Goal: Task Accomplishment & Management: Use online tool/utility

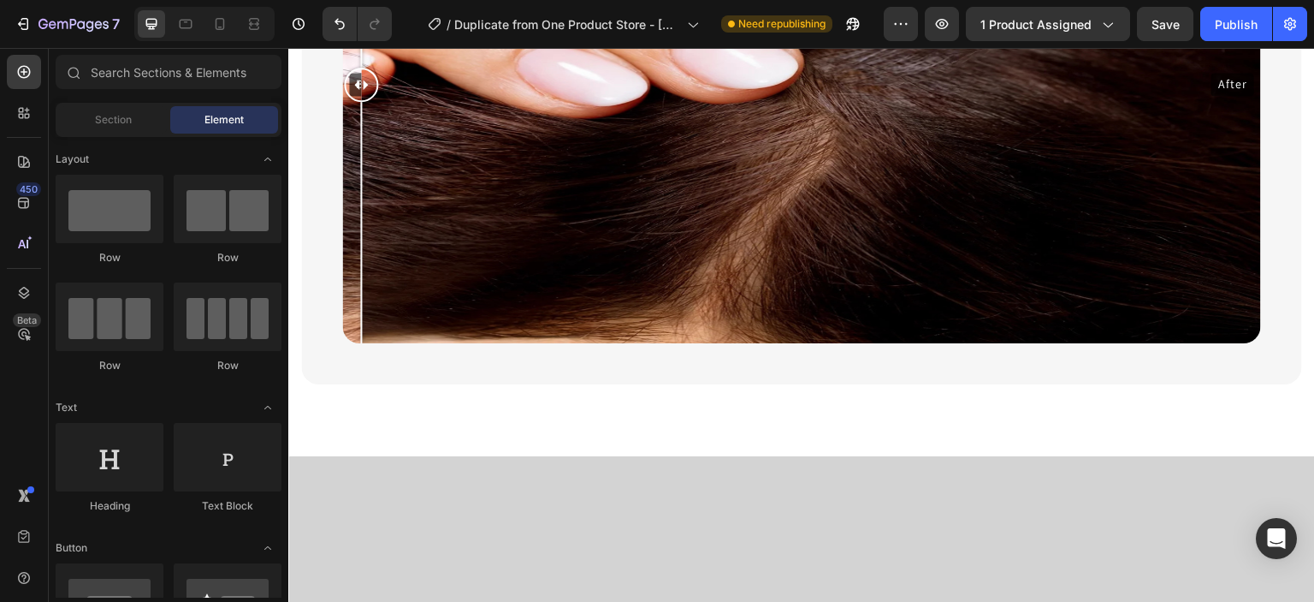
scroll to position [1886, 0]
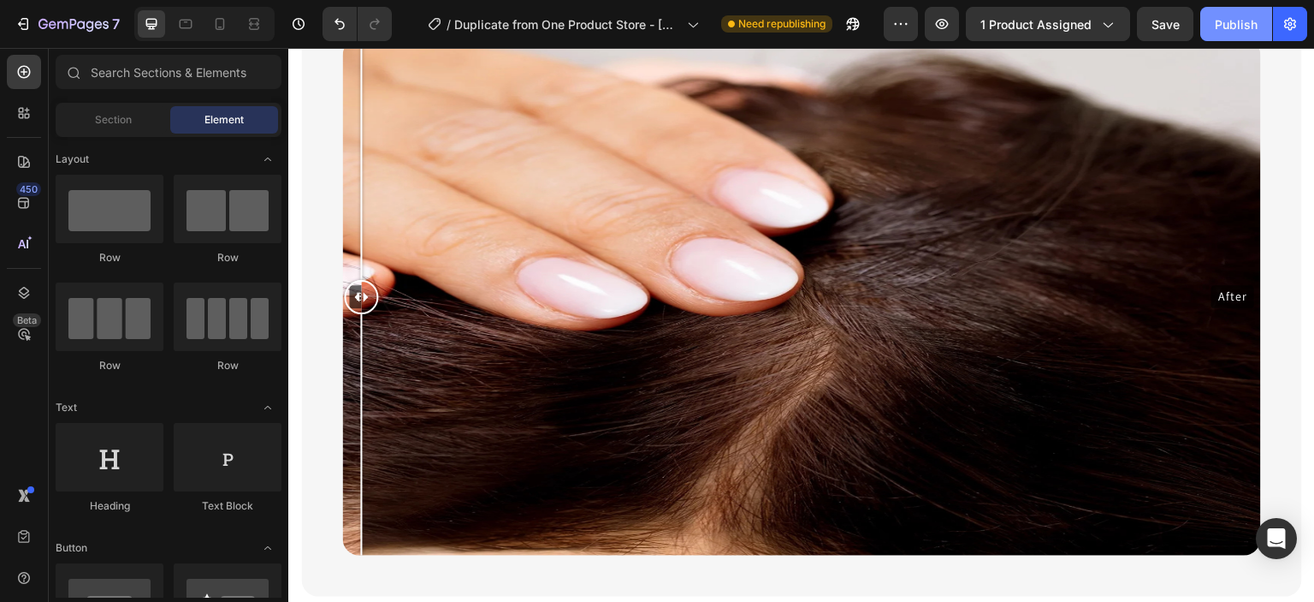
click at [1222, 24] on div "Publish" at bounding box center [1236, 24] width 43 height 18
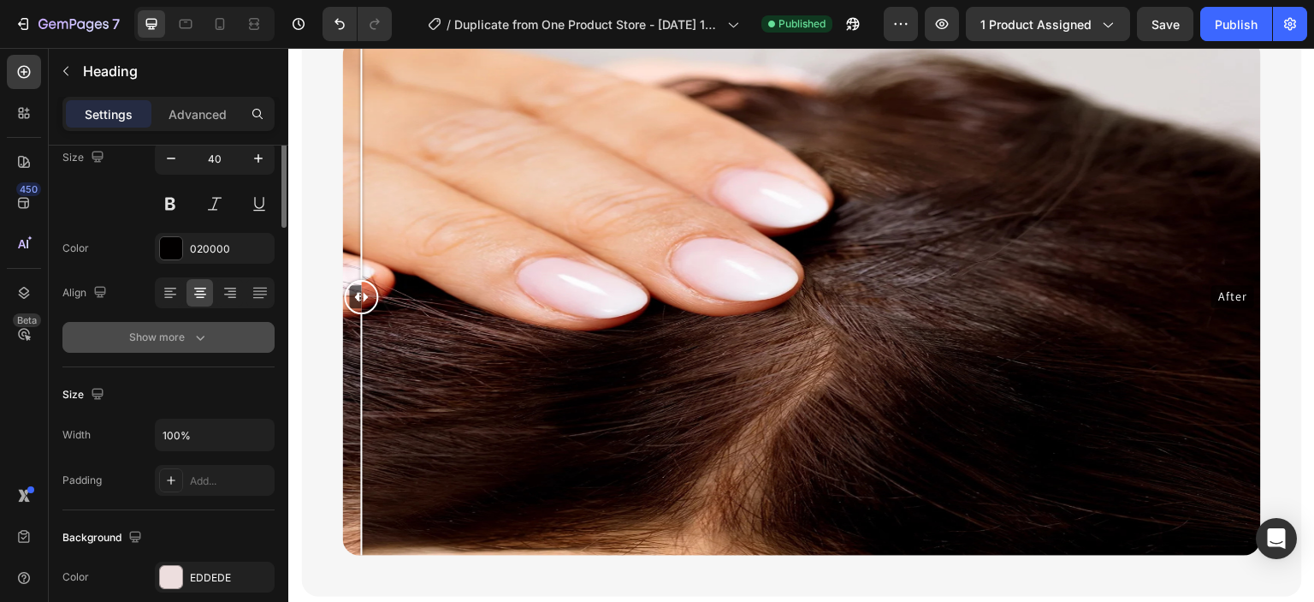
scroll to position [0, 0]
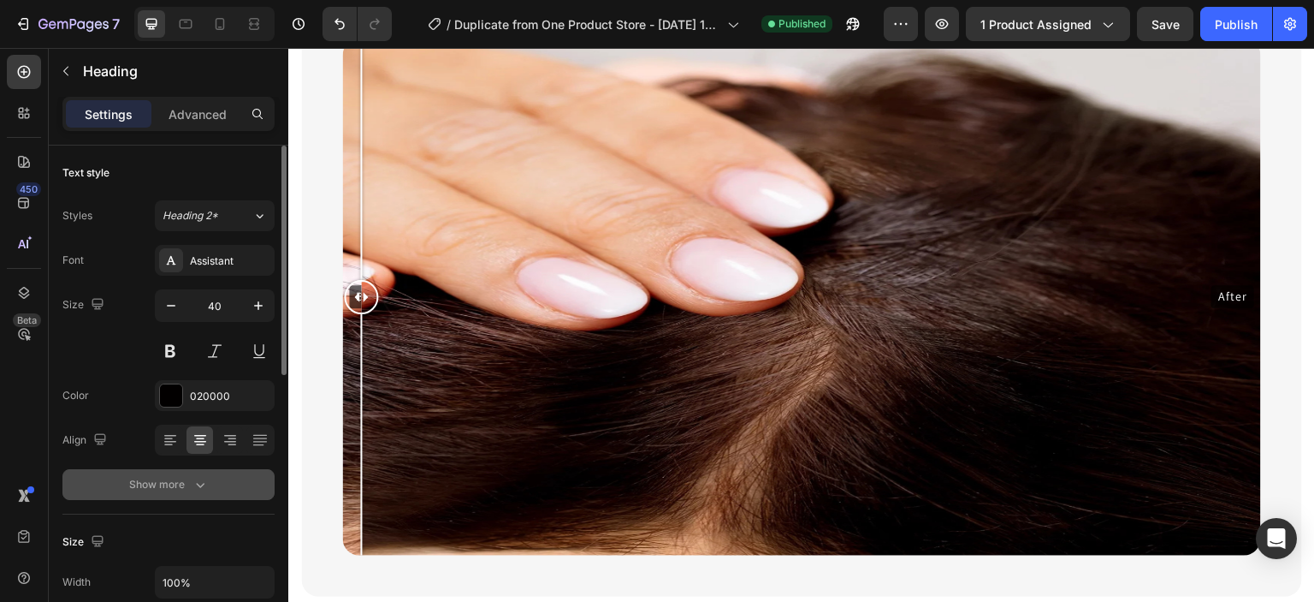
click at [204, 482] on icon "button" at bounding box center [200, 484] width 17 height 17
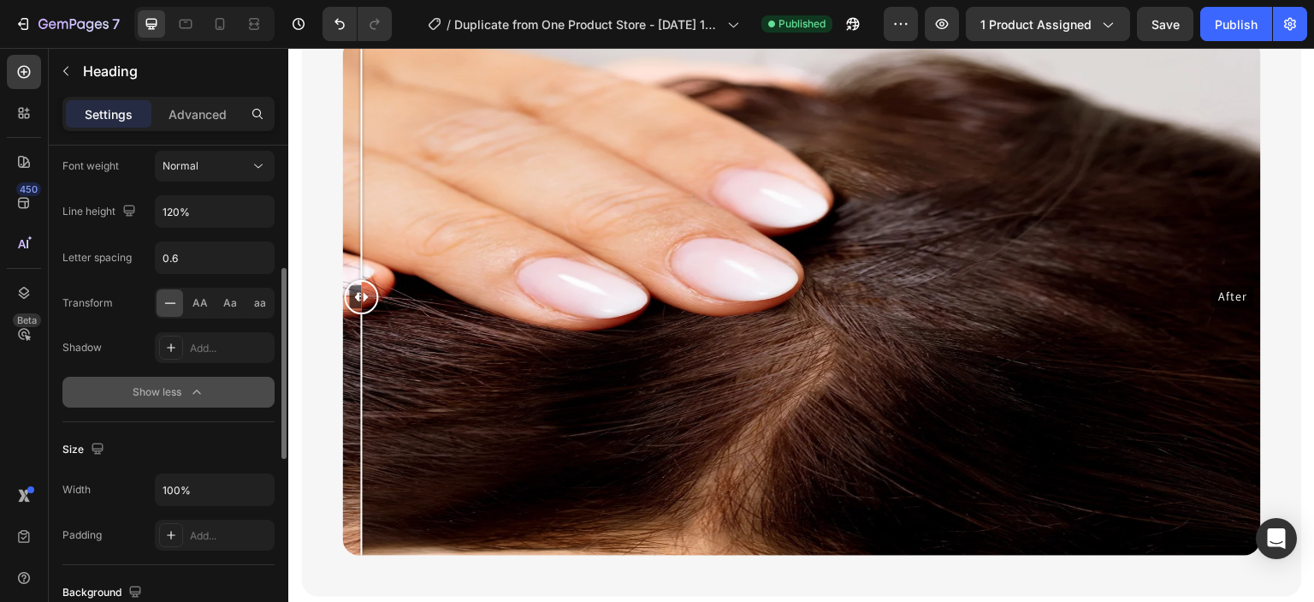
scroll to position [320, 0]
click at [179, 382] on div "Show less" at bounding box center [169, 390] width 73 height 17
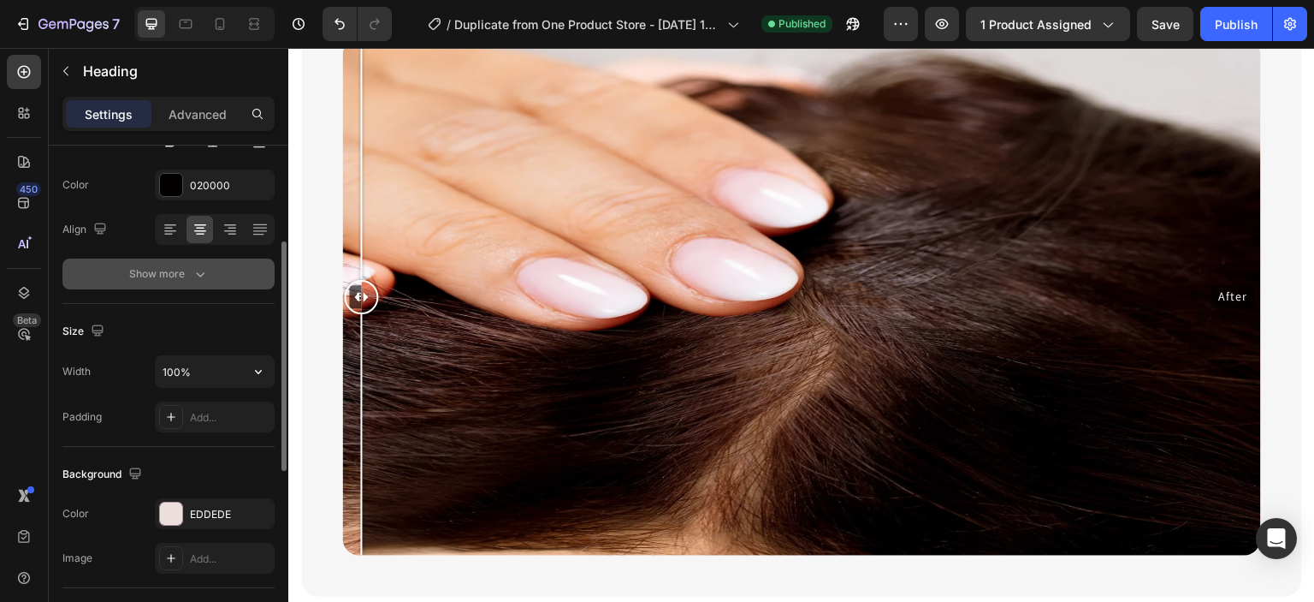
scroll to position [170, 0]
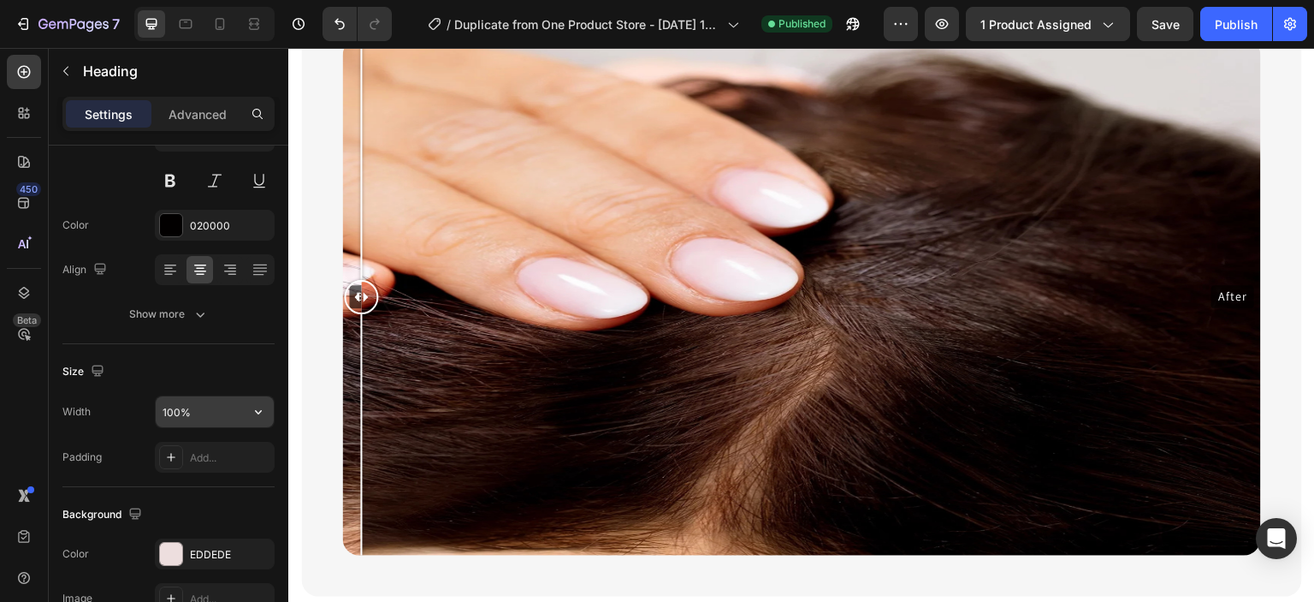
click at [211, 397] on input "100%" at bounding box center [215, 411] width 118 height 31
click at [251, 417] on icon "button" at bounding box center [258, 411] width 17 height 17
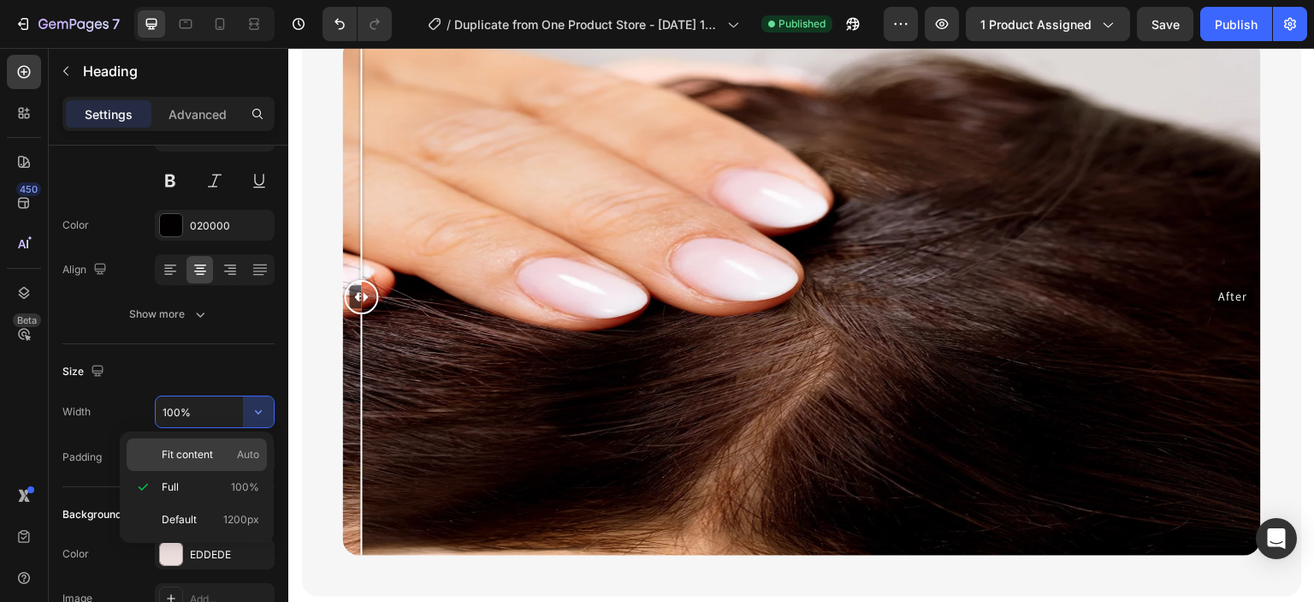
click at [237, 460] on span "Auto" at bounding box center [248, 454] width 22 height 15
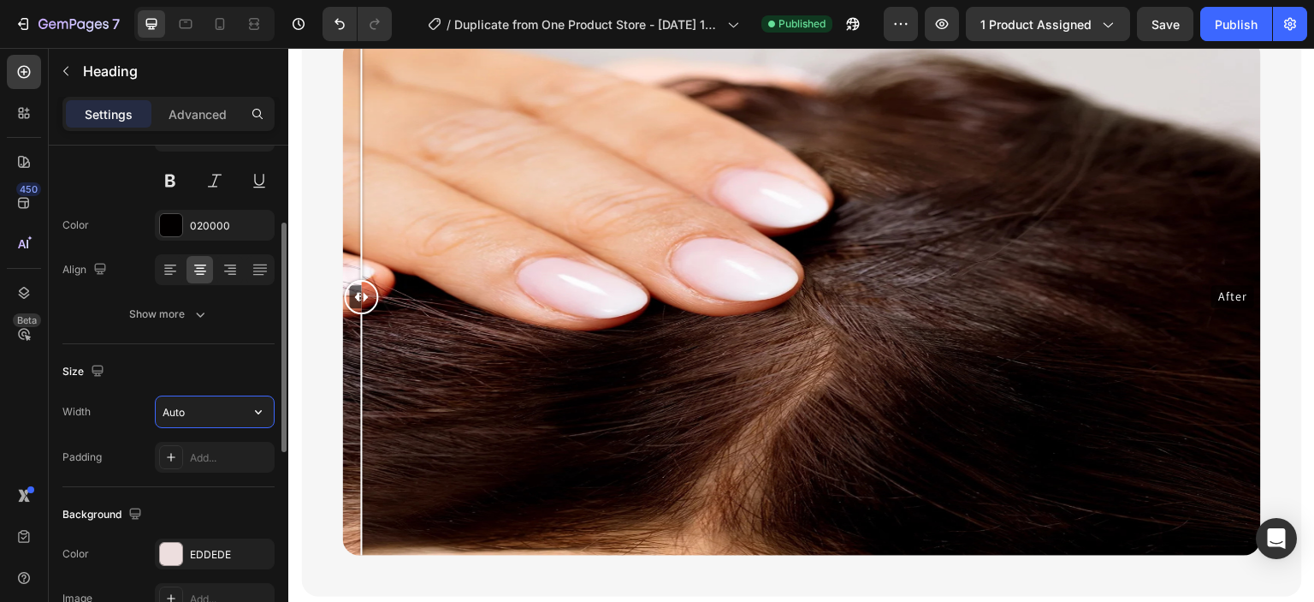
click at [220, 413] on input "Auto" at bounding box center [215, 411] width 118 height 31
click at [252, 409] on icon "button" at bounding box center [258, 411] width 17 height 17
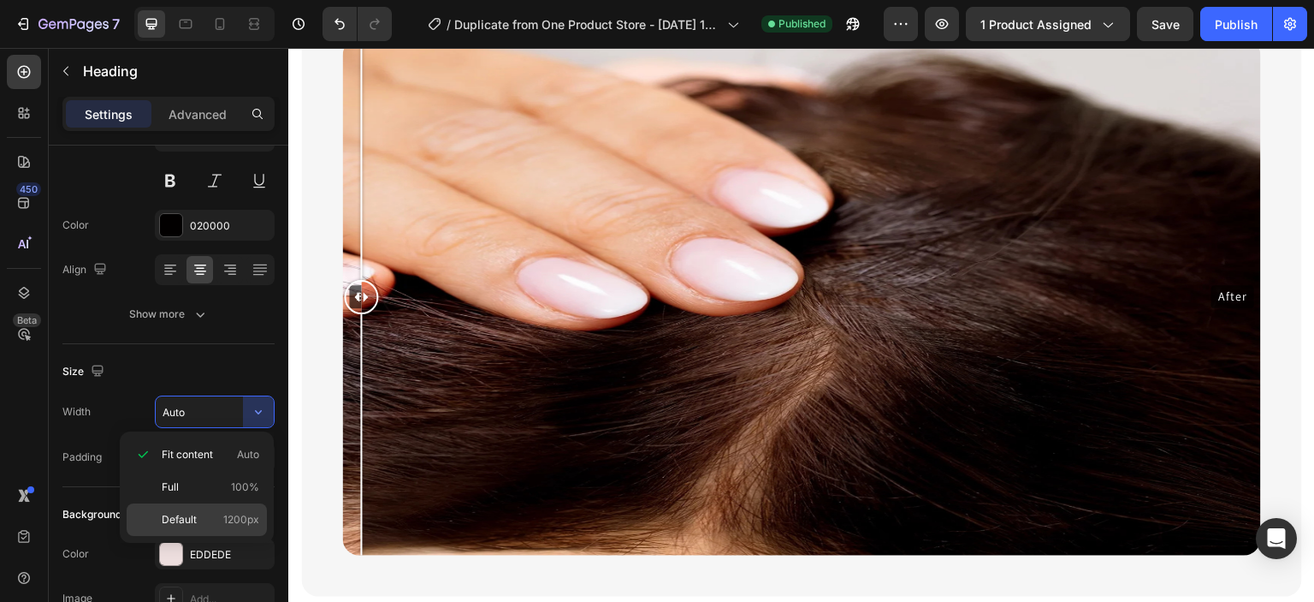
click at [243, 507] on div "Default 1200px" at bounding box center [197, 519] width 140 height 33
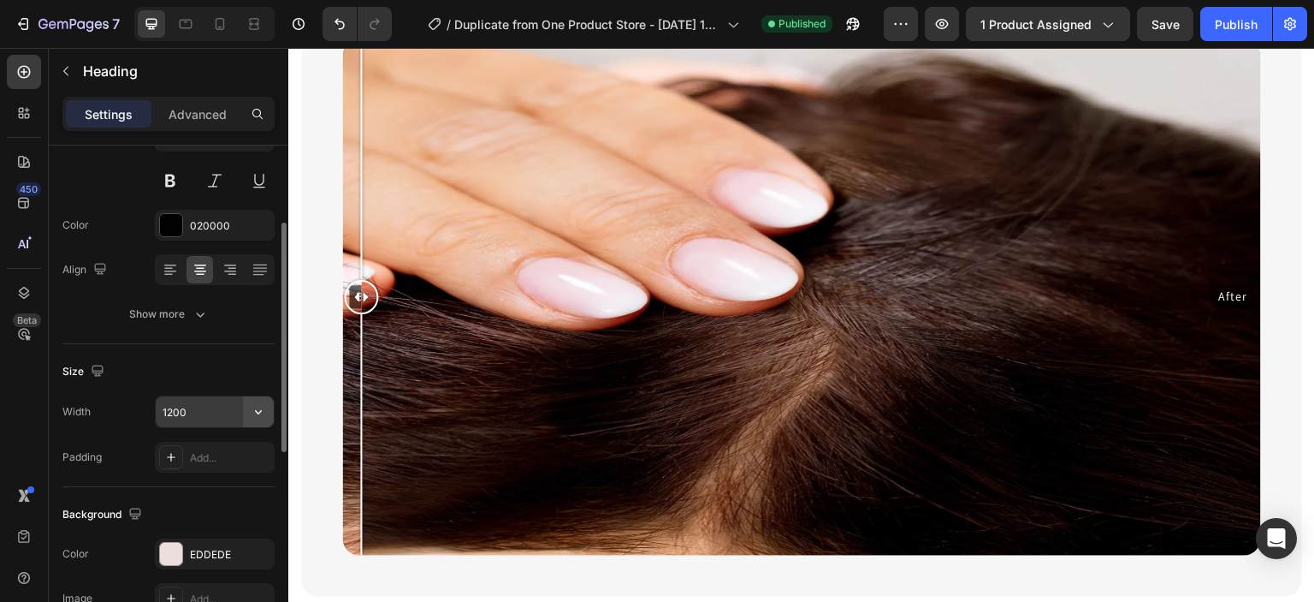
click at [252, 403] on icon "button" at bounding box center [258, 411] width 17 height 17
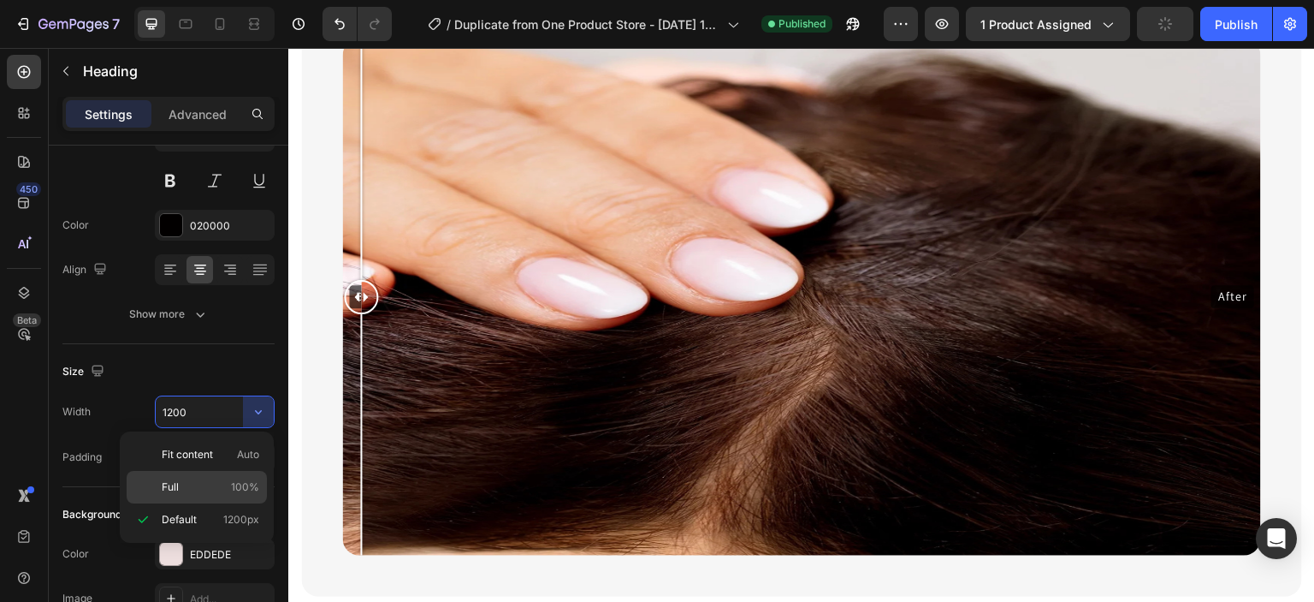
click at [240, 472] on div "Full 100%" at bounding box center [197, 487] width 140 height 33
type input "100%"
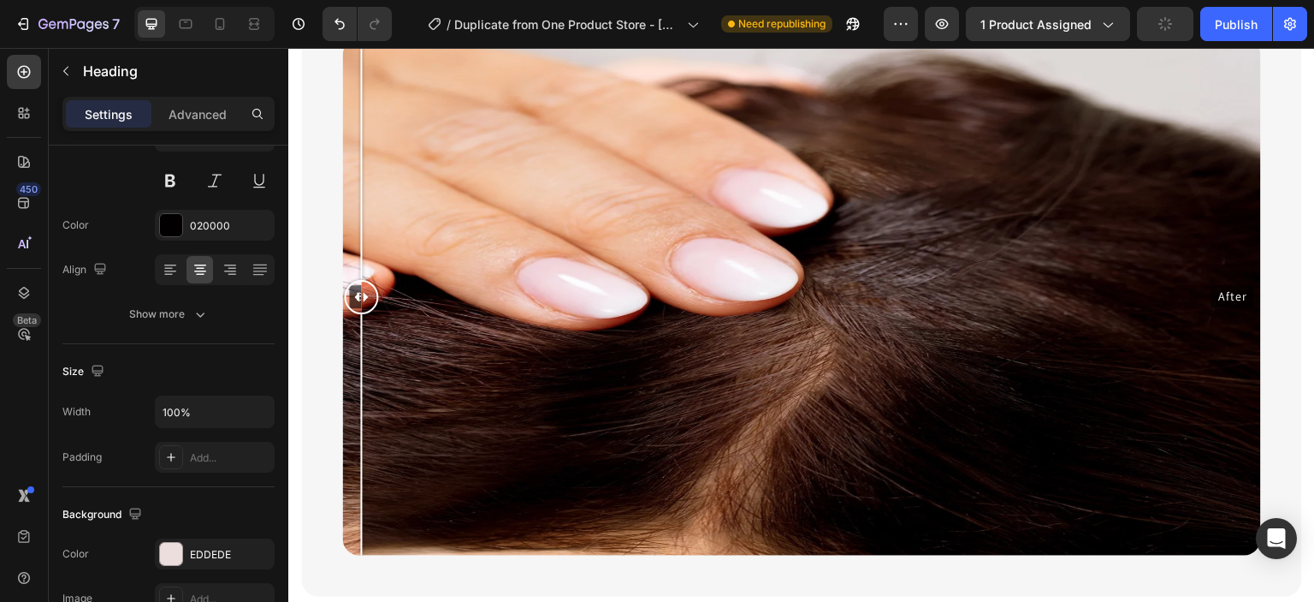
click at [193, 317] on icon "button" at bounding box center [200, 313] width 17 height 17
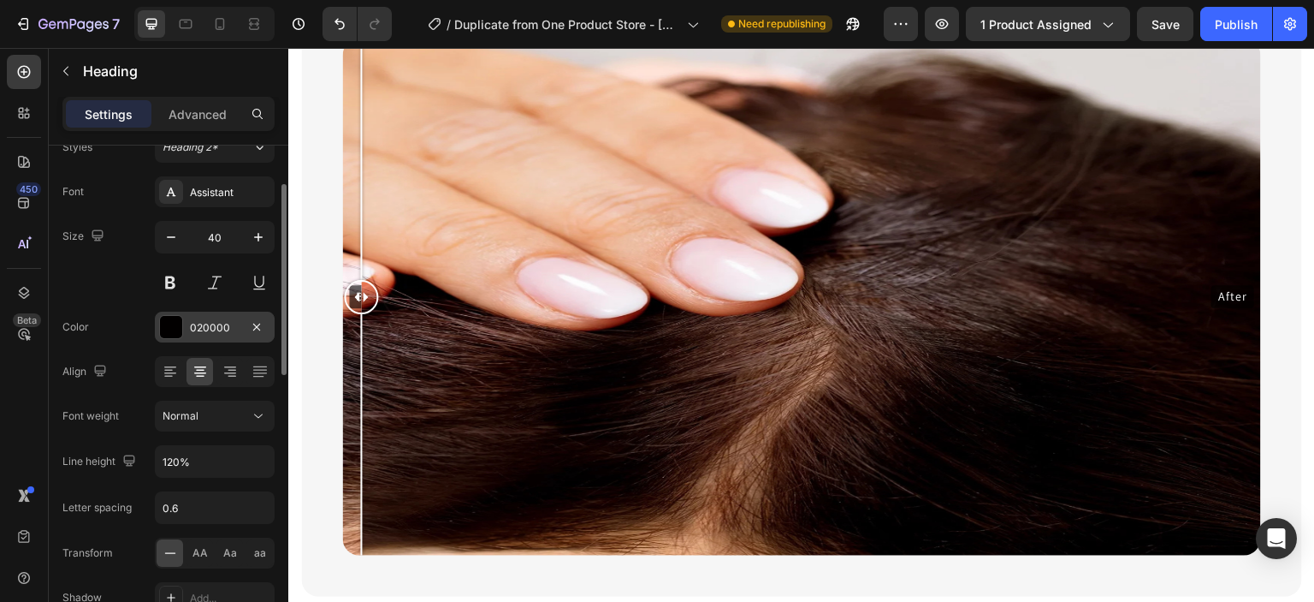
scroll to position [79, 0]
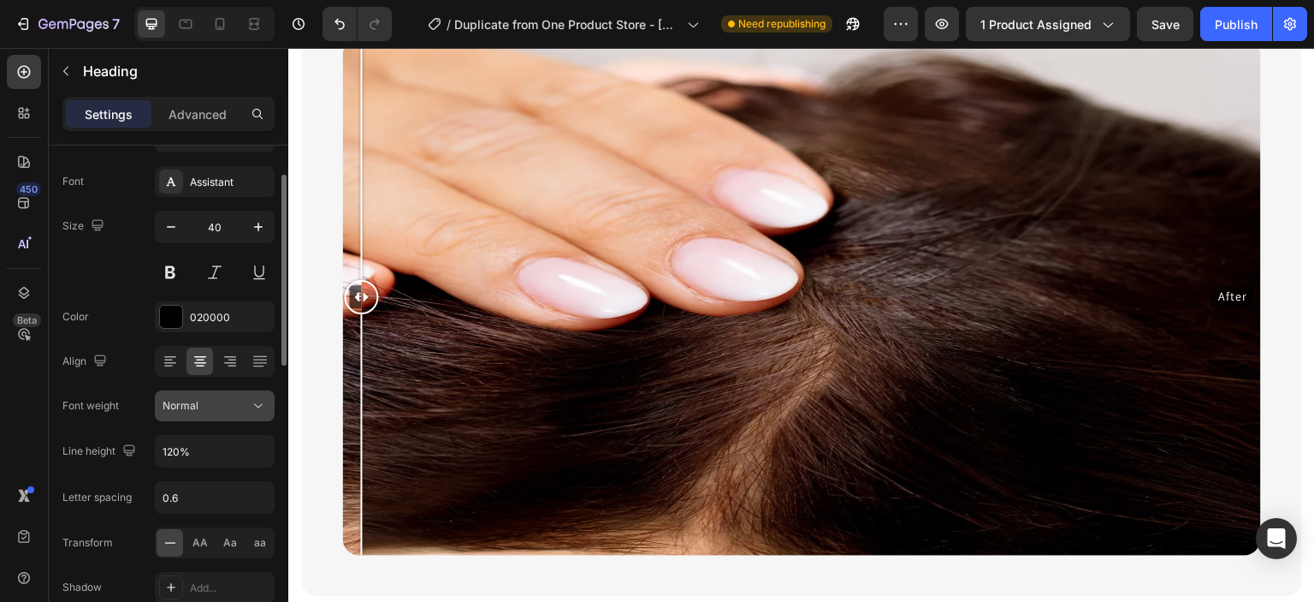
click at [257, 400] on icon at bounding box center [258, 405] width 17 height 17
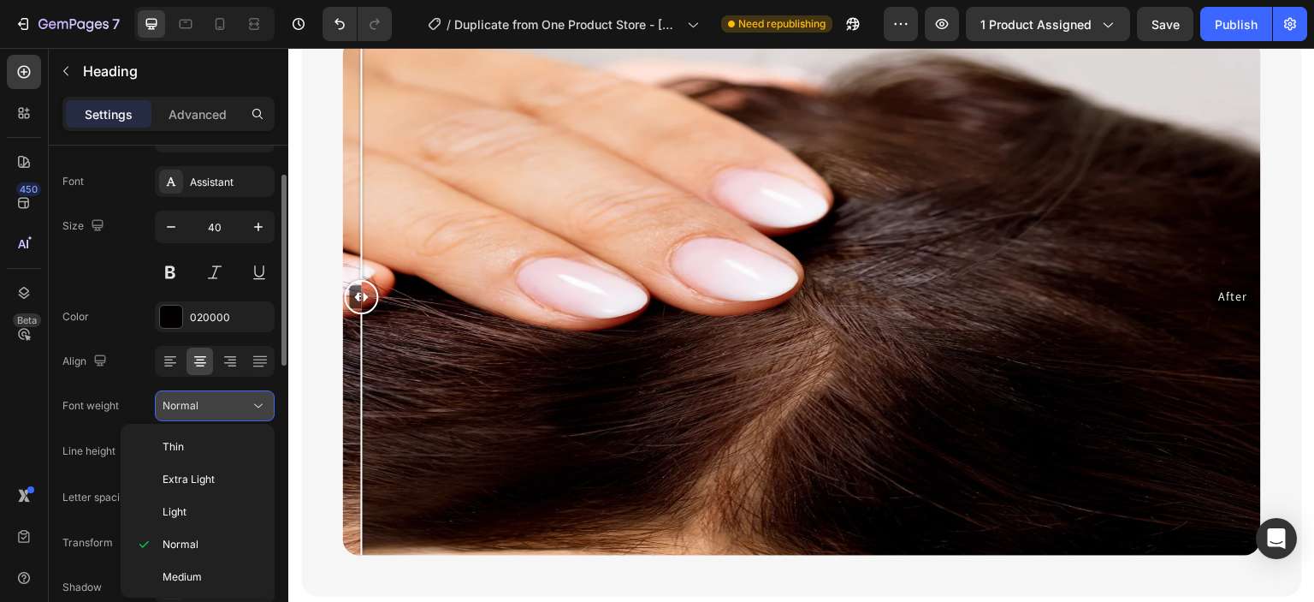
click at [257, 400] on icon at bounding box center [258, 405] width 17 height 17
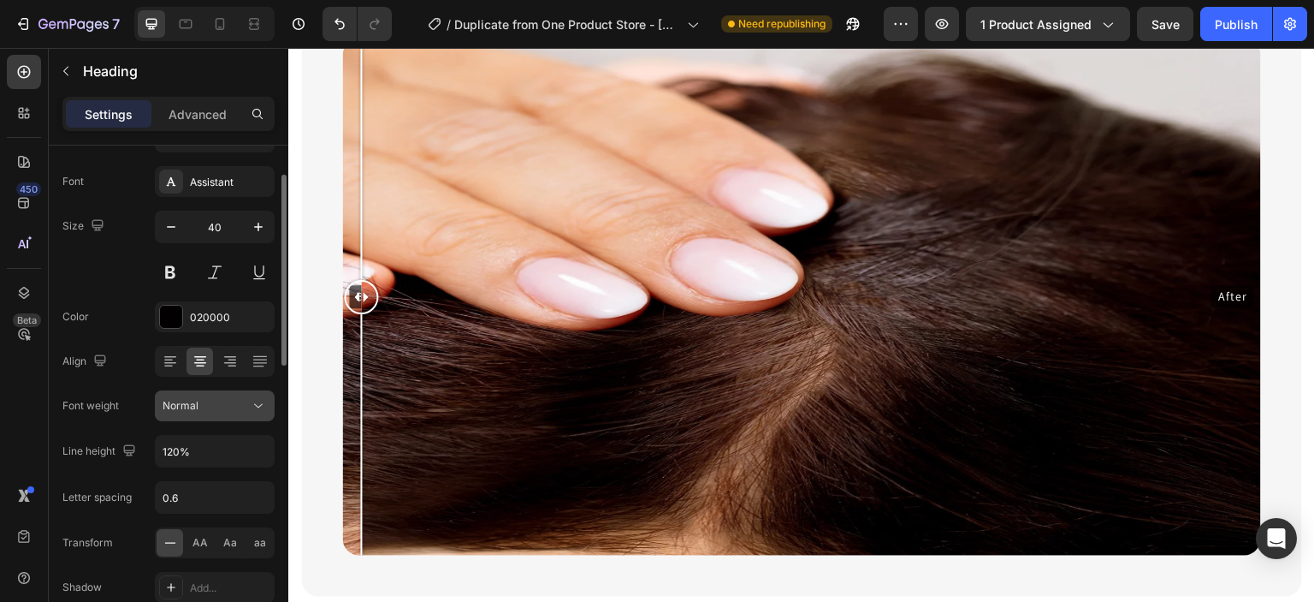
click at [257, 400] on icon at bounding box center [258, 405] width 17 height 17
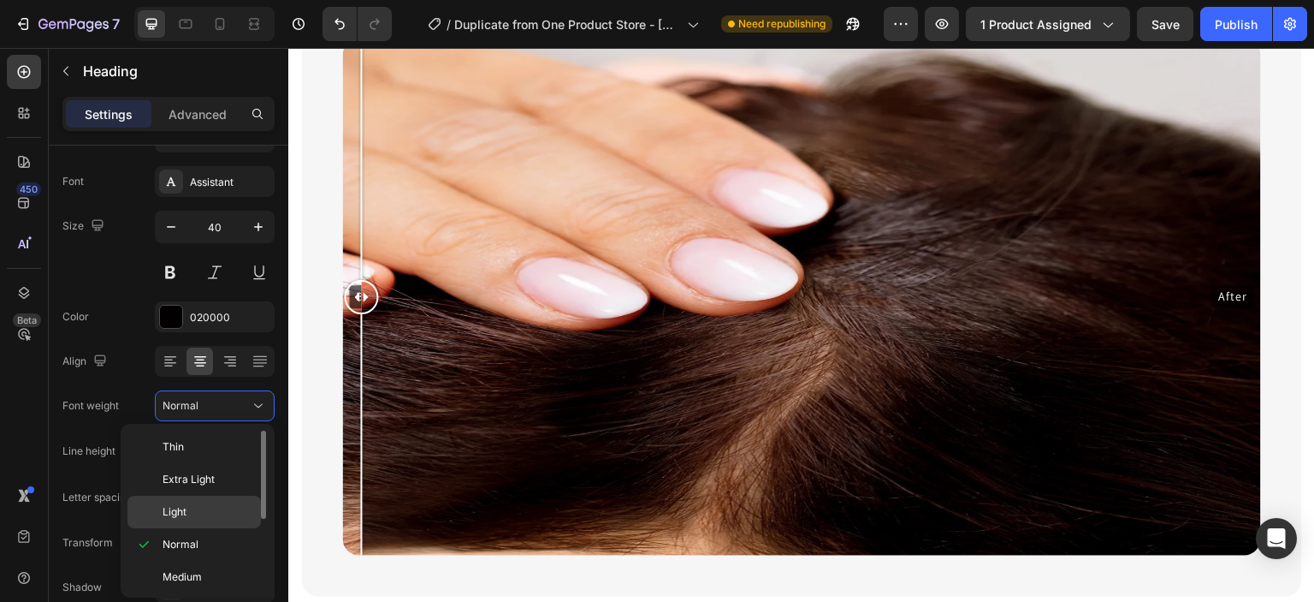
scroll to position [50, 0]
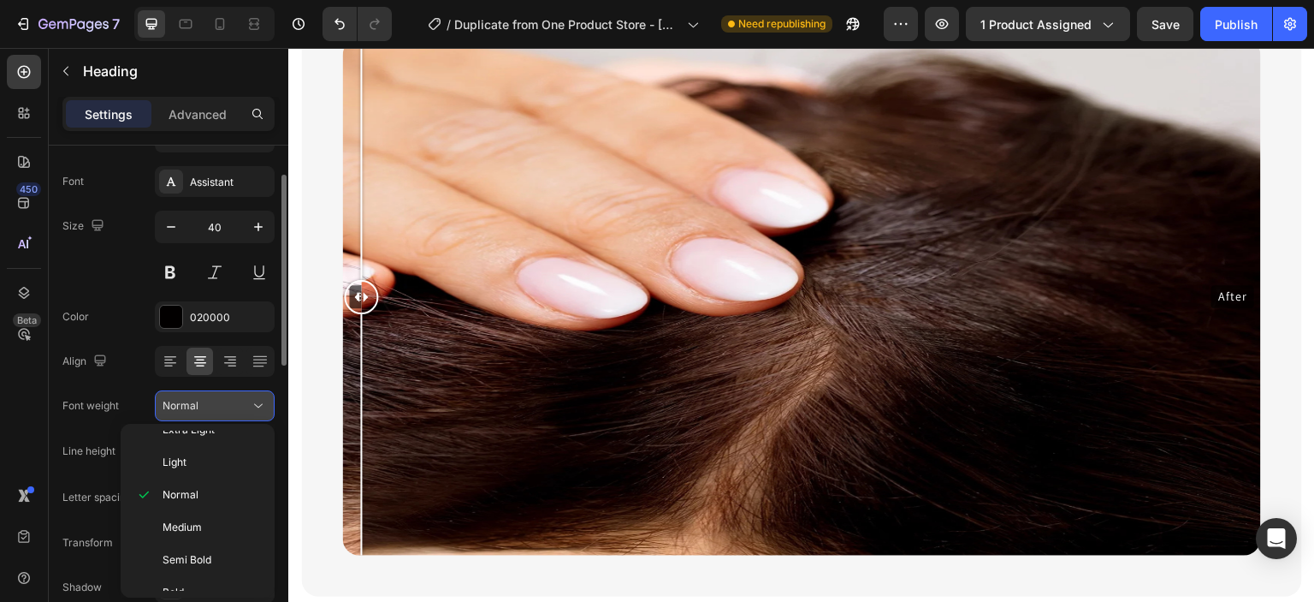
click at [263, 397] on icon at bounding box center [258, 405] width 17 height 17
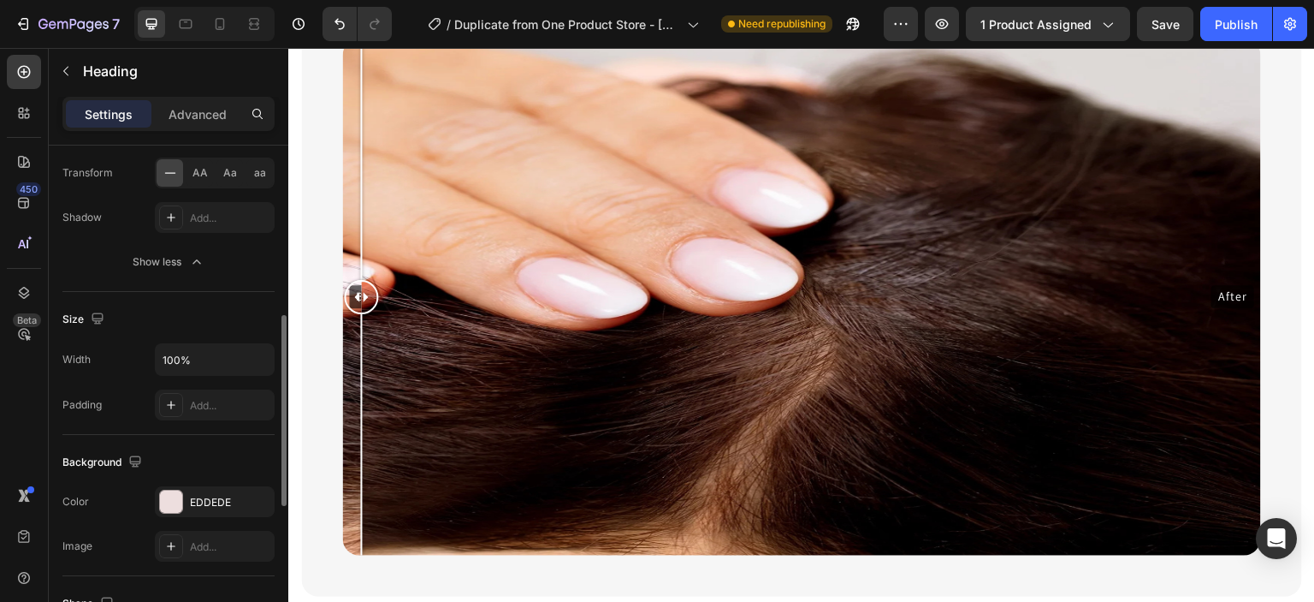
scroll to position [449, 0]
click at [227, 20] on icon at bounding box center [219, 23] width 17 height 17
type input "19"
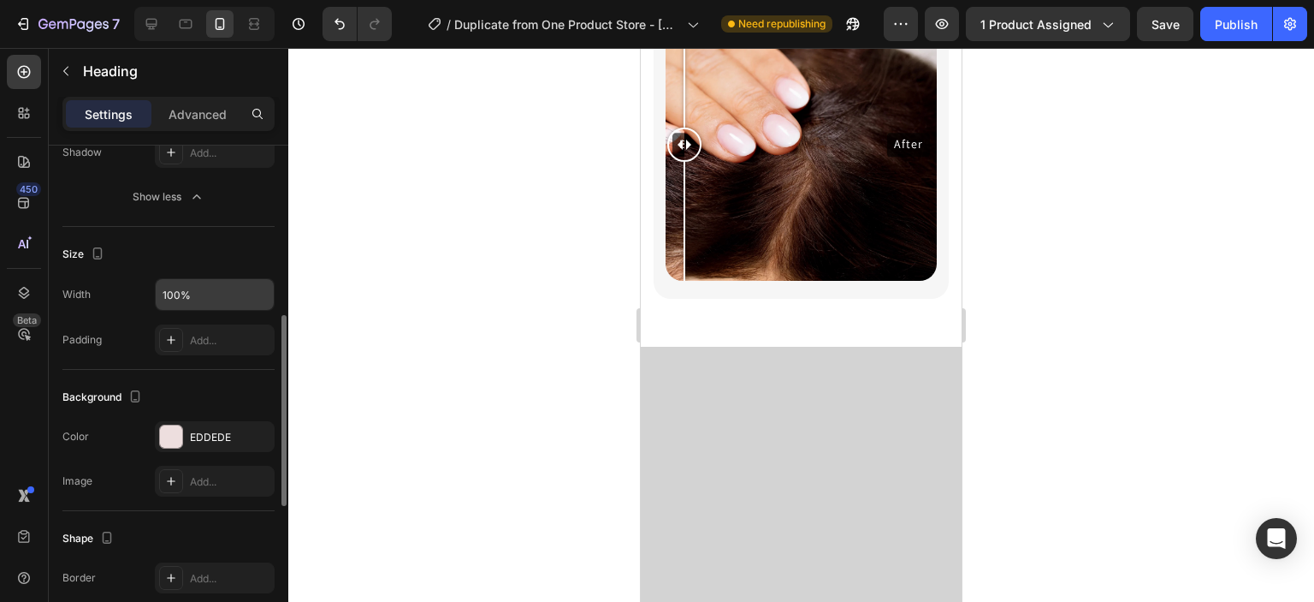
scroll to position [495, 0]
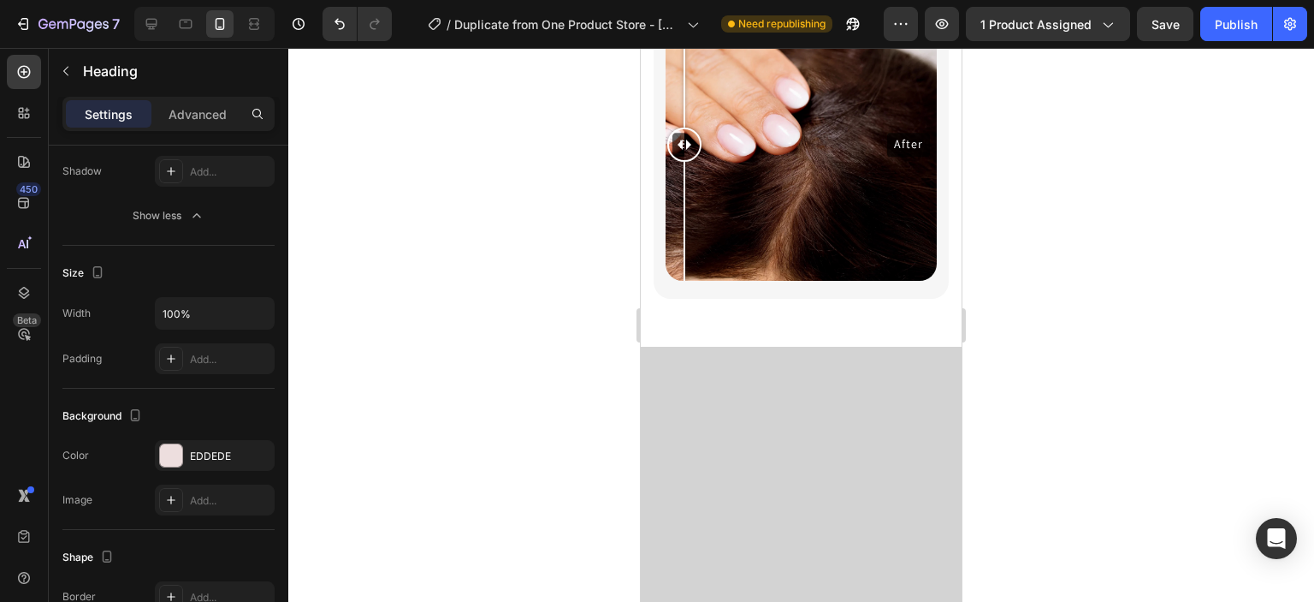
click at [196, 221] on icon "button" at bounding box center [196, 215] width 17 height 17
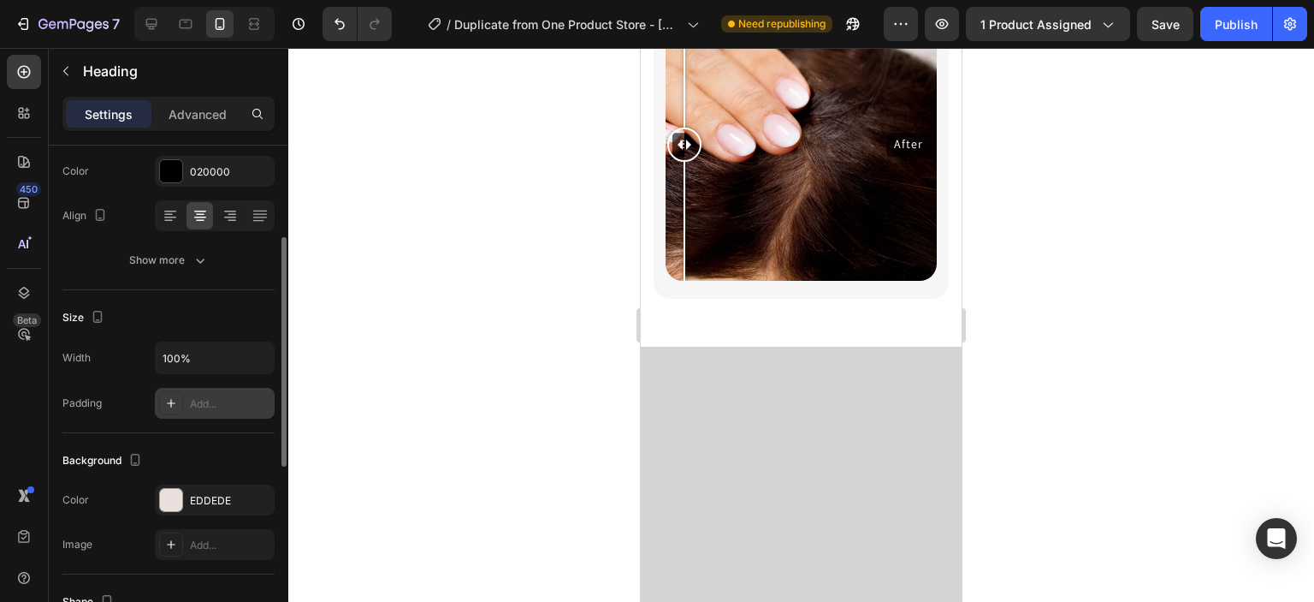
scroll to position [214, 0]
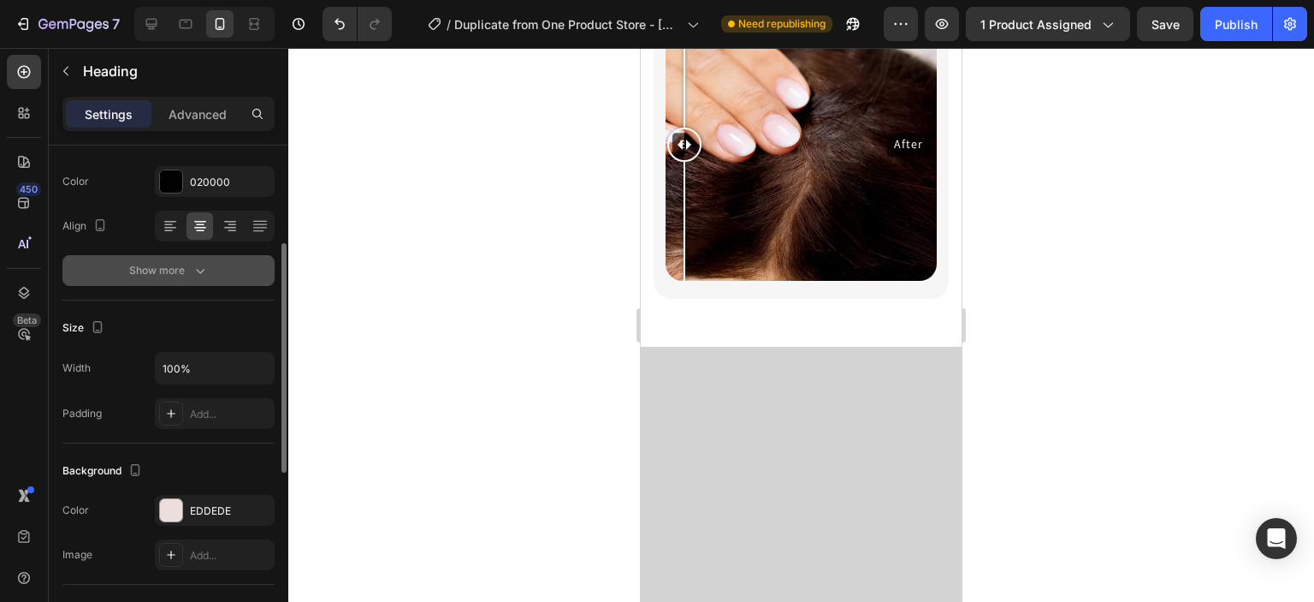
click at [181, 280] on button "Show more" at bounding box center [168, 270] width 212 height 31
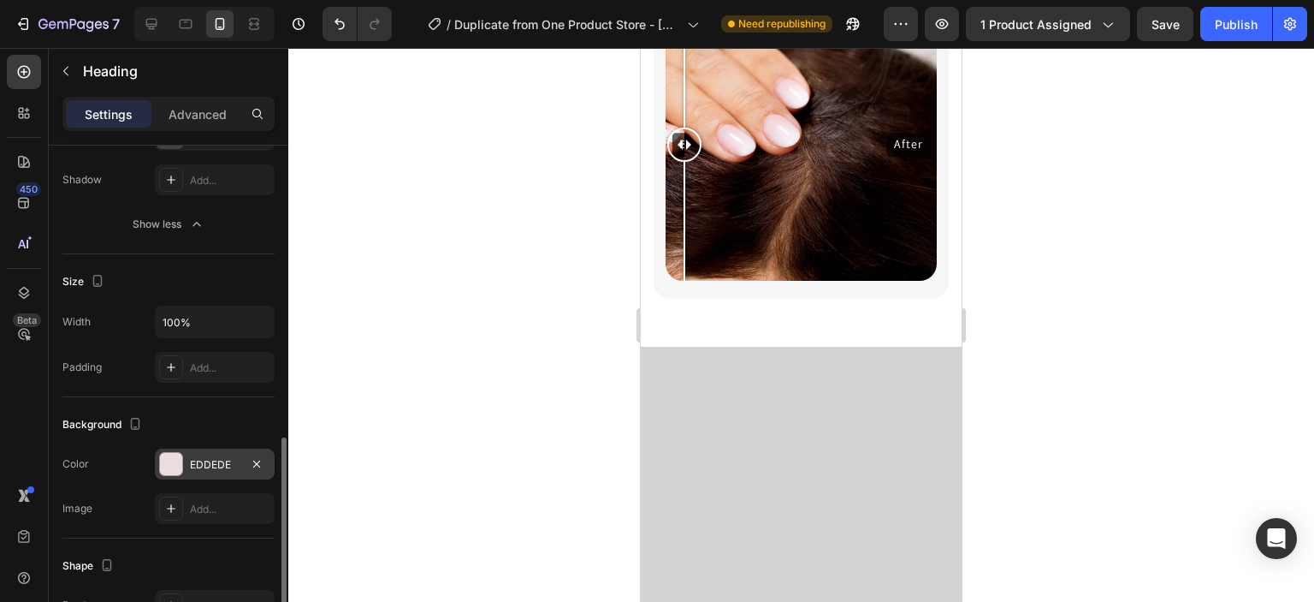
scroll to position [568, 0]
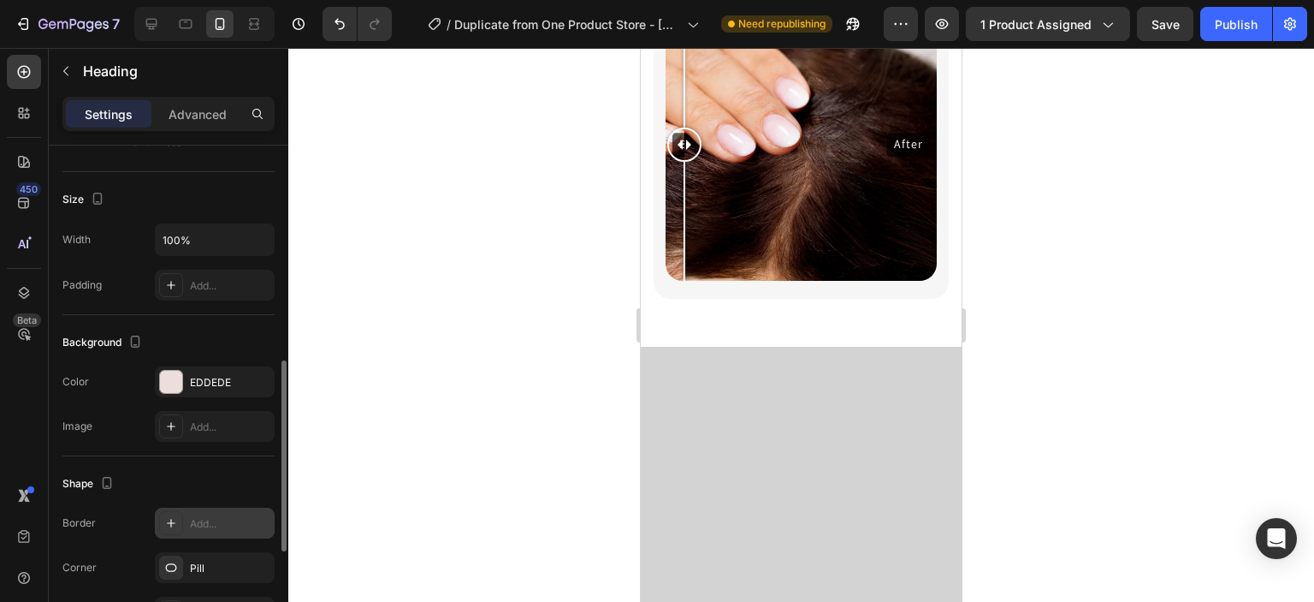
click at [174, 521] on icon at bounding box center [171, 523] width 14 height 14
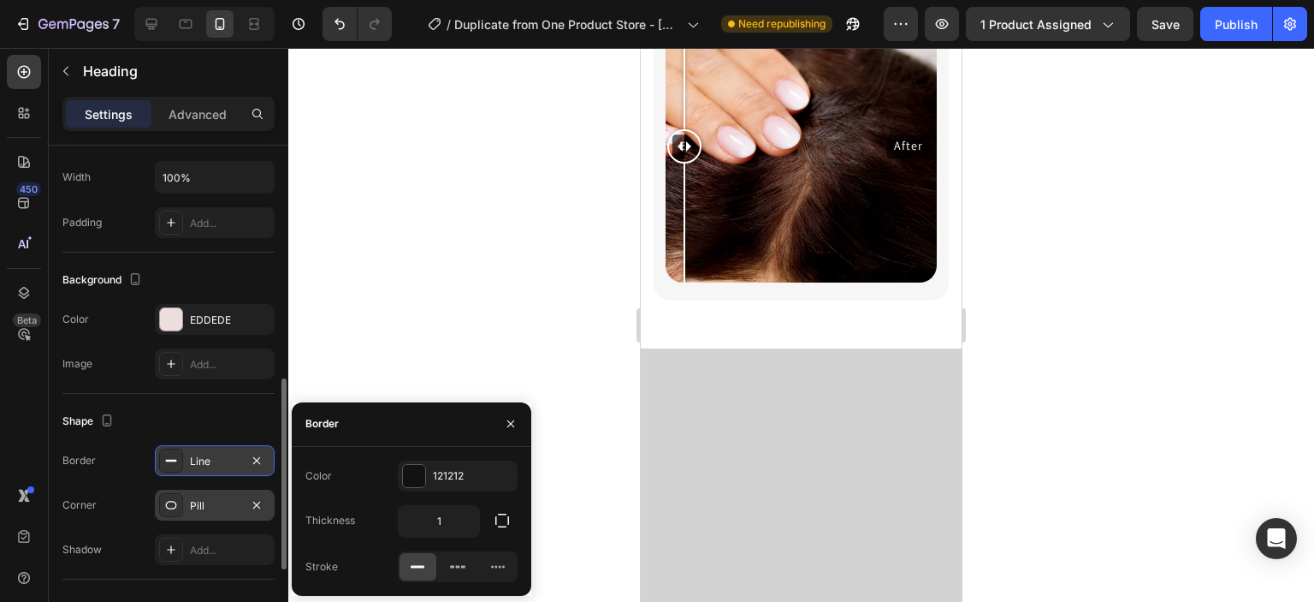
scroll to position [632, 0]
click at [171, 554] on div at bounding box center [171, 549] width 24 height 24
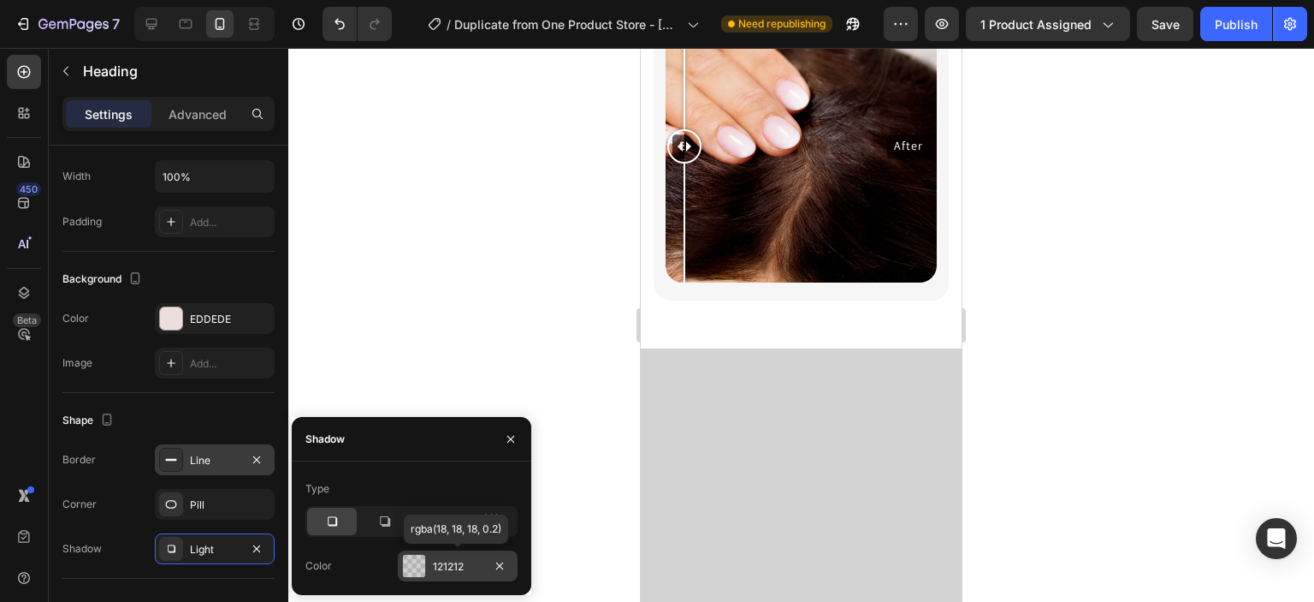
click at [418, 567] on div at bounding box center [414, 566] width 22 height 22
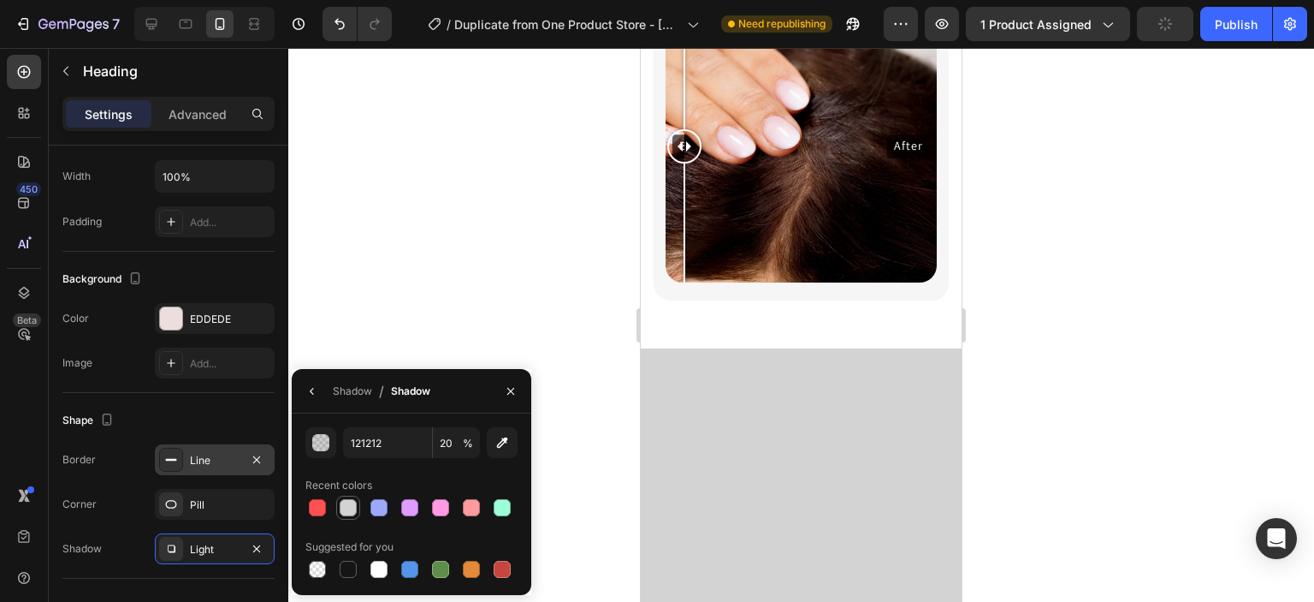
click at [354, 507] on div at bounding box center [348, 507] width 17 height 17
type input "D3D3D3"
type input "100"
click at [352, 571] on div at bounding box center [348, 569] width 17 height 17
type input "151515"
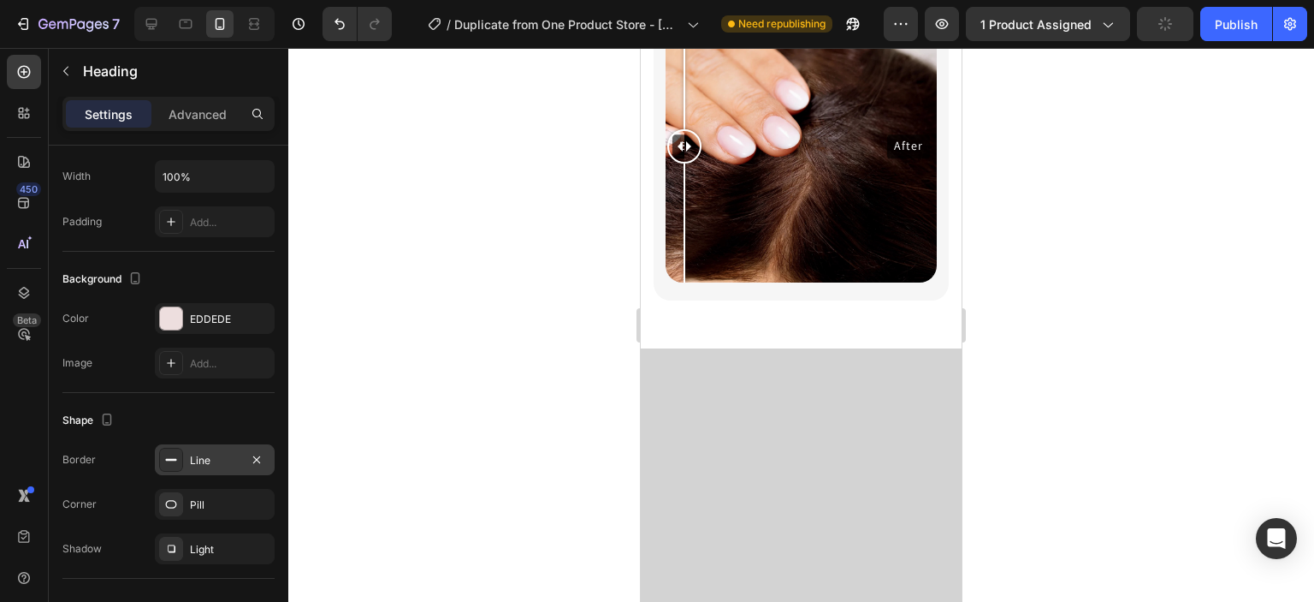
click at [538, 304] on div at bounding box center [801, 325] width 1026 height 554
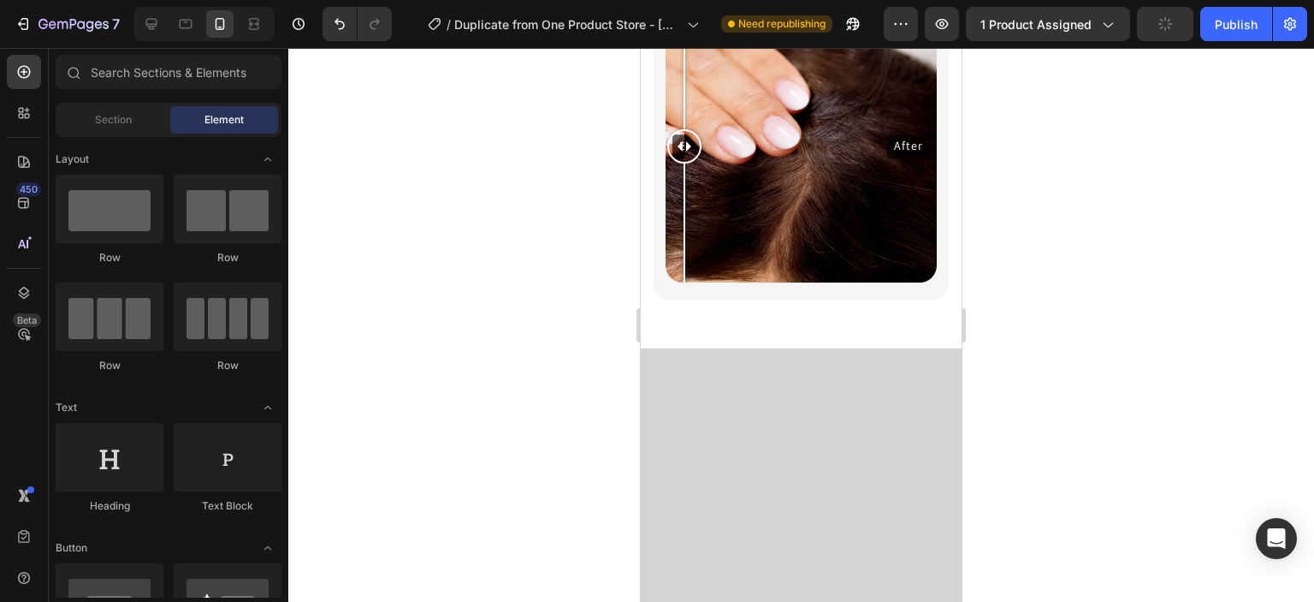
click at [538, 304] on div at bounding box center [801, 325] width 1026 height 554
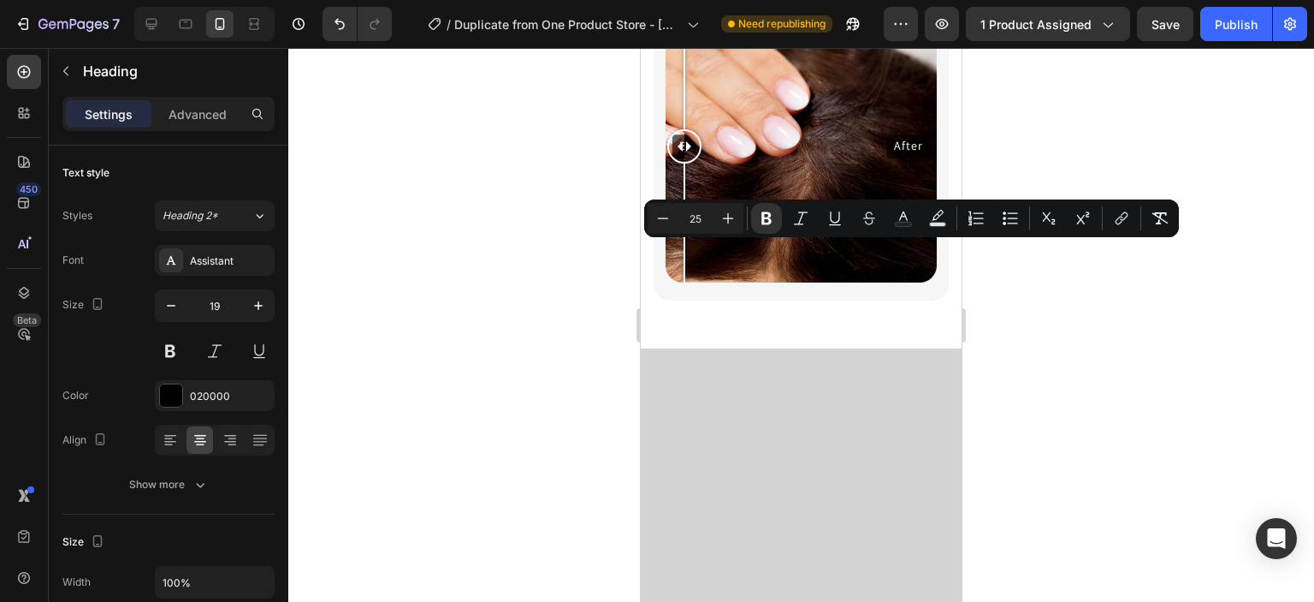
drag, startPoint x: 717, startPoint y: 246, endPoint x: 854, endPoint y: 276, distance: 140.3
click at [670, 211] on icon "Editor contextual toolbar" at bounding box center [663, 218] width 17 height 17
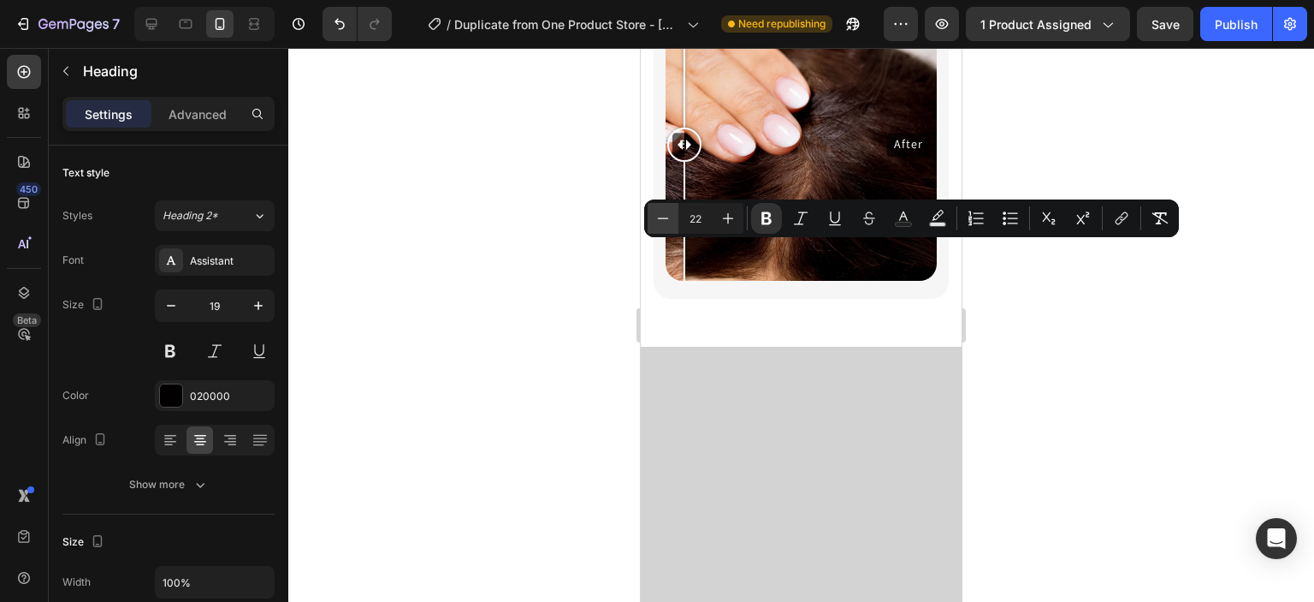
click at [670, 211] on icon "Editor contextual toolbar" at bounding box center [663, 218] width 17 height 17
type input "21"
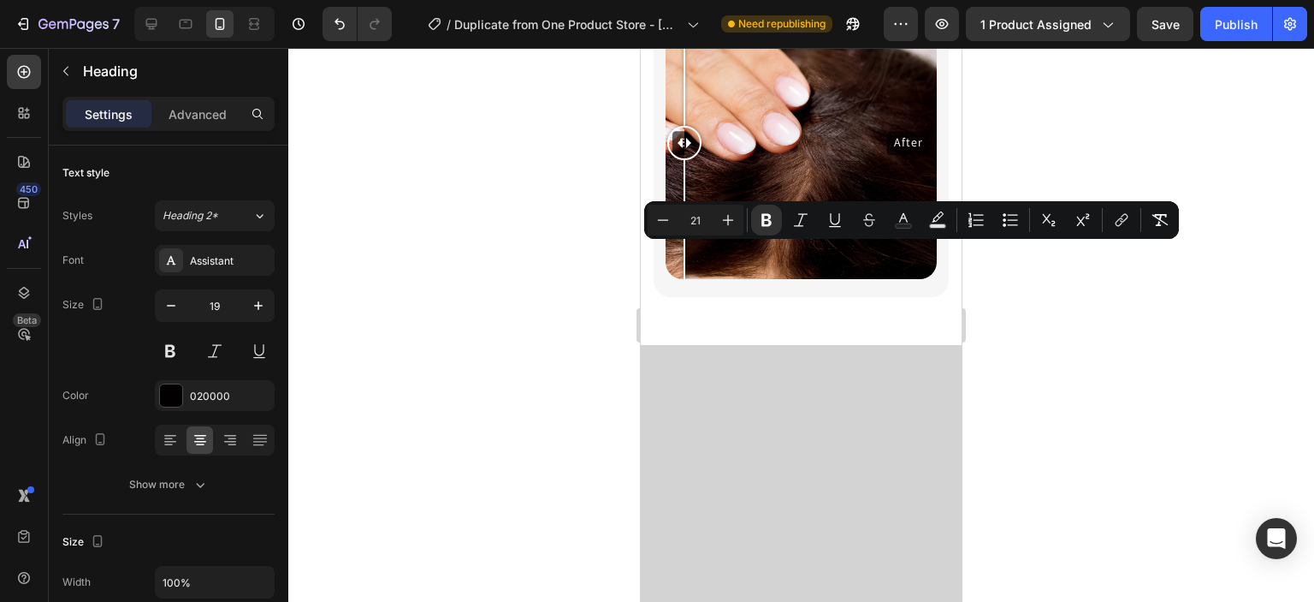
drag, startPoint x: 724, startPoint y: 256, endPoint x: 862, endPoint y: 274, distance: 138.9
click at [673, 225] on button "Minus" at bounding box center [663, 220] width 31 height 31
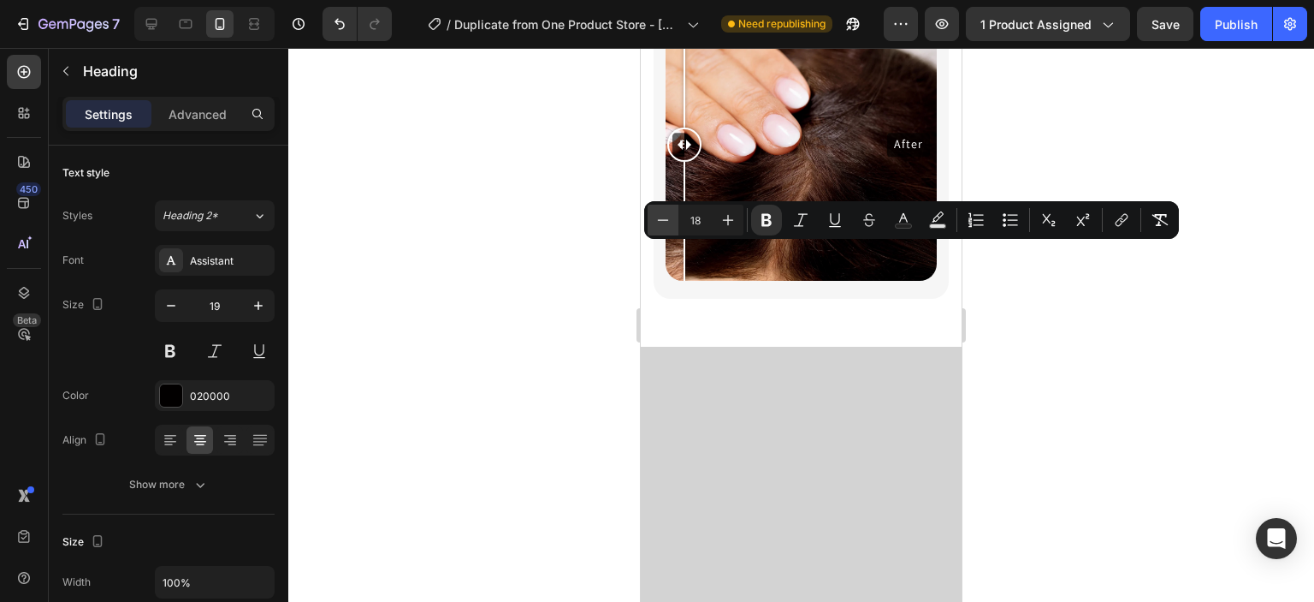
click at [673, 225] on button "Minus" at bounding box center [663, 220] width 31 height 31
type input "17"
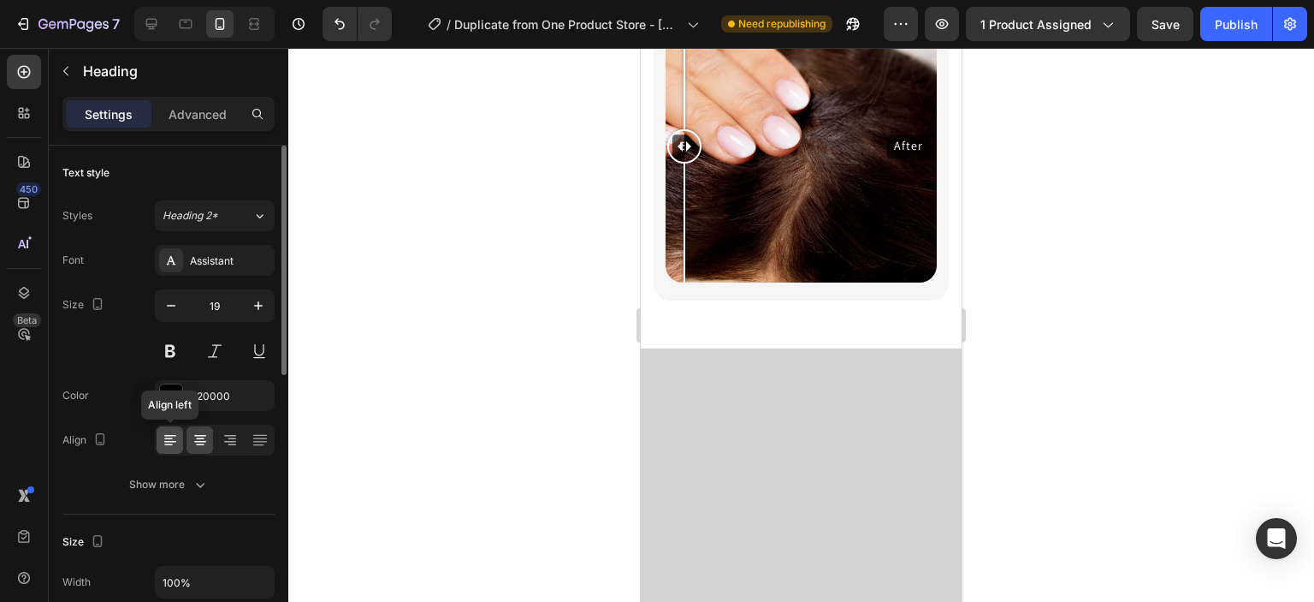
click at [170, 441] on icon at bounding box center [170, 439] width 17 height 17
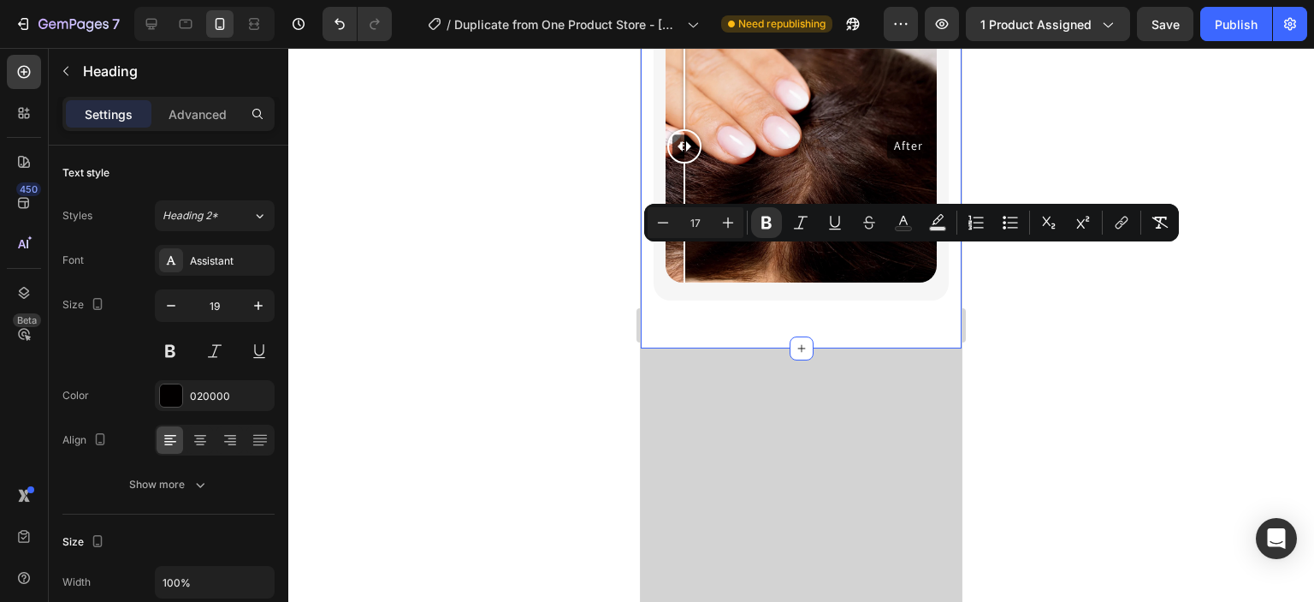
drag, startPoint x: 729, startPoint y: 273, endPoint x: 655, endPoint y: 245, distance: 79.6
click at [655, 245] on div "Get Results In a Few Weeks Heading 16 Before After Image Comparison Row Section…" at bounding box center [801, 122] width 321 height 453
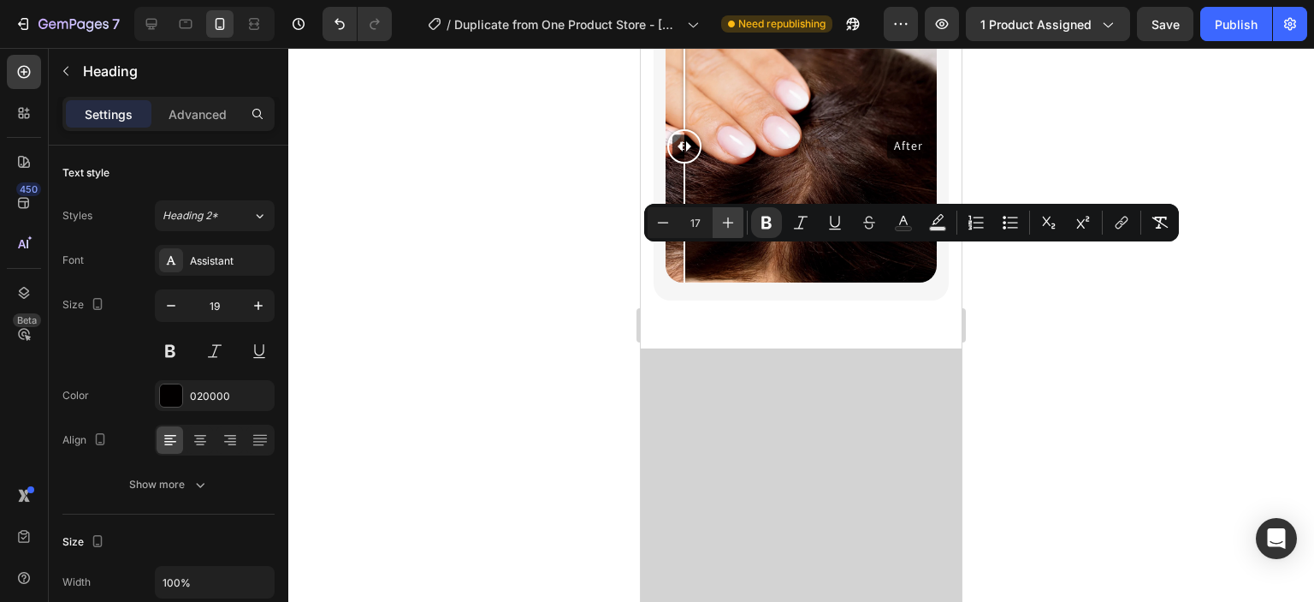
click at [724, 224] on icon "Editor contextual toolbar" at bounding box center [728, 222] width 17 height 17
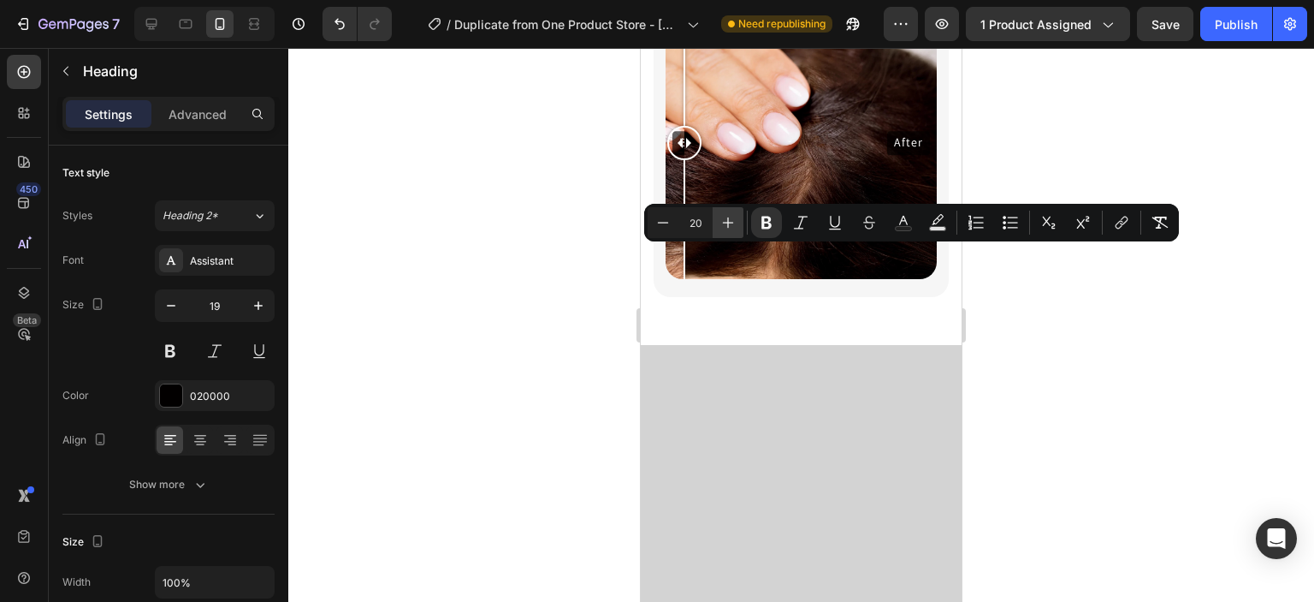
click at [724, 224] on icon "Editor contextual toolbar" at bounding box center [728, 222] width 17 height 17
type input "22"
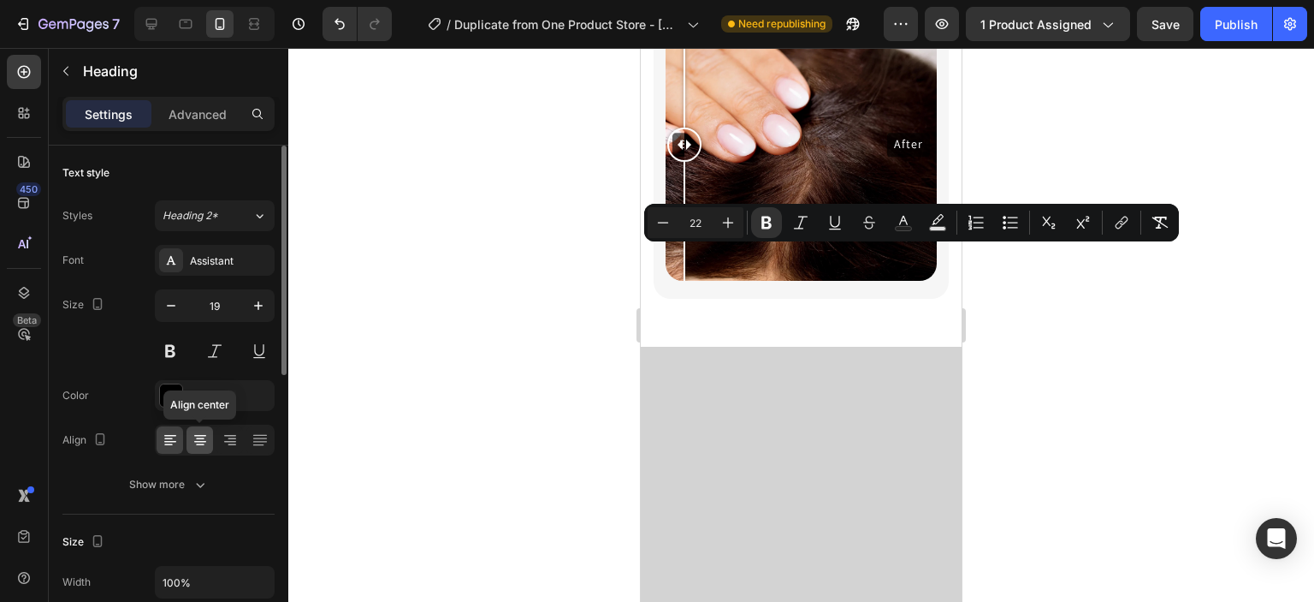
click at [205, 437] on icon at bounding box center [200, 439] width 17 height 17
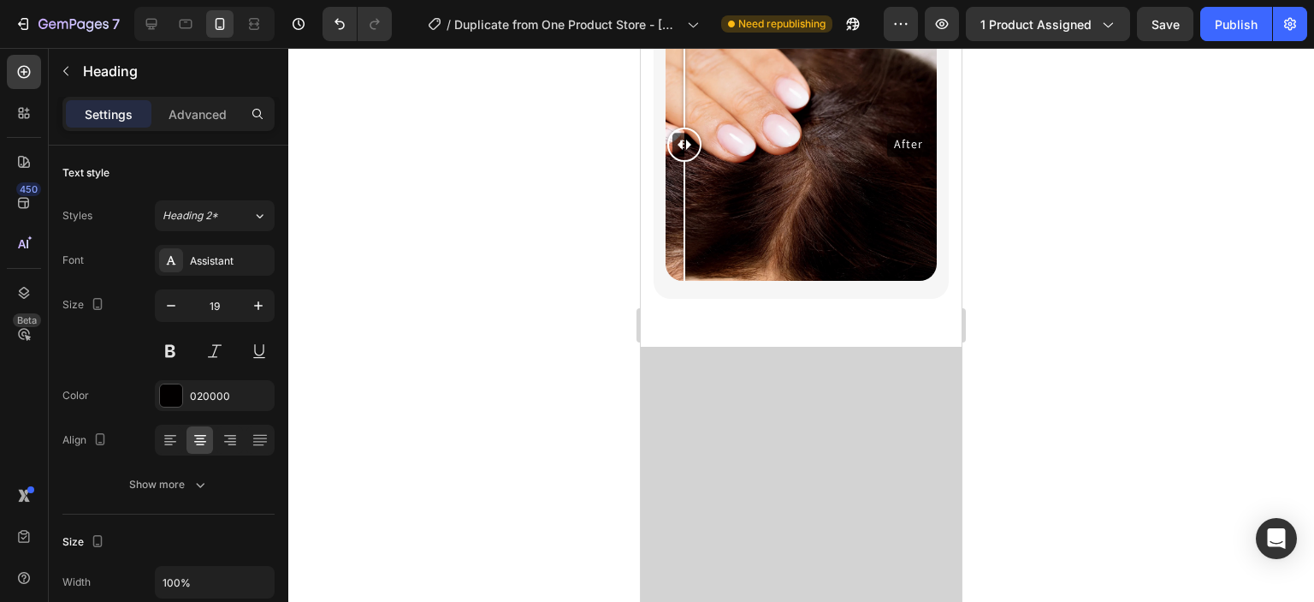
click at [524, 362] on div at bounding box center [801, 325] width 1026 height 554
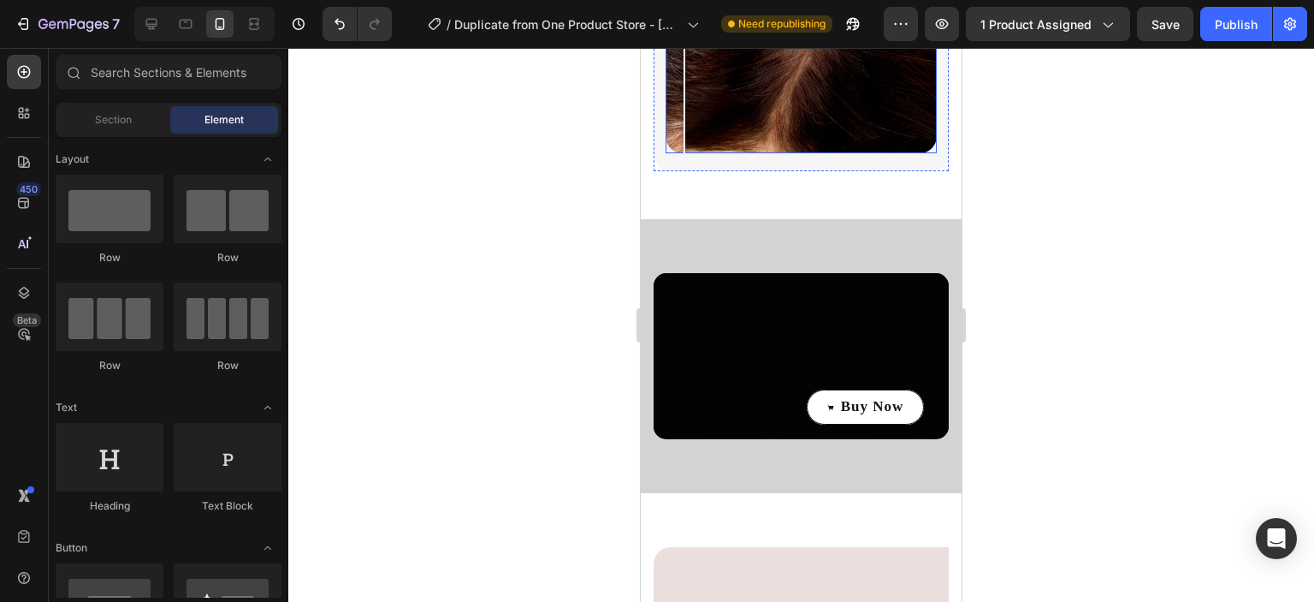
scroll to position [3134, 0]
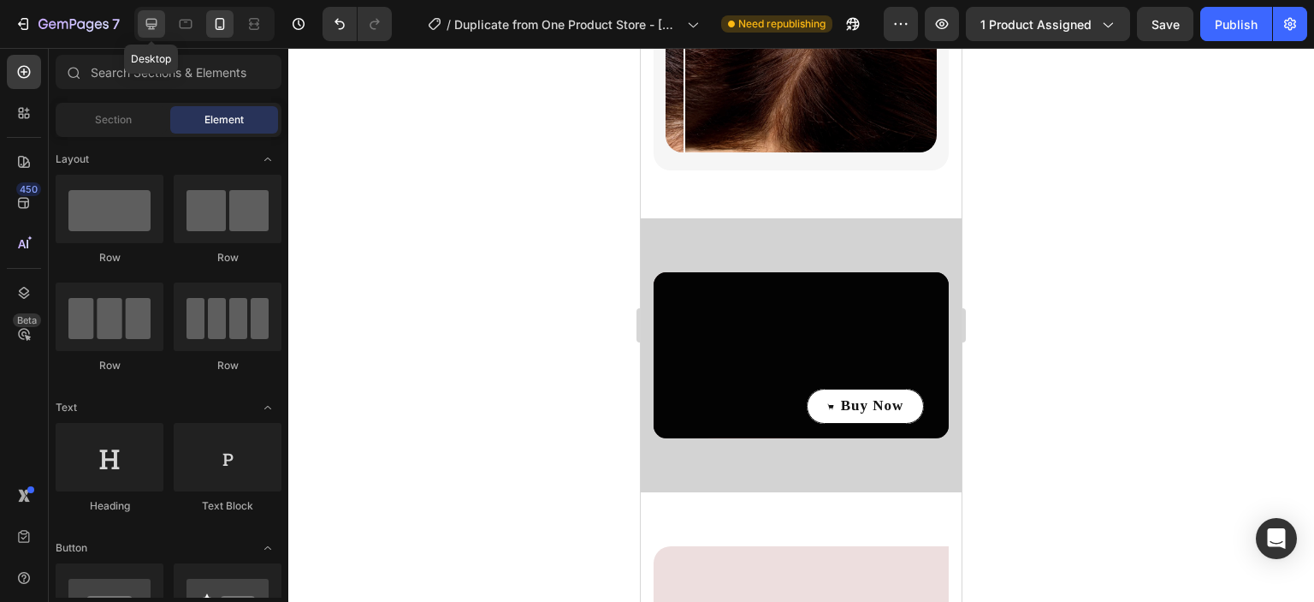
click at [157, 27] on icon at bounding box center [151, 23] width 17 height 17
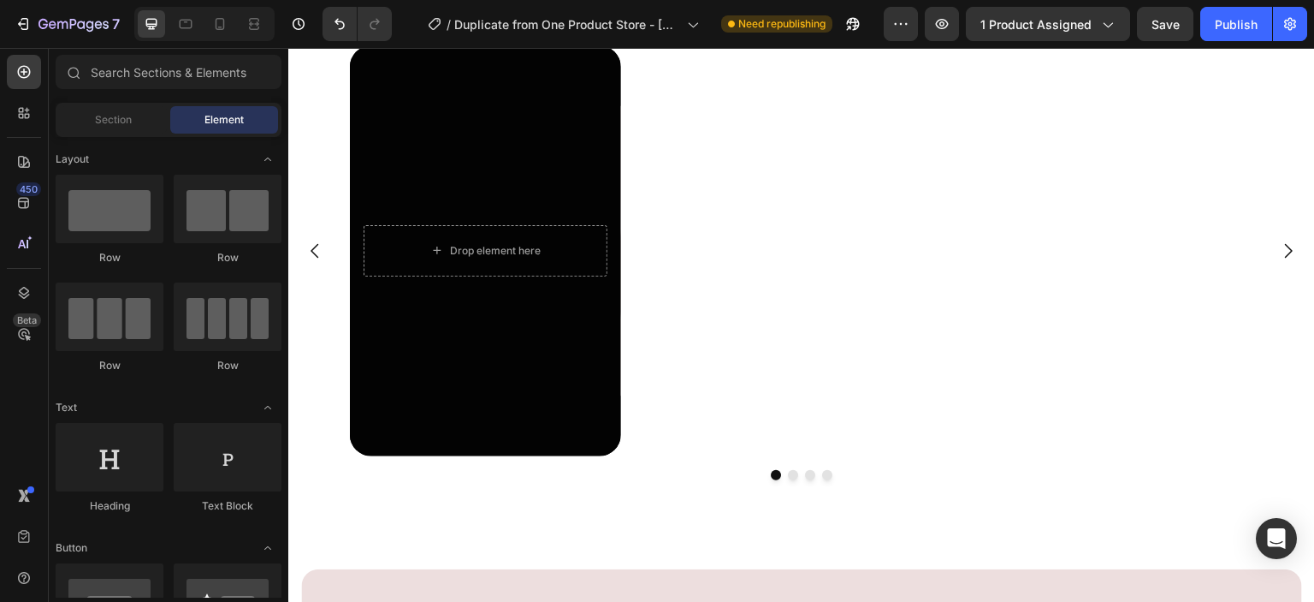
scroll to position [5037, 0]
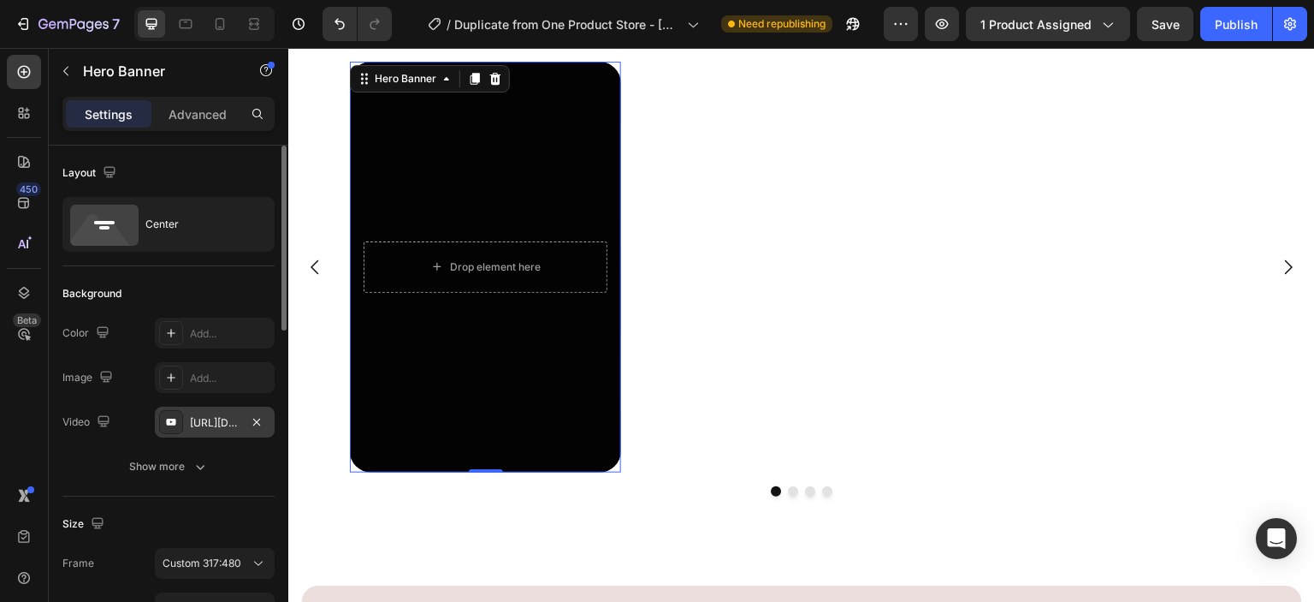
click at [210, 418] on div "[URL][DOMAIN_NAME]" at bounding box center [215, 422] width 50 height 15
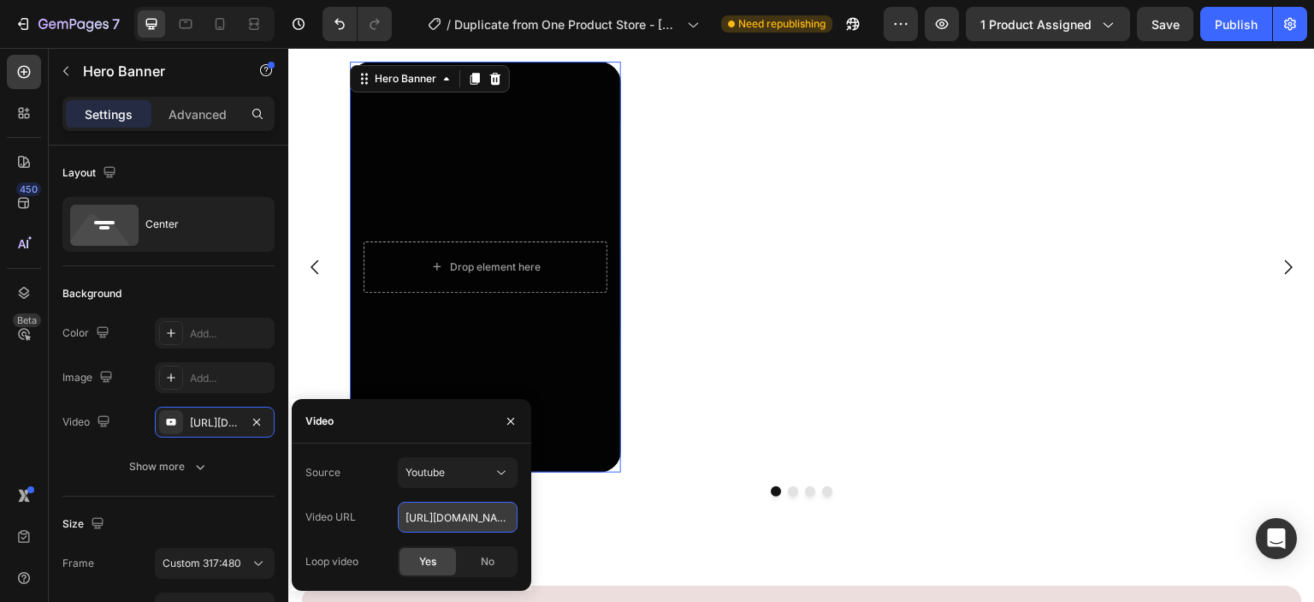
click at [471, 516] on input "[URL][DOMAIN_NAME]" at bounding box center [458, 516] width 120 height 31
paste input "https://www.youtube.com/shorts/RR4V0GhnEb4"
type input "https://www.youtube.com/shorts/RR4V0GhnEb4"
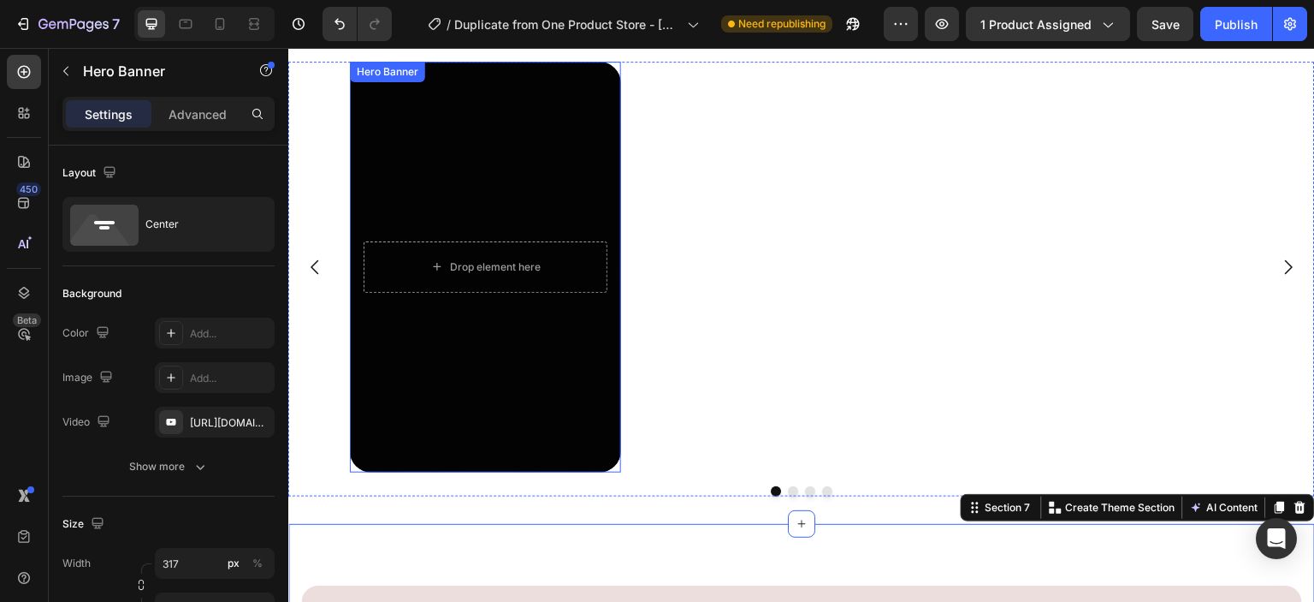
click at [441, 400] on div "Overlay" at bounding box center [485, 267] width 271 height 411
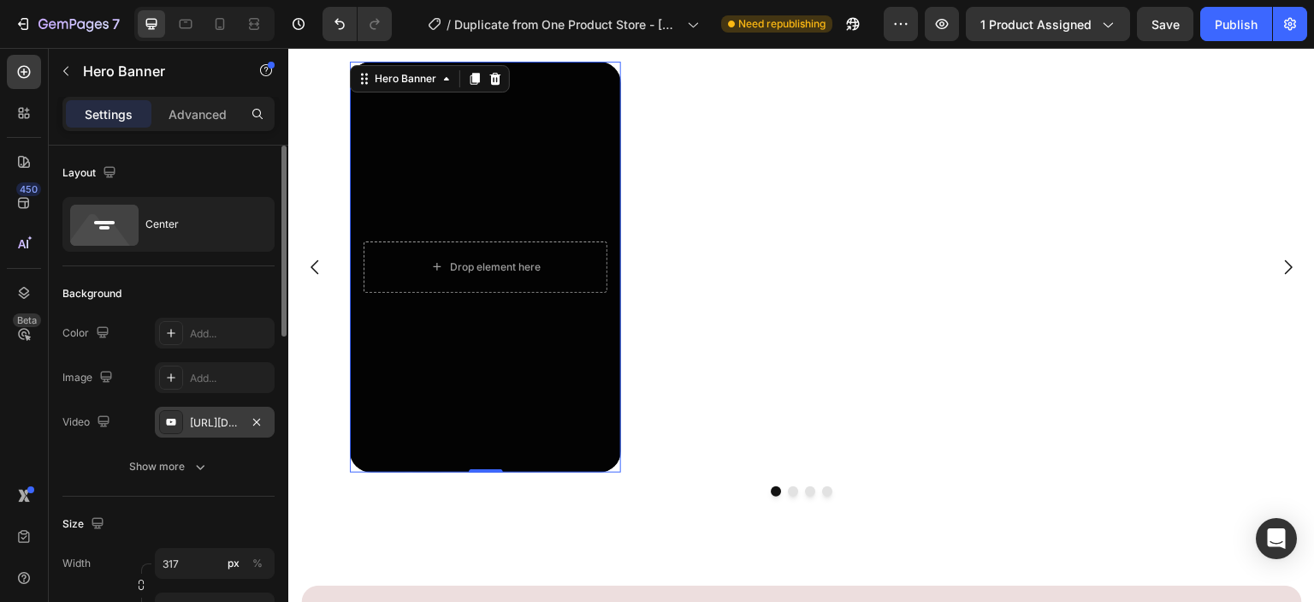
click at [226, 425] on div "https://www.youtube.com/shorts/RR4V0GhnEb4" at bounding box center [215, 422] width 50 height 15
click at [235, 427] on div "https://www.youtube.com/shorts/RR4V0GhnEb4" at bounding box center [215, 422] width 50 height 15
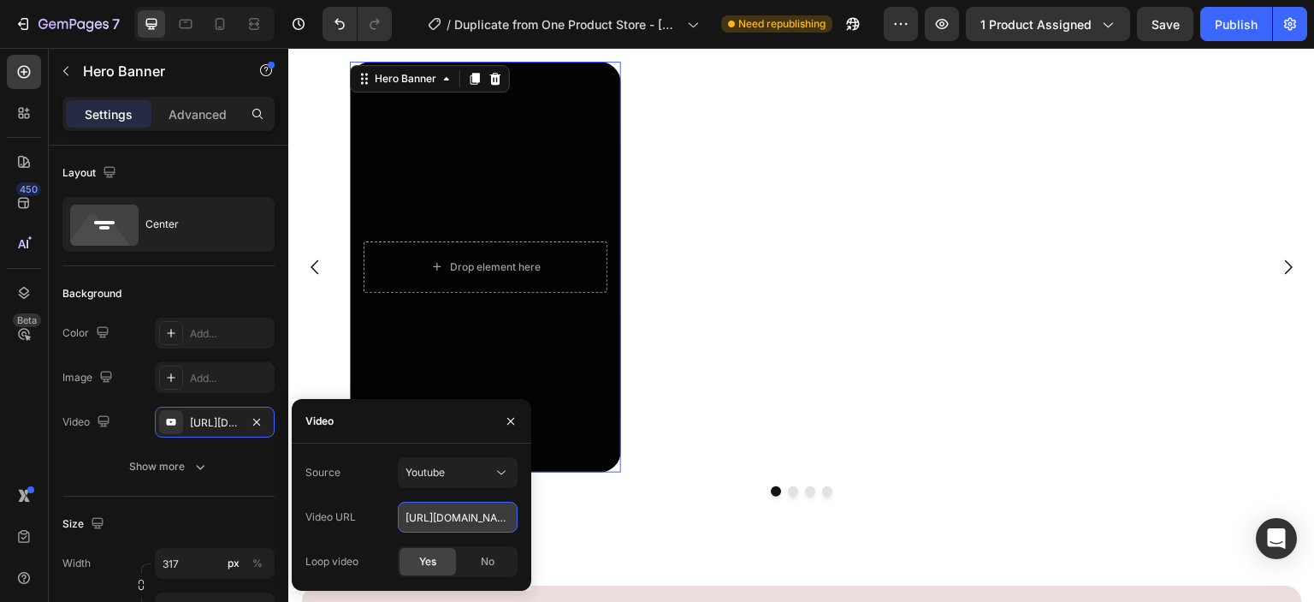
click at [460, 522] on input "https://www.youtube.com/shorts/RR4V0GhnEb4" at bounding box center [458, 516] width 120 height 31
paste input "https://www.youtube.com/shorts/RR4V0GhnEb4"
type input "https://www.youtube.com/shorts/RR4V0GhnEb4"
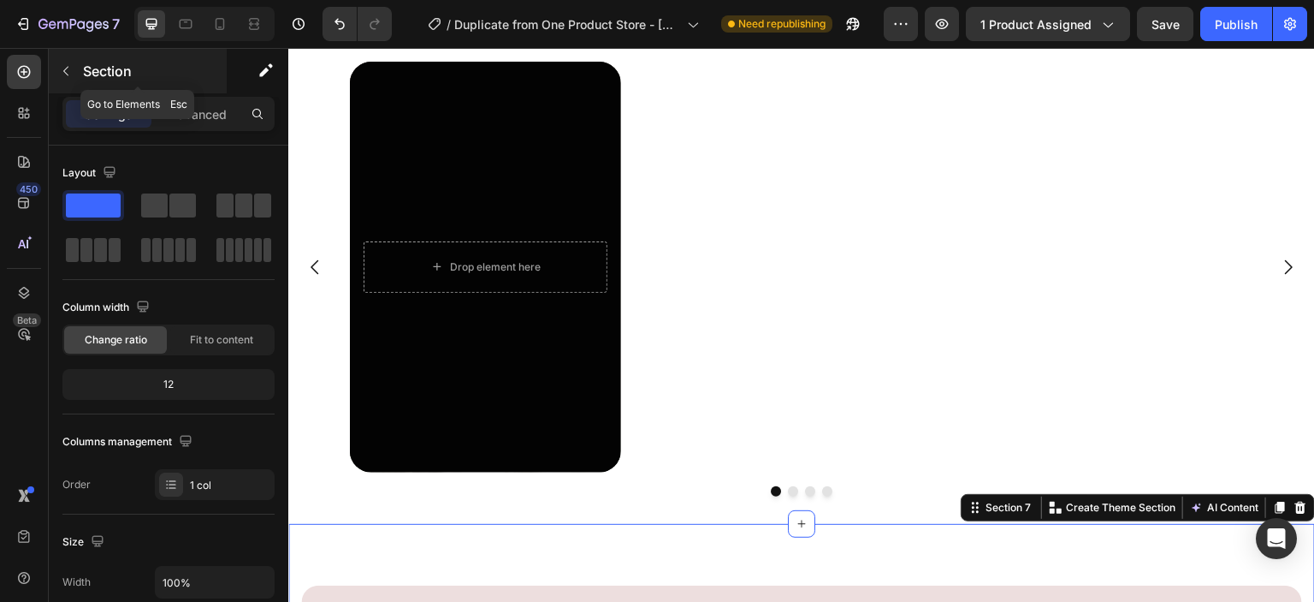
click at [73, 76] on button "button" at bounding box center [65, 70] width 27 height 27
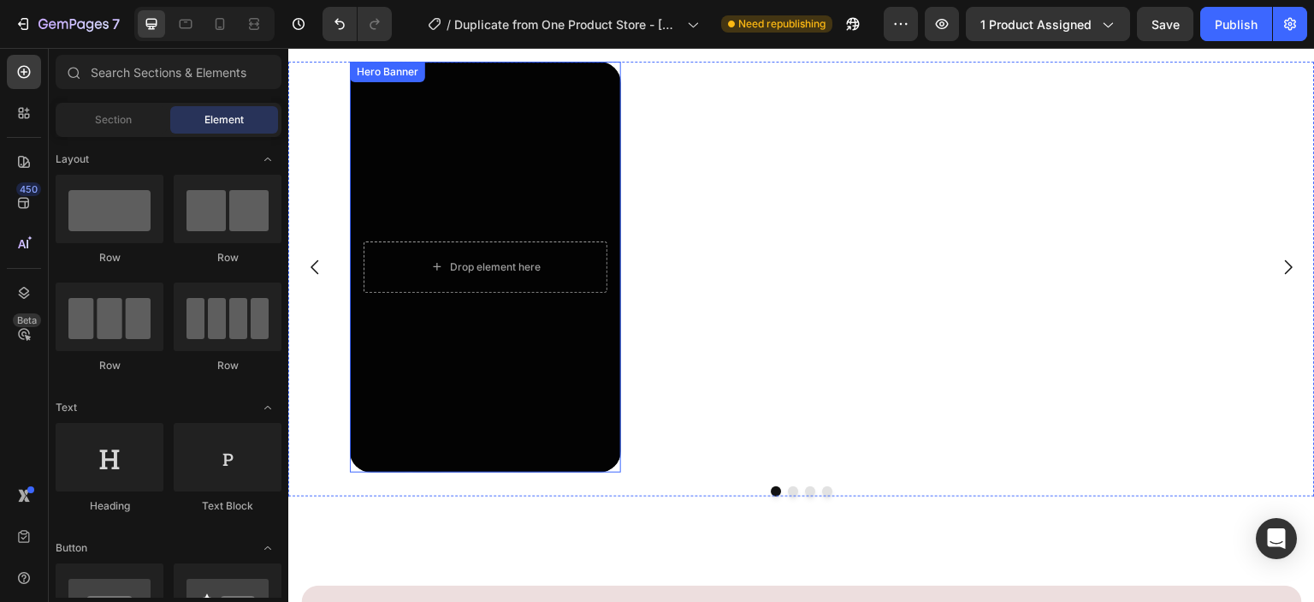
click at [405, 411] on div "Overlay" at bounding box center [485, 267] width 271 height 411
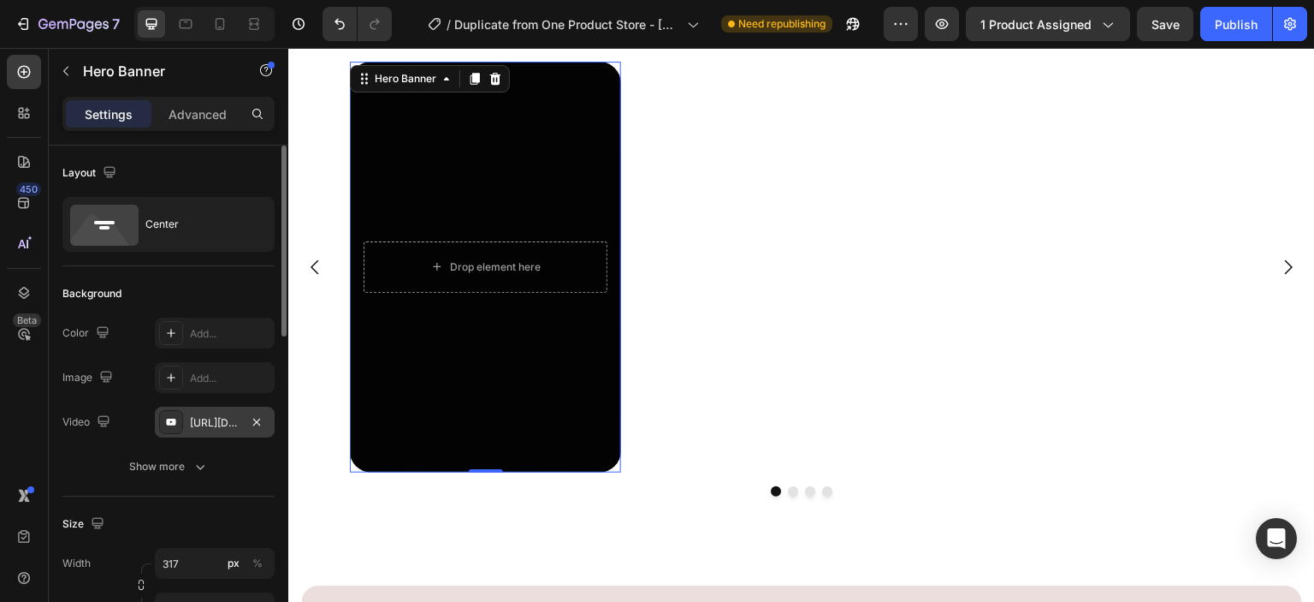
click at [233, 427] on div "https://www.youtube.com/shorts/RR4V0GhnEb4" at bounding box center [215, 422] width 50 height 15
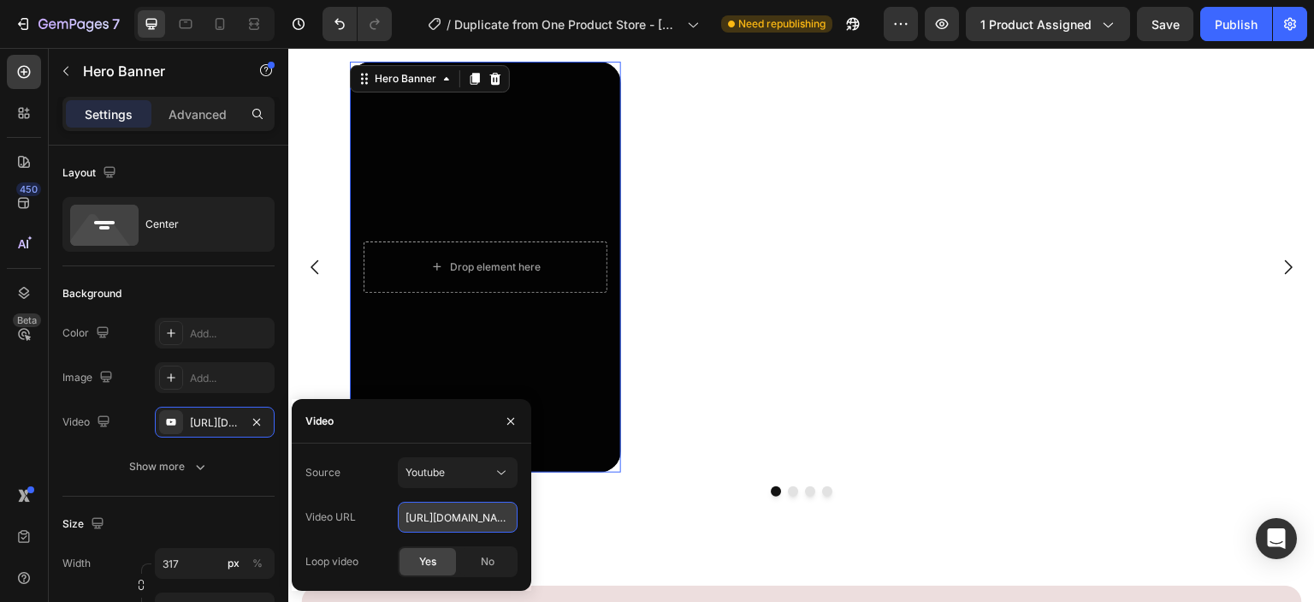
click at [486, 522] on input "https://www.youtube.com/shorts/RR4V0GhnEb4" at bounding box center [458, 516] width 120 height 31
paste input "https://www.youtube.com/shorts/RR4V0GhnEb4"
type input "https://www.youtube.com/shorts/RR4V0GhnEb4"
click at [477, 558] on div "No" at bounding box center [488, 561] width 56 height 27
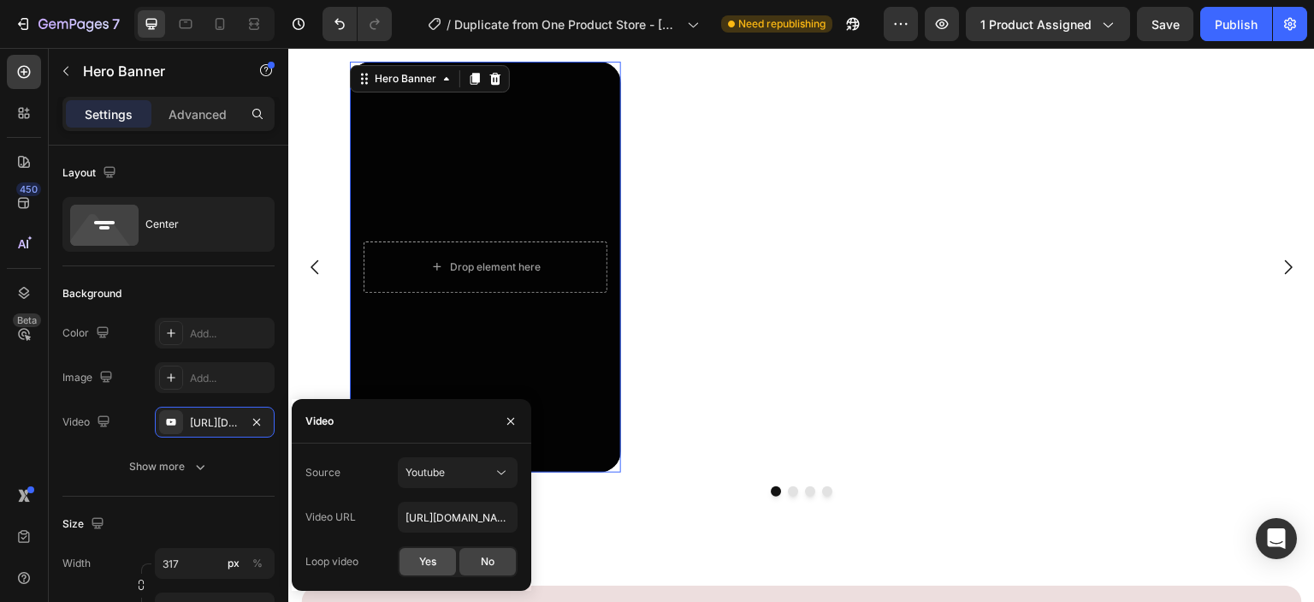
click at [436, 559] on span "Yes" at bounding box center [427, 561] width 17 height 15
click at [278, 346] on div at bounding box center [282, 397] width 13 height 505
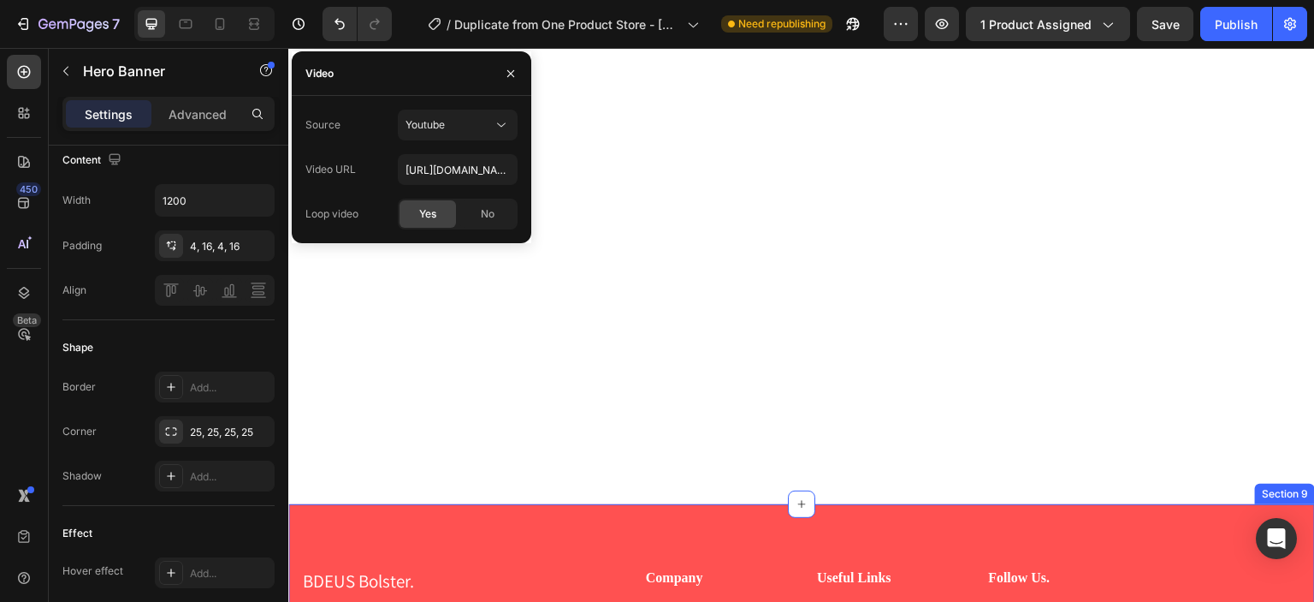
scroll to position [4793, 0]
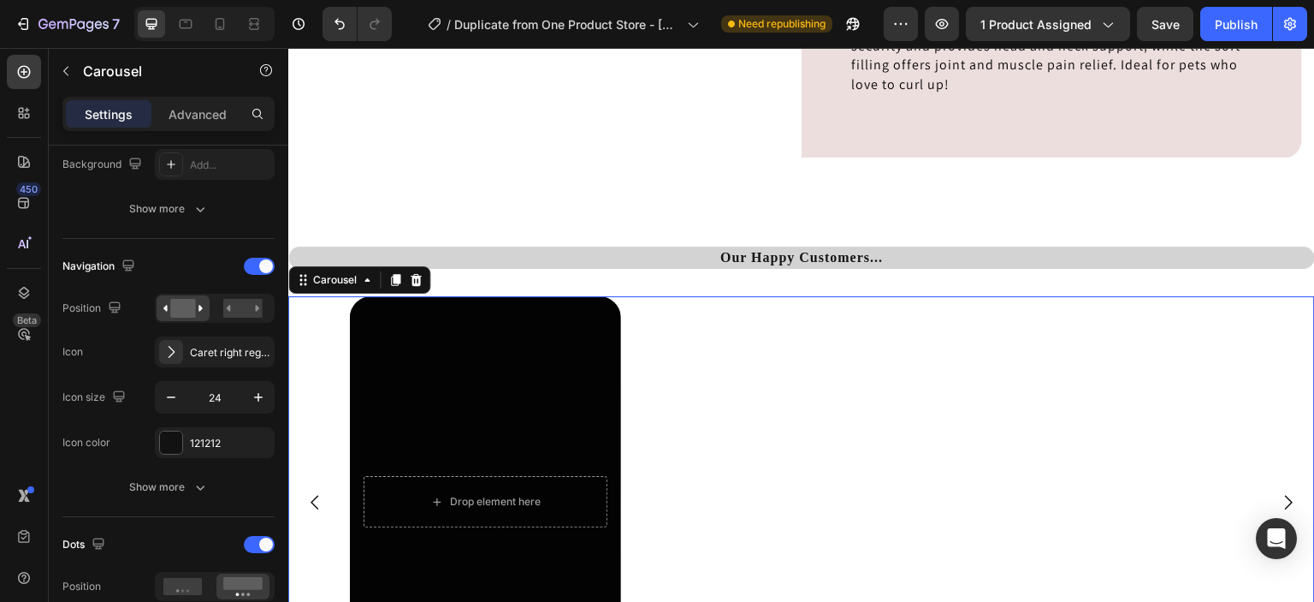
click at [724, 414] on div "Drop element here Hero Banner" at bounding box center [795, 501] width 891 height 411
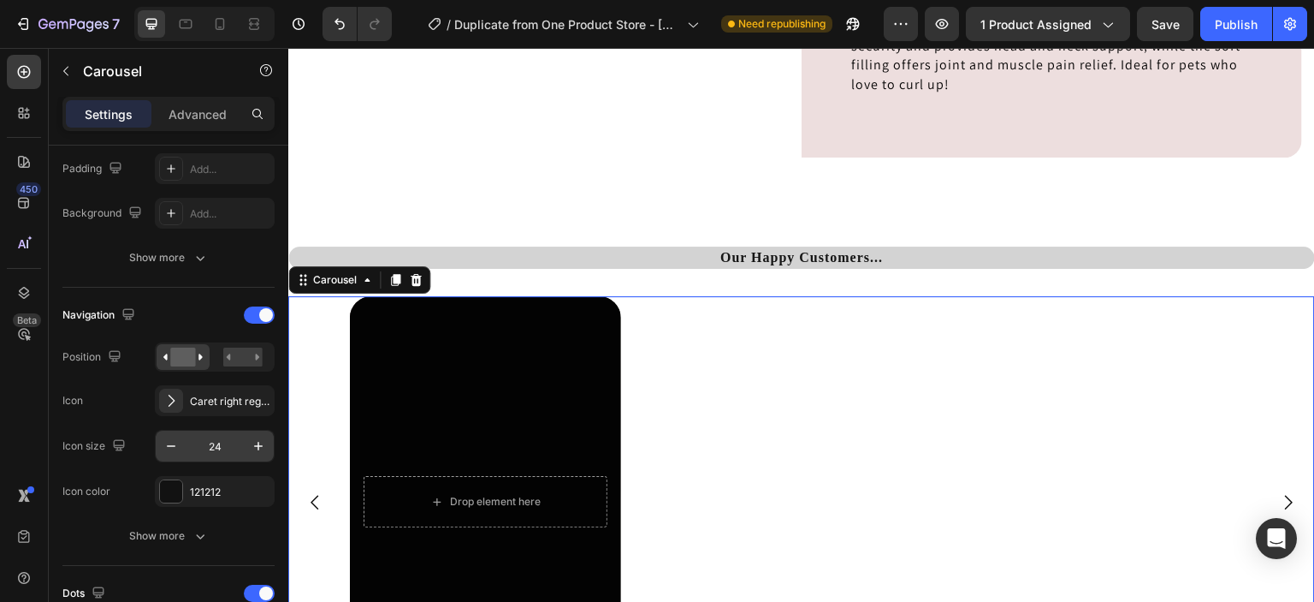
scroll to position [913, 0]
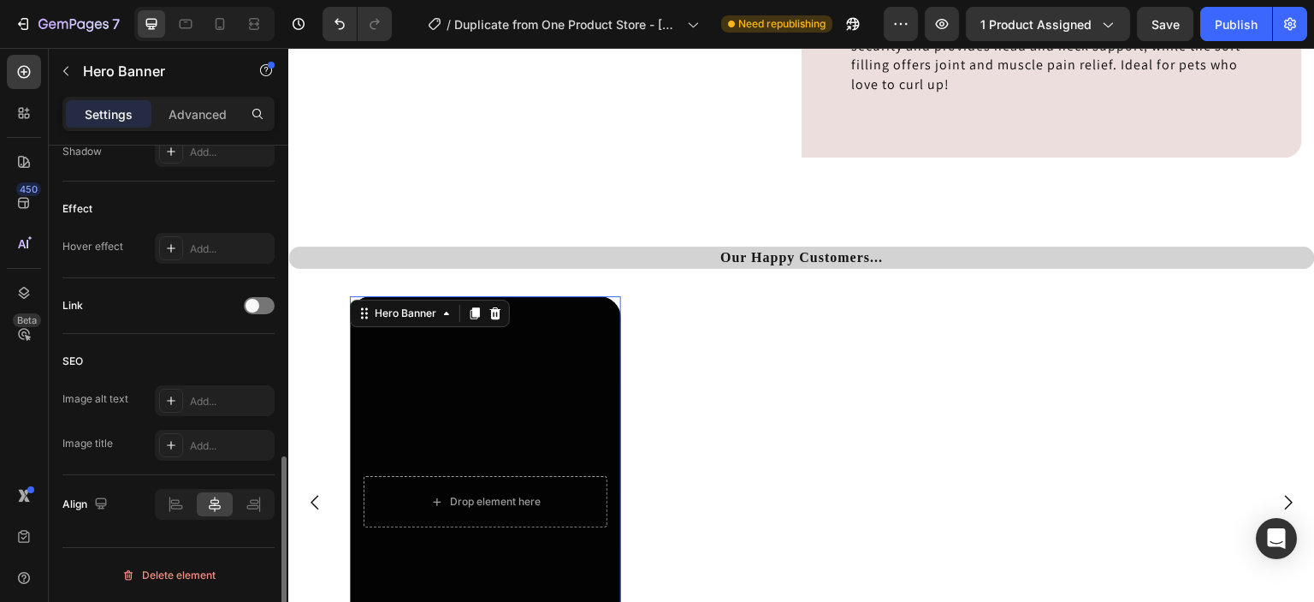
click at [412, 430] on div "Overlay" at bounding box center [485, 501] width 271 height 411
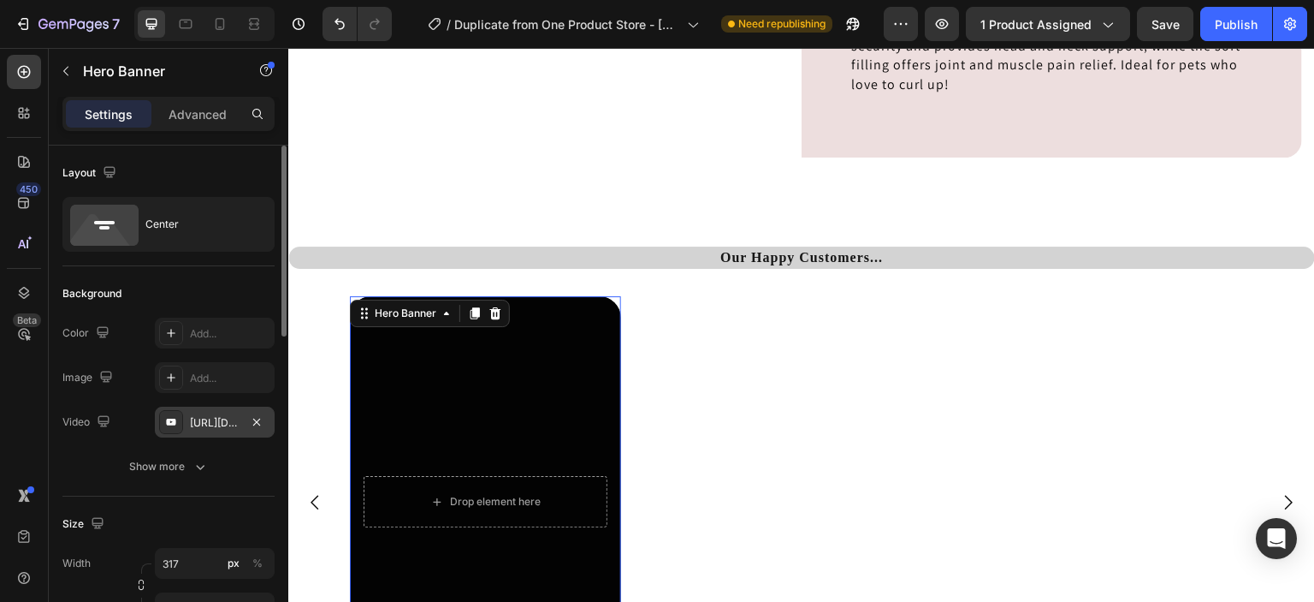
click at [240, 425] on div "https://www.youtube.com/shorts/RR4V0GhnEb4" at bounding box center [215, 422] width 50 height 15
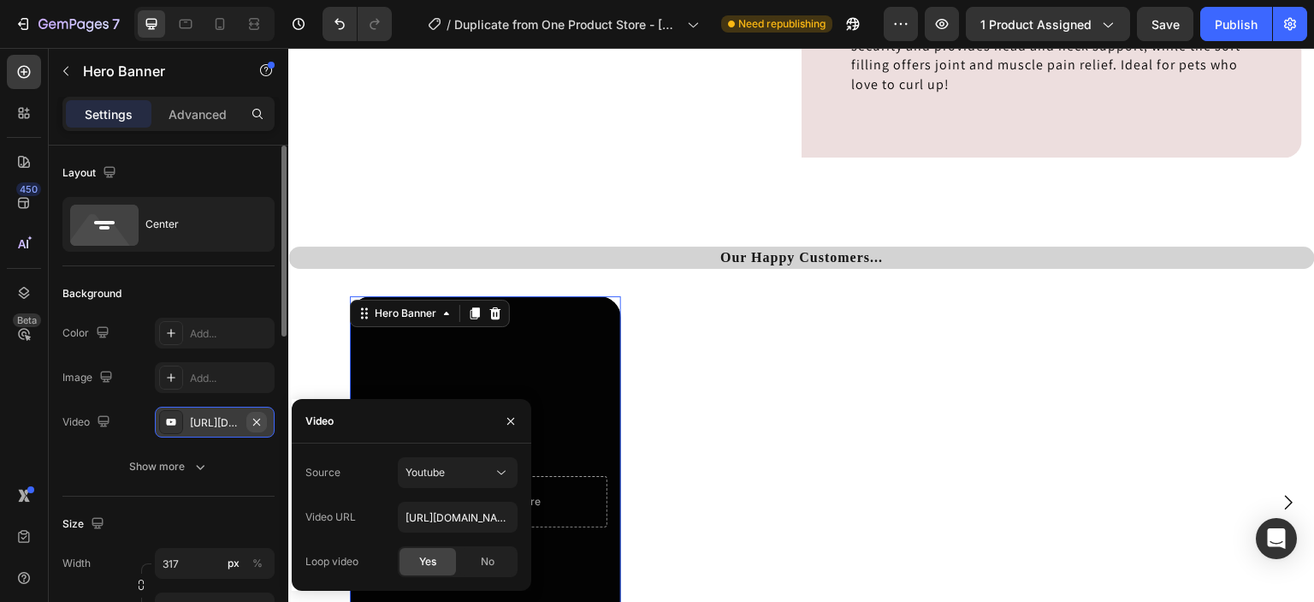
click at [264, 420] on button "button" at bounding box center [256, 422] width 21 height 21
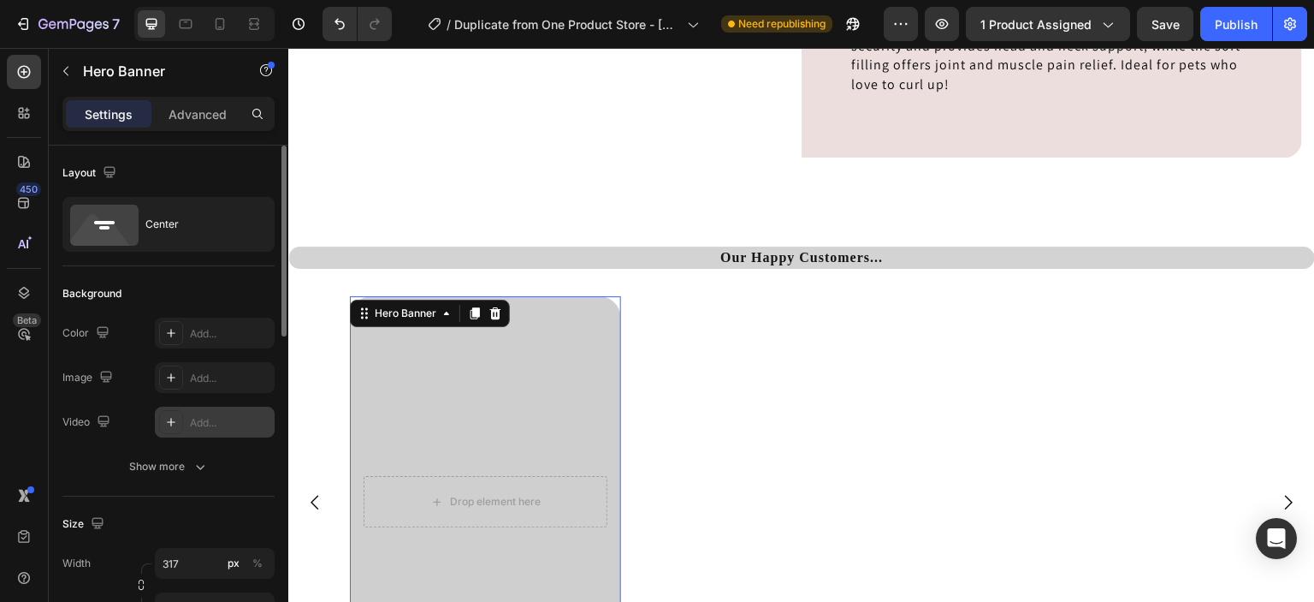
click at [237, 420] on div "Add..." at bounding box center [230, 422] width 80 height 15
type input "[URL][DOMAIN_NAME]"
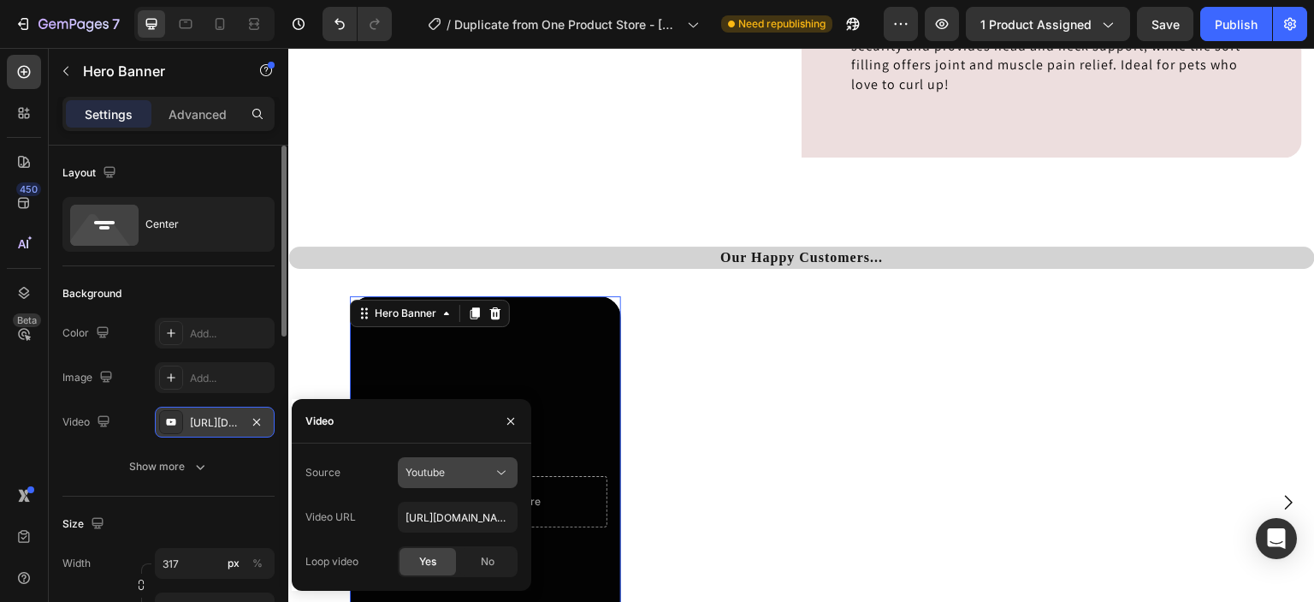
click at [457, 482] on button "Youtube" at bounding box center [458, 472] width 120 height 31
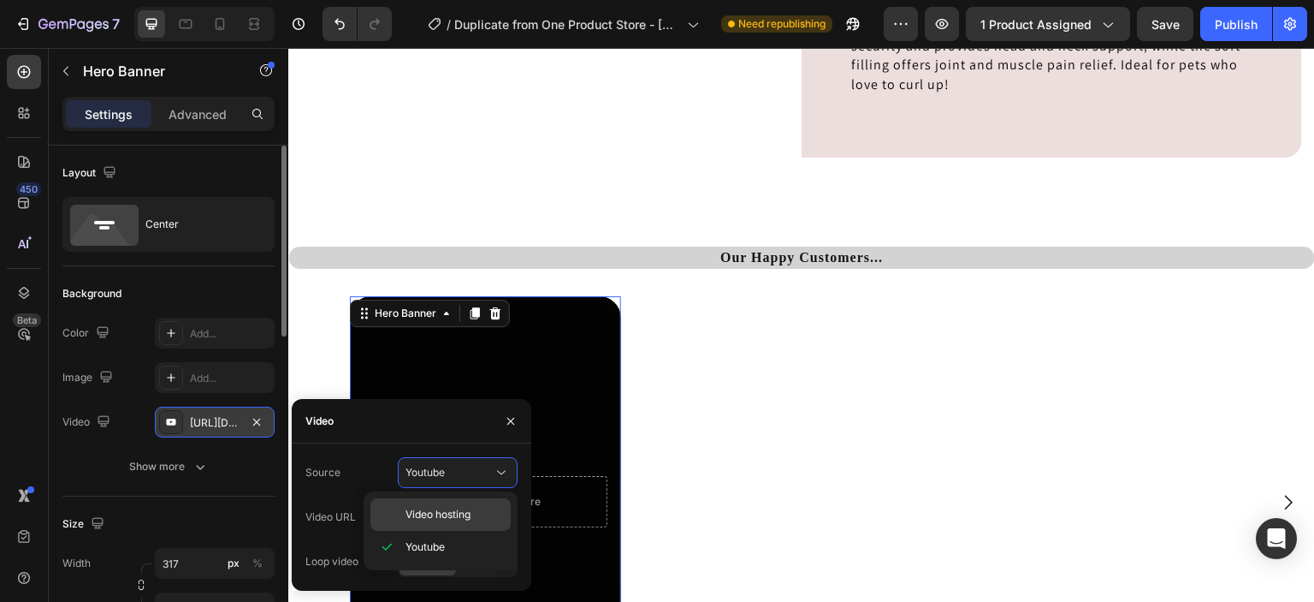
click at [466, 512] on span "Video hosting" at bounding box center [438, 514] width 65 height 15
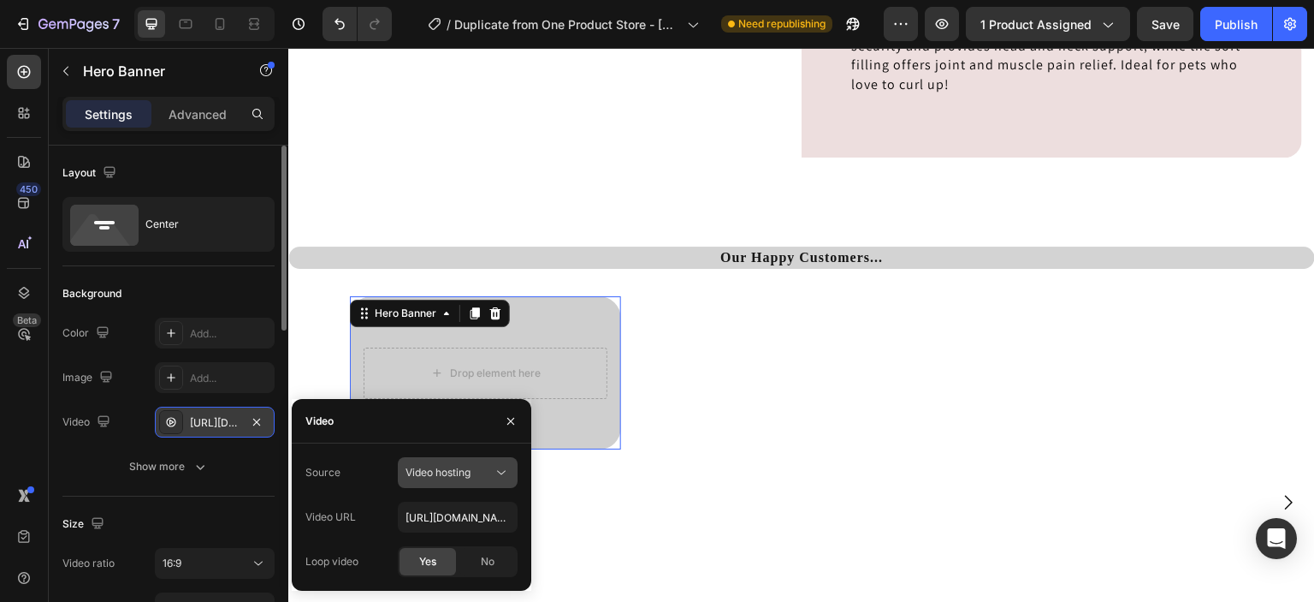
click at [459, 473] on span "Video hosting" at bounding box center [438, 472] width 65 height 13
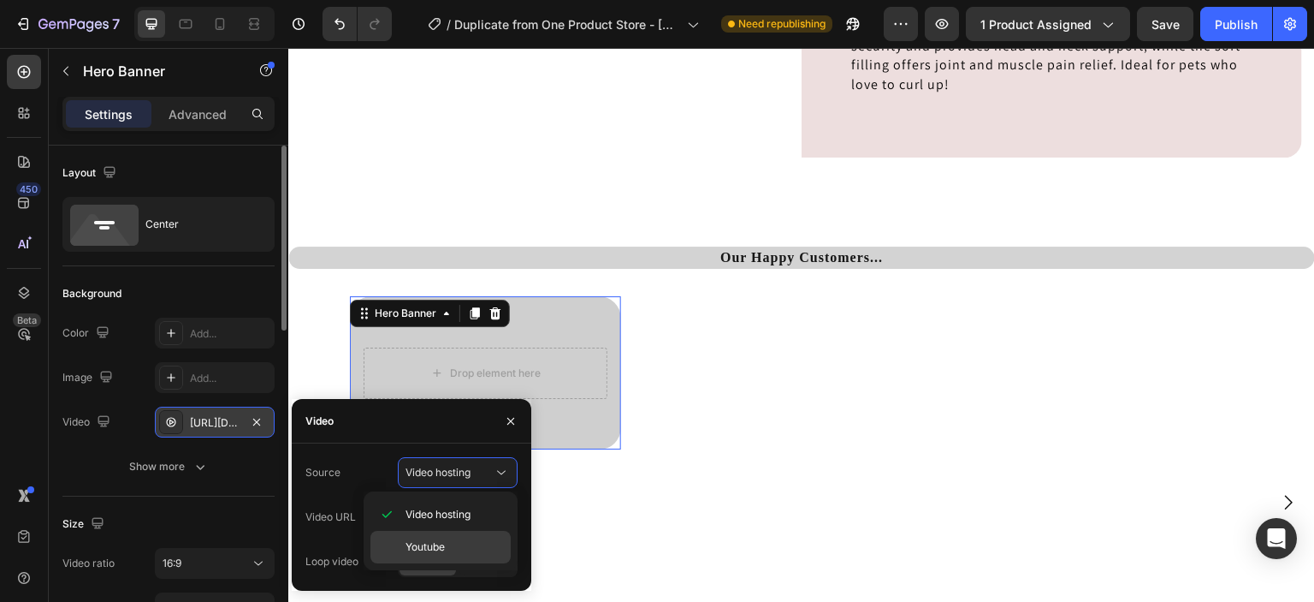
click at [461, 537] on div "Youtube" at bounding box center [441, 547] width 140 height 33
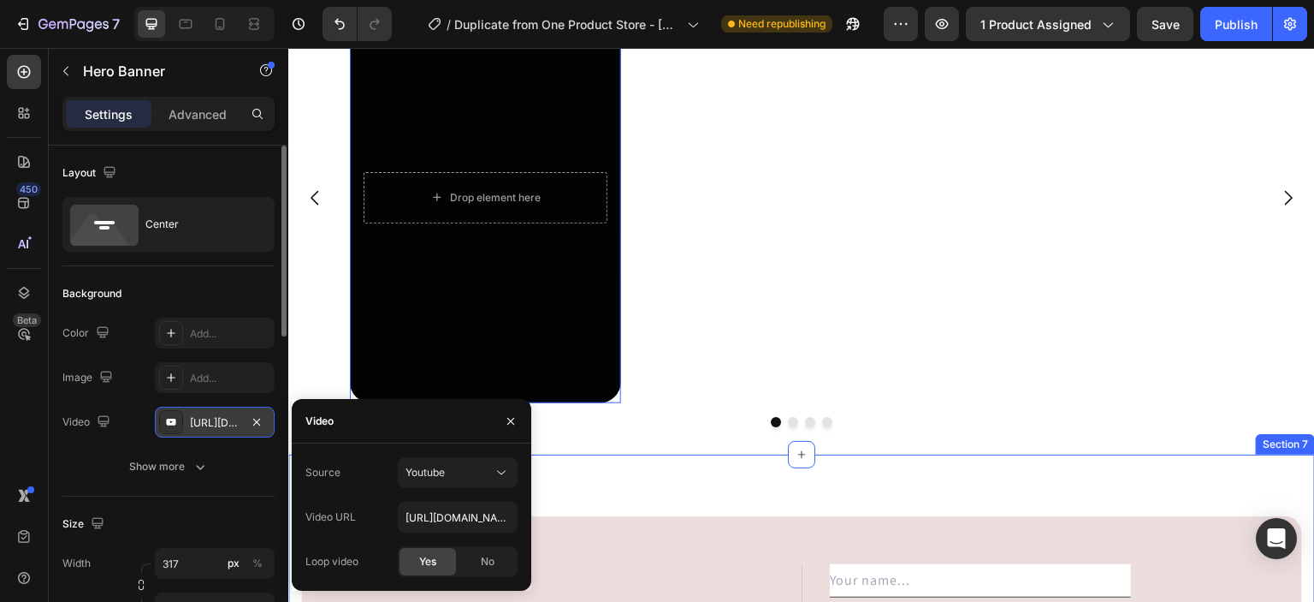
scroll to position [5102, 0]
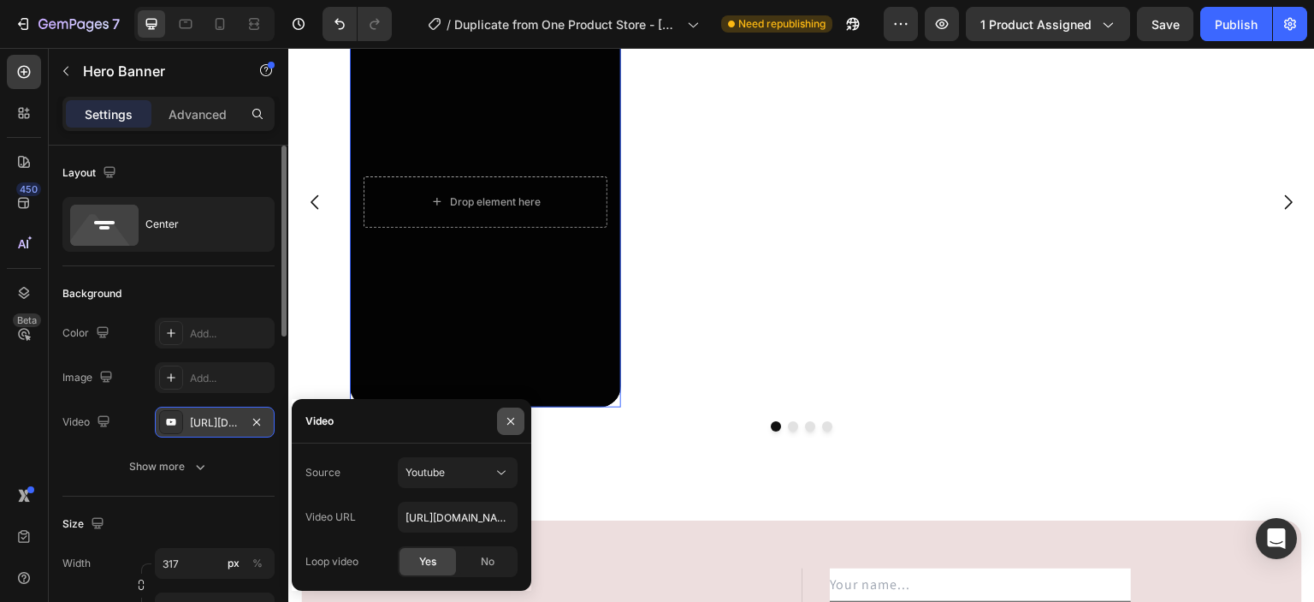
click at [508, 424] on icon "button" at bounding box center [510, 421] width 7 height 7
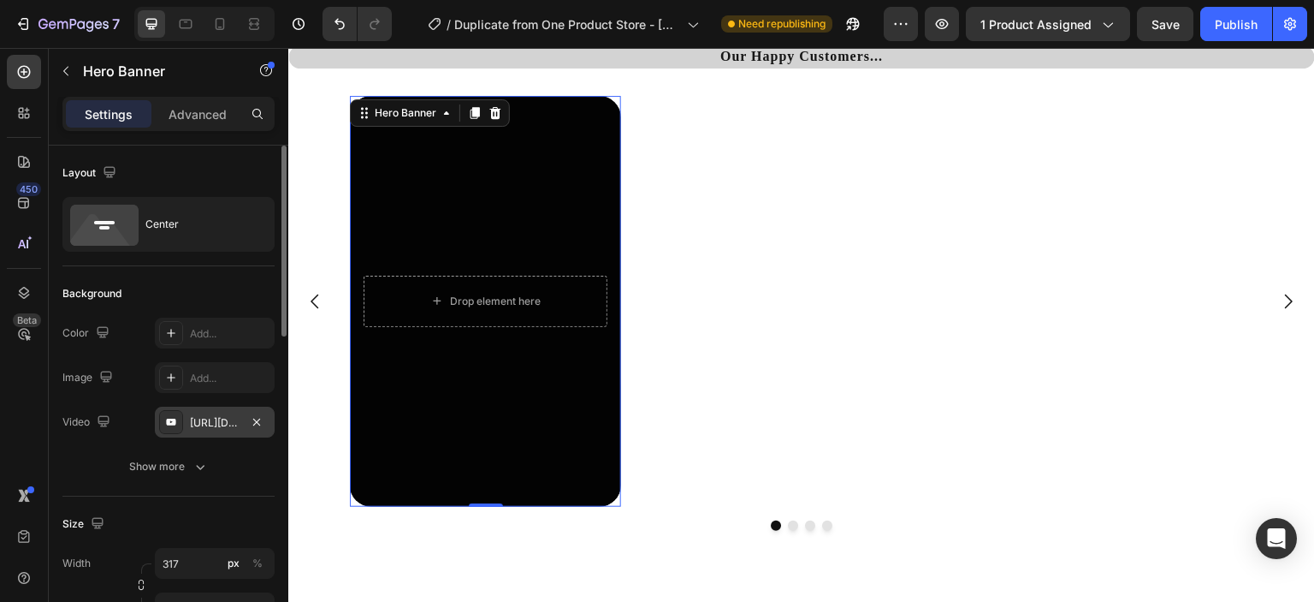
scroll to position [4996, 0]
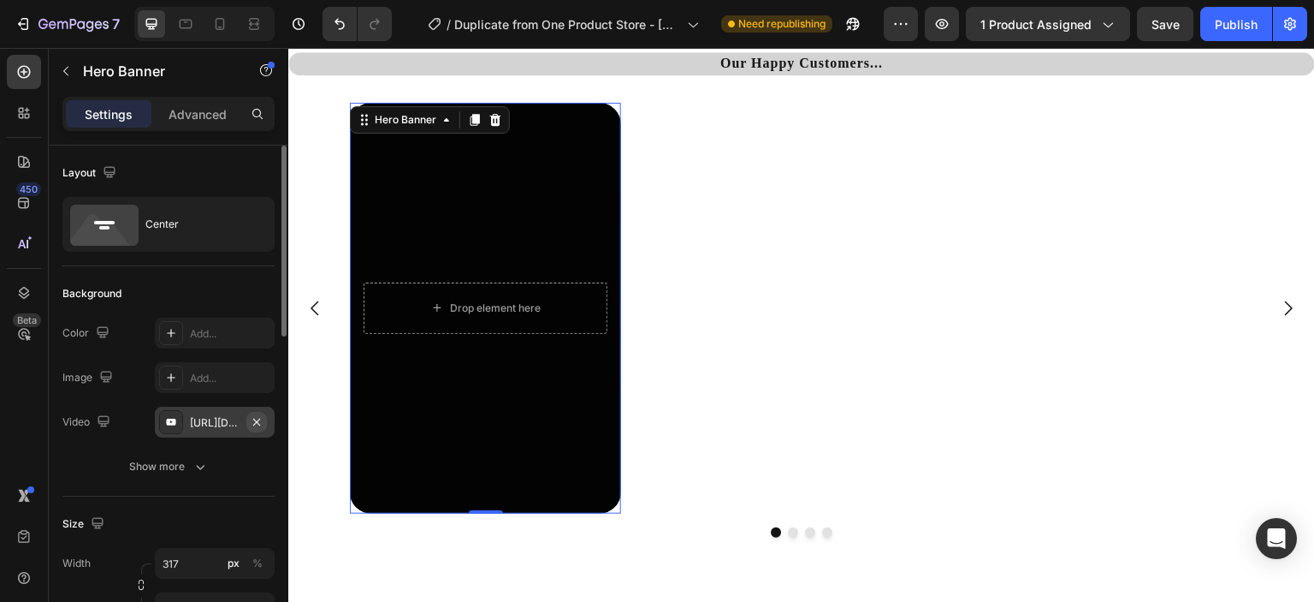
click at [254, 425] on icon "button" at bounding box center [257, 422] width 14 height 14
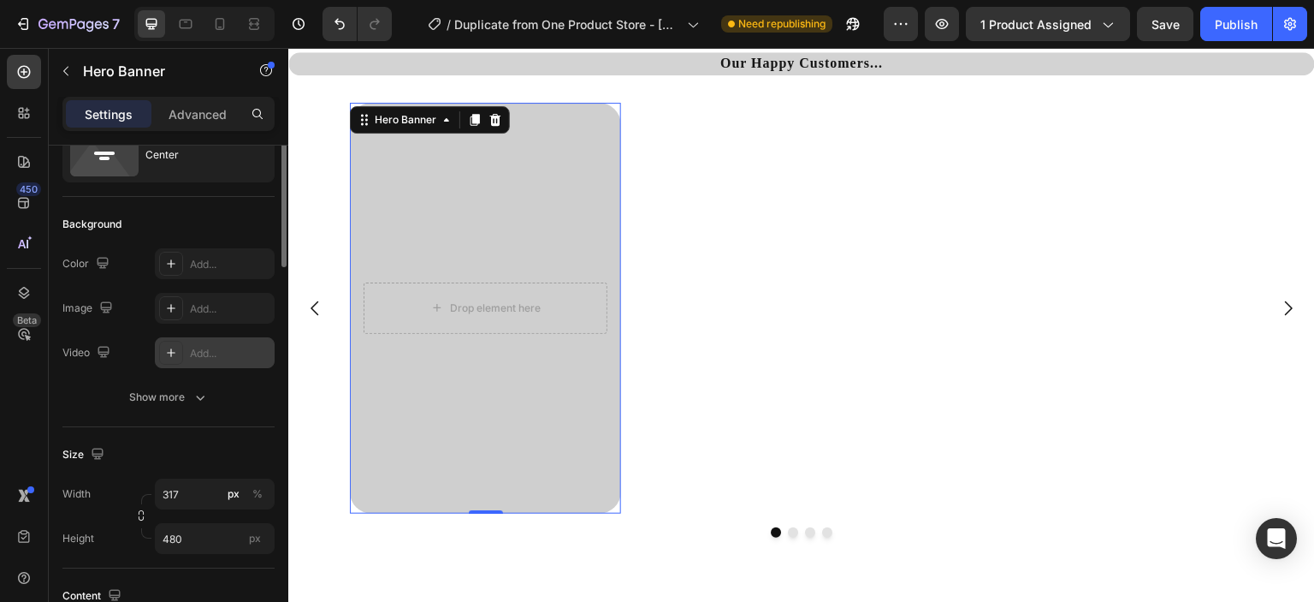
scroll to position [0, 0]
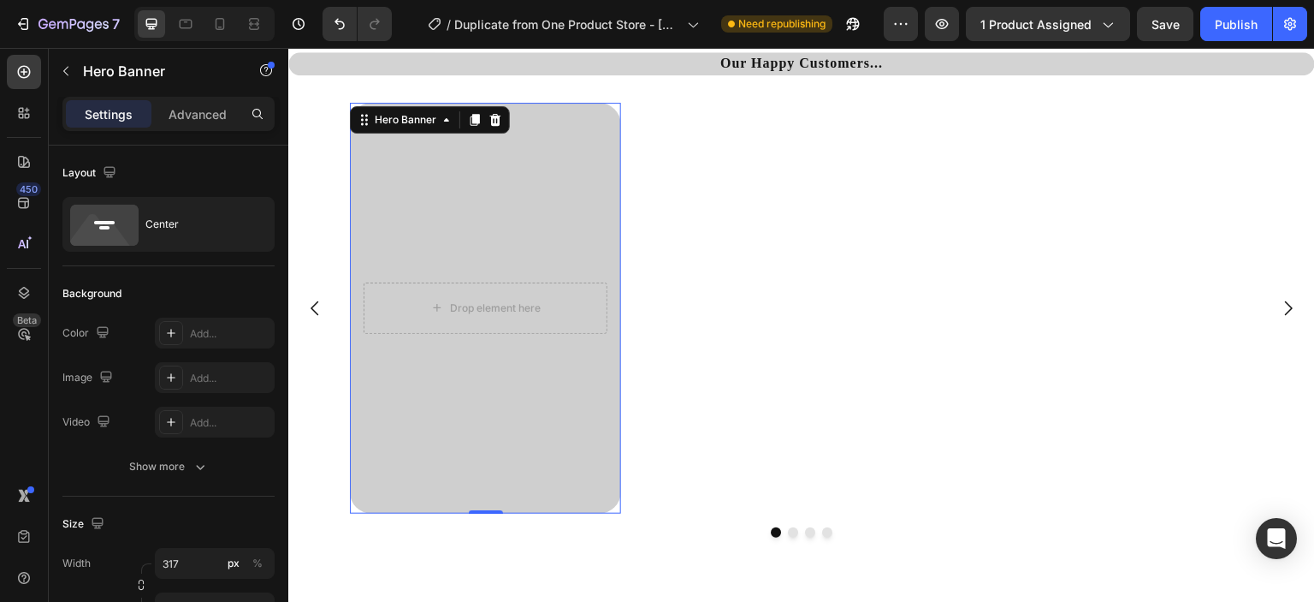
click at [424, 256] on div "Overlay" at bounding box center [485, 308] width 271 height 411
click at [67, 72] on icon "button" at bounding box center [66, 71] width 14 height 14
click at [169, 423] on icon at bounding box center [171, 419] width 14 height 14
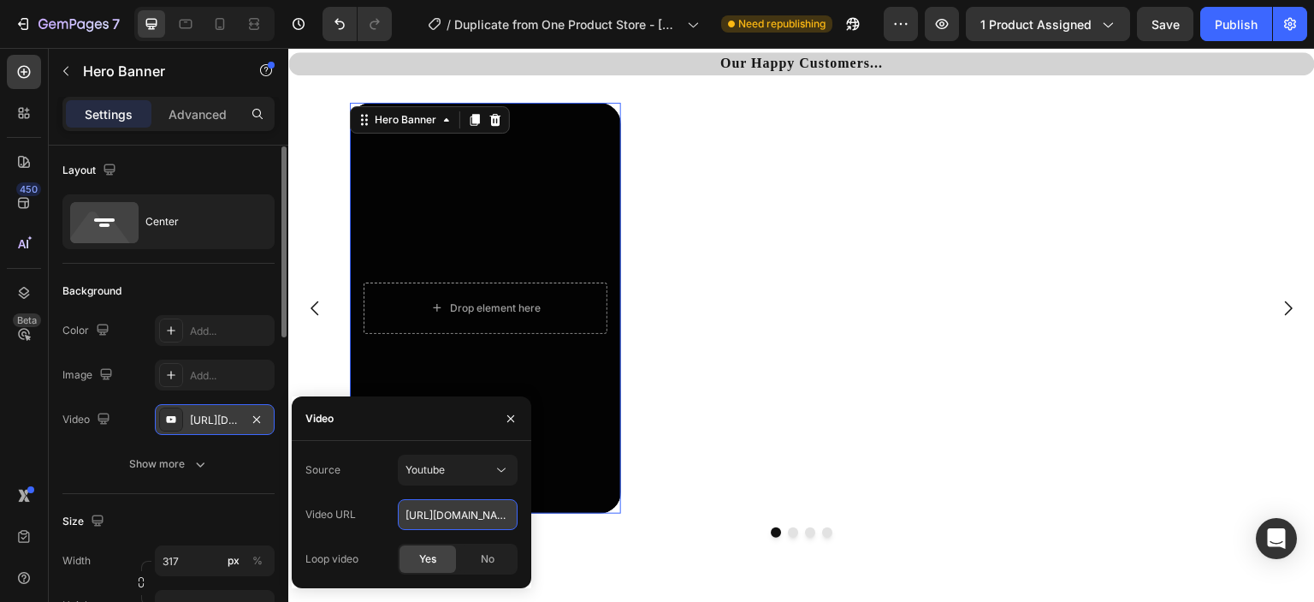
click at [469, 519] on input "[URL][DOMAIN_NAME]" at bounding box center [458, 514] width 120 height 31
click at [469, 519] on input "text" at bounding box center [458, 514] width 120 height 31
paste input "[URL][DOMAIN_NAME]"
type input "[URL][DOMAIN_NAME]"
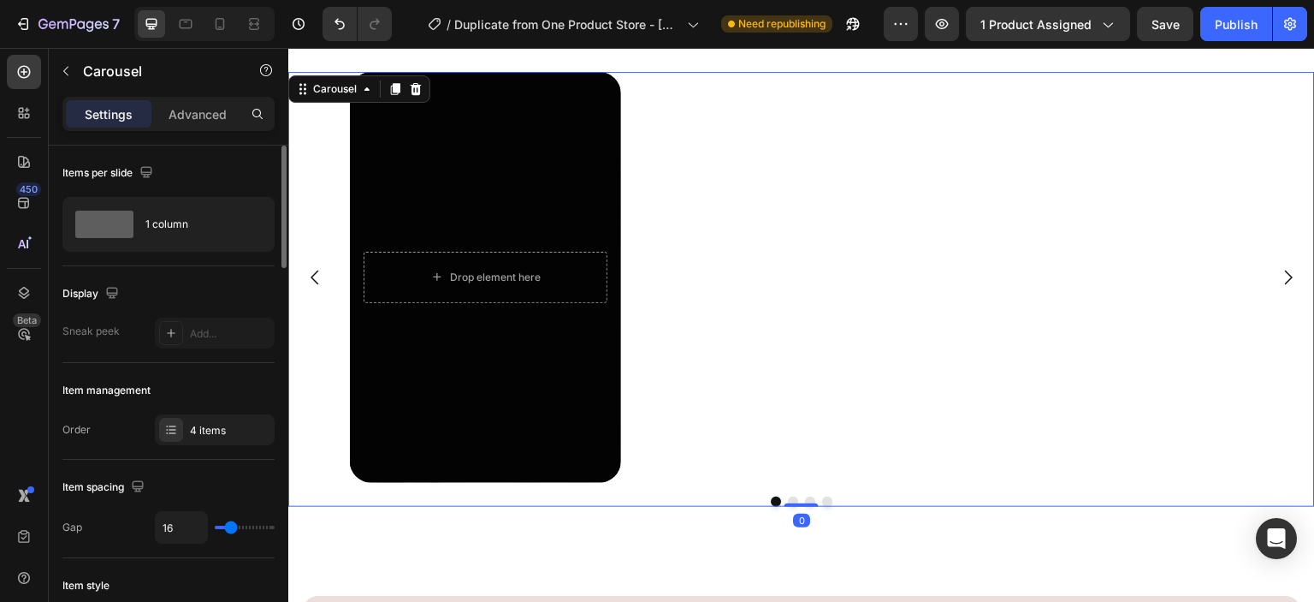
scroll to position [4991, 0]
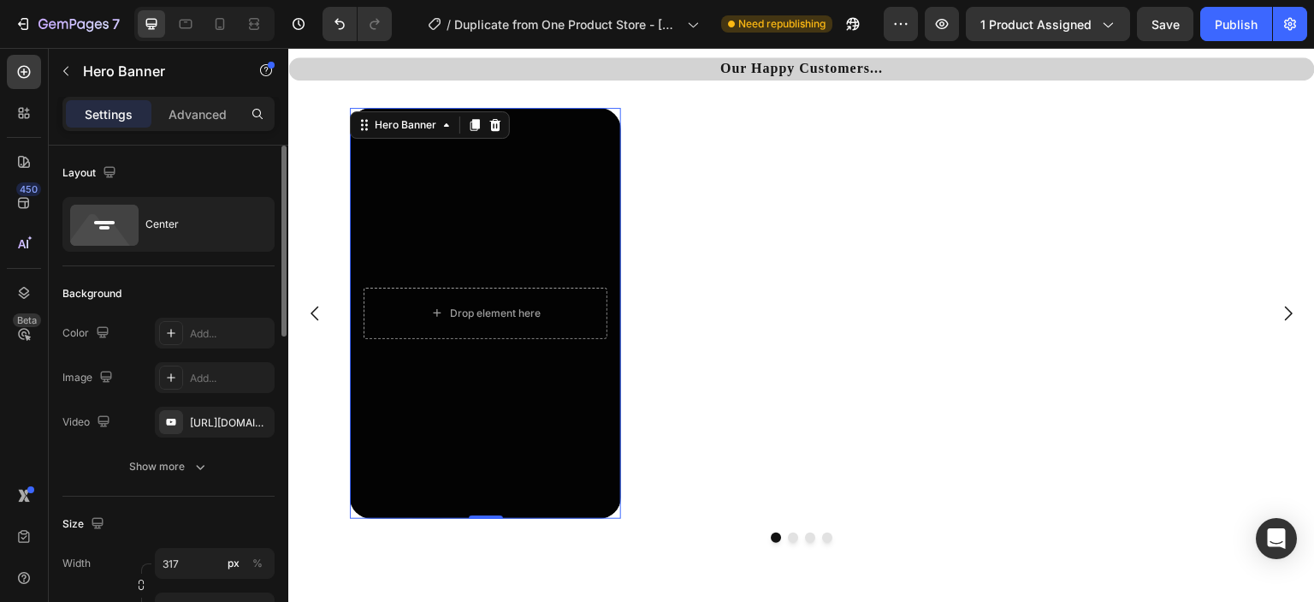
click at [569, 252] on div "Overlay" at bounding box center [485, 313] width 271 height 411
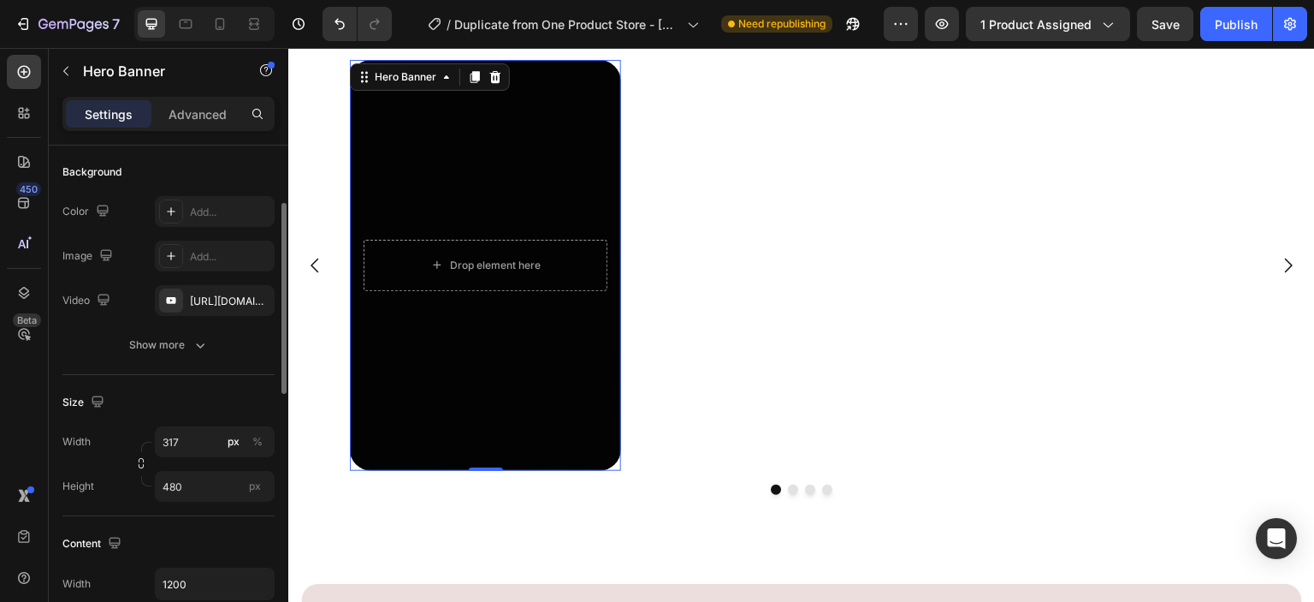
scroll to position [130, 0]
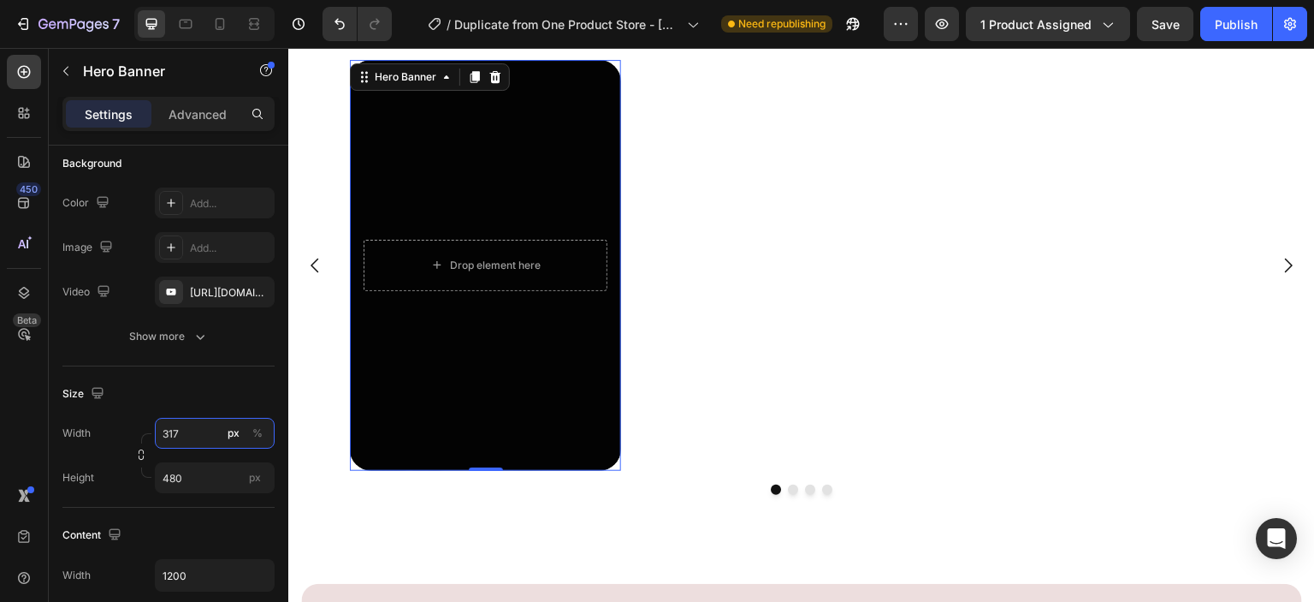
click at [201, 432] on input "317" at bounding box center [215, 433] width 120 height 31
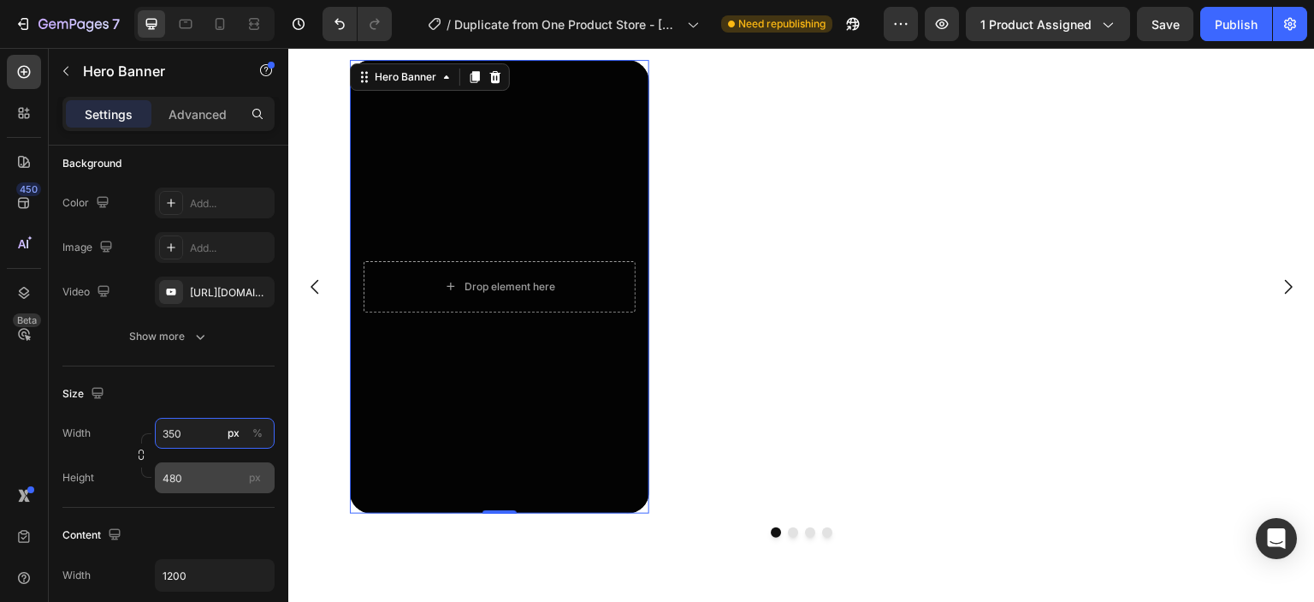
type input "350"
click at [189, 472] on input "480" at bounding box center [215, 477] width 120 height 31
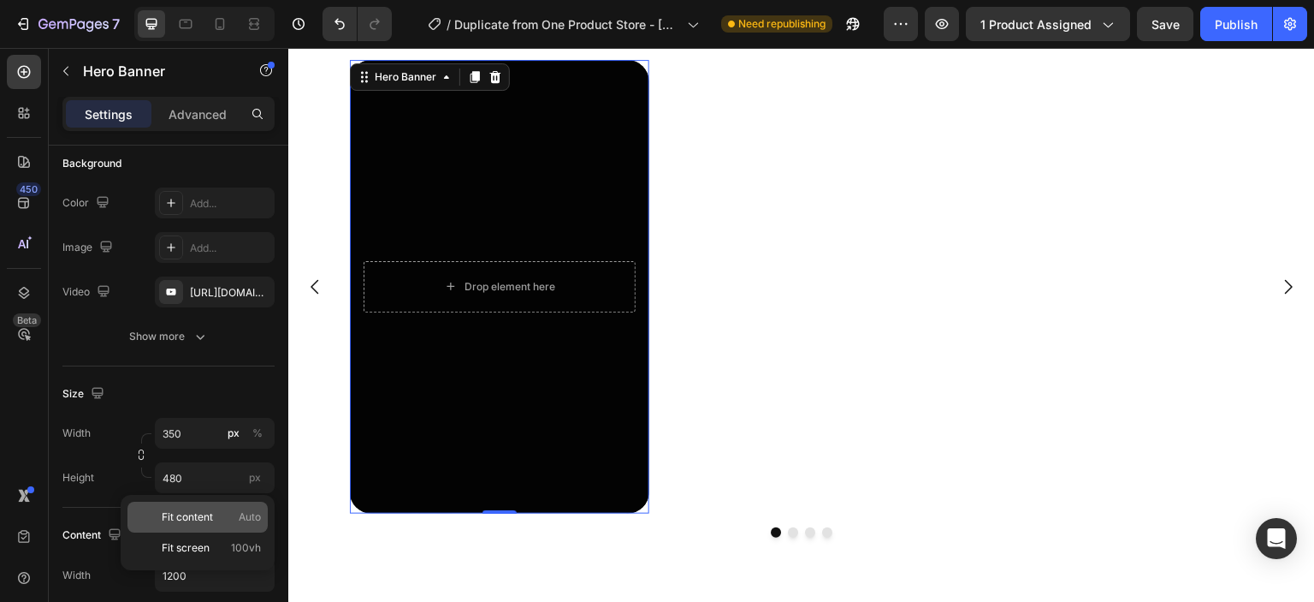
click at [224, 509] on p "Fit content Auto" at bounding box center [211, 516] width 99 height 15
type input "Auto"
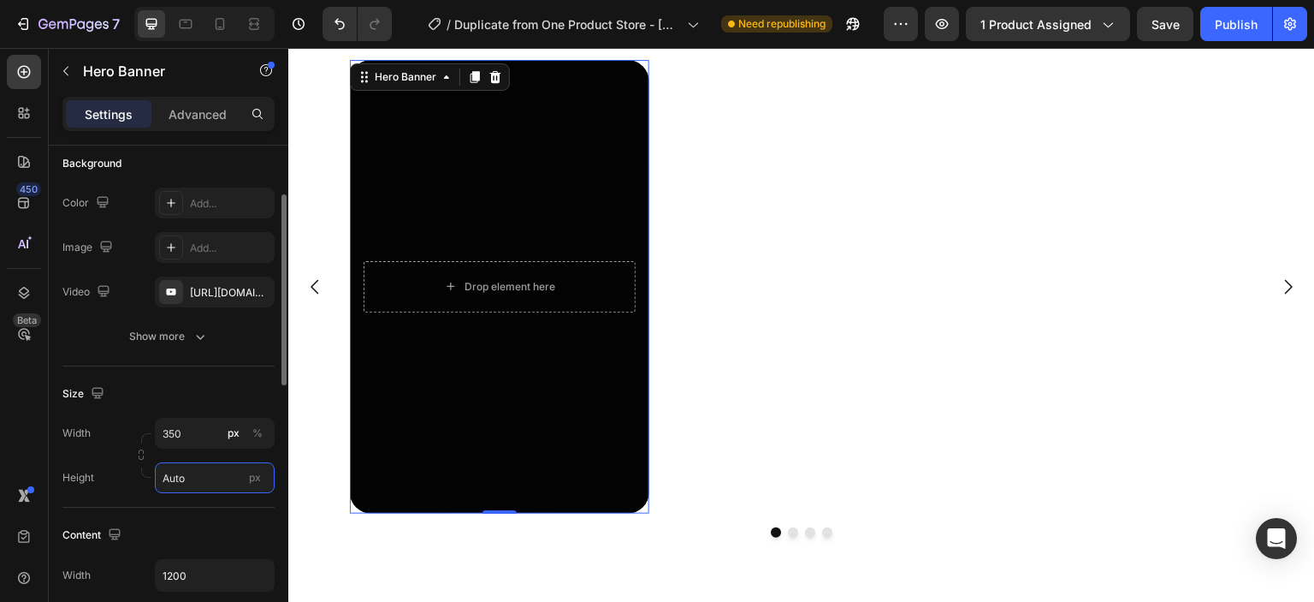
click at [187, 478] on input "Auto" at bounding box center [215, 477] width 120 height 31
click at [188, 435] on input "350" at bounding box center [215, 433] width 120 height 31
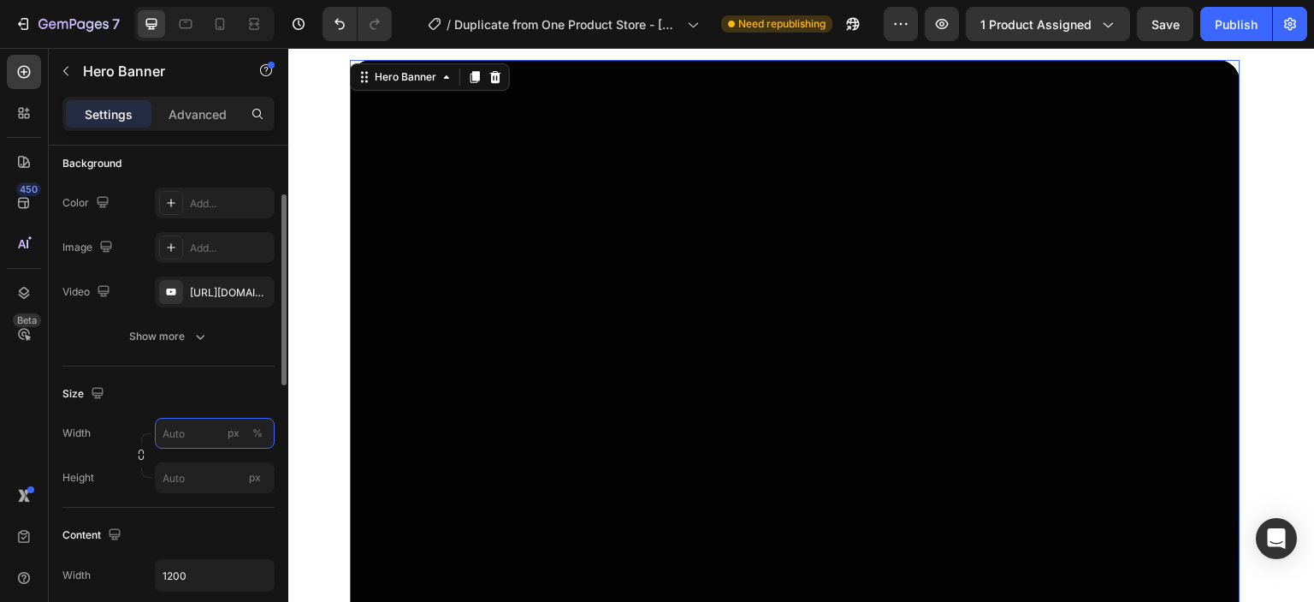
type input "1"
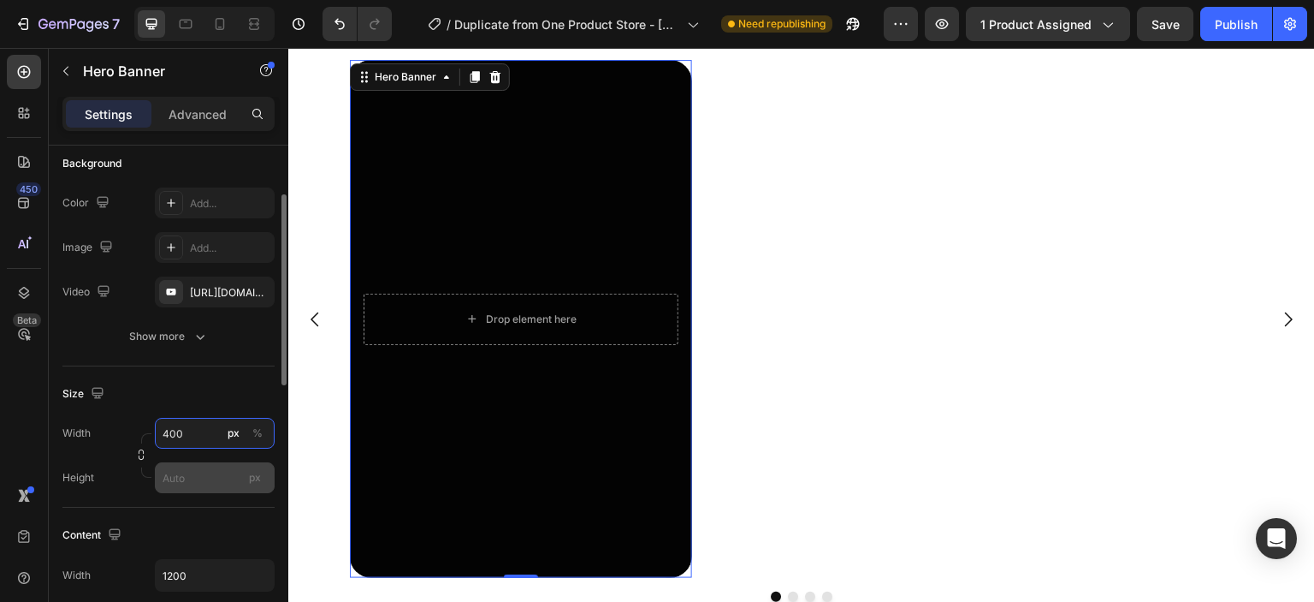
type input "400"
click at [199, 468] on input "px" at bounding box center [215, 477] width 120 height 31
type input "600"
click at [145, 452] on icon "button" at bounding box center [141, 454] width 12 height 12
click at [680, 527] on div "Overlay" at bounding box center [521, 319] width 342 height 519
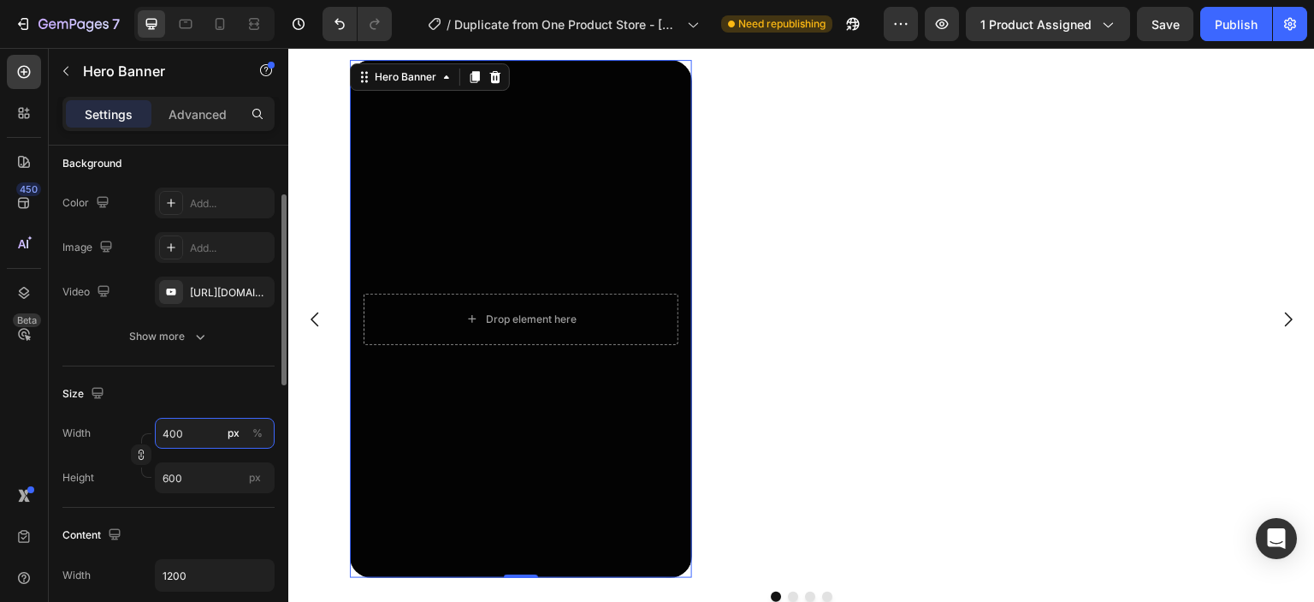
click at [192, 437] on input "400" at bounding box center [215, 433] width 120 height 31
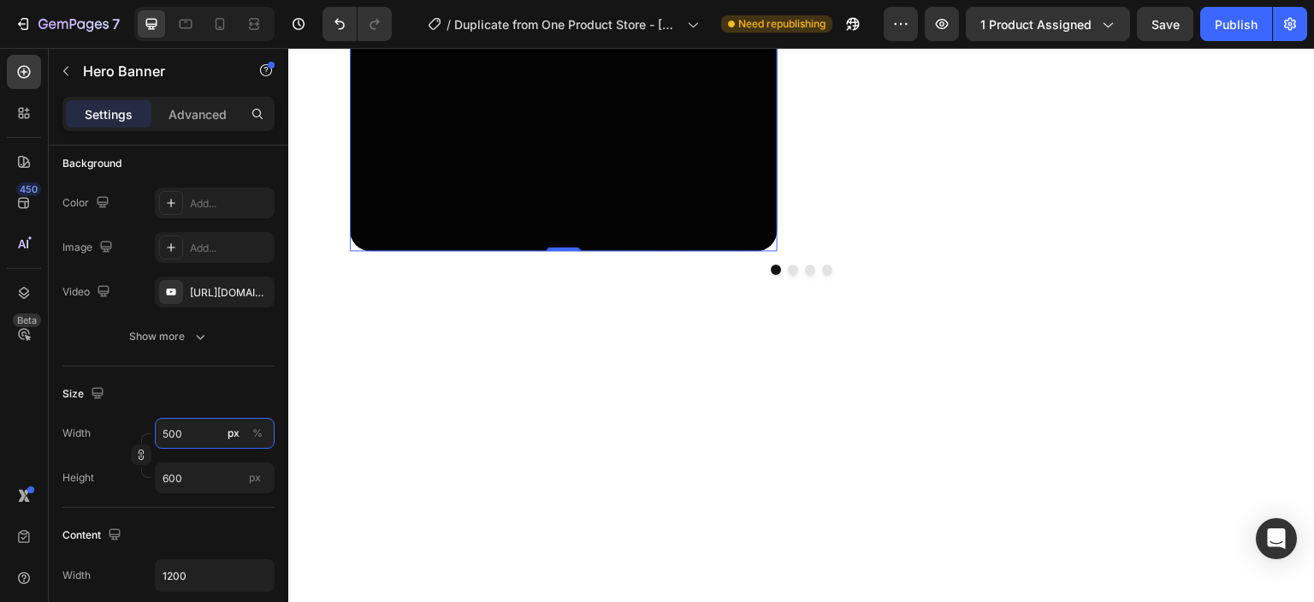
scroll to position [5039, 0]
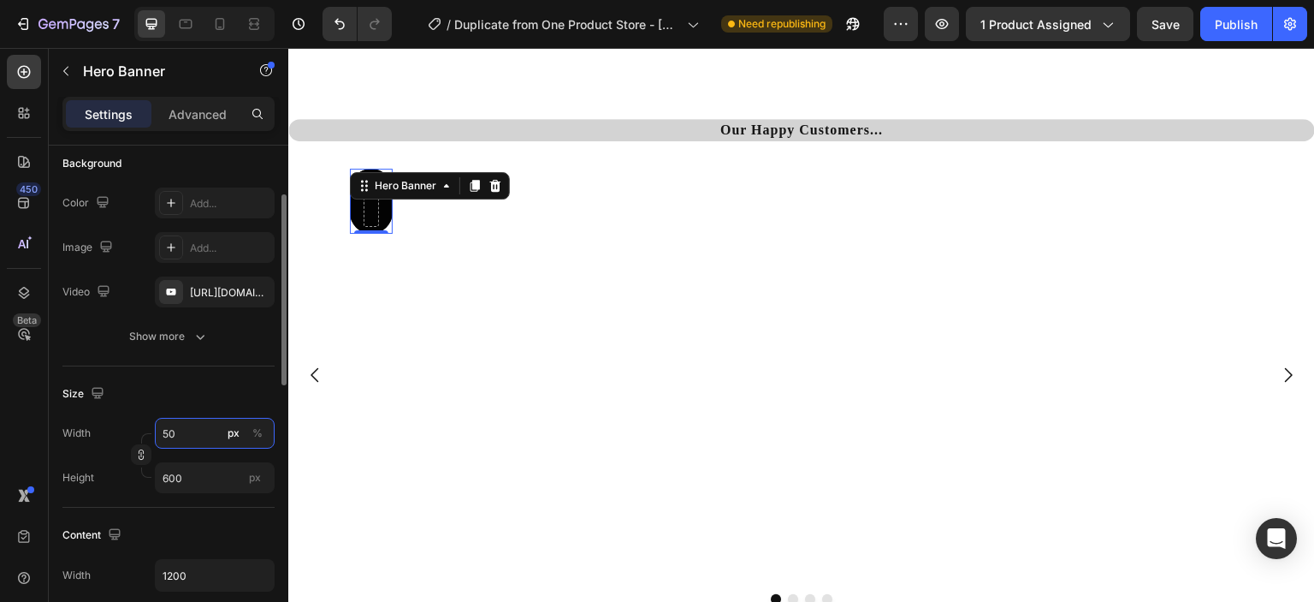
type input "5"
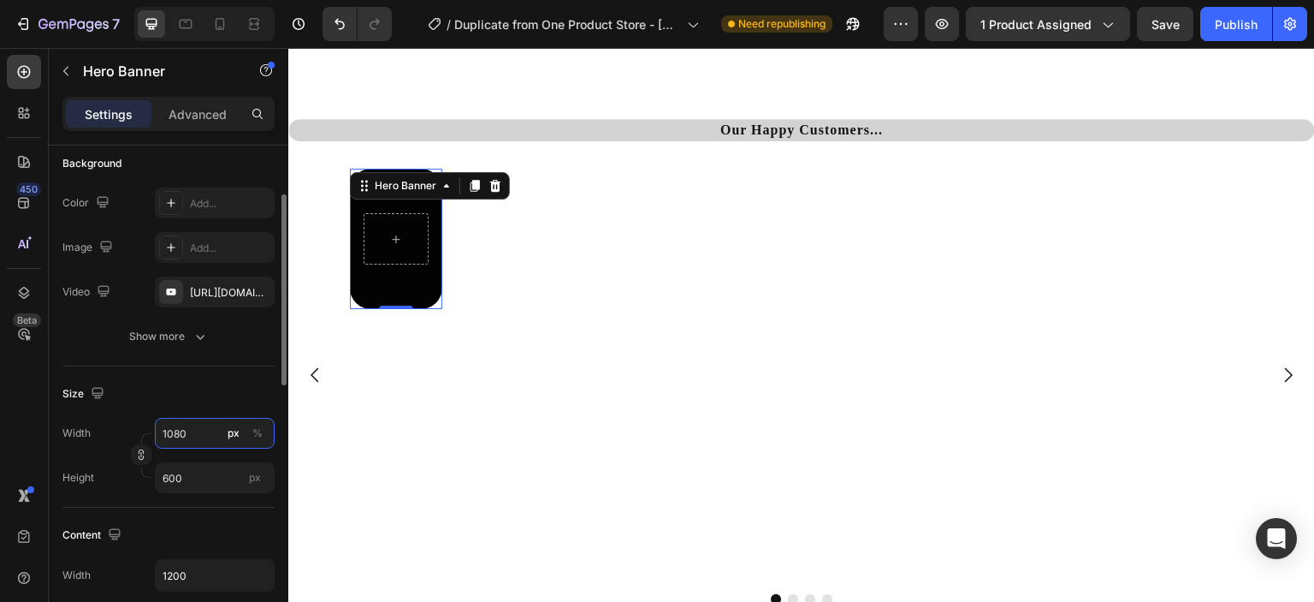
scroll to position [5389, 0]
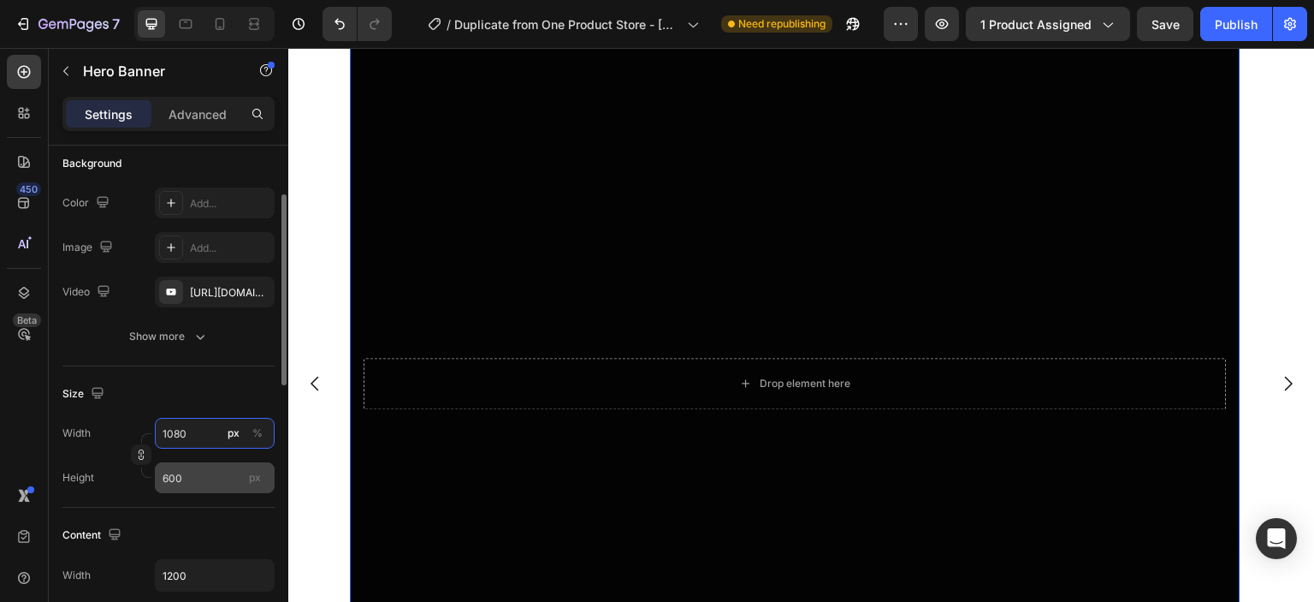
type input "1080"
click at [212, 474] on input "600" at bounding box center [215, 477] width 120 height 31
type input "1920"
click at [137, 458] on icon "button" at bounding box center [141, 454] width 12 height 12
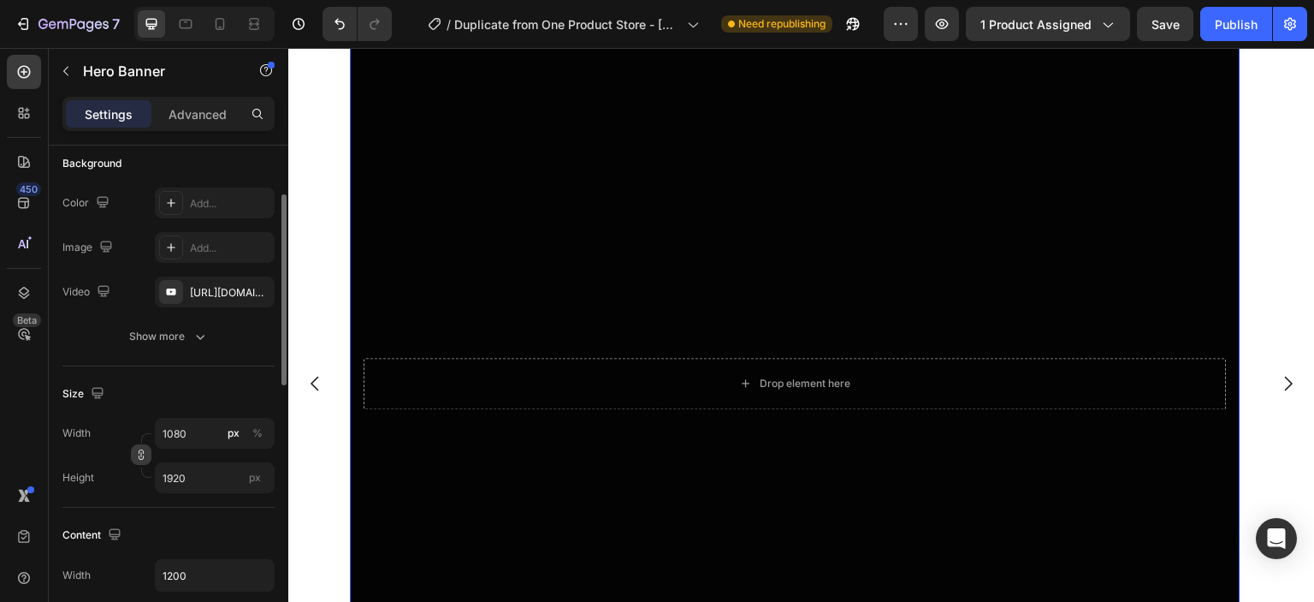
click at [137, 458] on icon "button" at bounding box center [141, 454] width 12 height 12
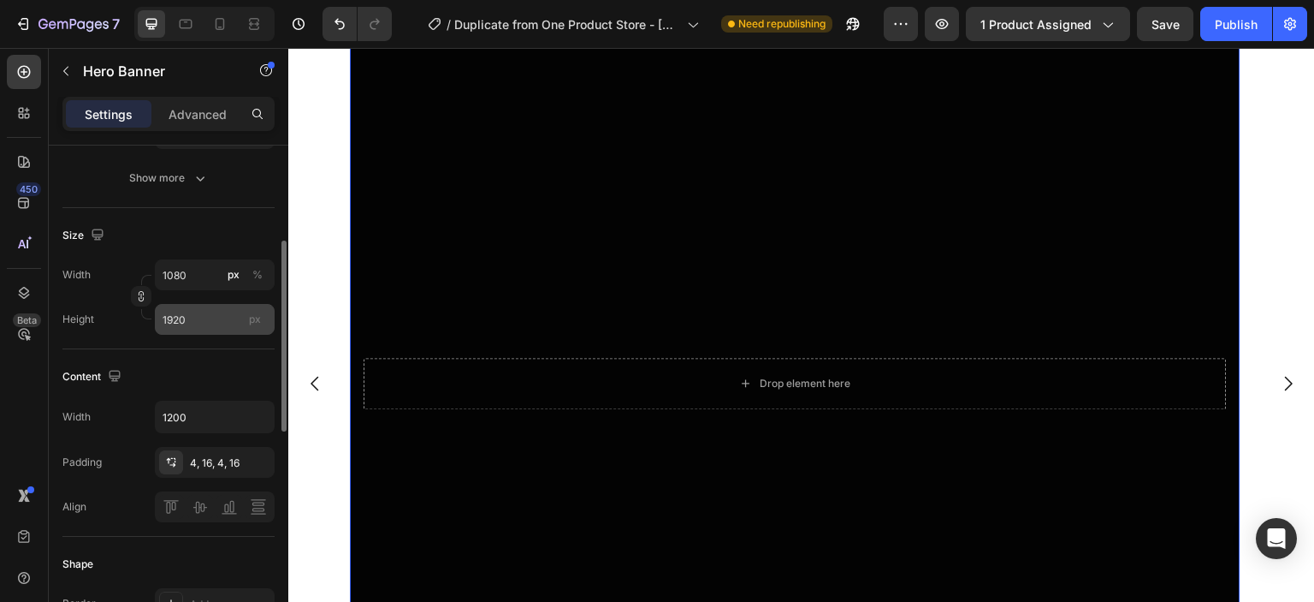
scroll to position [303, 0]
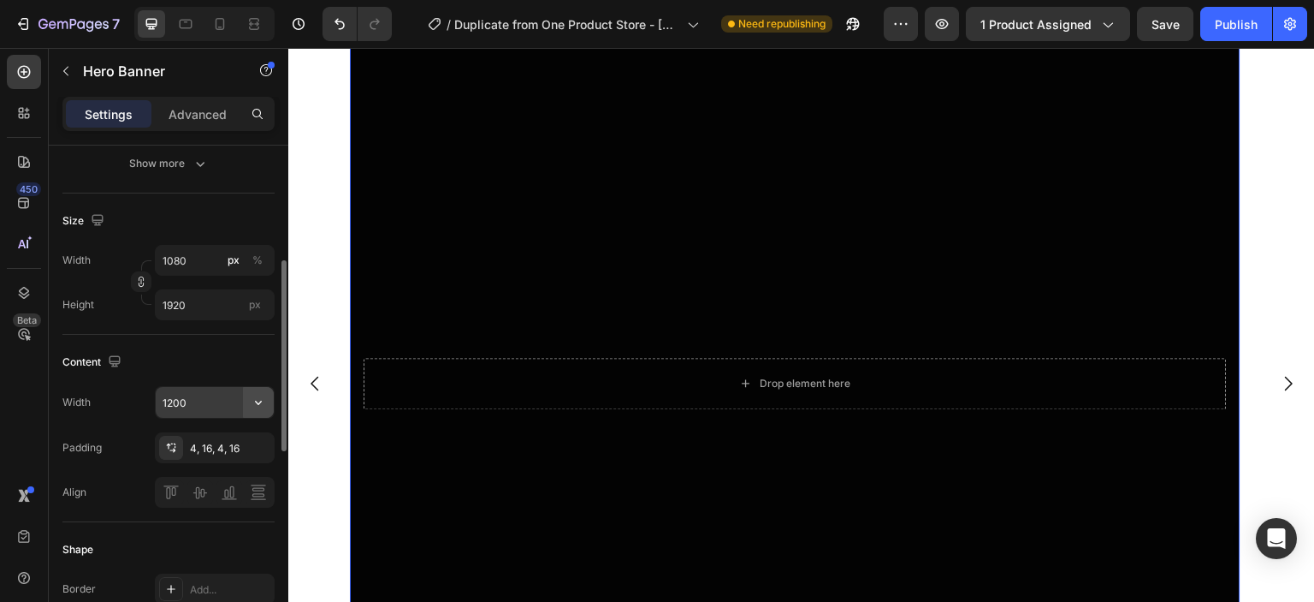
click at [258, 394] on icon "button" at bounding box center [258, 402] width 17 height 17
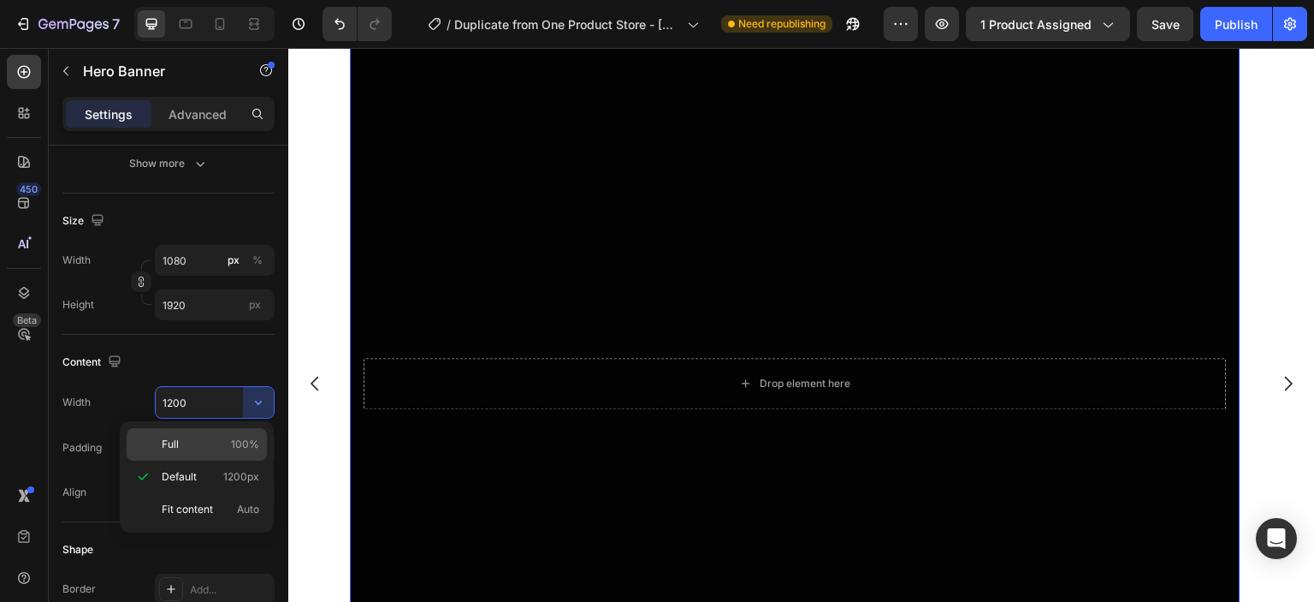
click at [211, 446] on p "Full 100%" at bounding box center [211, 443] width 98 height 15
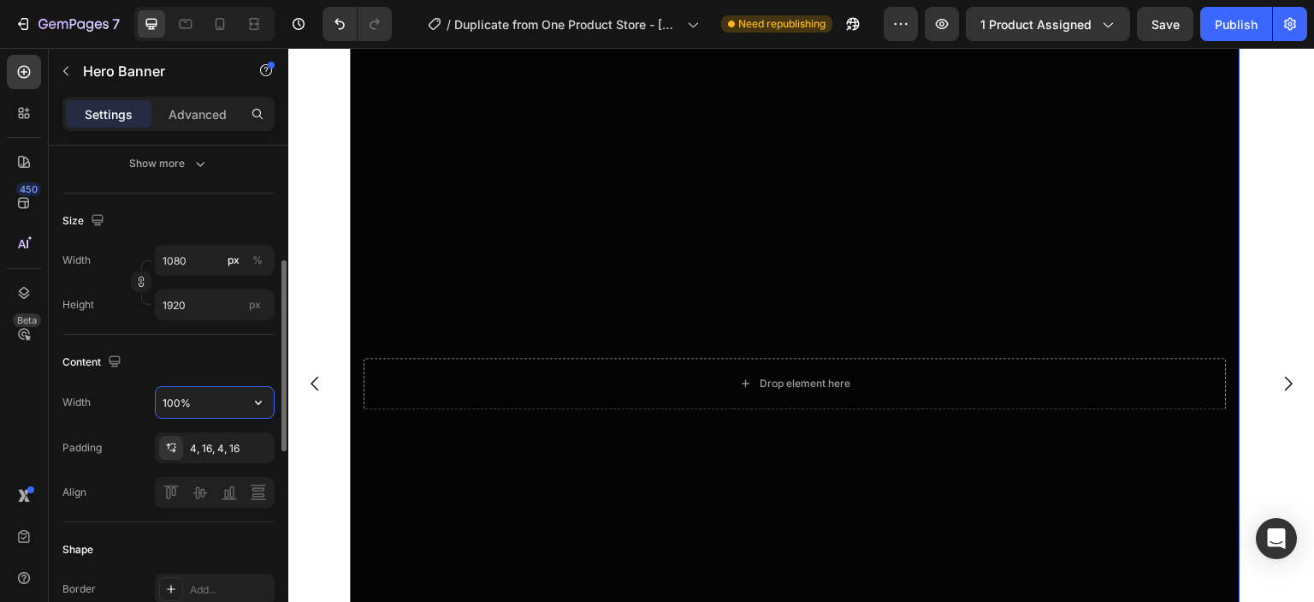
click at [240, 404] on input "100%" at bounding box center [215, 402] width 118 height 31
click at [253, 400] on icon "button" at bounding box center [258, 402] width 17 height 17
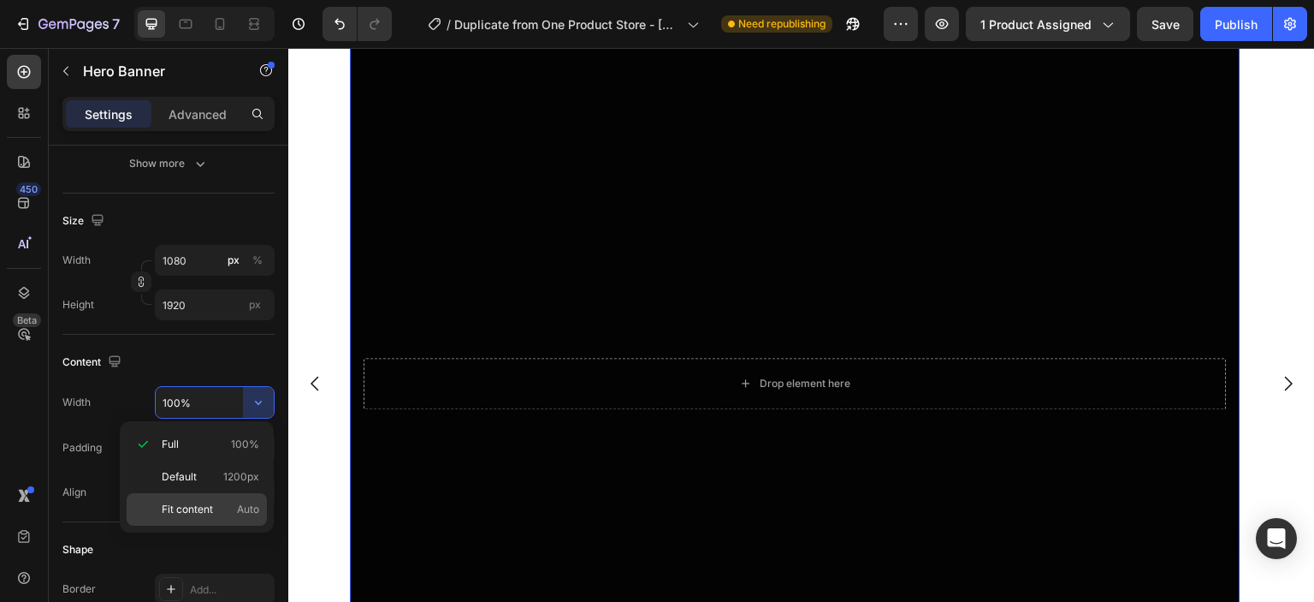
click at [241, 495] on div "Fit content Auto" at bounding box center [197, 509] width 140 height 33
type input "Auto"
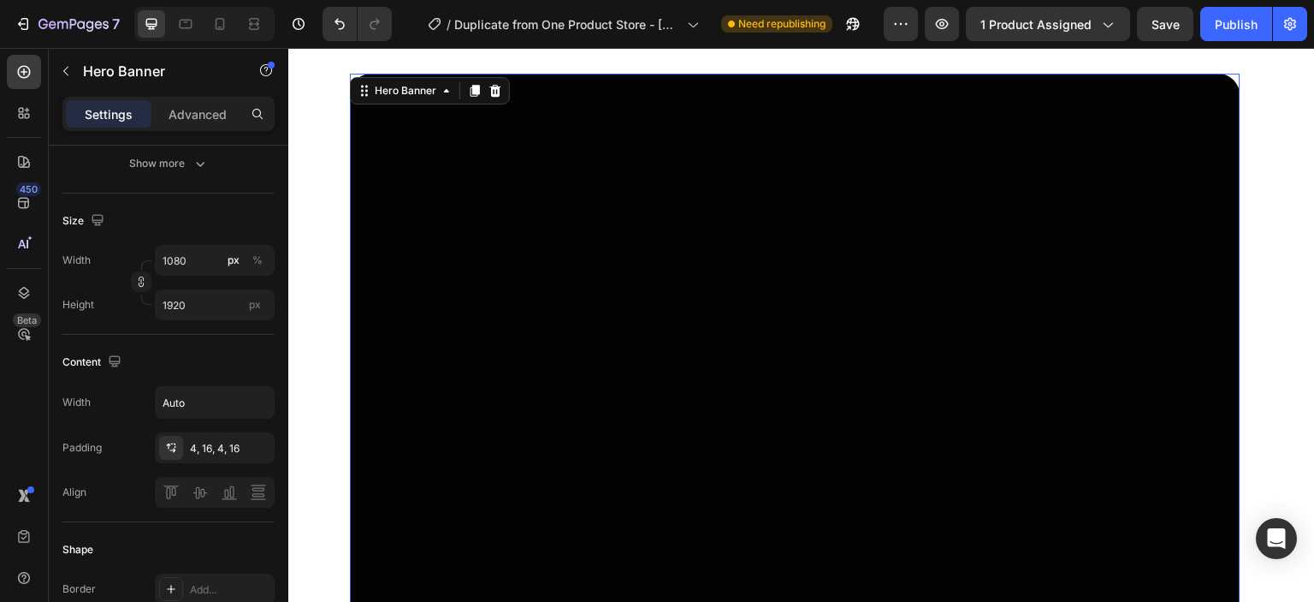
scroll to position [5018, 0]
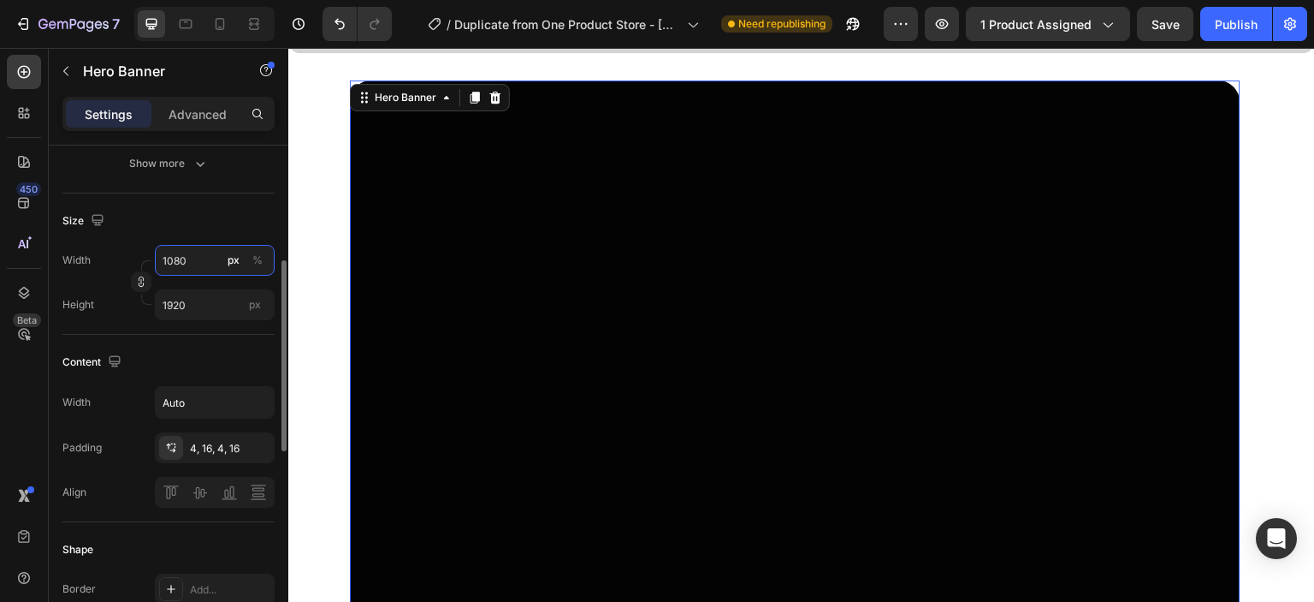
click at [190, 267] on input "1080" at bounding box center [215, 260] width 120 height 31
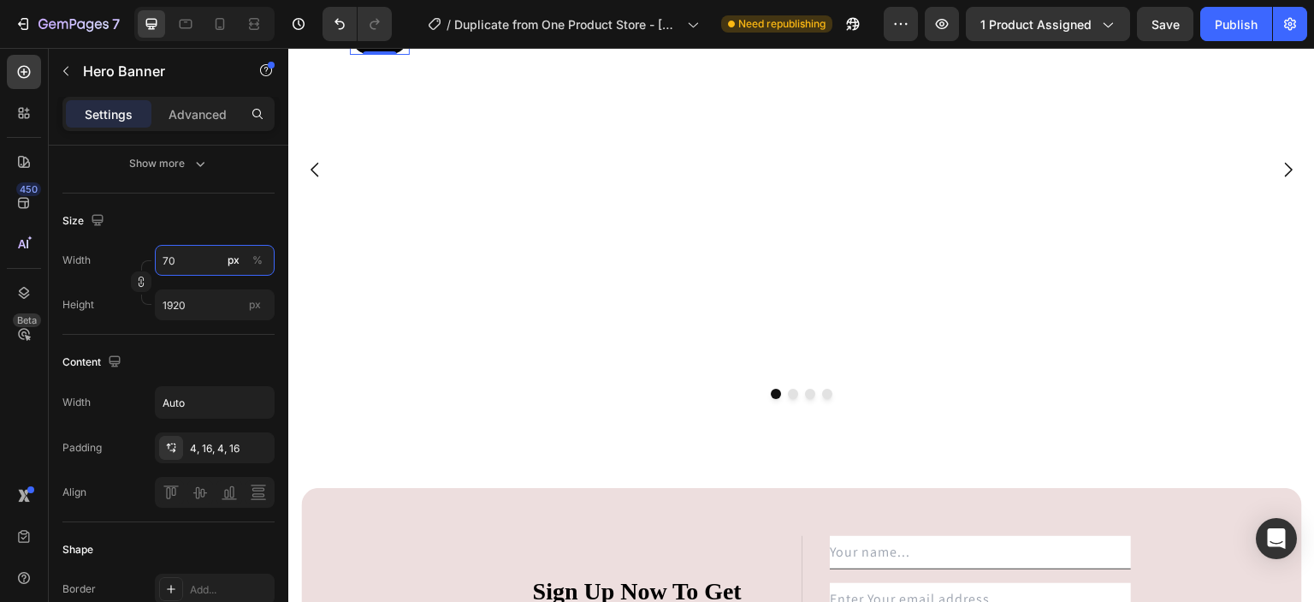
type input "7"
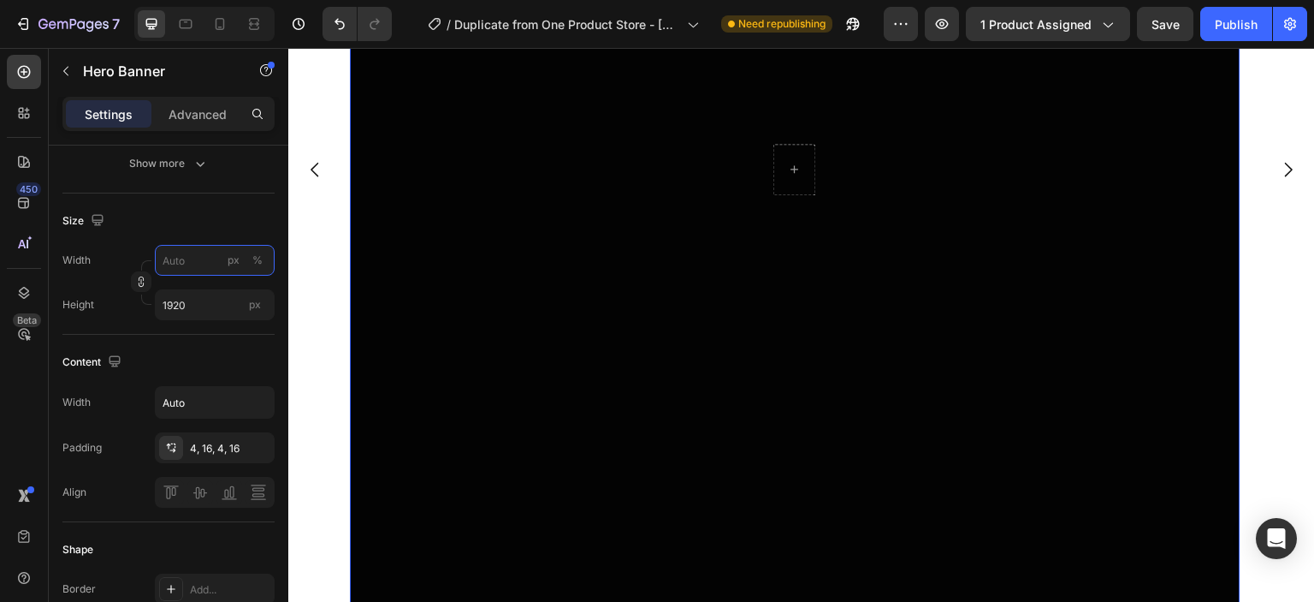
type input "3"
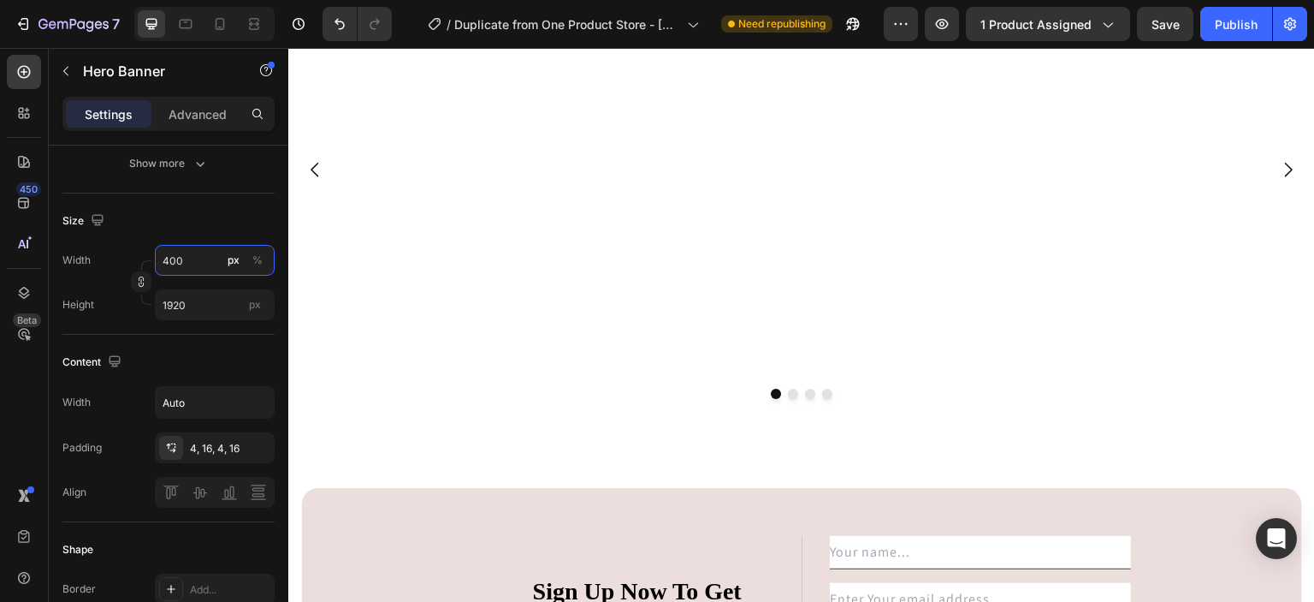
scroll to position [5189, 0]
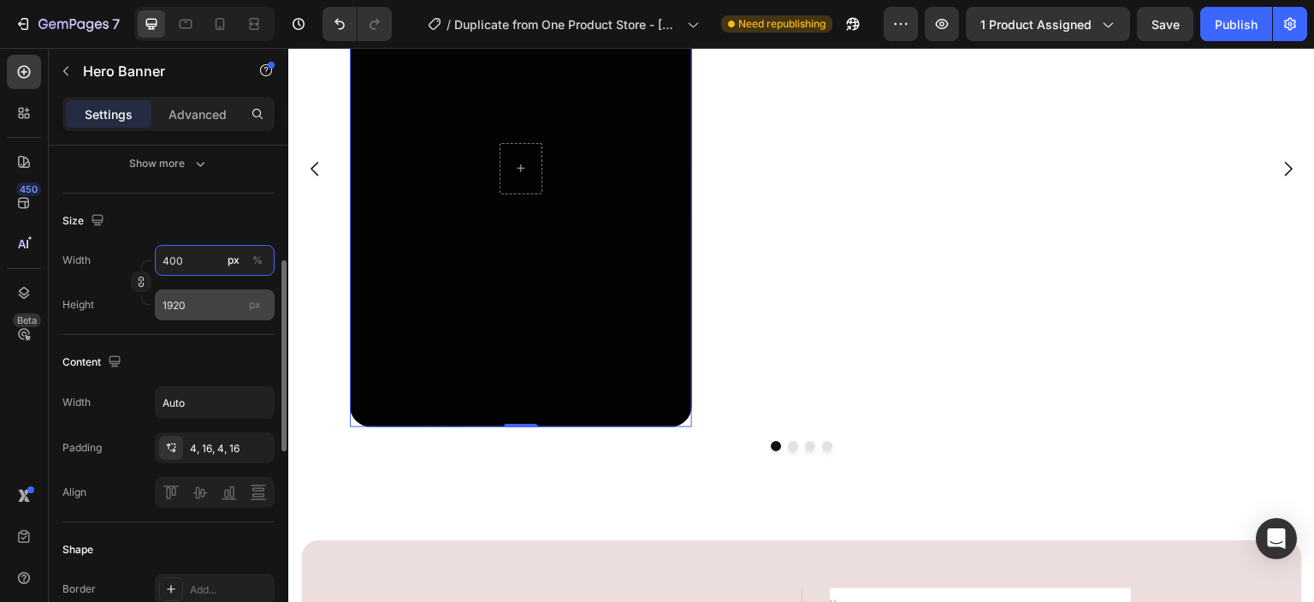
type input "400"
click at [194, 315] on input "1920" at bounding box center [215, 304] width 120 height 31
type input "600"
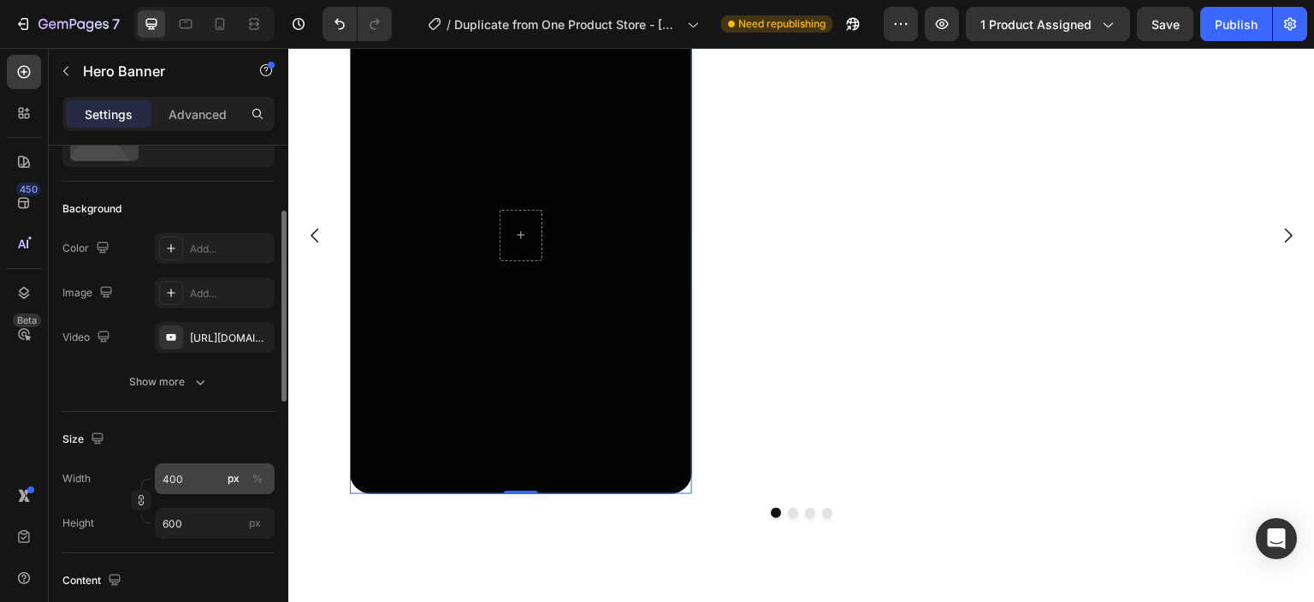
scroll to position [128, 0]
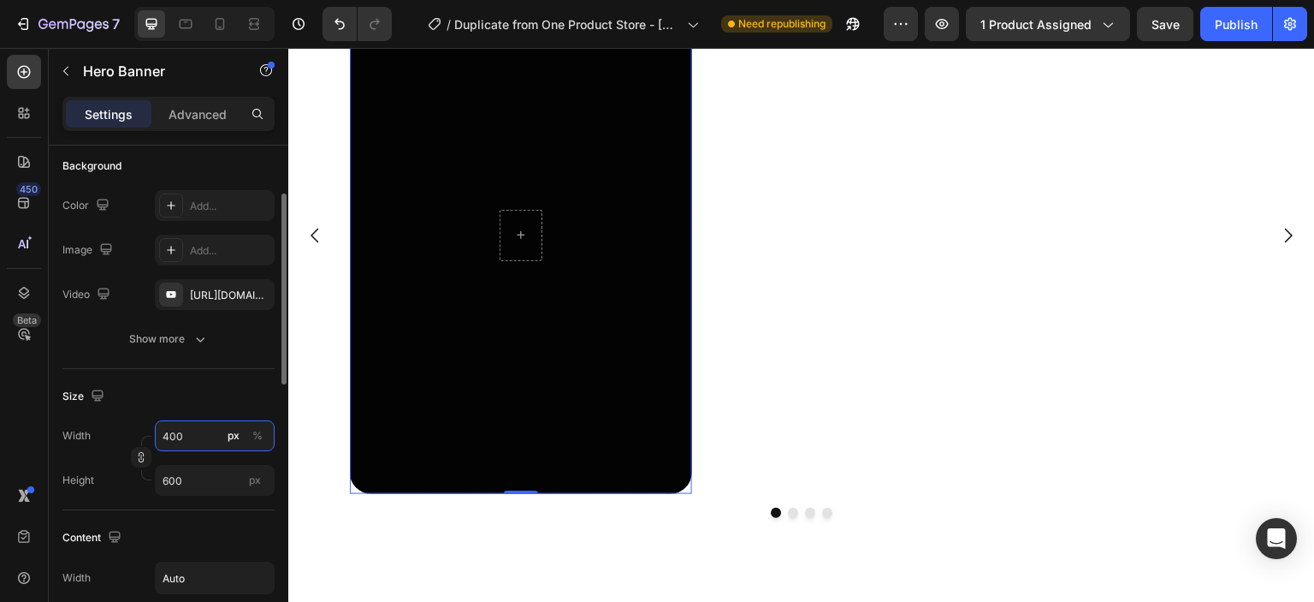
click at [199, 441] on input "400" at bounding box center [215, 435] width 120 height 31
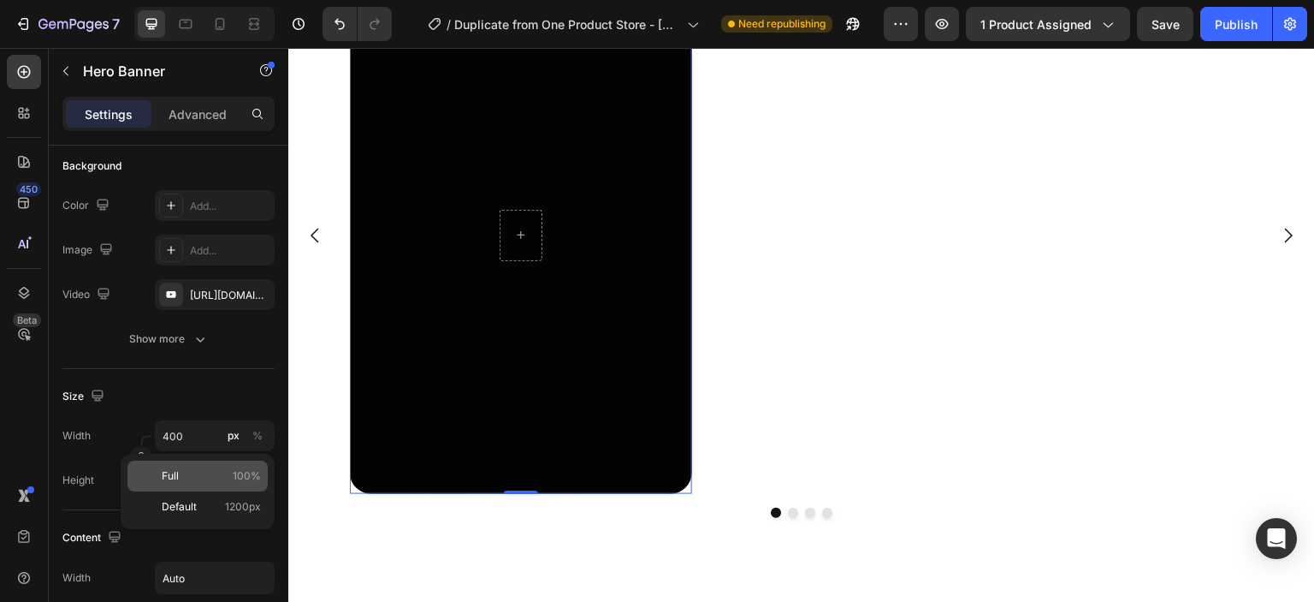
click at [202, 466] on div "Full 100%" at bounding box center [198, 475] width 140 height 31
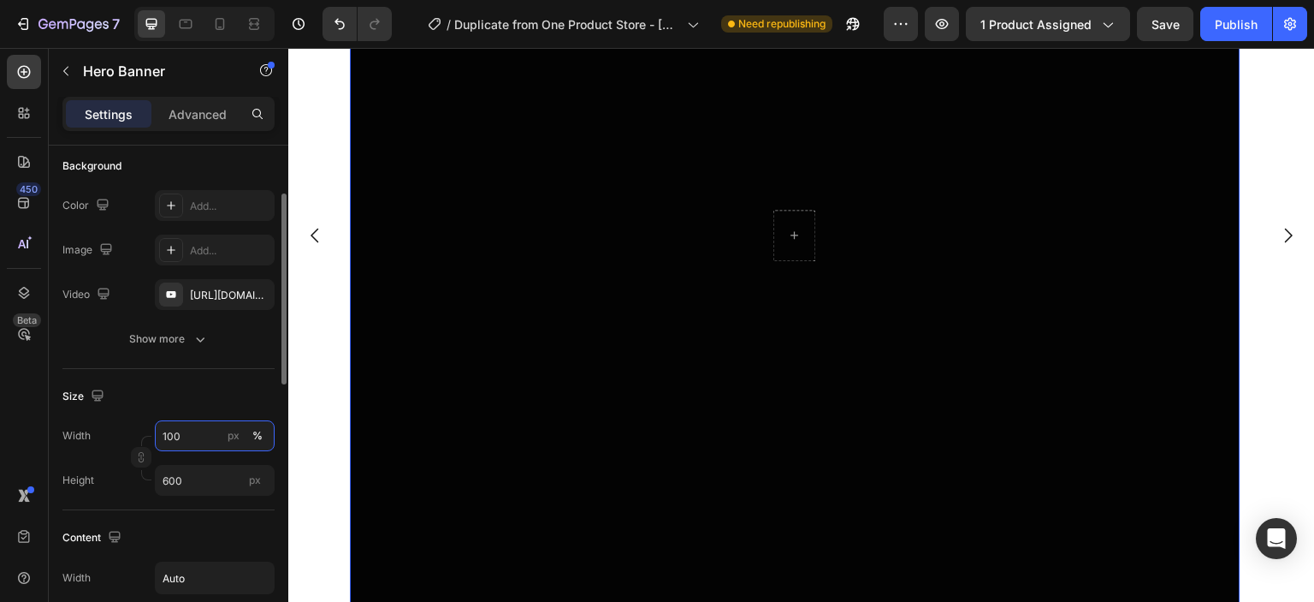
click at [216, 431] on input "100" at bounding box center [215, 435] width 120 height 31
click at [236, 491] on div "Default 1200px" at bounding box center [198, 506] width 140 height 31
type input "1200"
click at [205, 443] on input "1200" at bounding box center [215, 435] width 120 height 31
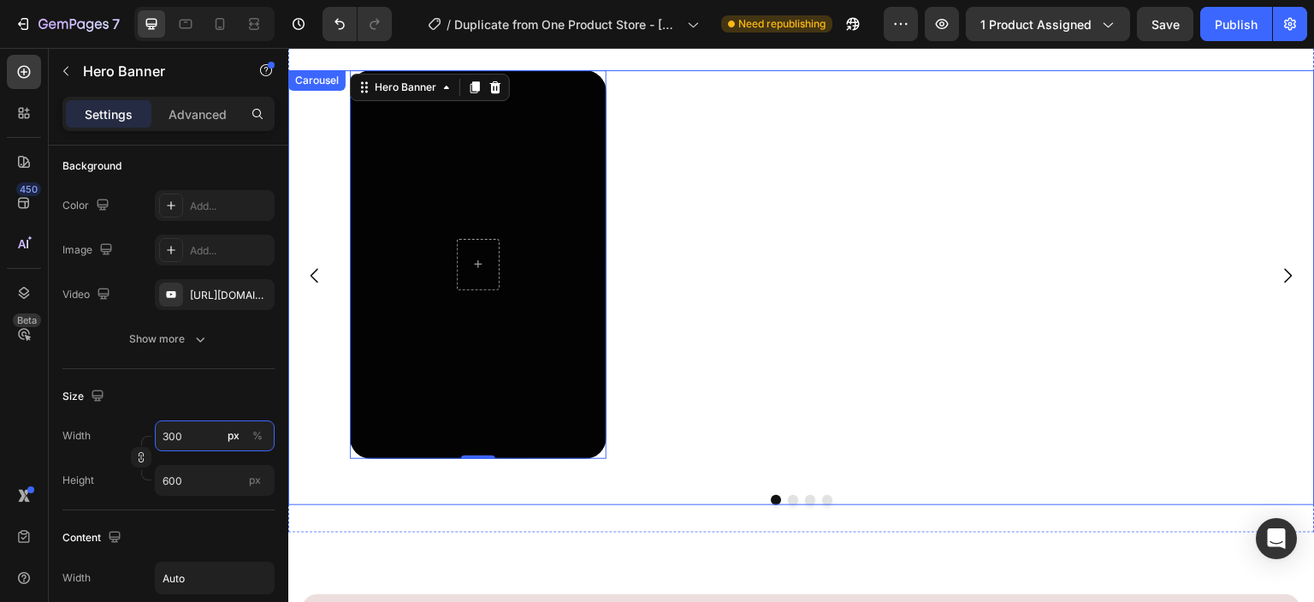
scroll to position [5027, 0]
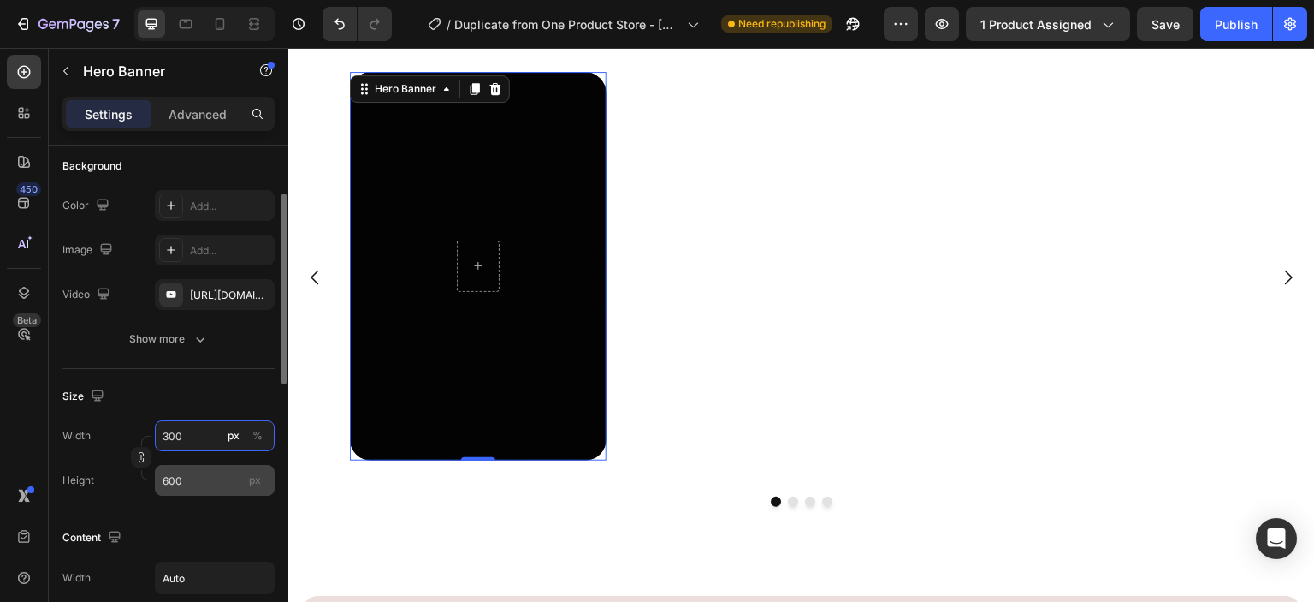
type input "300"
click at [212, 477] on input "600" at bounding box center [215, 480] width 120 height 31
type input "200"
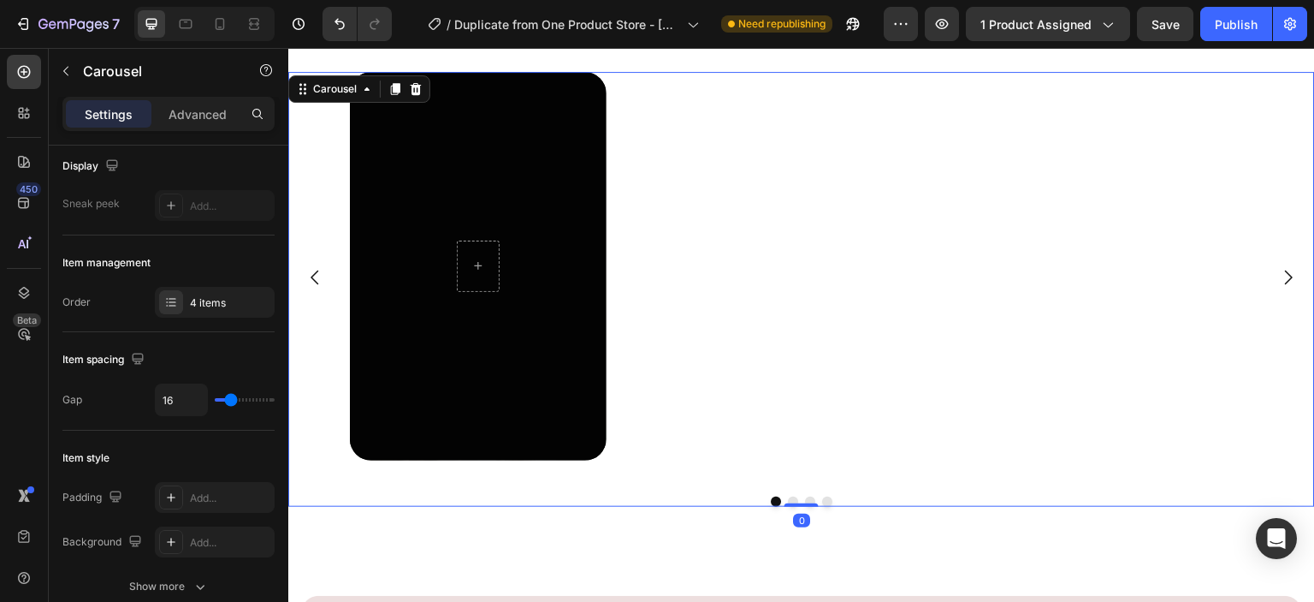
click at [343, 504] on div at bounding box center [801, 501] width 1027 height 10
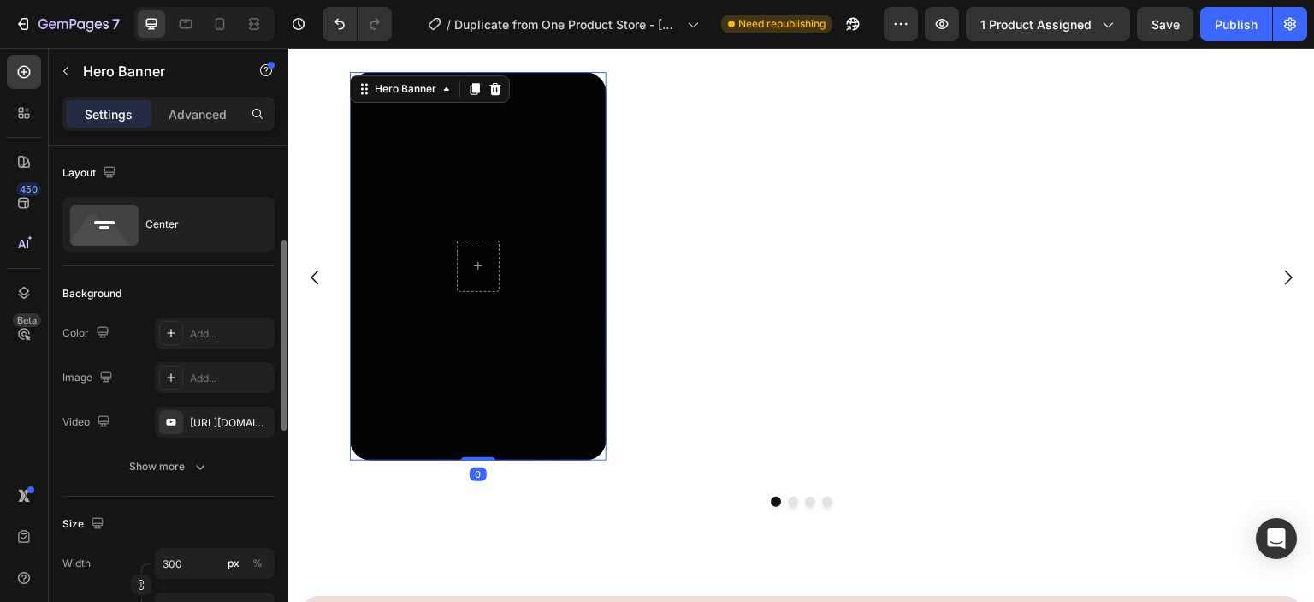
scroll to position [92, 0]
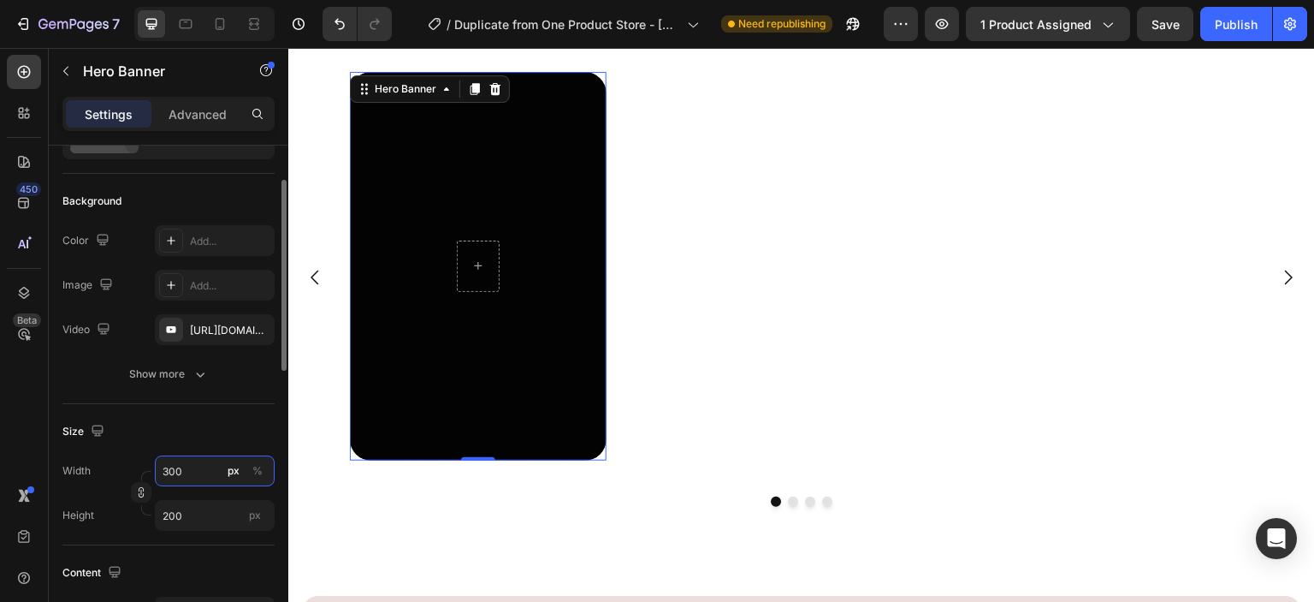
click at [199, 479] on input "300" at bounding box center [215, 470] width 120 height 31
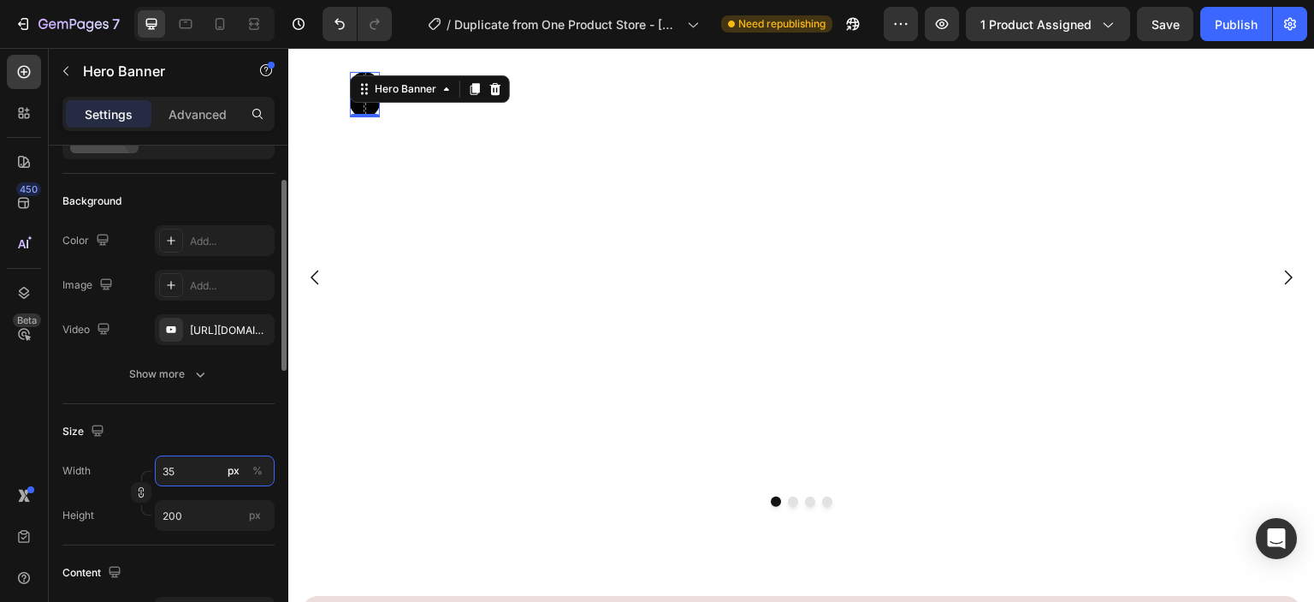
type input "3"
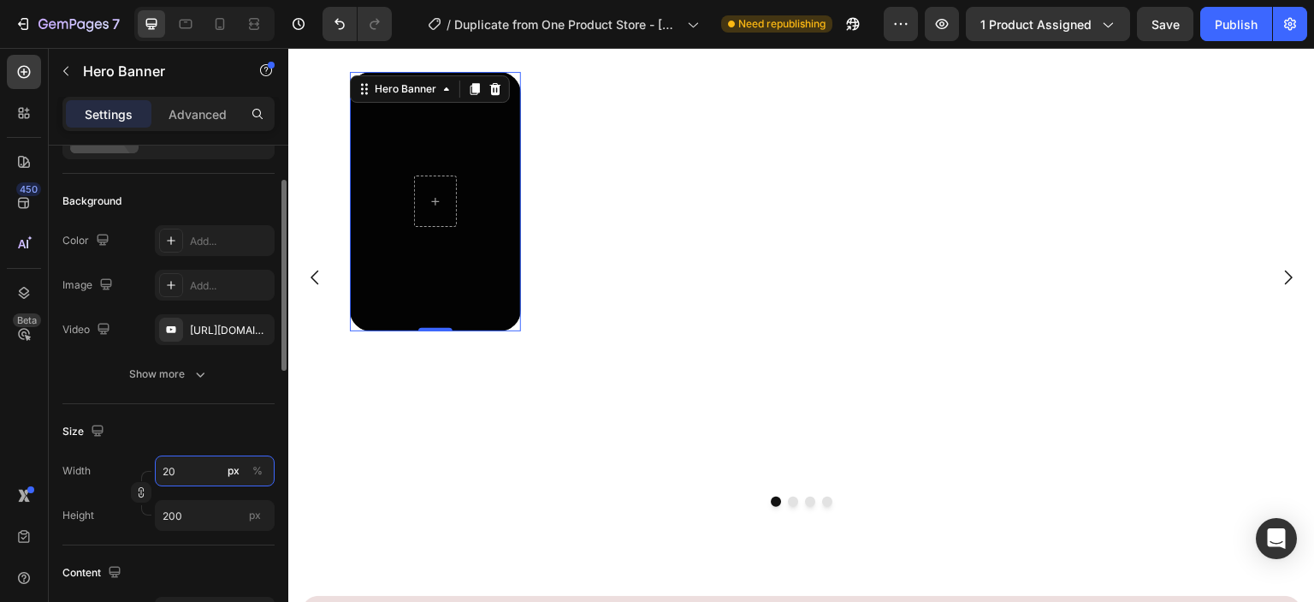
type input "2"
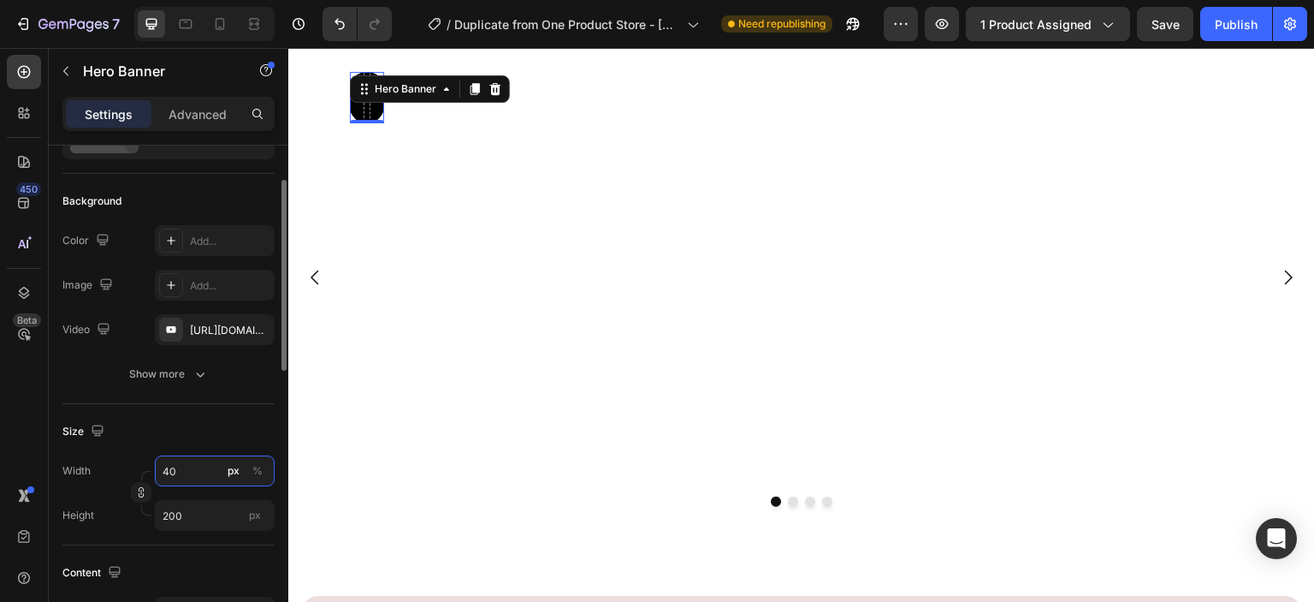
type input "4"
type input "5"
type input "400"
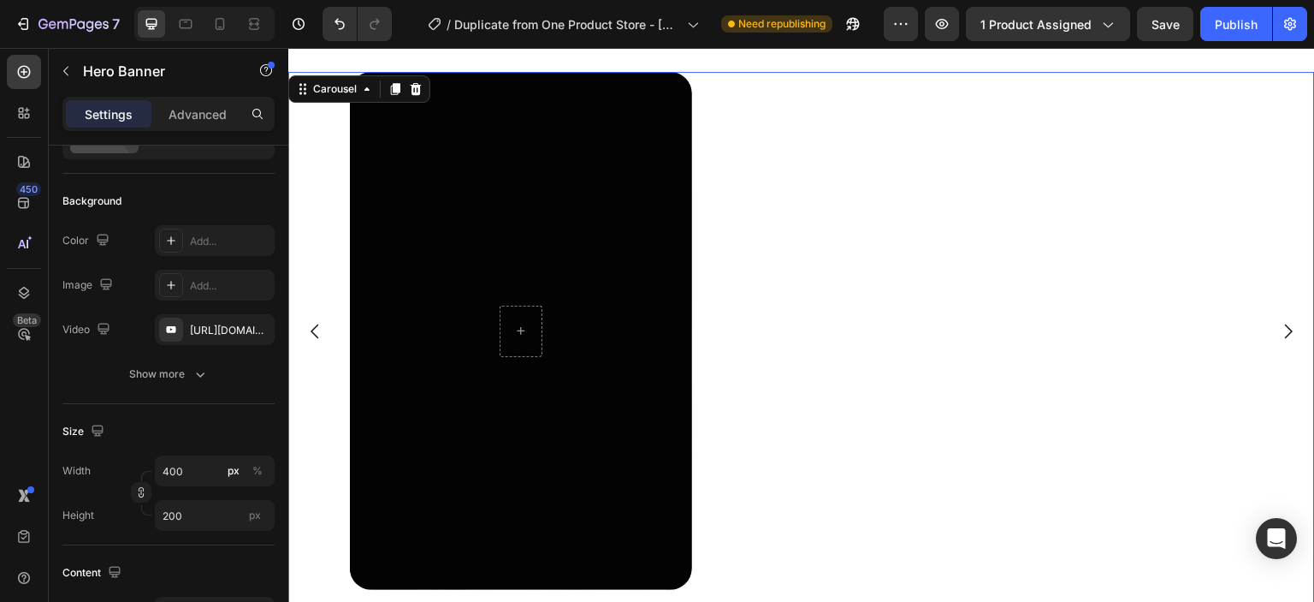
click at [760, 518] on div "Hero Banner" at bounding box center [795, 331] width 891 height 519
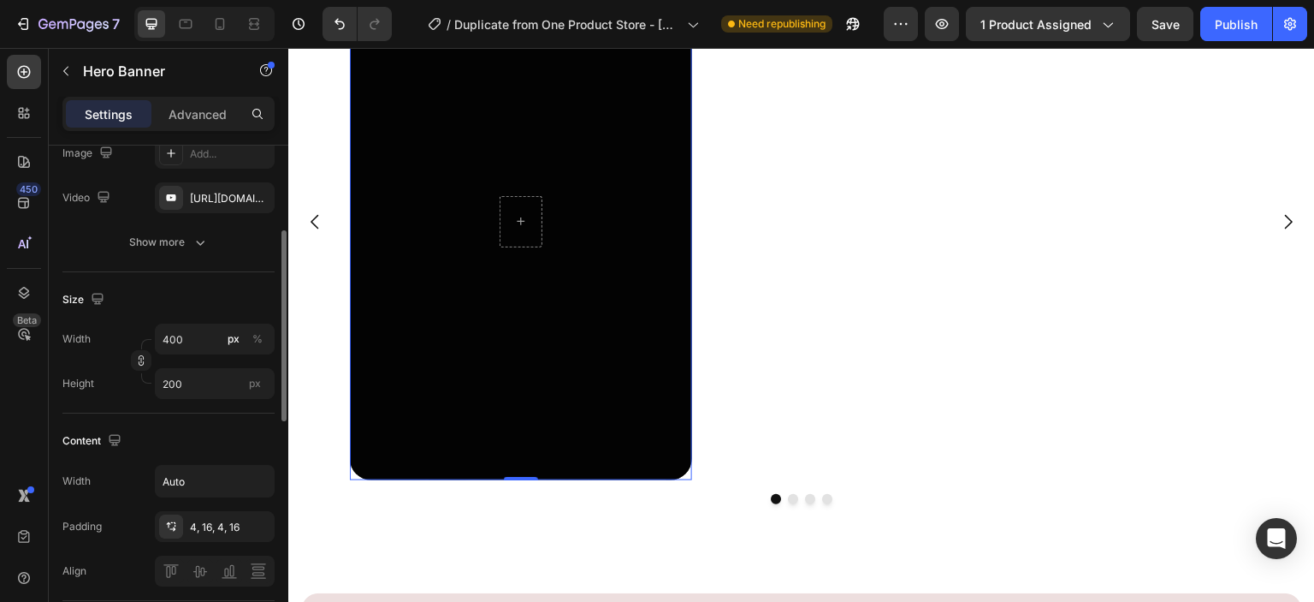
scroll to position [228, 0]
click at [245, 480] on button "button" at bounding box center [258, 476] width 31 height 31
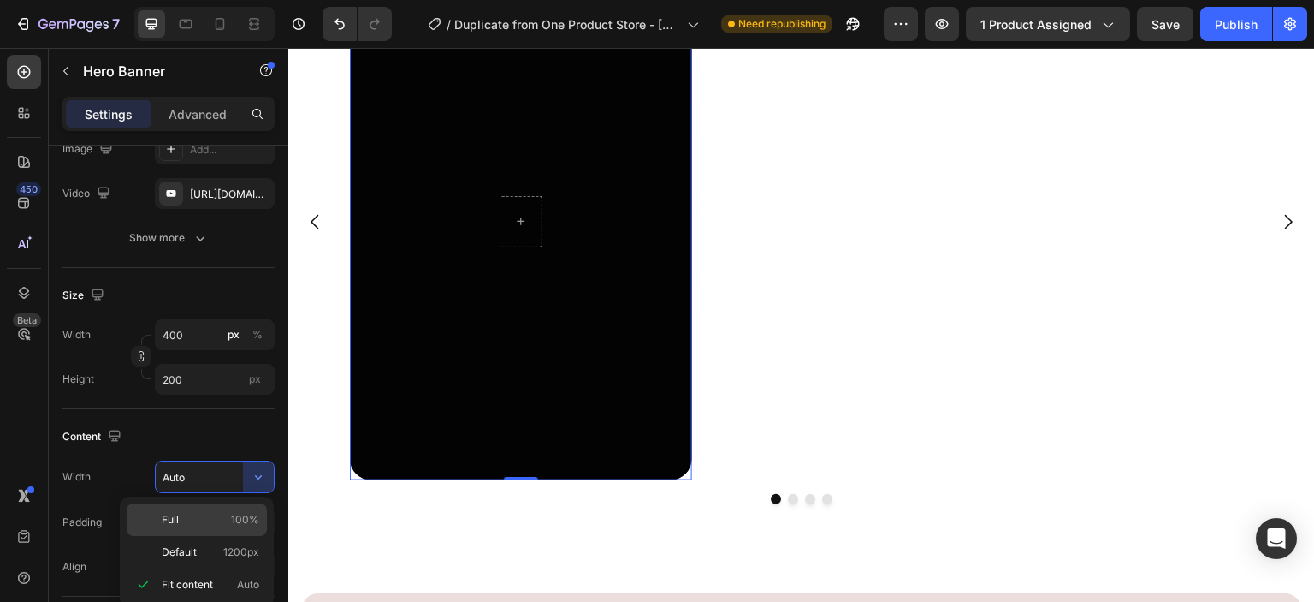
click at [219, 523] on p "Full 100%" at bounding box center [211, 519] width 98 height 15
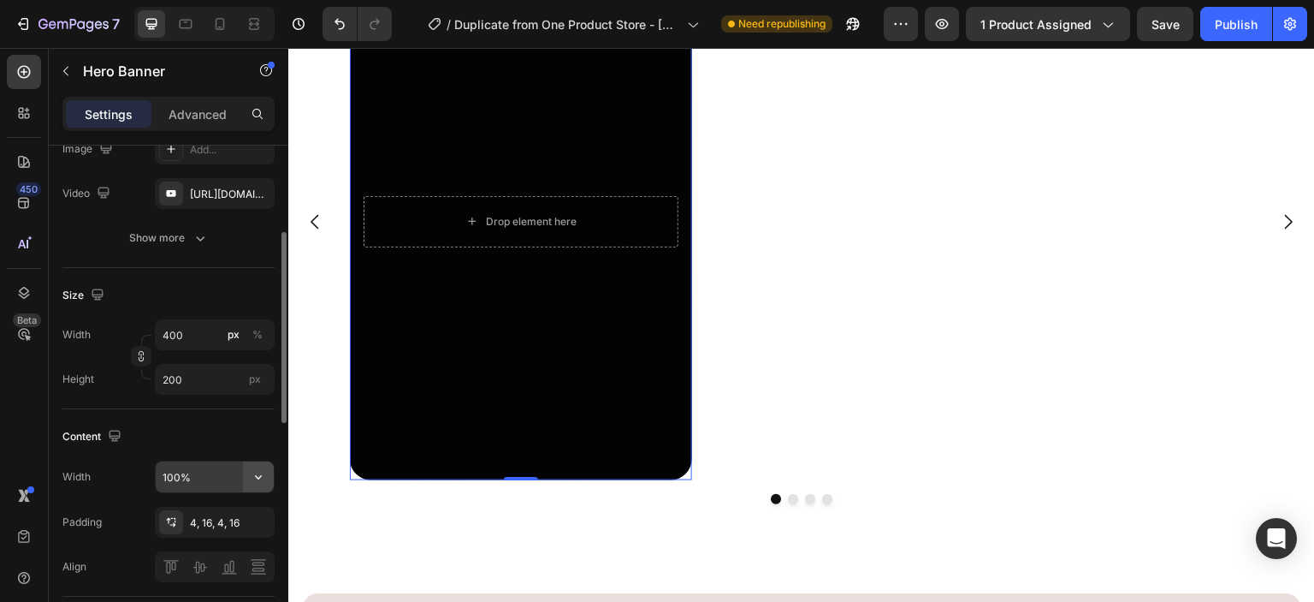
click at [253, 479] on icon "button" at bounding box center [258, 476] width 17 height 17
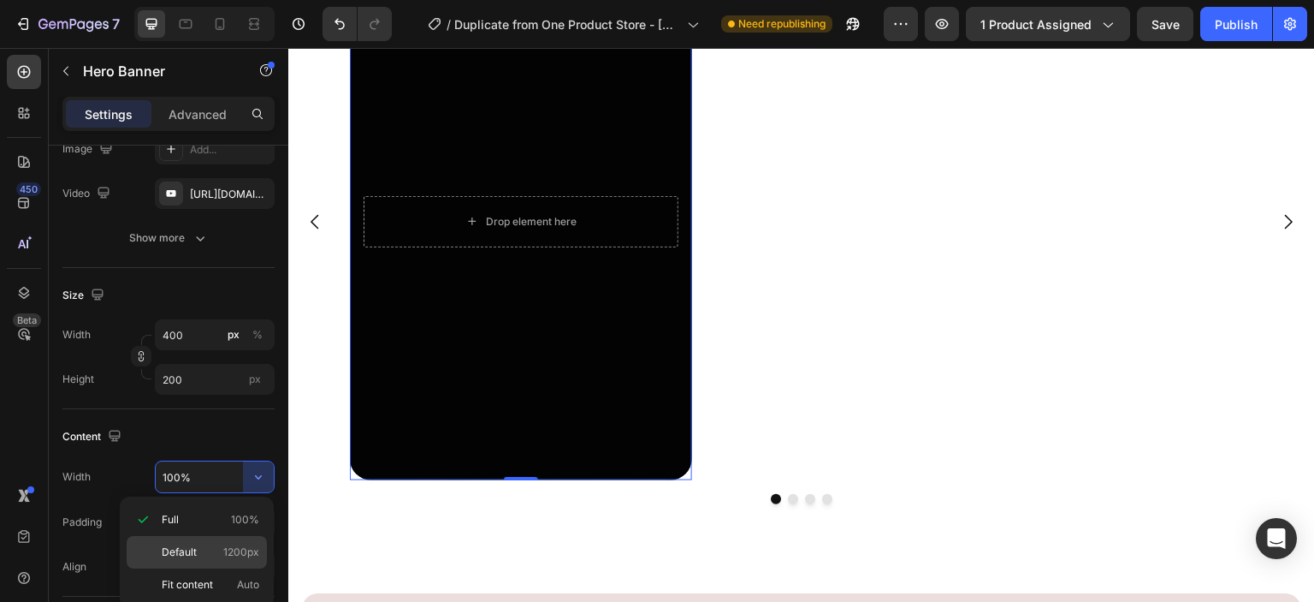
click at [251, 549] on span "1200px" at bounding box center [241, 551] width 36 height 15
type input "1200"
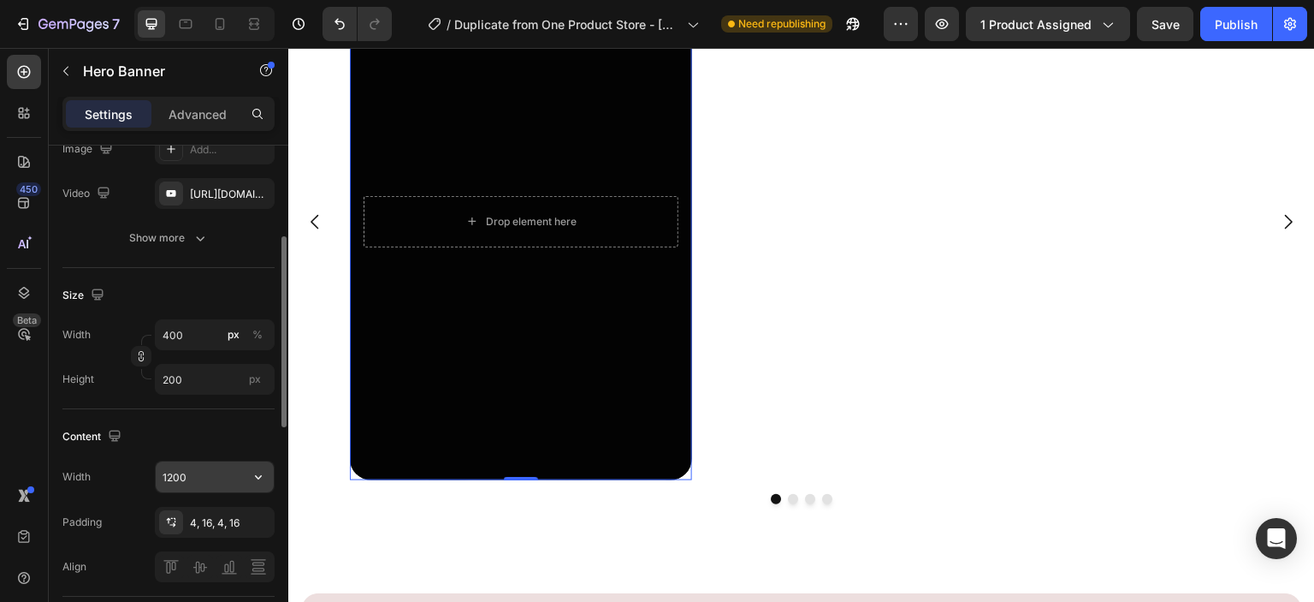
scroll to position [283, 0]
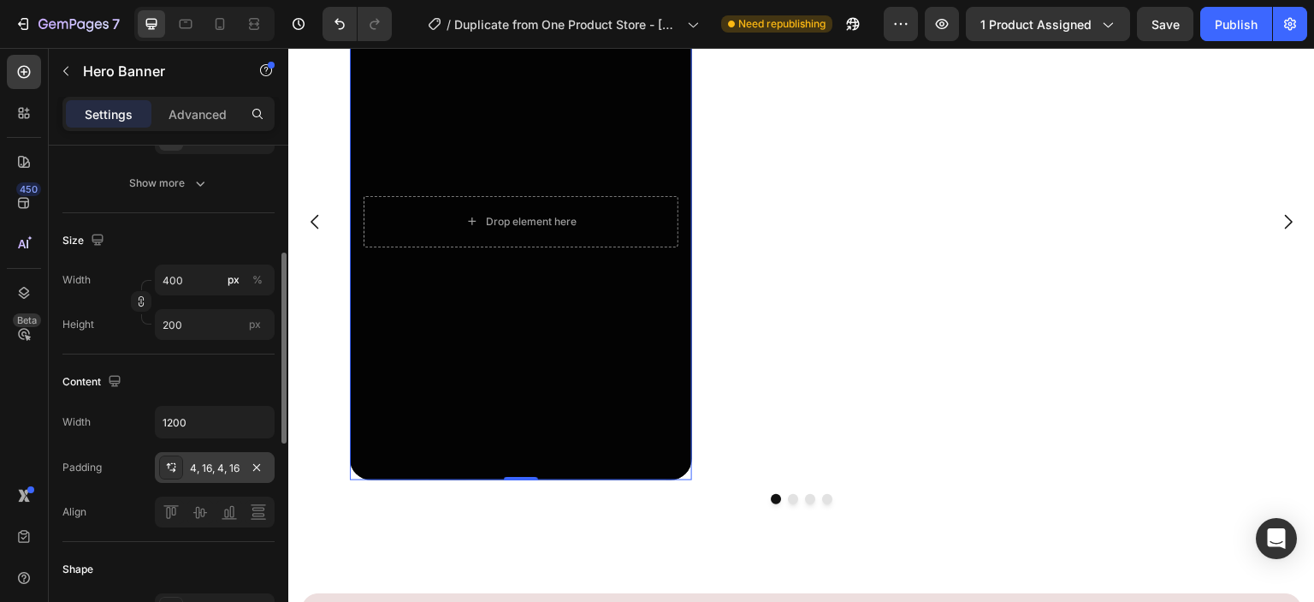
click at [222, 468] on div "4, 16, 4, 16" at bounding box center [215, 467] width 50 height 15
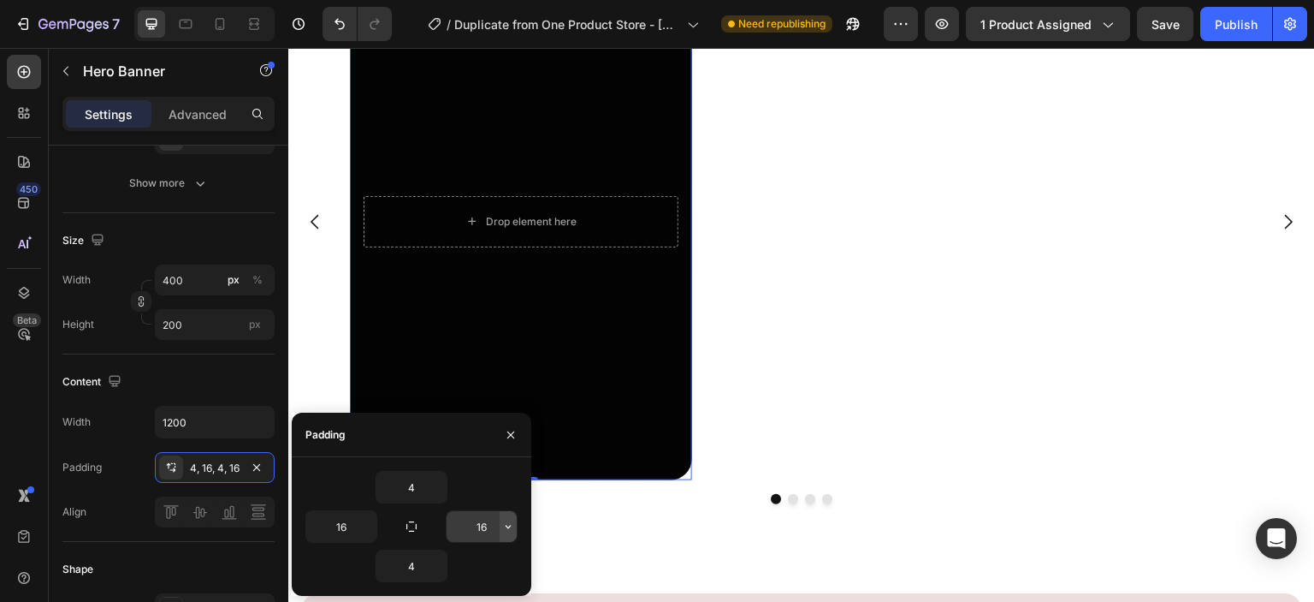
click at [508, 525] on icon "button" at bounding box center [508, 526] width 14 height 14
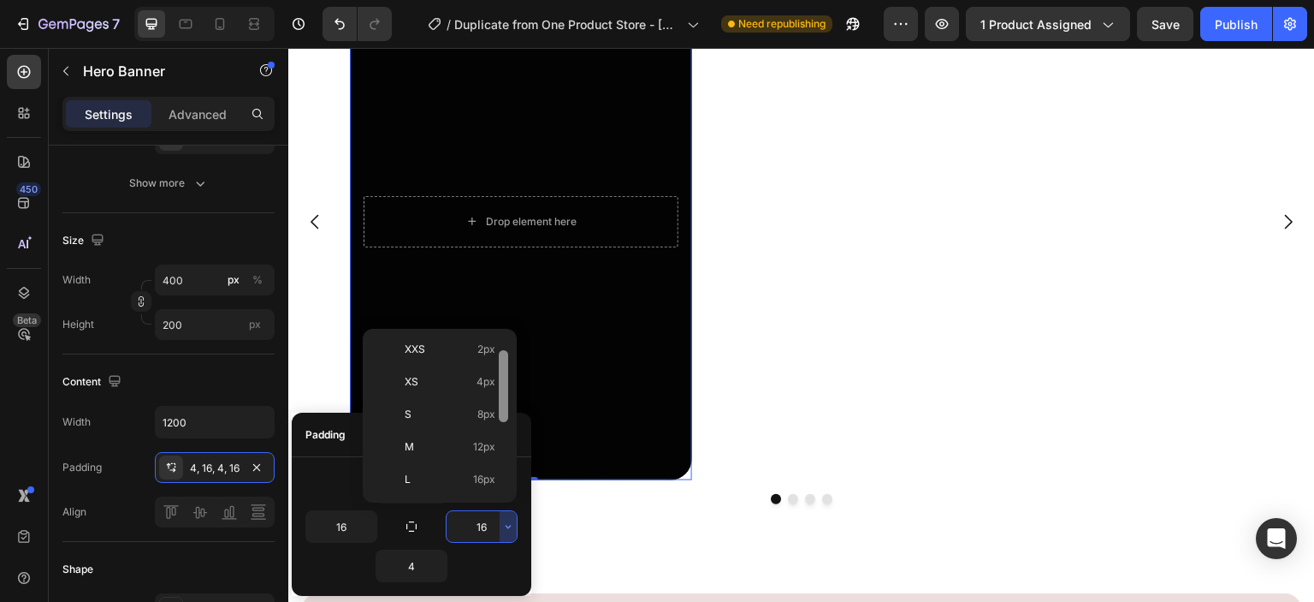
scroll to position [34, 0]
drag, startPoint x: 506, startPoint y: 394, endPoint x: 504, endPoint y: 409, distance: 15.5
click at [504, 409] on div at bounding box center [503, 387] width 9 height 72
click at [491, 411] on span "8px" at bounding box center [486, 414] width 18 height 15
type input "8"
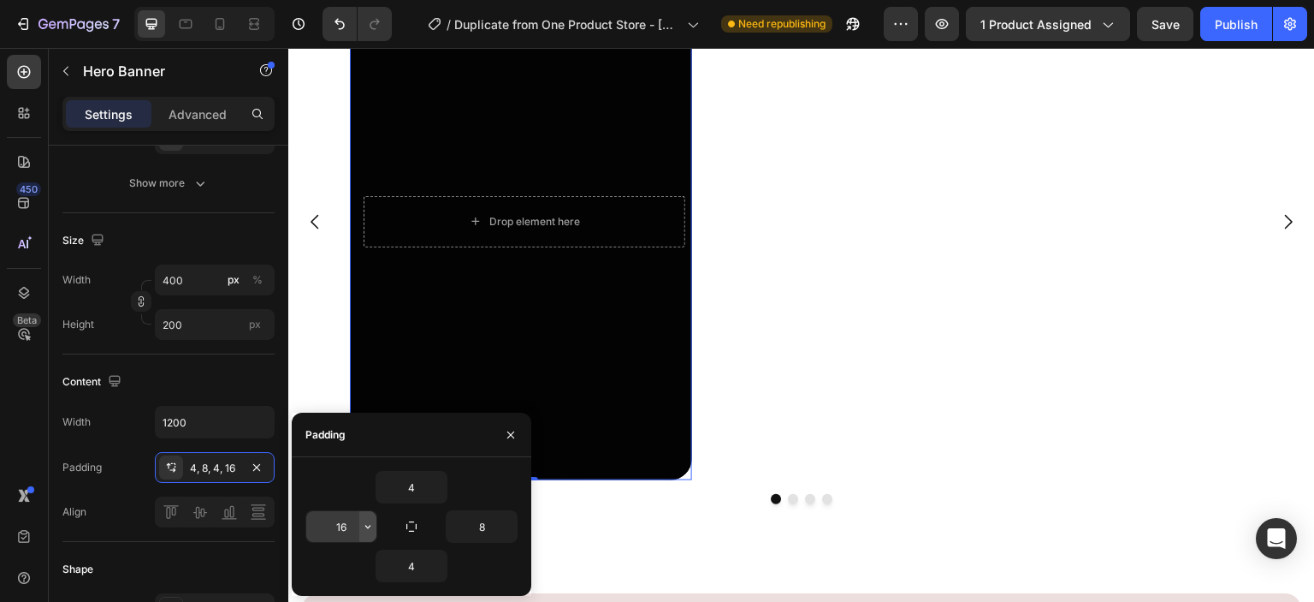
click at [359, 530] on button "button" at bounding box center [367, 526] width 17 height 31
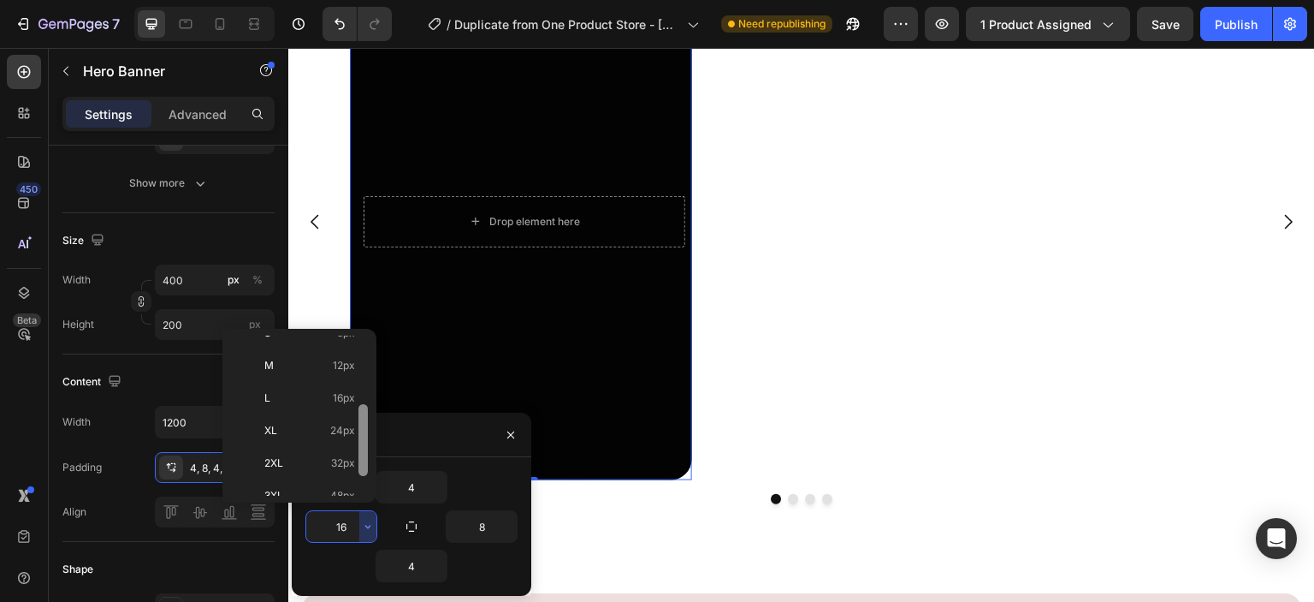
scroll to position [98, 0]
drag, startPoint x: 362, startPoint y: 389, endPoint x: 366, endPoint y: 434, distance: 44.7
click at [366, 434] on div at bounding box center [363, 415] width 9 height 72
click at [318, 368] on div "S 8px" at bounding box center [295, 384] width 133 height 33
type input "8"
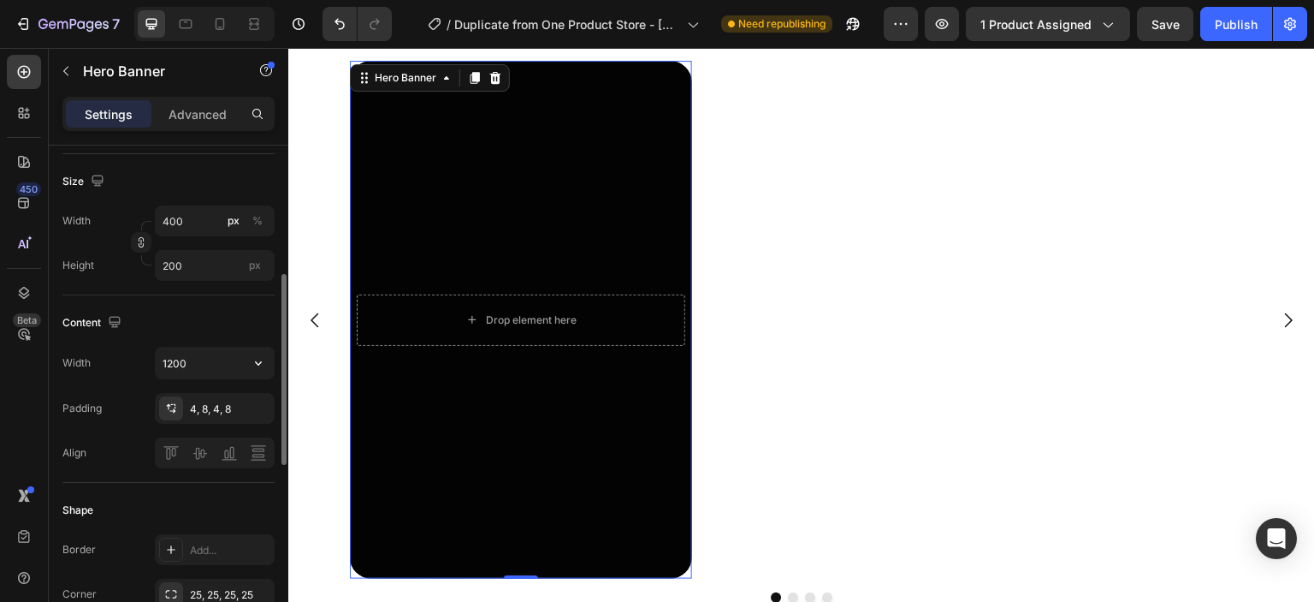
scroll to position [341, 0]
click at [205, 227] on input "400" at bounding box center [215, 221] width 120 height 31
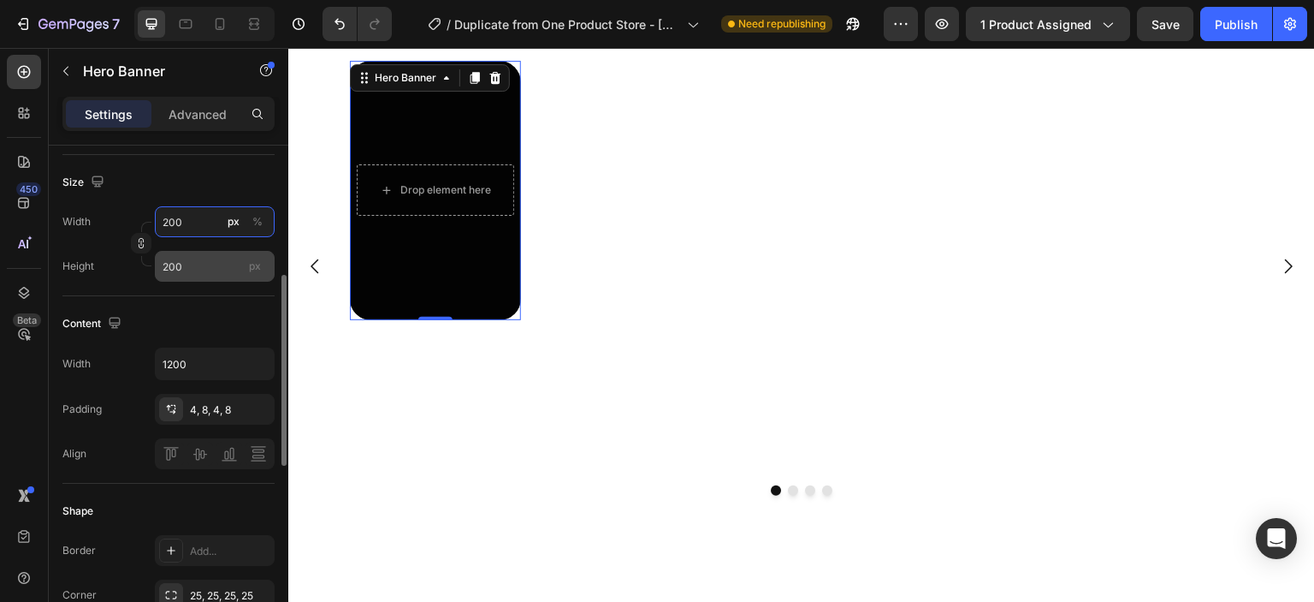
type input "200"
click at [202, 258] on input "200" at bounding box center [215, 266] width 120 height 31
type input "50"
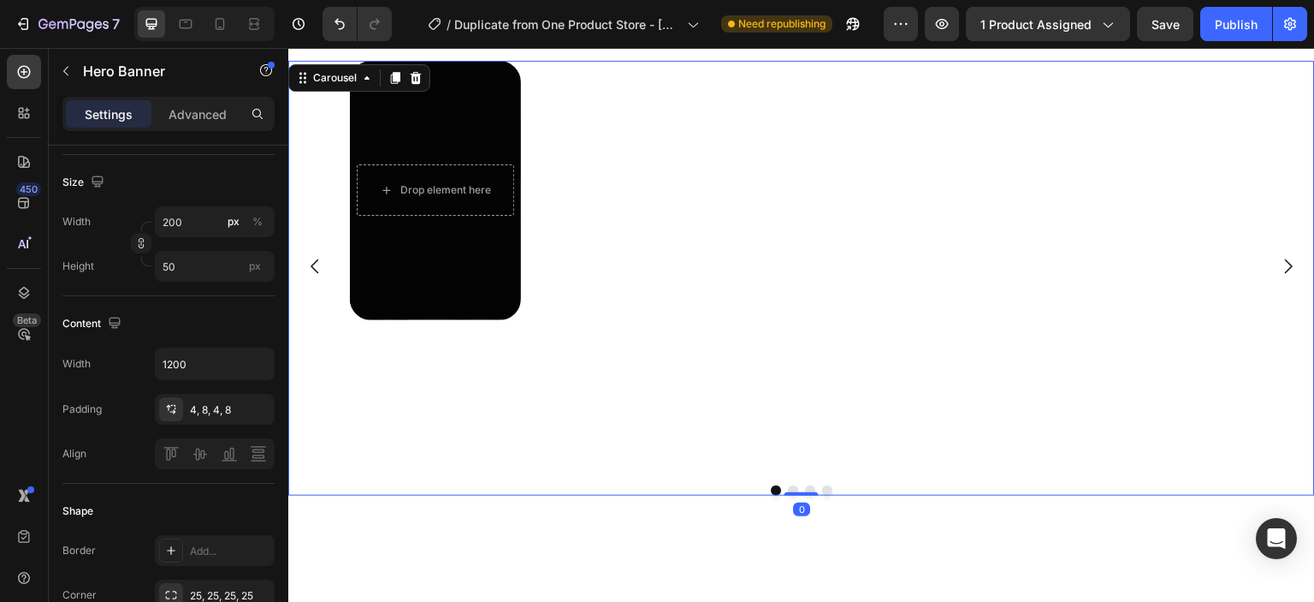
click at [347, 364] on div "Drop element here Hero Banner Drop element here Hero Banner Drop element here H…" at bounding box center [801, 266] width 1027 height 411
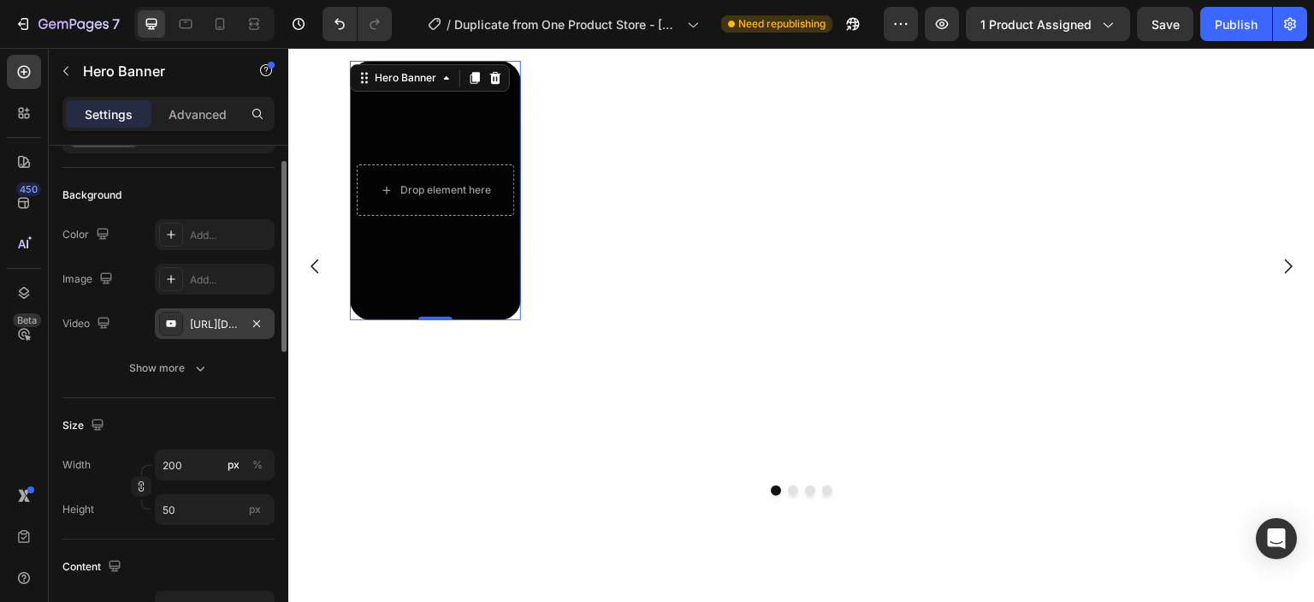
scroll to position [102, 0]
click at [202, 458] on input "200" at bounding box center [215, 461] width 120 height 31
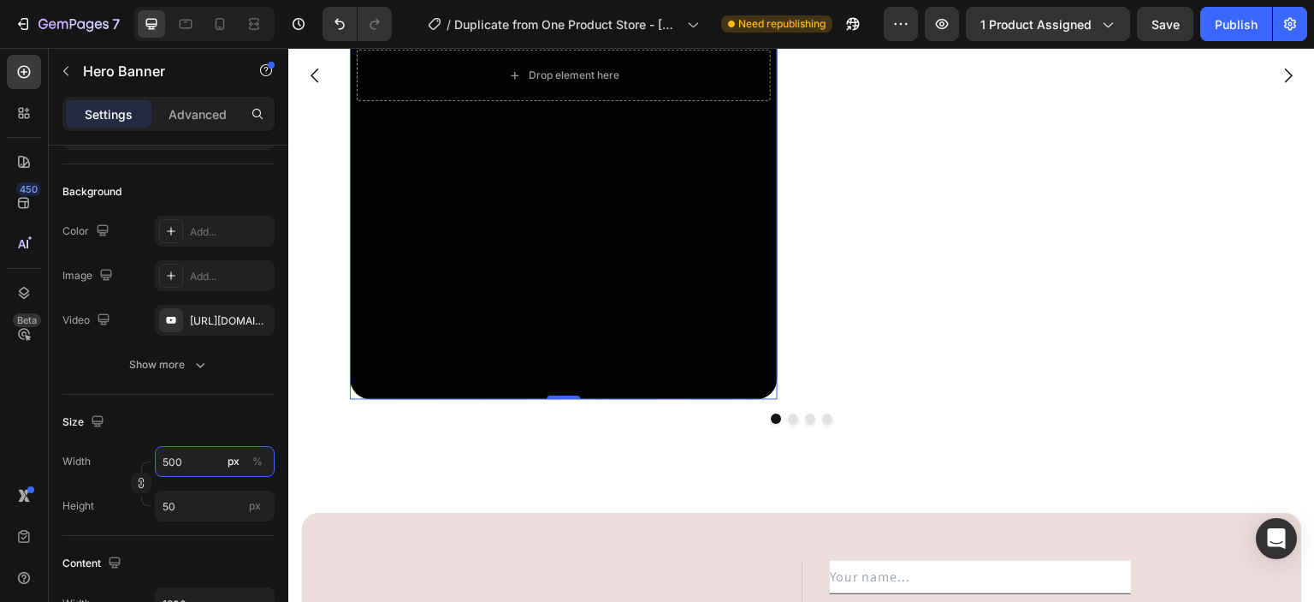
scroll to position [5305, 0]
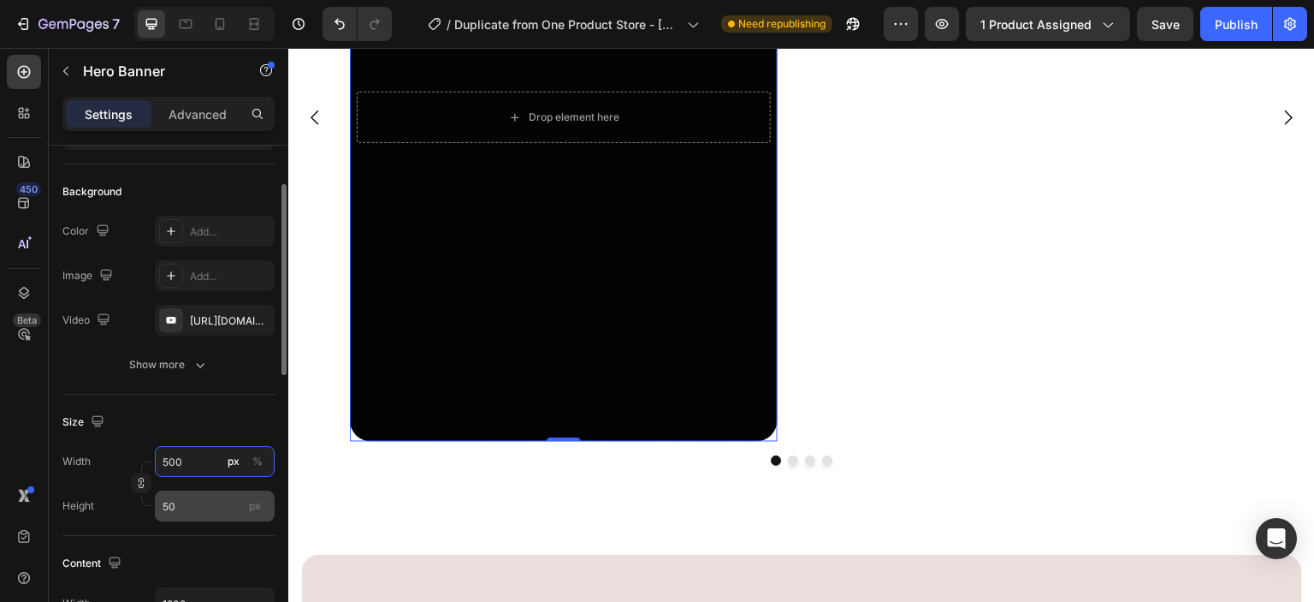
type input "500"
click at [209, 492] on input "50" at bounding box center [215, 505] width 120 height 31
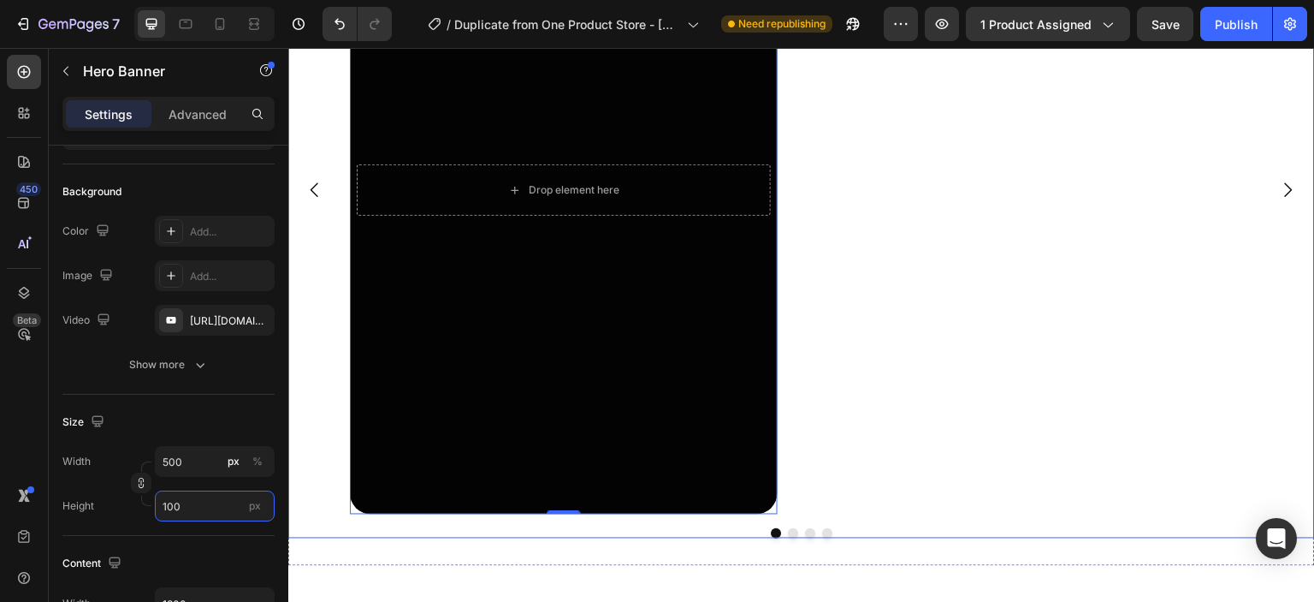
scroll to position [5231, 0]
type input "100"
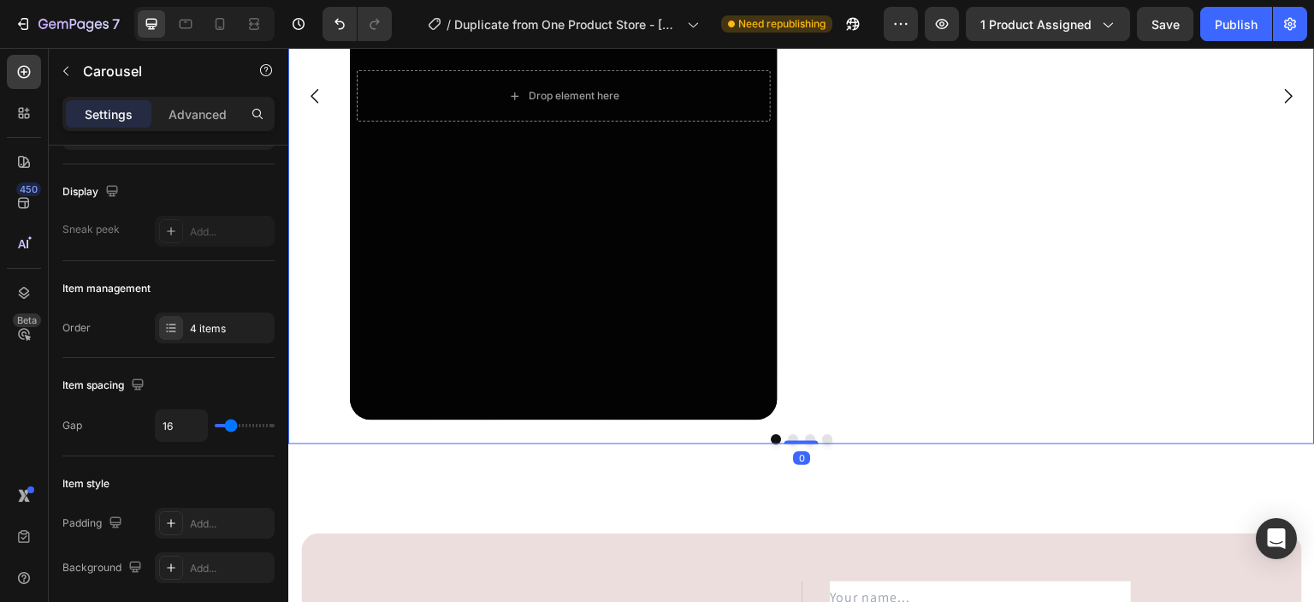
scroll to position [0, 0]
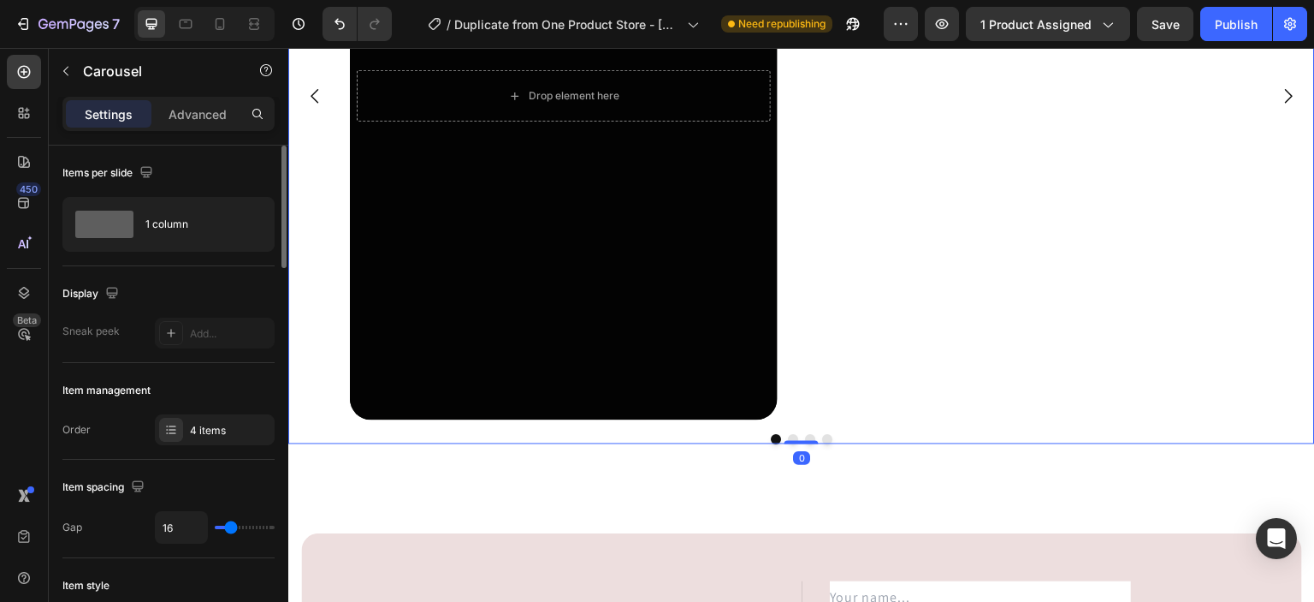
click at [788, 438] on button "Dot" at bounding box center [793, 439] width 10 height 10
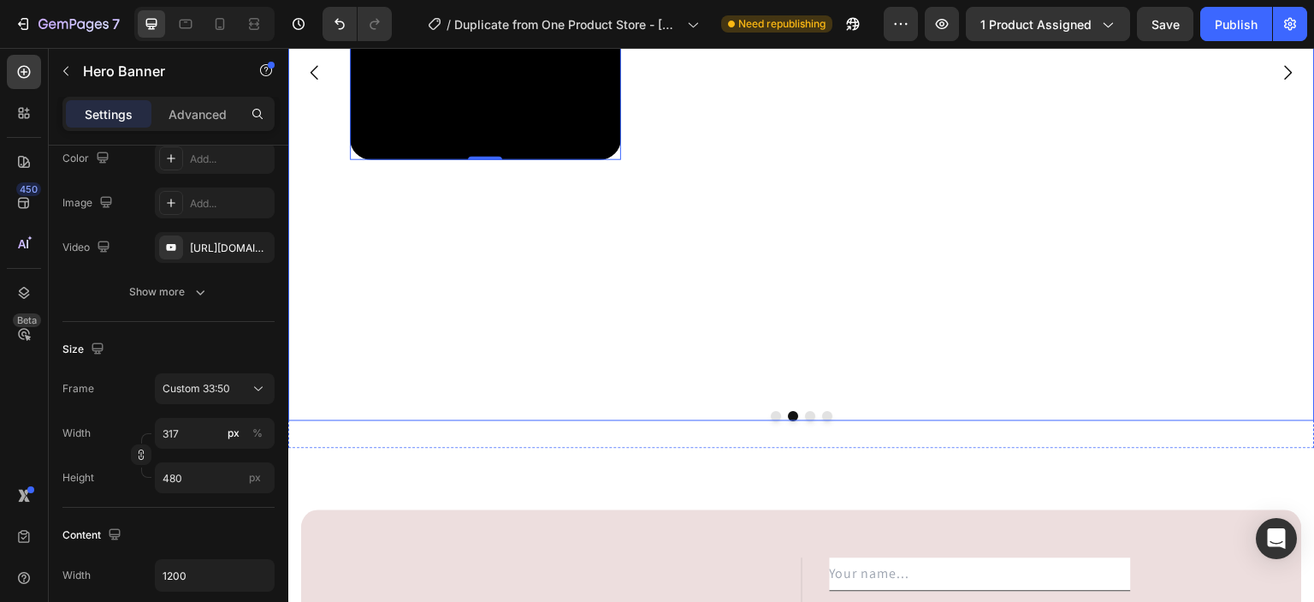
scroll to position [5350, 0]
click at [774, 416] on button "Dot" at bounding box center [776, 415] width 10 height 10
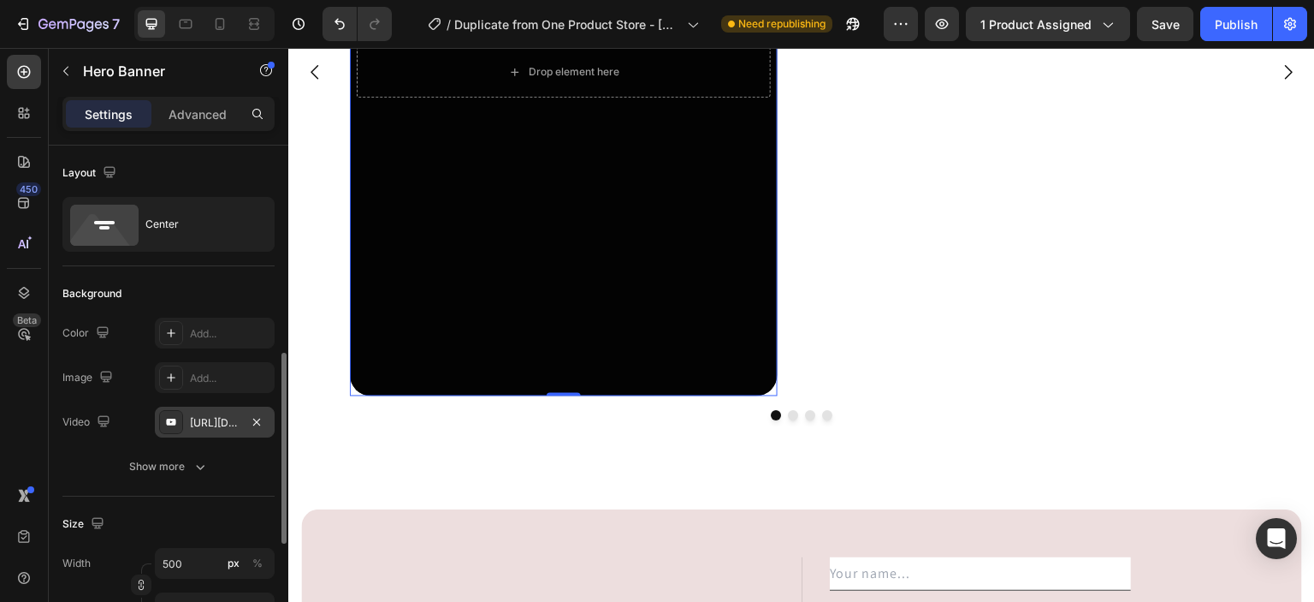
scroll to position [202, 0]
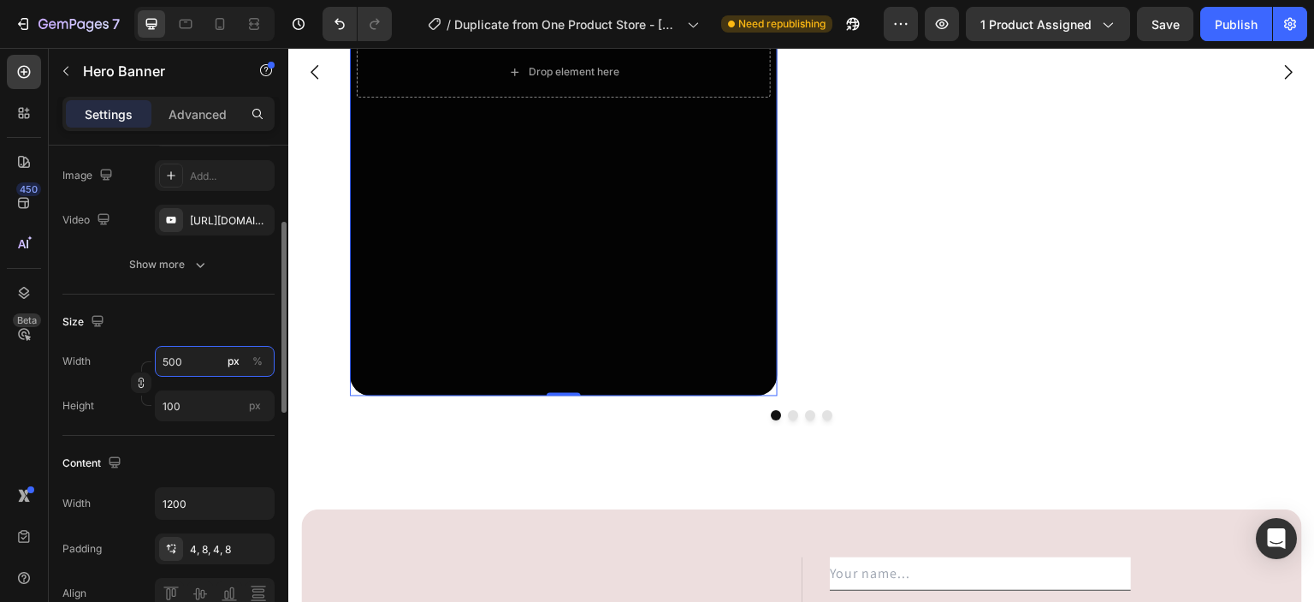
click at [197, 370] on input "500" at bounding box center [215, 361] width 120 height 31
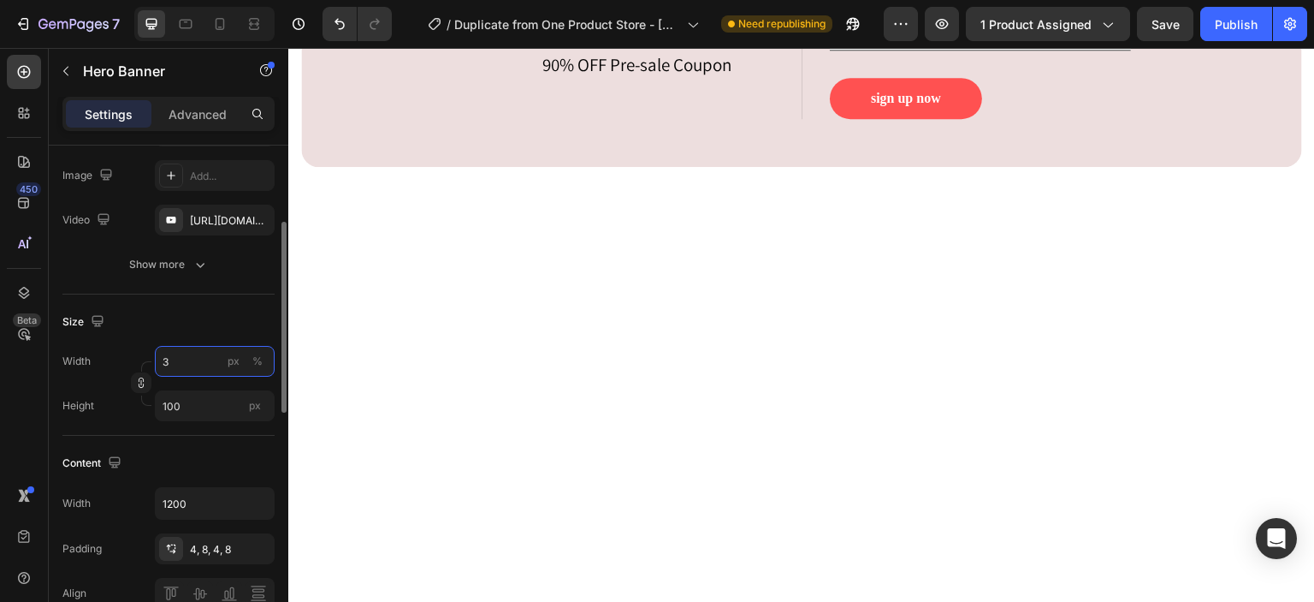
scroll to position [5232, 0]
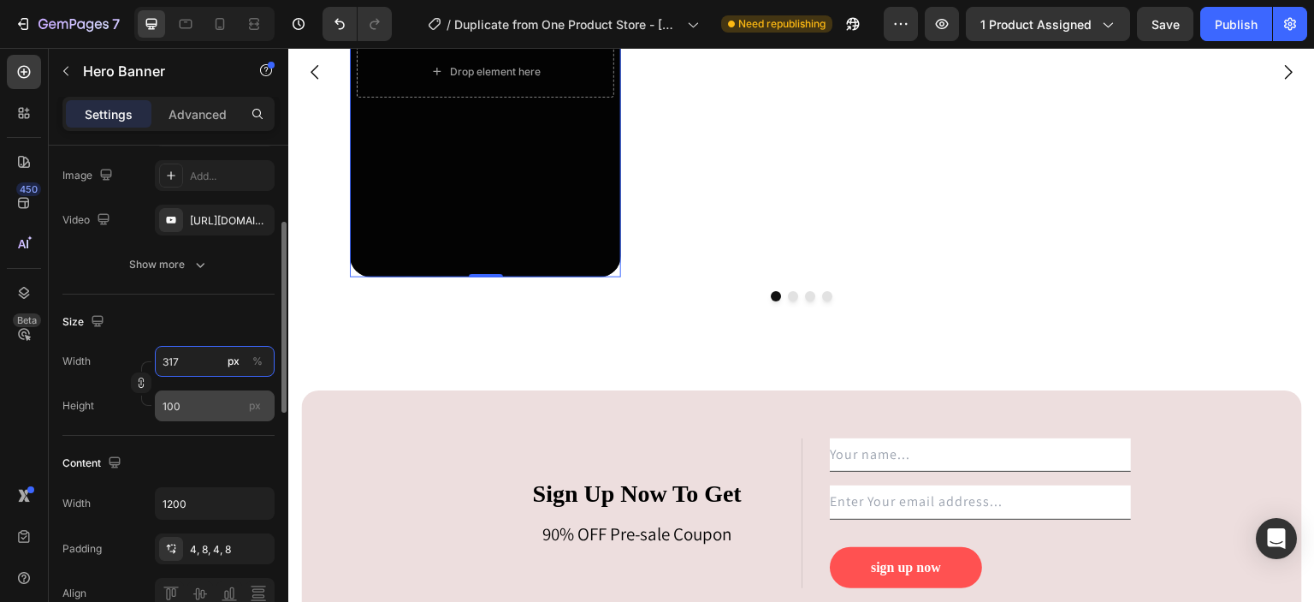
type input "317"
click at [187, 406] on input "100" at bounding box center [215, 405] width 120 height 31
type input "480"
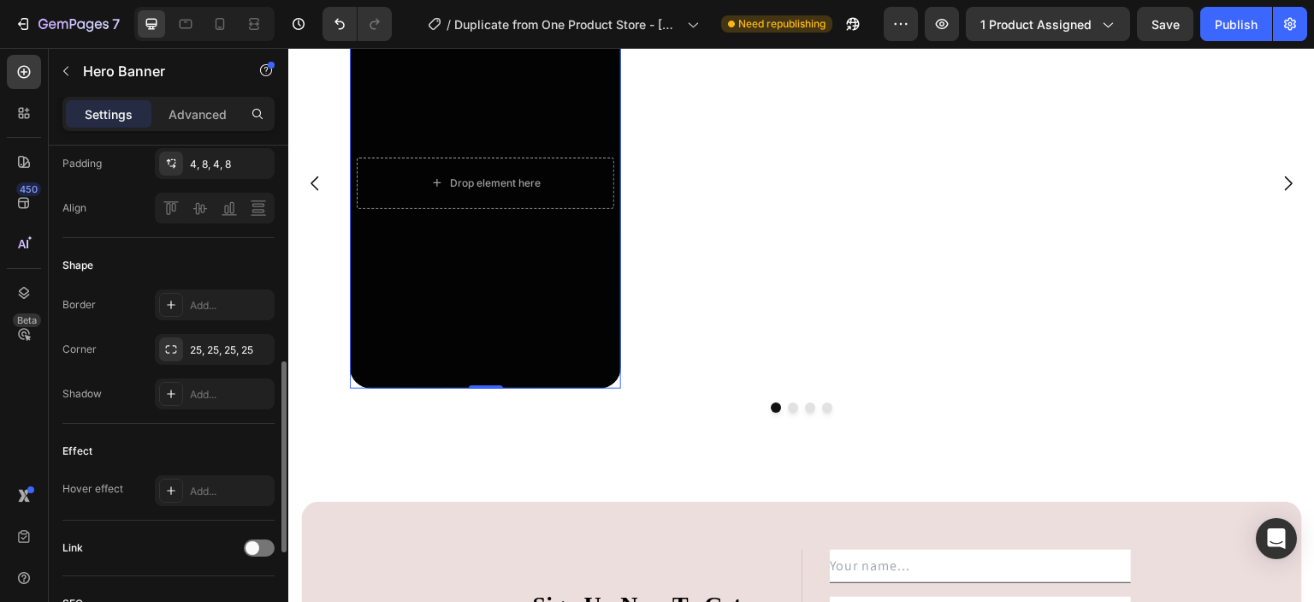
scroll to position [597, 0]
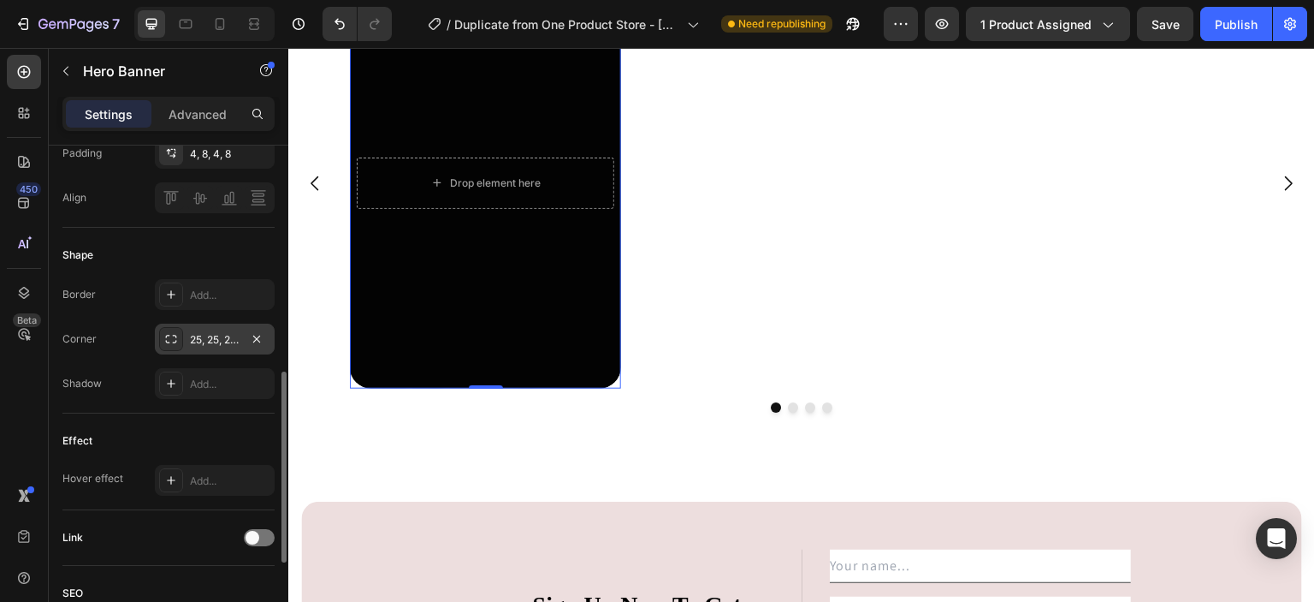
click at [206, 345] on div "25, 25, 25, 25" at bounding box center [215, 338] width 120 height 31
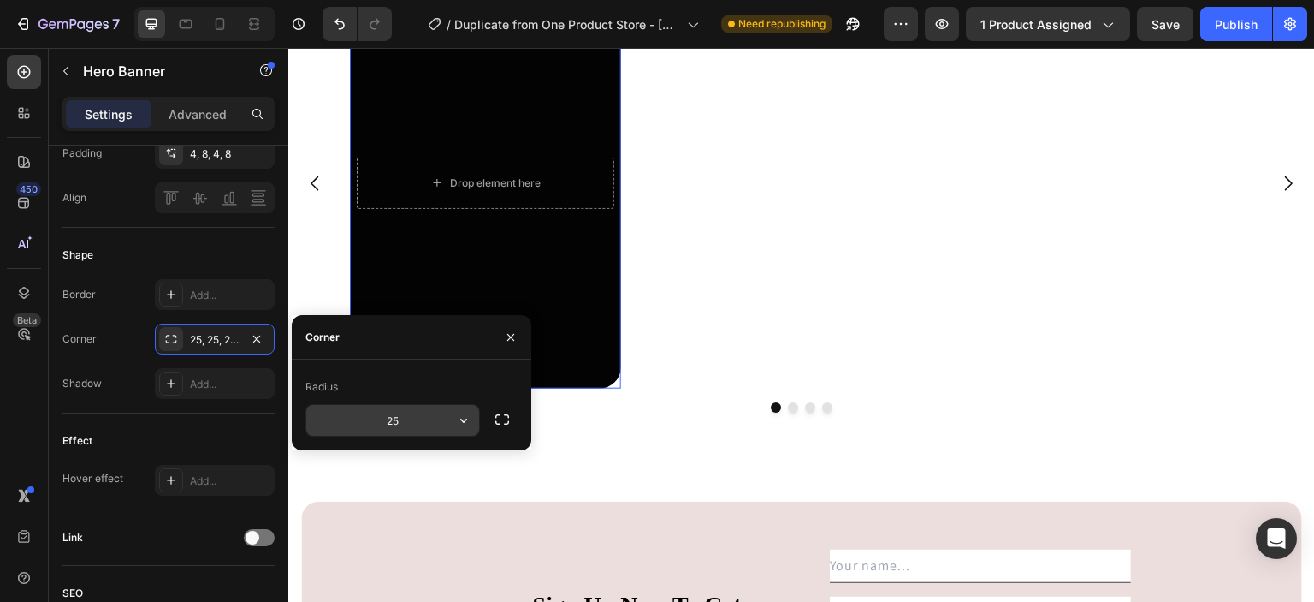
click at [404, 418] on input "25" at bounding box center [392, 420] width 173 height 31
type input "20"
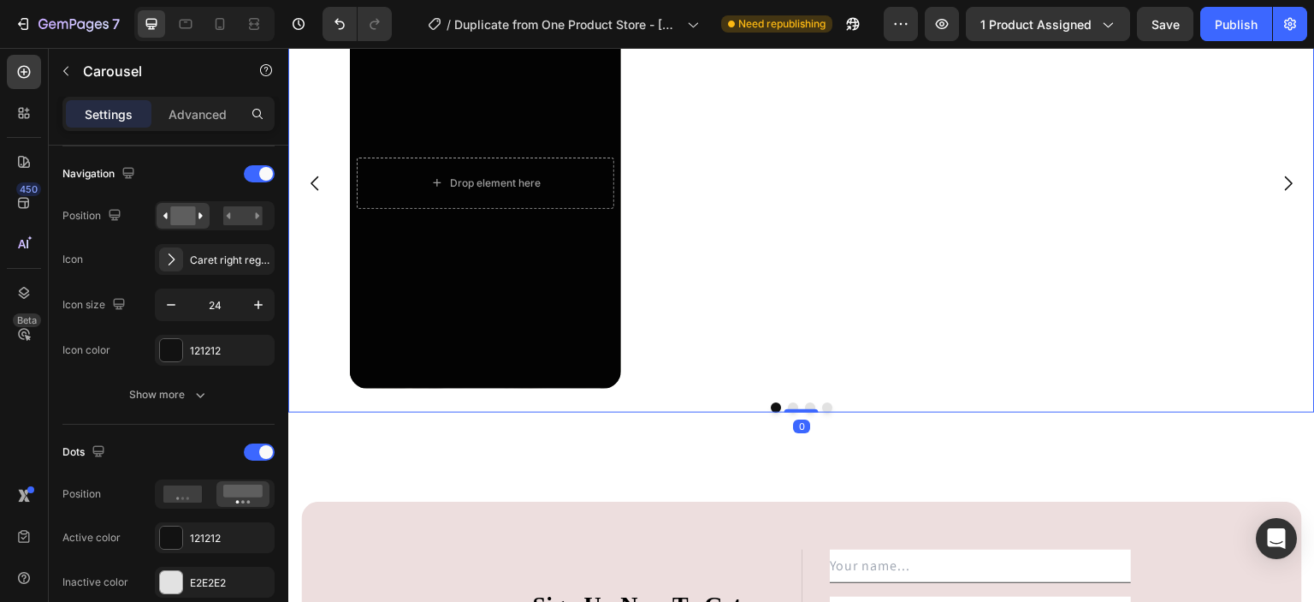
click at [703, 353] on div "Drop element here Hero Banner" at bounding box center [795, 183] width 891 height 411
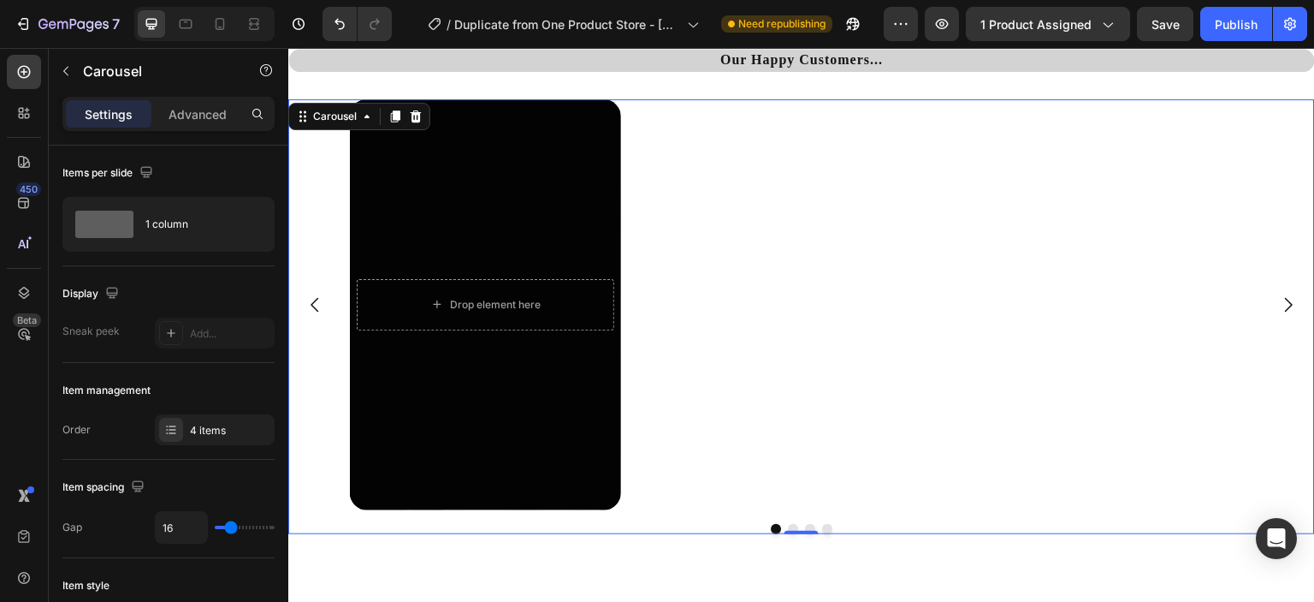
scroll to position [4991, 0]
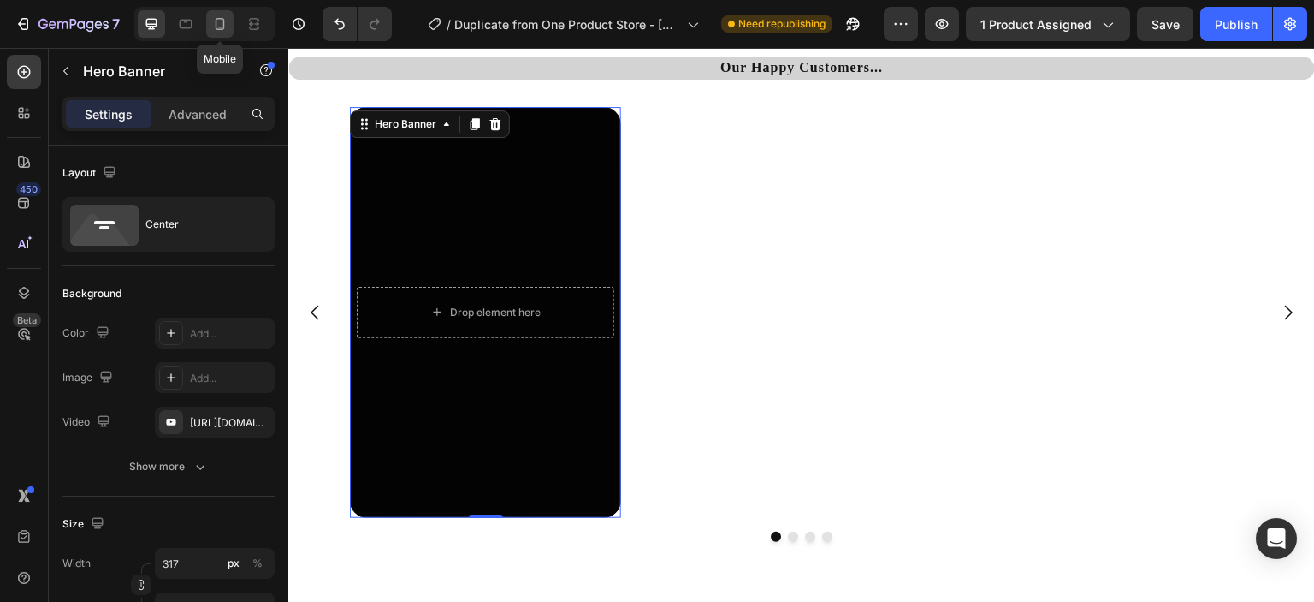
click at [221, 27] on icon at bounding box center [219, 23] width 17 height 17
type input "1920"
type input "3200"
type input "100%"
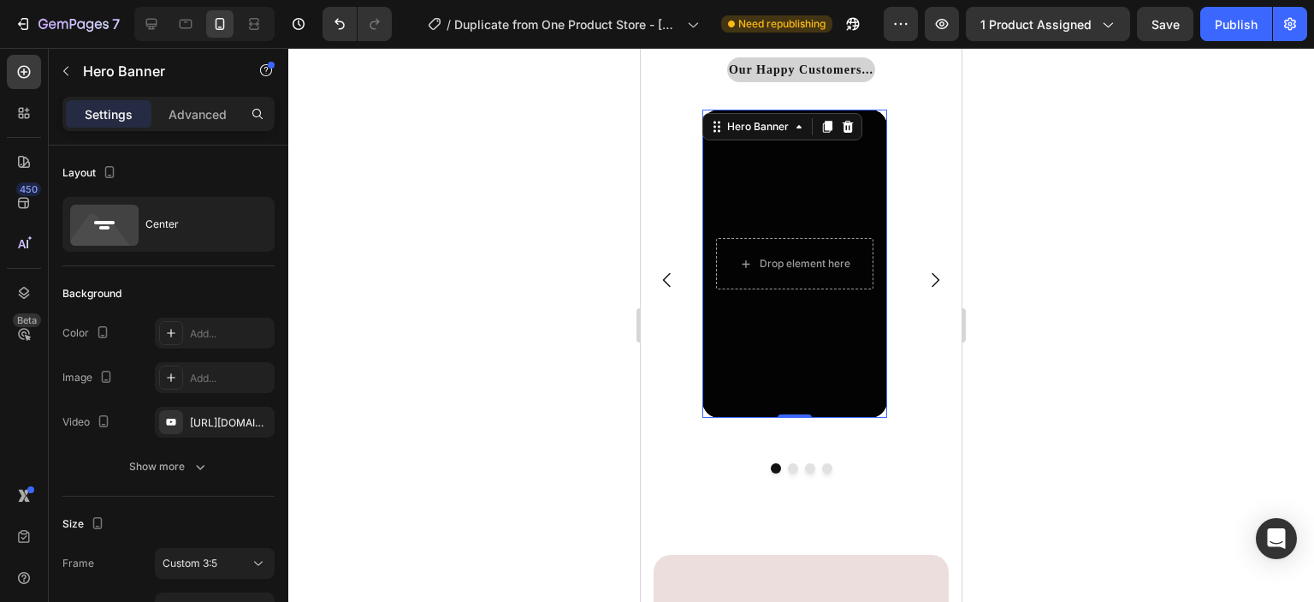
scroll to position [5384, 0]
click at [1139, 276] on div at bounding box center [801, 325] width 1026 height 554
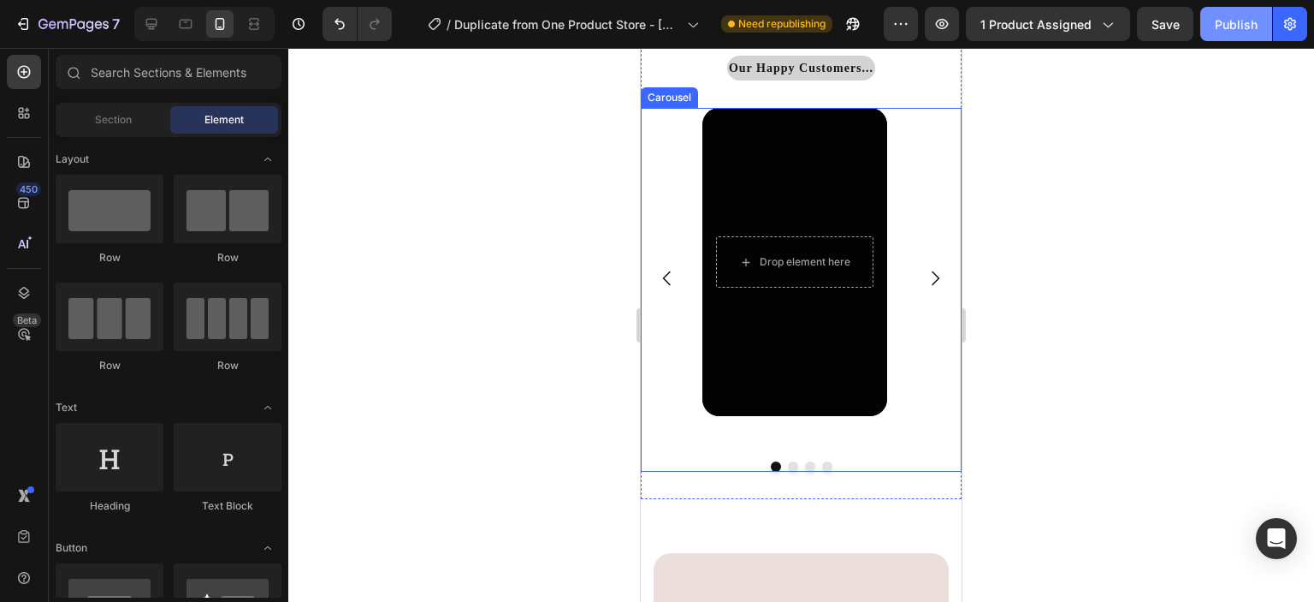
click at [1220, 22] on div "Publish" at bounding box center [1236, 24] width 43 height 18
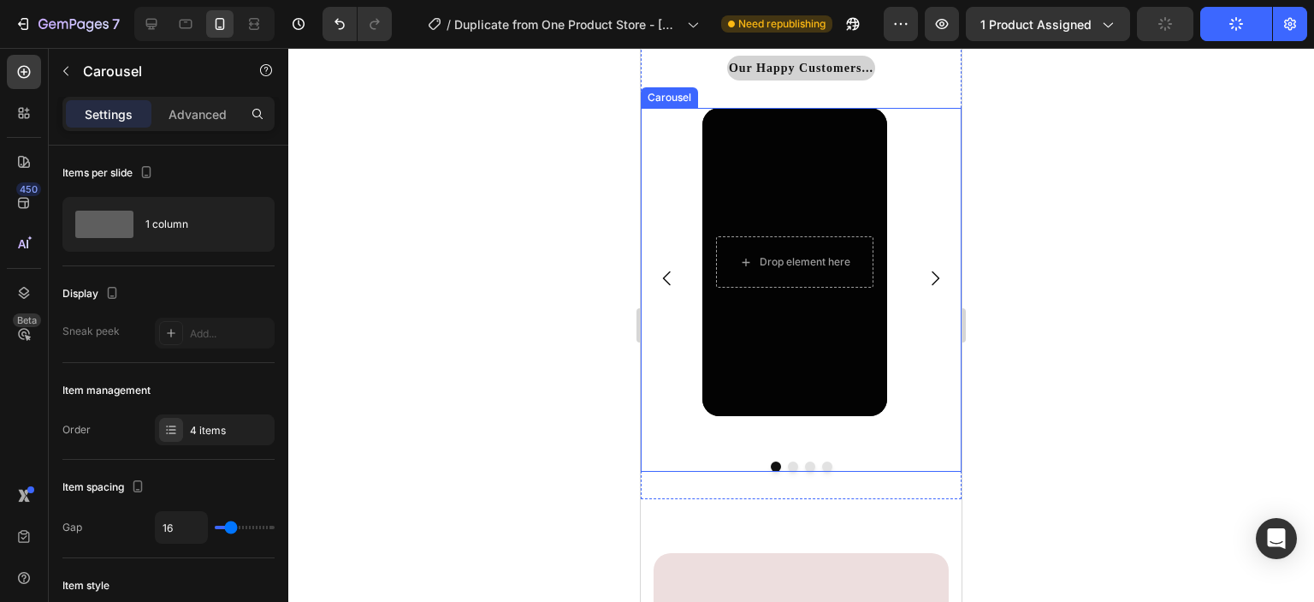
click at [925, 284] on icon "Carousel Next Arrow" at bounding box center [935, 278] width 21 height 21
click at [771, 469] on button "Dot" at bounding box center [776, 466] width 10 height 10
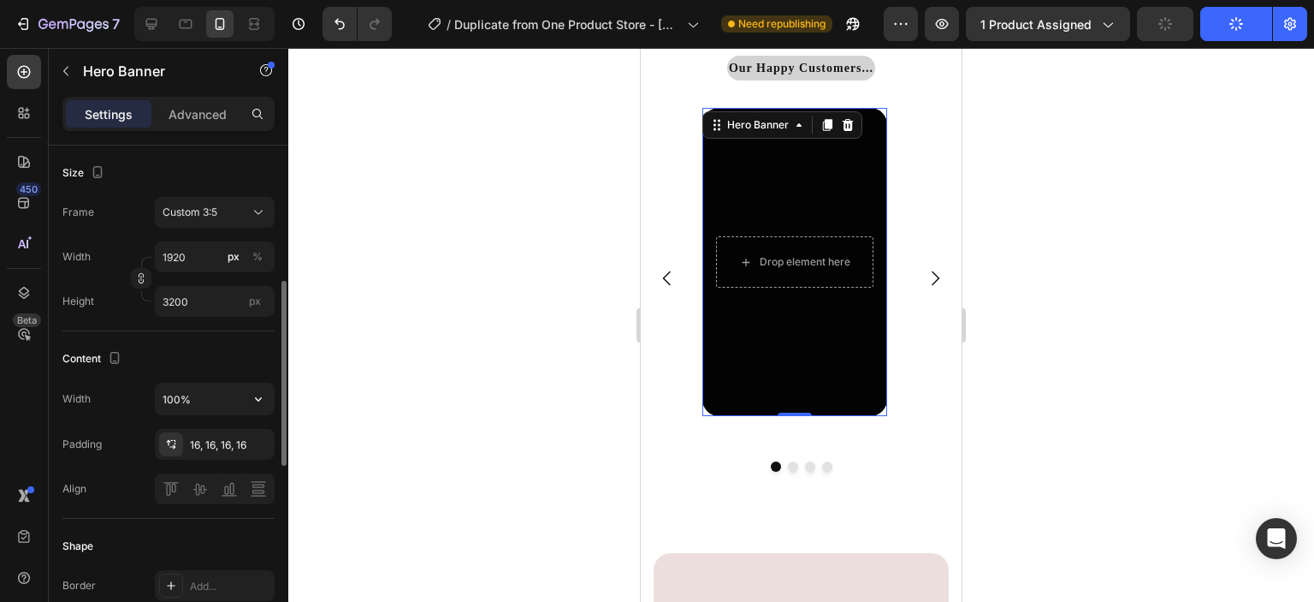
scroll to position [358, 0]
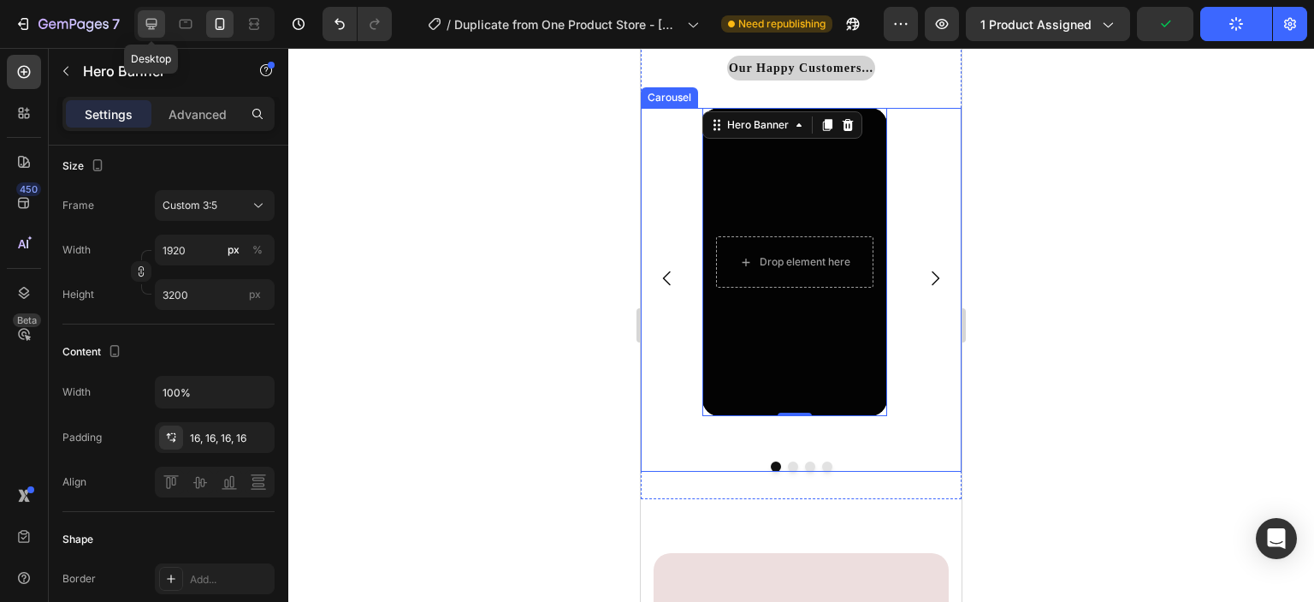
click at [151, 25] on icon at bounding box center [151, 23] width 17 height 17
type input "317"
type input "480"
type input "1200"
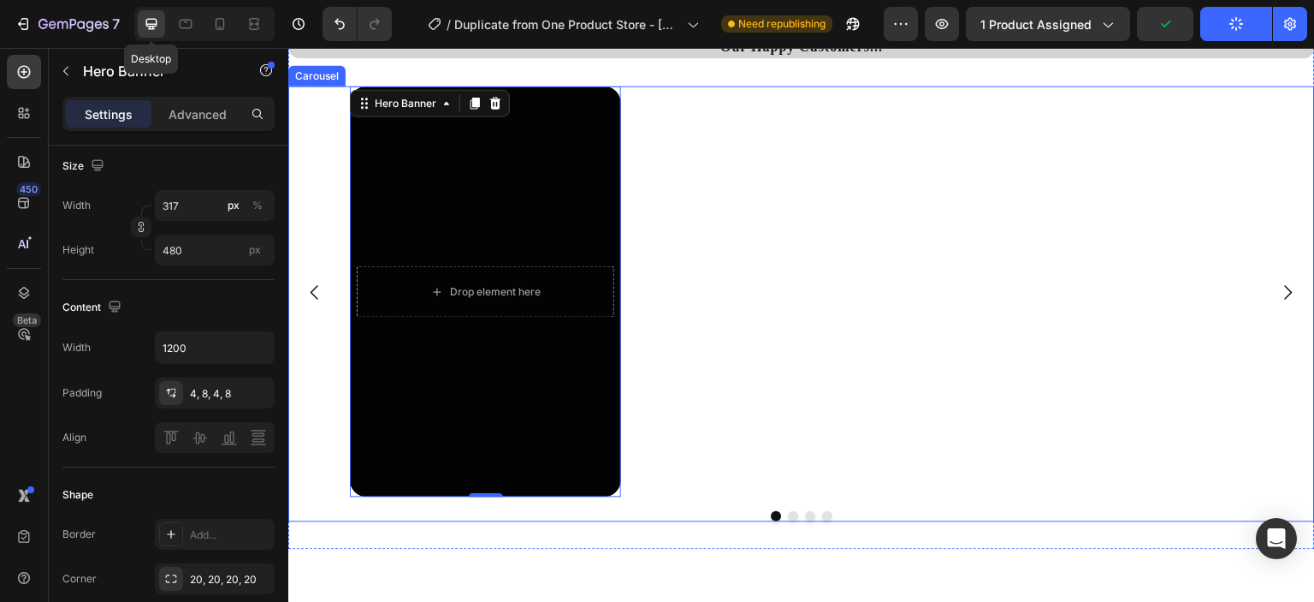
scroll to position [5359, 0]
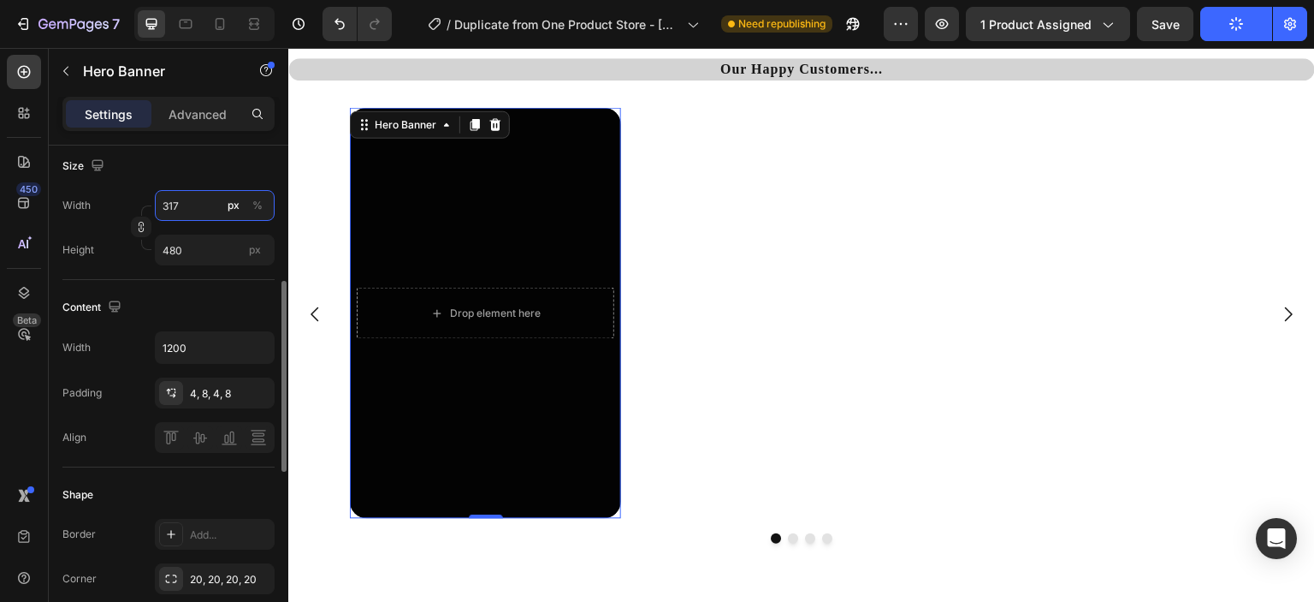
click at [199, 211] on input "317" at bounding box center [215, 205] width 120 height 31
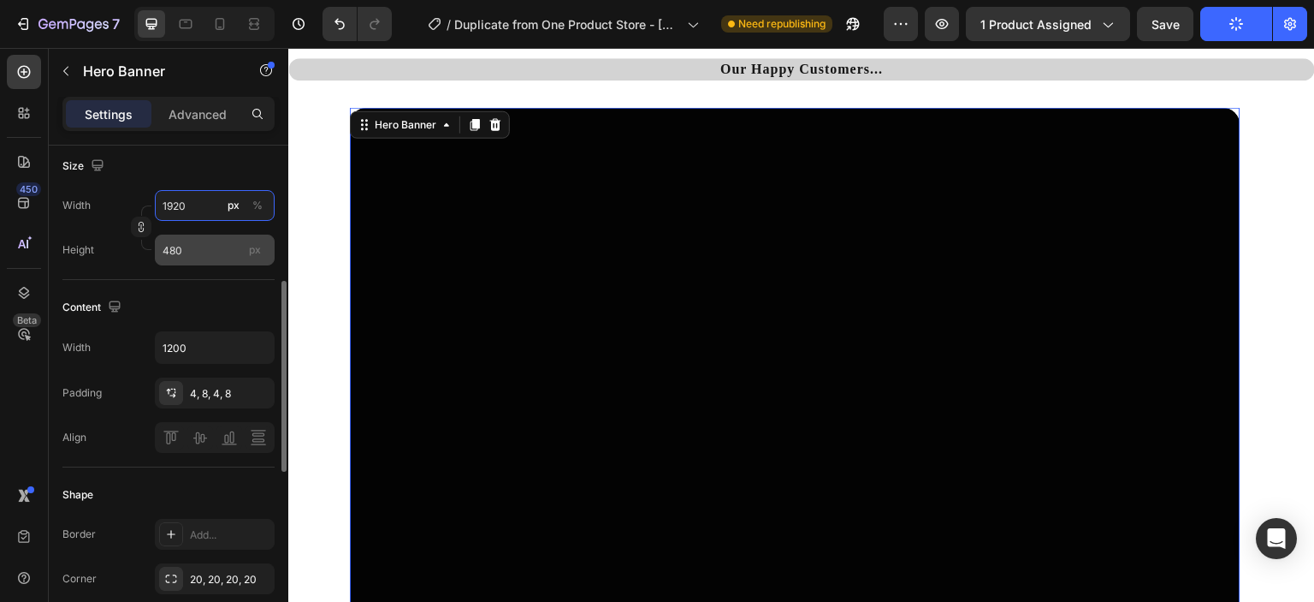
type input "1920"
click at [204, 238] on input "480" at bounding box center [215, 249] width 120 height 31
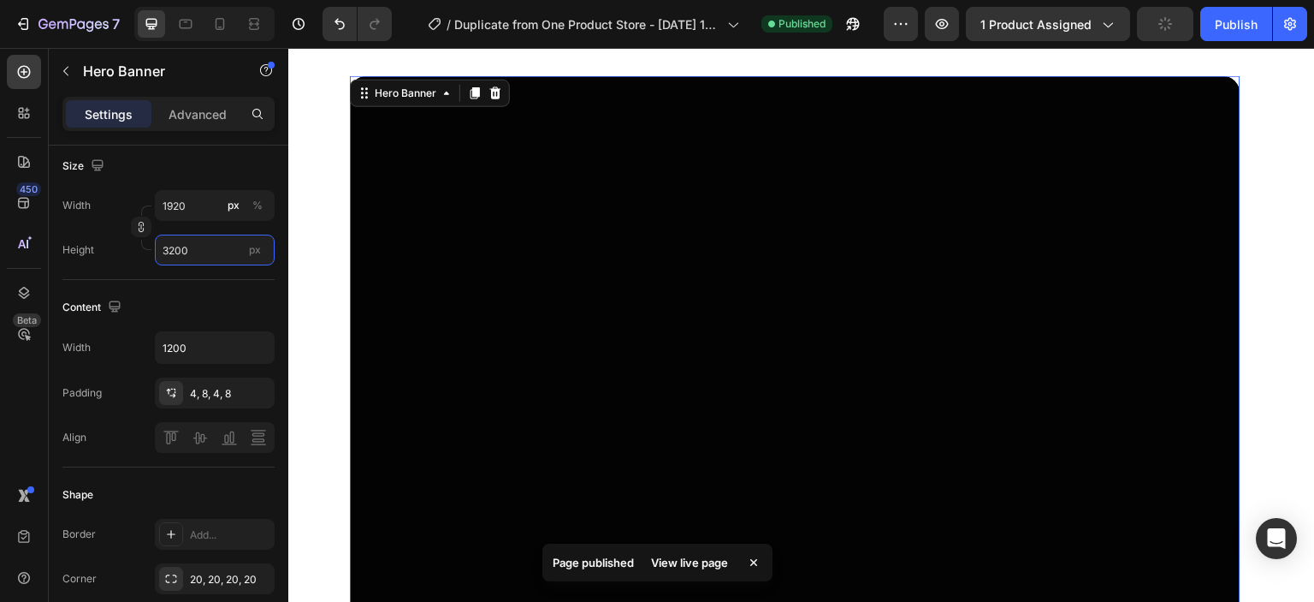
scroll to position [5391, 0]
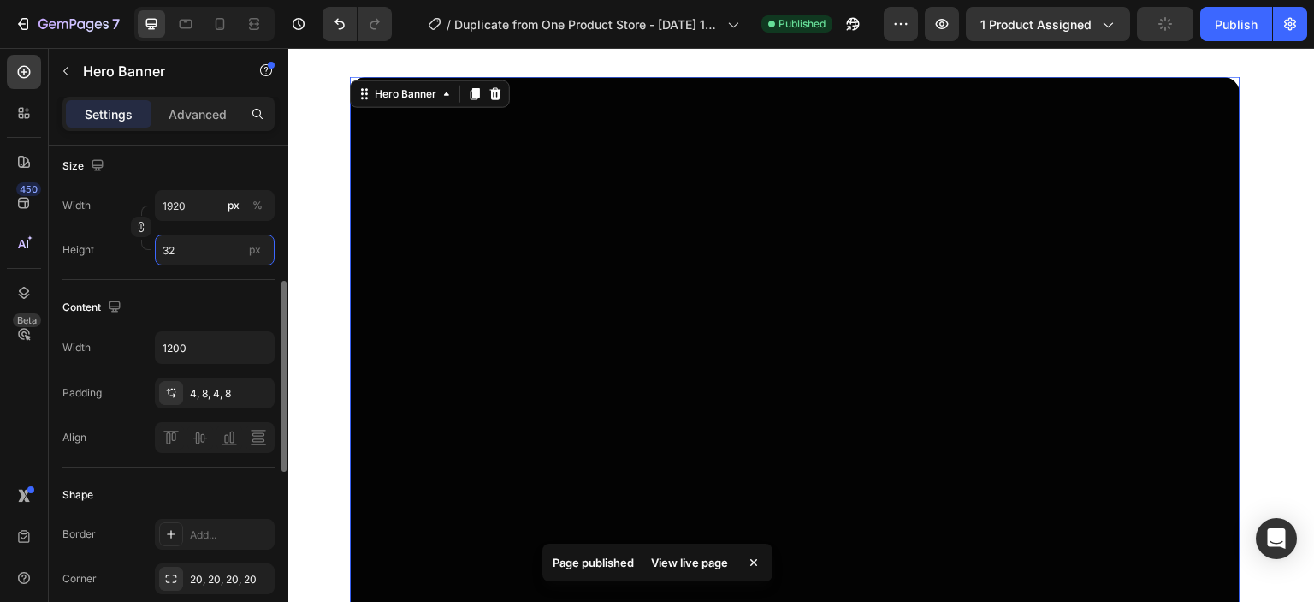
type input "3"
click at [196, 204] on input "1920" at bounding box center [215, 205] width 120 height 31
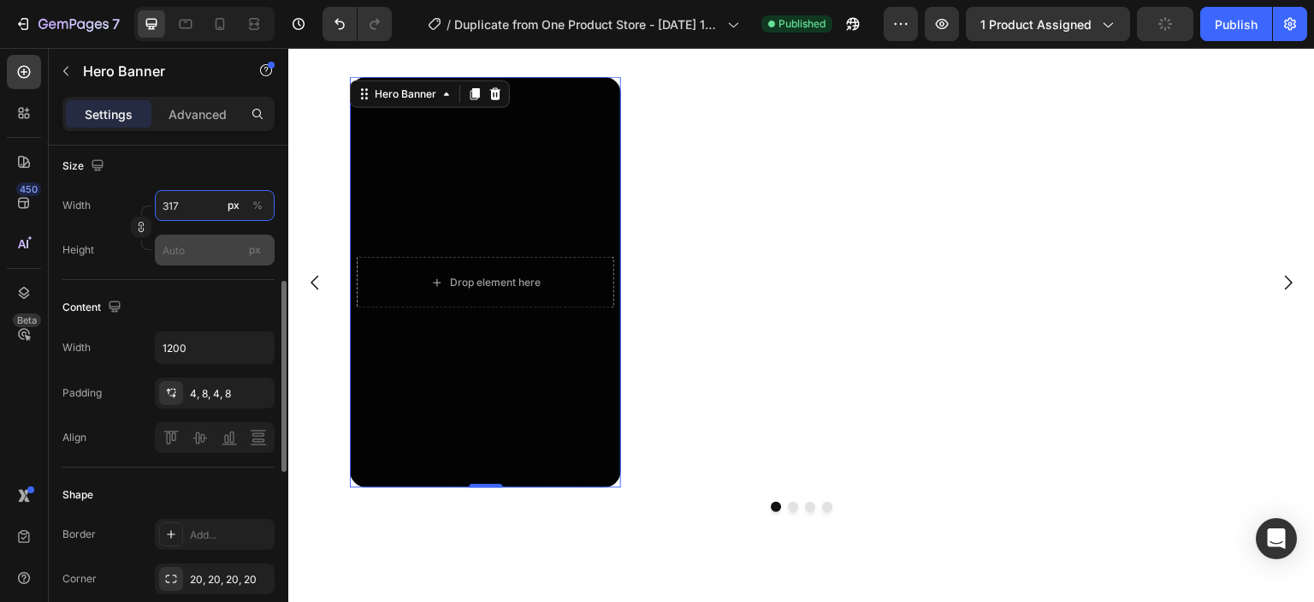
type input "317"
click at [182, 257] on input "px" at bounding box center [215, 249] width 120 height 31
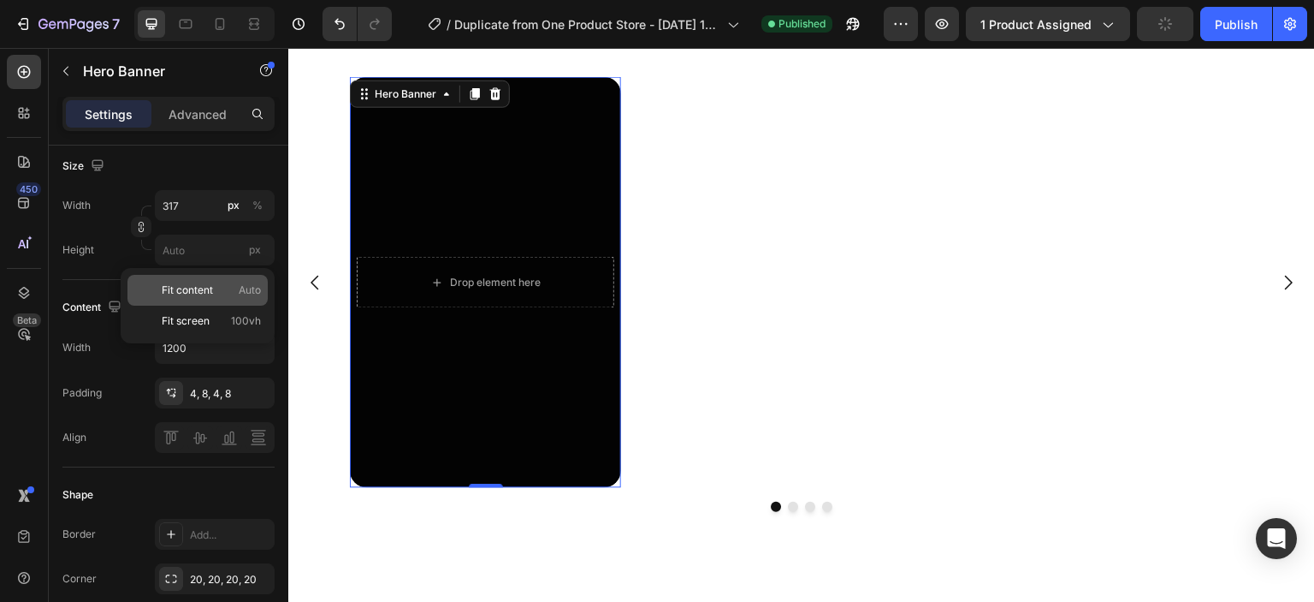
click at [225, 282] on p "Fit content Auto" at bounding box center [211, 289] width 99 height 15
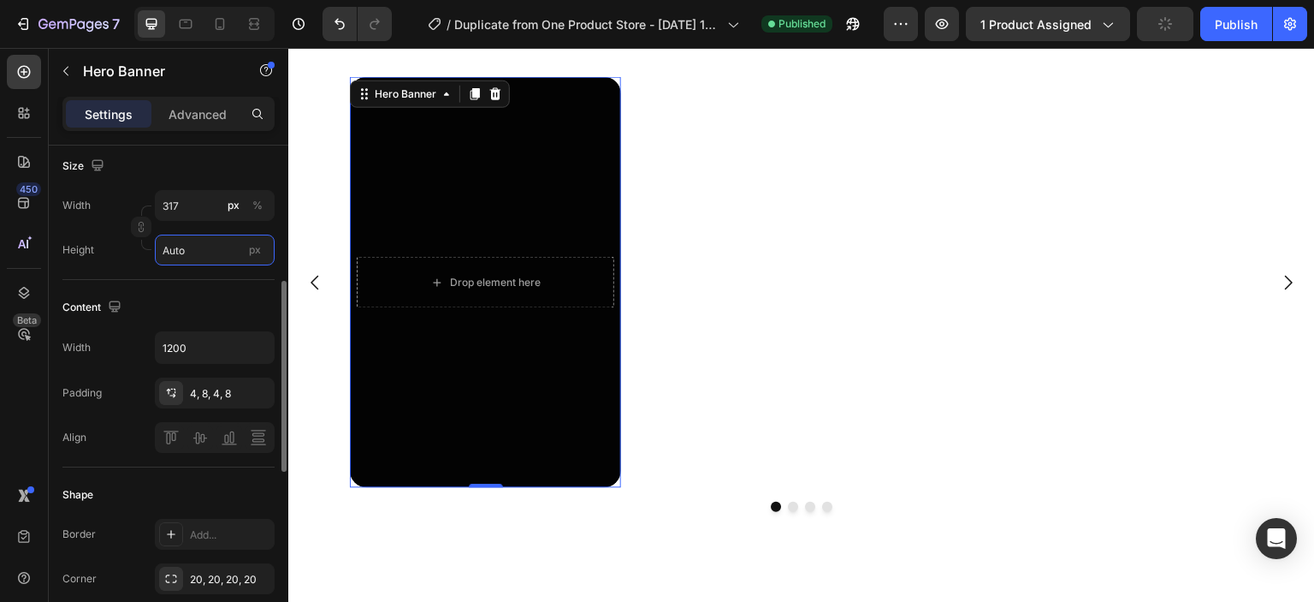
click at [212, 243] on input "Auto" at bounding box center [215, 249] width 120 height 31
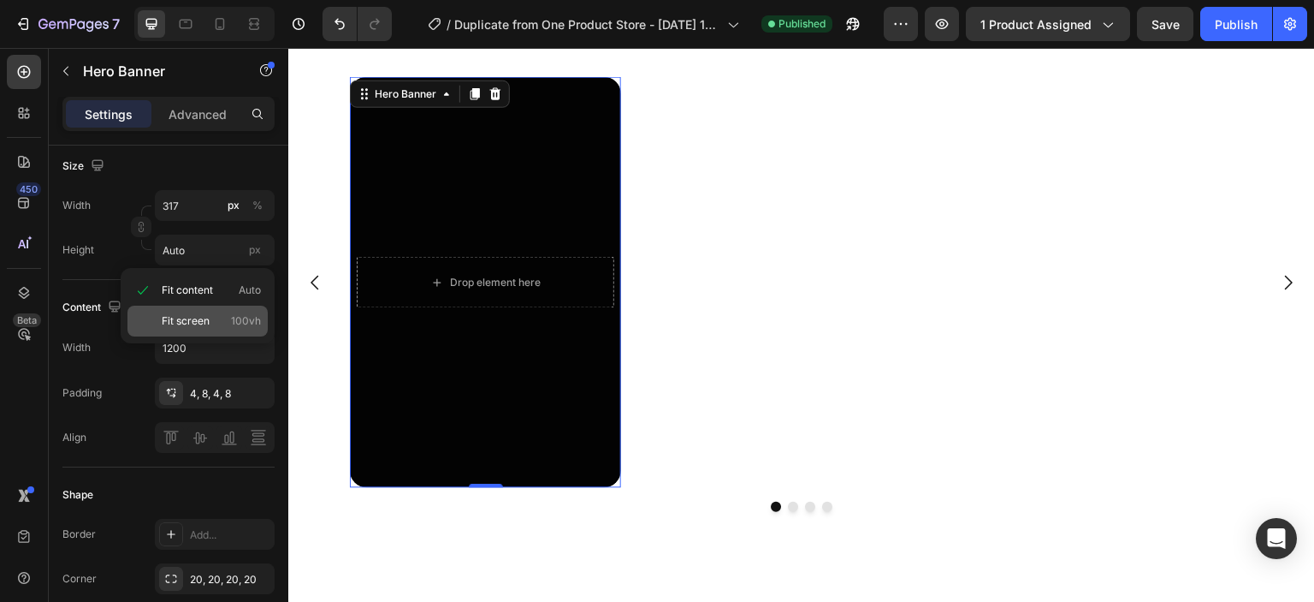
click at [200, 316] on span "Fit screen" at bounding box center [186, 320] width 48 height 15
type input "100 vh"
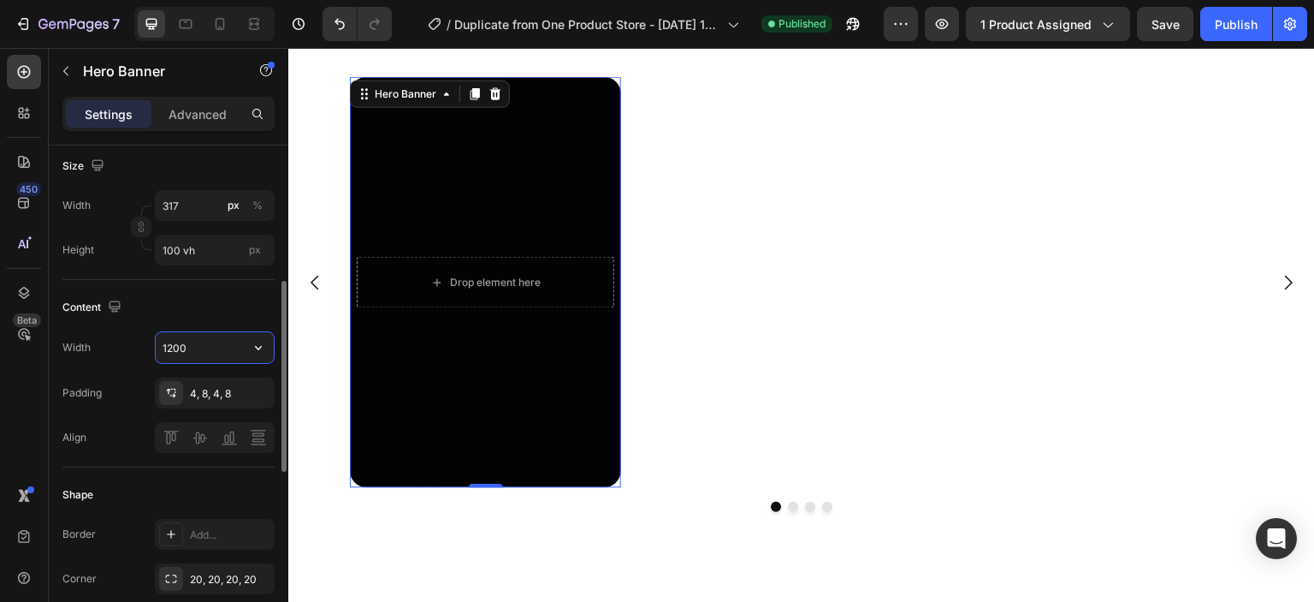
click at [214, 337] on input "1200" at bounding box center [215, 347] width 118 height 31
type input "317"
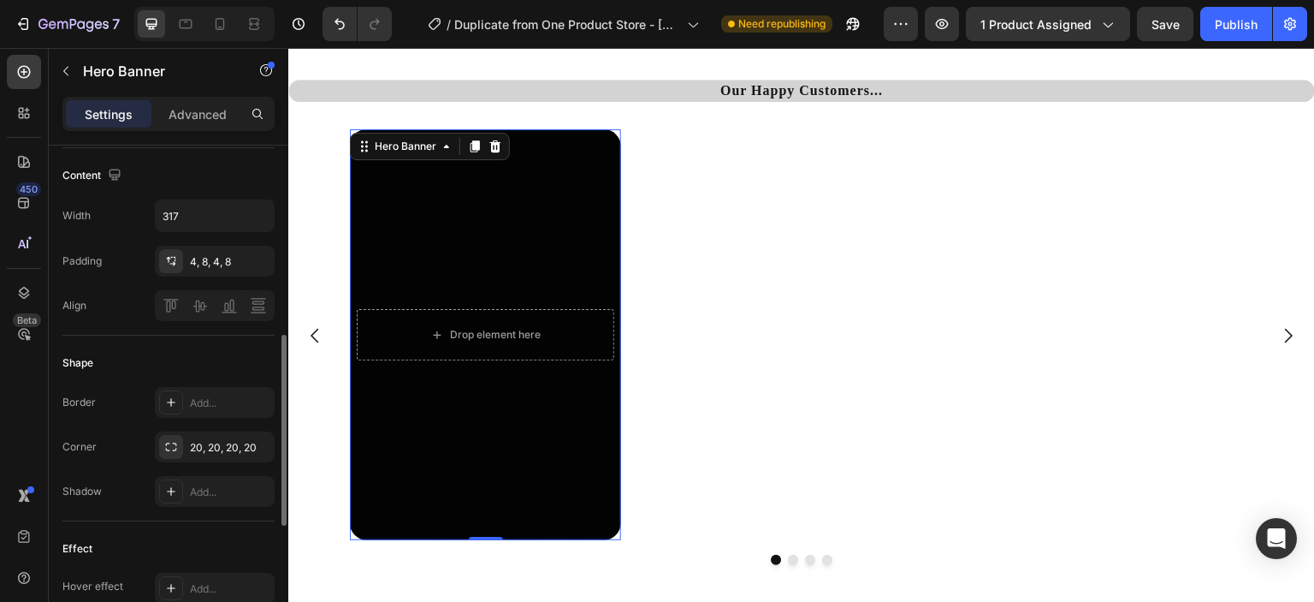
scroll to position [493, 0]
click at [226, 406] on div "Add..." at bounding box center [215, 398] width 120 height 31
click at [244, 219] on button "button" at bounding box center [258, 212] width 31 height 31
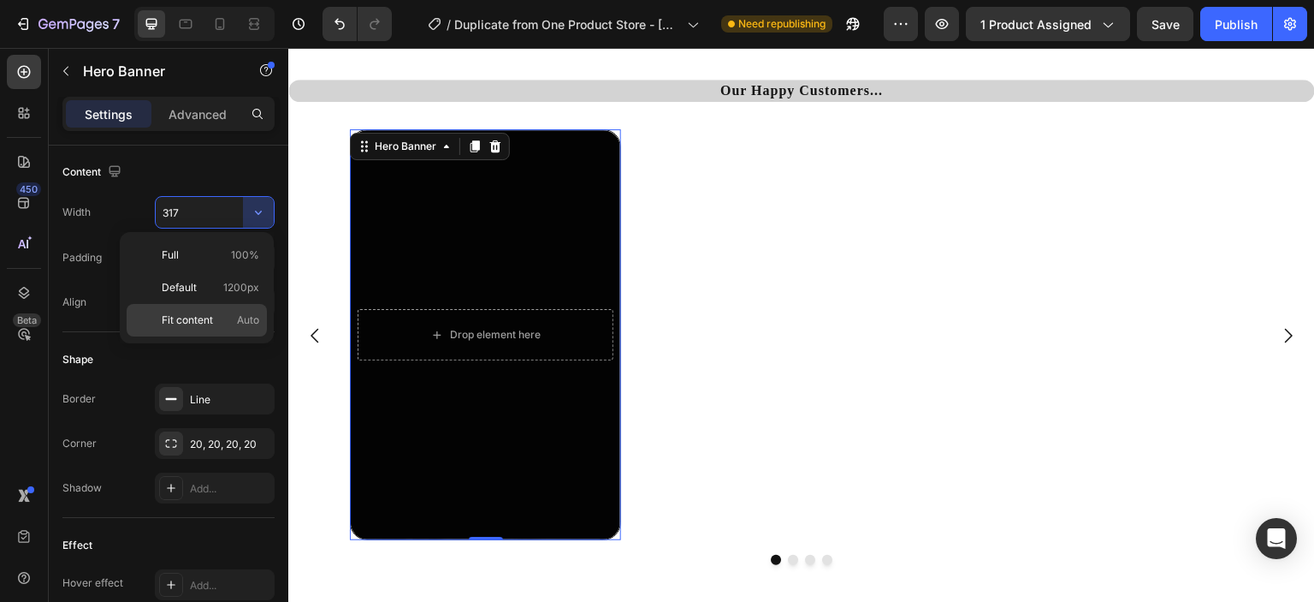
click at [213, 308] on div "Fit content Auto" at bounding box center [197, 320] width 140 height 33
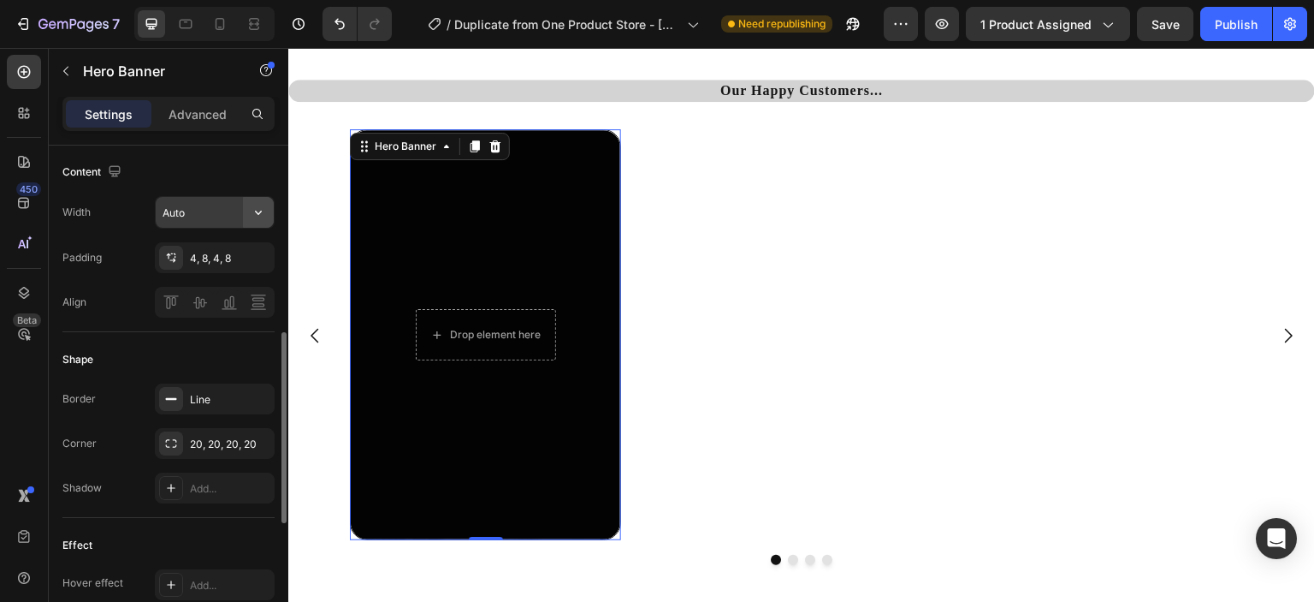
click at [250, 207] on icon "button" at bounding box center [258, 212] width 17 height 17
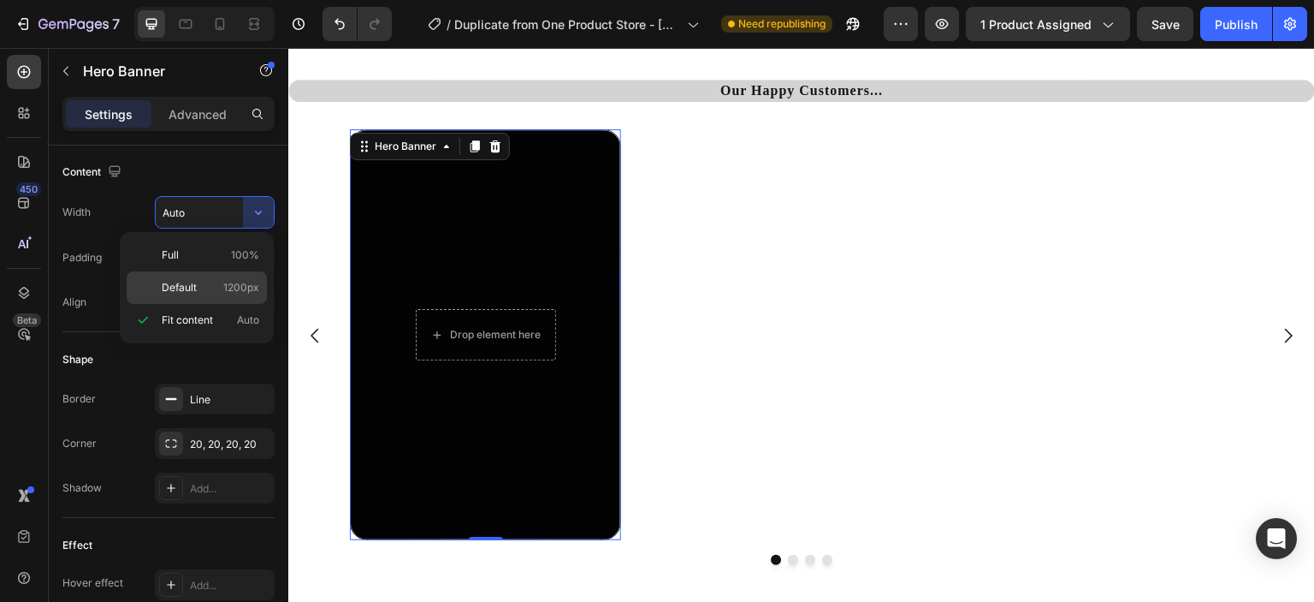
click at [220, 280] on p "Default 1200px" at bounding box center [211, 287] width 98 height 15
type input "1200"
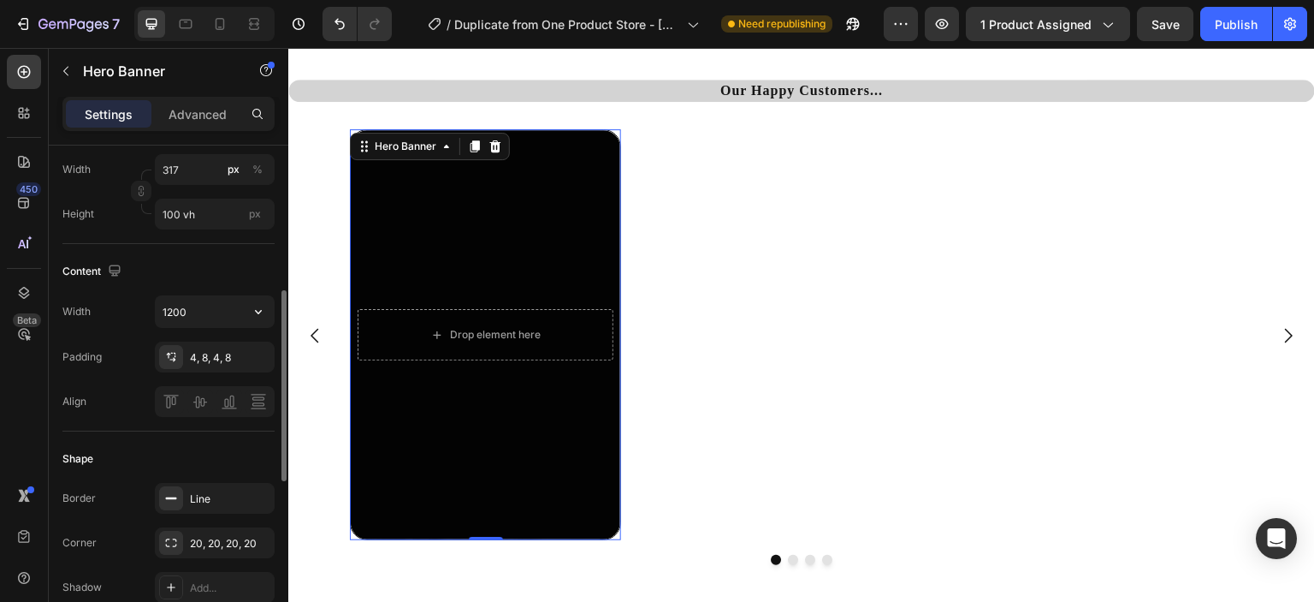
scroll to position [390, 0]
click at [232, 217] on input "100 vh" at bounding box center [215, 217] width 120 height 31
type input "5"
type input "1080"
click at [193, 178] on input "317" at bounding box center [215, 172] width 120 height 31
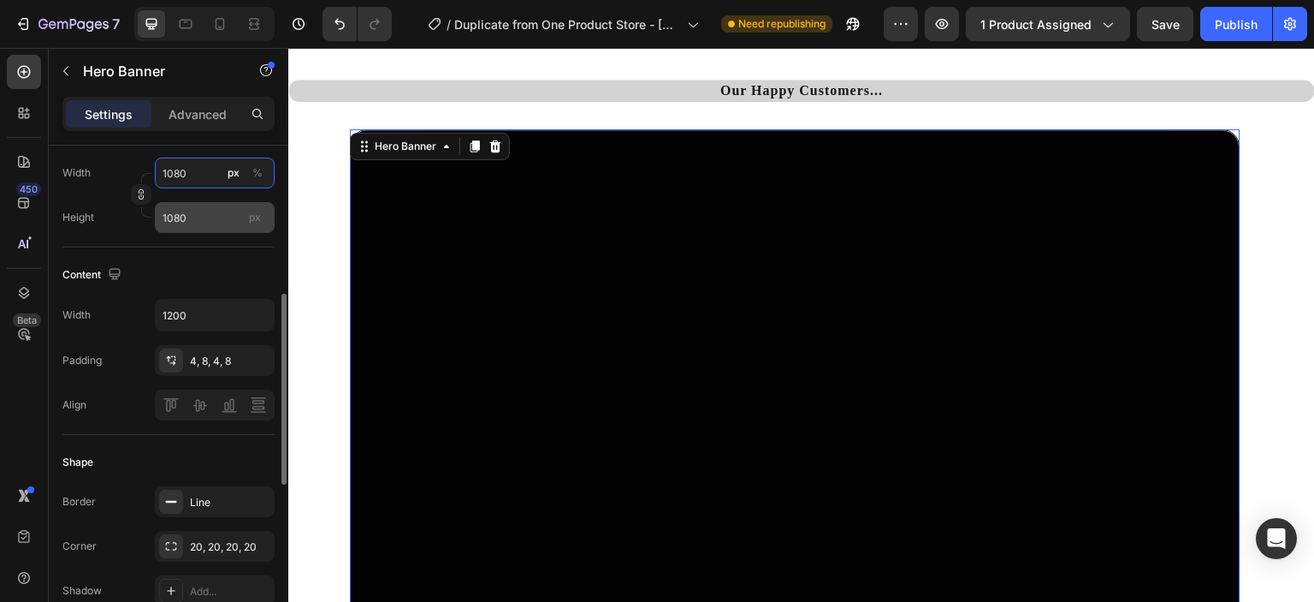
type input "1080"
click at [199, 222] on input "1080" at bounding box center [215, 217] width 120 height 31
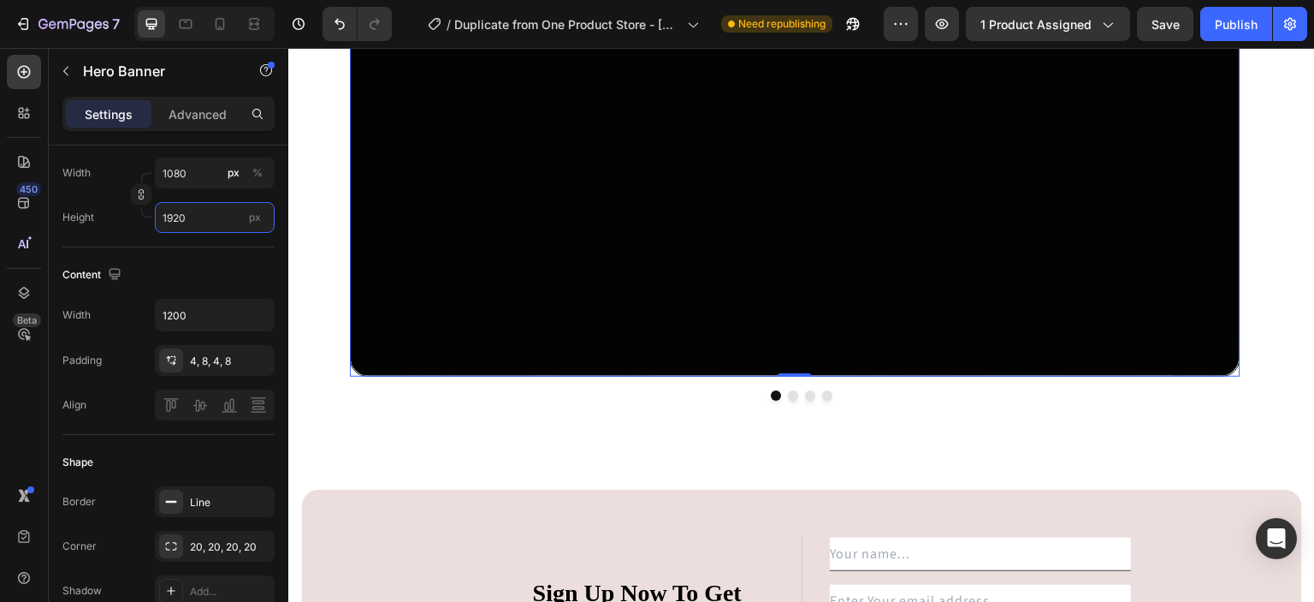
scroll to position [6069, 0]
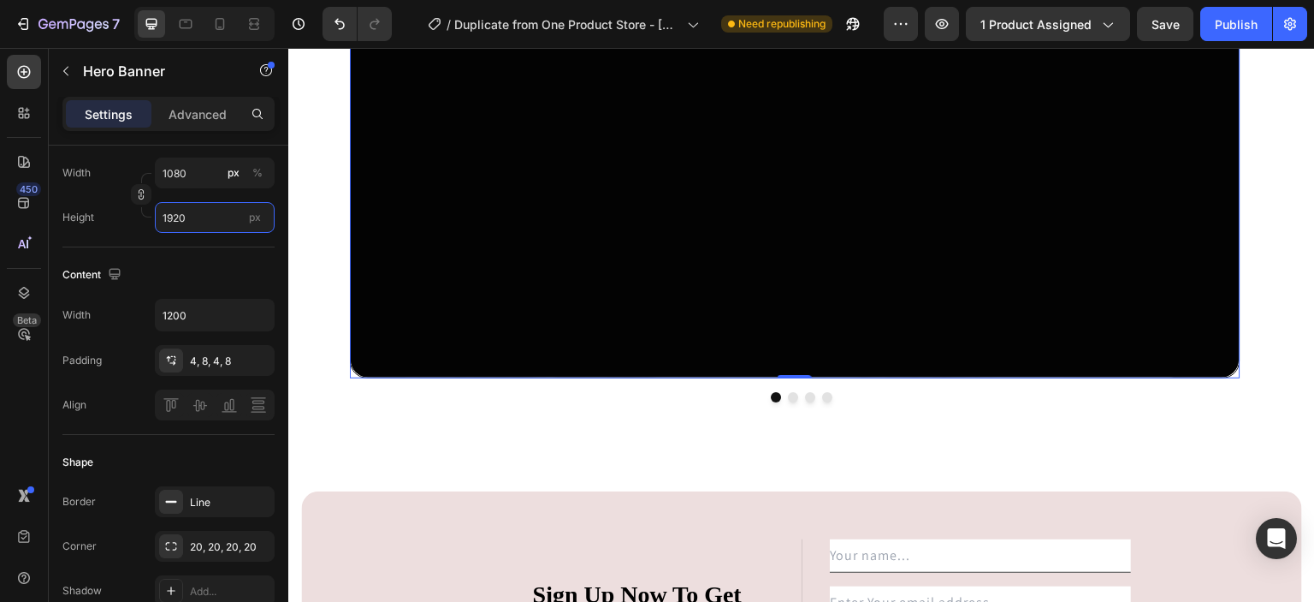
type input "1920"
click at [133, 198] on button "button" at bounding box center [141, 194] width 21 height 21
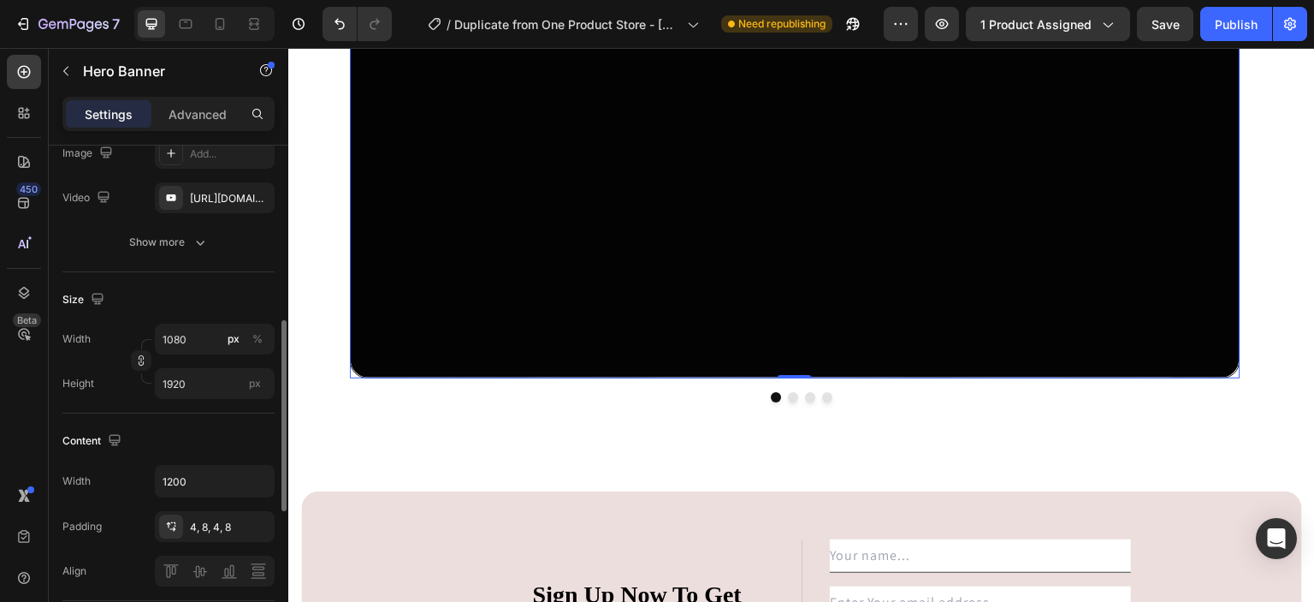
scroll to position [221, 0]
click at [199, 388] on input "1920" at bounding box center [215, 386] width 120 height 31
type input "3"
type input "5"
click at [196, 337] on input "1080" at bounding box center [215, 342] width 120 height 31
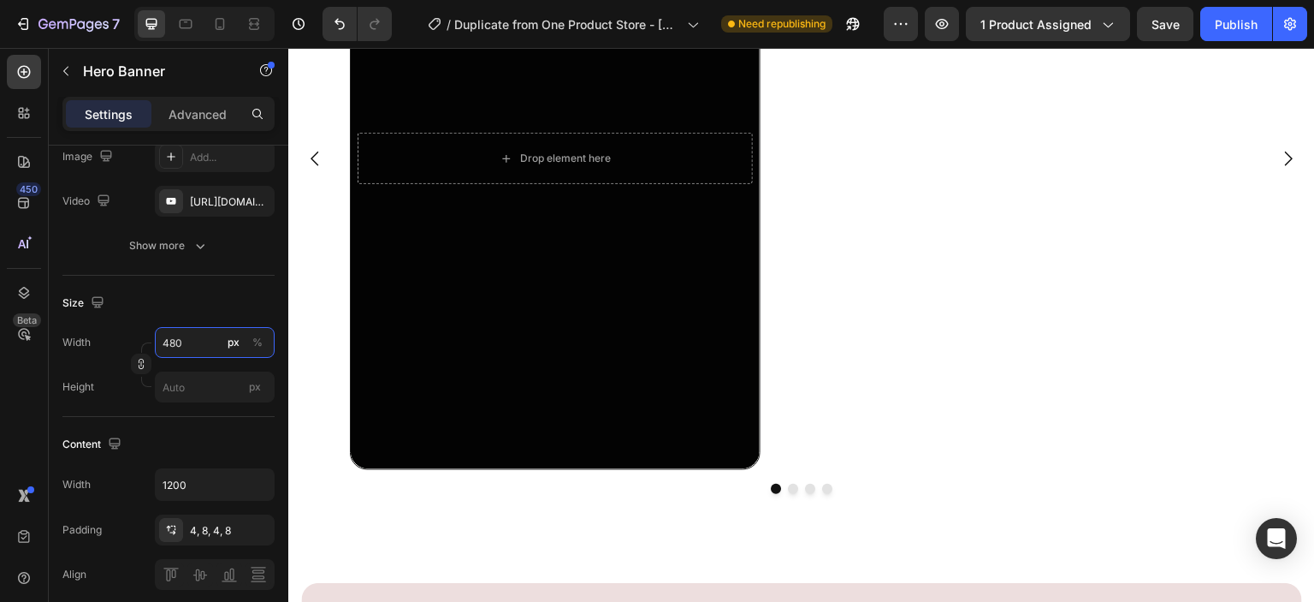
scroll to position [5252, 0]
type input "480"
click at [617, 315] on div "Overlay" at bounding box center [555, 158] width 409 height 620
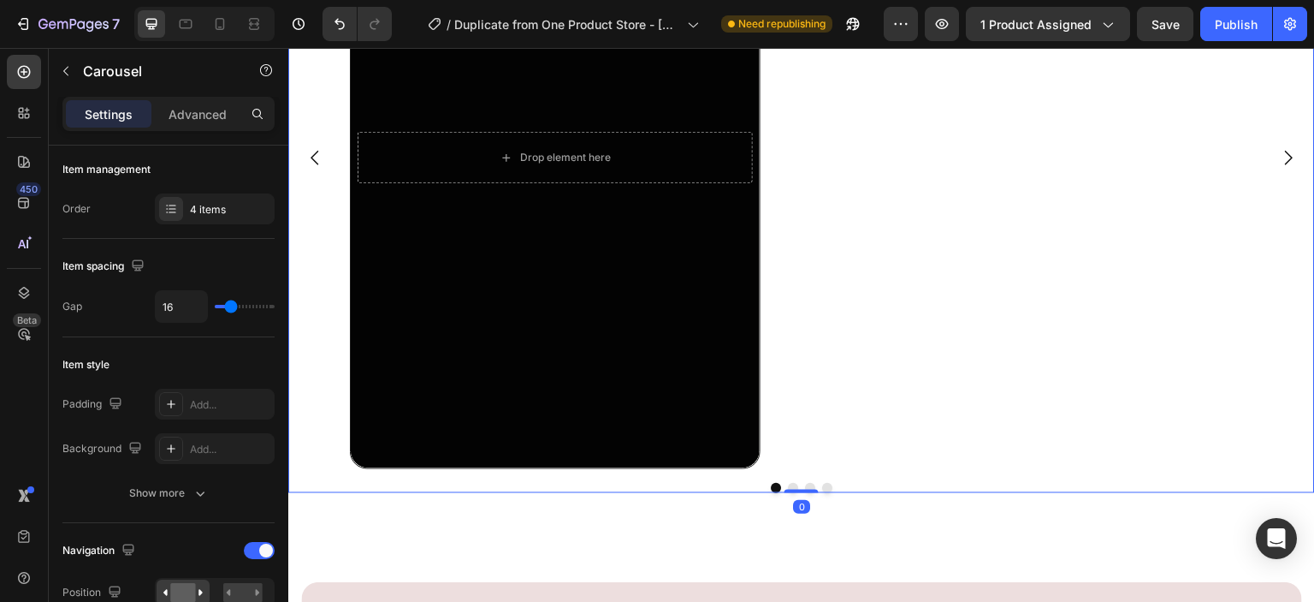
click at [788, 484] on button "Dot" at bounding box center [793, 488] width 10 height 10
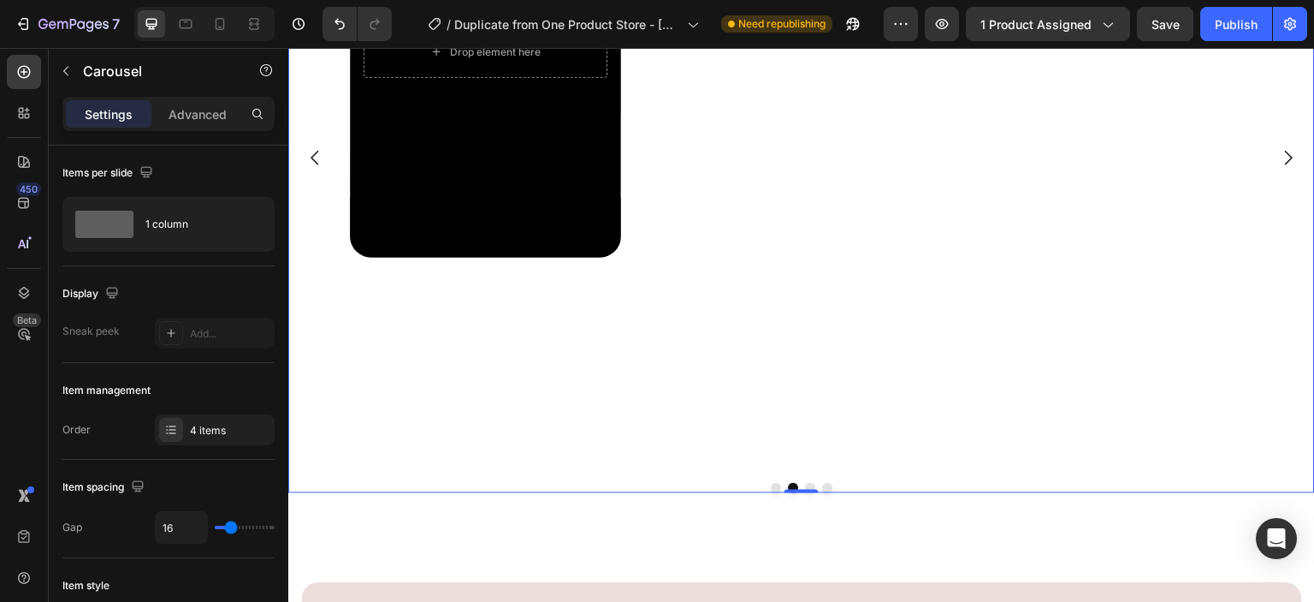
click at [771, 487] on button "Dot" at bounding box center [776, 488] width 10 height 10
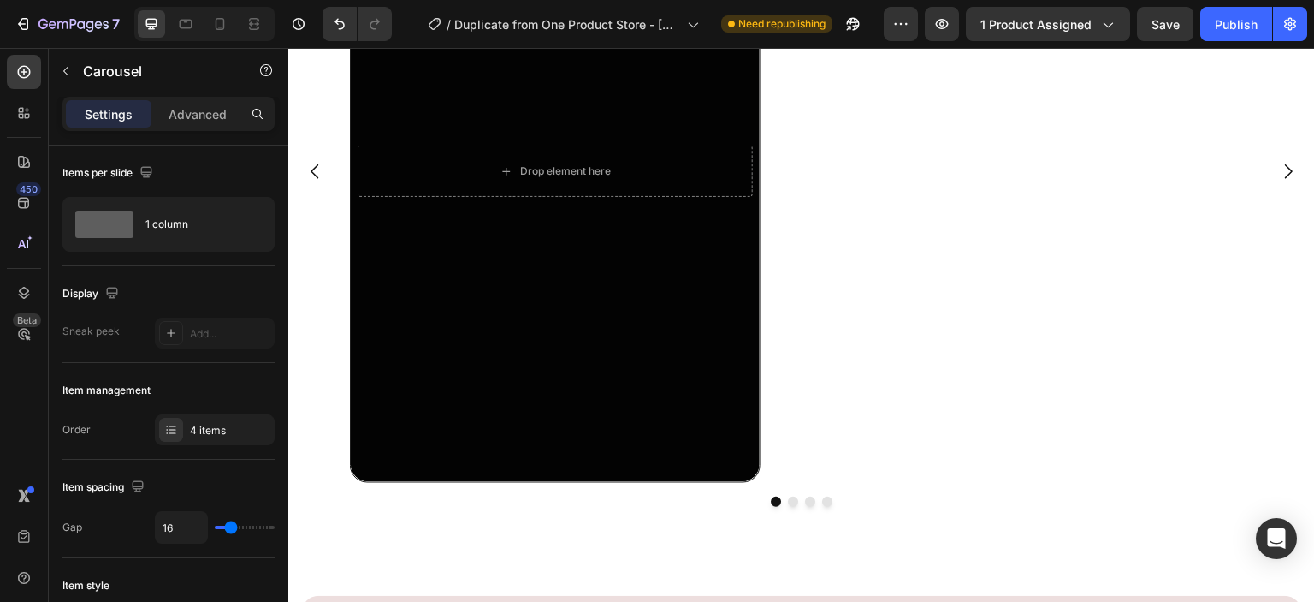
scroll to position [5235, 0]
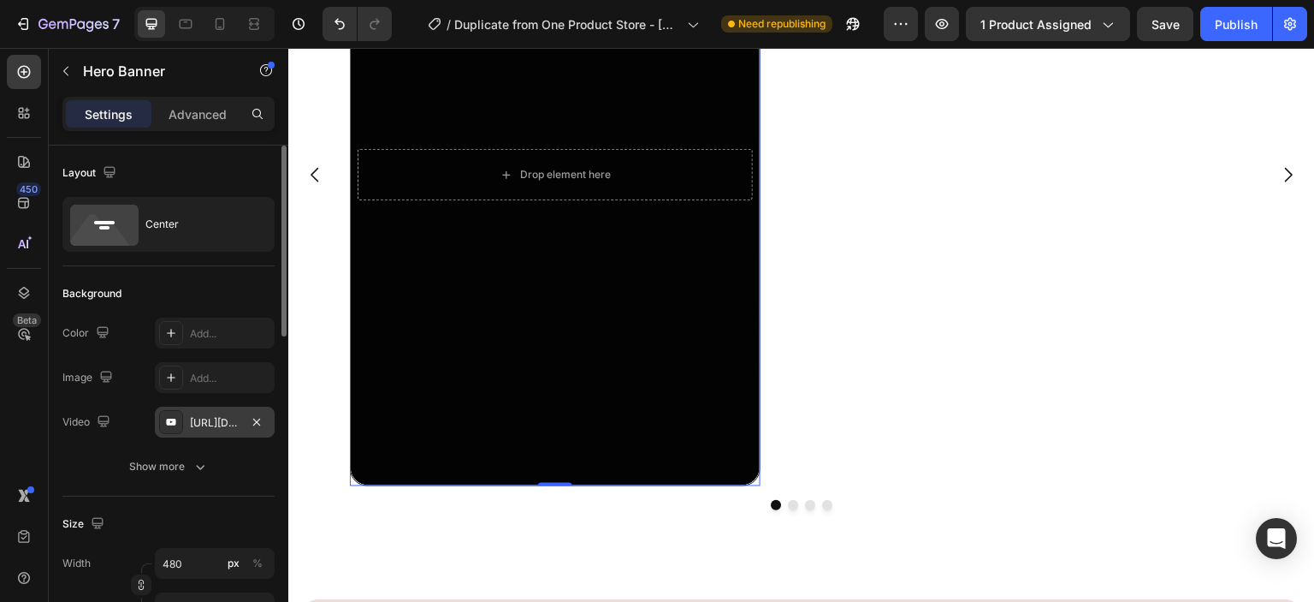
click at [241, 432] on div "[URL][DOMAIN_NAME]" at bounding box center [215, 421] width 120 height 31
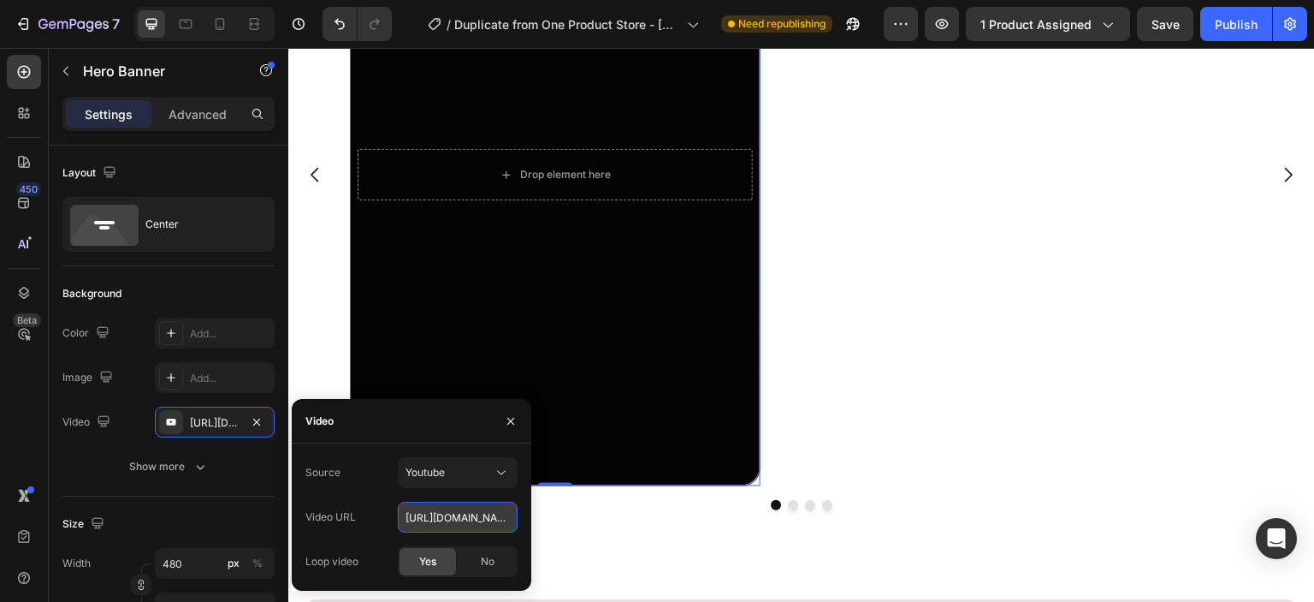
click at [435, 505] on input "[URL][DOMAIN_NAME]" at bounding box center [458, 516] width 120 height 31
type input "v"
click at [435, 514] on input "text" at bounding box center [458, 516] width 120 height 31
type input "Auto"
click at [228, 430] on div "[URL][DOMAIN_NAME]" at bounding box center [215, 421] width 120 height 31
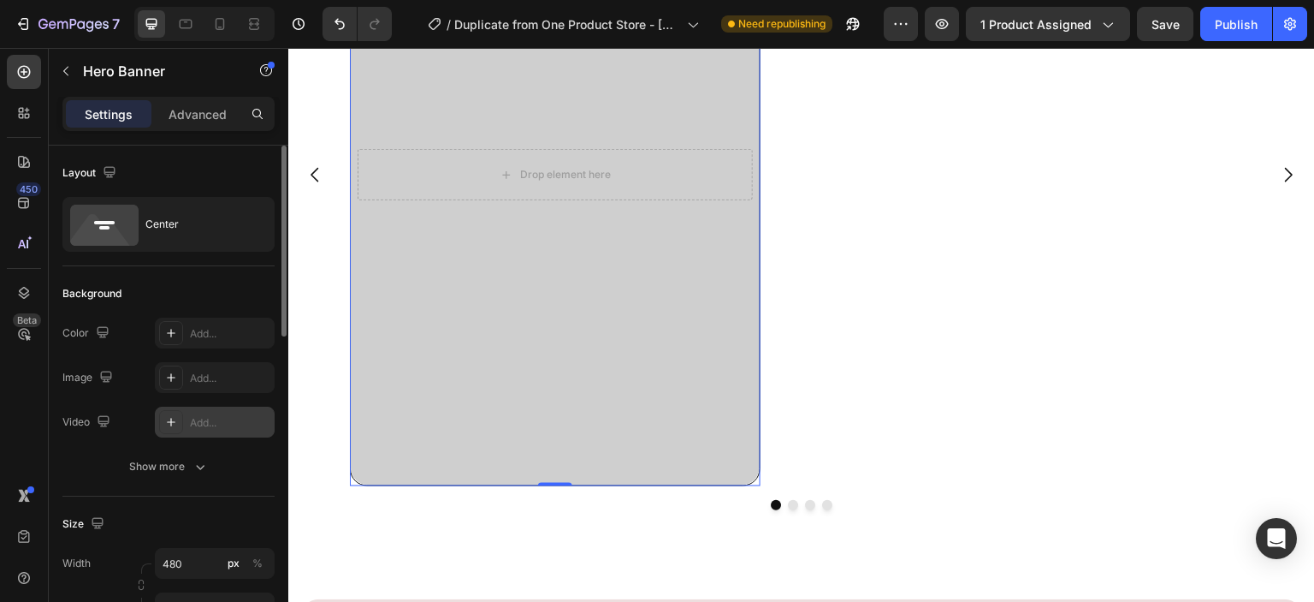
click at [203, 429] on div "Add..." at bounding box center [230, 422] width 80 height 15
type input "[URL][DOMAIN_NAME]"
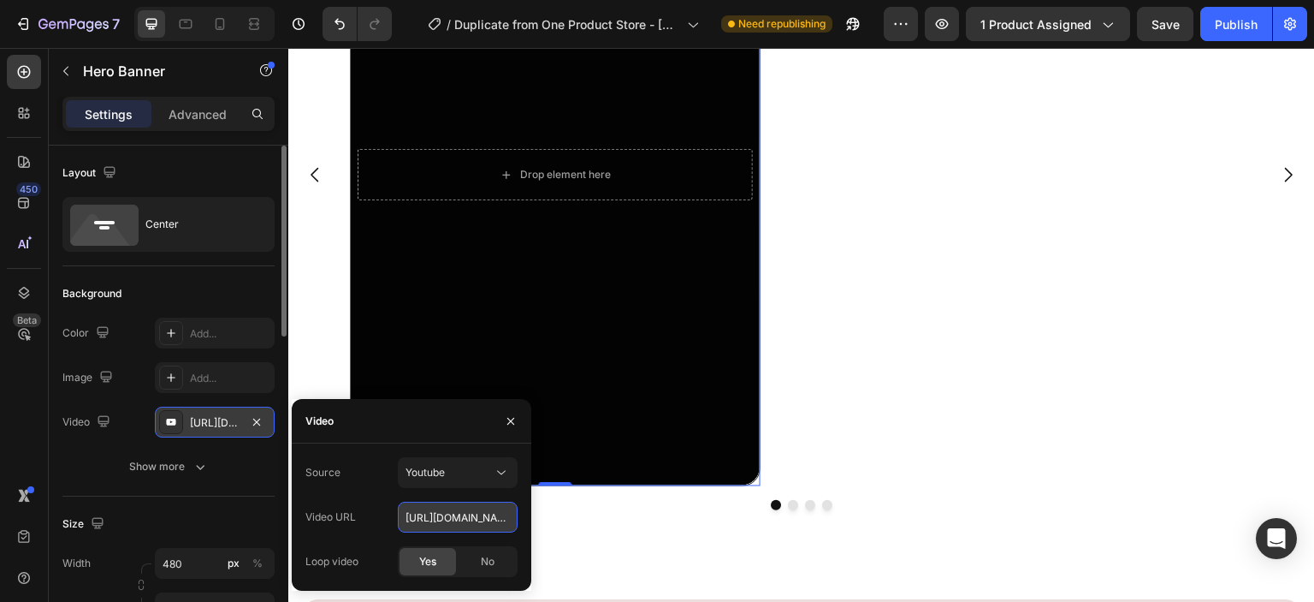
click at [459, 513] on input "[URL][DOMAIN_NAME]" at bounding box center [458, 516] width 120 height 31
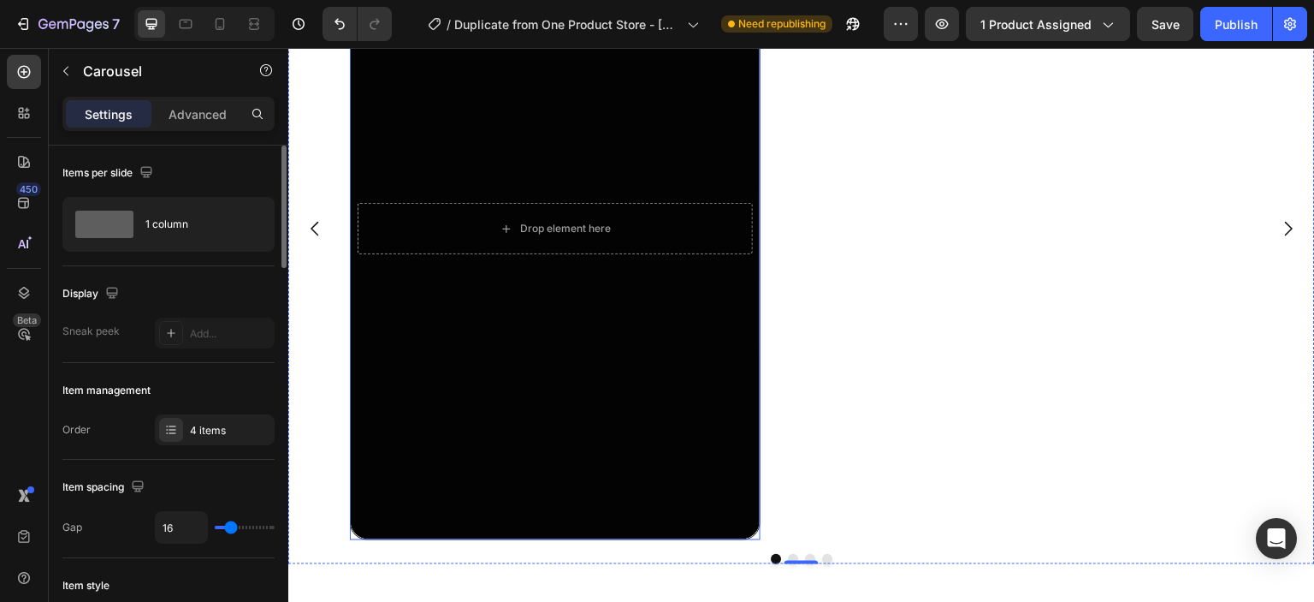
scroll to position [5176, 0]
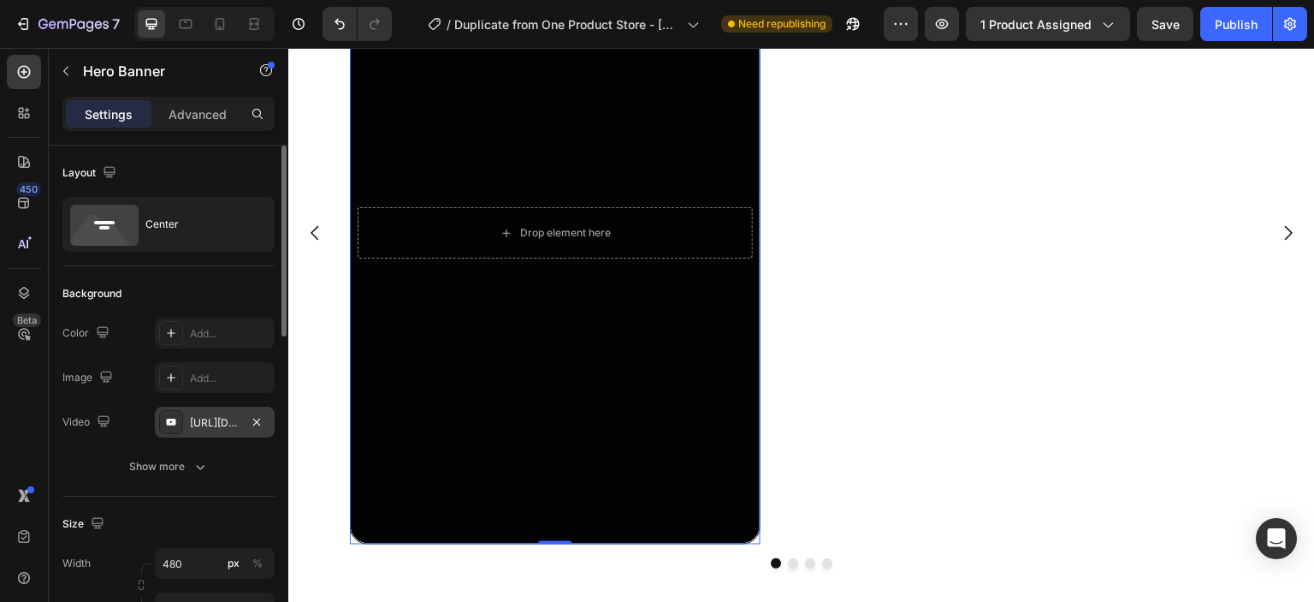
click at [218, 434] on div "[URL][DOMAIN_NAME]" at bounding box center [215, 421] width 120 height 31
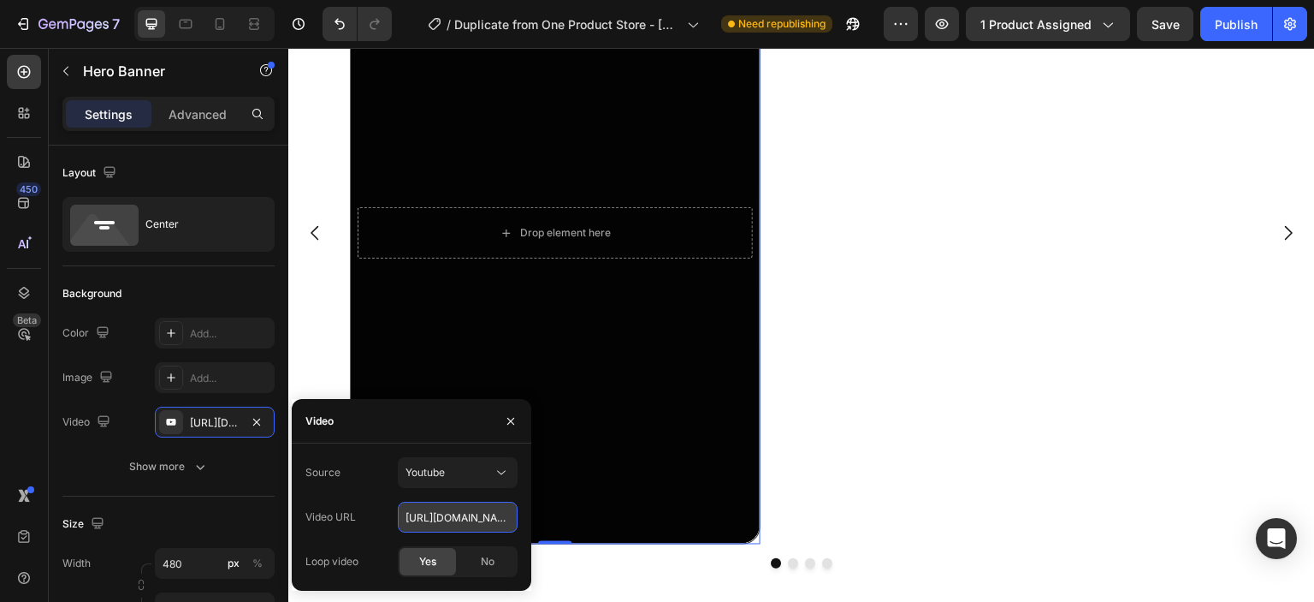
click at [460, 514] on input "[URL][DOMAIN_NAME]" at bounding box center [458, 516] width 120 height 31
paste input "https://www.youtube.com/shorts/RR4V0GhnEb4"
type input "https://www.youtube.com/shorts/RR4V0GhnEb4"
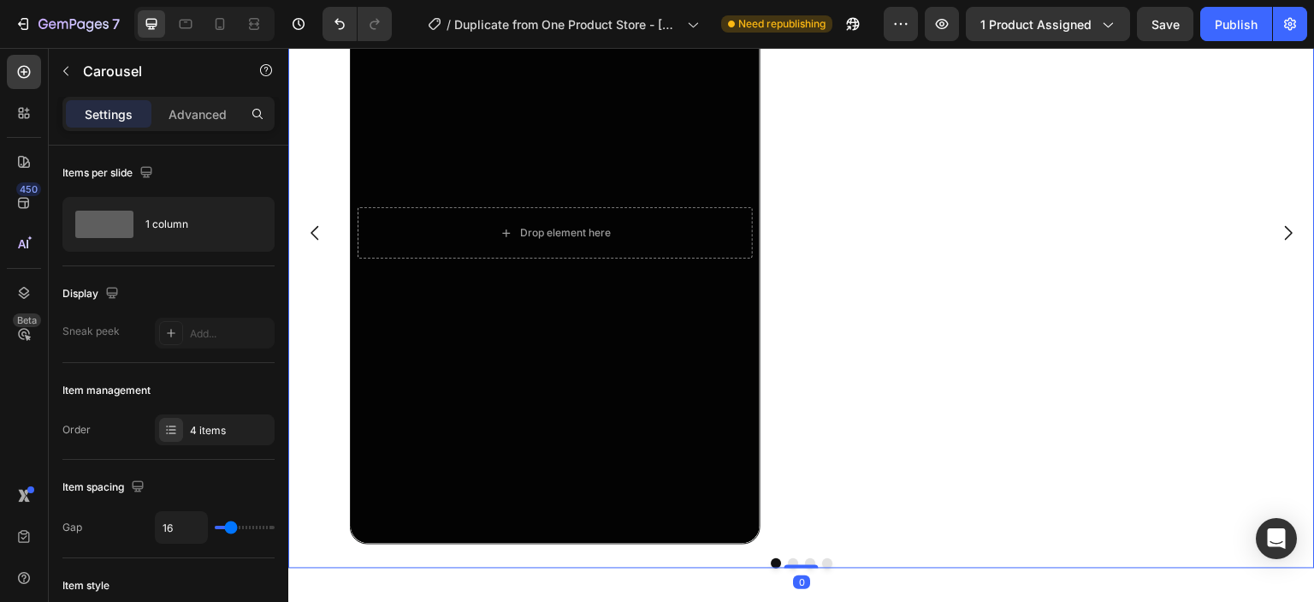
click at [928, 510] on div "Drop element here Hero Banner" at bounding box center [795, 233] width 891 height 622
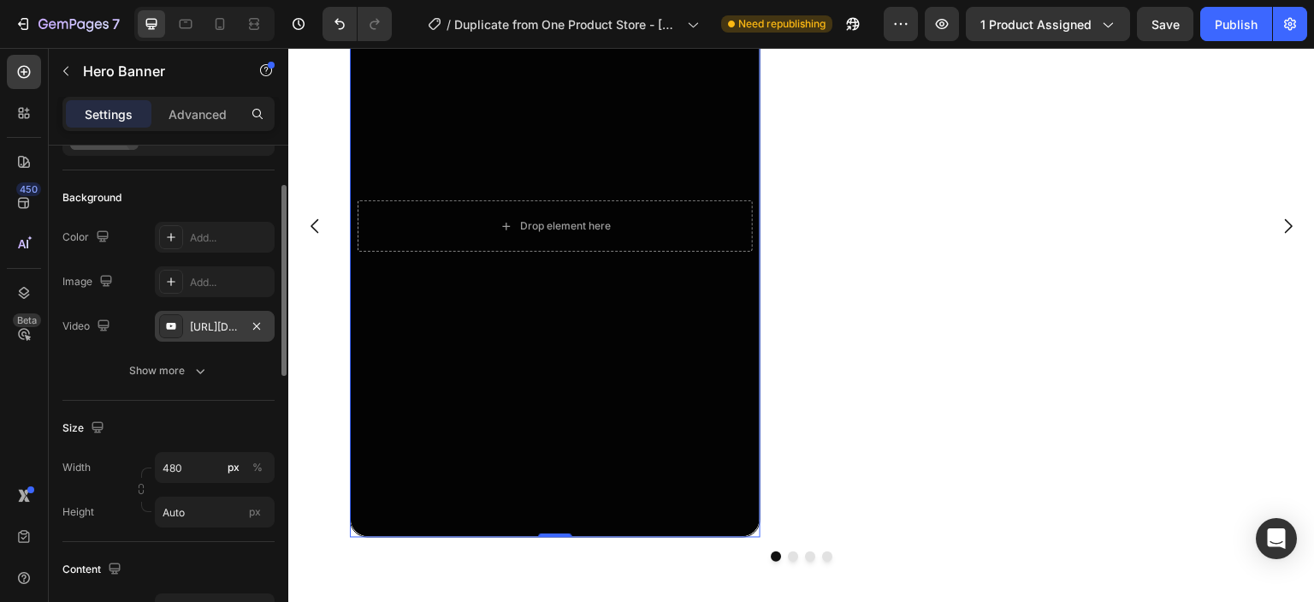
scroll to position [98, 0]
click at [207, 454] on input "480" at bounding box center [215, 464] width 120 height 31
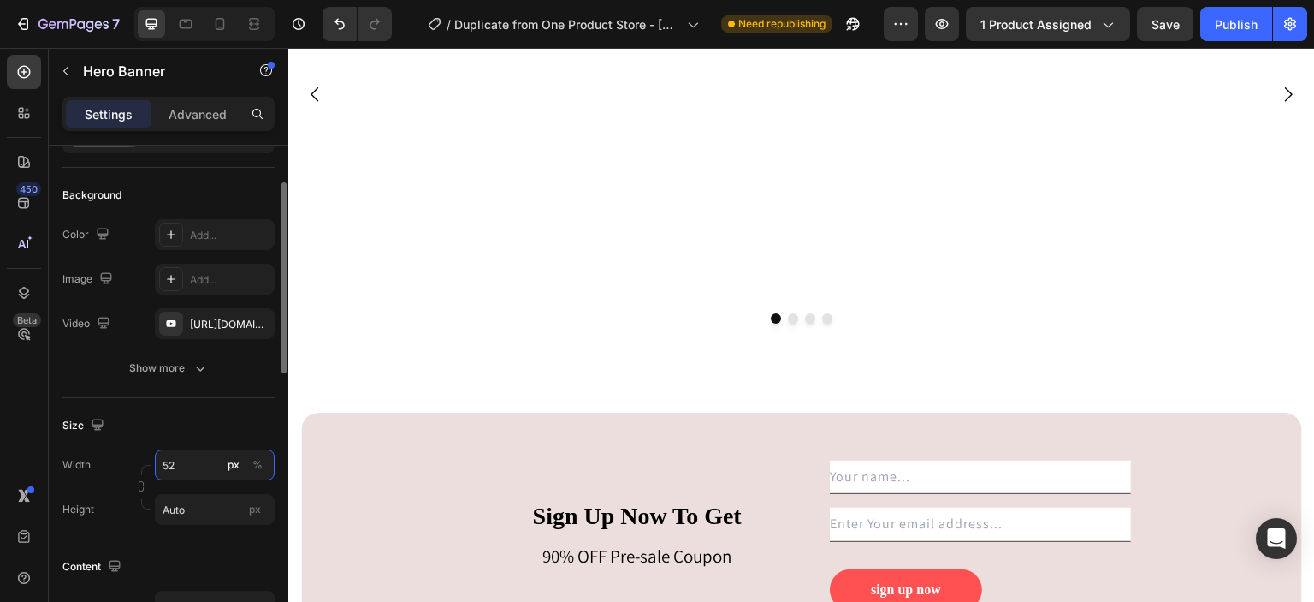
scroll to position [5078, 0]
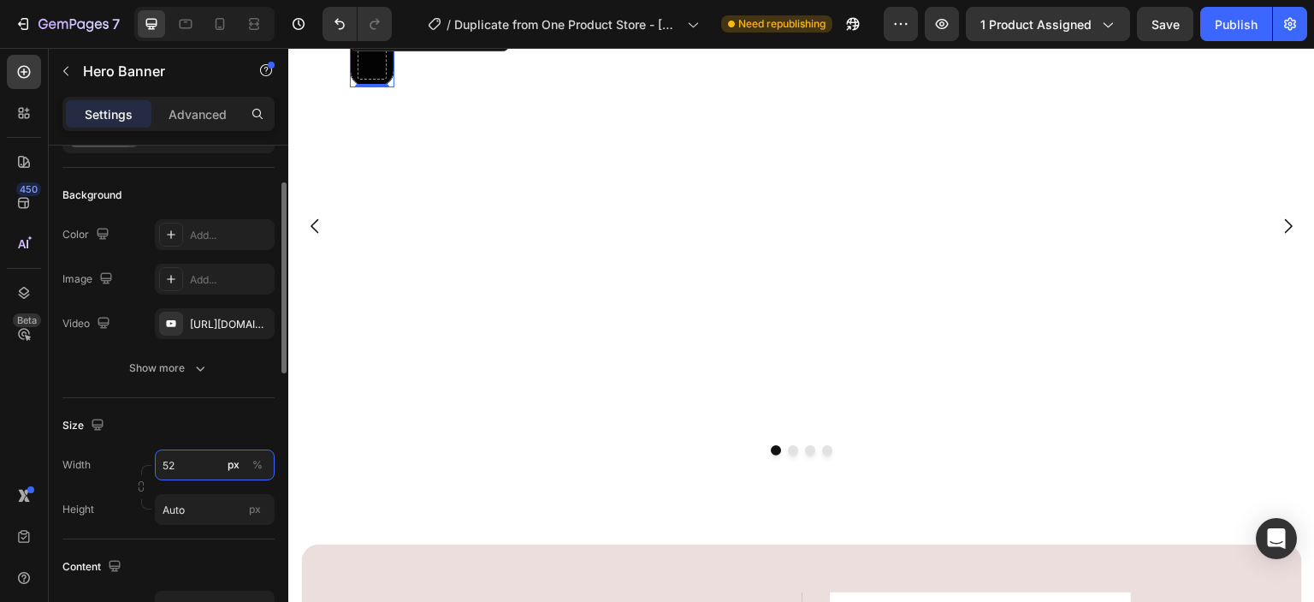
type input "5"
type input "2"
type input "7"
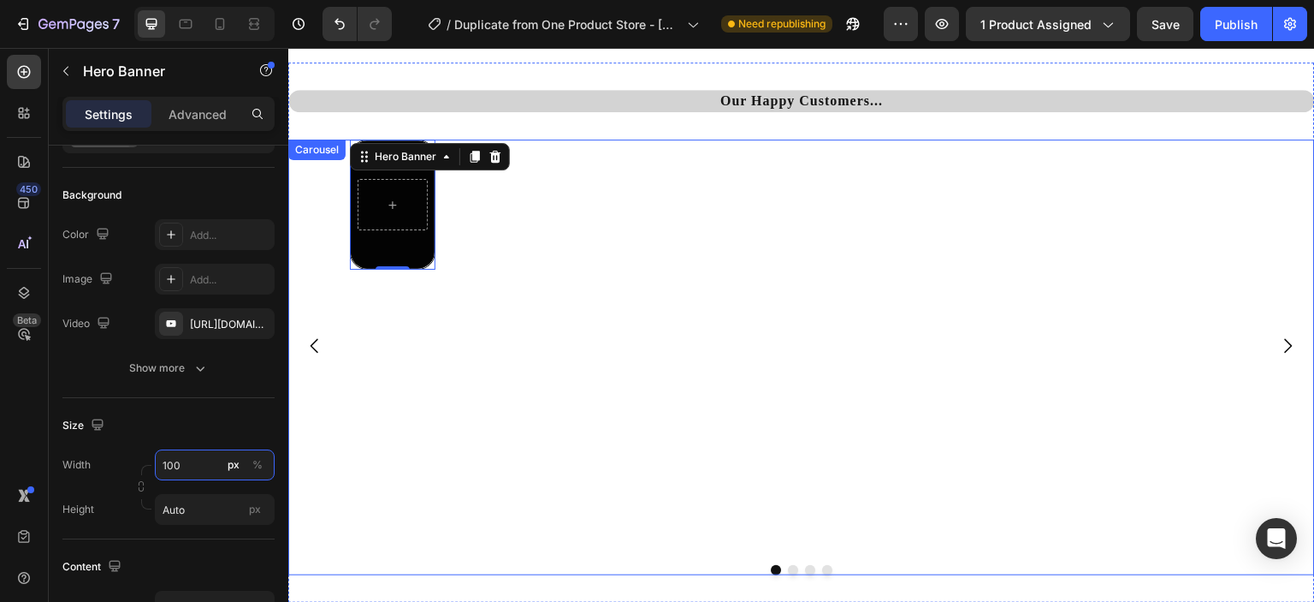
scroll to position [4939, 0]
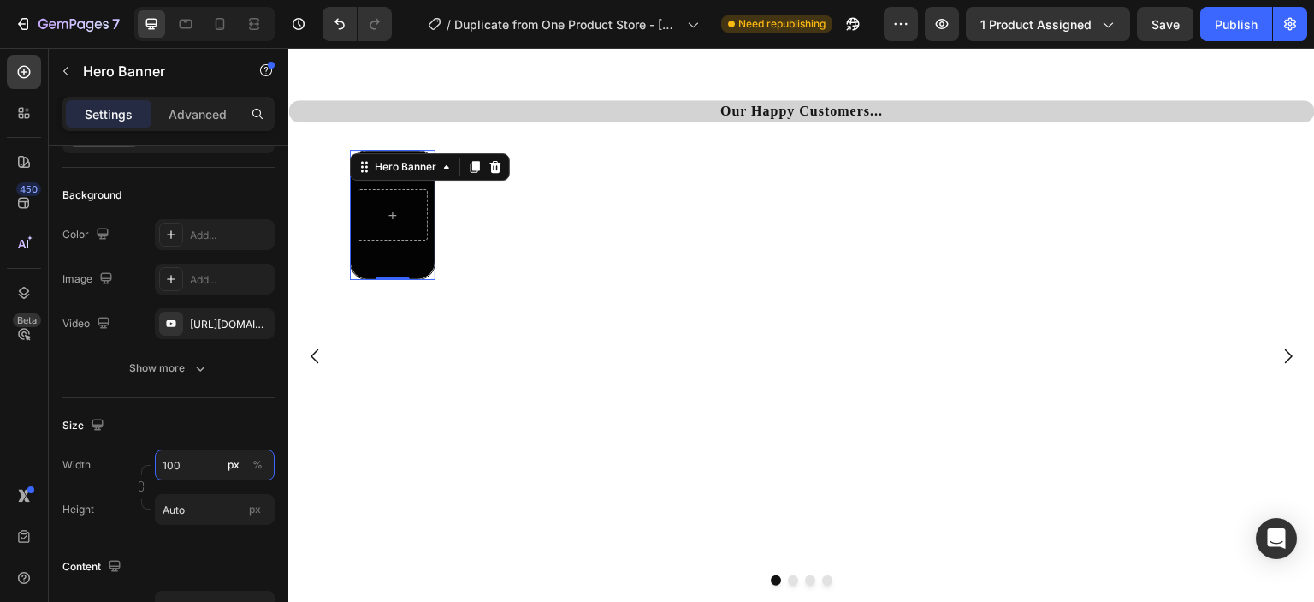
type input "100"
click at [409, 270] on div "Overlay" at bounding box center [393, 215] width 84 height 128
click at [207, 461] on input "100" at bounding box center [215, 464] width 120 height 31
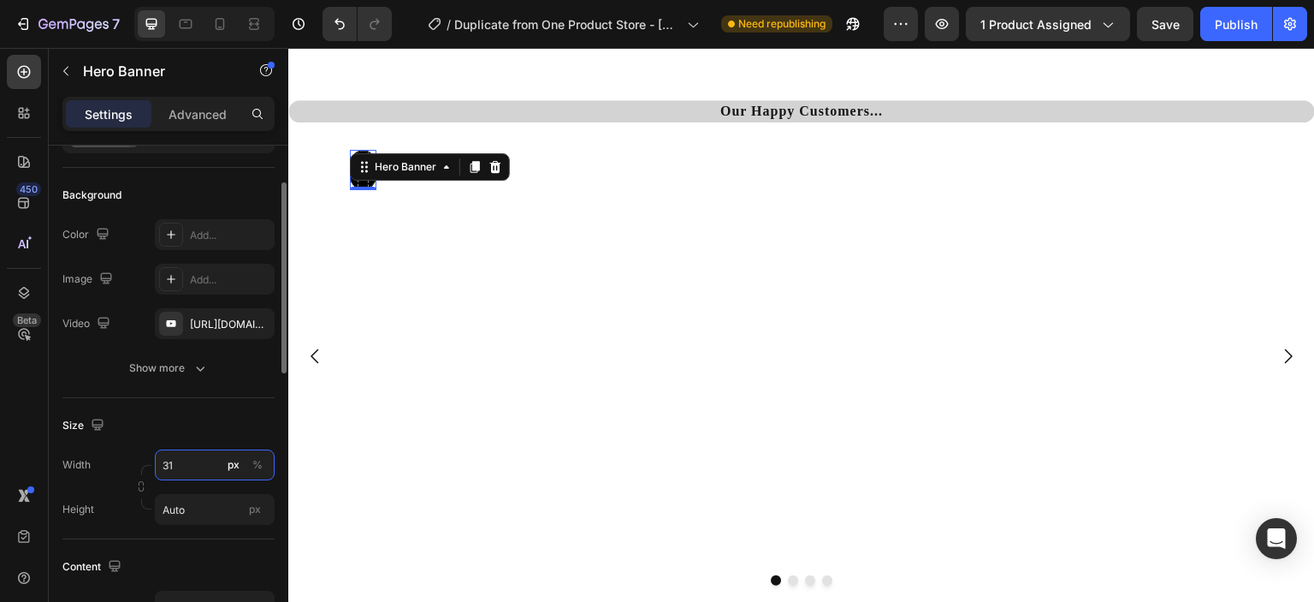
type input "317"
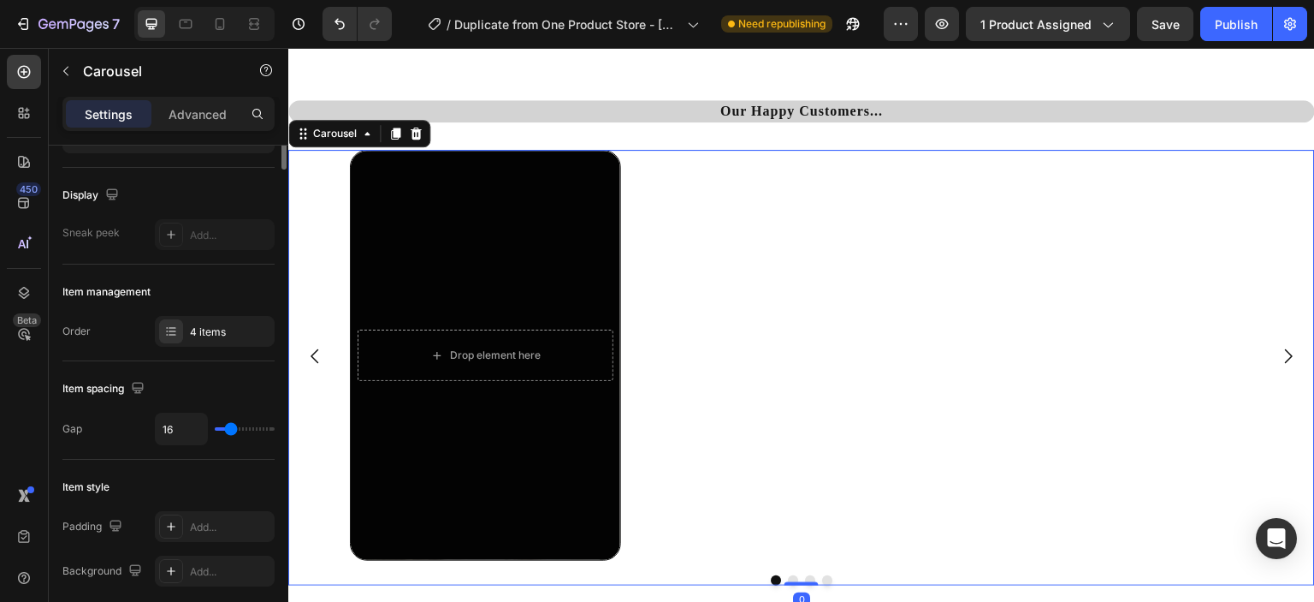
click at [830, 516] on div "Drop element here Hero Banner" at bounding box center [795, 355] width 891 height 411
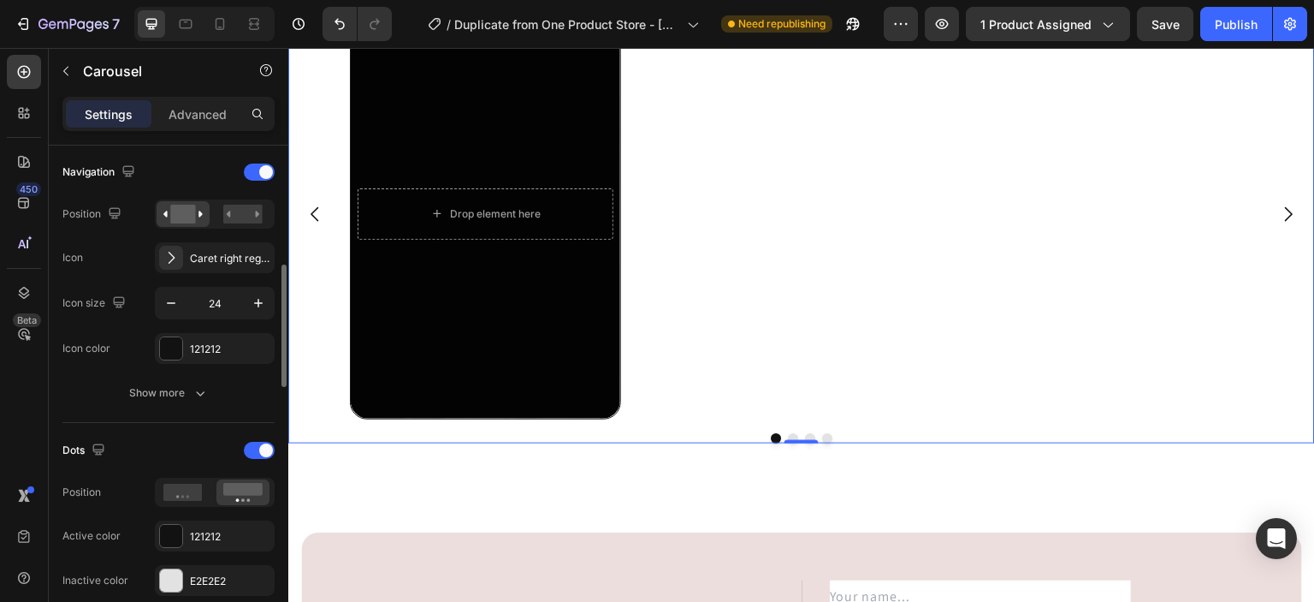
scroll to position [555, 0]
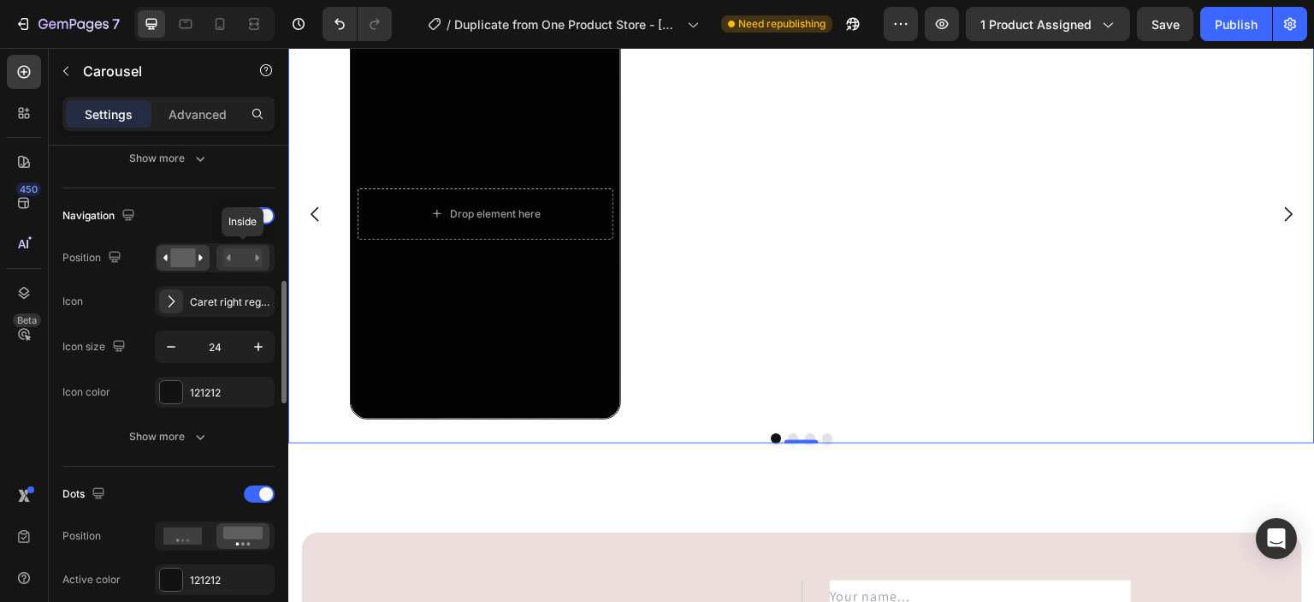
click at [243, 258] on rect at bounding box center [242, 257] width 39 height 19
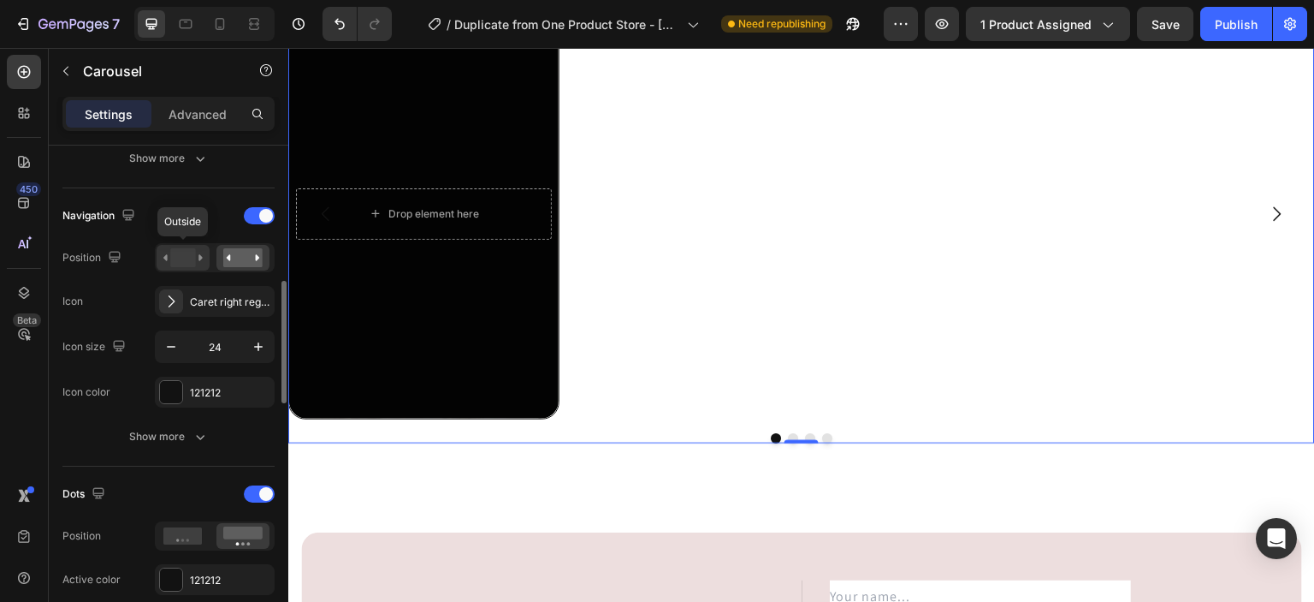
click at [193, 259] on rect at bounding box center [182, 257] width 25 height 19
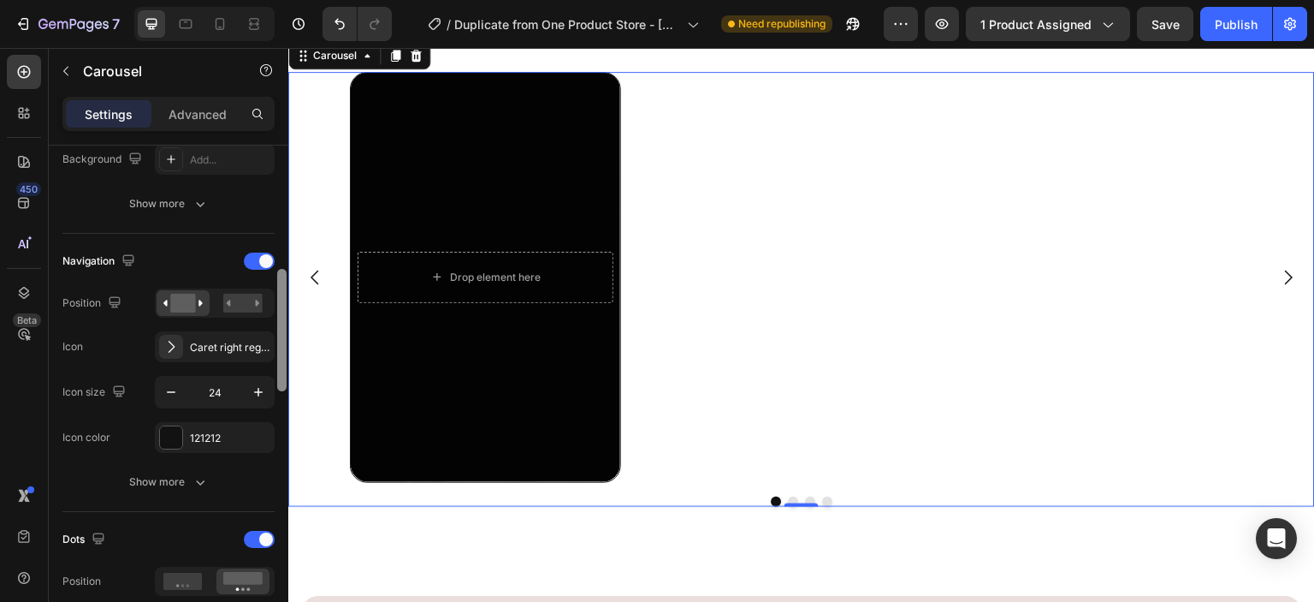
scroll to position [509, 0]
click at [222, 27] on icon at bounding box center [219, 23] width 17 height 17
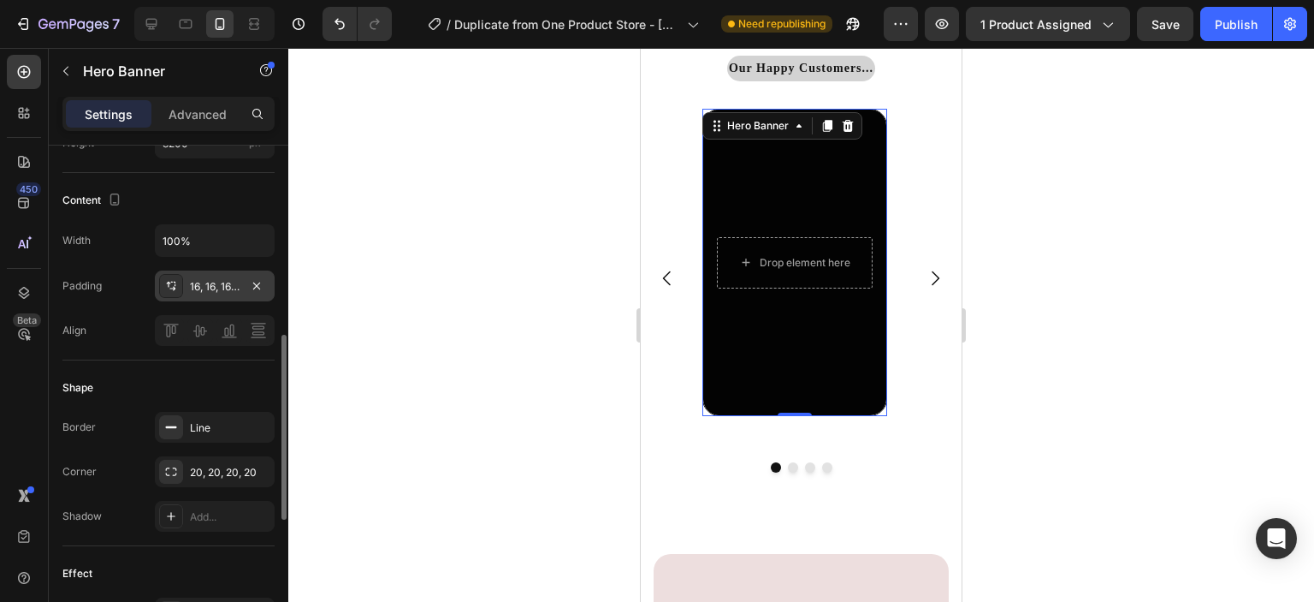
scroll to position [511, 0]
click at [198, 425] on div "Line" at bounding box center [215, 425] width 50 height 15
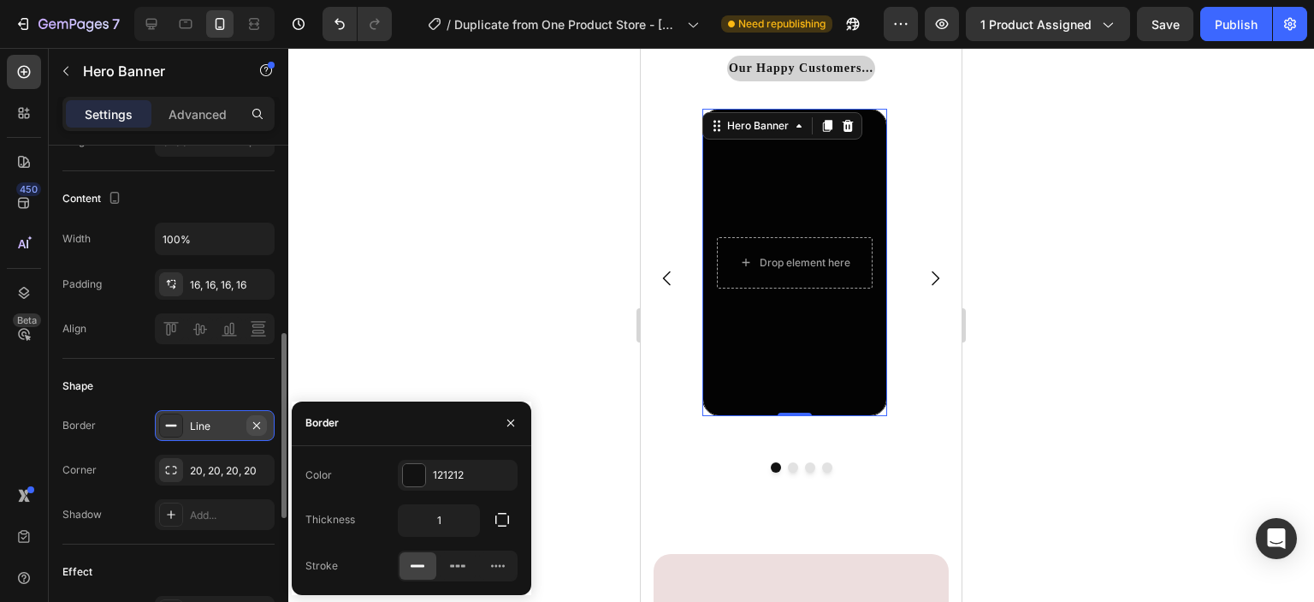
click at [258, 427] on icon "button" at bounding box center [257, 425] width 14 height 14
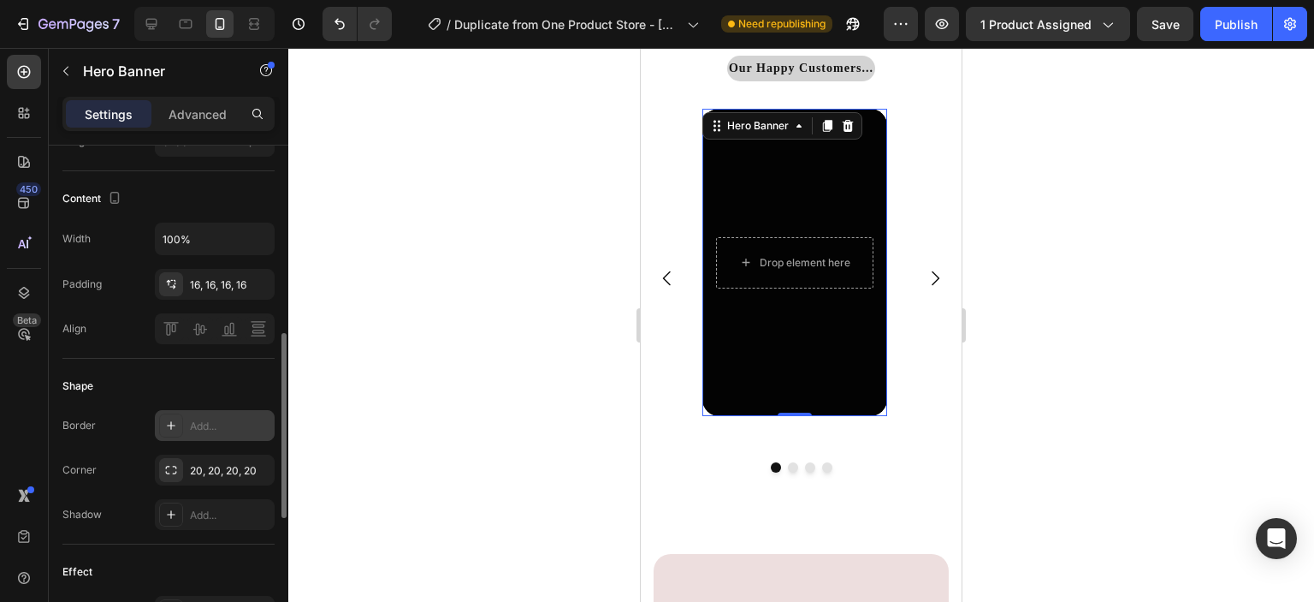
click at [411, 381] on div at bounding box center [801, 325] width 1026 height 554
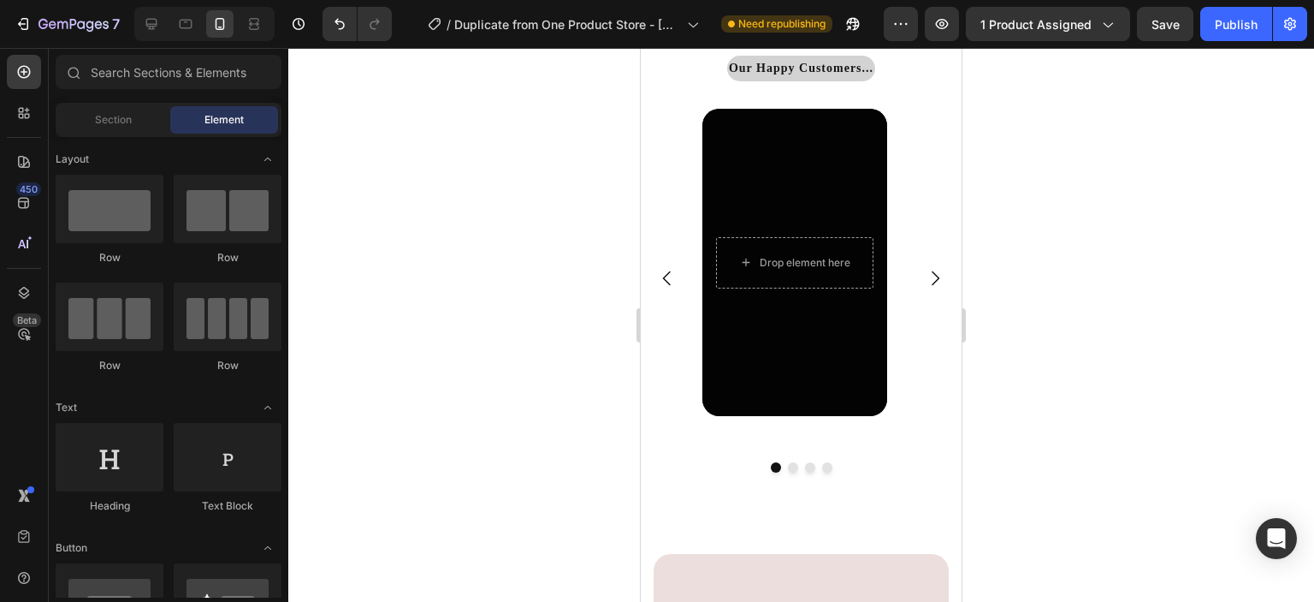
click at [411, 381] on div at bounding box center [801, 325] width 1026 height 554
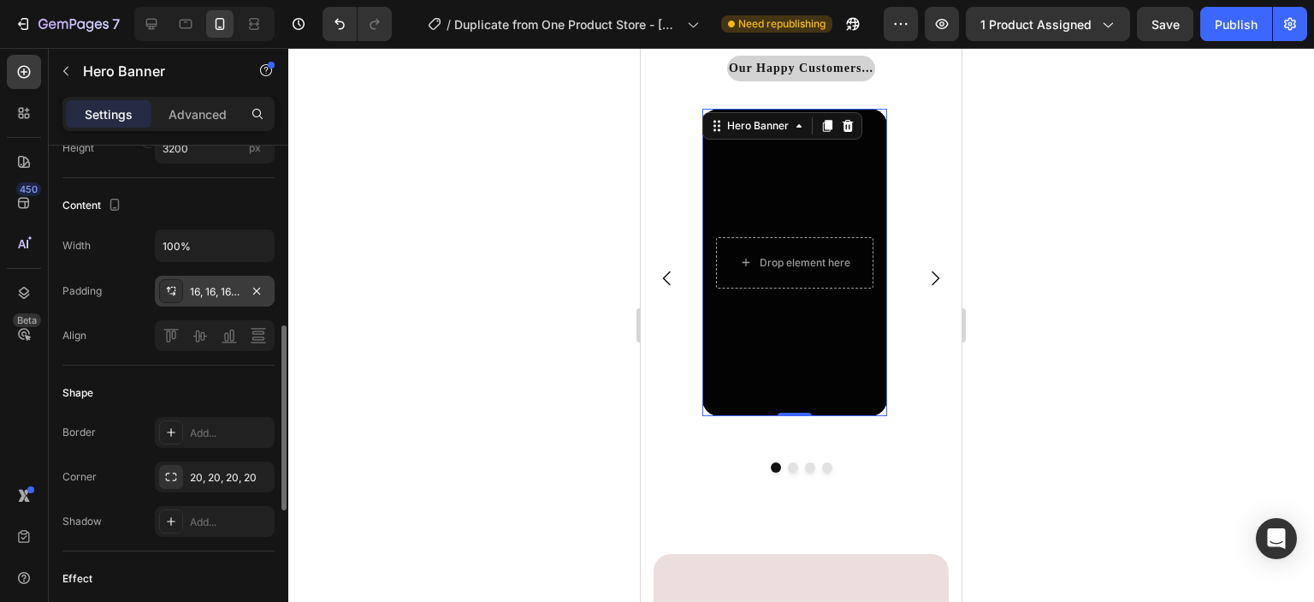
scroll to position [506, 0]
click at [171, 516] on icon at bounding box center [171, 520] width 14 height 14
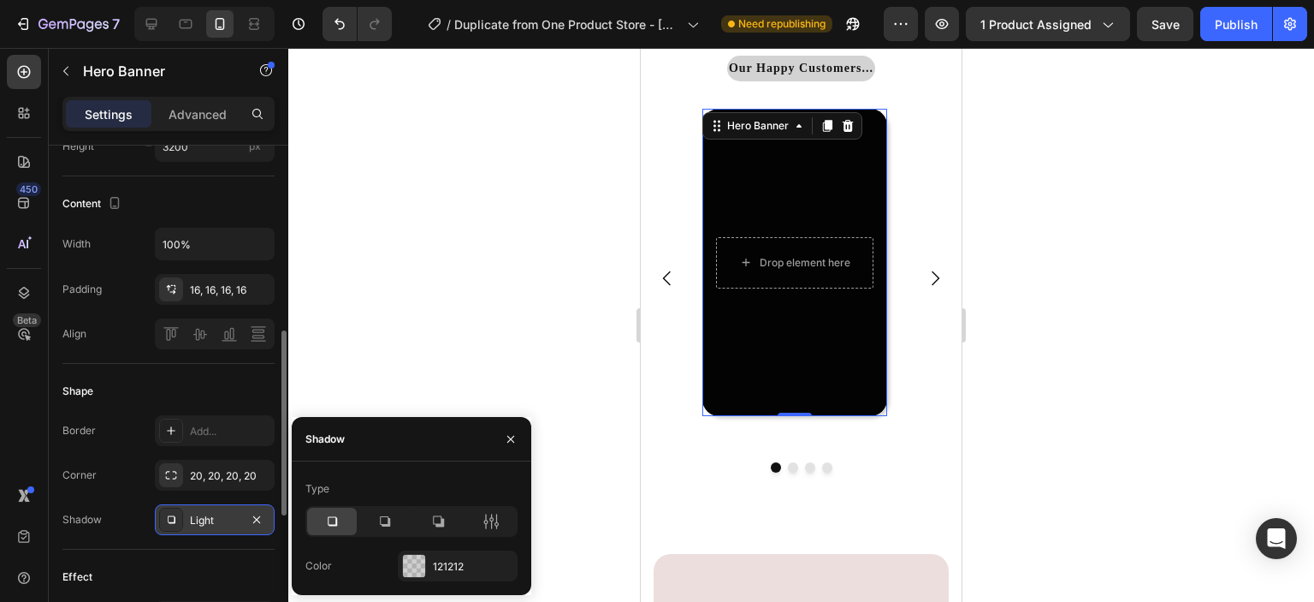
click at [347, 523] on div at bounding box center [332, 520] width 50 height 27
click at [407, 561] on div at bounding box center [414, 566] width 22 height 22
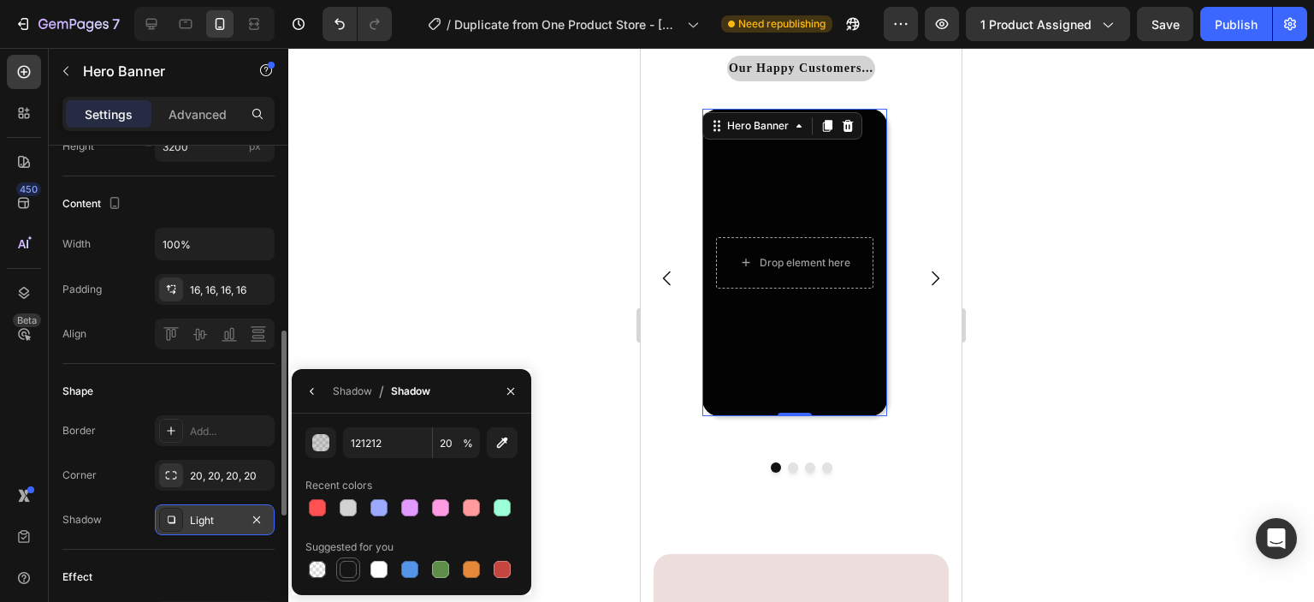
click at [351, 574] on div at bounding box center [348, 569] width 17 height 17
type input "151515"
type input "100"
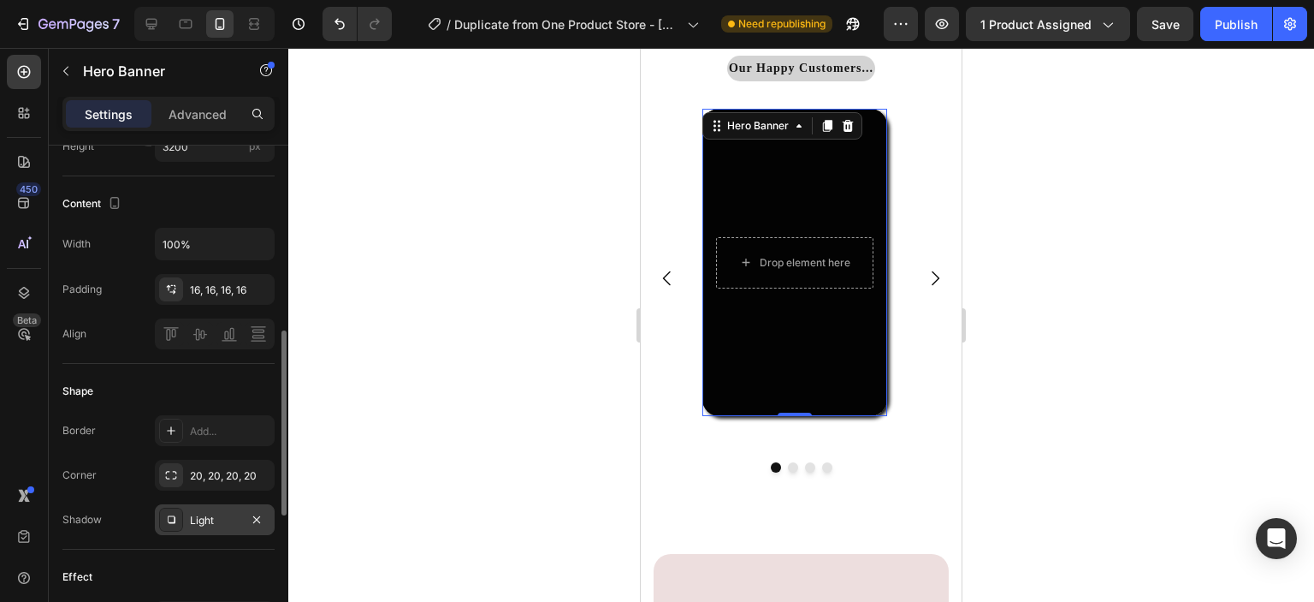
click at [527, 331] on div at bounding box center [801, 325] width 1026 height 554
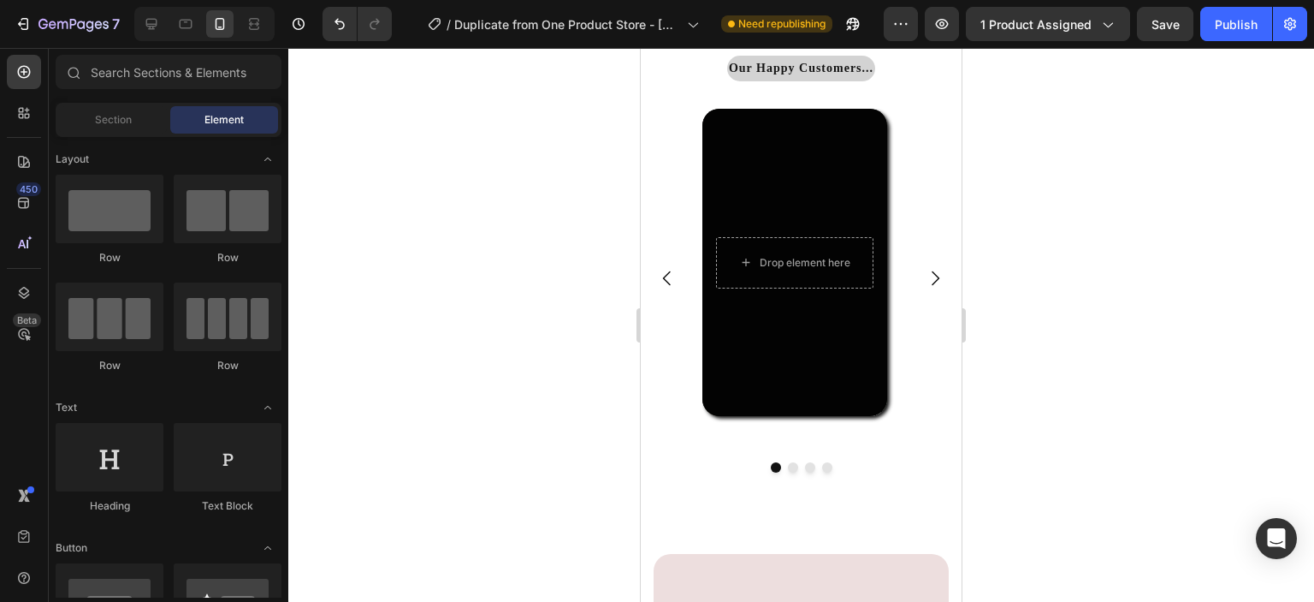
click at [527, 331] on div at bounding box center [801, 325] width 1026 height 554
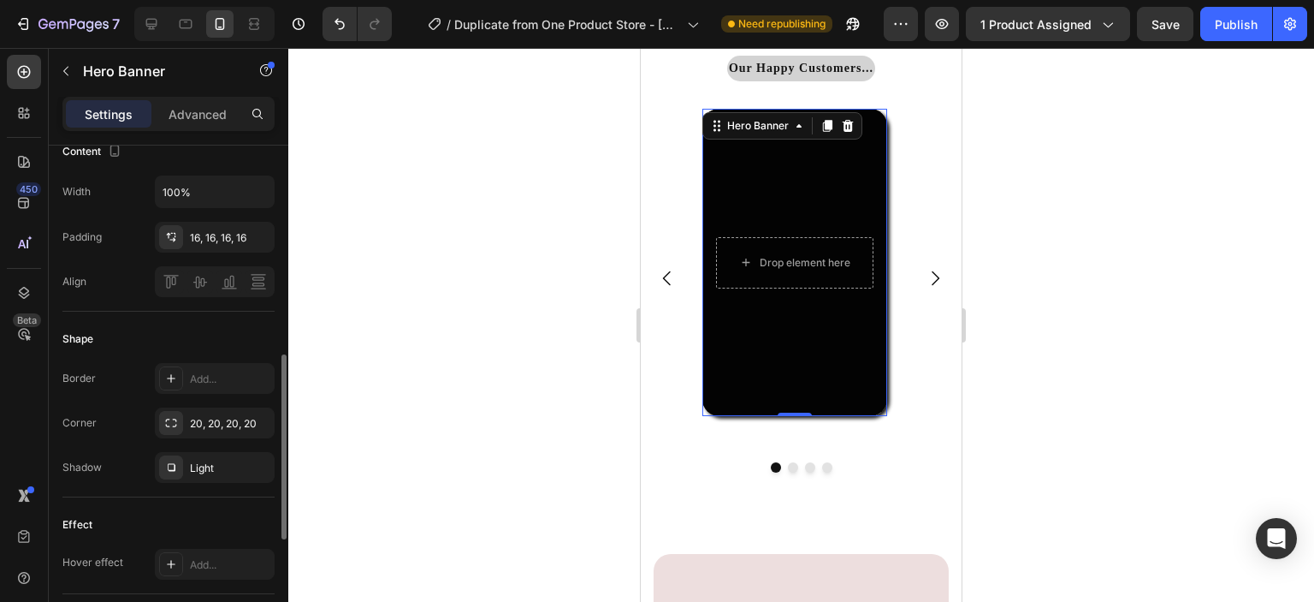
scroll to position [563, 0]
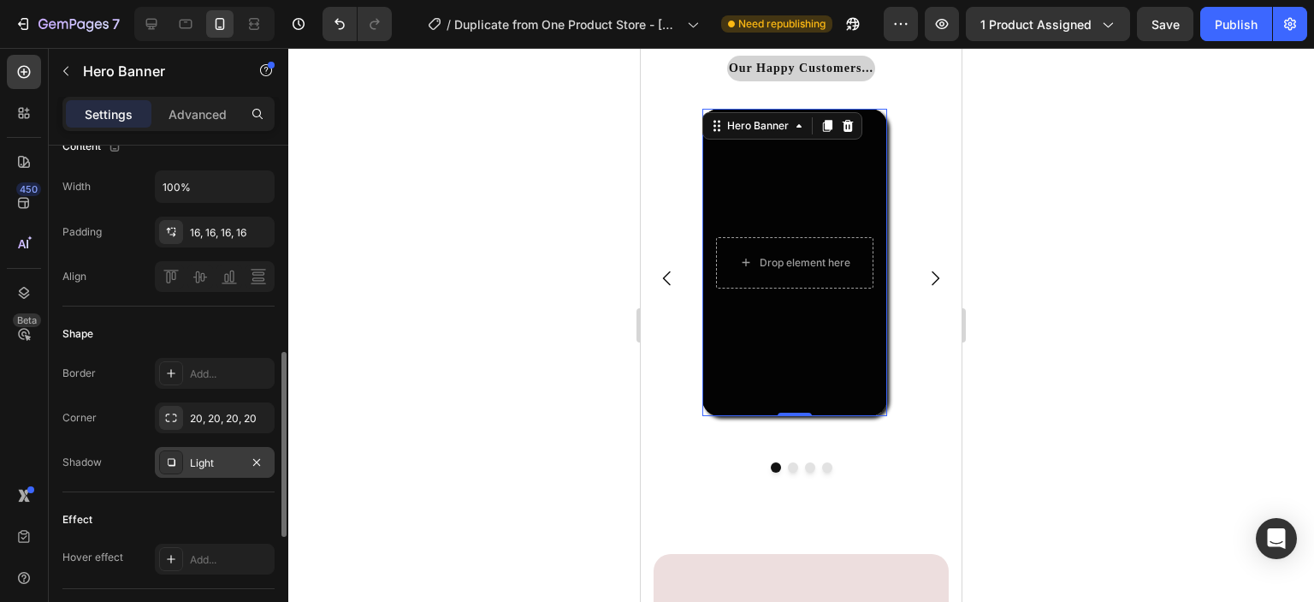
click at [175, 451] on div at bounding box center [171, 462] width 24 height 24
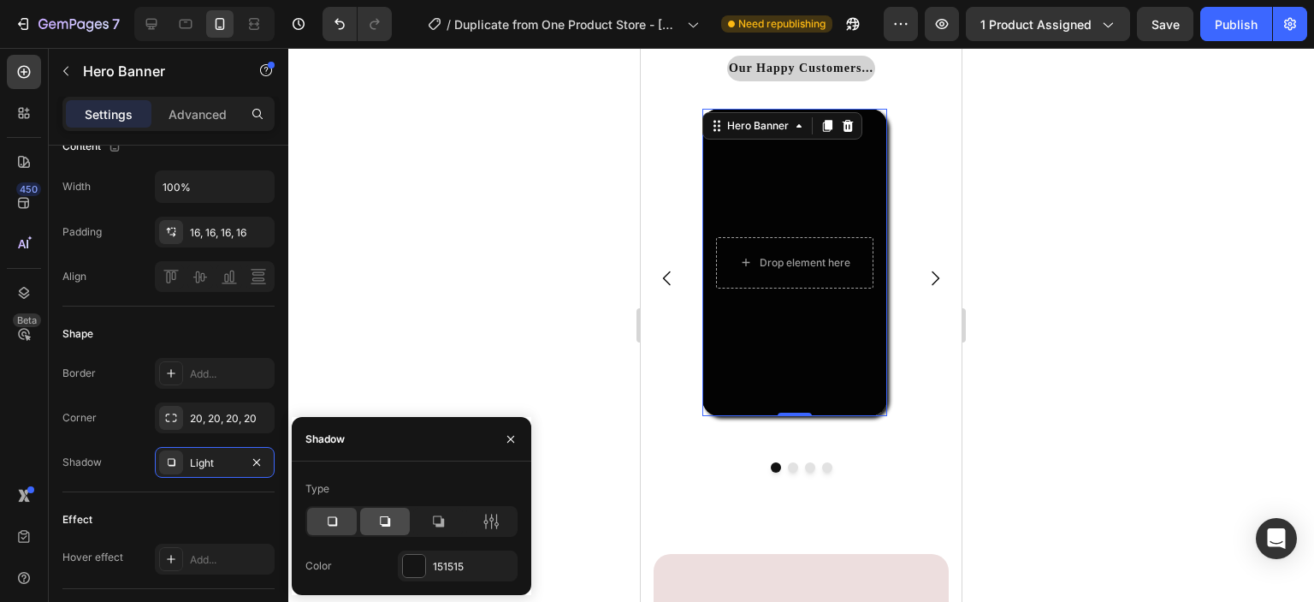
click at [390, 531] on div at bounding box center [385, 520] width 50 height 27
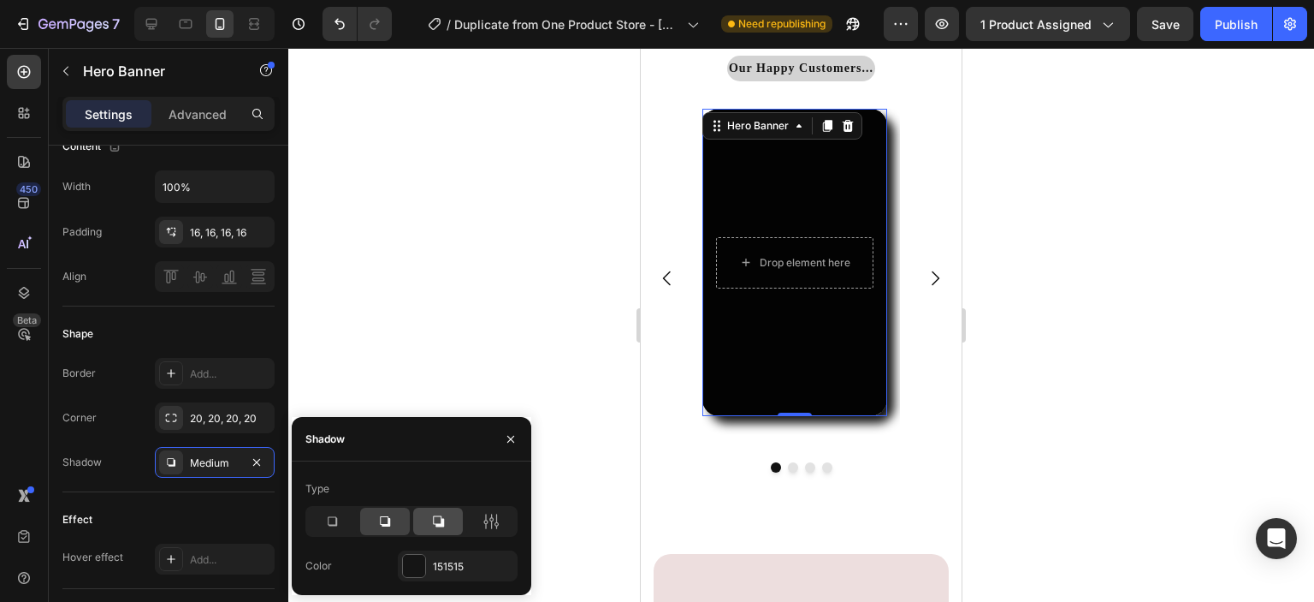
click at [443, 533] on div at bounding box center [438, 520] width 50 height 27
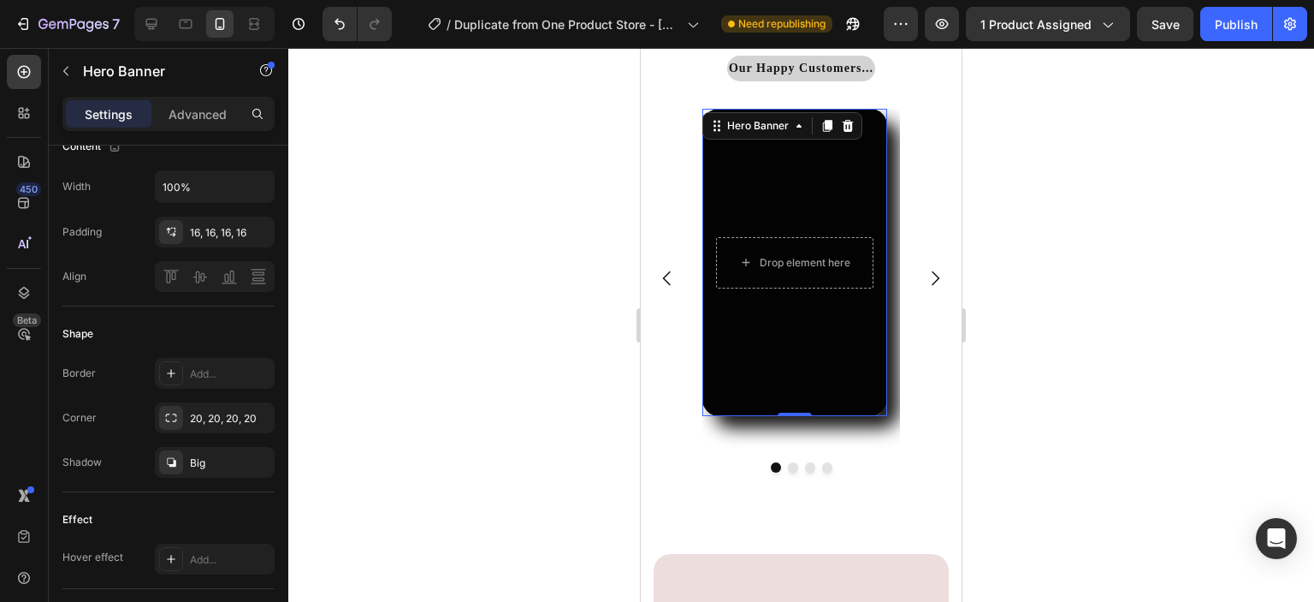
click at [479, 349] on div at bounding box center [801, 325] width 1026 height 554
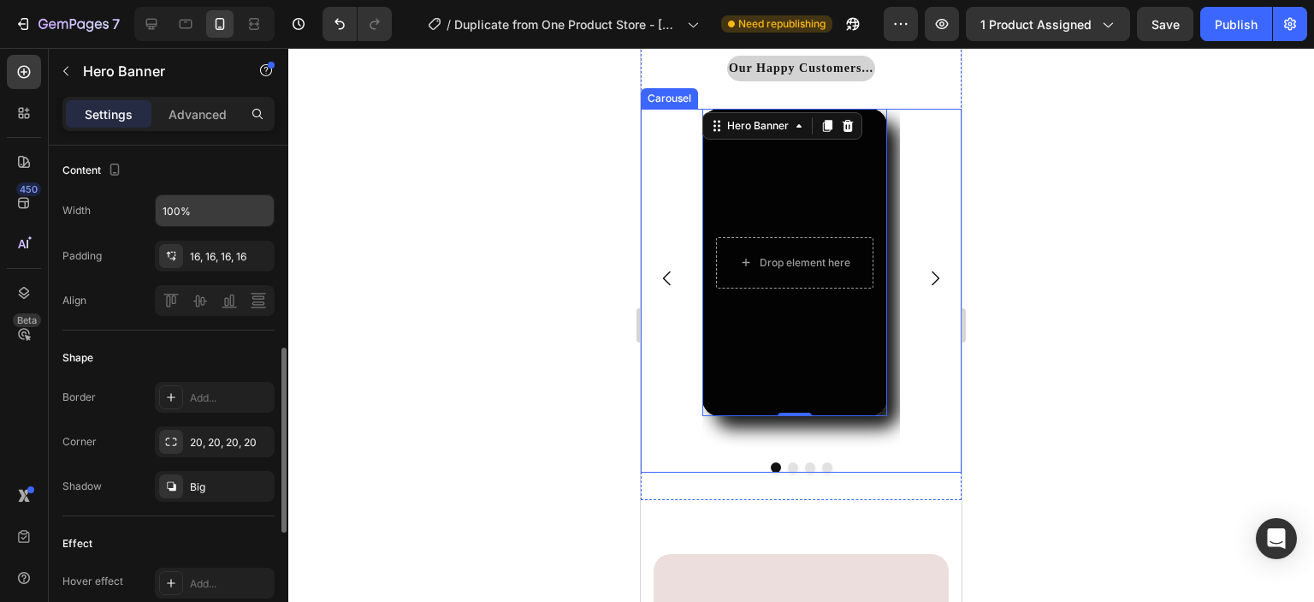
scroll to position [543, 0]
click at [212, 478] on div "Big" at bounding box center [215, 483] width 50 height 15
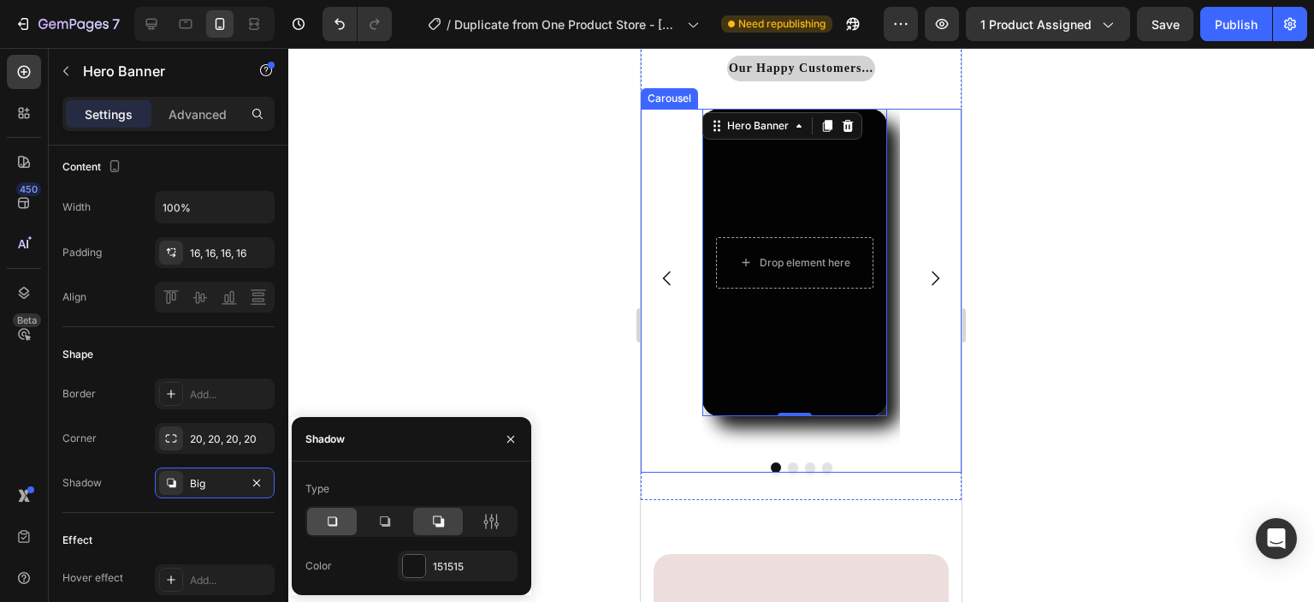
click at [329, 530] on icon at bounding box center [331, 521] width 17 height 17
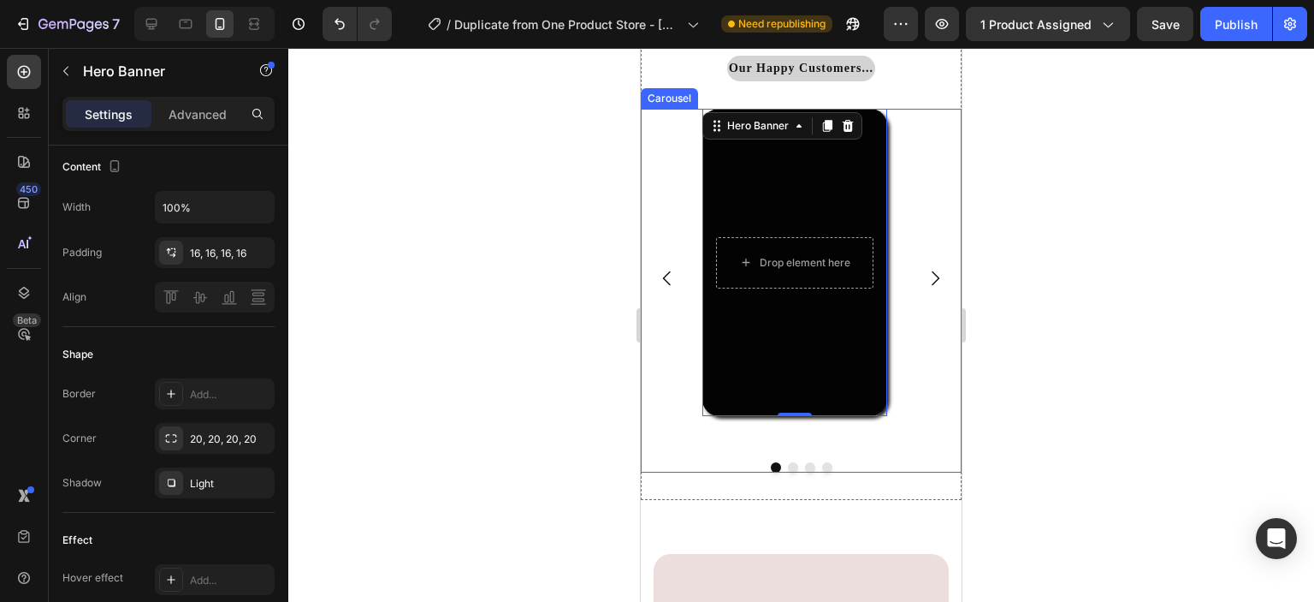
click at [430, 341] on div at bounding box center [801, 325] width 1026 height 554
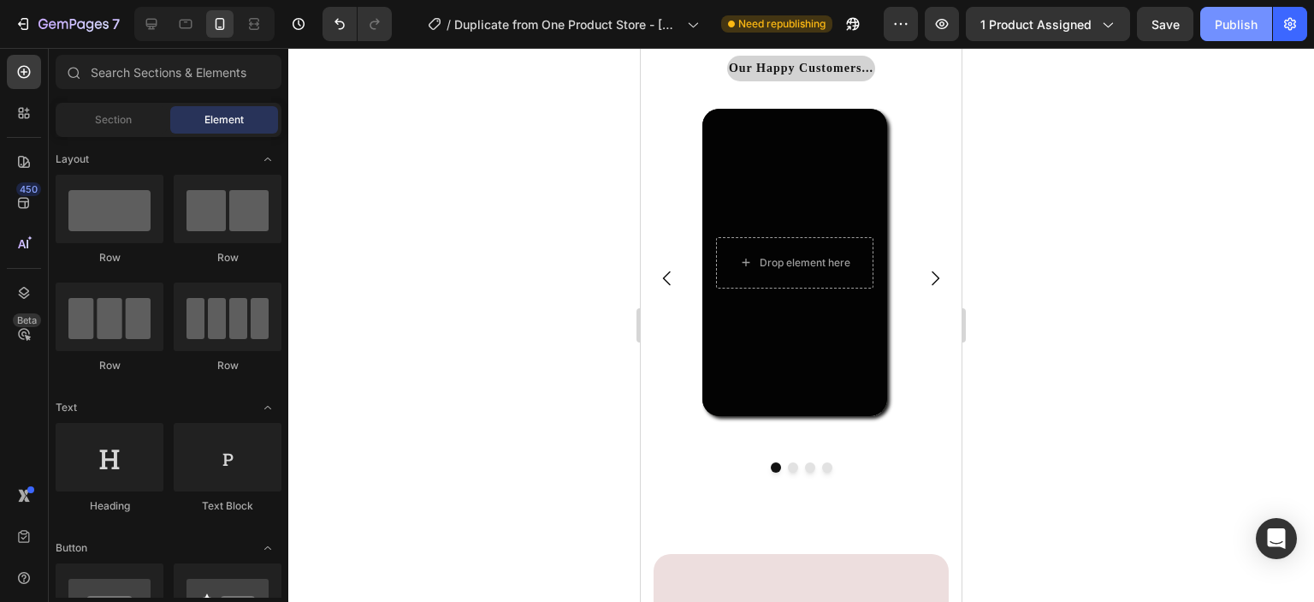
click at [1225, 16] on div "Publish" at bounding box center [1236, 24] width 43 height 18
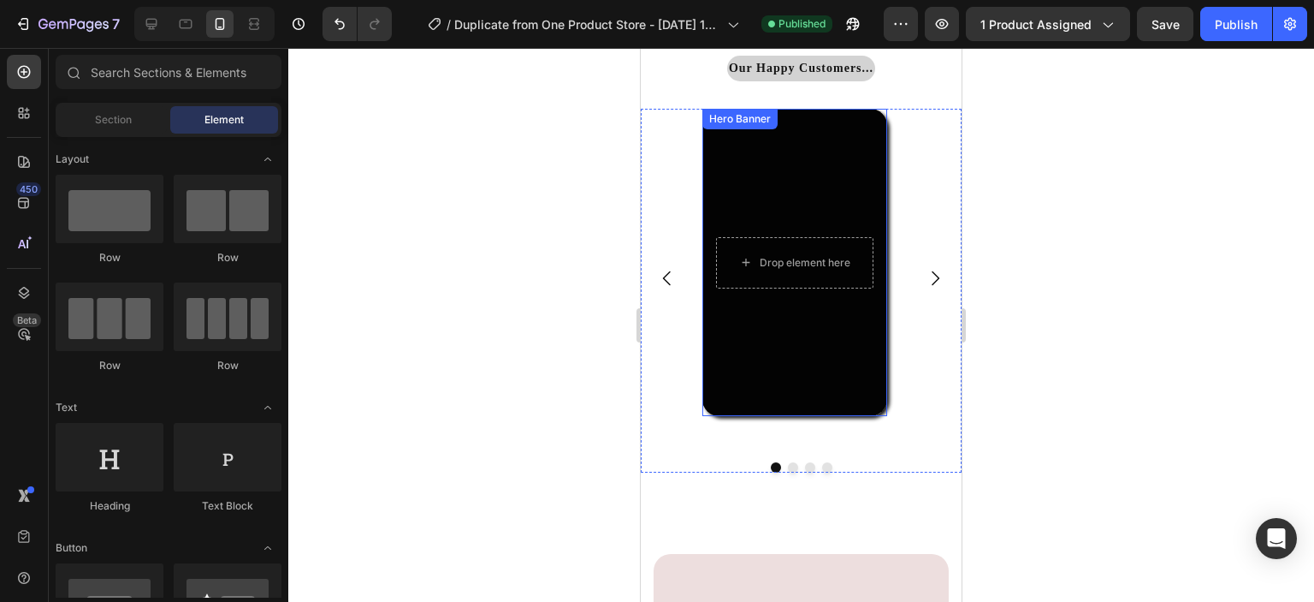
click at [819, 396] on div "Overlay" at bounding box center [795, 263] width 185 height 308
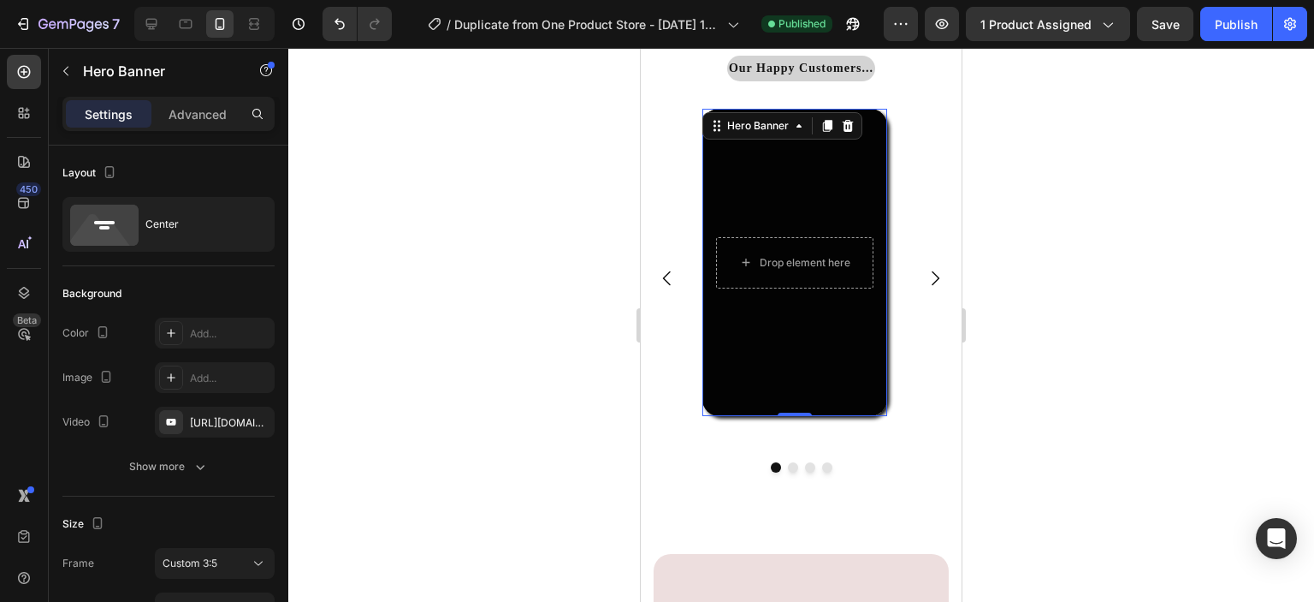
scroll to position [456, 0]
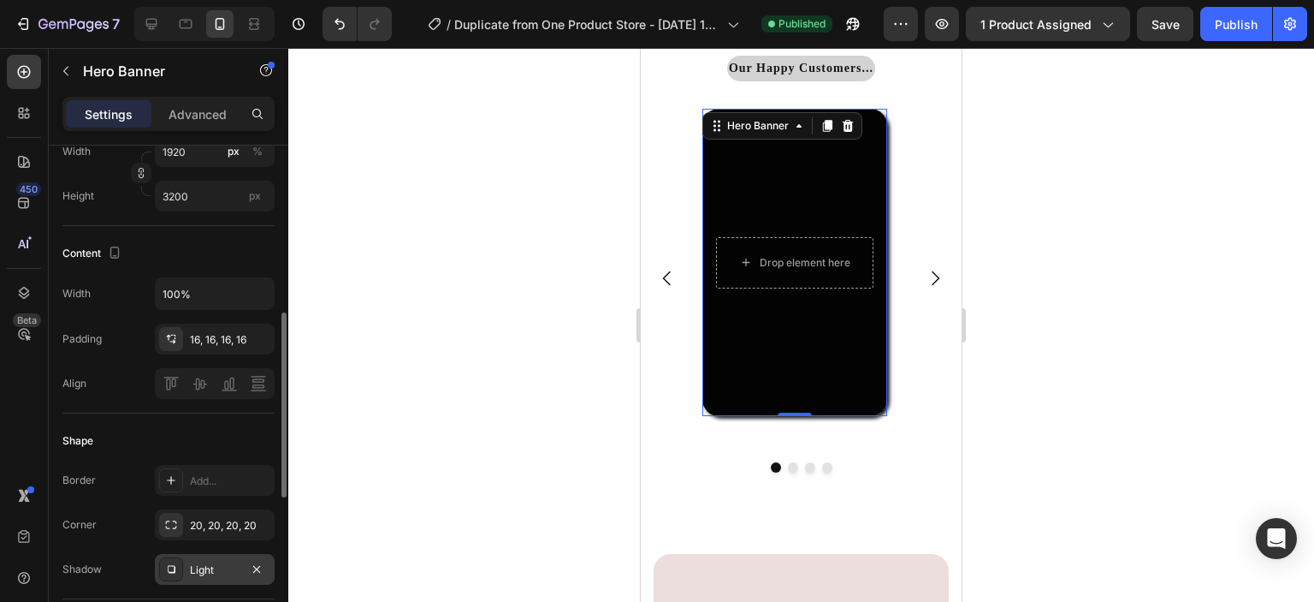
click at [171, 569] on icon at bounding box center [171, 569] width 14 height 14
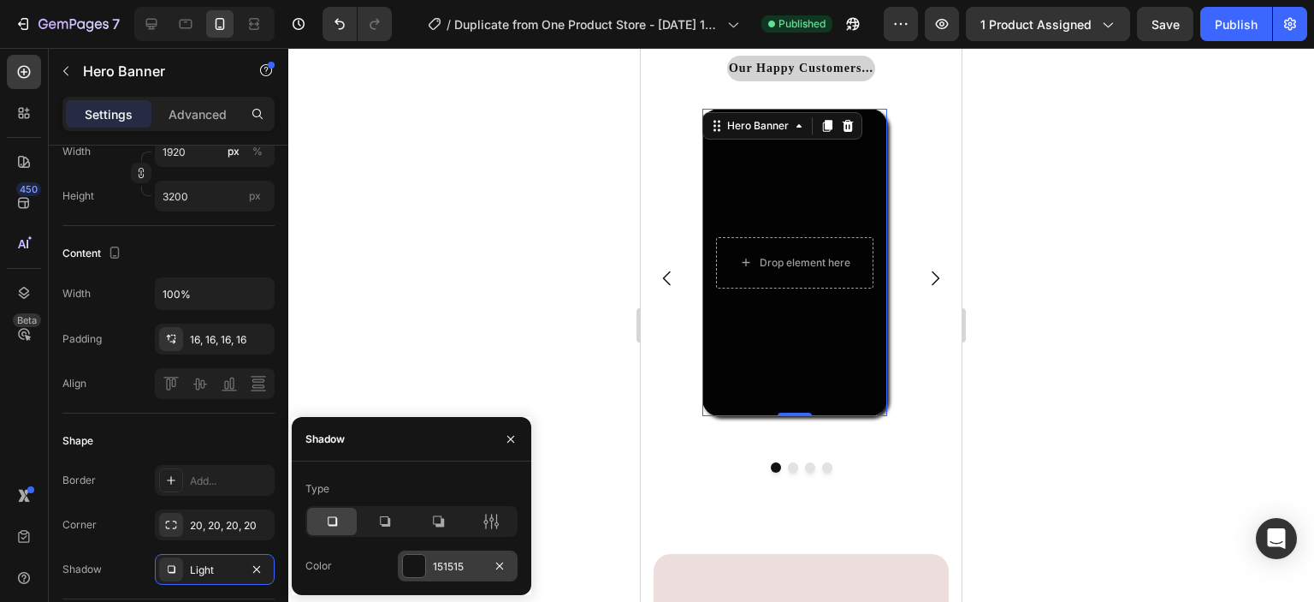
click at [400, 565] on div "151515" at bounding box center [458, 565] width 120 height 31
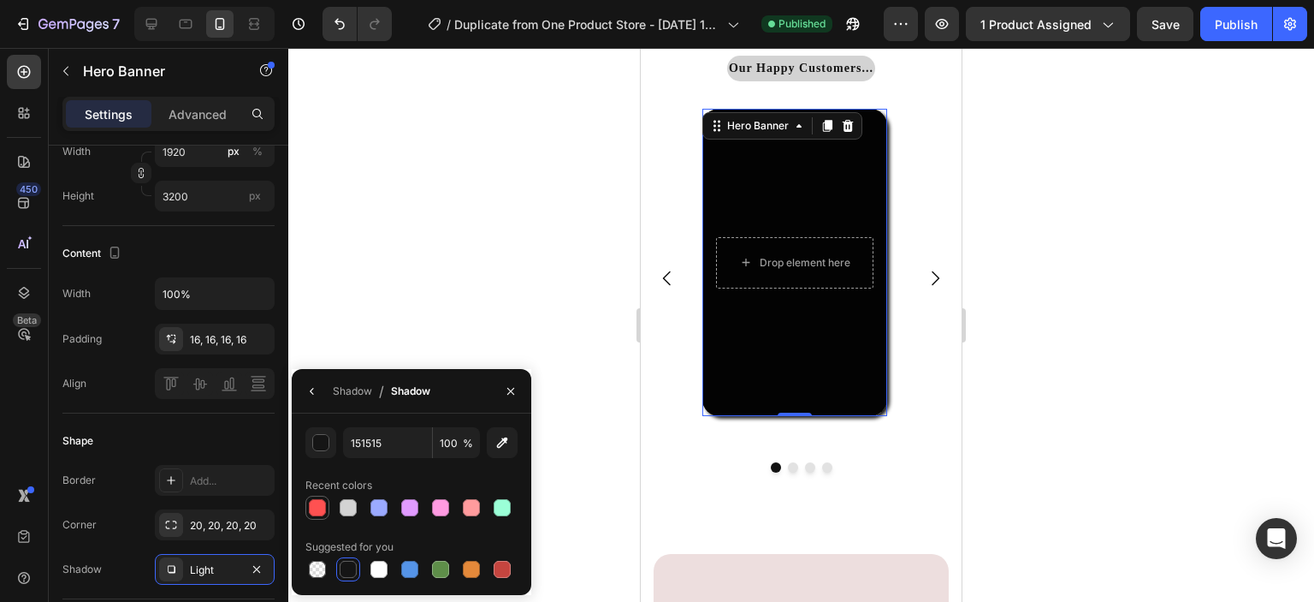
click at [313, 513] on div at bounding box center [317, 507] width 17 height 17
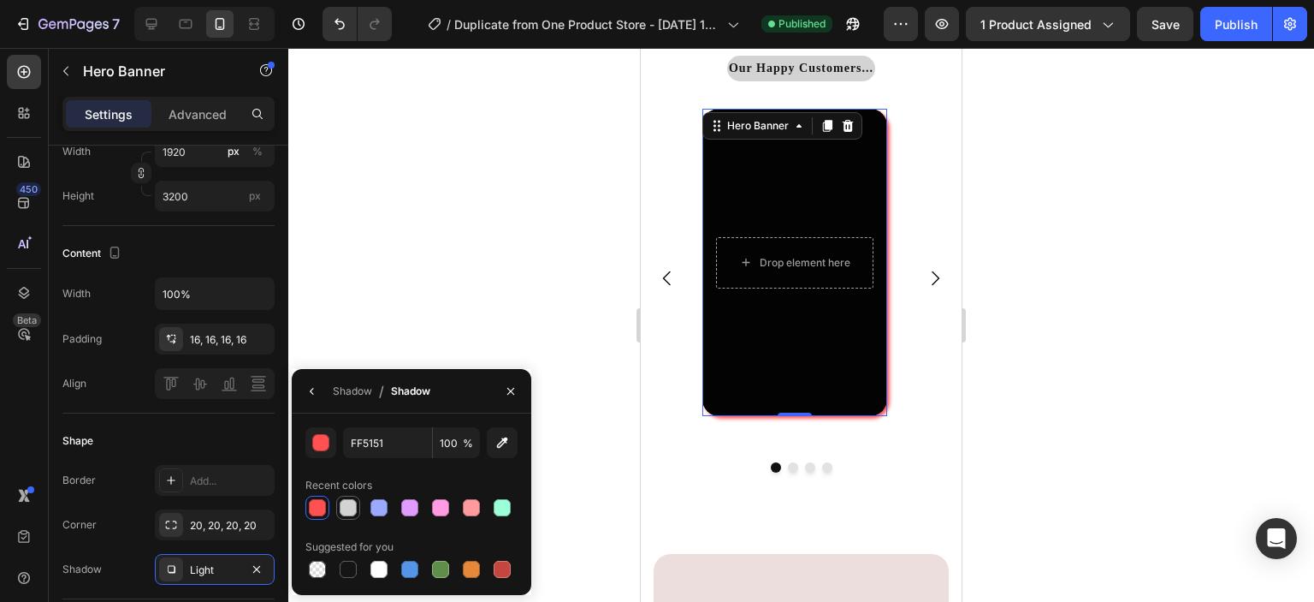
click at [356, 506] on div at bounding box center [348, 507] width 17 height 17
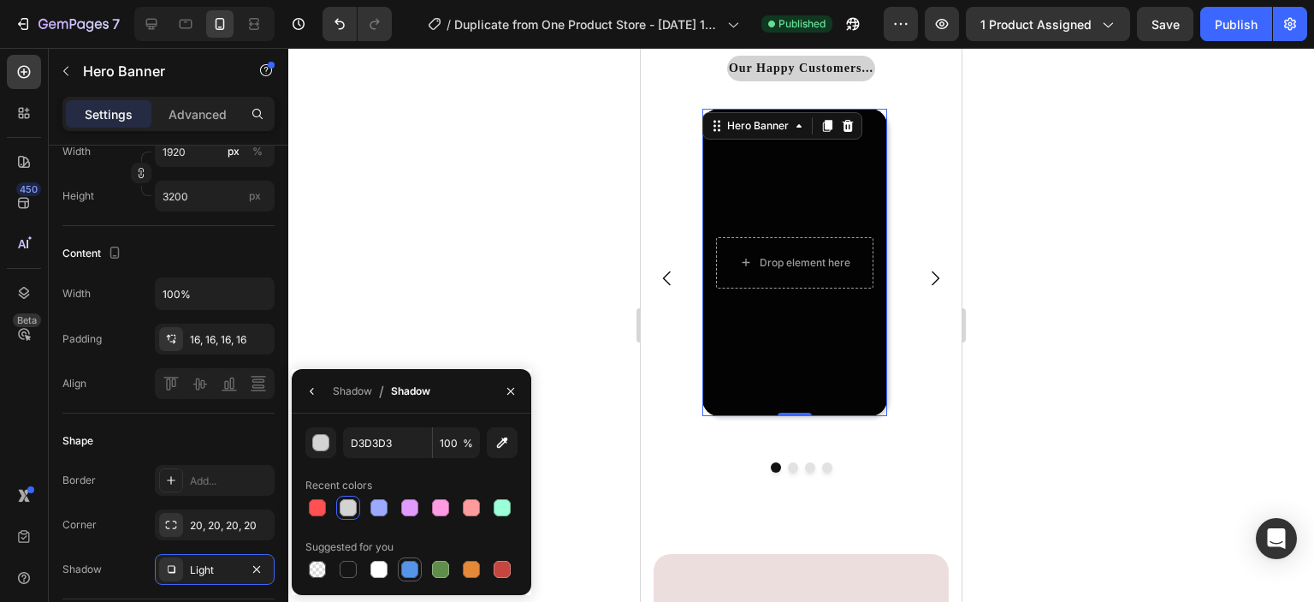
click at [413, 566] on div at bounding box center [409, 569] width 17 height 17
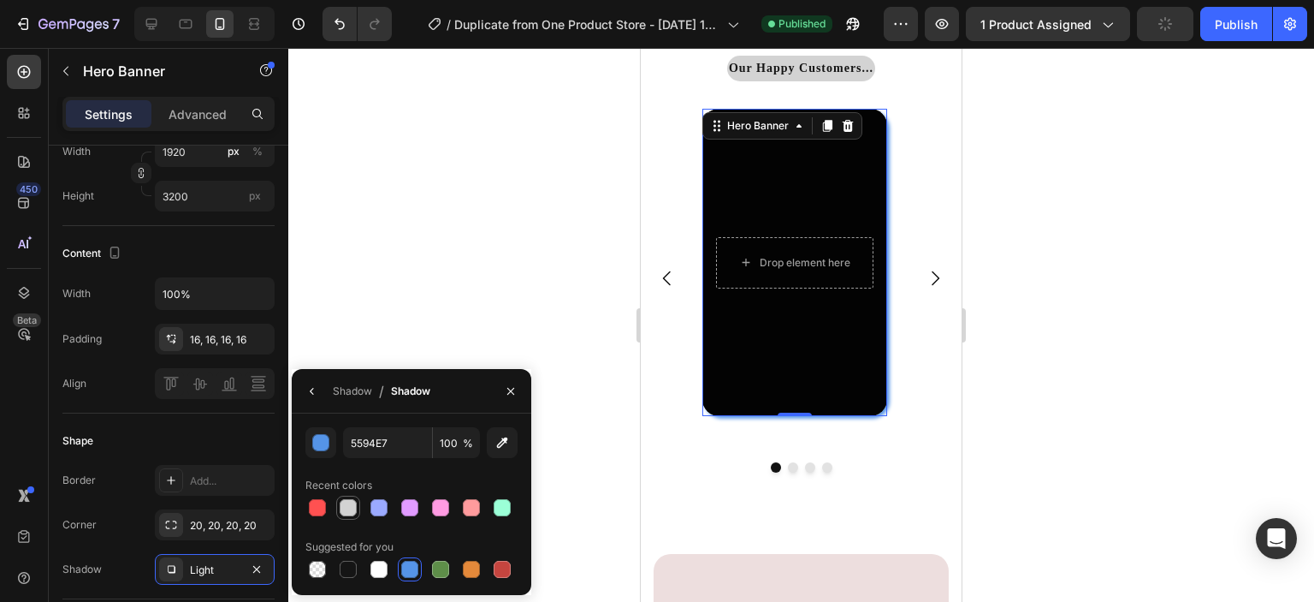
click at [349, 515] on div at bounding box center [348, 507] width 17 height 17
type input "D3D3D3"
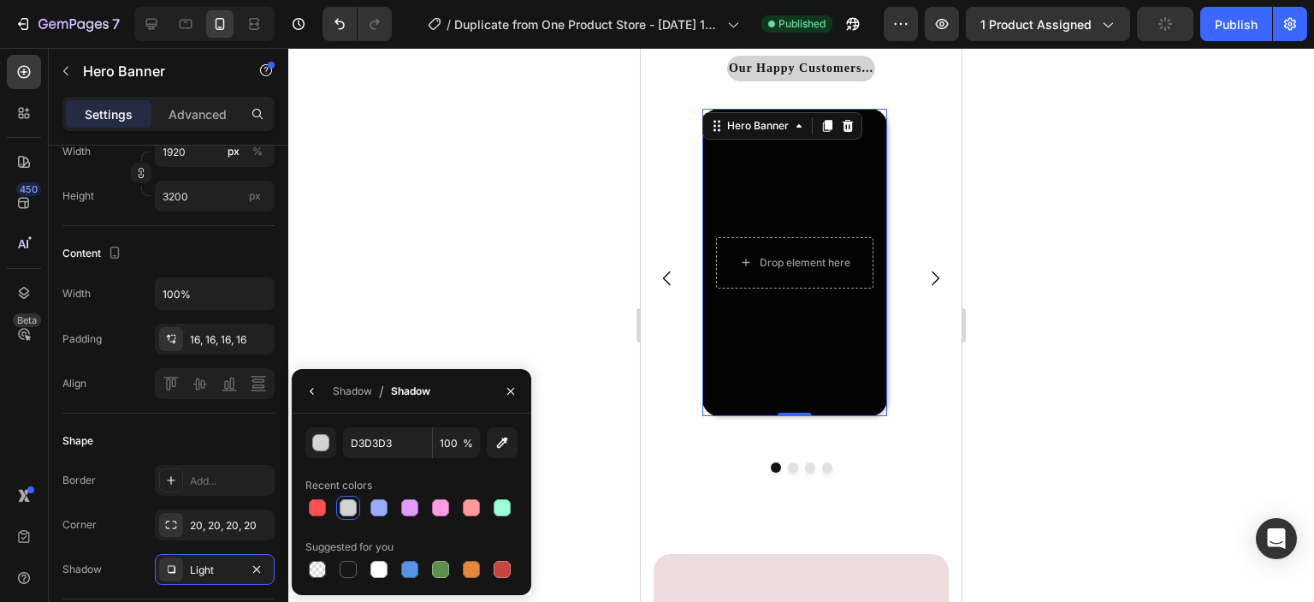
click at [513, 305] on div at bounding box center [801, 325] width 1026 height 554
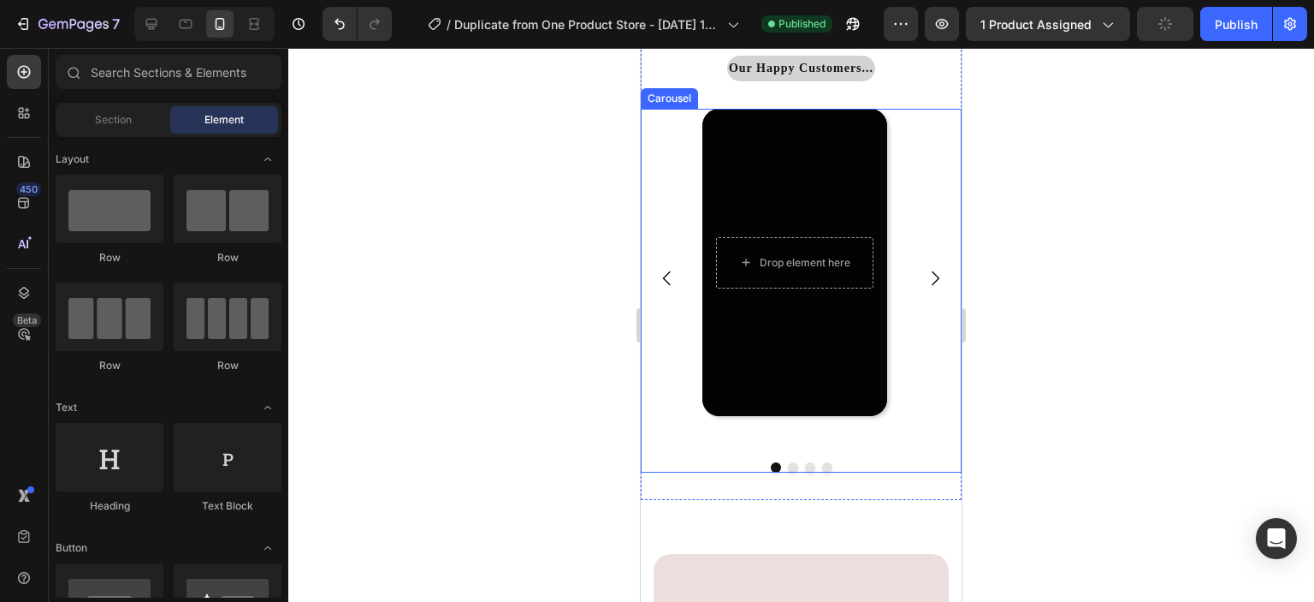
click at [928, 270] on icon "Carousel Next Arrow" at bounding box center [935, 278] width 21 height 21
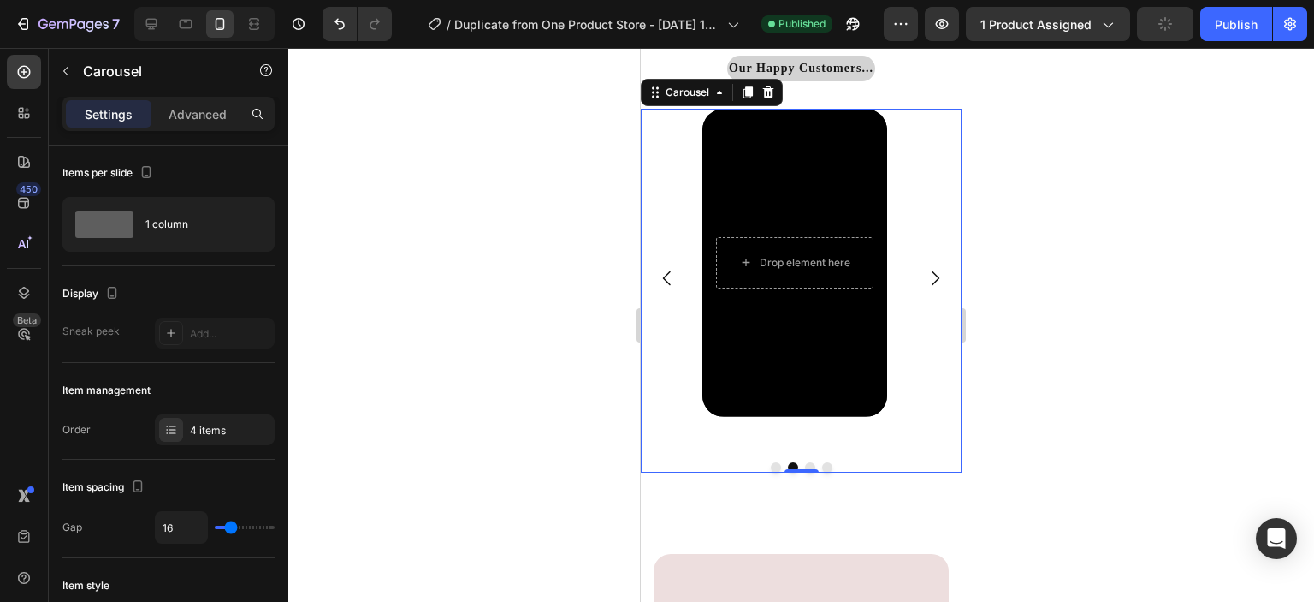
click at [534, 389] on div at bounding box center [801, 325] width 1026 height 554
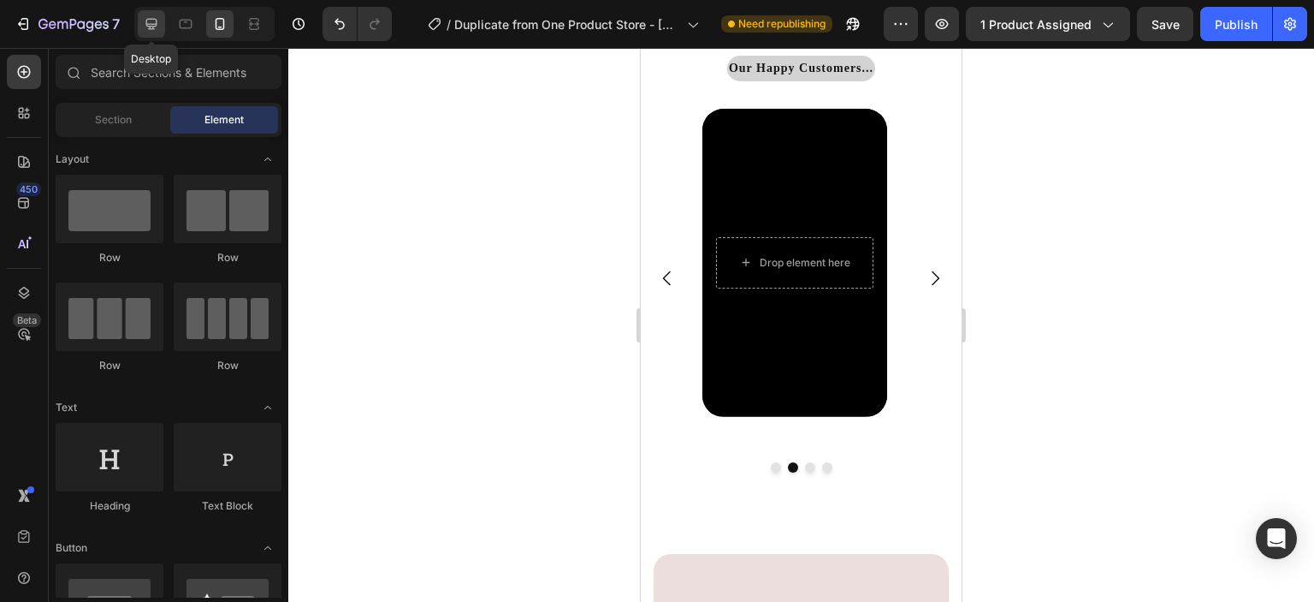
click at [151, 19] on icon at bounding box center [151, 24] width 11 height 11
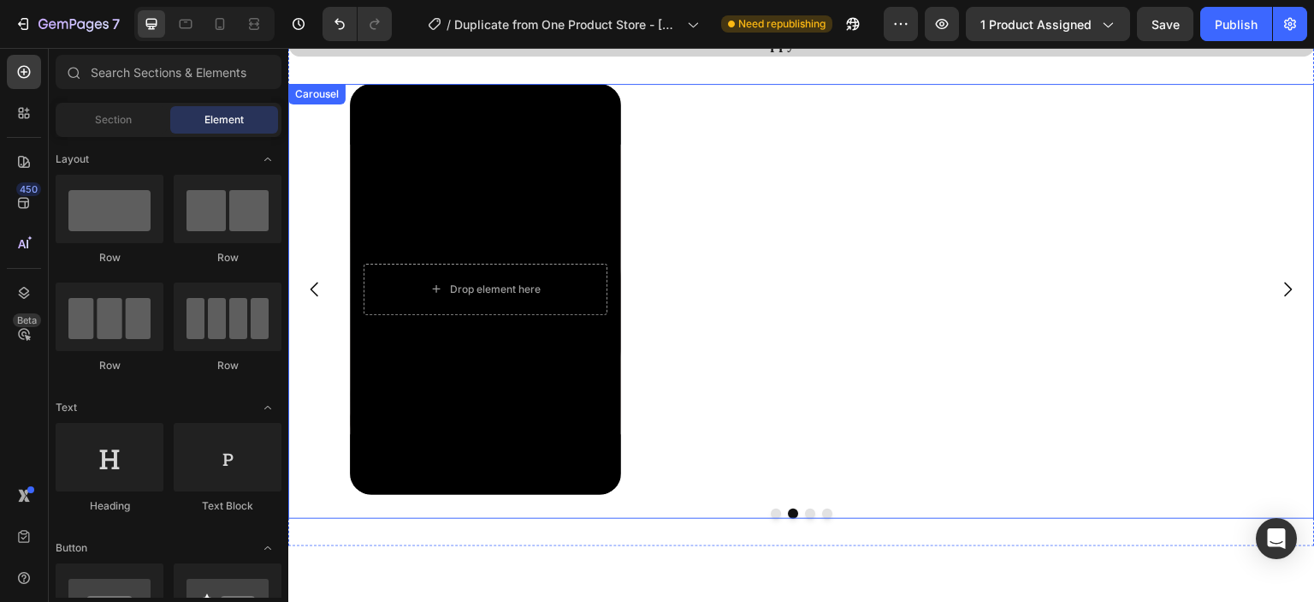
click at [771, 511] on button "Dot" at bounding box center [776, 513] width 10 height 10
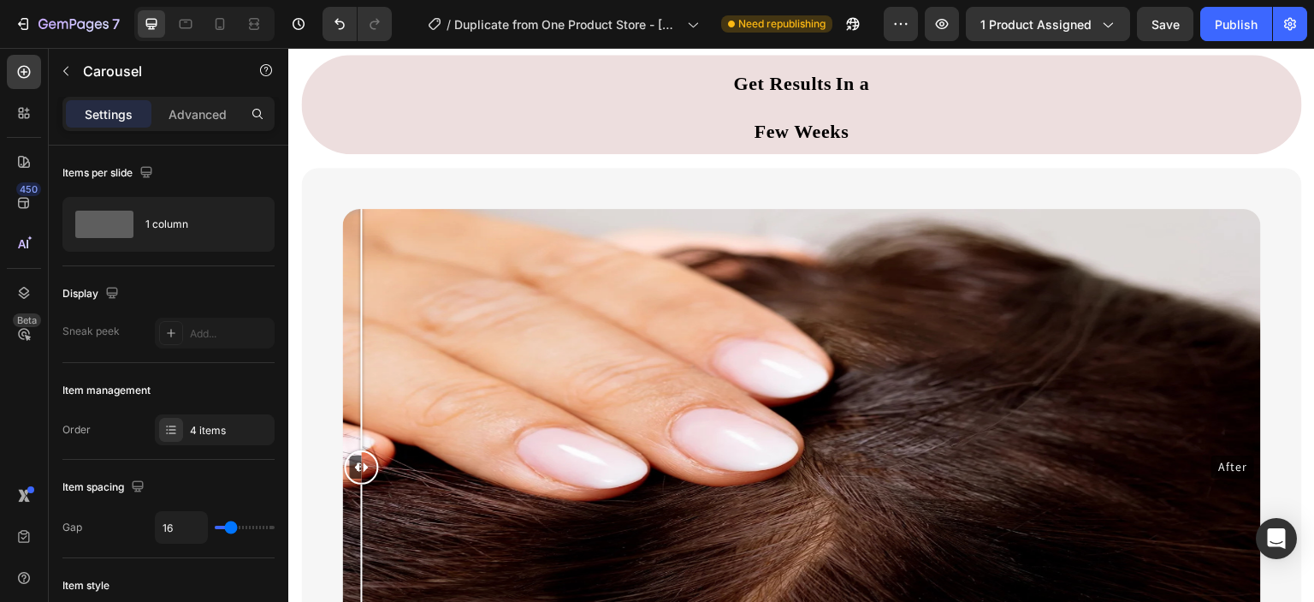
scroll to position [1260, 0]
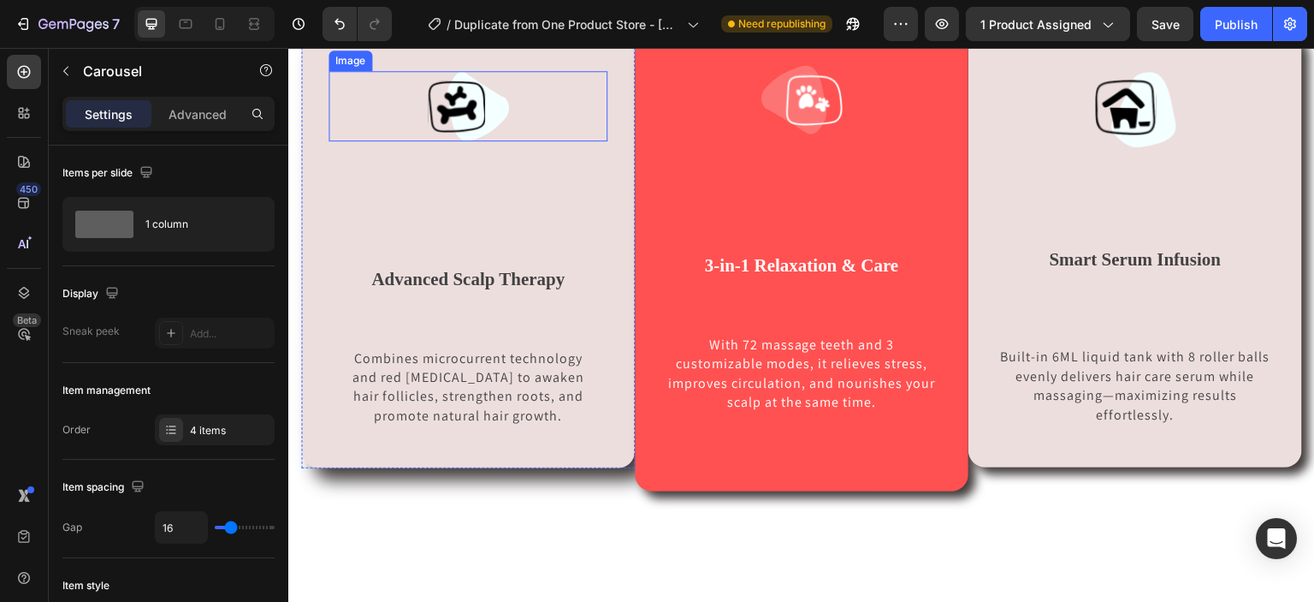
click at [497, 141] on img at bounding box center [468, 106] width 81 height 70
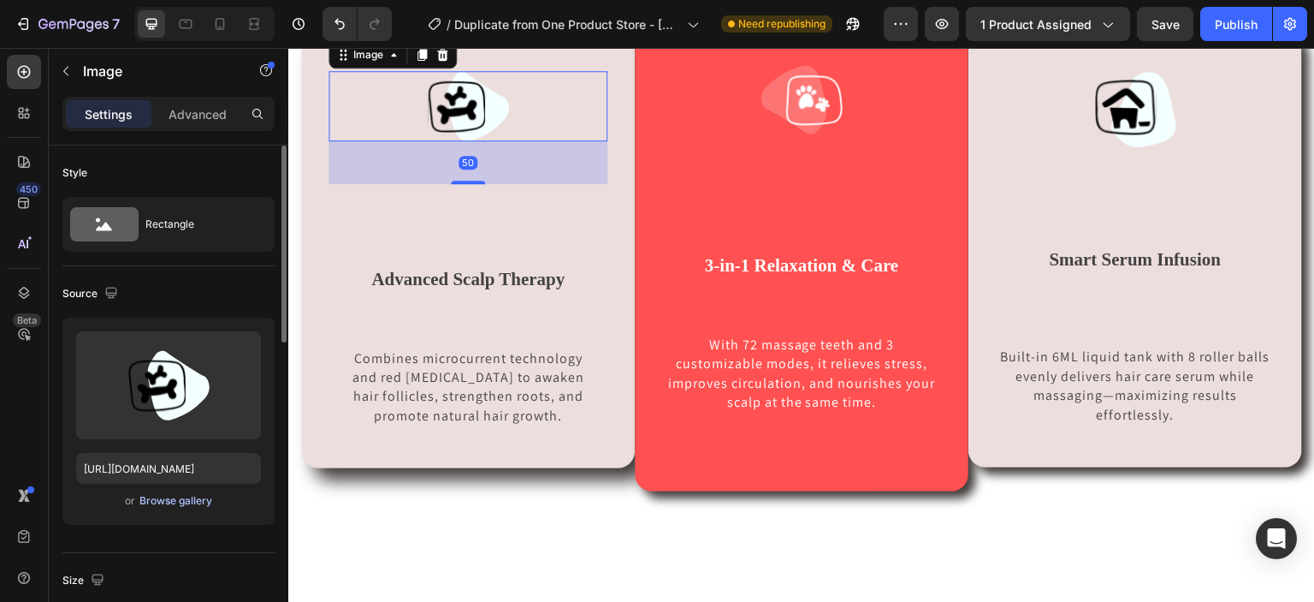
click at [173, 503] on div "Browse gallery" at bounding box center [175, 500] width 73 height 15
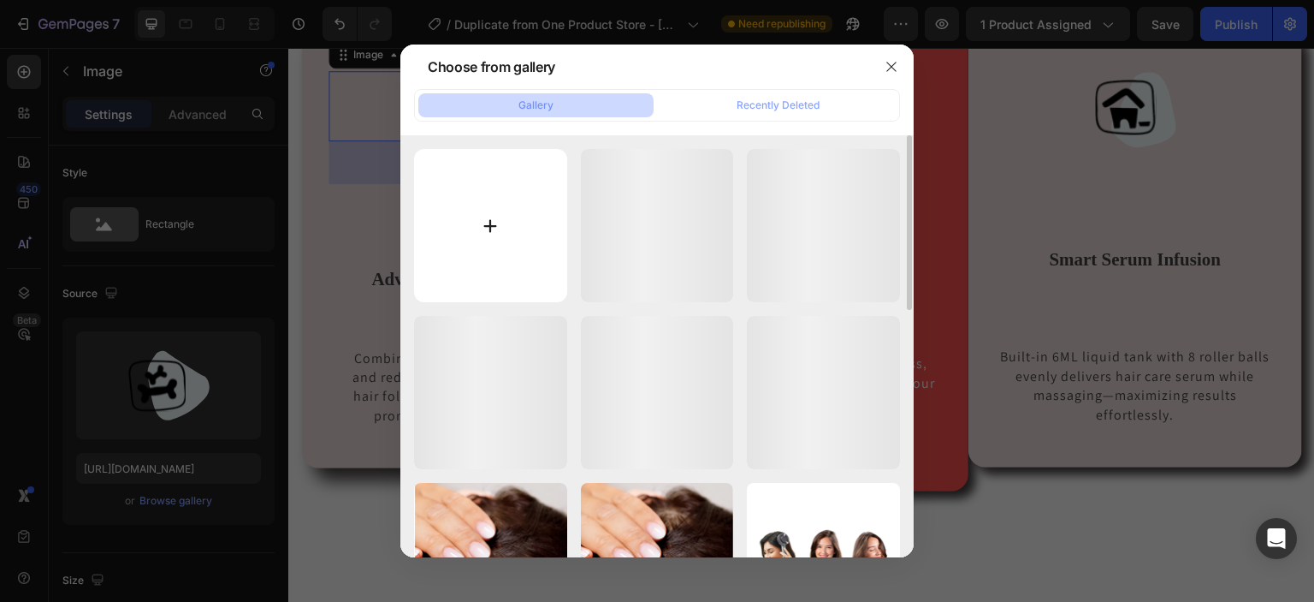
click at [480, 228] on input "file" at bounding box center [490, 225] width 153 height 153
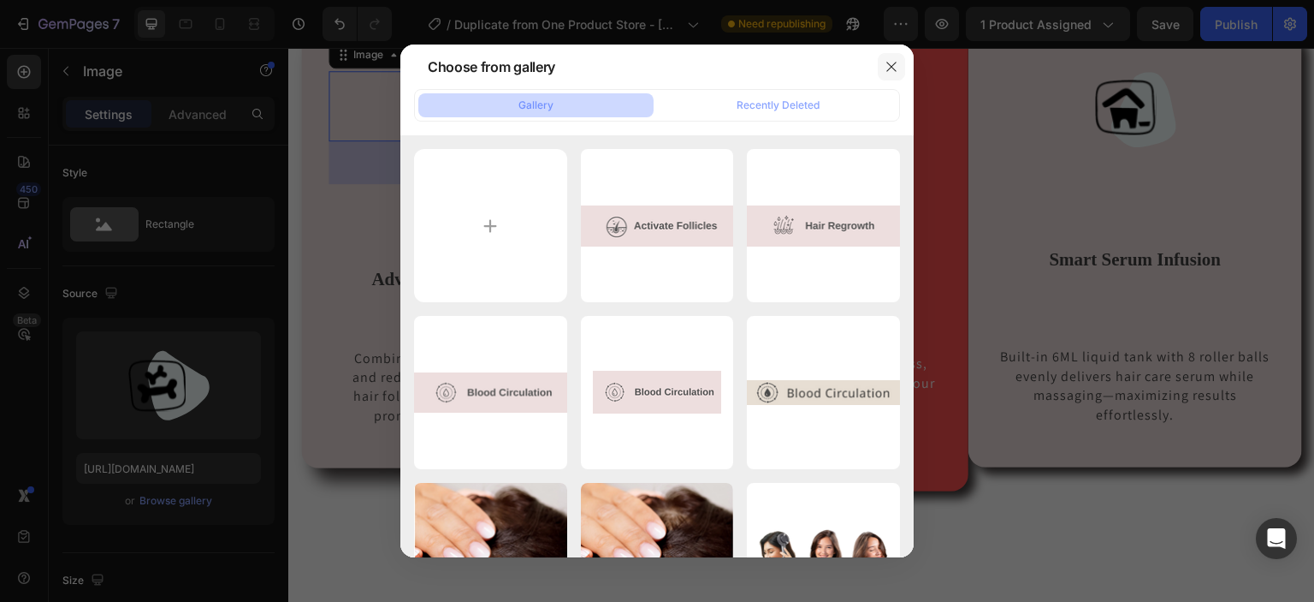
click at [899, 66] on button "button" at bounding box center [891, 66] width 27 height 27
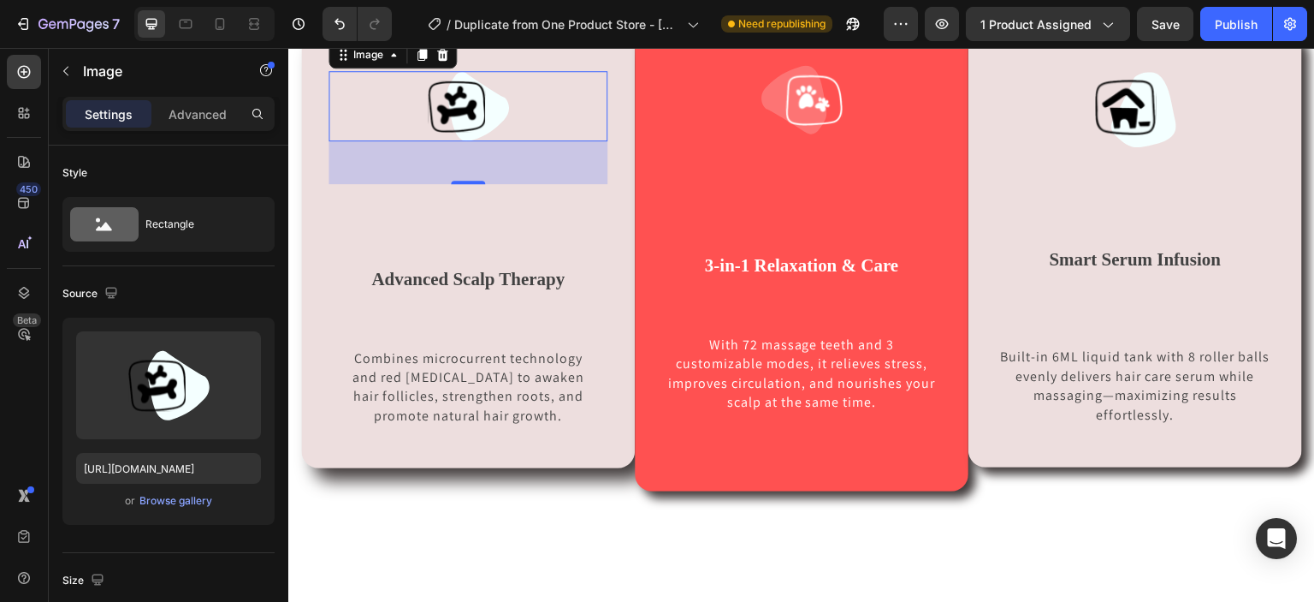
scroll to position [1717, 0]
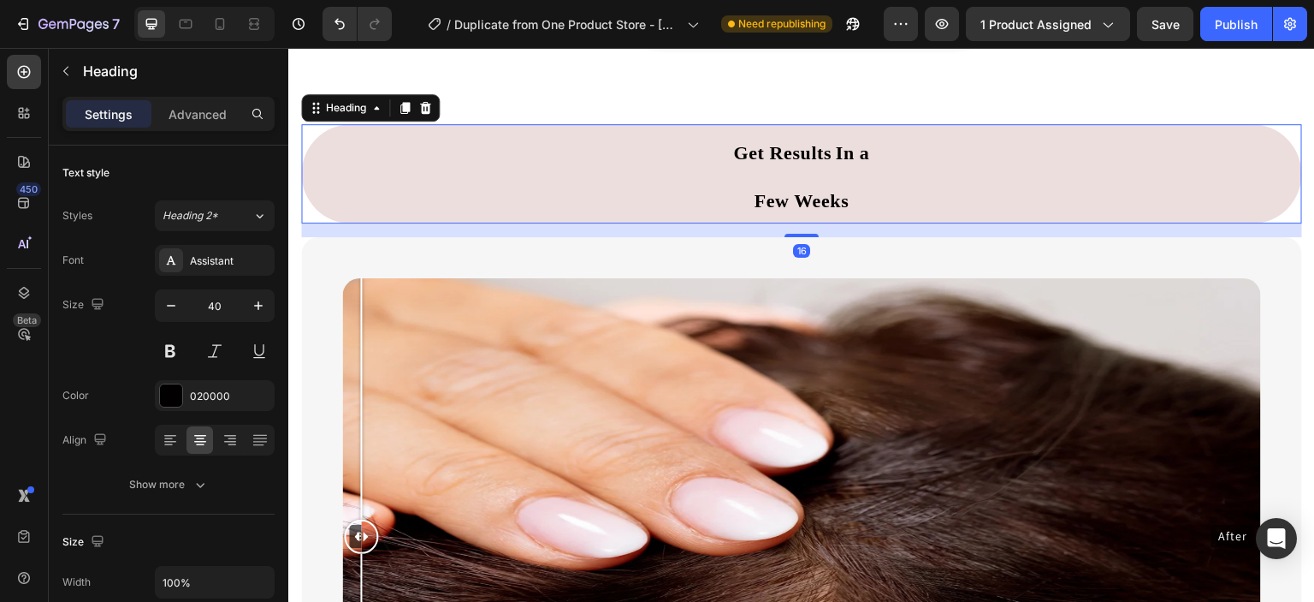
click at [882, 223] on h2 "Get Results In a Few Weeks" at bounding box center [801, 173] width 1001 height 99
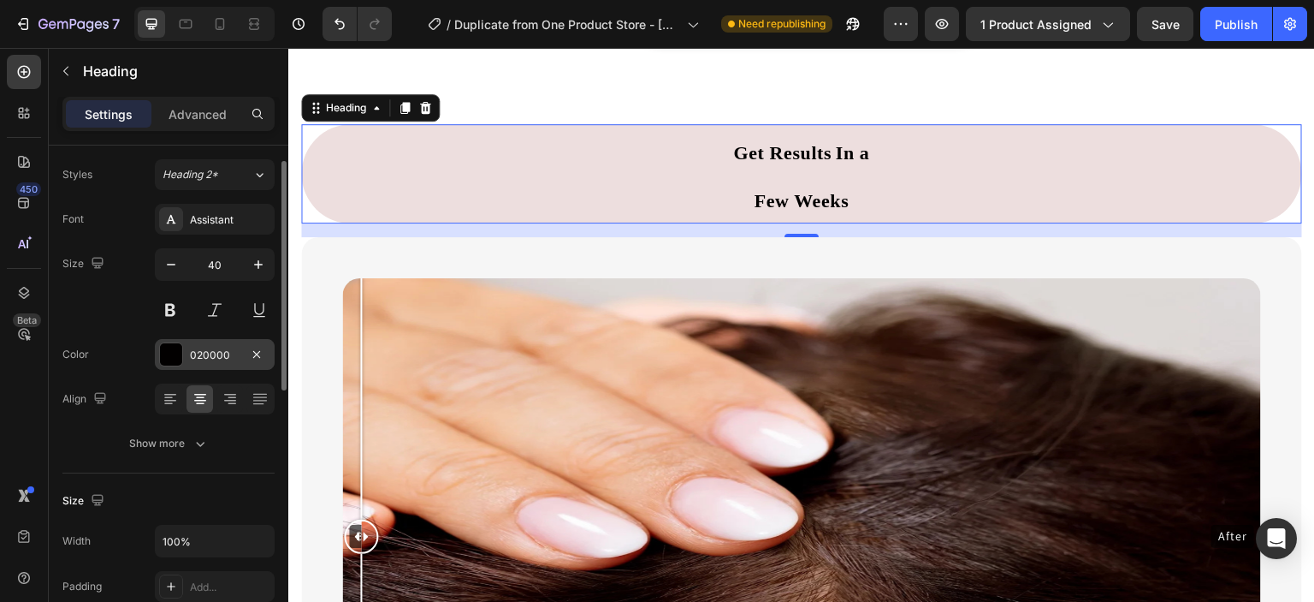
scroll to position [42, 0]
click at [187, 434] on div "Show more" at bounding box center [169, 442] width 80 height 17
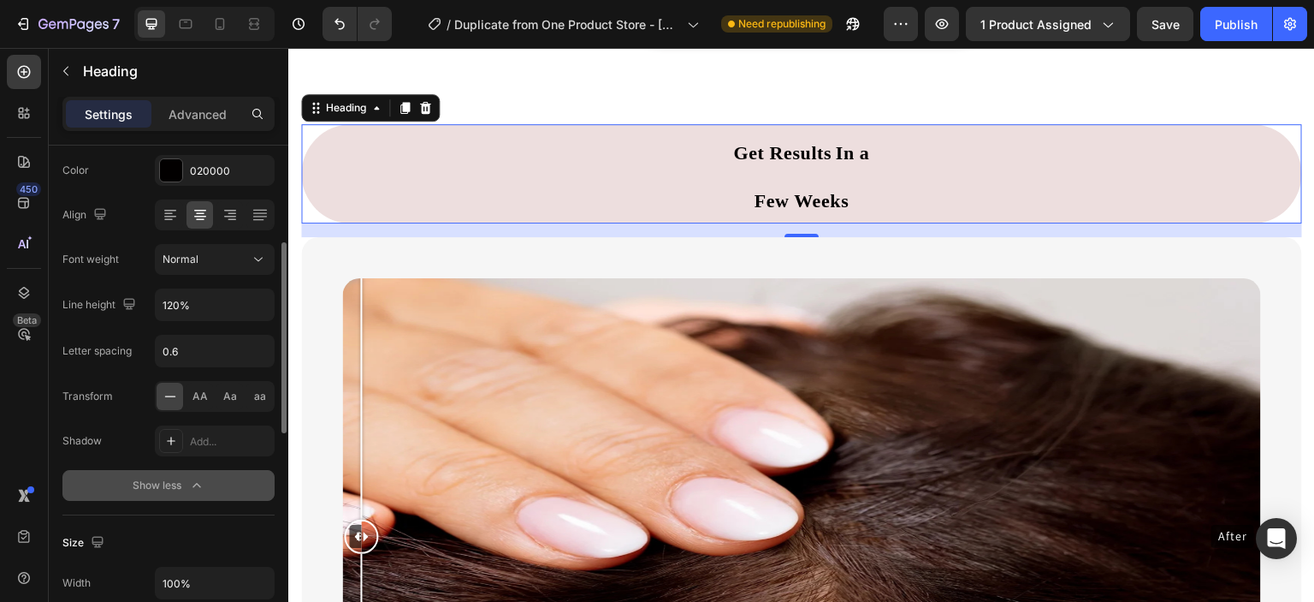
scroll to position [235, 0]
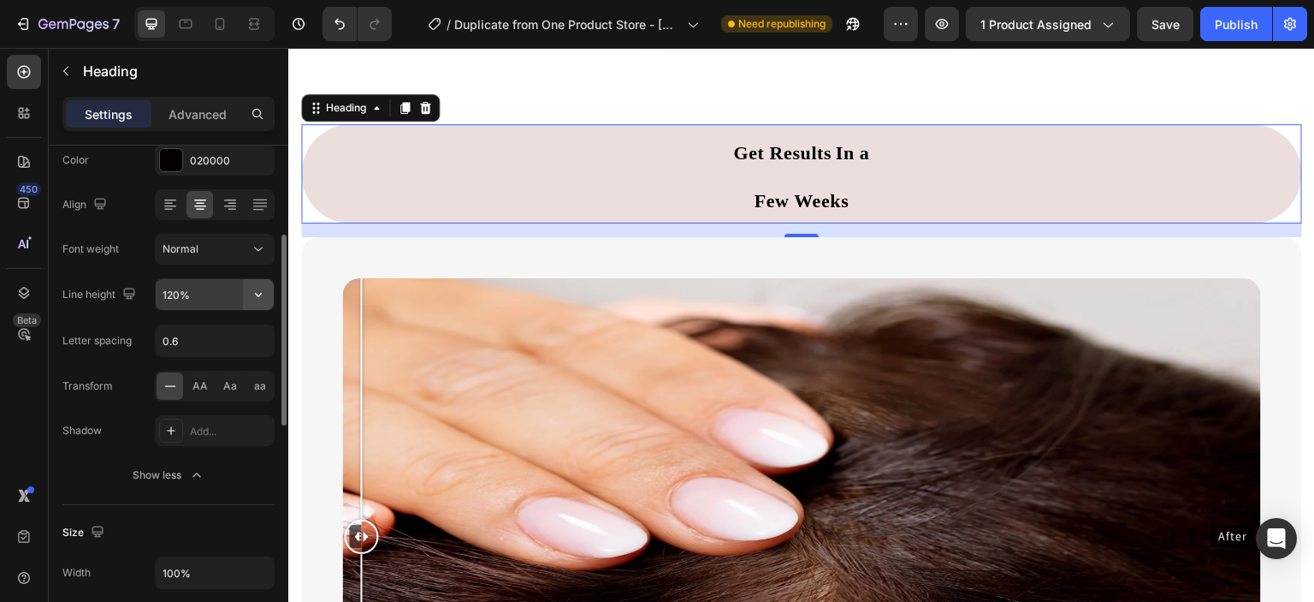
click at [256, 290] on icon "button" at bounding box center [258, 294] width 17 height 17
click at [254, 250] on icon at bounding box center [258, 248] width 17 height 17
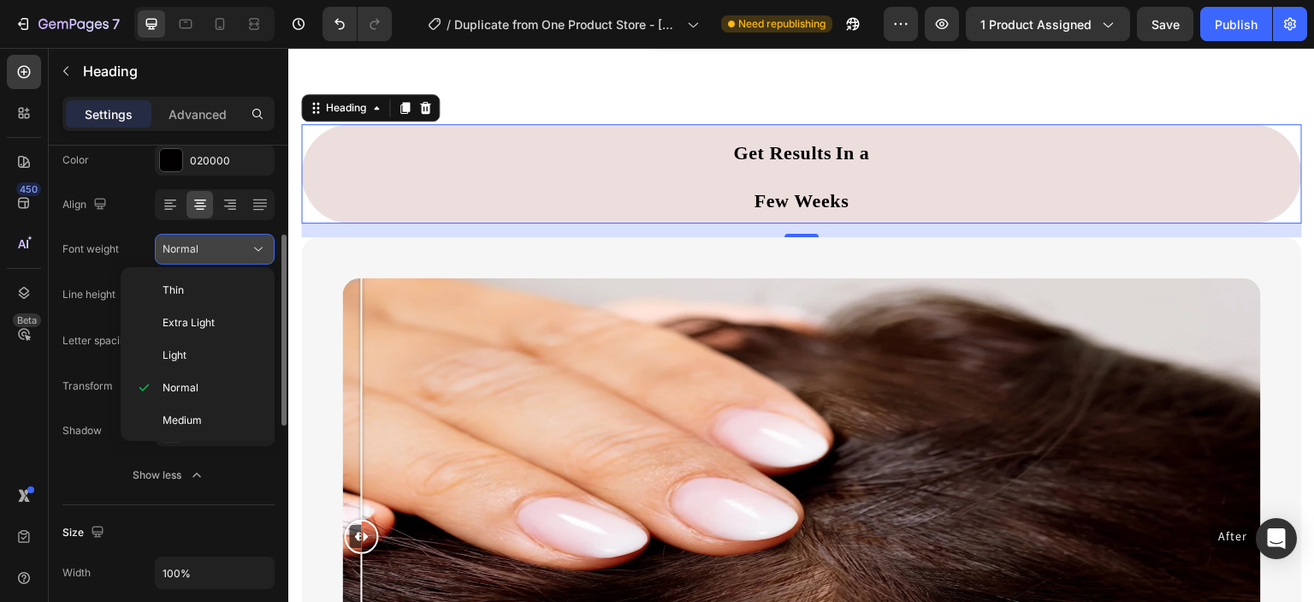
click at [254, 250] on icon at bounding box center [258, 248] width 17 height 17
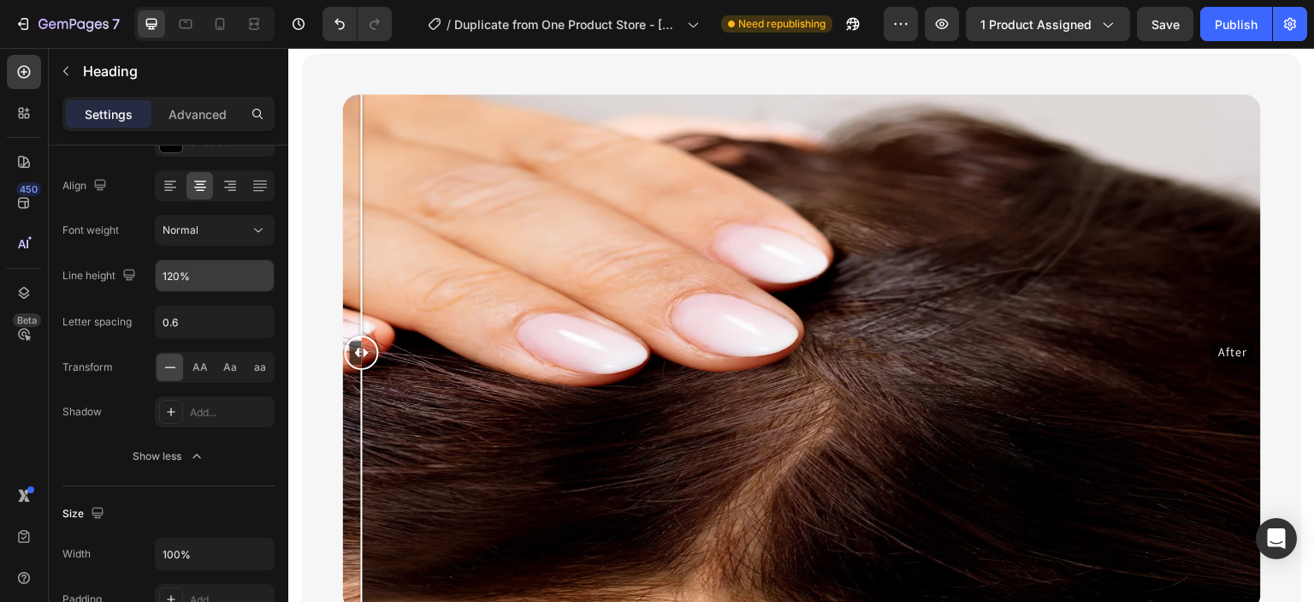
scroll to position [1303, 0]
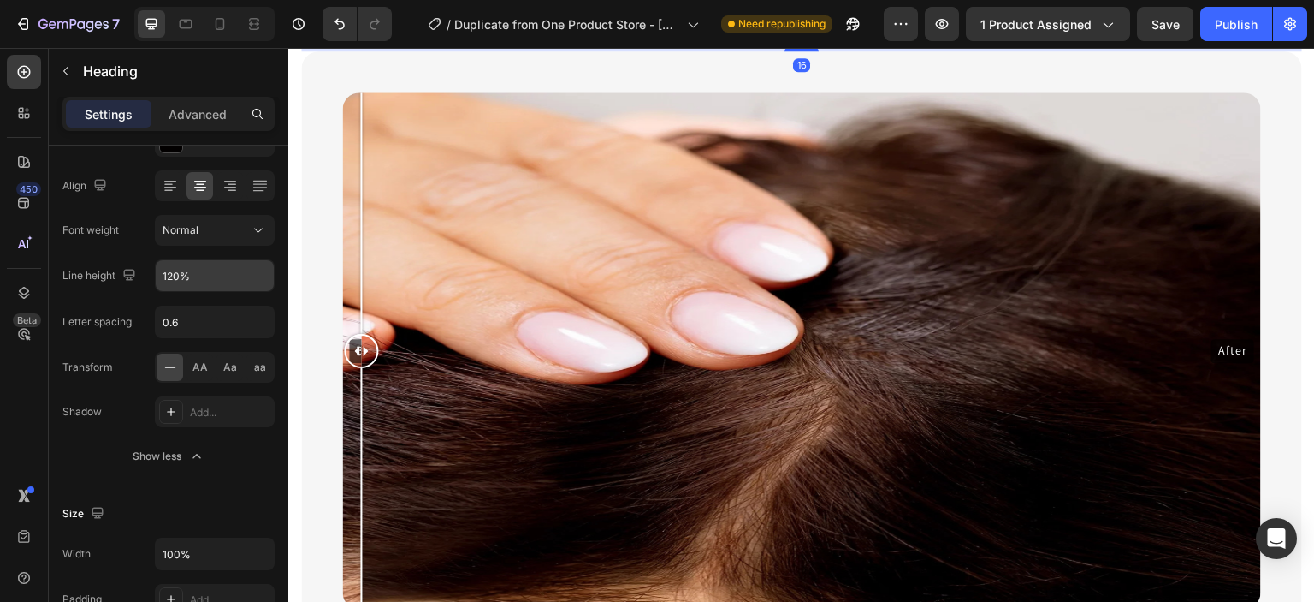
click at [788, 26] on strong "Few Weeks" at bounding box center [802, 14] width 95 height 21
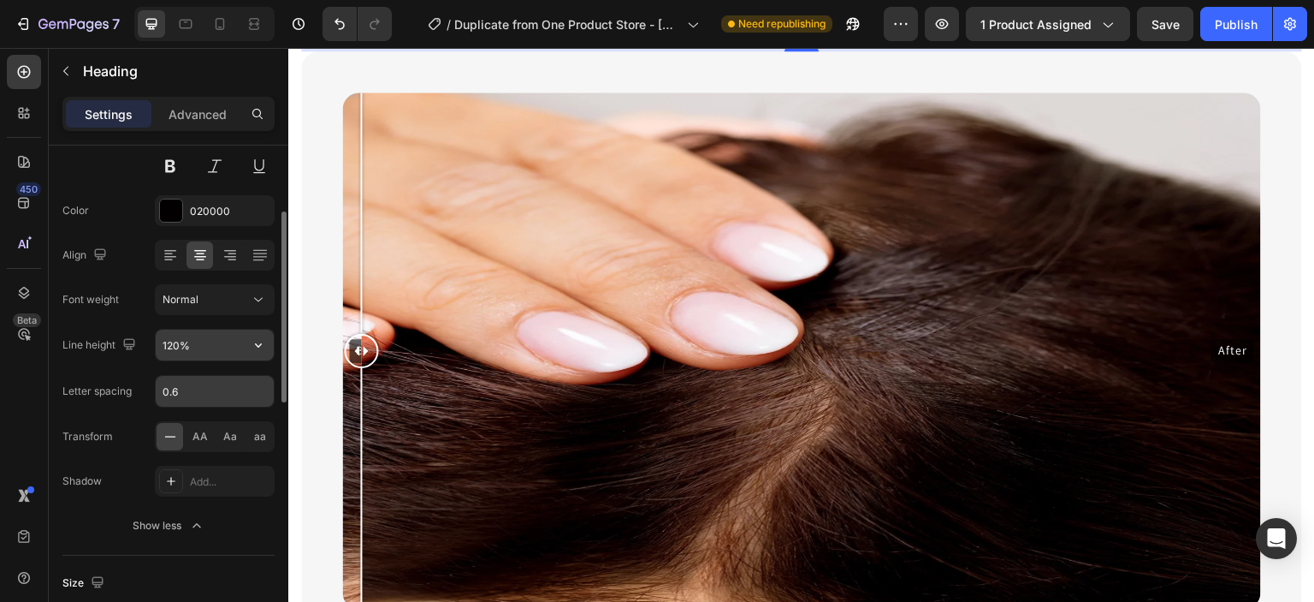
scroll to position [181, 0]
click at [248, 344] on button "button" at bounding box center [258, 348] width 31 height 31
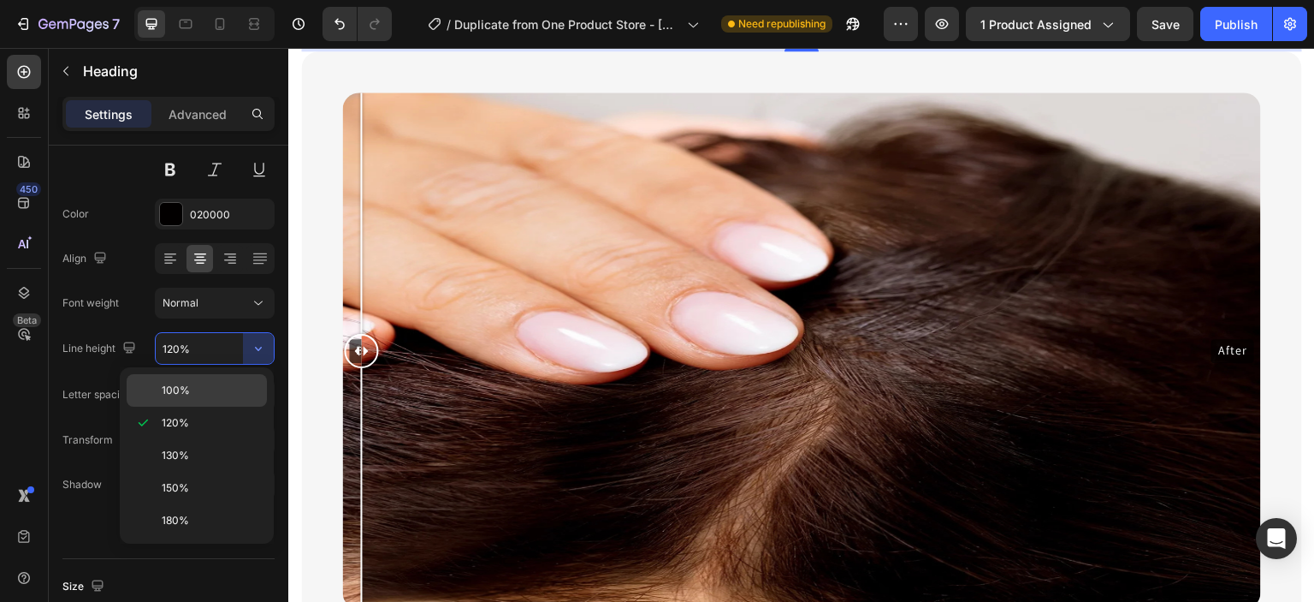
click at [219, 385] on p "100%" at bounding box center [211, 390] width 98 height 15
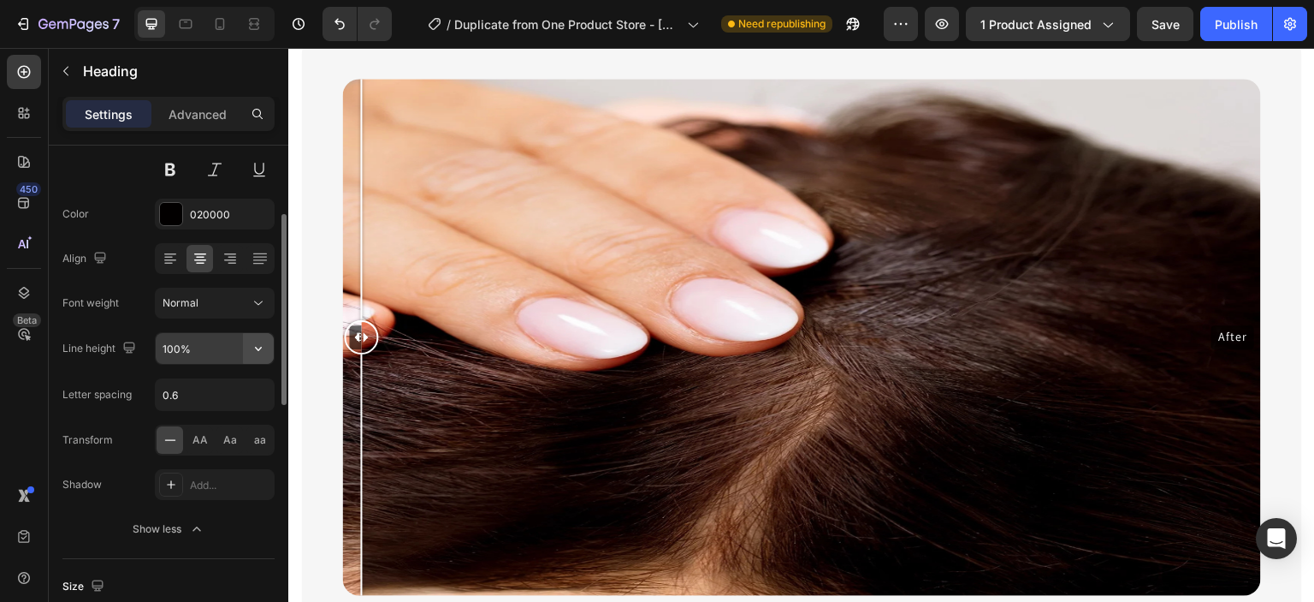
click at [251, 355] on button "button" at bounding box center [258, 348] width 31 height 31
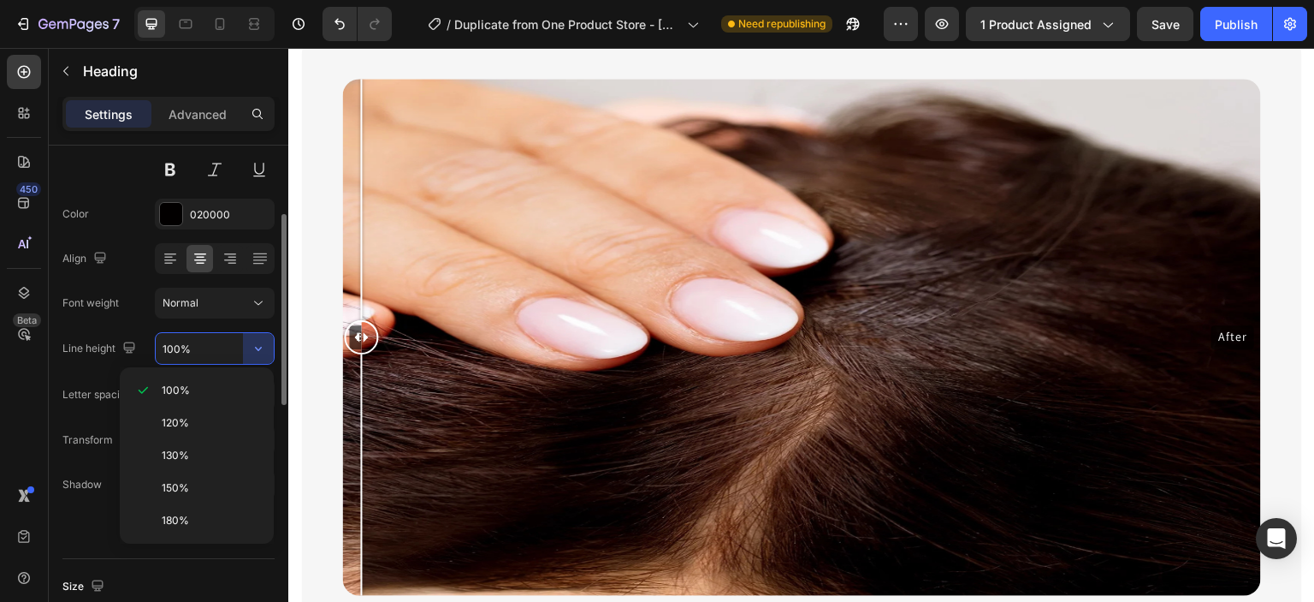
click at [204, 350] on input "100%" at bounding box center [215, 348] width 118 height 31
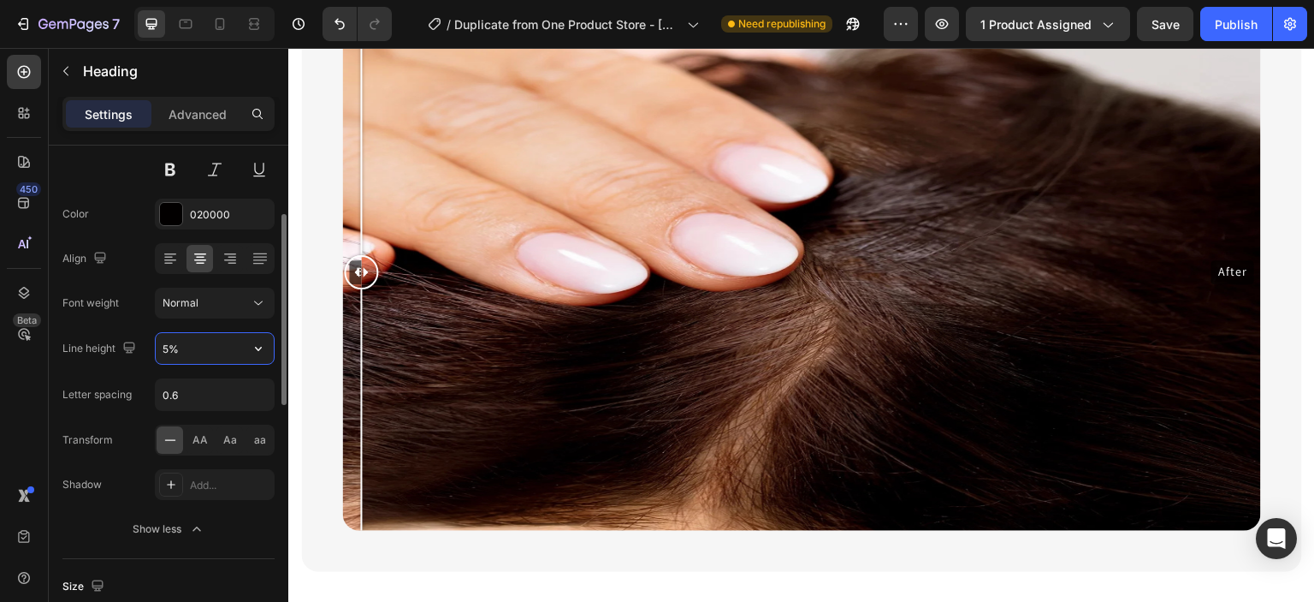
type input "50%"
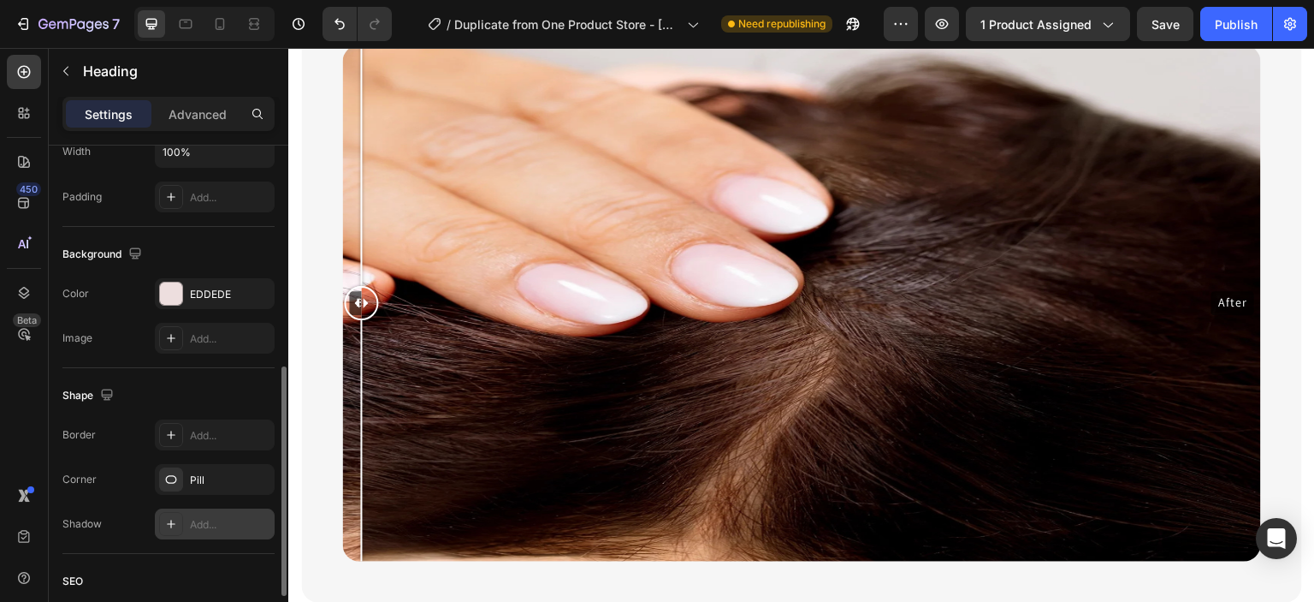
scroll to position [488, 0]
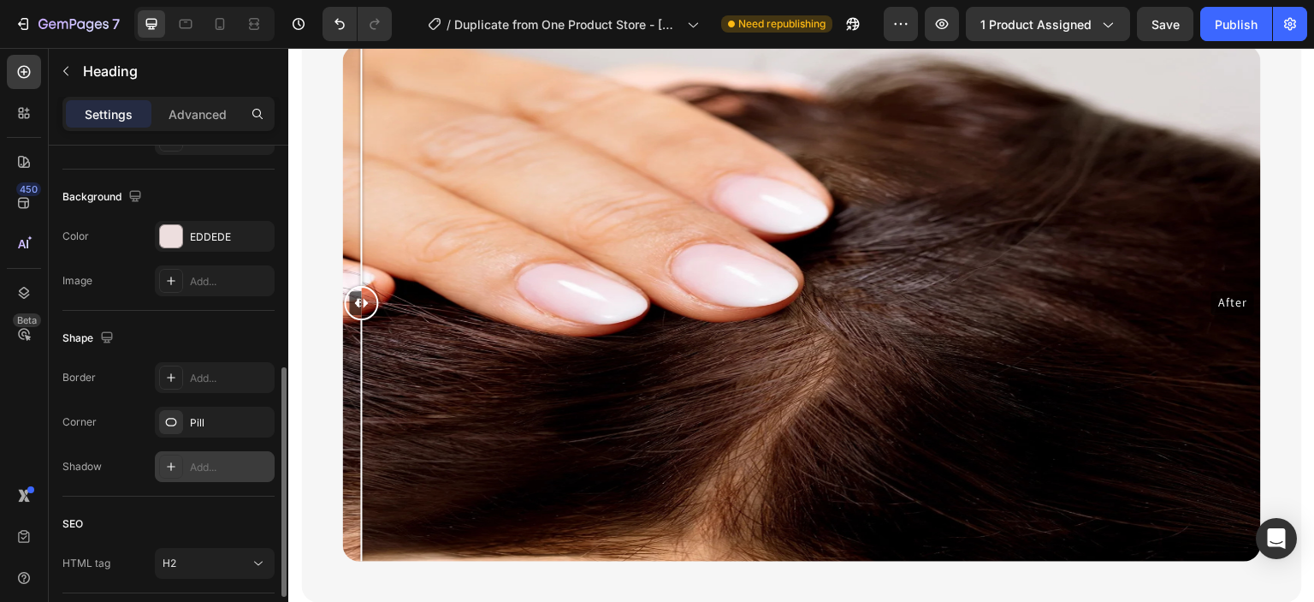
click at [169, 472] on div at bounding box center [171, 466] width 24 height 24
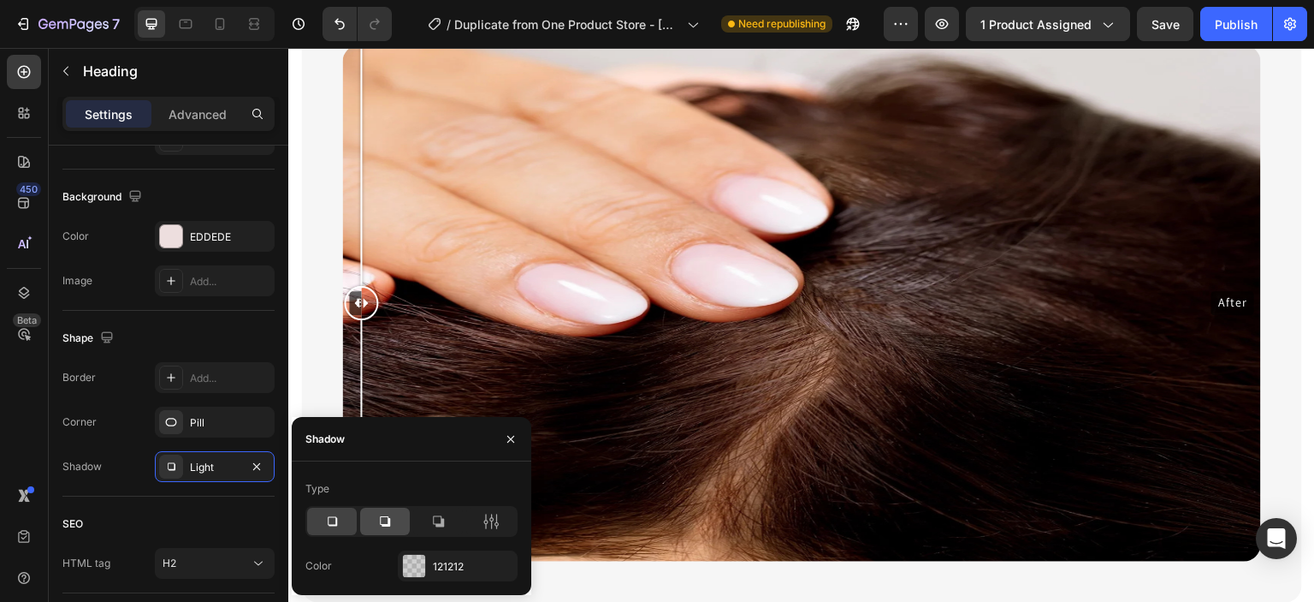
click at [368, 509] on div at bounding box center [385, 520] width 50 height 27
click at [332, 533] on div at bounding box center [332, 520] width 50 height 27
click at [436, 561] on div "121212" at bounding box center [458, 566] width 50 height 15
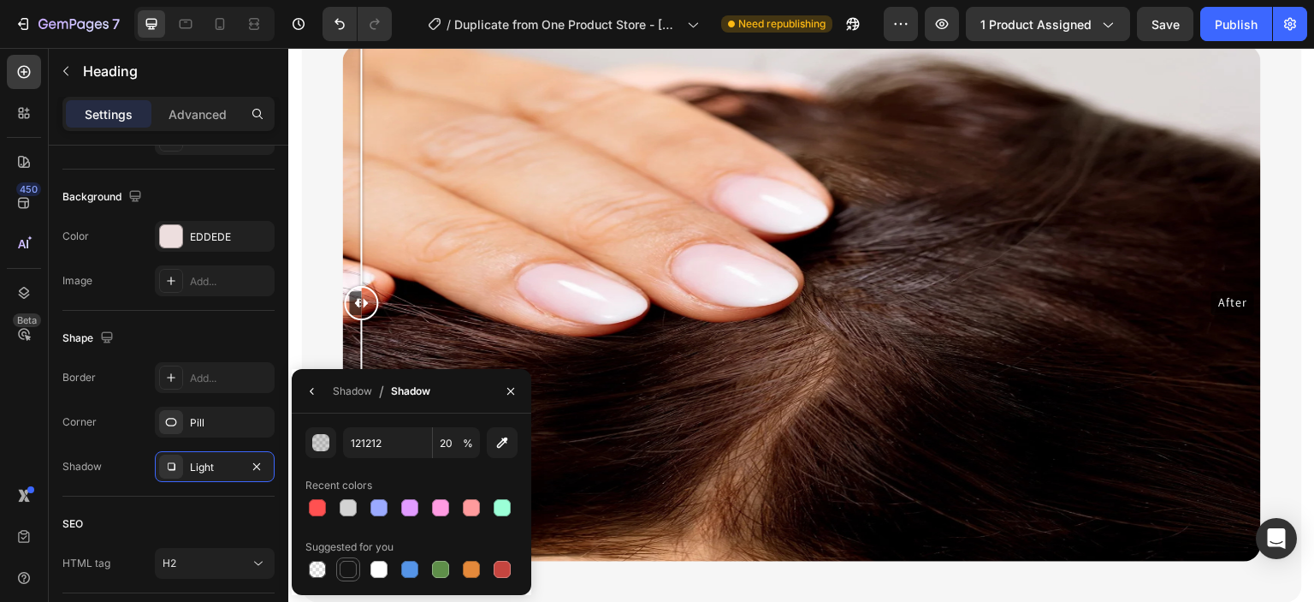
click at [355, 568] on div at bounding box center [348, 569] width 17 height 17
type input "151515"
type input "100"
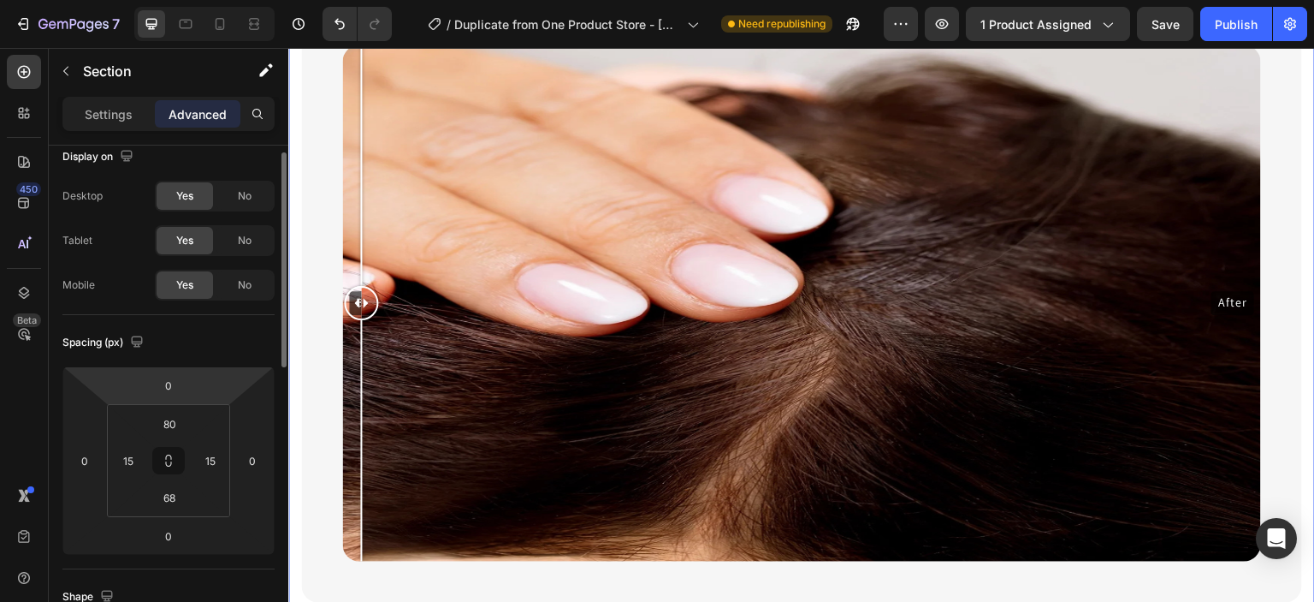
scroll to position [0, 0]
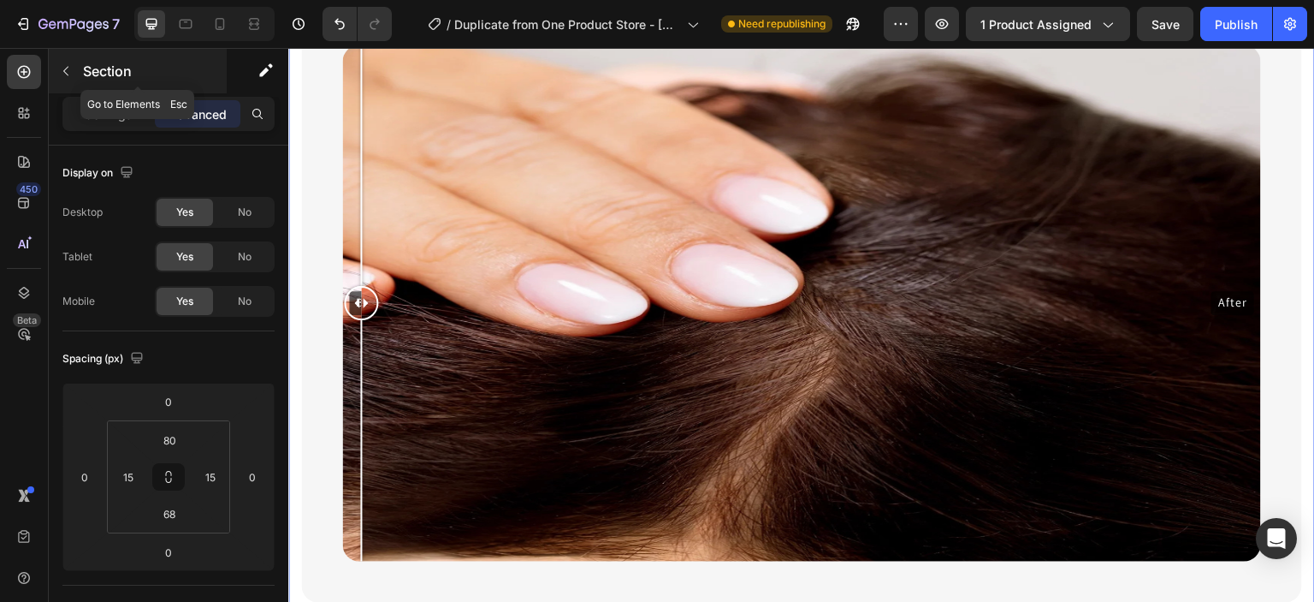
click at [74, 71] on button "button" at bounding box center [65, 70] width 27 height 27
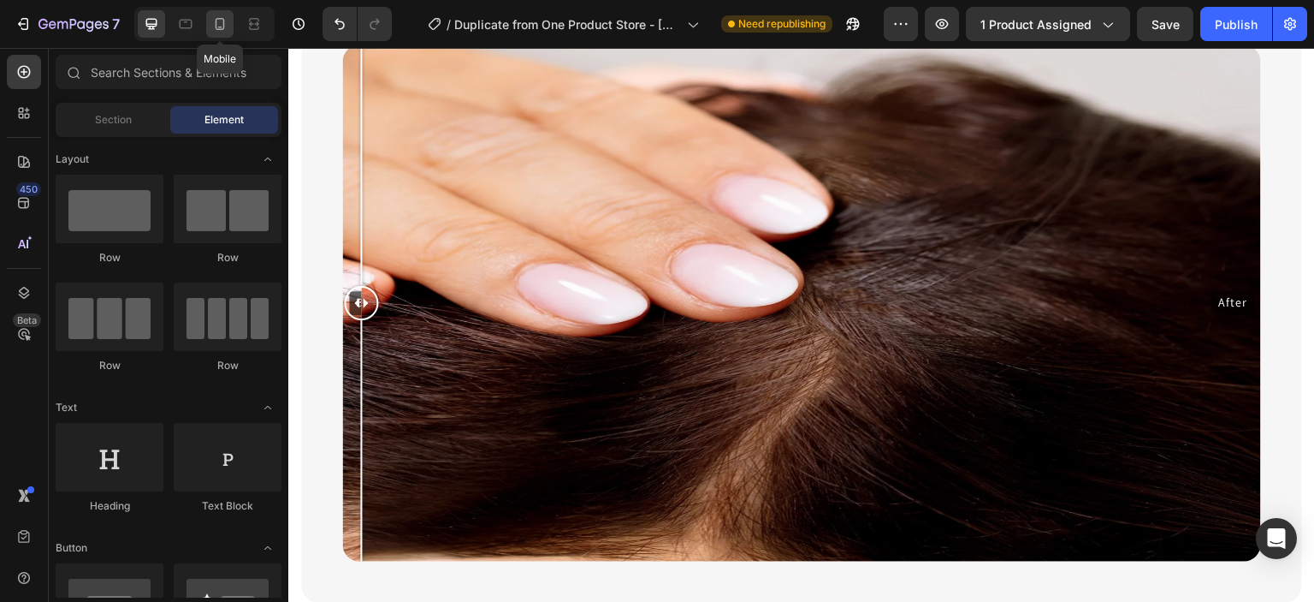
click at [221, 27] on icon at bounding box center [219, 23] width 17 height 17
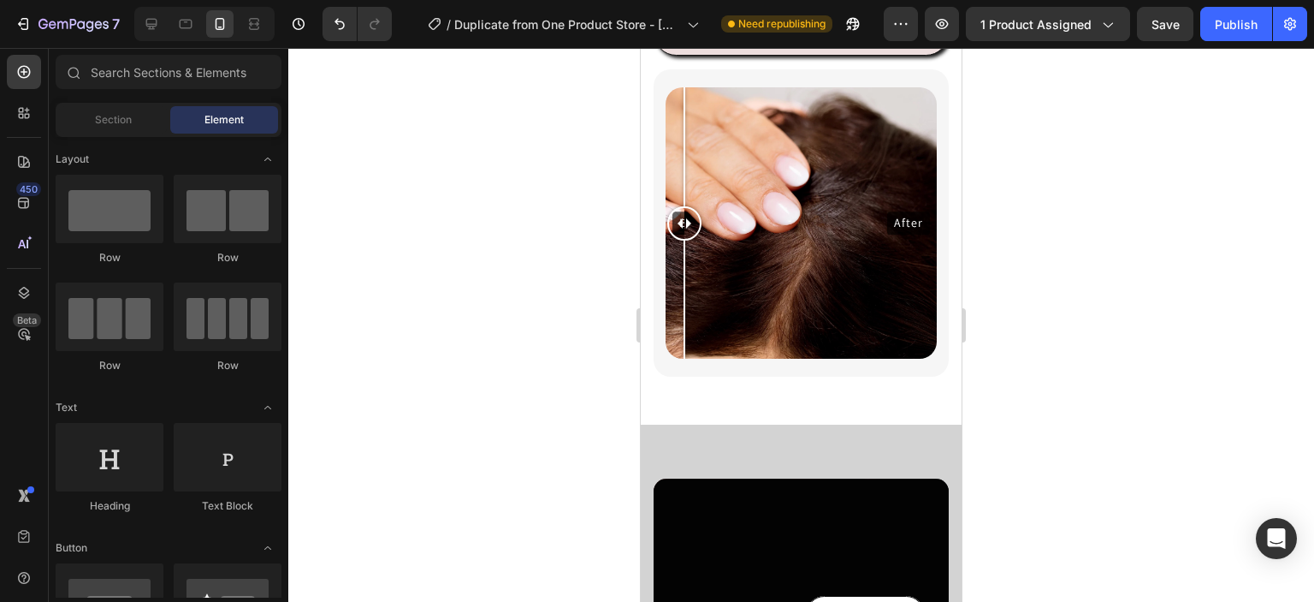
scroll to position [2204, 0]
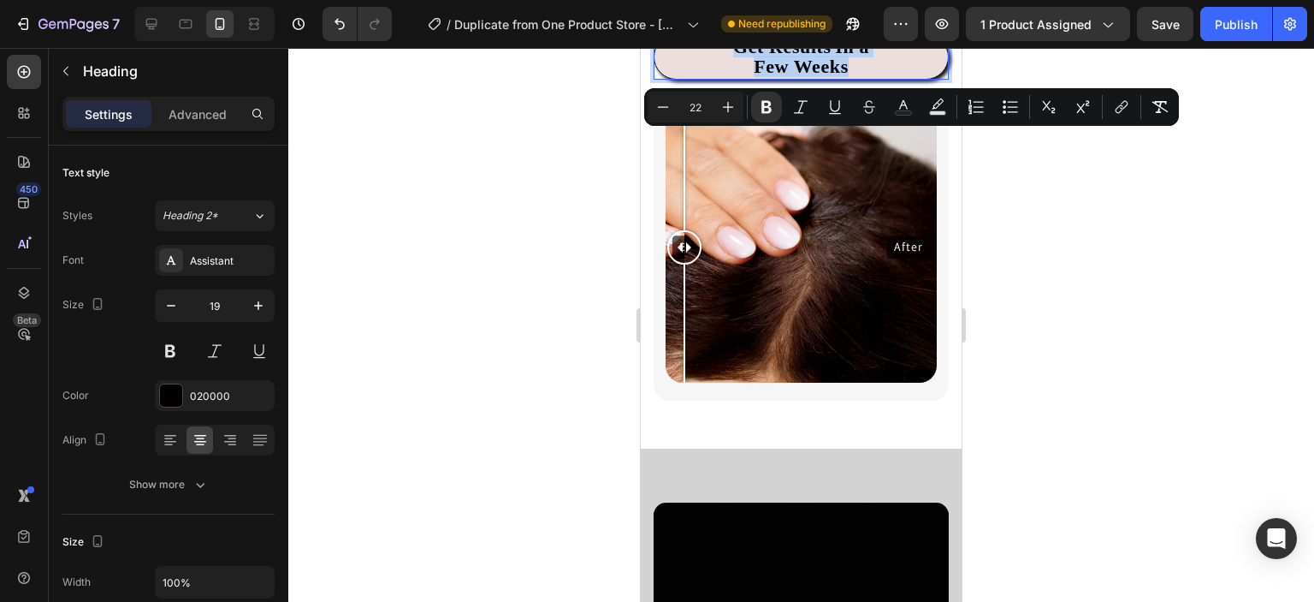
drag, startPoint x: 727, startPoint y: 142, endPoint x: 839, endPoint y: 167, distance: 114.8
click at [839, 78] on p "Get Results In a Few Weeks" at bounding box center [801, 57] width 290 height 41
click at [766, 108] on icon "Editor contextual toolbar" at bounding box center [766, 106] width 17 height 17
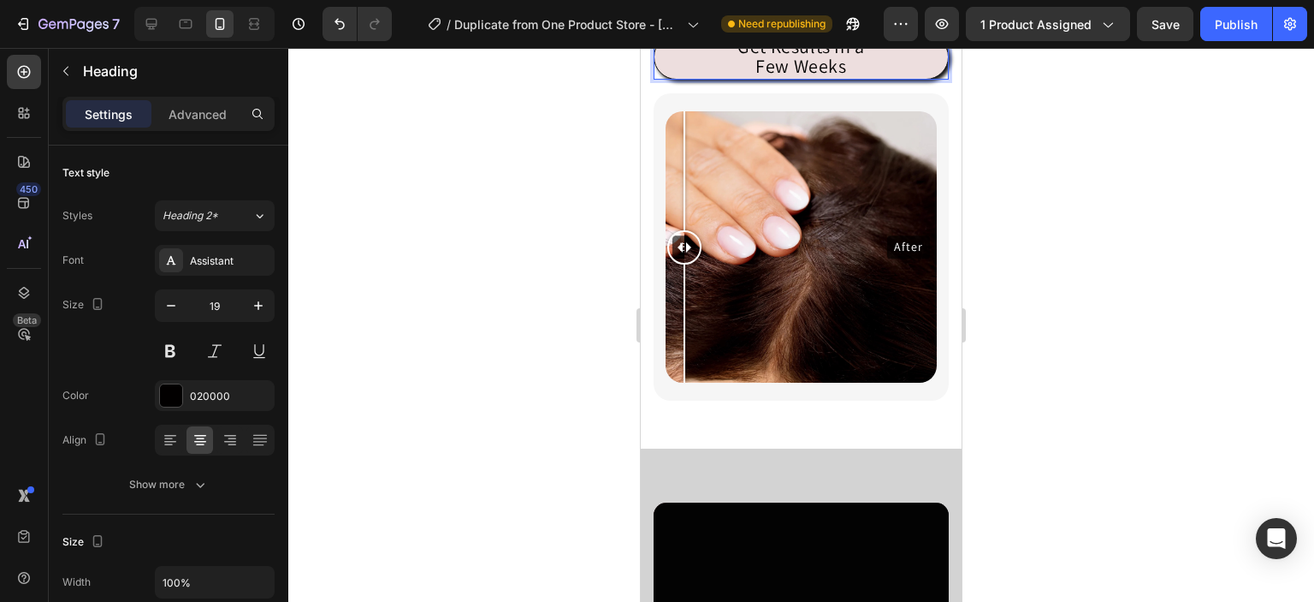
click at [1013, 261] on div at bounding box center [801, 325] width 1026 height 554
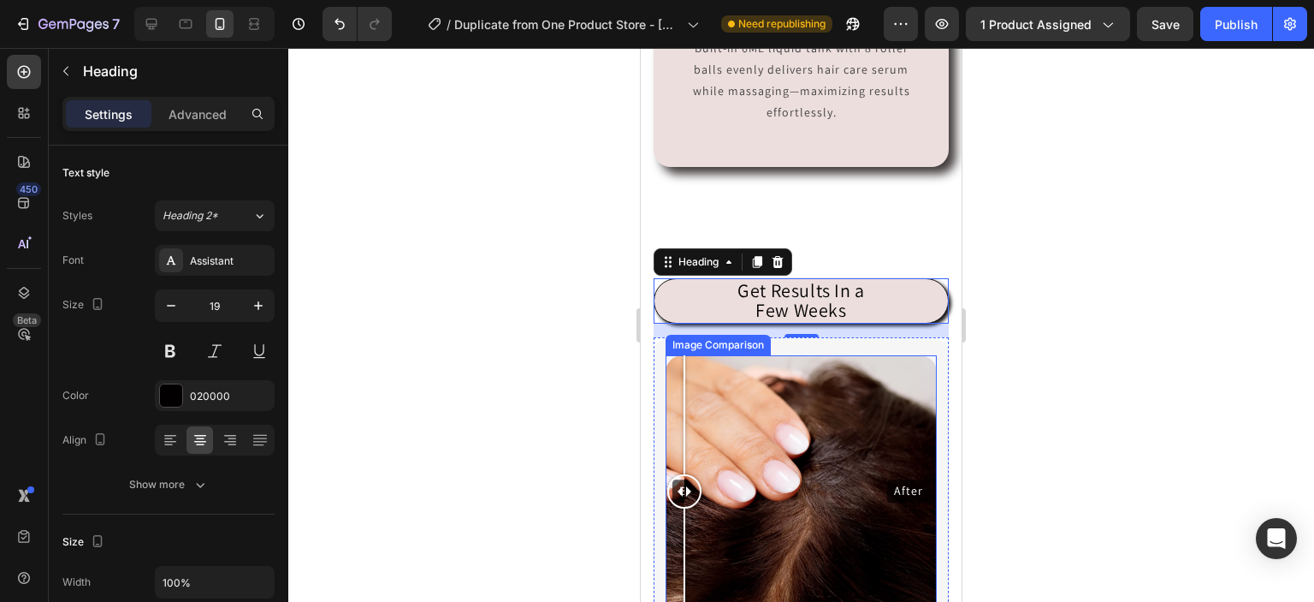
scroll to position [2067, 0]
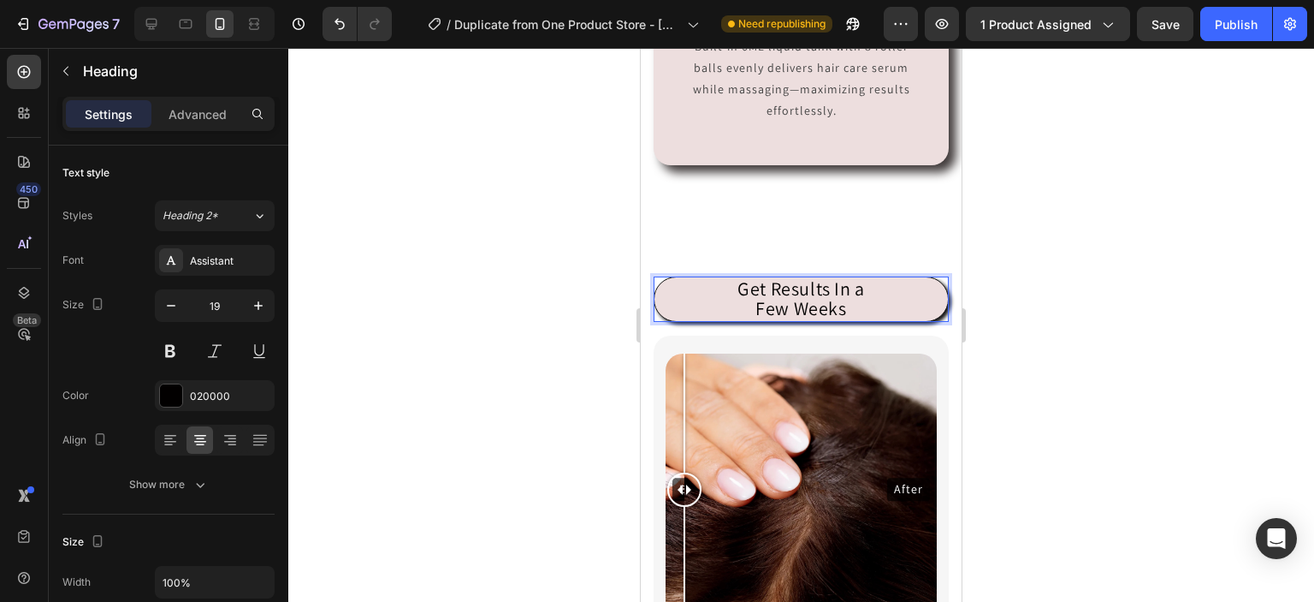
click at [762, 279] on span "Get Results In a" at bounding box center [802, 288] width 128 height 24
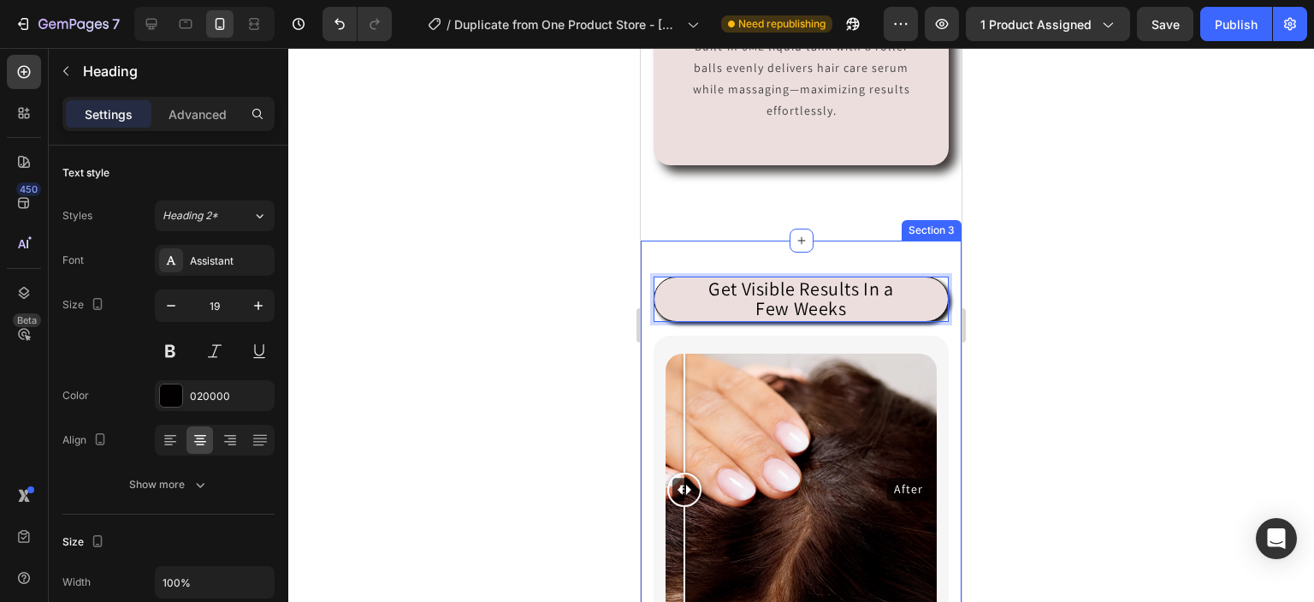
click at [1150, 334] on div at bounding box center [801, 325] width 1026 height 554
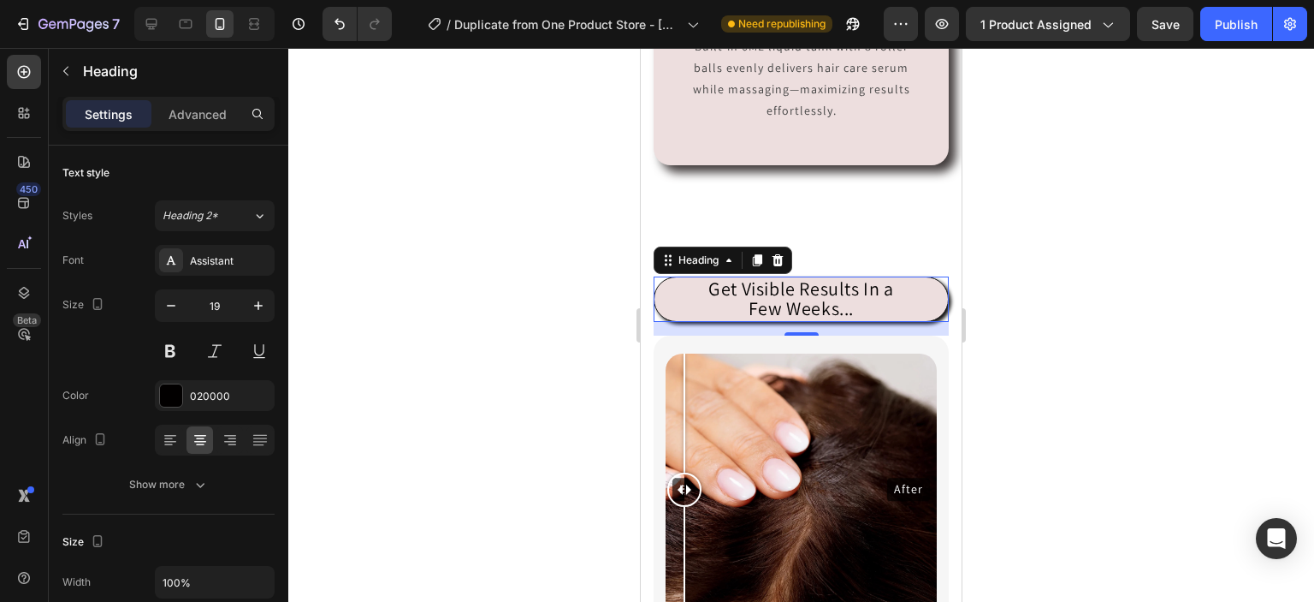
click at [1079, 355] on div at bounding box center [801, 325] width 1026 height 554
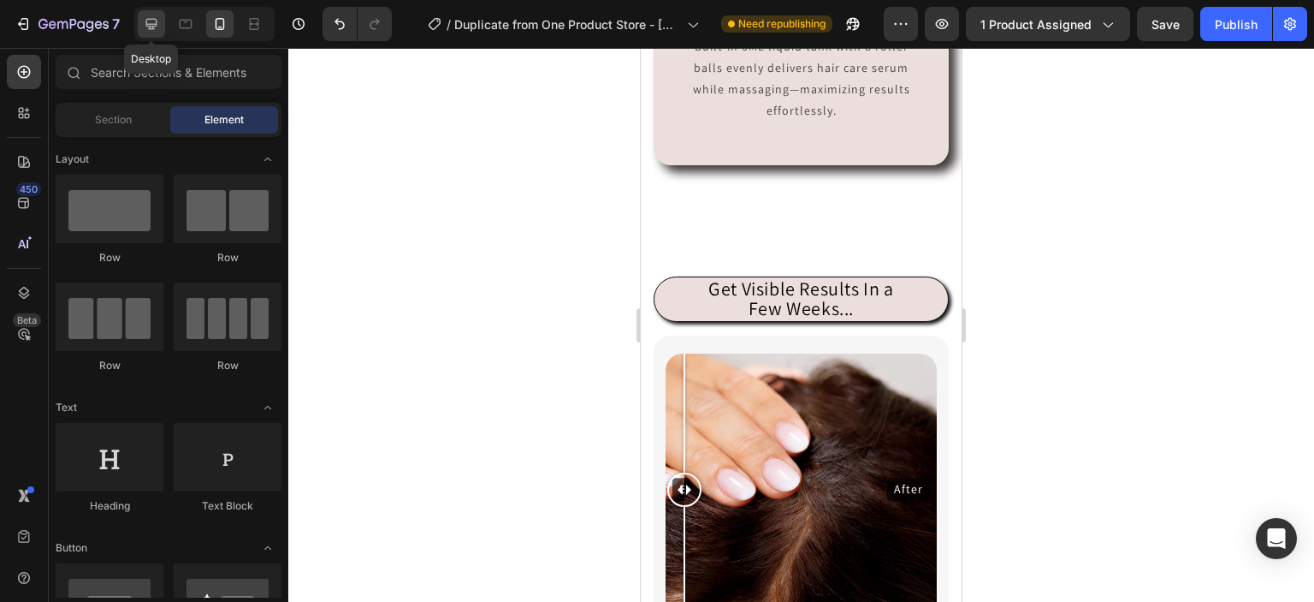
click at [152, 24] on icon at bounding box center [151, 24] width 11 height 11
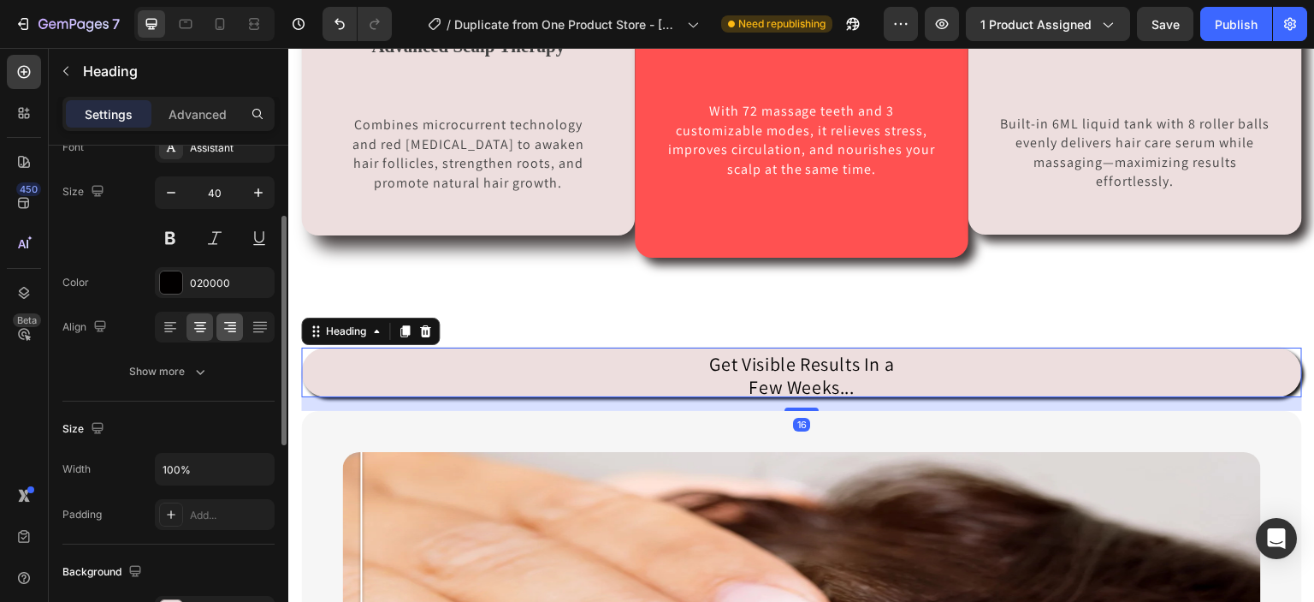
scroll to position [133, 0]
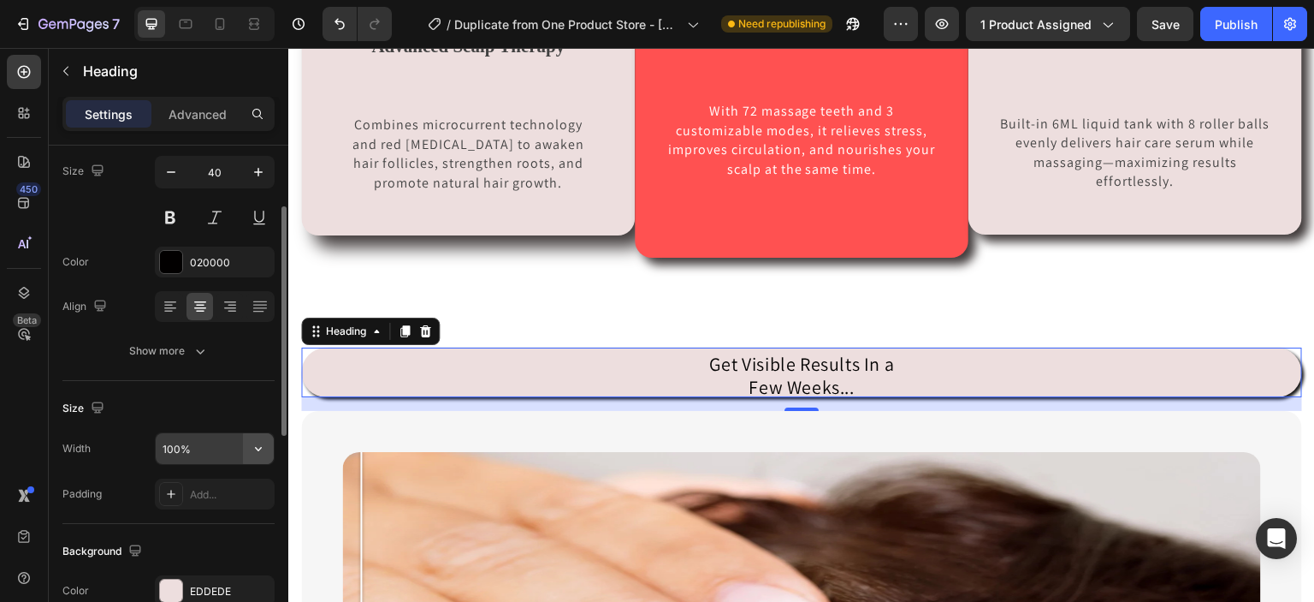
click at [251, 440] on icon "button" at bounding box center [258, 448] width 17 height 17
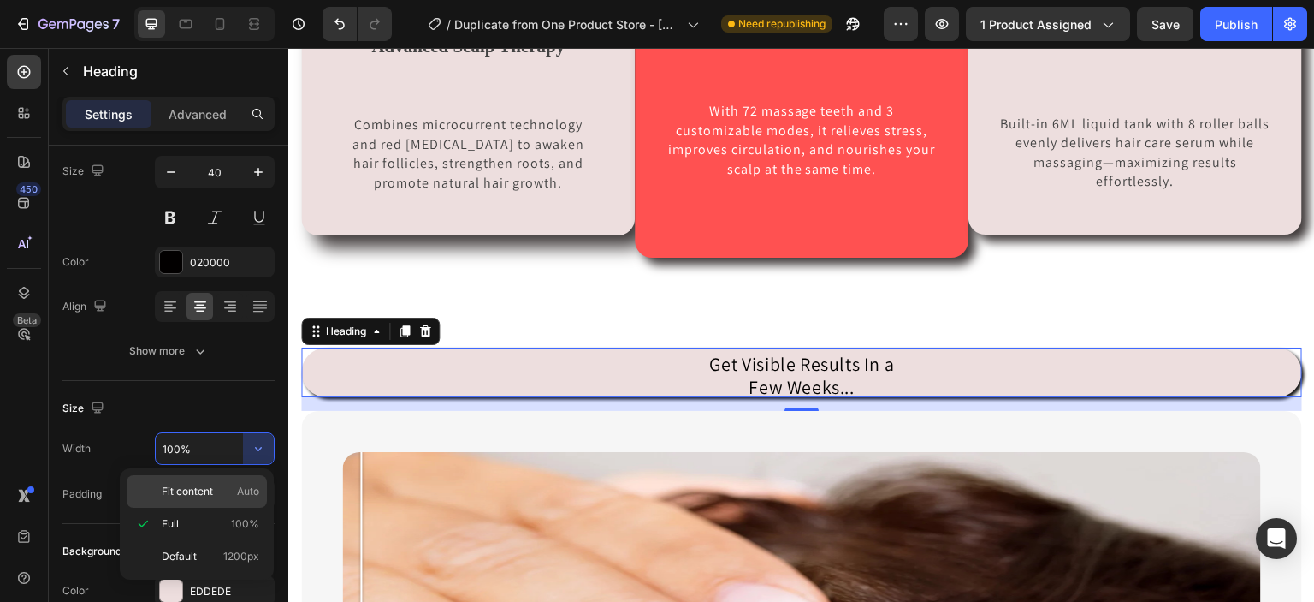
click at [229, 502] on div "Fit content Auto" at bounding box center [197, 491] width 140 height 33
type input "Auto"
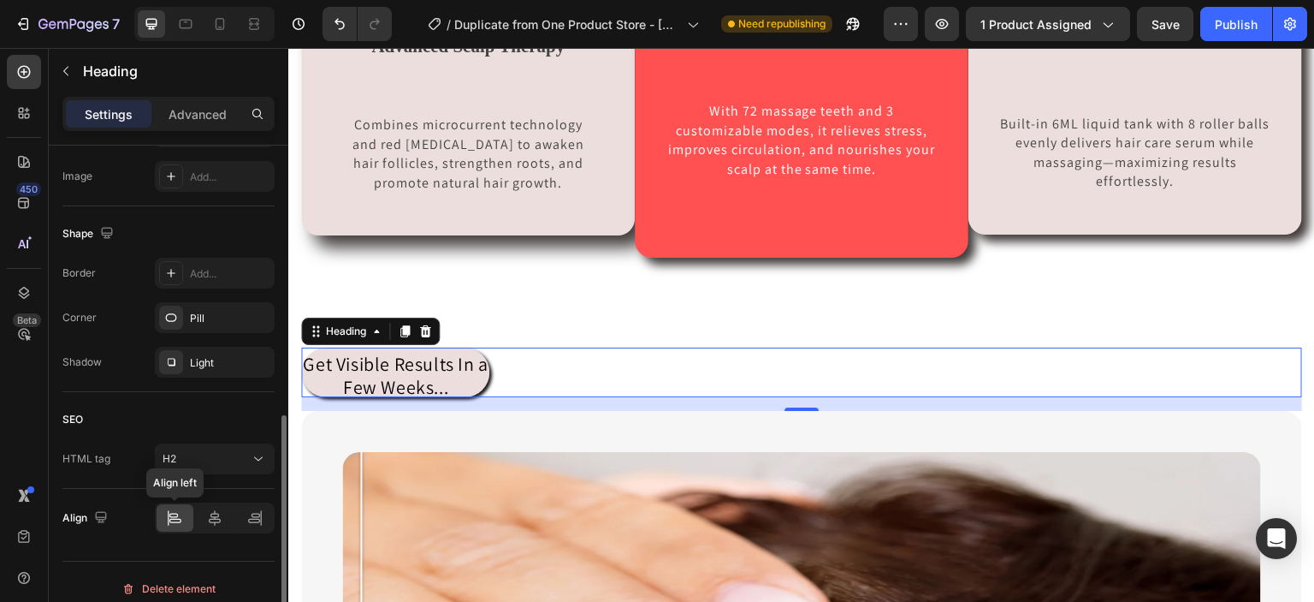
scroll to position [603, 0]
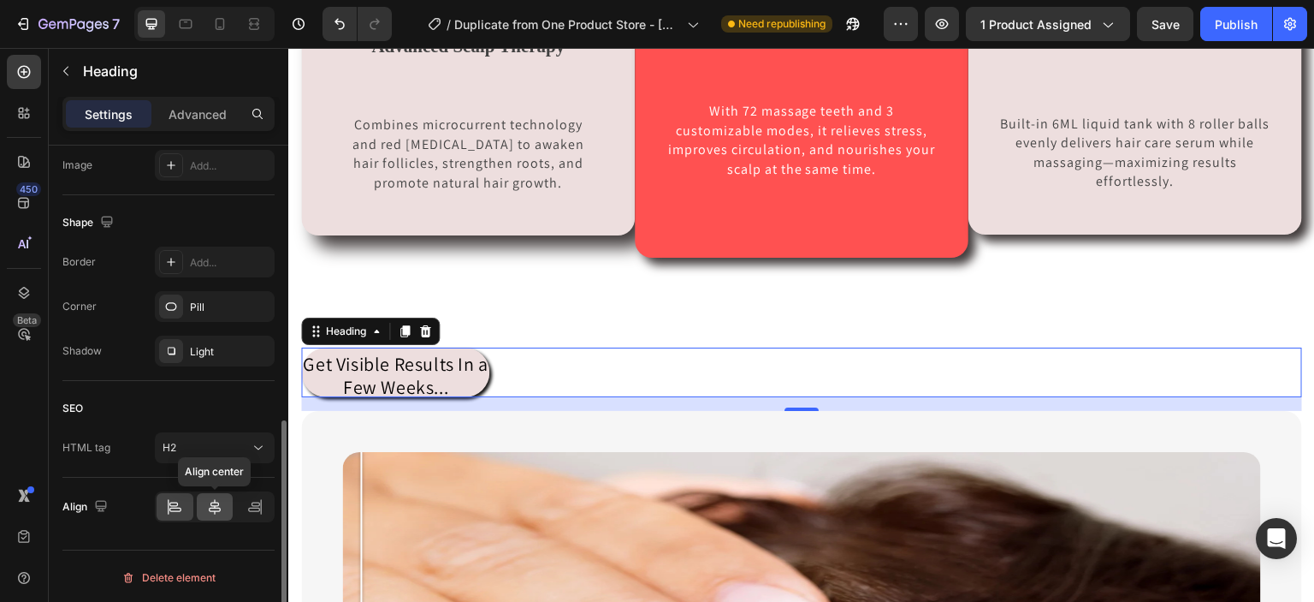
click at [207, 503] on icon at bounding box center [214, 506] width 17 height 17
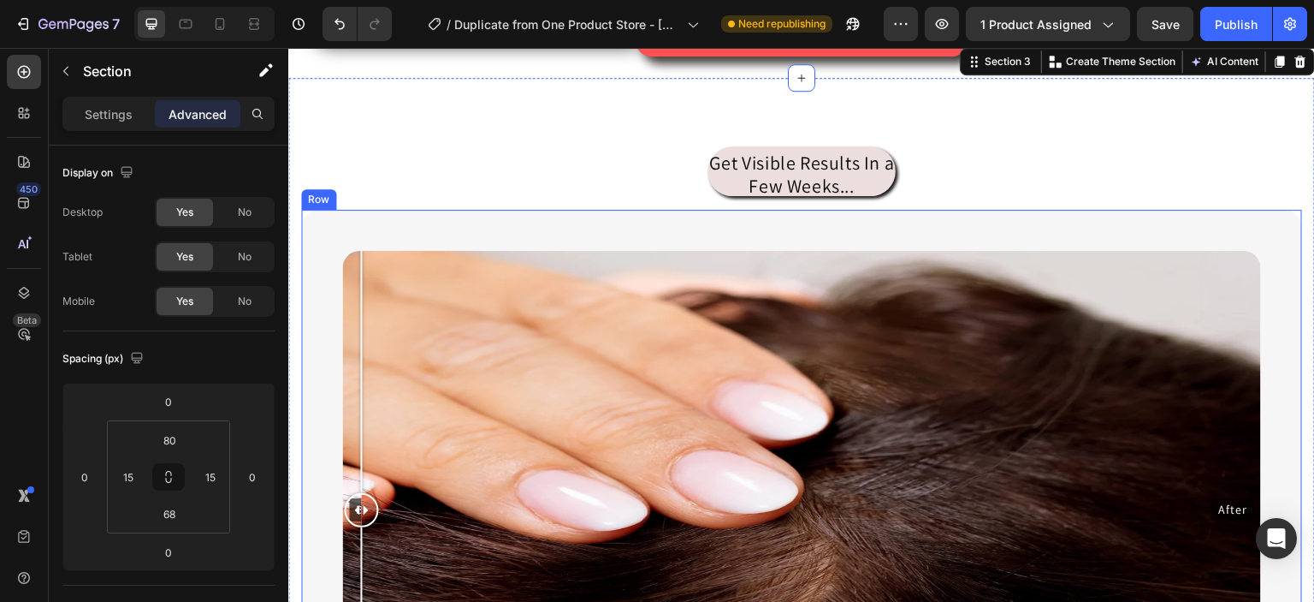
scroll to position [1421, 0]
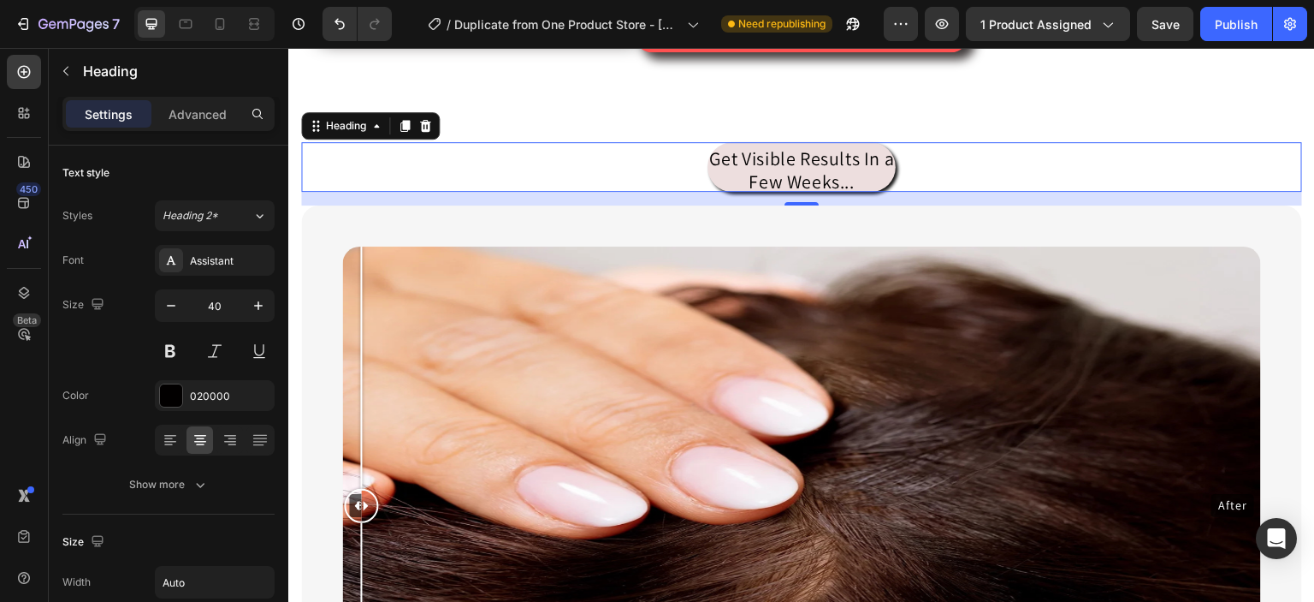
click at [1011, 150] on div "Get Visible Results In a Few Weeks..." at bounding box center [801, 167] width 1001 height 50
click at [1225, 36] on button "Publish" at bounding box center [1237, 24] width 72 height 34
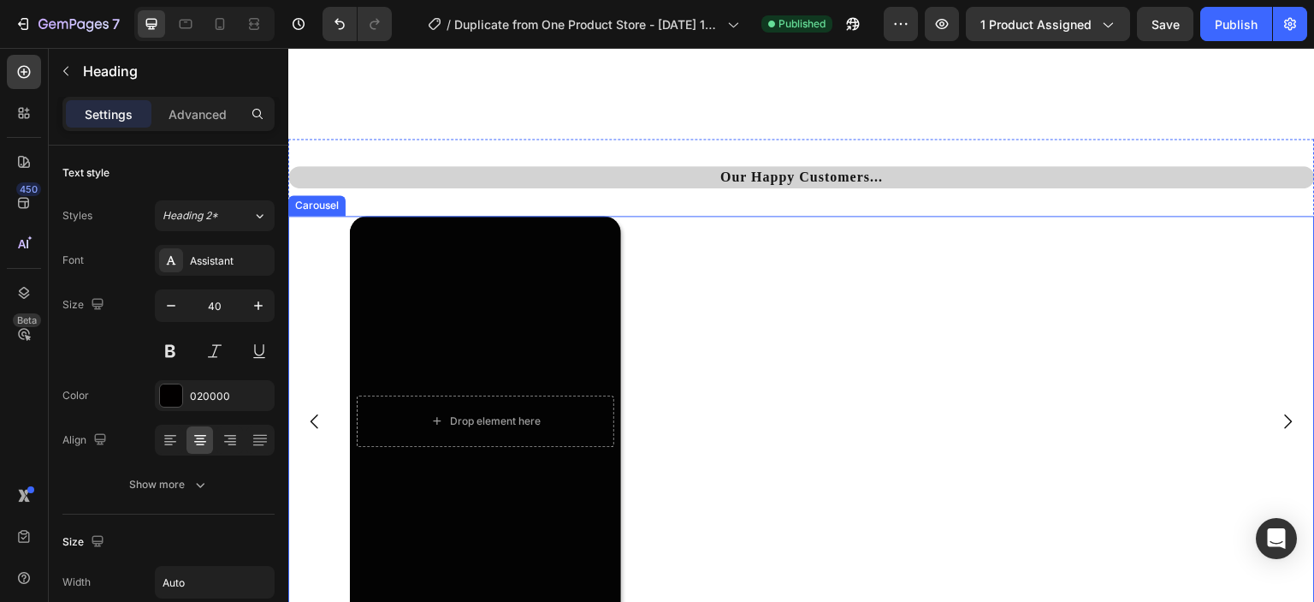
scroll to position [3994, 0]
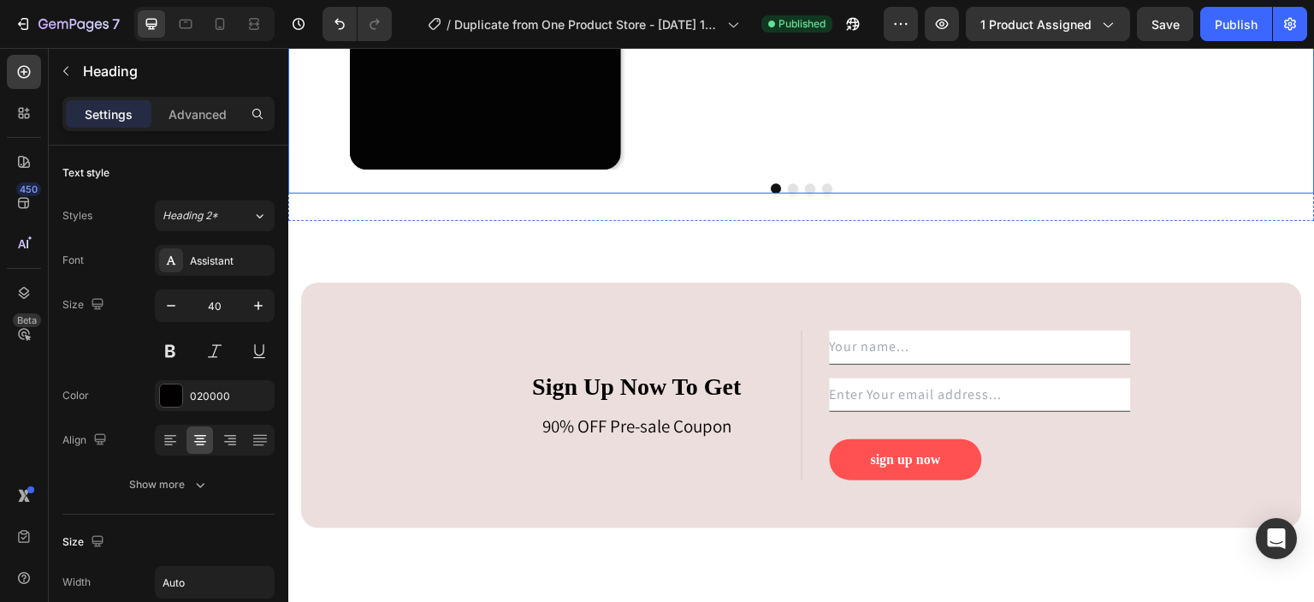
click at [788, 189] on button "Dot" at bounding box center [793, 188] width 10 height 10
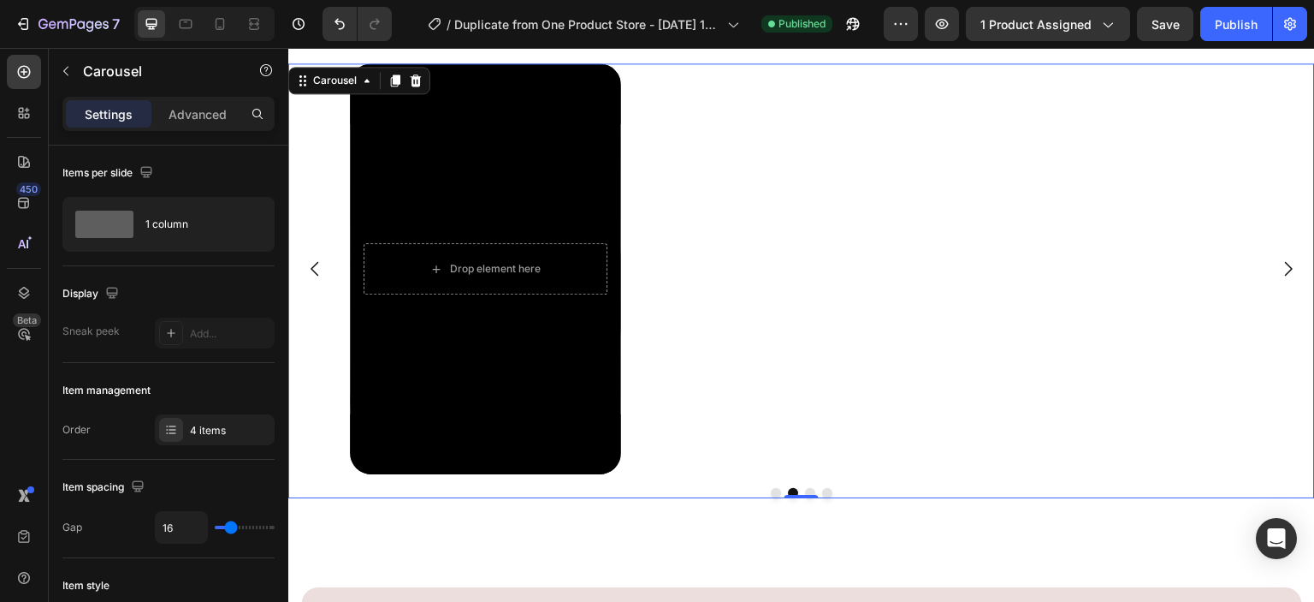
scroll to position [3690, 0]
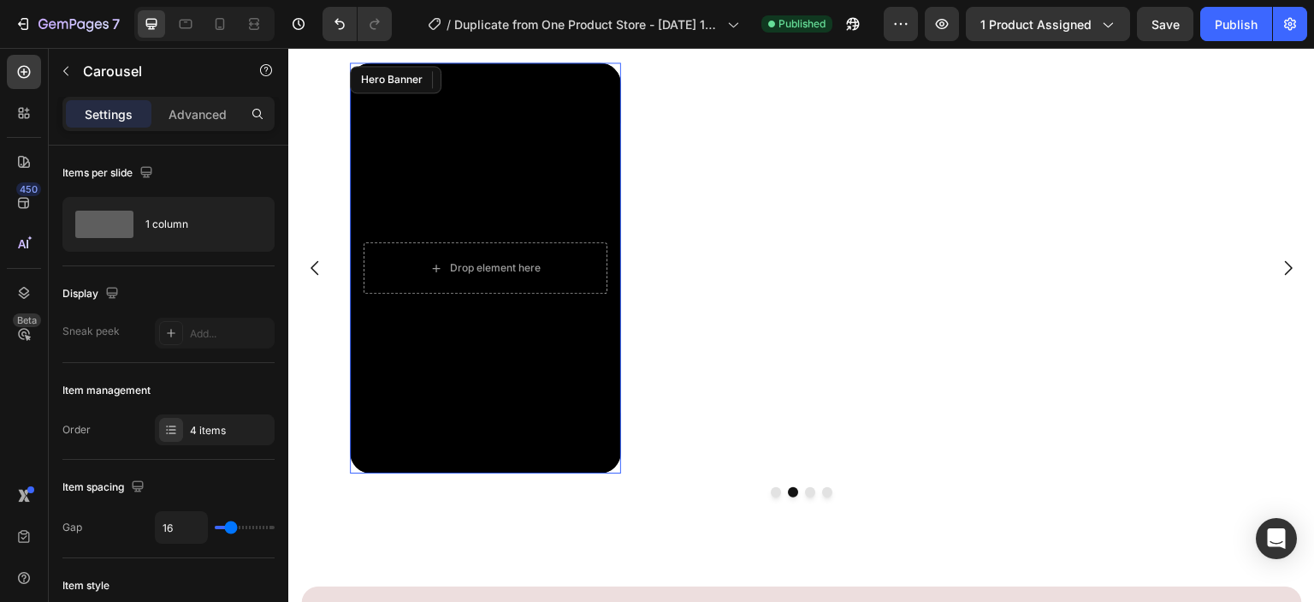
click at [570, 369] on div "Background Image" at bounding box center [485, 267] width 271 height 411
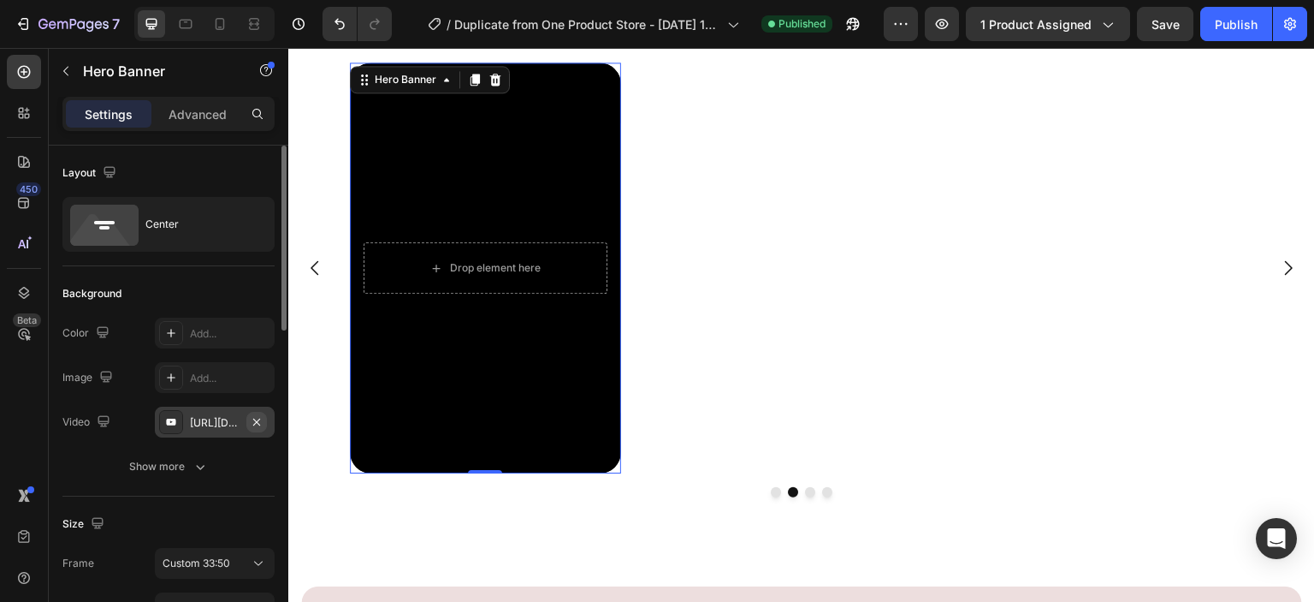
click at [250, 421] on icon "button" at bounding box center [257, 422] width 14 height 14
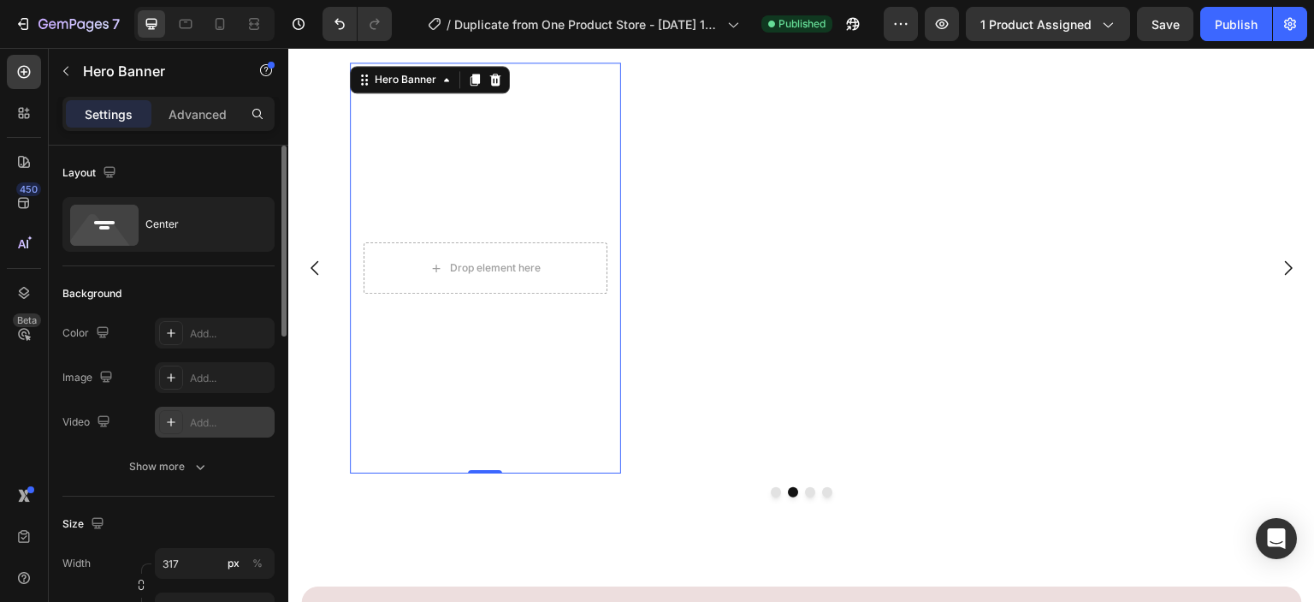
click at [225, 417] on div "Add..." at bounding box center [230, 422] width 80 height 15
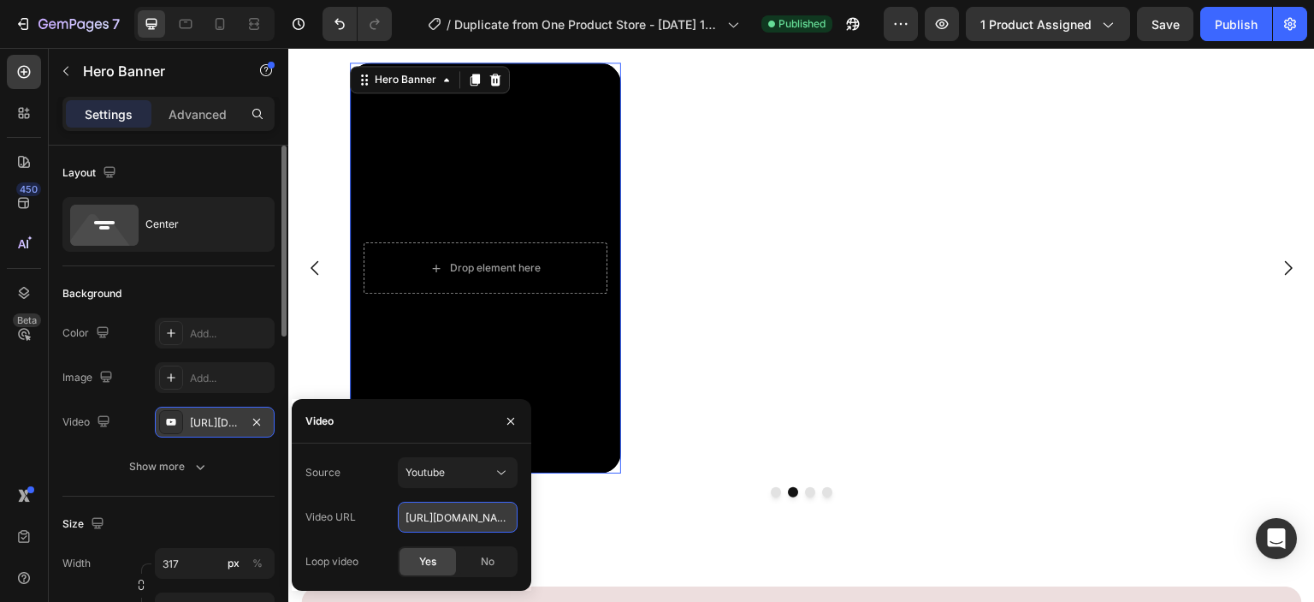
click at [459, 526] on input "[URL][DOMAIN_NAME]" at bounding box center [458, 516] width 120 height 31
paste input "[URL][DOMAIN_NAME]"
type input "[URL][DOMAIN_NAME]"
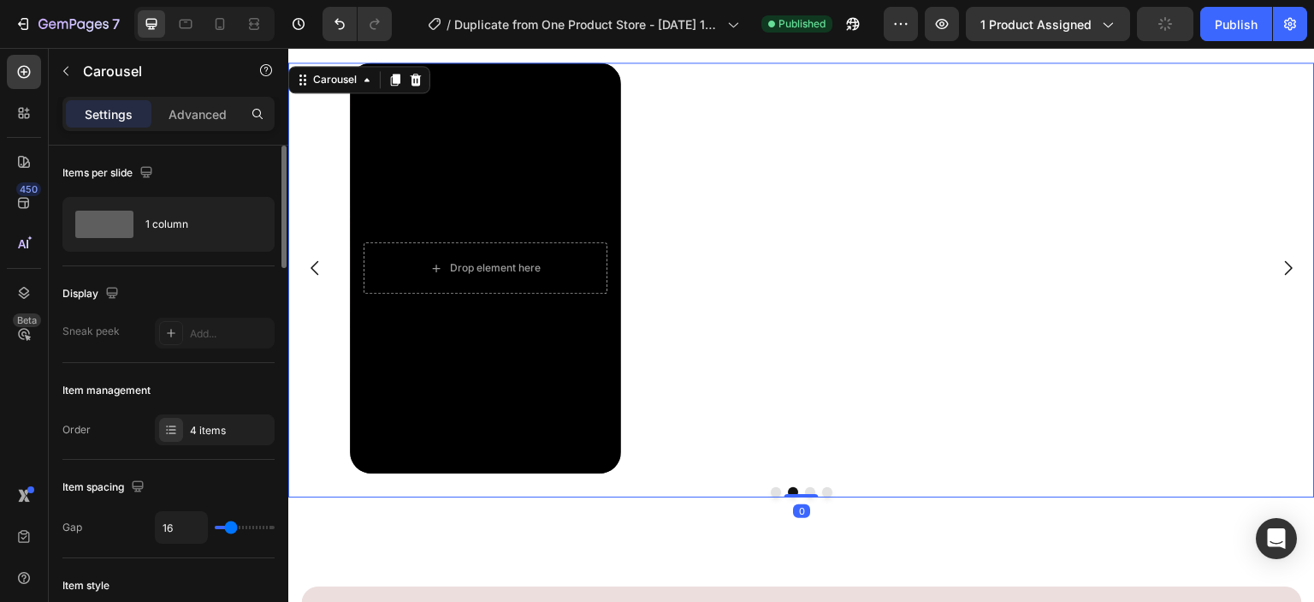
click at [774, 493] on button "Dot" at bounding box center [776, 492] width 10 height 10
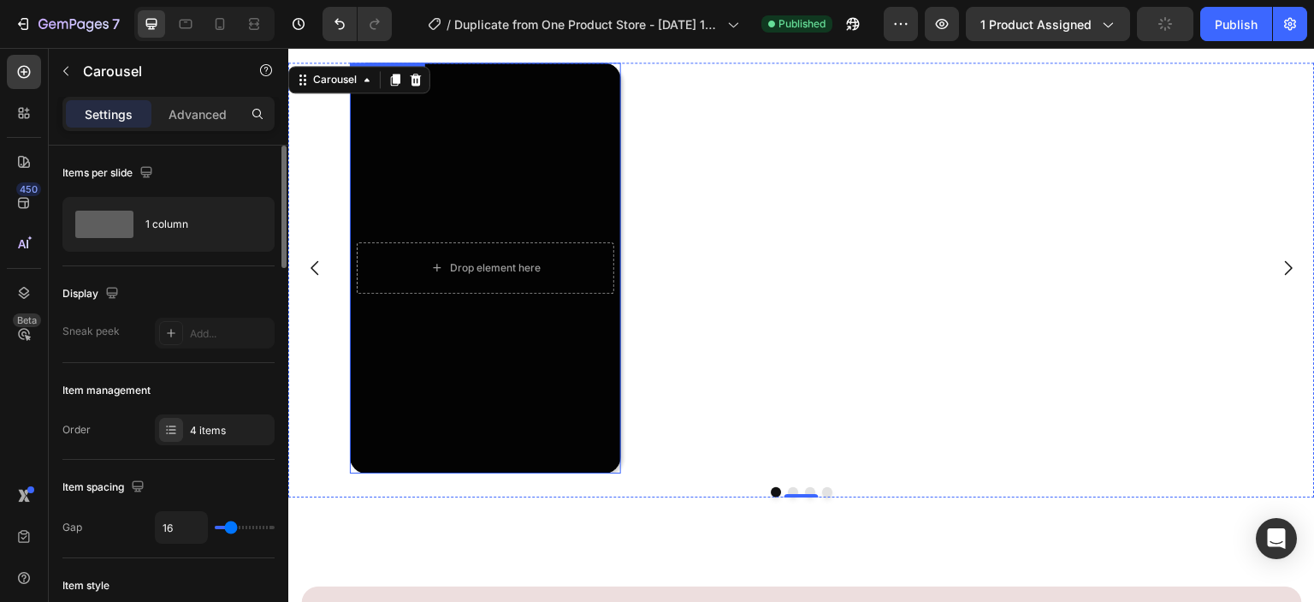
click at [502, 355] on div "Overlay" at bounding box center [485, 267] width 271 height 411
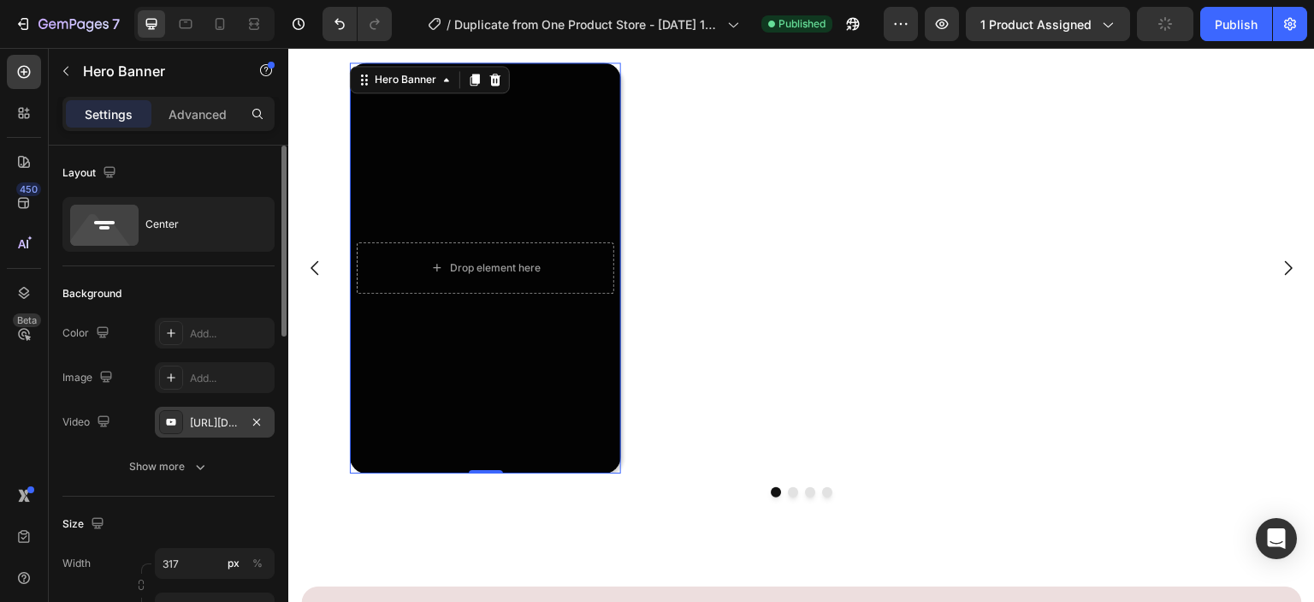
click at [233, 419] on div "https://www.youtube.com/shorts/RR4V0GhnEb4" at bounding box center [215, 422] width 50 height 15
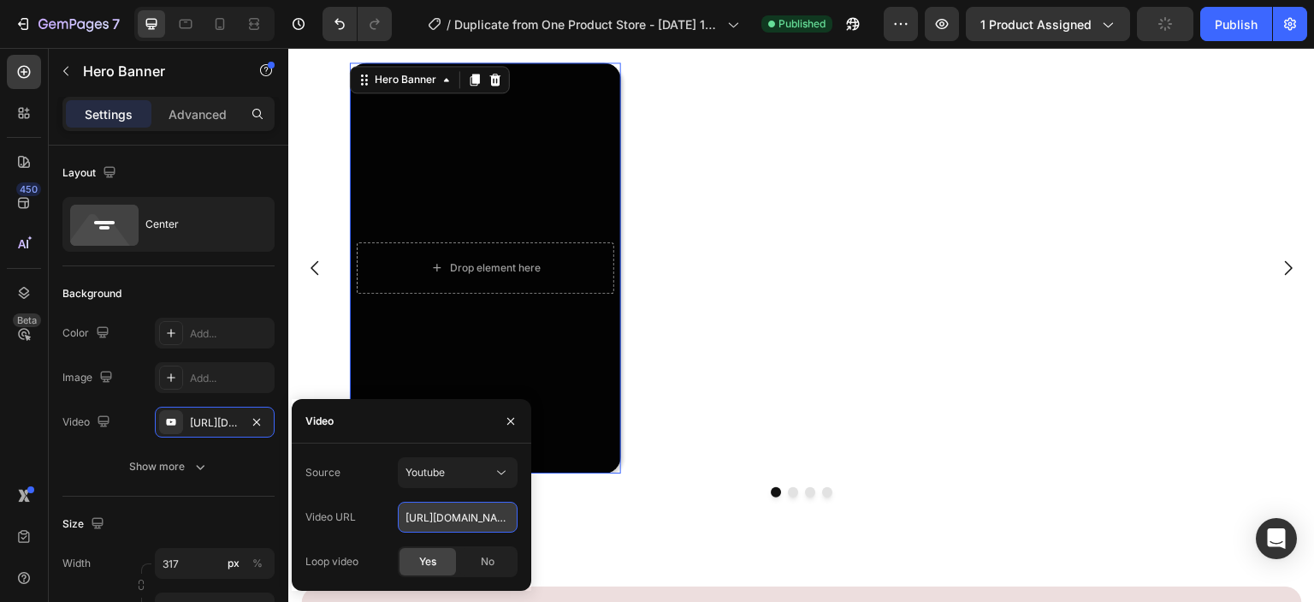
click at [421, 518] on input "https://www.youtube.com/shorts/RR4V0GhnEb4" at bounding box center [458, 516] width 120 height 31
paste input "https://www.youtube.com/shorts/RR4V0GhnEb4"
type input "https://www.youtube.com/shorts/RR4V0GhnEb4"
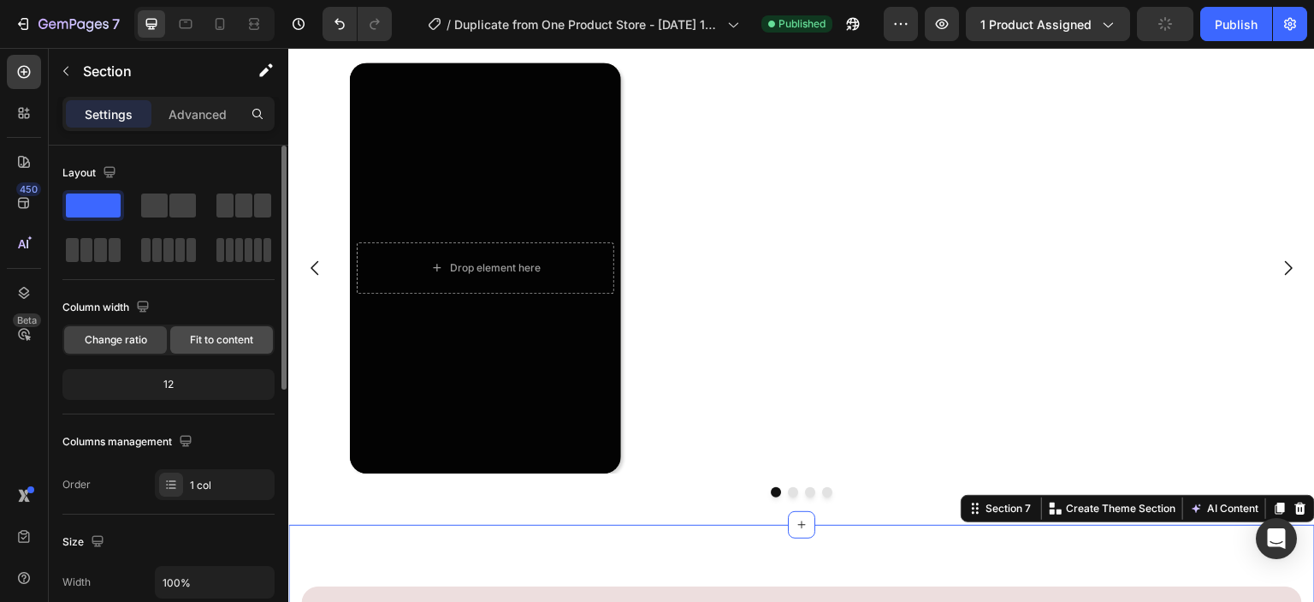
click at [199, 347] on div "Fit to content" at bounding box center [221, 339] width 103 height 27
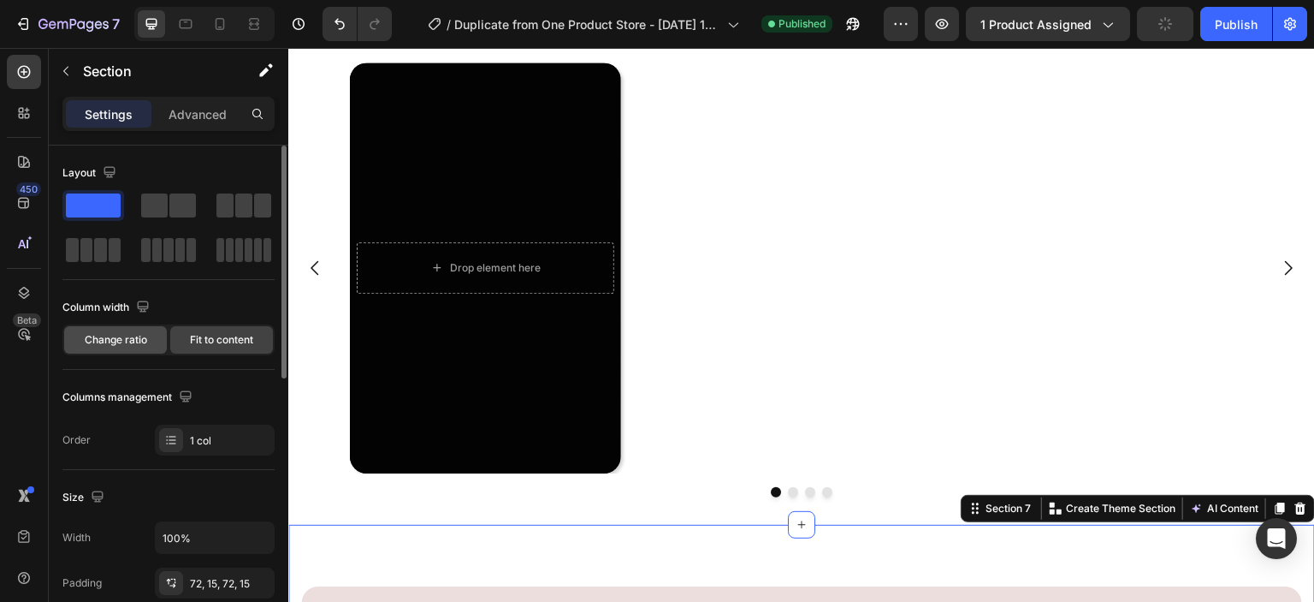
click at [133, 337] on span "Change ratio" at bounding box center [116, 339] width 62 height 15
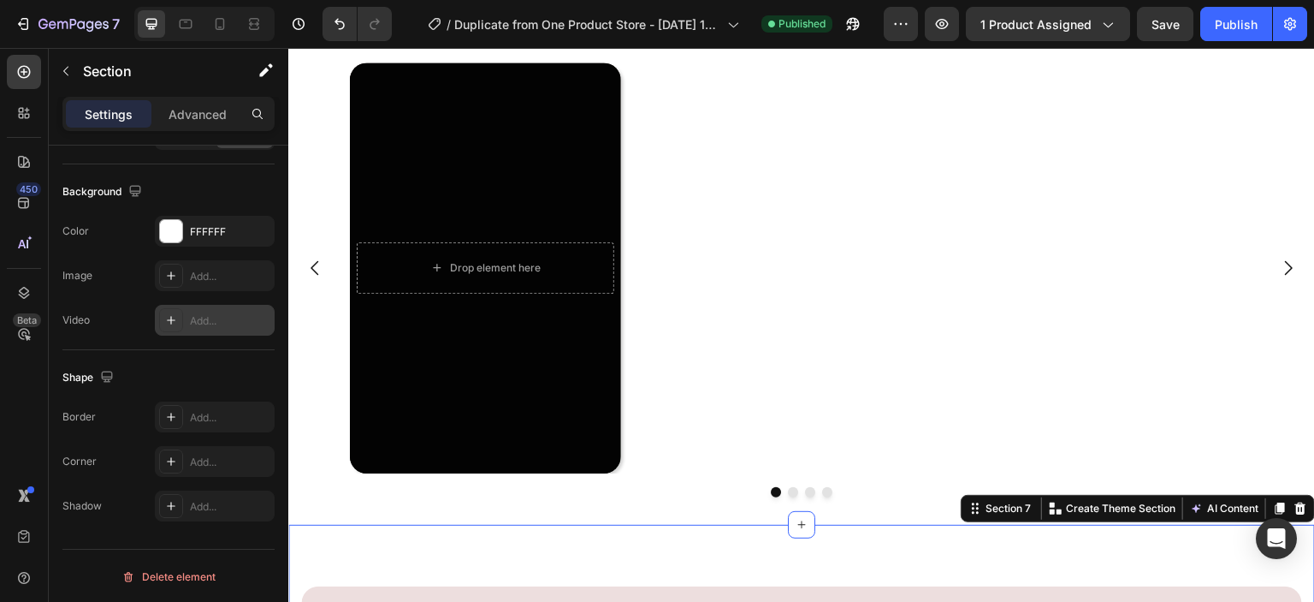
scroll to position [80, 0]
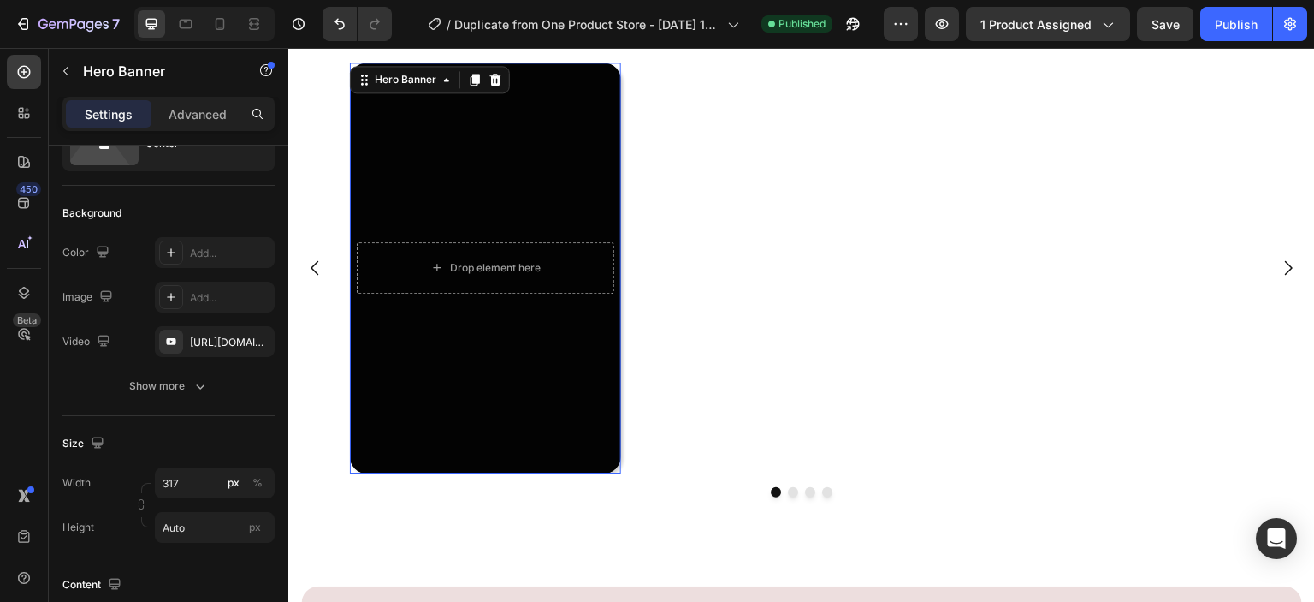
click at [371, 412] on div "Overlay" at bounding box center [485, 267] width 271 height 411
click at [372, 411] on div "Overlay" at bounding box center [485, 267] width 271 height 411
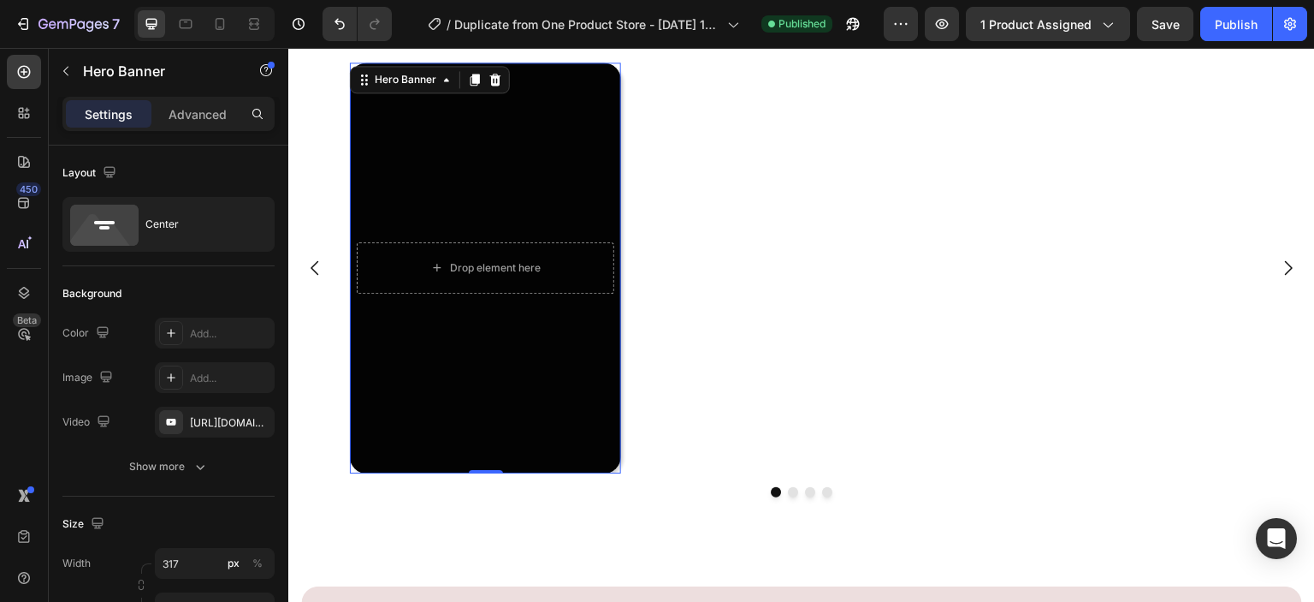
click at [394, 410] on div "Overlay" at bounding box center [485, 267] width 271 height 411
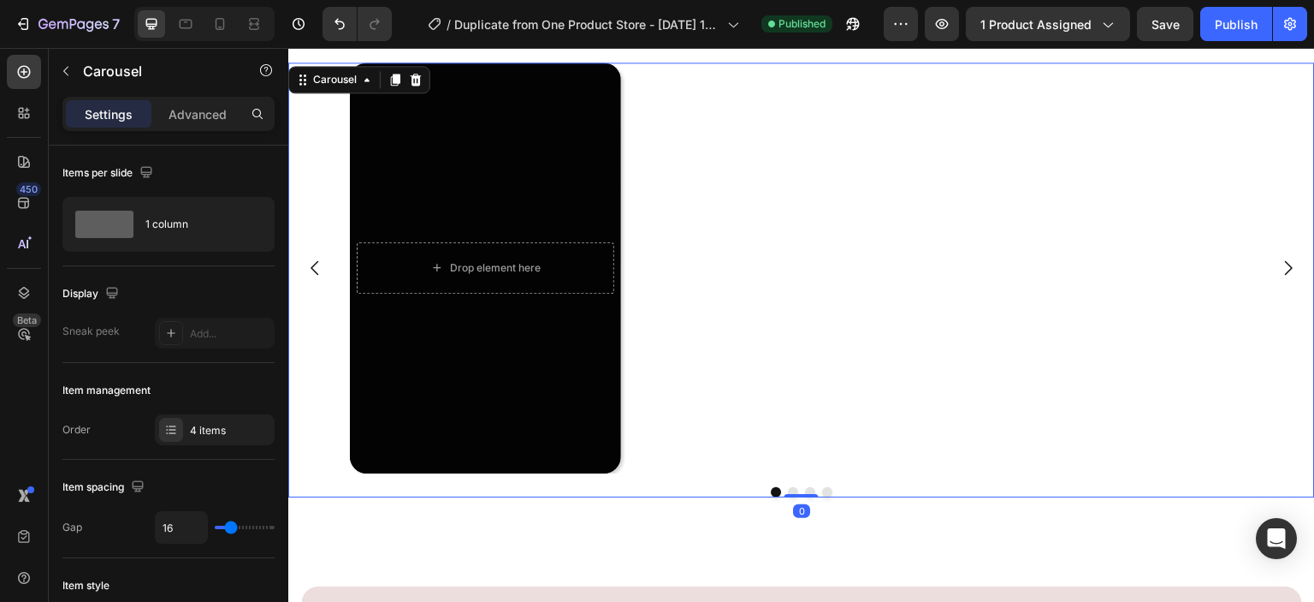
click at [788, 489] on button "Dot" at bounding box center [793, 492] width 10 height 10
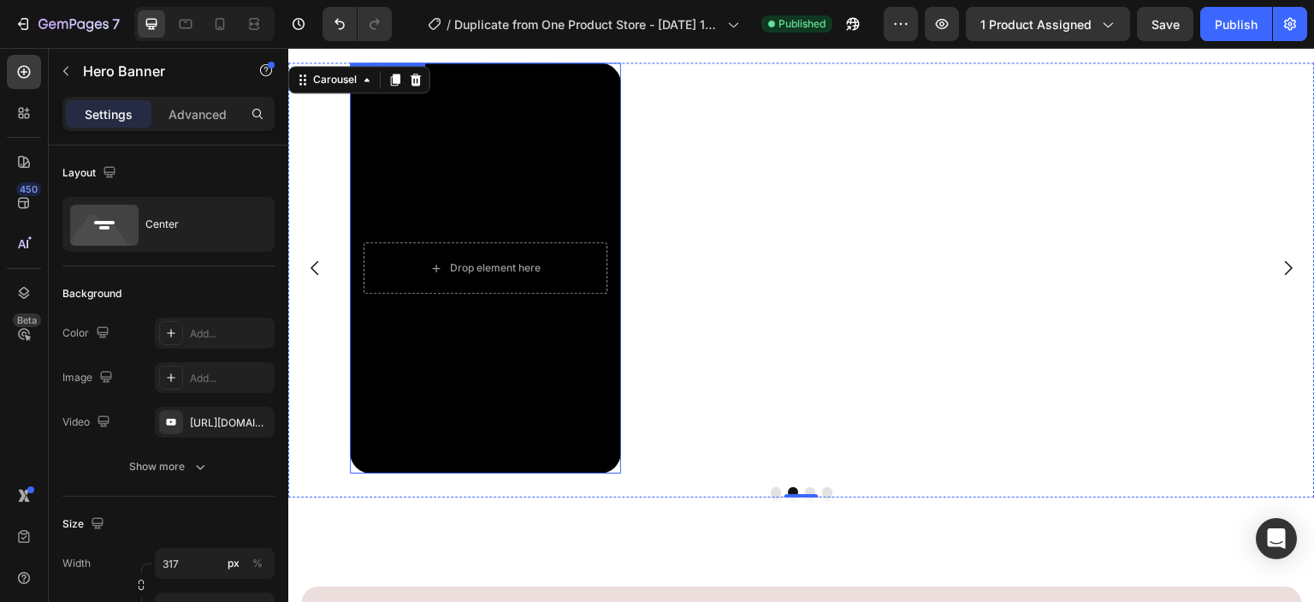
click at [506, 425] on div "Background Image" at bounding box center [485, 267] width 271 height 411
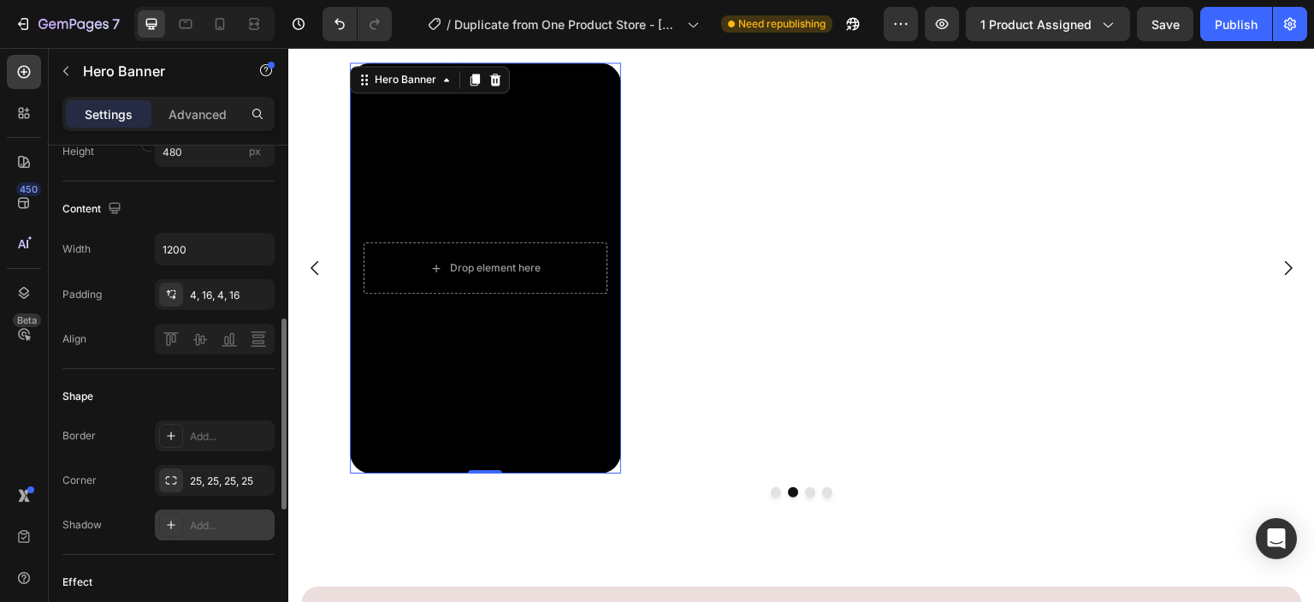
scroll to position [827, 0]
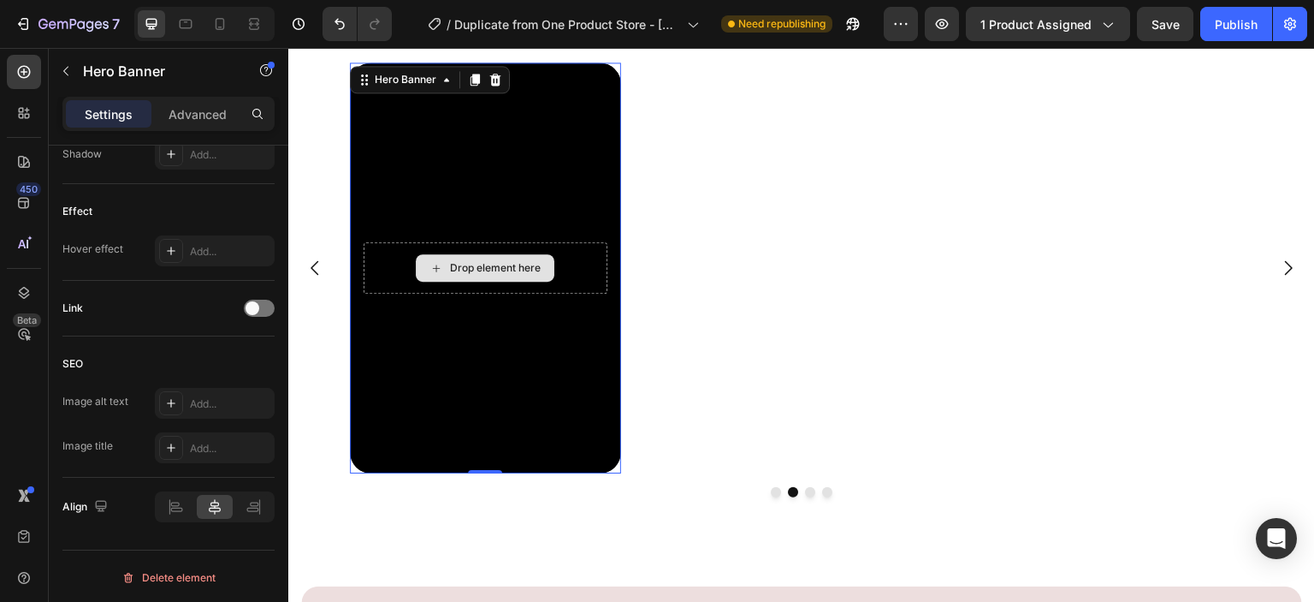
click at [468, 291] on div "Drop element here" at bounding box center [486, 267] width 244 height 51
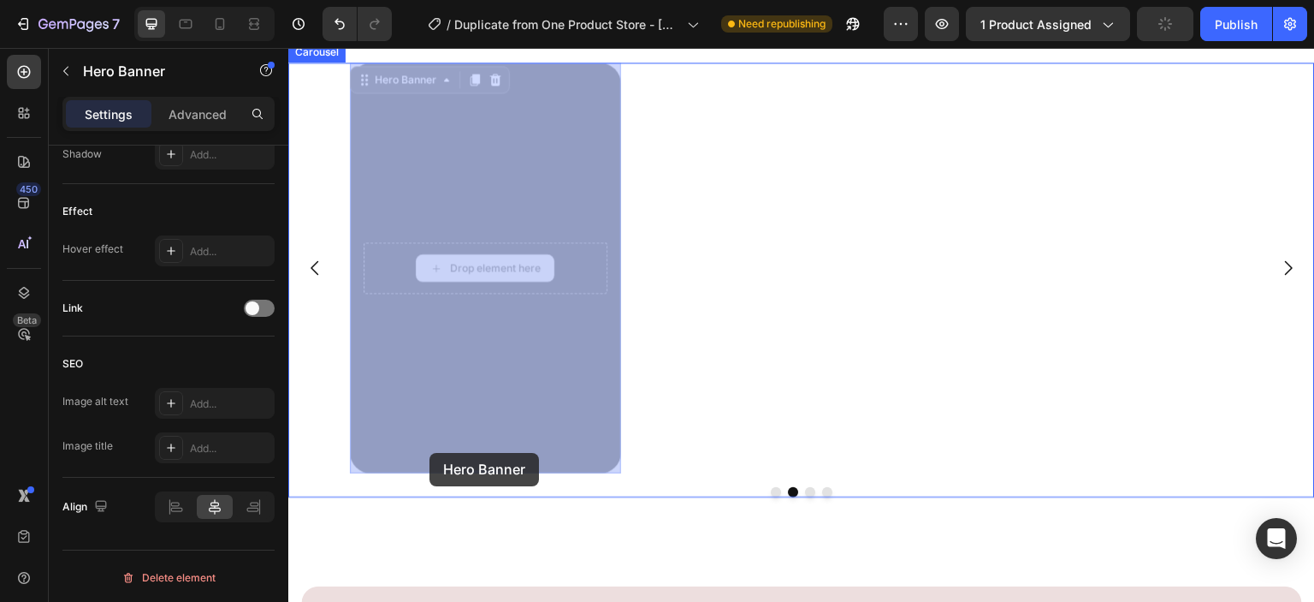
drag, startPoint x: 470, startPoint y: 288, endPoint x: 430, endPoint y: 453, distance: 170.0
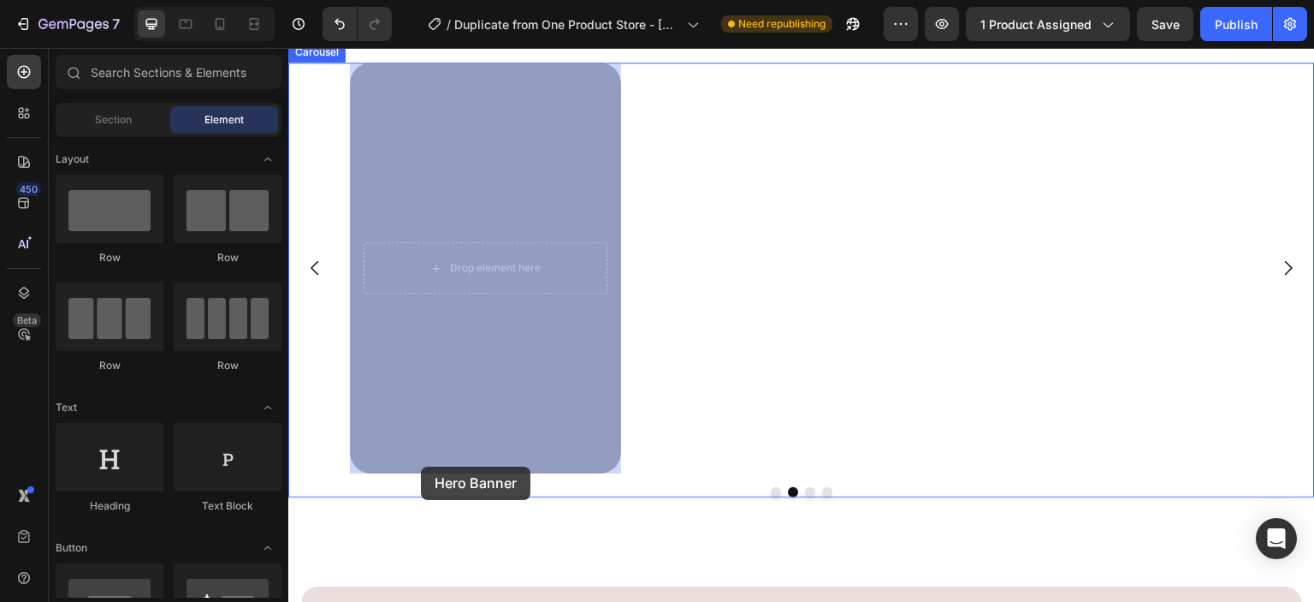
drag, startPoint x: 545, startPoint y: 270, endPoint x: 421, endPoint y: 466, distance: 232.7
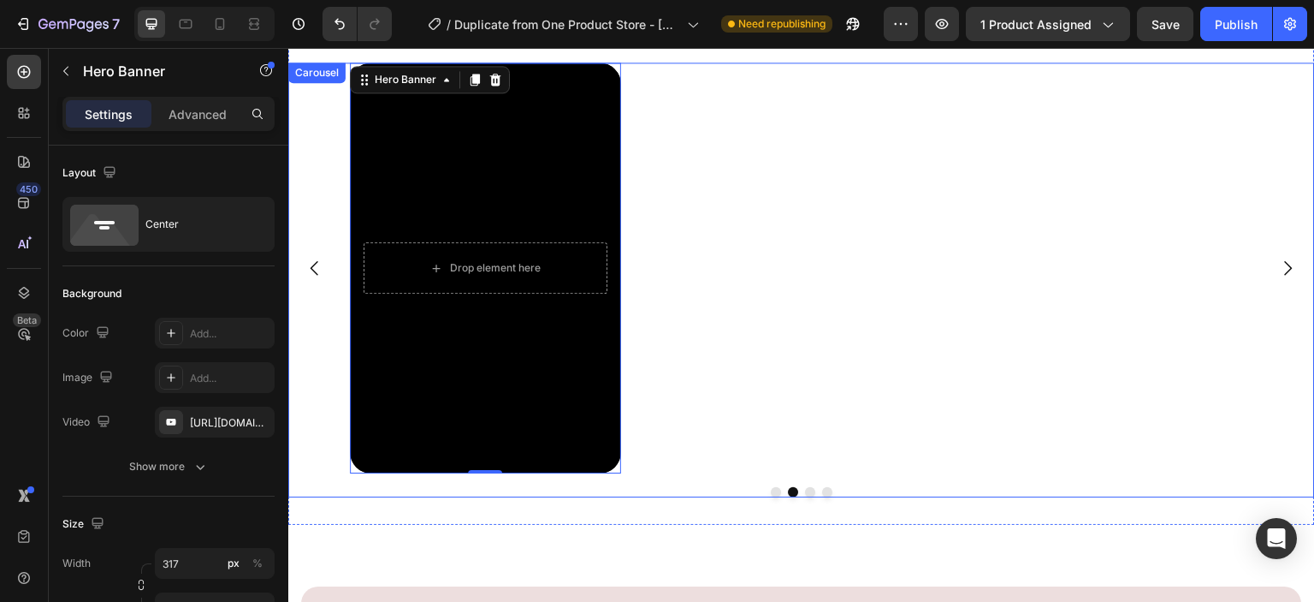
click at [319, 267] on icon "Carousel Back Arrow" at bounding box center [315, 268] width 21 height 21
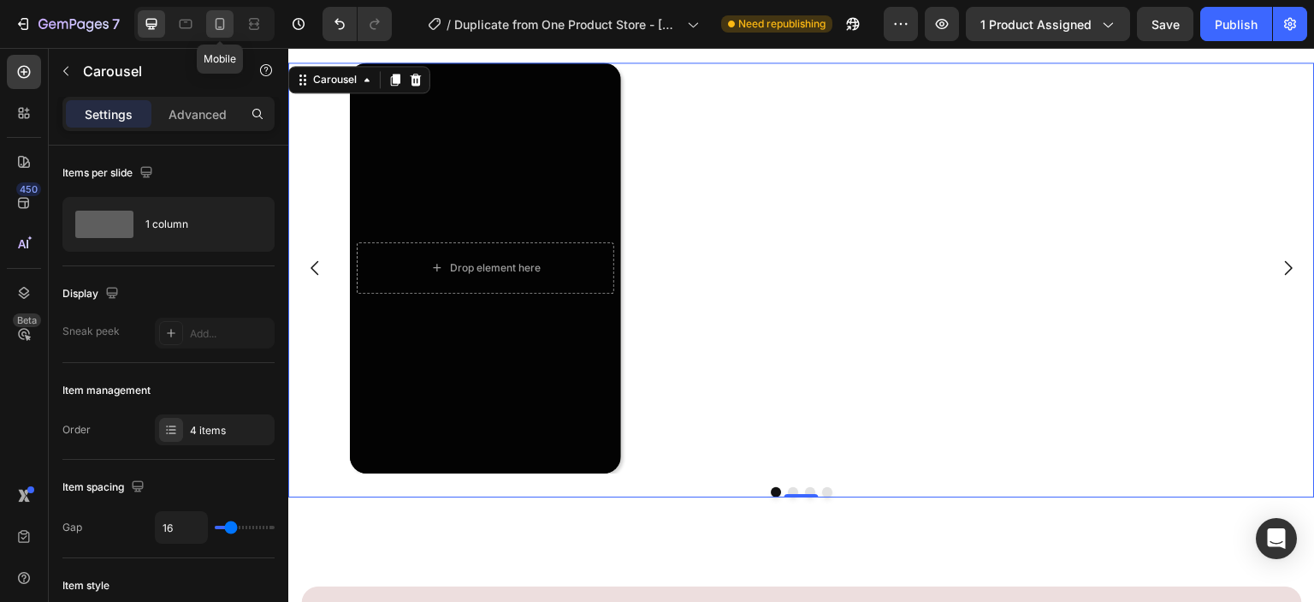
click at [221, 29] on icon at bounding box center [220, 24] width 9 height 12
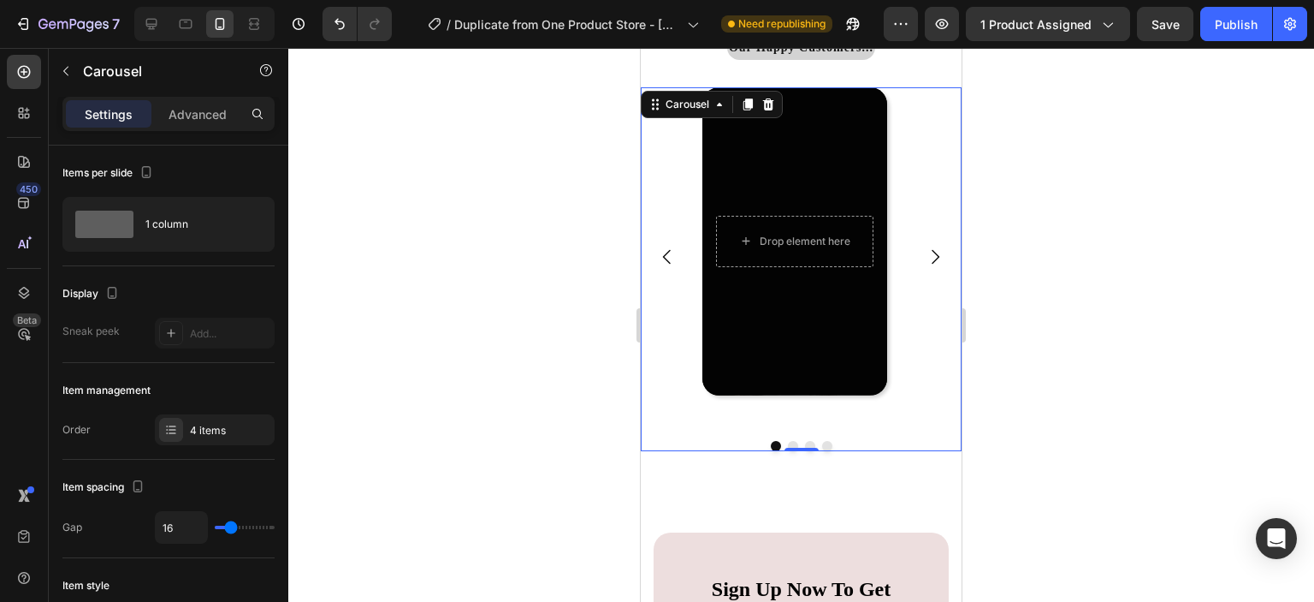
scroll to position [3669, 0]
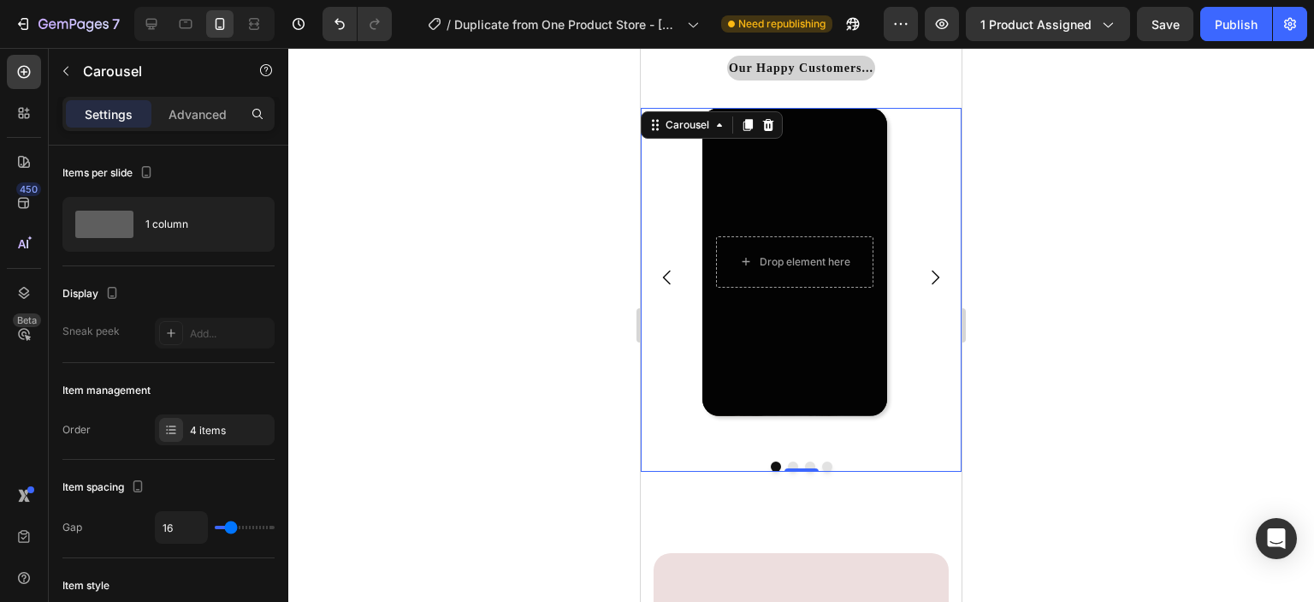
click at [925, 281] on icon "Carousel Next Arrow" at bounding box center [935, 277] width 21 height 21
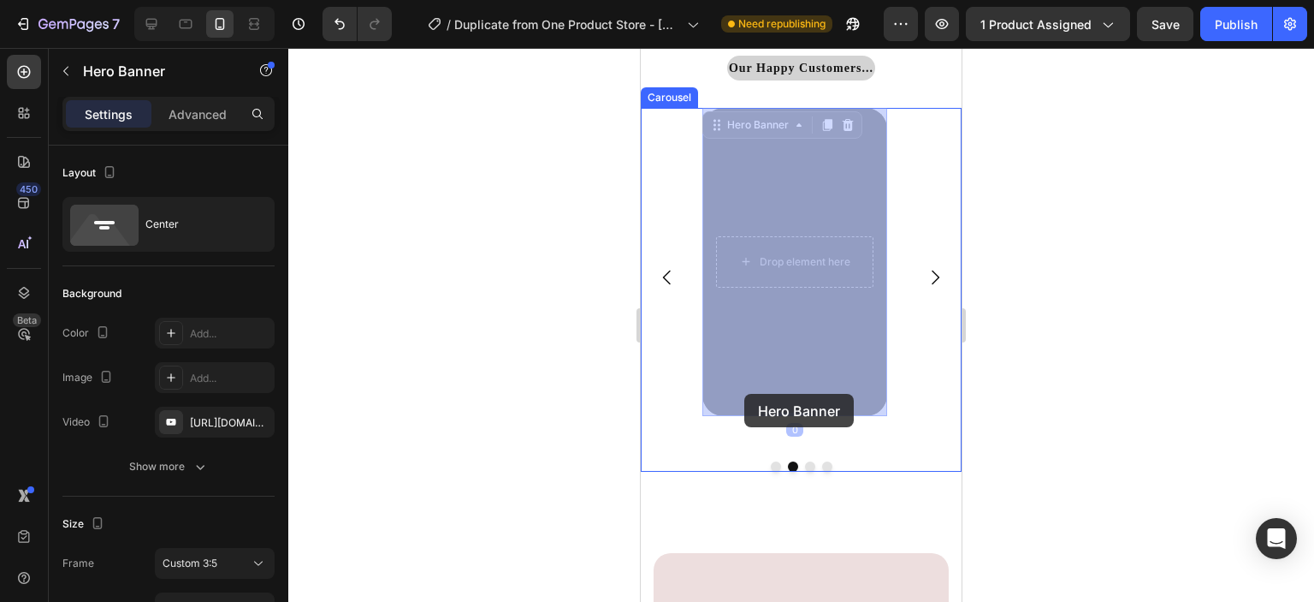
drag, startPoint x: 787, startPoint y: 287, endPoint x: 744, endPoint y: 394, distance: 115.2
click at [641, 48] on div "Background Image" at bounding box center [641, 48] width 0 height 0
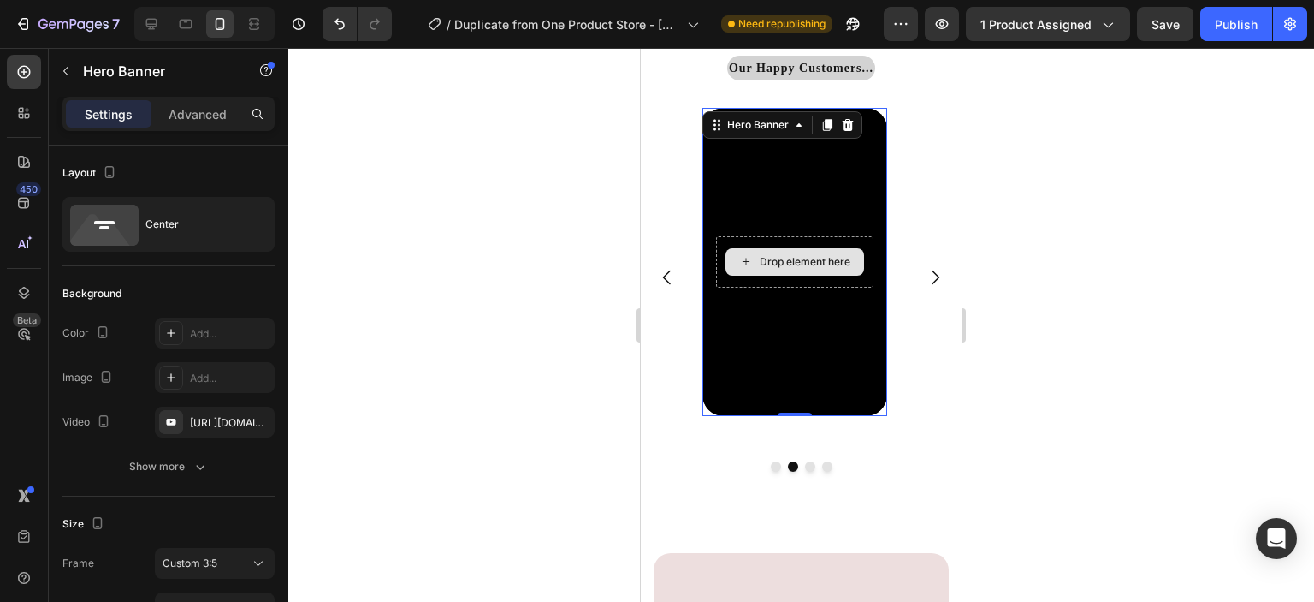
click at [863, 265] on div "Drop element here" at bounding box center [795, 261] width 139 height 27
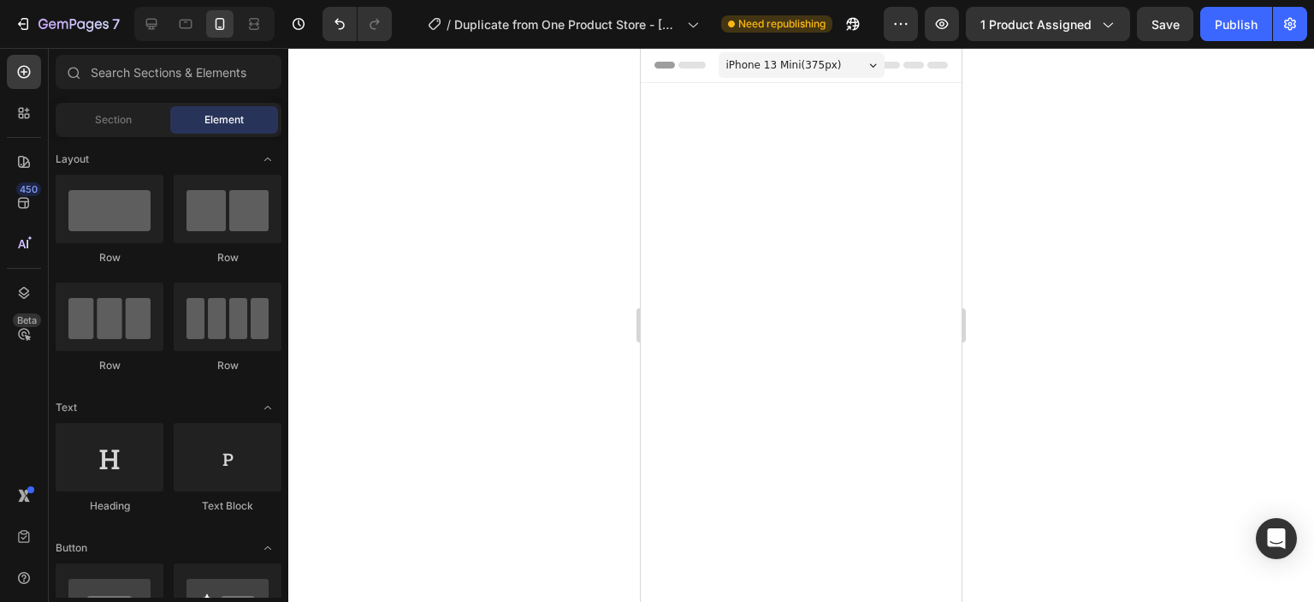
scroll to position [3669, 0]
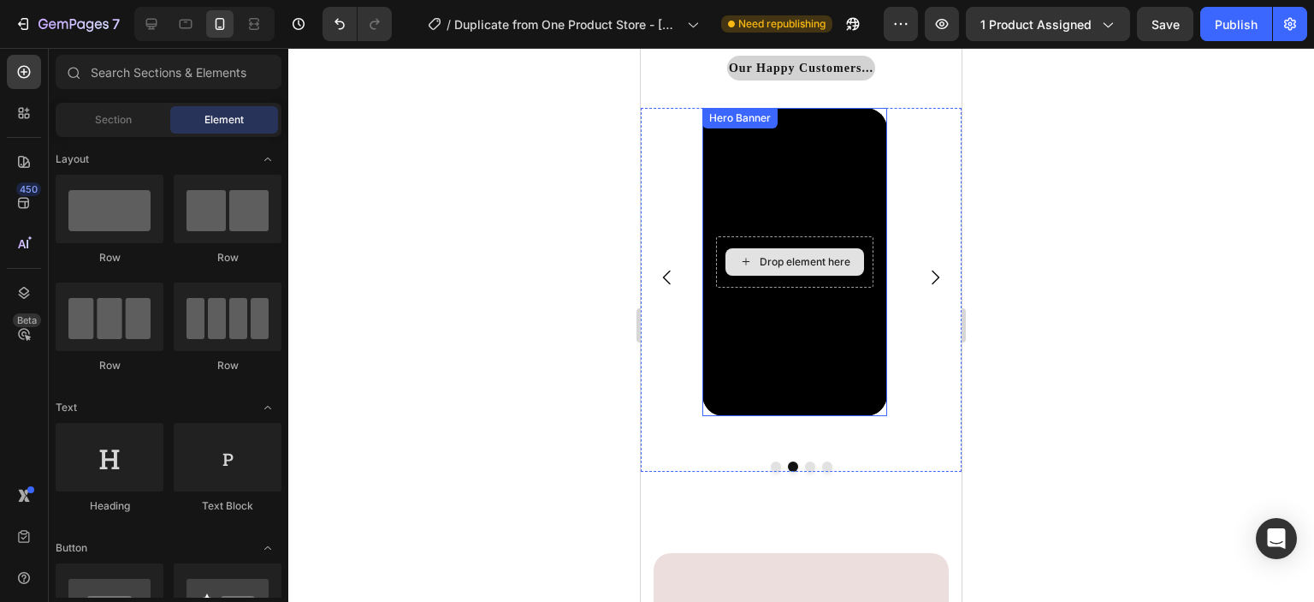
click at [855, 255] on div "Drop element here" at bounding box center [795, 261] width 139 height 27
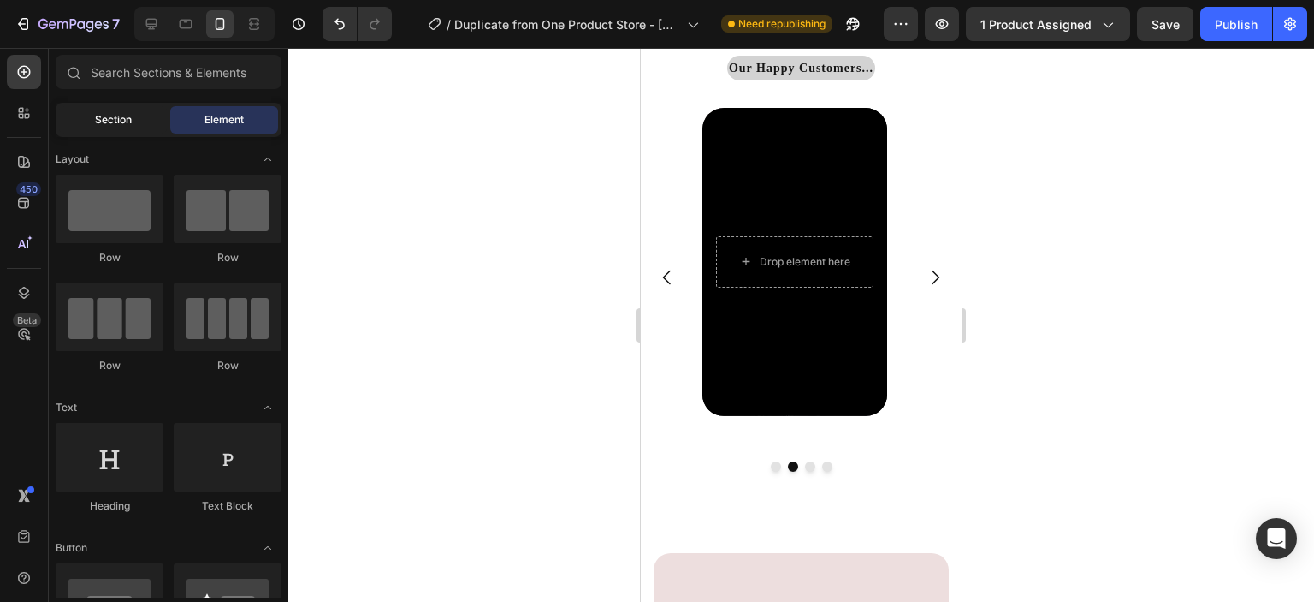
click at [123, 128] on div "Section" at bounding box center [113, 119] width 108 height 27
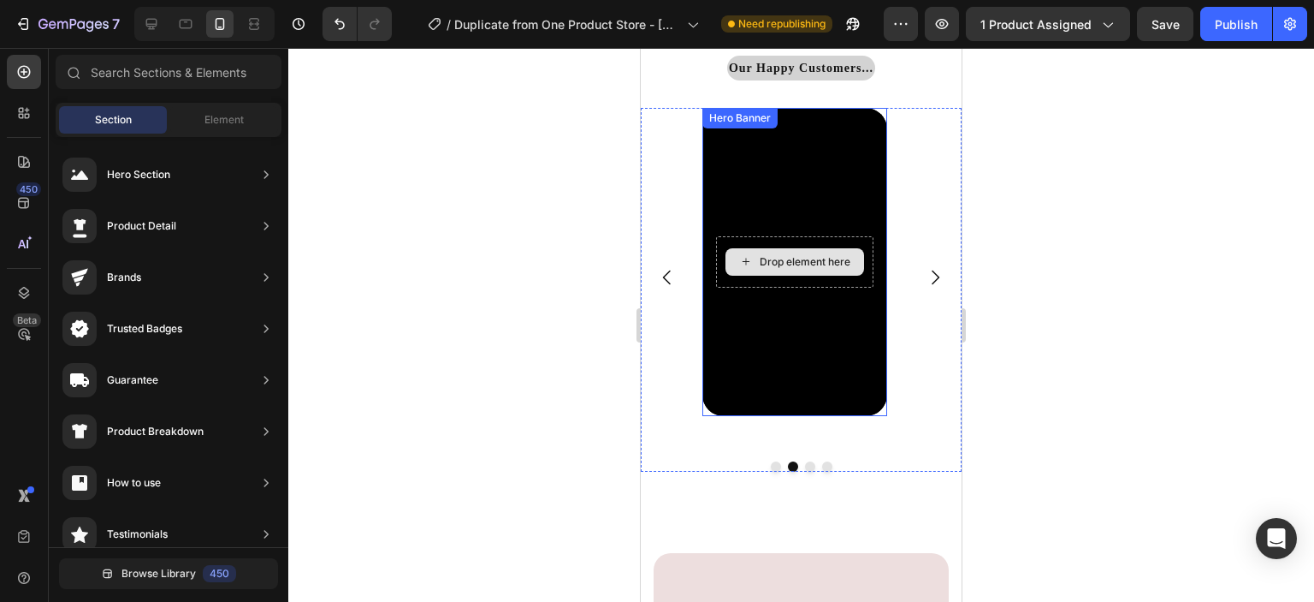
click at [779, 252] on div "Drop element here" at bounding box center [795, 261] width 139 height 27
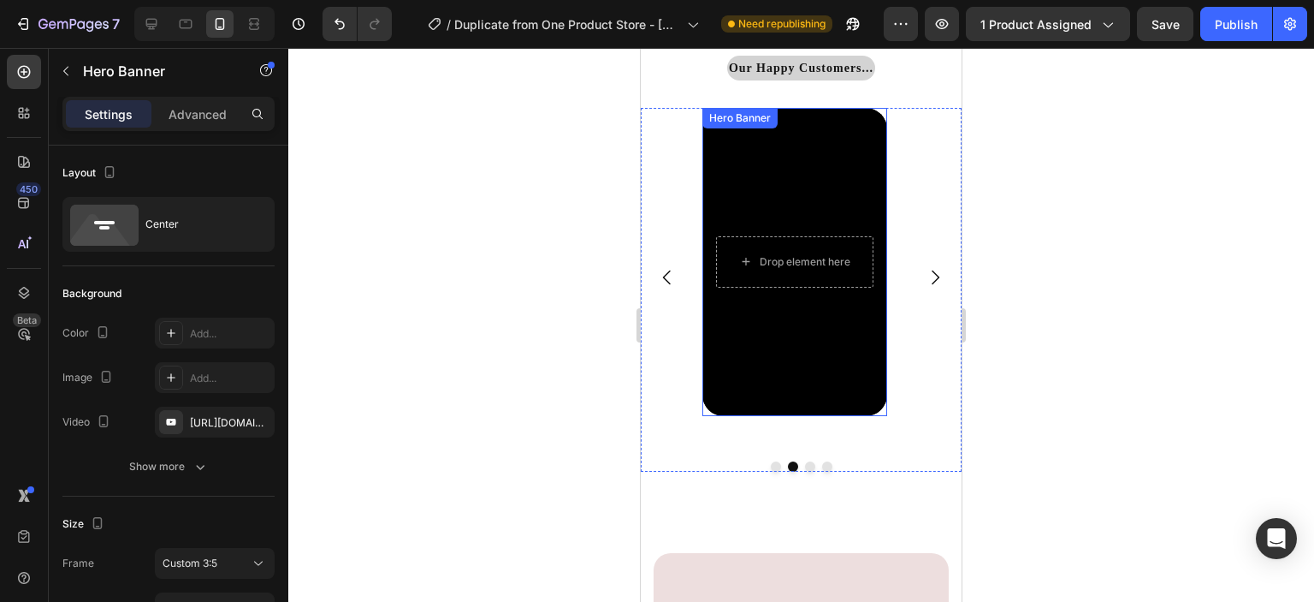
click at [741, 235] on div "Drop element here" at bounding box center [795, 261] width 185 height 79
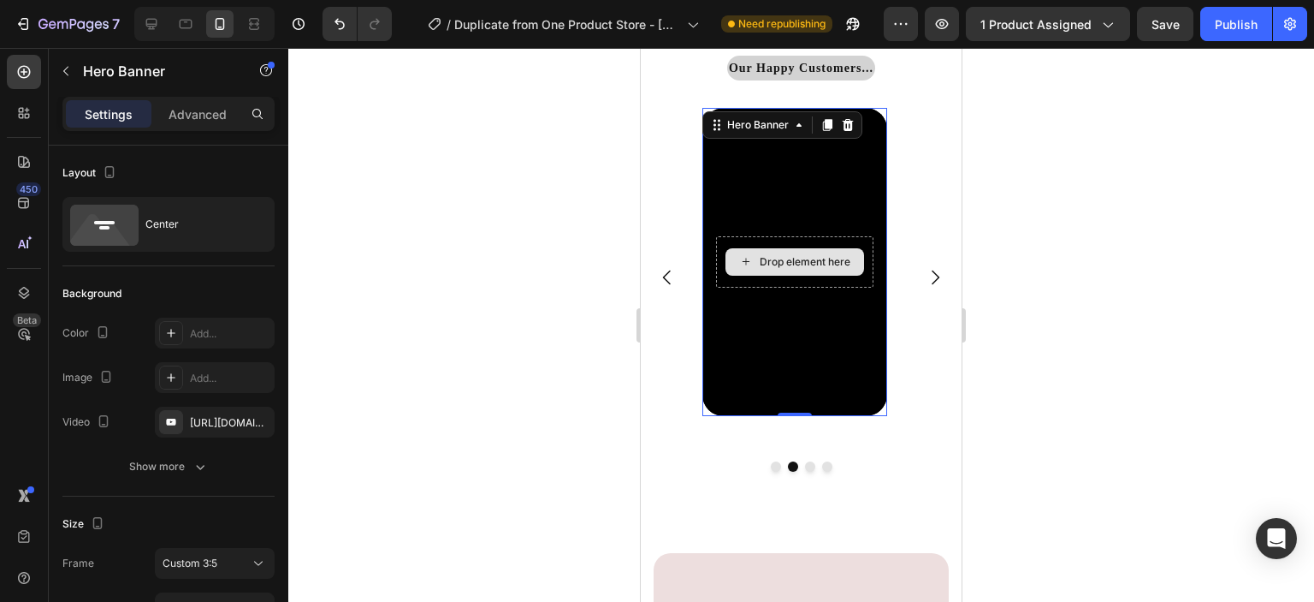
click at [772, 252] on div "Drop element here" at bounding box center [795, 261] width 139 height 27
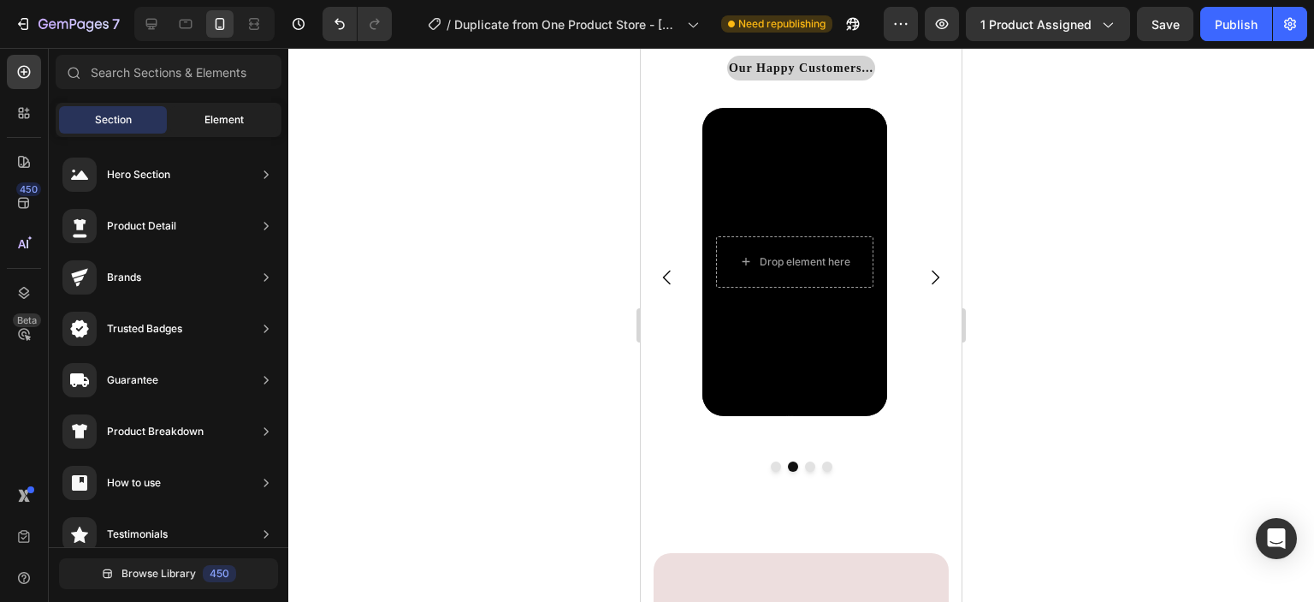
click at [222, 119] on span "Element" at bounding box center [224, 119] width 39 height 15
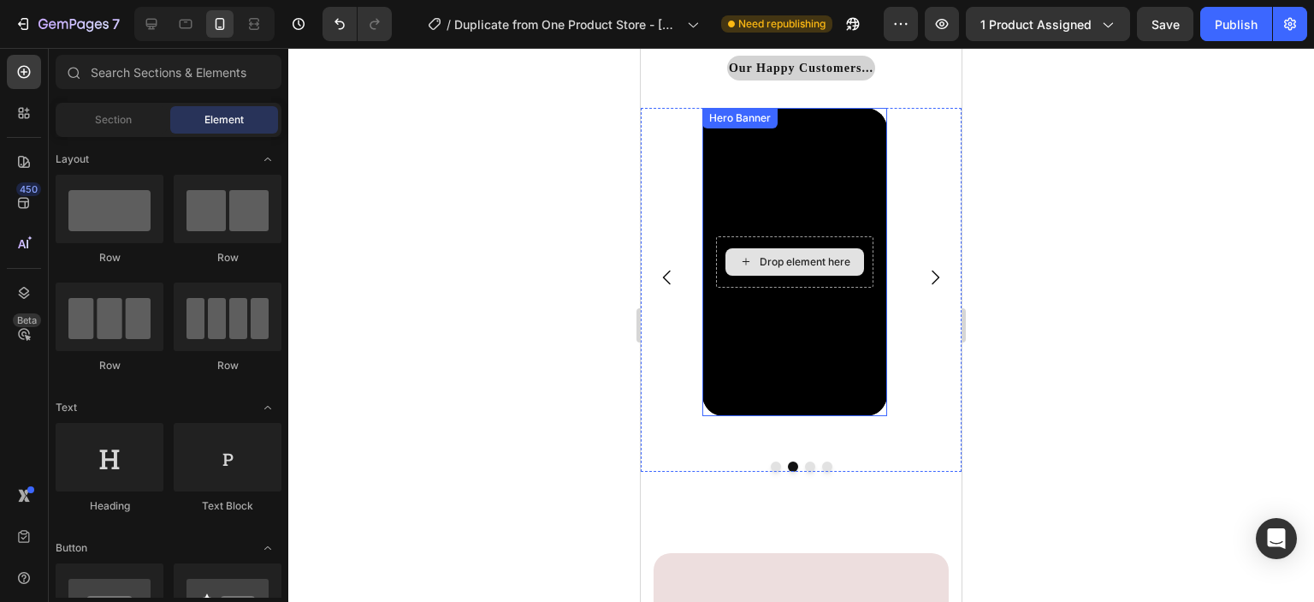
click at [762, 269] on div "Drop element here" at bounding box center [805, 262] width 91 height 14
click at [762, 266] on div "Drop element here" at bounding box center [805, 262] width 91 height 14
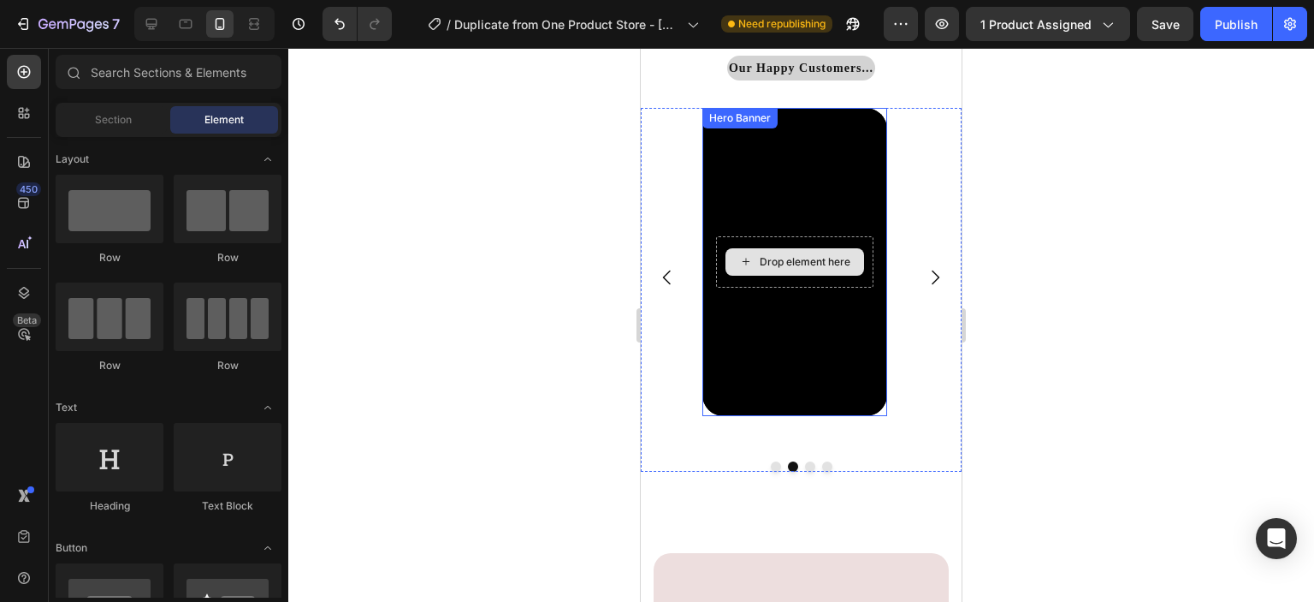
click at [762, 266] on div "Drop element here" at bounding box center [805, 262] width 91 height 14
click at [758, 261] on div "Drop element here" at bounding box center [795, 261] width 139 height 27
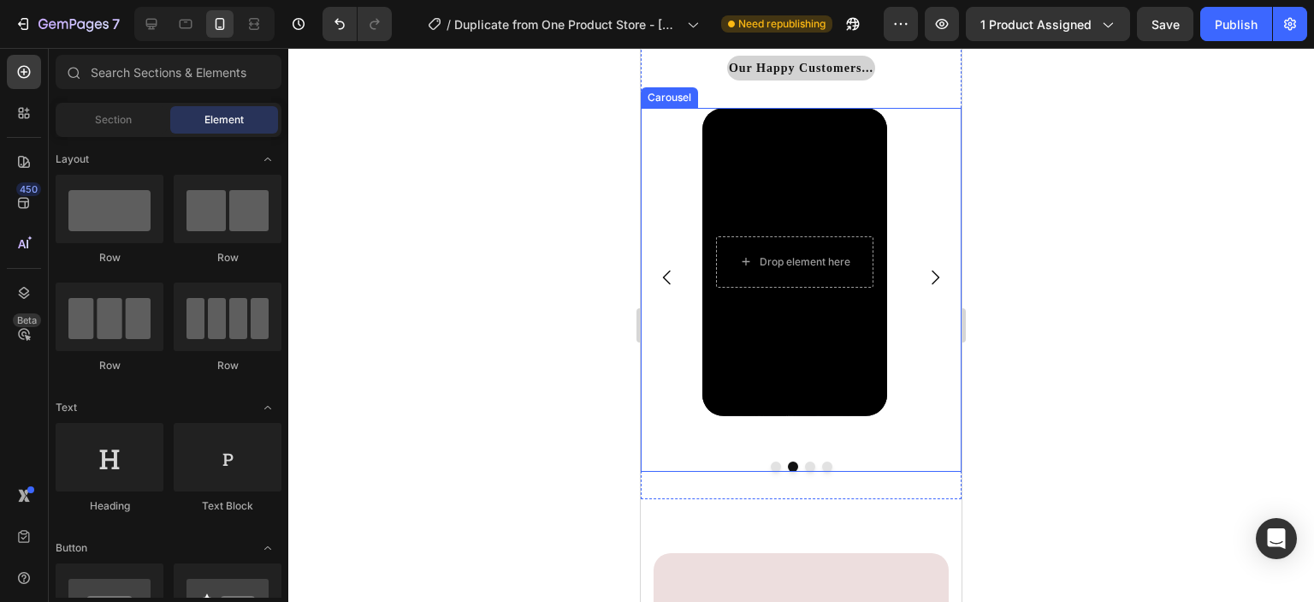
scroll to position [456, 0]
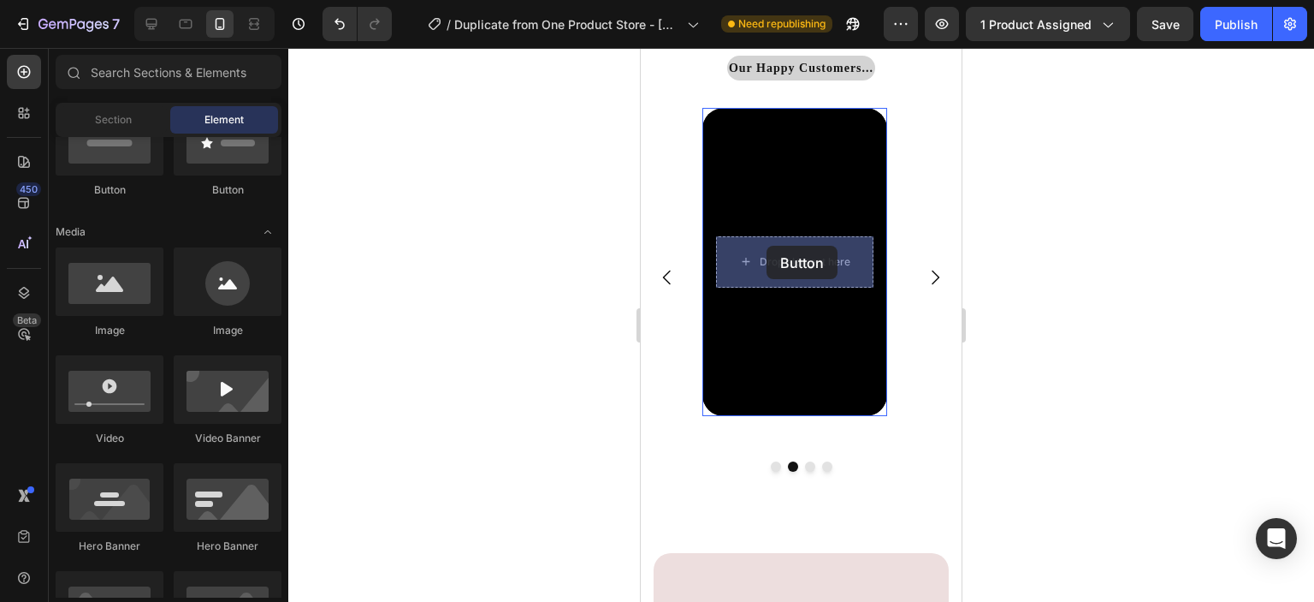
drag, startPoint x: 781, startPoint y: 215, endPoint x: 767, endPoint y: 246, distance: 34.1
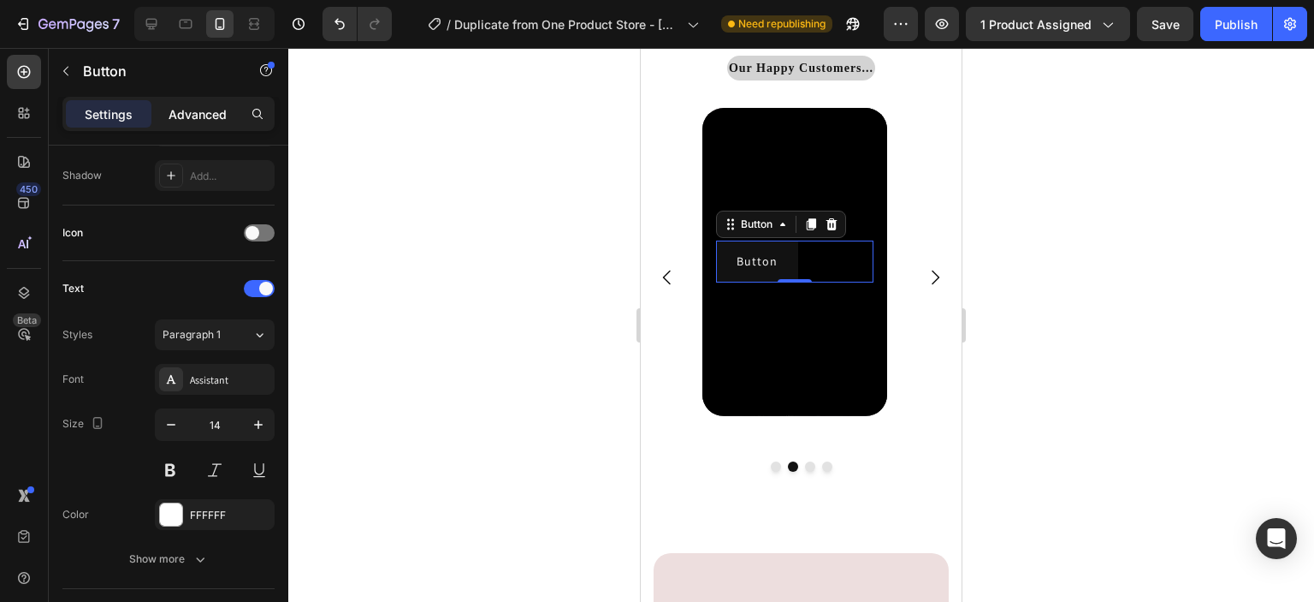
click at [211, 119] on p "Advanced" at bounding box center [198, 114] width 58 height 18
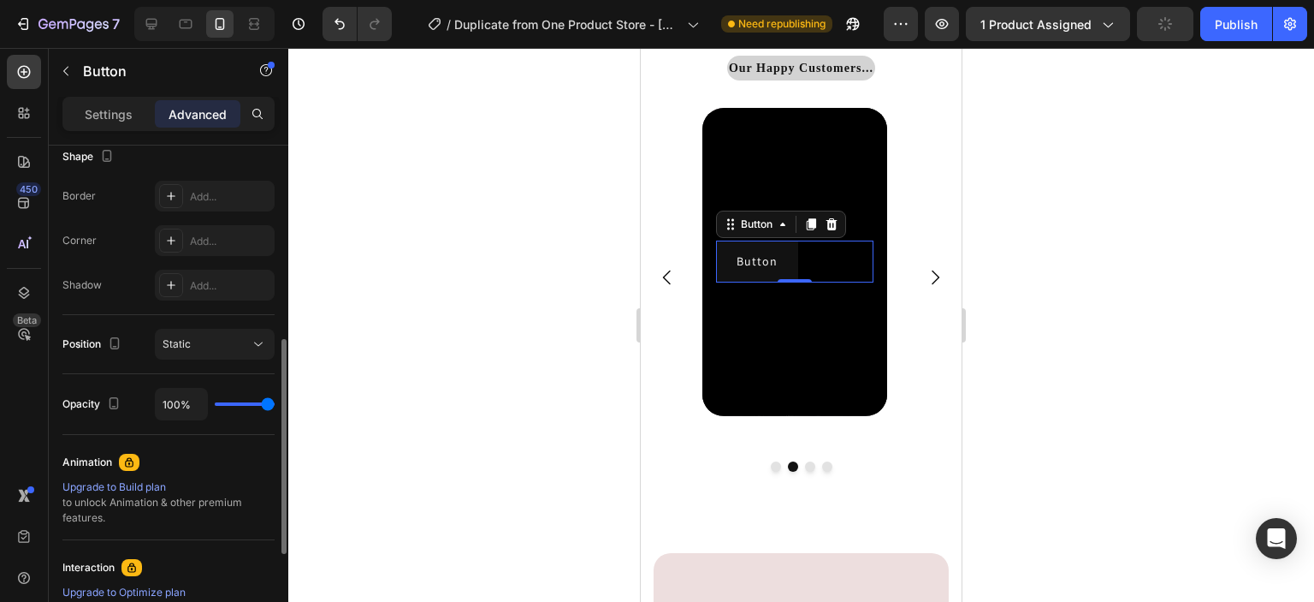
scroll to position [0, 0]
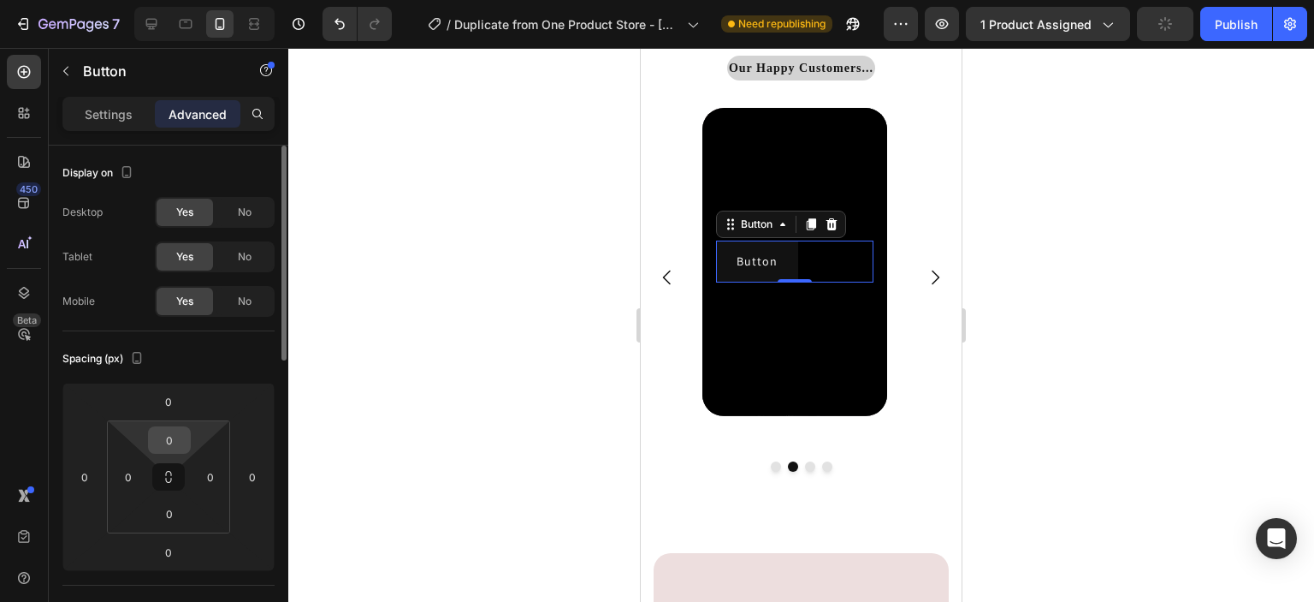
click at [181, 448] on input "0" at bounding box center [169, 440] width 34 height 26
type input "2"
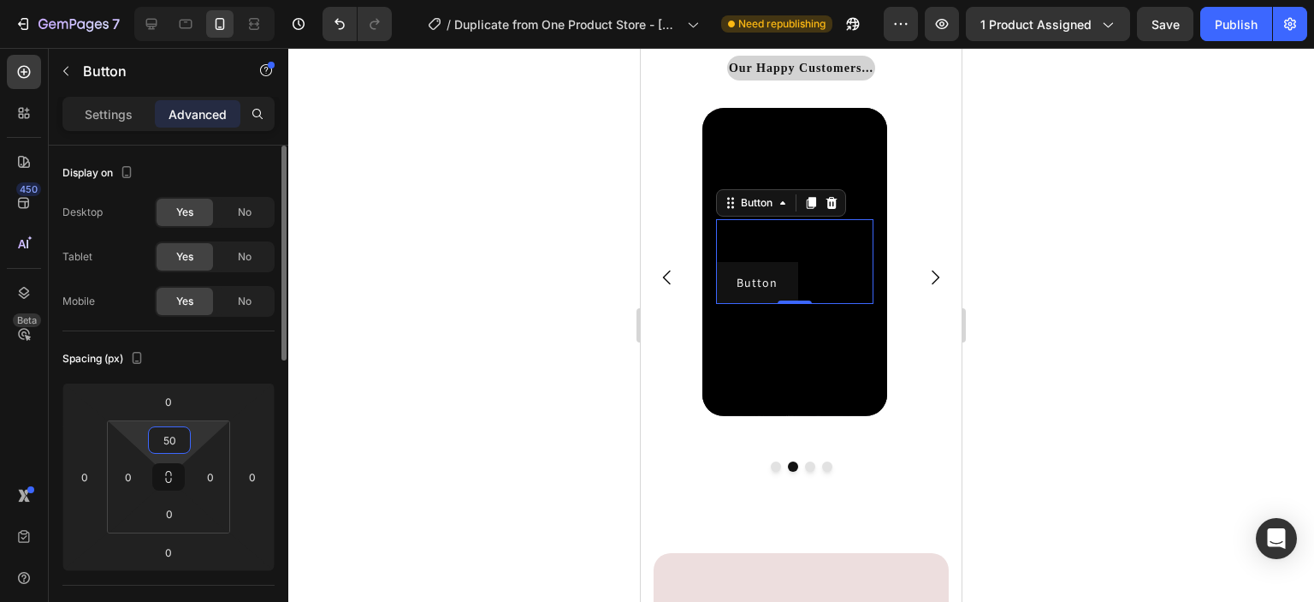
type input "5"
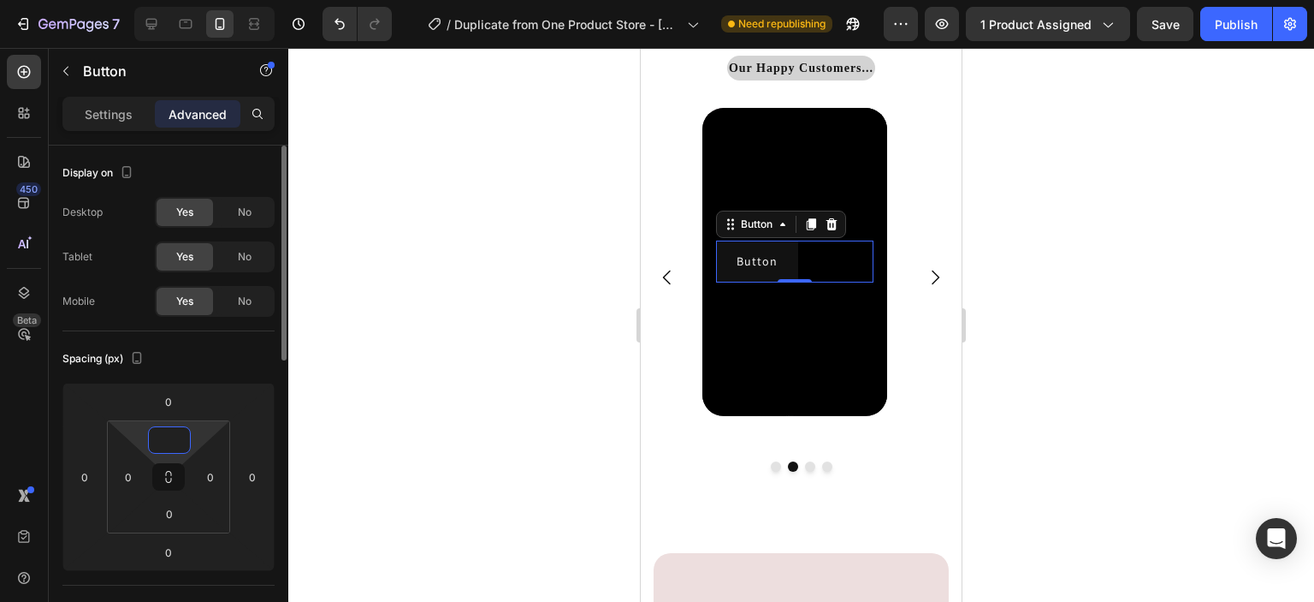
type input "1"
type input "2"
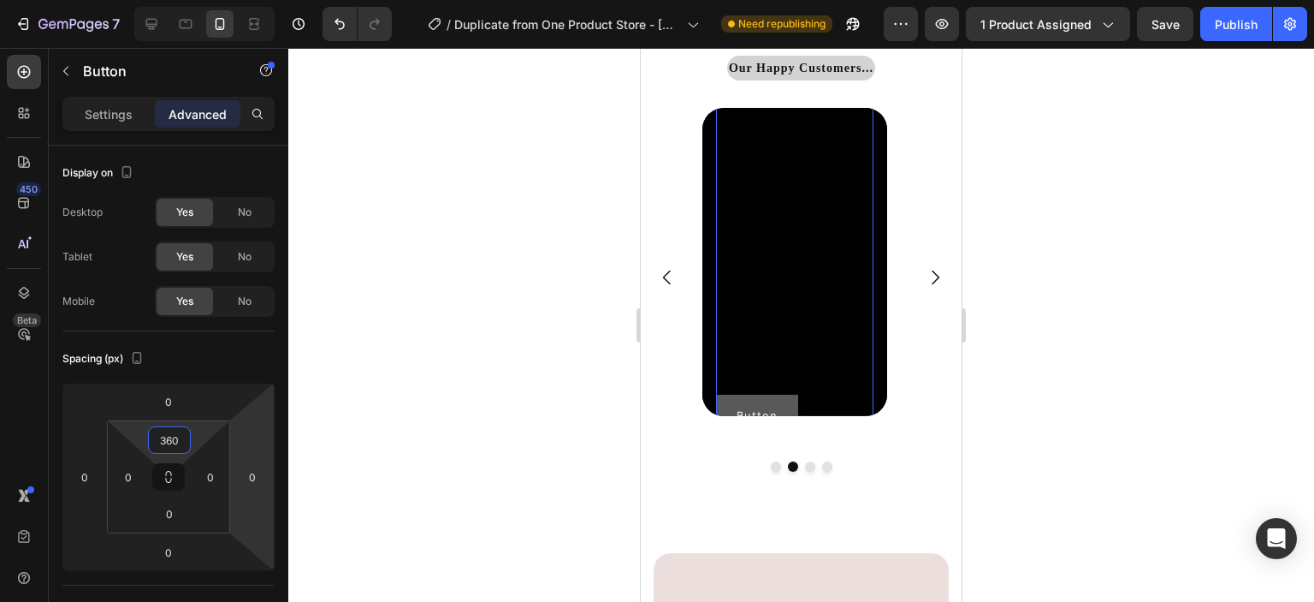
type input "360"
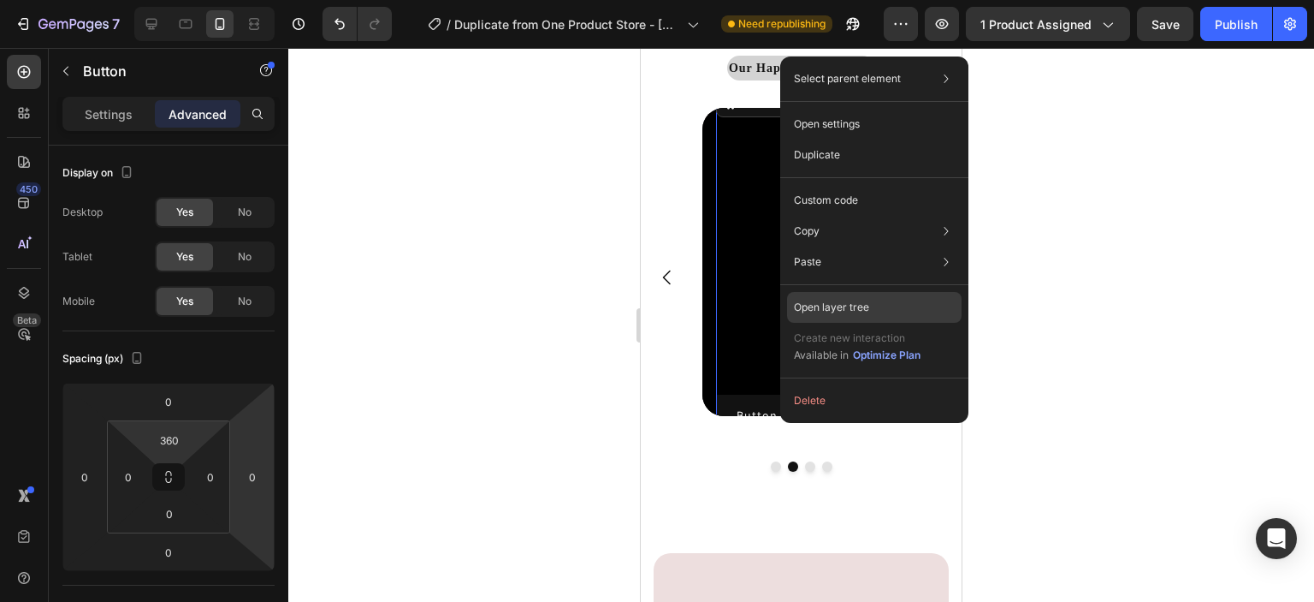
click at [880, 304] on div "Open layer tree" at bounding box center [874, 307] width 175 height 31
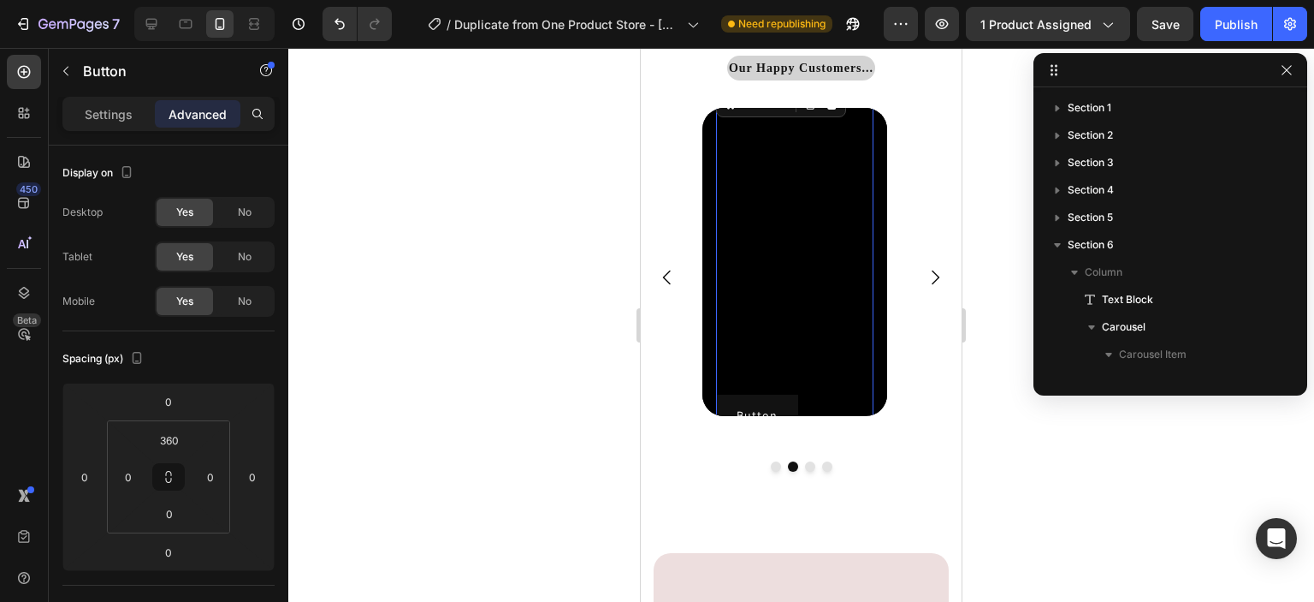
scroll to position [269, 0]
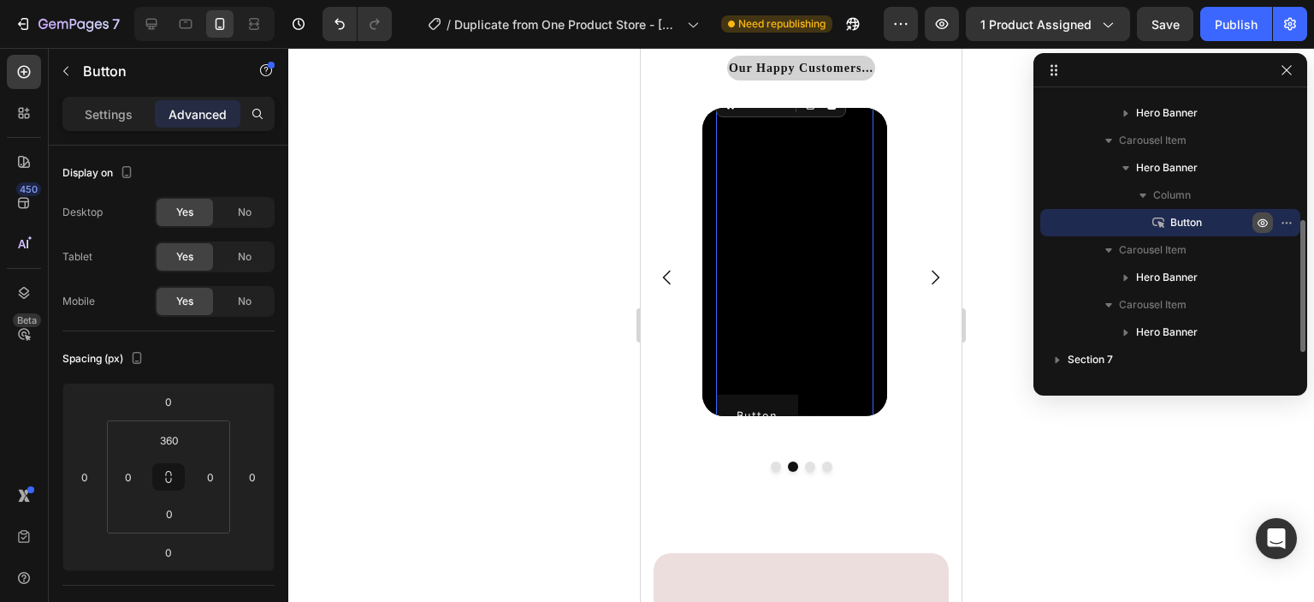
click at [1270, 222] on button "button" at bounding box center [1263, 222] width 21 height 21
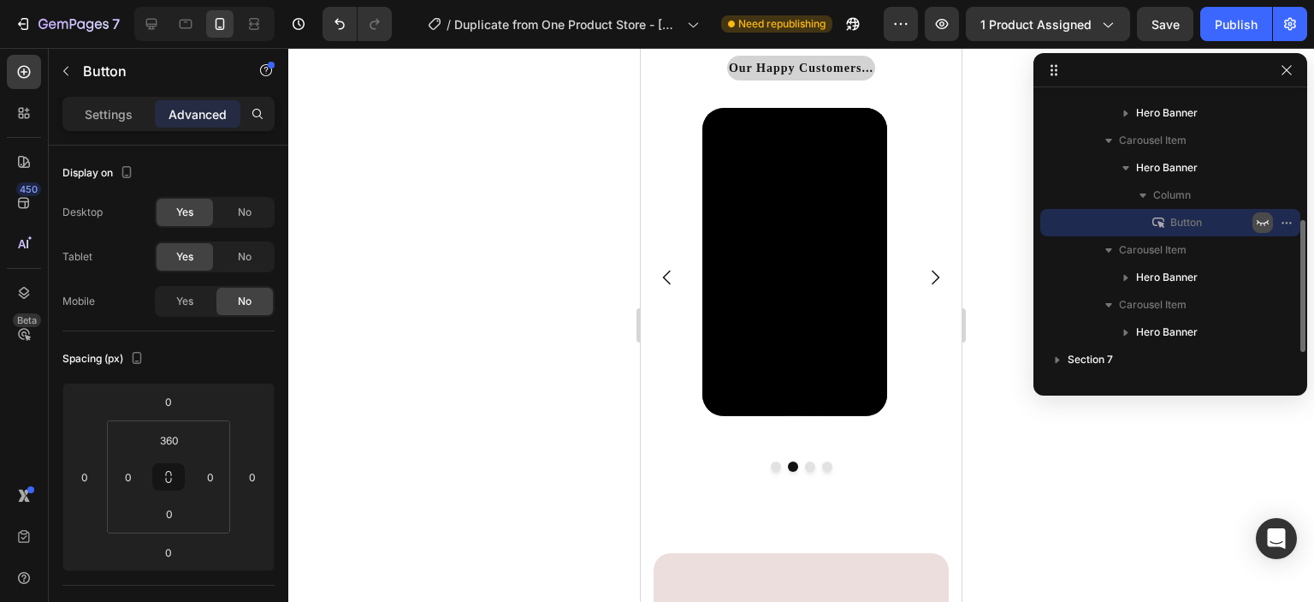
click at [1270, 222] on button "button" at bounding box center [1263, 222] width 21 height 21
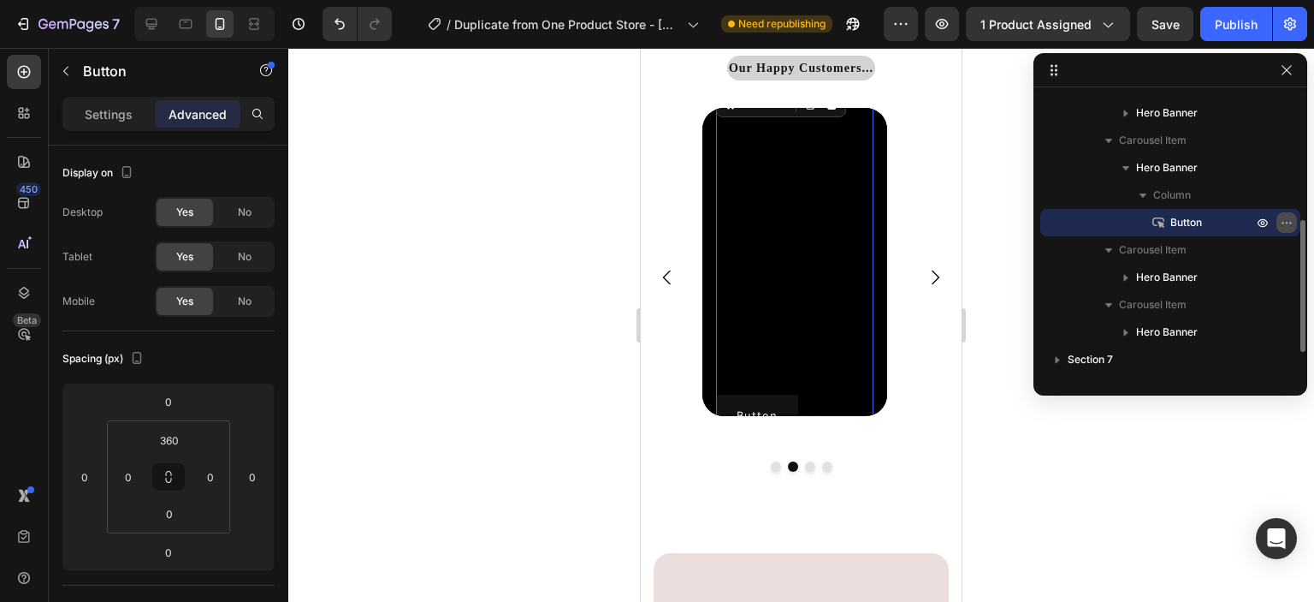
click at [1290, 222] on icon "button" at bounding box center [1291, 223] width 2 height 2
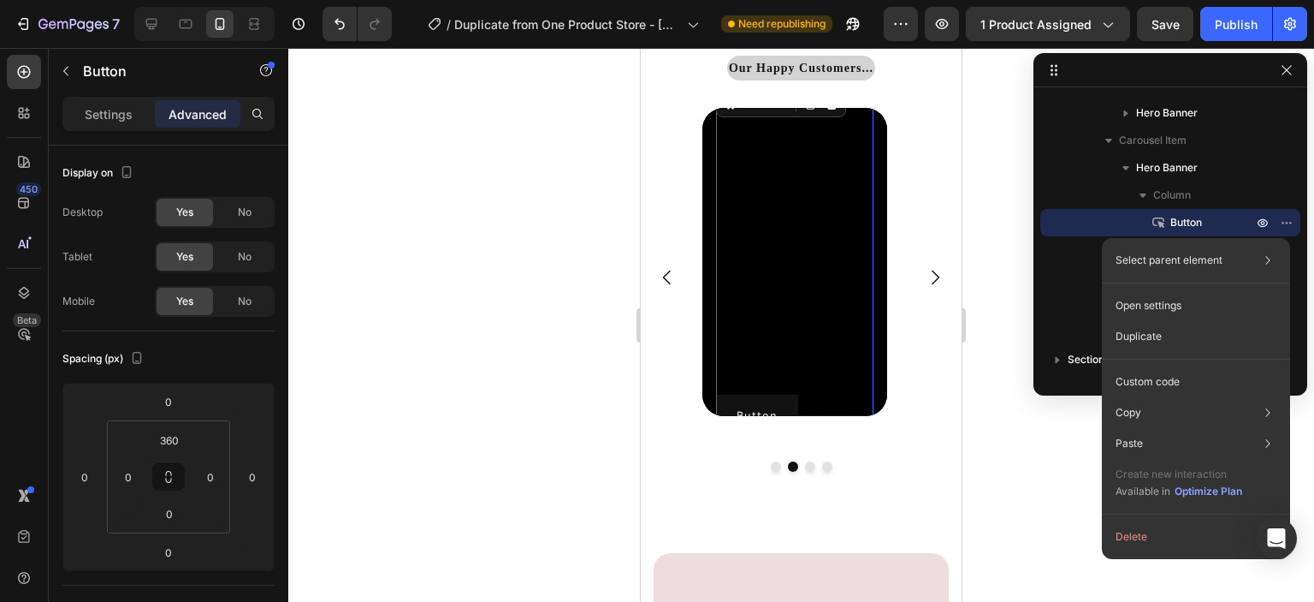
click at [1030, 505] on div at bounding box center [801, 325] width 1026 height 554
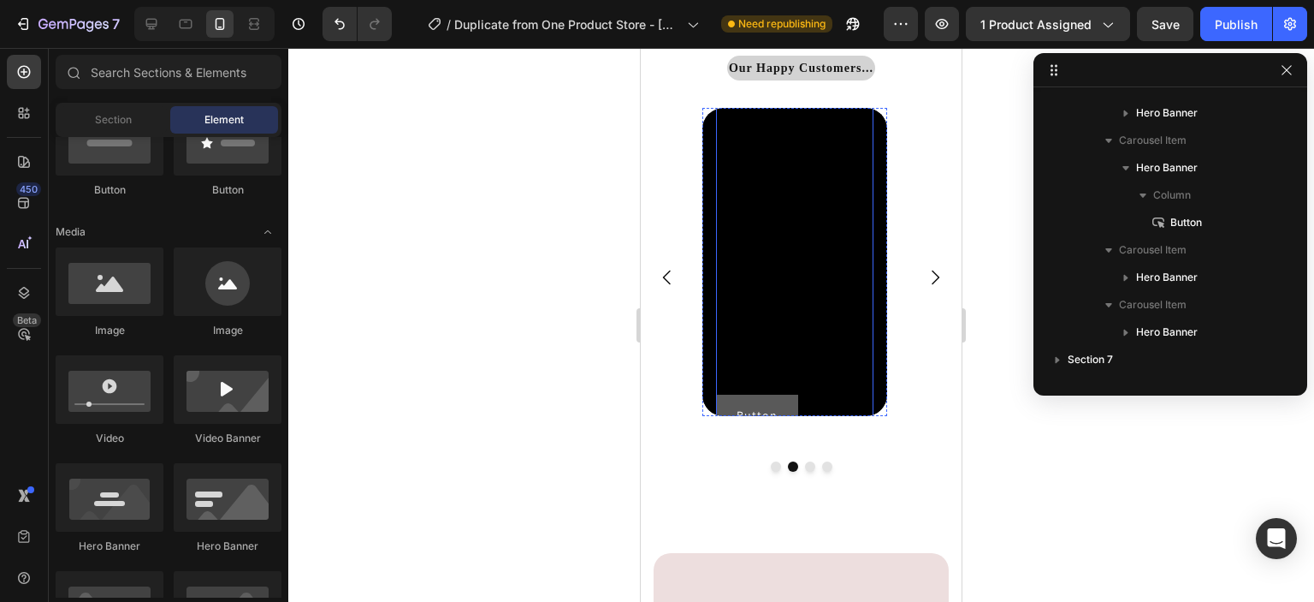
click at [770, 401] on button "Button" at bounding box center [757, 415] width 82 height 42
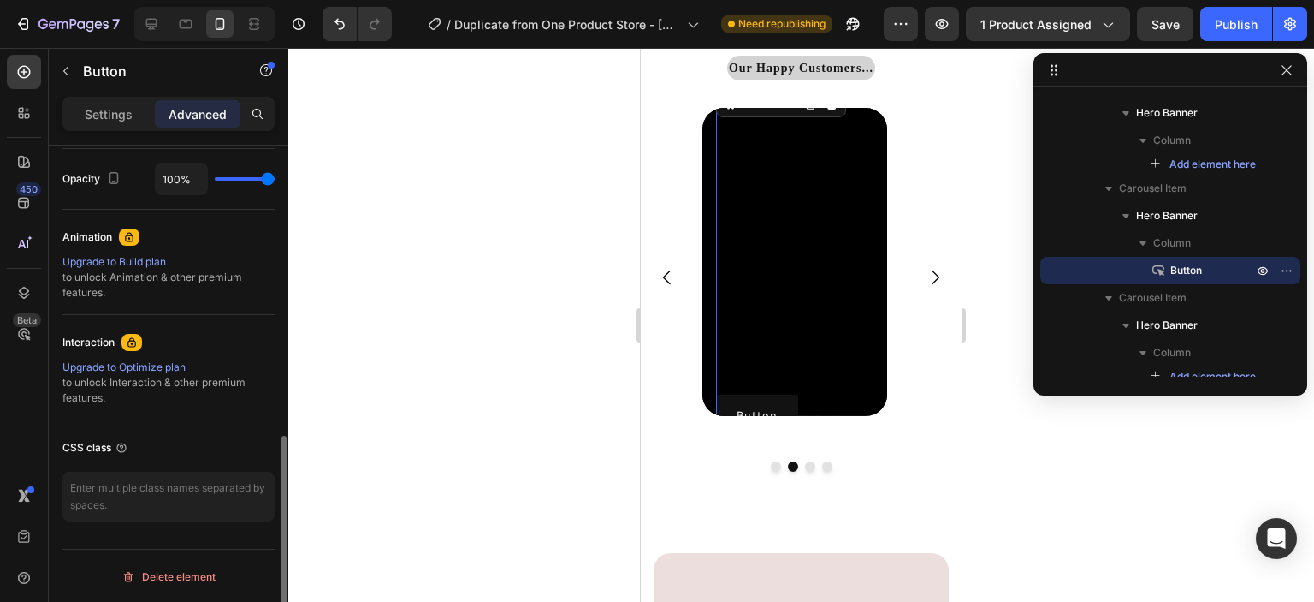
scroll to position [0, 0]
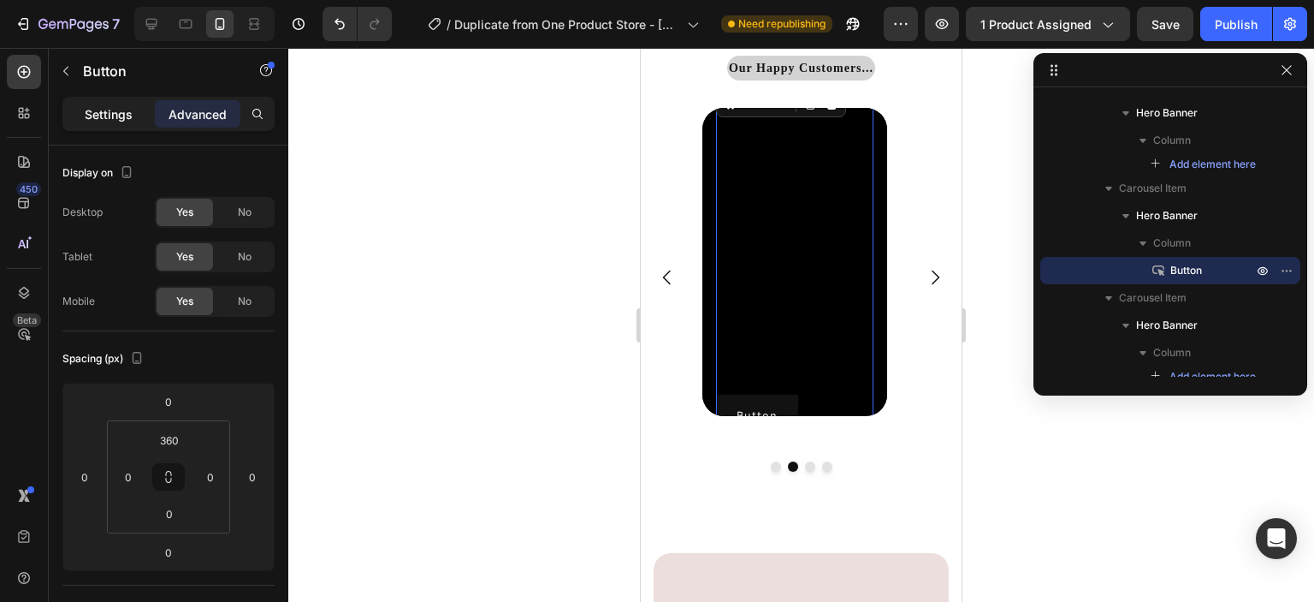
click at [103, 116] on p "Settings" at bounding box center [109, 114] width 48 height 18
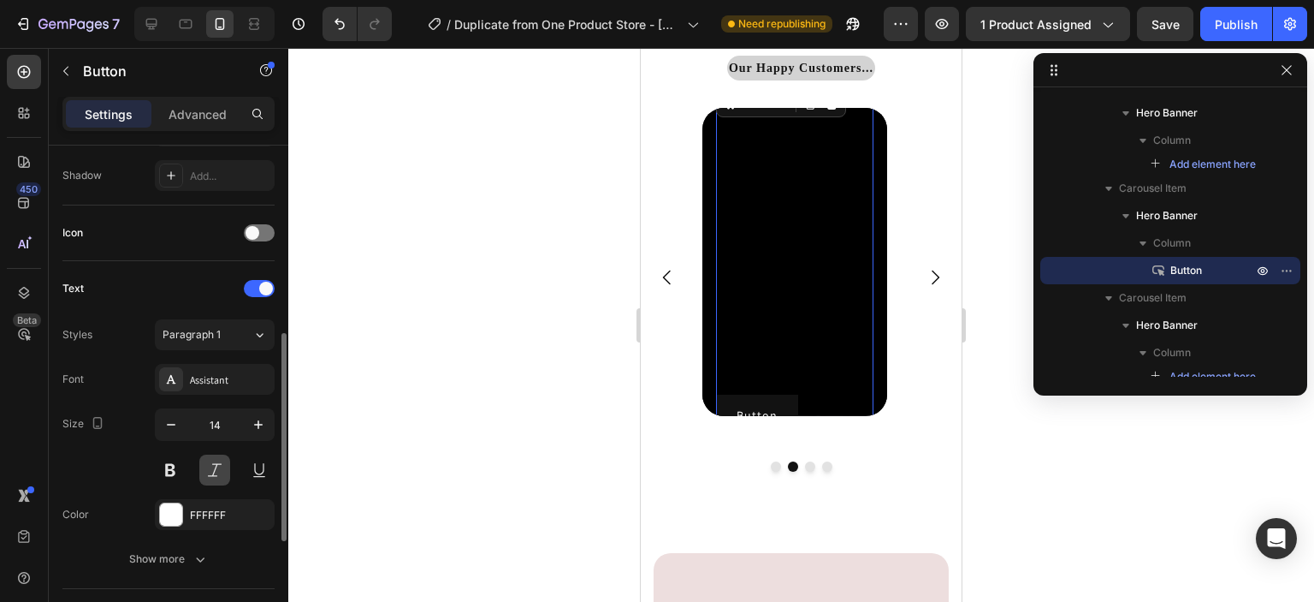
scroll to position [719, 0]
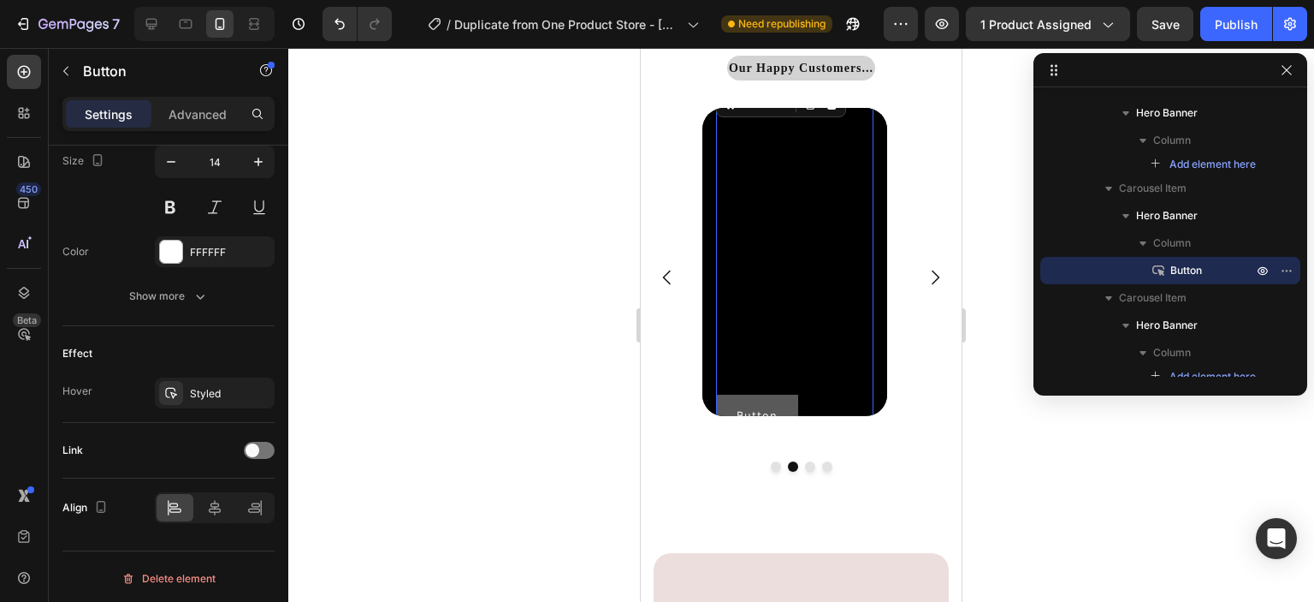
click at [745, 403] on button "Button" at bounding box center [757, 415] width 82 height 42
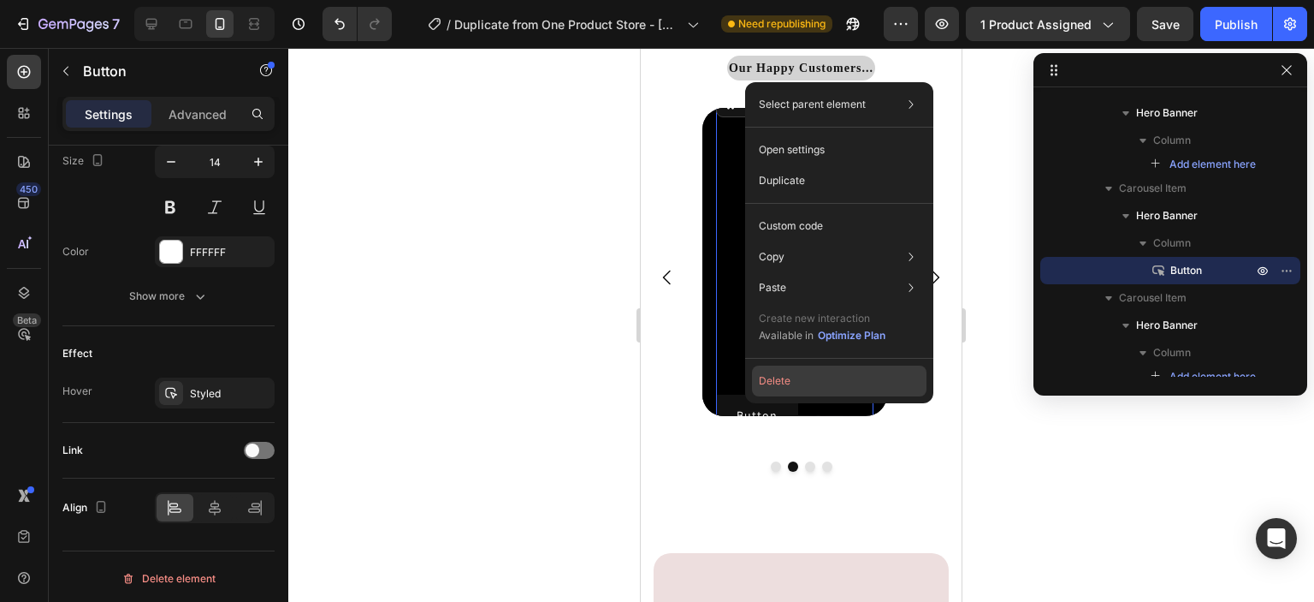
click at [756, 381] on button "Delete" at bounding box center [839, 380] width 175 height 31
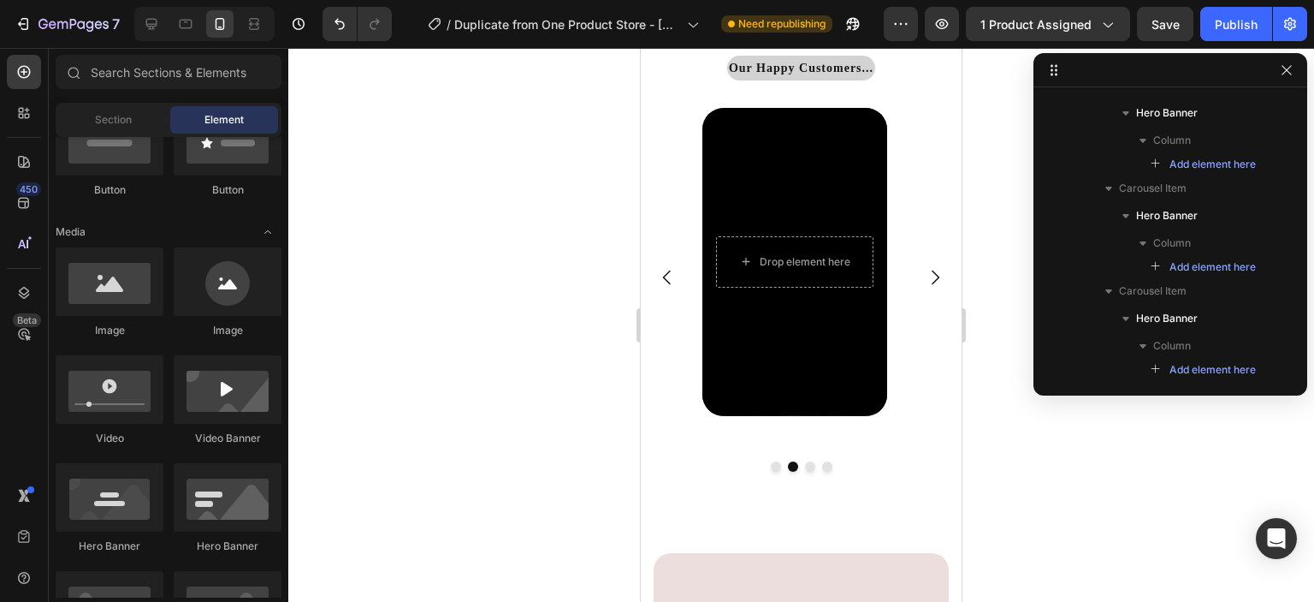
click at [984, 405] on div at bounding box center [801, 325] width 1026 height 554
click at [440, 396] on div at bounding box center [801, 325] width 1026 height 554
click at [1219, 16] on div "Publish" at bounding box center [1236, 24] width 43 height 18
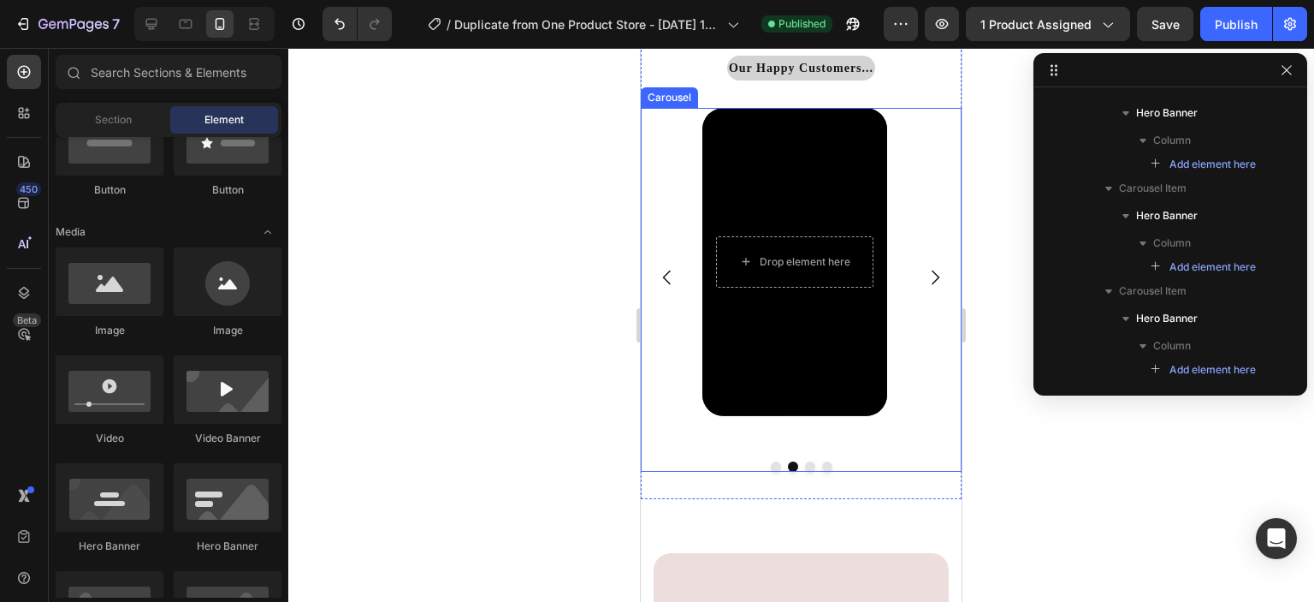
click at [771, 466] on button "Dot" at bounding box center [776, 466] width 10 height 10
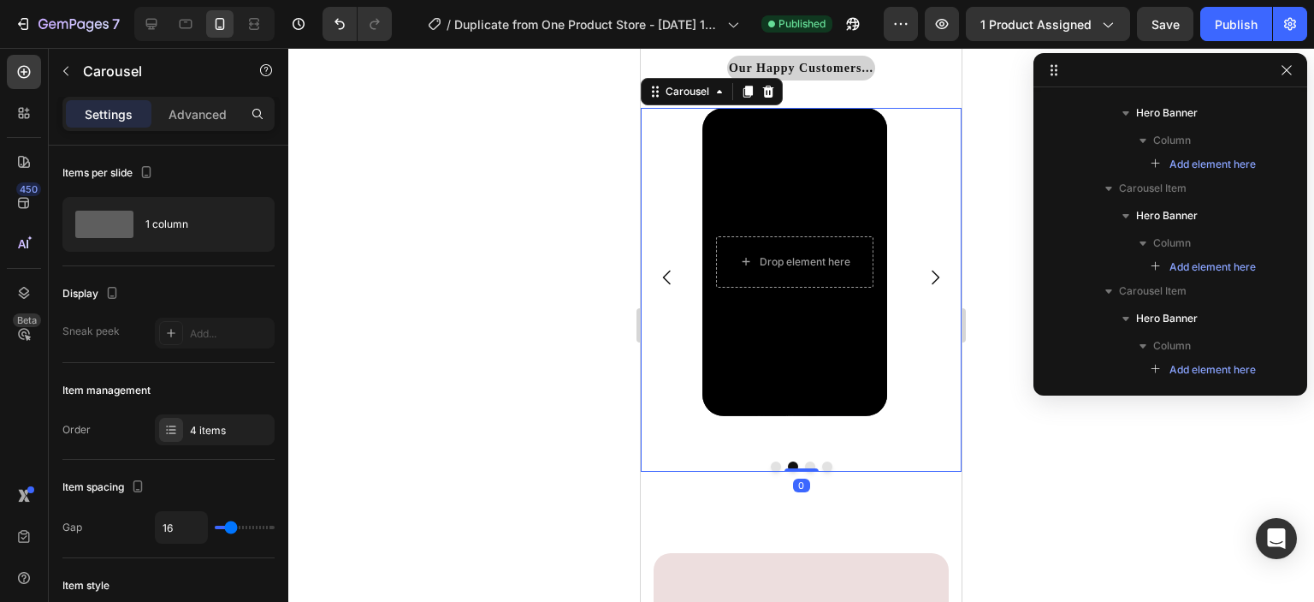
scroll to position [104, 0]
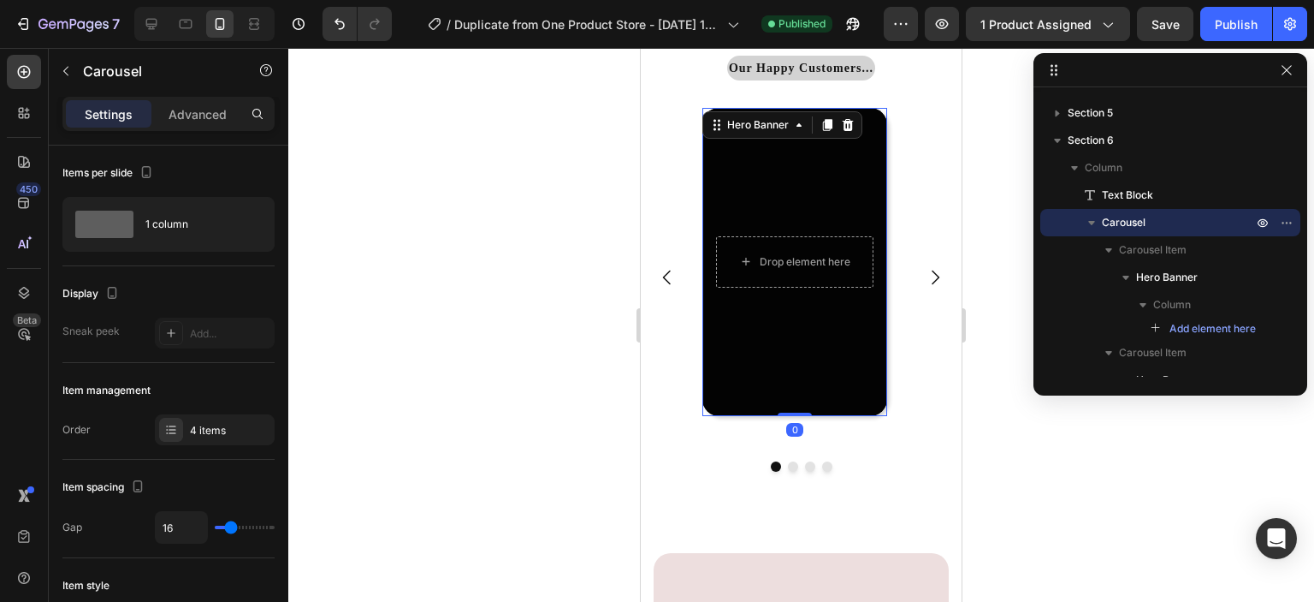
click at [851, 365] on div "Overlay" at bounding box center [795, 262] width 185 height 308
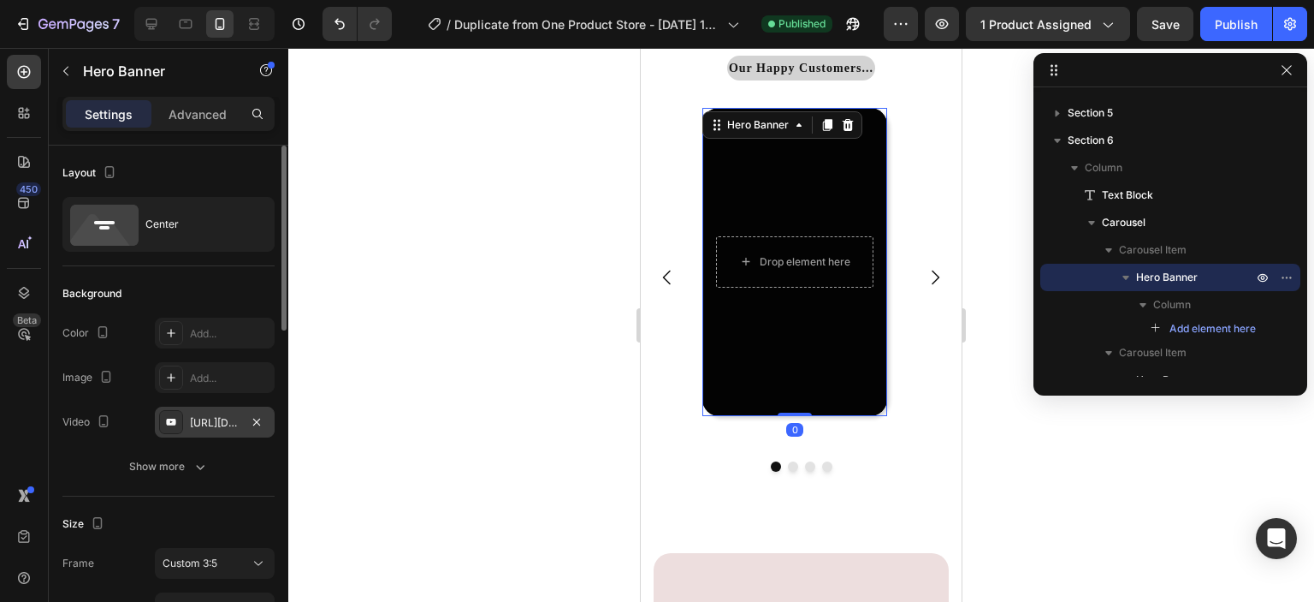
click at [214, 418] on div "https://www.youtube.com/shorts/RR4V0GhnEb4" at bounding box center [215, 422] width 50 height 15
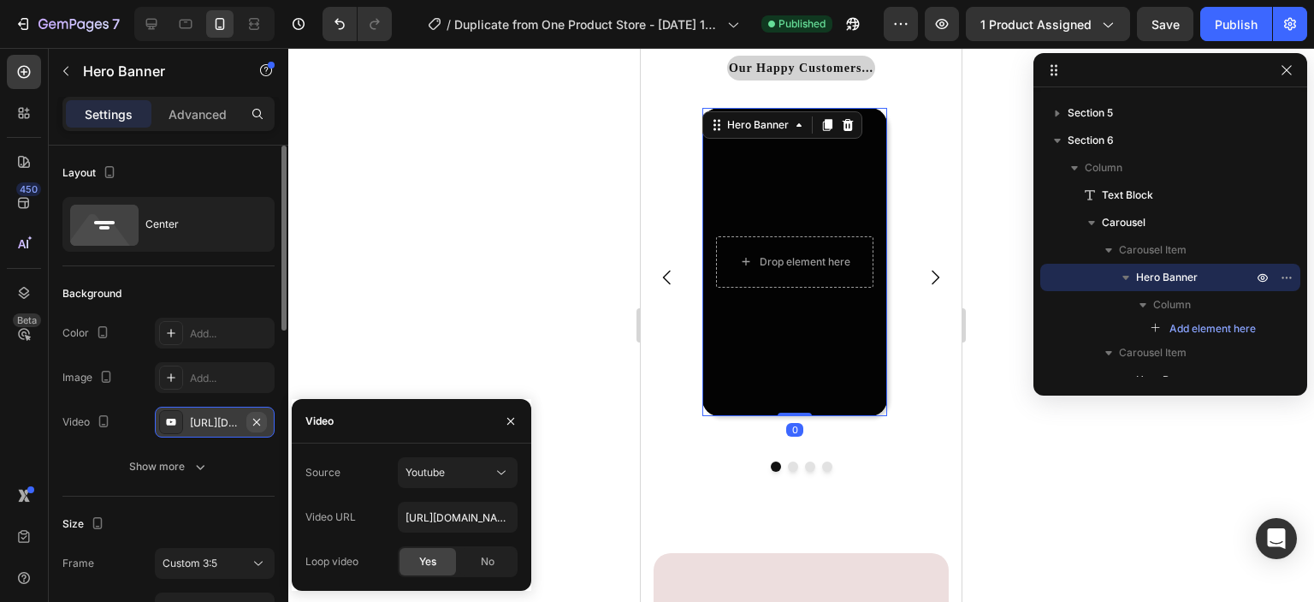
click at [260, 418] on icon "button" at bounding box center [256, 421] width 7 height 7
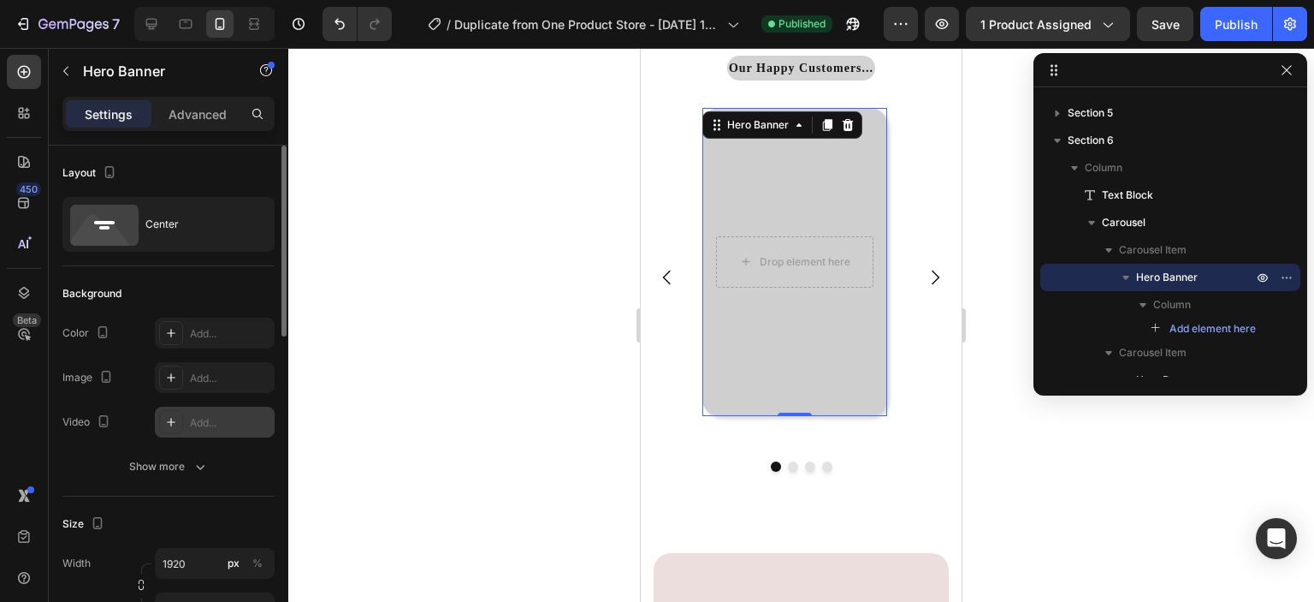
click at [226, 424] on div "Add..." at bounding box center [230, 422] width 80 height 15
type input "[URL][DOMAIN_NAME]"
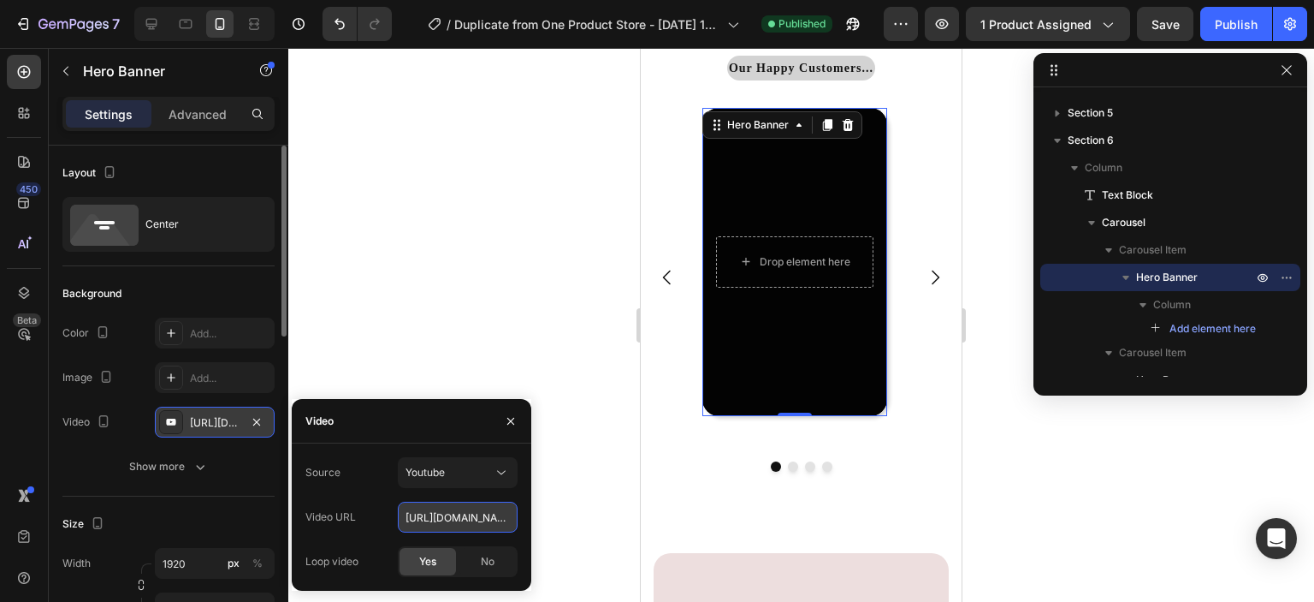
click at [477, 526] on input "[URL][DOMAIN_NAME]" at bounding box center [458, 516] width 120 height 31
paste input "[URL][DOMAIN_NAME]"
type input "[URL][DOMAIN_NAME]"
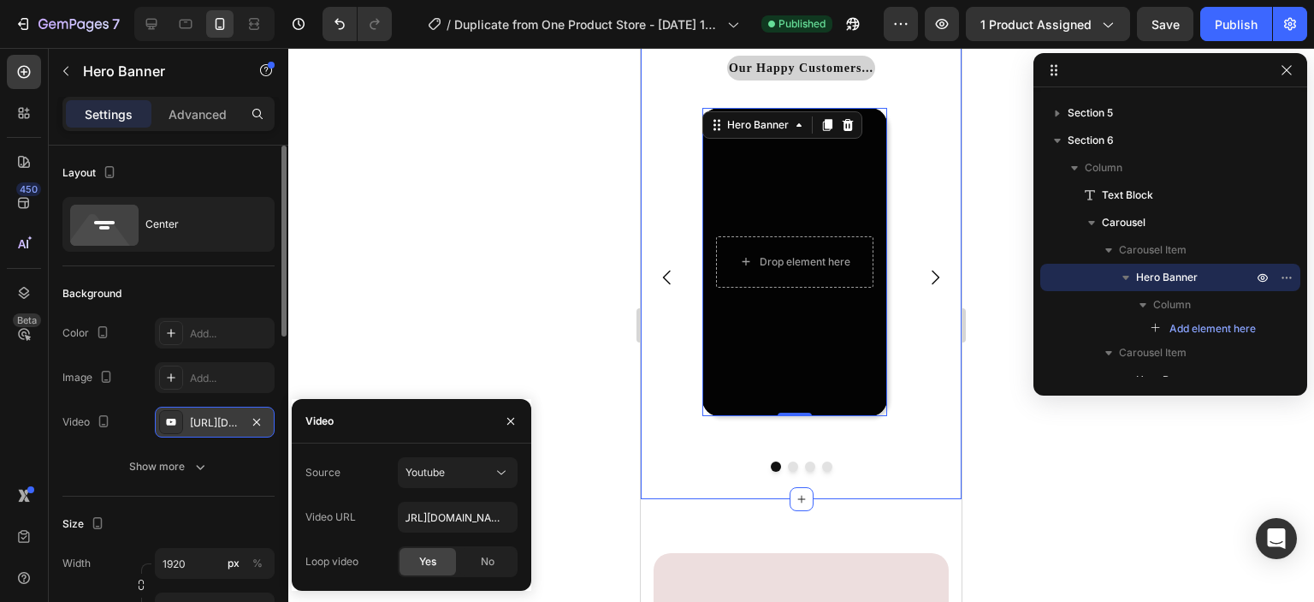
click at [618, 506] on div at bounding box center [801, 325] width 1026 height 554
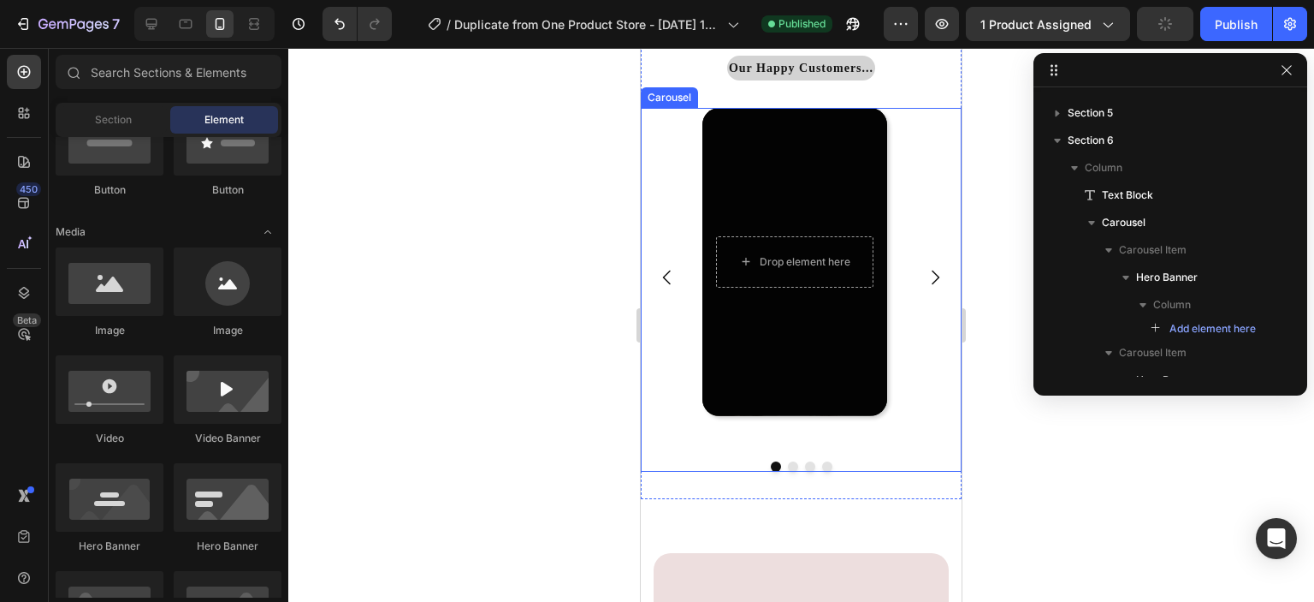
click at [932, 282] on icon "Carousel Next Arrow" at bounding box center [936, 277] width 8 height 15
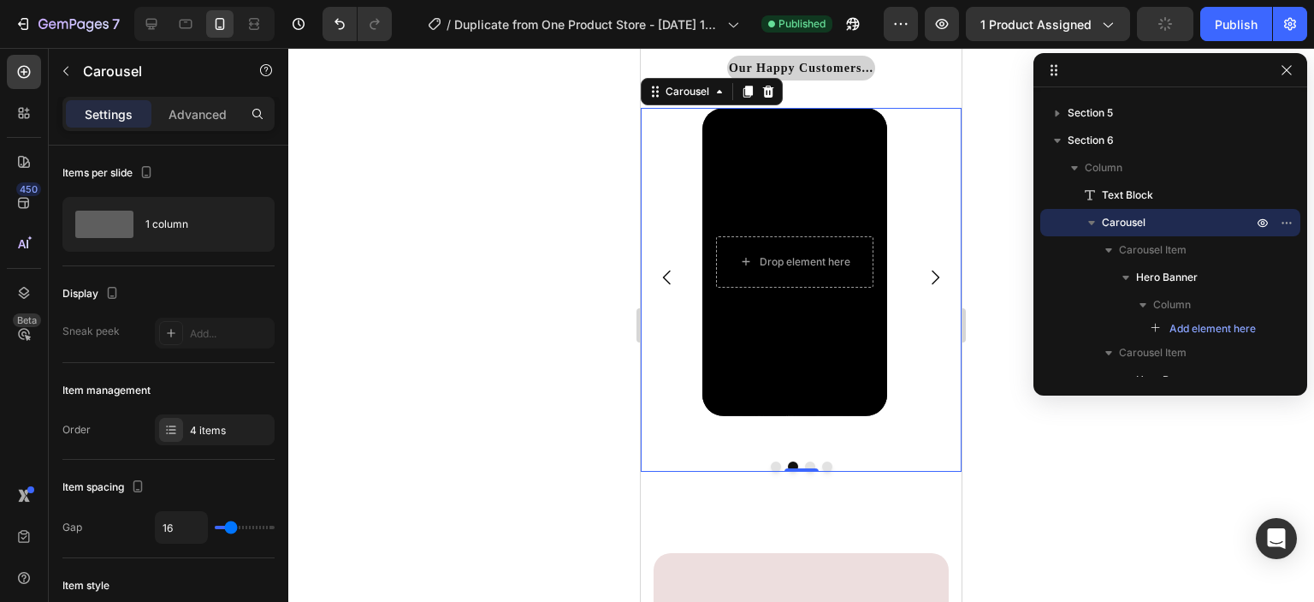
click at [932, 282] on icon "Carousel Next Arrow" at bounding box center [936, 277] width 8 height 15
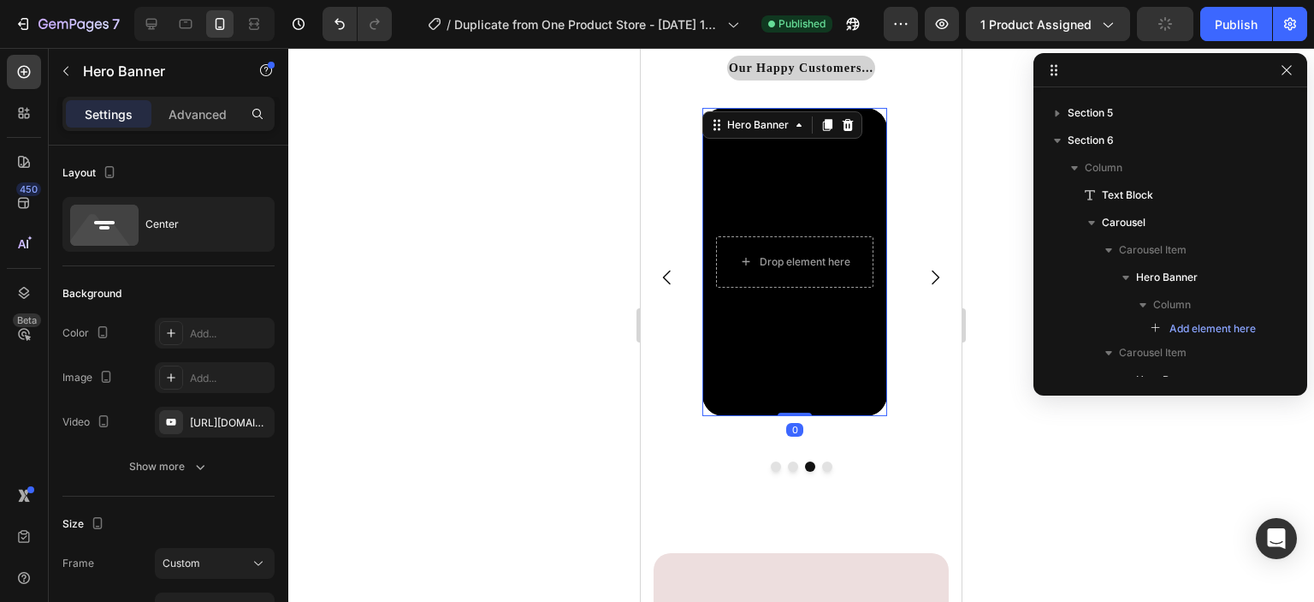
click at [796, 380] on div "Background Image" at bounding box center [795, 262] width 185 height 308
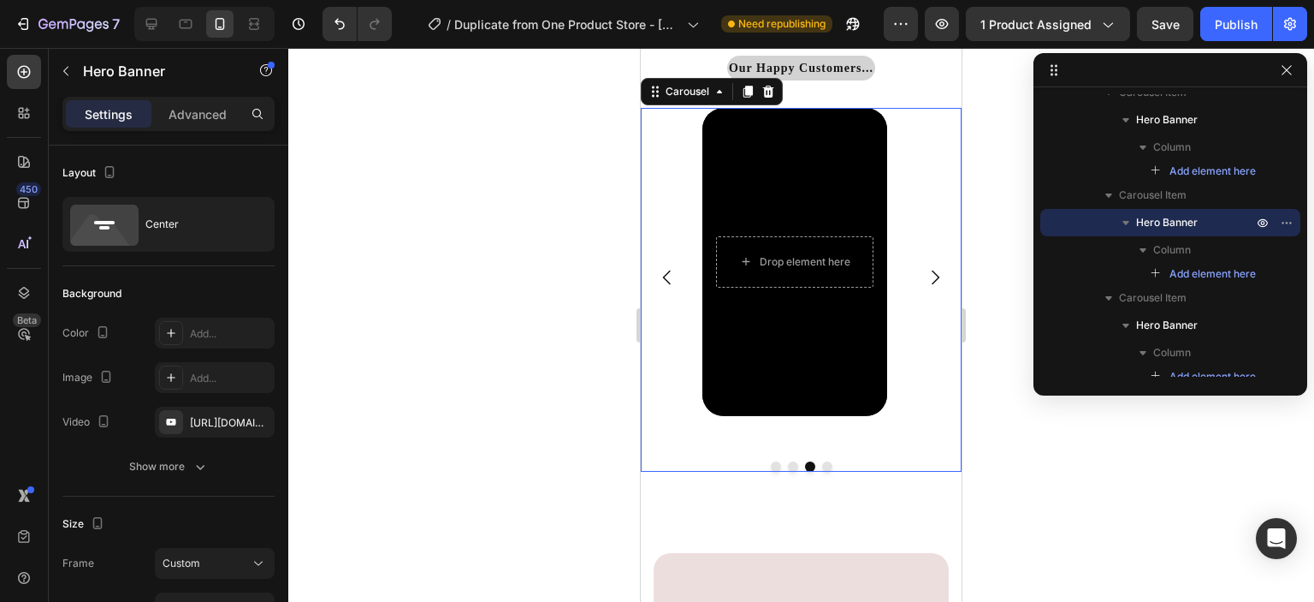
click at [771, 468] on button "Dot" at bounding box center [776, 466] width 10 height 10
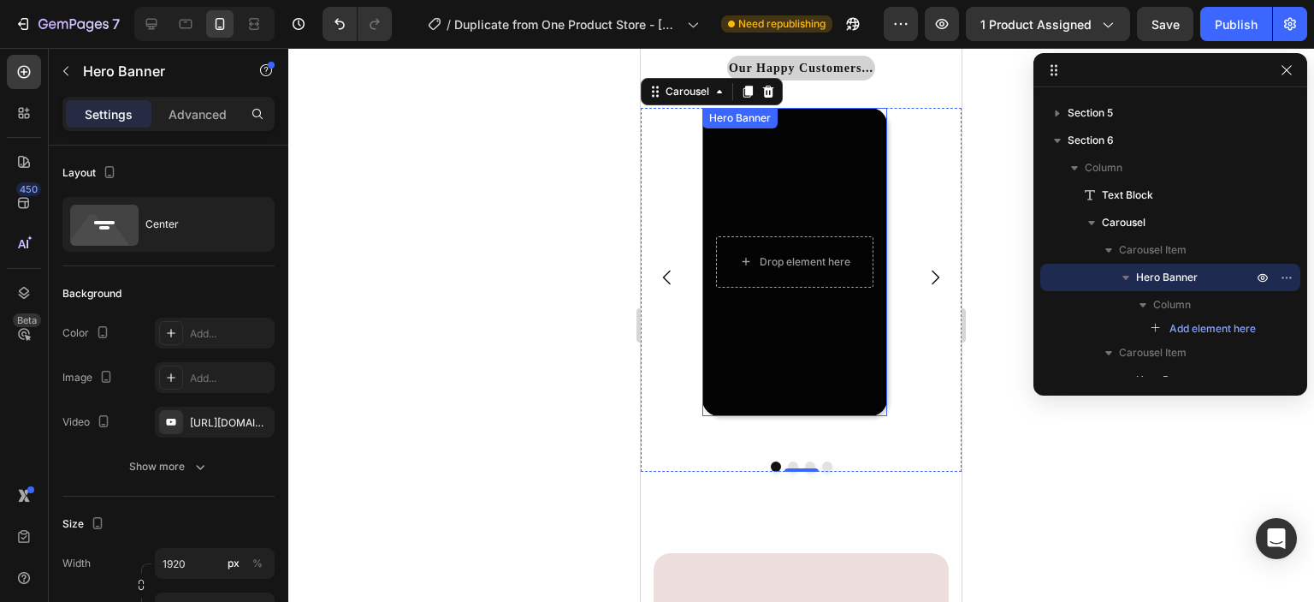
click at [750, 375] on div "Overlay" at bounding box center [795, 262] width 185 height 308
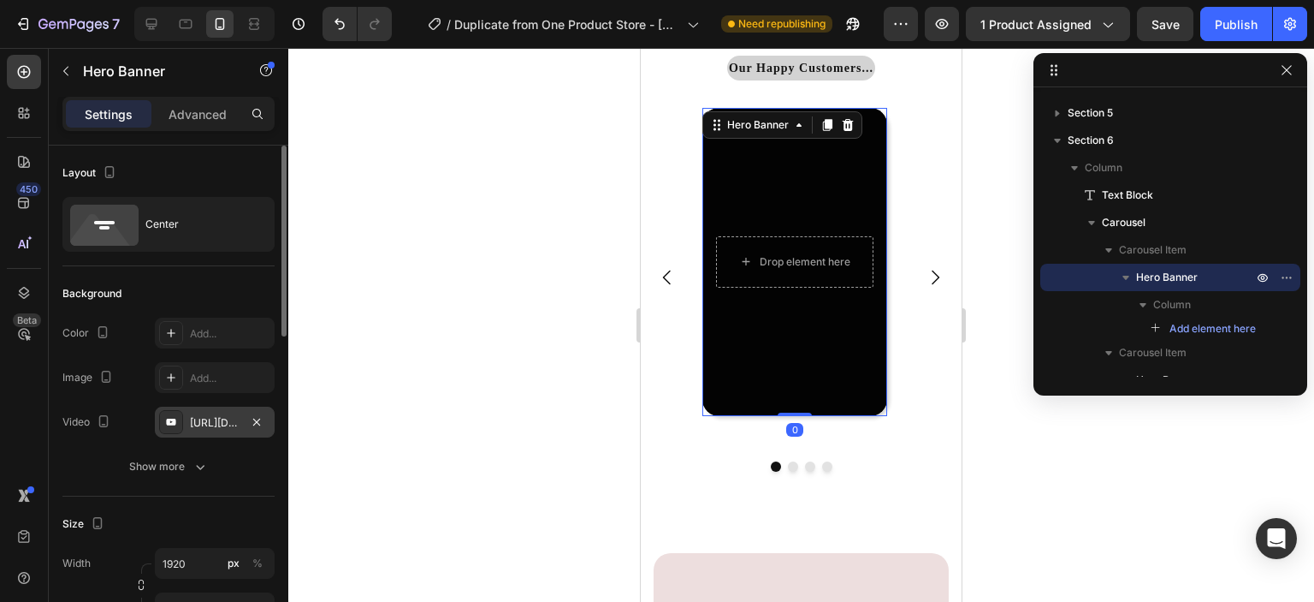
click at [240, 424] on div "[URL][DOMAIN_NAME]" at bounding box center [215, 422] width 50 height 15
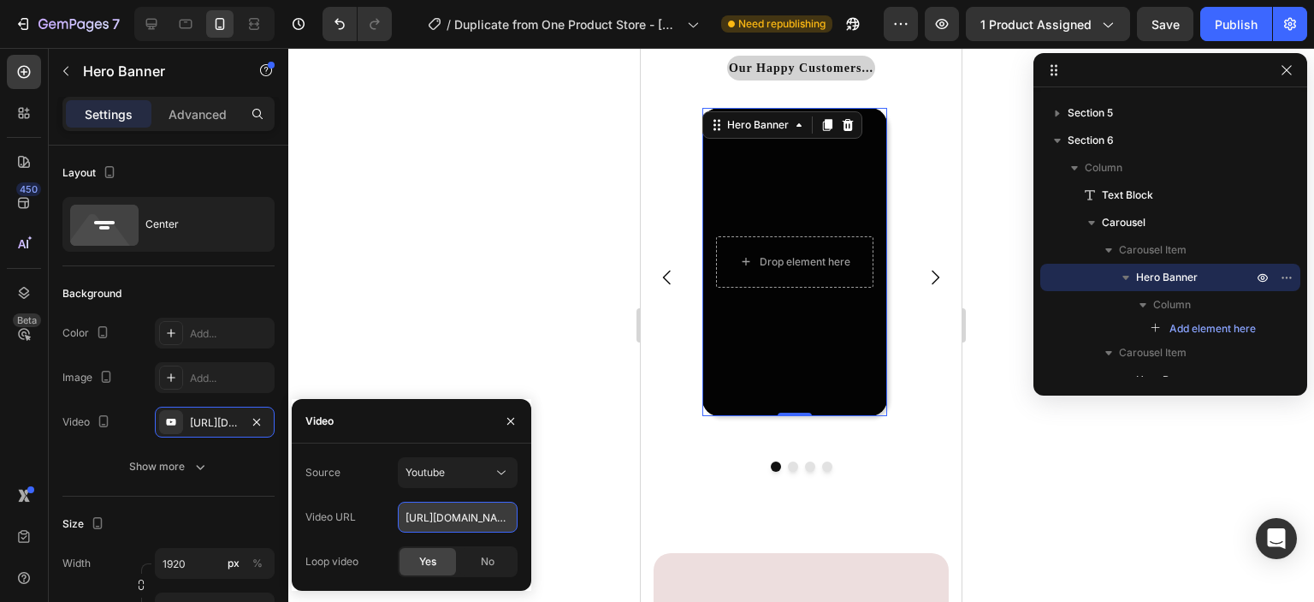
click at [461, 513] on input "[URL][DOMAIN_NAME]" at bounding box center [458, 516] width 120 height 31
paste input "https://youtube.com/shorts/GrCfgFWyA_M"
type input "https://youtube.com/shorts/GrCfgFWyA_M"
click at [626, 494] on div at bounding box center [801, 325] width 1026 height 554
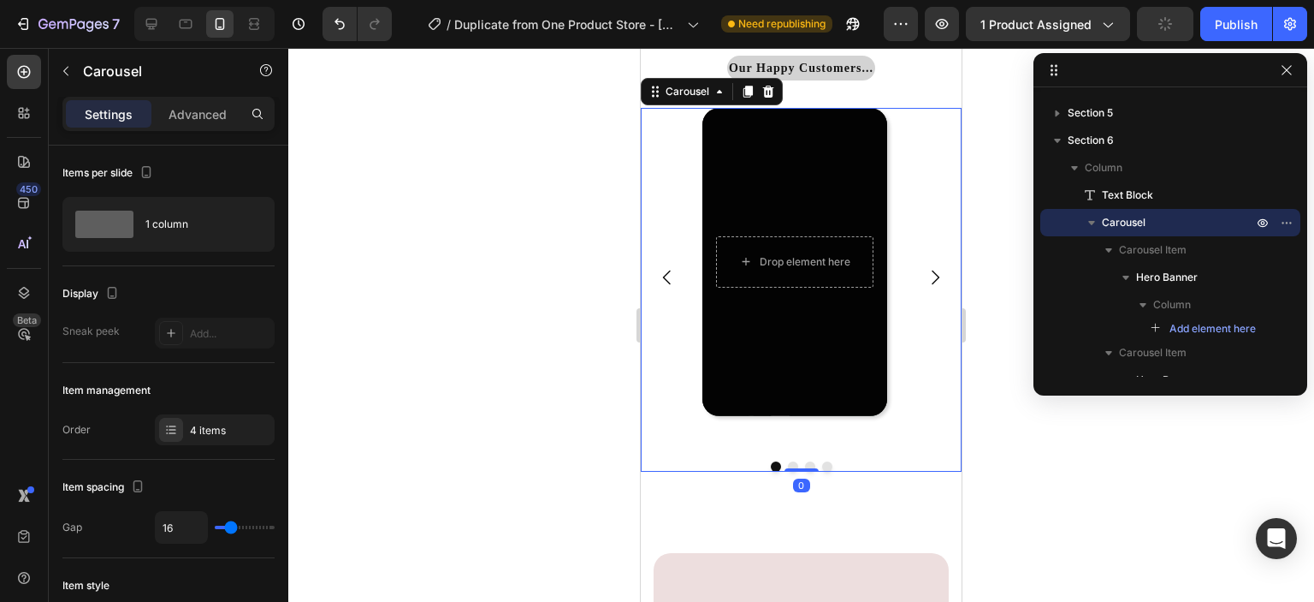
click at [805, 466] on button "Dot" at bounding box center [810, 466] width 10 height 10
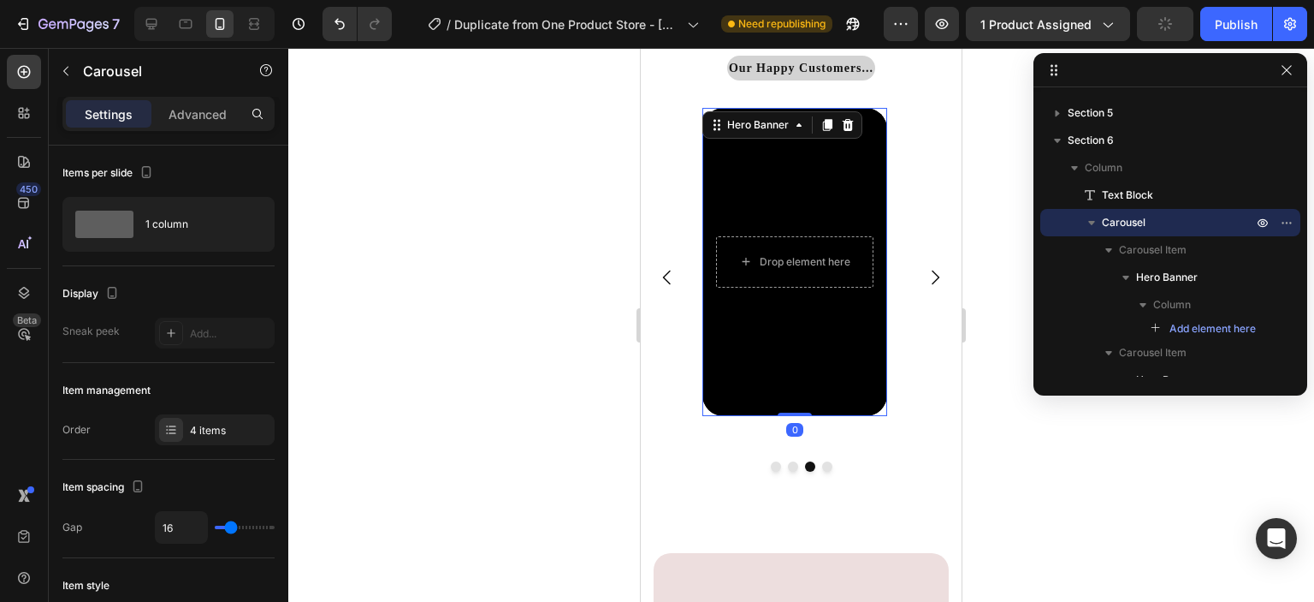
click at [752, 386] on div "Background Image" at bounding box center [795, 262] width 185 height 308
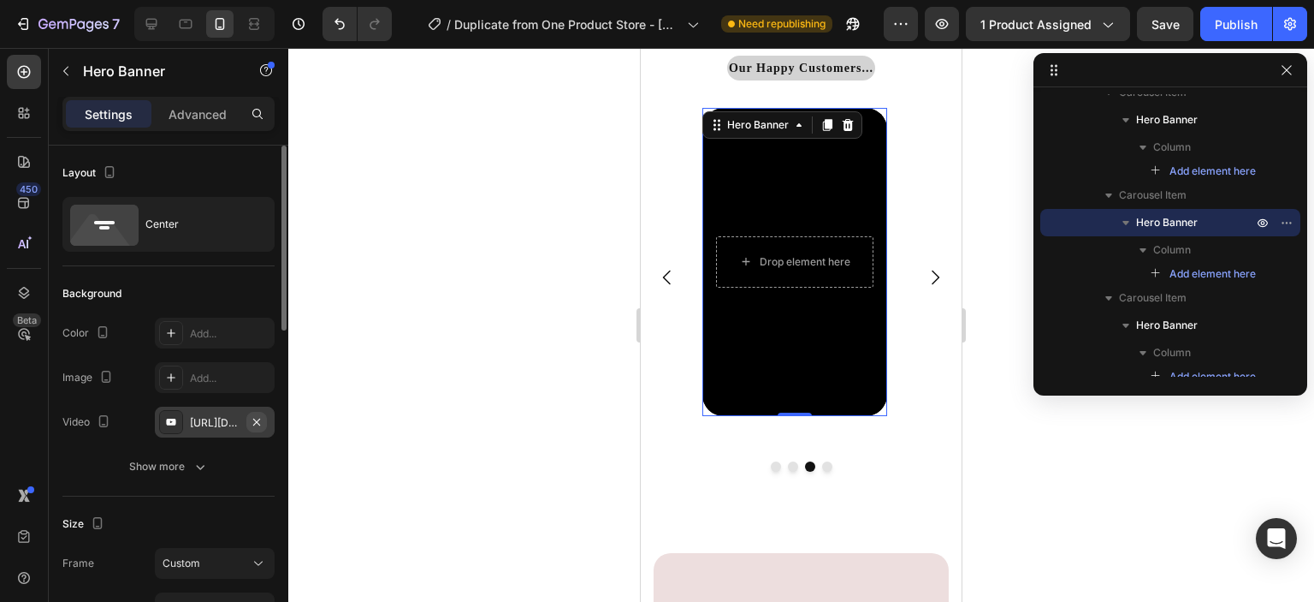
click at [251, 422] on icon "button" at bounding box center [257, 422] width 14 height 14
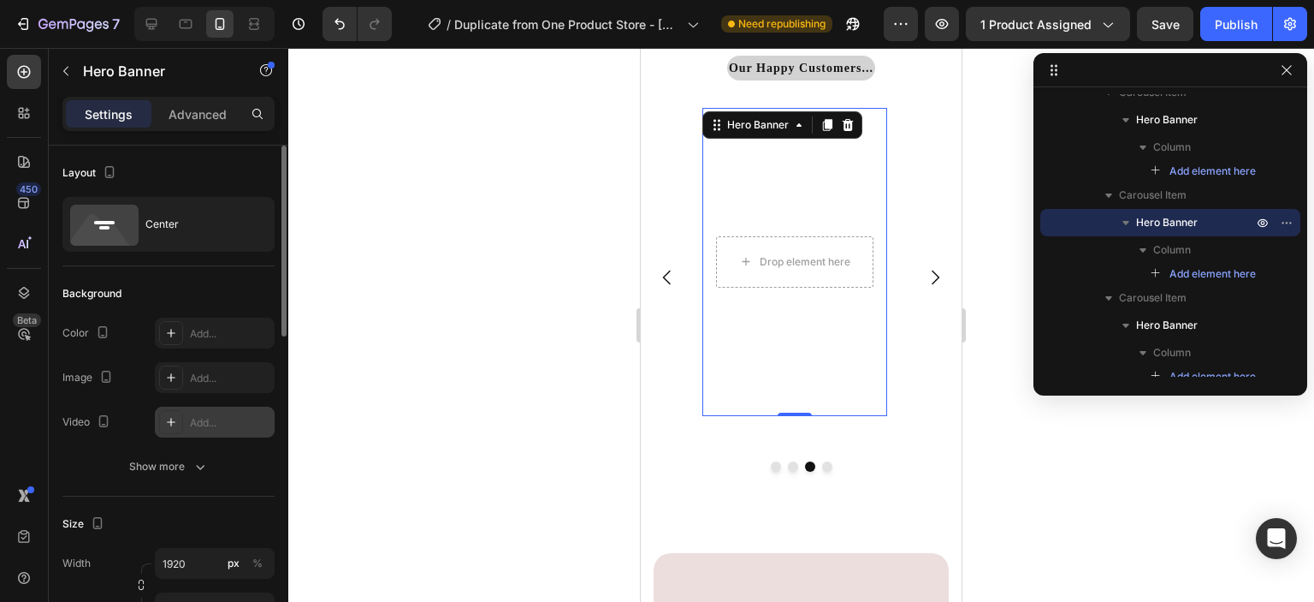
click at [221, 419] on div "Add..." at bounding box center [230, 422] width 80 height 15
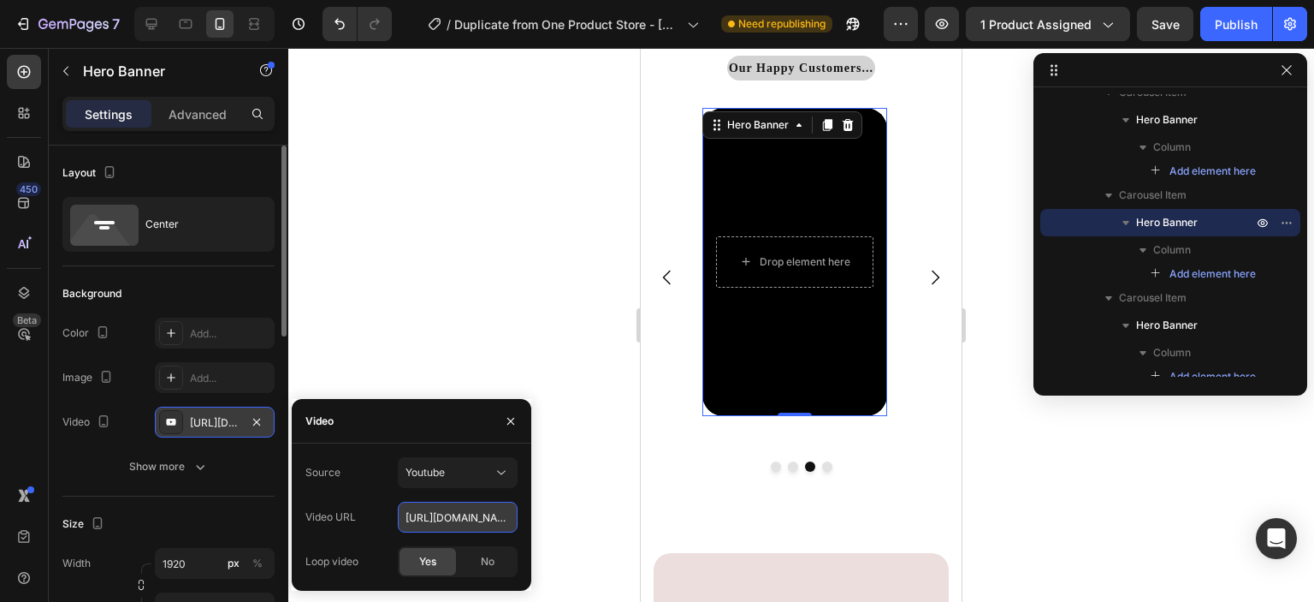
click at [488, 511] on input "[URL][DOMAIN_NAME]" at bounding box center [458, 516] width 120 height 31
paste input "[URL][DOMAIN_NAME]"
type input "h"
paste input "[URL][DOMAIN_NAME]"
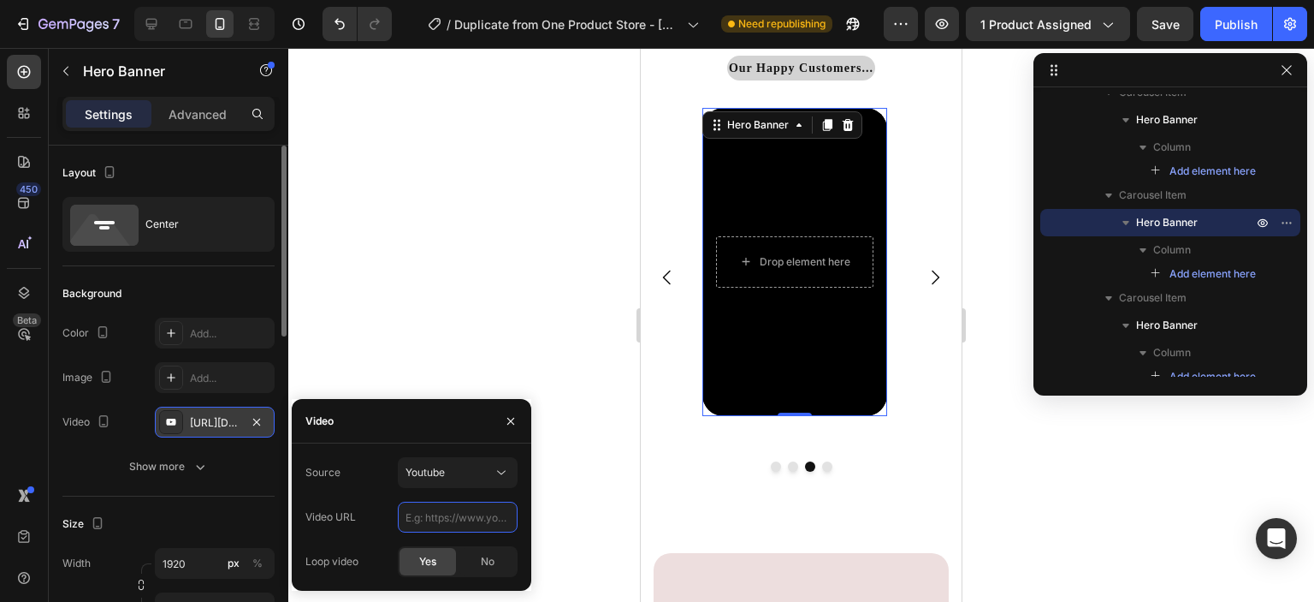
type input "[URL][DOMAIN_NAME]"
click at [561, 495] on div at bounding box center [801, 325] width 1026 height 554
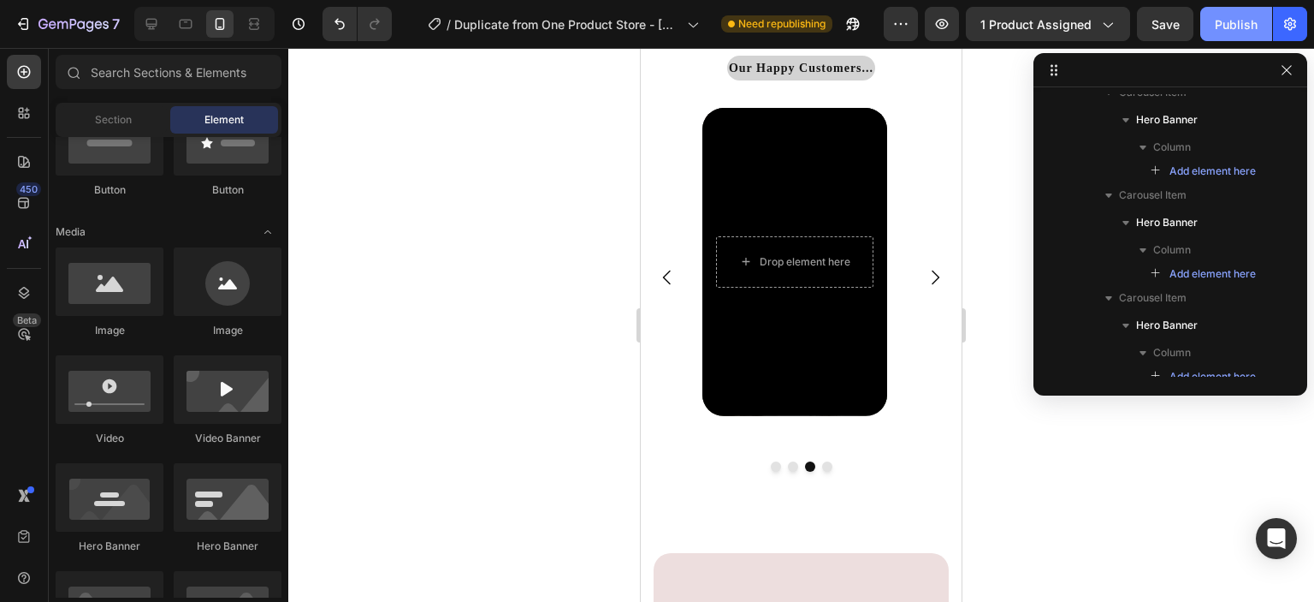
click at [1217, 37] on button "Publish" at bounding box center [1237, 24] width 72 height 34
click at [162, 21] on div at bounding box center [151, 23] width 27 height 27
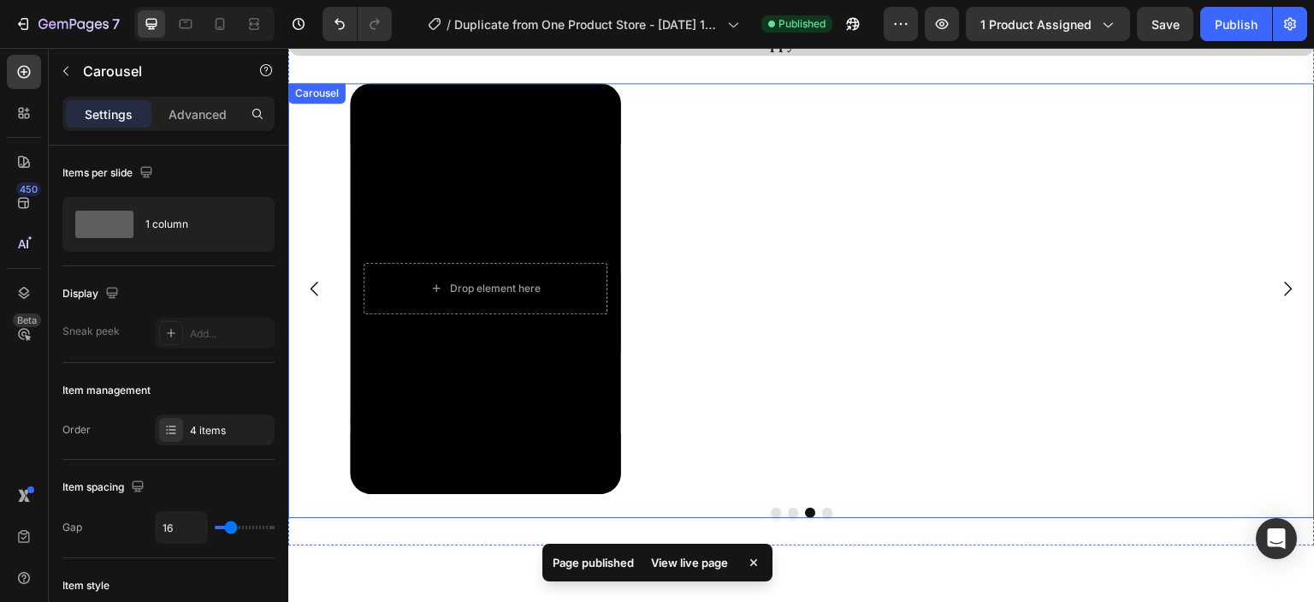
click at [771, 514] on button "Dot" at bounding box center [776, 512] width 10 height 10
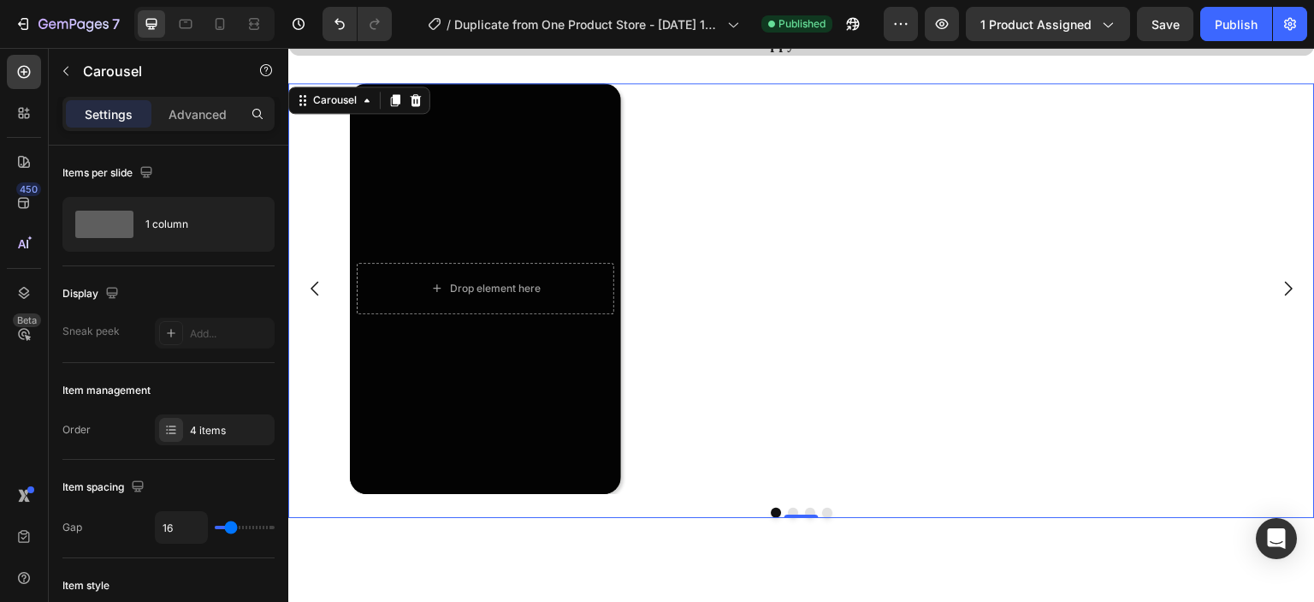
click at [788, 509] on button "Dot" at bounding box center [793, 512] width 10 height 10
click at [806, 511] on button "Dot" at bounding box center [810, 512] width 10 height 10
click at [773, 513] on button "Dot" at bounding box center [776, 512] width 10 height 10
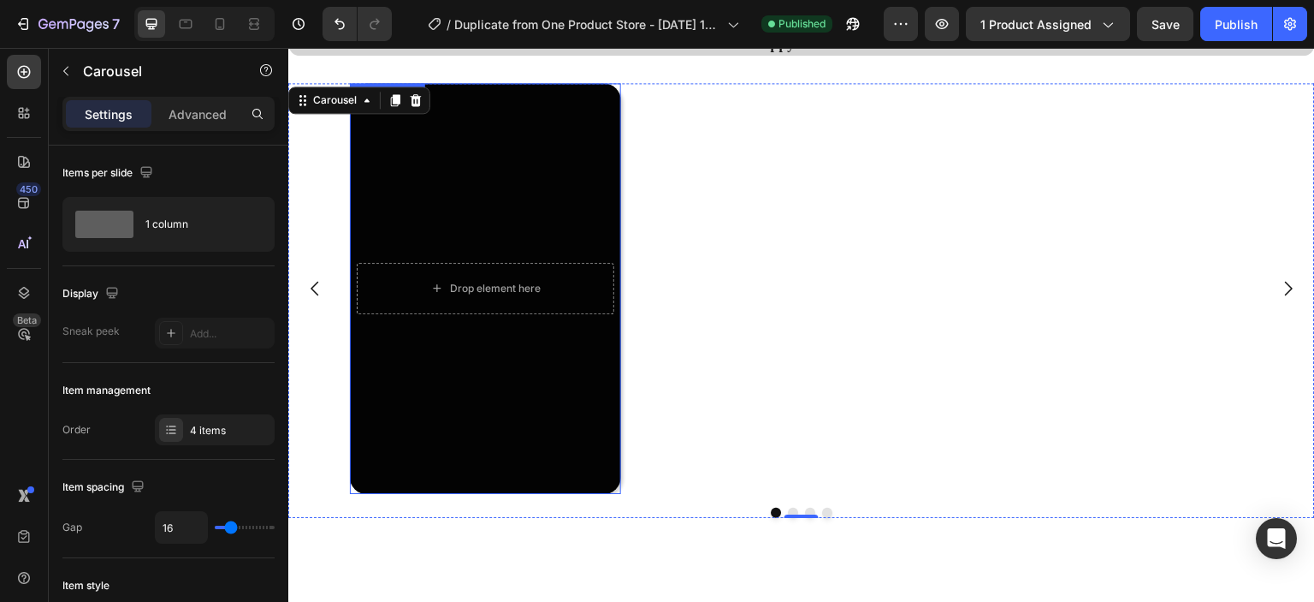
click at [524, 435] on div "Overlay" at bounding box center [485, 288] width 271 height 411
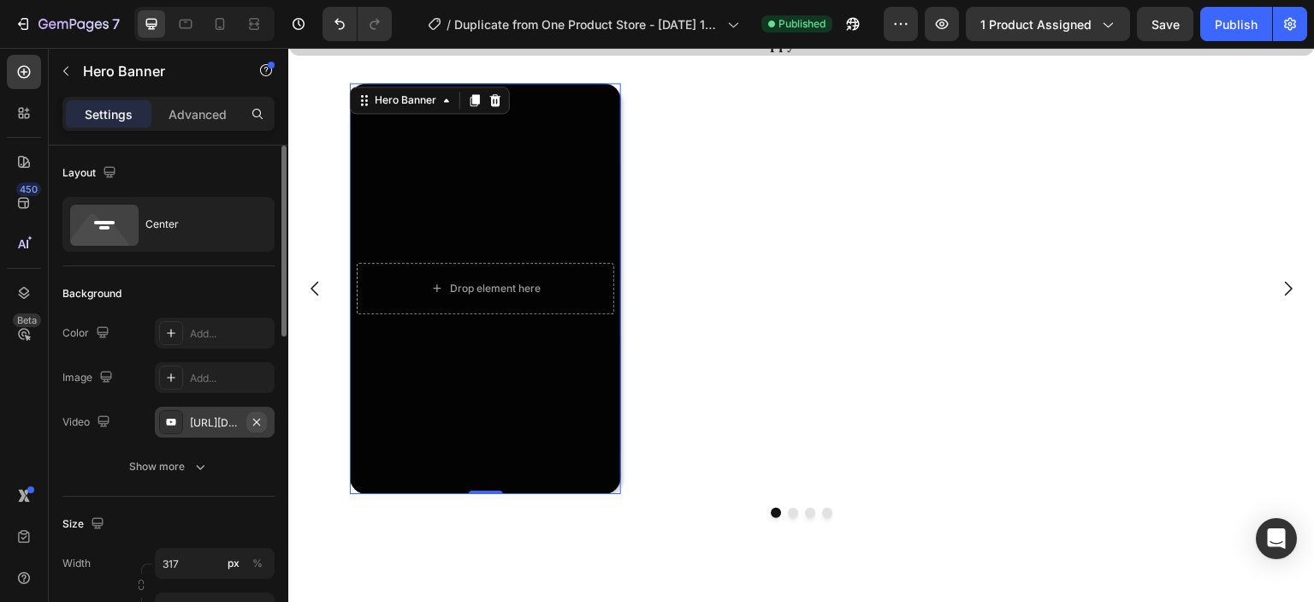
click at [253, 424] on icon "button" at bounding box center [257, 422] width 14 height 14
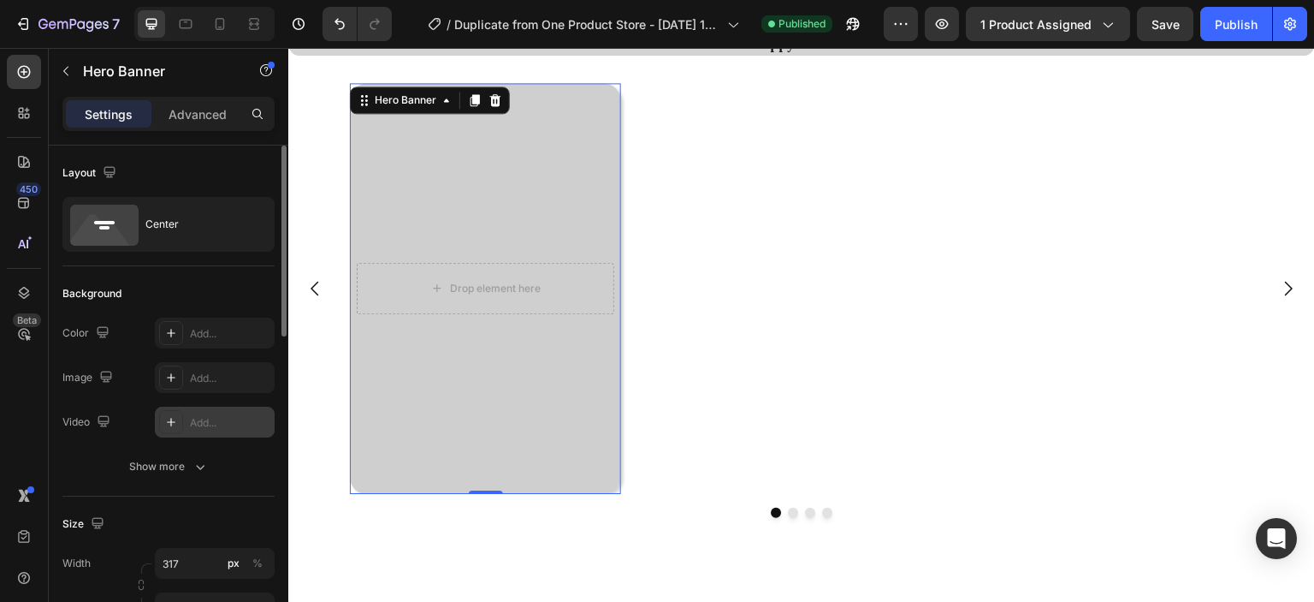
click at [215, 418] on div "Add..." at bounding box center [230, 422] width 80 height 15
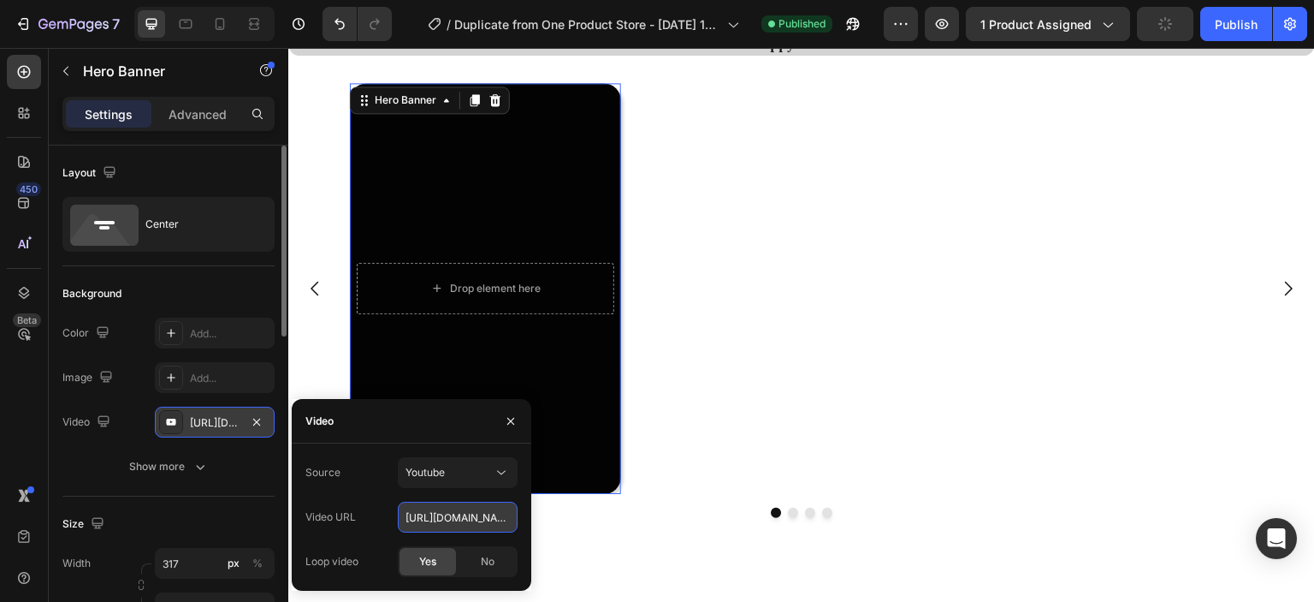
click at [446, 509] on input "[URL][DOMAIN_NAME]" at bounding box center [458, 516] width 120 height 31
paste input "https://youtube.com/shorts/GrCfgFWyA_M"
type input "https://youtube.com/shorts/GrCfgFWyA_M"
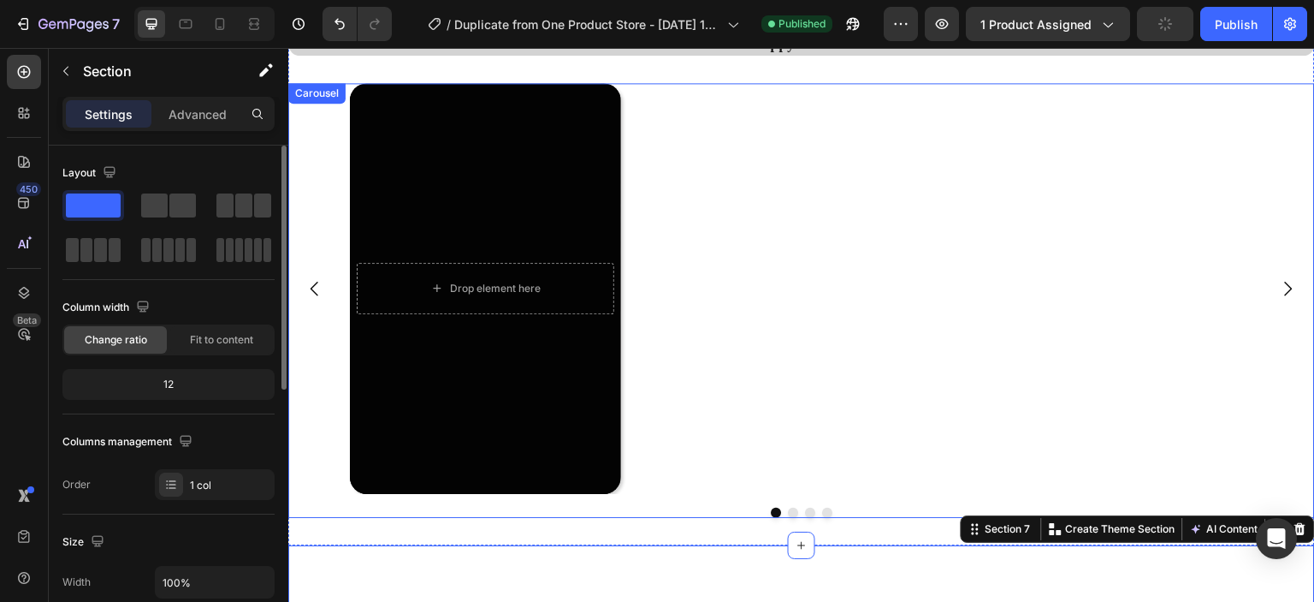
click at [788, 513] on button "Dot" at bounding box center [793, 512] width 10 height 10
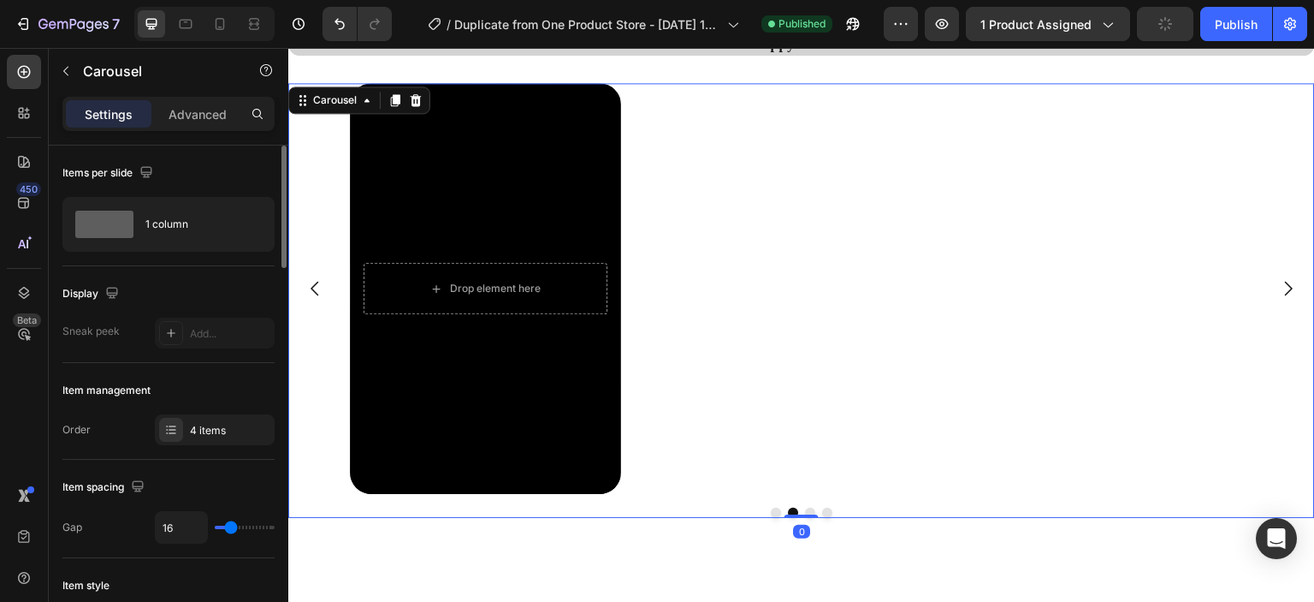
click at [808, 512] on button "Dot" at bounding box center [810, 512] width 10 height 10
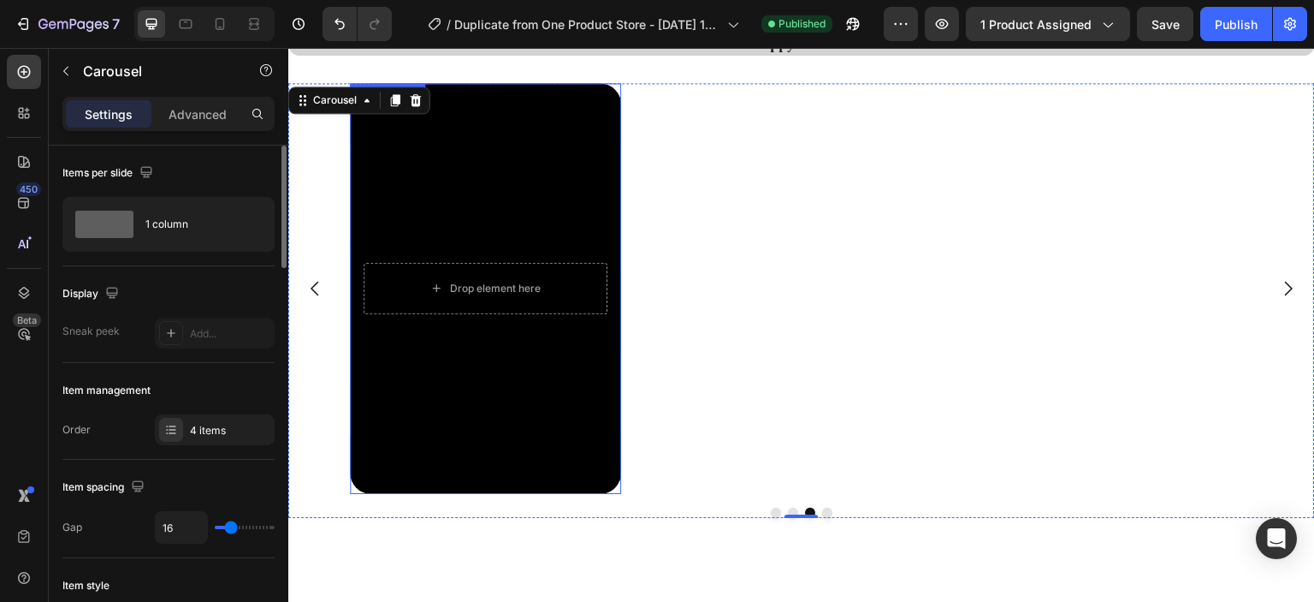
click at [529, 332] on div "Background Image" at bounding box center [485, 288] width 271 height 411
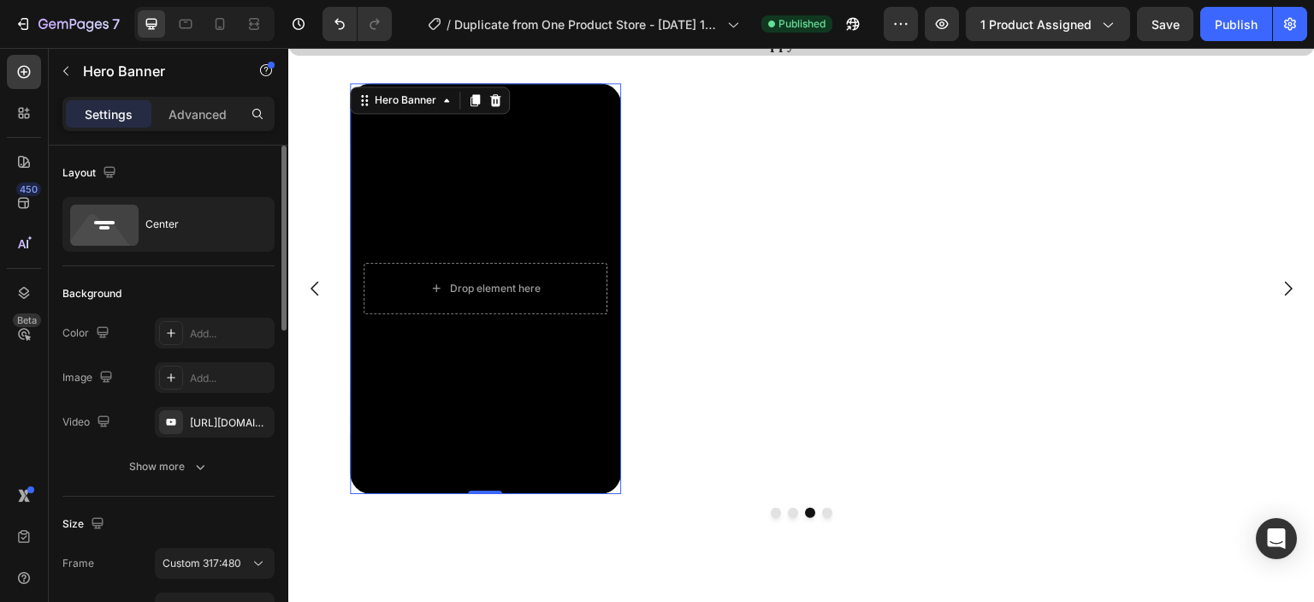
click at [574, 174] on div "Background Image" at bounding box center [485, 288] width 271 height 411
click at [228, 420] on div "[URL][DOMAIN_NAME]" at bounding box center [215, 422] width 50 height 15
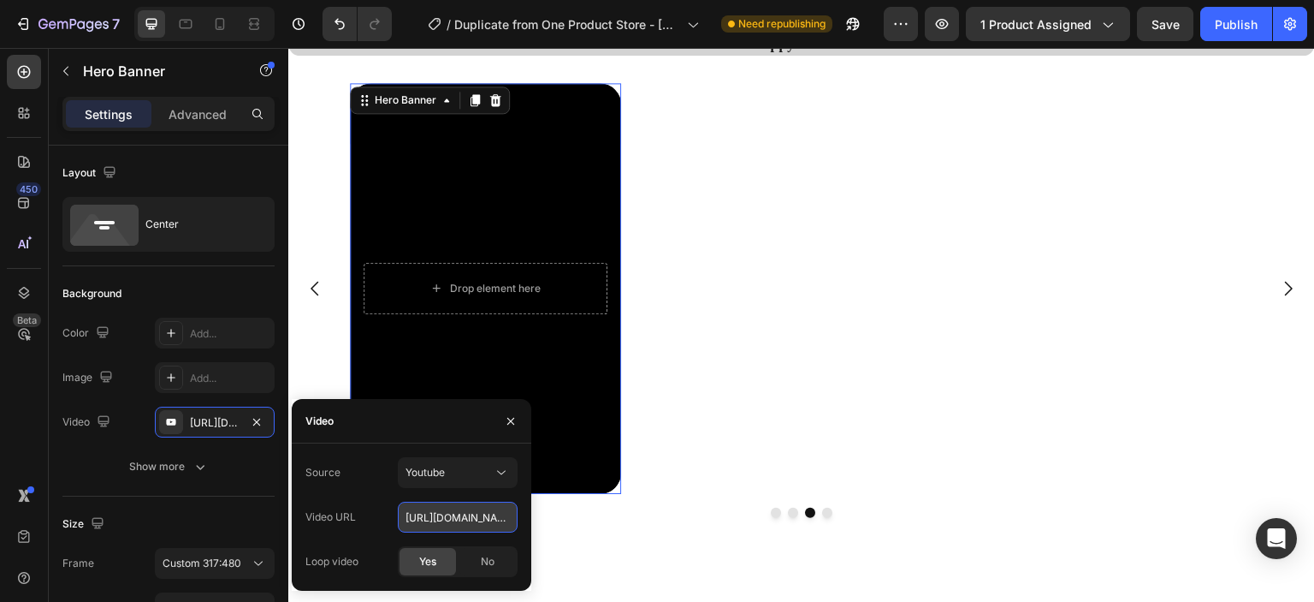
click at [450, 518] on input "[URL][DOMAIN_NAME]" at bounding box center [458, 516] width 120 height 31
paste input "[URL][DOMAIN_NAME]"
type input "[URL][DOMAIN_NAME]"
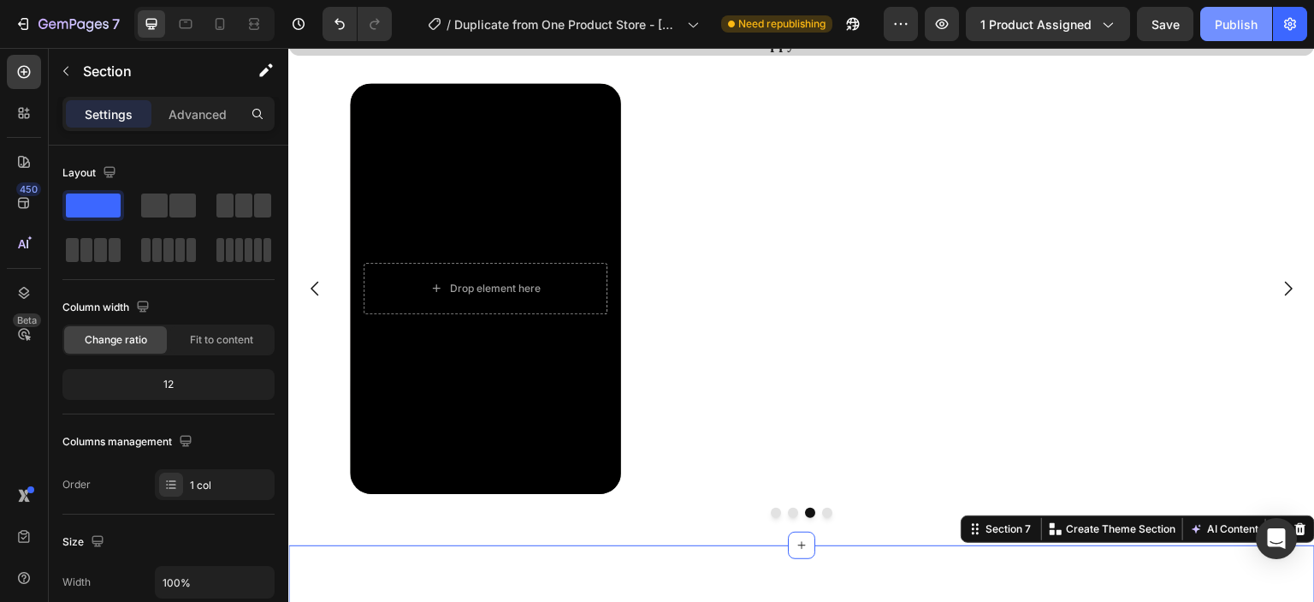
click at [1229, 21] on div "Publish" at bounding box center [1236, 24] width 43 height 18
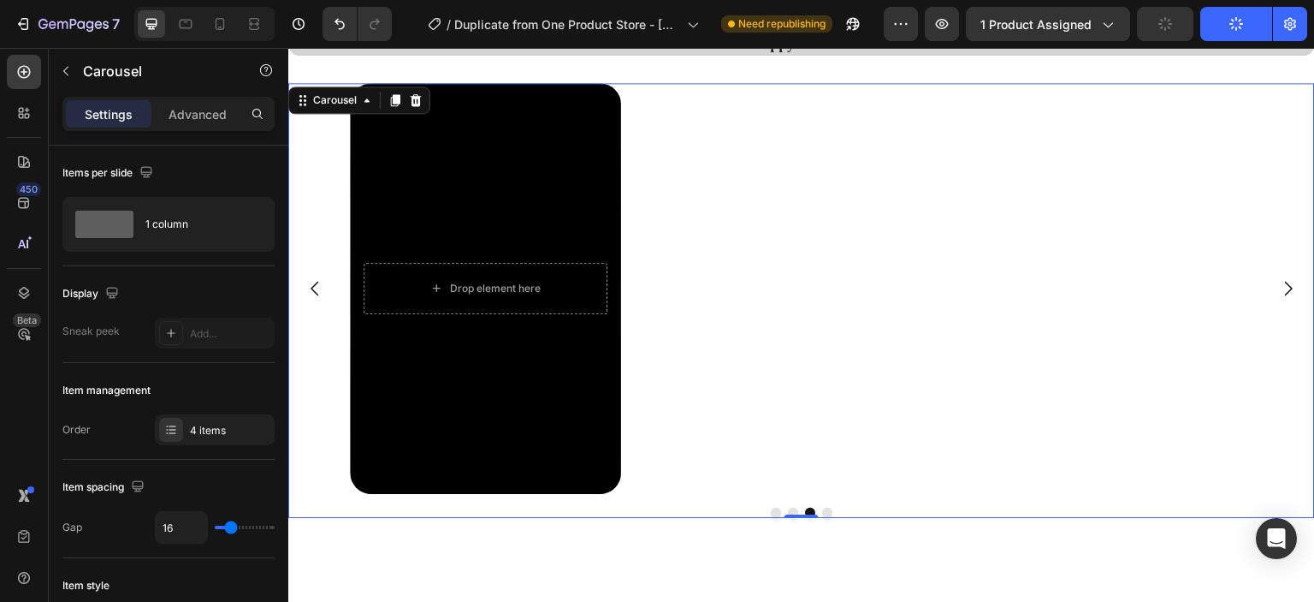
click at [313, 288] on icon "Carousel Back Arrow" at bounding box center [315, 288] width 21 height 21
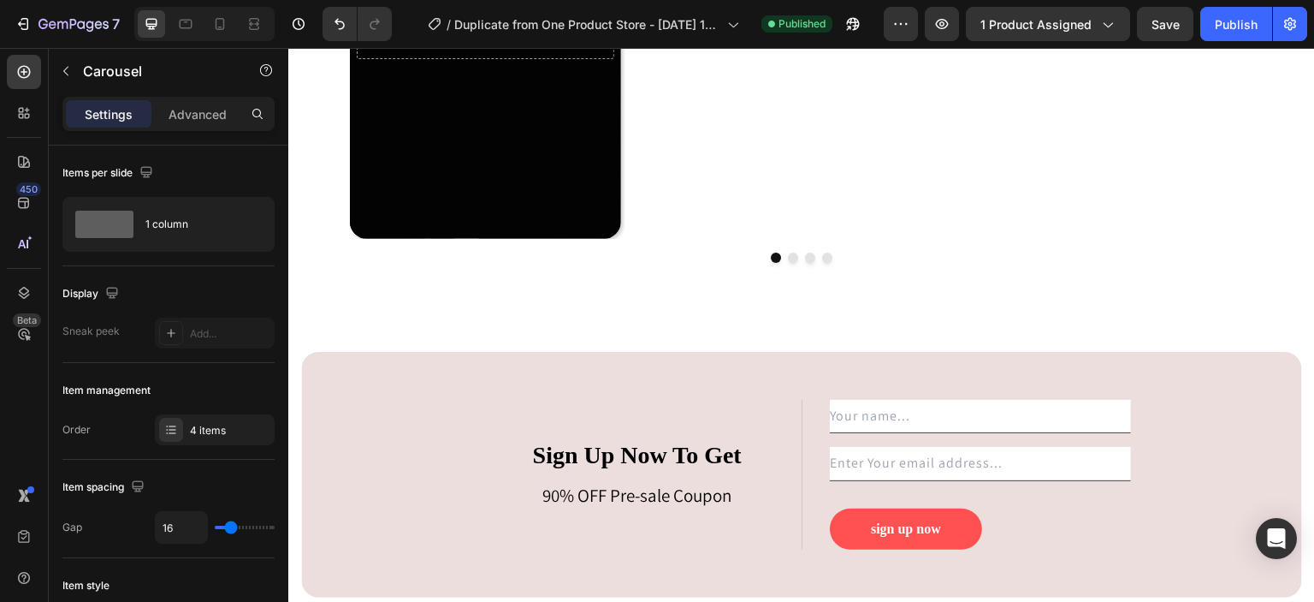
scroll to position [3947, 0]
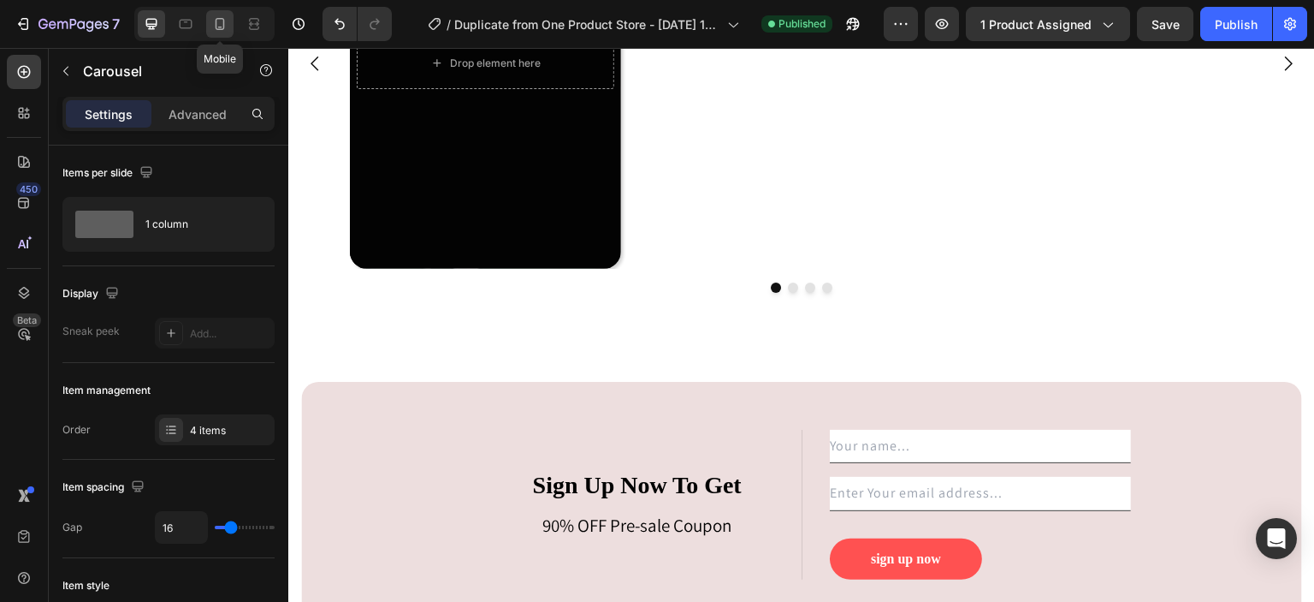
click at [222, 25] on icon at bounding box center [219, 23] width 17 height 17
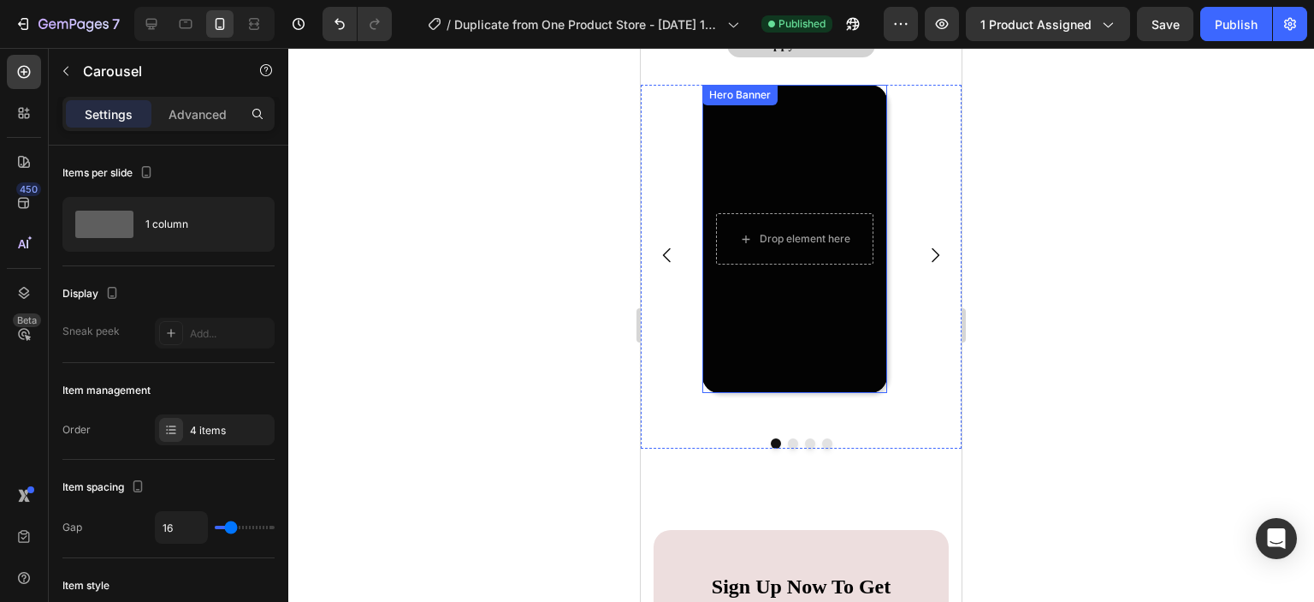
scroll to position [3722, 0]
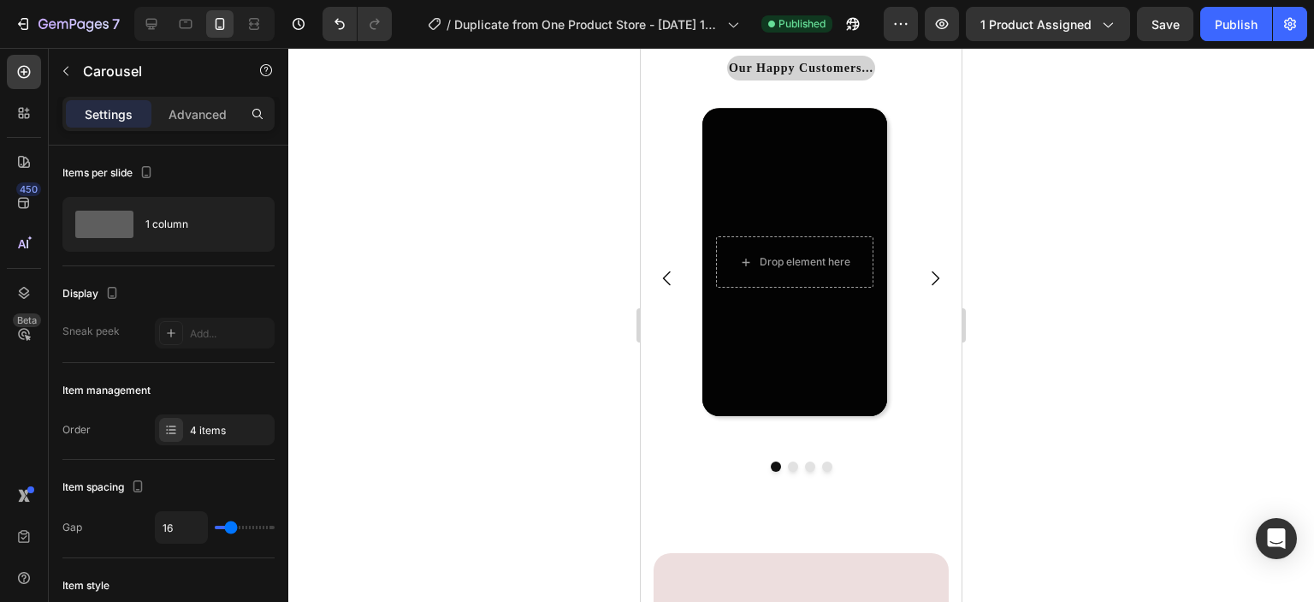
click at [805, 468] on button "Dot" at bounding box center [810, 466] width 10 height 10
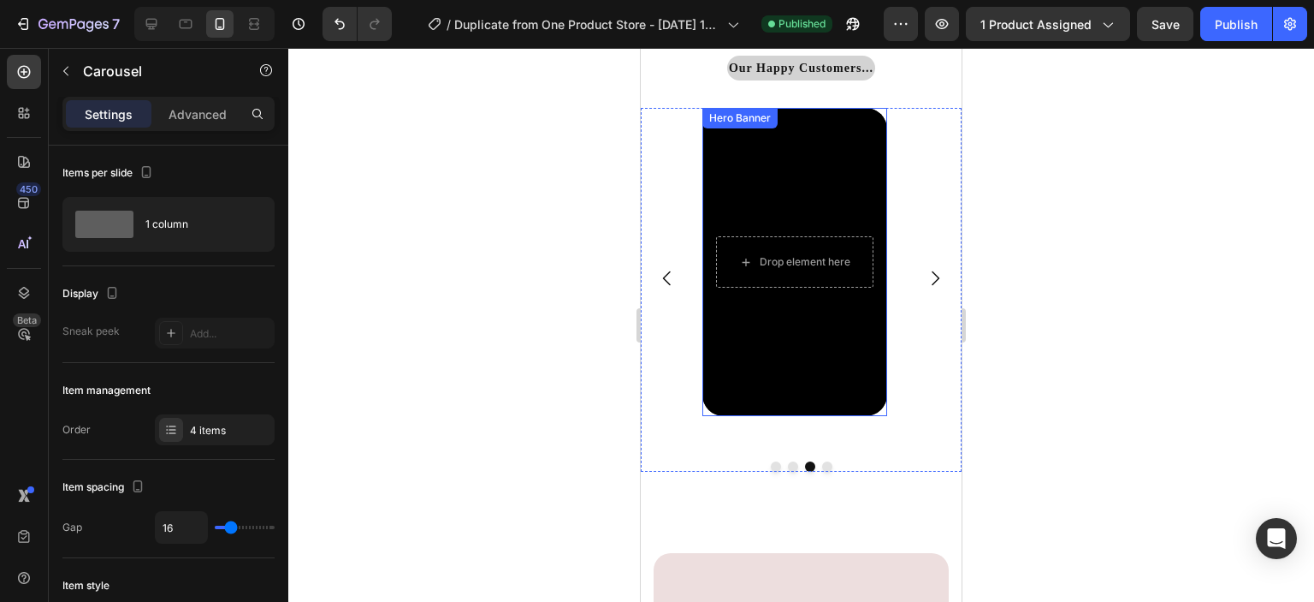
click at [780, 300] on div "Drop element here" at bounding box center [795, 261] width 185 height 79
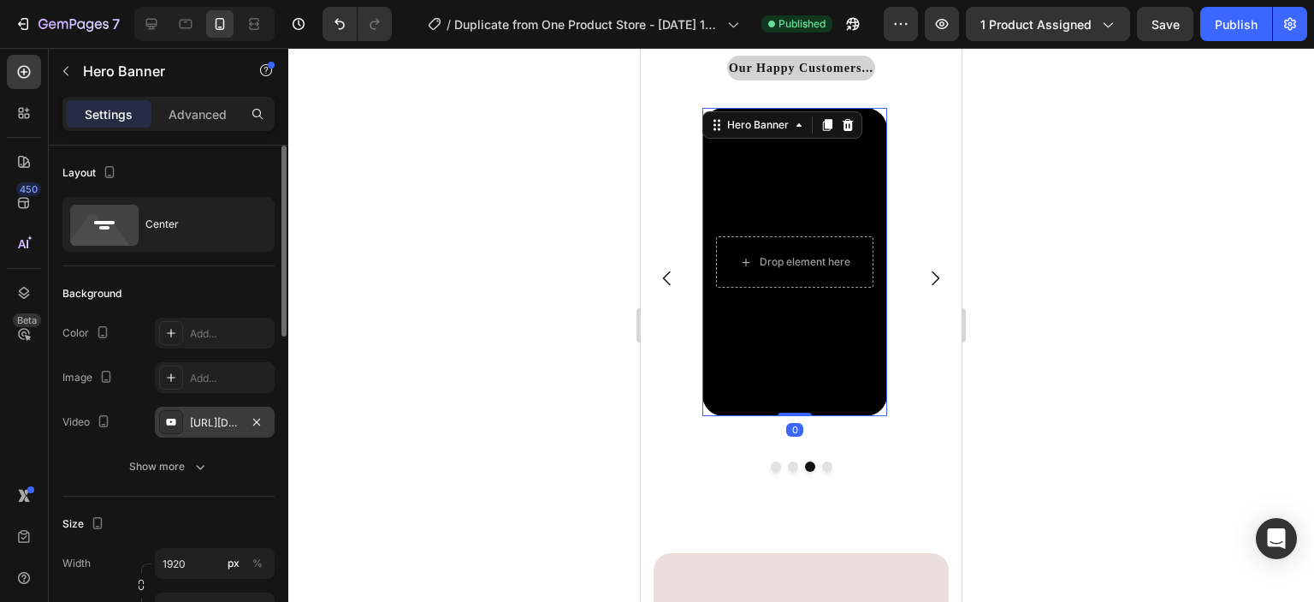
click at [222, 424] on div "[URL][DOMAIN_NAME]" at bounding box center [215, 422] width 50 height 15
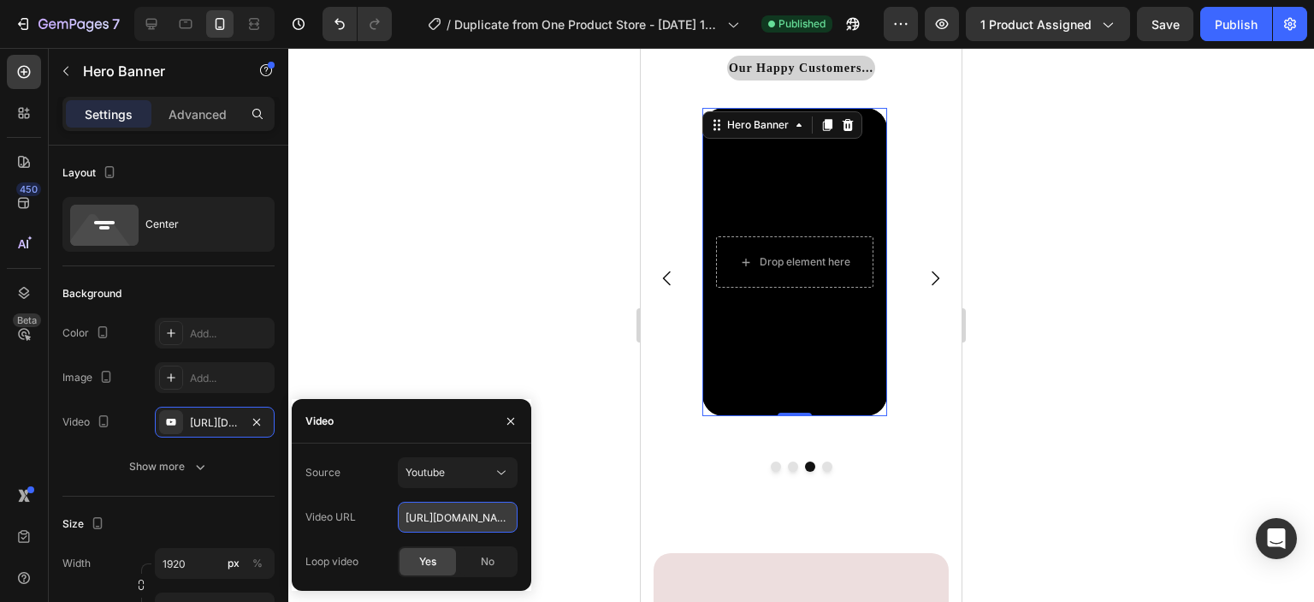
click at [496, 522] on input "[URL][DOMAIN_NAME]" at bounding box center [458, 516] width 120 height 31
paste input "[URL][DOMAIN_NAME]"
type input "[URL][DOMAIN_NAME]"
click at [584, 488] on div at bounding box center [801, 325] width 1026 height 554
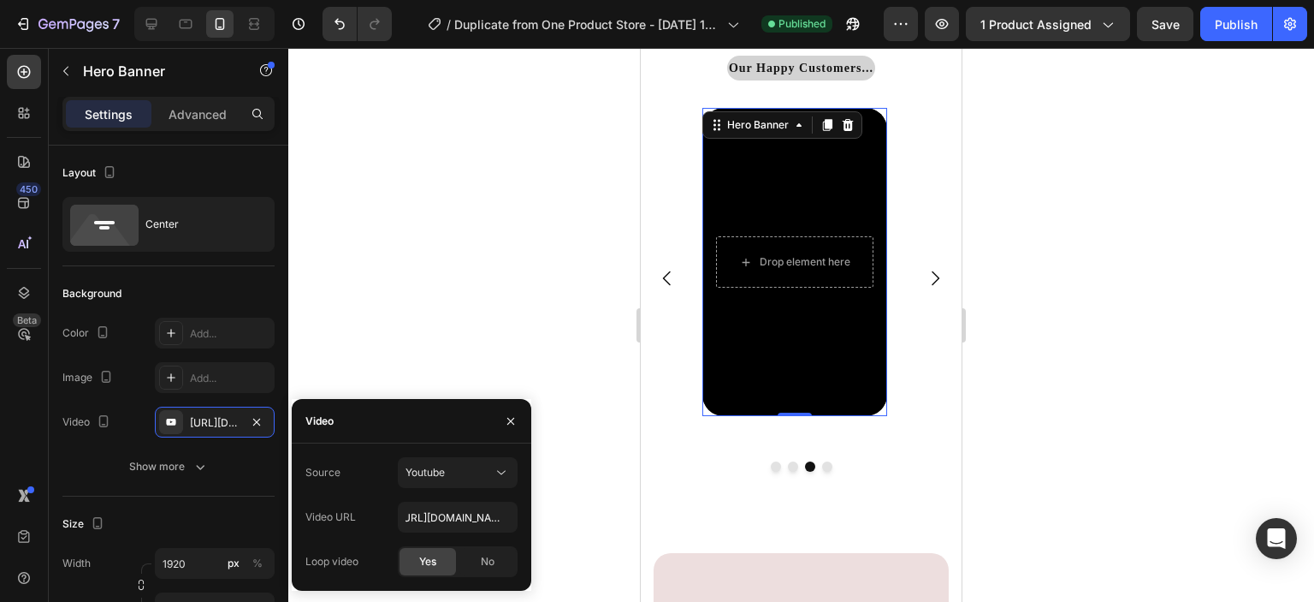
scroll to position [0, 0]
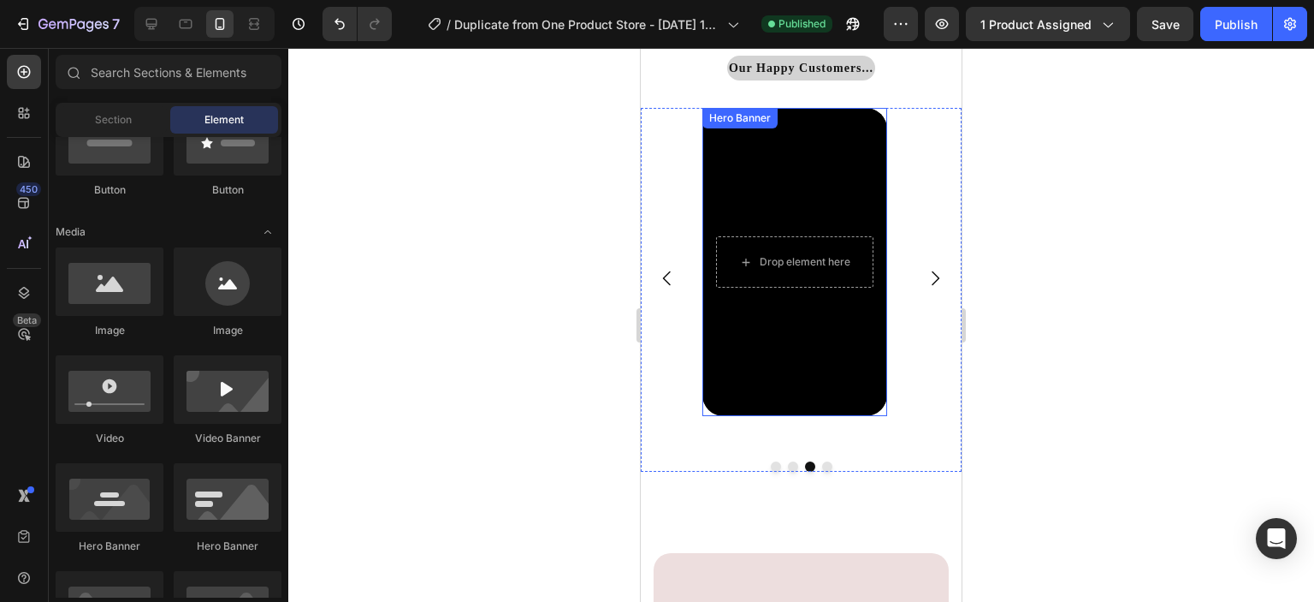
click at [817, 346] on div "Background Image" at bounding box center [795, 262] width 185 height 308
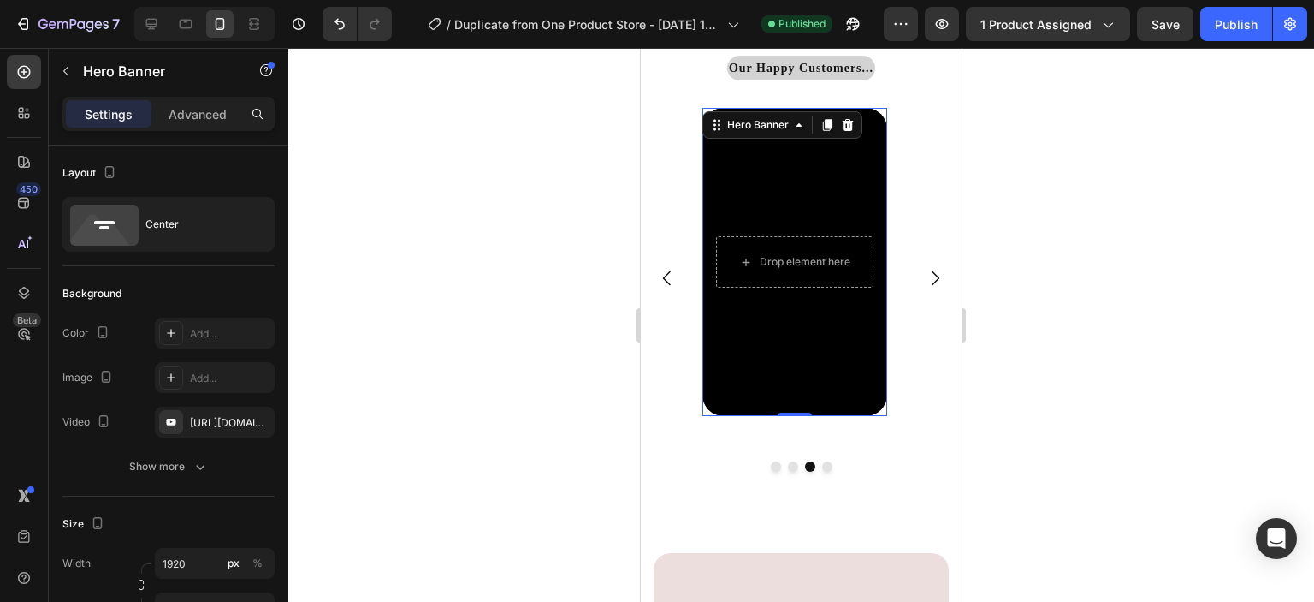
click at [804, 340] on div "Background Image" at bounding box center [795, 262] width 185 height 308
click at [225, 429] on div "[URL][DOMAIN_NAME]" at bounding box center [215, 422] width 50 height 15
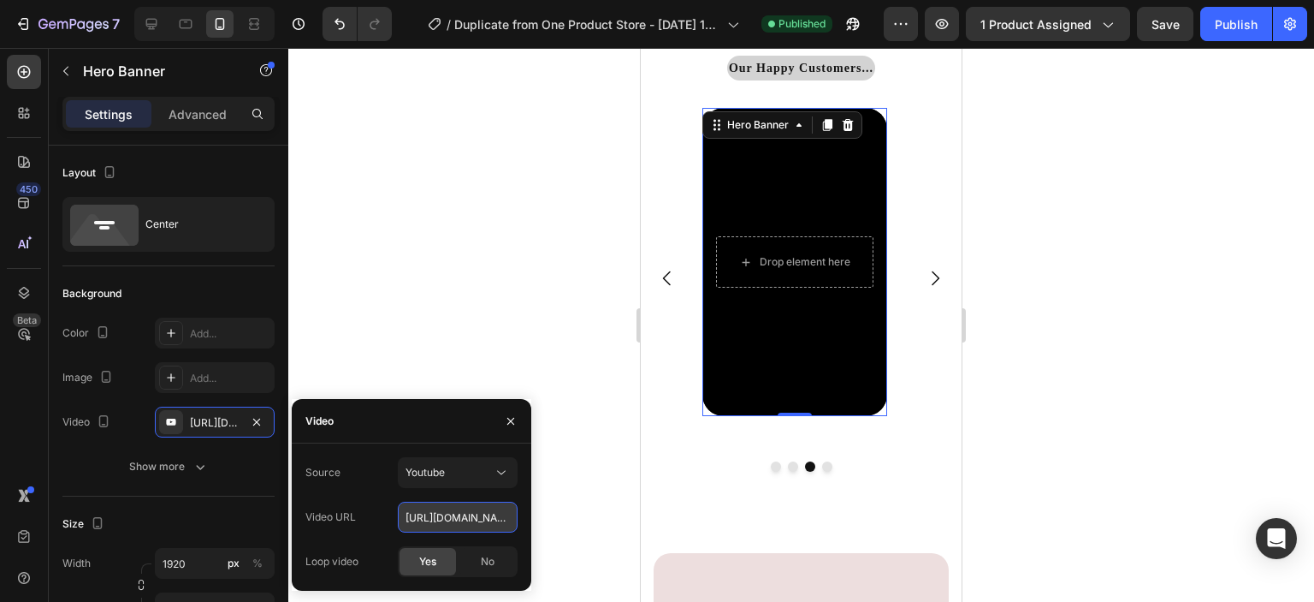
click at [501, 519] on input "[URL][DOMAIN_NAME]" at bounding box center [458, 516] width 120 height 31
paste input "[URL][DOMAIN_NAME]"
type input "[URL][DOMAIN_NAME]"
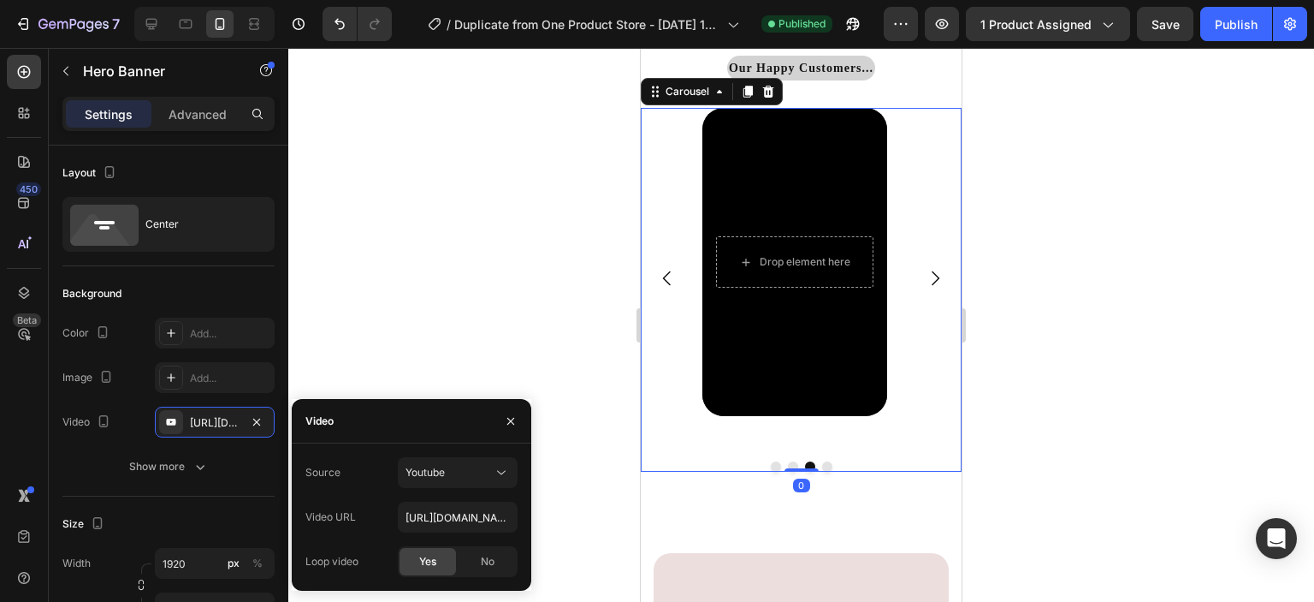
click at [824, 469] on button "Dot" at bounding box center [827, 466] width 10 height 10
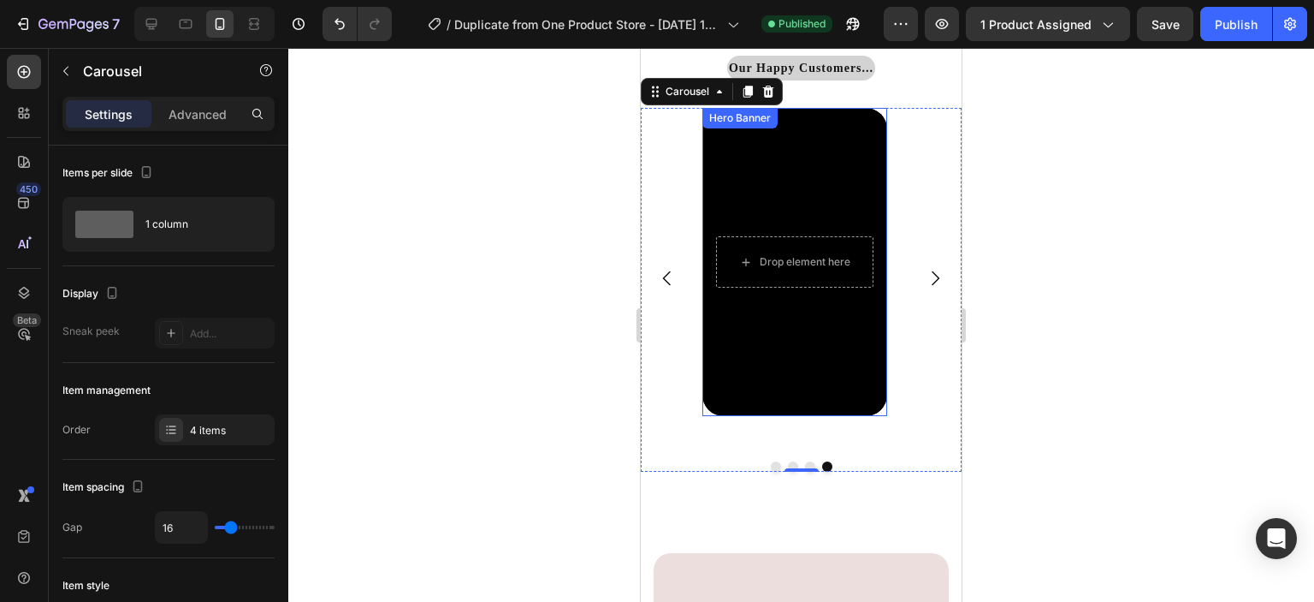
click at [839, 357] on div "Background Image" at bounding box center [795, 262] width 185 height 308
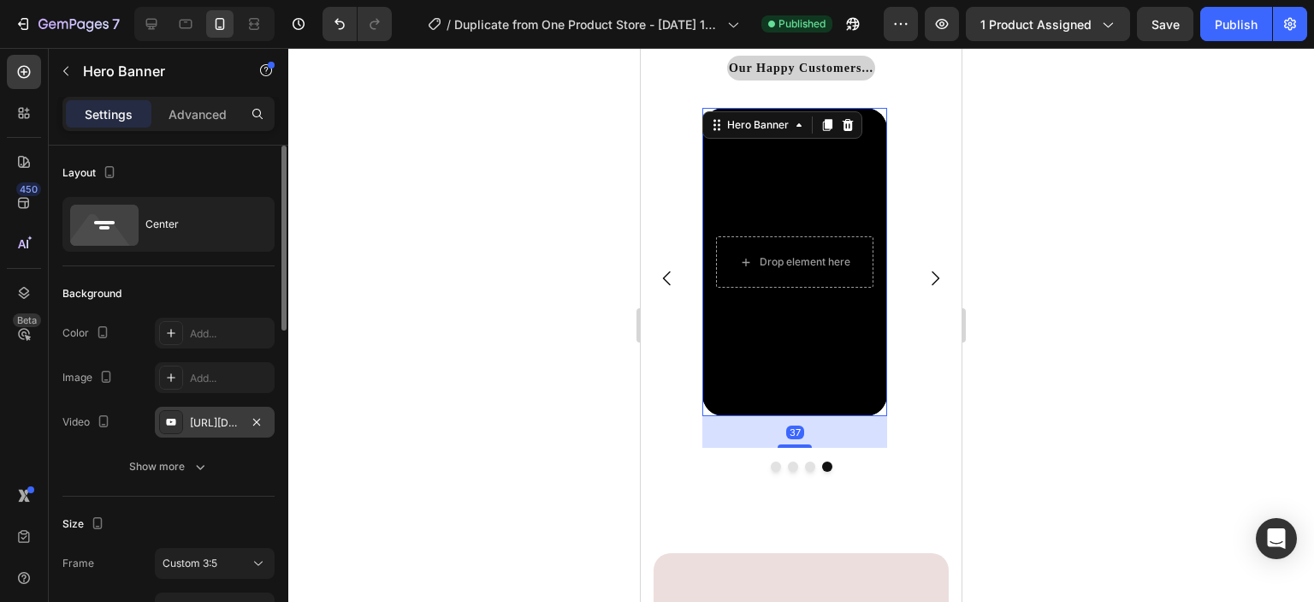
click at [229, 430] on div "[URL][DOMAIN_NAME]" at bounding box center [215, 421] width 120 height 31
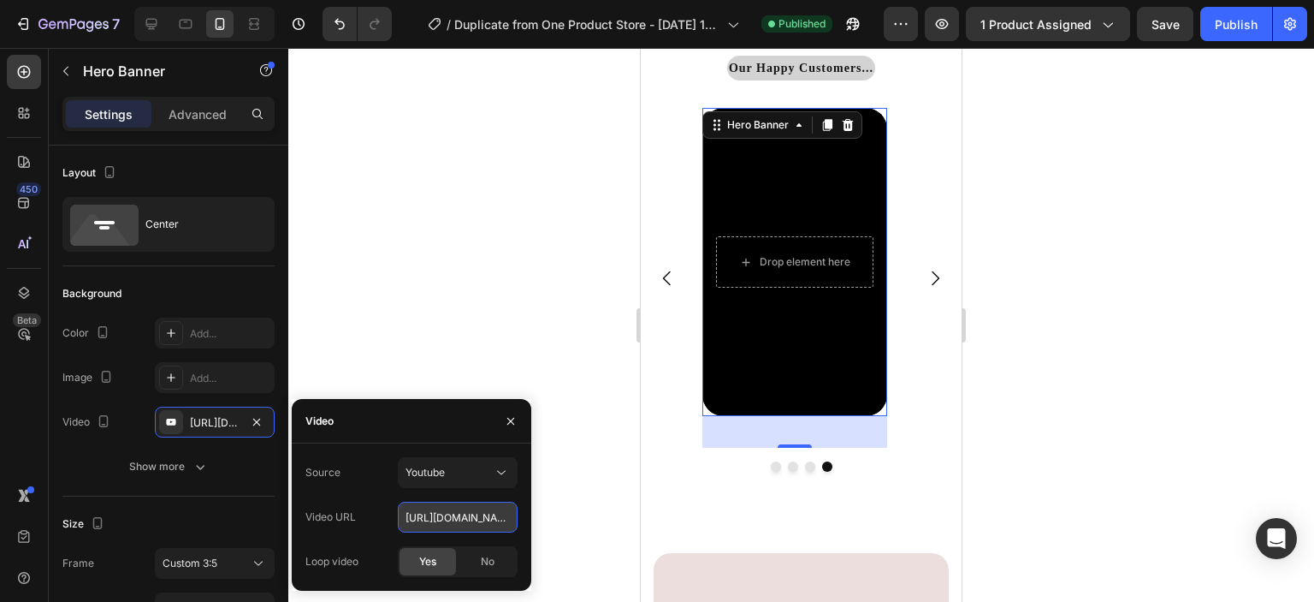
click at [448, 526] on input "[URL][DOMAIN_NAME]" at bounding box center [458, 516] width 120 height 31
paste input "[URL][DOMAIN_NAME]"
type input "[URL][DOMAIN_NAME]"
click at [555, 350] on div at bounding box center [801, 325] width 1026 height 554
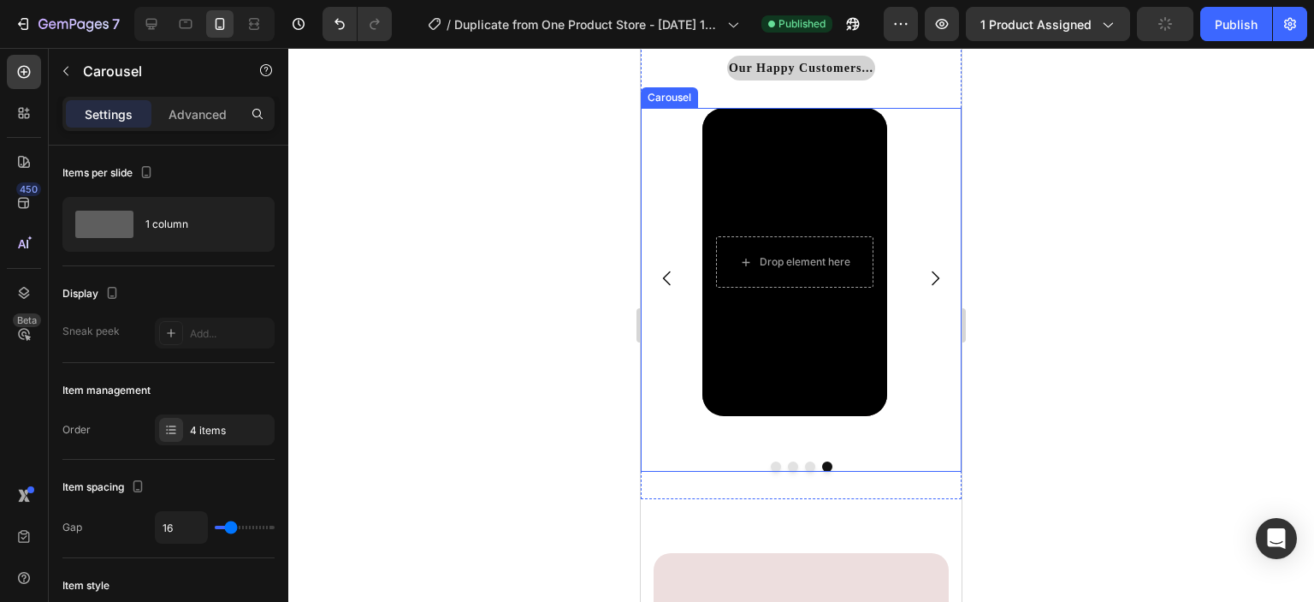
click at [805, 467] on button "Dot" at bounding box center [810, 466] width 10 height 10
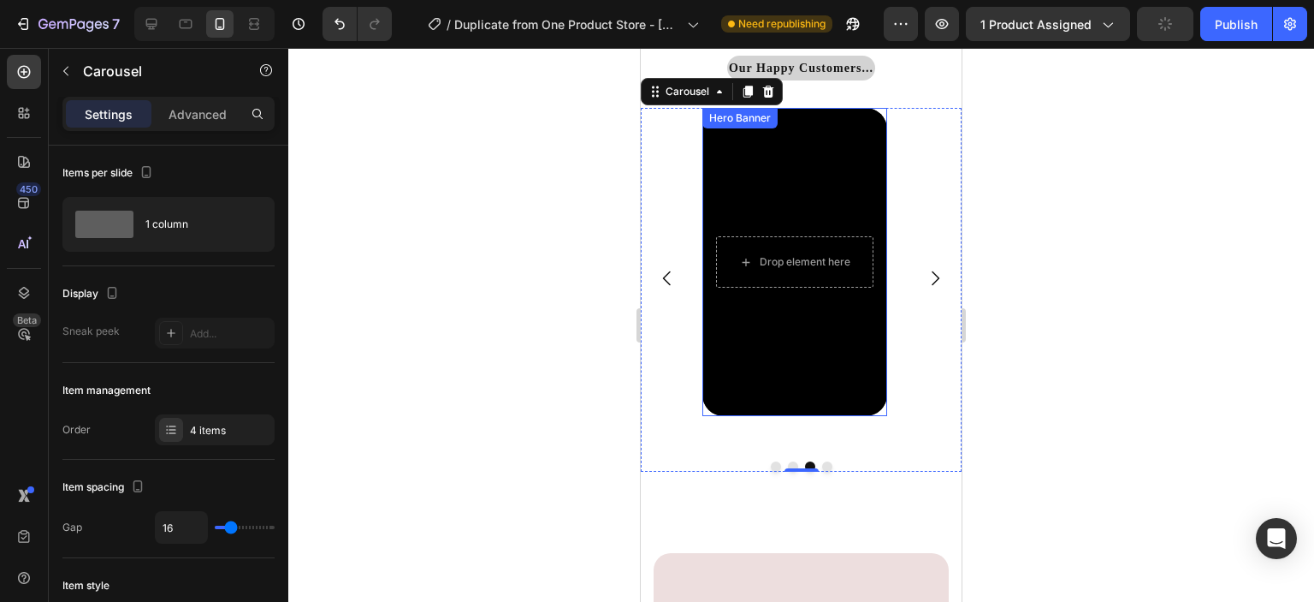
click at [780, 338] on div "Background Image" at bounding box center [795, 262] width 185 height 308
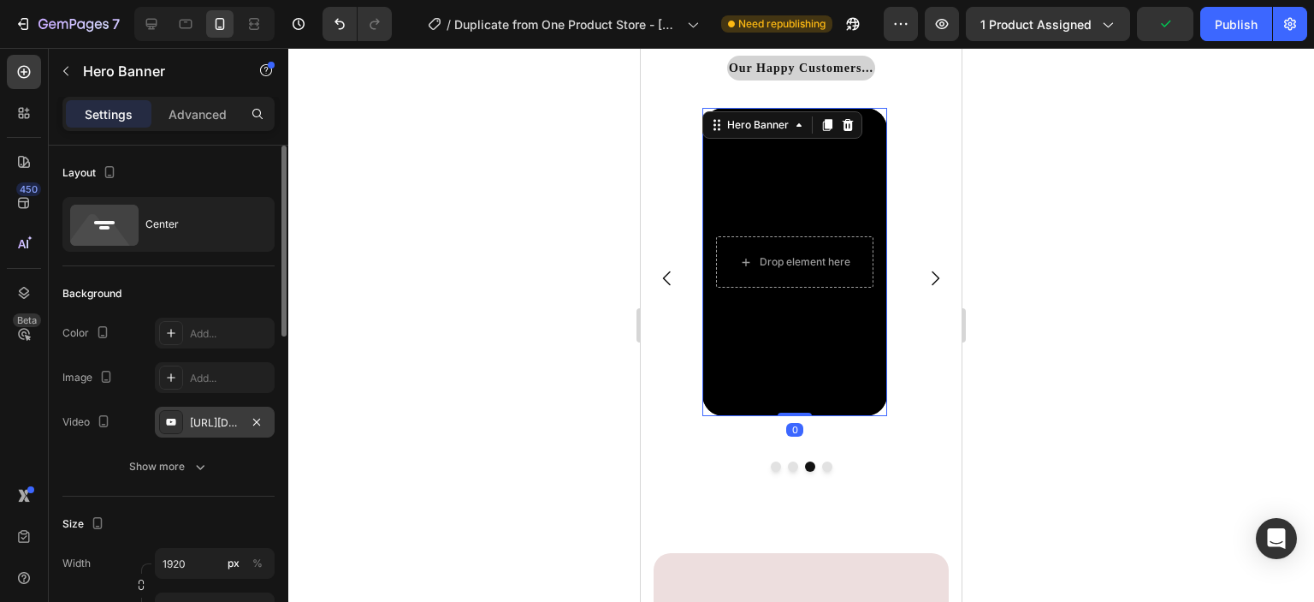
click at [246, 419] on div "[URL][DOMAIN_NAME]" at bounding box center [215, 421] width 120 height 31
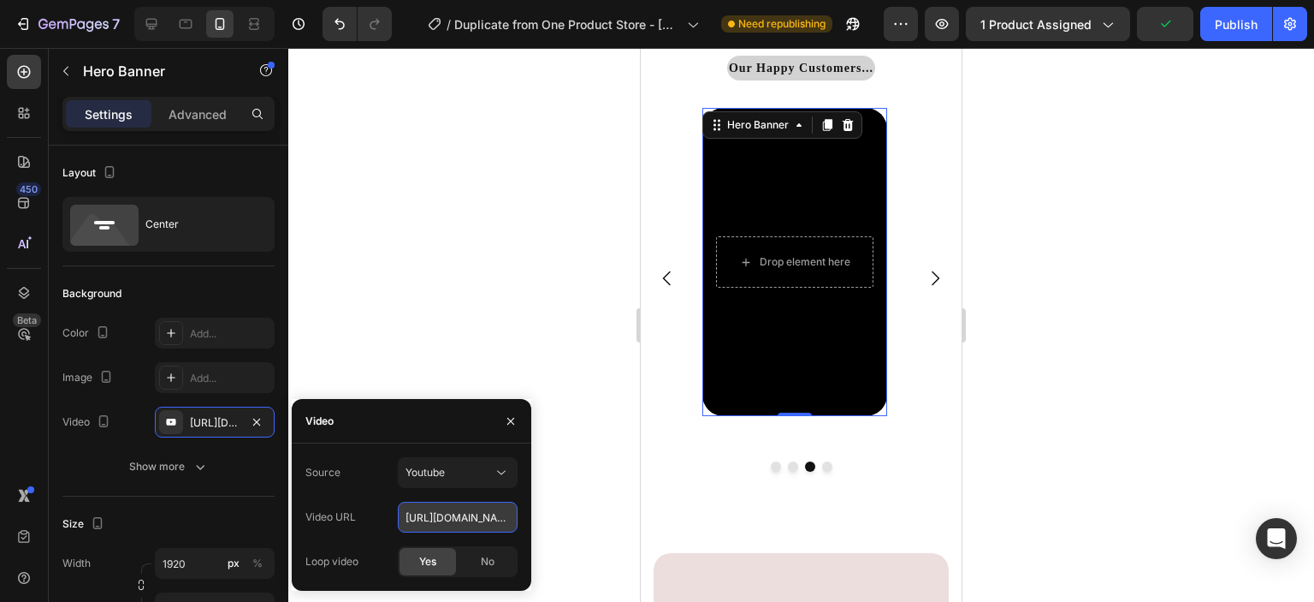
click at [455, 517] on input "[URL][DOMAIN_NAME]" at bounding box center [458, 516] width 120 height 31
paste input "[URL][DOMAIN_NAME]"
type input "h"
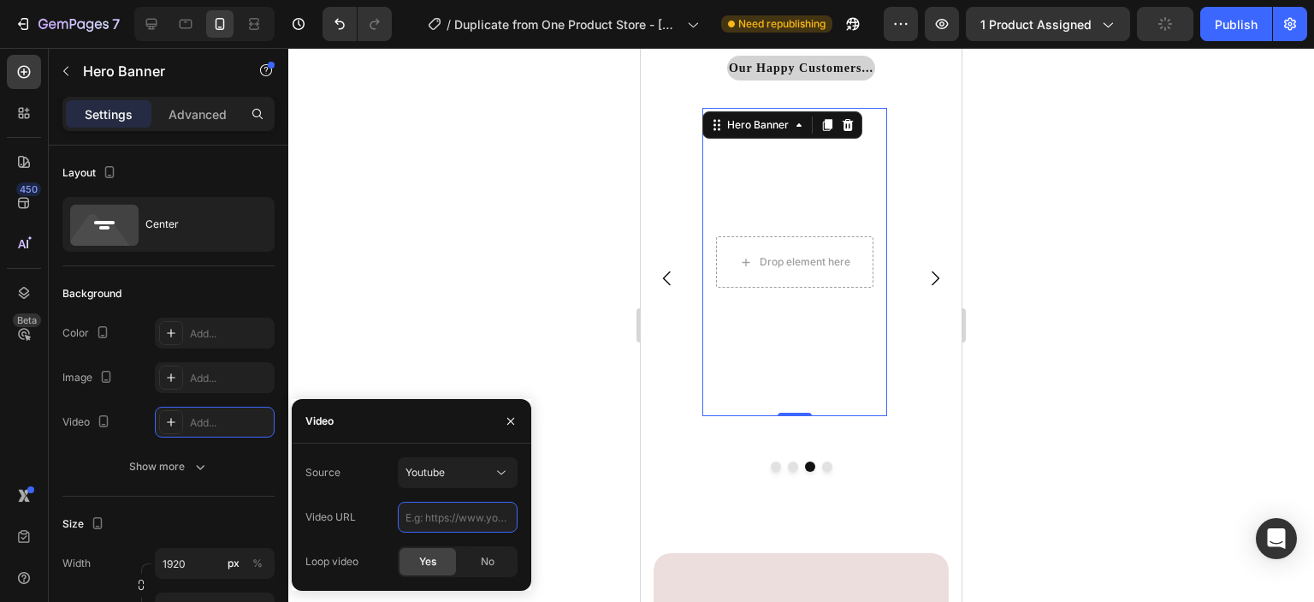
paste input "[URL][DOMAIN_NAME]"
type input "[URL][DOMAIN_NAME]"
click at [568, 425] on div at bounding box center [801, 325] width 1026 height 554
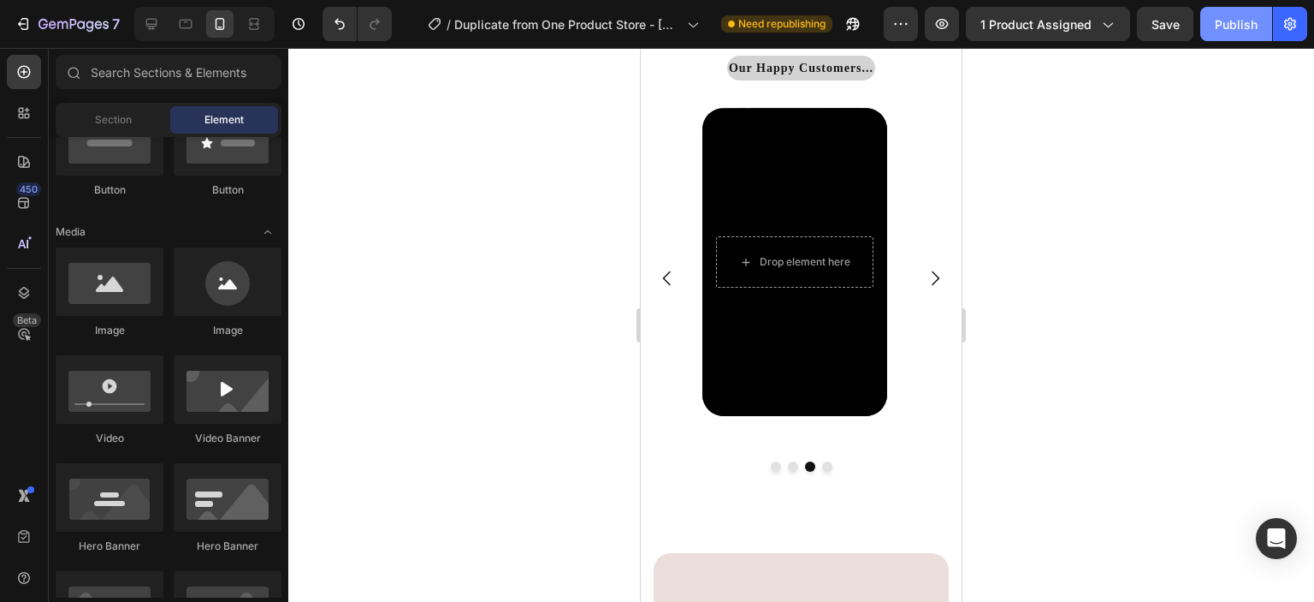
click at [1234, 15] on div "Publish" at bounding box center [1236, 24] width 43 height 18
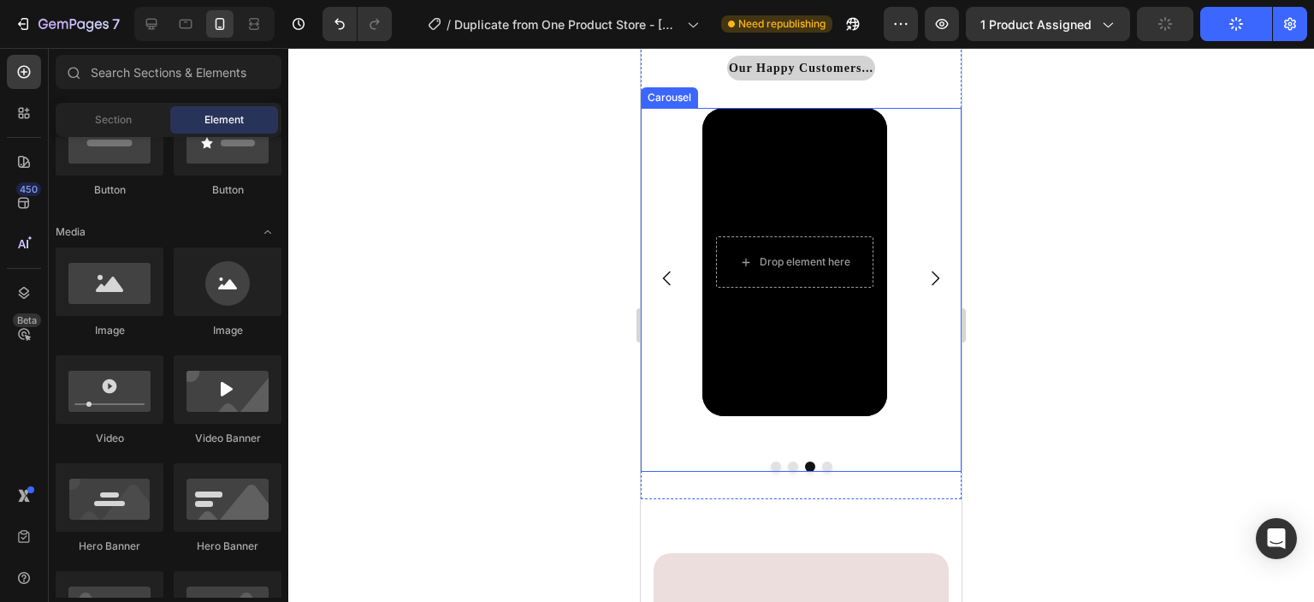
click at [822, 468] on button "Dot" at bounding box center [827, 466] width 10 height 10
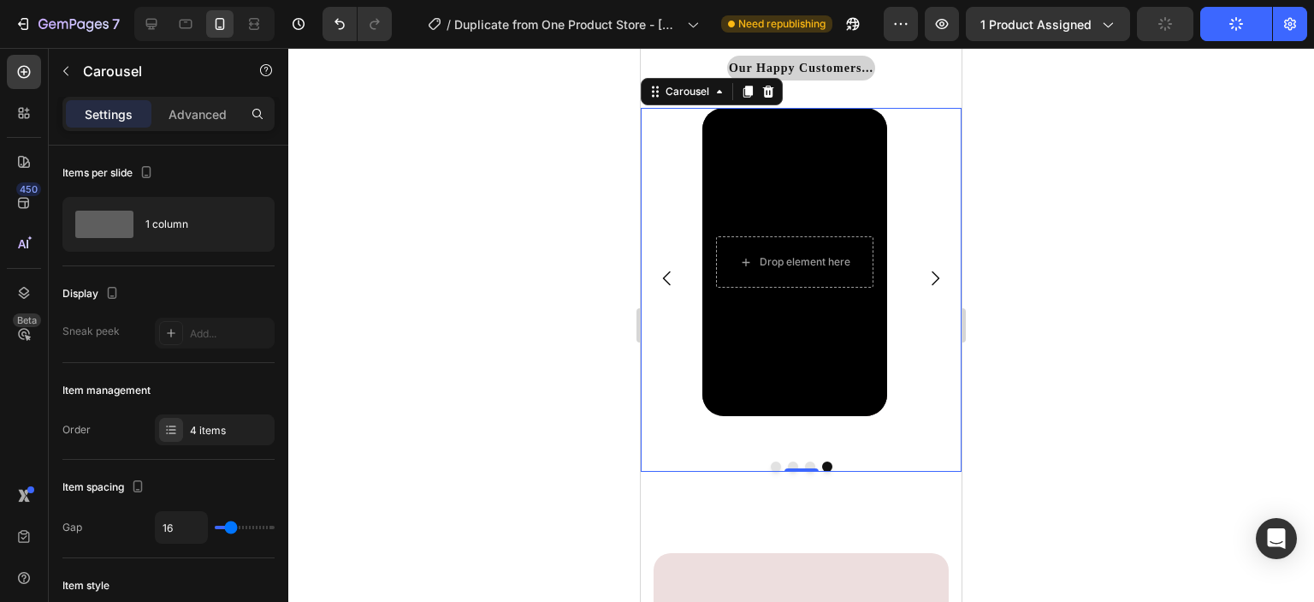
click at [771, 469] on button "Dot" at bounding box center [776, 466] width 10 height 10
click at [788, 462] on button "Dot" at bounding box center [793, 466] width 10 height 10
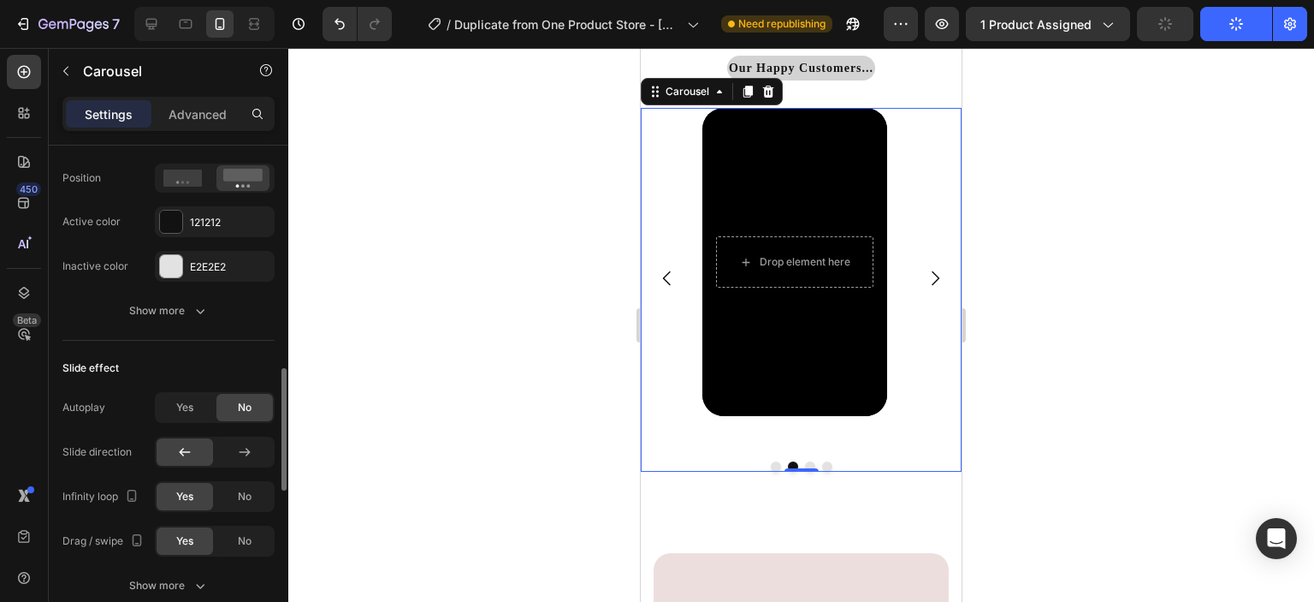
click at [704, 444] on div "Drop element here Hero Banner" at bounding box center [795, 278] width 185 height 340
click at [925, 276] on icon "Carousel Next Arrow" at bounding box center [935, 278] width 21 height 21
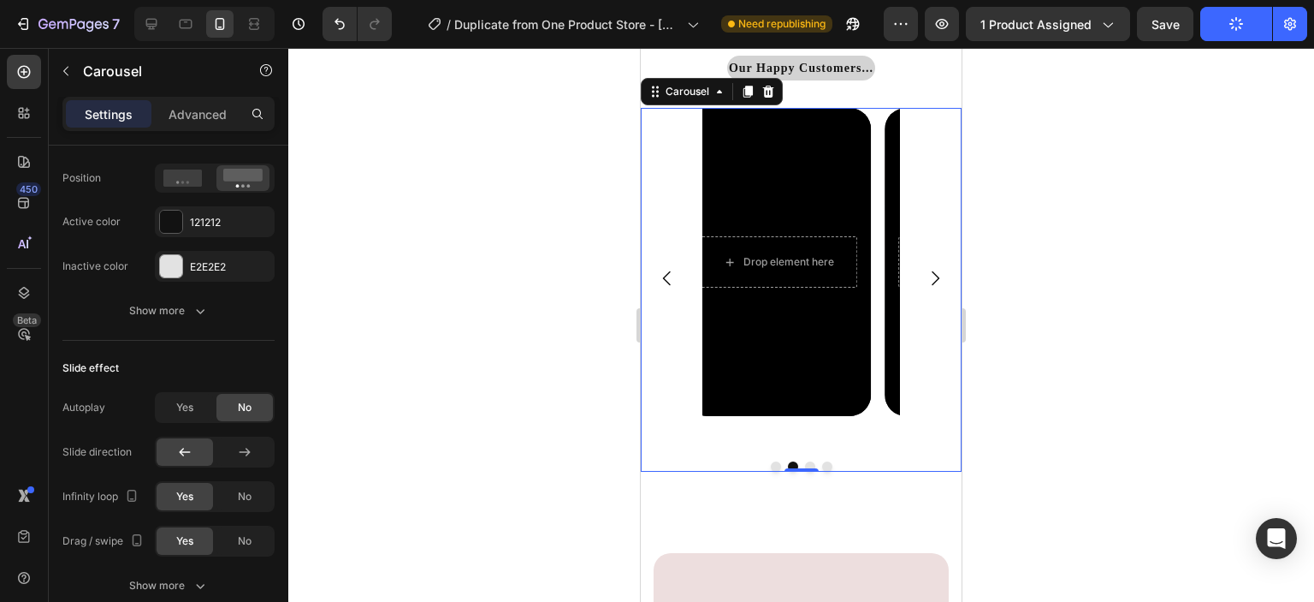
click at [925, 276] on icon "Carousel Next Arrow" at bounding box center [935, 278] width 21 height 21
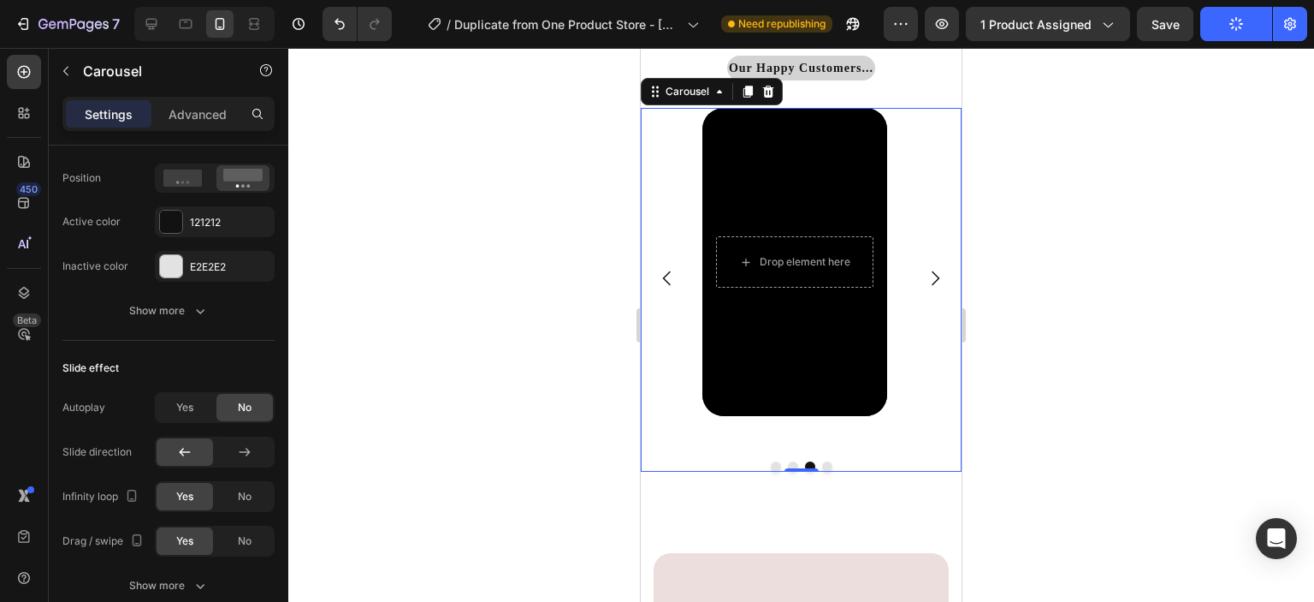
click at [925, 276] on icon "Carousel Next Arrow" at bounding box center [935, 278] width 21 height 21
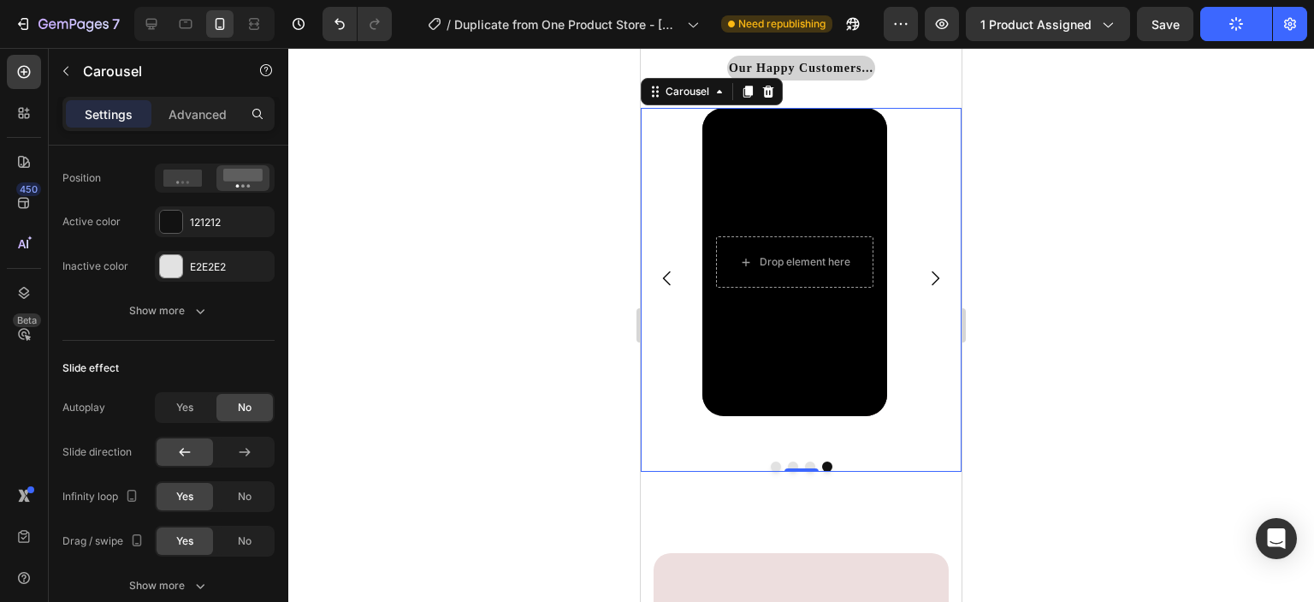
click at [925, 276] on icon "Carousel Next Arrow" at bounding box center [935, 278] width 21 height 21
click at [673, 276] on icon "Carousel Back Arrow" at bounding box center [667, 278] width 21 height 21
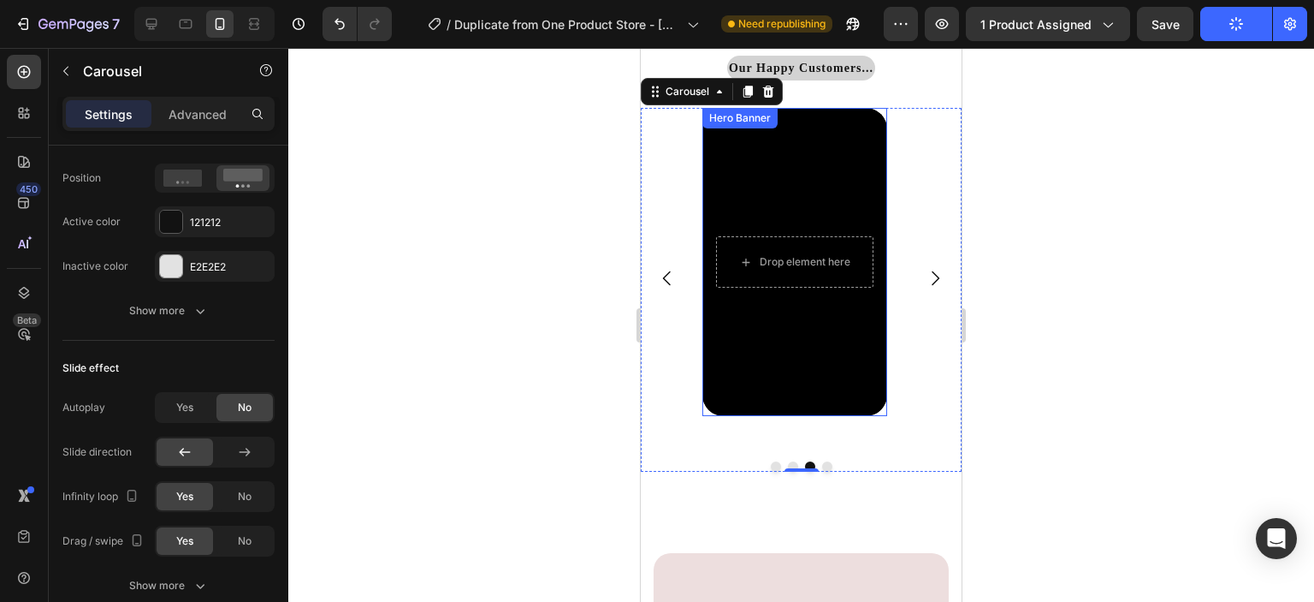
click at [815, 335] on div "Background Image" at bounding box center [795, 262] width 185 height 308
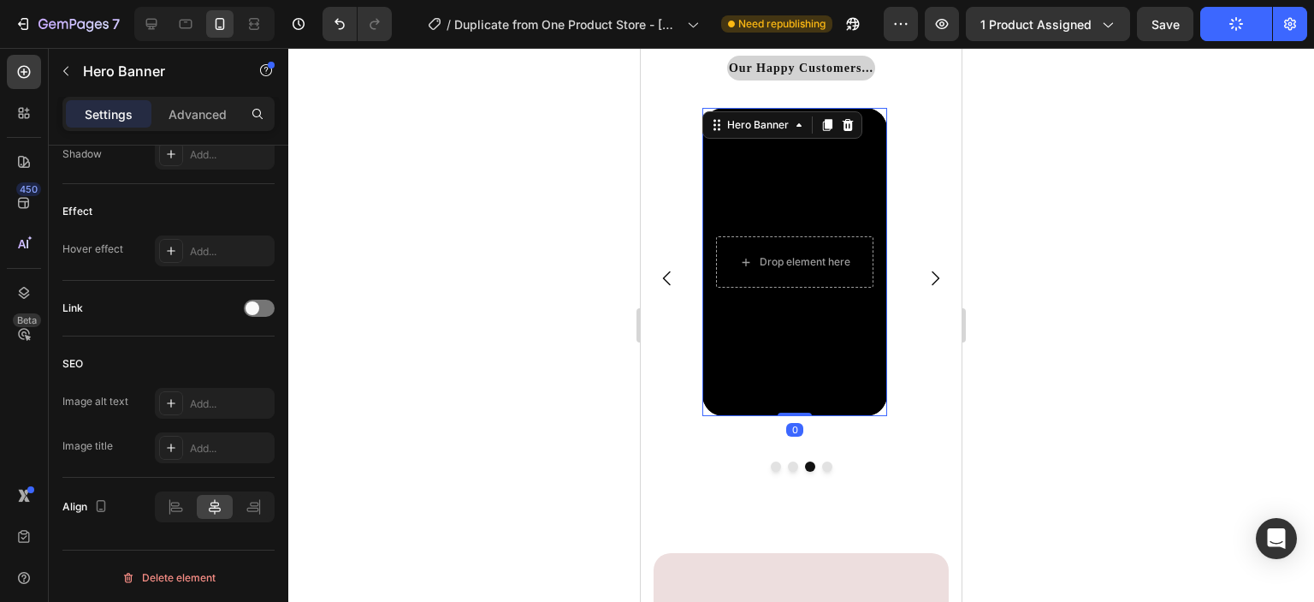
scroll to position [0, 0]
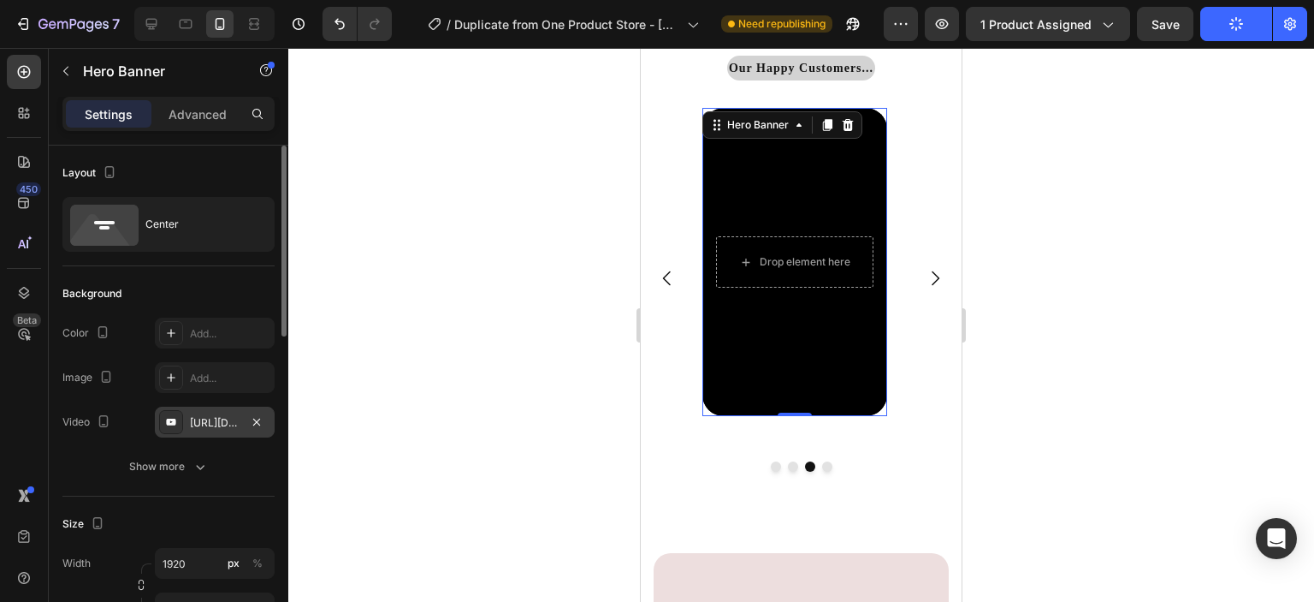
click at [228, 420] on div "[URL][DOMAIN_NAME]" at bounding box center [215, 422] width 50 height 15
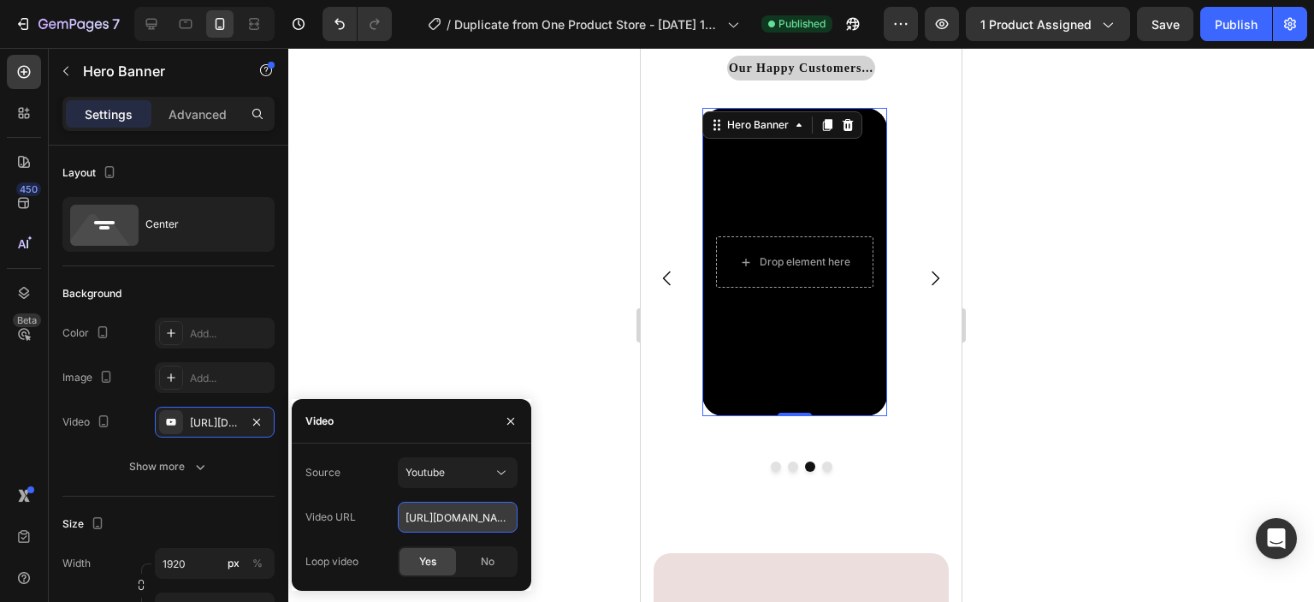
click at [452, 518] on input "[URL][DOMAIN_NAME]" at bounding box center [458, 516] width 120 height 31
paste input "[URL][DOMAIN_NAME]"
type input "[URL][DOMAIN_NAME]"
click at [498, 357] on div at bounding box center [801, 325] width 1026 height 554
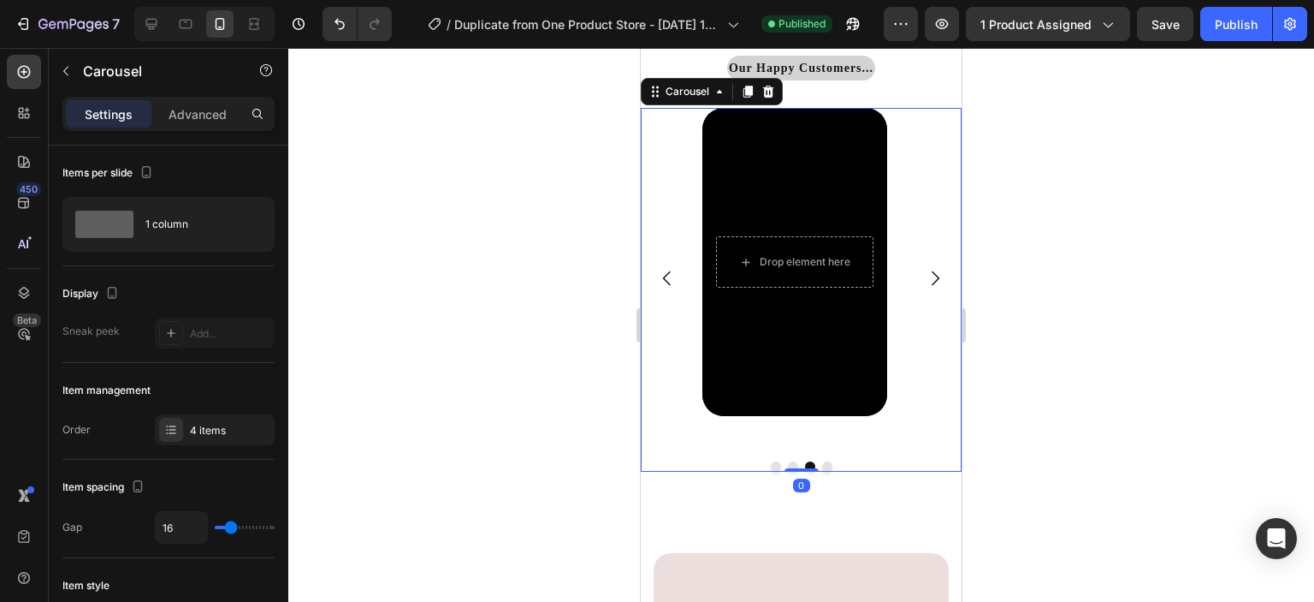
click at [932, 276] on icon "Carousel Next Arrow" at bounding box center [936, 278] width 8 height 15
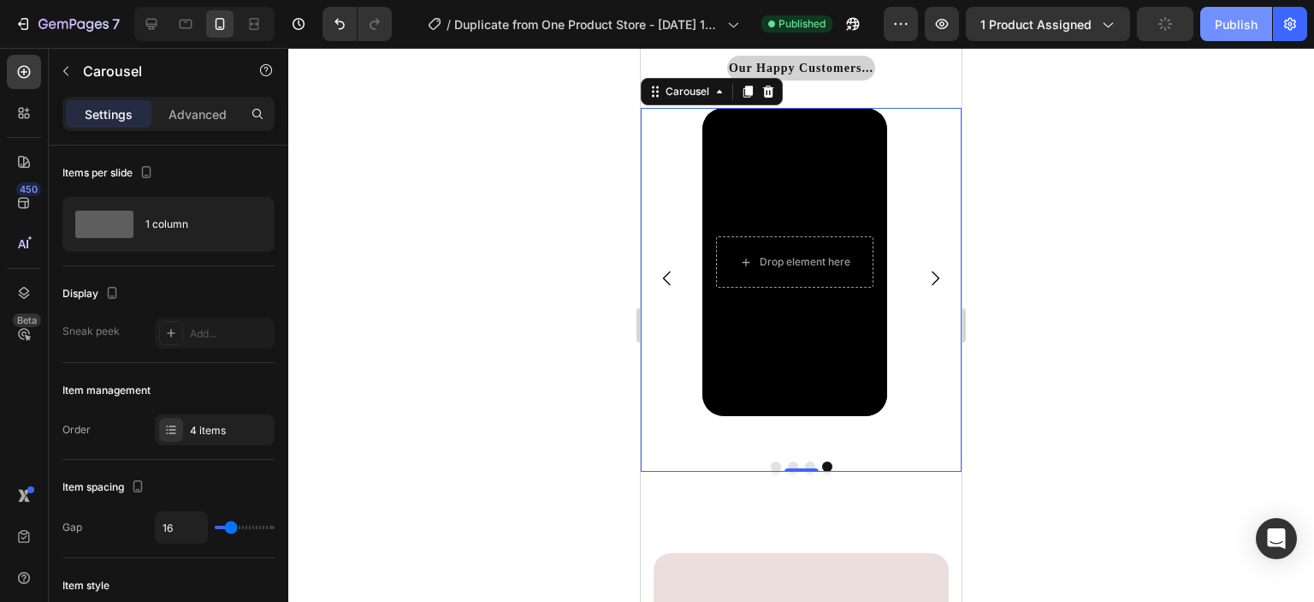
click at [1243, 29] on div "Publish" at bounding box center [1236, 24] width 43 height 18
click at [191, 36] on div at bounding box center [185, 23] width 27 height 27
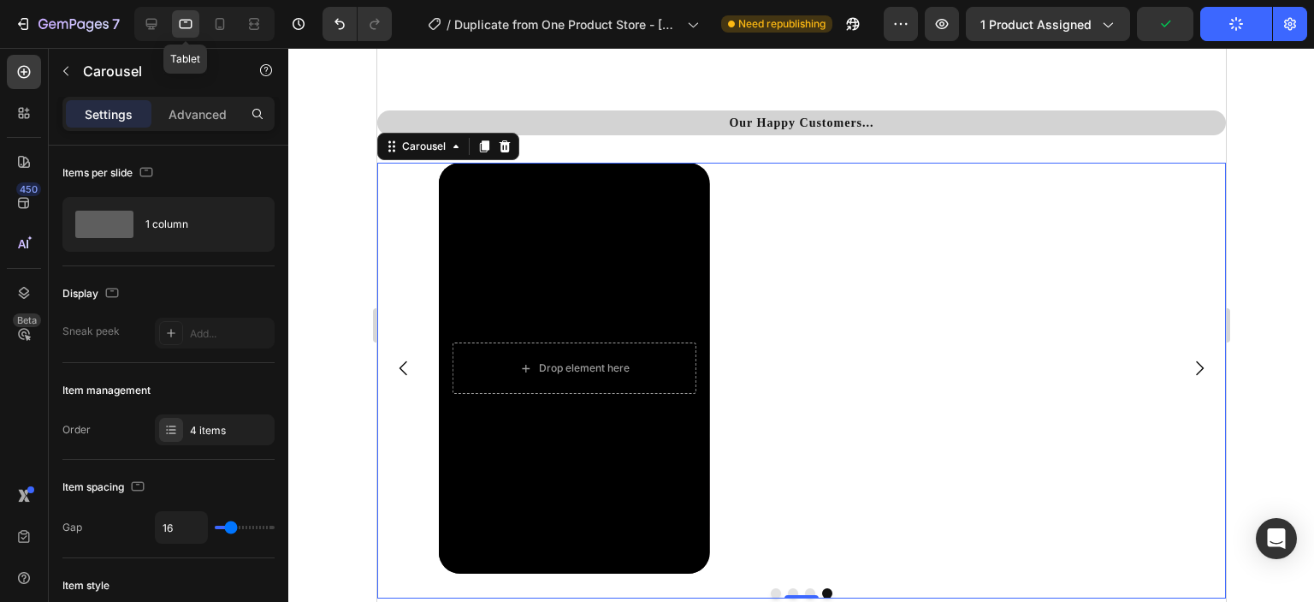
scroll to position [3776, 0]
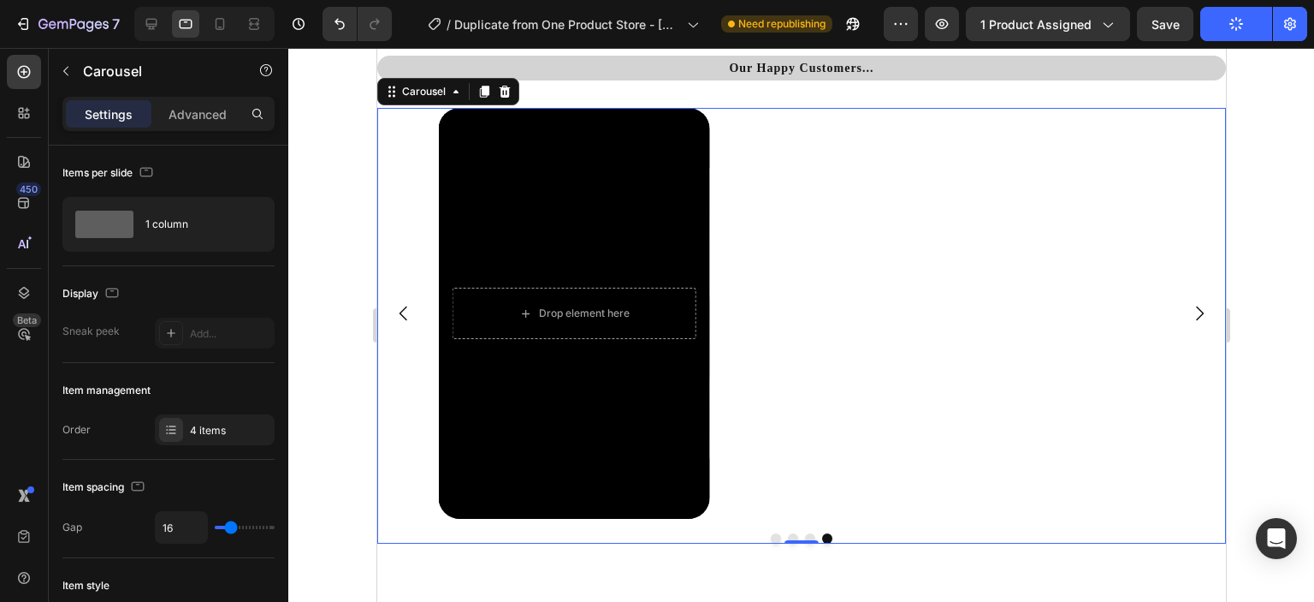
click at [770, 537] on button "Dot" at bounding box center [775, 538] width 10 height 10
click at [788, 535] on button "Dot" at bounding box center [792, 538] width 10 height 10
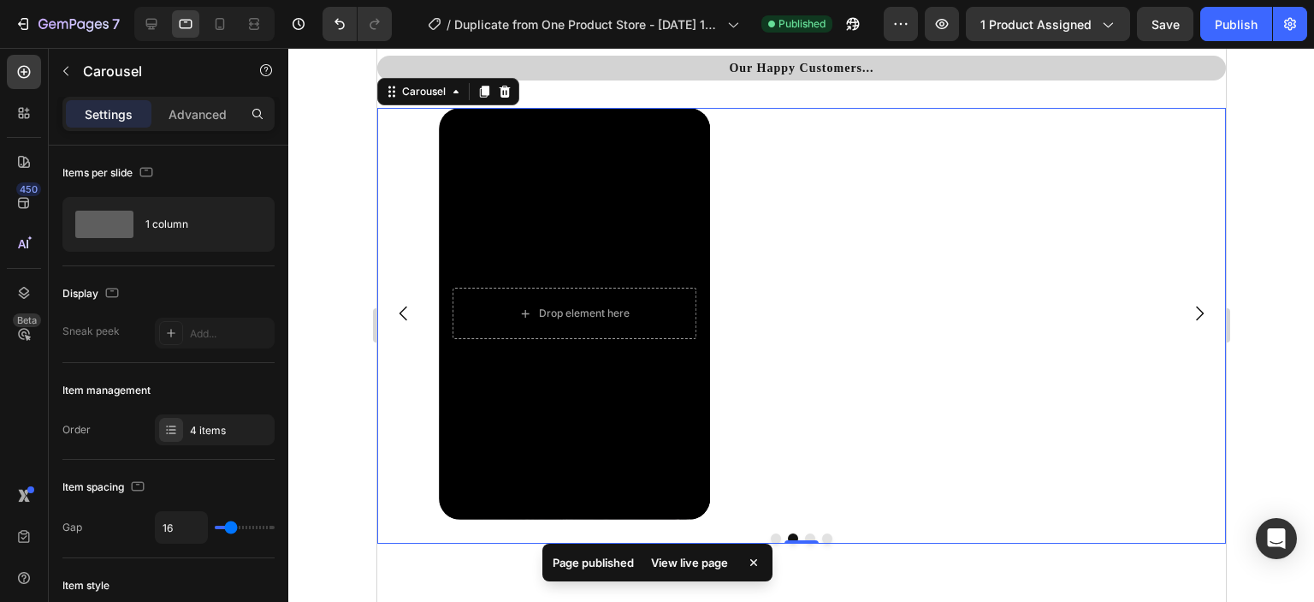
click at [804, 535] on button "Dot" at bounding box center [809, 538] width 10 height 10
click at [826, 540] on div at bounding box center [801, 538] width 849 height 10
click at [822, 537] on button "Dot" at bounding box center [827, 538] width 10 height 10
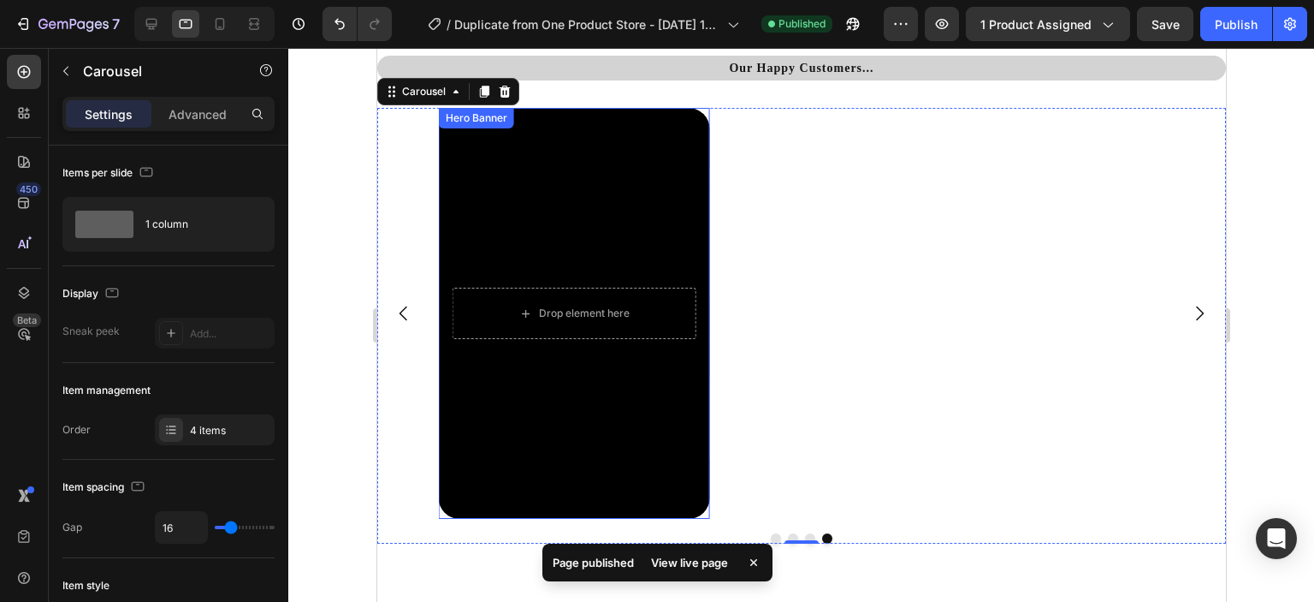
click at [489, 418] on div "Background Image" at bounding box center [573, 313] width 271 height 411
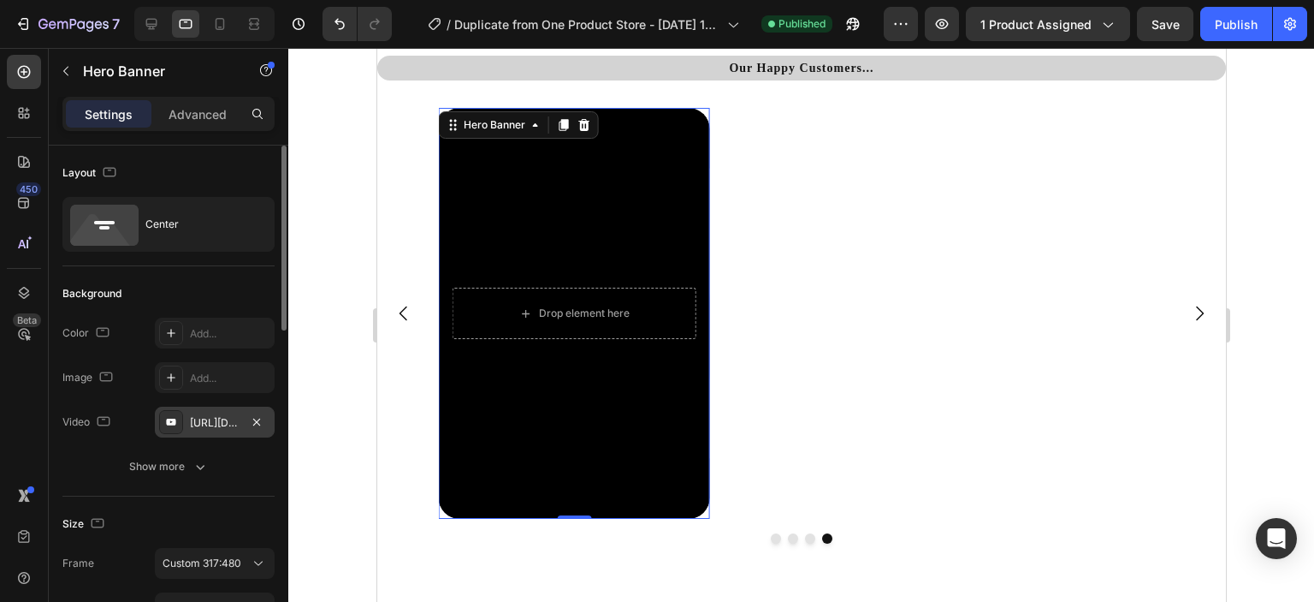
click at [224, 429] on div "[URL][DOMAIN_NAME]" at bounding box center [215, 422] width 50 height 15
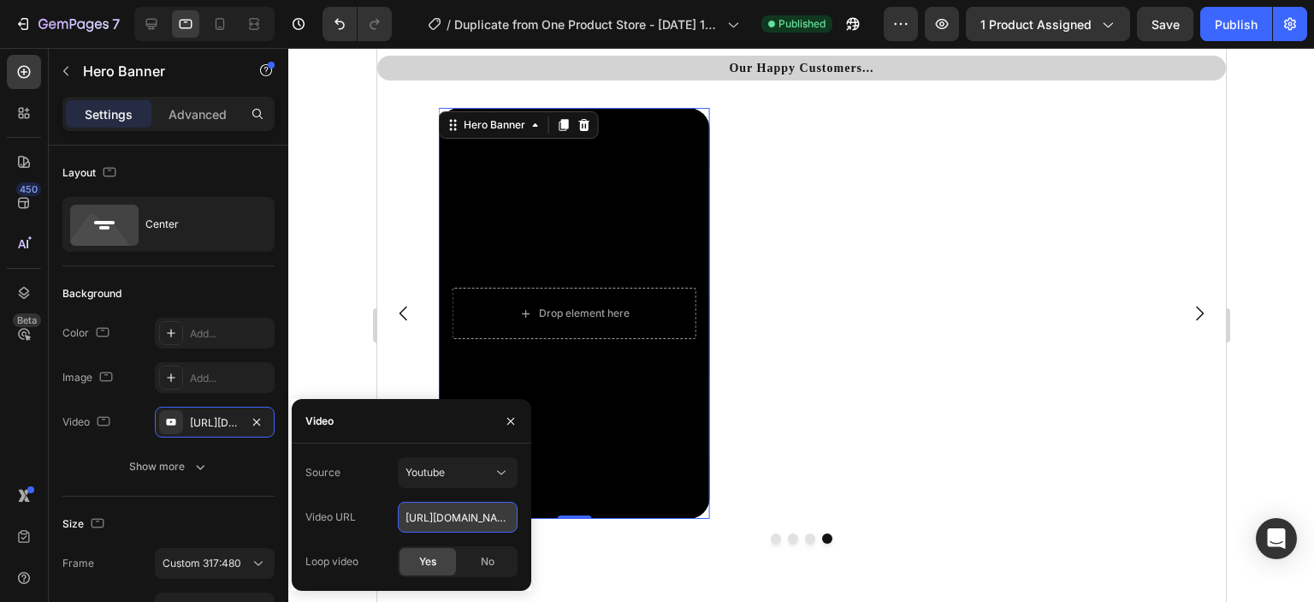
click at [484, 530] on input "[URL][DOMAIN_NAME]" at bounding box center [458, 516] width 120 height 31
paste input "[URL][DOMAIN_NAME]"
type input "[URL][DOMAIN_NAME]"
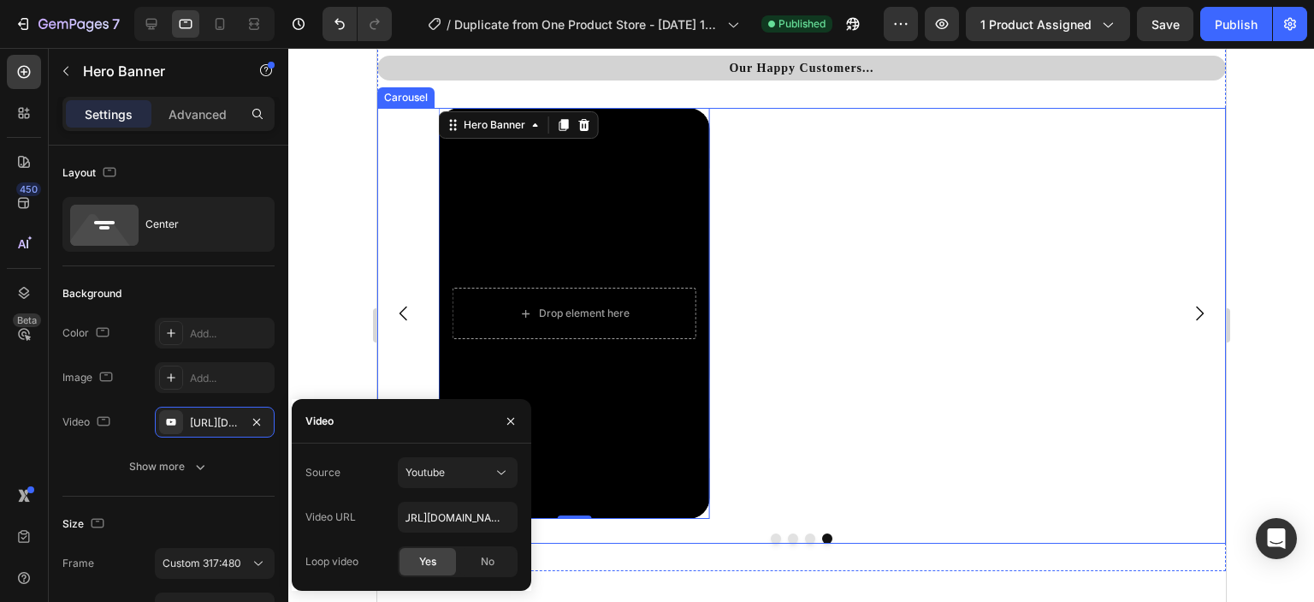
click at [966, 377] on div "Drop element here Hero Banner 0" at bounding box center [794, 313] width 713 height 411
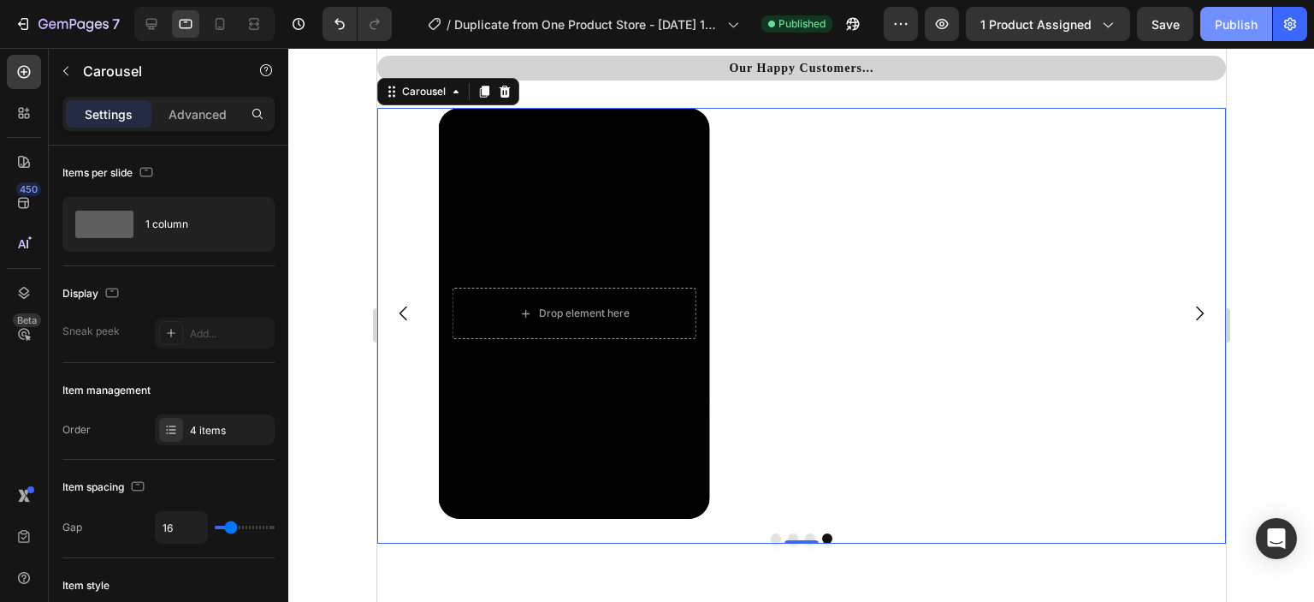
click at [1222, 20] on div "Publish" at bounding box center [1236, 24] width 43 height 18
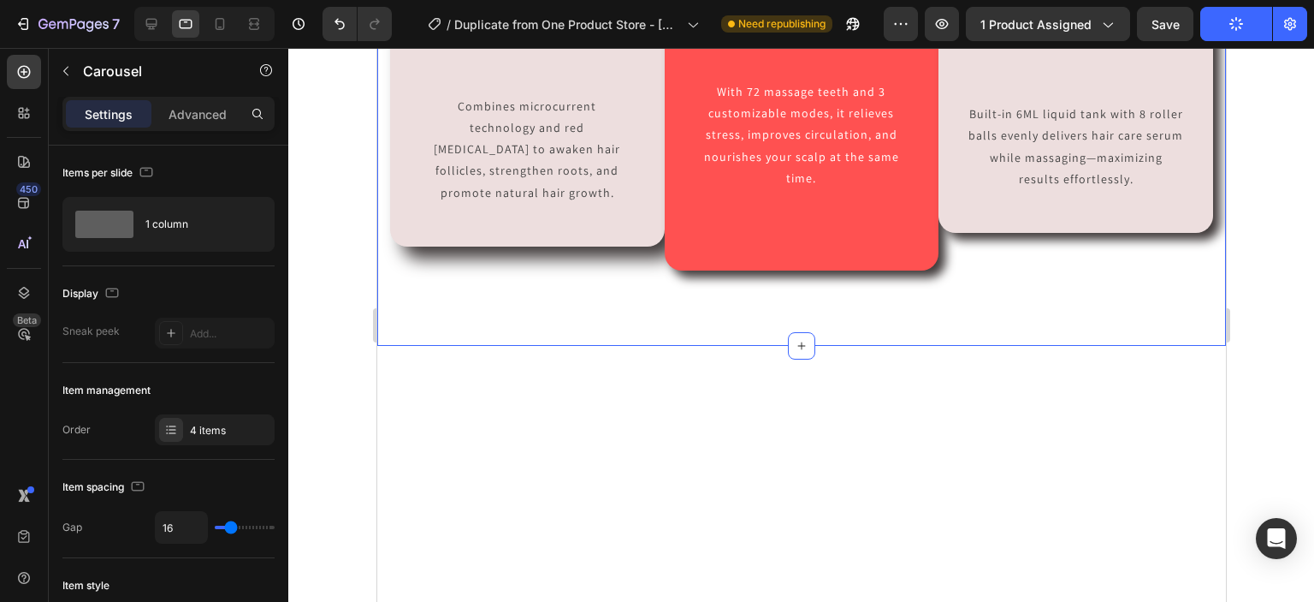
scroll to position [1496, 0]
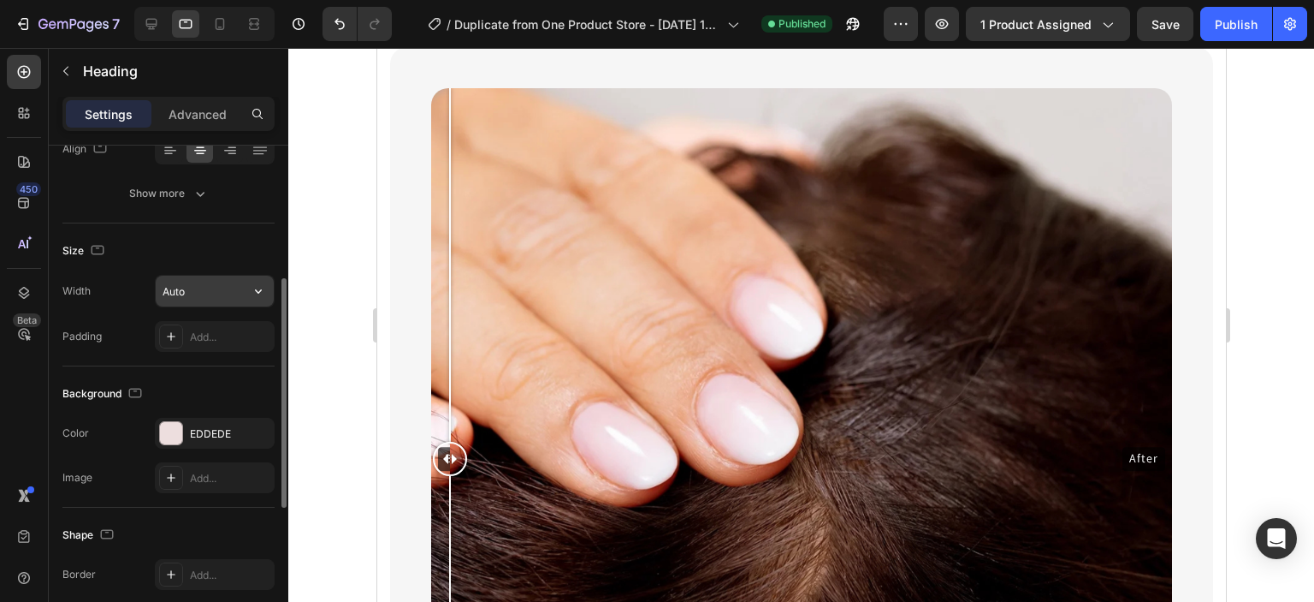
scroll to position [290, 0]
click at [246, 292] on button "button" at bounding box center [258, 291] width 31 height 31
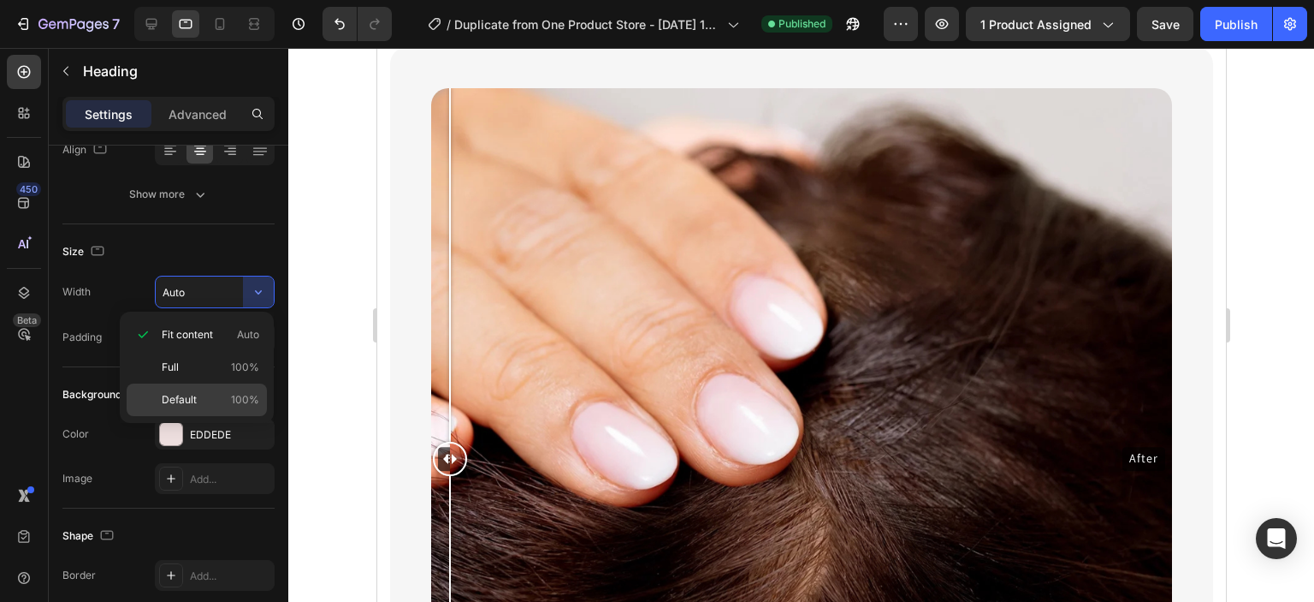
click at [227, 389] on div "Default 100%" at bounding box center [197, 399] width 140 height 33
type input "100%"
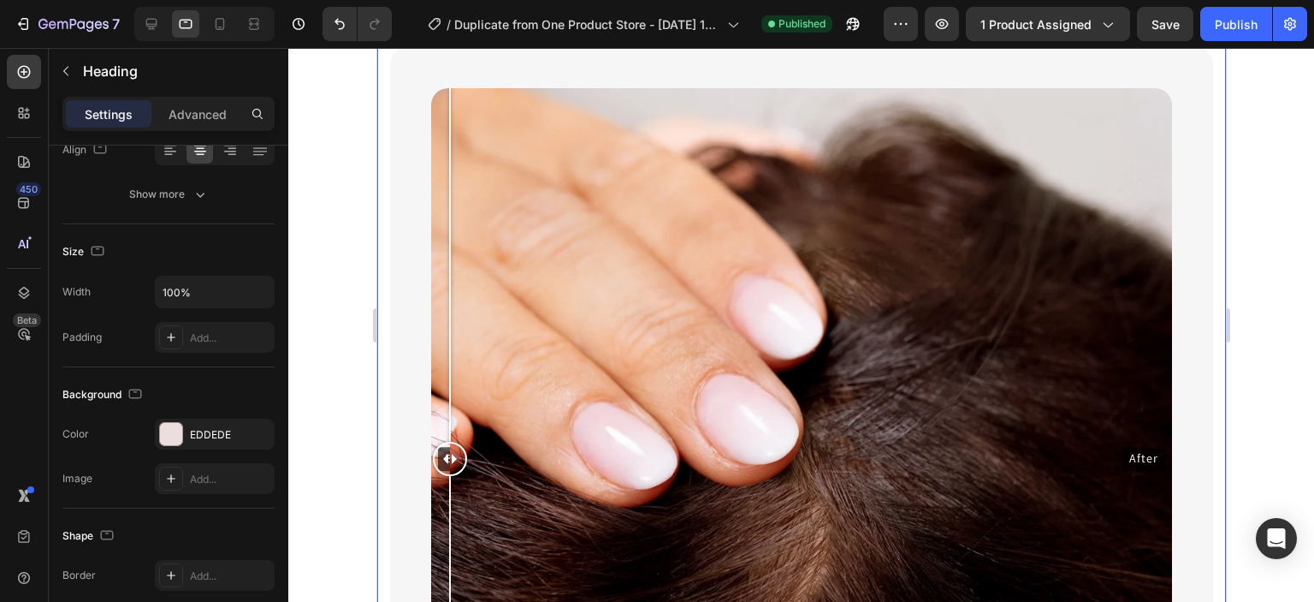
click at [347, 237] on div at bounding box center [801, 325] width 1026 height 554
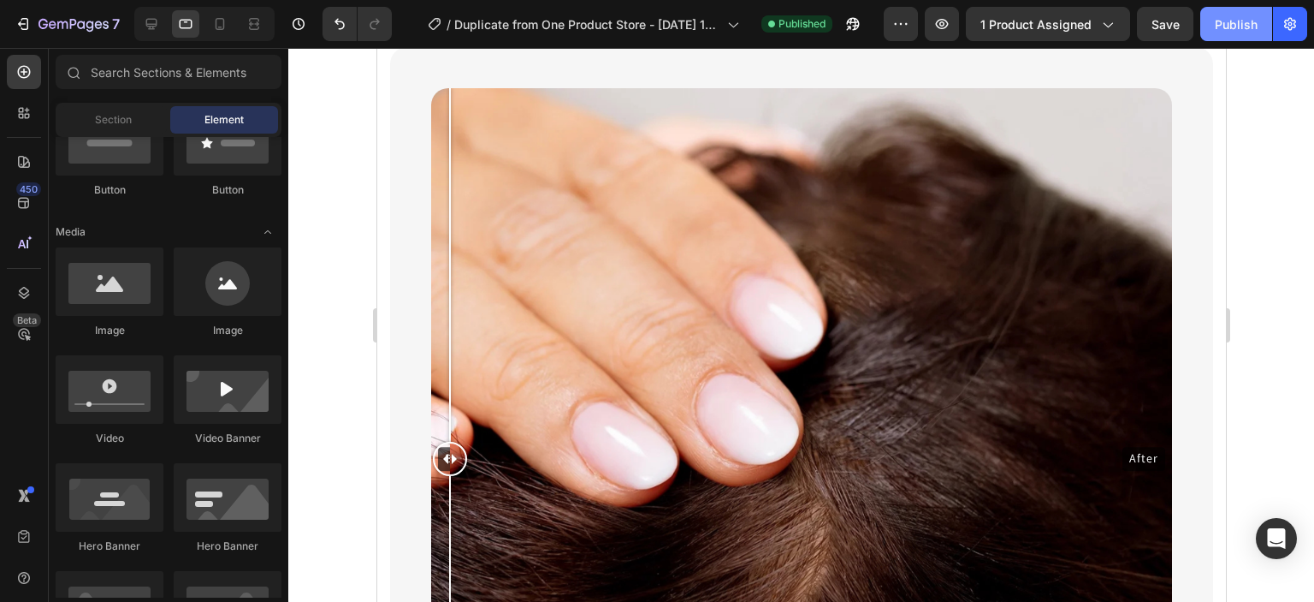
click at [1210, 21] on button "Publish" at bounding box center [1237, 24] width 72 height 34
click at [230, 32] on div at bounding box center [219, 23] width 27 height 27
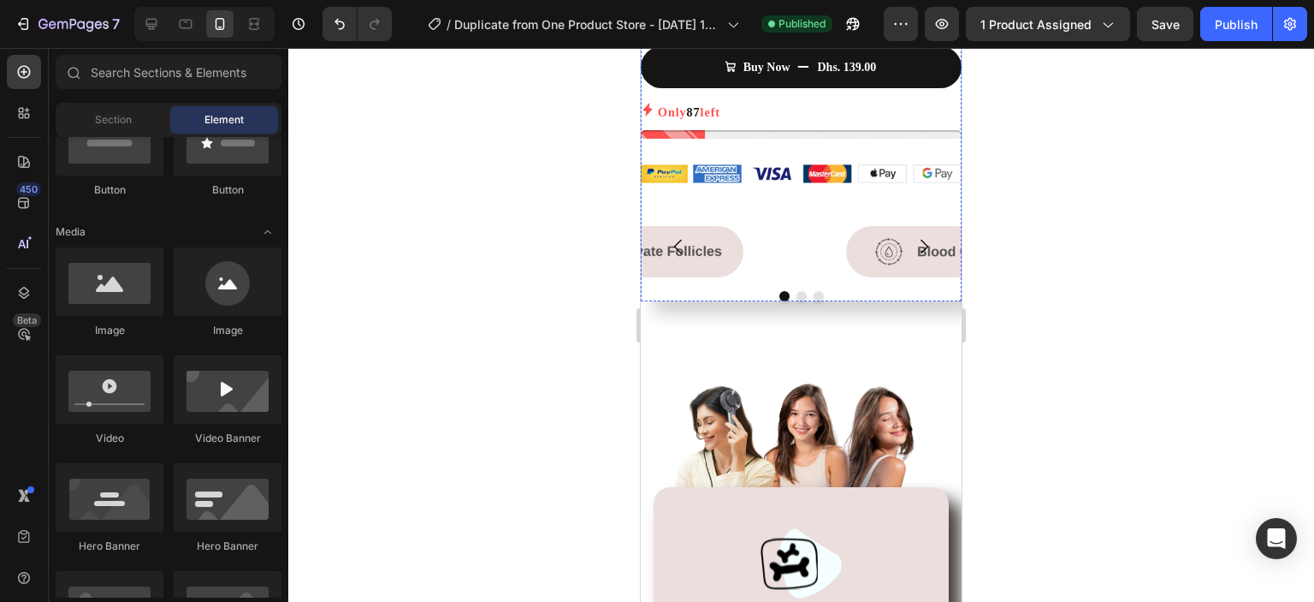
scroll to position [978, 0]
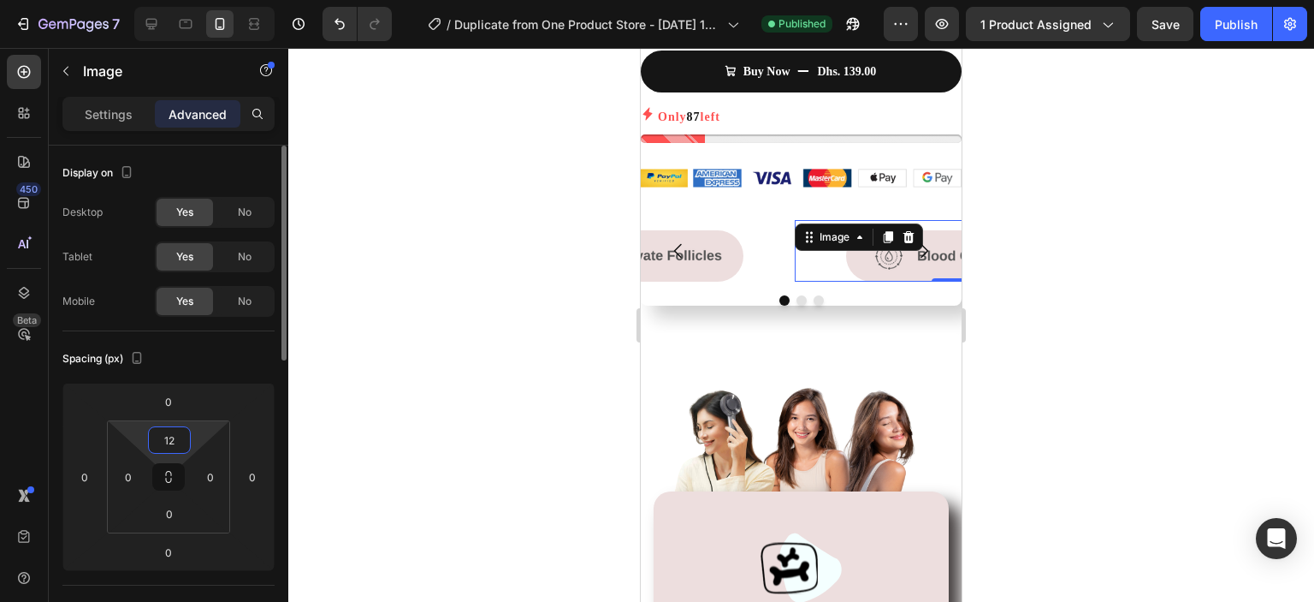
click at [181, 443] on input "12" at bounding box center [169, 440] width 34 height 26
type input "10"
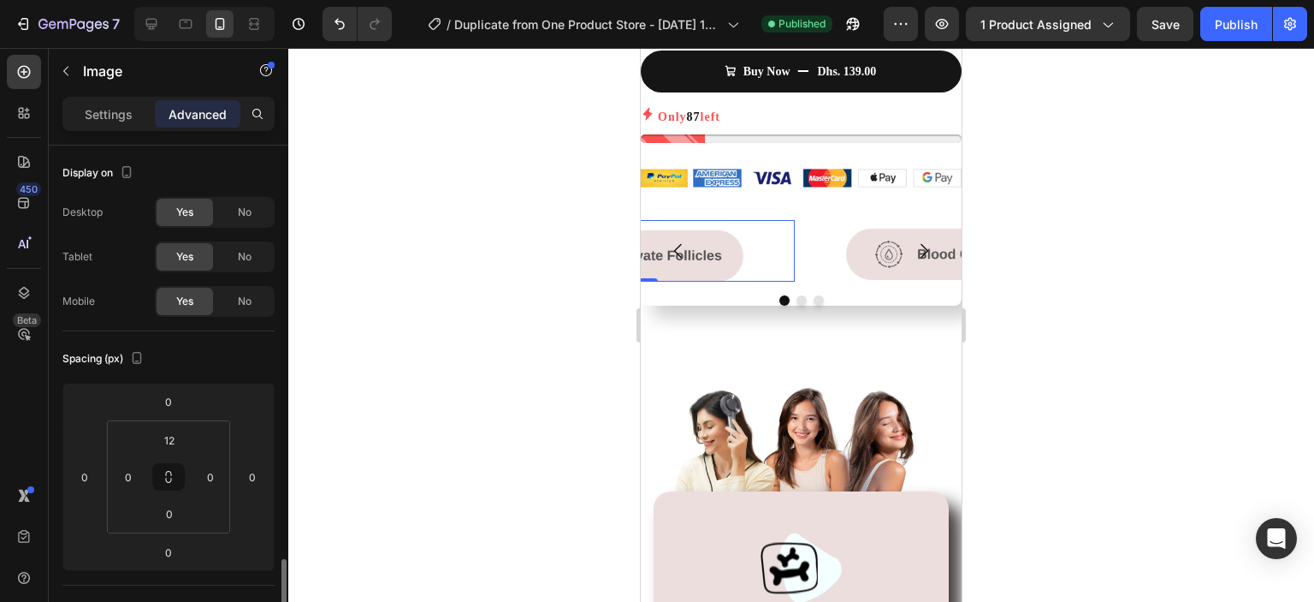
scroll to position [290, 0]
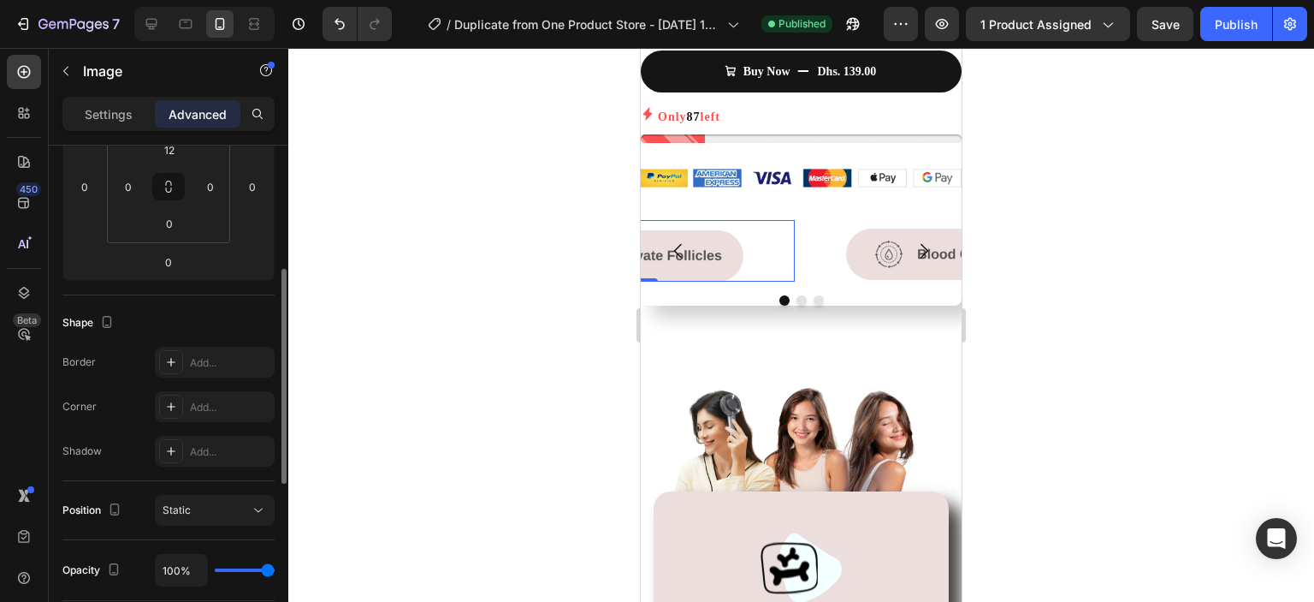
click at [719, 258] on img at bounding box center [640, 255] width 205 height 51
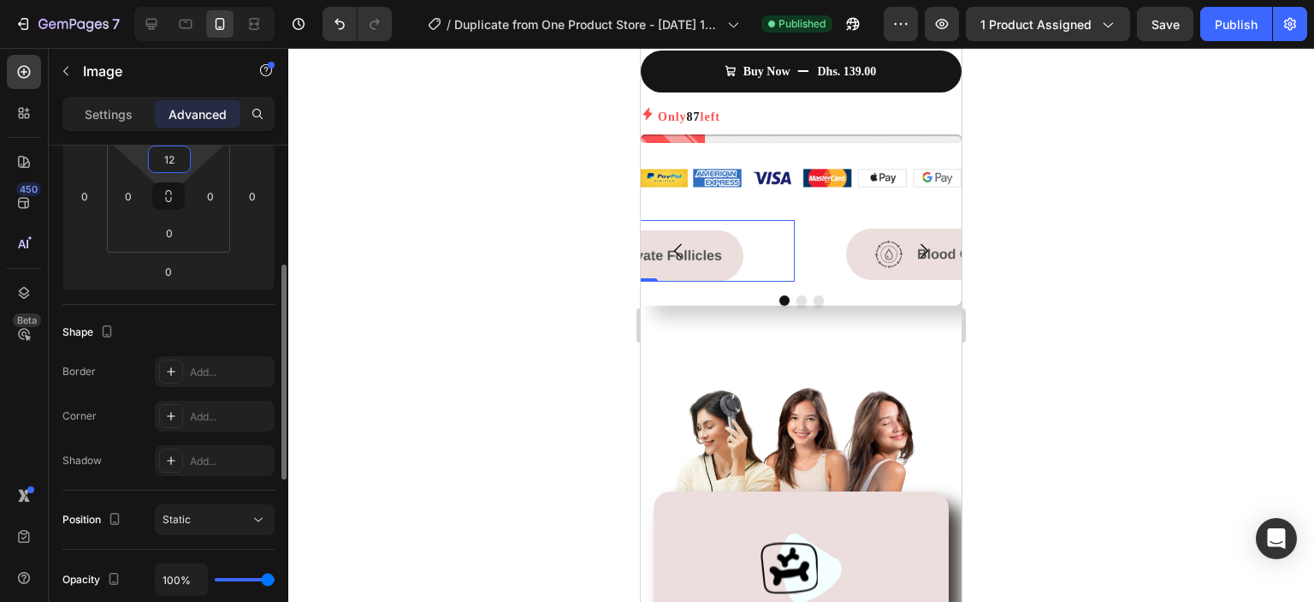
click at [170, 0] on html "7 / Duplicate from One Product Store - Aug 25, 19:55:56 Published Preview 1 pro…" at bounding box center [657, 0] width 1314 height 0
type input "10"
click at [490, 295] on div at bounding box center [801, 325] width 1026 height 554
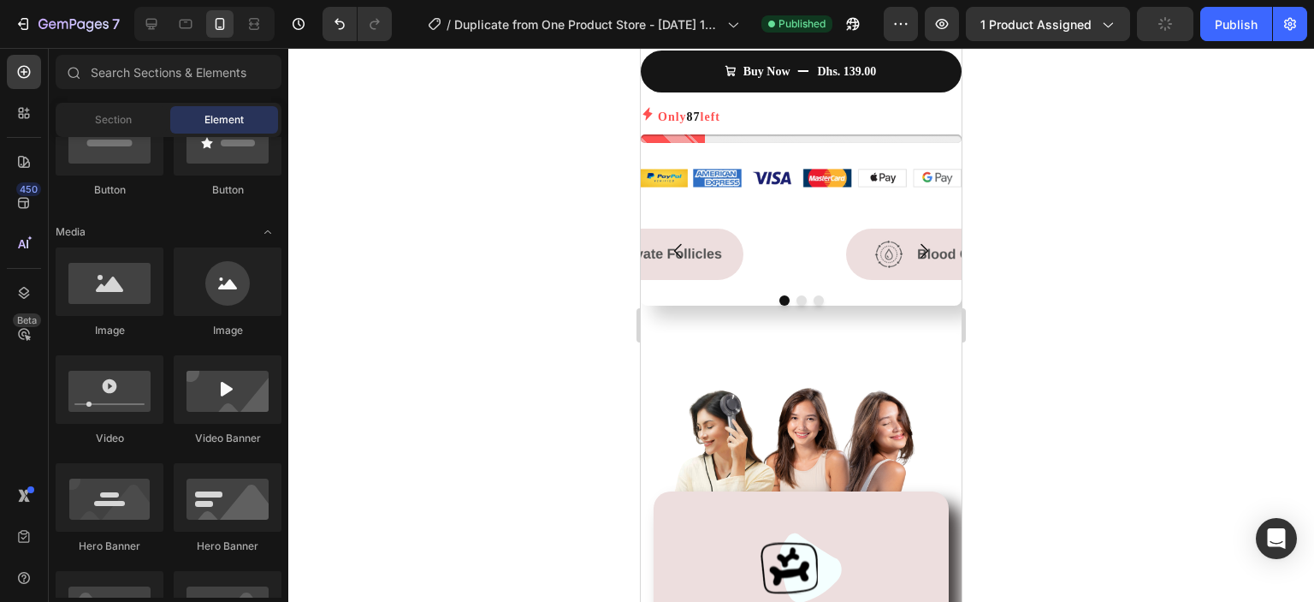
click at [490, 295] on div at bounding box center [801, 325] width 1026 height 554
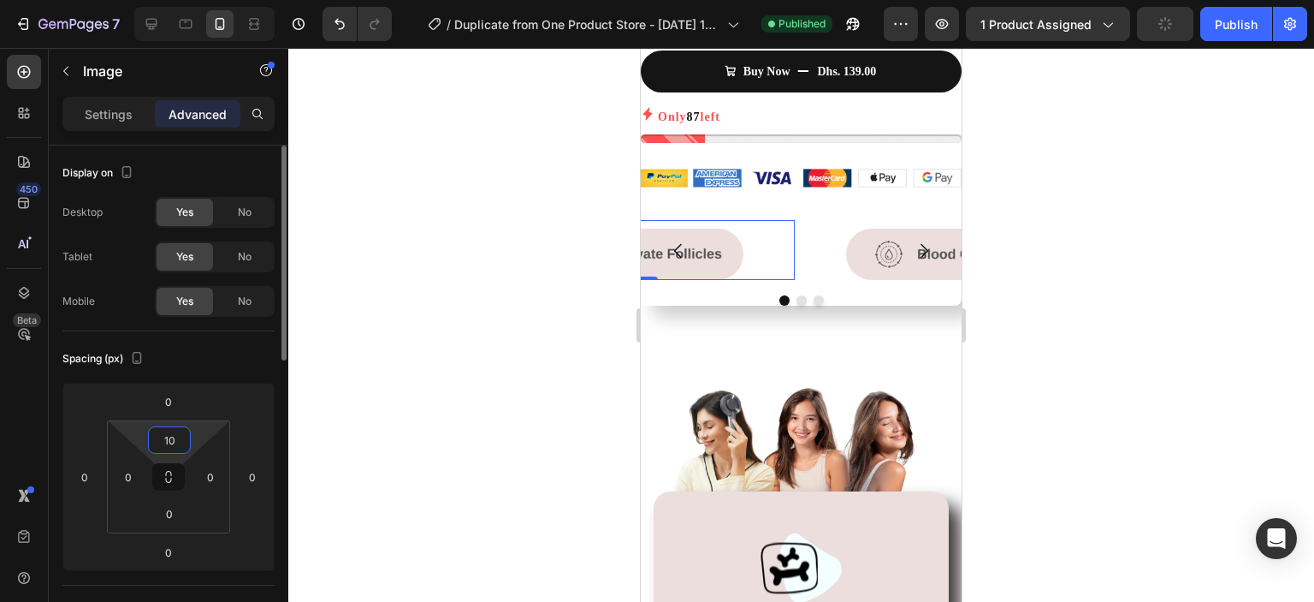
click at [183, 441] on input "10" at bounding box center [169, 440] width 34 height 26
type input "9"
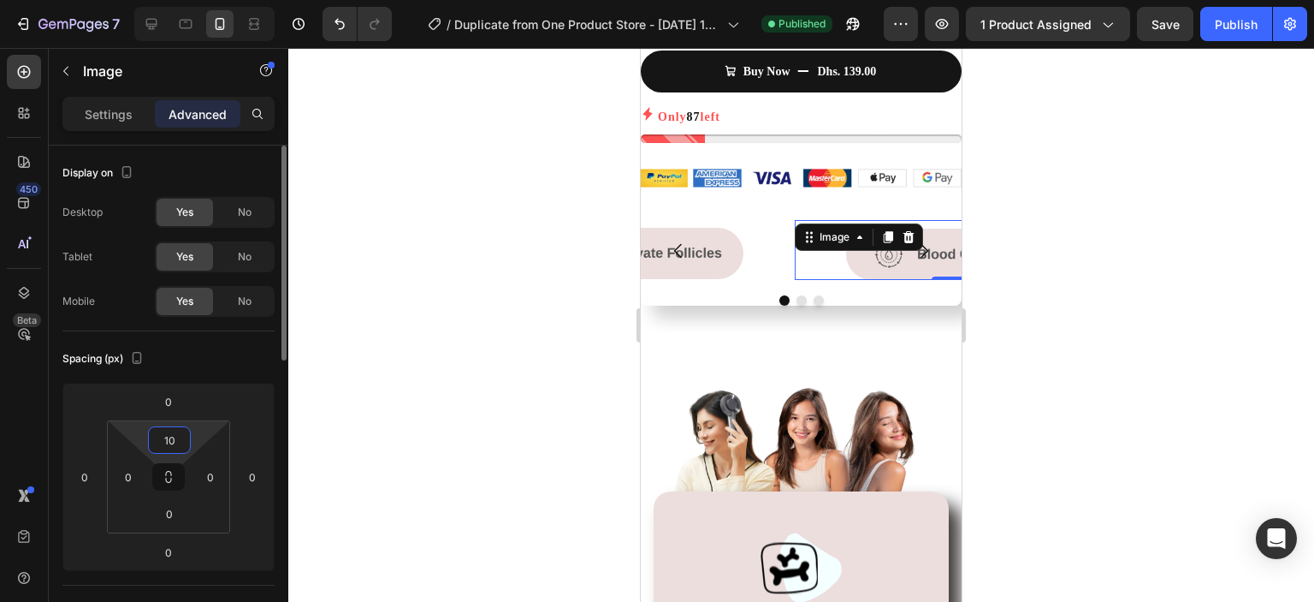
click at [174, 442] on input "10" at bounding box center [169, 440] width 34 height 26
type input "1"
type input "9"
click at [507, 410] on div at bounding box center [801, 325] width 1026 height 554
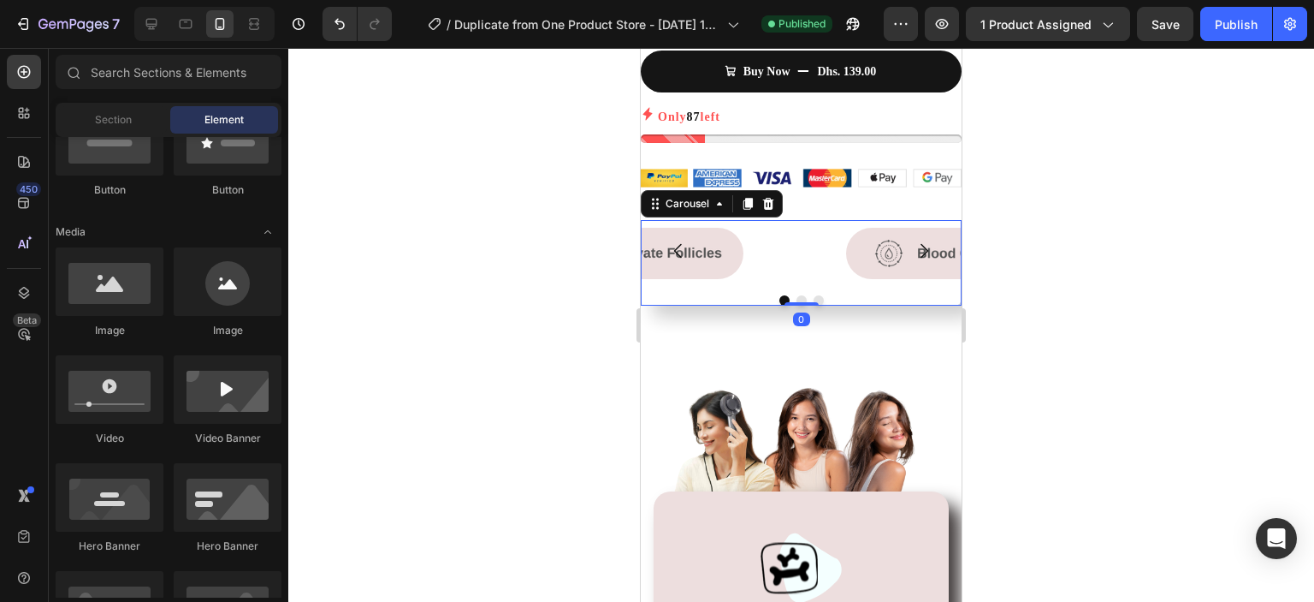
click at [797, 295] on button "Dot" at bounding box center [802, 300] width 10 height 10
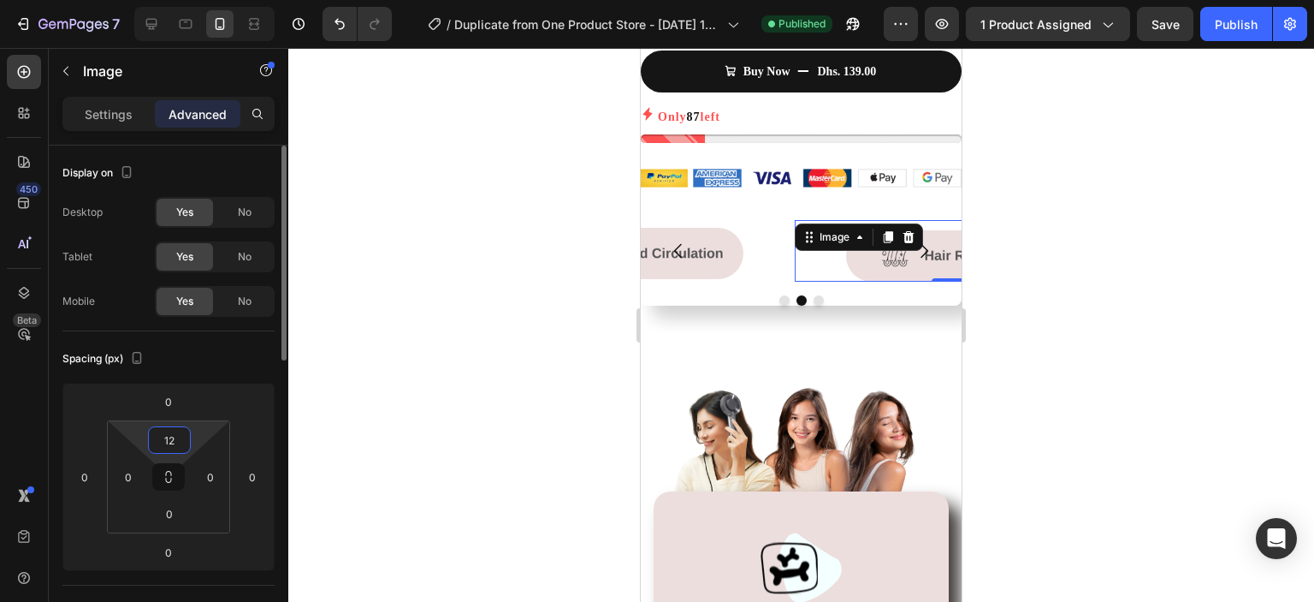
click at [175, 443] on input "12" at bounding box center [169, 440] width 34 height 26
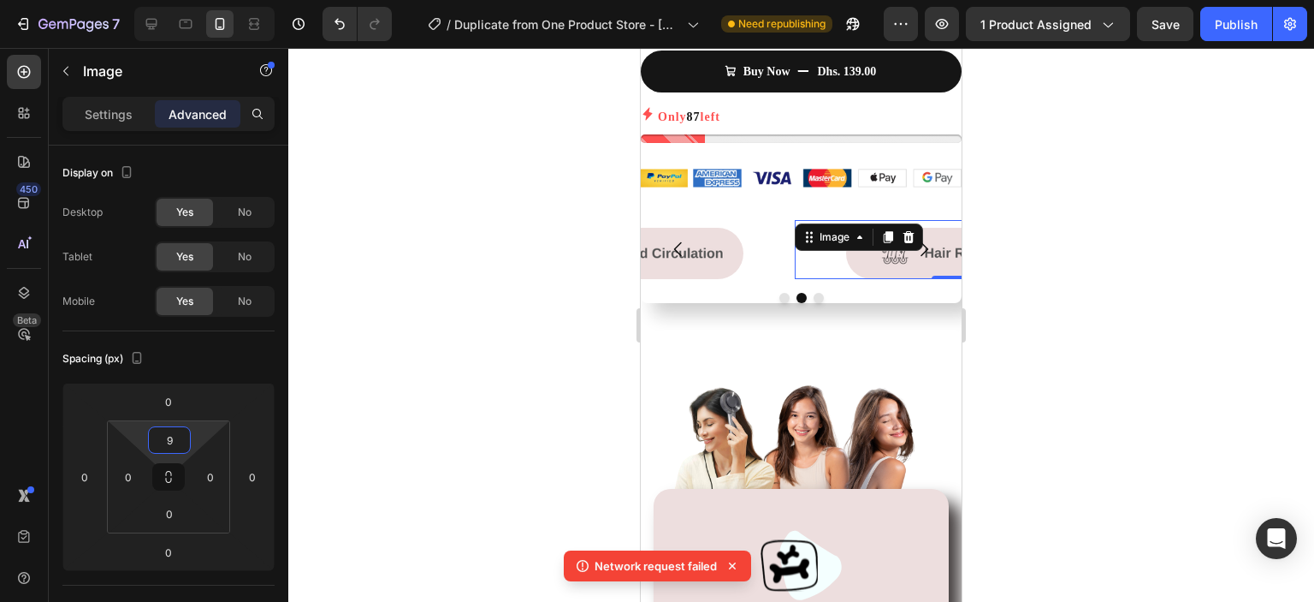
type input "9"
click at [445, 423] on div at bounding box center [801, 325] width 1026 height 554
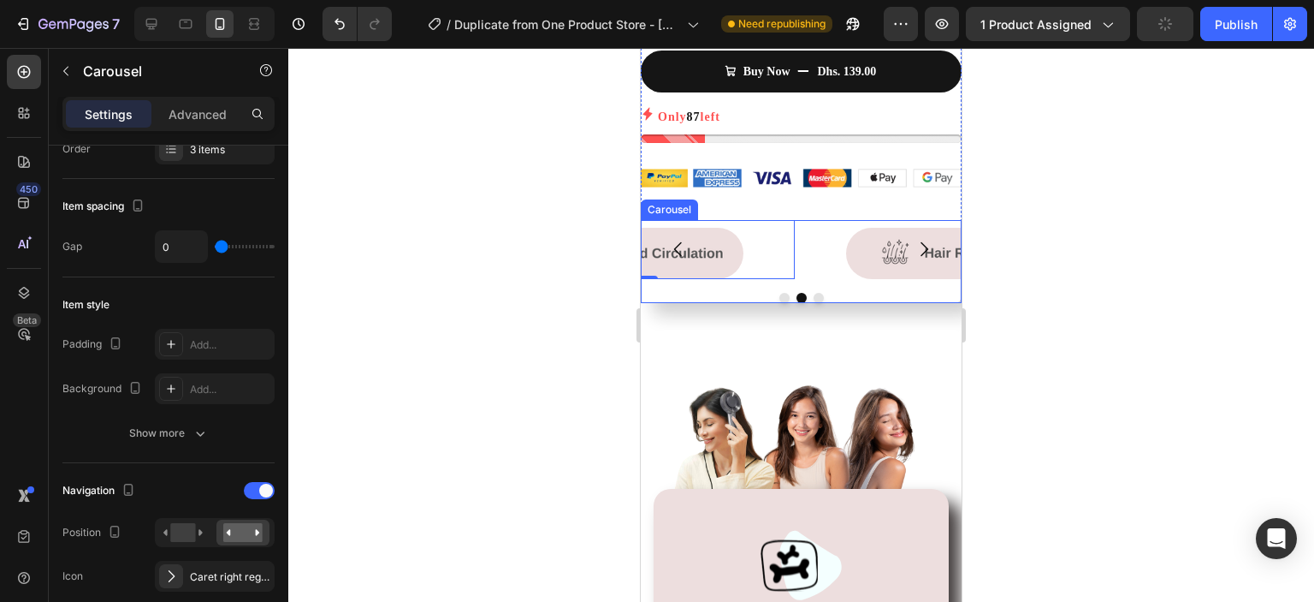
click at [814, 293] on button "Dot" at bounding box center [819, 298] width 10 height 10
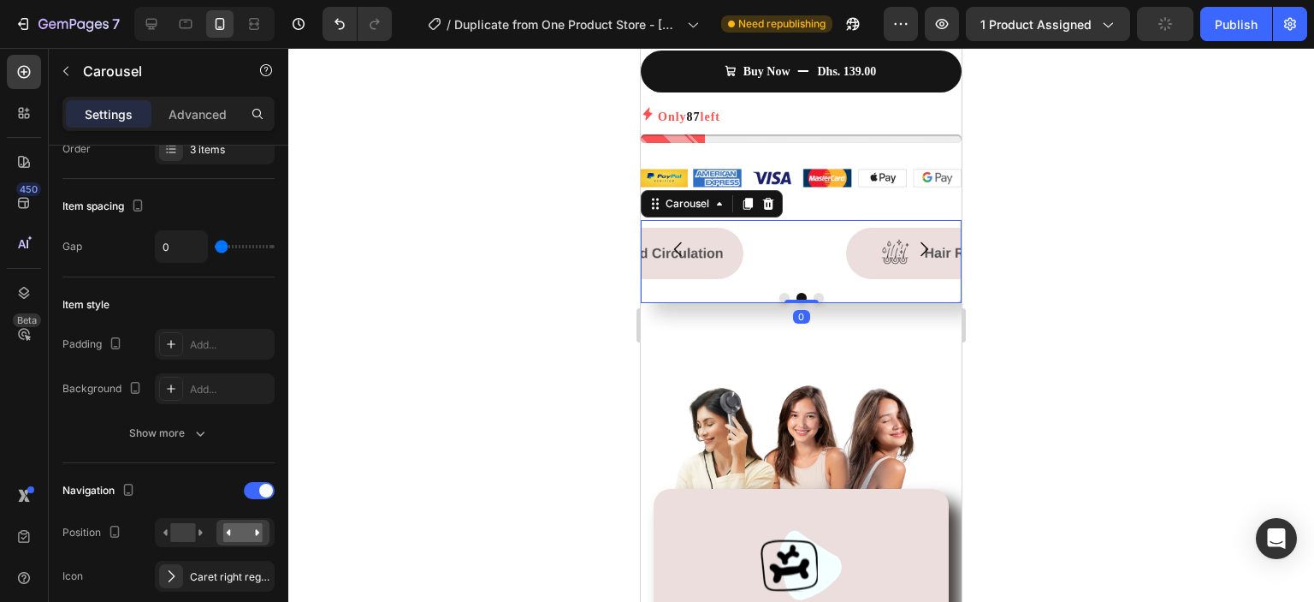
scroll to position [0, 0]
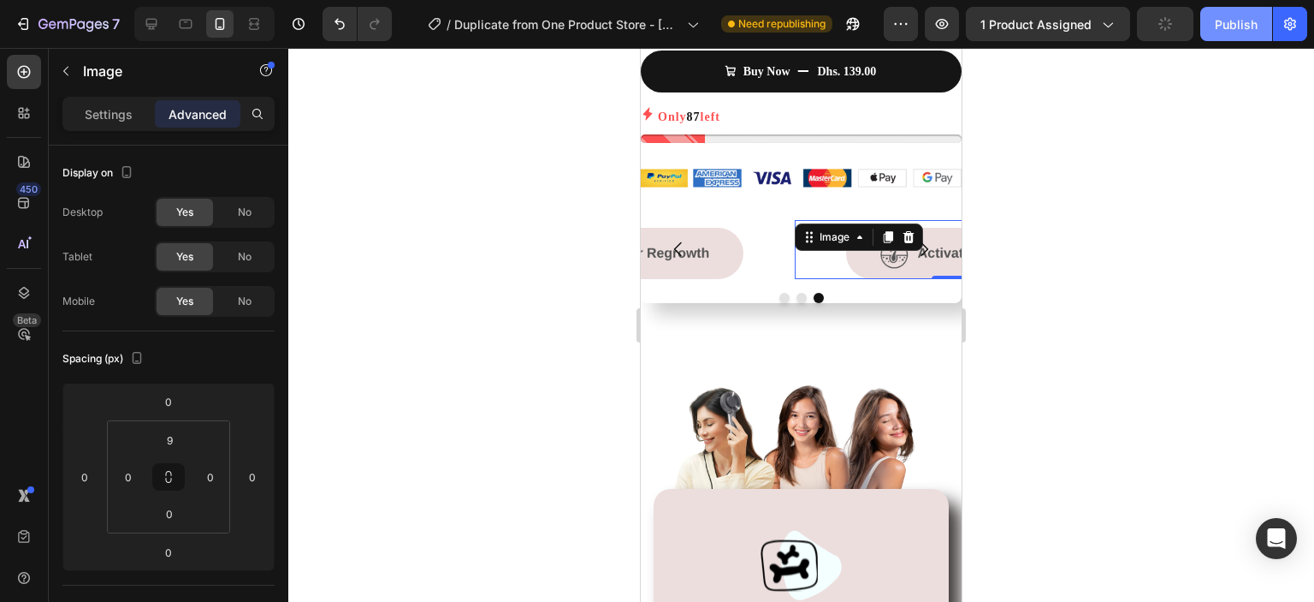
click at [1205, 26] on button "Publish" at bounding box center [1237, 24] width 72 height 34
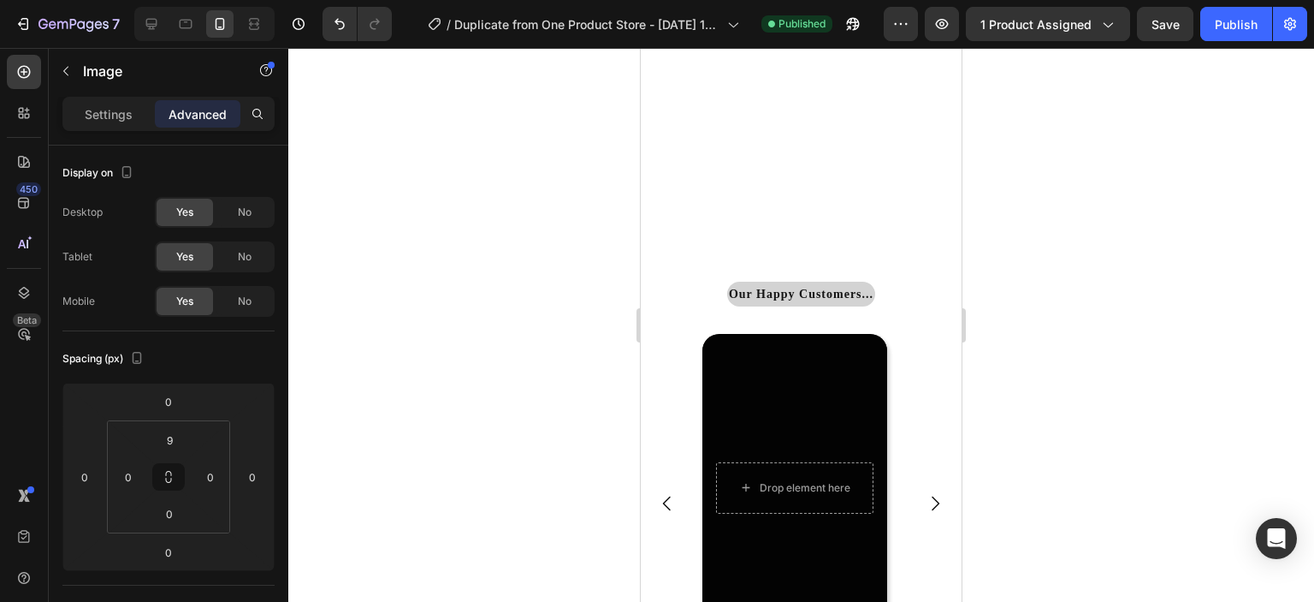
scroll to position [4652, 0]
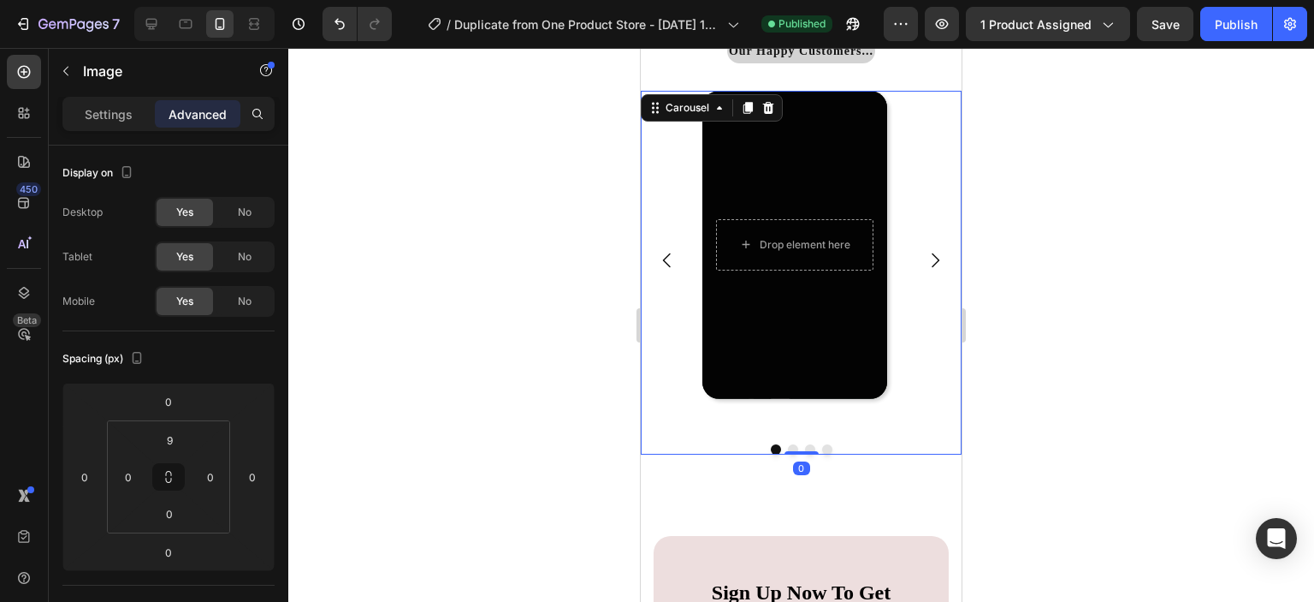
click at [926, 256] on icon "Carousel Next Arrow" at bounding box center [935, 260] width 21 height 21
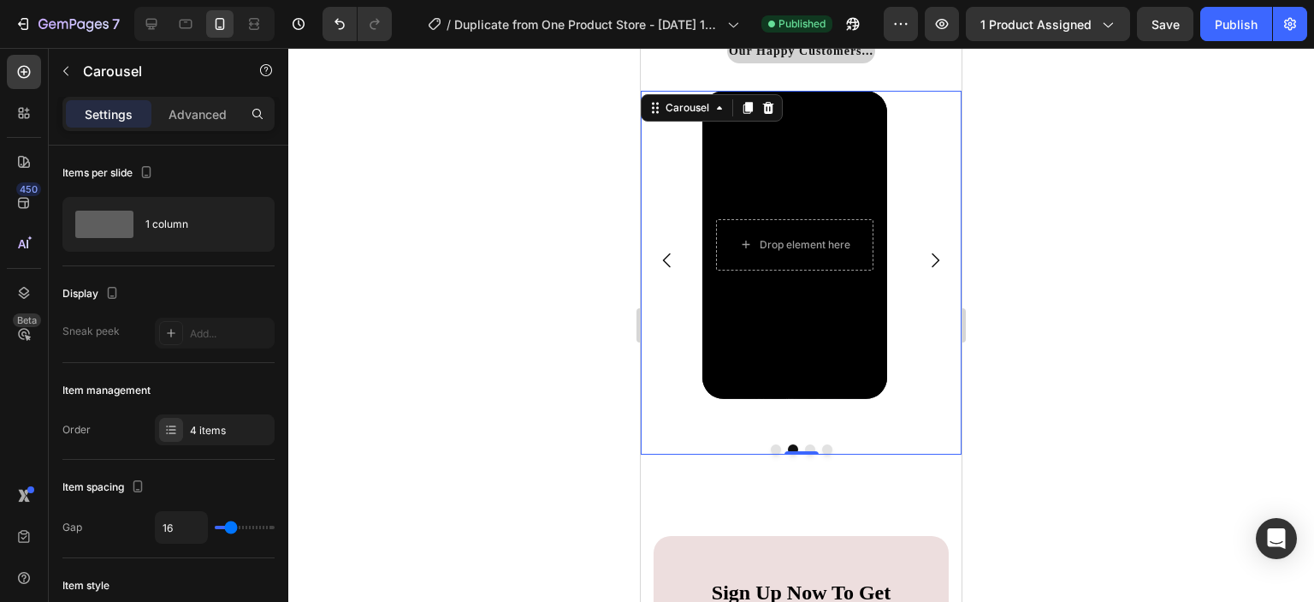
click at [926, 256] on icon "Carousel Next Arrow" at bounding box center [935, 260] width 21 height 21
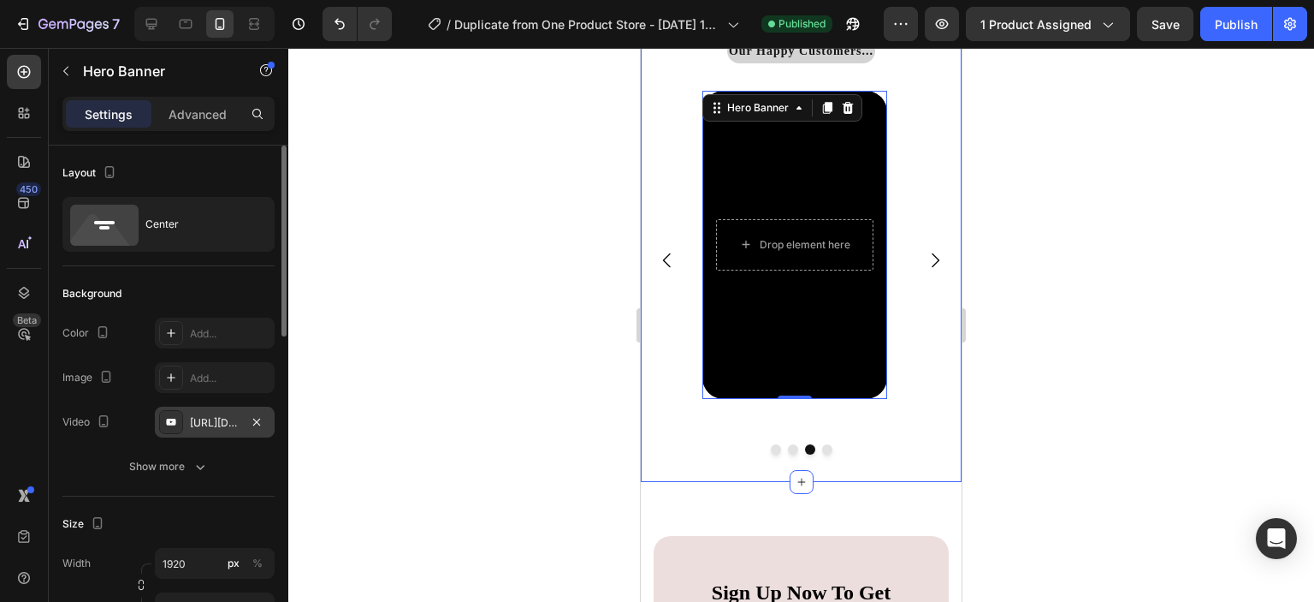
click at [227, 421] on div "[URL][DOMAIN_NAME]" at bounding box center [215, 422] width 50 height 15
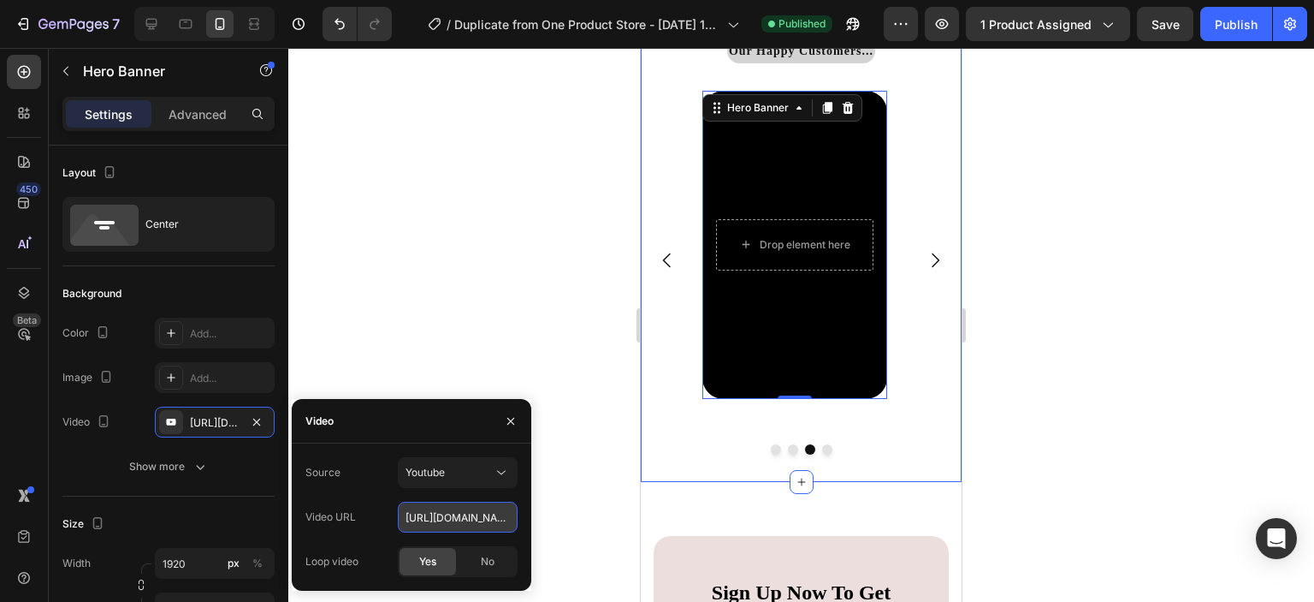
click at [504, 525] on input "[URL][DOMAIN_NAME]" at bounding box center [458, 516] width 120 height 31
paste input "[URL][DOMAIN_NAME]"
type input "[URL][DOMAIN_NAME]"
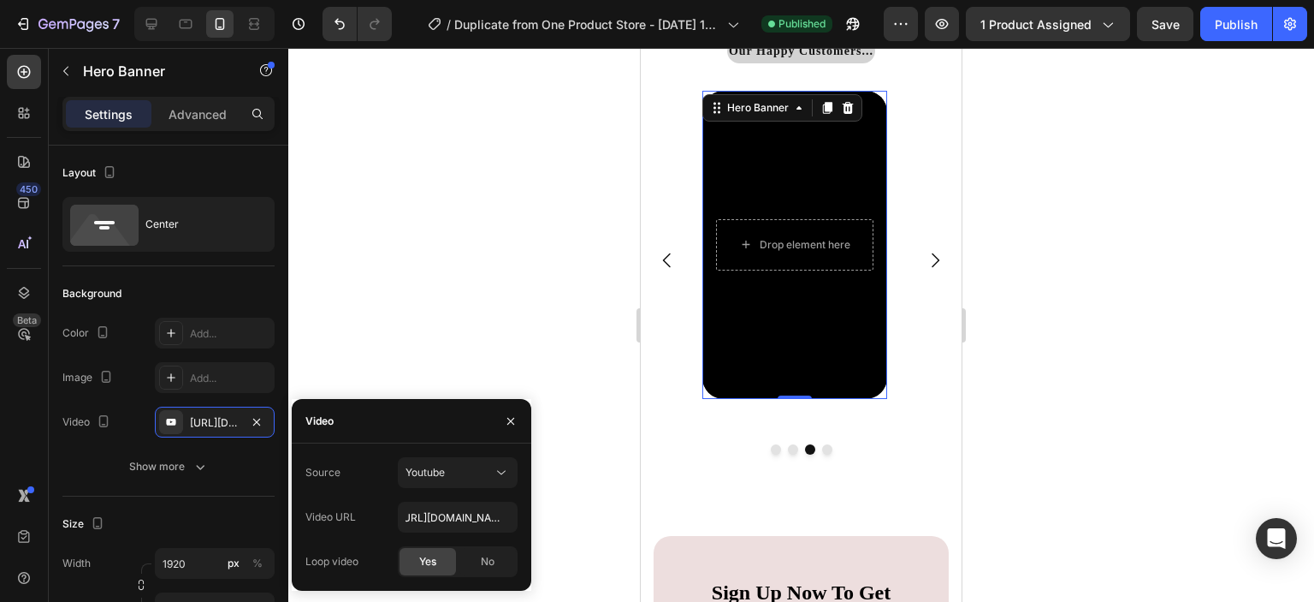
scroll to position [0, 0]
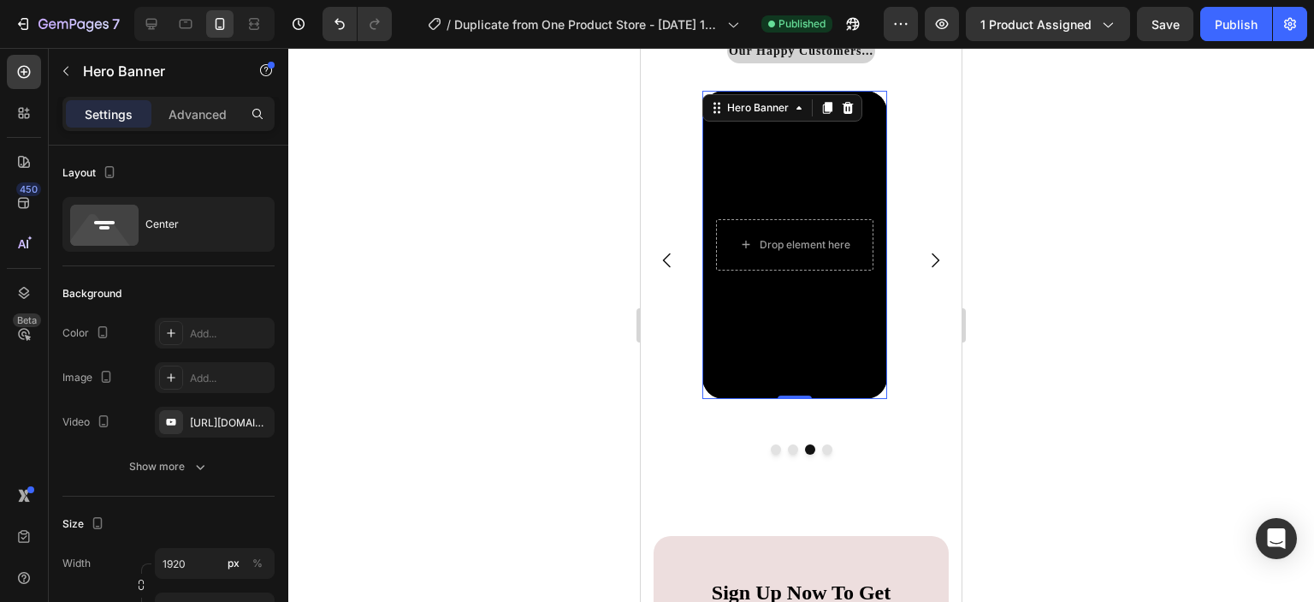
click at [621, 495] on div at bounding box center [801, 325] width 1026 height 554
click at [238, 421] on div "[URL][DOMAIN_NAME]" at bounding box center [215, 422] width 50 height 15
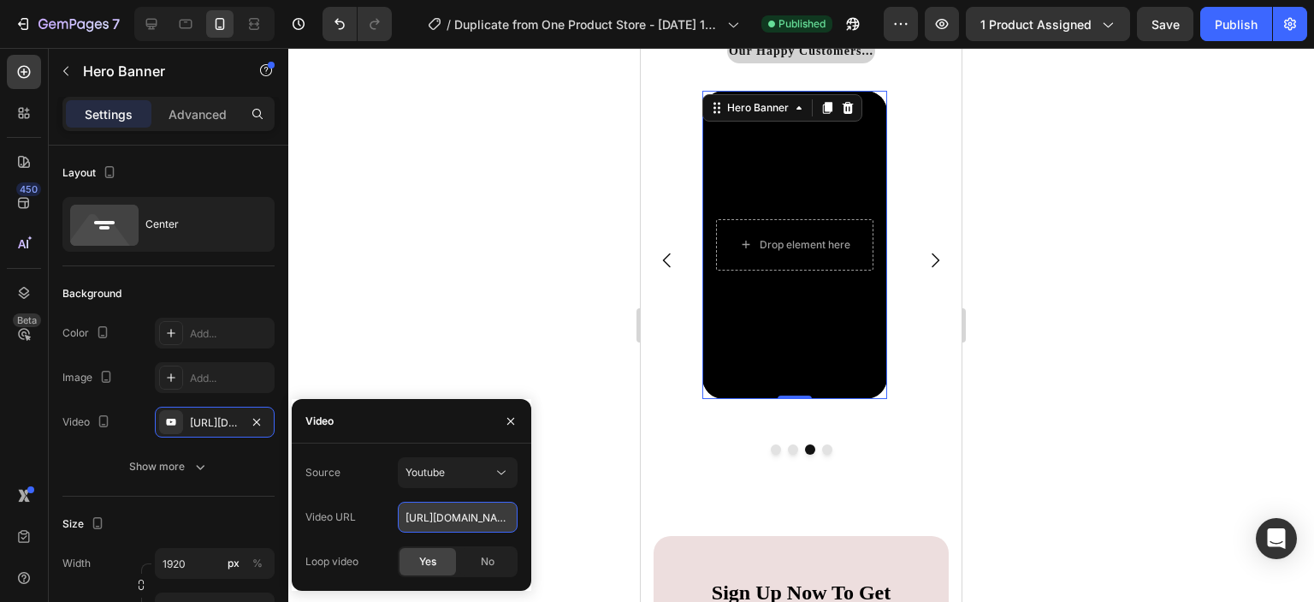
click at [486, 515] on input "[URL][DOMAIN_NAME]" at bounding box center [458, 516] width 120 height 31
paste input "[URL][DOMAIN_NAME]"
type input "[URL][DOMAIN_NAME]"
click at [568, 507] on div at bounding box center [801, 325] width 1026 height 554
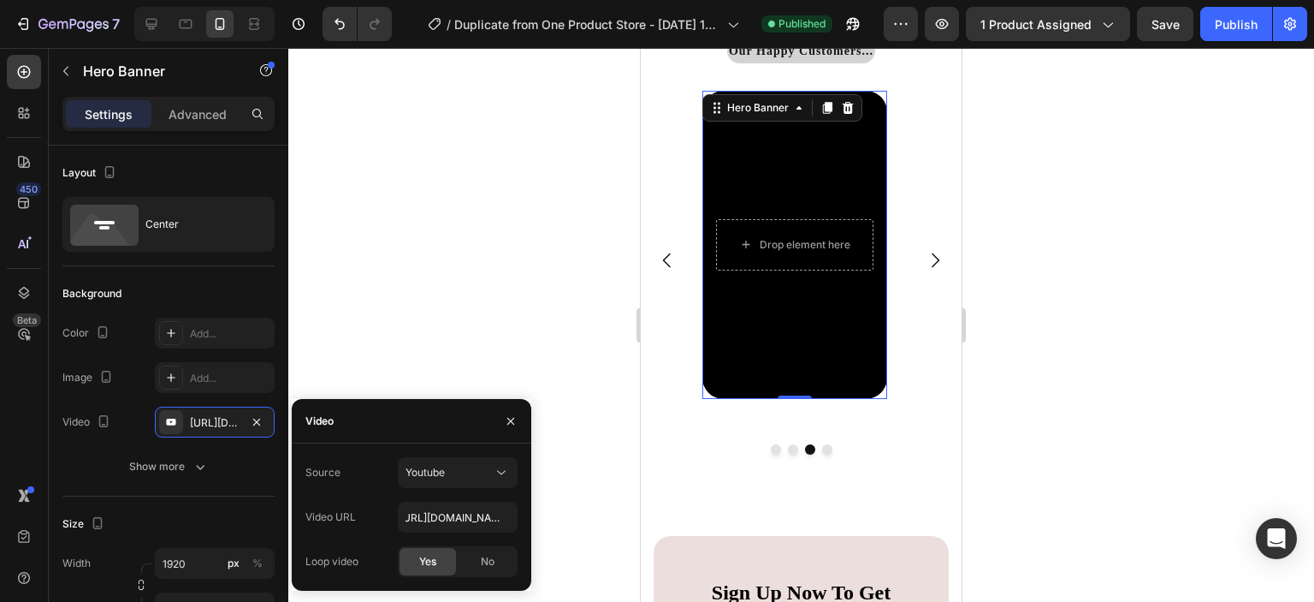
scroll to position [0, 0]
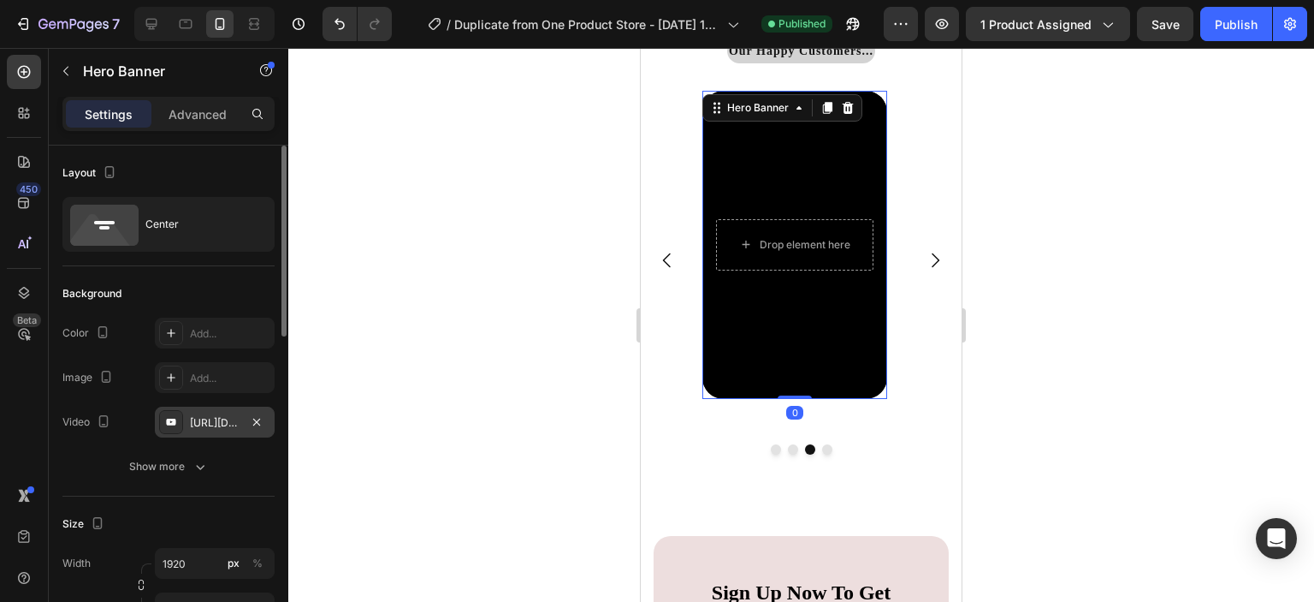
click at [233, 415] on div "[URL][DOMAIN_NAME]" at bounding box center [215, 422] width 50 height 15
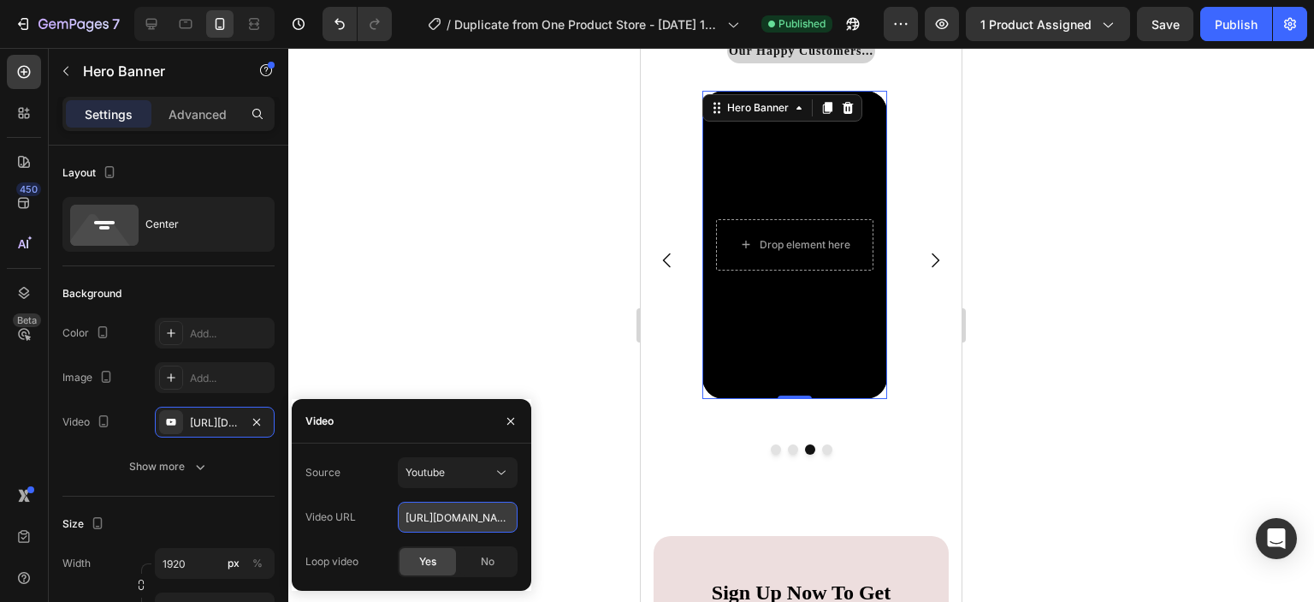
click at [487, 513] on input "[URL][DOMAIN_NAME]" at bounding box center [458, 516] width 120 height 31
paste input "[URL][DOMAIN_NAME]"
type input "[URL][DOMAIN_NAME]"
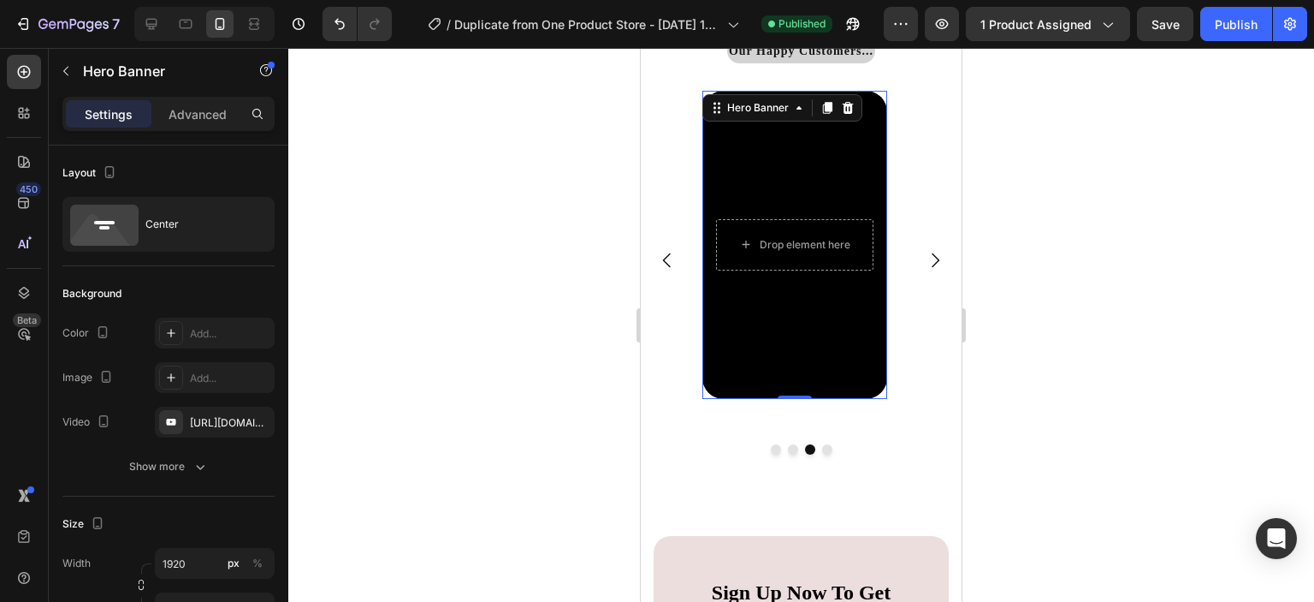
click at [604, 497] on div at bounding box center [801, 325] width 1026 height 554
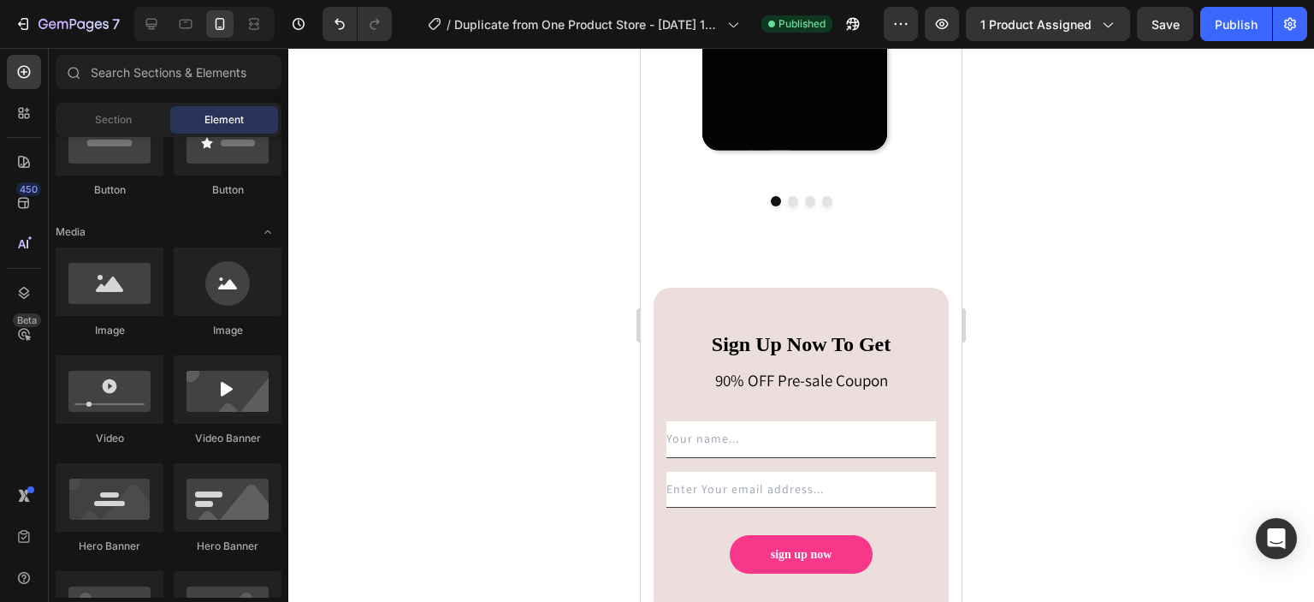
scroll to position [4562, 0]
click at [925, 21] on icon "Carousel Next Arrow" at bounding box center [935, 11] width 21 height 21
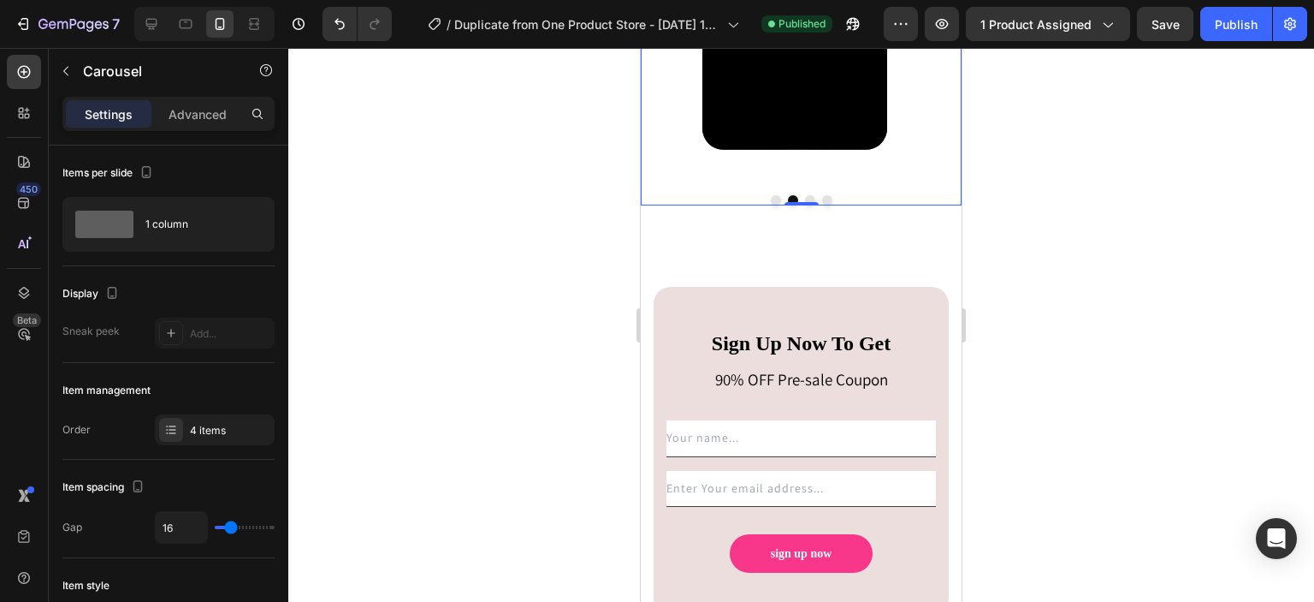
click at [925, 21] on icon "Carousel Next Arrow" at bounding box center [935, 11] width 21 height 21
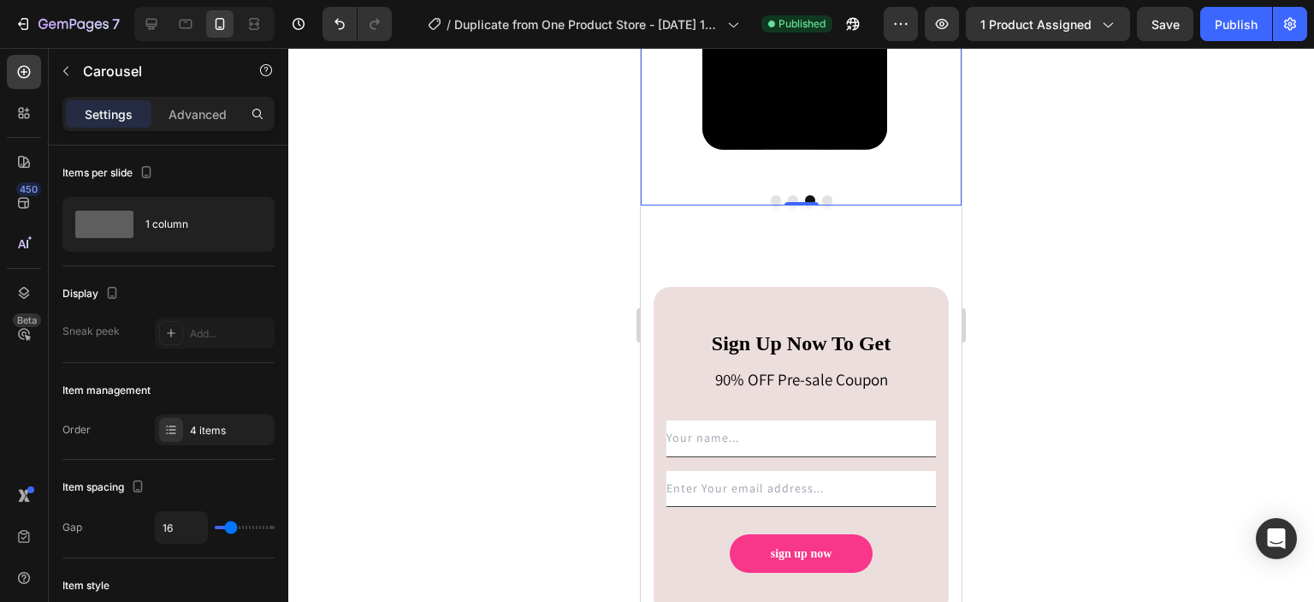
click at [925, 21] on icon "Carousel Next Arrow" at bounding box center [935, 11] width 21 height 21
click at [222, 18] on icon at bounding box center [220, 24] width 9 height 12
click at [155, 24] on icon at bounding box center [151, 24] width 11 height 11
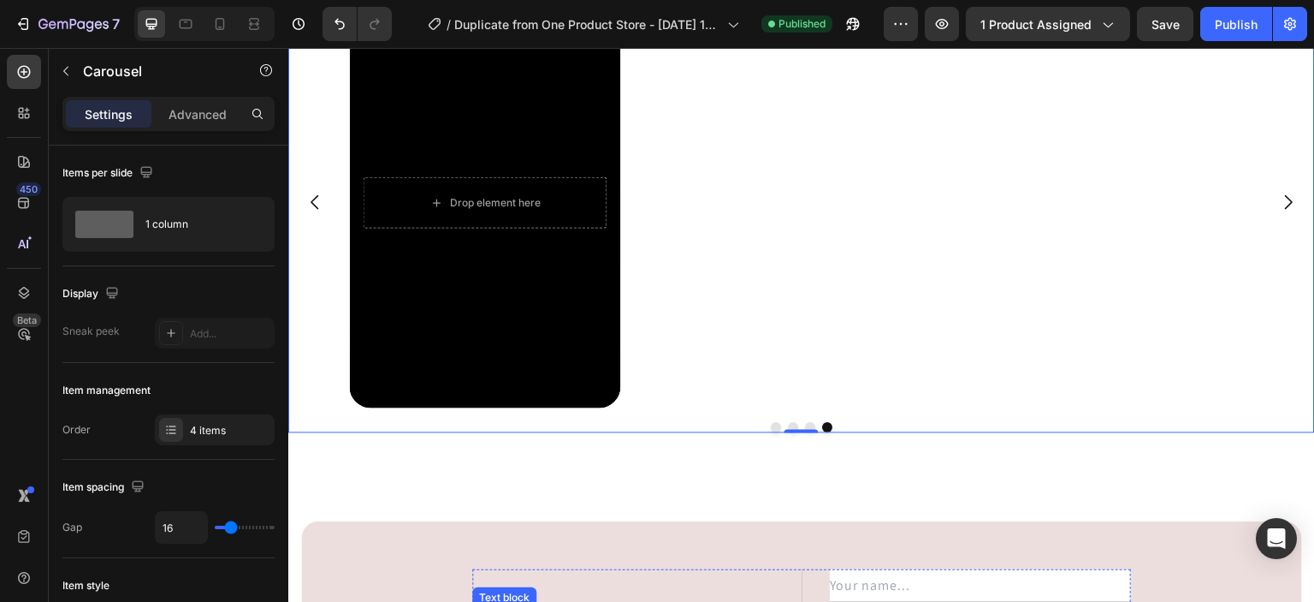
scroll to position [4240, 0]
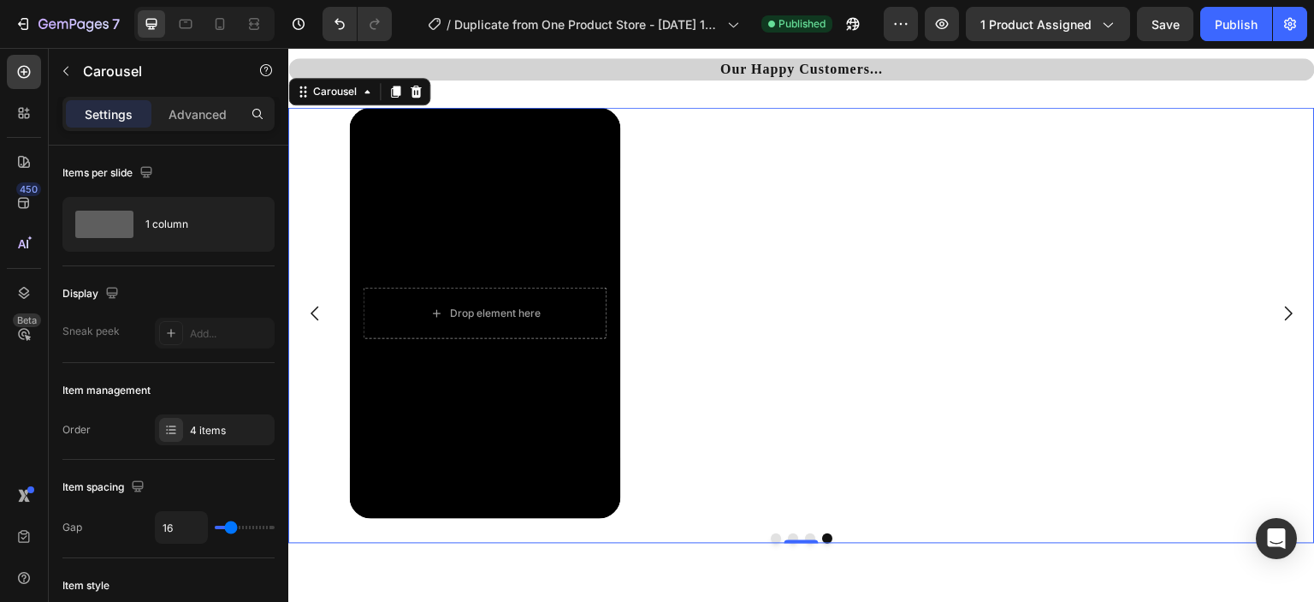
click at [1278, 315] on icon "Carousel Next Arrow" at bounding box center [1288, 313] width 21 height 21
click at [317, 319] on icon "Carousel Back Arrow" at bounding box center [315, 313] width 21 height 21
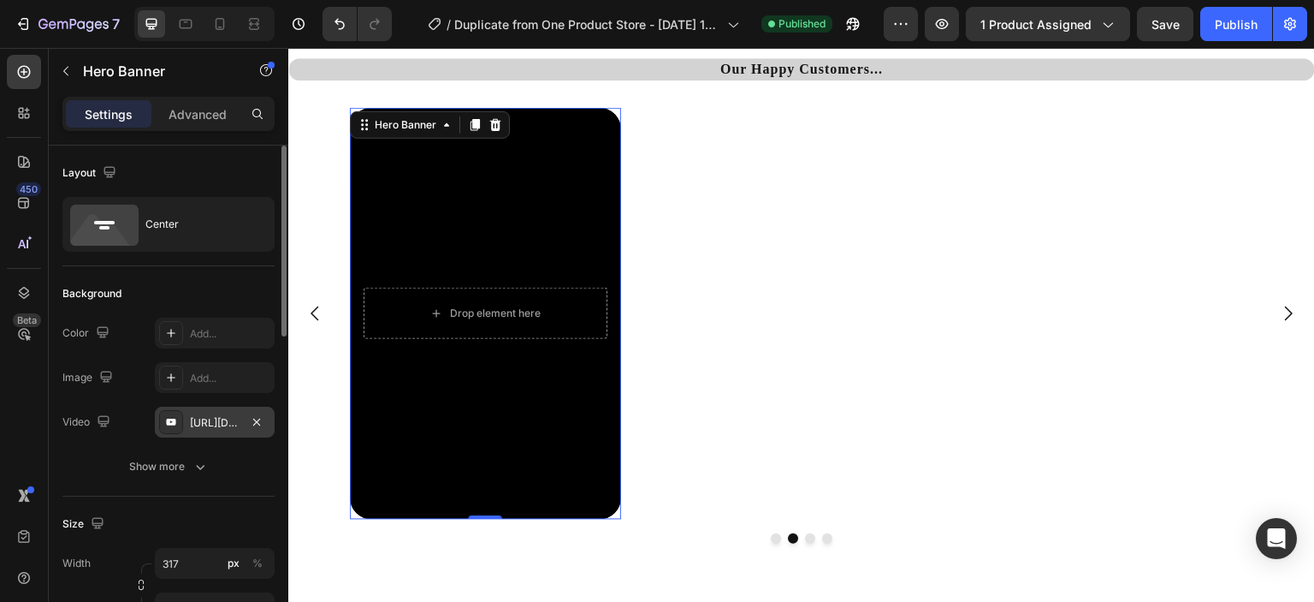
click at [223, 425] on div "[URL][DOMAIN_NAME]" at bounding box center [215, 422] width 50 height 15
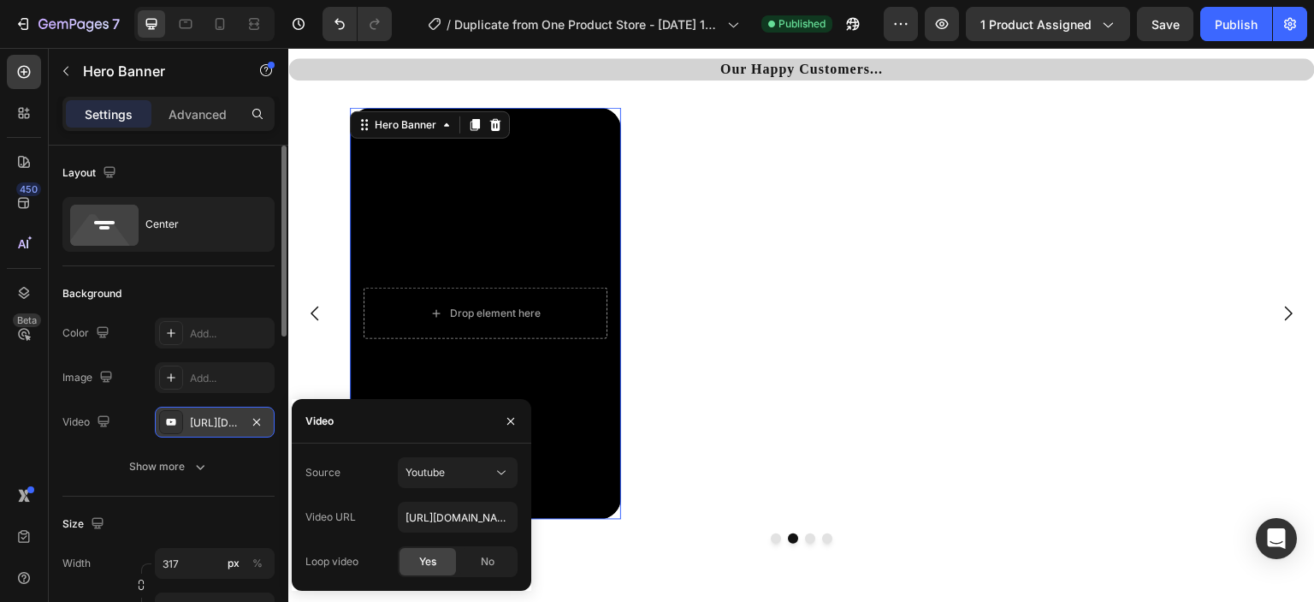
click at [223, 425] on div "[URL][DOMAIN_NAME]" at bounding box center [215, 422] width 50 height 15
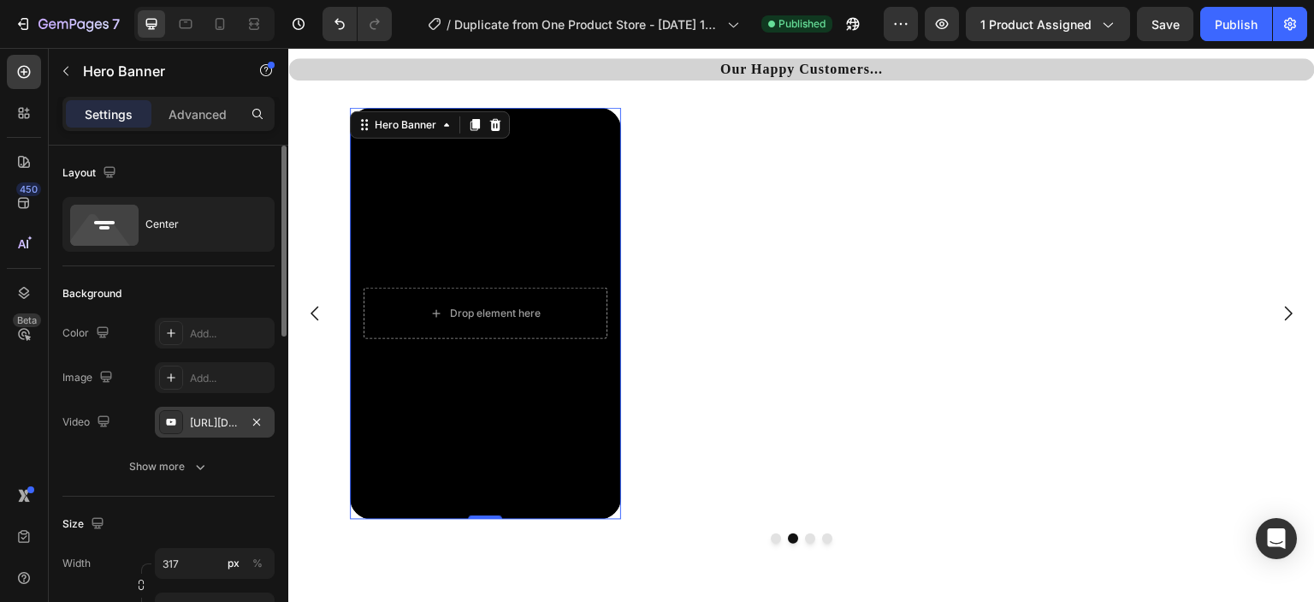
click at [223, 425] on div "[URL][DOMAIN_NAME]" at bounding box center [215, 422] width 50 height 15
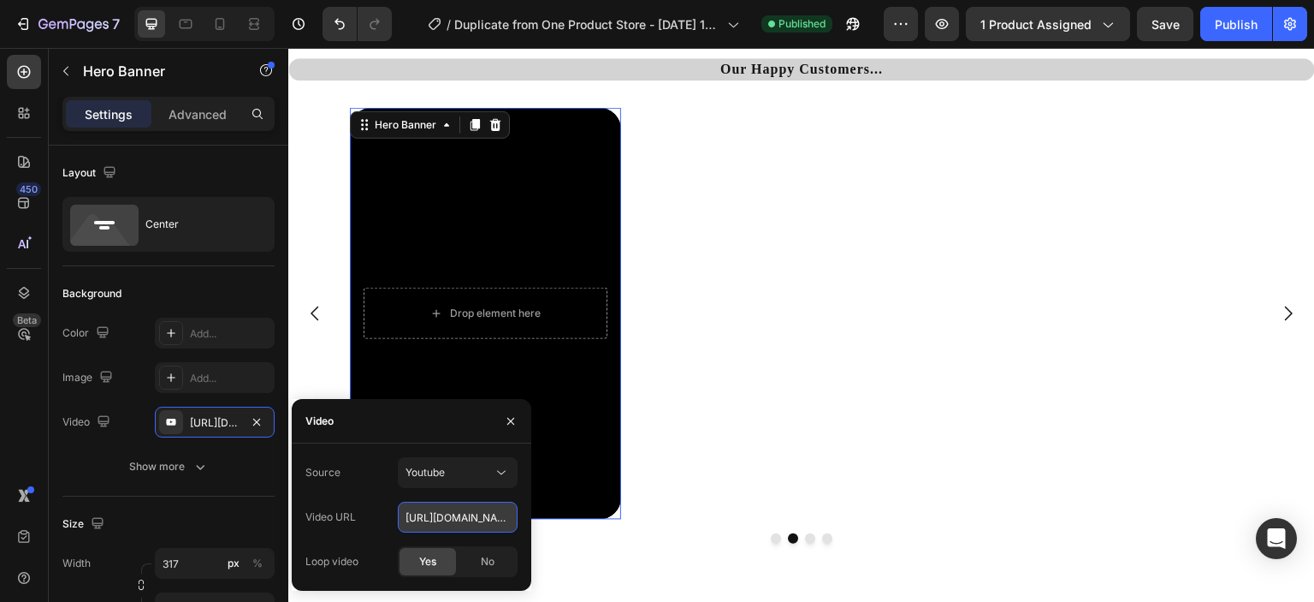
click at [435, 513] on input "[URL][DOMAIN_NAME]" at bounding box center [458, 516] width 120 height 31
click at [433, 518] on input "[URL][DOMAIN_NAME]" at bounding box center [458, 516] width 120 height 31
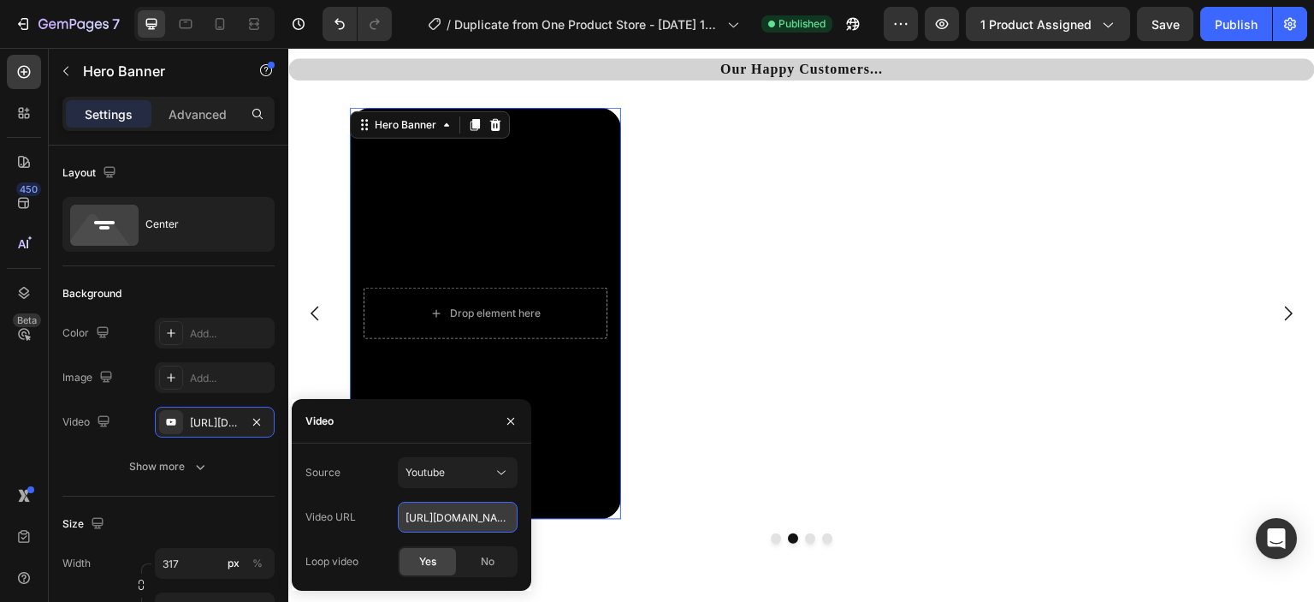
click at [433, 518] on input "[URL][DOMAIN_NAME]" at bounding box center [458, 516] width 120 height 31
click at [406, 513] on input "[URL][DOMAIN_NAME]" at bounding box center [458, 516] width 120 height 31
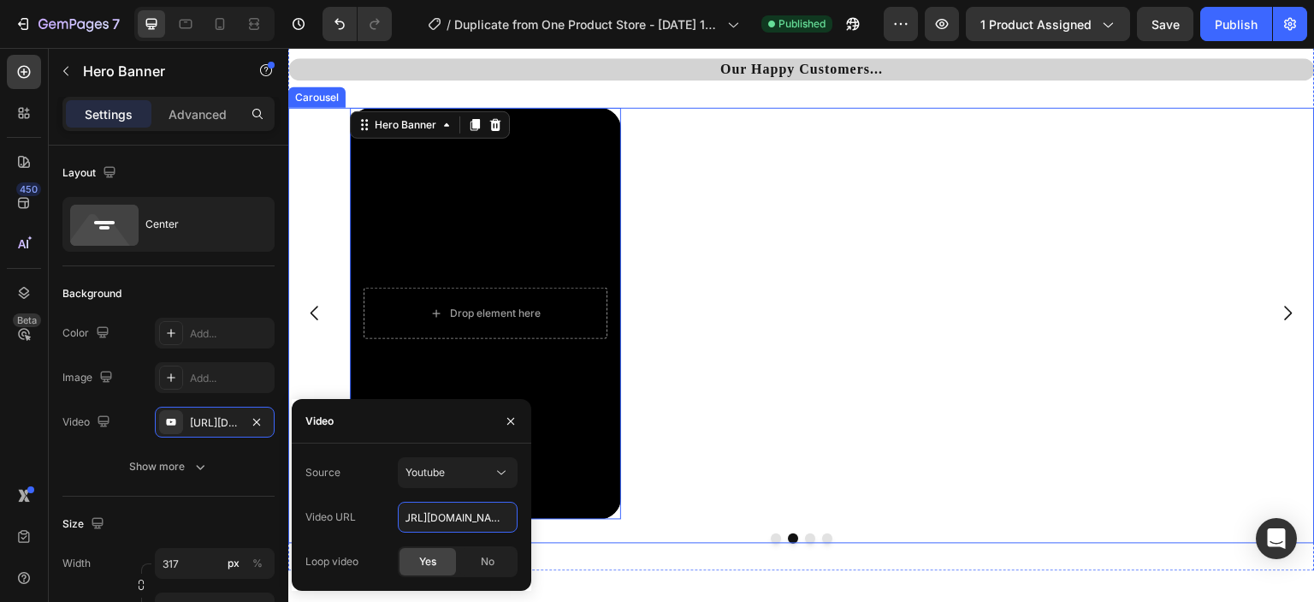
drag, startPoint x: 694, startPoint y: 561, endPoint x: 534, endPoint y: 532, distance: 162.6
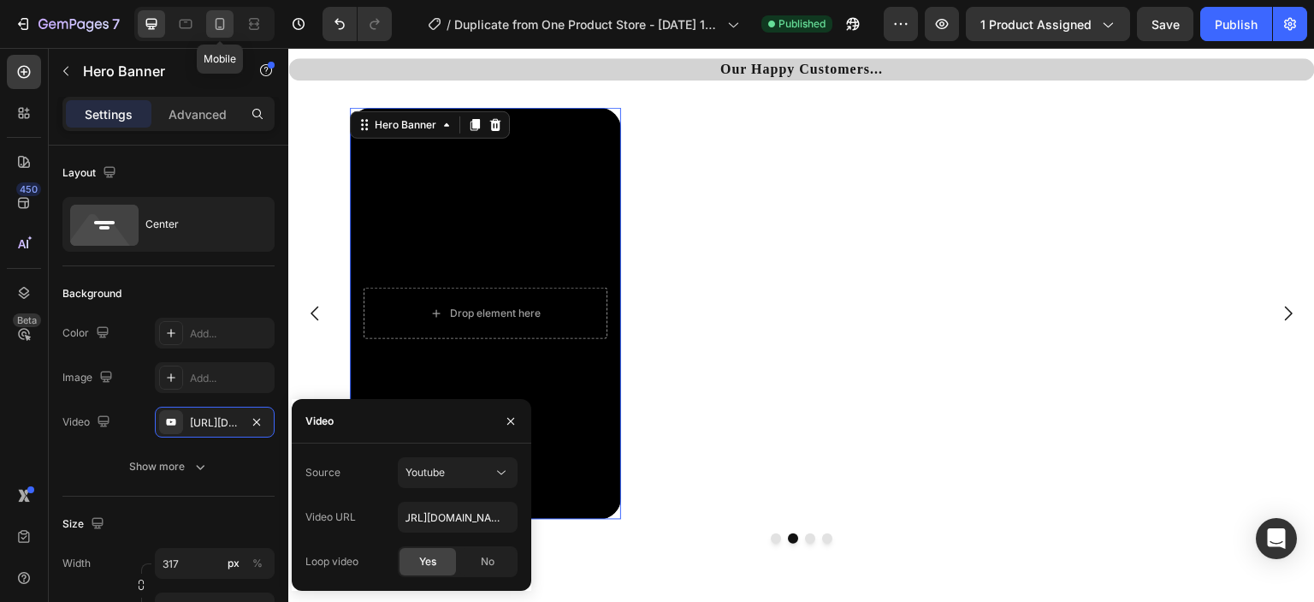
scroll to position [0, 0]
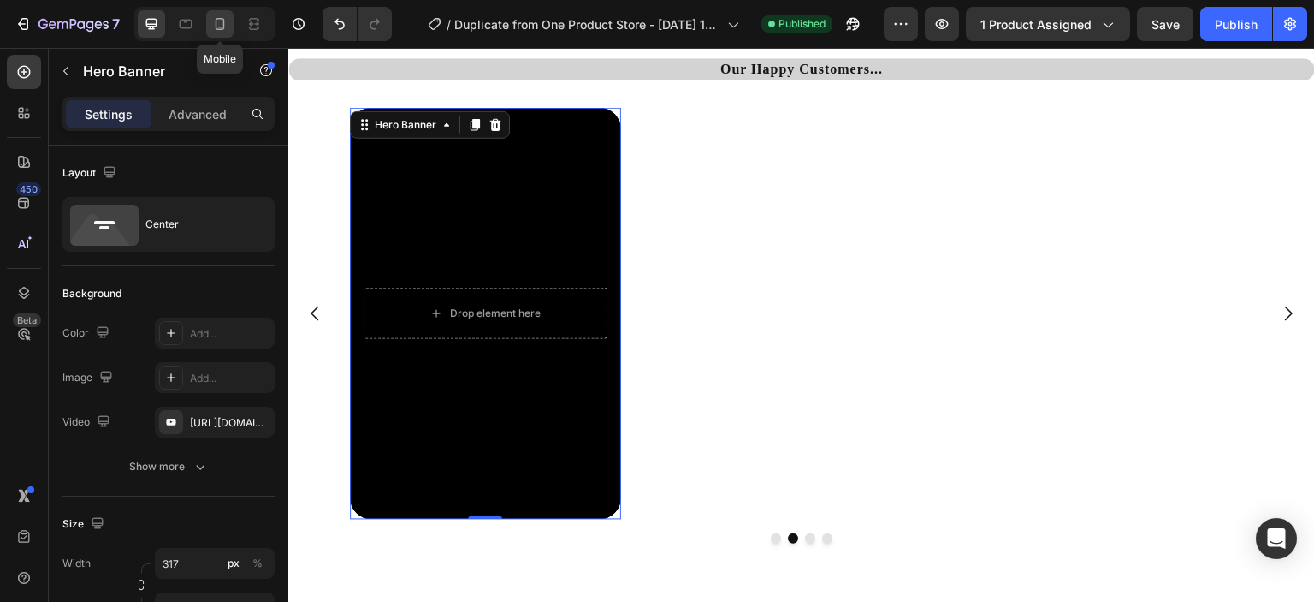
click at [216, 21] on icon at bounding box center [220, 24] width 9 height 12
type input "1920"
type input "3200"
type input "100%"
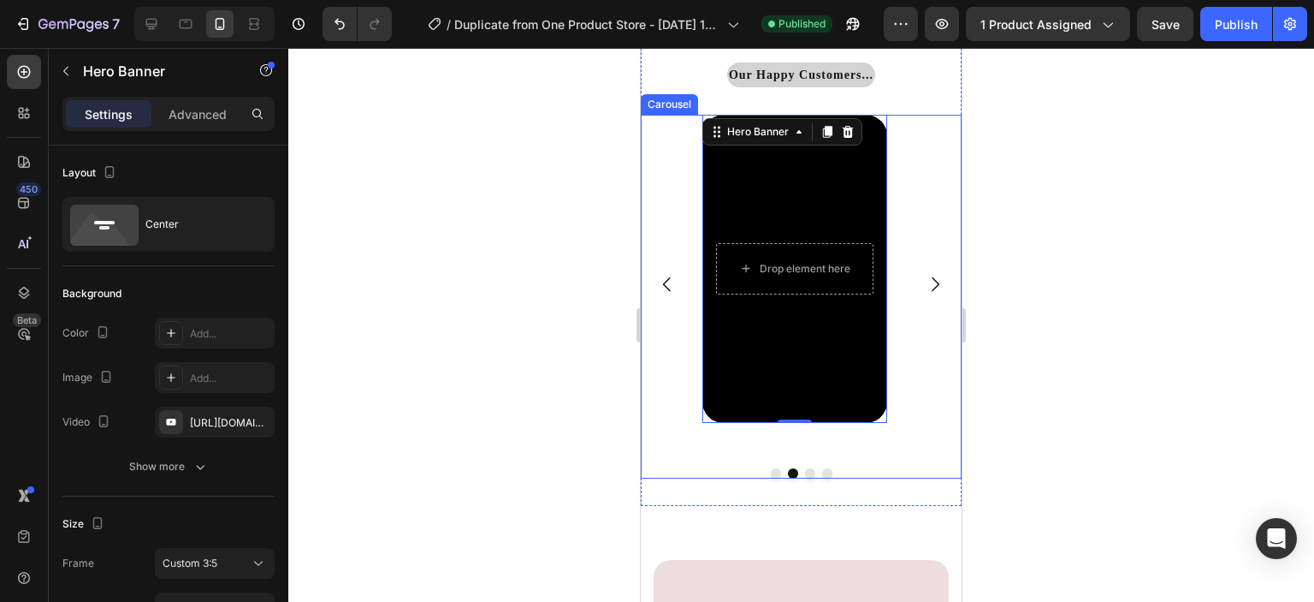
scroll to position [4635, 0]
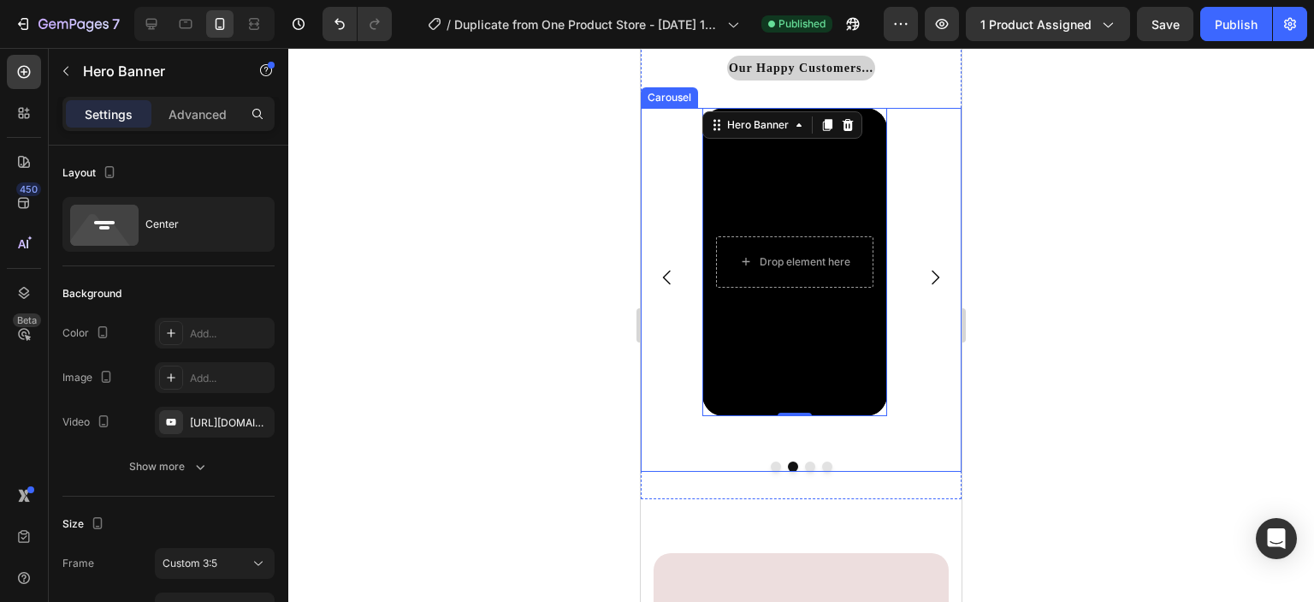
click at [667, 287] on icon "Carousel Back Arrow" at bounding box center [667, 277] width 21 height 21
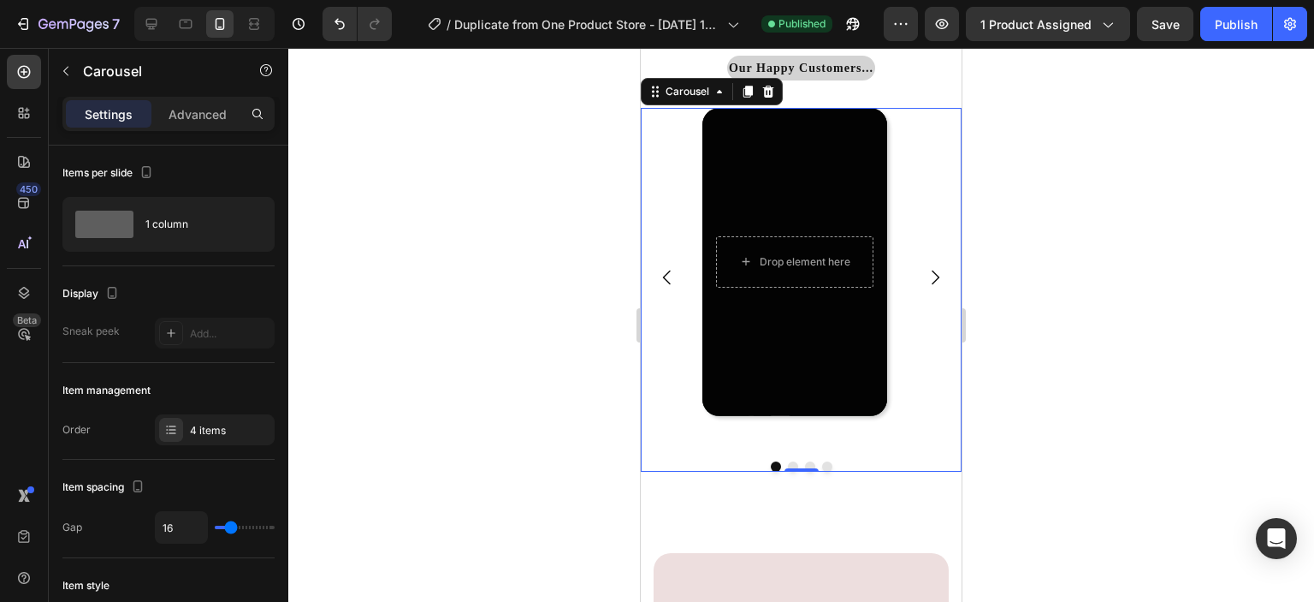
click at [925, 280] on icon "Carousel Next Arrow" at bounding box center [935, 277] width 21 height 21
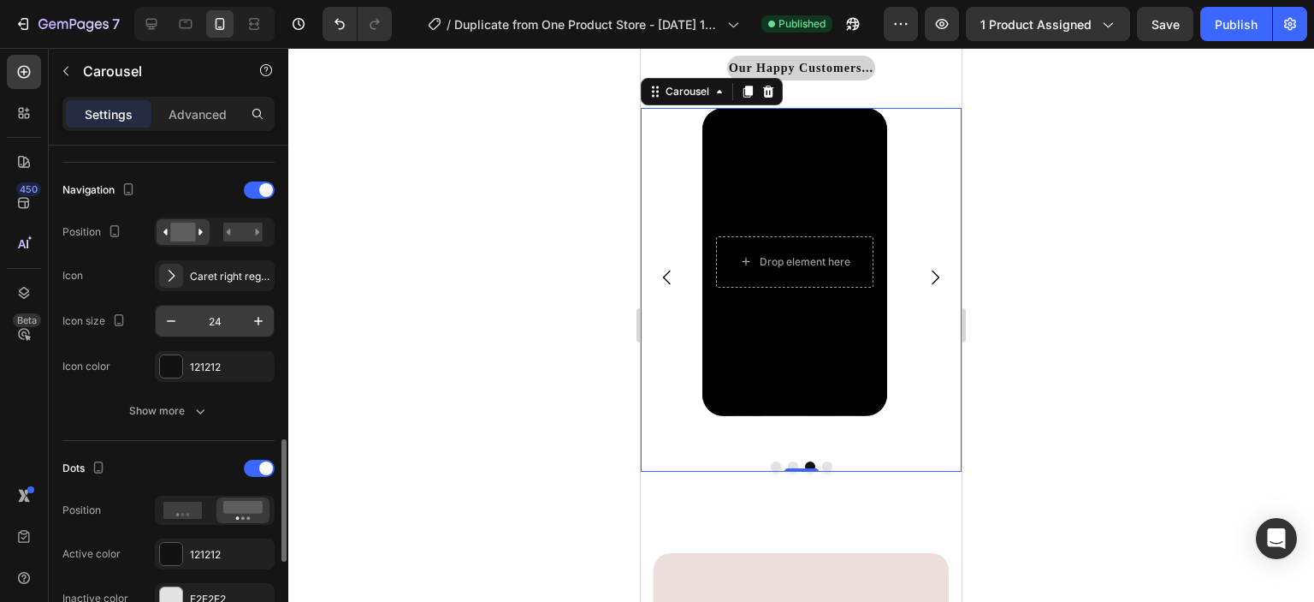
scroll to position [721, 0]
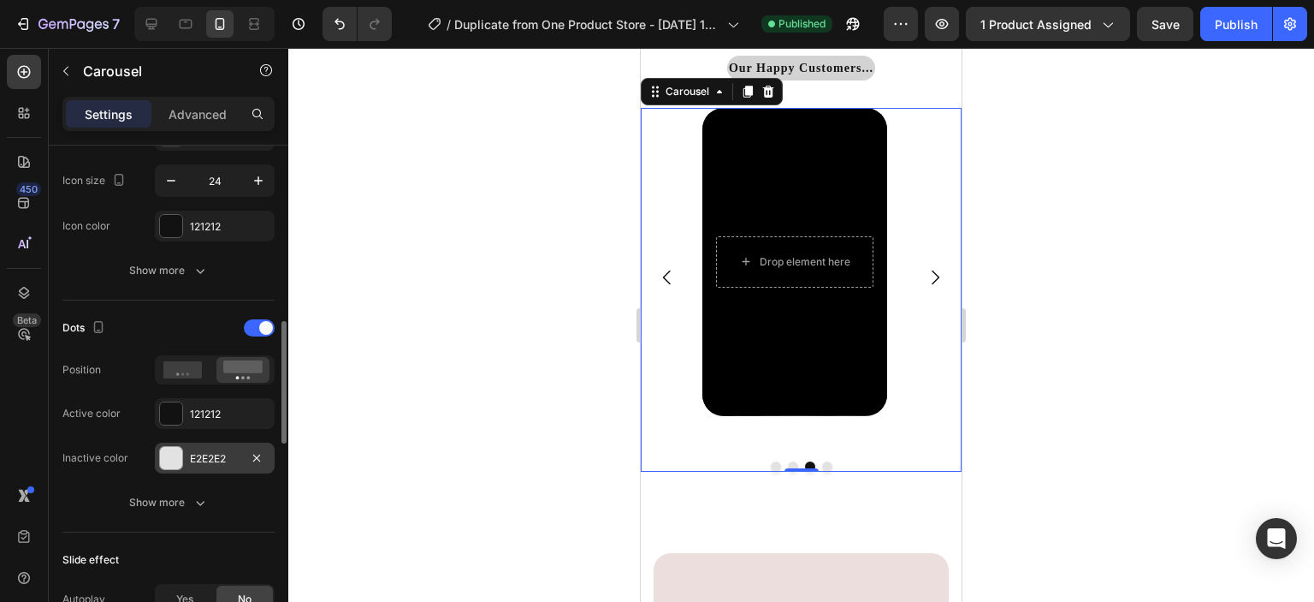
click at [230, 451] on div "E2E2E2" at bounding box center [215, 458] width 50 height 15
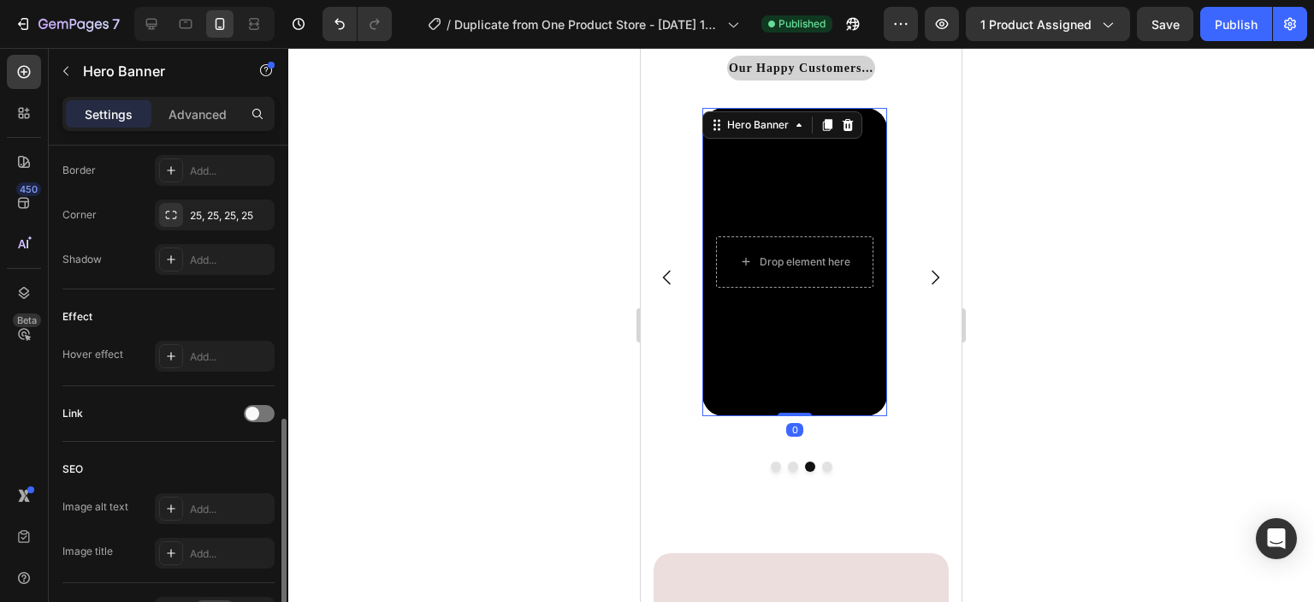
scroll to position [0, 0]
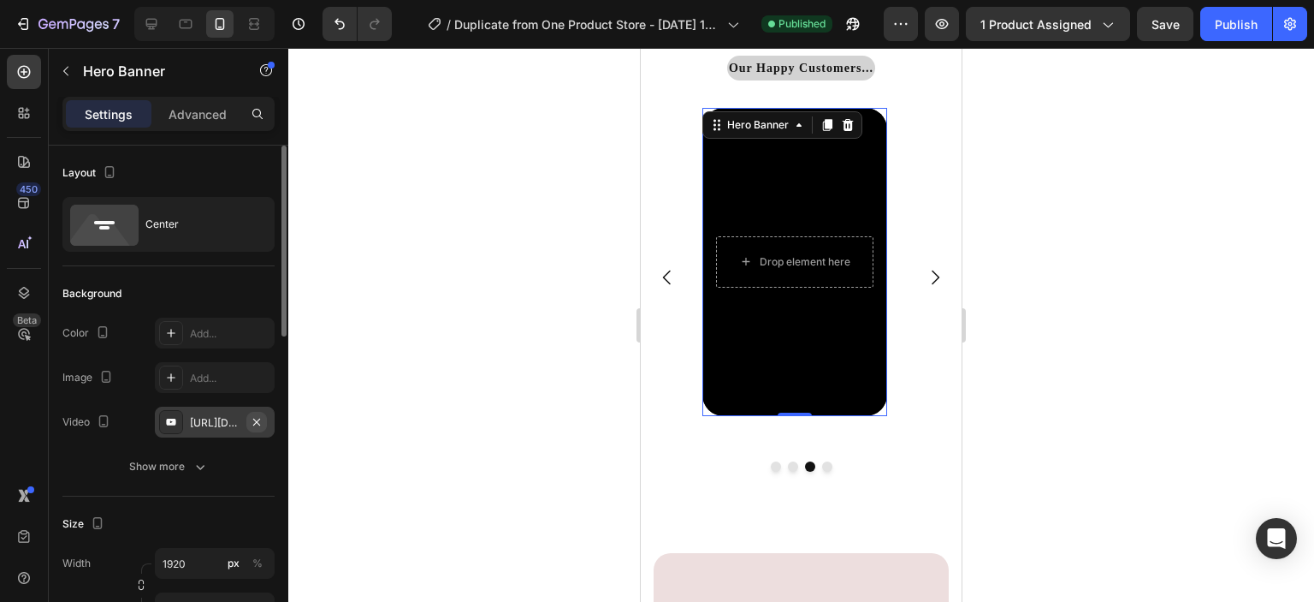
click at [254, 423] on icon "button" at bounding box center [256, 421] width 7 height 7
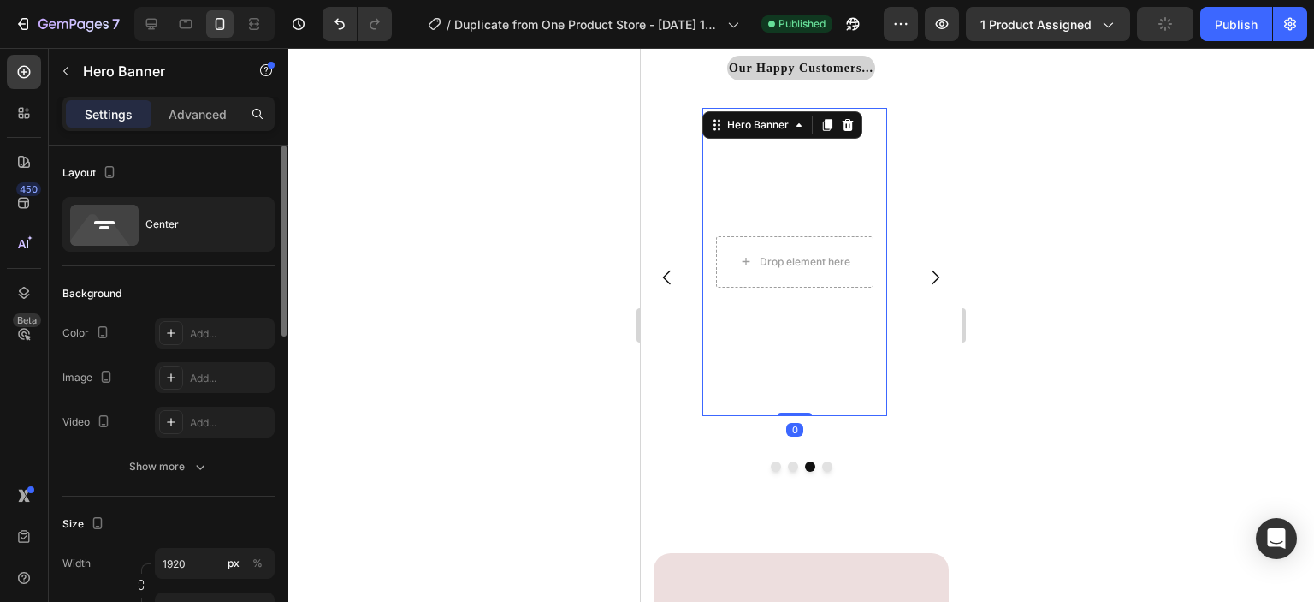
click at [566, 414] on div at bounding box center [801, 325] width 1026 height 554
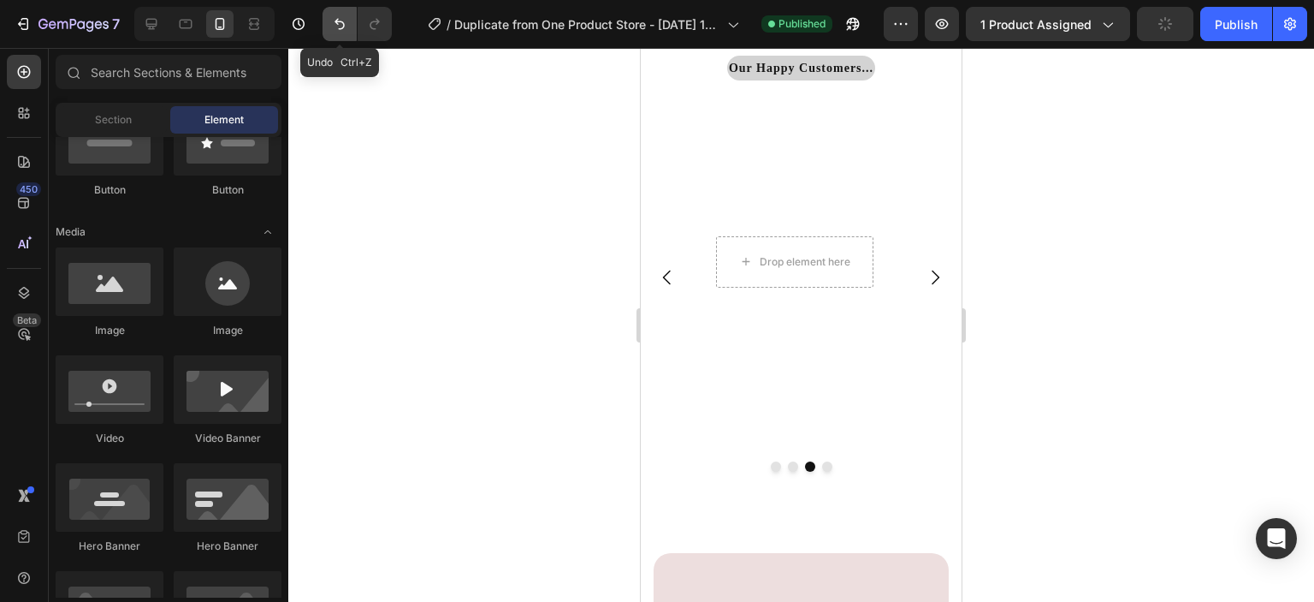
click at [335, 22] on icon "Undo/Redo" at bounding box center [339, 23] width 17 height 17
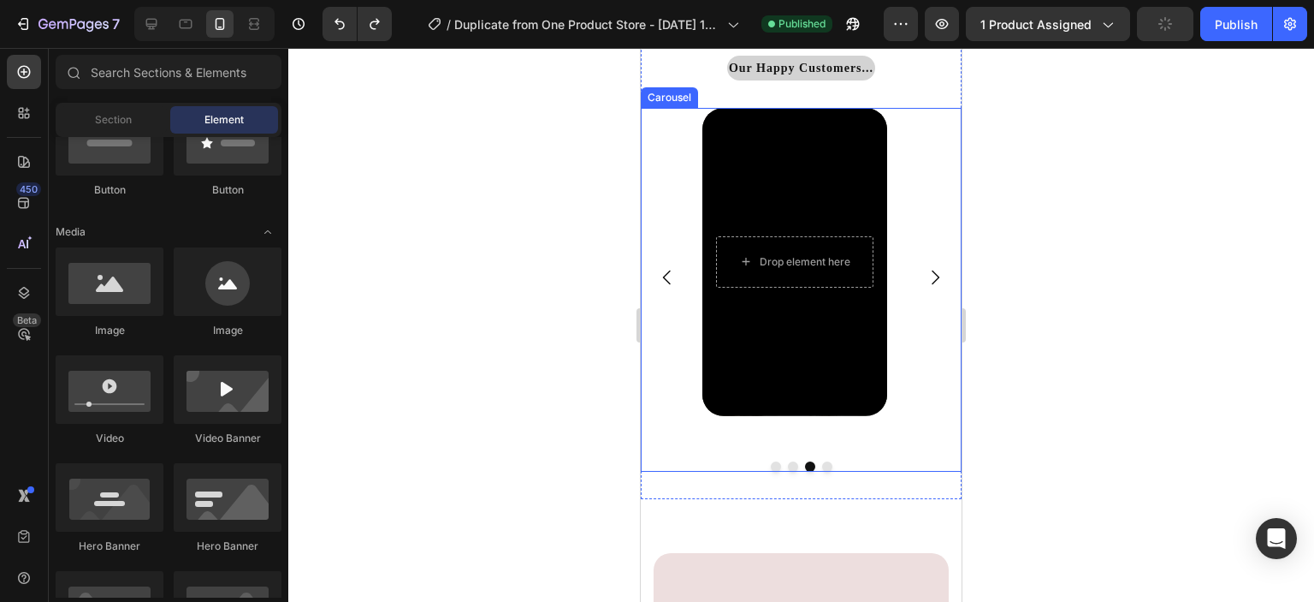
click at [673, 279] on icon "Carousel Back Arrow" at bounding box center [667, 277] width 21 height 21
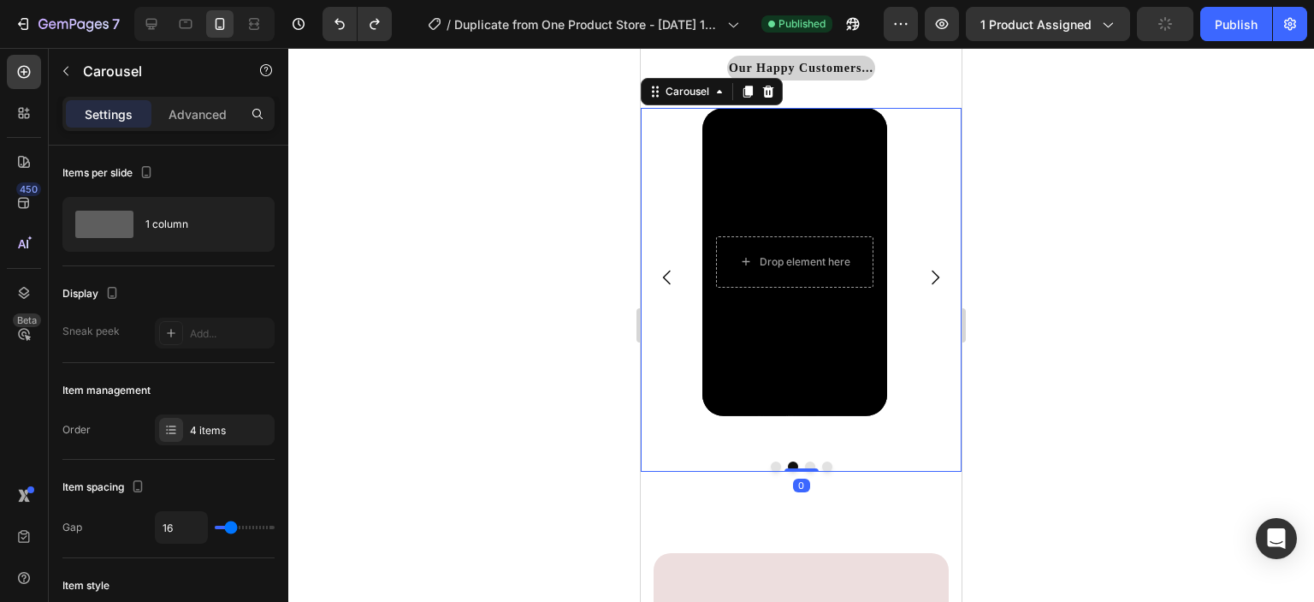
click at [673, 279] on icon "Carousel Back Arrow" at bounding box center [667, 277] width 21 height 21
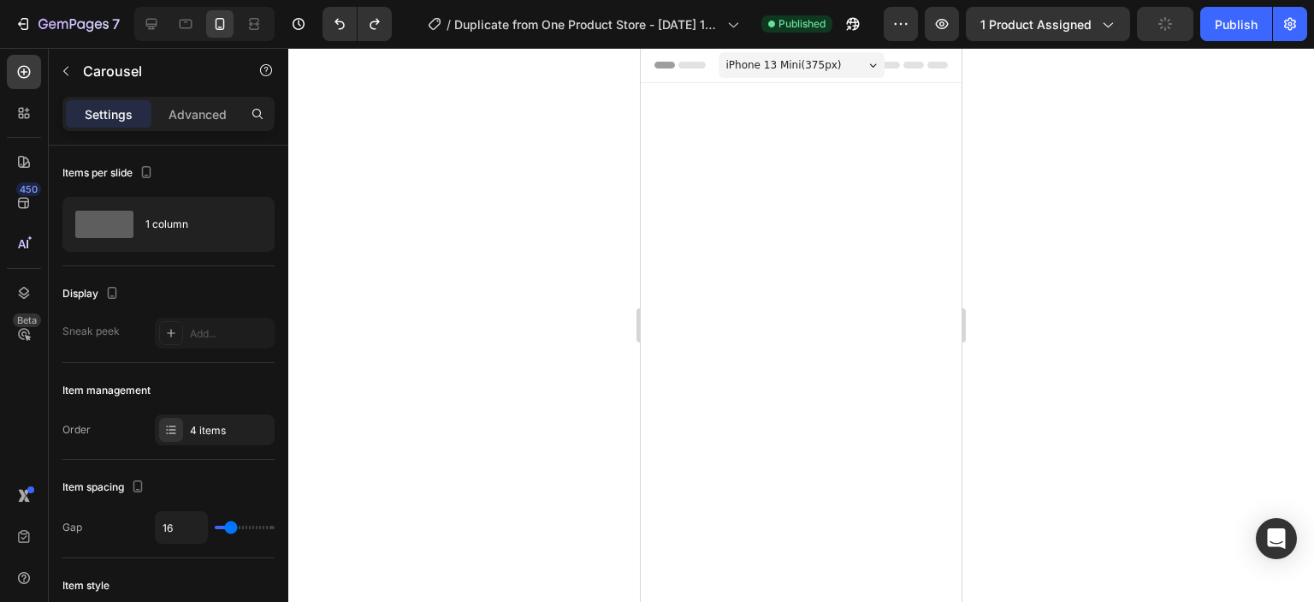
scroll to position [4635, 0]
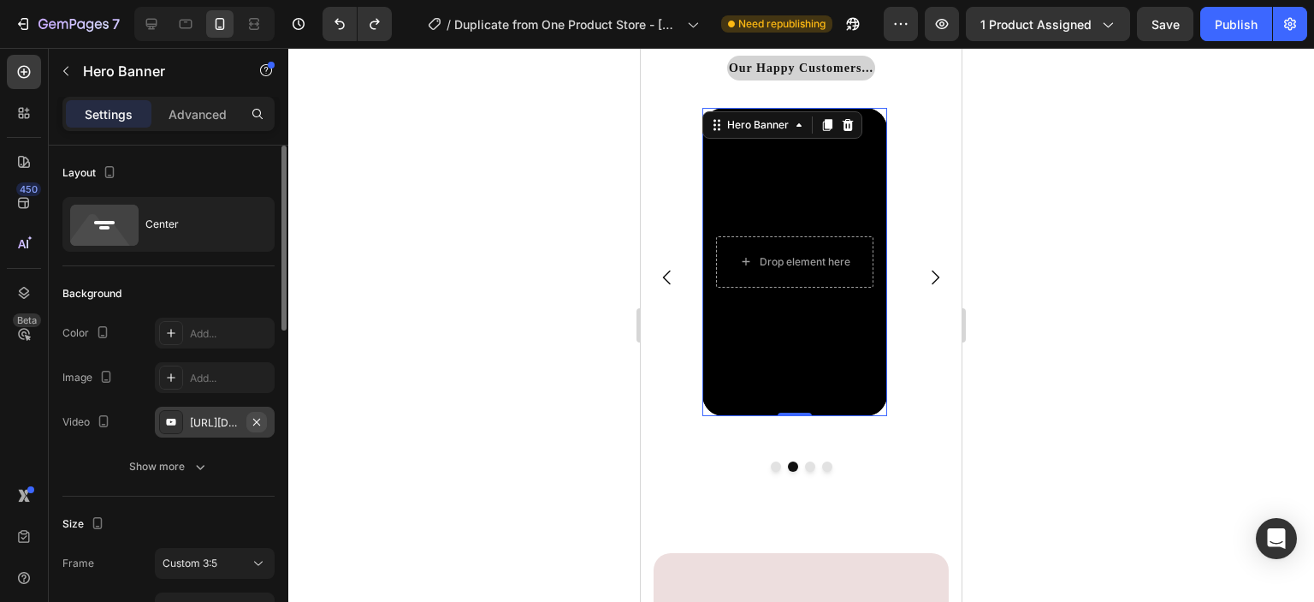
click at [254, 420] on icon "button" at bounding box center [257, 422] width 14 height 14
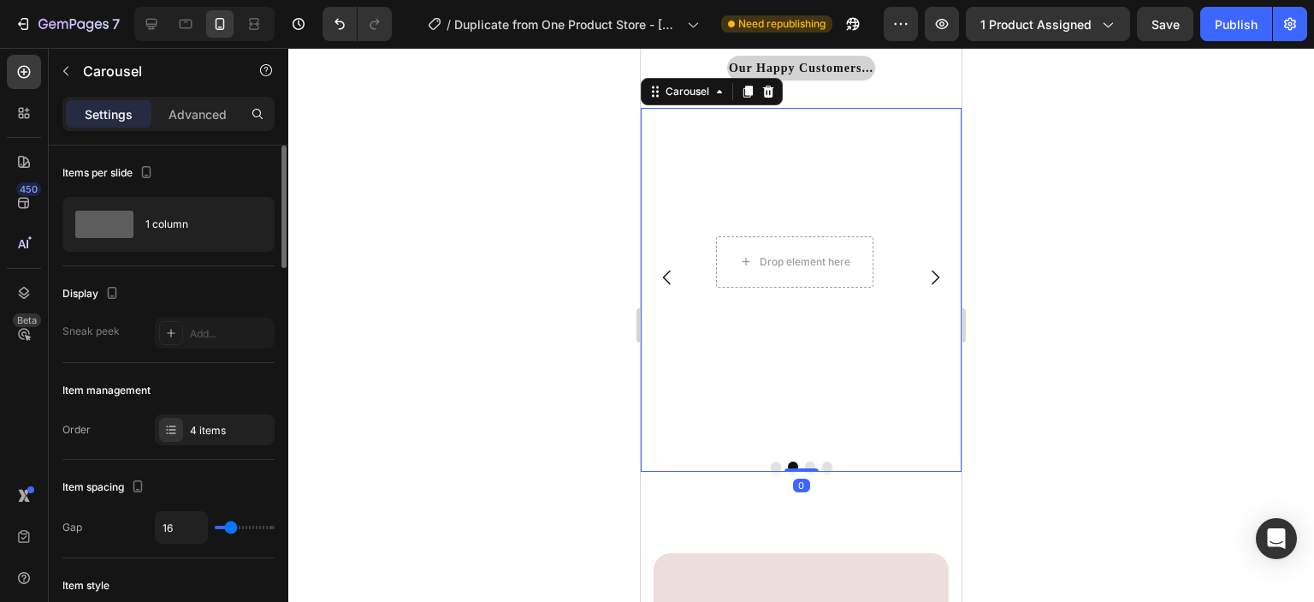
click at [932, 277] on icon "Carousel Next Arrow" at bounding box center [935, 277] width 21 height 21
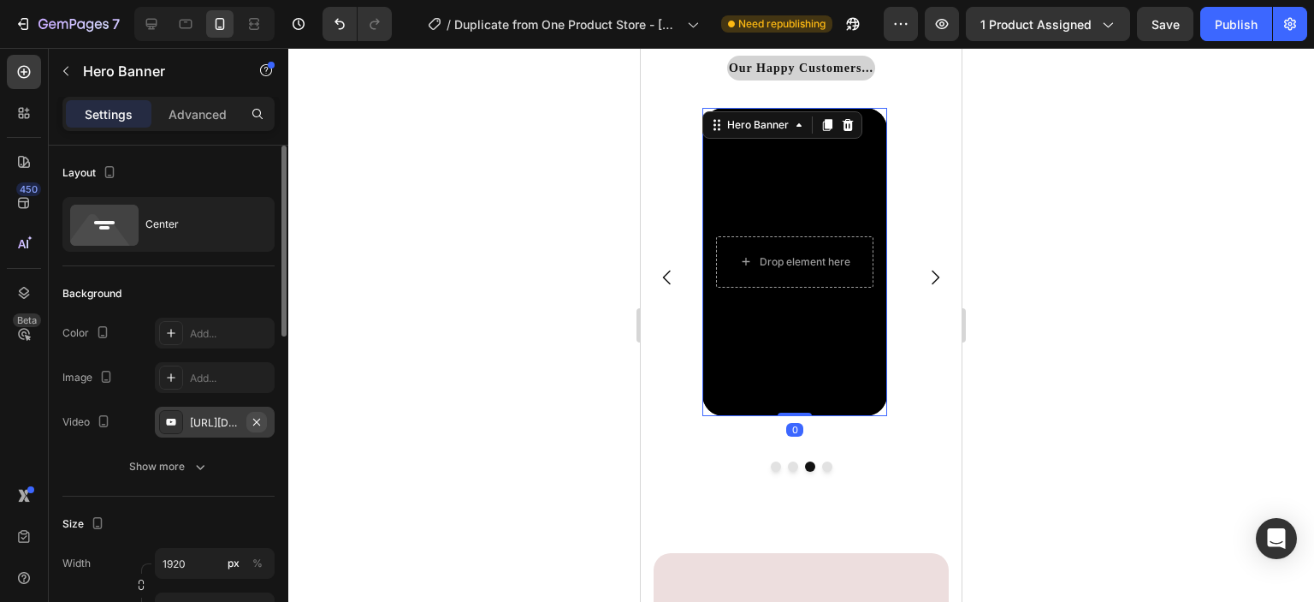
click at [257, 418] on icon "button" at bounding box center [257, 422] width 14 height 14
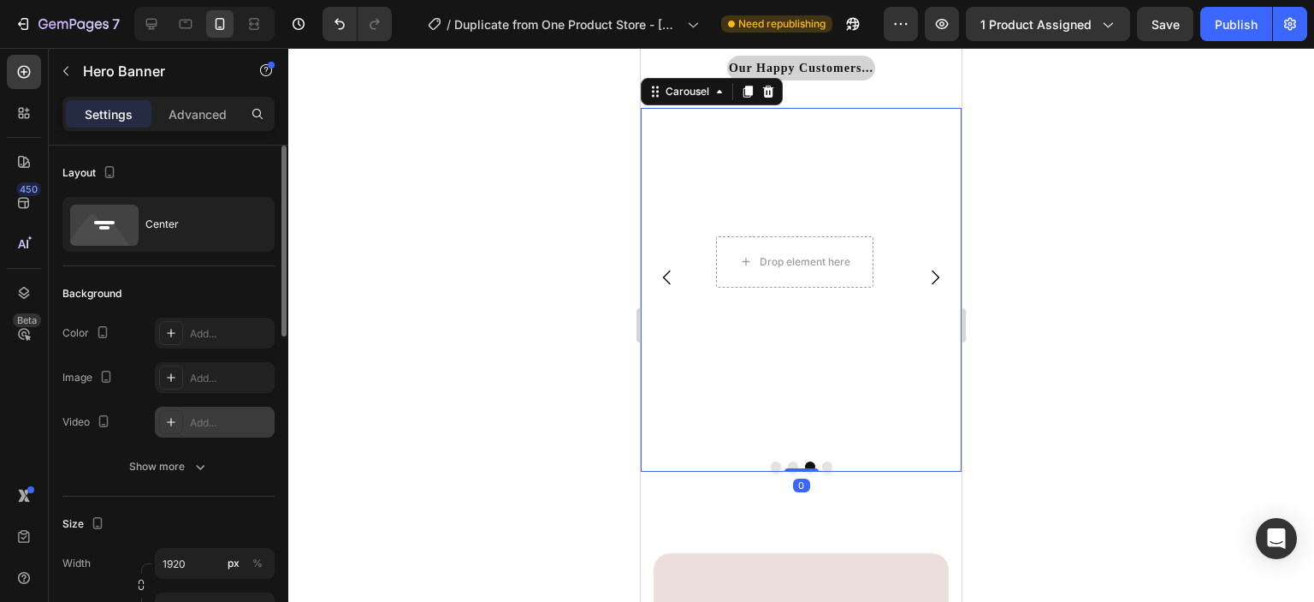
click at [932, 273] on icon "Carousel Next Arrow" at bounding box center [936, 277] width 8 height 15
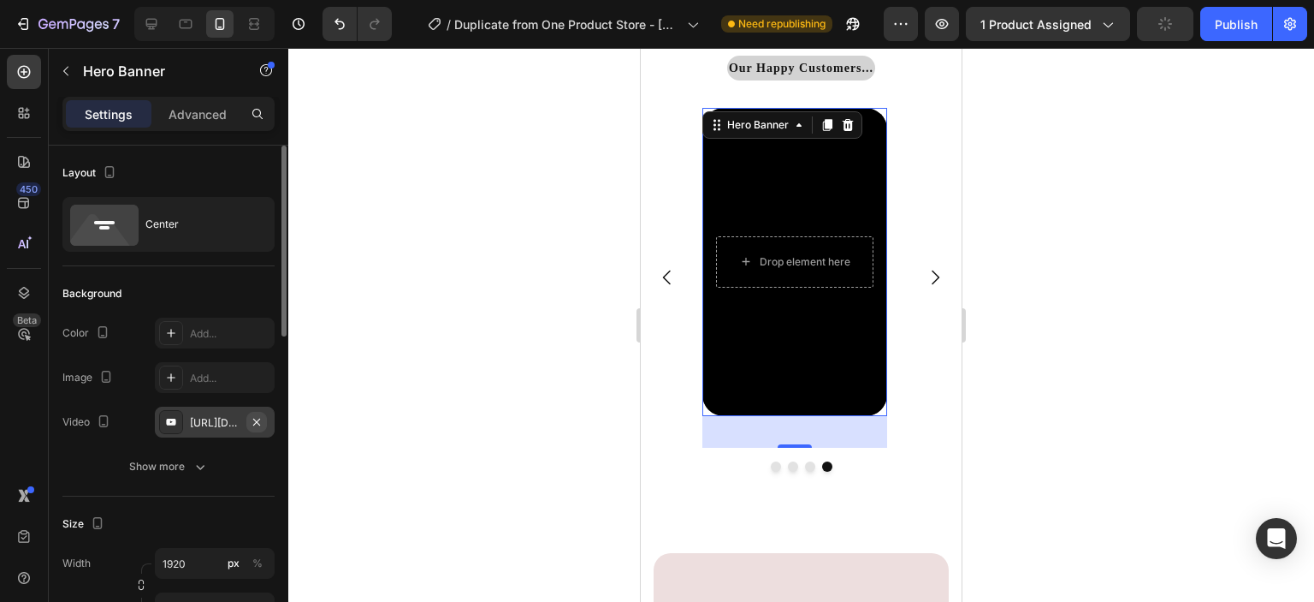
click at [253, 423] on icon "button" at bounding box center [257, 422] width 14 height 14
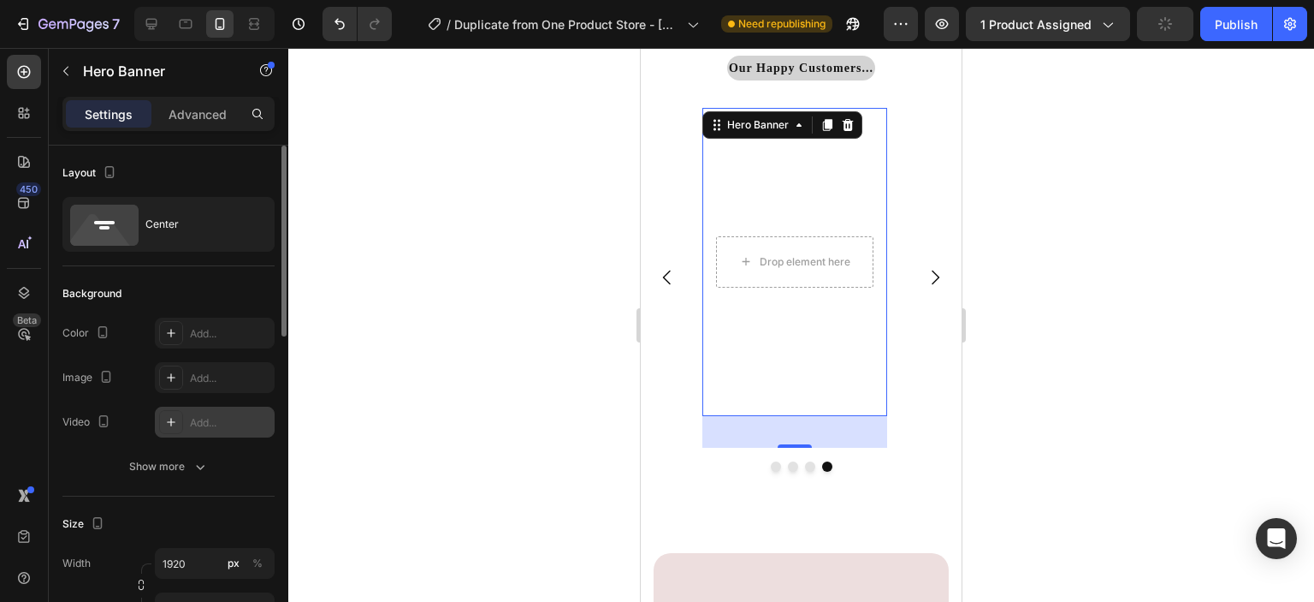
click at [467, 396] on div at bounding box center [801, 325] width 1026 height 554
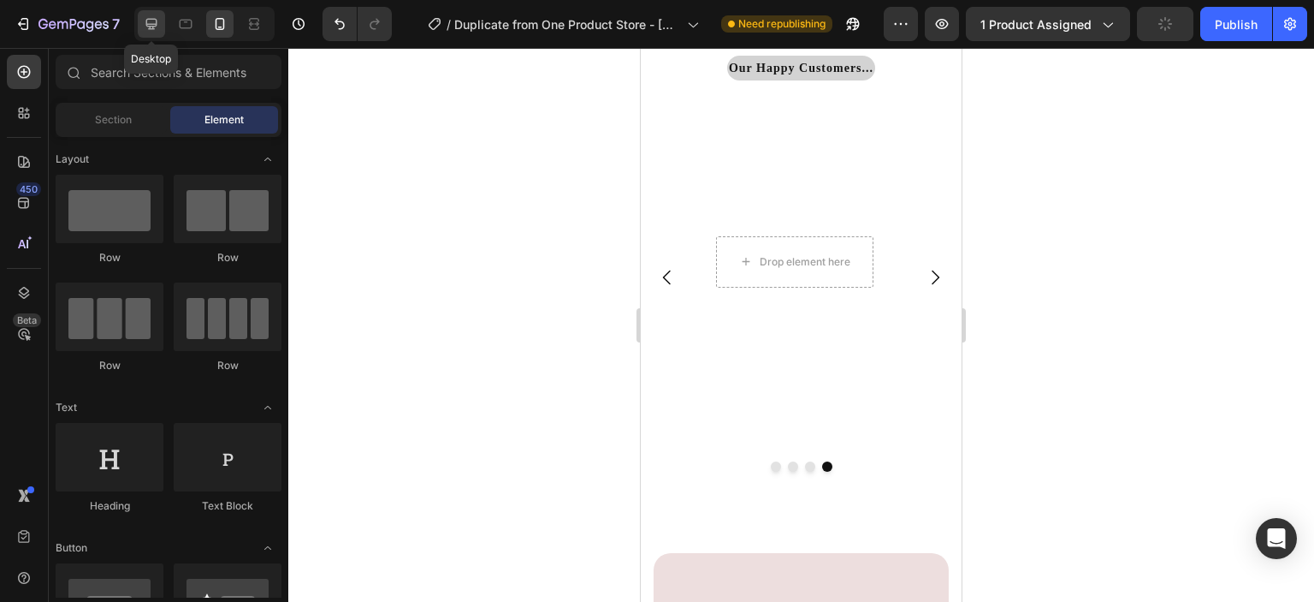
click at [164, 30] on div at bounding box center [151, 23] width 27 height 27
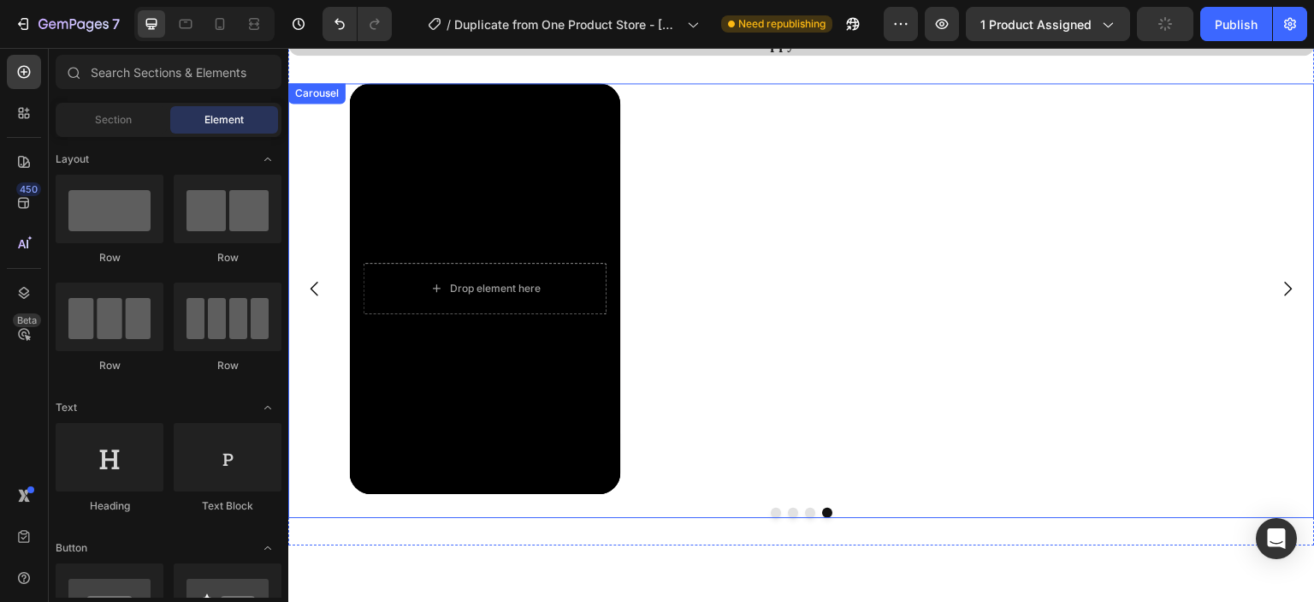
click at [771, 511] on button "Dot" at bounding box center [776, 512] width 10 height 10
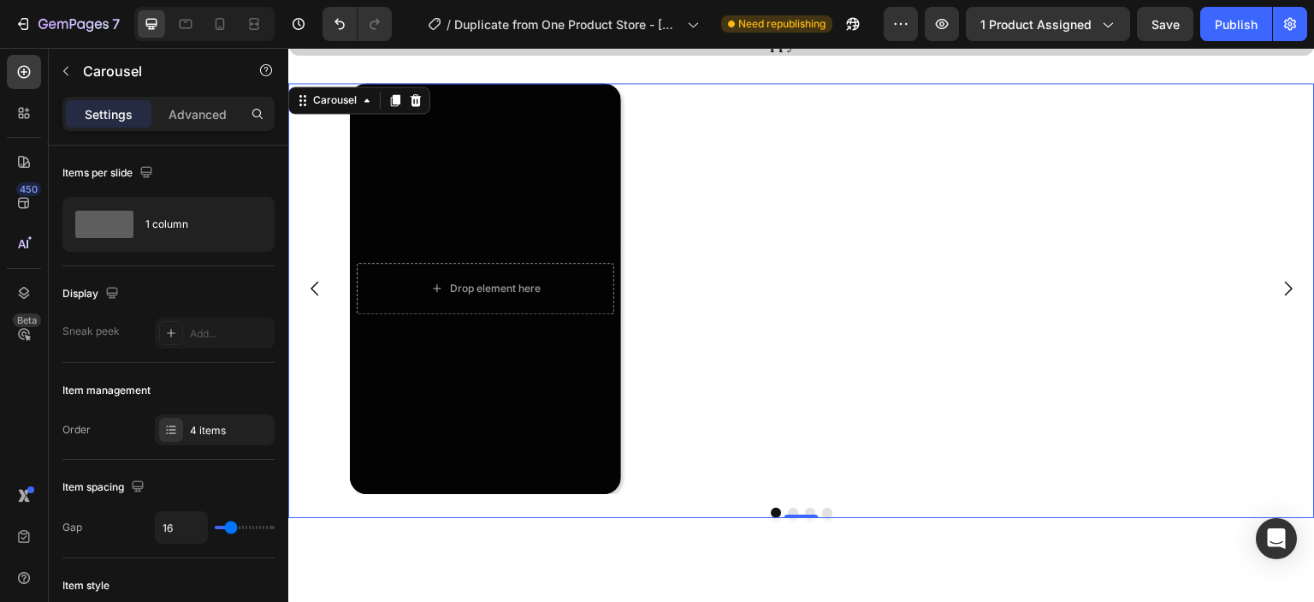
click at [1278, 291] on icon "Carousel Next Arrow" at bounding box center [1288, 288] width 21 height 21
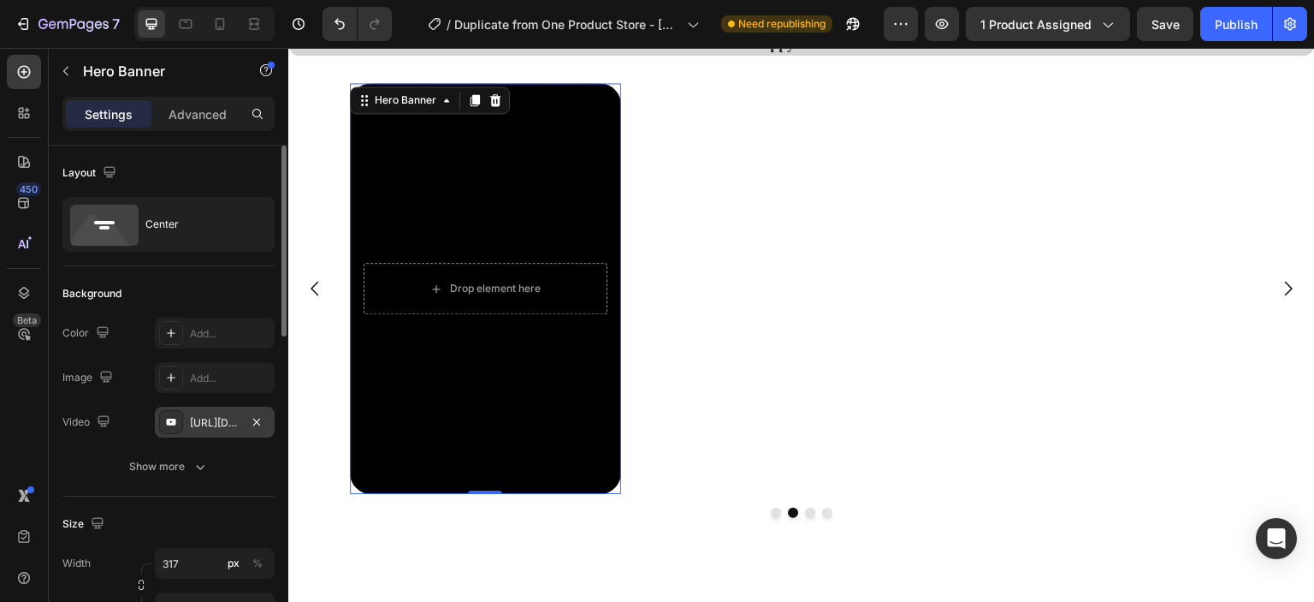
click at [233, 426] on div "[URL][DOMAIN_NAME]" at bounding box center [215, 422] width 50 height 15
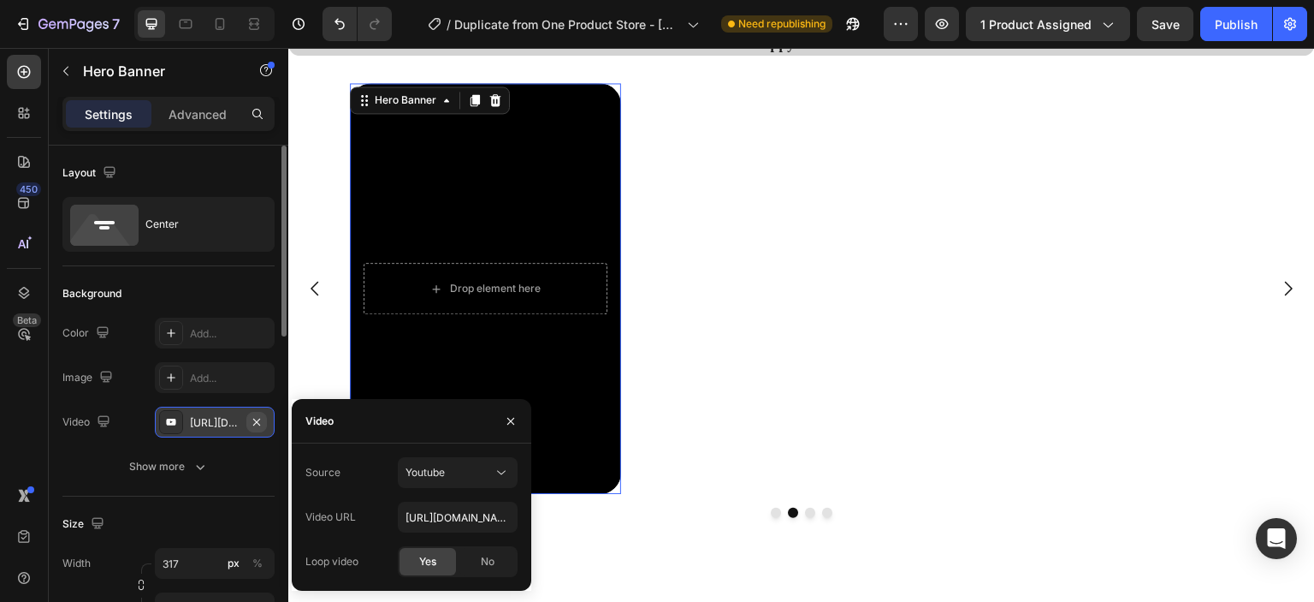
click at [258, 425] on icon "button" at bounding box center [257, 422] width 14 height 14
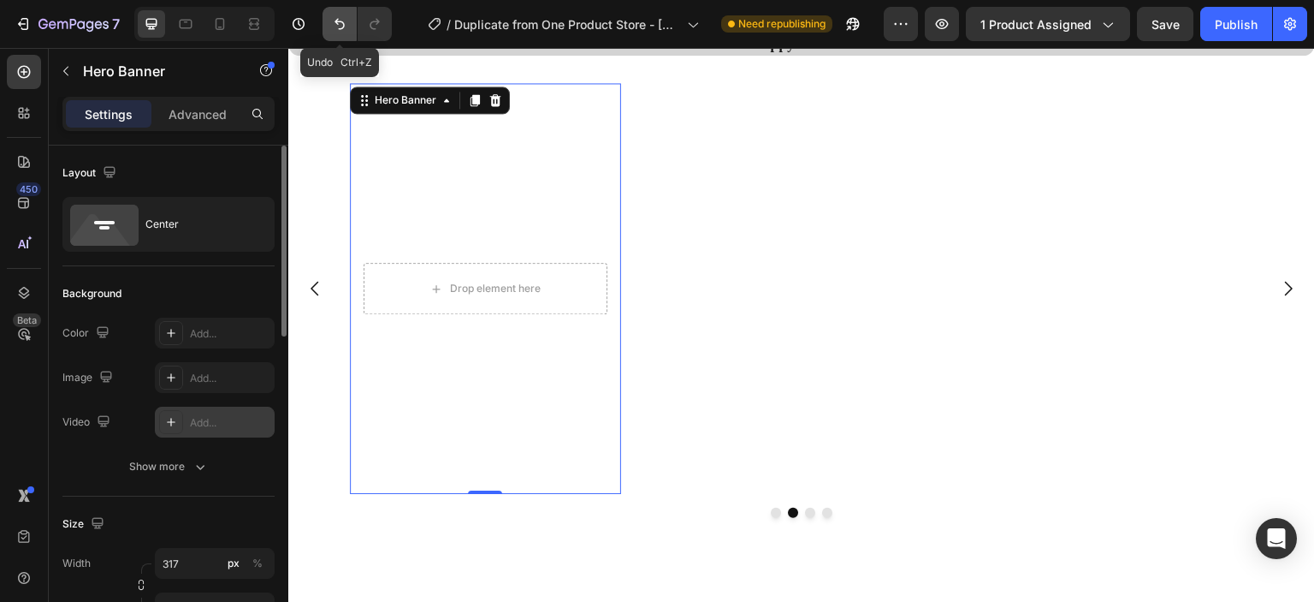
click at [340, 30] on icon "Undo/Redo" at bounding box center [339, 23] width 17 height 17
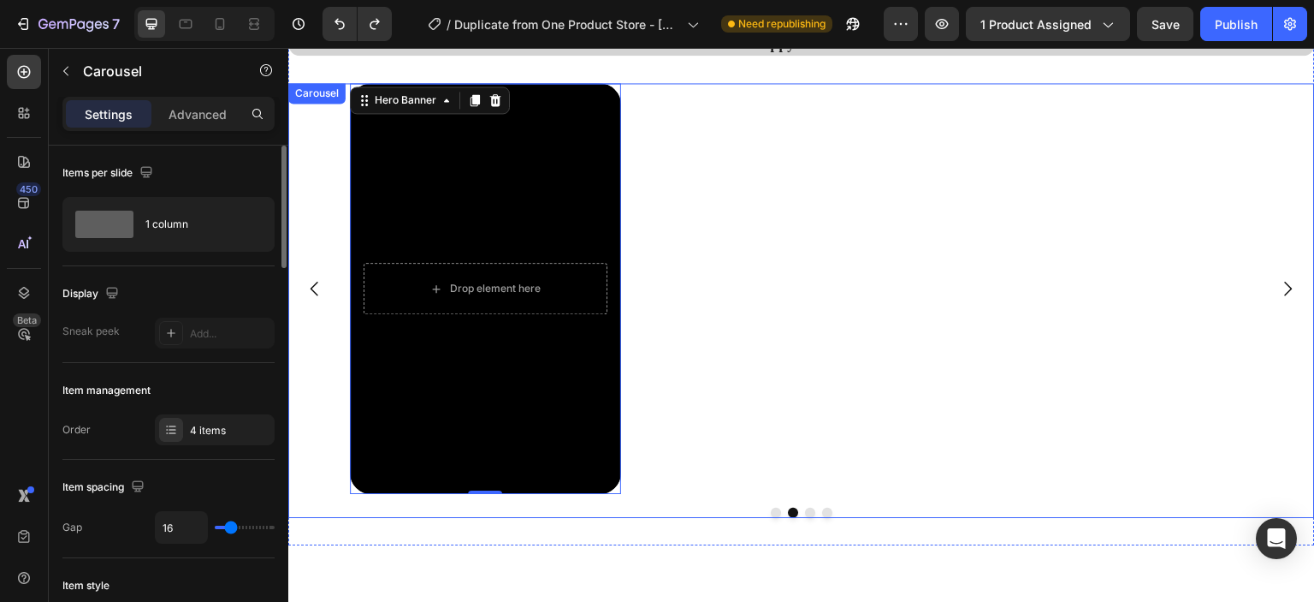
click at [805, 510] on button "Dot" at bounding box center [810, 512] width 10 height 10
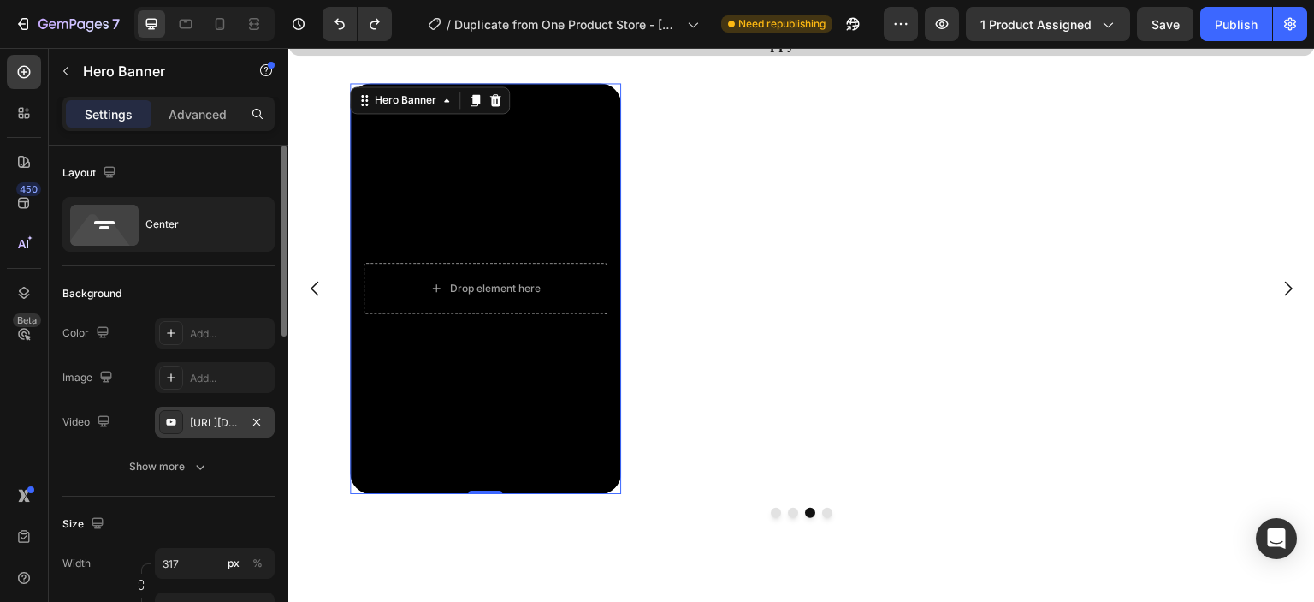
click at [233, 412] on div "[URL][DOMAIN_NAME]" at bounding box center [215, 421] width 120 height 31
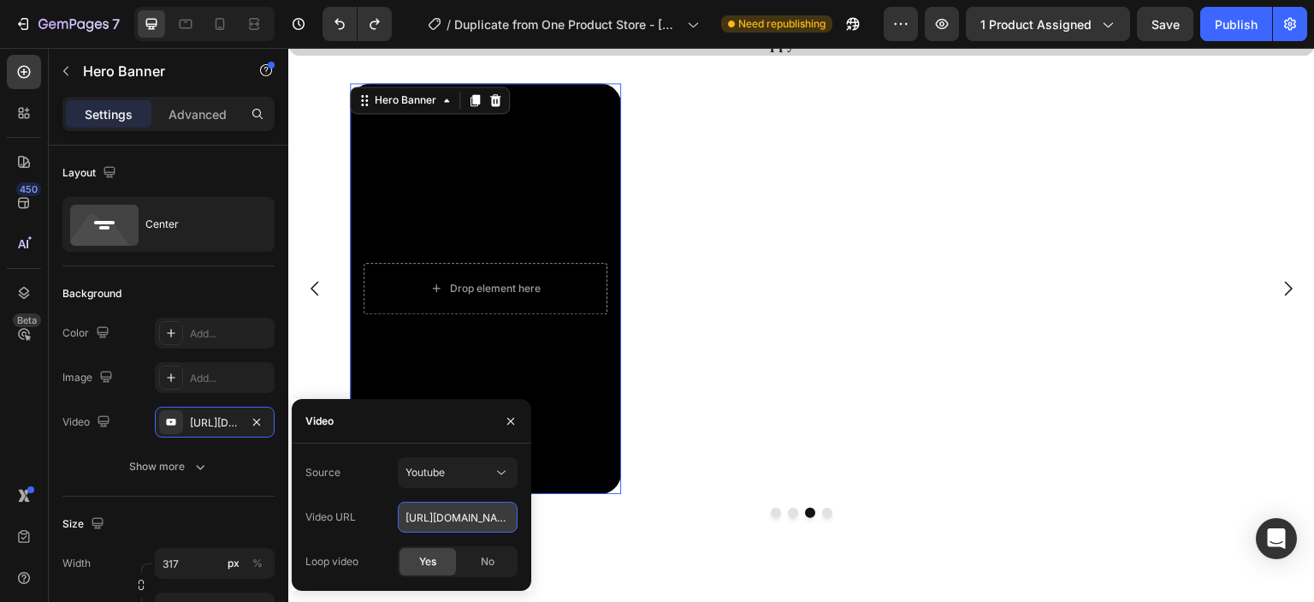
click at [486, 507] on input "[URL][DOMAIN_NAME]" at bounding box center [458, 516] width 120 height 31
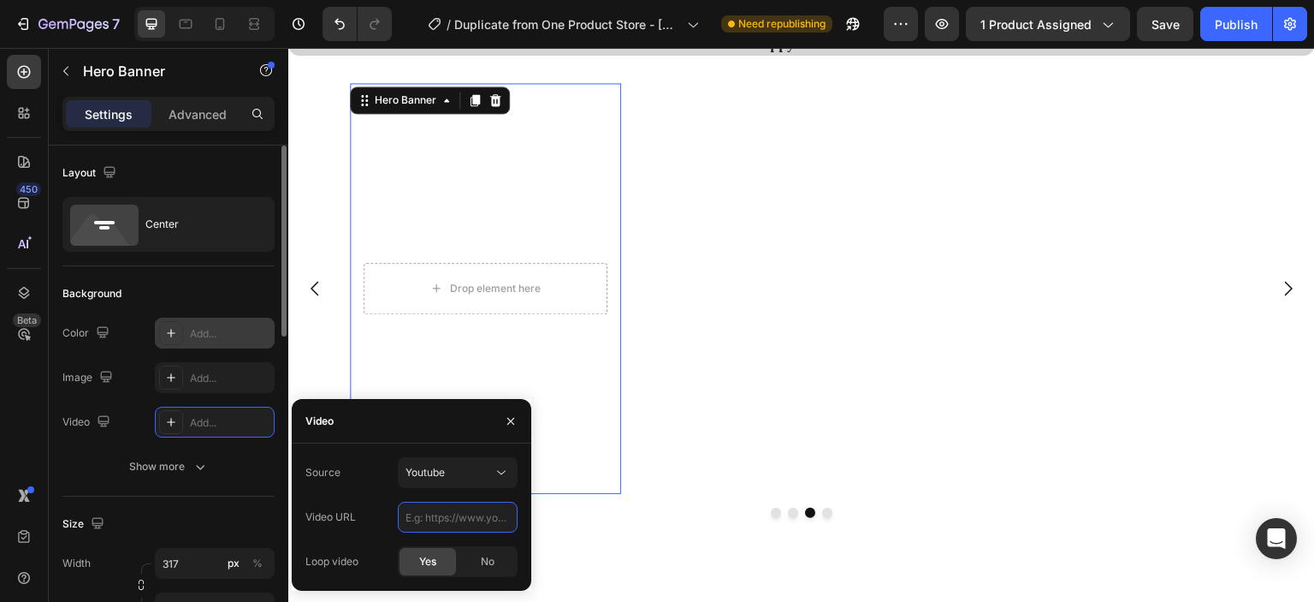
paste input "[URL][DOMAIN_NAME]"
type input "[URL][DOMAIN_NAME]"
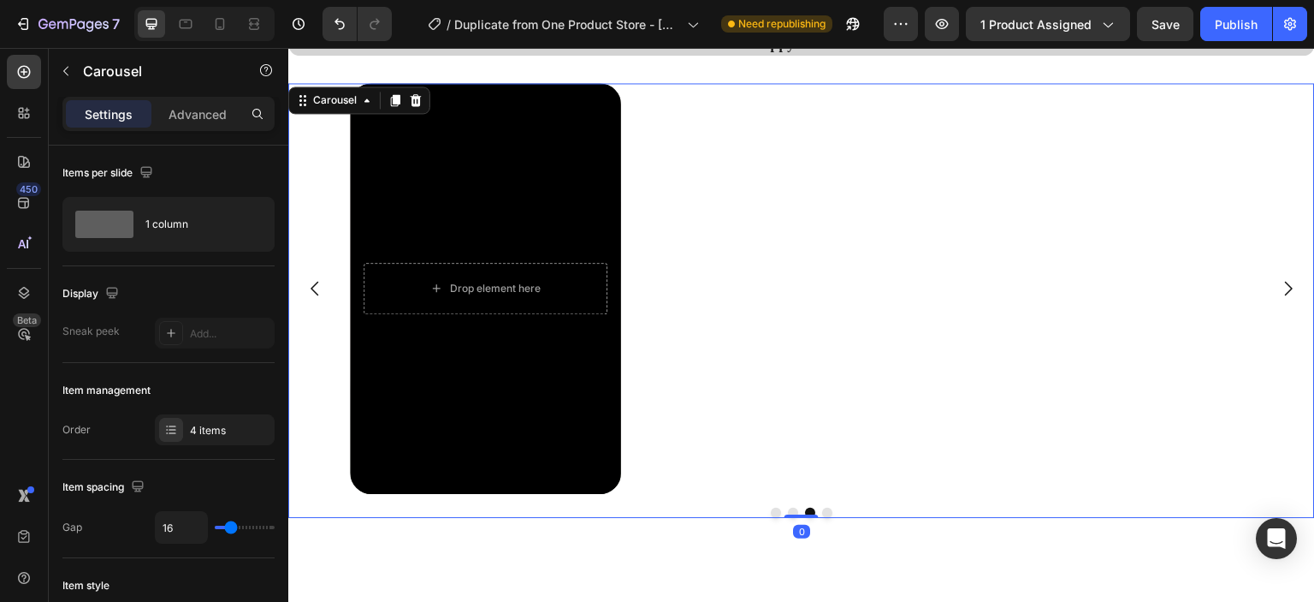
click at [882, 483] on div "Drop element here Hero Banner" at bounding box center [795, 288] width 891 height 411
click at [823, 511] on button "Dot" at bounding box center [827, 512] width 10 height 10
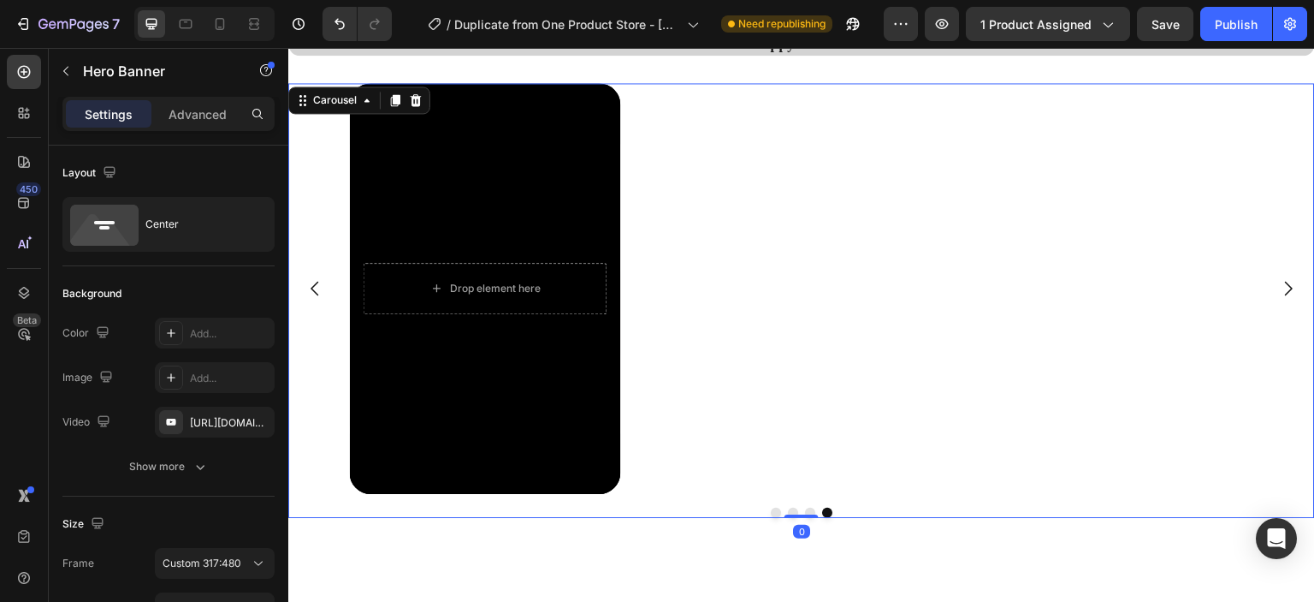
click at [316, 286] on icon "Carousel Back Arrow" at bounding box center [315, 288] width 21 height 21
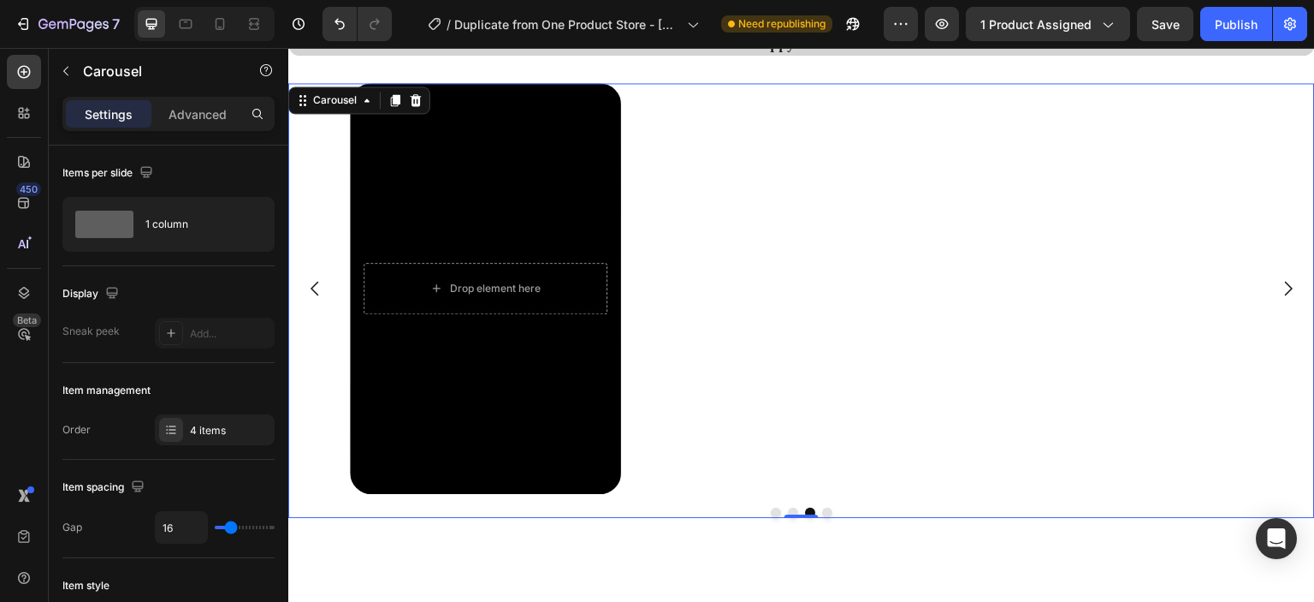
click at [822, 514] on button "Dot" at bounding box center [827, 512] width 10 height 10
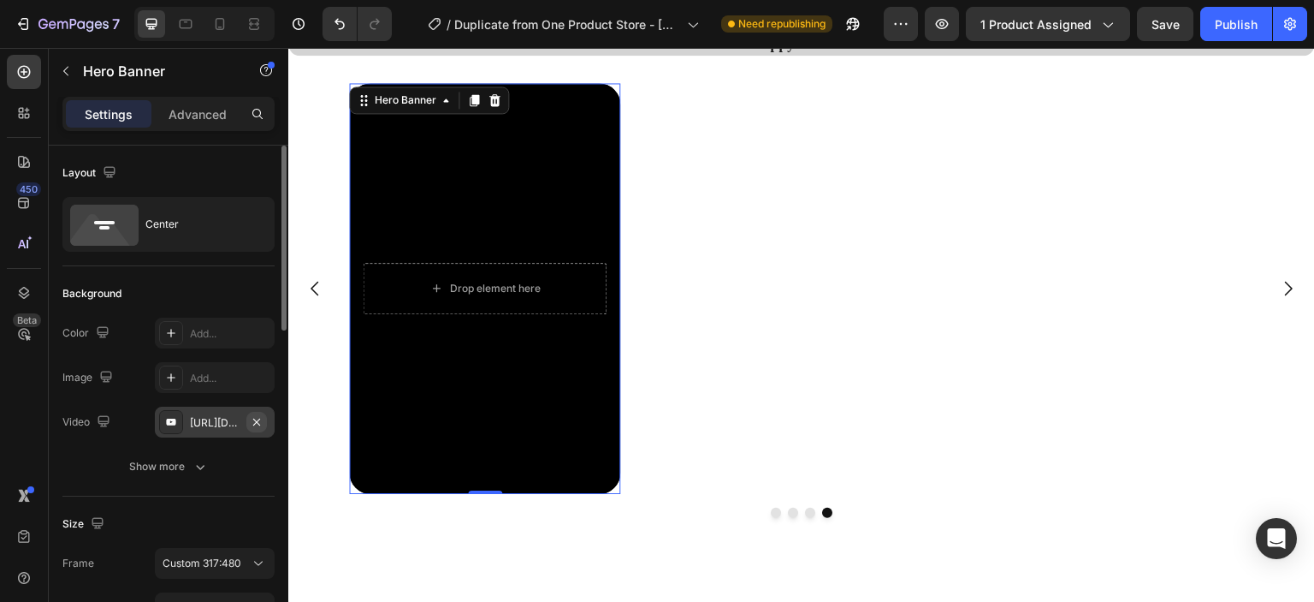
click at [246, 413] on div at bounding box center [256, 422] width 21 height 21
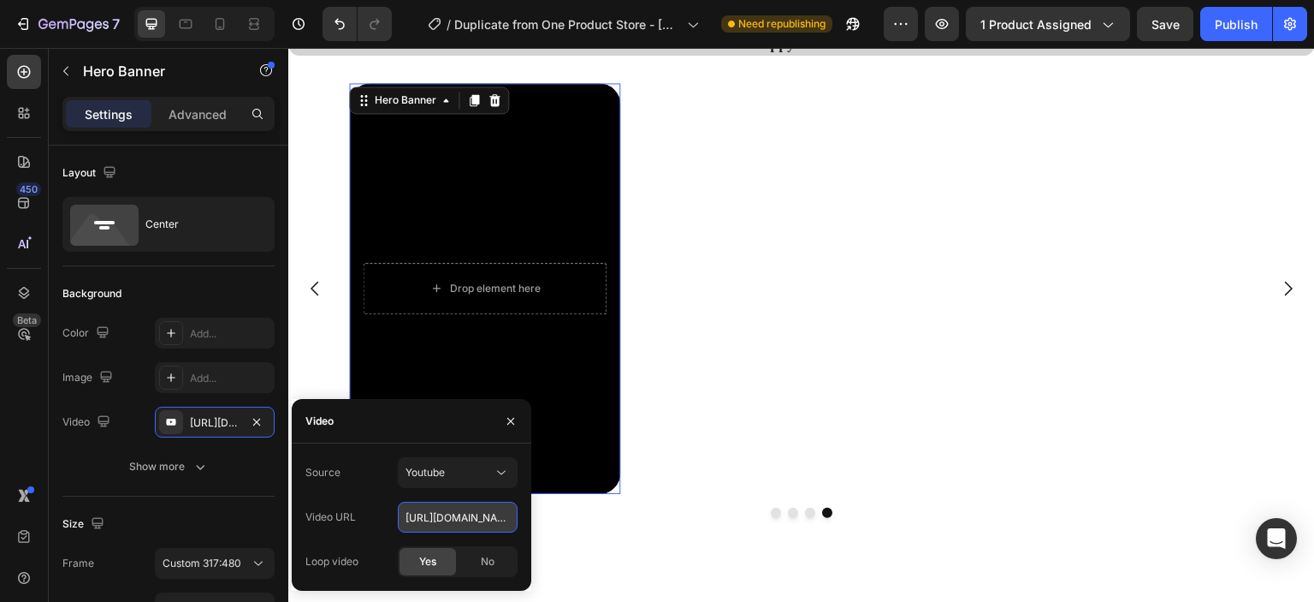
click at [486, 523] on input "[URL][DOMAIN_NAME]" at bounding box center [458, 516] width 120 height 31
paste input "[URL][DOMAIN_NAME]"
type input "[URL][DOMAIN_NAME]"
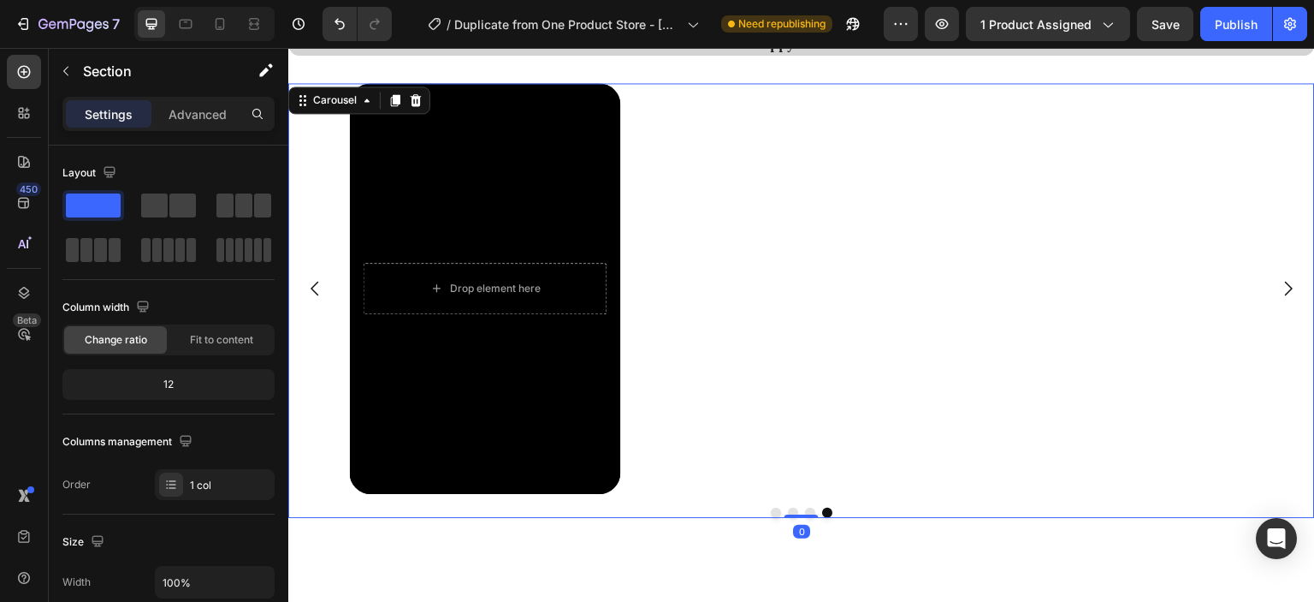
click at [805, 509] on button "Dot" at bounding box center [810, 512] width 10 height 10
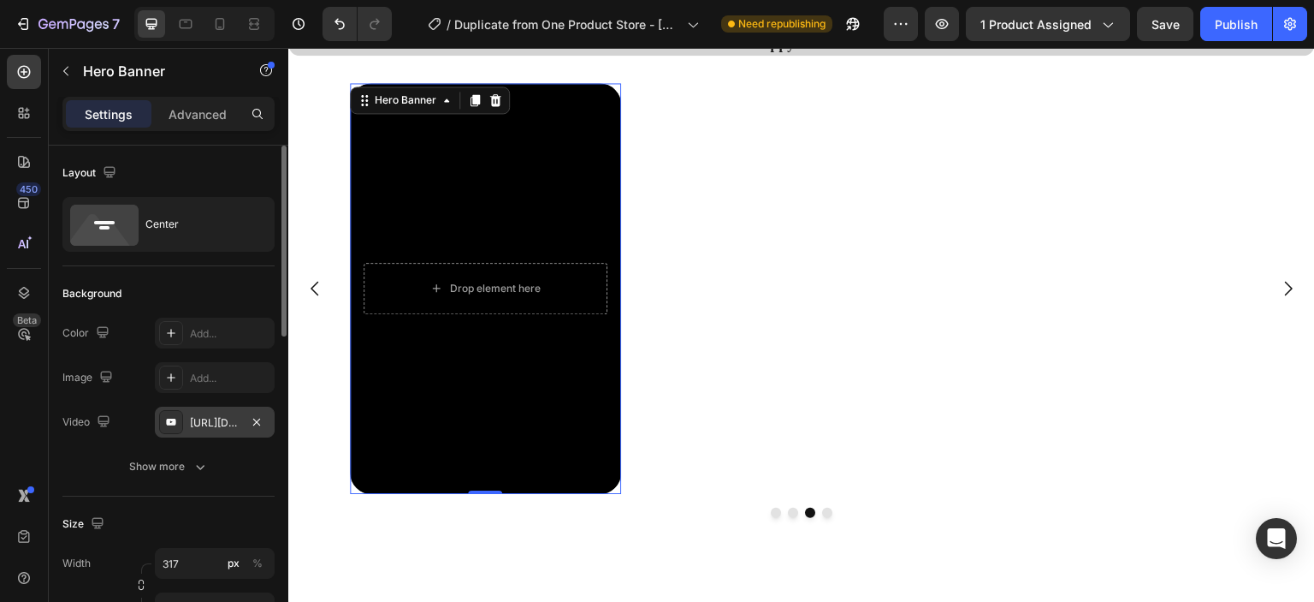
click at [227, 422] on div "[URL][DOMAIN_NAME]" at bounding box center [215, 422] width 50 height 15
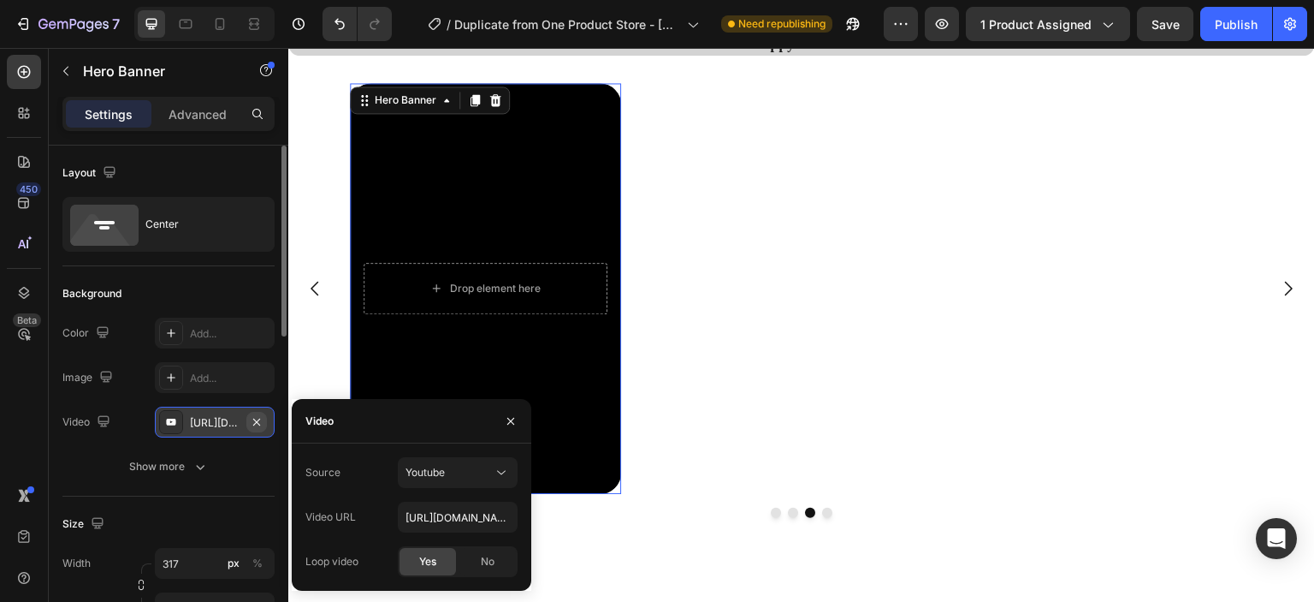
click at [257, 420] on icon "button" at bounding box center [256, 421] width 7 height 7
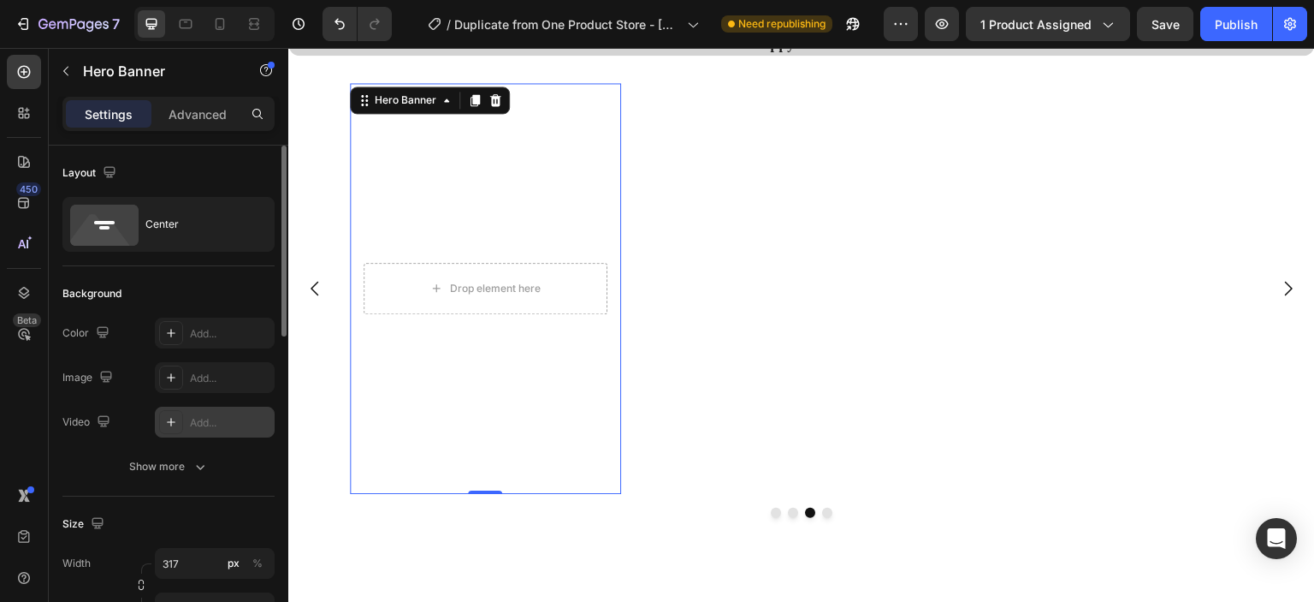
click at [243, 420] on div "Add..." at bounding box center [230, 422] width 80 height 15
type input "[URL][DOMAIN_NAME]"
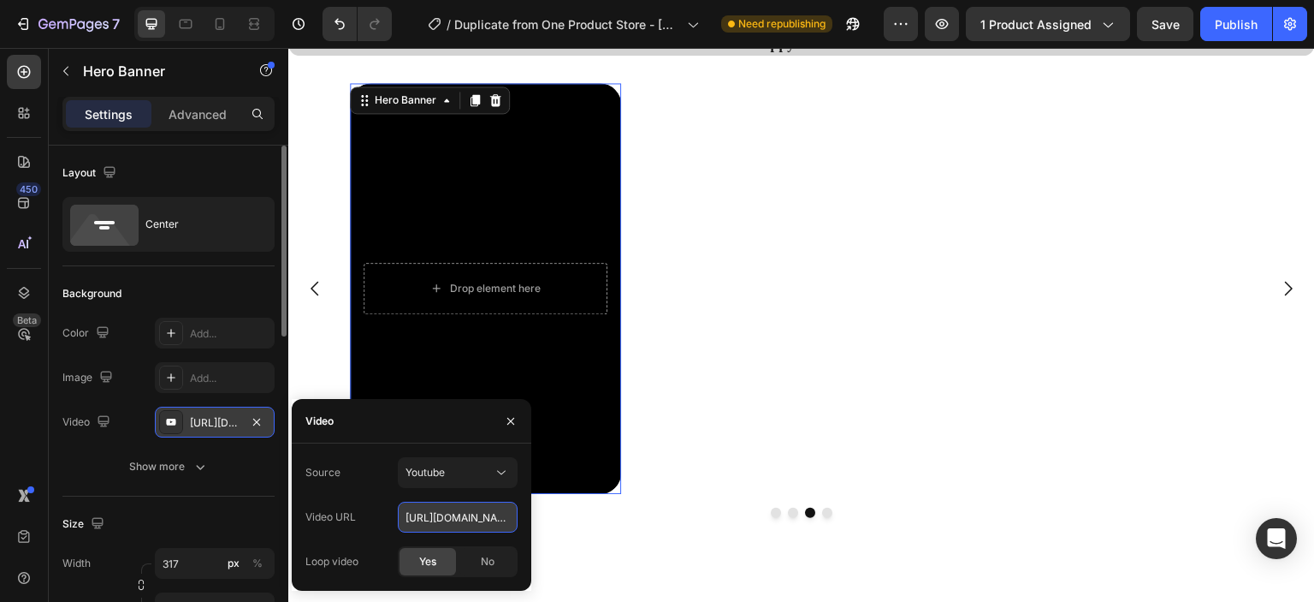
click at [443, 513] on input "[URL][DOMAIN_NAME]" at bounding box center [458, 516] width 120 height 31
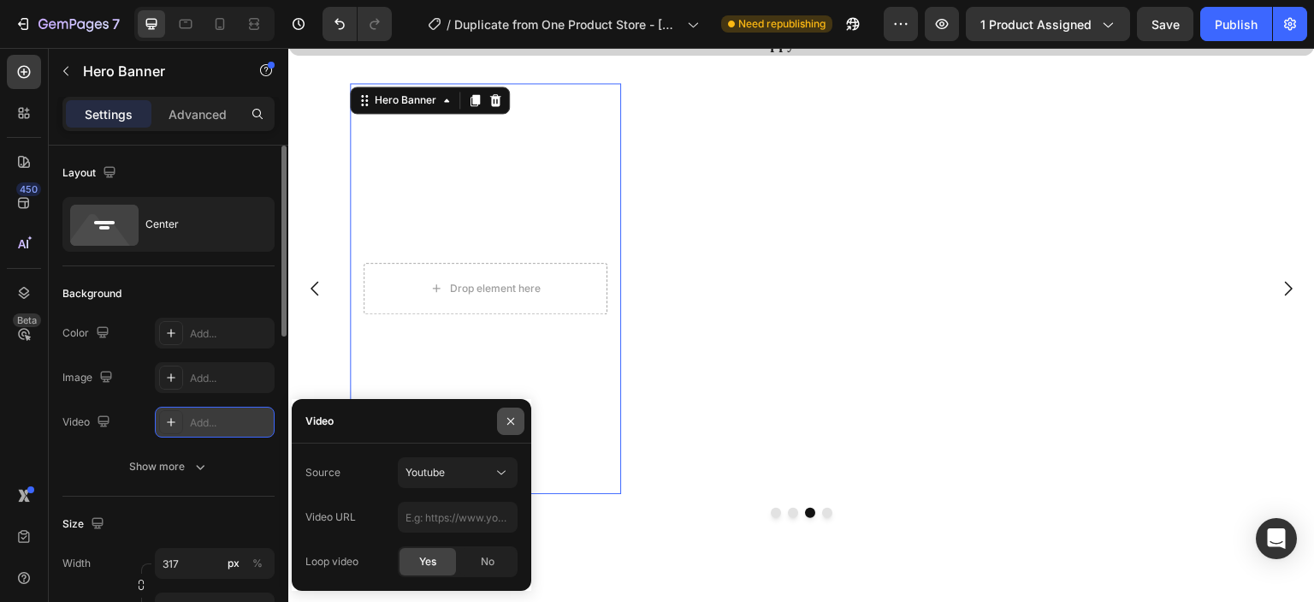
click at [508, 427] on icon "button" at bounding box center [511, 421] width 14 height 14
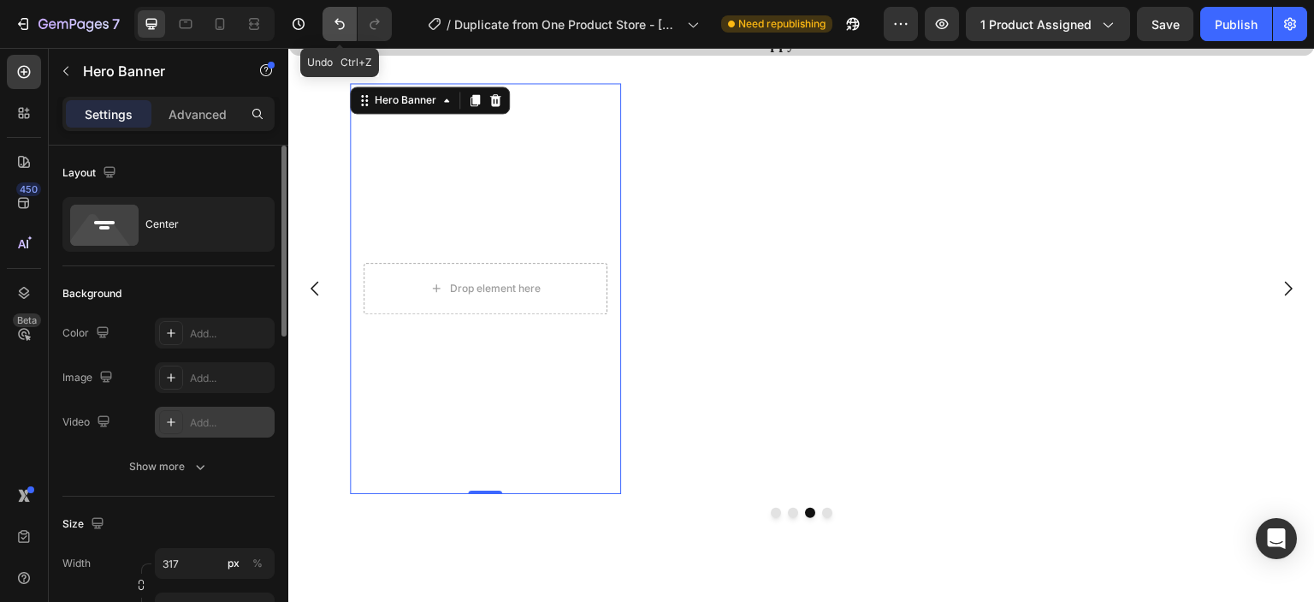
click at [339, 27] on icon "Undo/Redo" at bounding box center [339, 23] width 17 height 17
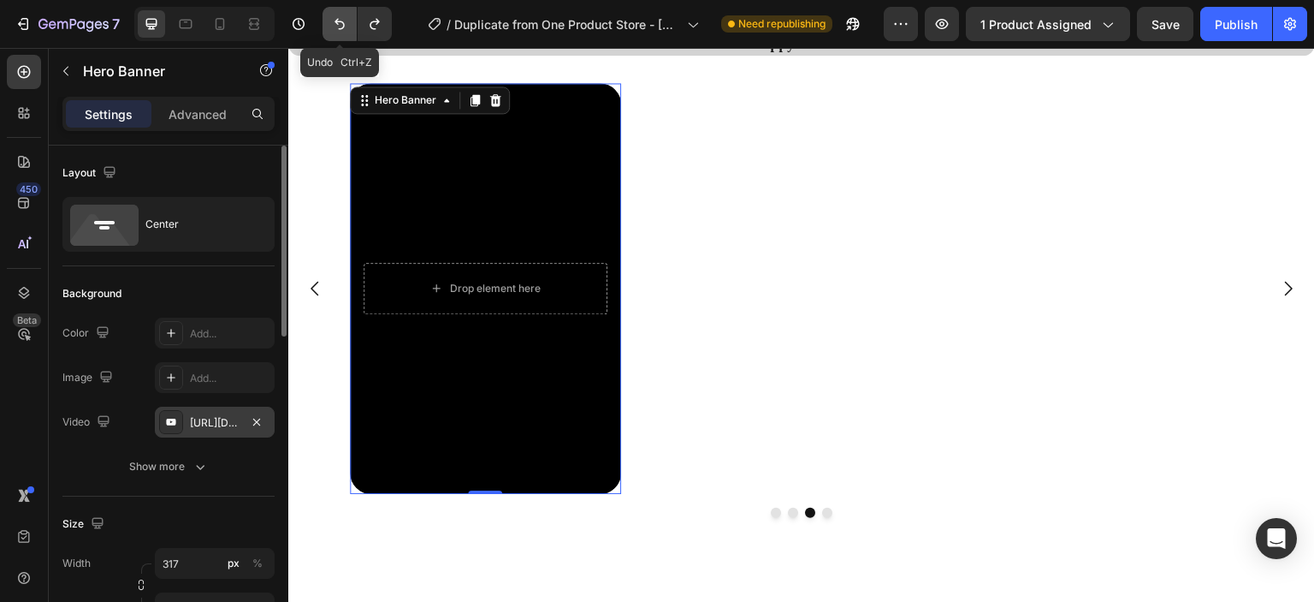
click at [349, 11] on button "Undo/Redo" at bounding box center [340, 24] width 34 height 34
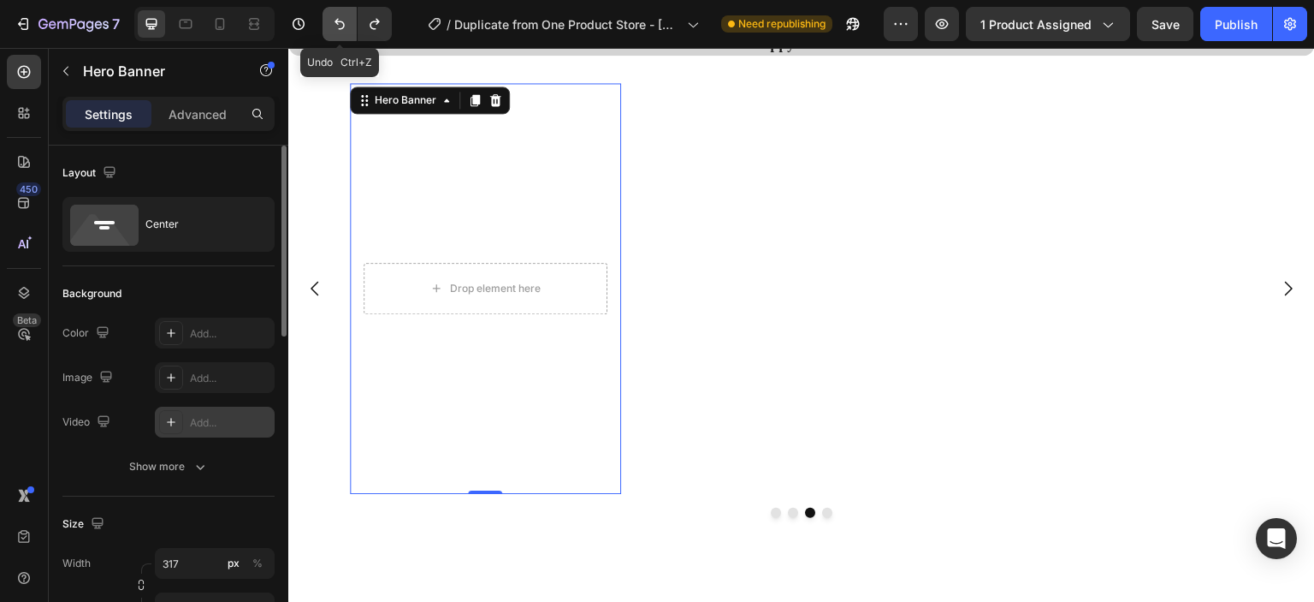
click at [349, 11] on button "Undo/Redo" at bounding box center [340, 24] width 34 height 34
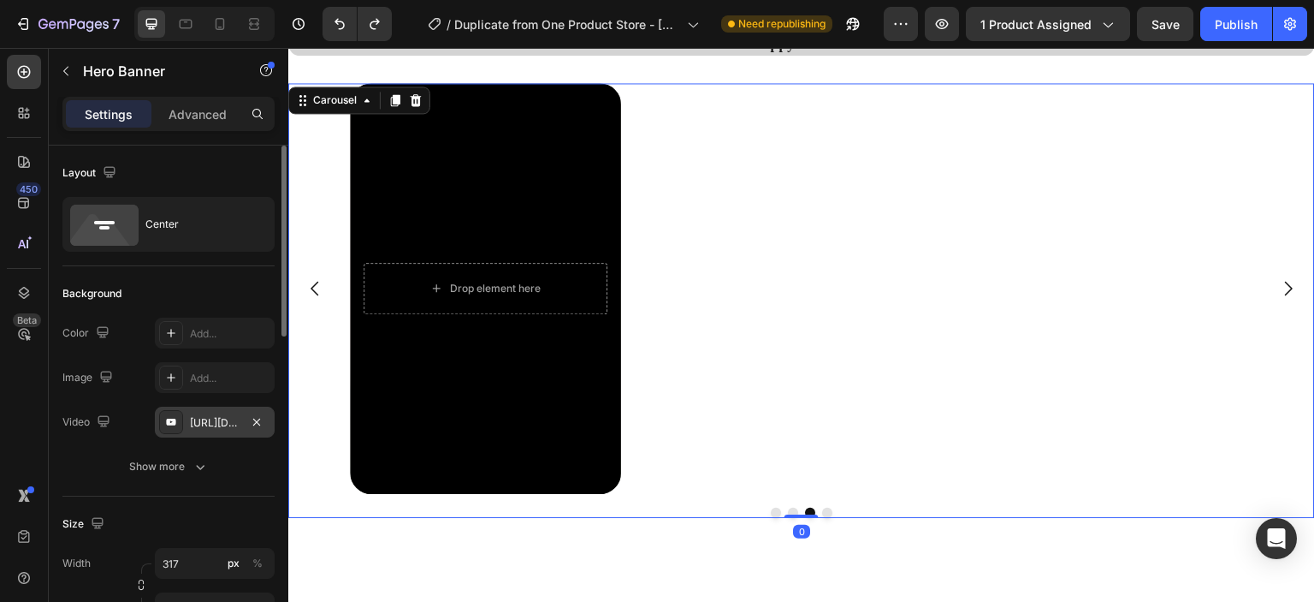
click at [822, 511] on button "Dot" at bounding box center [827, 512] width 10 height 10
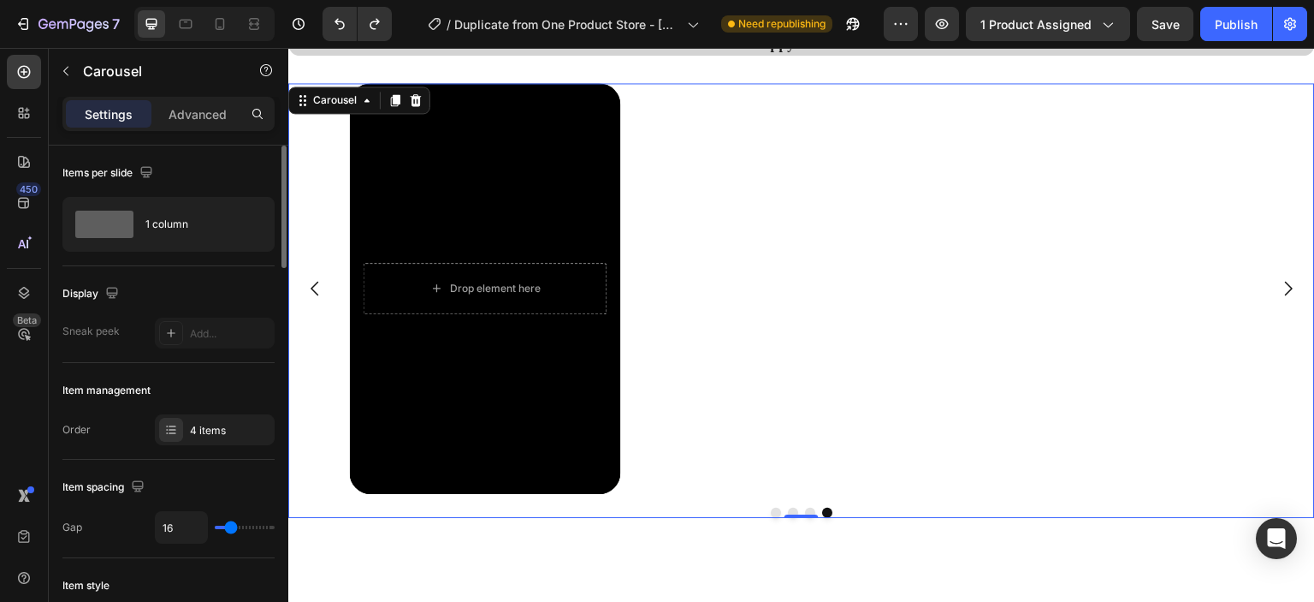
click at [806, 509] on button "Dot" at bounding box center [810, 512] width 10 height 10
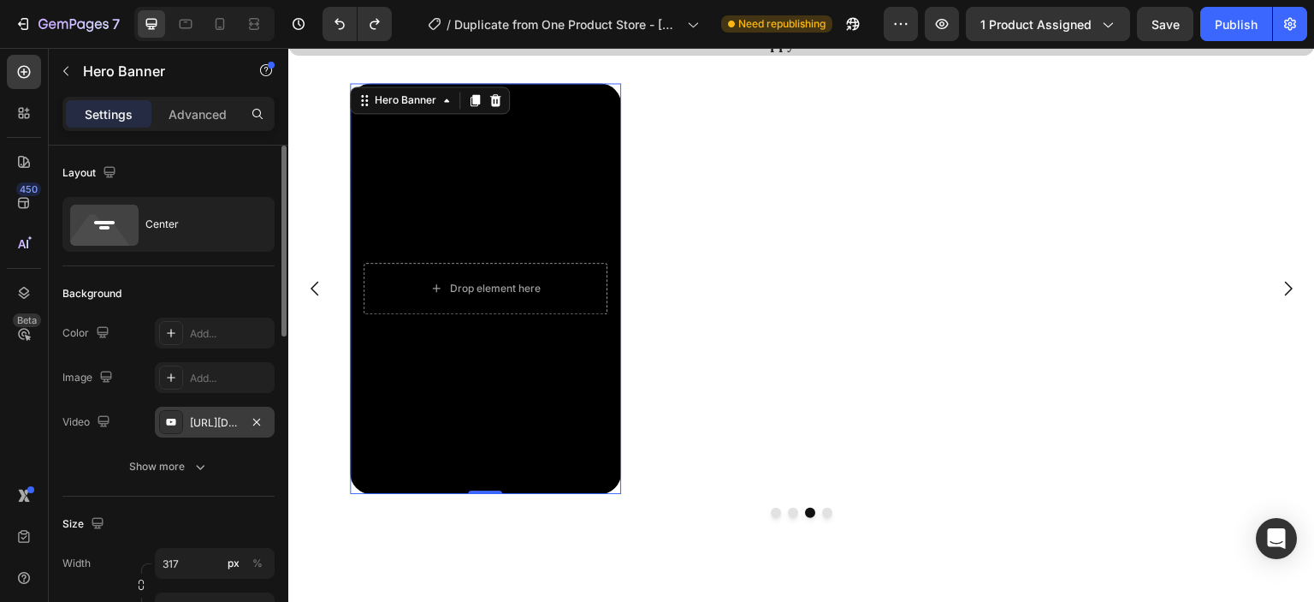
click at [244, 417] on div "[URL][DOMAIN_NAME]" at bounding box center [215, 421] width 120 height 31
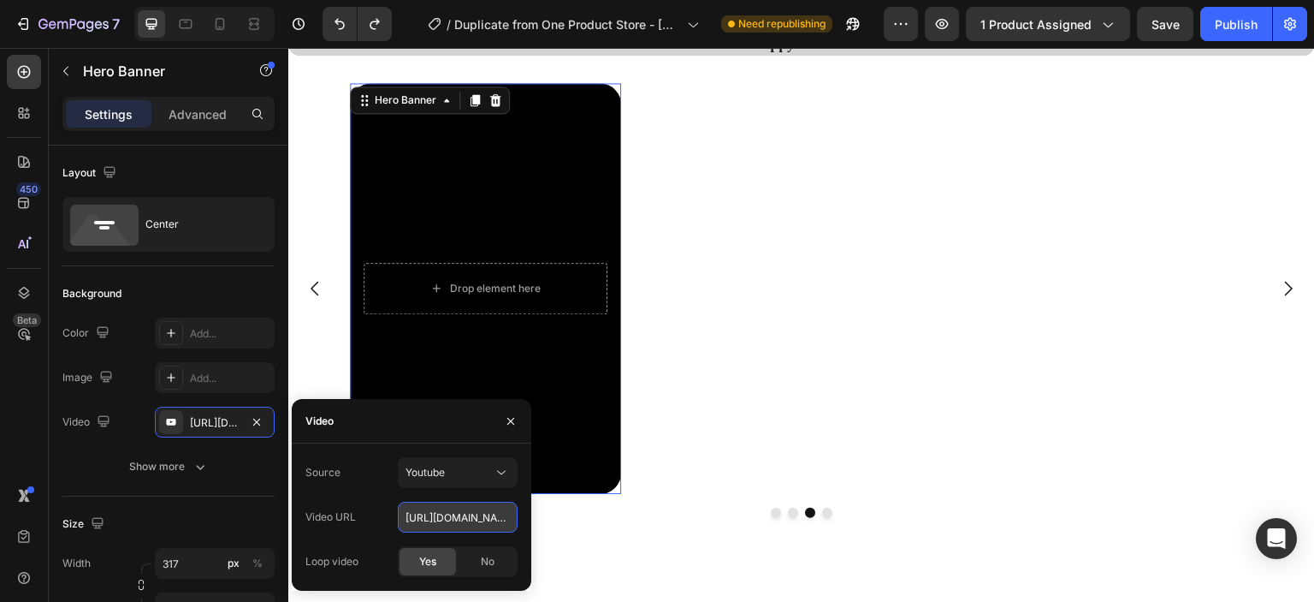
click at [478, 519] on input "[URL][DOMAIN_NAME]" at bounding box center [458, 516] width 120 height 31
paste input "[URL][DOMAIN_NAME]"
type input "[URL][DOMAIN_NAME]"
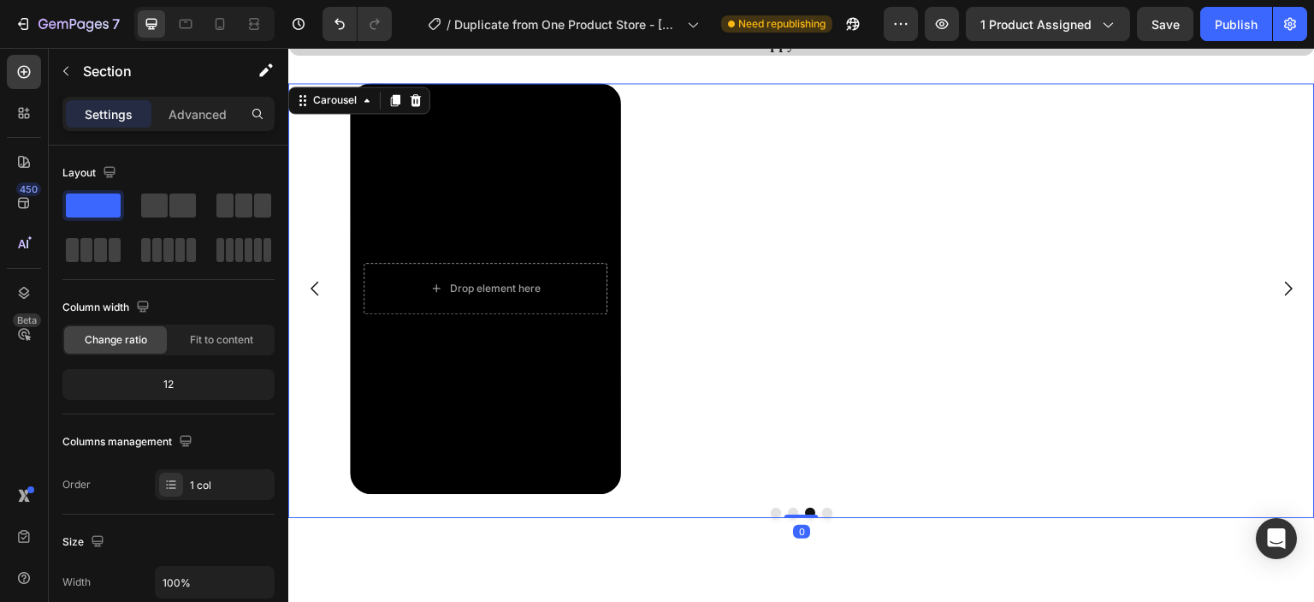
click at [320, 284] on icon "Carousel Back Arrow" at bounding box center [315, 288] width 21 height 21
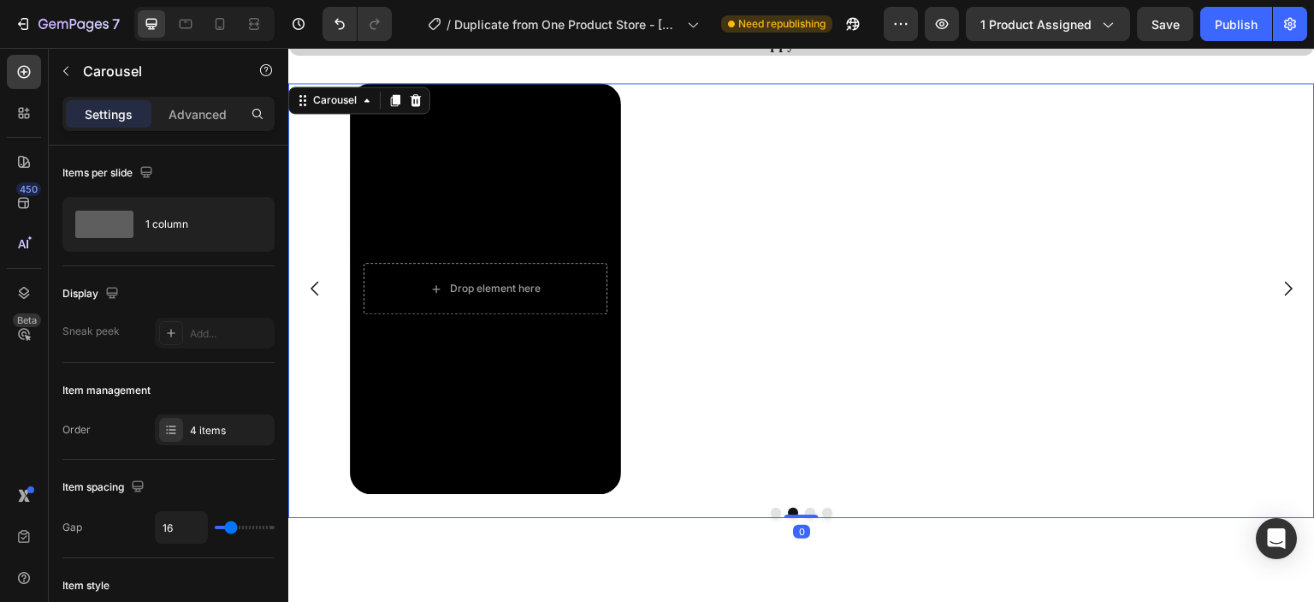
click at [320, 284] on icon "Carousel Back Arrow" at bounding box center [315, 288] width 21 height 21
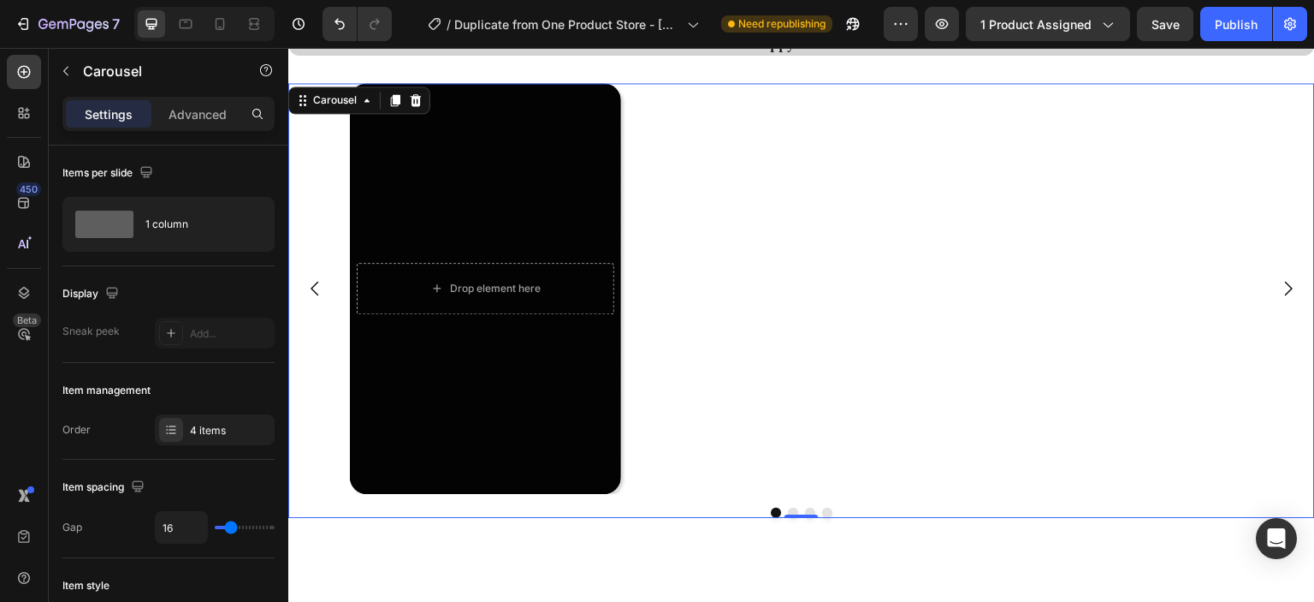
click at [320, 284] on icon "Carousel Back Arrow" at bounding box center [315, 288] width 21 height 21
click at [212, 27] on icon at bounding box center [219, 23] width 17 height 17
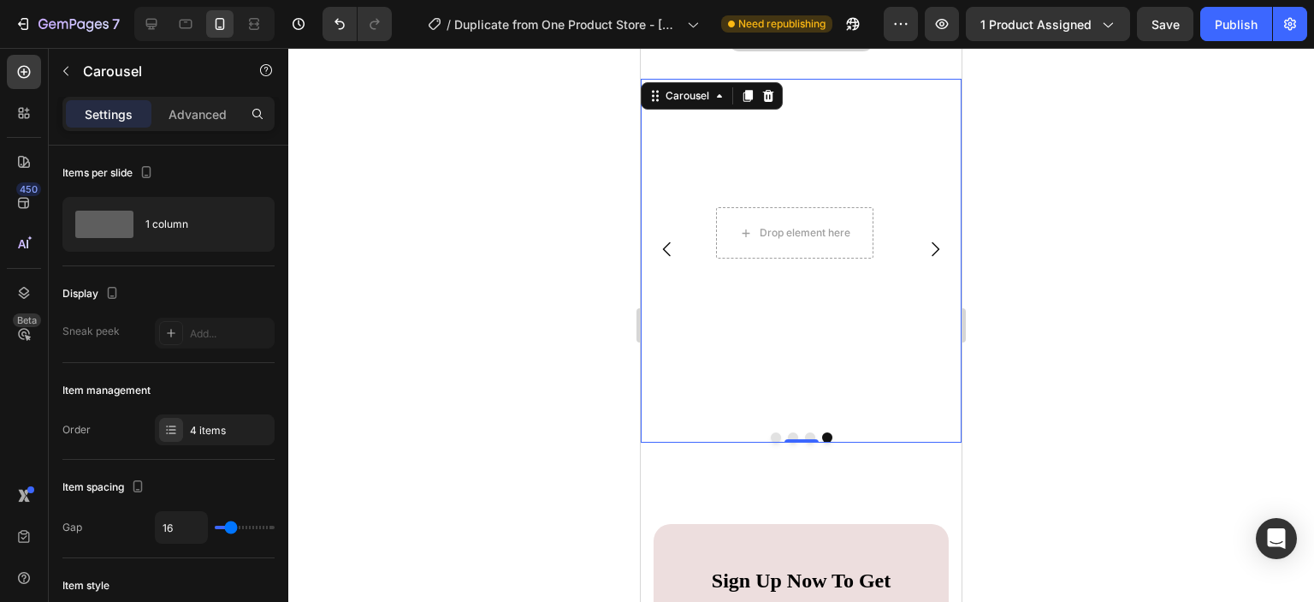
scroll to position [4274, 0]
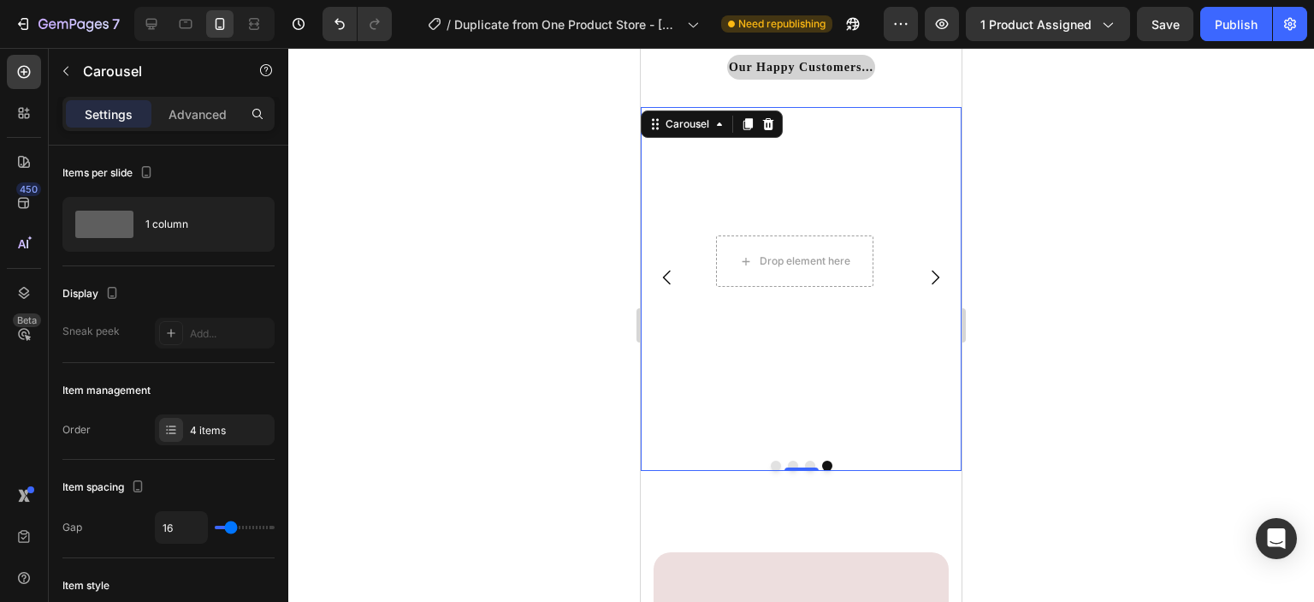
click at [771, 466] on button "Dot" at bounding box center [776, 465] width 10 height 10
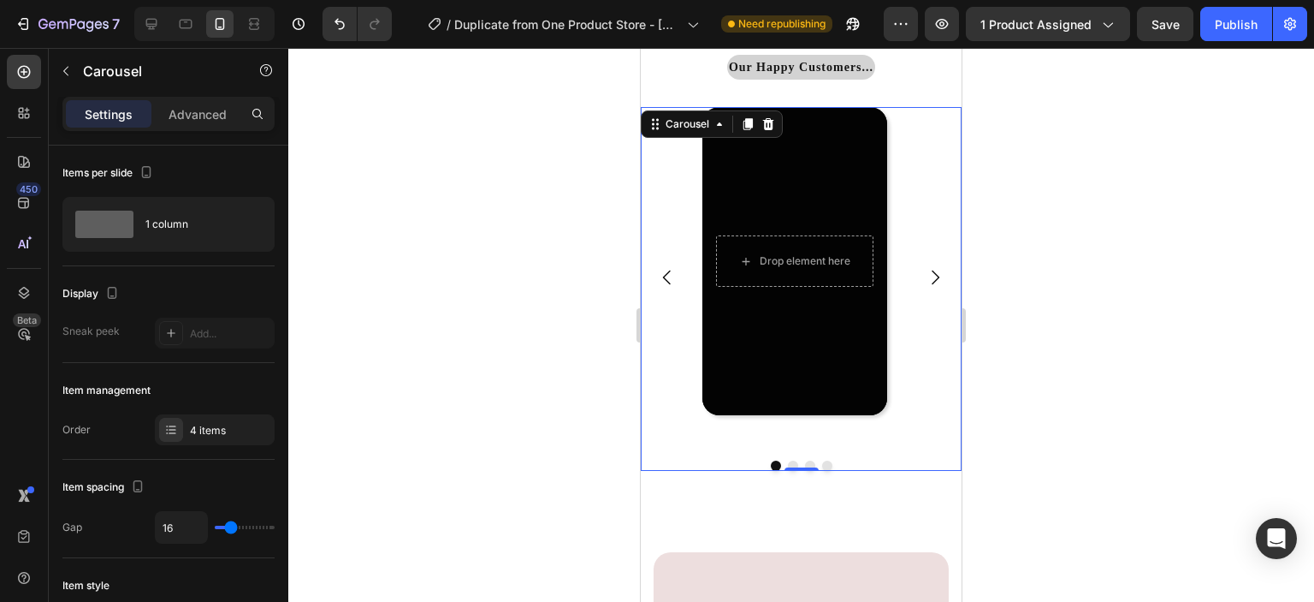
click at [925, 279] on icon "Carousel Next Arrow" at bounding box center [935, 277] width 21 height 21
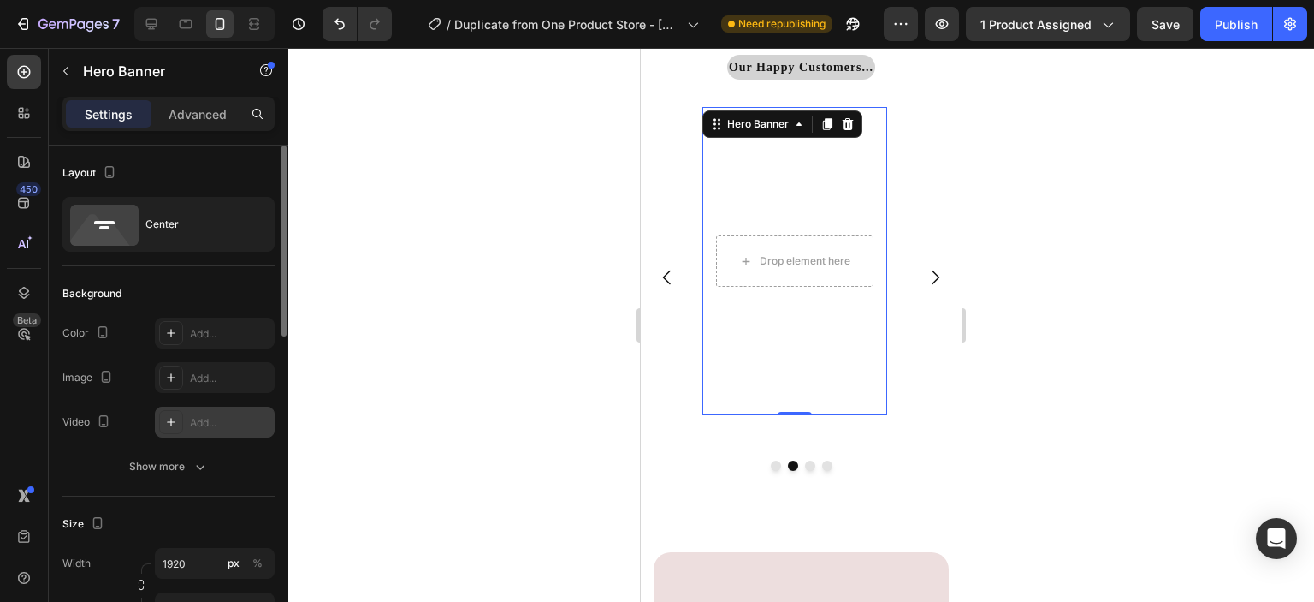
click at [200, 423] on div "Add..." at bounding box center [230, 422] width 80 height 15
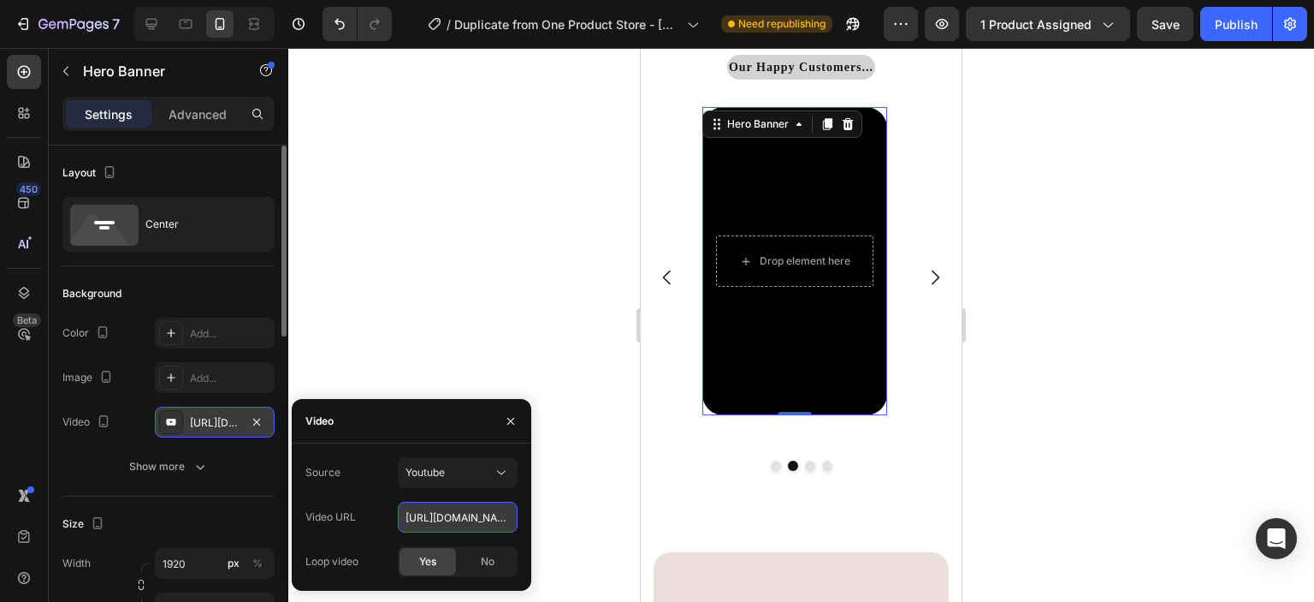
click at [452, 513] on input "[URL][DOMAIN_NAME]" at bounding box center [458, 516] width 120 height 31
paste input "[URL][DOMAIN_NAME]"
type input "[URL][DOMAIN_NAME]"
click at [573, 541] on div at bounding box center [801, 325] width 1026 height 554
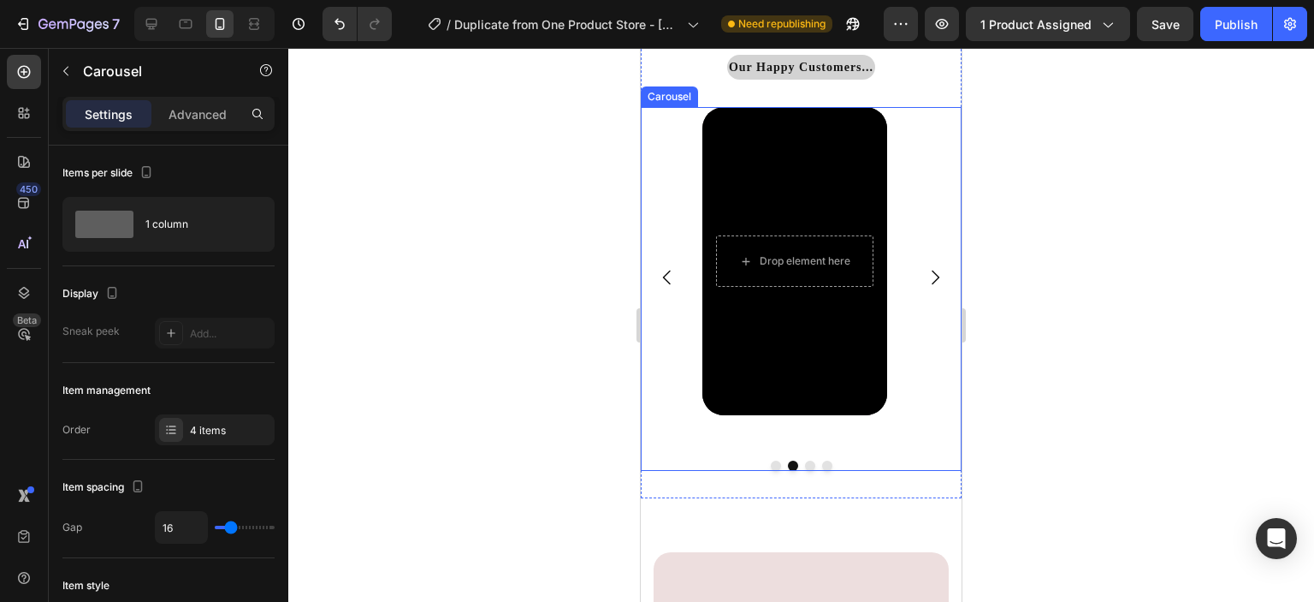
click at [805, 466] on button "Dot" at bounding box center [810, 465] width 10 height 10
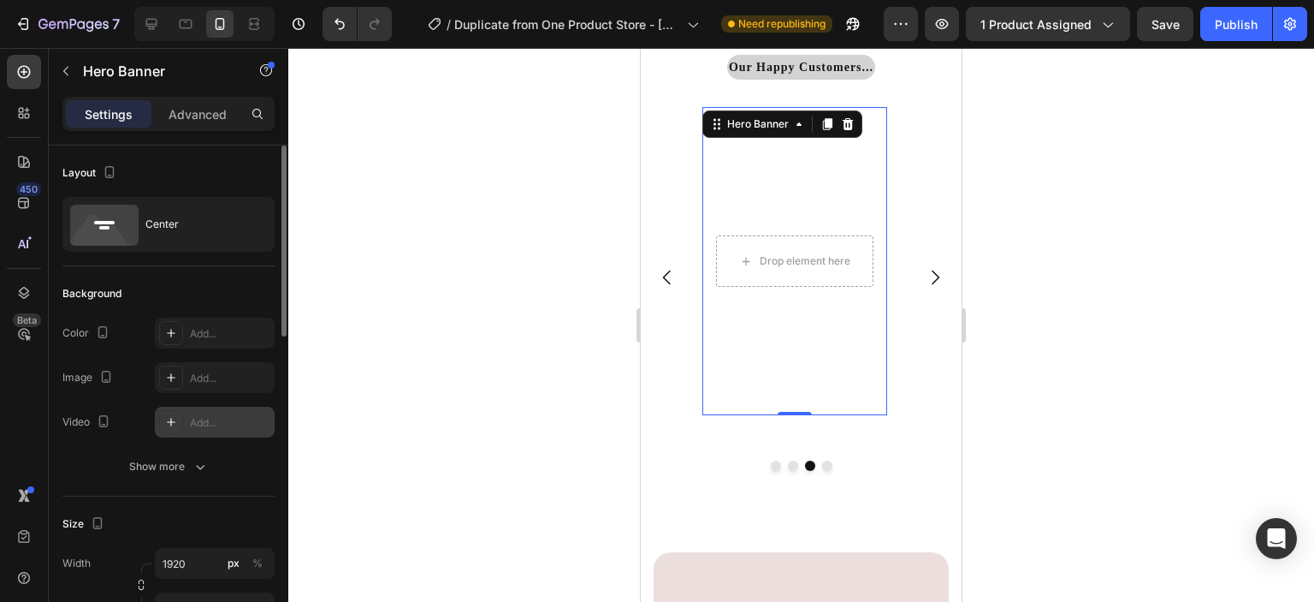
click at [180, 413] on div at bounding box center [171, 422] width 24 height 24
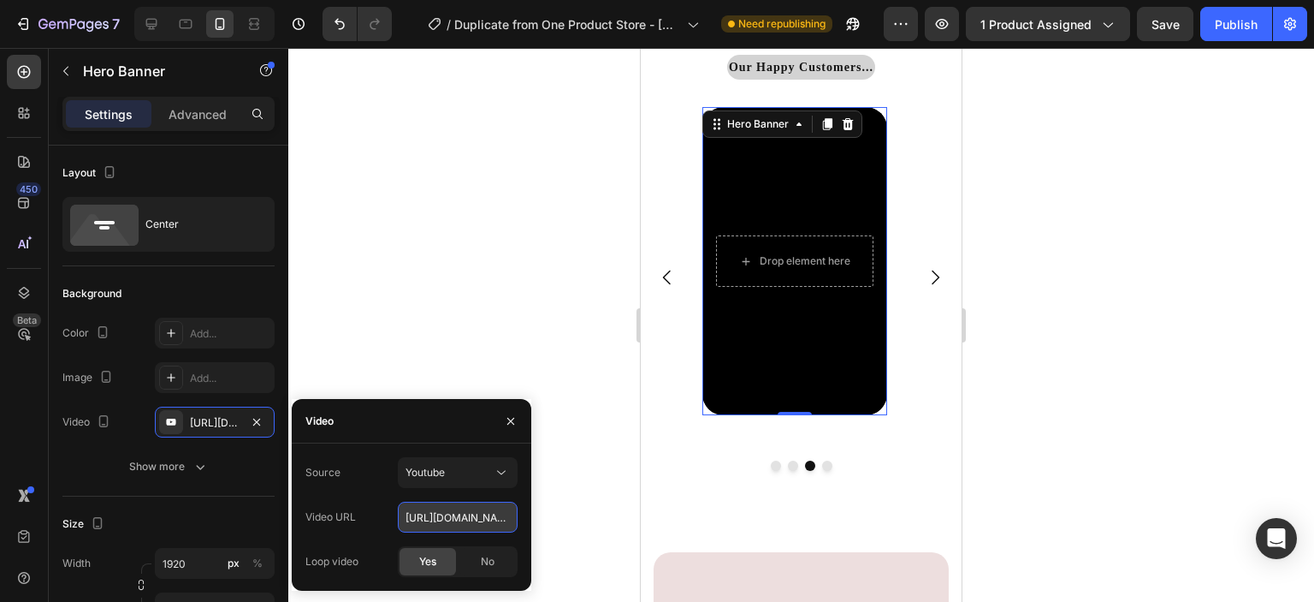
click at [453, 519] on input "[URL][DOMAIN_NAME]" at bounding box center [458, 516] width 120 height 31
paste input "[URL][DOMAIN_NAME]"
type input "[URL][DOMAIN_NAME]"
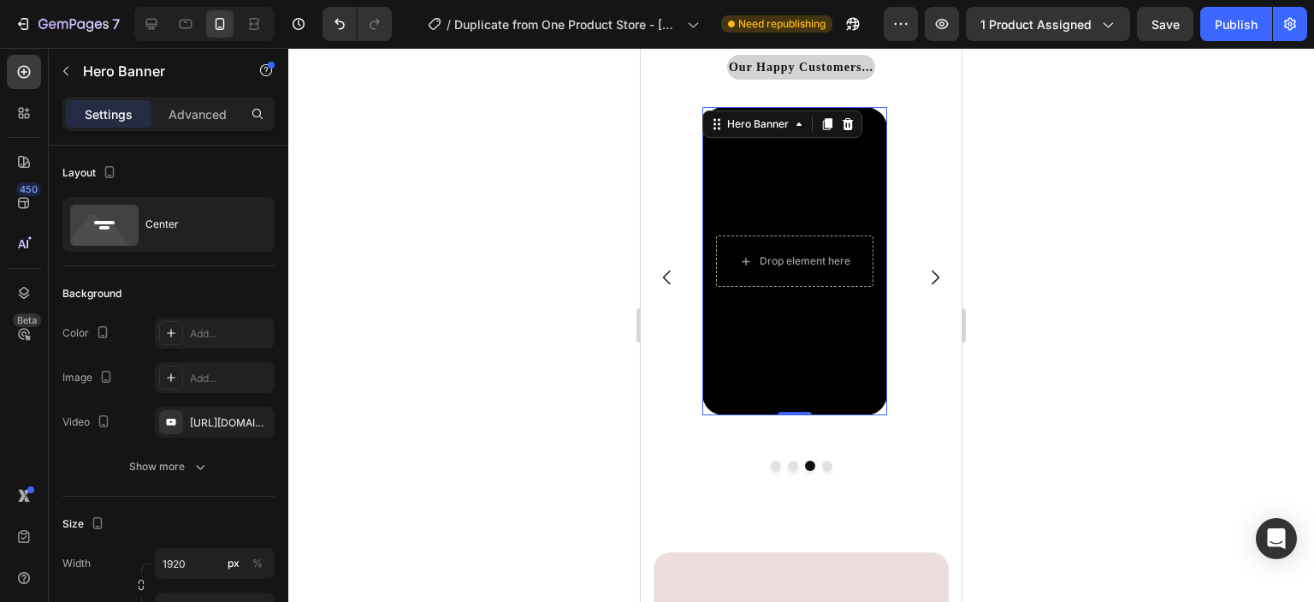
click at [623, 490] on div at bounding box center [801, 325] width 1026 height 554
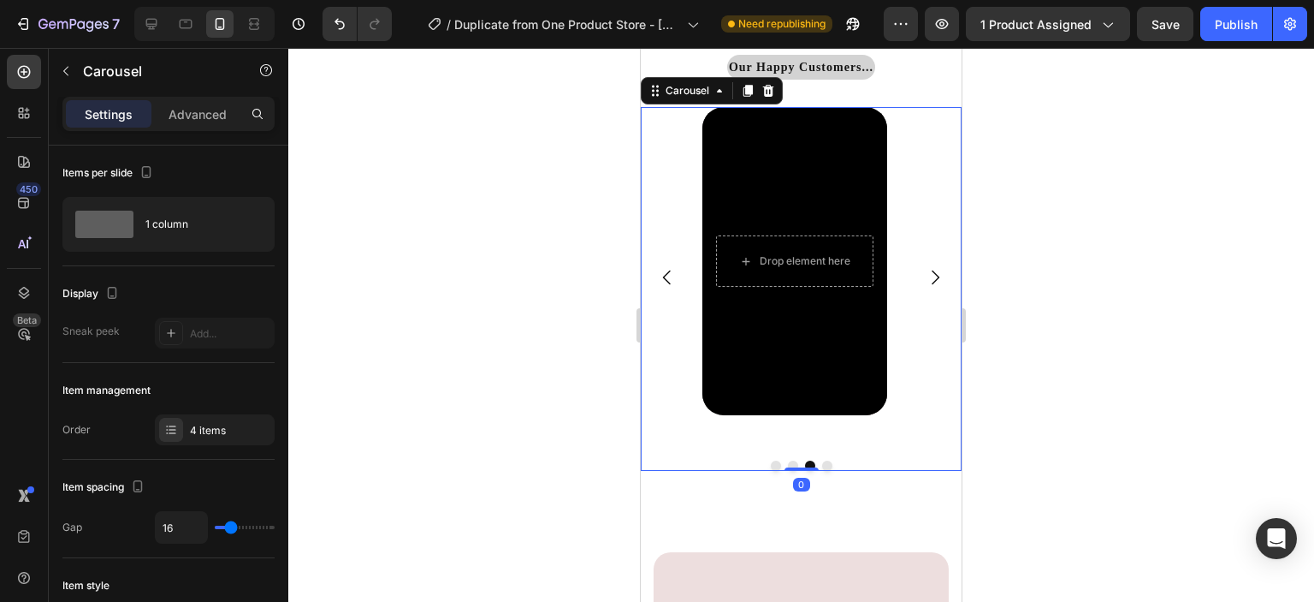
click at [823, 465] on button "Dot" at bounding box center [827, 465] width 10 height 10
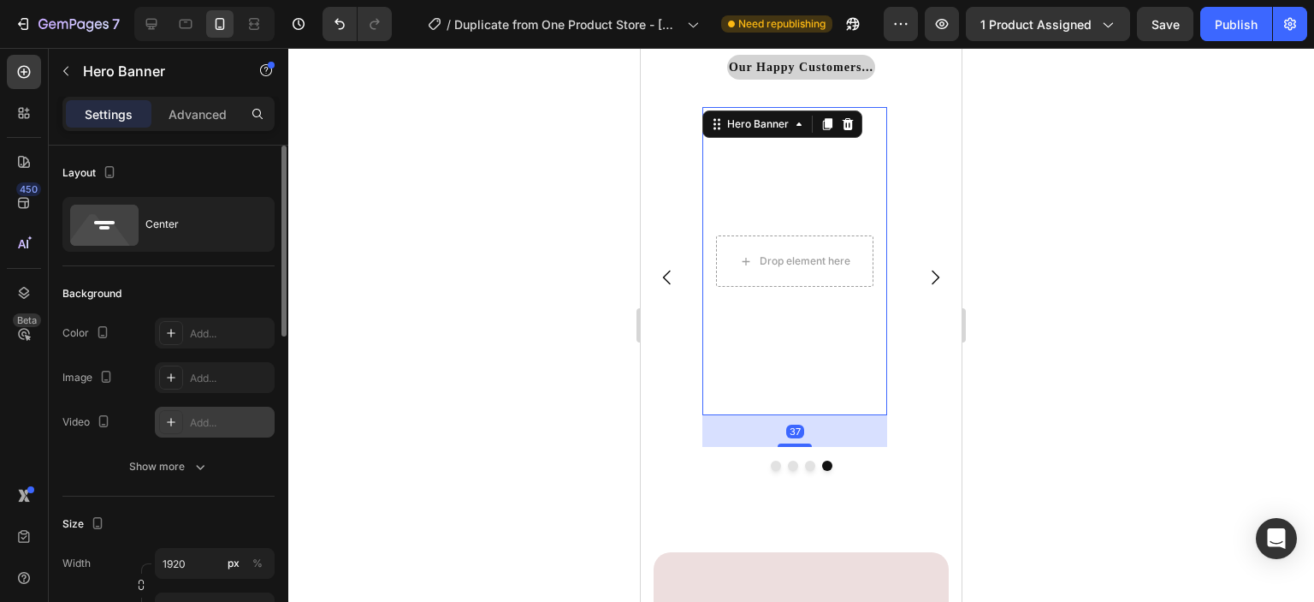
click at [222, 412] on div "Add..." at bounding box center [215, 421] width 120 height 31
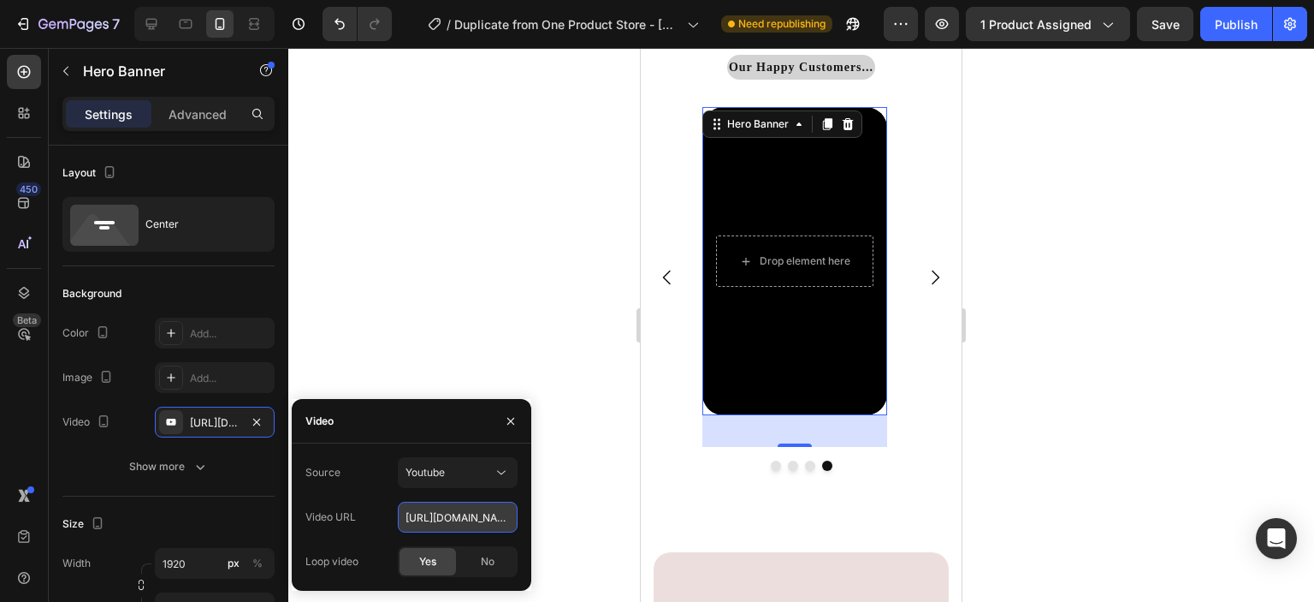
click at [483, 520] on input "[URL][DOMAIN_NAME]" at bounding box center [458, 516] width 120 height 31
paste input "[URL][DOMAIN_NAME]"
type input "[URL][DOMAIN_NAME]"
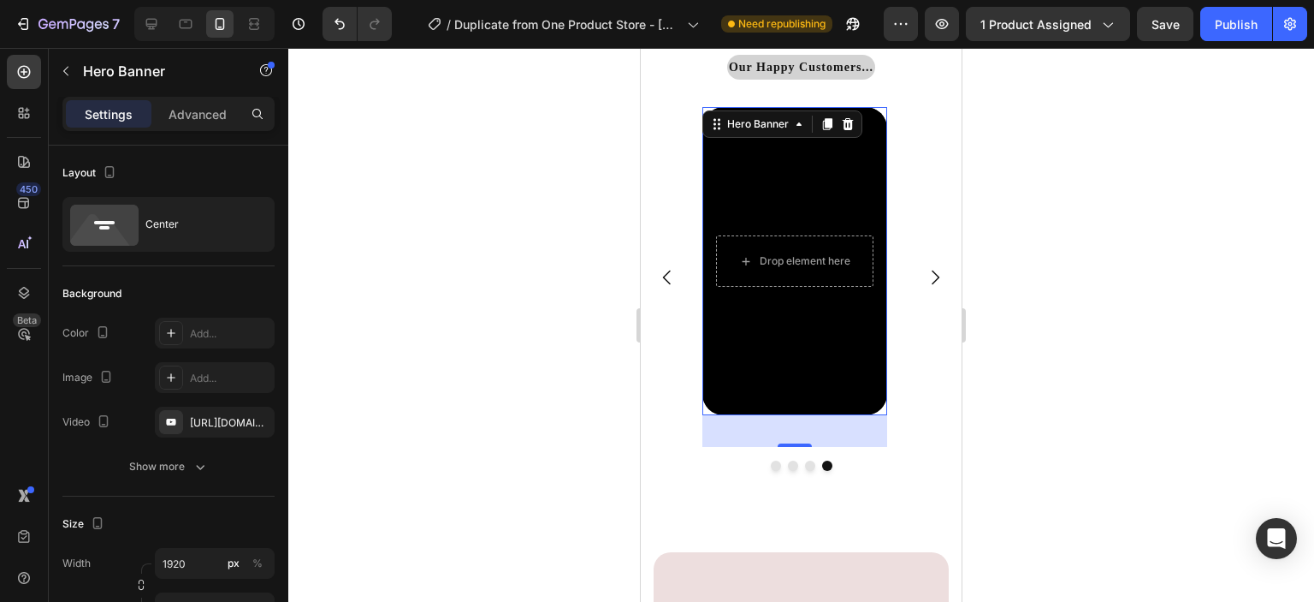
click at [596, 531] on div at bounding box center [801, 325] width 1026 height 554
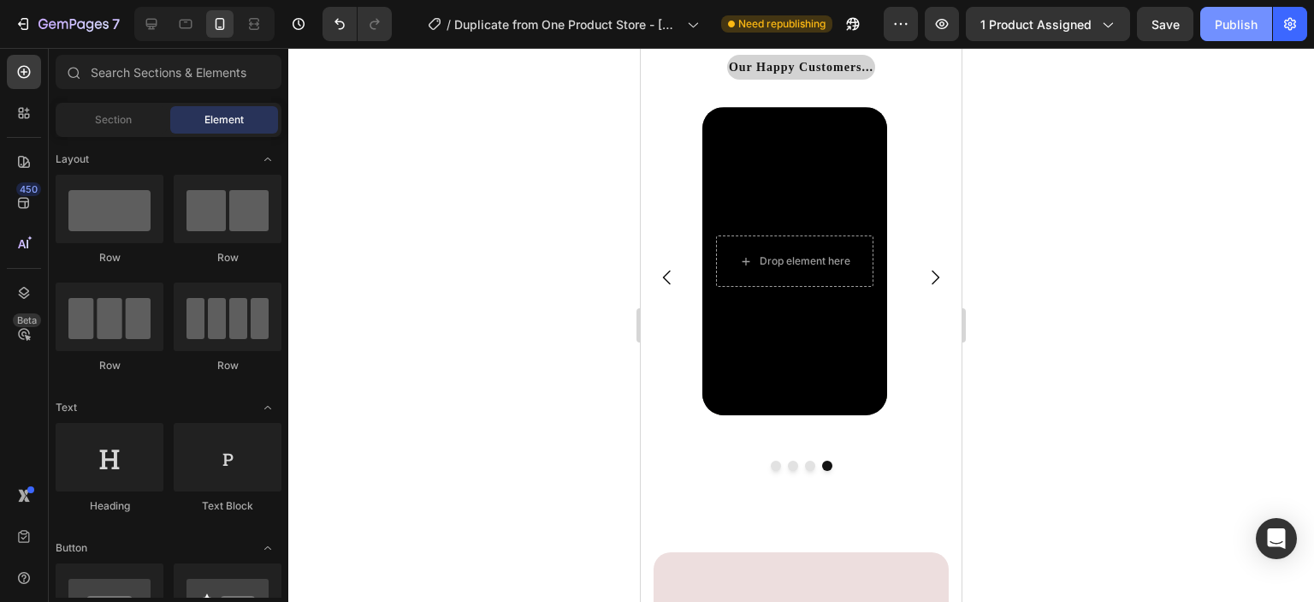
click at [1211, 33] on button "Publish" at bounding box center [1237, 24] width 72 height 34
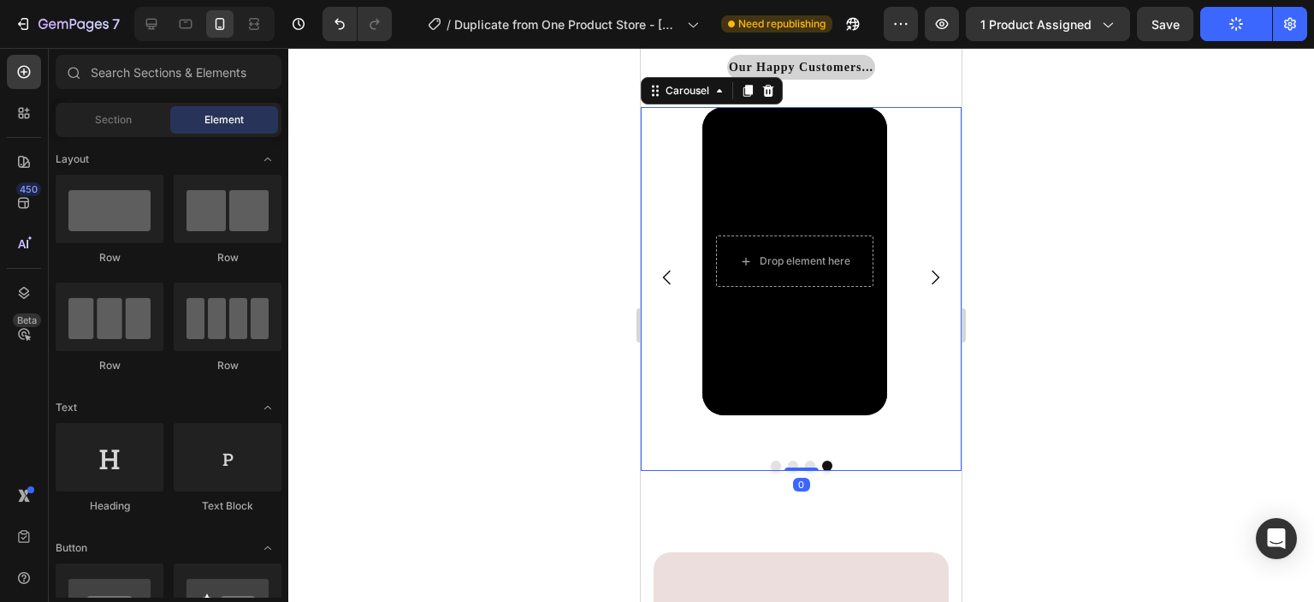
click at [669, 276] on icon "Carousel Back Arrow" at bounding box center [667, 277] width 21 height 21
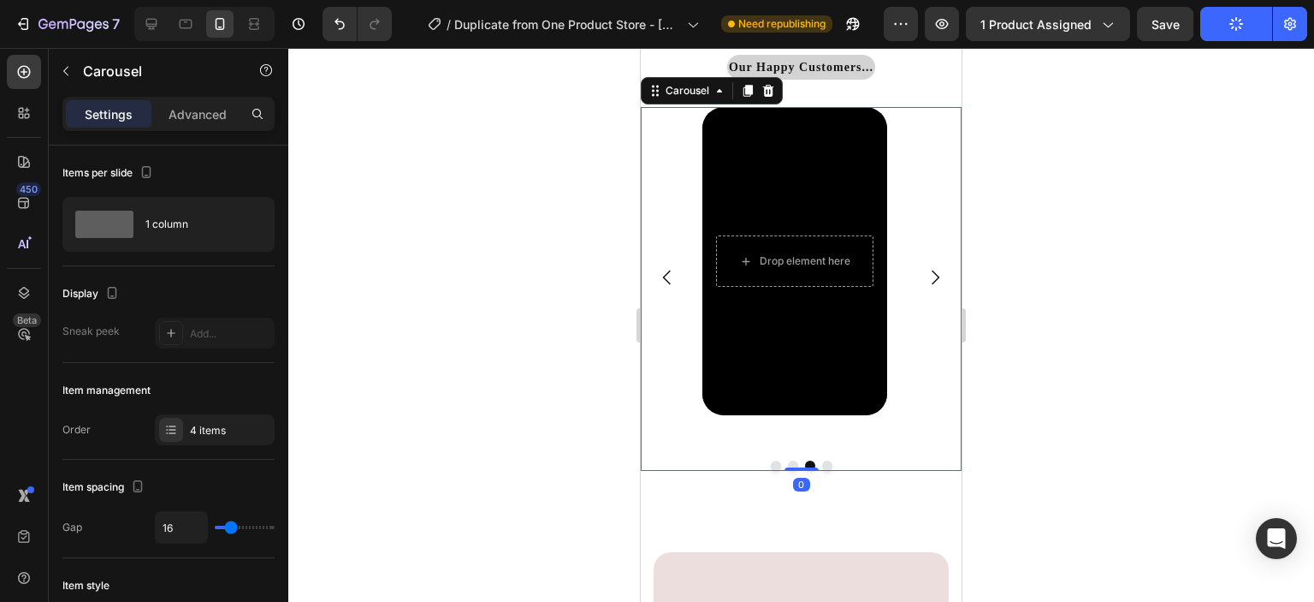
click at [669, 276] on icon "Carousel Back Arrow" at bounding box center [667, 277] width 21 height 21
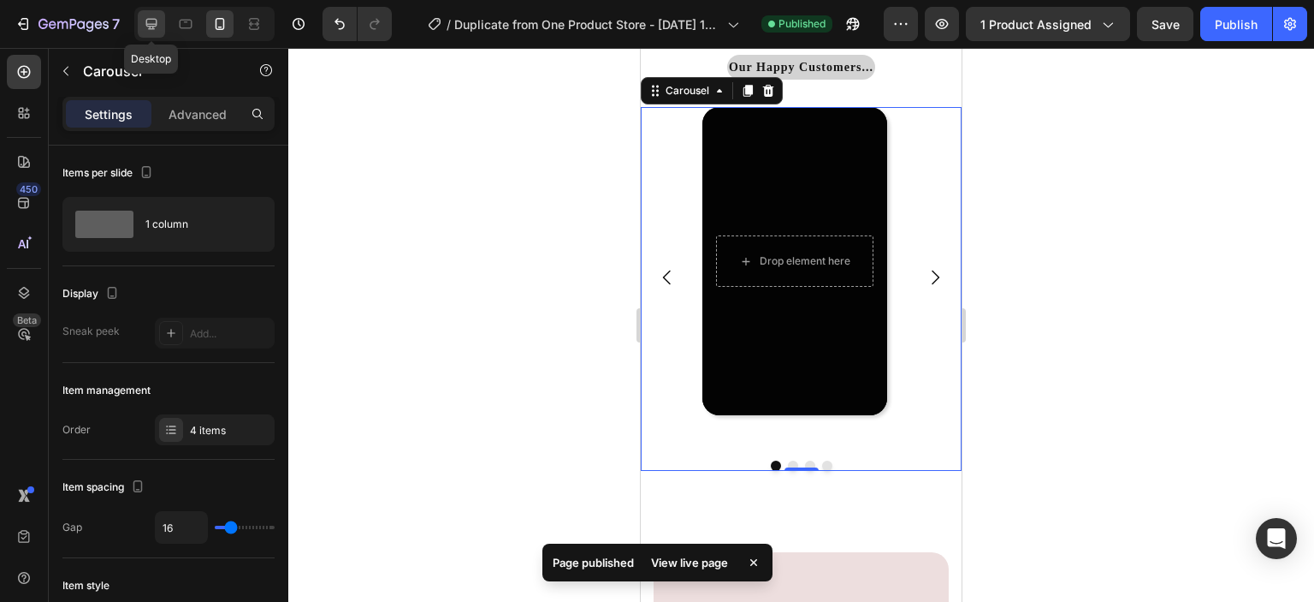
click at [160, 27] on div at bounding box center [151, 23] width 27 height 27
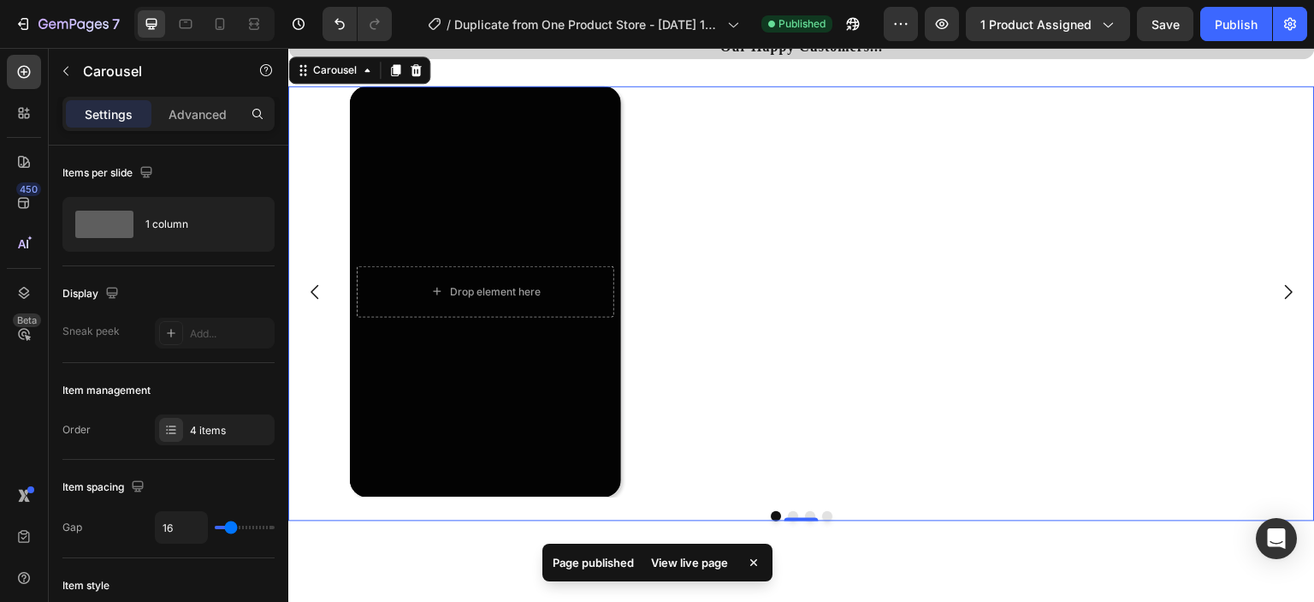
scroll to position [4249, 0]
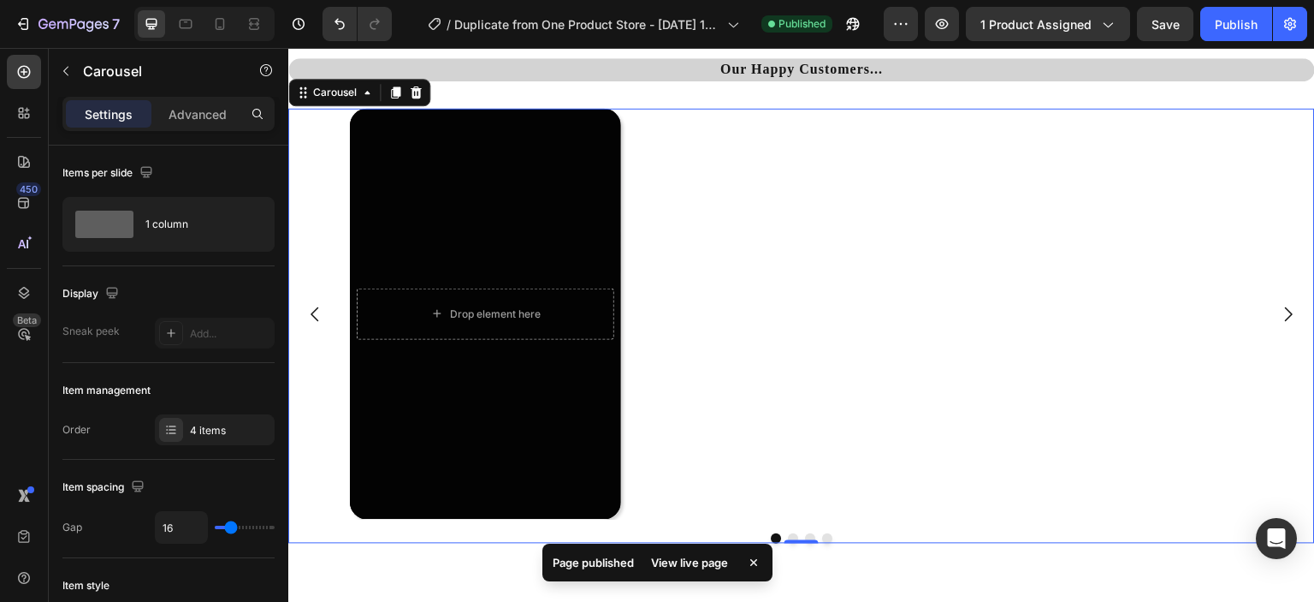
click at [310, 316] on icon "Carousel Back Arrow" at bounding box center [315, 314] width 21 height 21
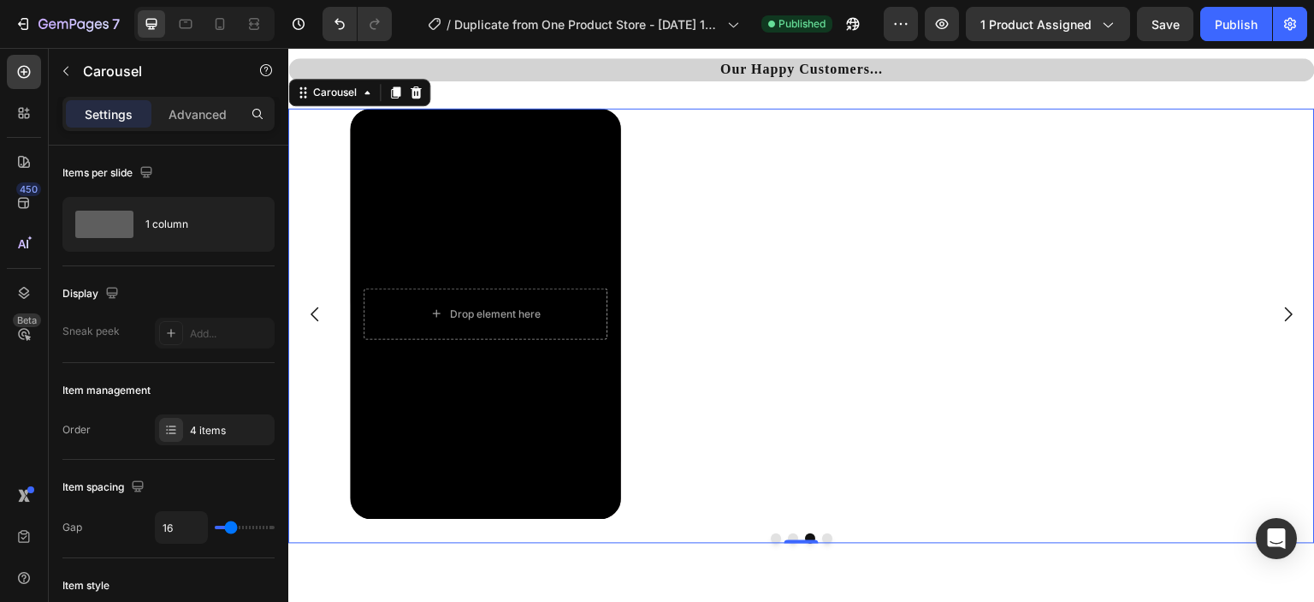
click at [310, 316] on icon "Carousel Back Arrow" at bounding box center [315, 314] width 21 height 21
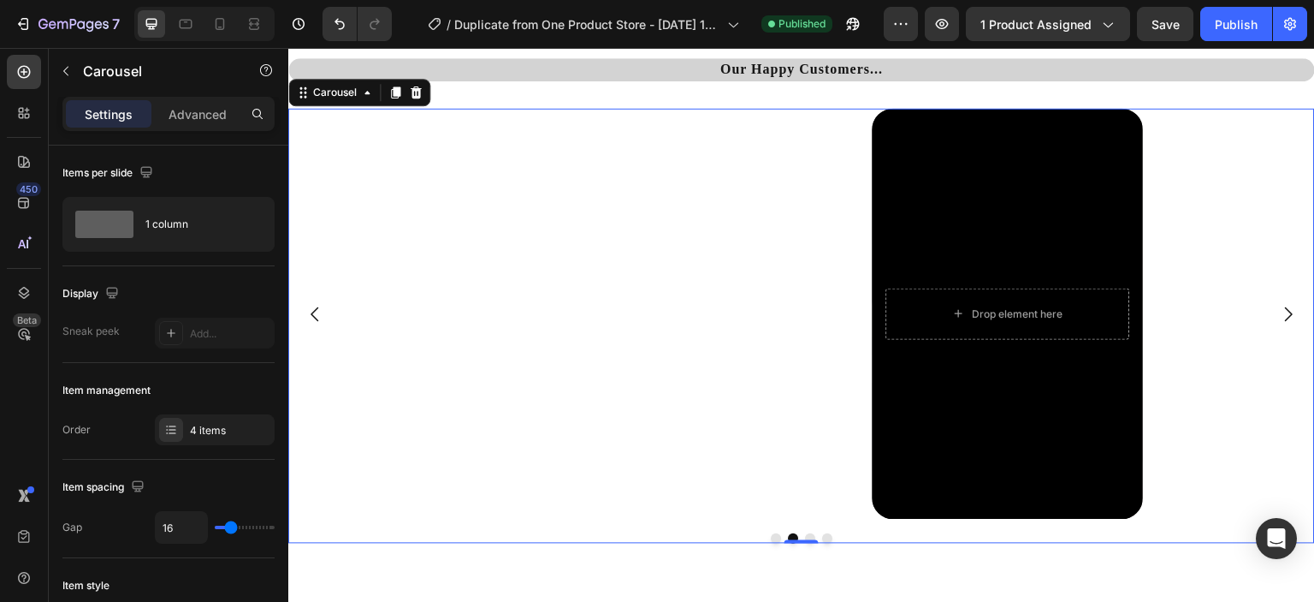
click at [310, 316] on icon "Carousel Back Arrow" at bounding box center [315, 314] width 21 height 21
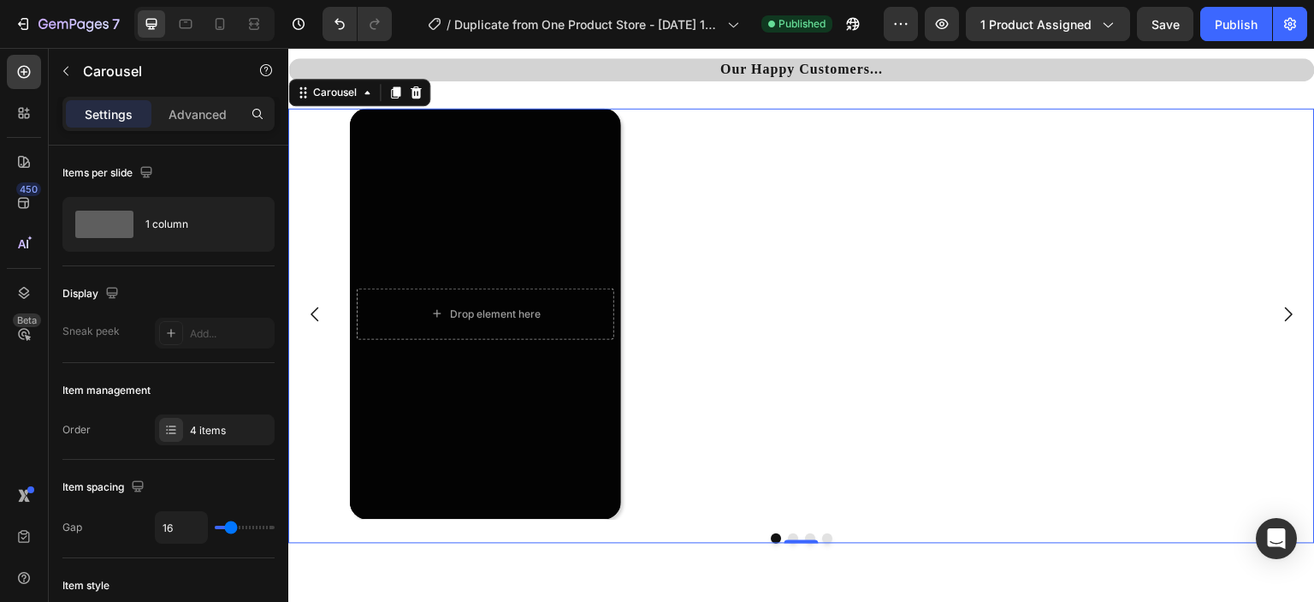
click at [310, 316] on icon "Carousel Back Arrow" at bounding box center [315, 314] width 21 height 21
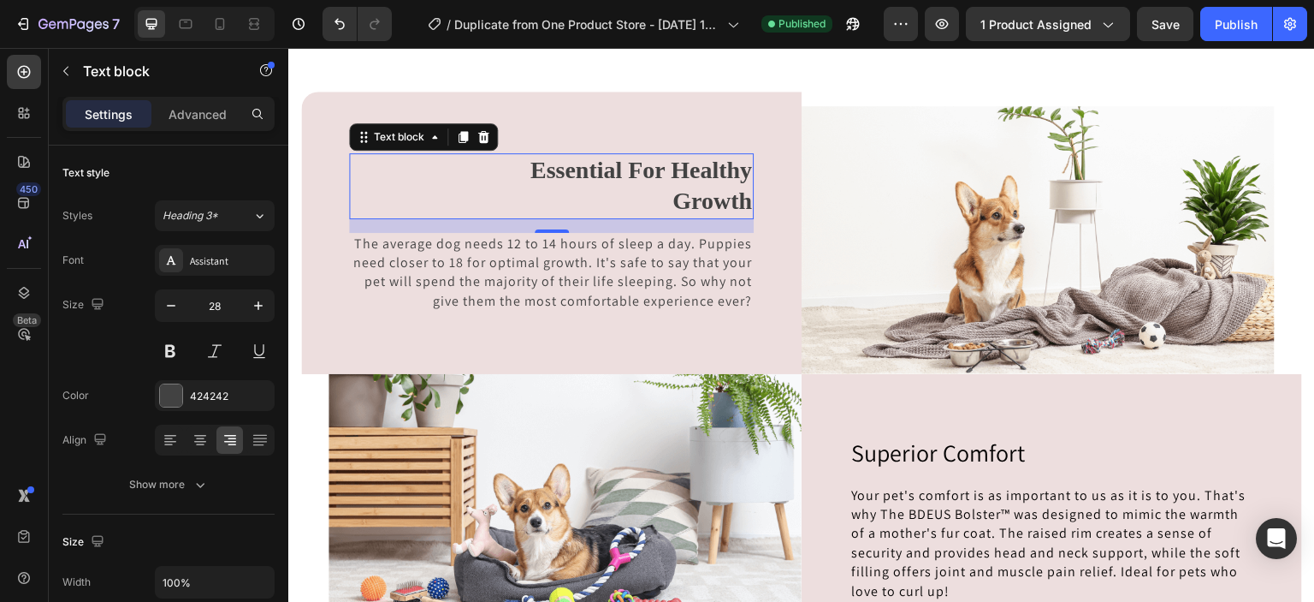
scroll to position [3936, 0]
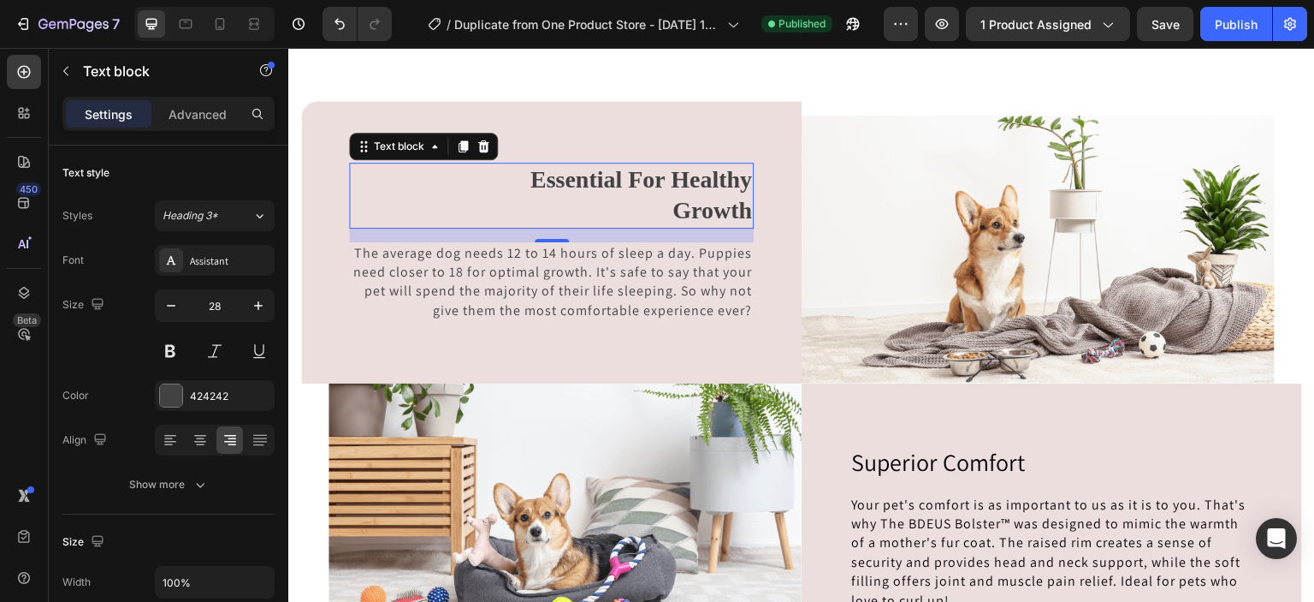
click at [738, 205] on p "Essential For Healthy Growth" at bounding box center [637, 195] width 230 height 62
click at [742, 205] on p "Essential For Healthy Growth" at bounding box center [637, 195] width 230 height 62
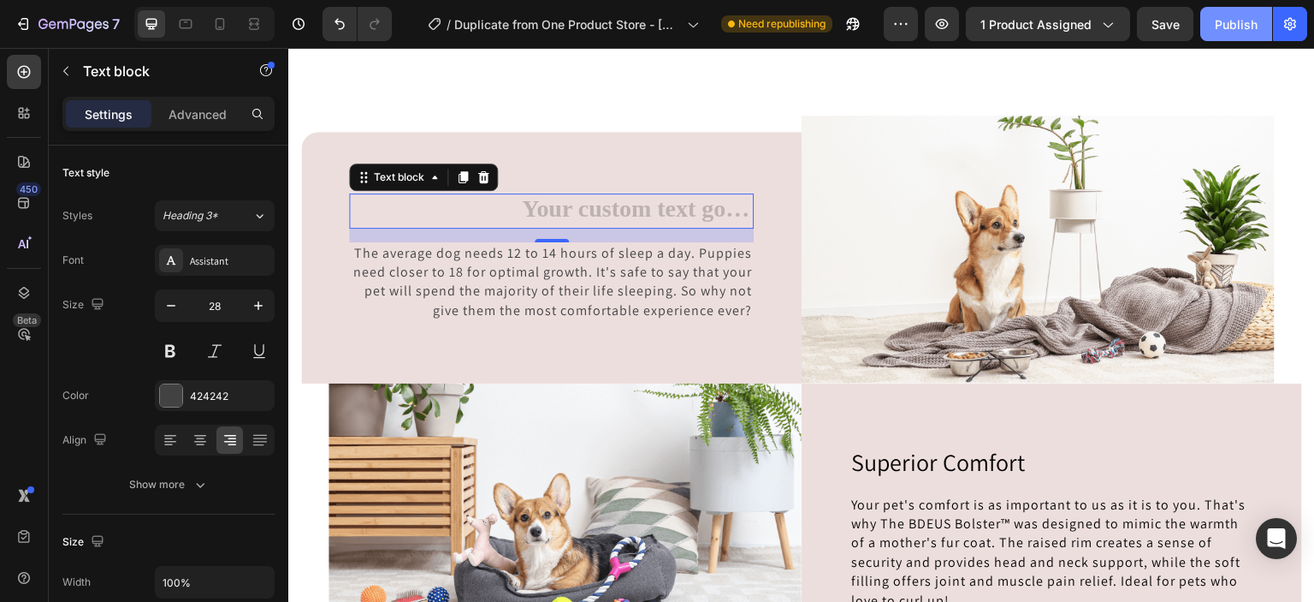
click at [1205, 27] on button "Publish" at bounding box center [1237, 24] width 72 height 34
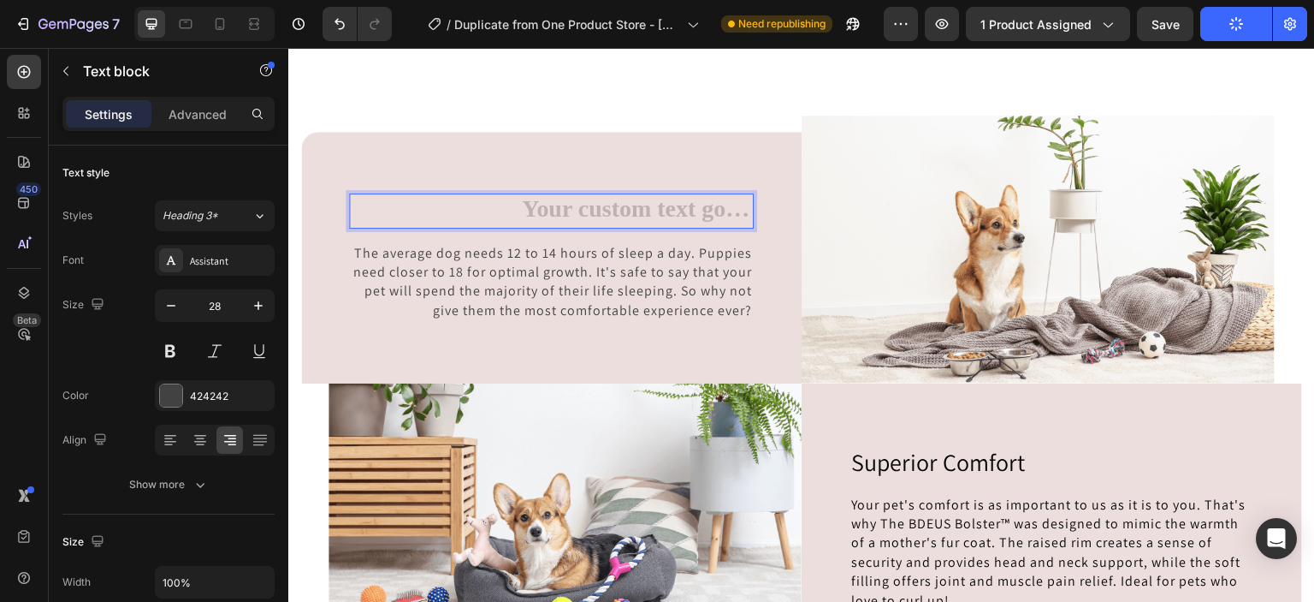
click at [641, 199] on div "Rich Text Editor. Editing area: main" at bounding box center [637, 210] width 234 height 34
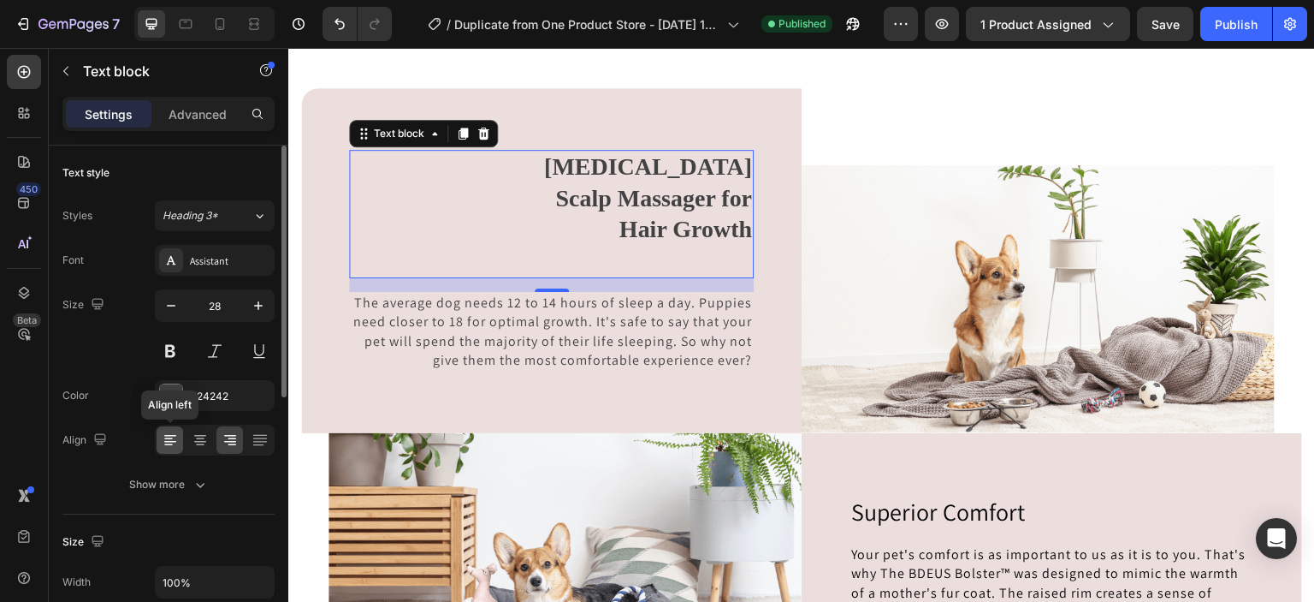
click at [175, 438] on icon at bounding box center [170, 439] width 17 height 17
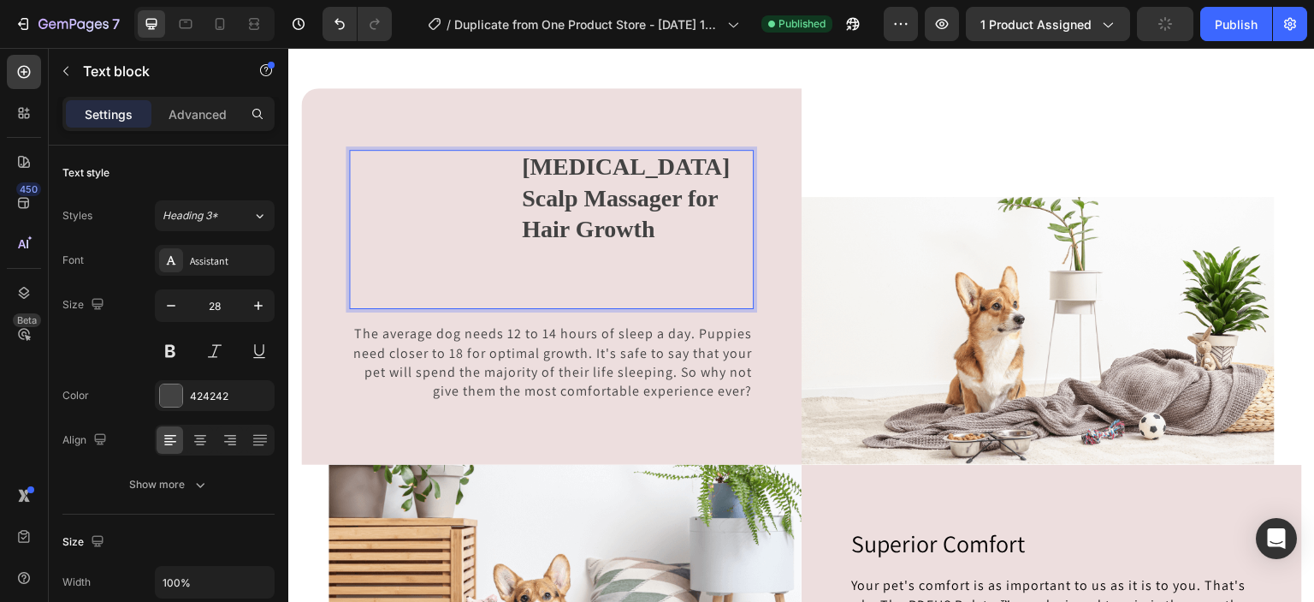
click at [603, 259] on p "[MEDICAL_DATA] Scalp Massager for Hair Growth" at bounding box center [637, 229] width 230 height 156
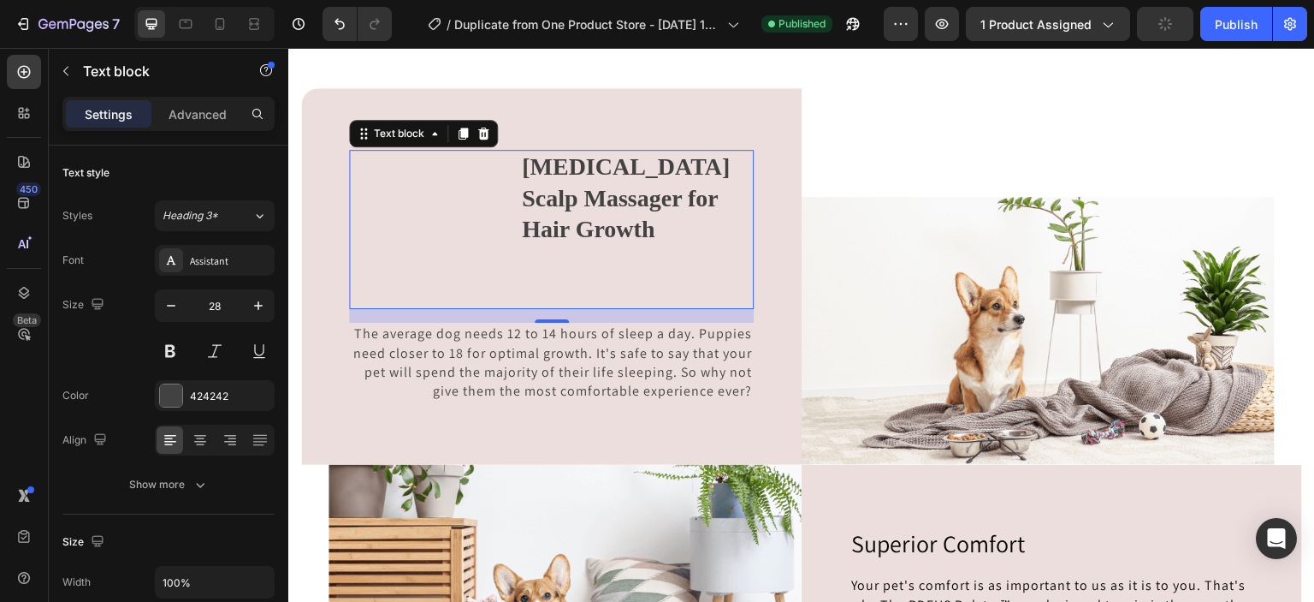
click at [361, 298] on div "[MEDICAL_DATA] Scalp Massager for Hair Growth Text block 16" at bounding box center [551, 229] width 405 height 159
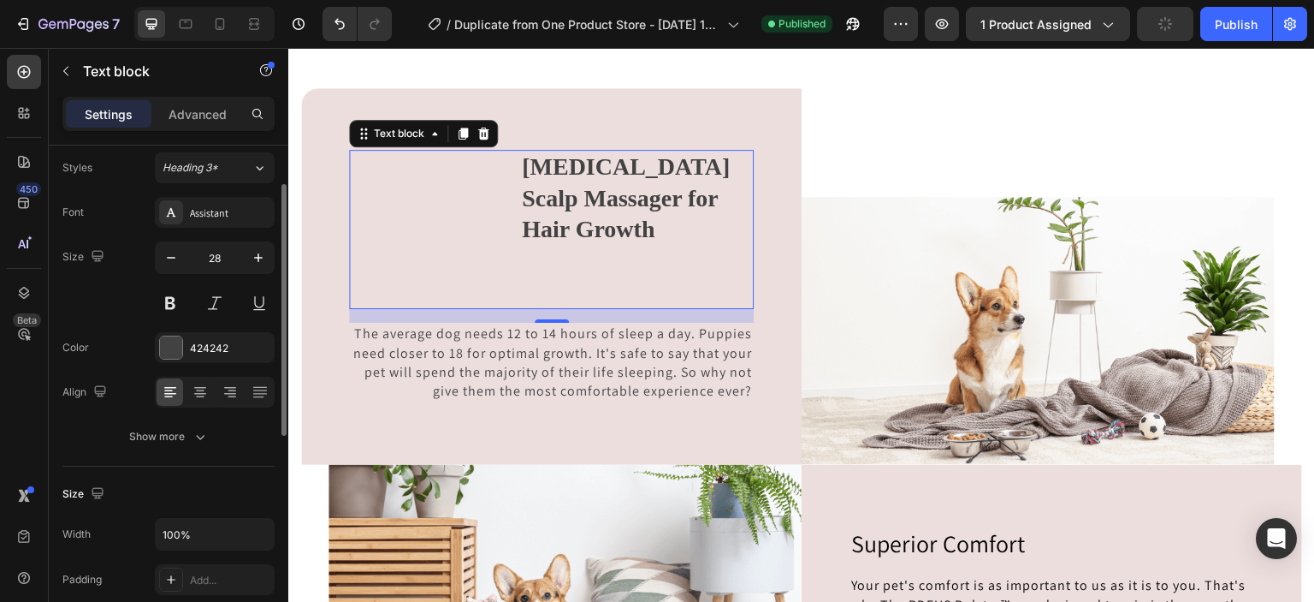
scroll to position [45, 0]
click at [175, 259] on icon "button" at bounding box center [171, 260] width 17 height 17
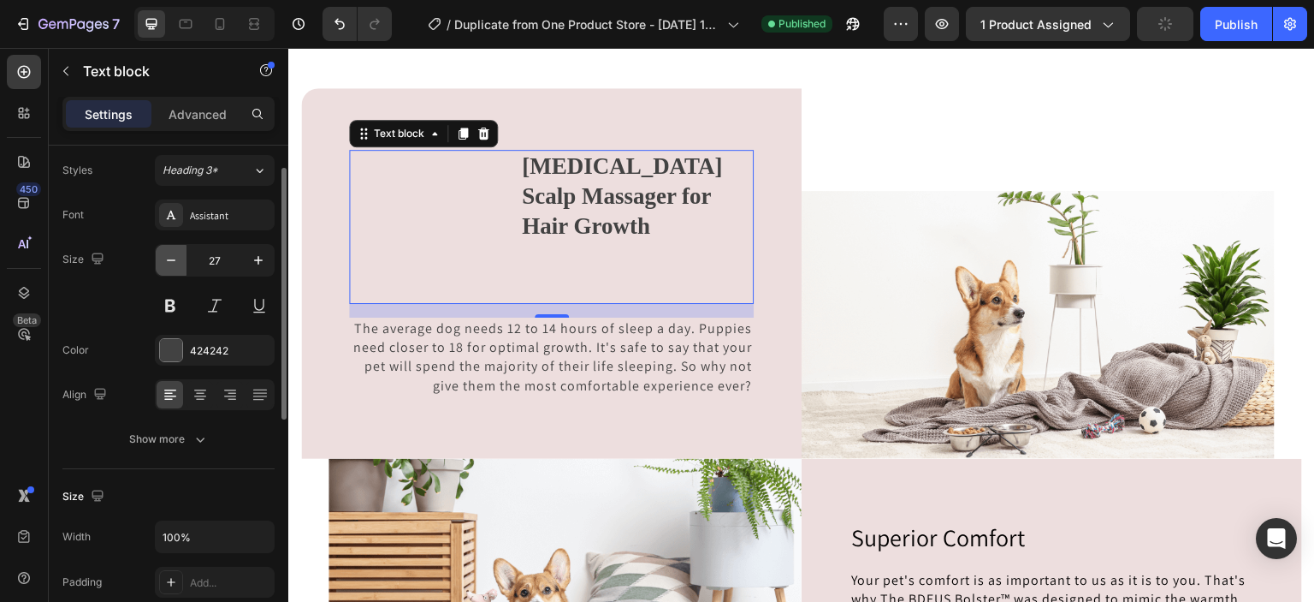
click at [175, 259] on icon "button" at bounding box center [171, 260] width 17 height 17
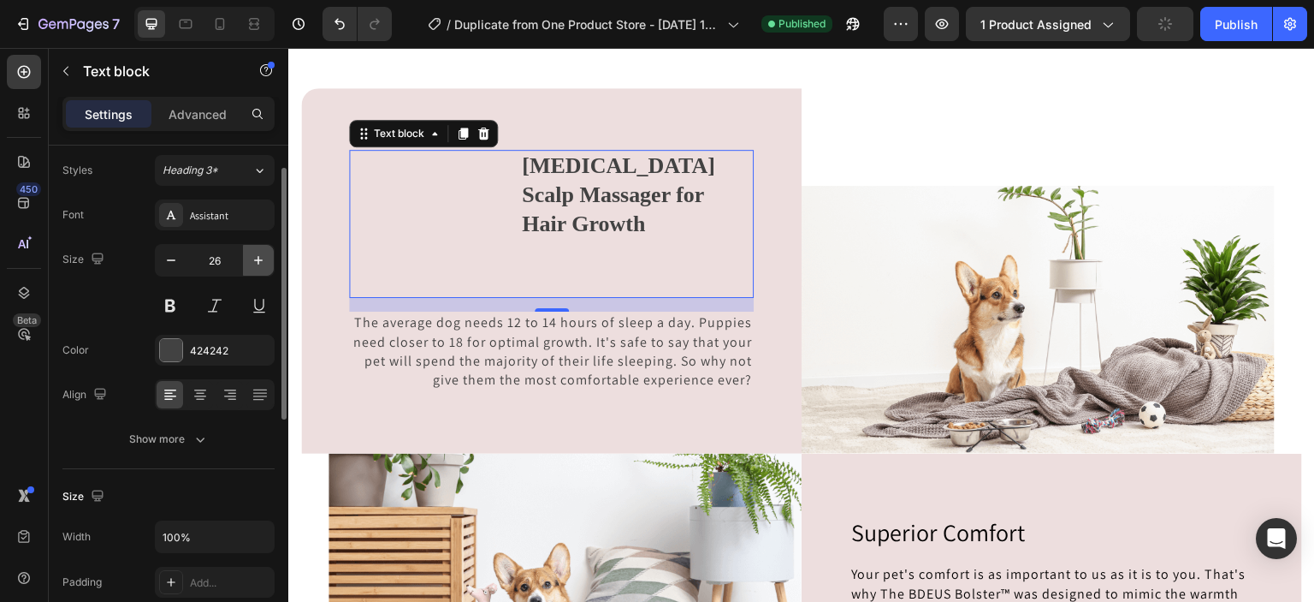
click at [257, 265] on icon "button" at bounding box center [258, 260] width 17 height 17
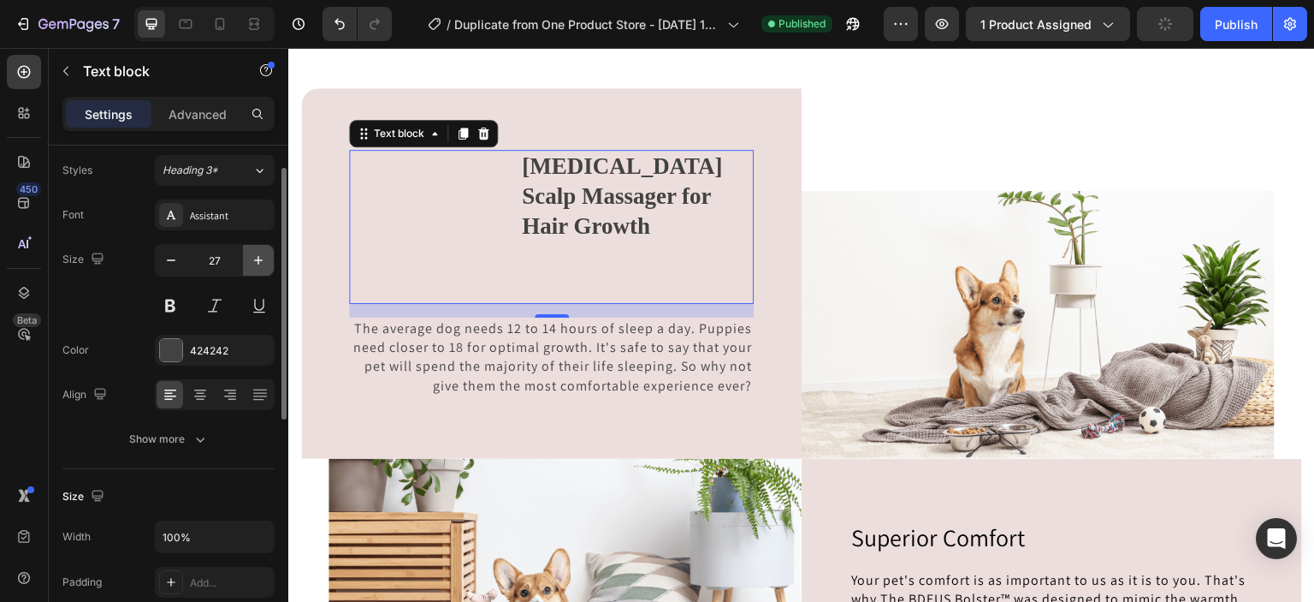
click at [257, 265] on icon "button" at bounding box center [258, 260] width 17 height 17
type input "28"
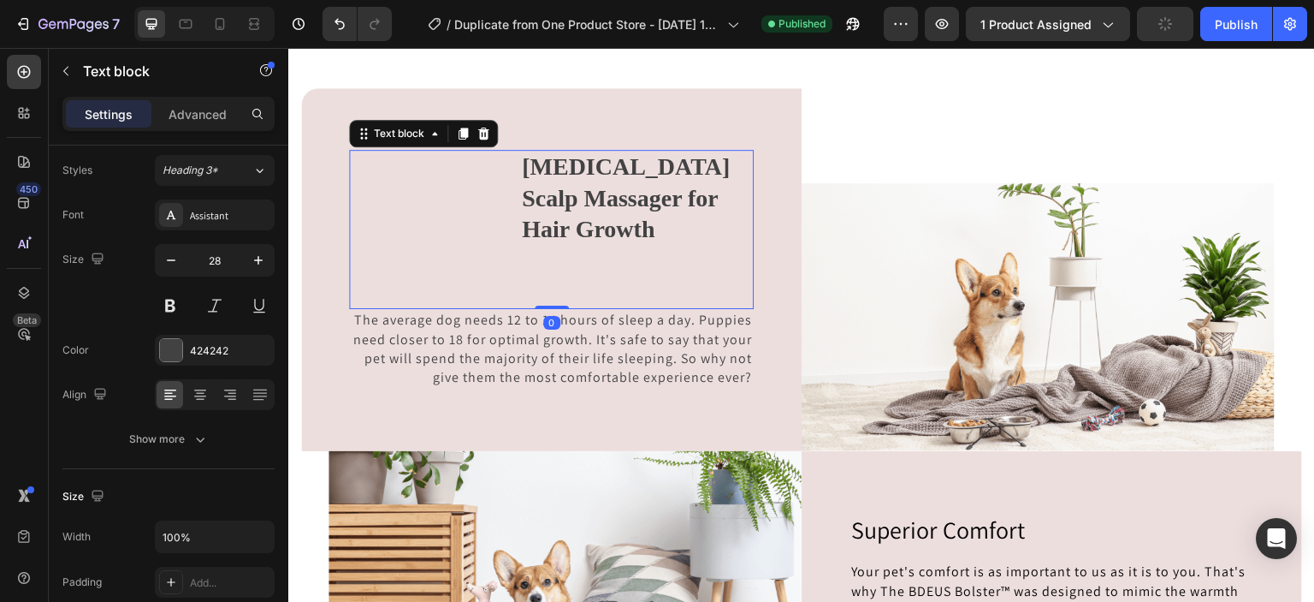
drag, startPoint x: 537, startPoint y: 348, endPoint x: 531, endPoint y: 305, distance: 44.1
click at [531, 305] on div "[MEDICAL_DATA] Scalp Massager for Hair Growth Text block 0" at bounding box center [551, 229] width 405 height 159
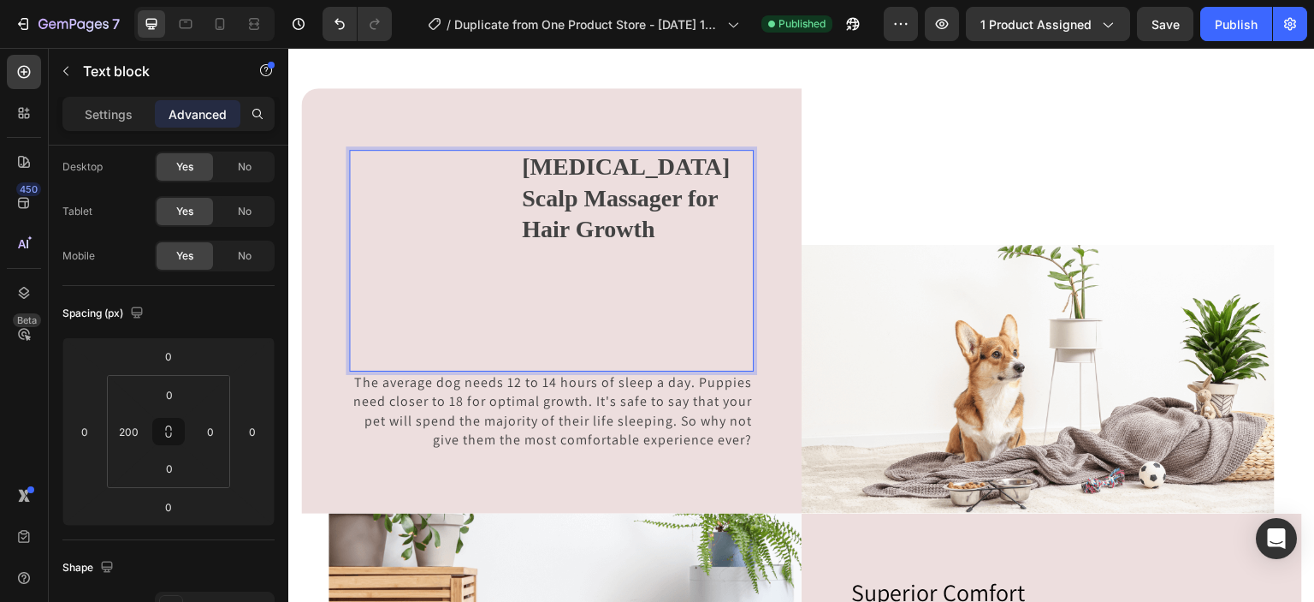
drag, startPoint x: 521, startPoint y: 151, endPoint x: 611, endPoint y: 263, distance: 143.0
click at [611, 263] on p "[MEDICAL_DATA] Scalp Massager for Hair Growth" at bounding box center [637, 260] width 230 height 218
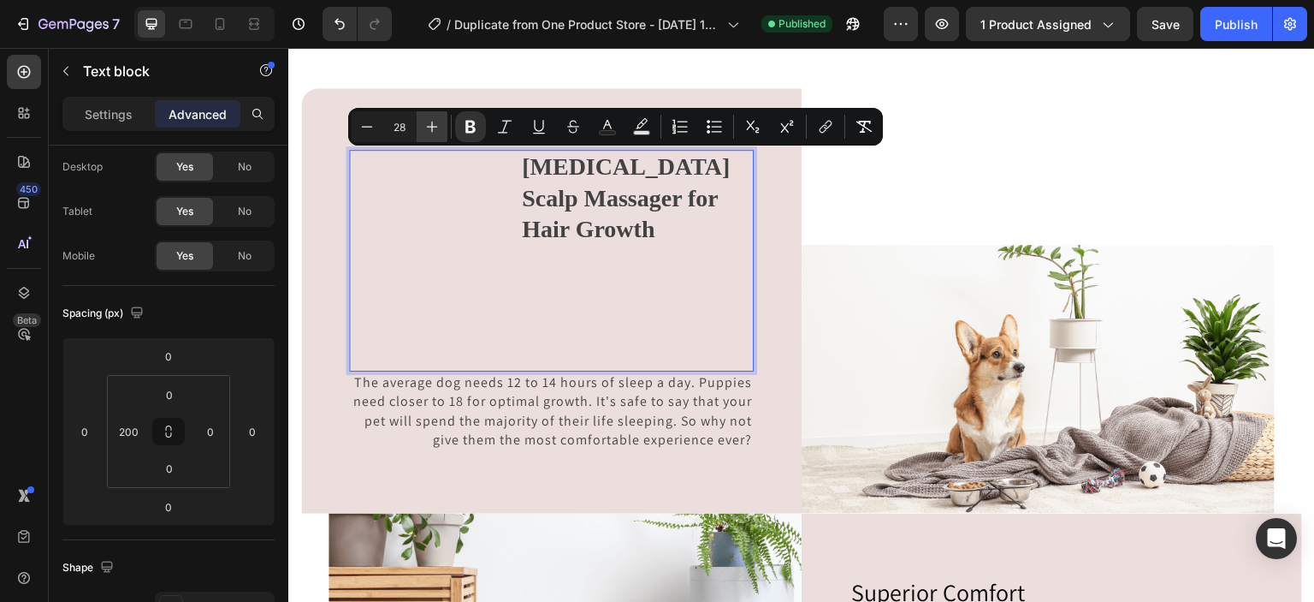
click at [435, 132] on icon "Editor contextual toolbar" at bounding box center [432, 126] width 17 height 17
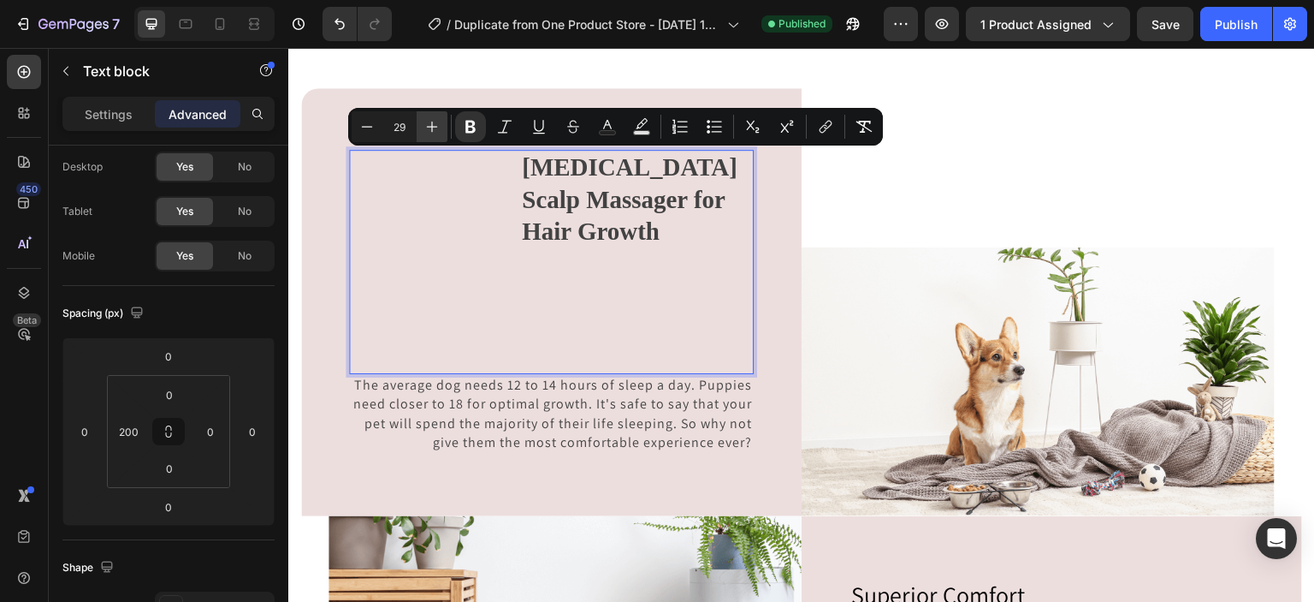
click at [435, 132] on icon "Editor contextual toolbar" at bounding box center [432, 126] width 17 height 17
type input "30"
click at [106, 116] on p "Settings" at bounding box center [109, 114] width 48 height 18
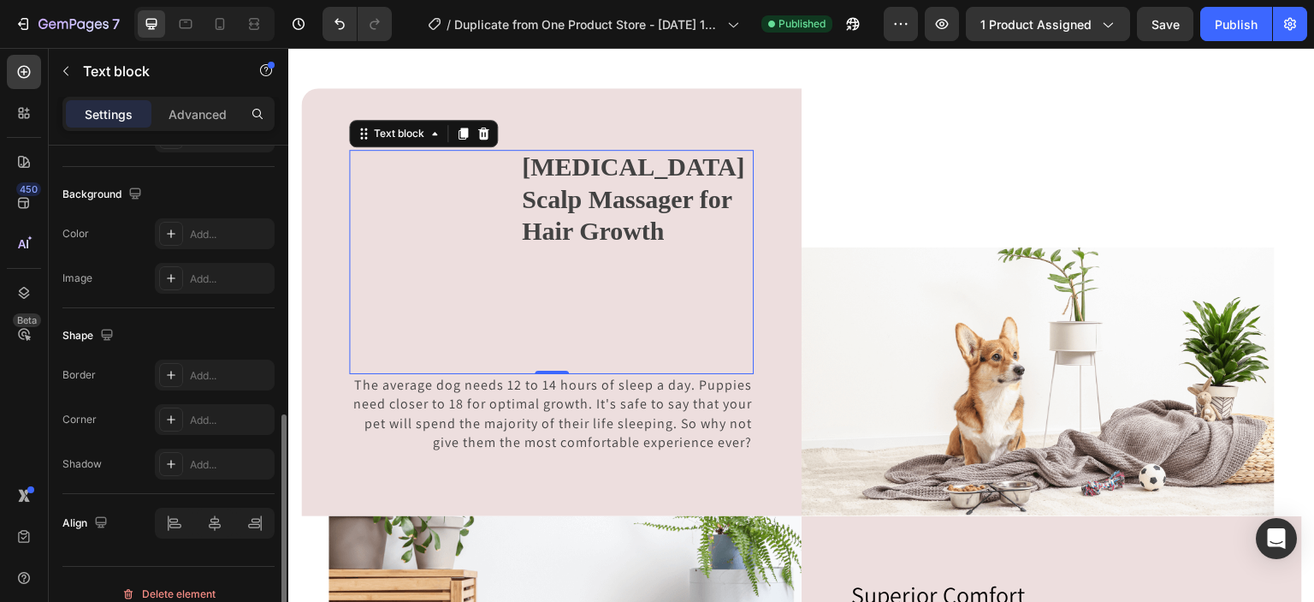
scroll to position [507, 0]
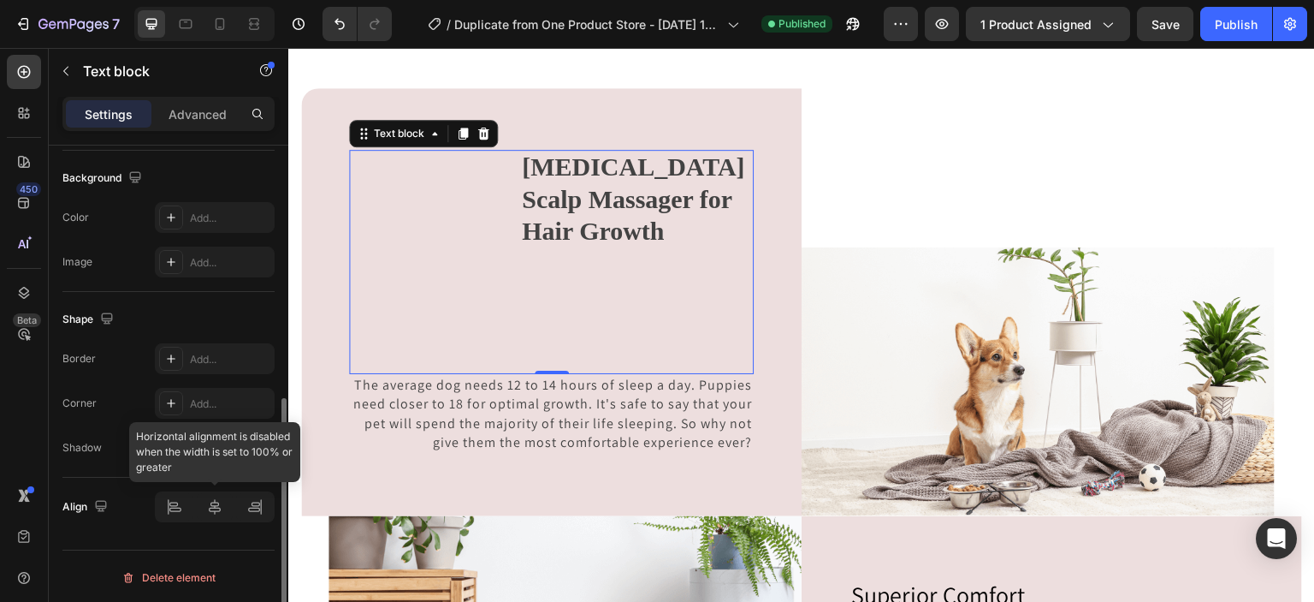
click at [173, 507] on div at bounding box center [215, 506] width 120 height 31
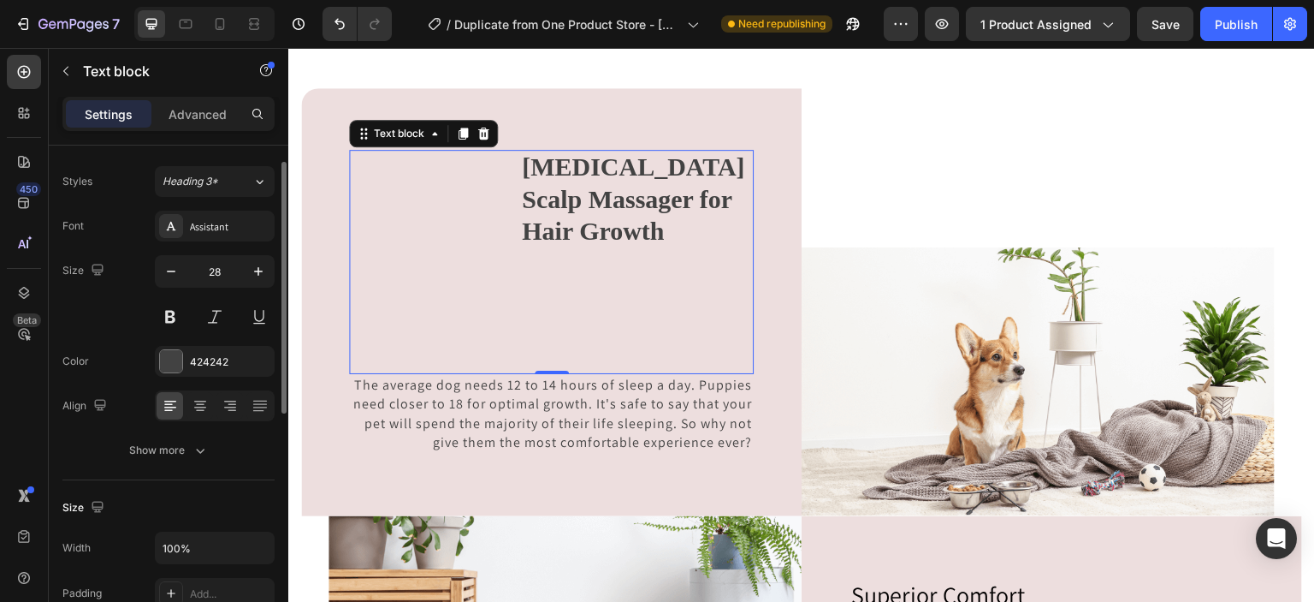
scroll to position [0, 0]
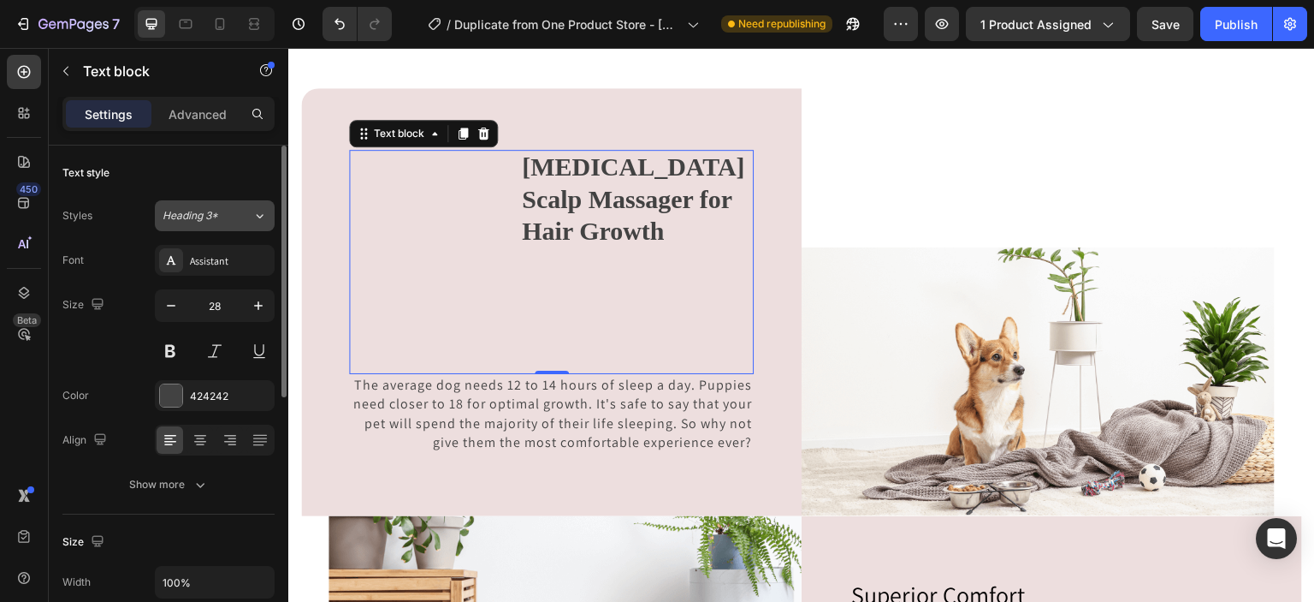
click at [260, 214] on icon at bounding box center [259, 215] width 15 height 17
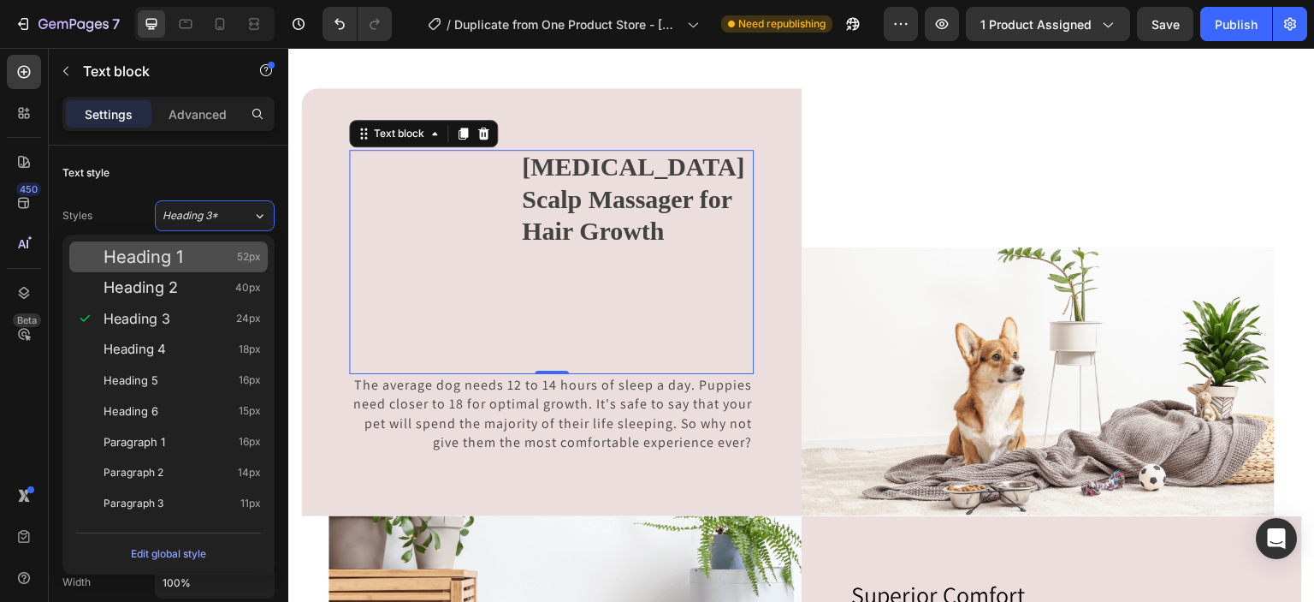
click at [220, 258] on div "Heading 1 52px" at bounding box center [182, 256] width 157 height 17
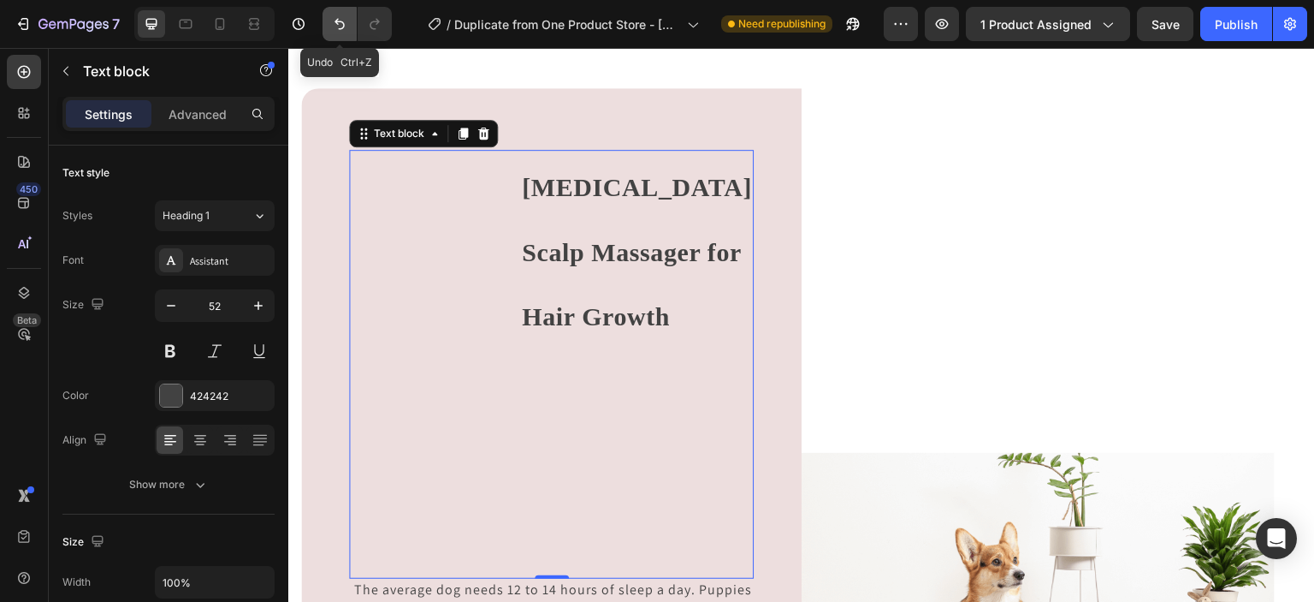
click at [329, 22] on button "Undo/Redo" at bounding box center [340, 24] width 34 height 34
type input "28"
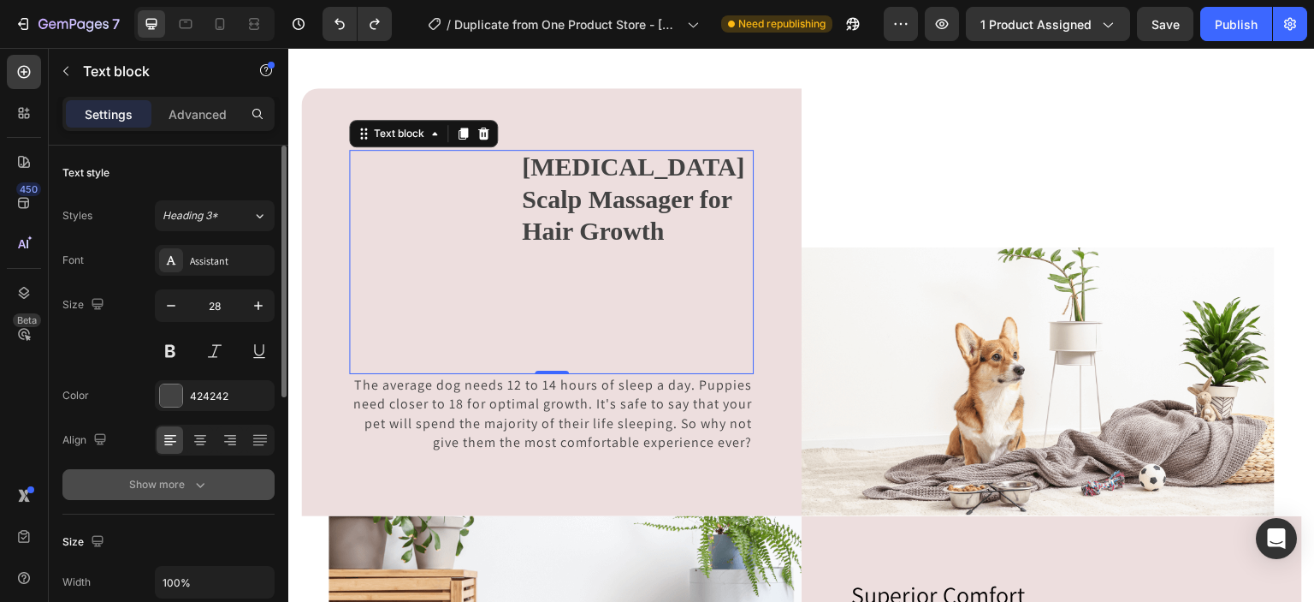
click at [198, 469] on button "Show more" at bounding box center [168, 484] width 212 height 31
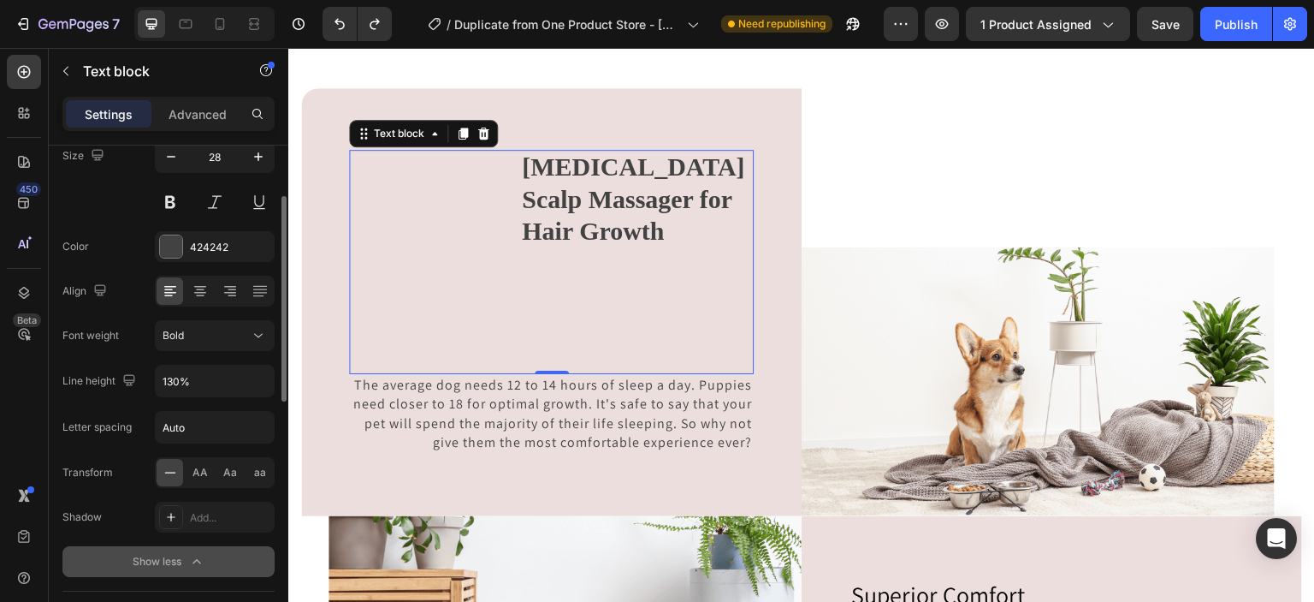
scroll to position [157, 0]
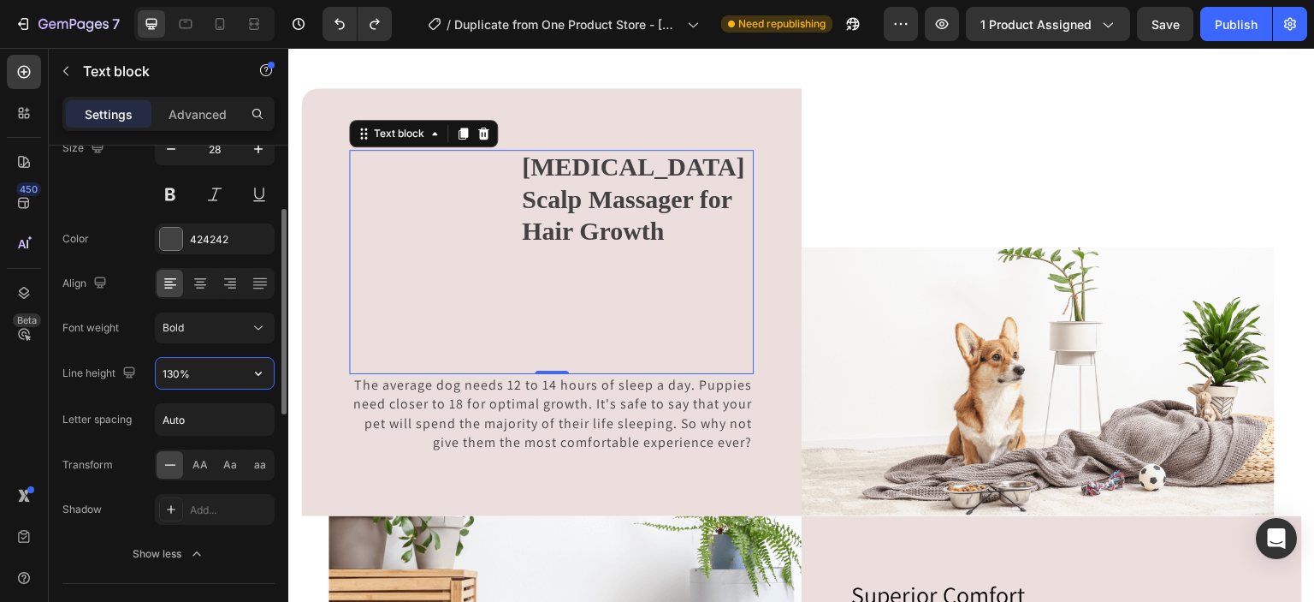
click at [216, 377] on input "130%" at bounding box center [215, 373] width 118 height 31
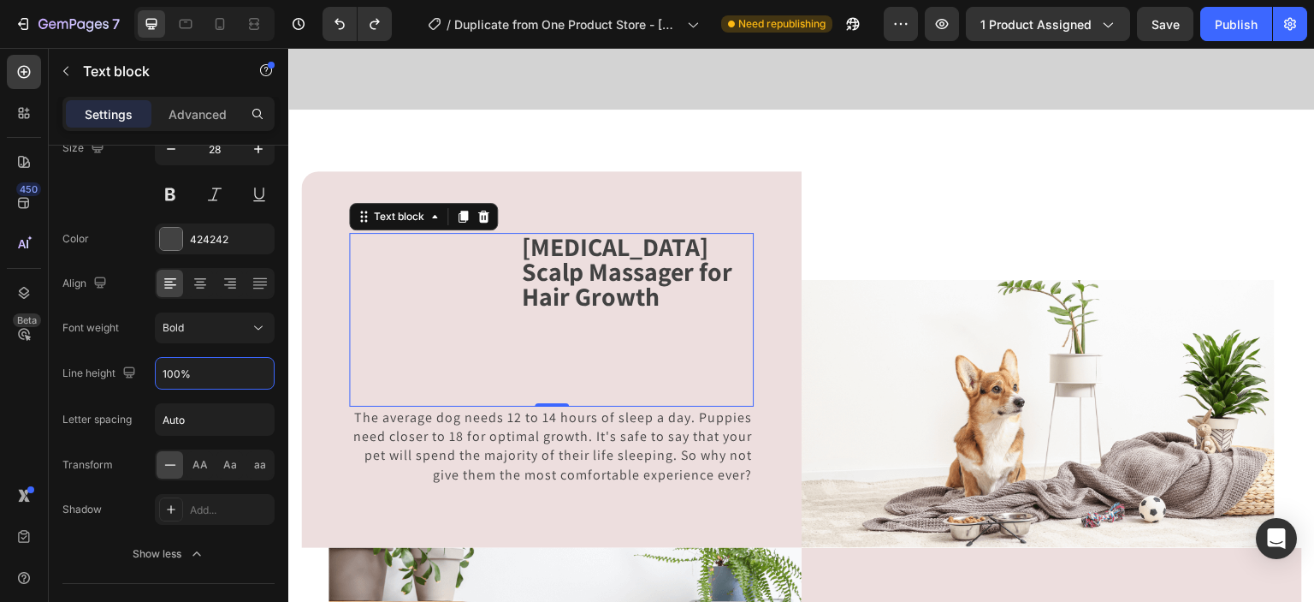
scroll to position [3837, 0]
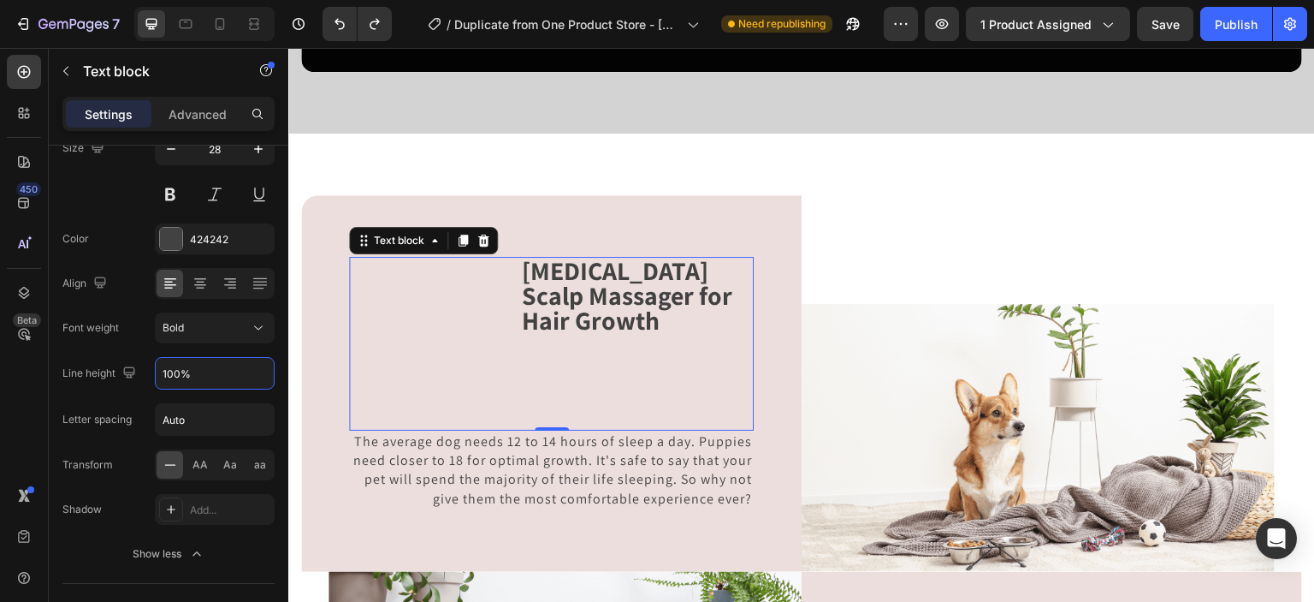
type input "100%"
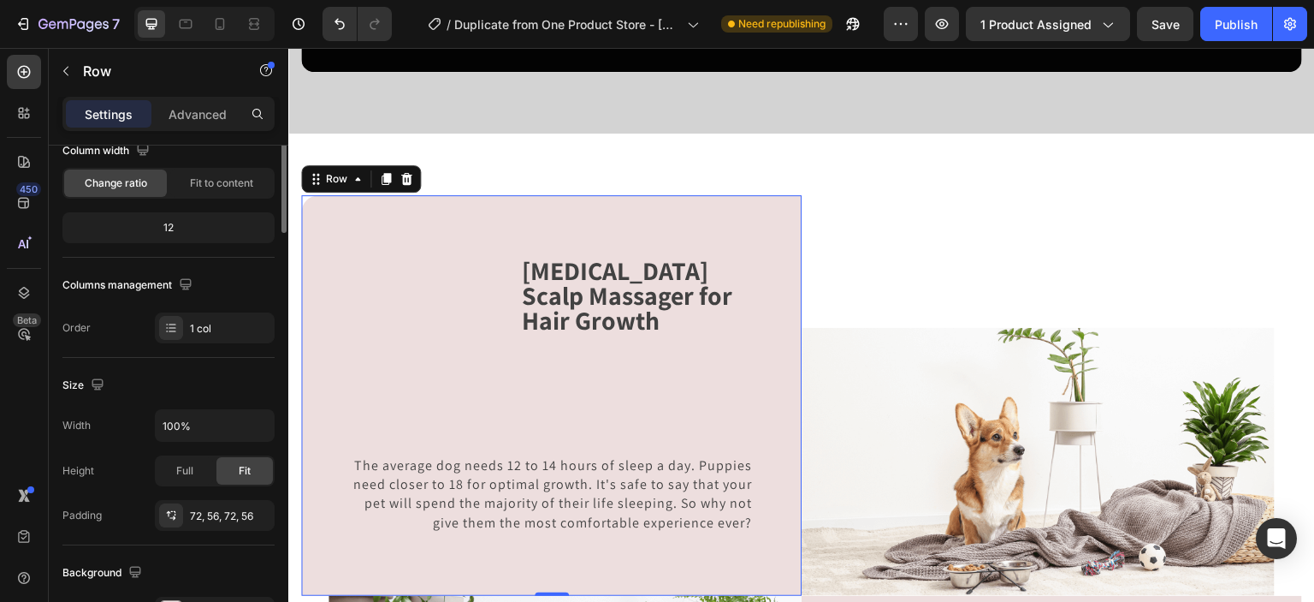
scroll to position [0, 0]
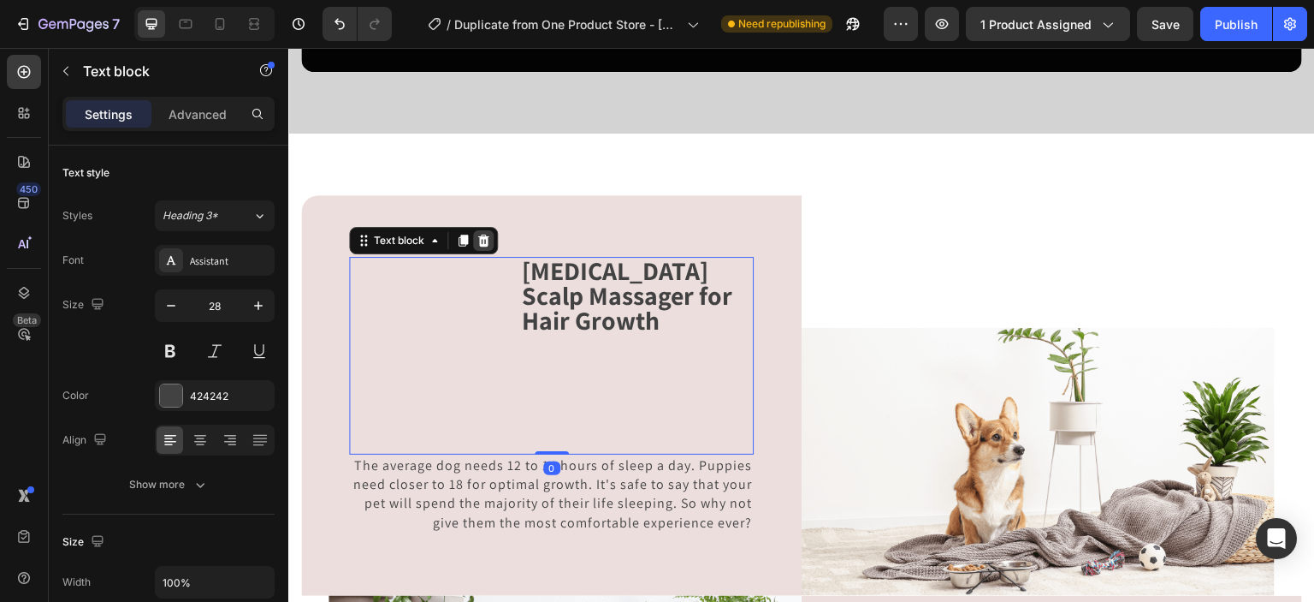
click at [489, 234] on icon at bounding box center [484, 241] width 14 height 14
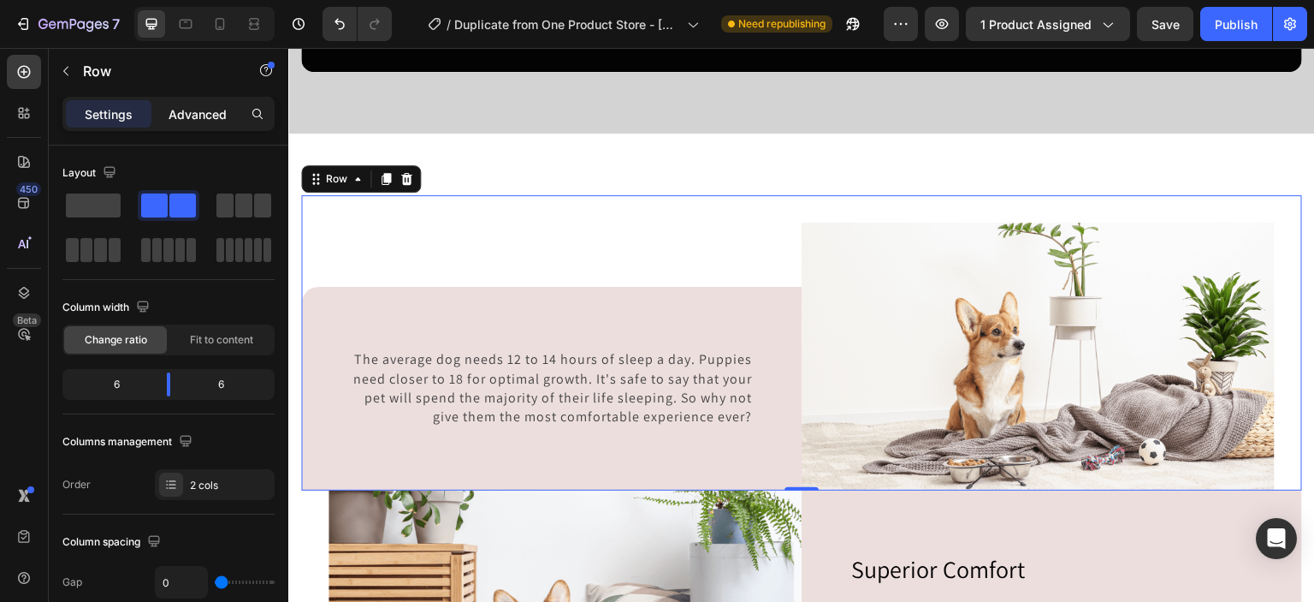
click at [192, 116] on p "Advanced" at bounding box center [198, 114] width 58 height 18
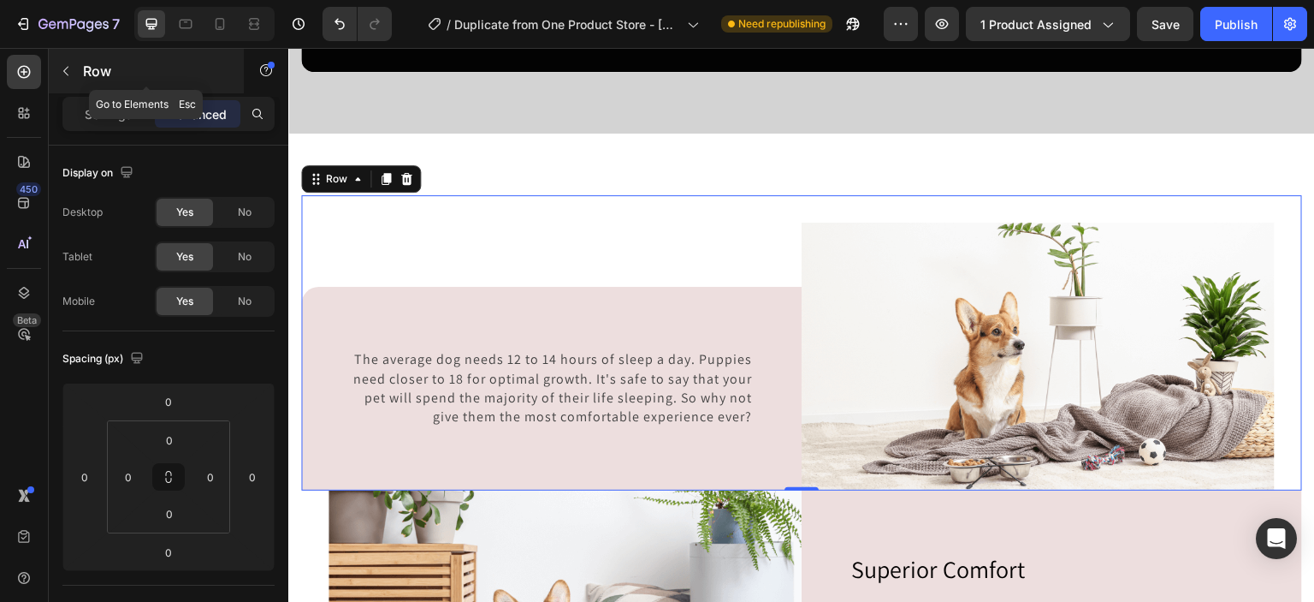
click at [73, 71] on button "button" at bounding box center [65, 70] width 27 height 27
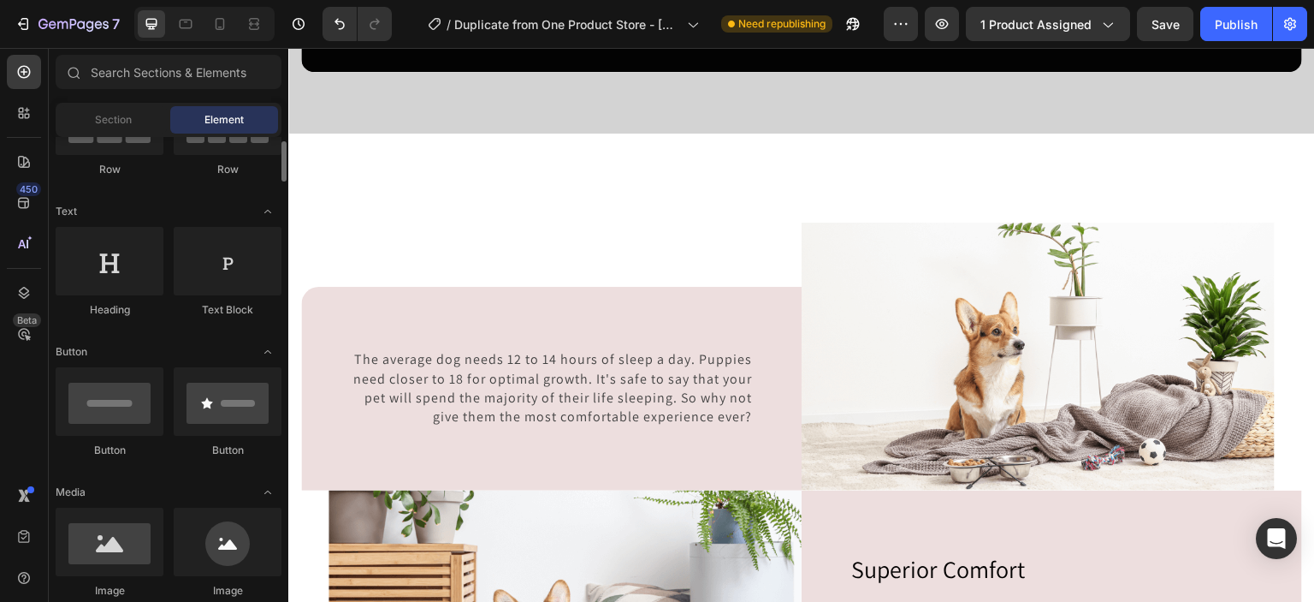
scroll to position [180, 0]
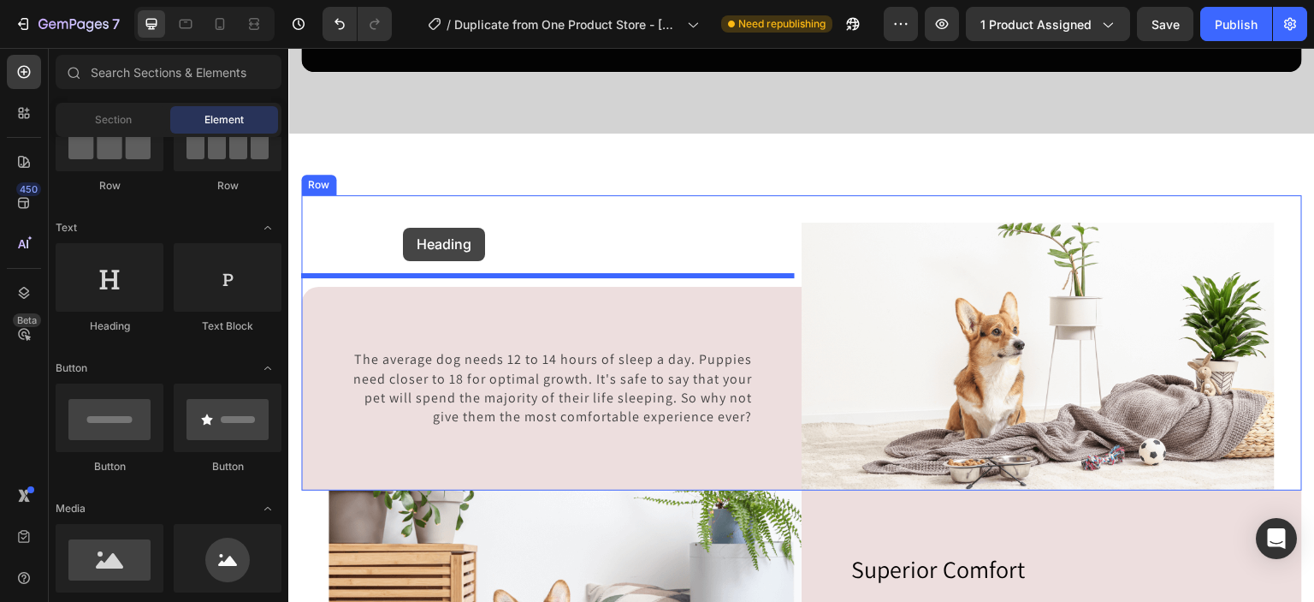
drag, startPoint x: 408, startPoint y: 352, endPoint x: 403, endPoint y: 228, distance: 124.2
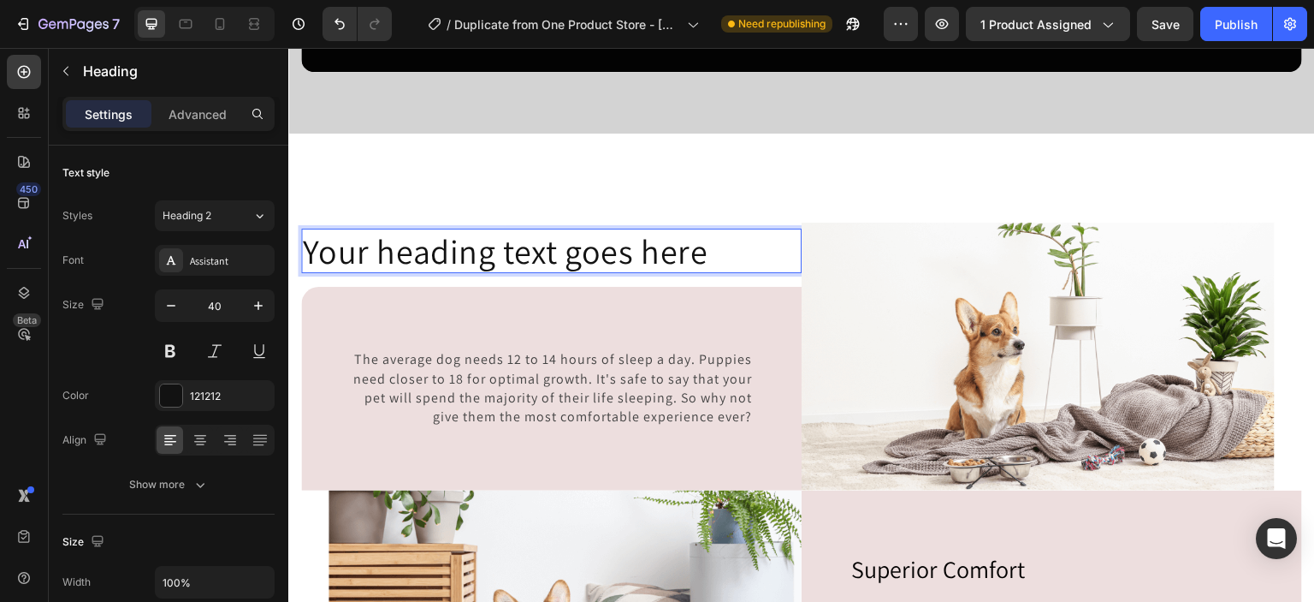
click at [708, 234] on div "Your heading text goes here Heading 16 The average dog needs 12 to 14 hours of …" at bounding box center [551, 342] width 501 height 295
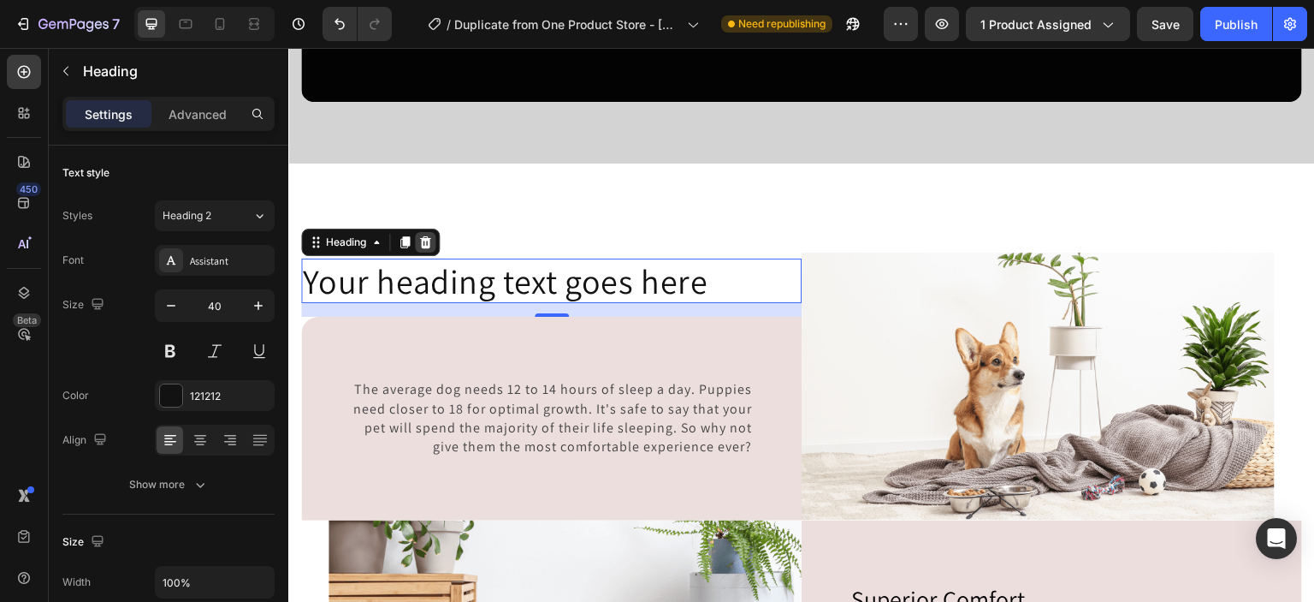
click at [426, 236] on icon at bounding box center [425, 242] width 14 height 14
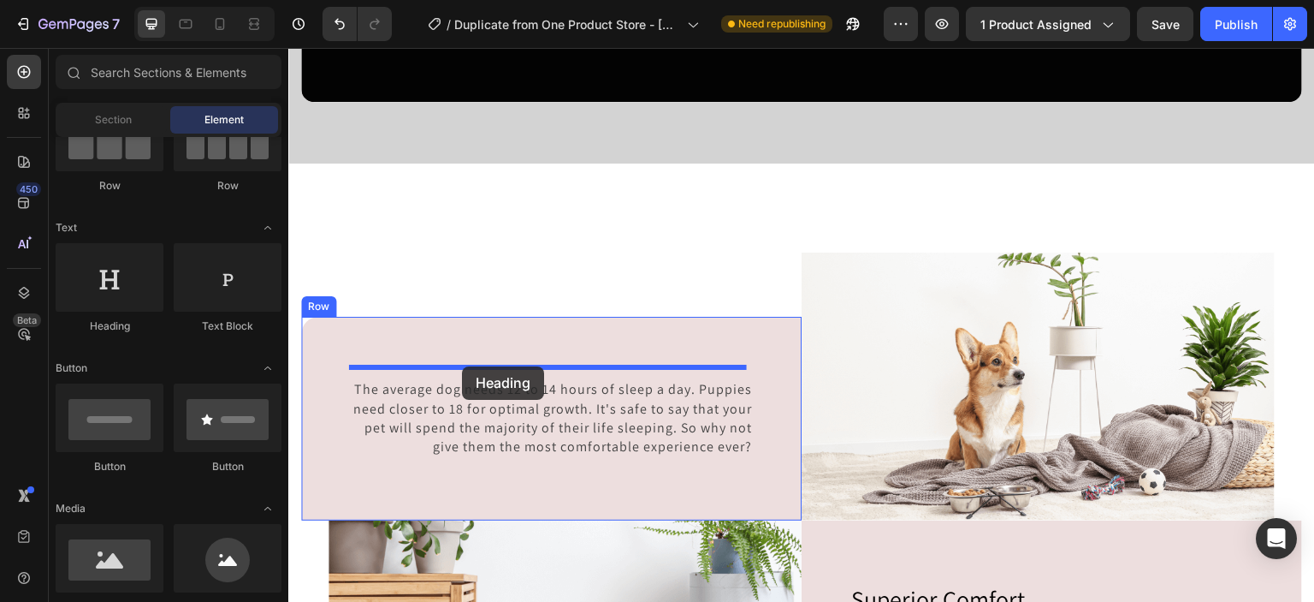
drag, startPoint x: 420, startPoint y: 359, endPoint x: 462, endPoint y: 366, distance: 42.6
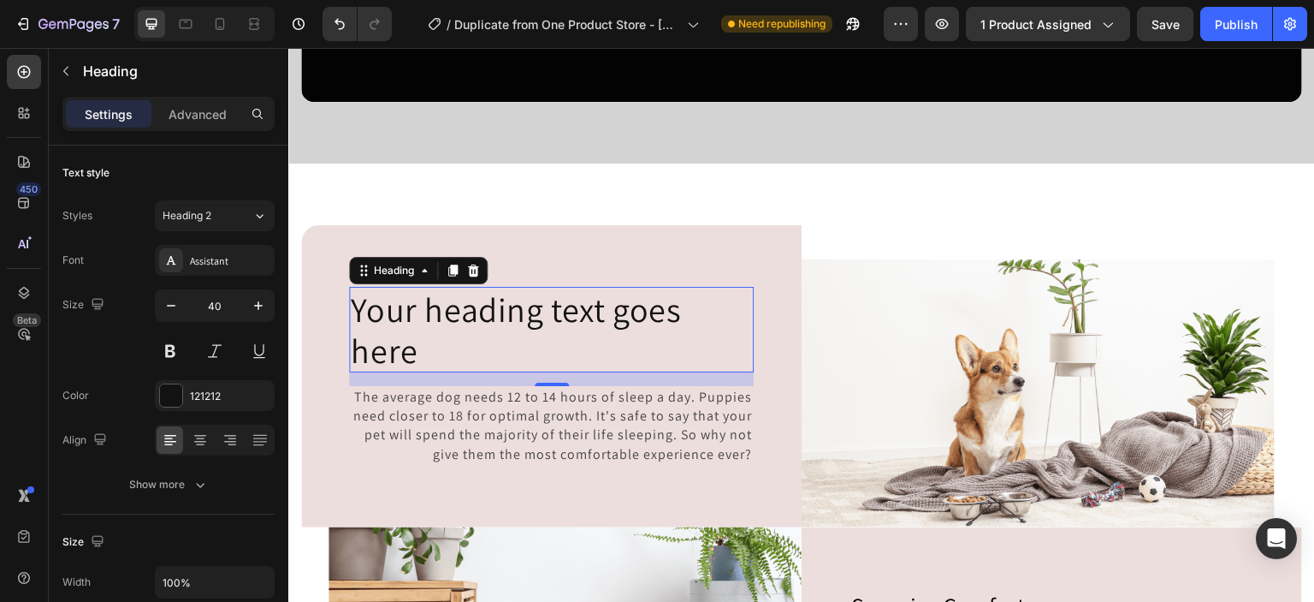
click at [521, 341] on p "Your heading text goes here" at bounding box center [551, 329] width 401 height 82
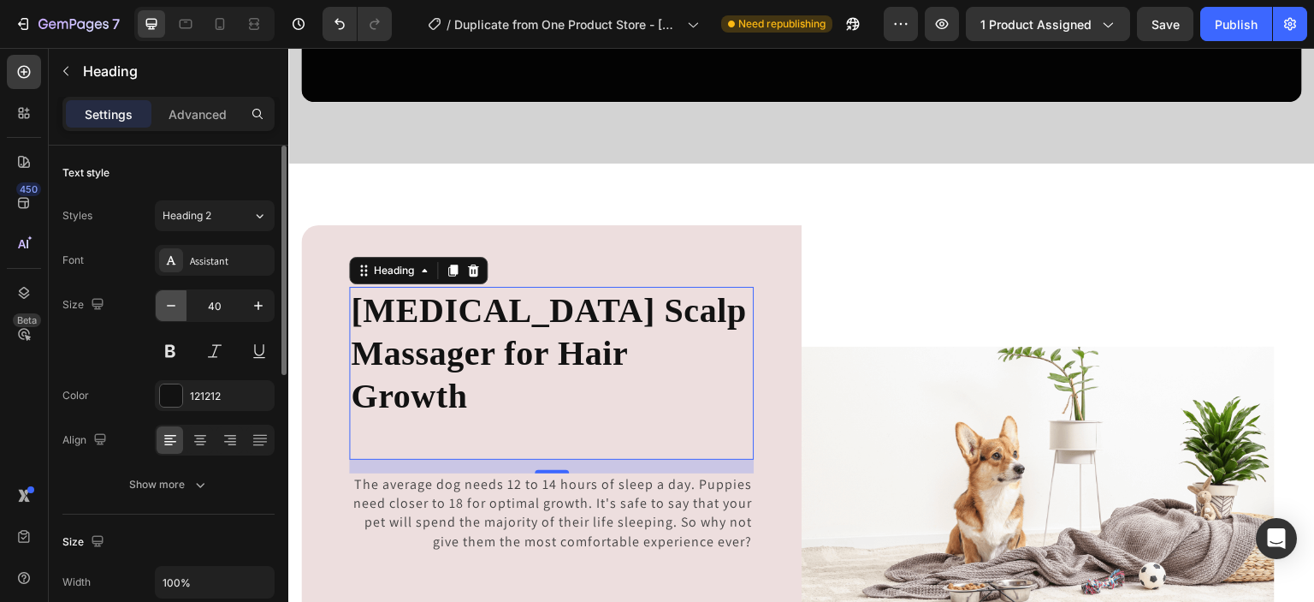
click at [170, 305] on icon "button" at bounding box center [171, 306] width 9 height 2
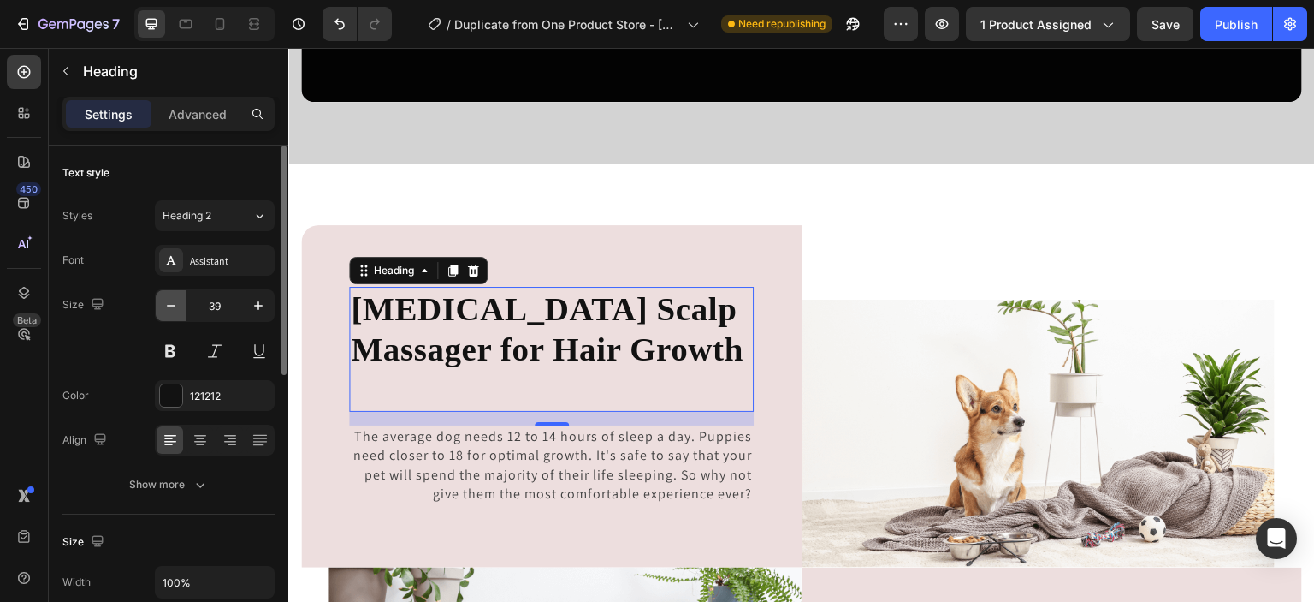
click at [170, 305] on icon "button" at bounding box center [171, 306] width 9 height 2
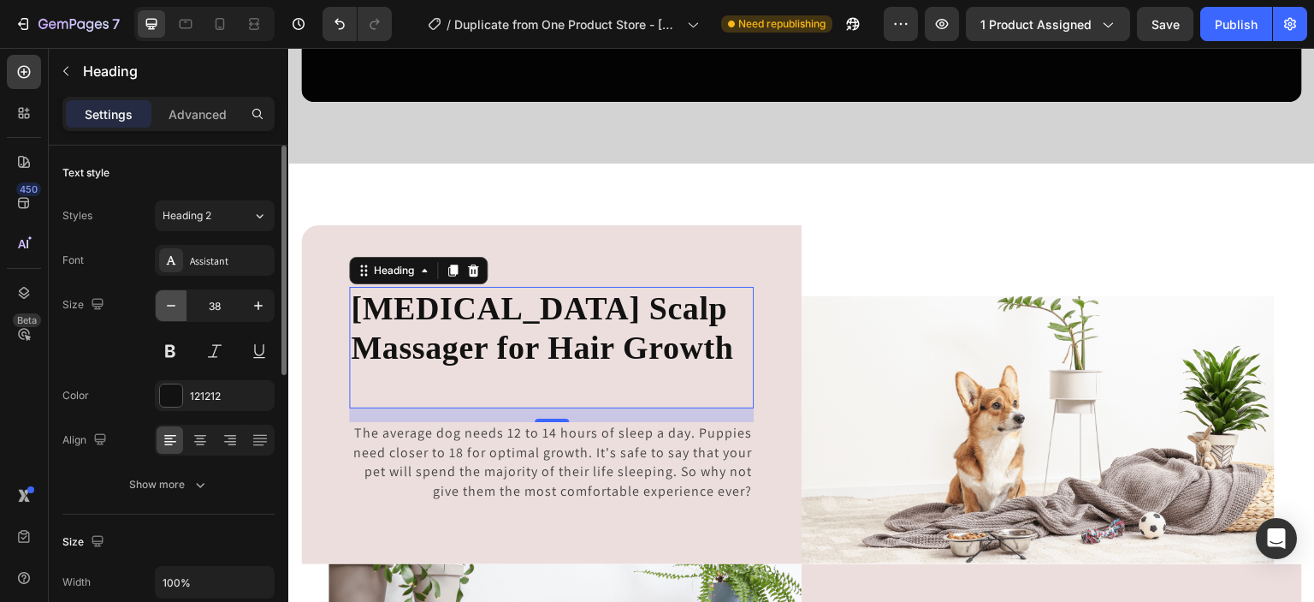
click at [170, 305] on icon "button" at bounding box center [171, 306] width 9 height 2
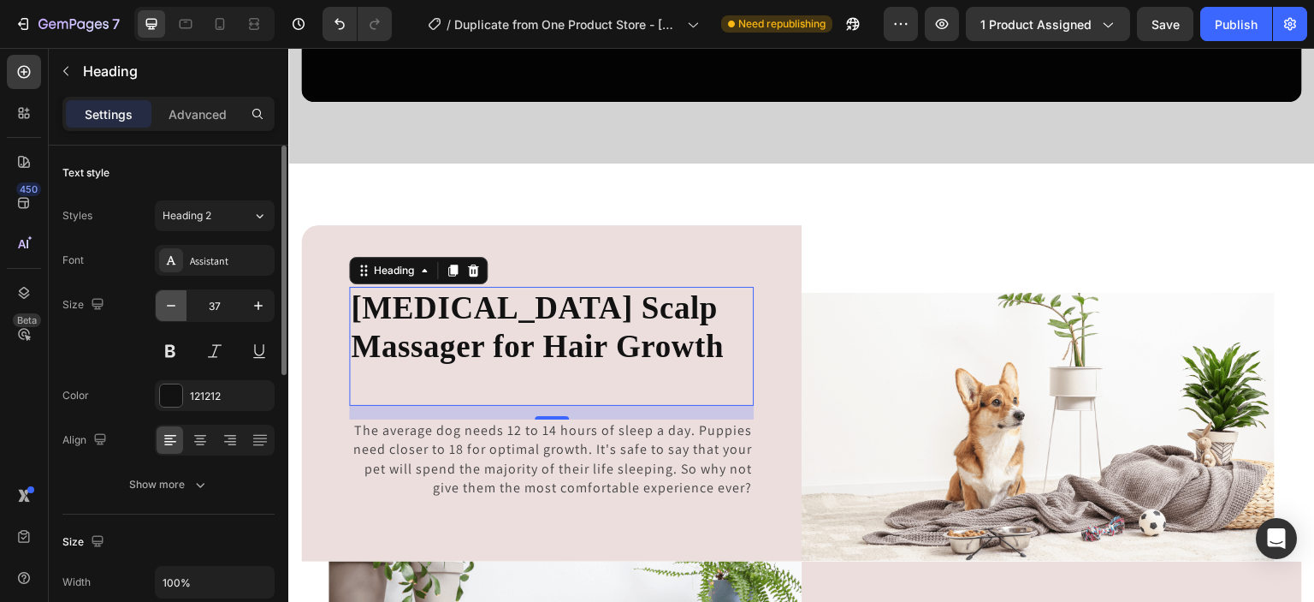
click at [170, 305] on icon "button" at bounding box center [171, 306] width 9 height 2
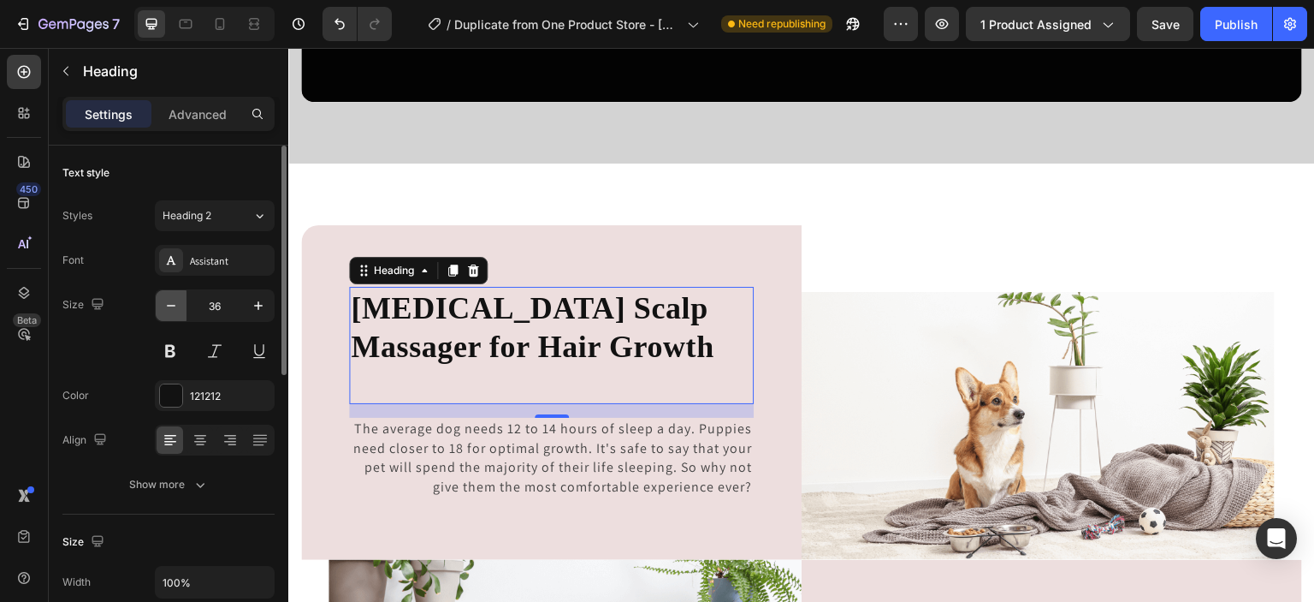
click at [170, 305] on icon "button" at bounding box center [171, 306] width 9 height 2
type input "35"
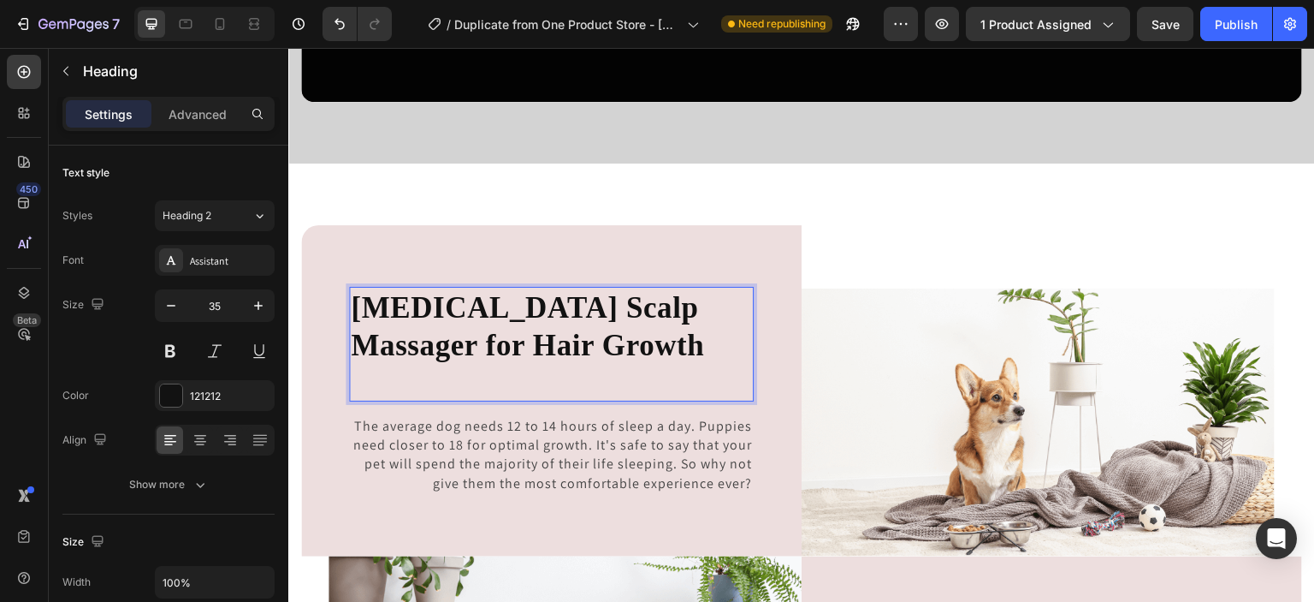
click at [509, 377] on p "[MEDICAL_DATA] Scalp Massager for Hair Growth" at bounding box center [551, 343] width 401 height 111
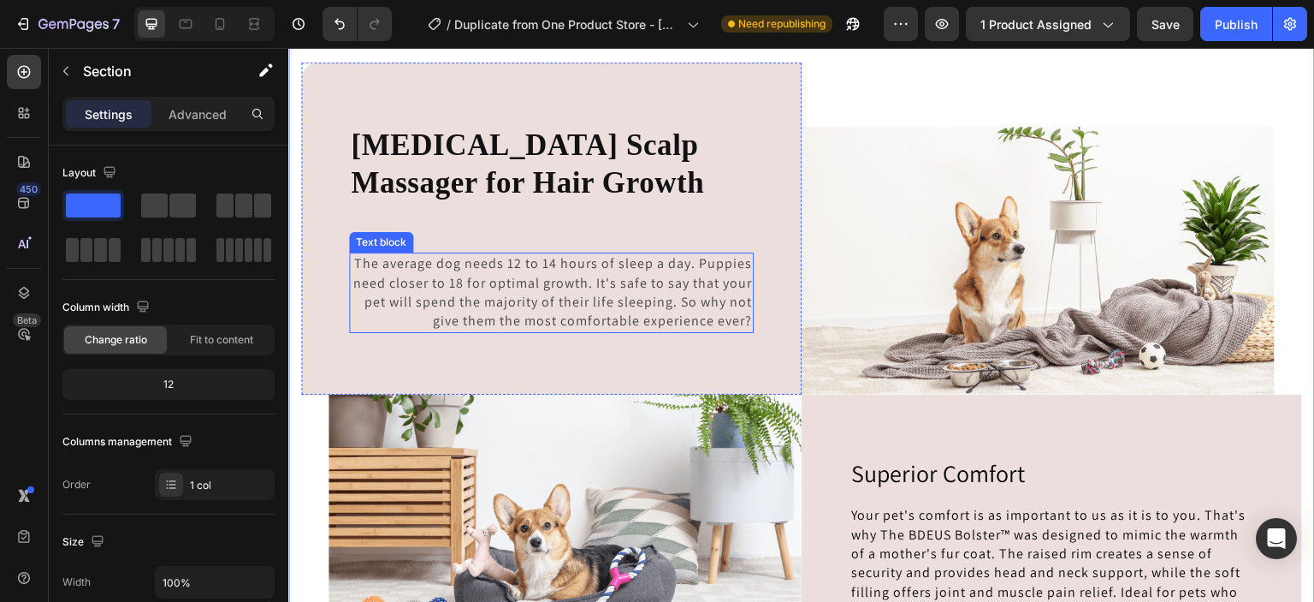
scroll to position [3941, 0]
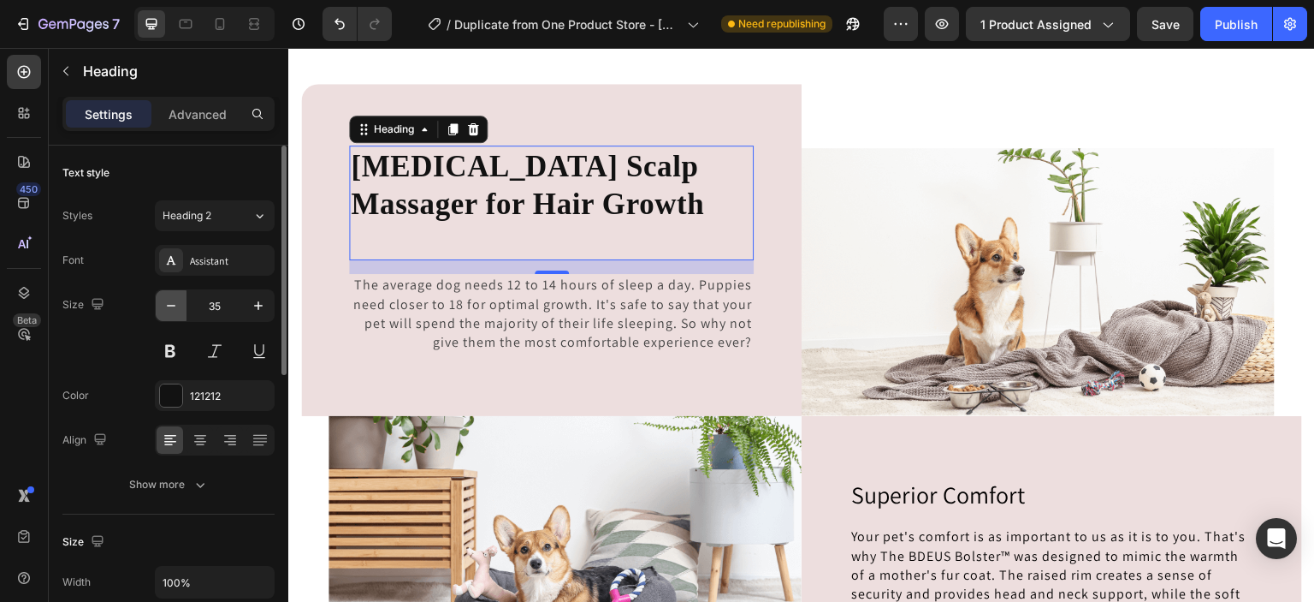
click at [175, 303] on icon "button" at bounding box center [171, 305] width 17 height 17
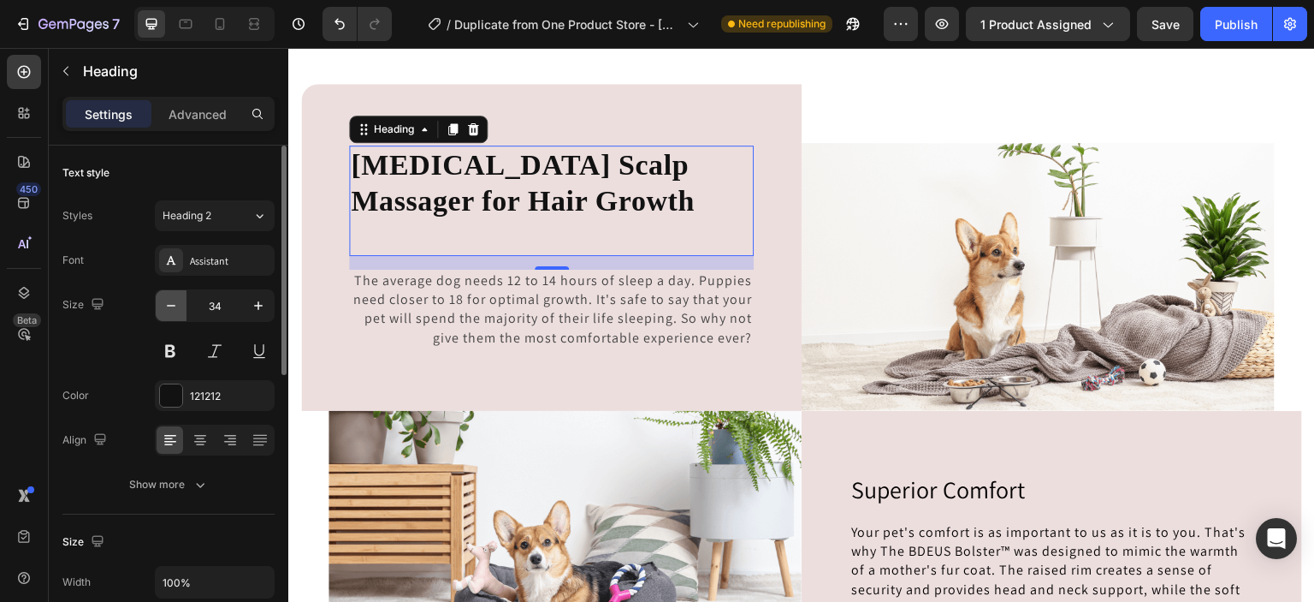
click at [175, 303] on icon "button" at bounding box center [171, 305] width 17 height 17
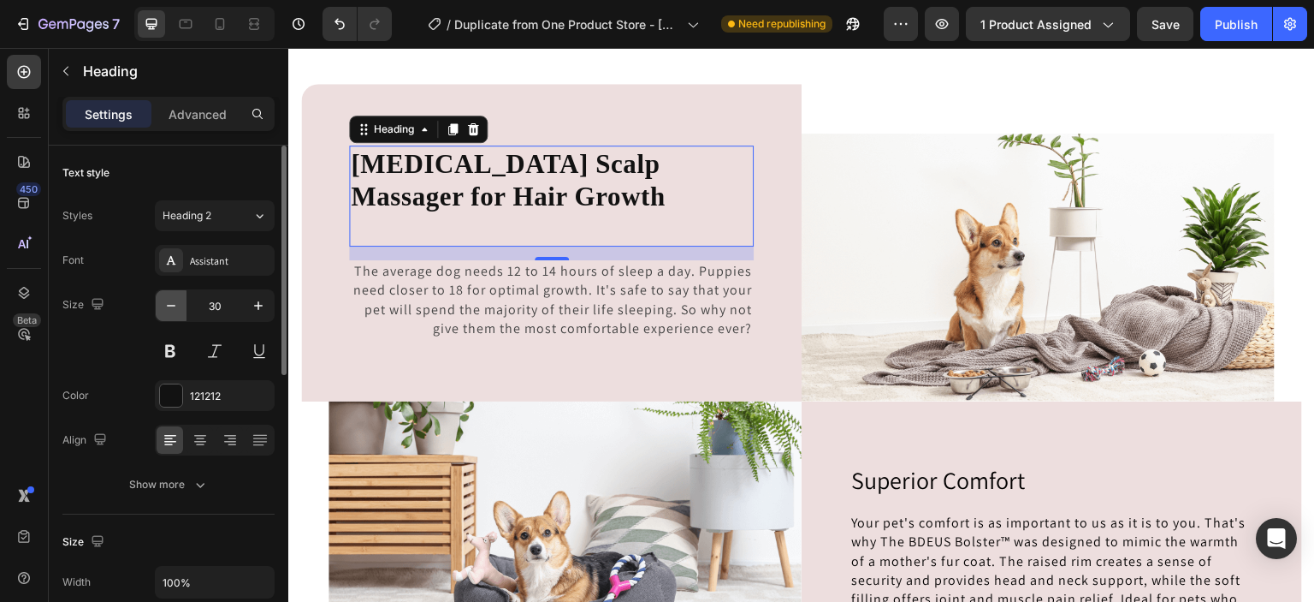
click at [175, 303] on icon "button" at bounding box center [171, 305] width 17 height 17
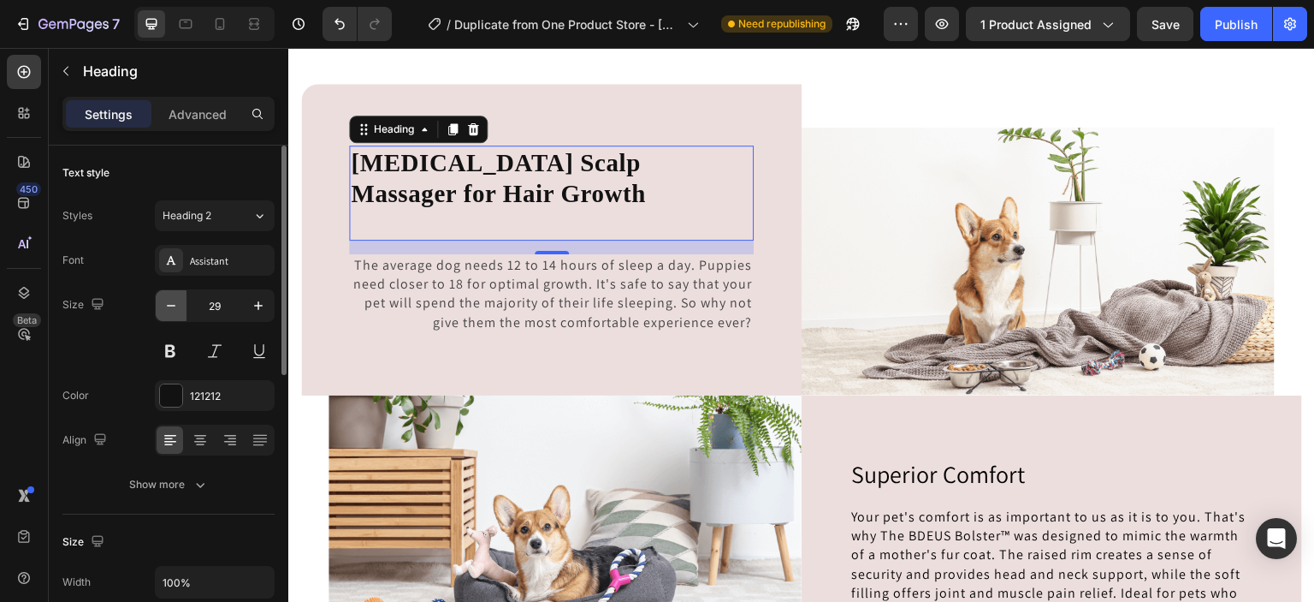
click at [175, 303] on icon "button" at bounding box center [171, 305] width 17 height 17
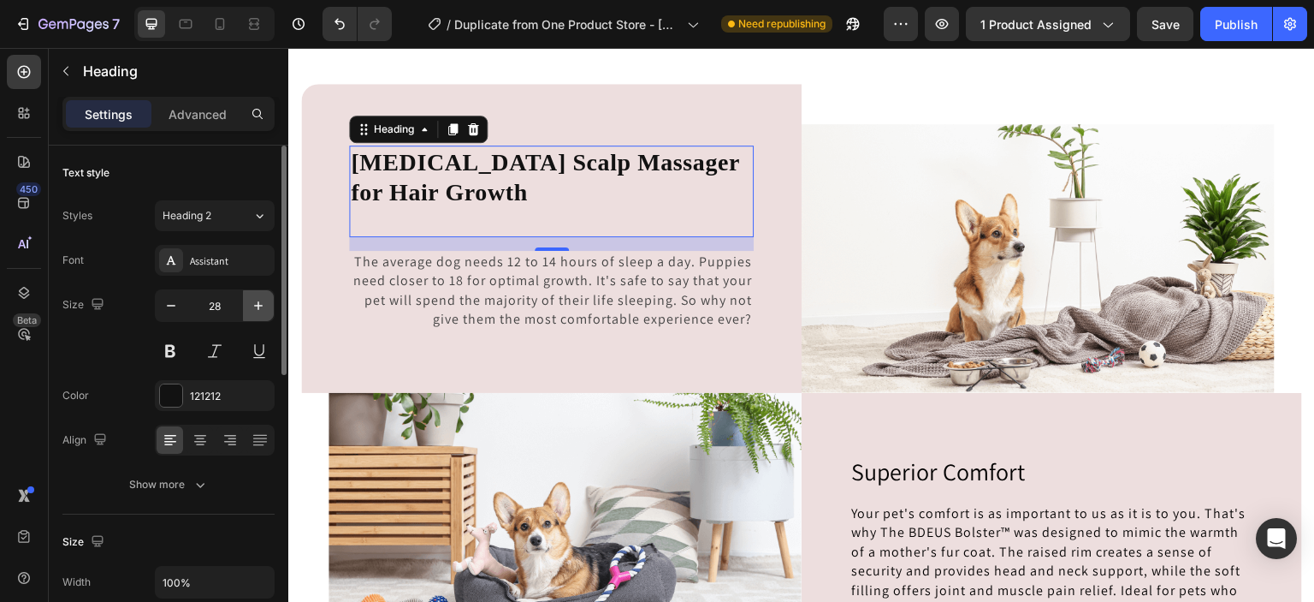
click at [262, 307] on icon "button" at bounding box center [258, 305] width 17 height 17
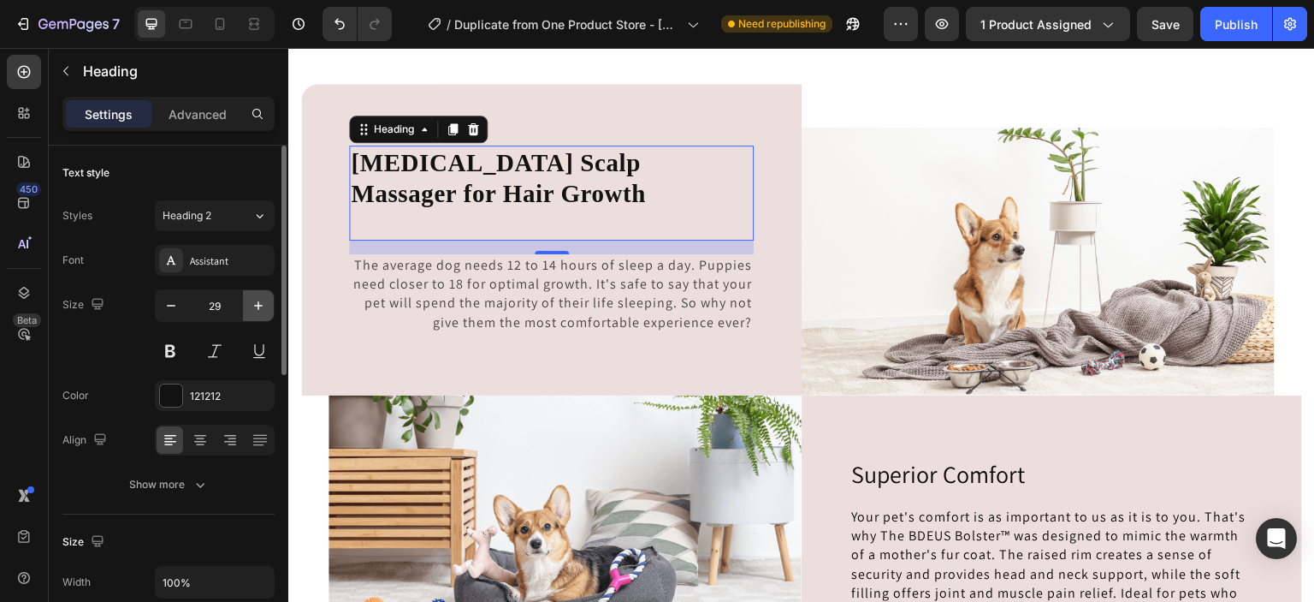
click at [262, 307] on icon "button" at bounding box center [258, 305] width 17 height 17
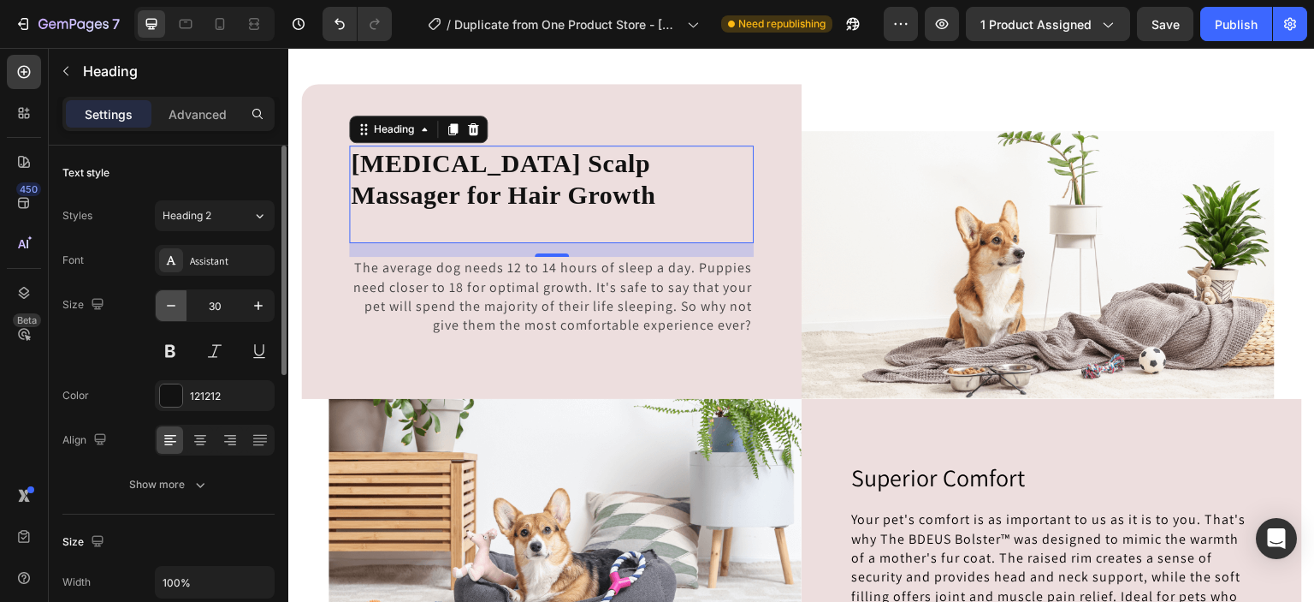
click at [180, 310] on button "button" at bounding box center [171, 305] width 31 height 31
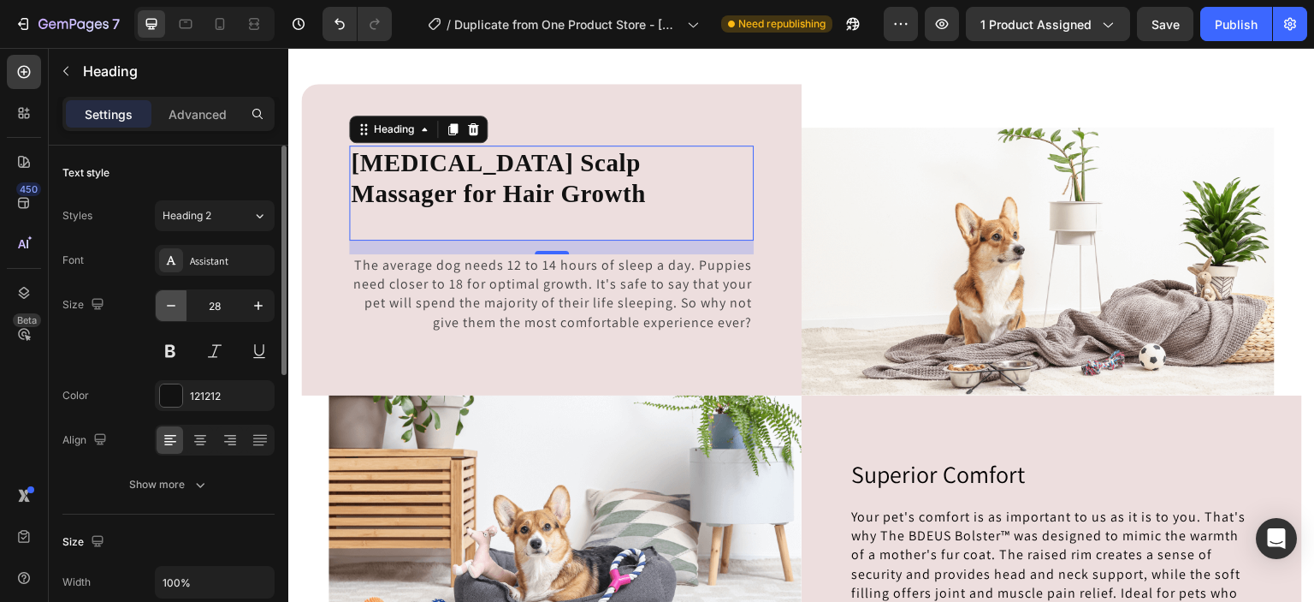
click at [180, 310] on button "button" at bounding box center [171, 305] width 31 height 31
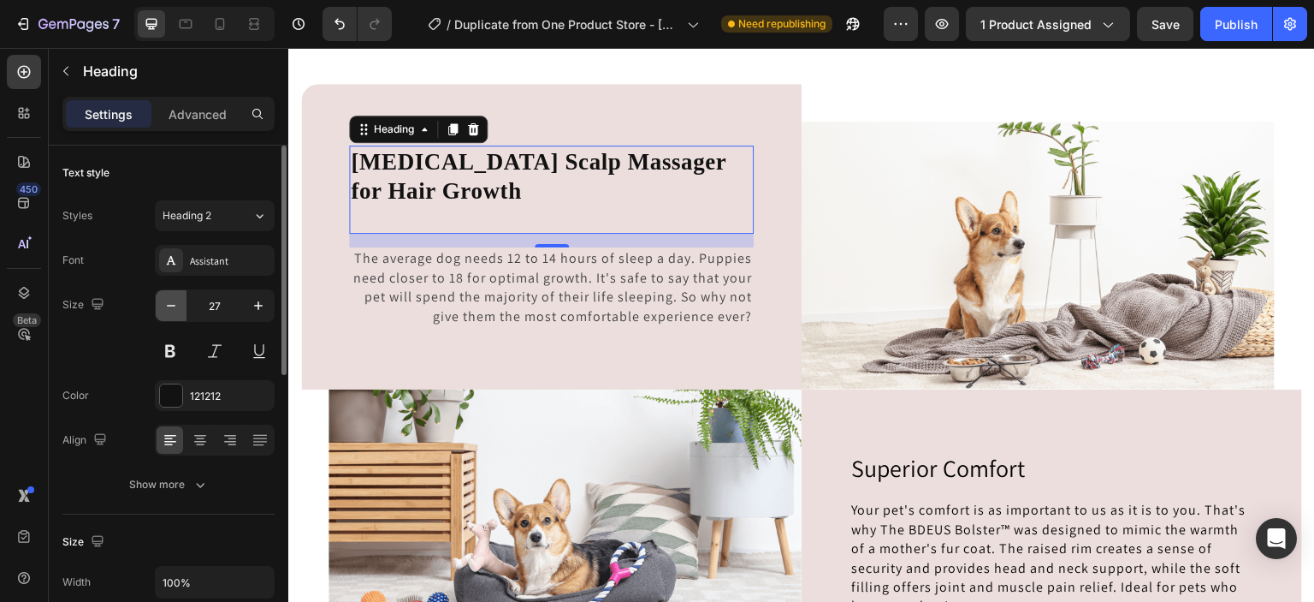
click at [180, 310] on button "button" at bounding box center [171, 305] width 31 height 31
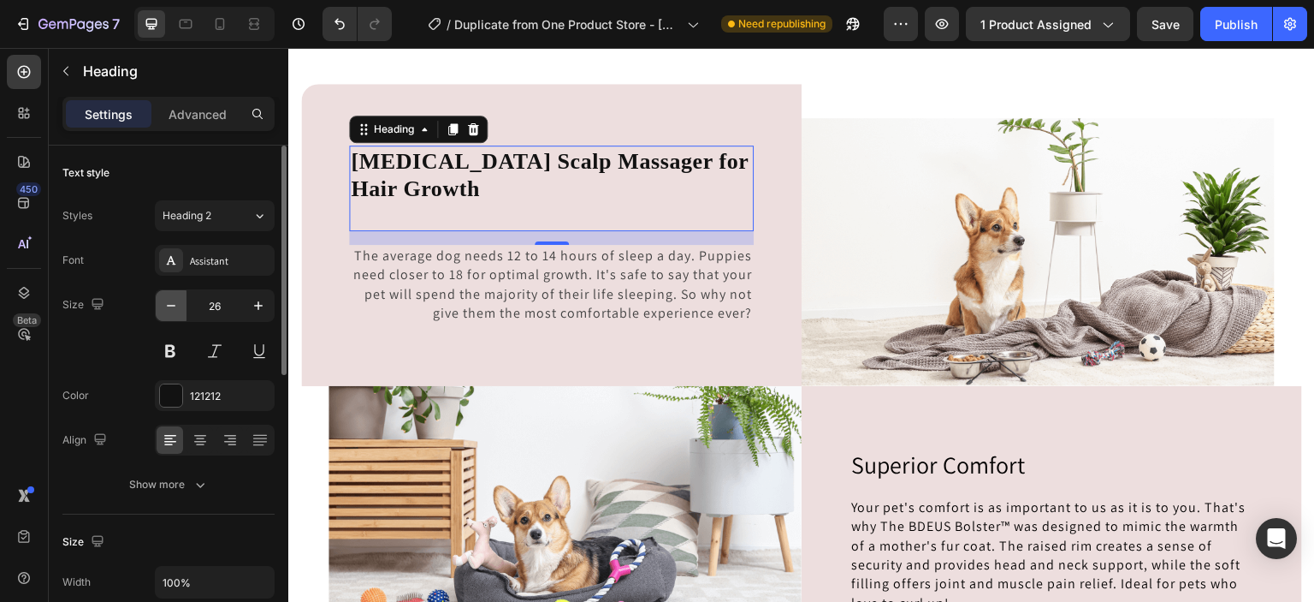
click at [180, 310] on button "button" at bounding box center [171, 305] width 31 height 31
type input "25"
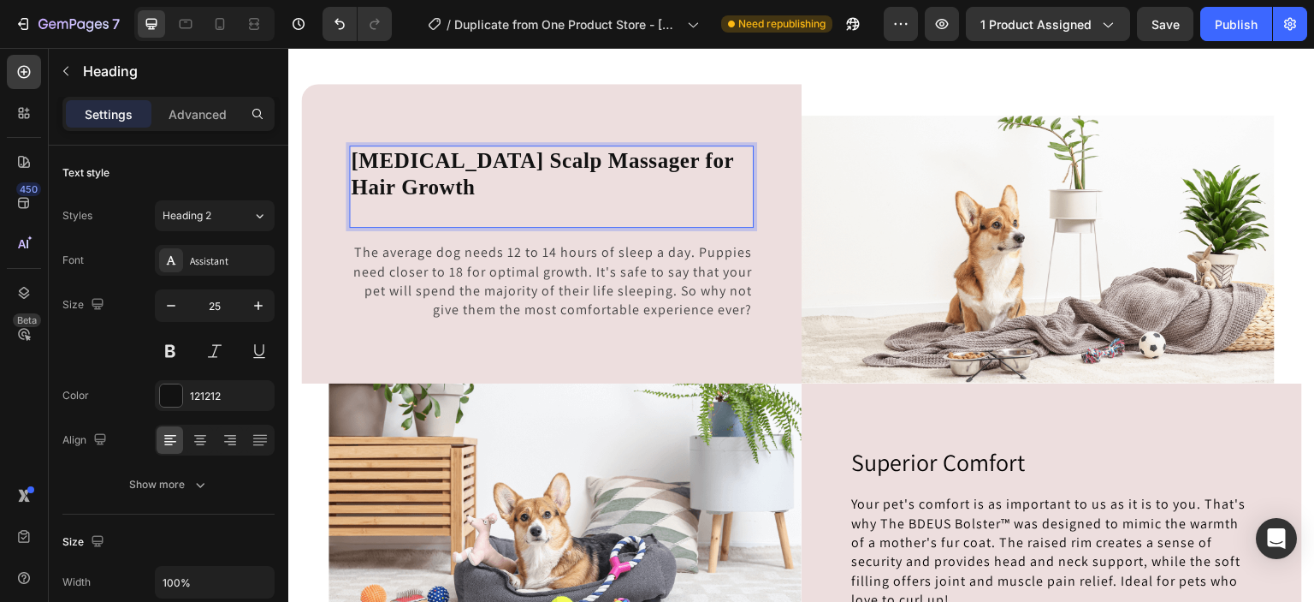
click at [598, 181] on strong "[MEDICAL_DATA] Scalp Massager for Hair Growth" at bounding box center [542, 174] width 383 height 50
click at [608, 182] on p "[MEDICAL_DATA] Scalp Massager for Hair Growth" at bounding box center [551, 186] width 401 height 79
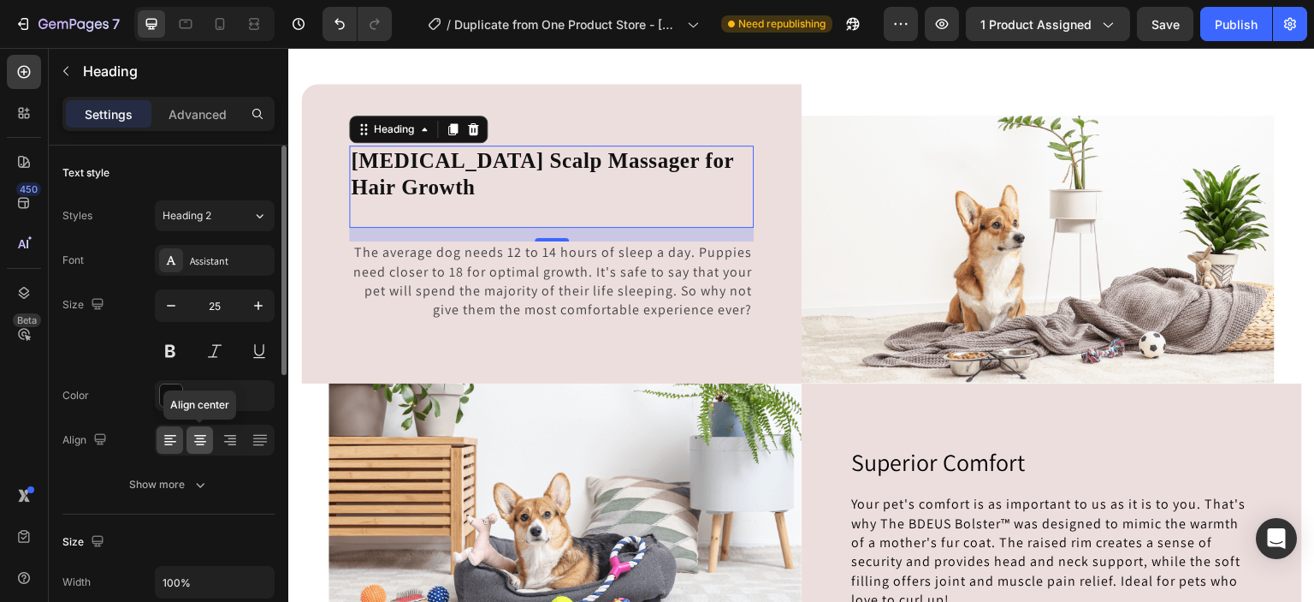
click at [198, 436] on icon at bounding box center [200, 439] width 17 height 17
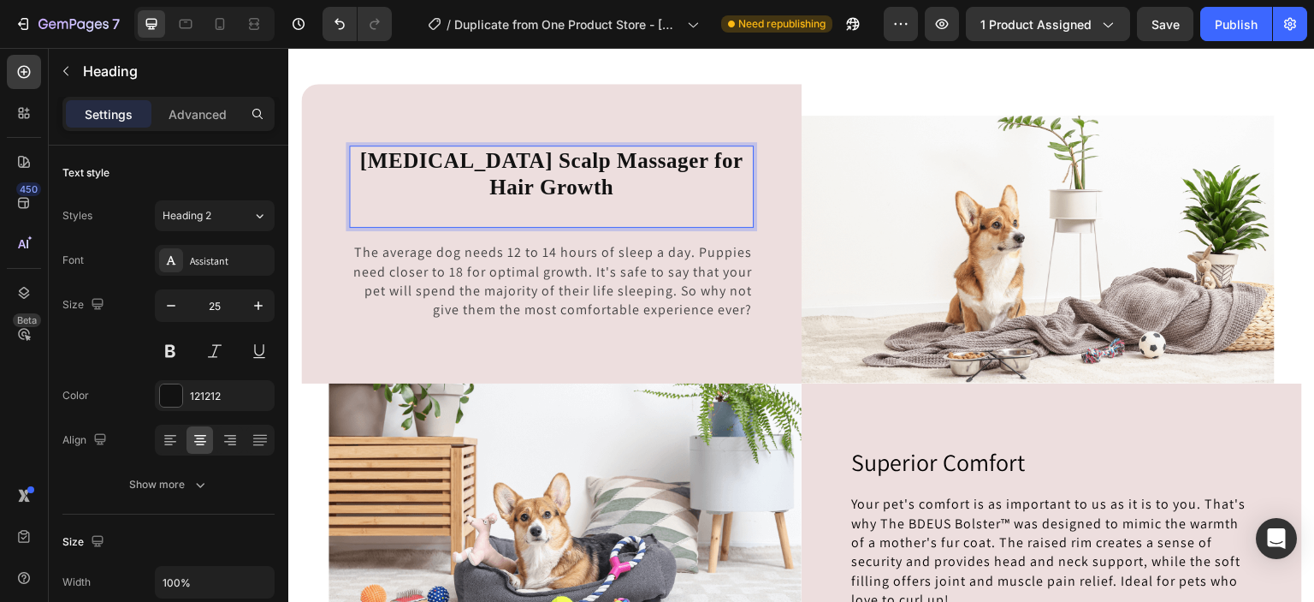
click at [580, 204] on p "[MEDICAL_DATA] Scalp Massager for Hair Growth" at bounding box center [551, 186] width 401 height 79
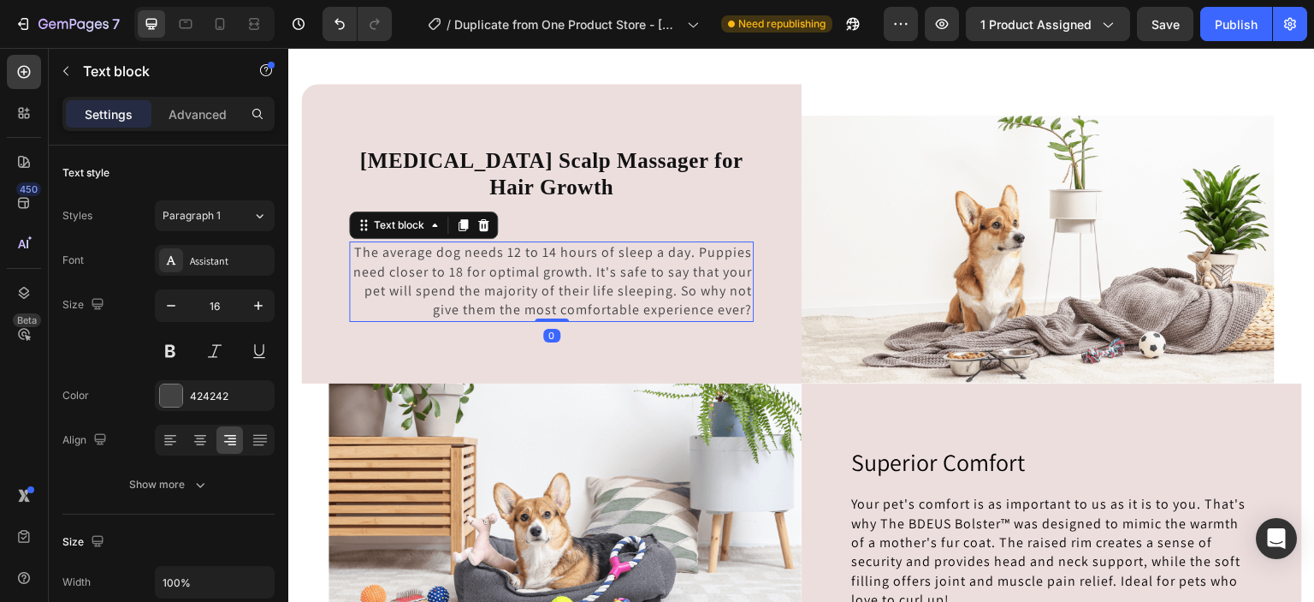
click at [737, 311] on p "The average dog needs 12 to 14 hours of sleep a day. Puppies need closer to 18 …" at bounding box center [551, 281] width 401 height 77
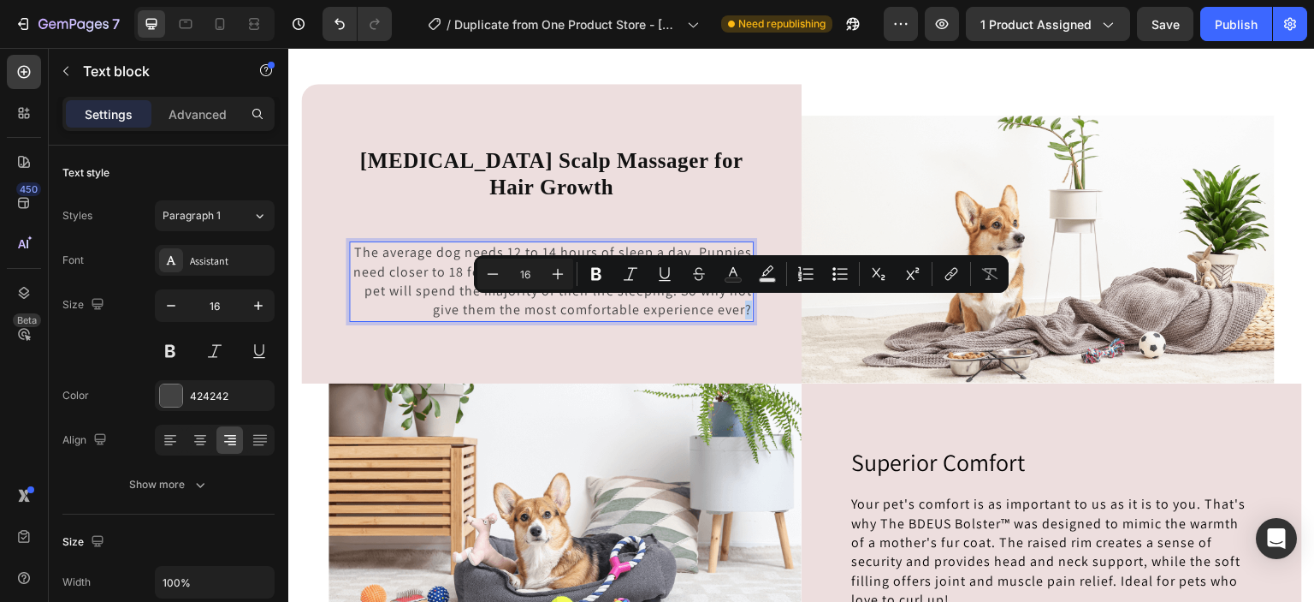
click at [737, 311] on p "The average dog needs 12 to 14 hours of sleep a day. Puppies need closer to 18 …" at bounding box center [551, 281] width 401 height 77
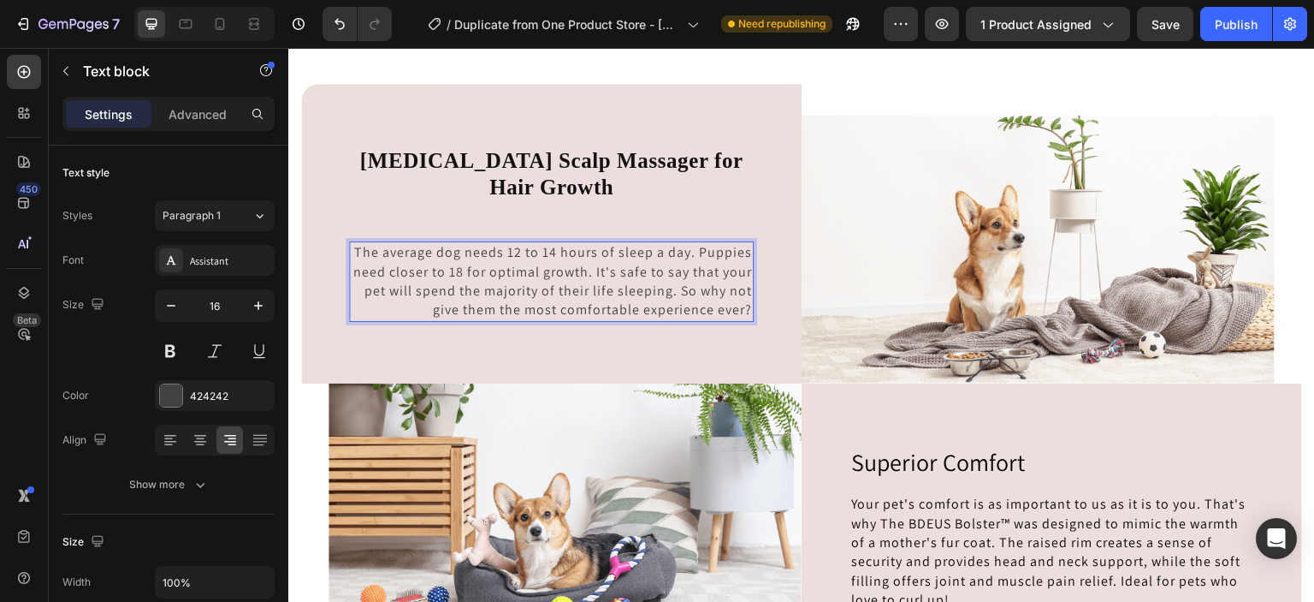
click at [737, 311] on p "The average dog needs 12 to 14 hours of sleep a day. Puppies need closer to 18 …" at bounding box center [551, 281] width 401 height 77
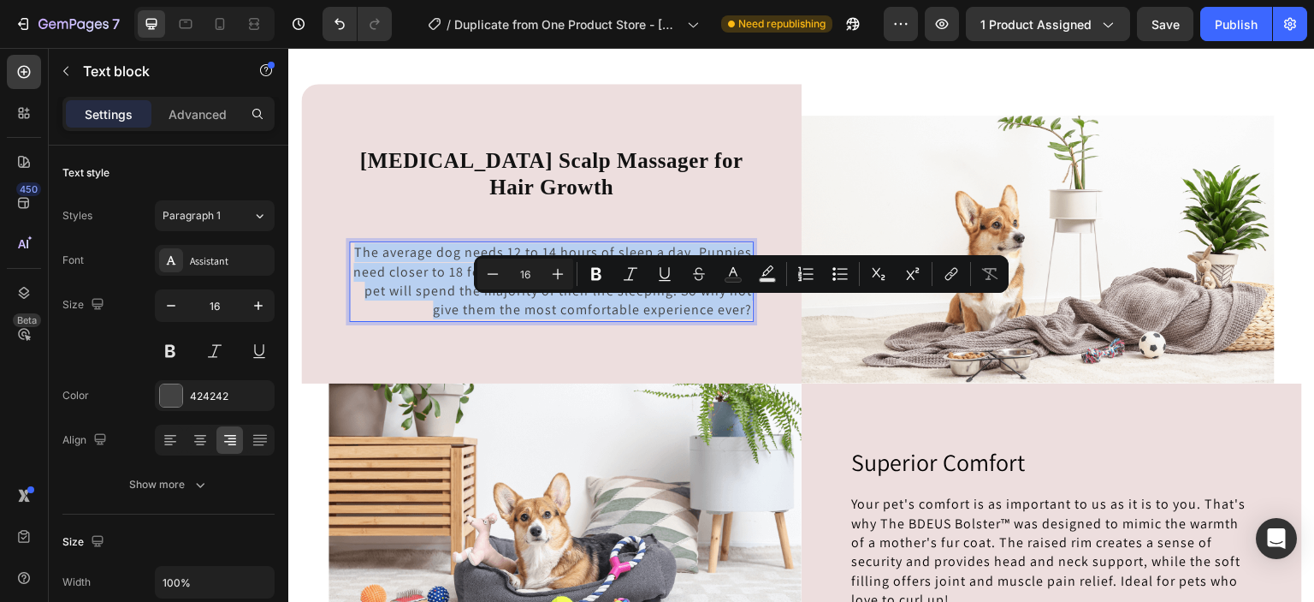
click at [737, 311] on p "The average dog needs 12 to 14 hours of sleep a day. Puppies need closer to 18 …" at bounding box center [551, 281] width 401 height 77
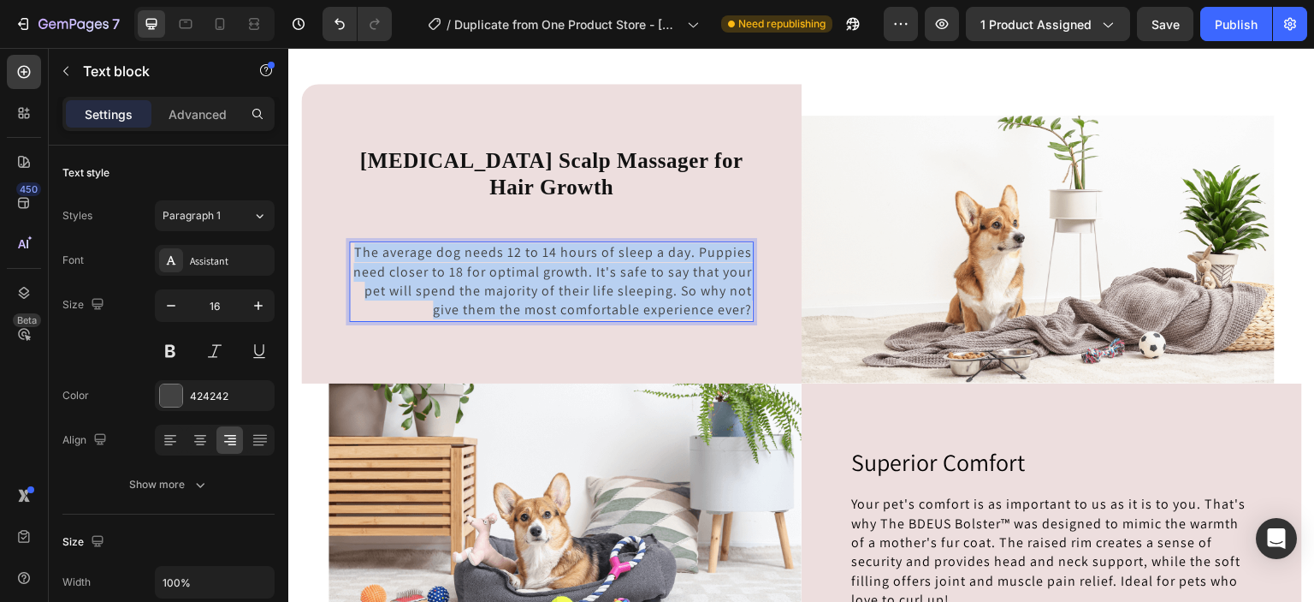
click at [737, 311] on p "The average dog needs 12 to 14 hours of sleep a day. Puppies need closer to 18 …" at bounding box center [551, 281] width 401 height 77
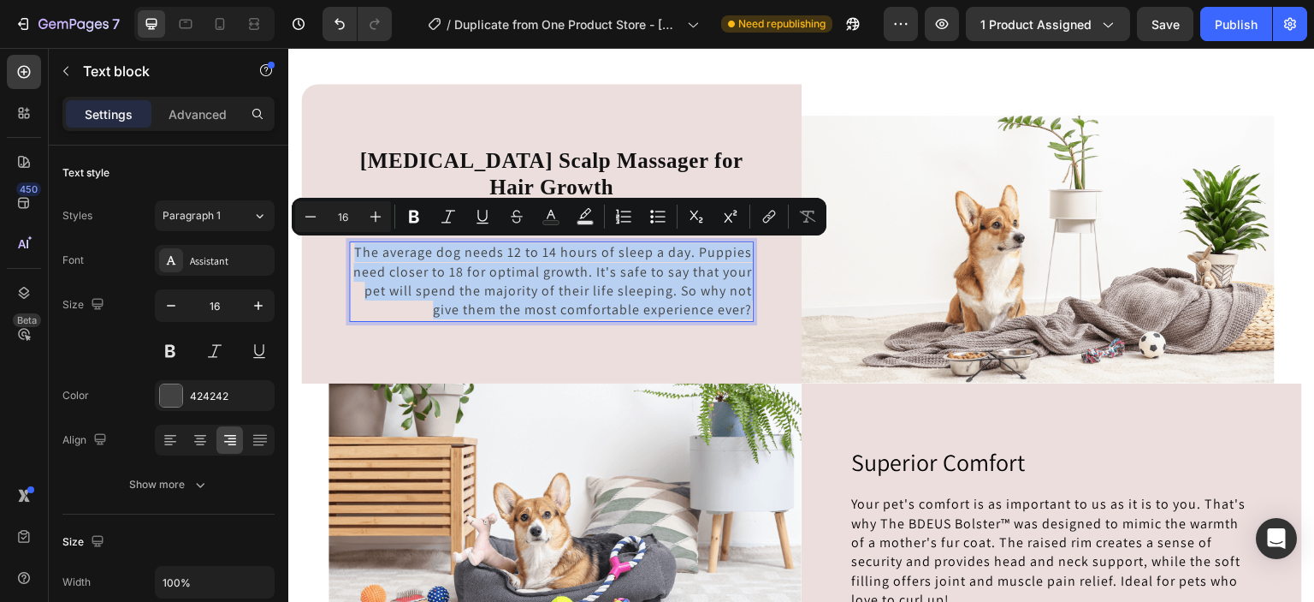
click at [737, 311] on p "The average dog needs 12 to 14 hours of sleep a day. Puppies need closer to 18 …" at bounding box center [551, 281] width 401 height 77
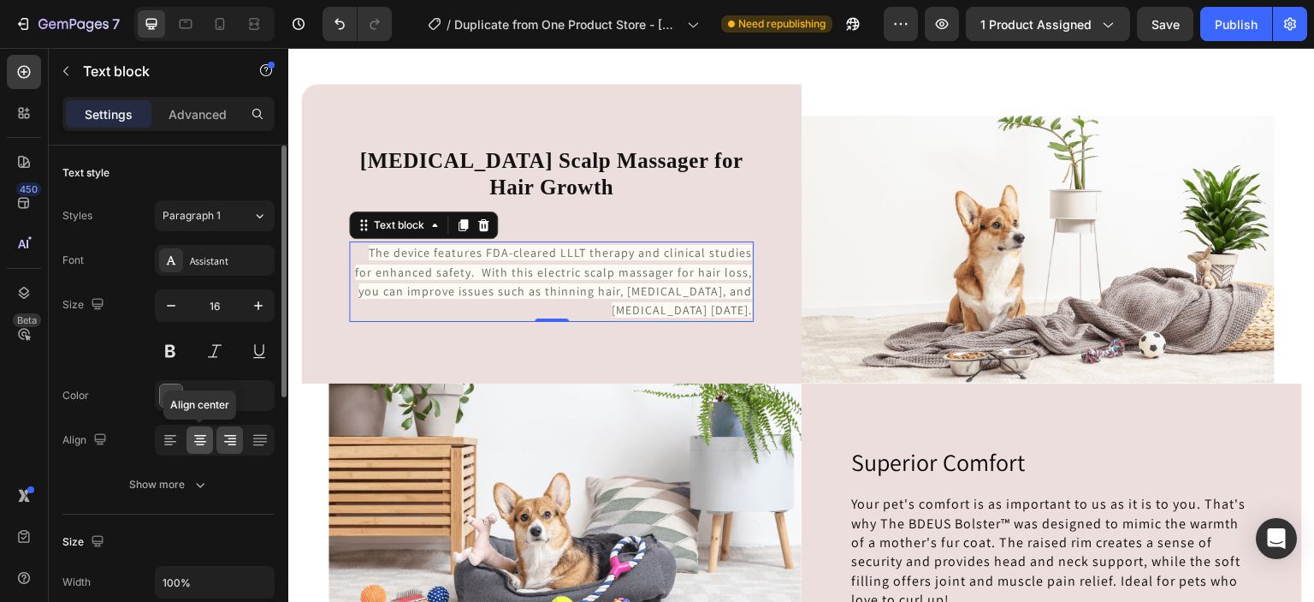
click at [199, 436] on icon at bounding box center [200, 439] width 17 height 17
click at [177, 438] on icon at bounding box center [170, 439] width 17 height 17
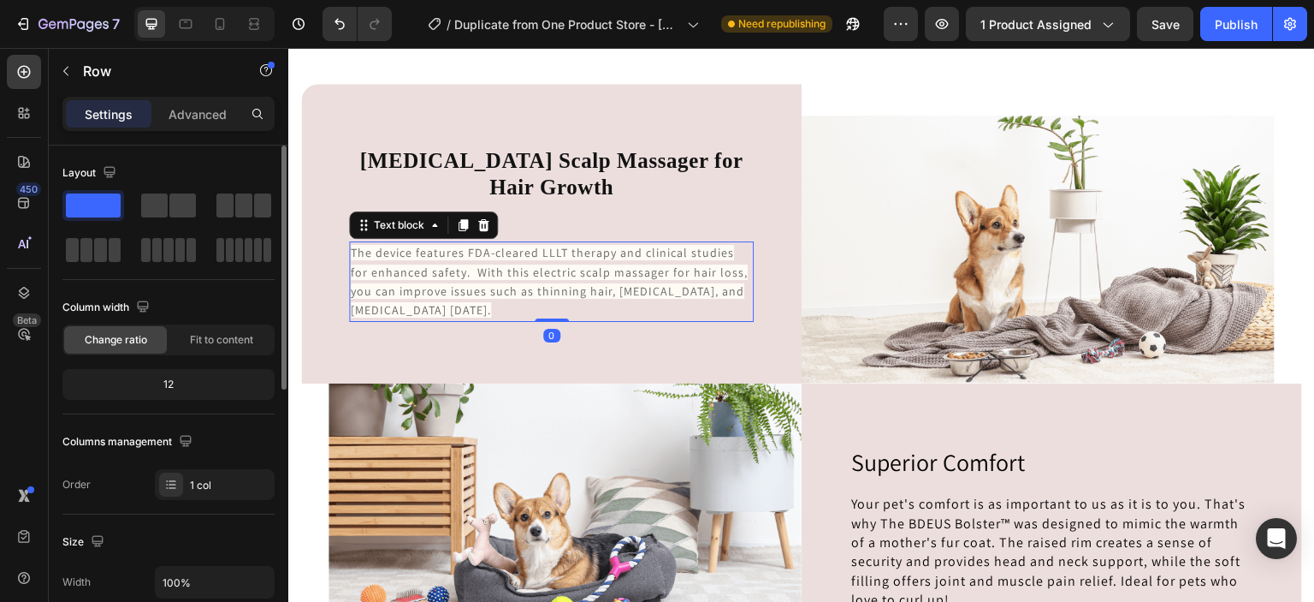
click at [455, 267] on span "The device features FDA-cleared LLLT therapy and clinical studies for enhanced …" at bounding box center [549, 281] width 397 height 73
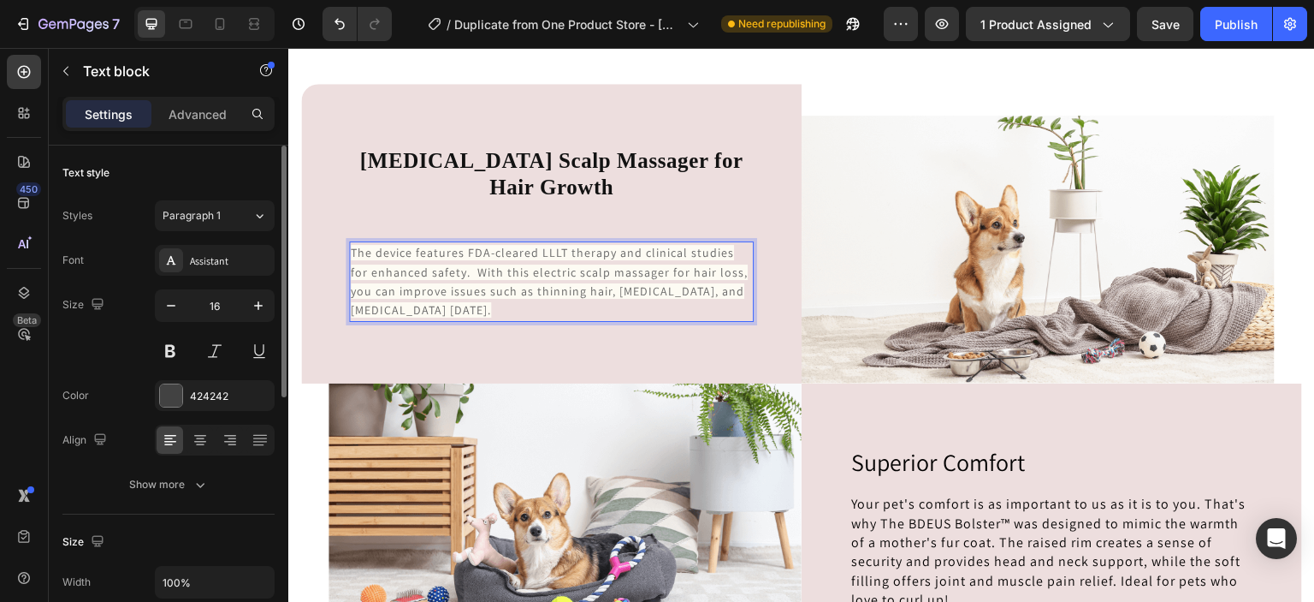
click at [354, 248] on span "The device features FDA-cleared LLLT therapy and clinical studies for enhanced …" at bounding box center [549, 281] width 397 height 73
click at [412, 301] on p "The device features FDA-cleared LLLT therapy and clinical studies for enhanced …" at bounding box center [551, 281] width 401 height 77
click at [450, 312] on span "The device features FDA-cleared LLLT therapy and clinical studies for enhanced …" at bounding box center [549, 281] width 397 height 73
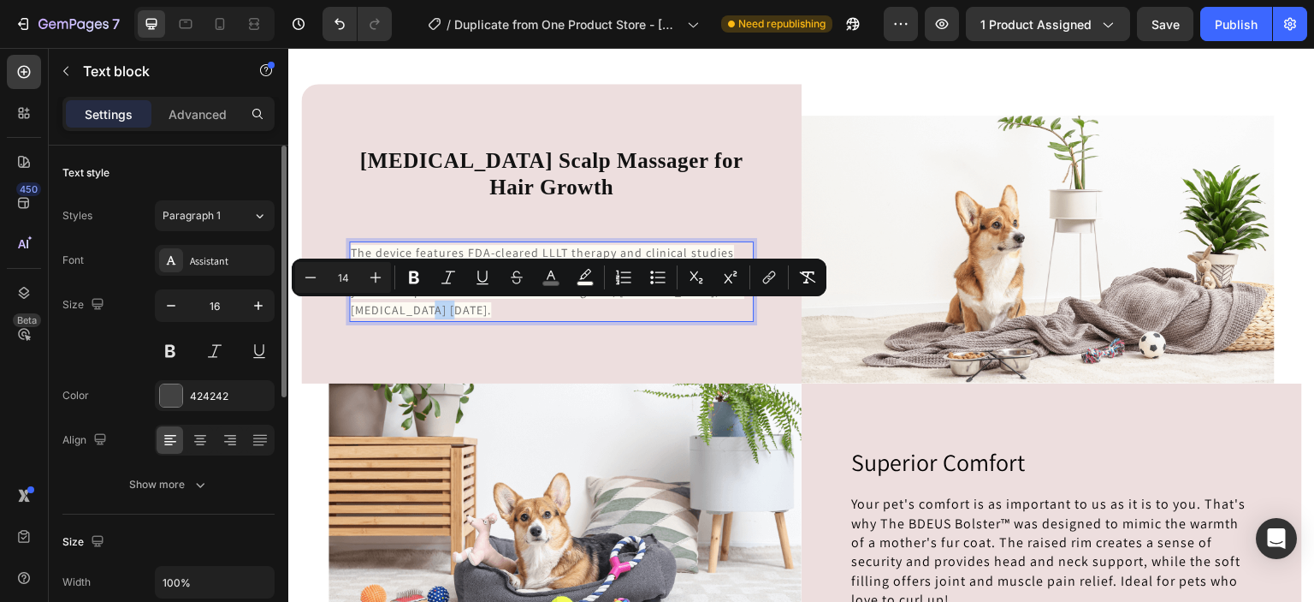
click at [450, 312] on span "The device features FDA-cleared LLLT therapy and clinical studies for enhanced …" at bounding box center [549, 281] width 397 height 73
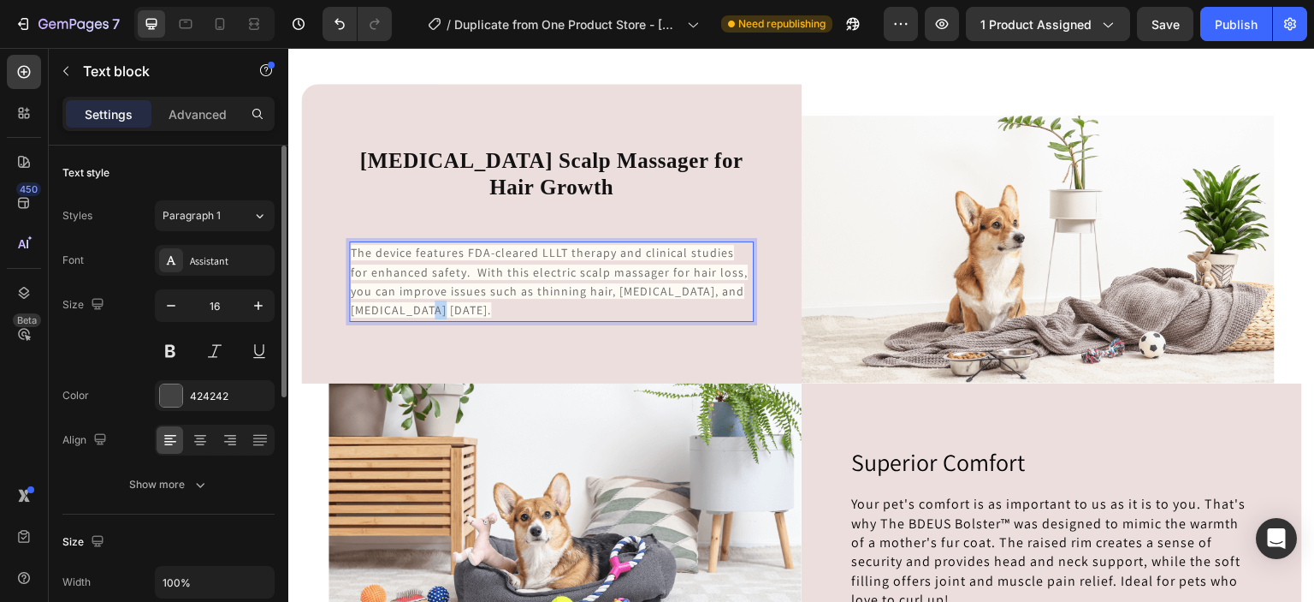
click at [450, 312] on span "The device features FDA-cleared LLLT therapy and clinical studies for enhanced …" at bounding box center [549, 281] width 397 height 73
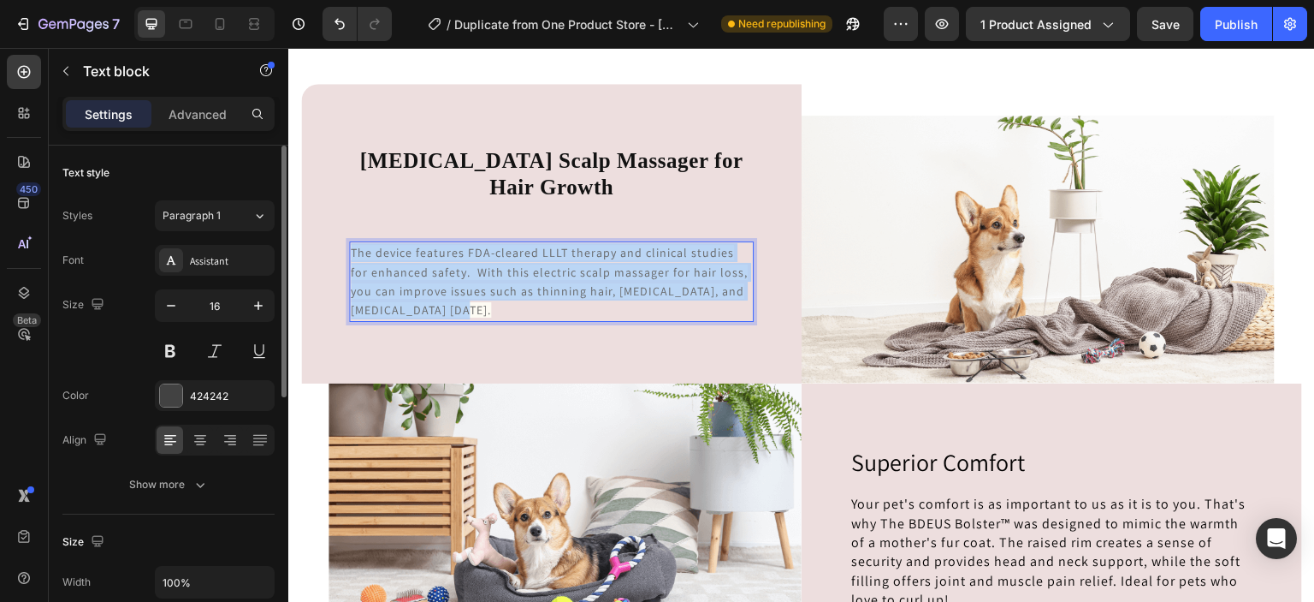
click at [450, 312] on span "The device features FDA-cleared LLLT therapy and clinical studies for enhanced …" at bounding box center [549, 281] width 397 height 73
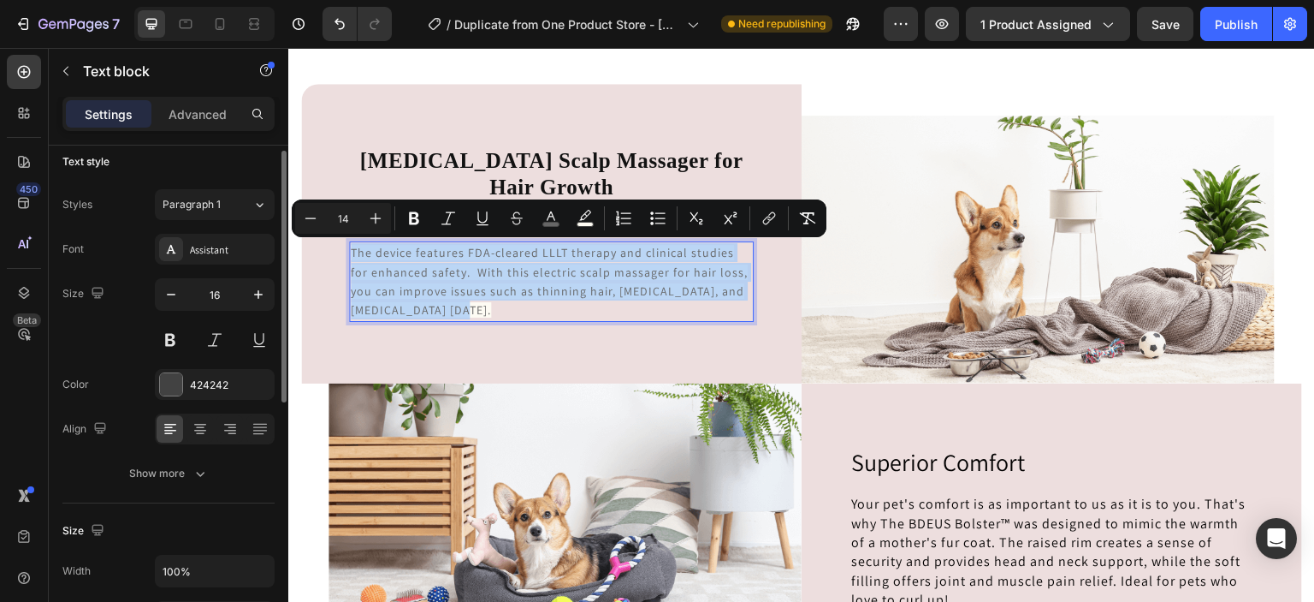
scroll to position [0, 0]
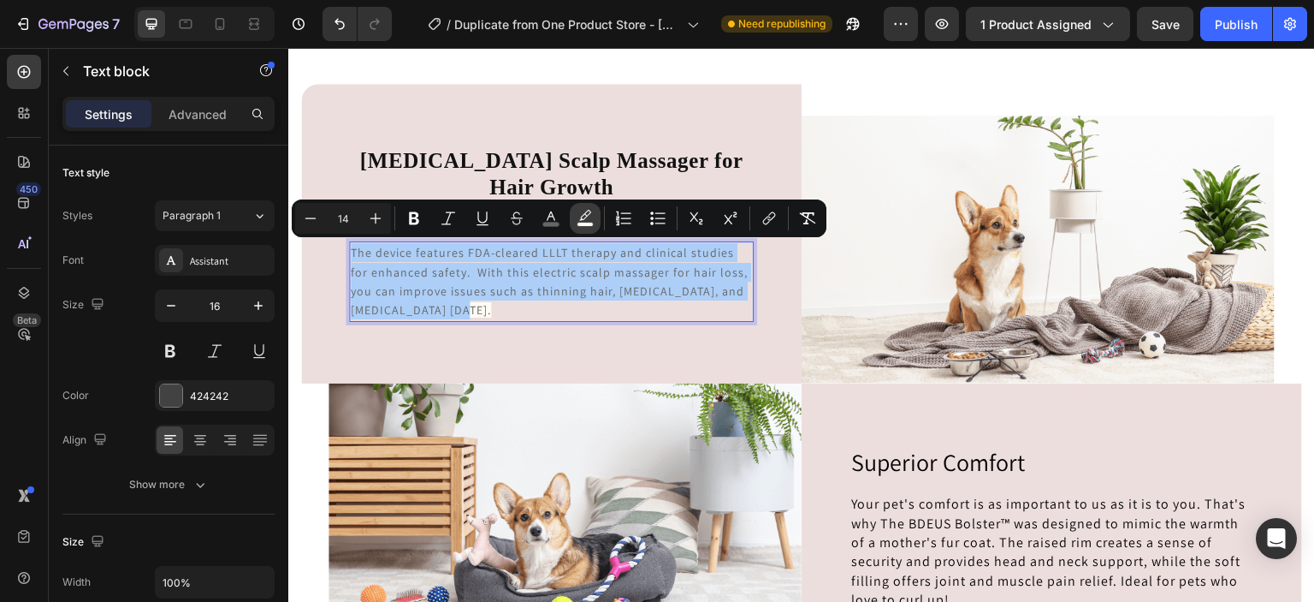
click at [584, 225] on rect "Editor contextual toolbar" at bounding box center [586, 224] width 16 height 4
type input "FDFBF3"
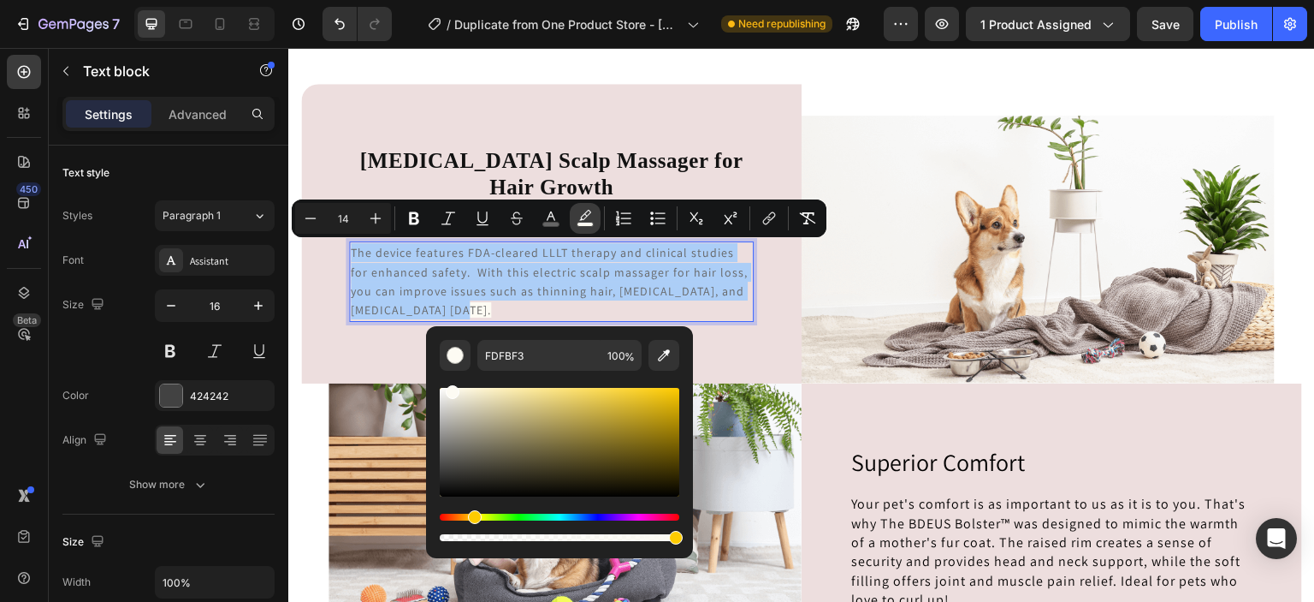
click at [592, 213] on icon "Editor contextual toolbar" at bounding box center [585, 218] width 17 height 17
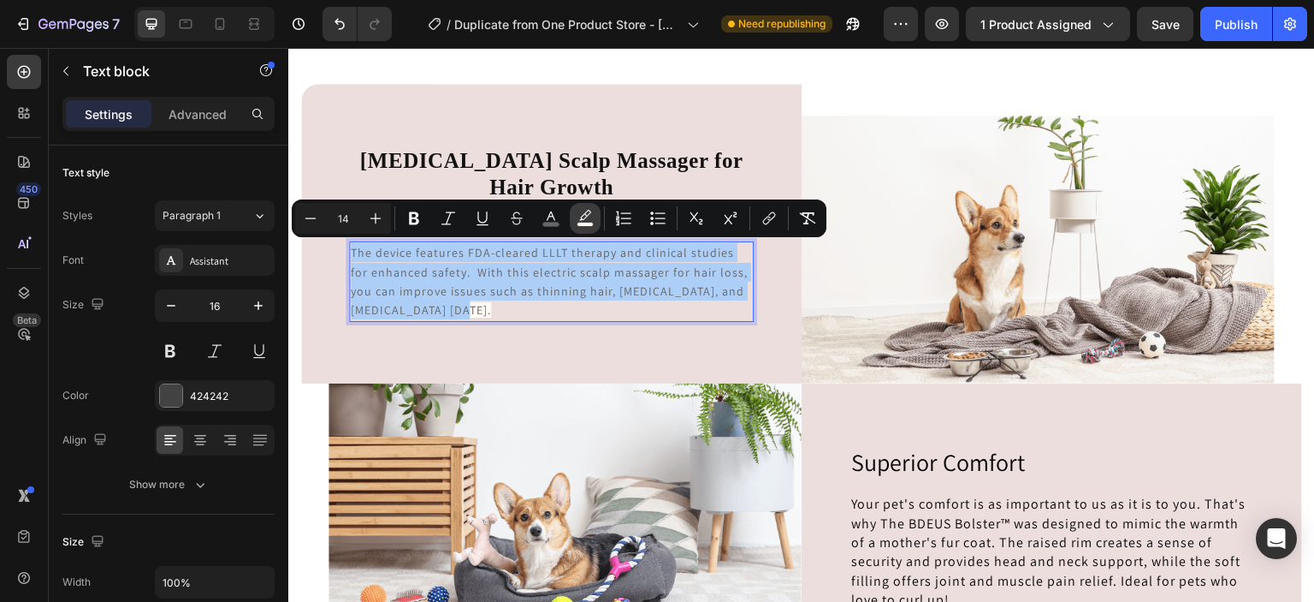
click at [592, 213] on icon "Editor contextual toolbar" at bounding box center [585, 218] width 17 height 17
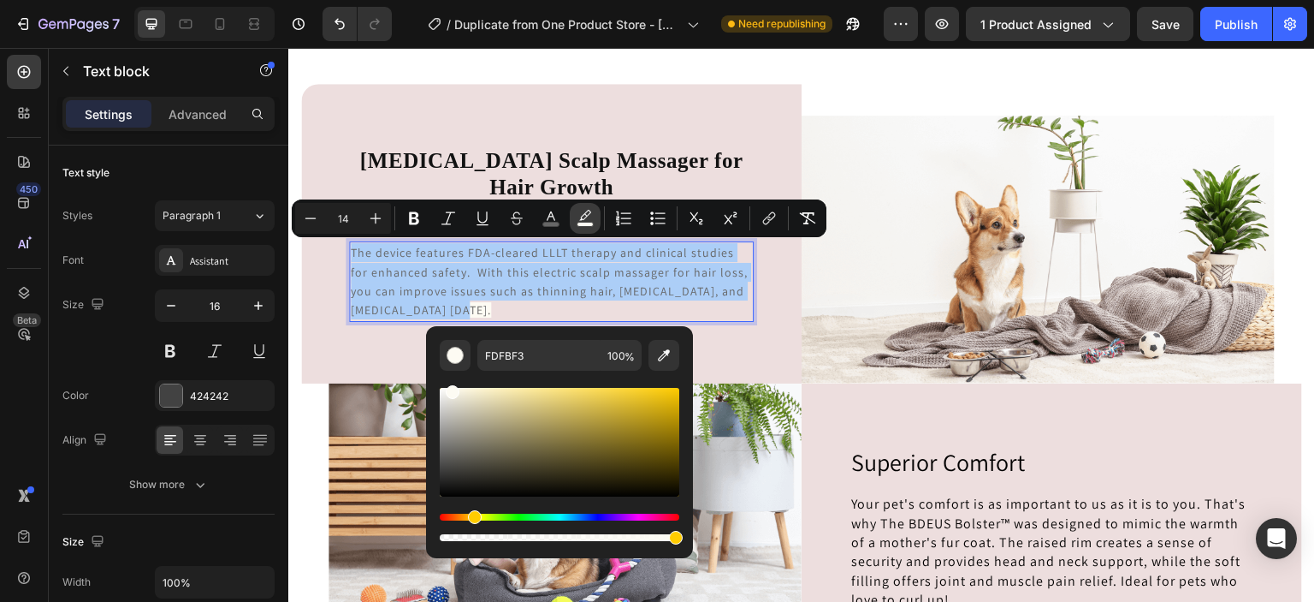
click at [592, 213] on icon "Editor contextual toolbar" at bounding box center [585, 218] width 17 height 17
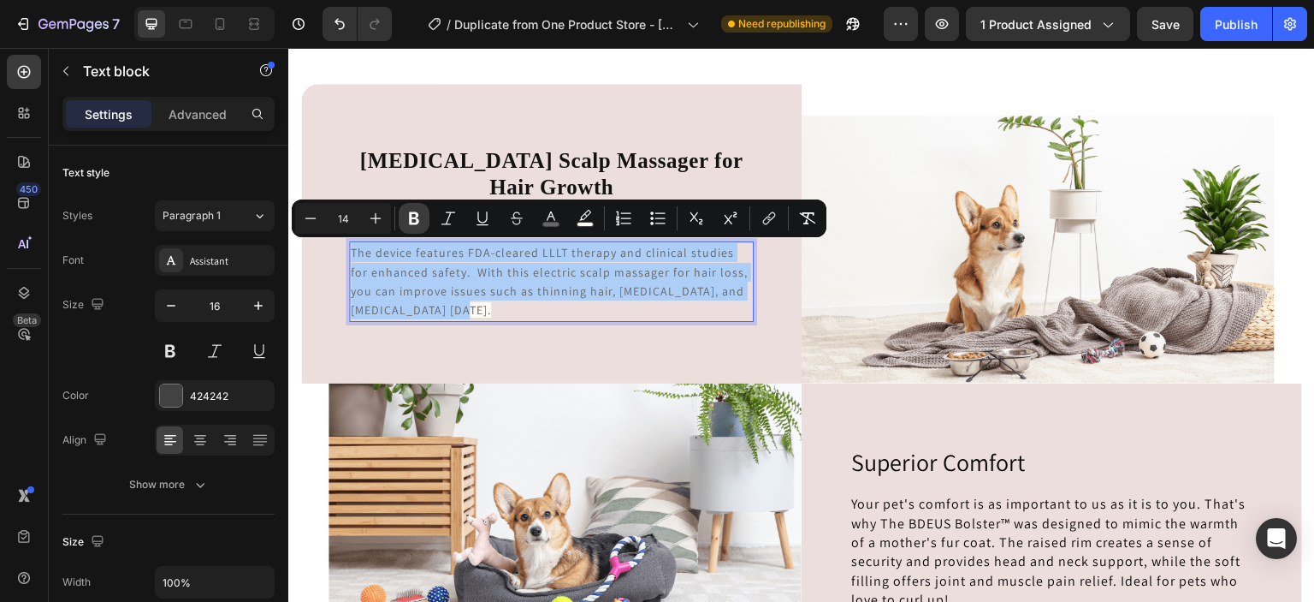
click at [421, 212] on icon "Editor contextual toolbar" at bounding box center [414, 218] width 17 height 17
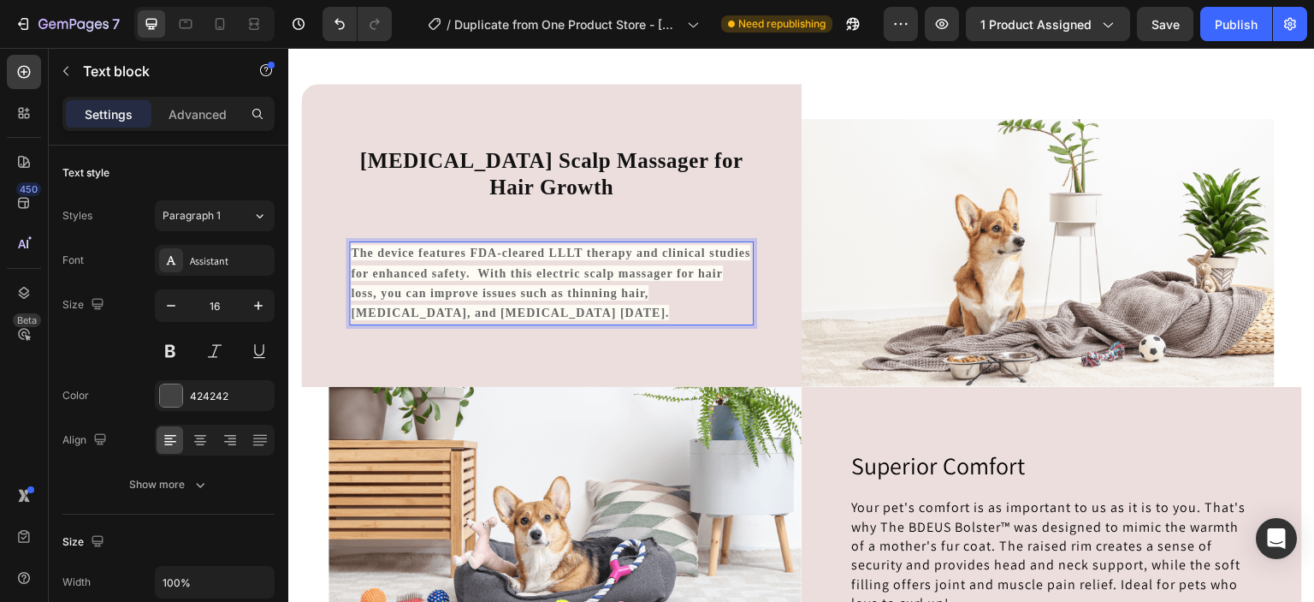
click at [596, 315] on p "The device features FDA-cleared LLLT therapy and clinical studies for enhanced …" at bounding box center [551, 283] width 401 height 80
click at [533, 306] on strong "The device features FDA-cleared LLLT therapy and clinical studies for enhanced …" at bounding box center [551, 282] width 400 height 73
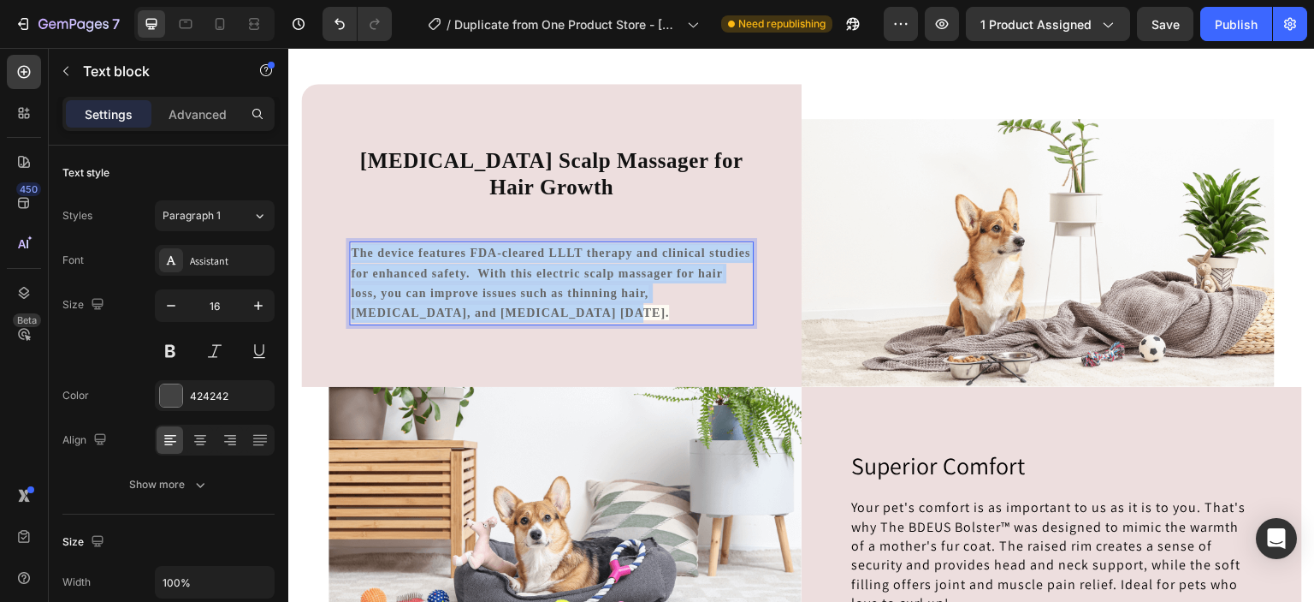
click at [533, 306] on strong "The device features FDA-cleared LLLT therapy and clinical studies for enhanced …" at bounding box center [551, 282] width 400 height 73
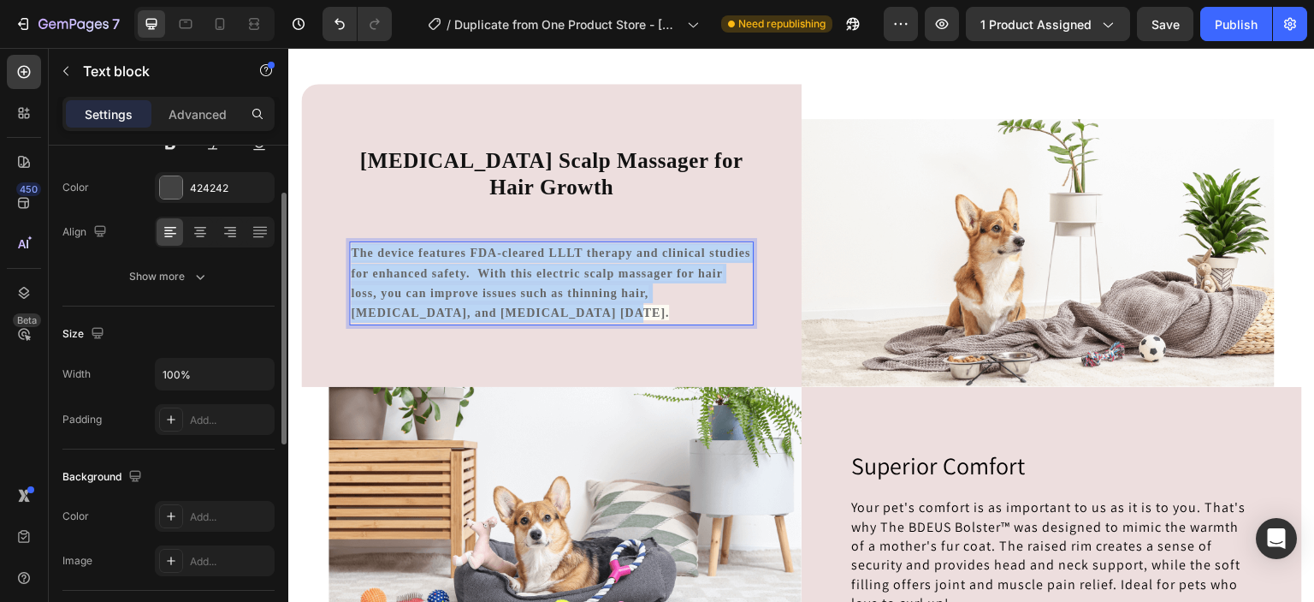
scroll to position [209, 0]
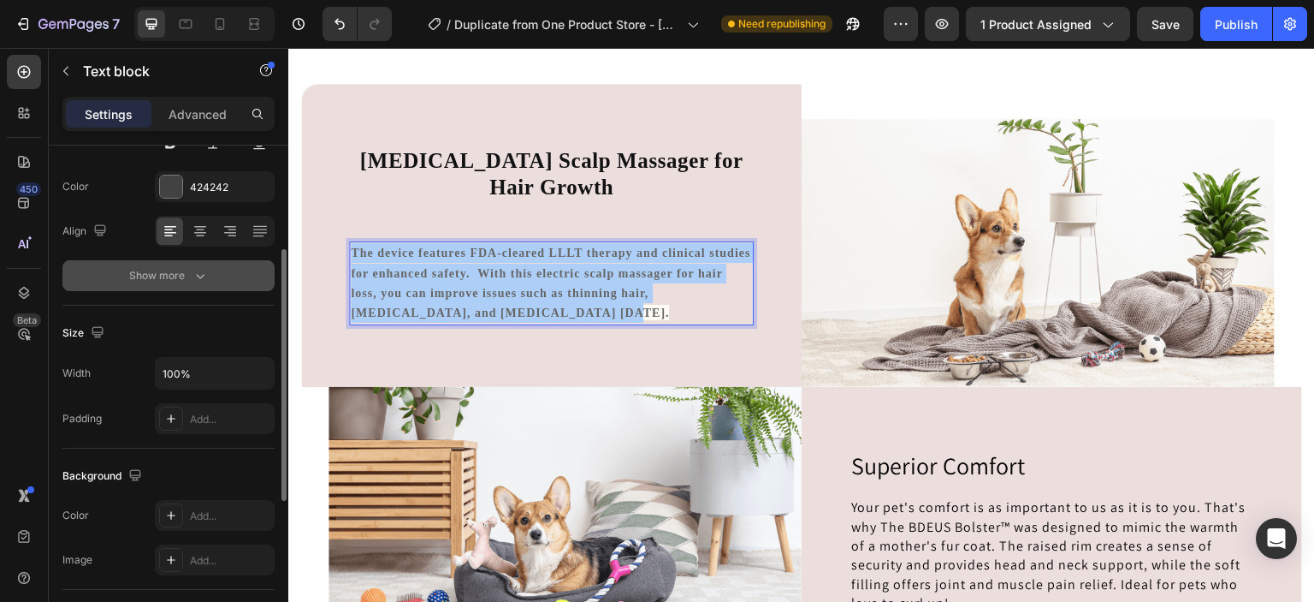
drag, startPoint x: 201, startPoint y: 226, endPoint x: 192, endPoint y: 263, distance: 38.0
click at [192, 263] on button "Show more" at bounding box center [168, 275] width 212 height 31
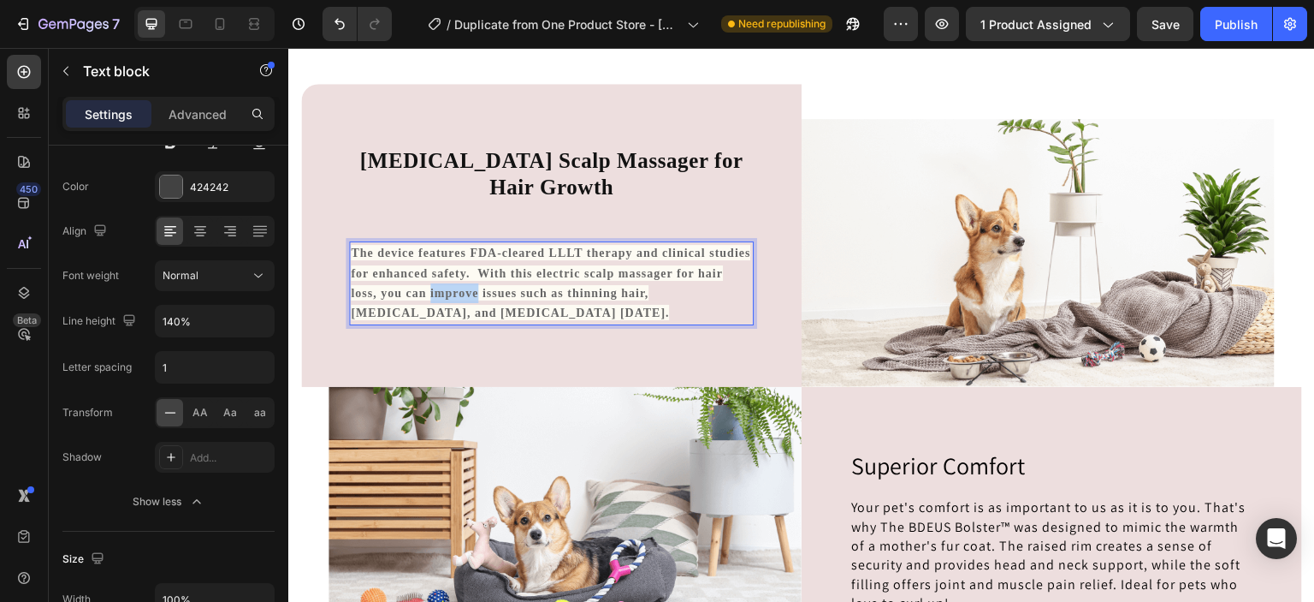
click at [472, 284] on span "The device features FDA-cleared LLLT therapy and clinical studies for enhanced …" at bounding box center [551, 282] width 400 height 75
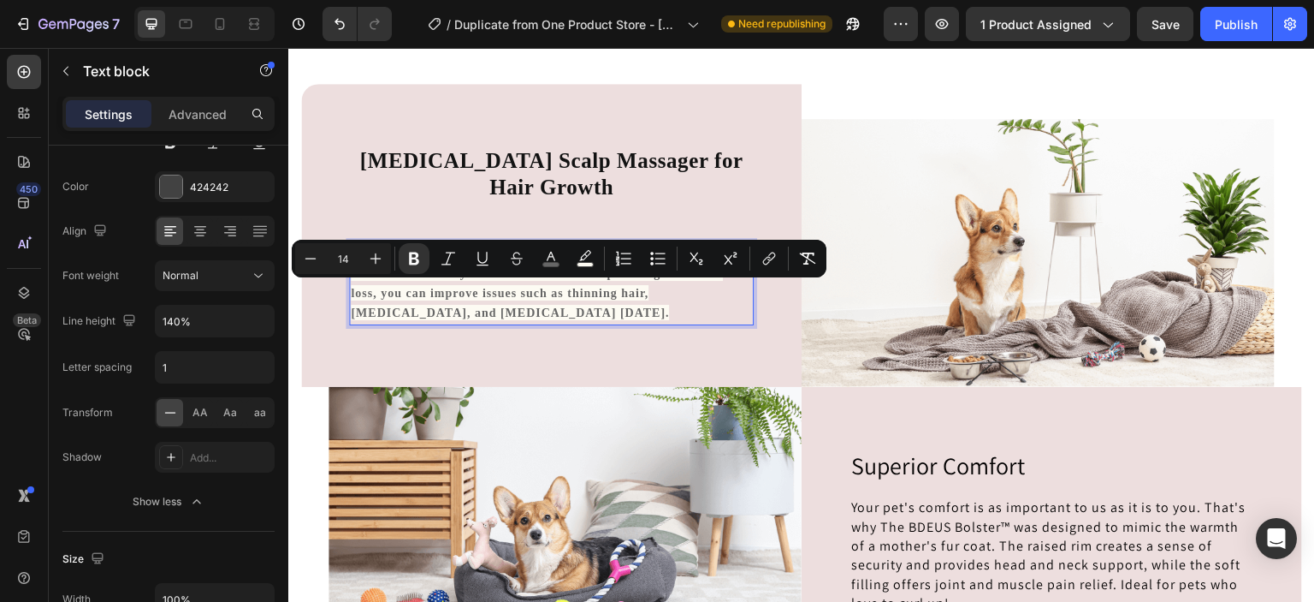
click at [459, 305] on strong "The device features FDA-cleared LLLT therapy and clinical studies for enhanced …" at bounding box center [551, 282] width 400 height 73
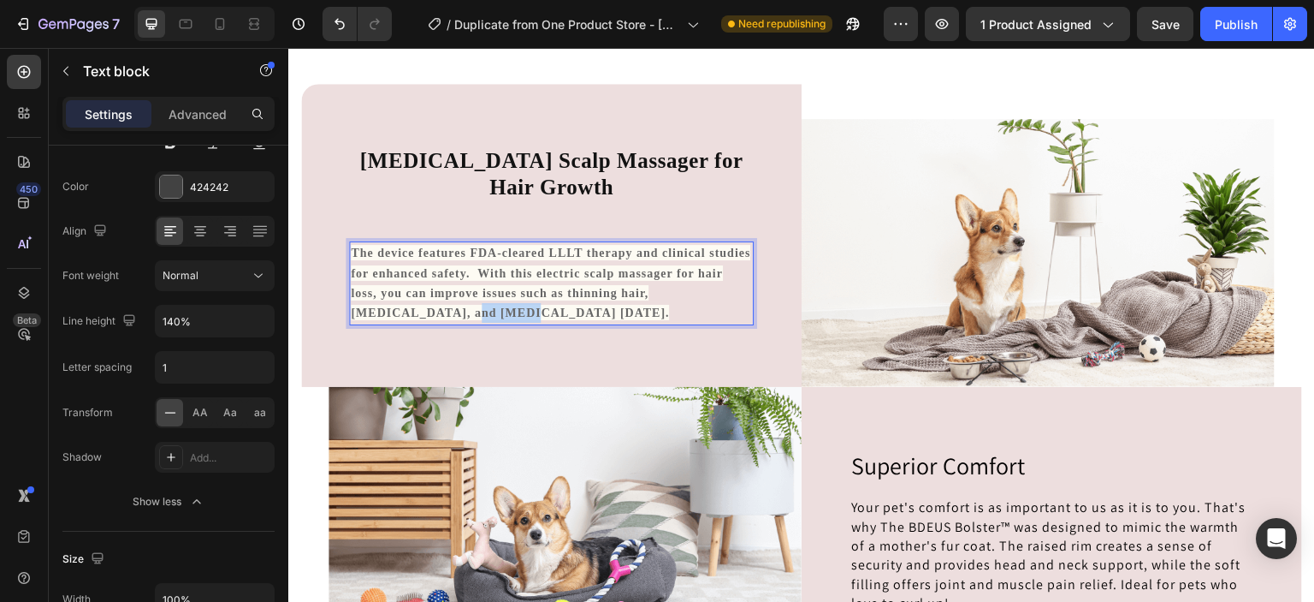
click at [459, 305] on strong "The device features FDA-cleared LLLT therapy and clinical studies for enhanced …" at bounding box center [551, 282] width 400 height 73
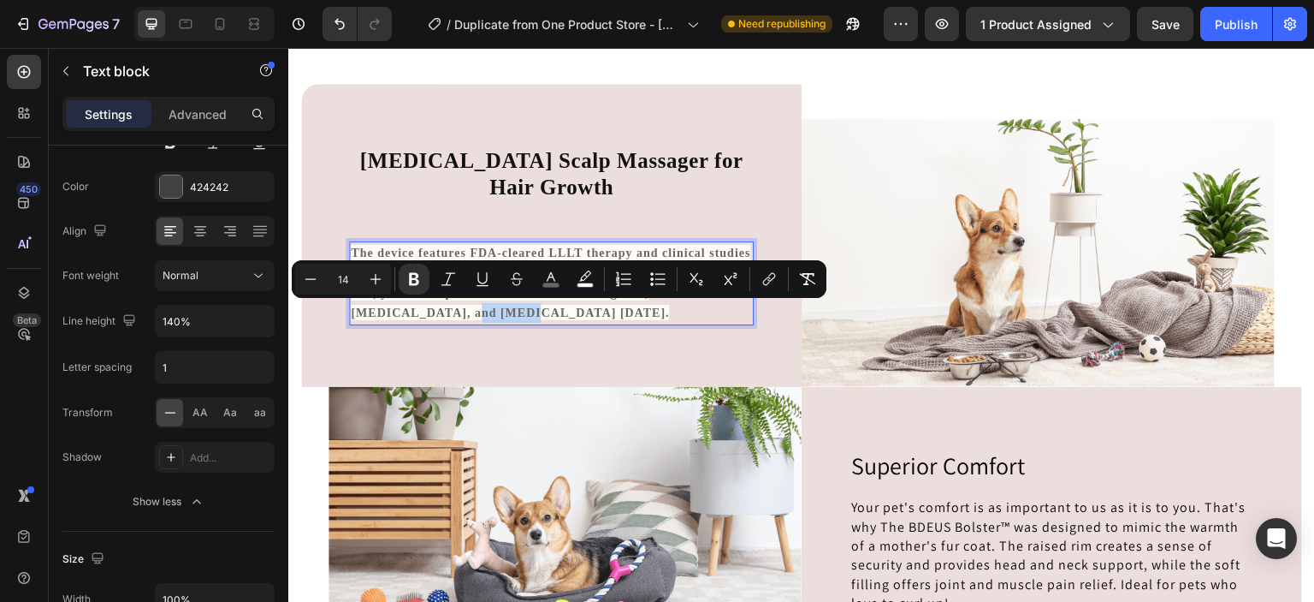
click at [459, 305] on strong "The device features FDA-cleared LLLT therapy and clinical studies for enhanced …" at bounding box center [551, 282] width 400 height 73
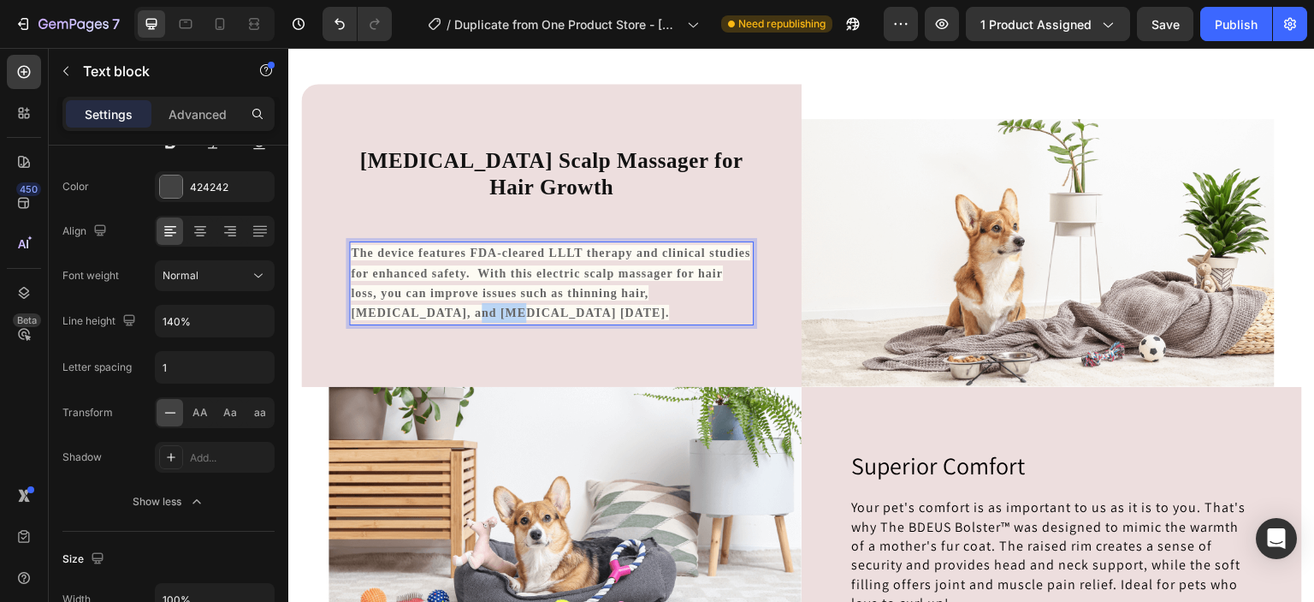
click at [459, 305] on strong "The device features FDA-cleared LLLT therapy and clinical studies for enhanced …" at bounding box center [551, 282] width 400 height 73
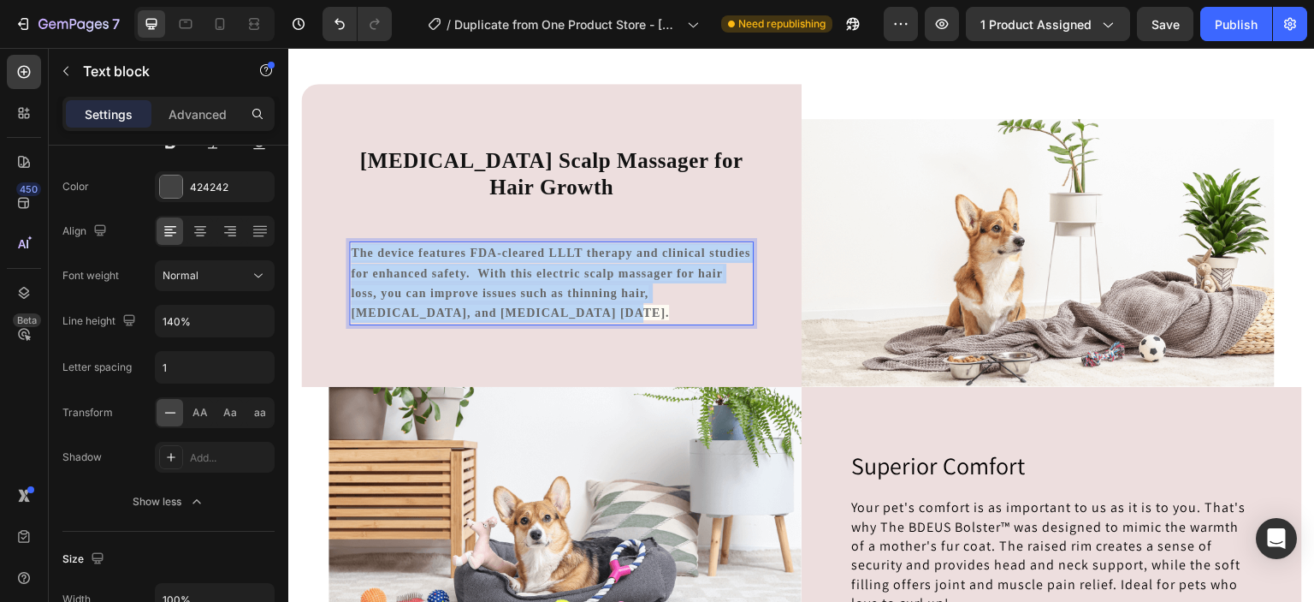
click at [459, 305] on strong "The device features FDA-cleared LLLT therapy and clinical studies for enhanced …" at bounding box center [551, 282] width 400 height 73
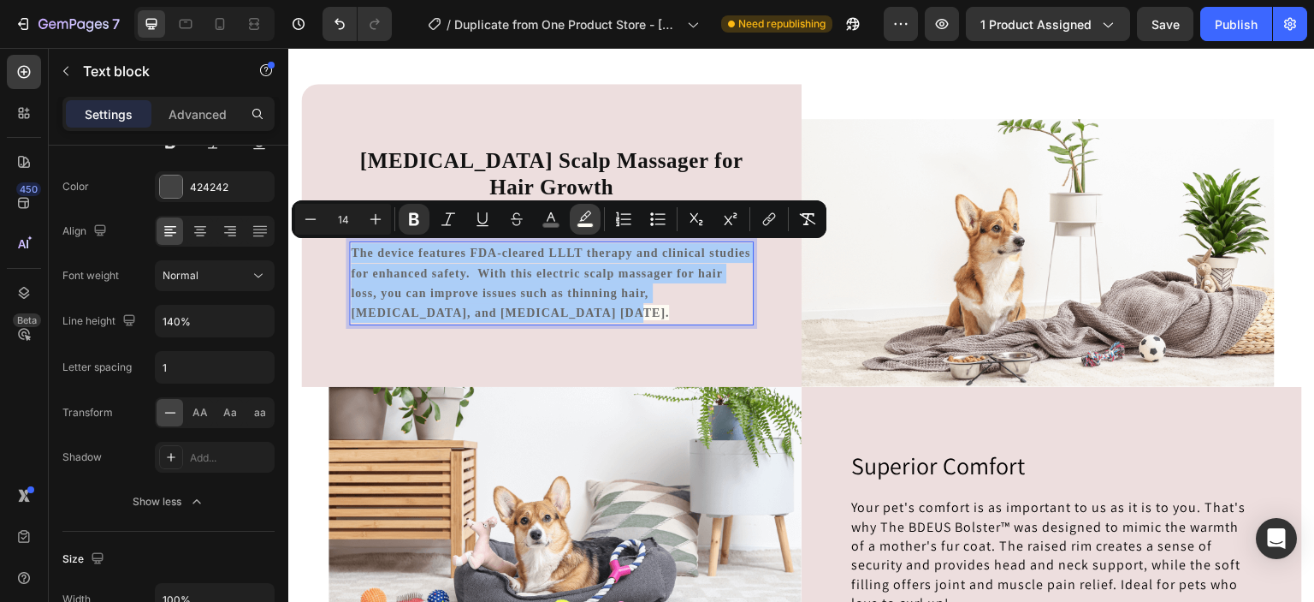
click at [584, 216] on icon "Editor contextual toolbar" at bounding box center [585, 219] width 17 height 17
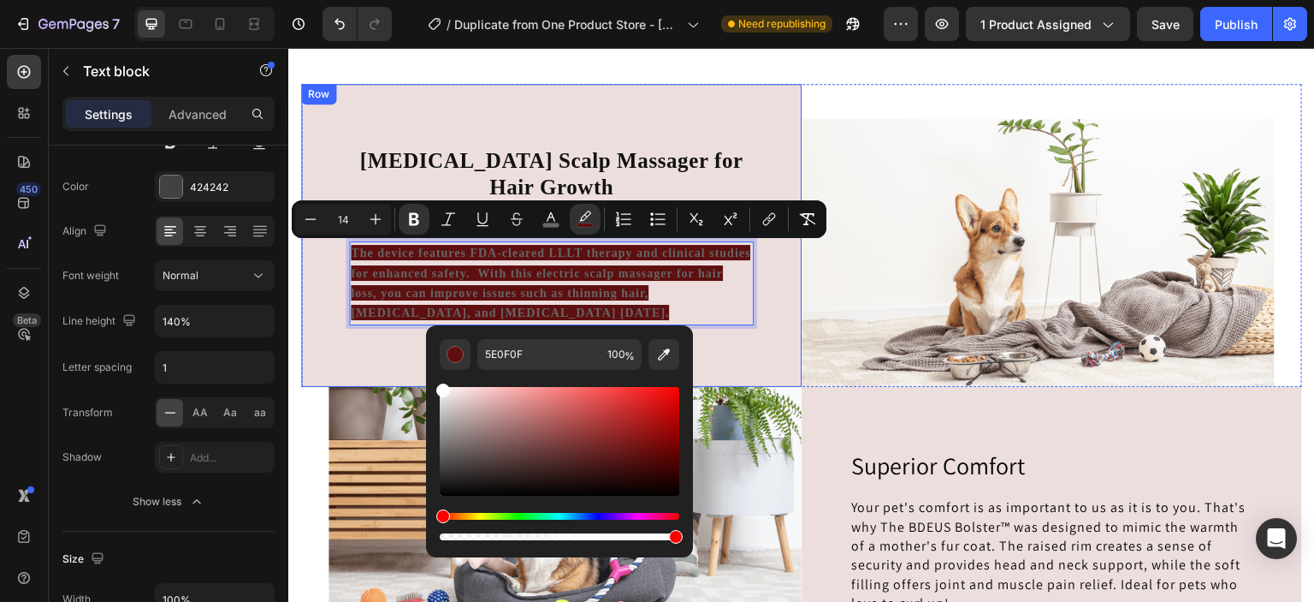
type input "FFFFFF"
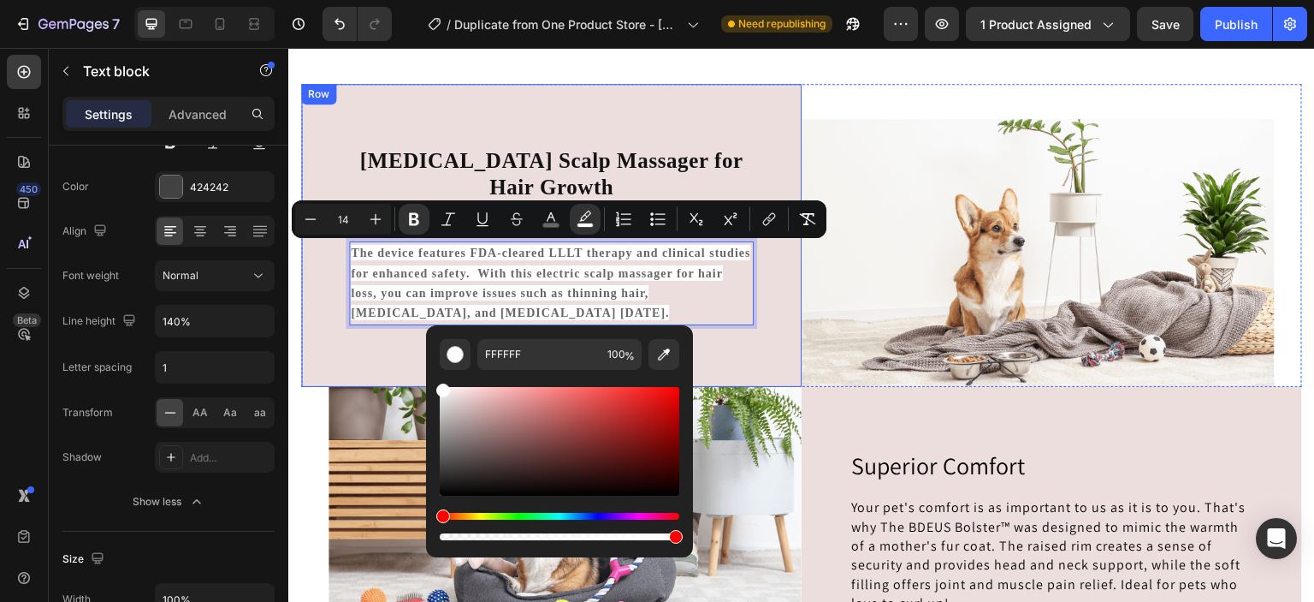
drag, startPoint x: 739, startPoint y: 440, endPoint x: 421, endPoint y: 383, distance: 323.3
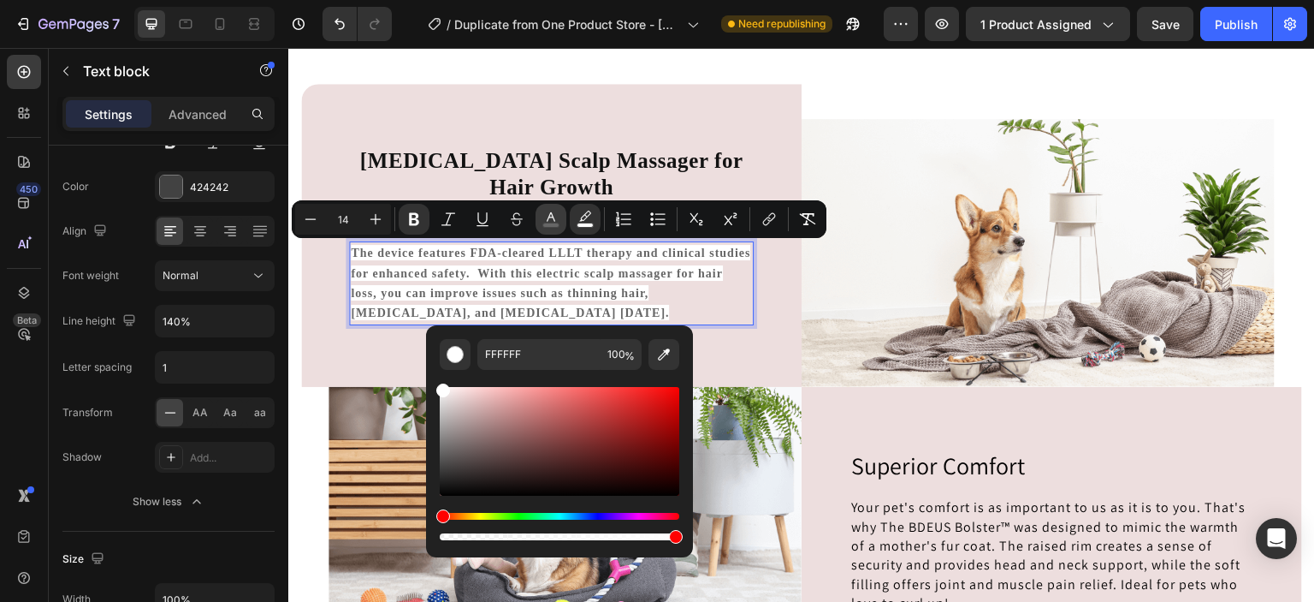
click at [549, 219] on icon "Editor contextual toolbar" at bounding box center [551, 219] width 17 height 17
type input "666666"
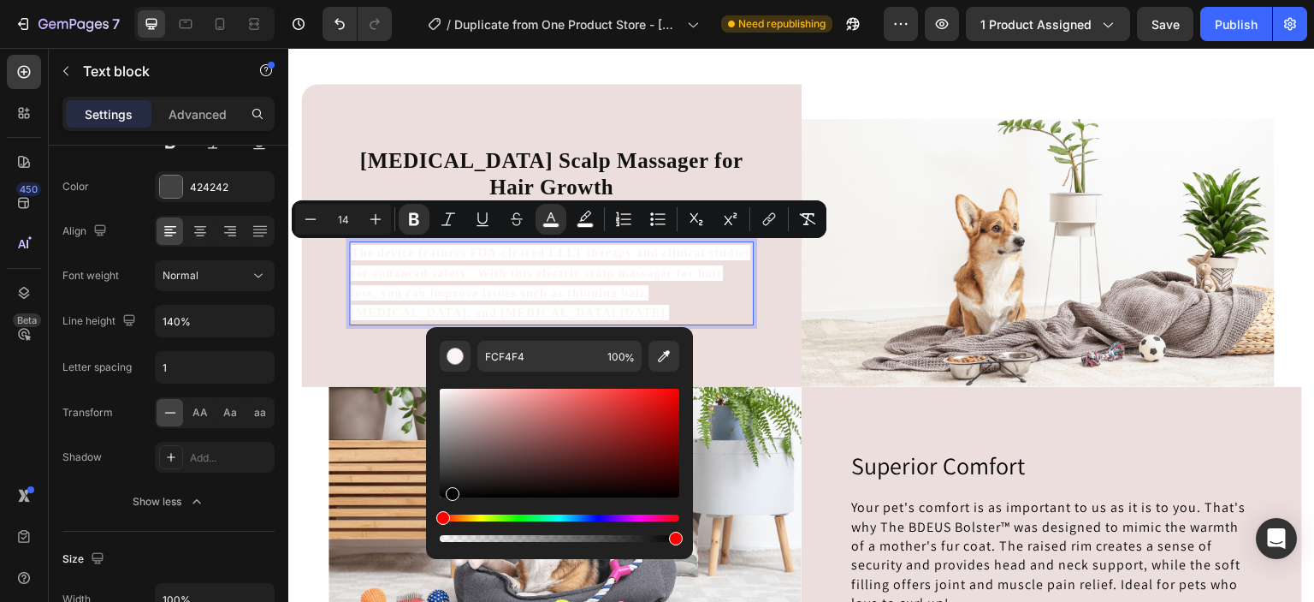
type input "000000"
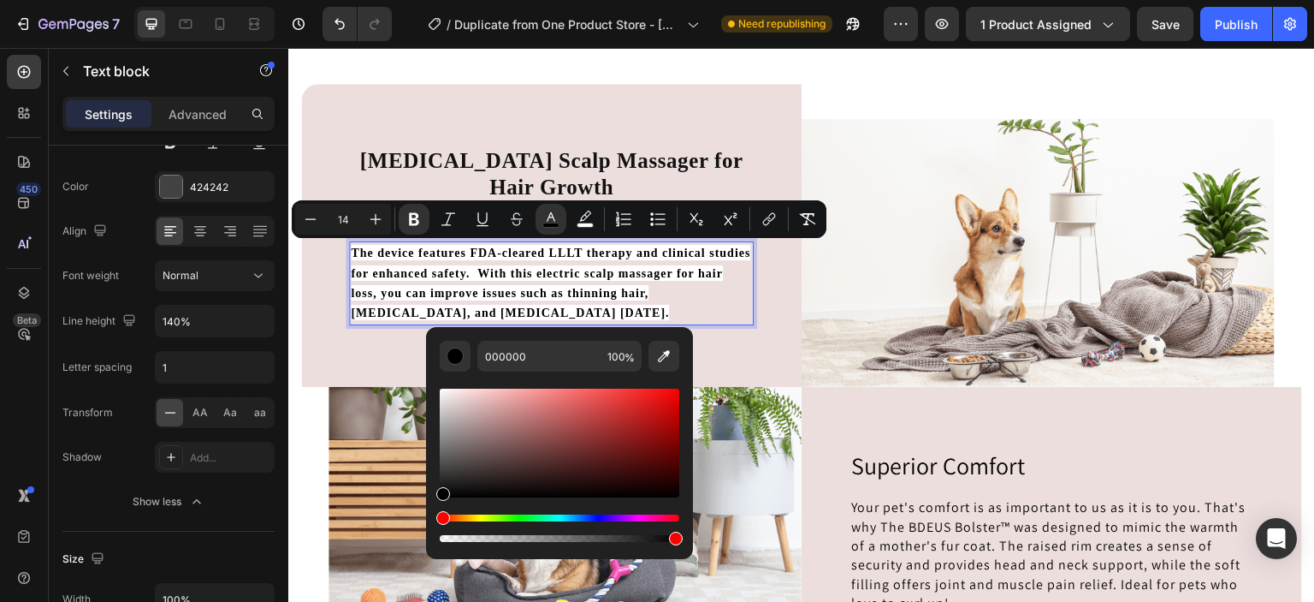
drag, startPoint x: 445, startPoint y: 460, endPoint x: 451, endPoint y: 509, distance: 50.0
click at [451, 509] on div "Editor contextual toolbar" at bounding box center [560, 465] width 240 height 160
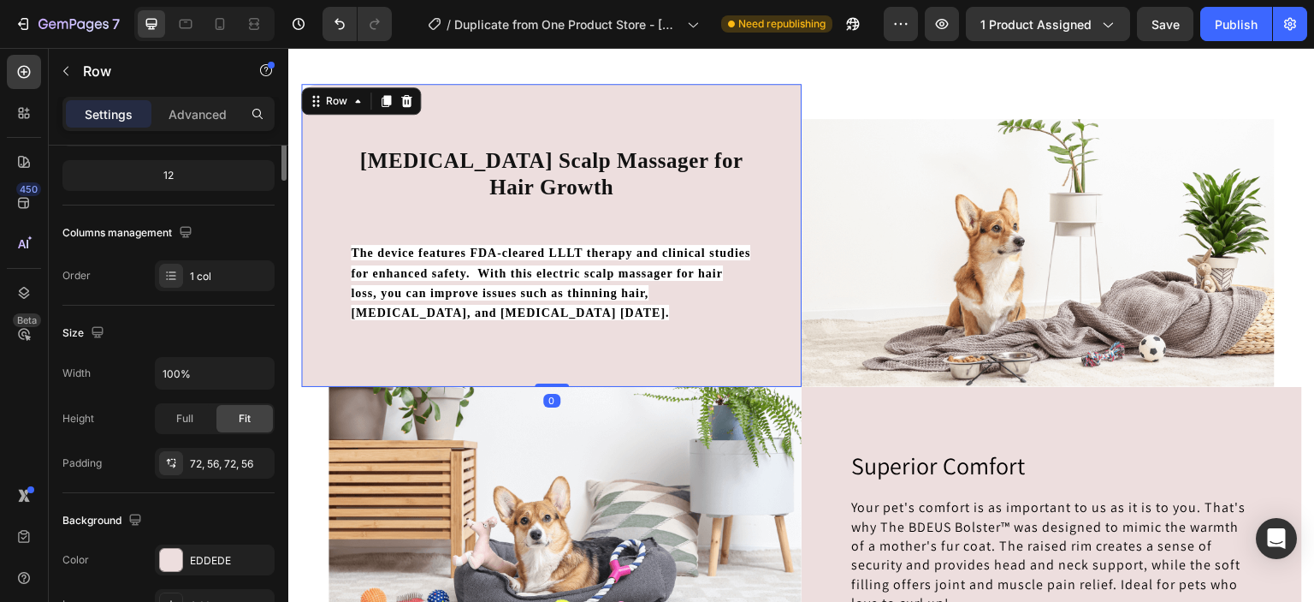
scroll to position [0, 0]
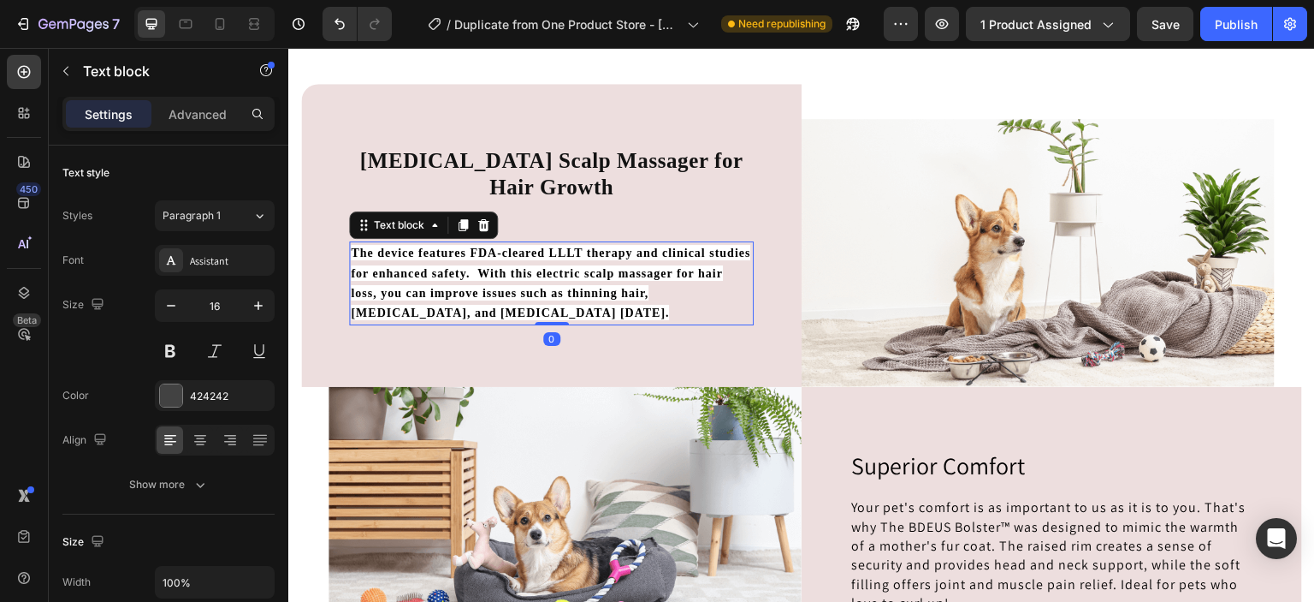
click at [519, 299] on span "The device features FDA-cleared LLLT therapy and clinical studies for enhanced …" at bounding box center [551, 282] width 400 height 75
click at [367, 253] on strong "The device features FDA-cleared LLLT therapy and clinical studies for enhanced …" at bounding box center [551, 282] width 400 height 73
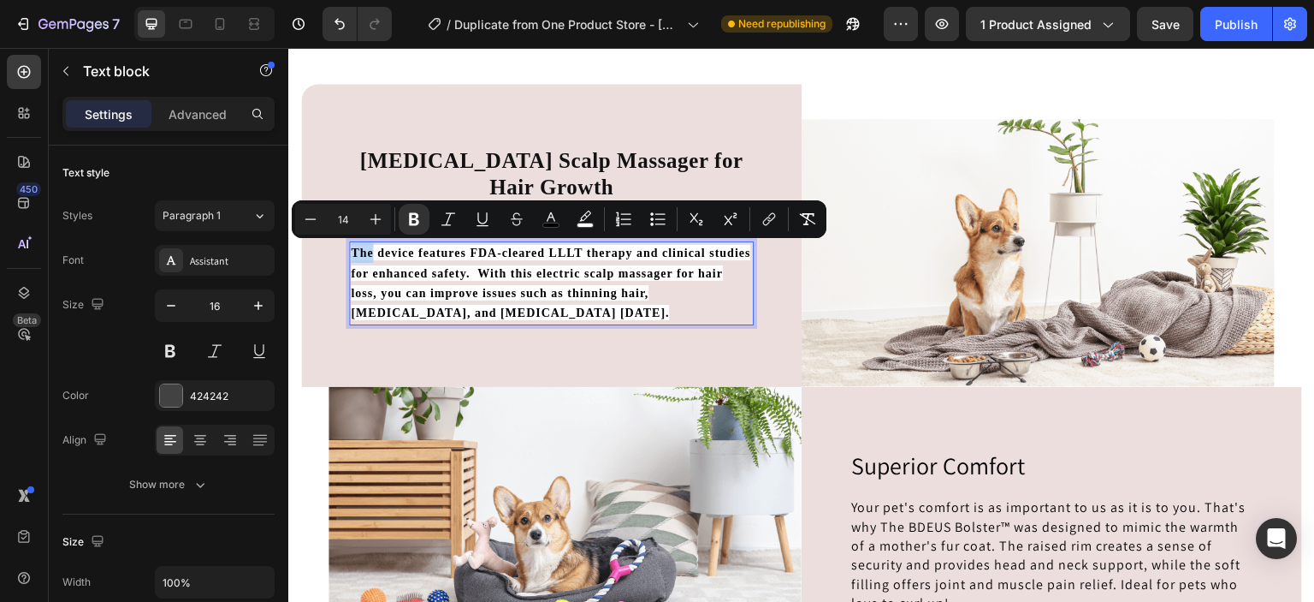
click at [367, 253] on strong "The device features FDA-cleared LLLT therapy and clinical studies for enhanced …" at bounding box center [551, 282] width 400 height 73
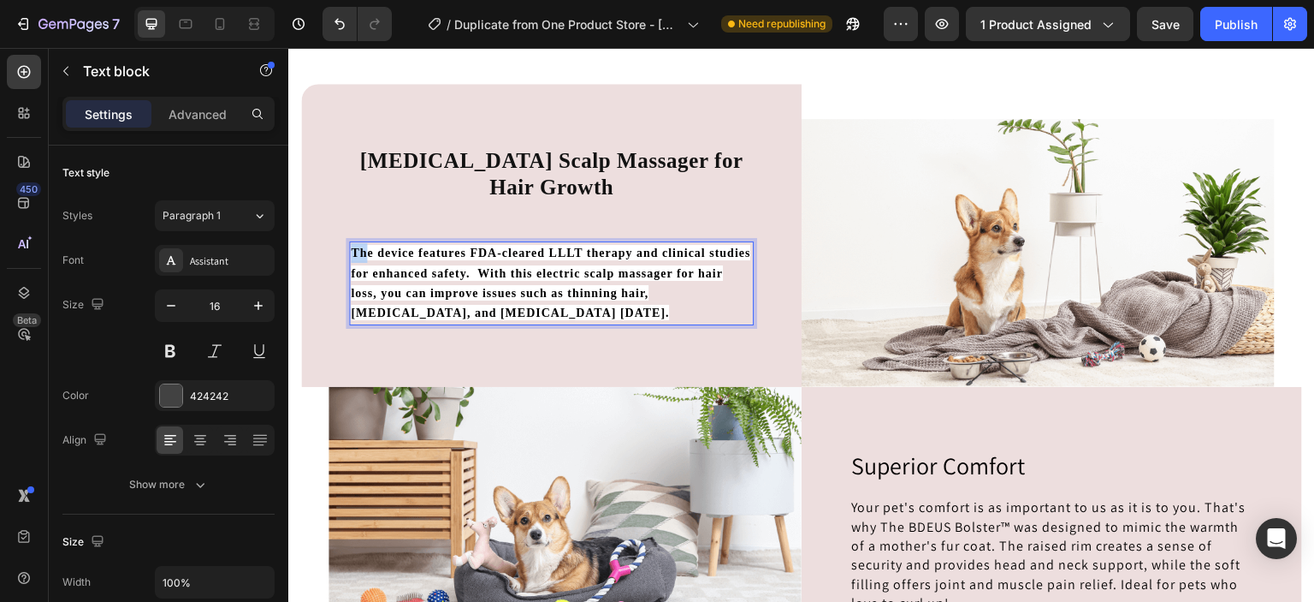
click at [367, 253] on strong "The device features FDA-cleared LLLT therapy and clinical studies for enhanced …" at bounding box center [551, 282] width 400 height 73
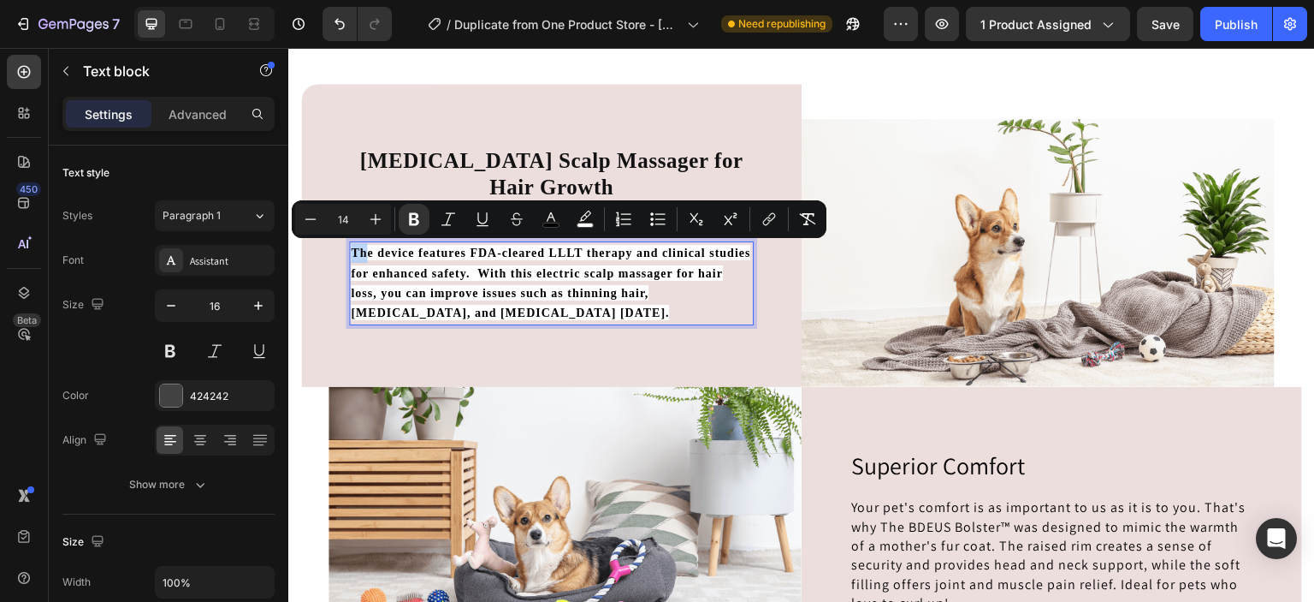
click at [367, 253] on strong "The device features FDA-cleared LLLT therapy and clinical studies for enhanced …" at bounding box center [551, 282] width 400 height 73
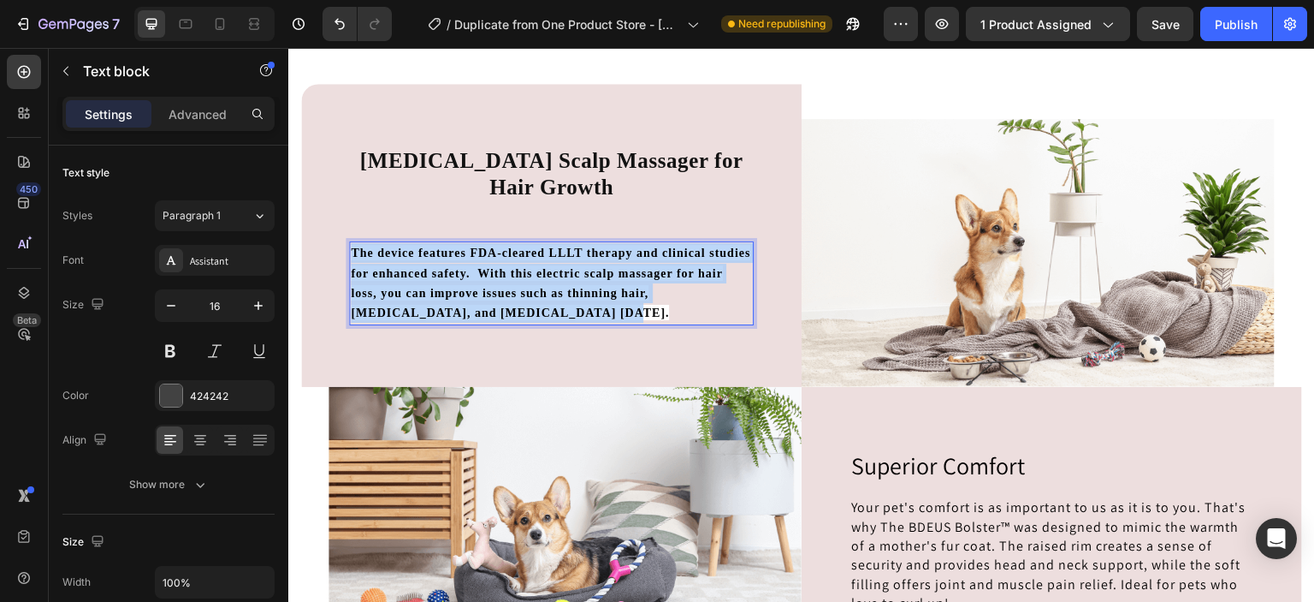
click at [367, 253] on strong "The device features FDA-cleared LLLT therapy and clinical studies for enhanced …" at bounding box center [551, 282] width 400 height 73
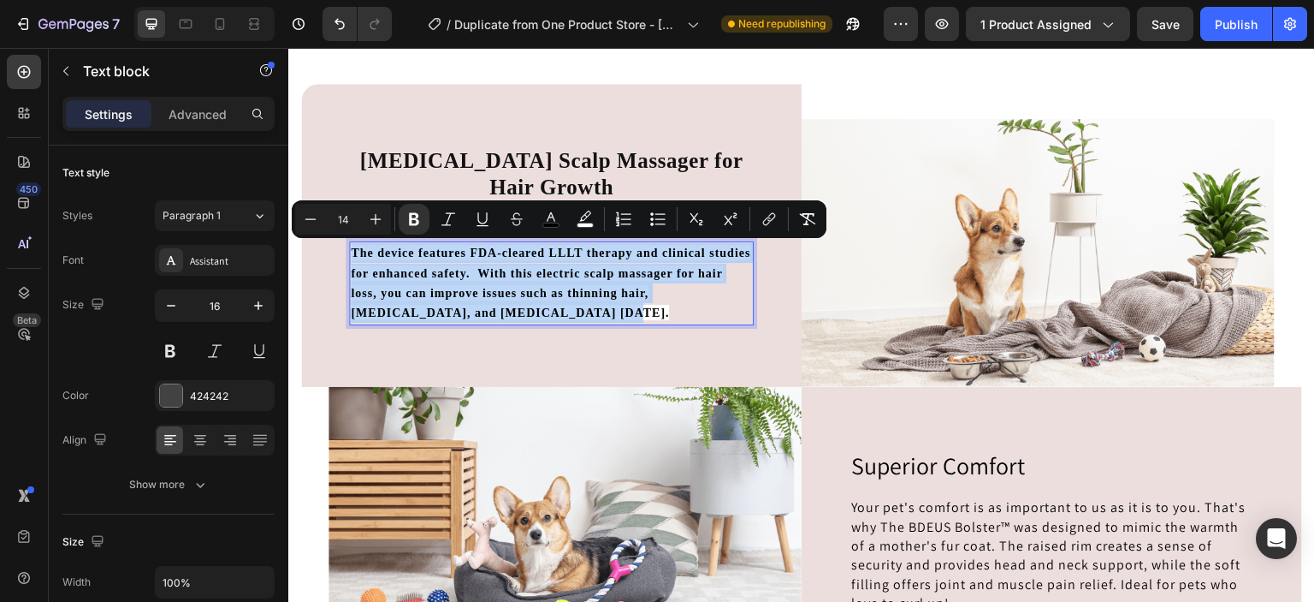
click at [367, 253] on strong "The device features FDA-cleared LLLT therapy and clinical studies for enhanced …" at bounding box center [551, 282] width 400 height 73
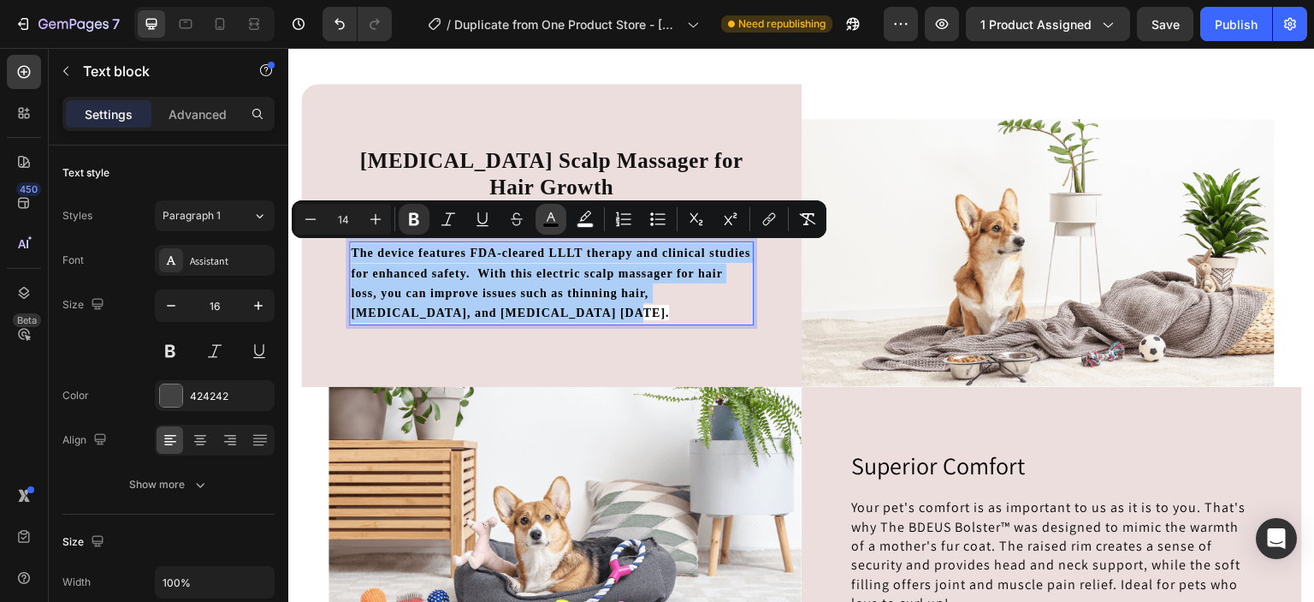
click at [558, 218] on icon "Editor contextual toolbar" at bounding box center [551, 219] width 17 height 17
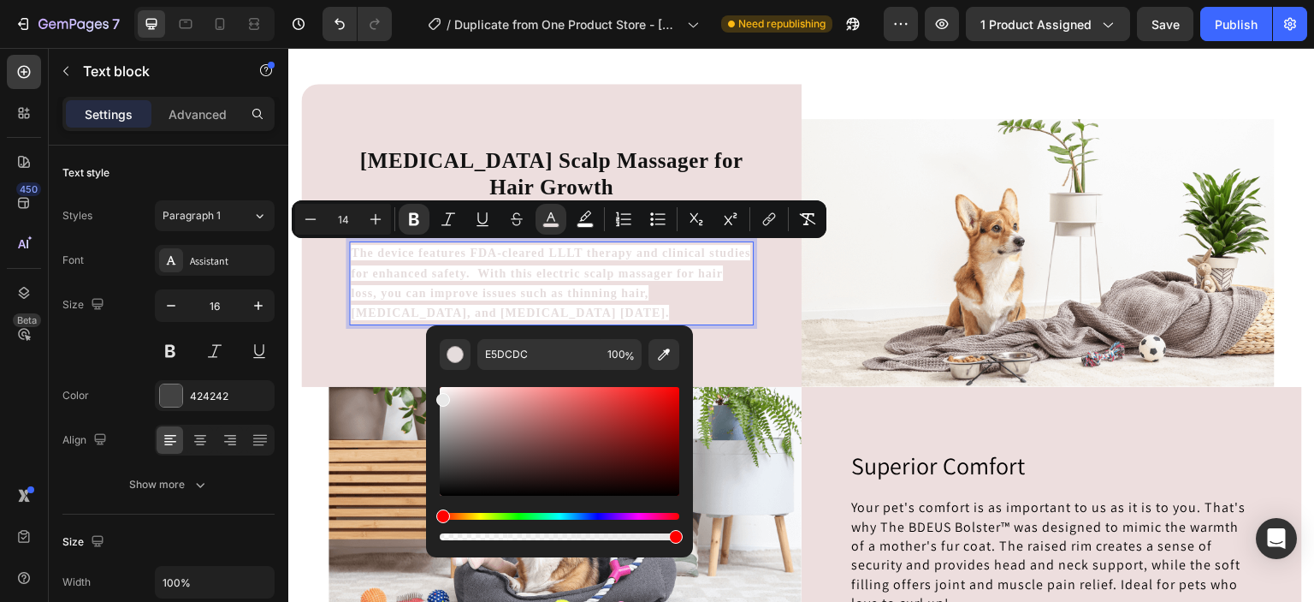
type input "E8E8E8"
drag, startPoint x: 441, startPoint y: 492, endPoint x: 442, endPoint y: 395, distance: 96.7
click at [442, 395] on div "Editor contextual toolbar" at bounding box center [443, 400] width 14 height 14
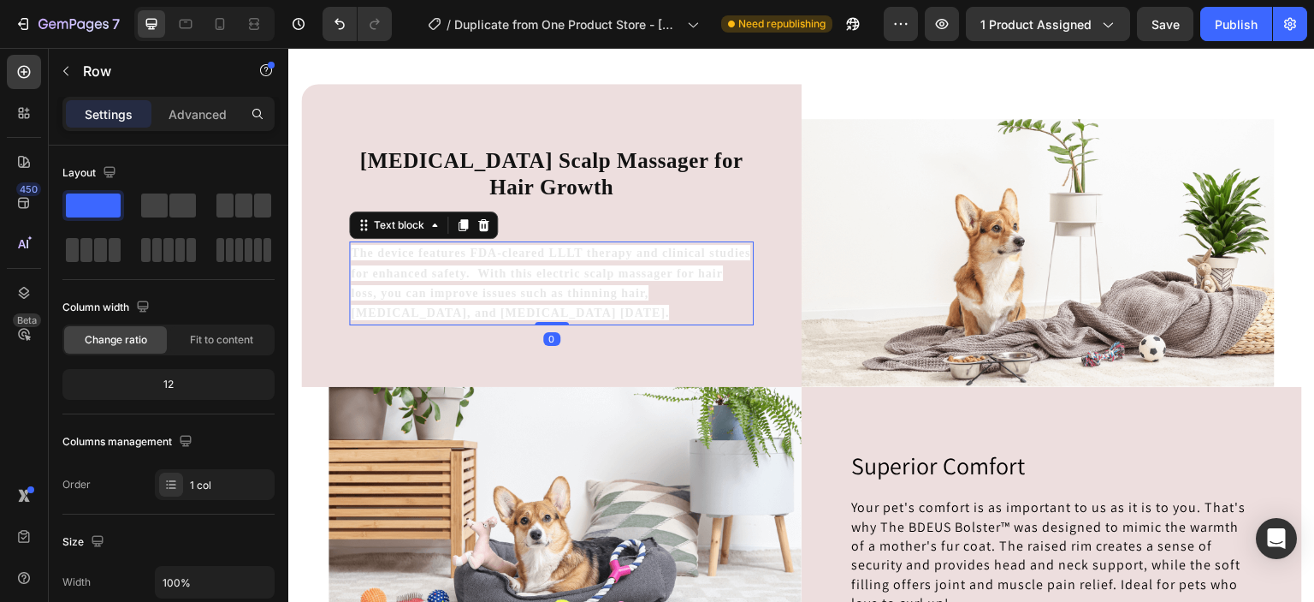
click at [430, 311] on strong "The device features FDA-cleared LLLT therapy and clinical studies for enhanced …" at bounding box center [551, 282] width 400 height 73
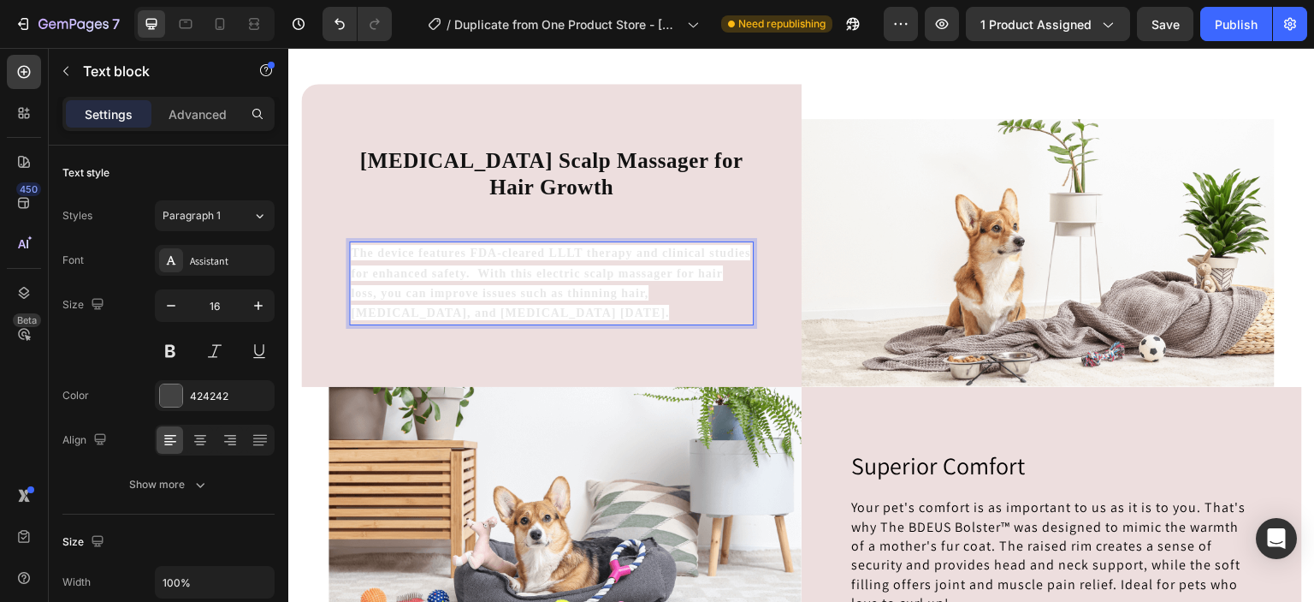
click at [553, 314] on p "The device features FDA-cleared LLLT therapy and clinical studies for enhanced …" at bounding box center [551, 283] width 401 height 80
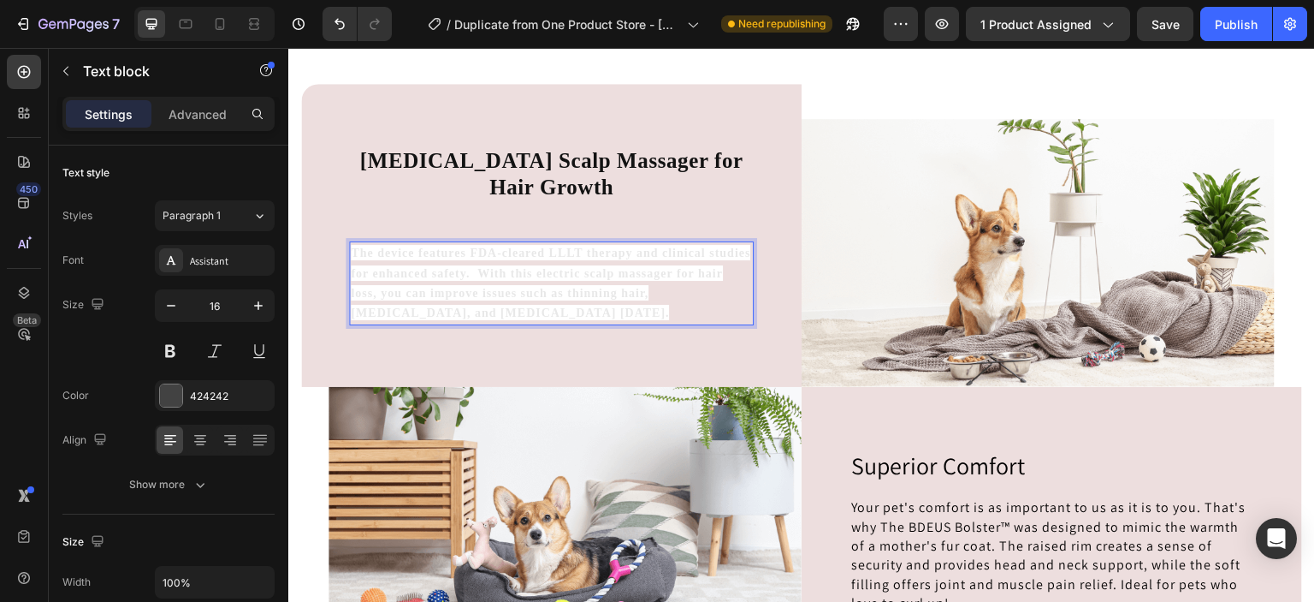
click at [538, 310] on p "The device features FDA-cleared LLLT therapy and clinical studies for enhanced …" at bounding box center [551, 283] width 401 height 80
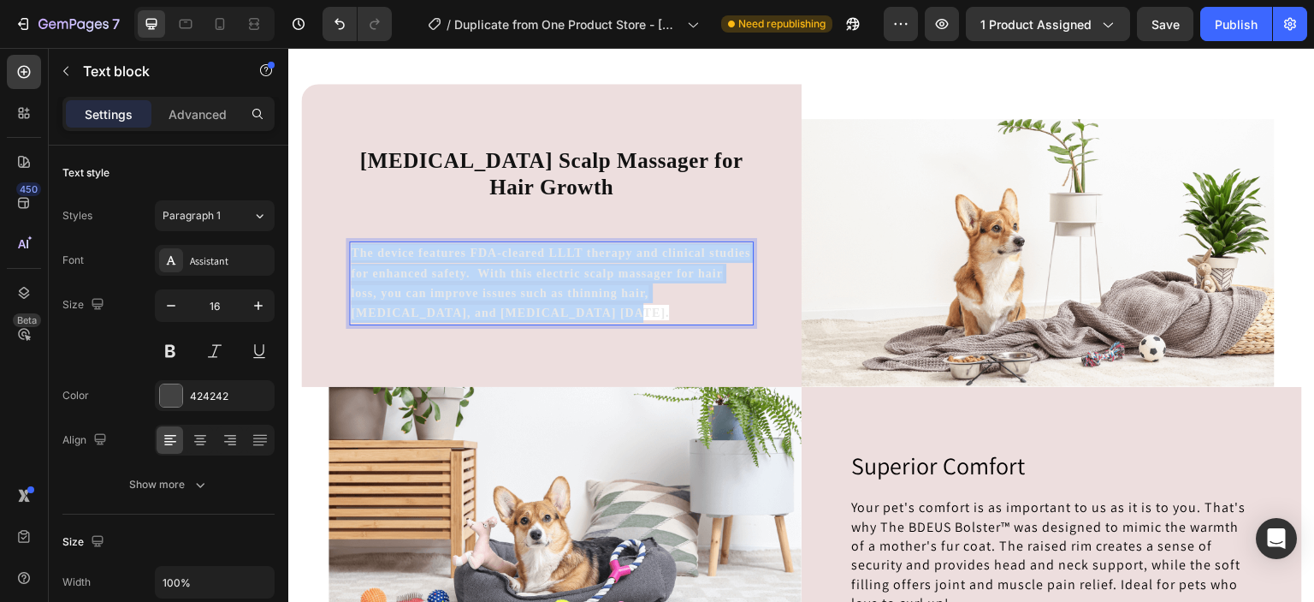
click at [538, 310] on p "The device features FDA-cleared LLLT therapy and clinical studies for enhanced …" at bounding box center [551, 283] width 401 height 80
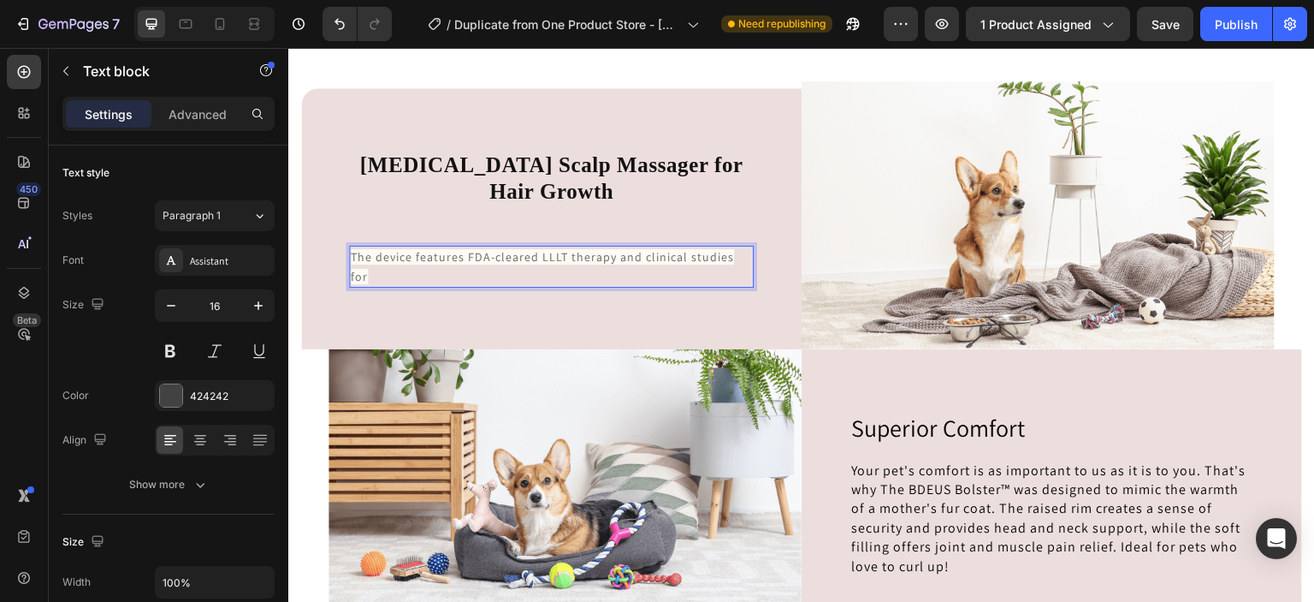
scroll to position [3991, 0]
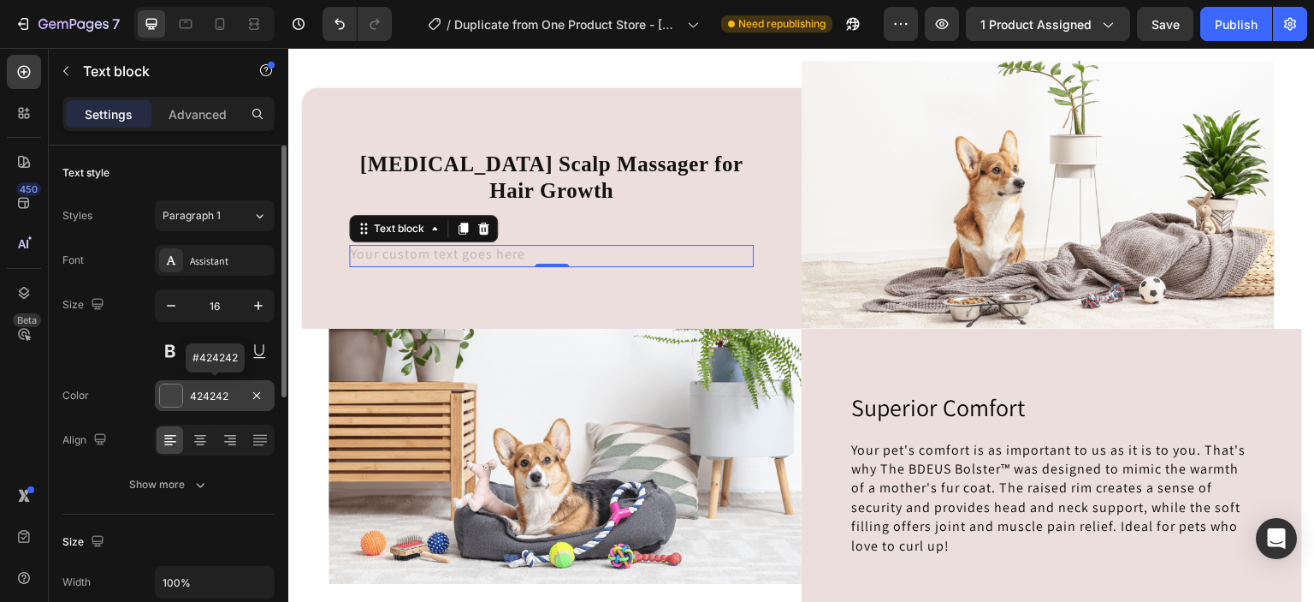
click at [181, 388] on div at bounding box center [171, 395] width 22 height 22
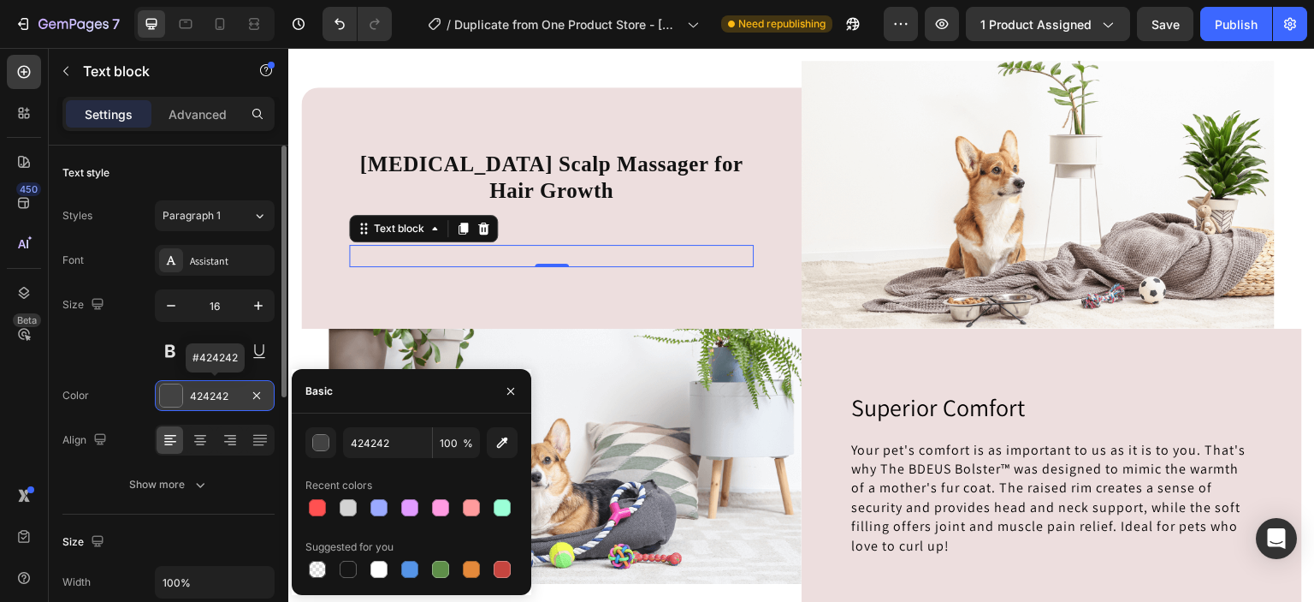
click at [181, 388] on div at bounding box center [171, 395] width 22 height 22
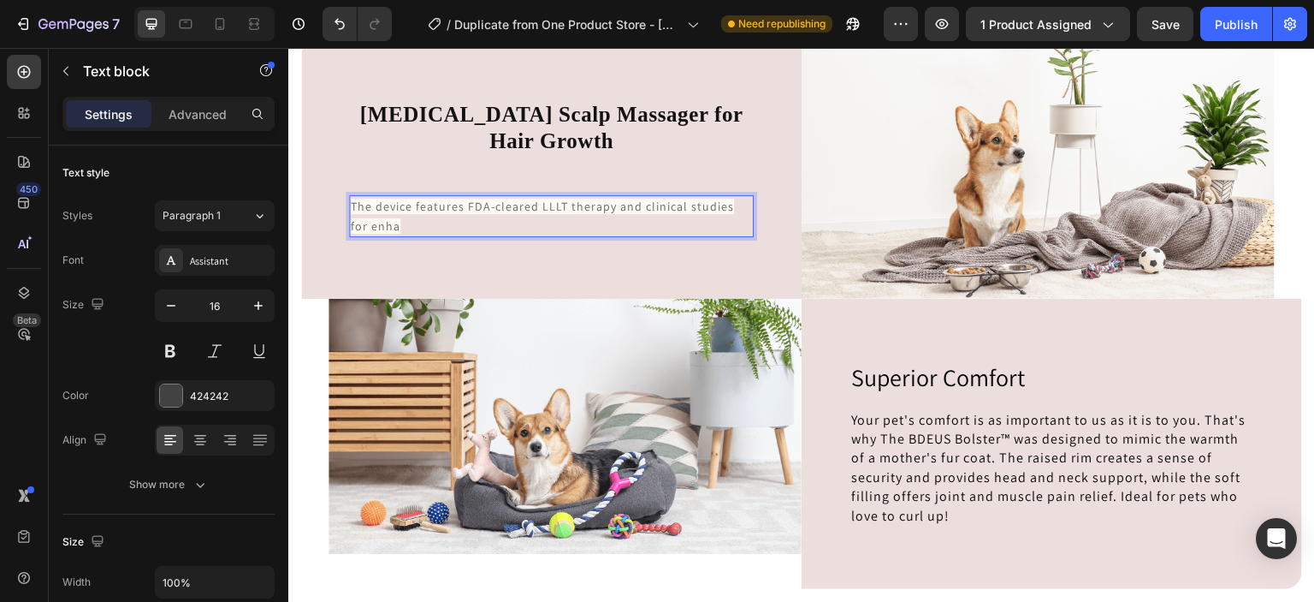
scroll to position [4041, 0]
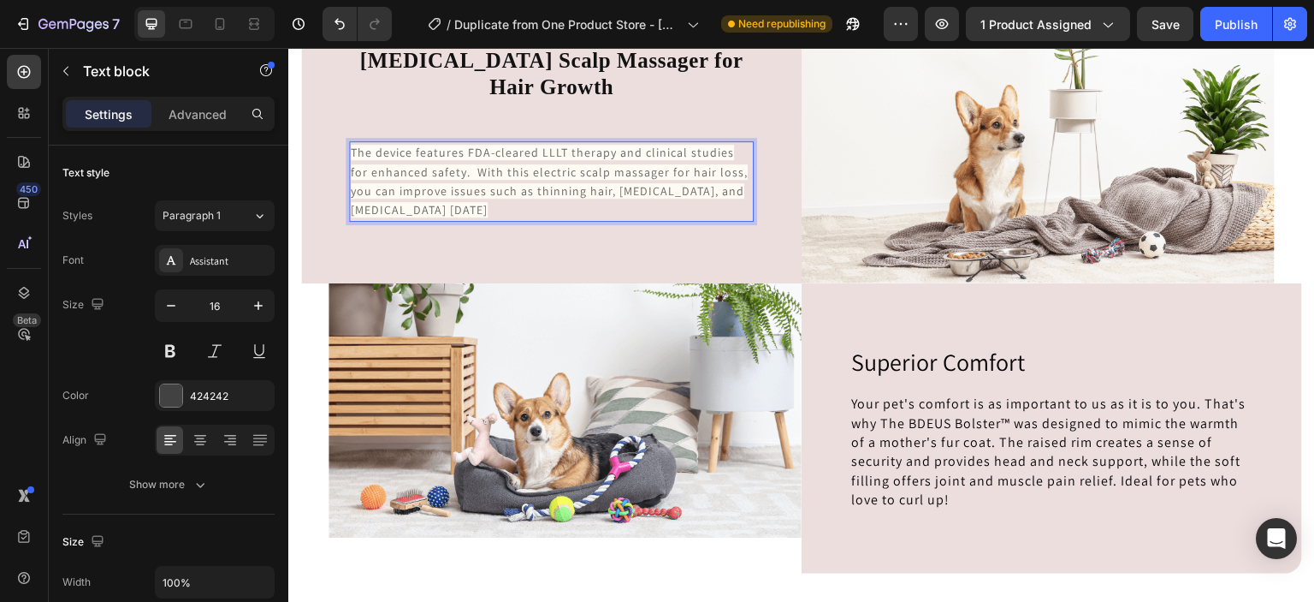
click at [430, 195] on span "The device features FDA-cleared LLLT therapy and clinical studies for enhanced …" at bounding box center [549, 181] width 397 height 73
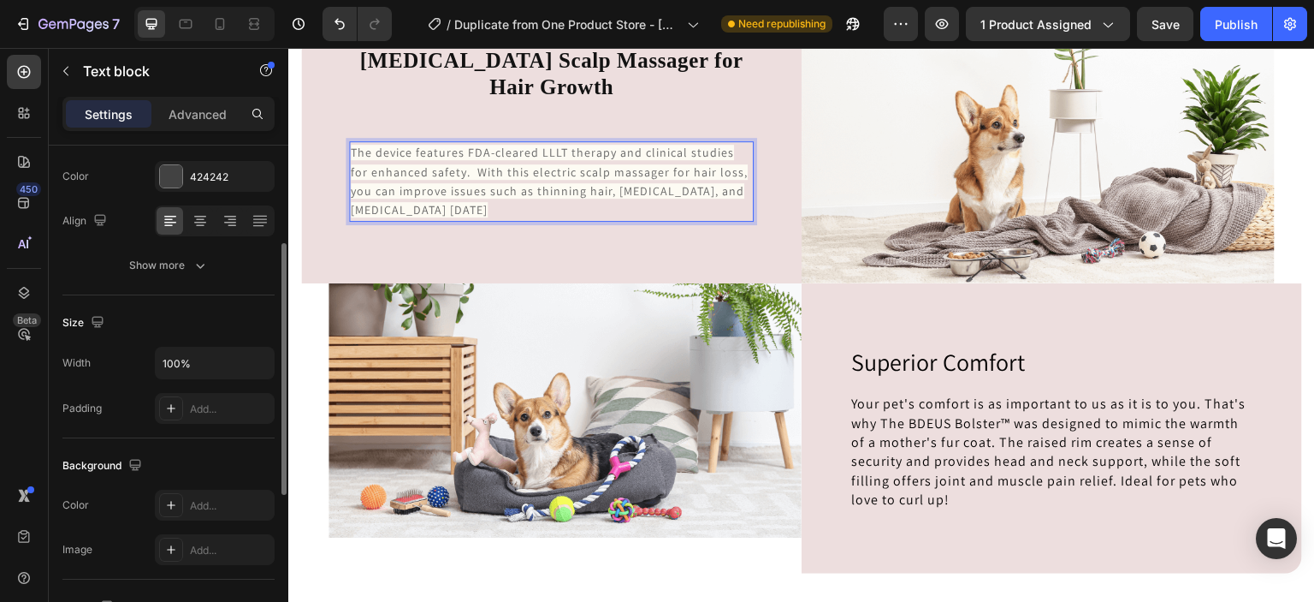
scroll to position [222, 0]
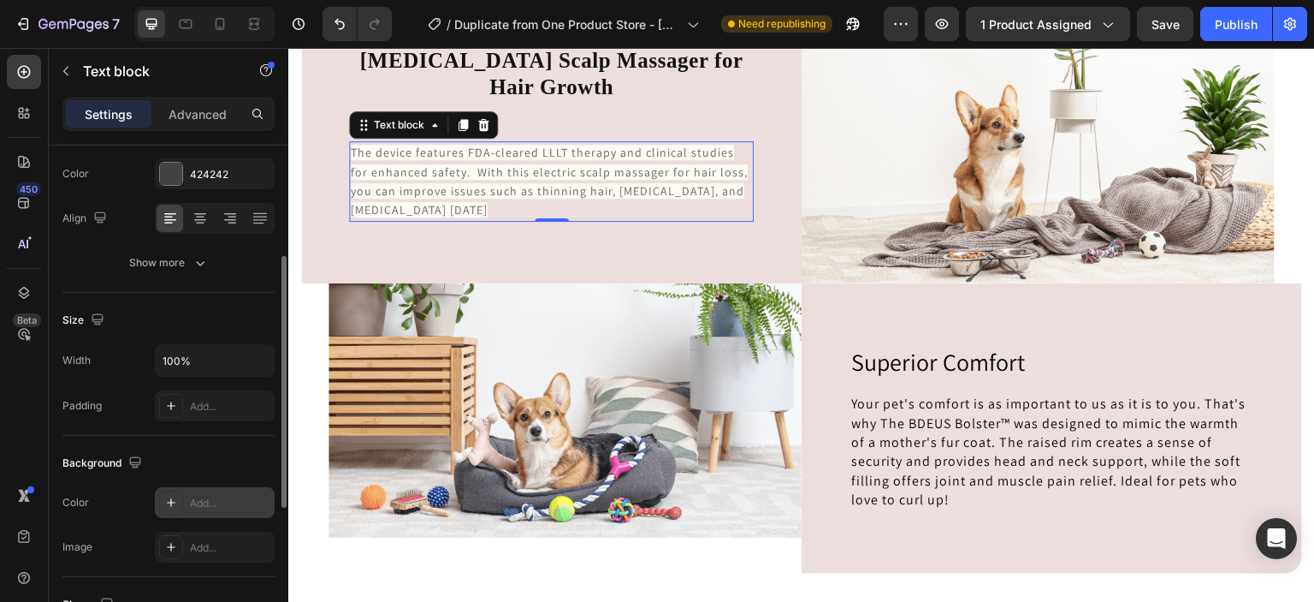
click at [174, 501] on icon at bounding box center [171, 502] width 9 height 9
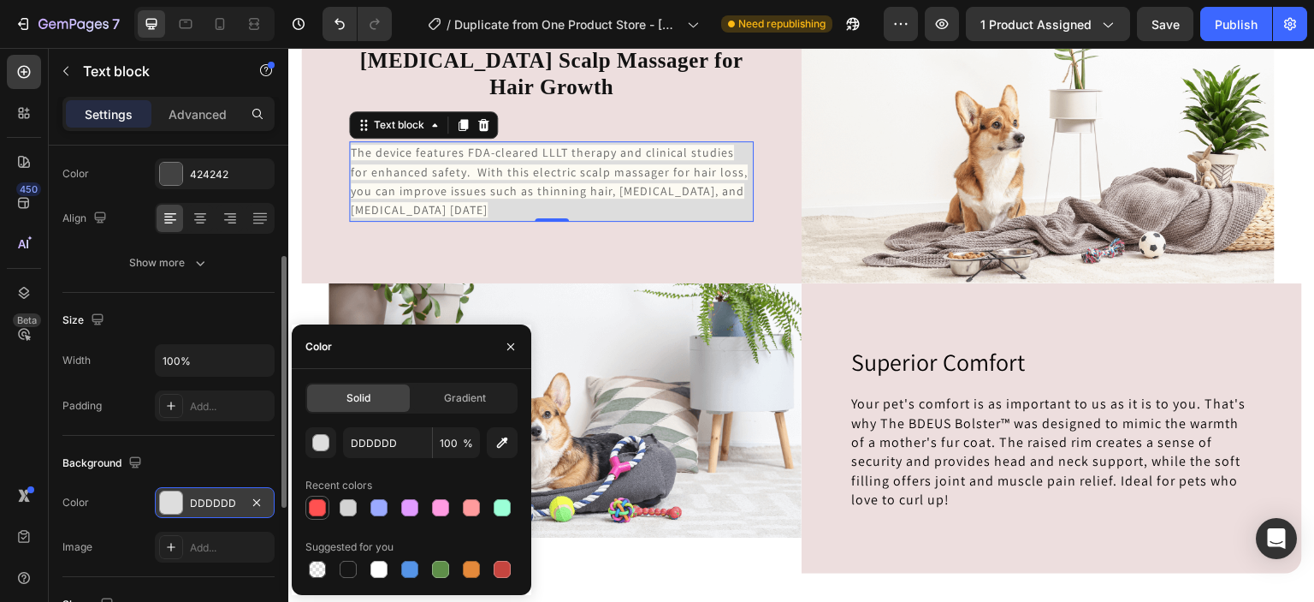
click at [319, 511] on div at bounding box center [317, 507] width 17 height 17
type input "FF5151"
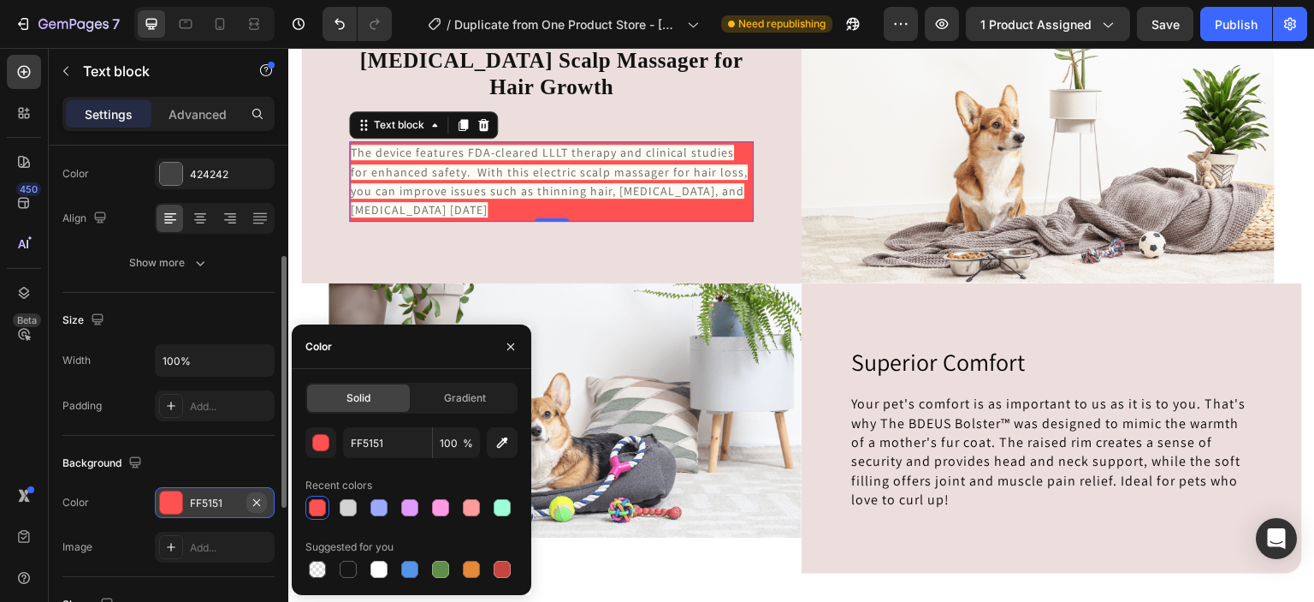
click at [264, 503] on button "button" at bounding box center [256, 502] width 21 height 21
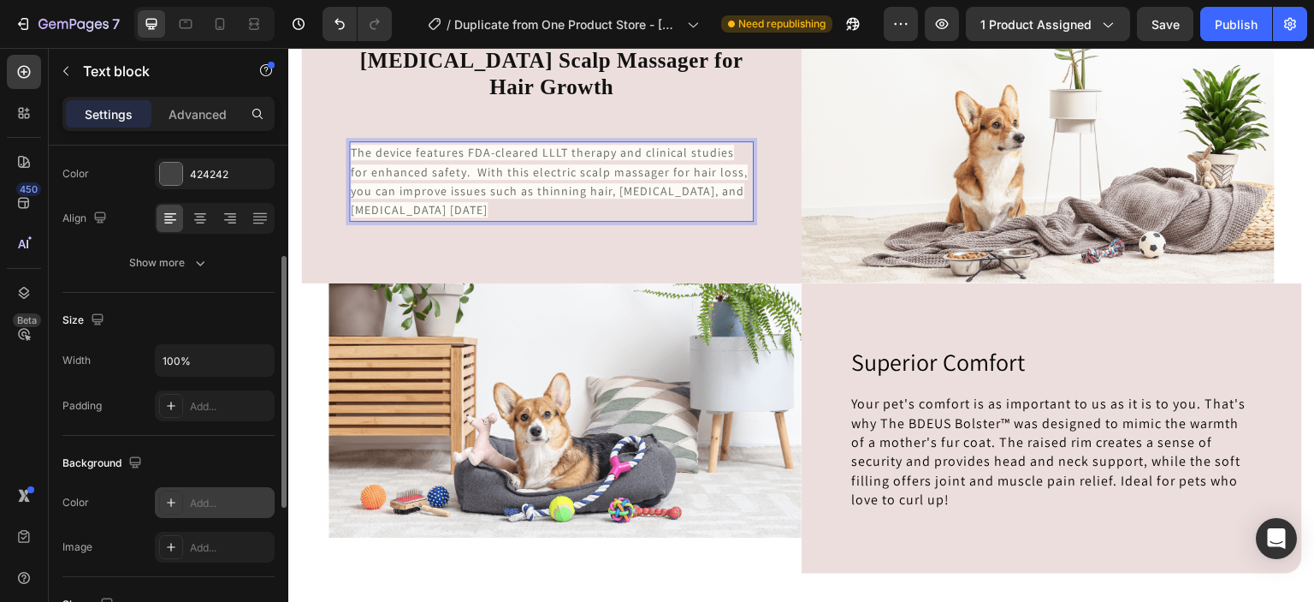
click at [507, 211] on p "The device features FDA-cleared LLLT therapy and clinical studies for enhanced …" at bounding box center [551, 181] width 401 height 77
click at [436, 196] on span "The device features FDA-cleared LLLT therapy and clinical studies for enhanced …" at bounding box center [549, 181] width 397 height 73
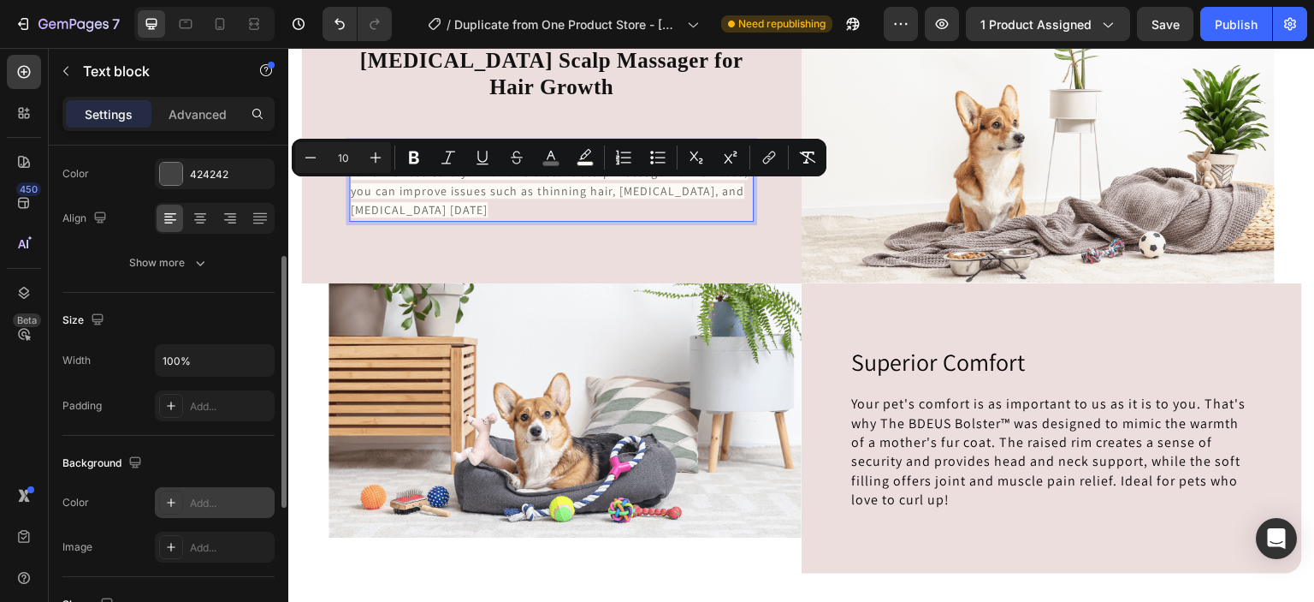
click at [438, 208] on span "The device features FDA-cleared LLLT therapy and clinical studies for enhanced …" at bounding box center [549, 181] width 397 height 73
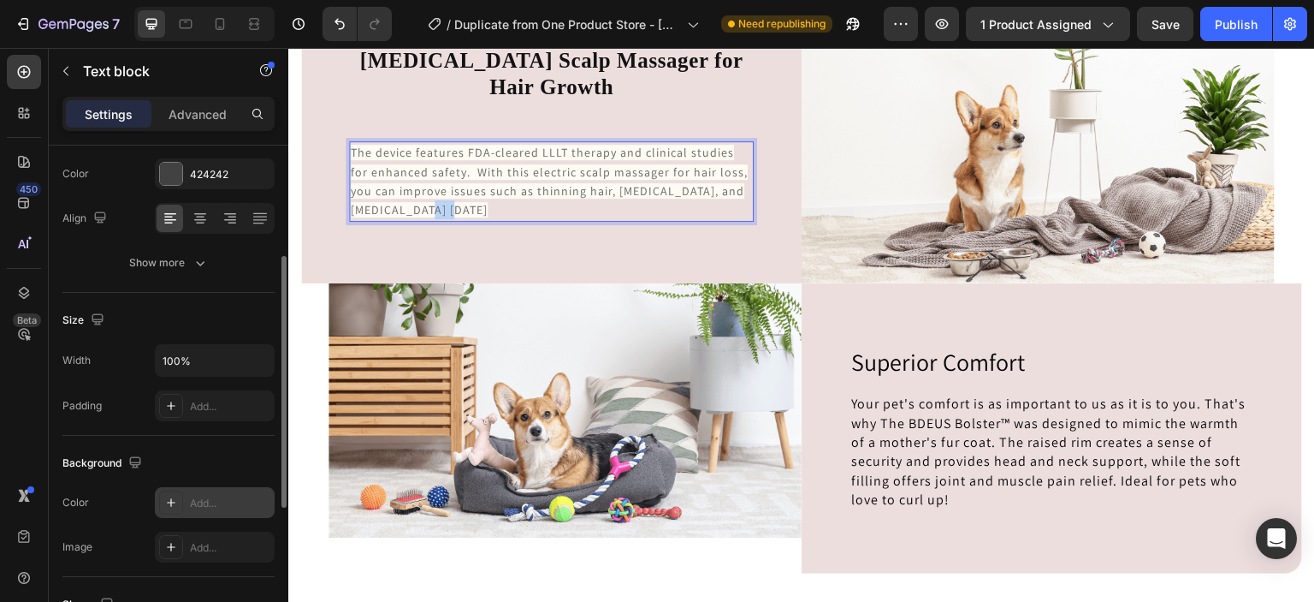
click at [438, 208] on span "The device features FDA-cleared LLLT therapy and clinical studies for enhanced …" at bounding box center [549, 181] width 397 height 73
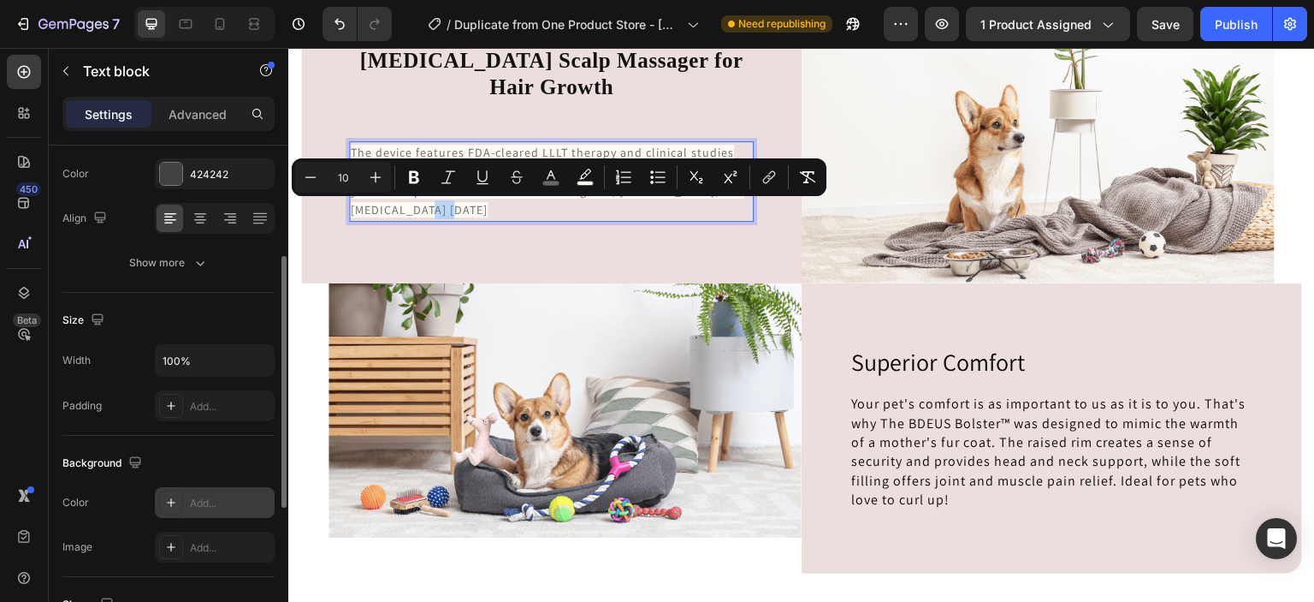
click at [438, 208] on span "The device features FDA-cleared LLLT therapy and clinical studies for enhanced …" at bounding box center [549, 181] width 397 height 73
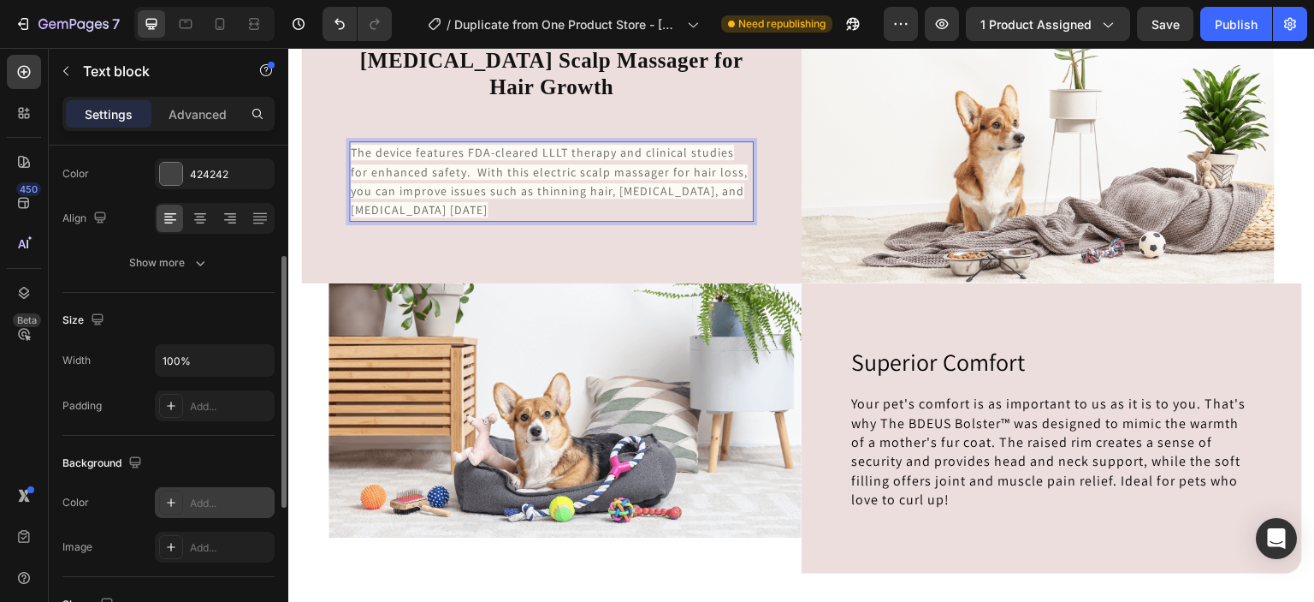
click at [462, 209] on p "The device features FDA-cleared LLLT therapy and clinical studies for enhanced …" at bounding box center [551, 181] width 401 height 77
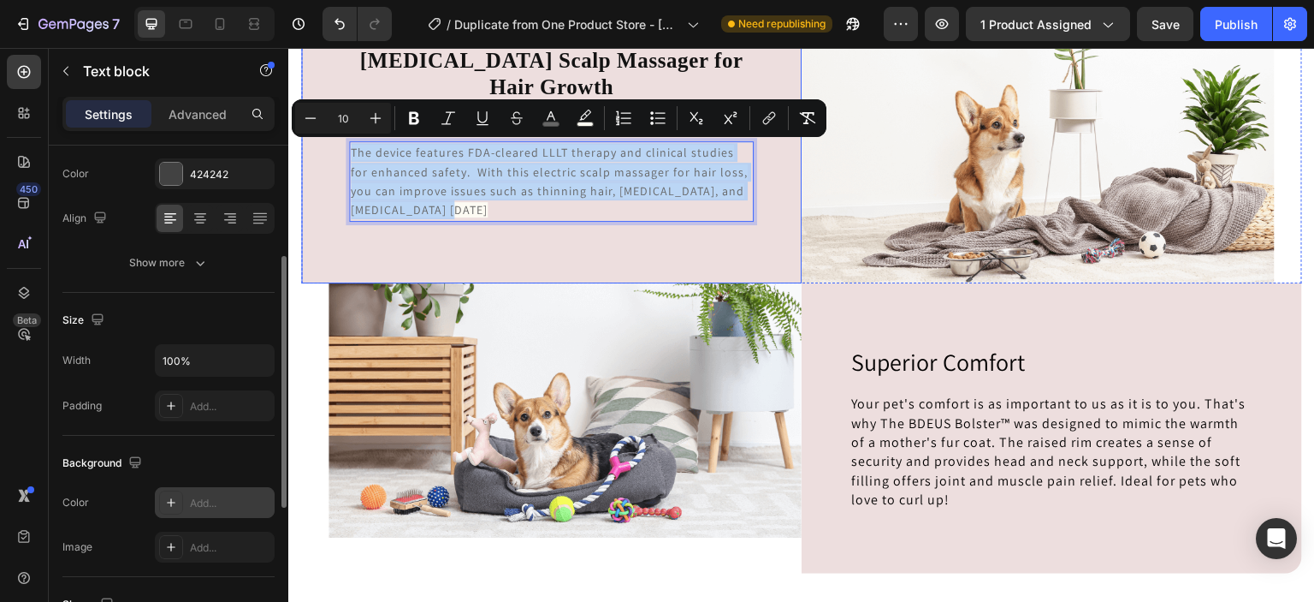
drag, startPoint x: 462, startPoint y: 209, endPoint x: 344, endPoint y: 154, distance: 130.2
click at [344, 154] on div "⁠⁠⁠⁠⁠⁠⁠ [MEDICAL_DATA] Scalp Massager for Hair Growth Heading The device featur…" at bounding box center [551, 134] width 501 height 300
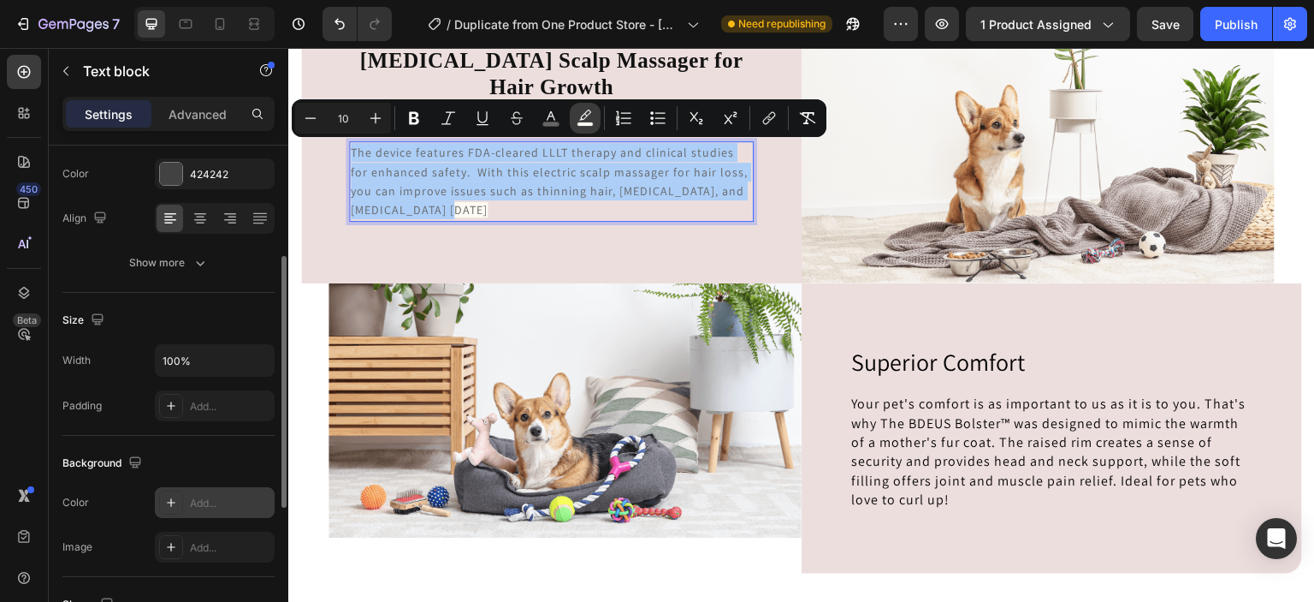
click at [583, 116] on icon "Editor contextual toolbar" at bounding box center [585, 118] width 17 height 17
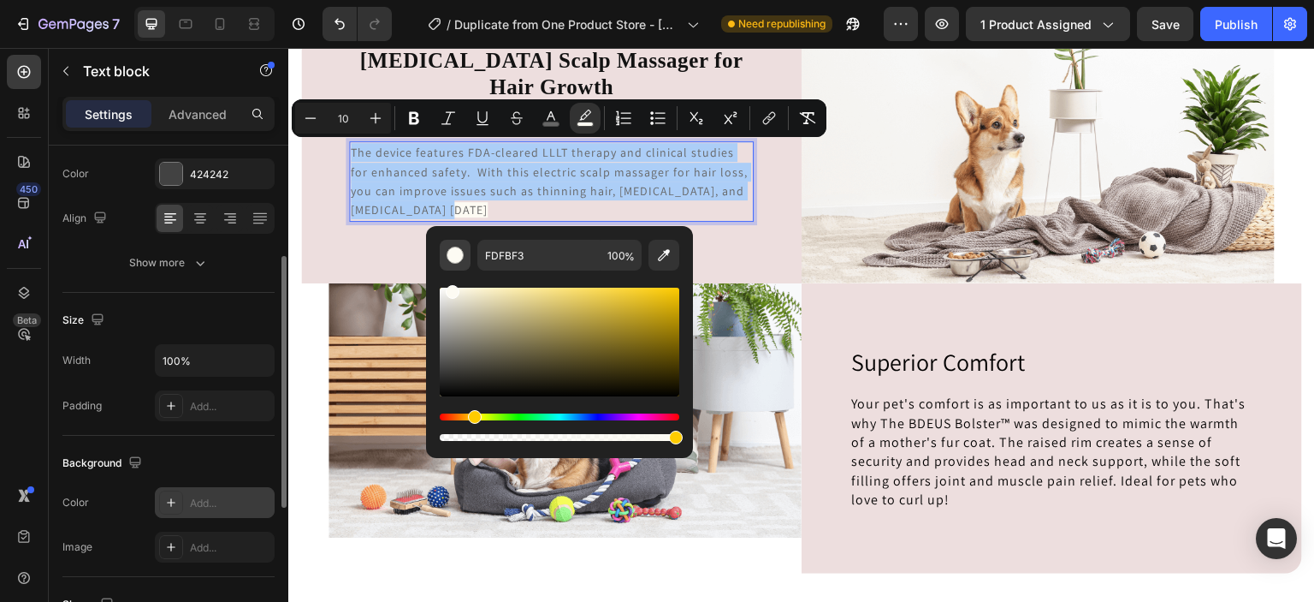
click at [457, 258] on div "Editor contextual toolbar" at bounding box center [455, 254] width 17 height 17
click at [534, 252] on input "FDFBF3" at bounding box center [538, 255] width 123 height 31
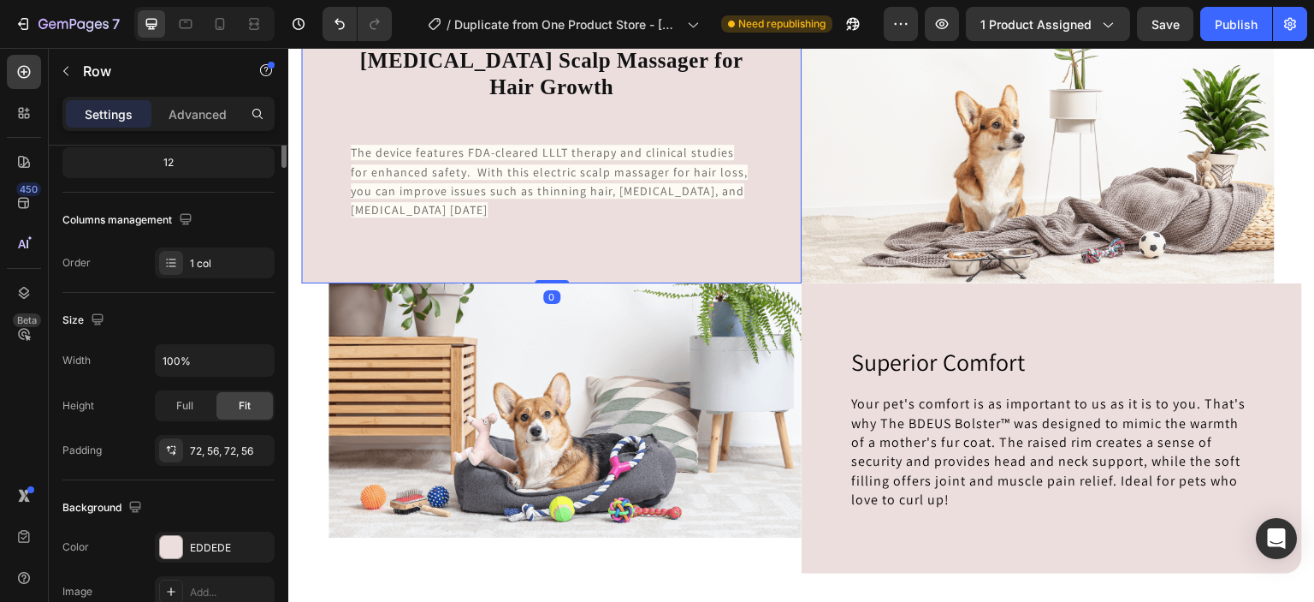
scroll to position [0, 0]
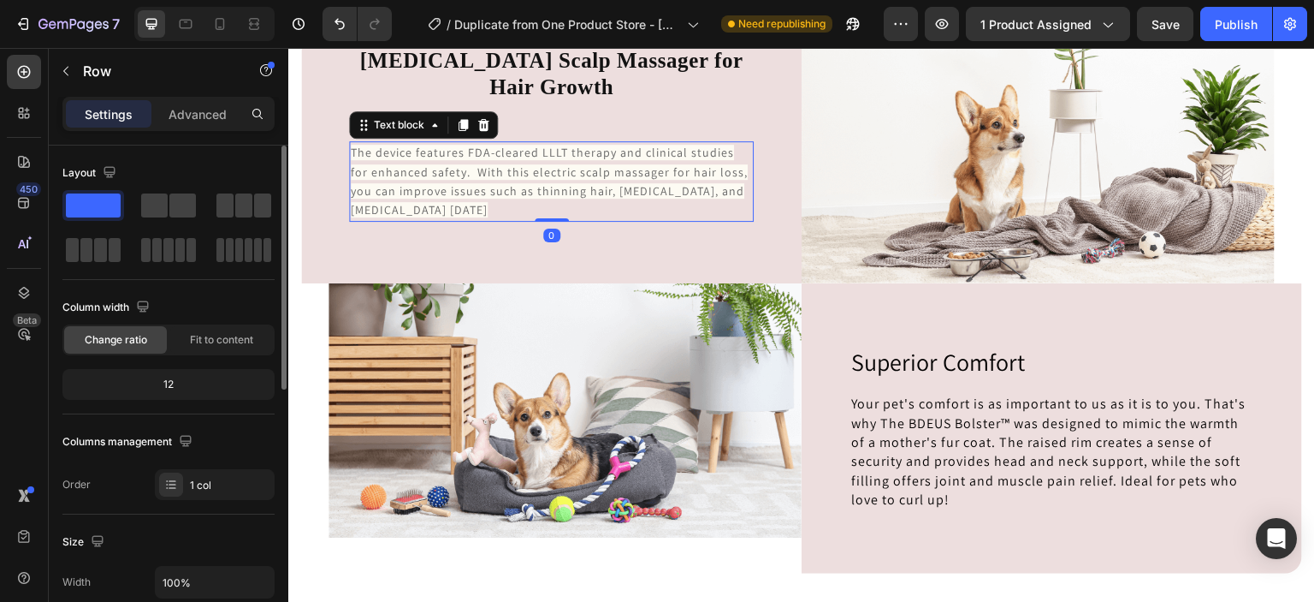
click at [497, 201] on p "The device features FDA-cleared LLLT therapy and clinical studies for enhanced …" at bounding box center [551, 181] width 401 height 77
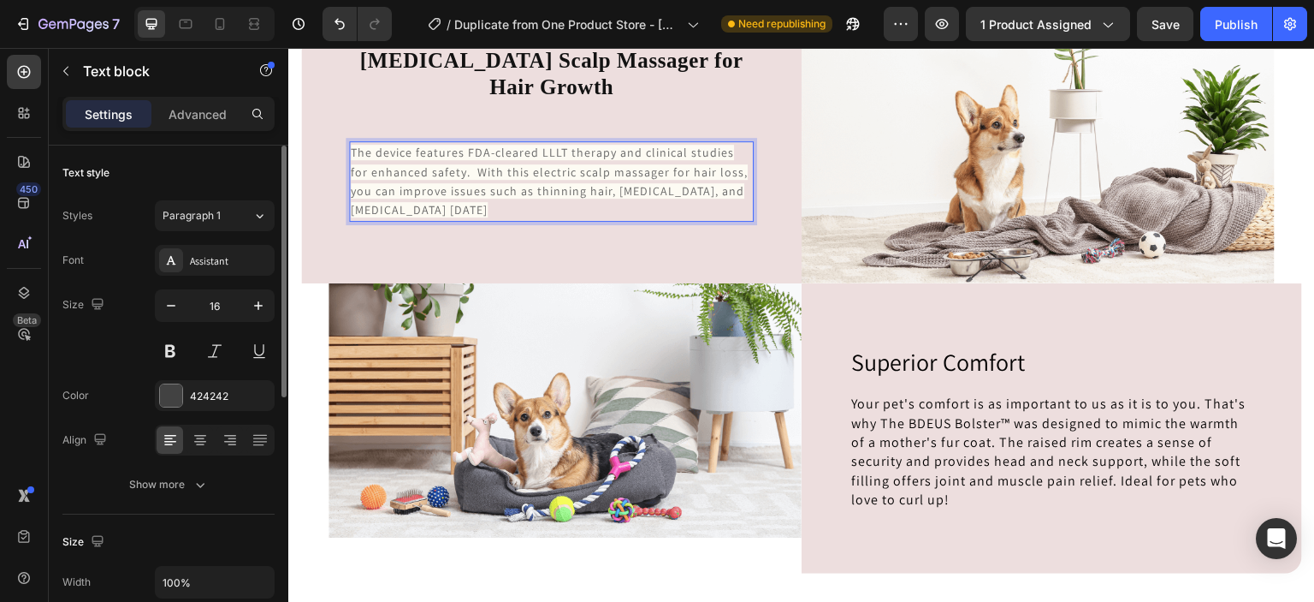
click at [444, 205] on span "The device features FDA-cleared LLLT therapy and clinical studies for enhanced …" at bounding box center [549, 181] width 397 height 73
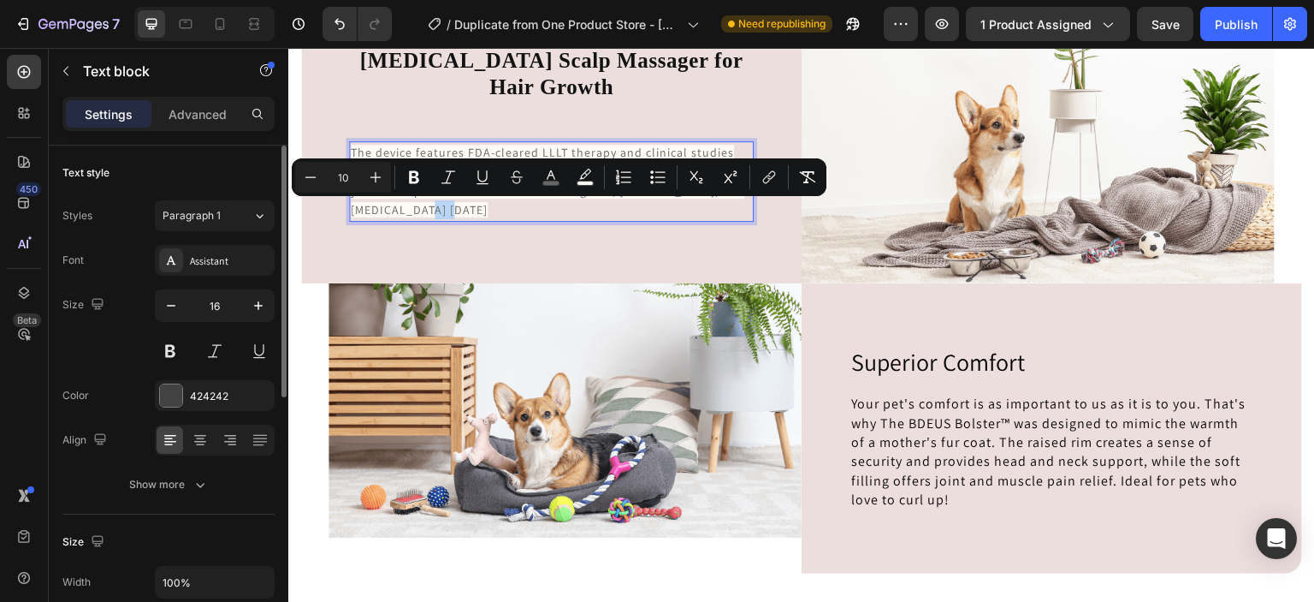
click at [444, 205] on span "The device features FDA-cleared LLLT therapy and clinical studies for enhanced …" at bounding box center [549, 181] width 397 height 73
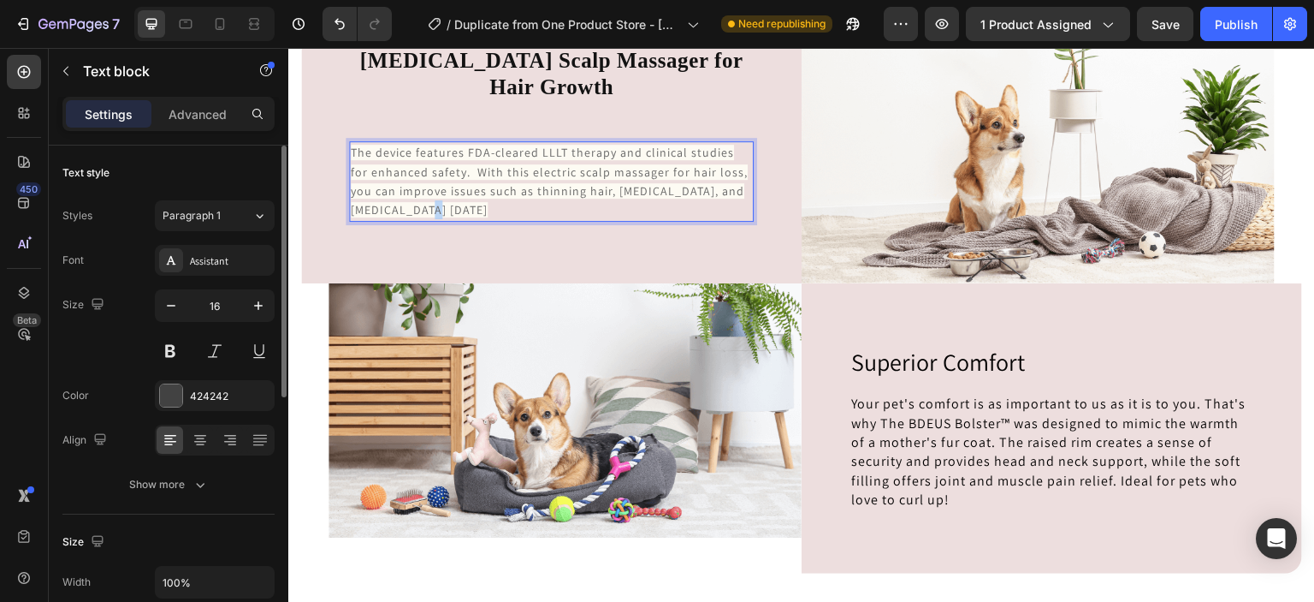
click at [444, 205] on span "The device features FDA-cleared LLLT therapy and clinical studies for enhanced …" at bounding box center [549, 181] width 397 height 73
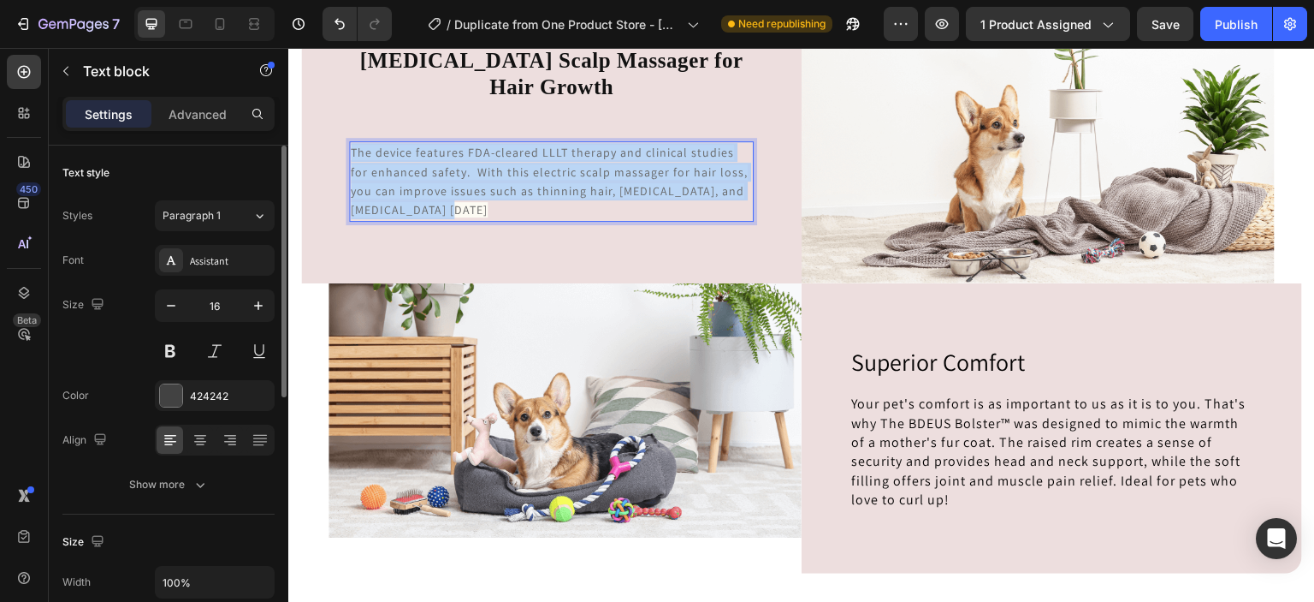
click at [444, 205] on span "The device features FDA-cleared LLLT therapy and clinical studies for enhanced …" at bounding box center [549, 181] width 397 height 73
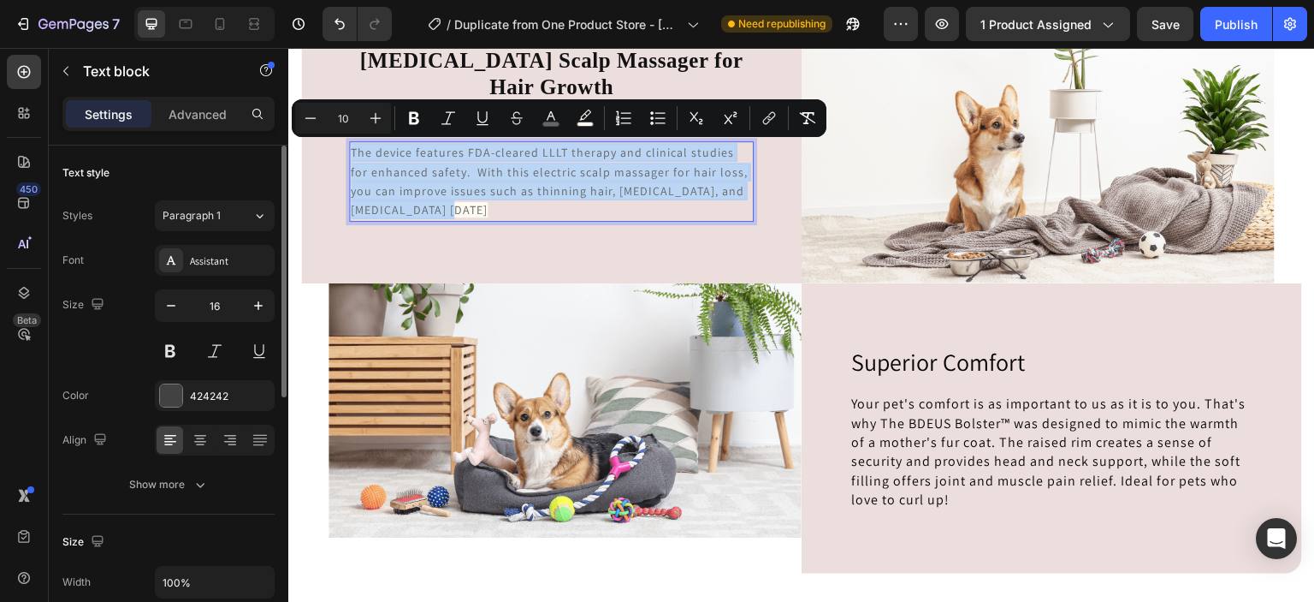
click at [444, 205] on span "The device features FDA-cleared LLLT therapy and clinical studies for enhanced …" at bounding box center [549, 181] width 397 height 73
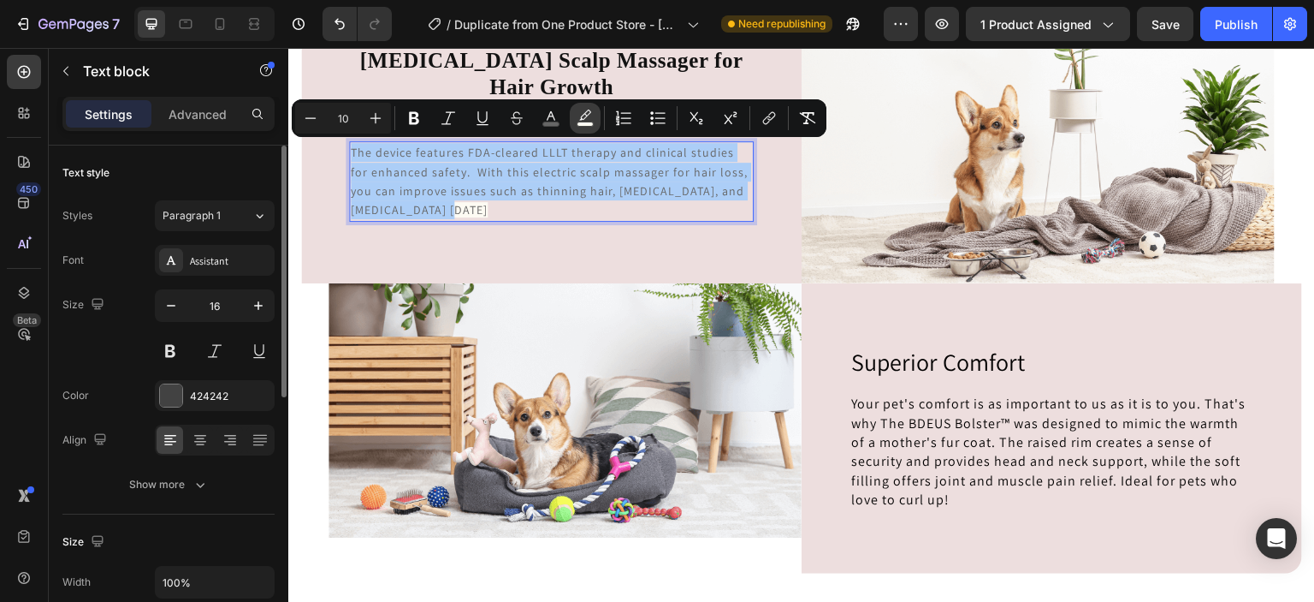
click at [585, 122] on rect "Editor contextual toolbar" at bounding box center [586, 124] width 16 height 4
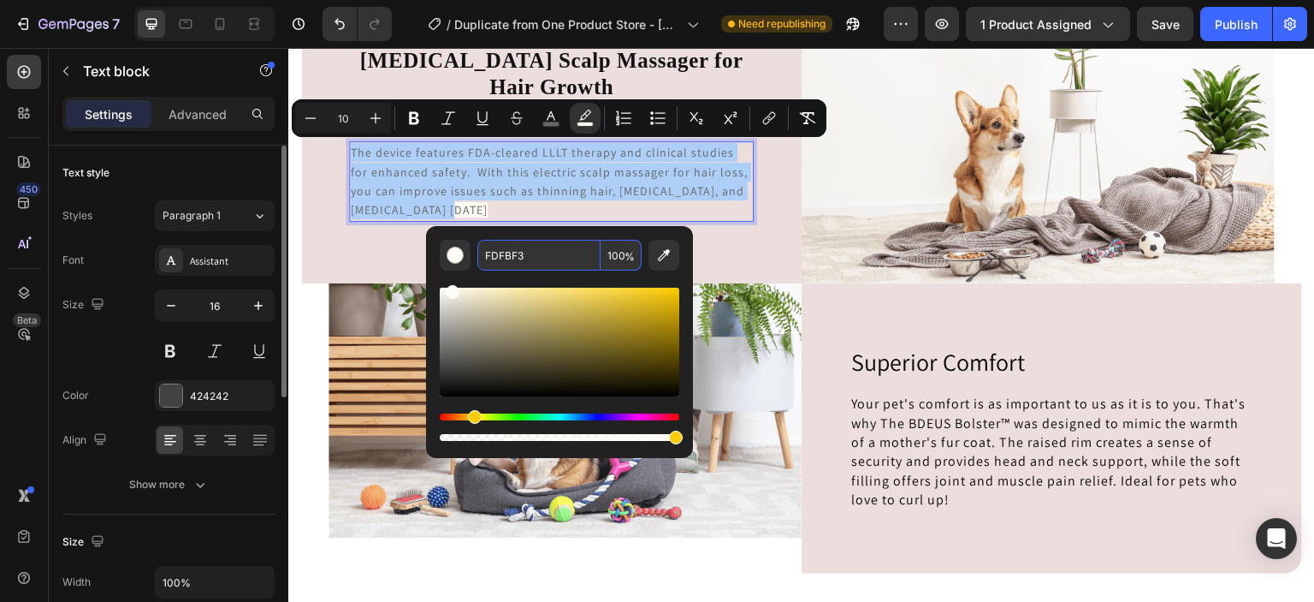
click at [509, 257] on input "FDFBF3" at bounding box center [538, 255] width 123 height 31
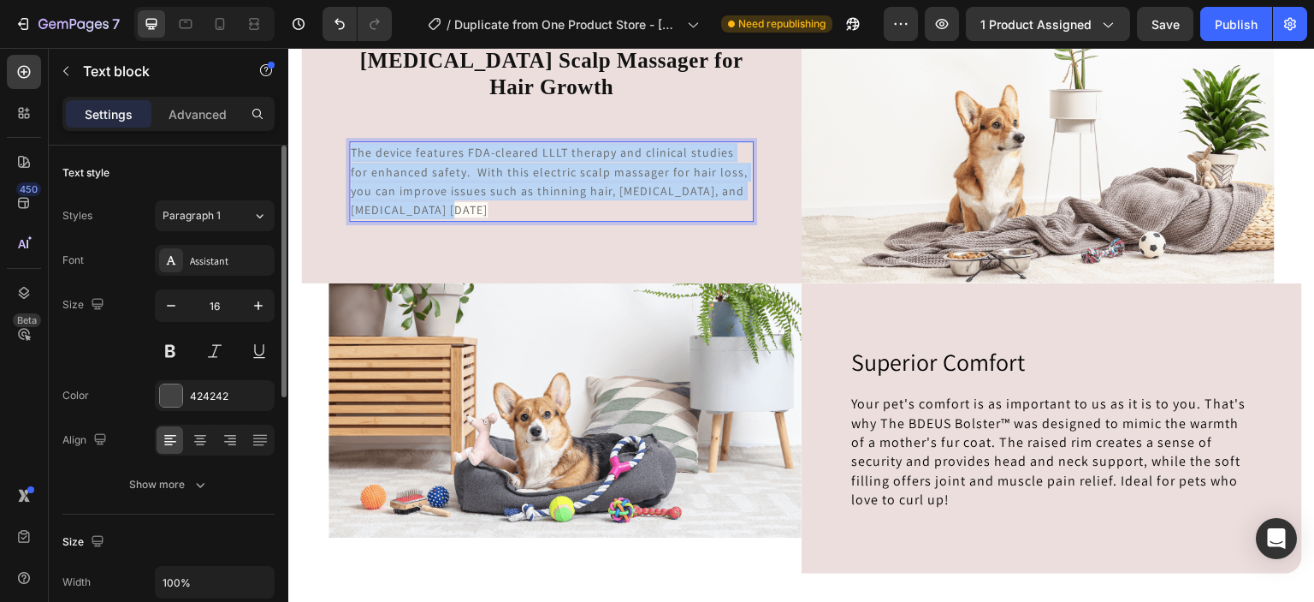
click at [500, 153] on span "The device features FDA-cleared LLLT therapy and clinical studies for enhanced …" at bounding box center [549, 181] width 397 height 73
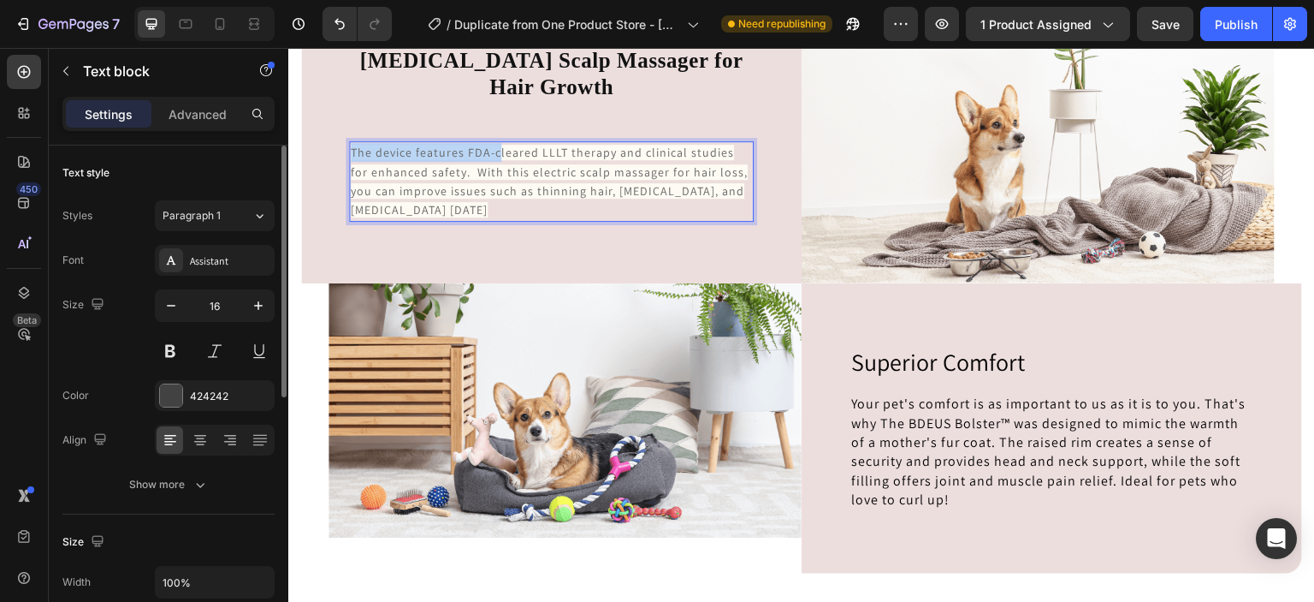
click at [500, 153] on span "The device features FDA-cleared LLLT therapy and clinical studies for enhanced …" at bounding box center [549, 181] width 397 height 73
click at [514, 158] on span "The device features FDA-cleared LLLT therapy and clinical studies for enhanced …" at bounding box center [549, 181] width 397 height 73
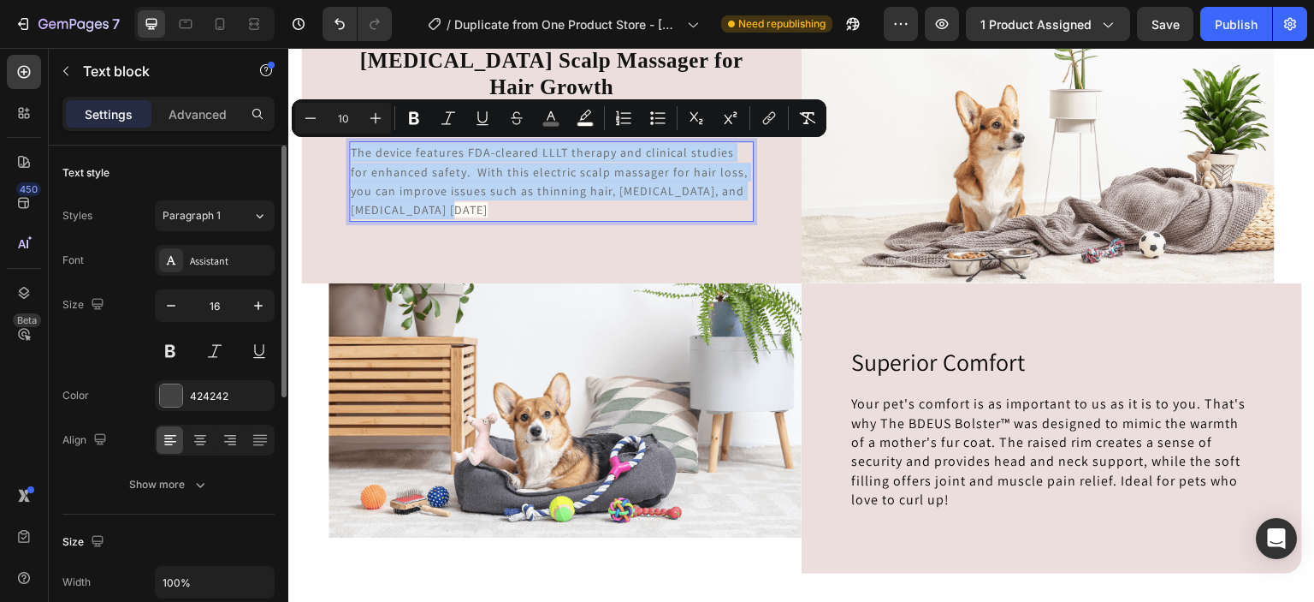
click at [514, 158] on span "The device features FDA-cleared LLLT therapy and clinical studies for enhanced …" at bounding box center [549, 181] width 397 height 73
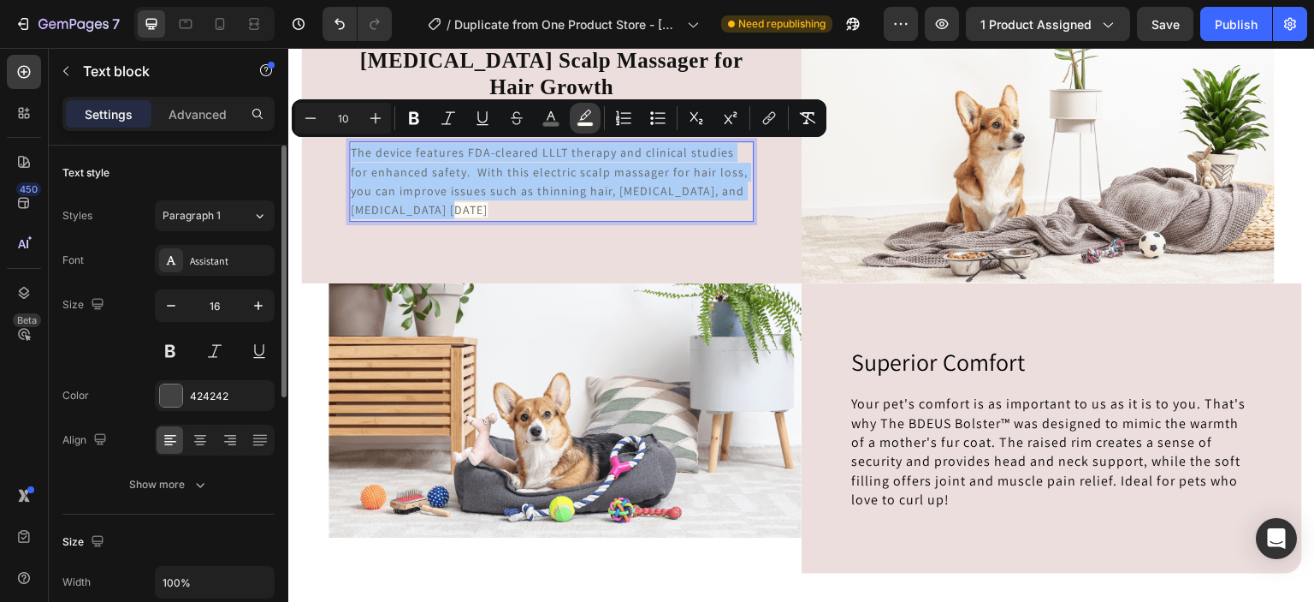
click at [590, 120] on icon "Editor contextual toolbar" at bounding box center [585, 118] width 17 height 17
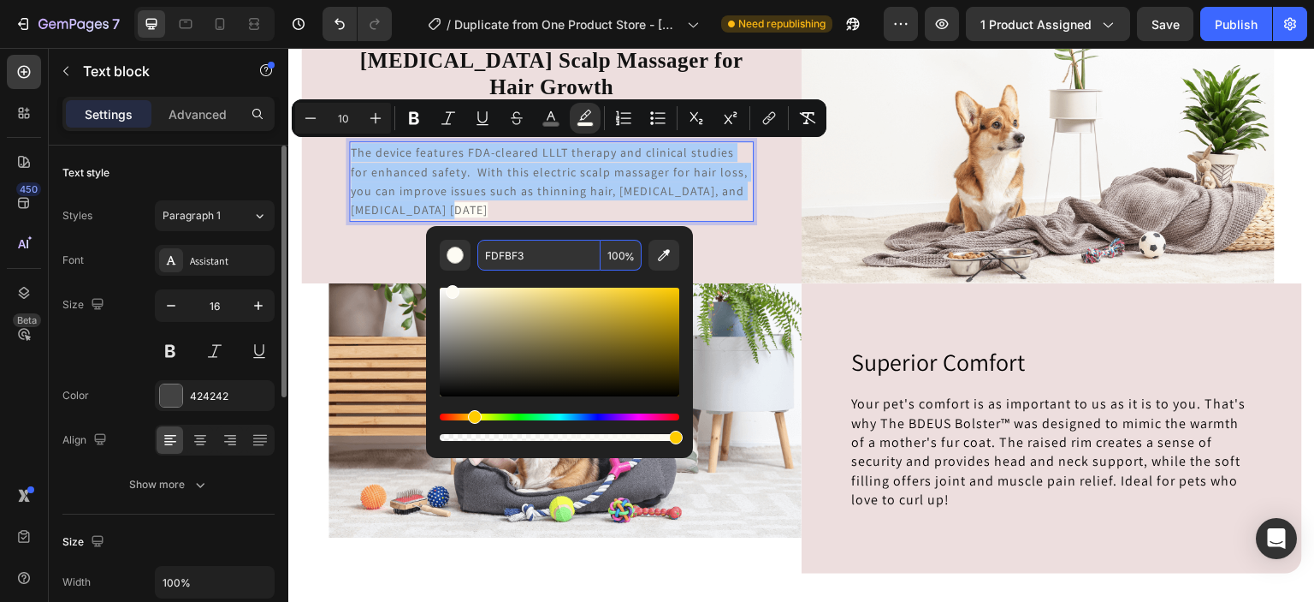
click at [524, 252] on input "FDFBF3" at bounding box center [538, 255] width 123 height 31
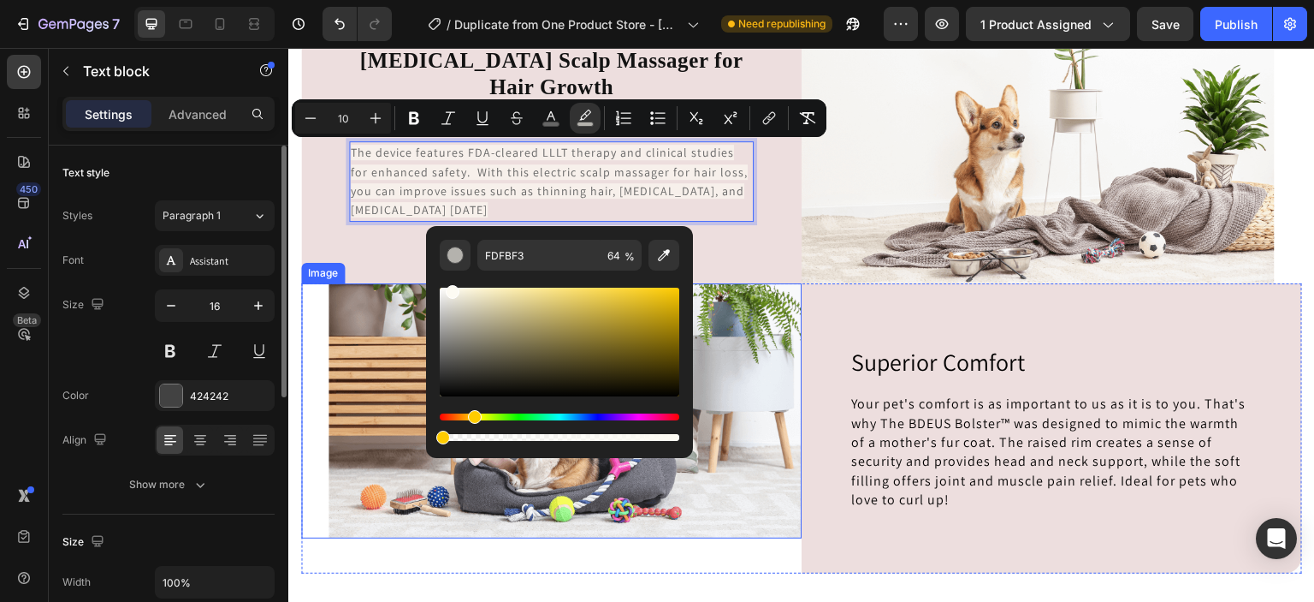
type input "0"
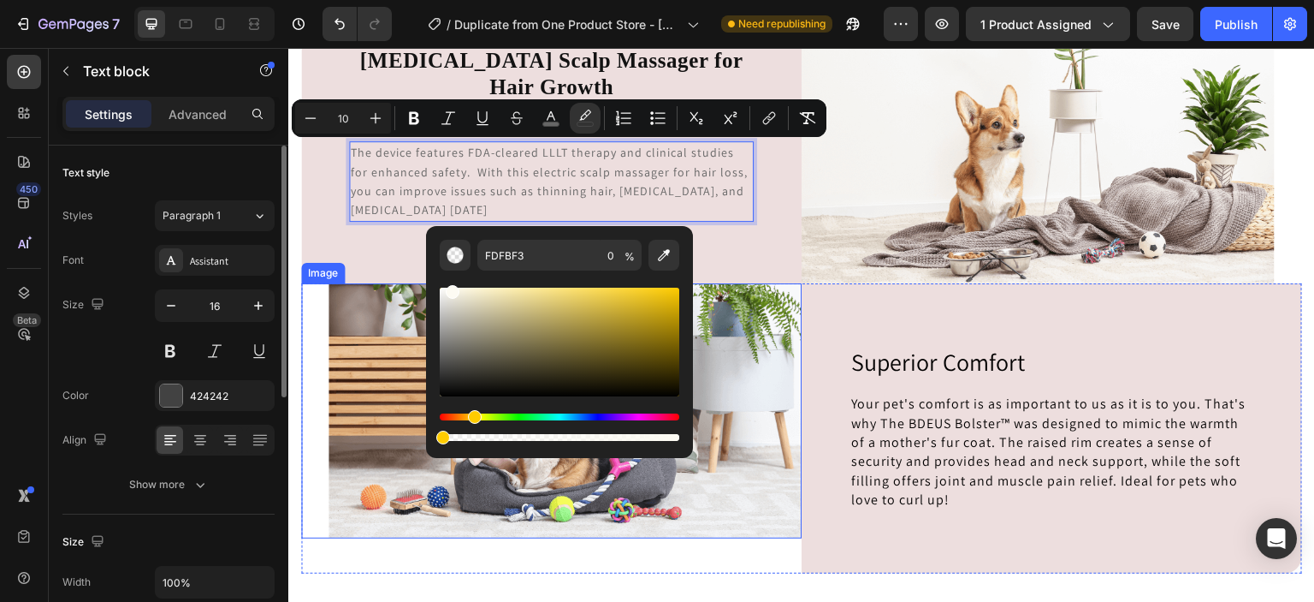
drag, startPoint x: 966, startPoint y: 480, endPoint x: 408, endPoint y: 459, distance: 558.3
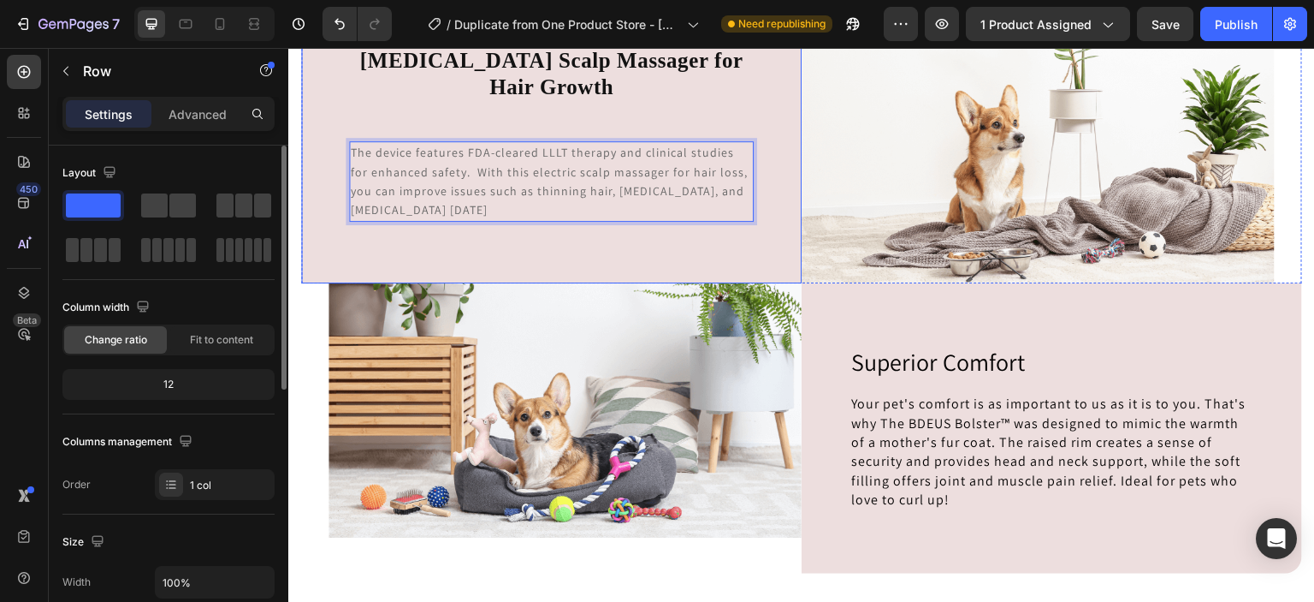
click at [756, 252] on div "⁠⁠⁠⁠⁠⁠⁠ [MEDICAL_DATA] Scalp Massager for Hair Growth Heading The device featur…" at bounding box center [551, 134] width 501 height 300
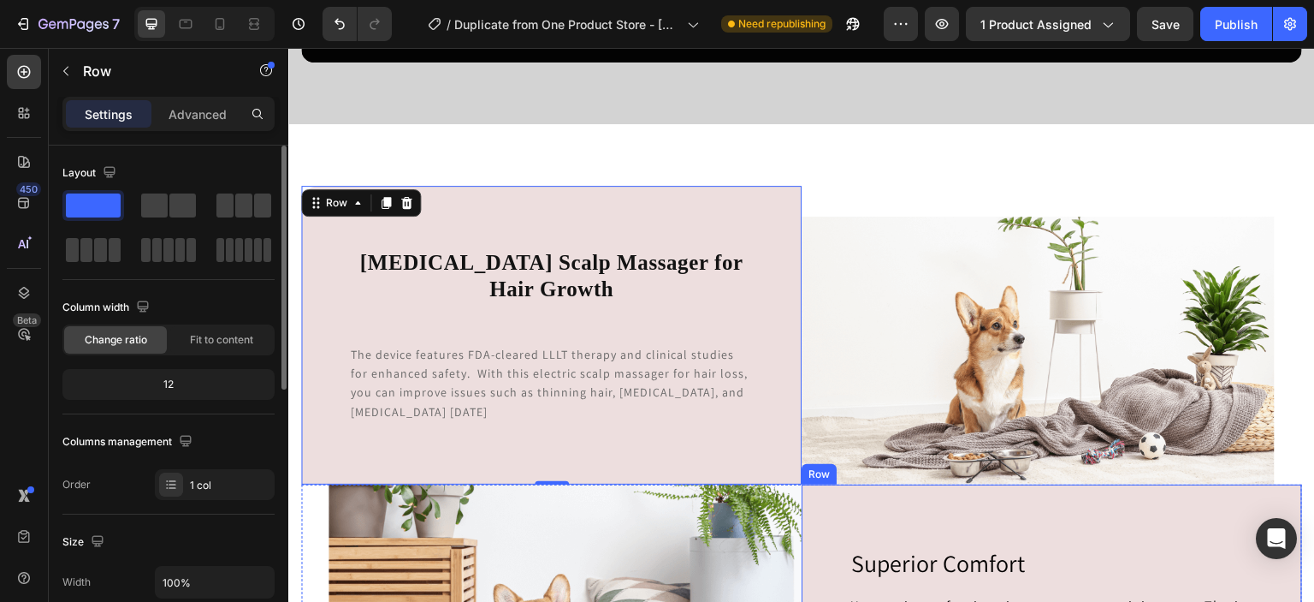
scroll to position [3844, 0]
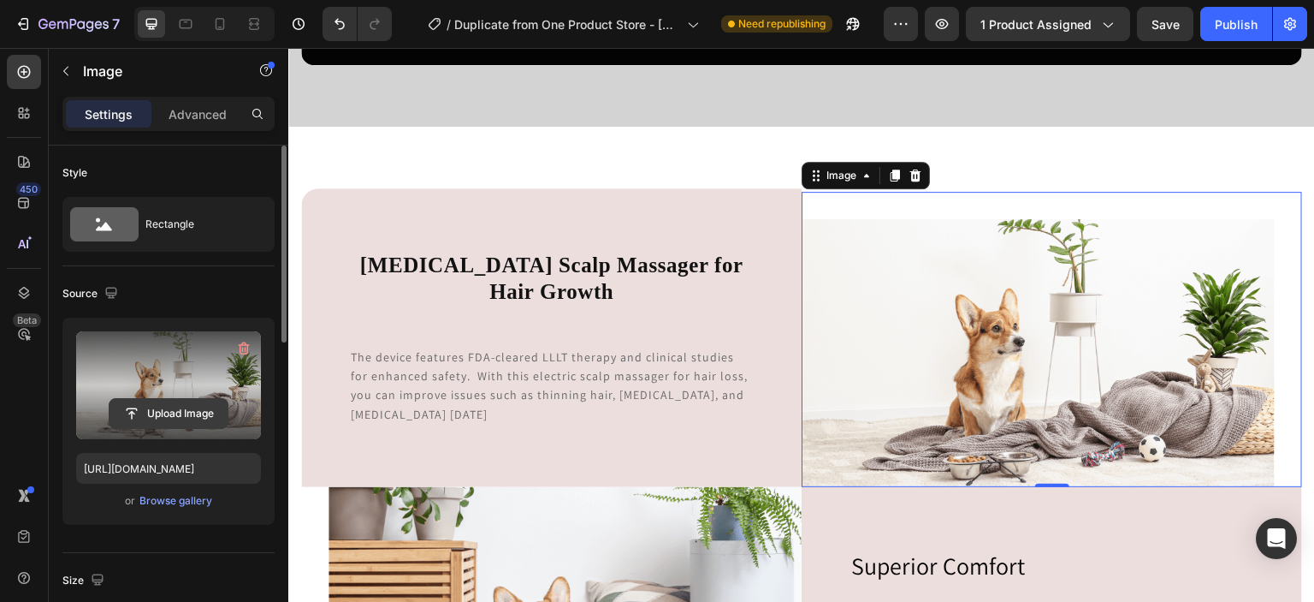
click at [177, 408] on input "file" at bounding box center [169, 413] width 118 height 29
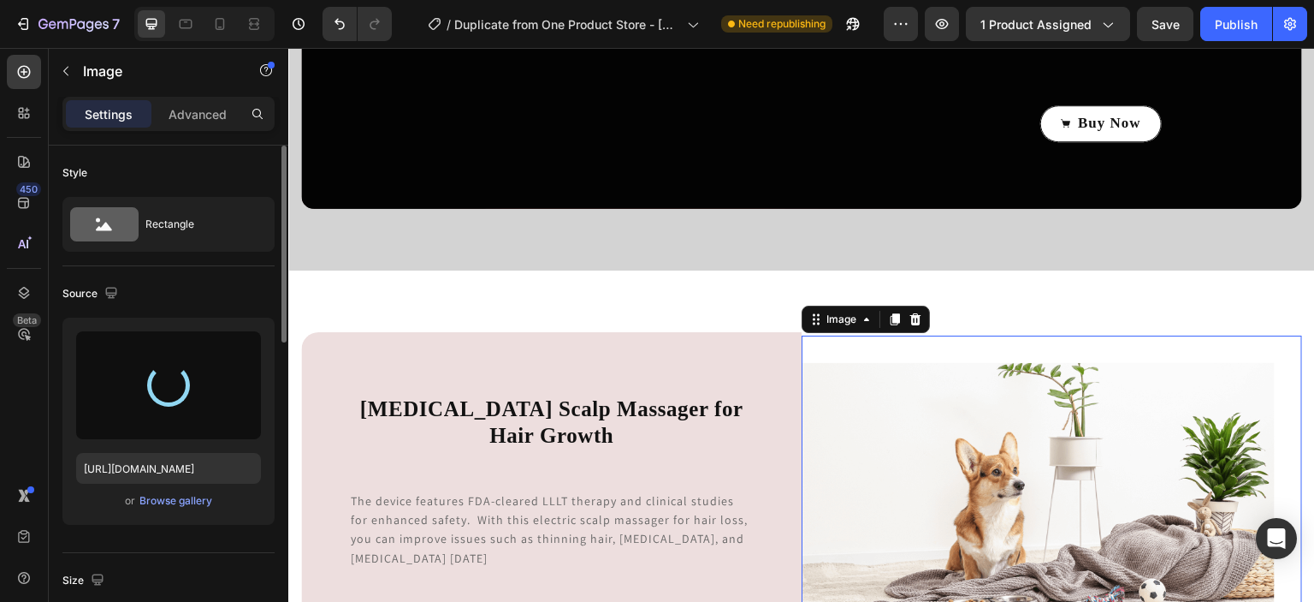
scroll to position [3654, 0]
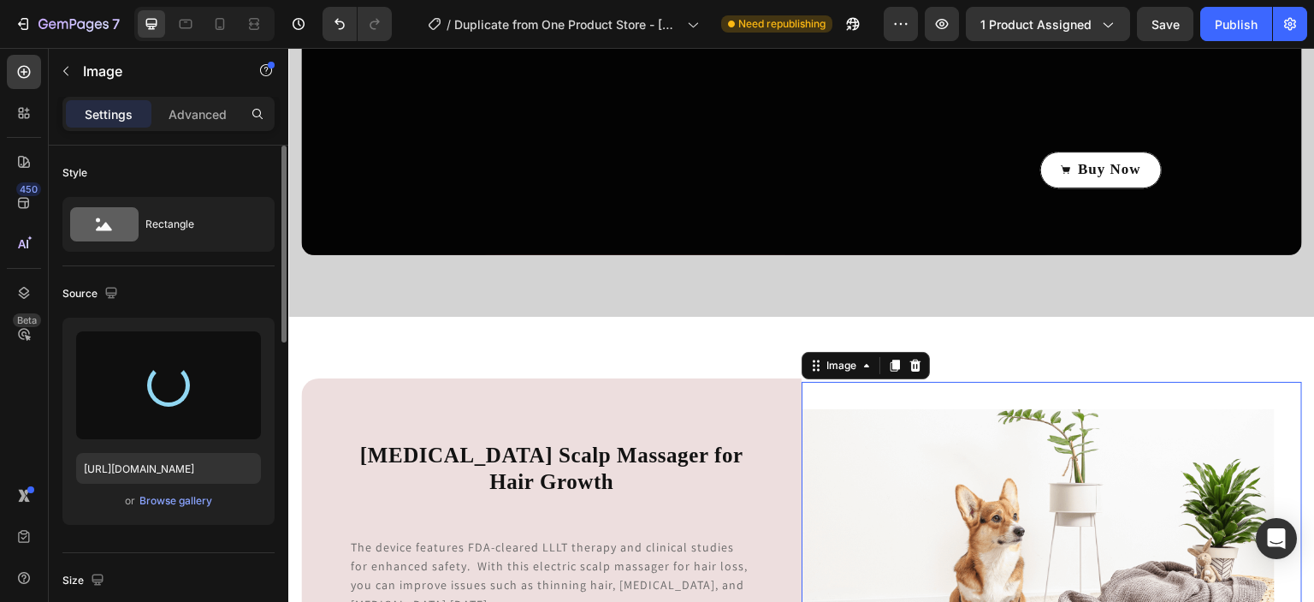
type input "[URL][DOMAIN_NAME]"
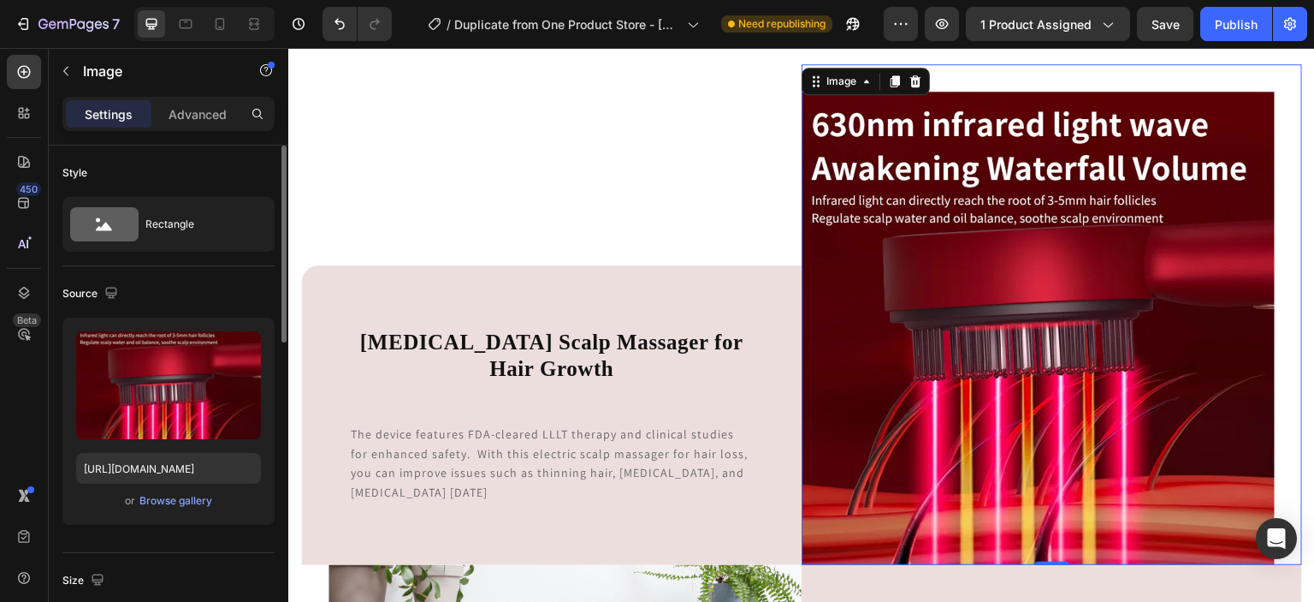
scroll to position [3959, 0]
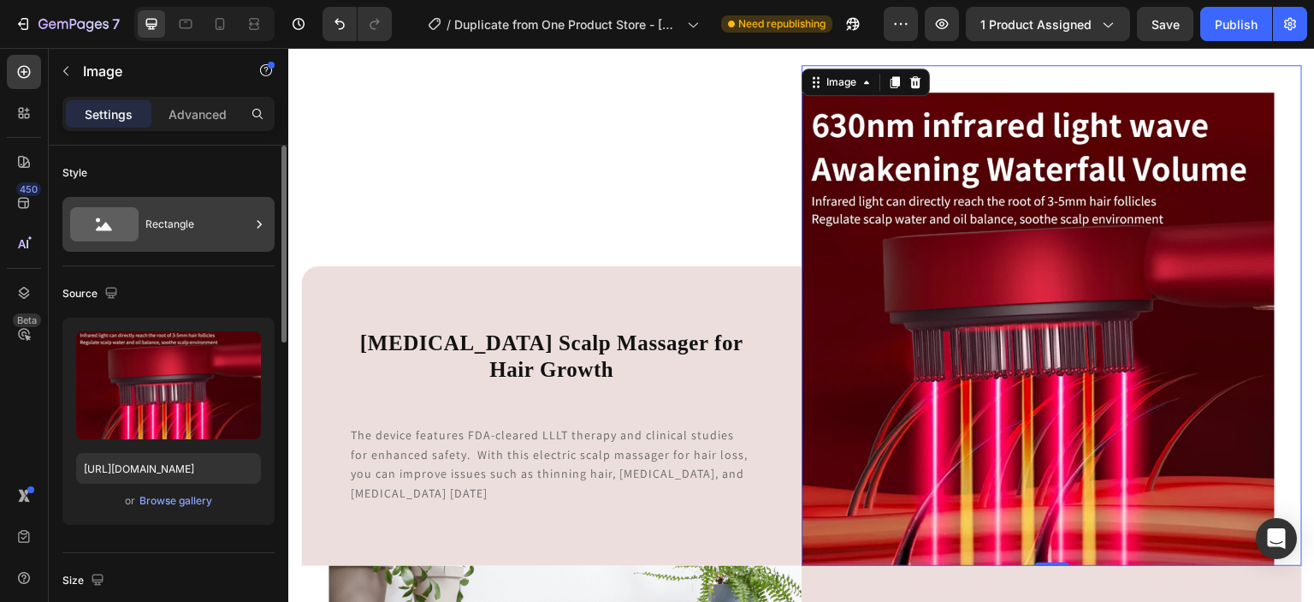
click at [177, 238] on div "Rectangle" at bounding box center [197, 224] width 104 height 39
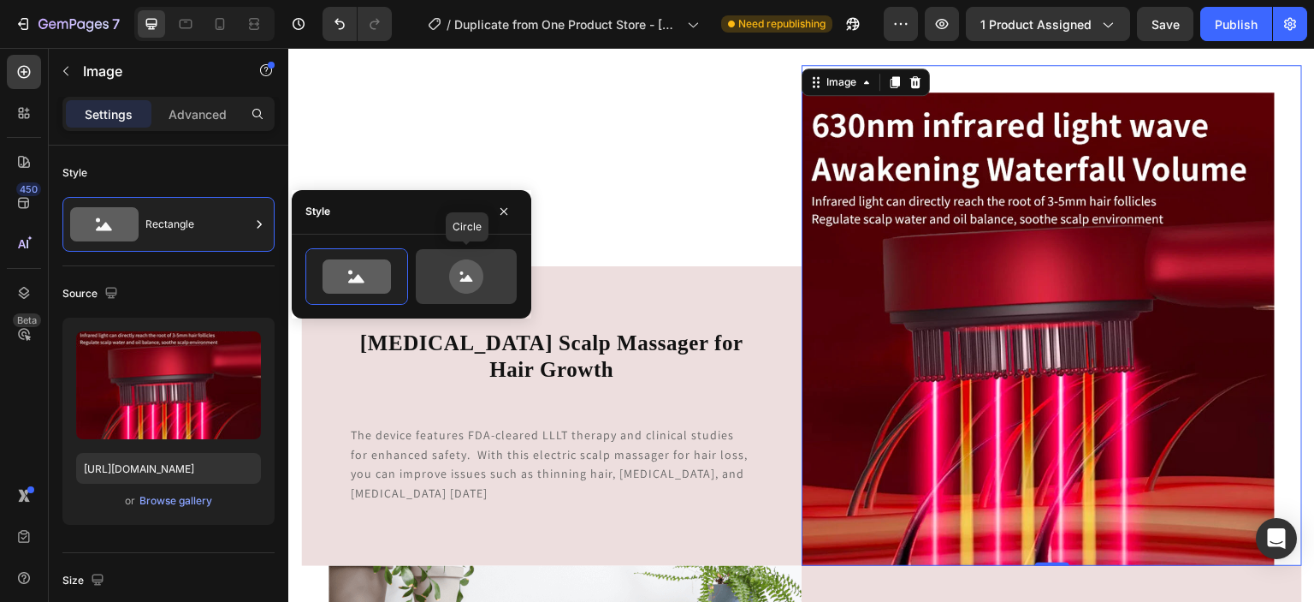
click at [455, 290] on icon at bounding box center [466, 276] width 80 height 34
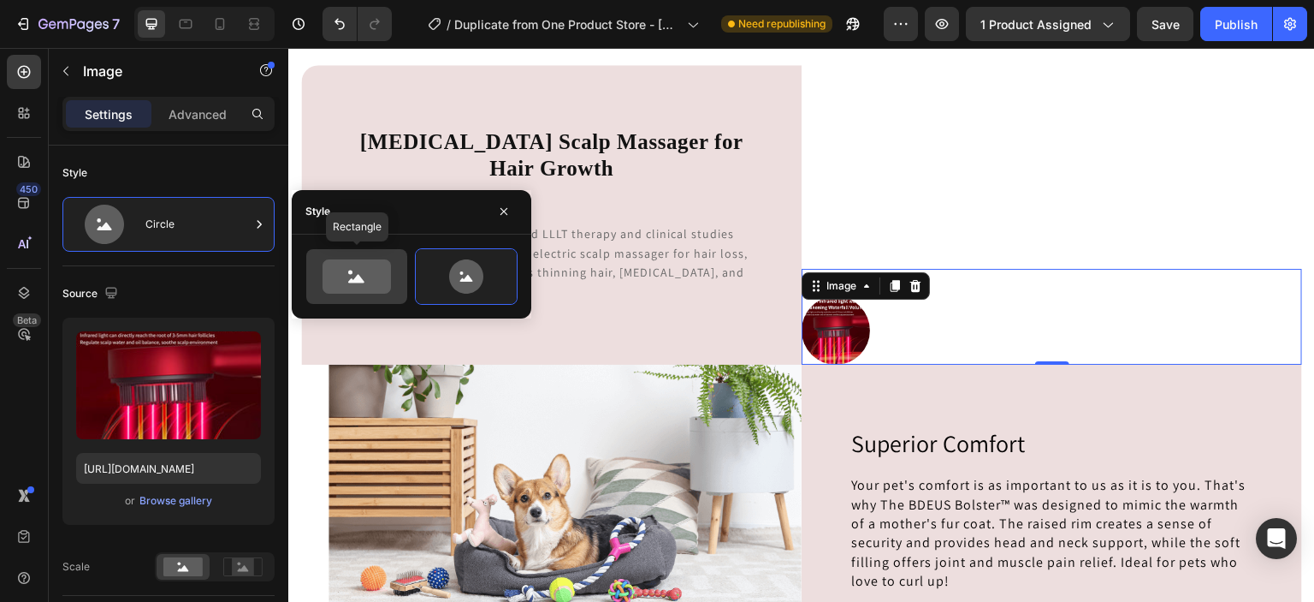
click at [383, 270] on icon at bounding box center [357, 276] width 68 height 34
type input "100"
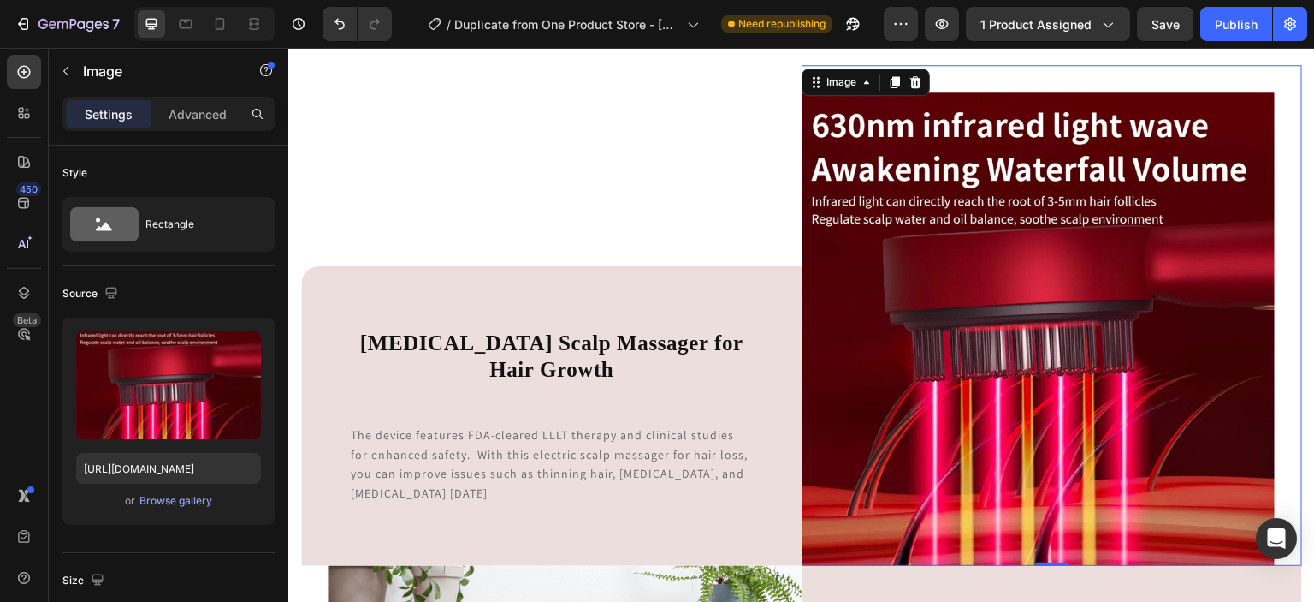
click at [104, 128] on div "Settings Advanced" at bounding box center [168, 114] width 212 height 34
click at [109, 119] on p "Settings" at bounding box center [109, 114] width 48 height 18
click at [202, 124] on div "Advanced" at bounding box center [198, 113] width 86 height 27
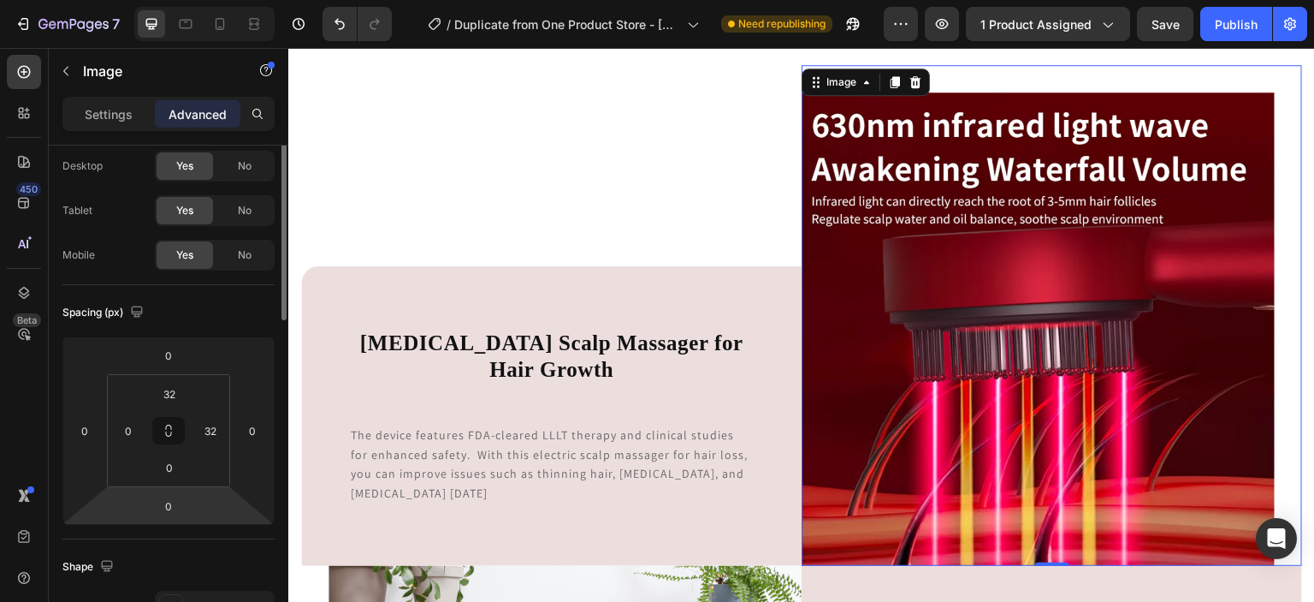
scroll to position [0, 0]
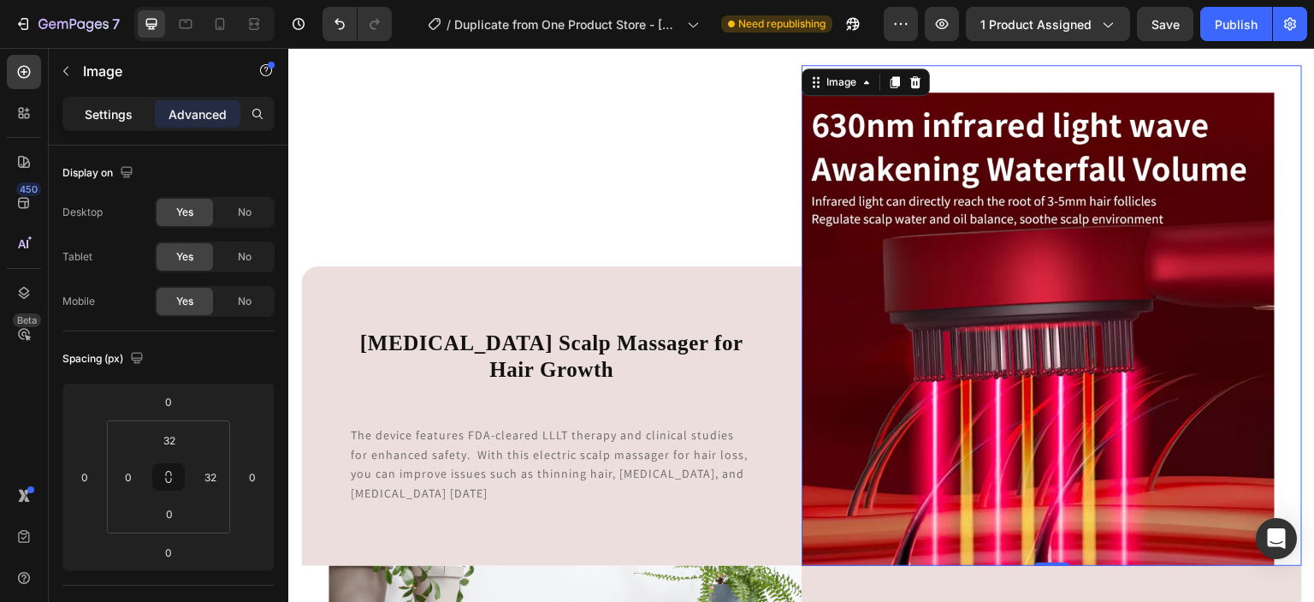
click at [110, 110] on p "Settings" at bounding box center [109, 114] width 48 height 18
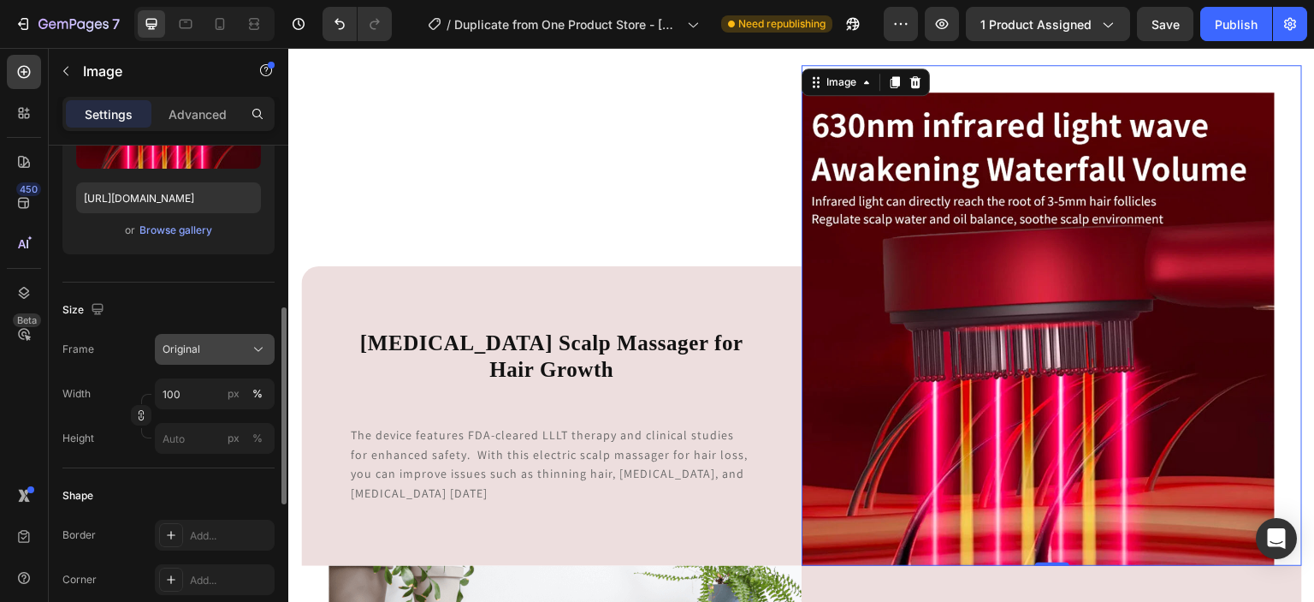
scroll to position [361, 0]
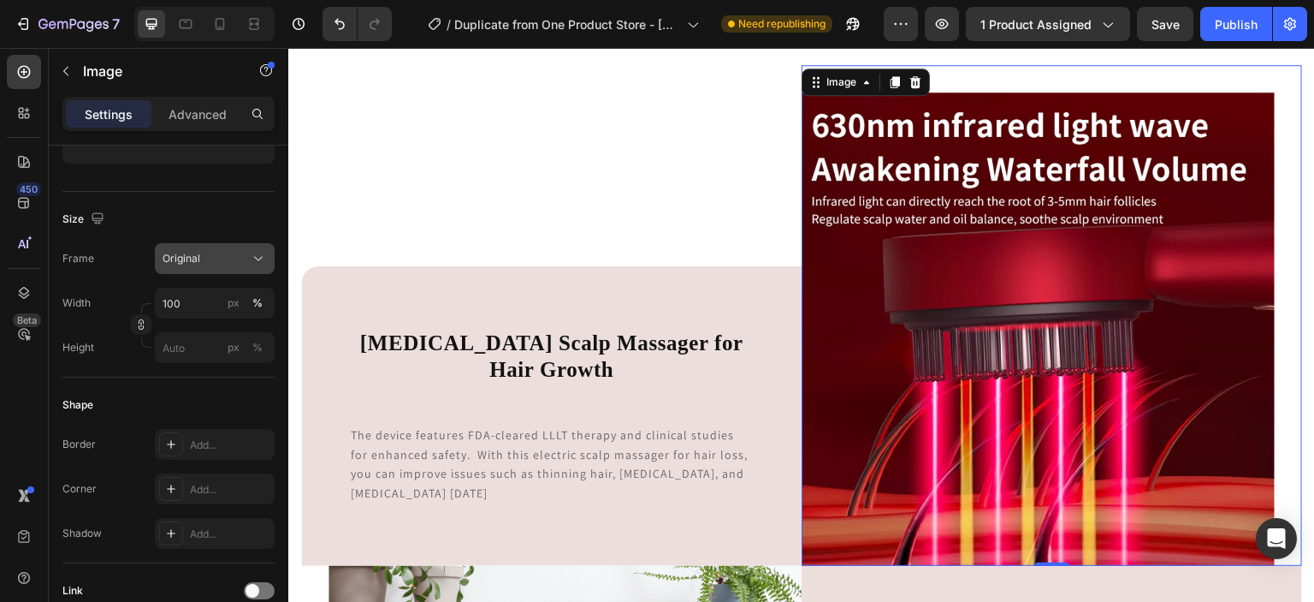
click at [238, 260] on div "Original" at bounding box center [205, 258] width 84 height 15
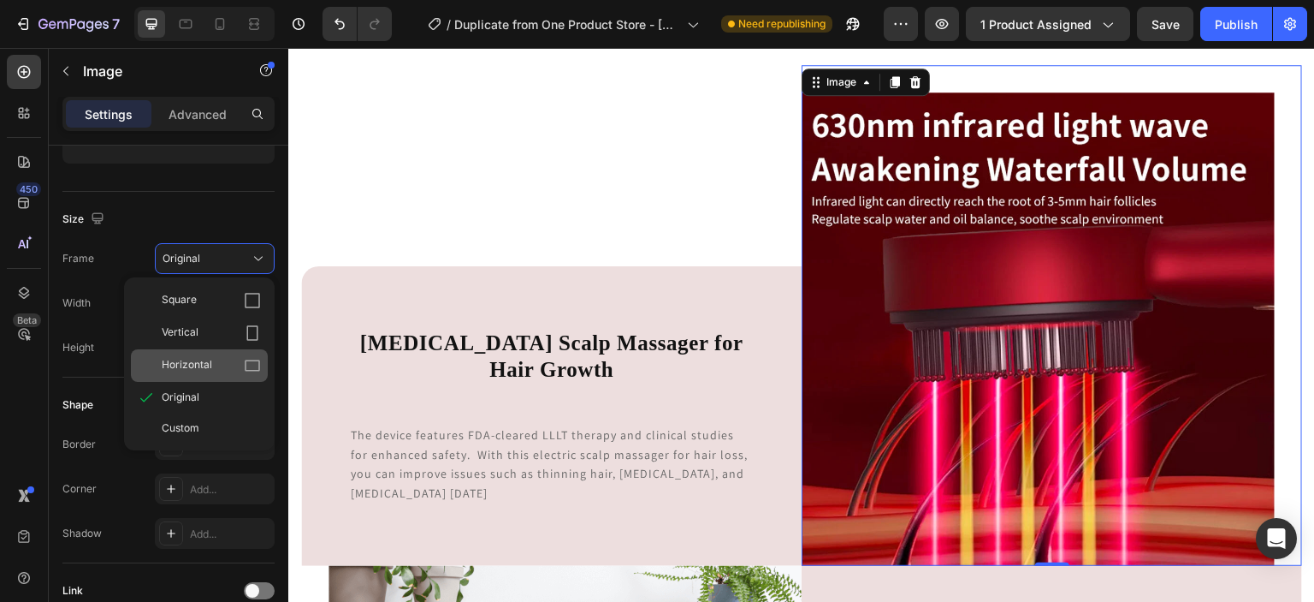
click at [239, 375] on div "Horizontal" at bounding box center [199, 365] width 137 height 33
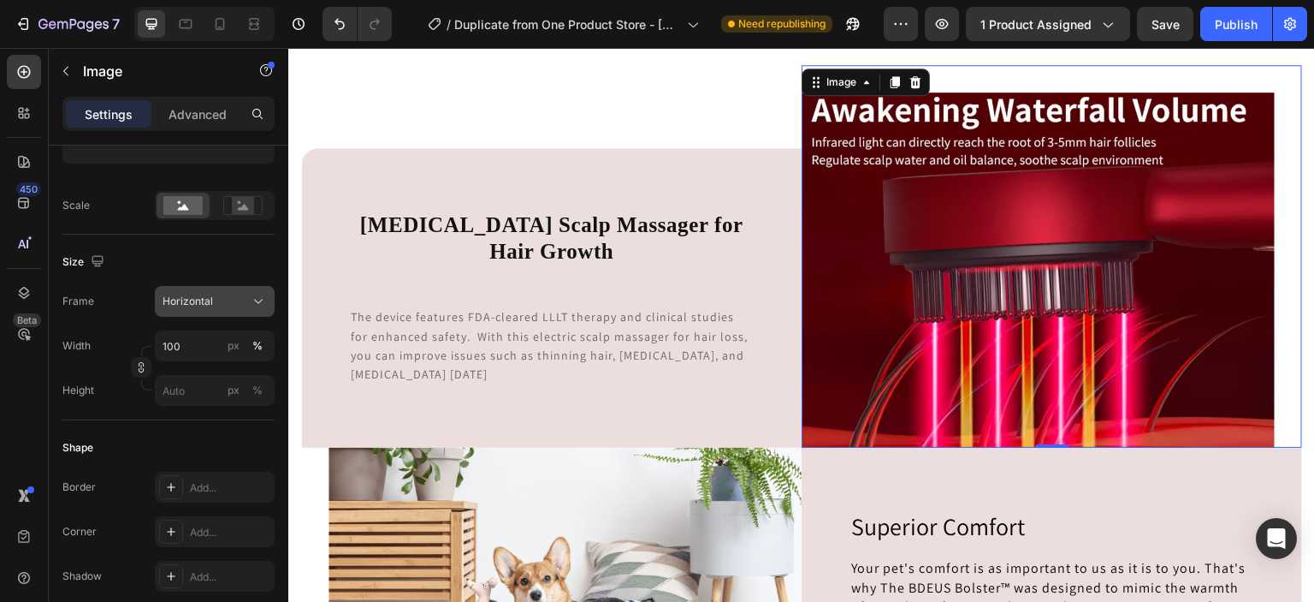
click at [245, 307] on div "Horizontal" at bounding box center [205, 301] width 84 height 15
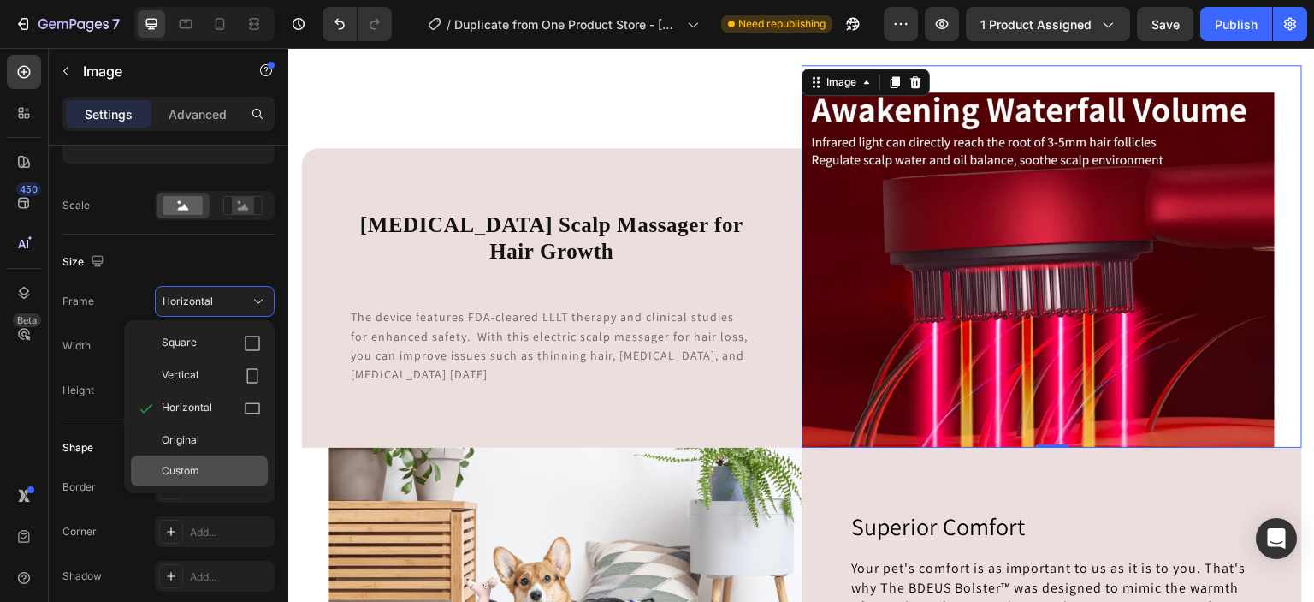
click at [230, 464] on div "Custom" at bounding box center [211, 470] width 99 height 15
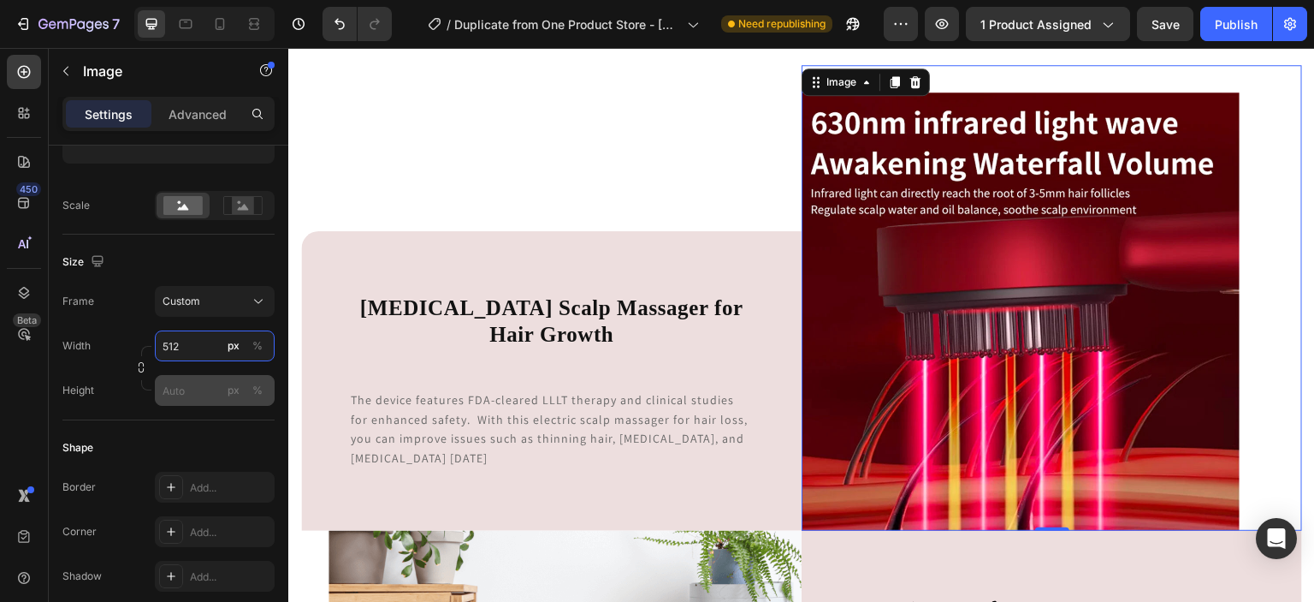
type input "512"
click at [192, 387] on input "px %" at bounding box center [215, 390] width 120 height 31
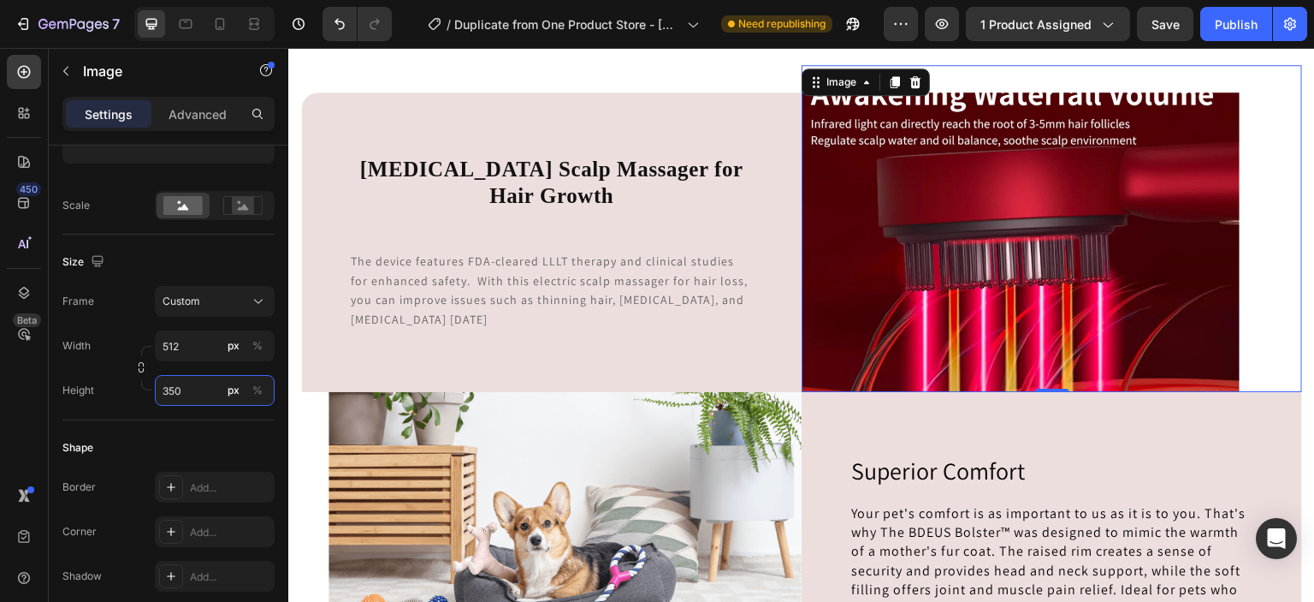
type input "350"
click at [1277, 232] on div "Image 0" at bounding box center [1052, 228] width 501 height 327
click at [196, 340] on input "512" at bounding box center [215, 345] width 120 height 31
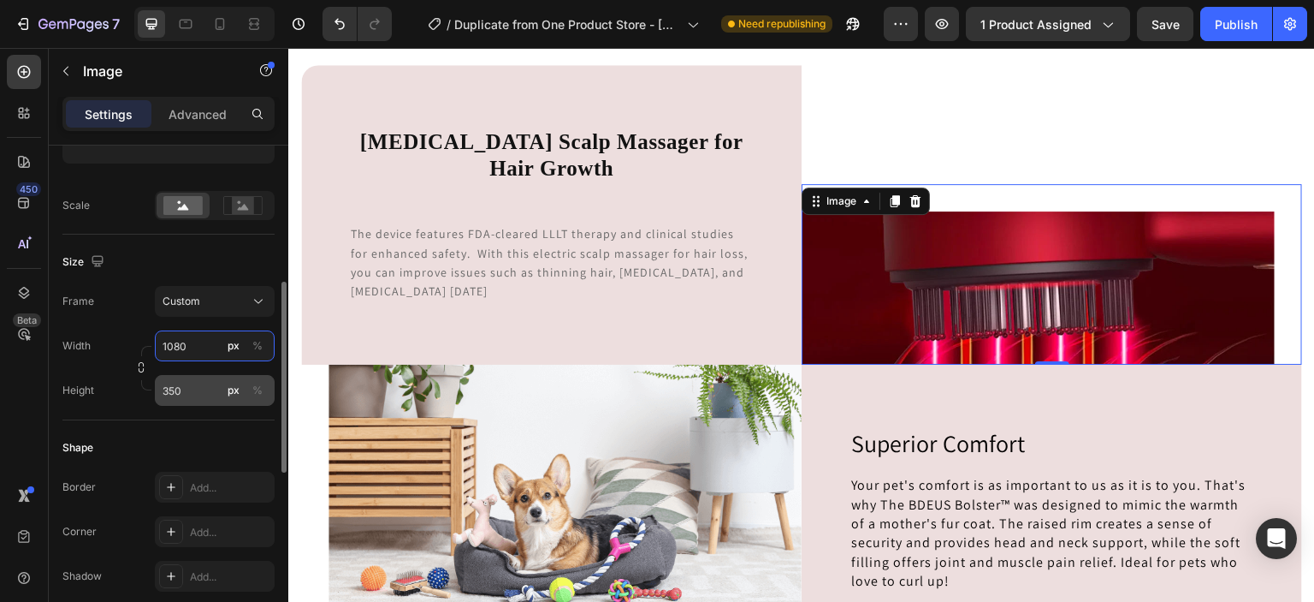
type input "1080"
click at [193, 380] on input "350" at bounding box center [215, 390] width 120 height 31
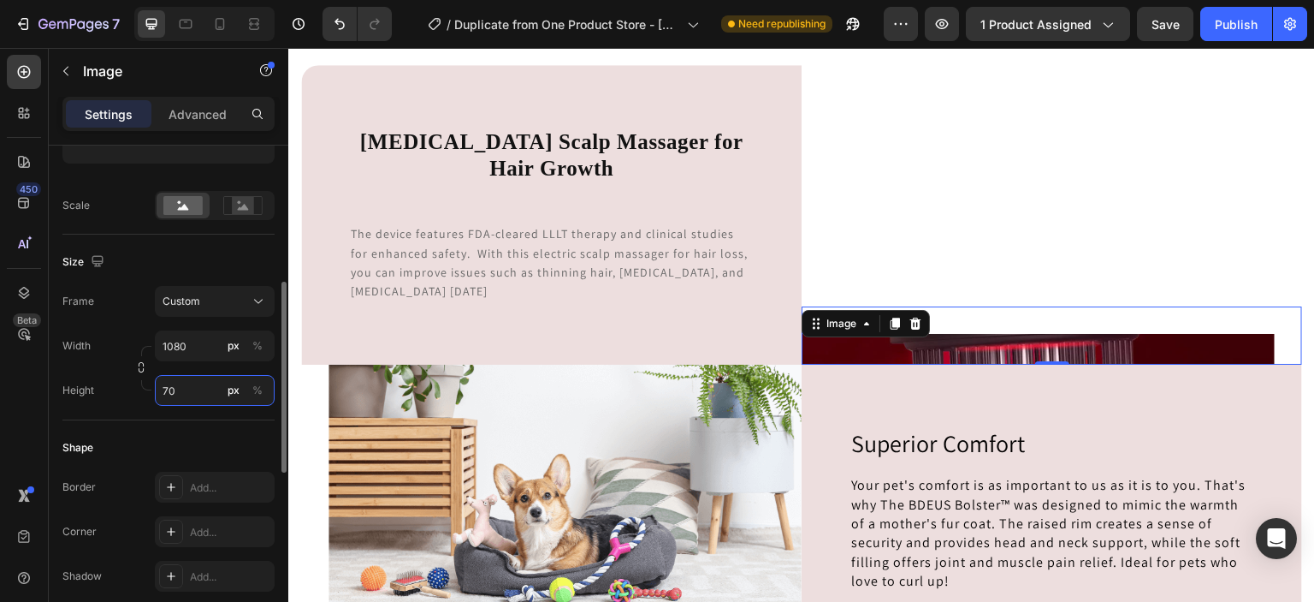
type input "700"
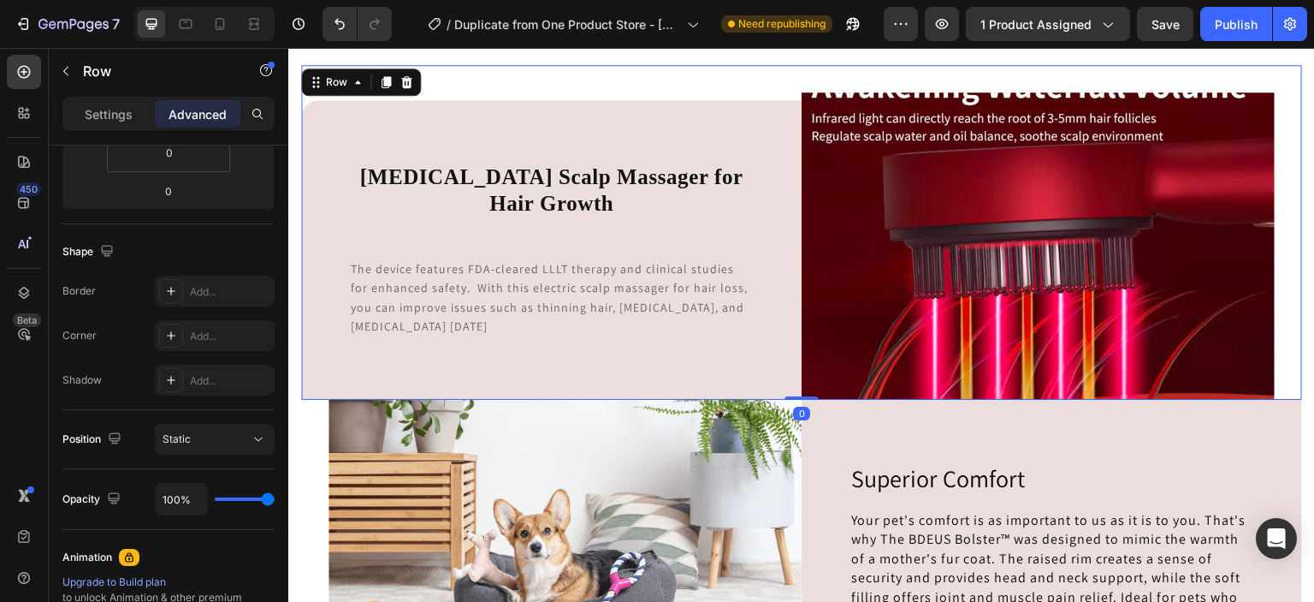
click at [634, 80] on div "⁠⁠⁠⁠⁠⁠⁠ [MEDICAL_DATA] Scalp Massager for Hair Growth Heading The device featur…" at bounding box center [551, 232] width 501 height 334
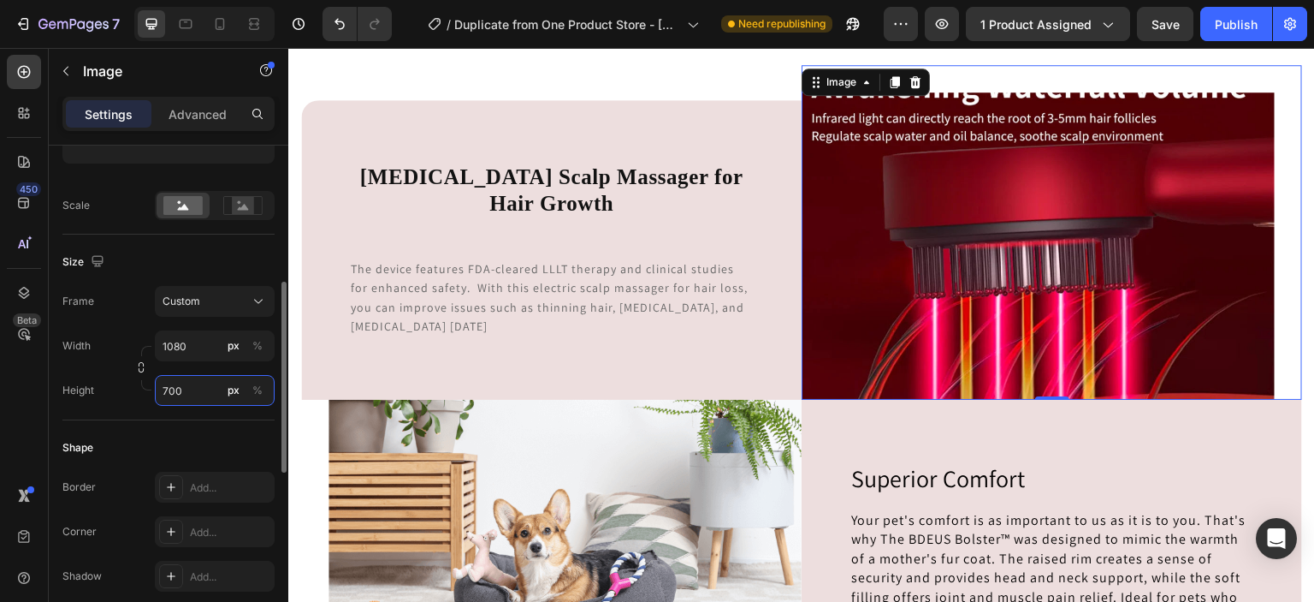
click at [192, 388] on input "700" at bounding box center [215, 390] width 120 height 31
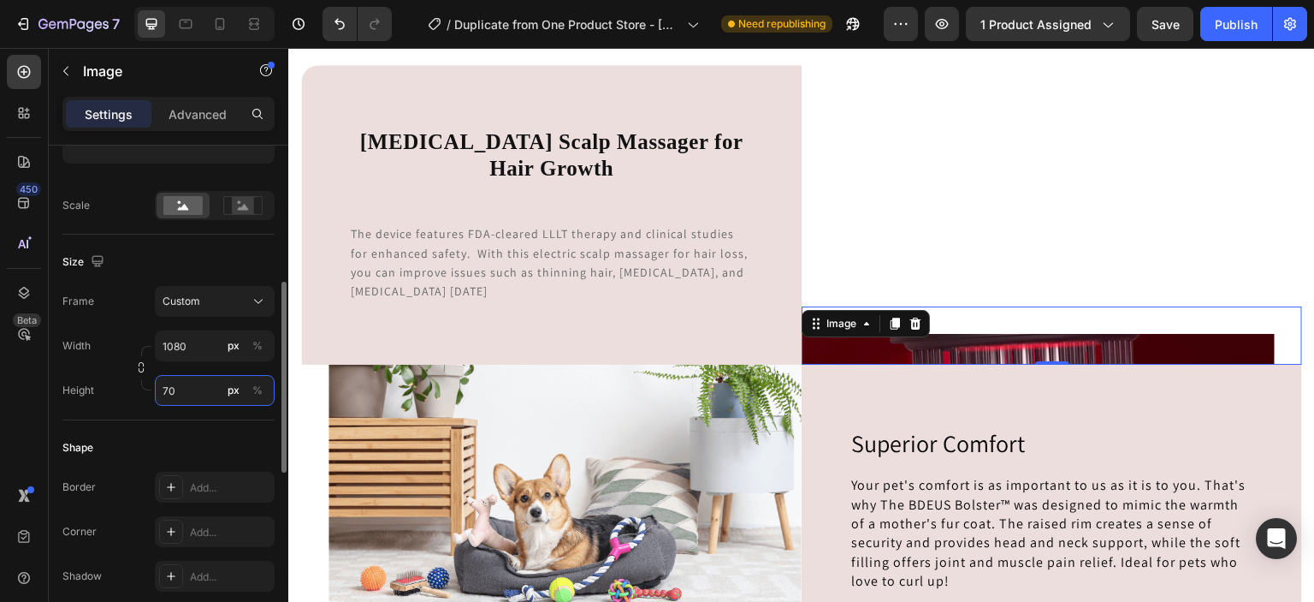
type input "700"
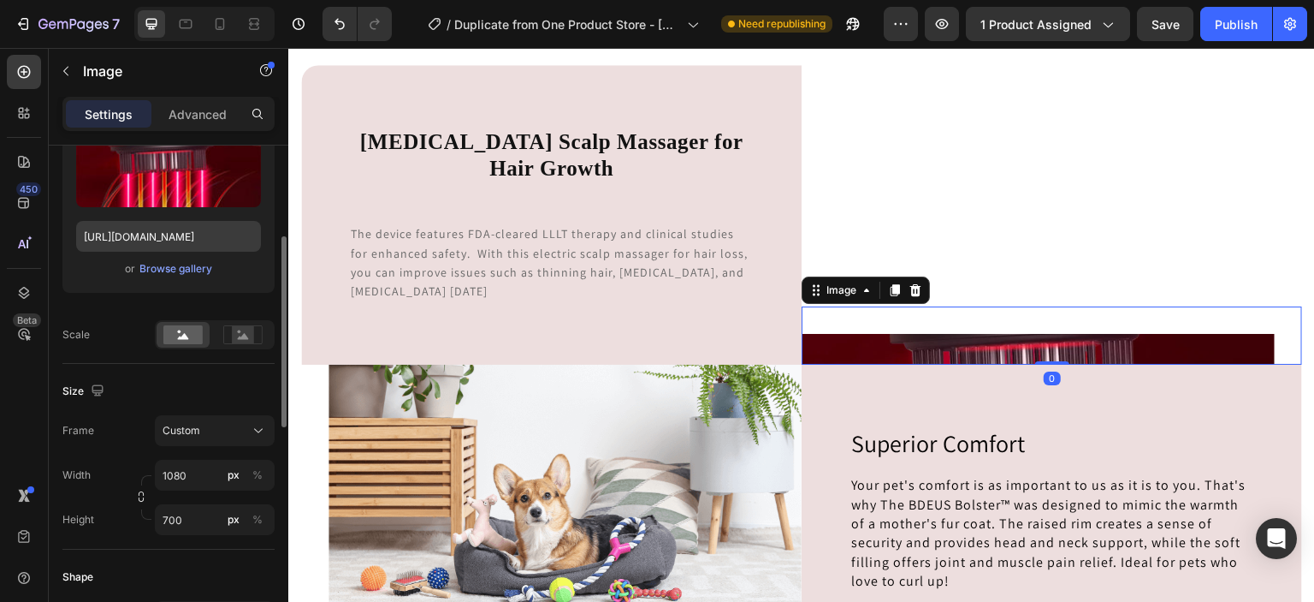
scroll to position [234, 0]
click at [205, 512] on input "700" at bounding box center [215, 516] width 120 height 31
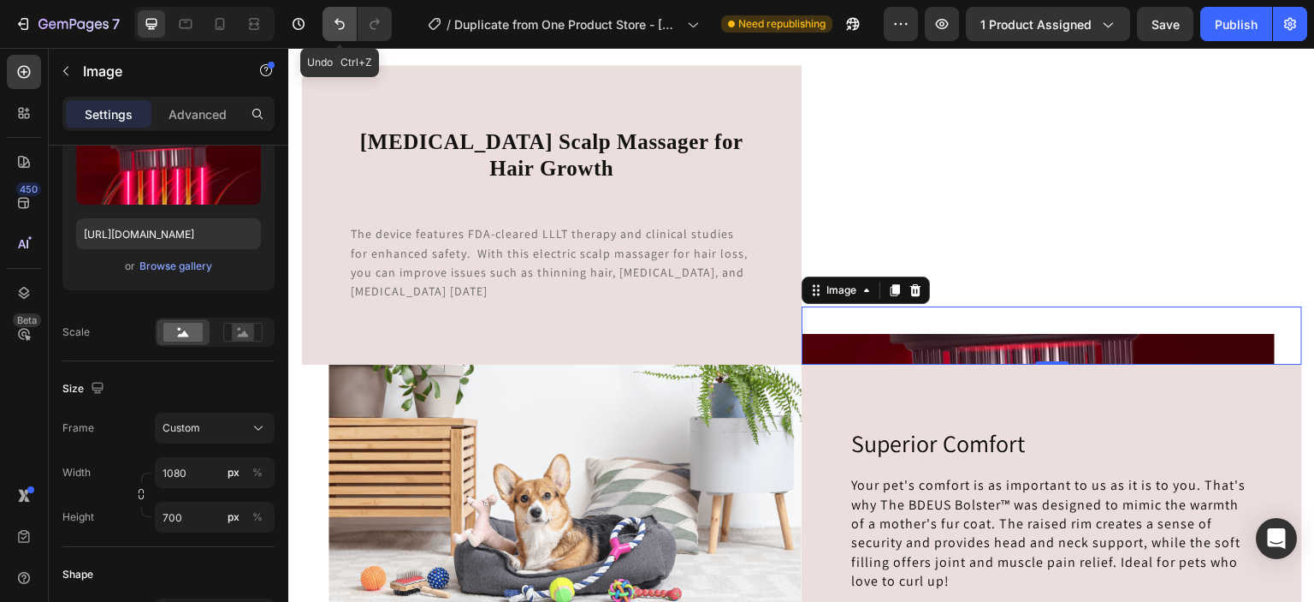
click at [336, 22] on icon "Undo/Redo" at bounding box center [340, 24] width 10 height 11
type input "350"
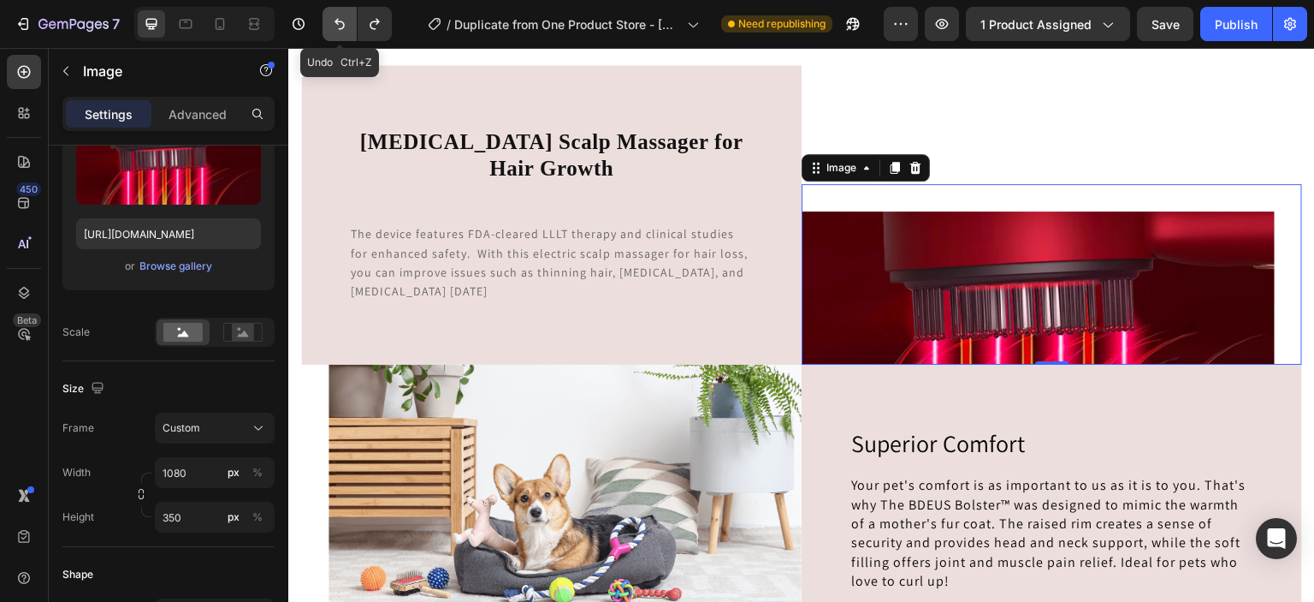
click at [336, 22] on icon "Undo/Redo" at bounding box center [340, 24] width 10 height 11
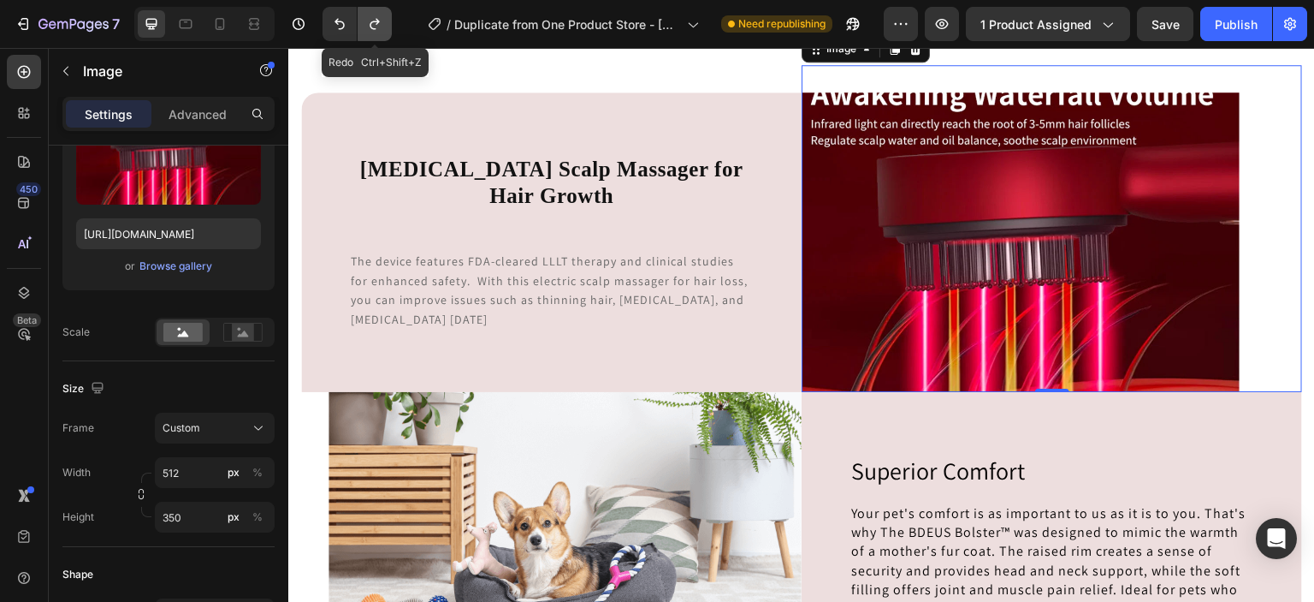
click at [372, 27] on icon "Undo/Redo" at bounding box center [374, 23] width 17 height 17
type input "1080"
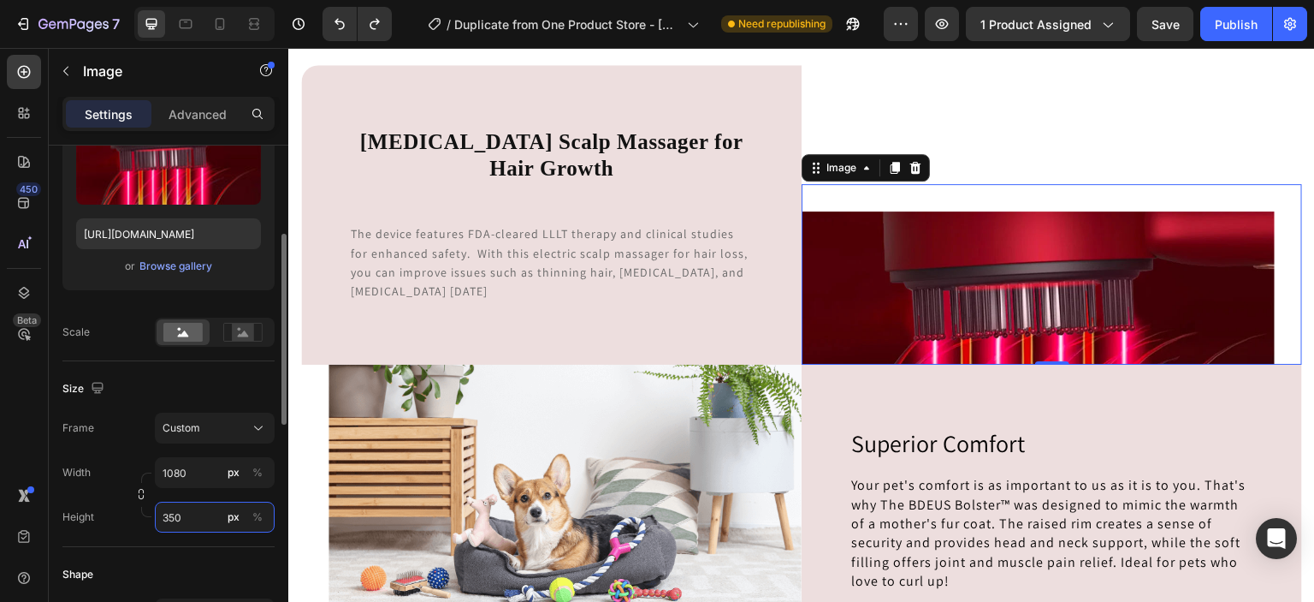
click at [199, 515] on input "350" at bounding box center [215, 516] width 120 height 31
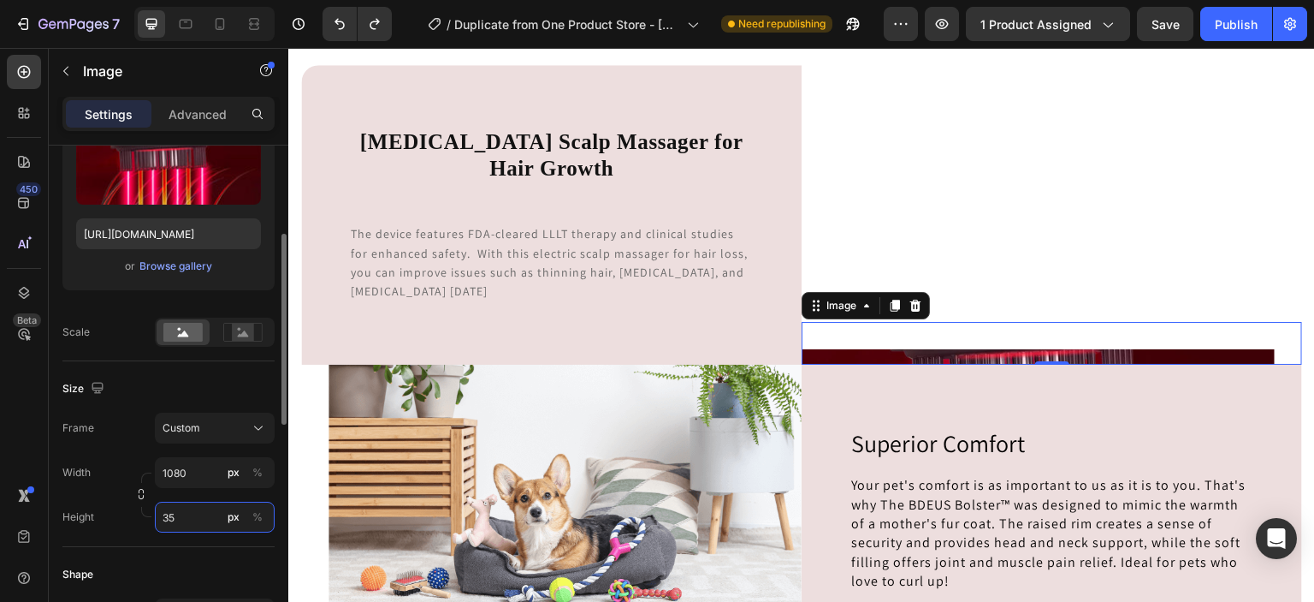
type input "3"
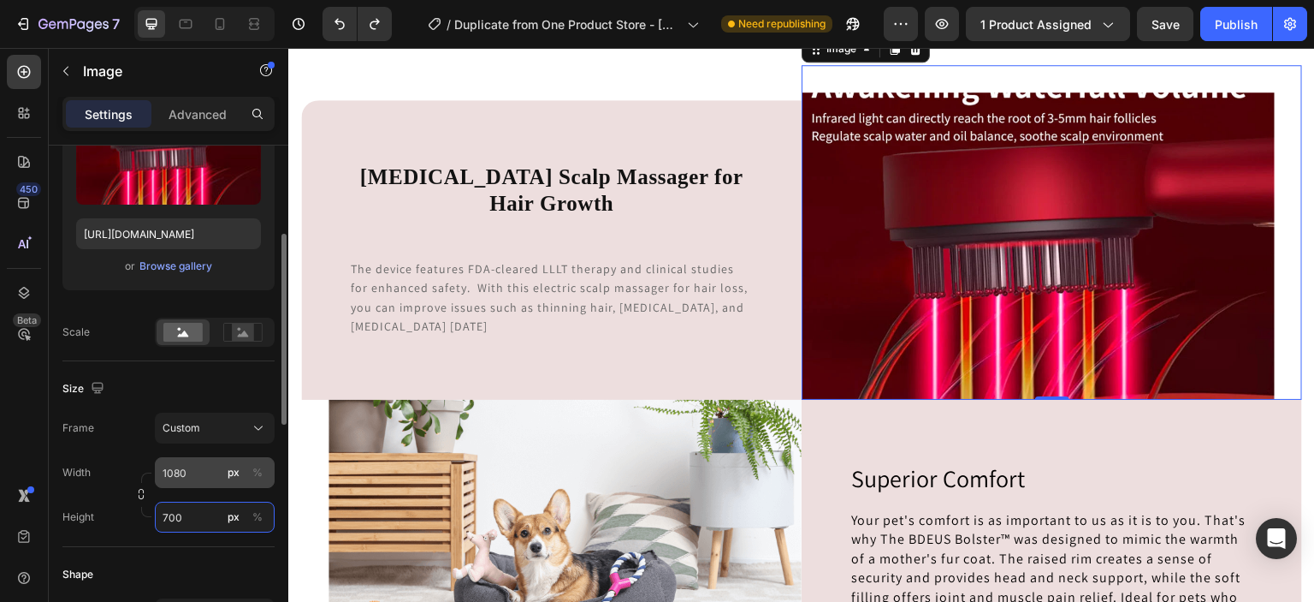
type input "700"
click at [190, 469] on input "1080" at bounding box center [215, 472] width 120 height 31
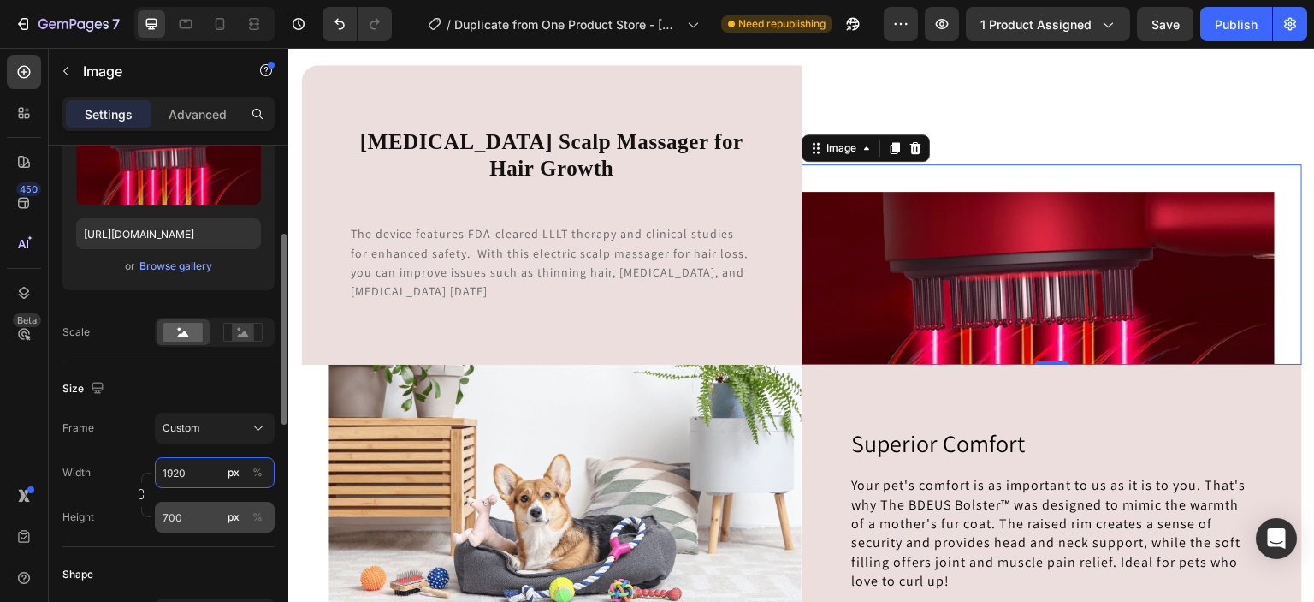
type input "1920"
click at [211, 514] on input "700" at bounding box center [215, 516] width 120 height 31
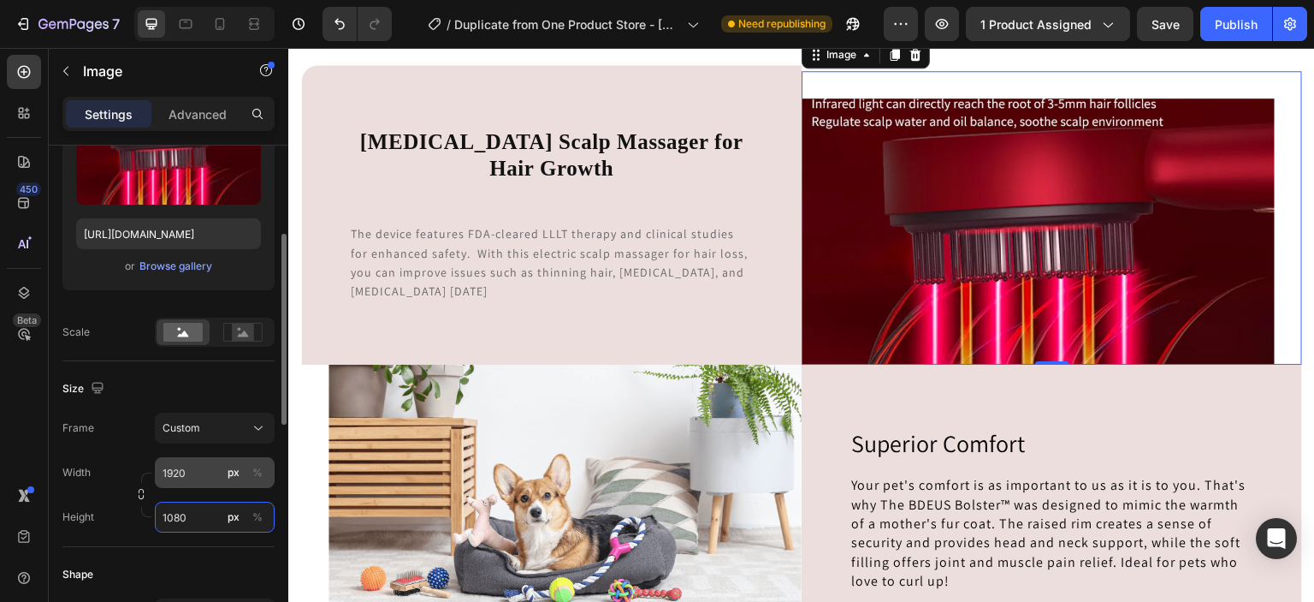
type input "1080"
click at [196, 475] on input "1920" at bounding box center [215, 472] width 120 height 31
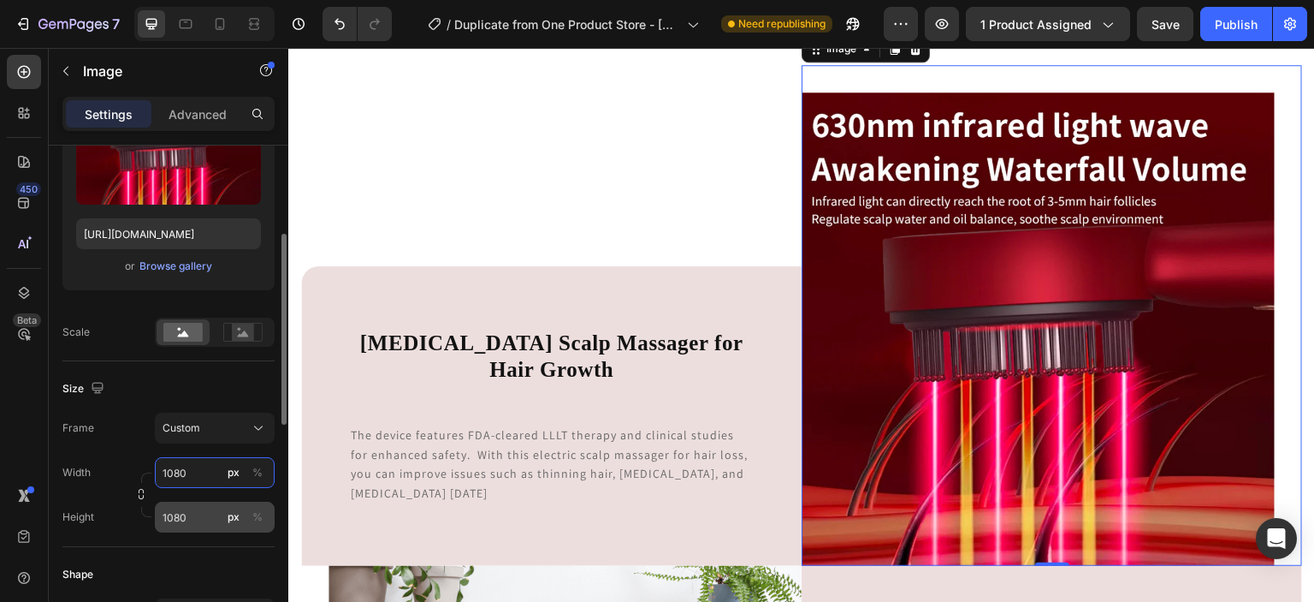
type input "1080"
click at [200, 515] on input "1080" at bounding box center [215, 516] width 120 height 31
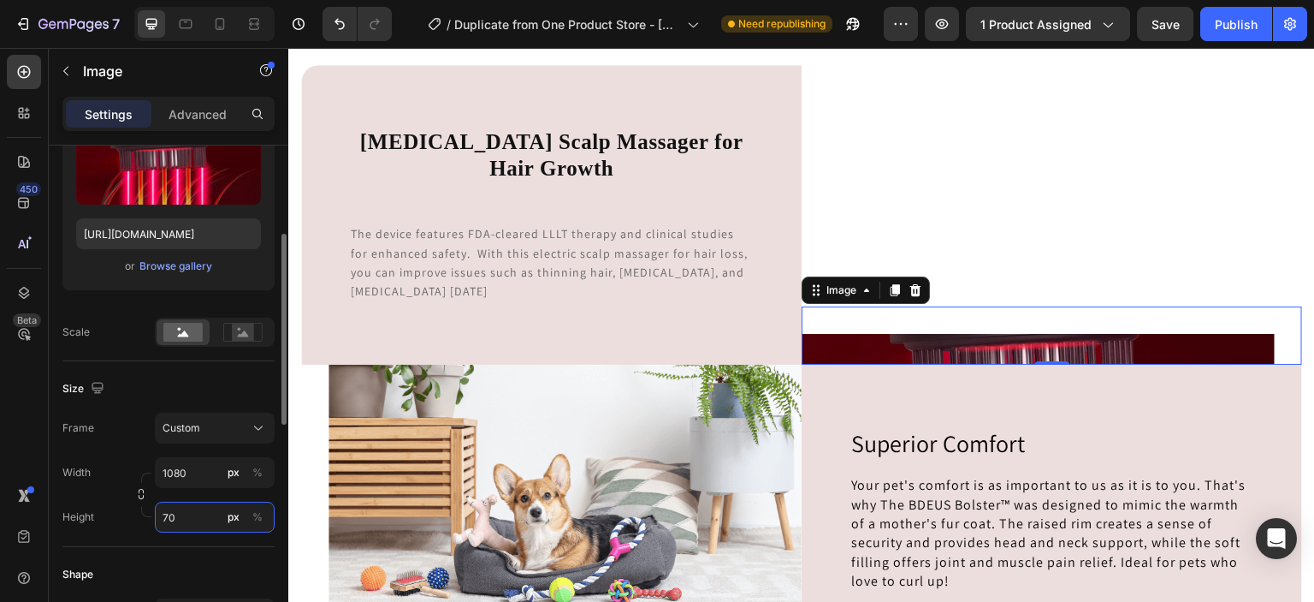
type input "700"
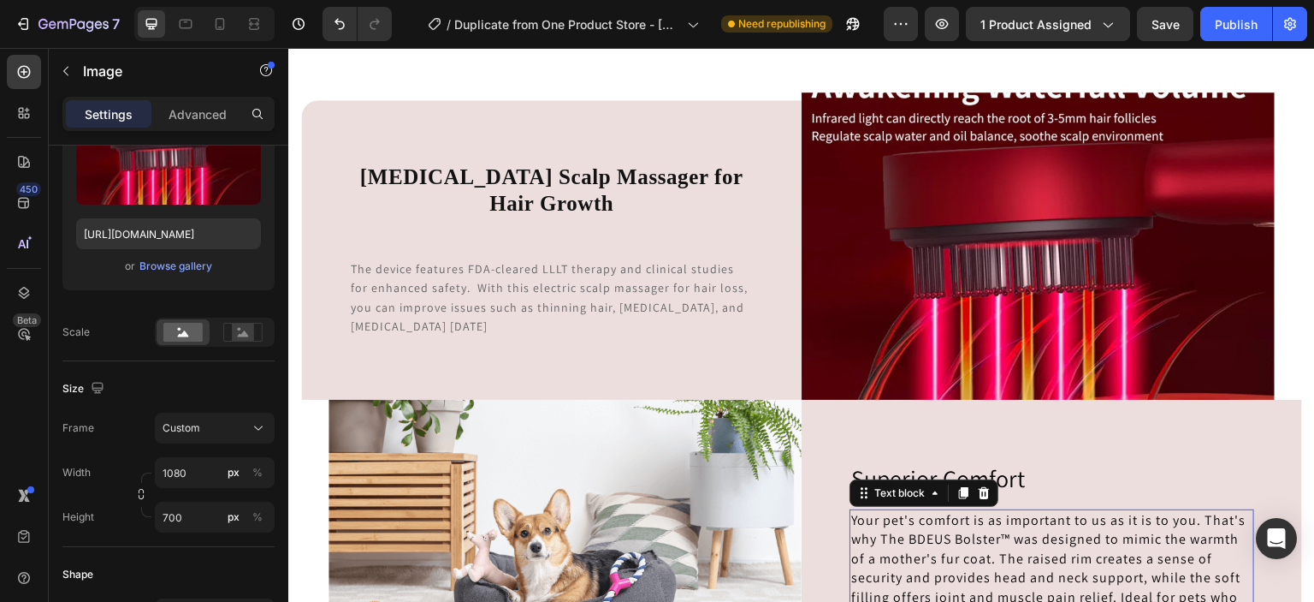
click at [1094, 554] on p "Your pet's comfort is as important to us as it is to you. That's why The BDEUS …" at bounding box center [1051, 568] width 401 height 115
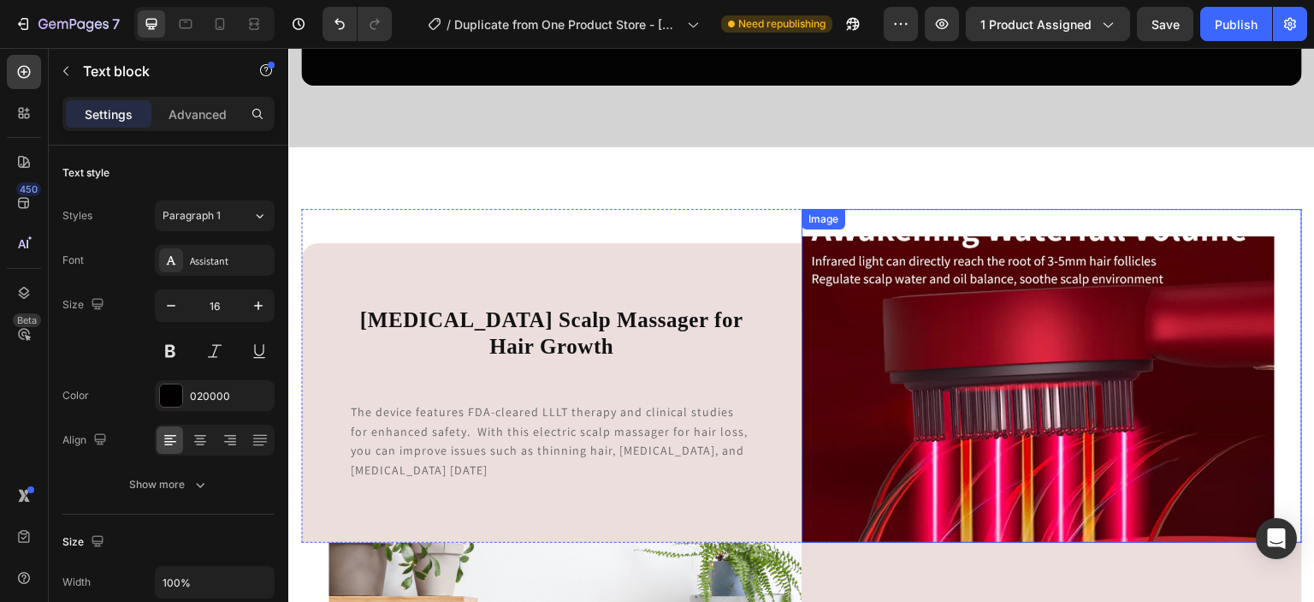
scroll to position [3823, 0]
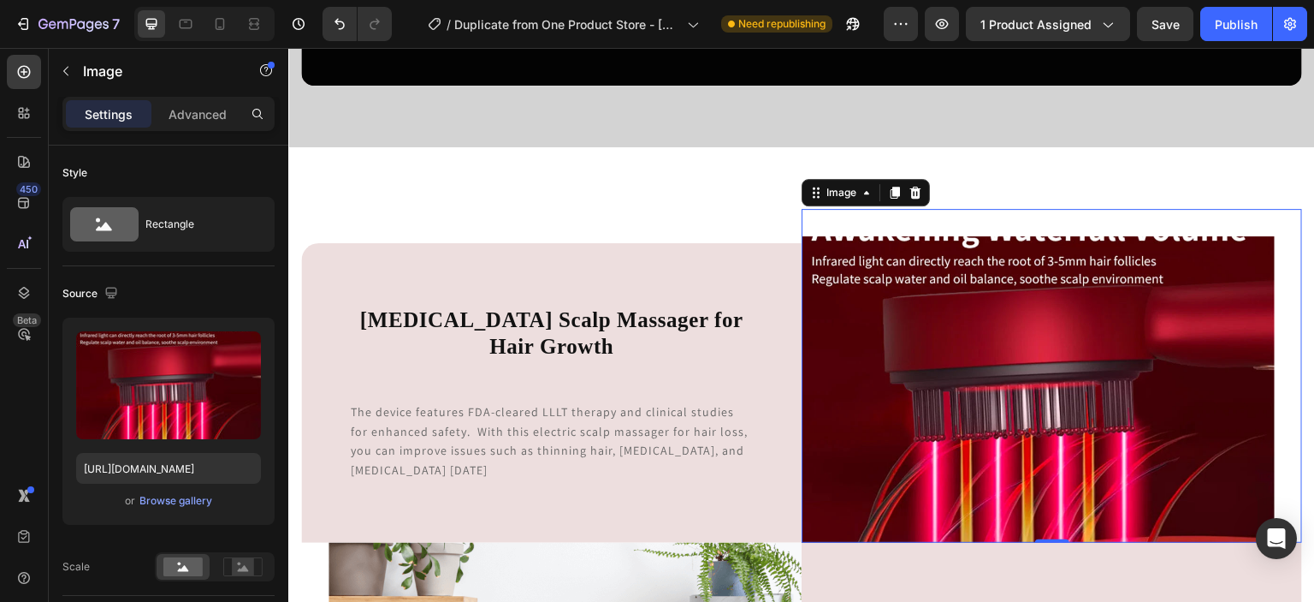
click at [951, 244] on img at bounding box center [1038, 389] width 473 height 306
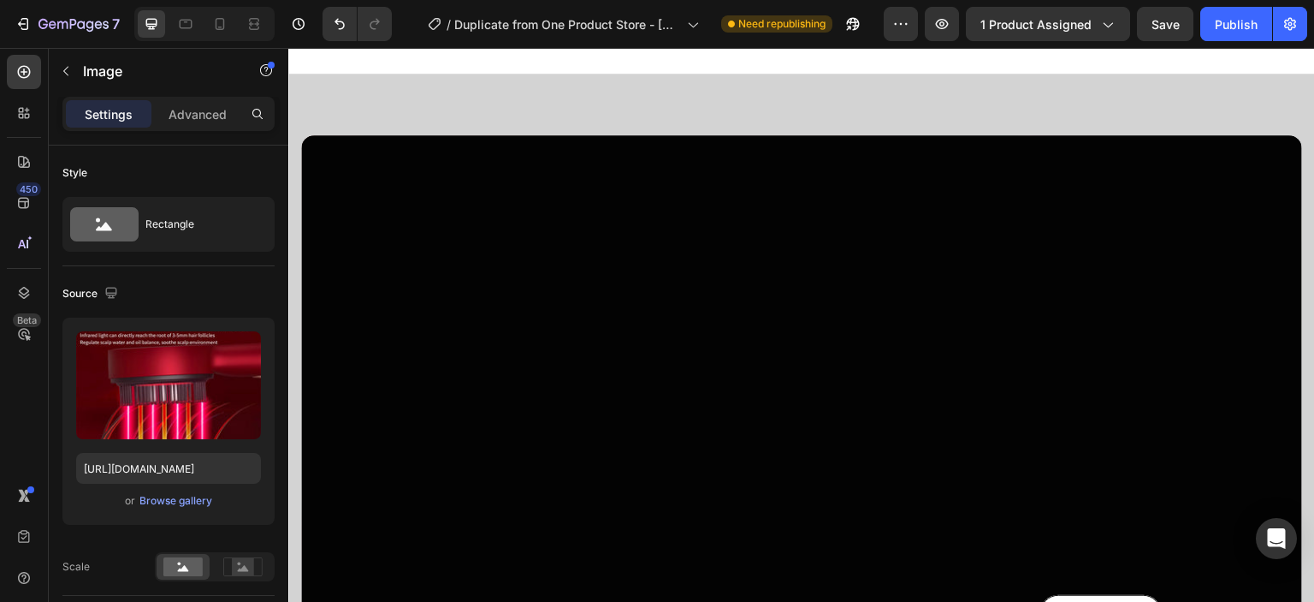
scroll to position [1540, 0]
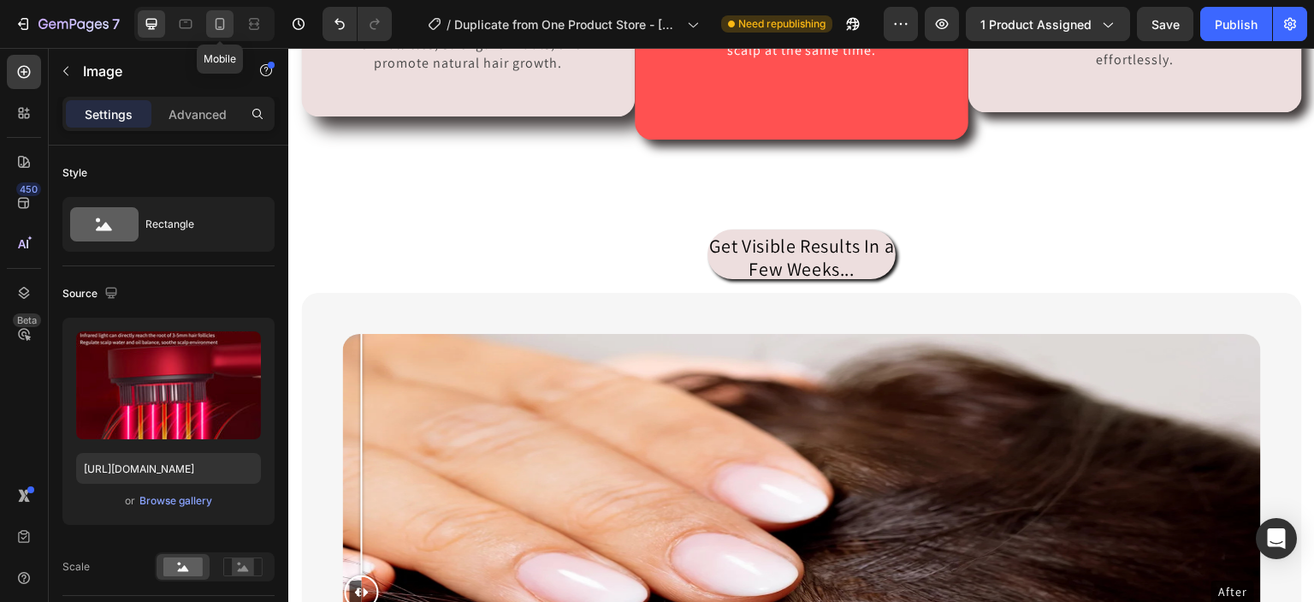
click at [219, 33] on div at bounding box center [219, 23] width 27 height 27
type input "100"
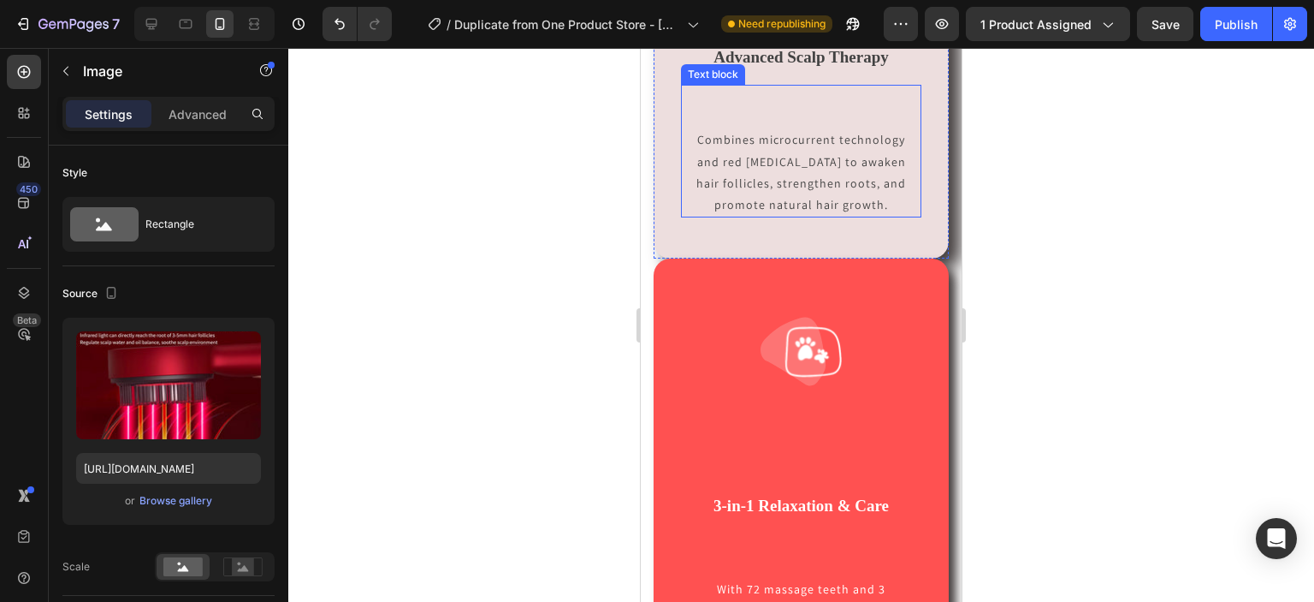
scroll to position [1004, 0]
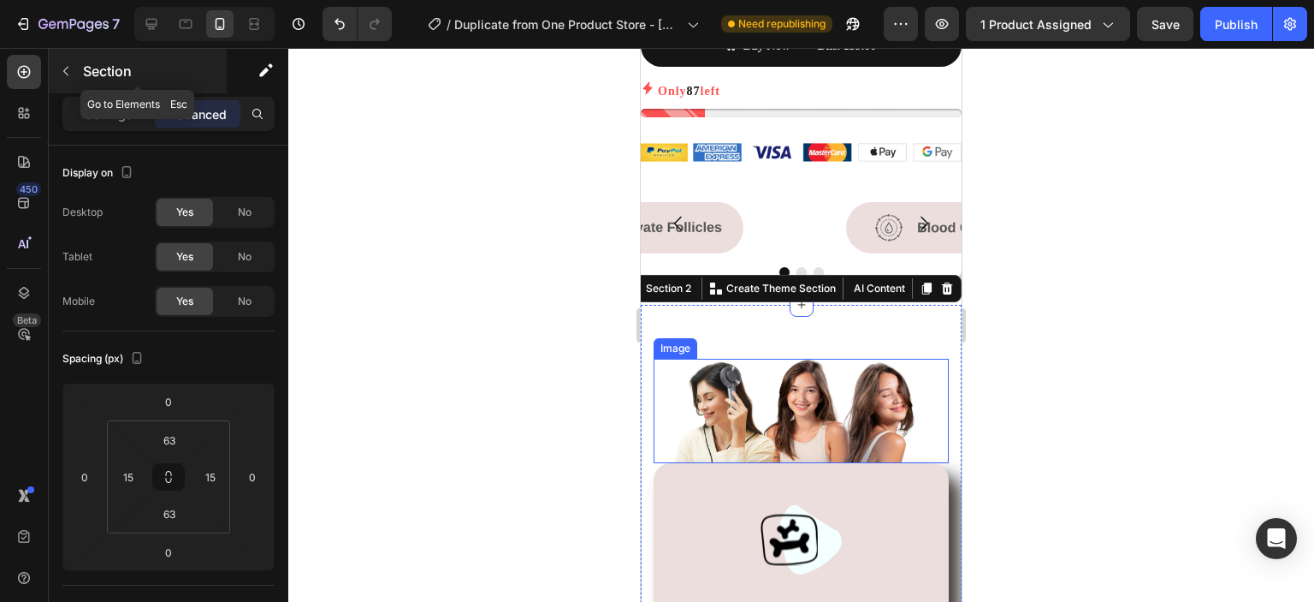
click at [68, 71] on icon "button" at bounding box center [66, 71] width 14 height 14
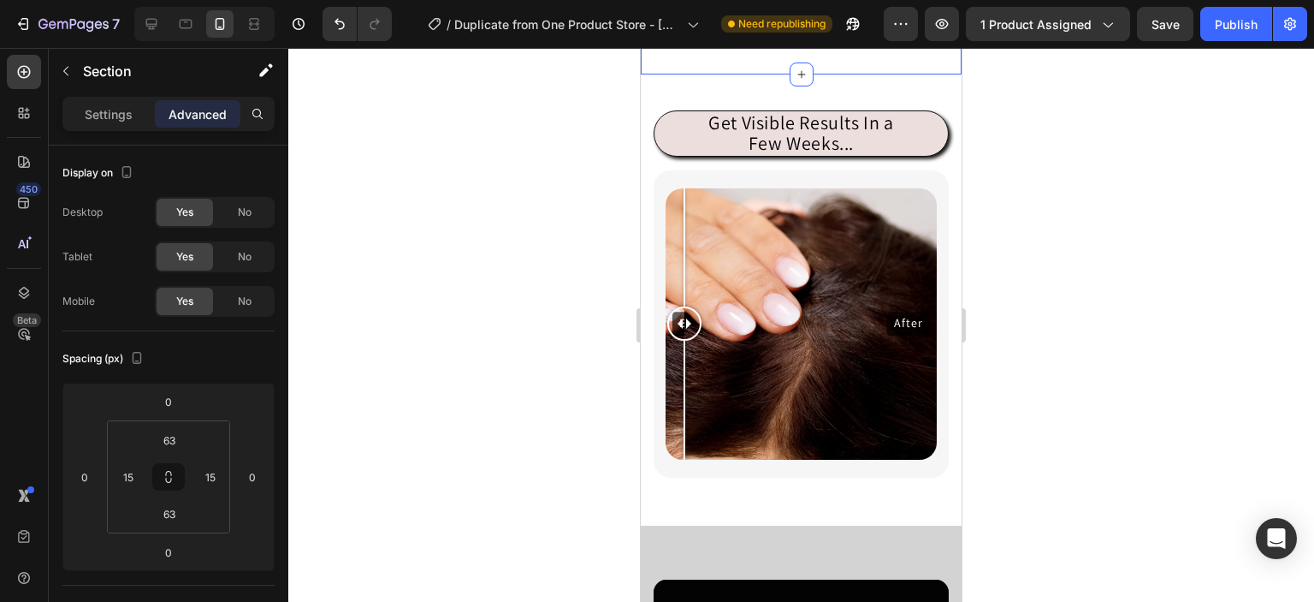
scroll to position [2373, 0]
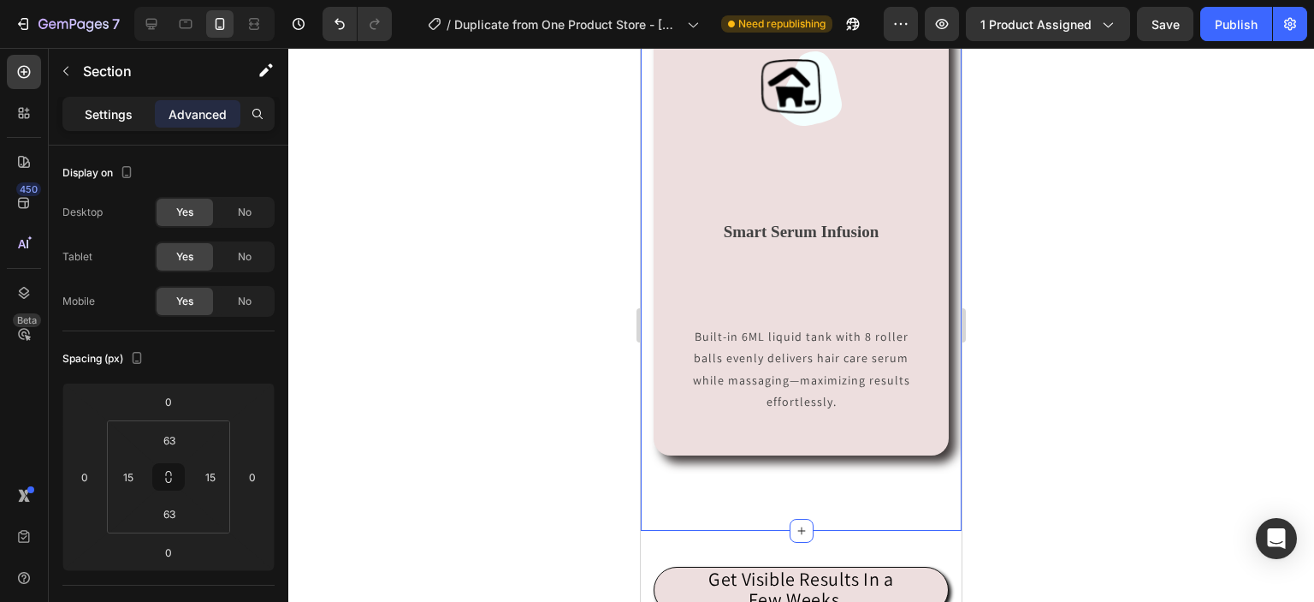
click at [110, 115] on p "Settings" at bounding box center [109, 114] width 48 height 18
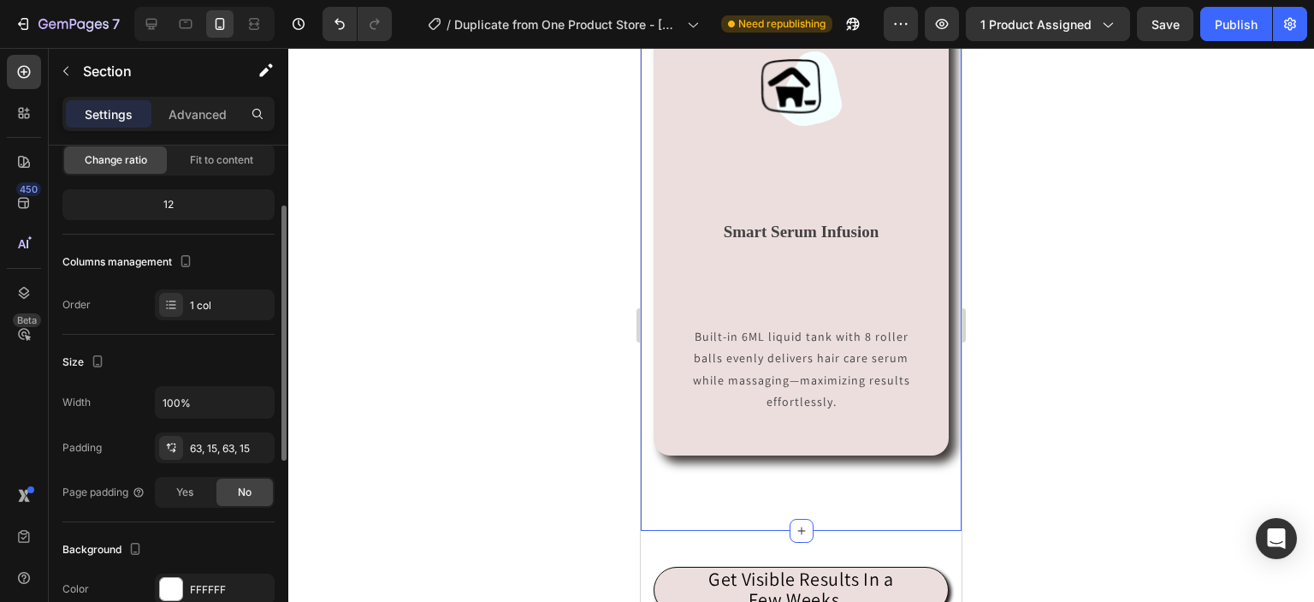
scroll to position [130, 0]
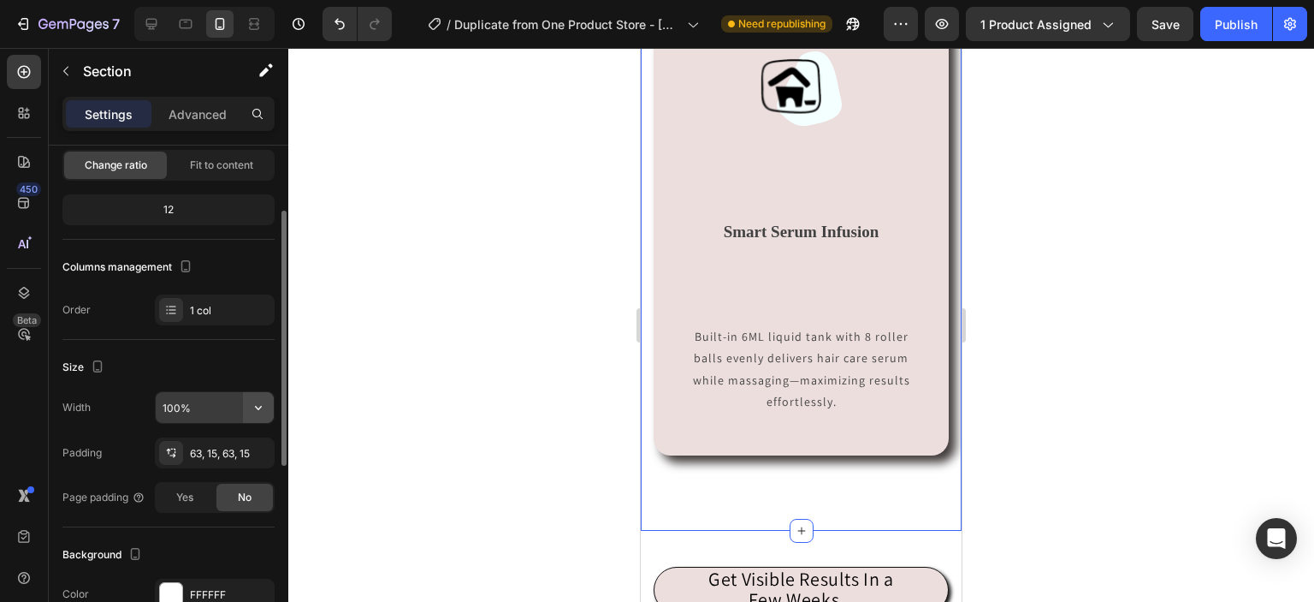
click at [253, 405] on icon "button" at bounding box center [258, 407] width 17 height 17
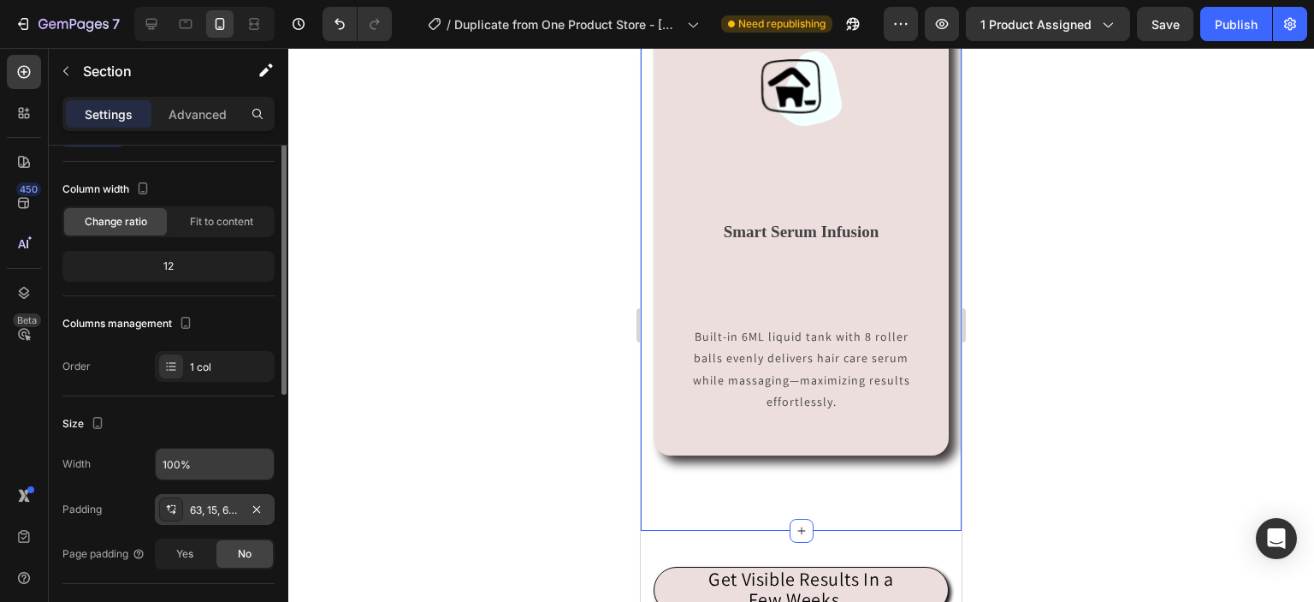
scroll to position [34, 0]
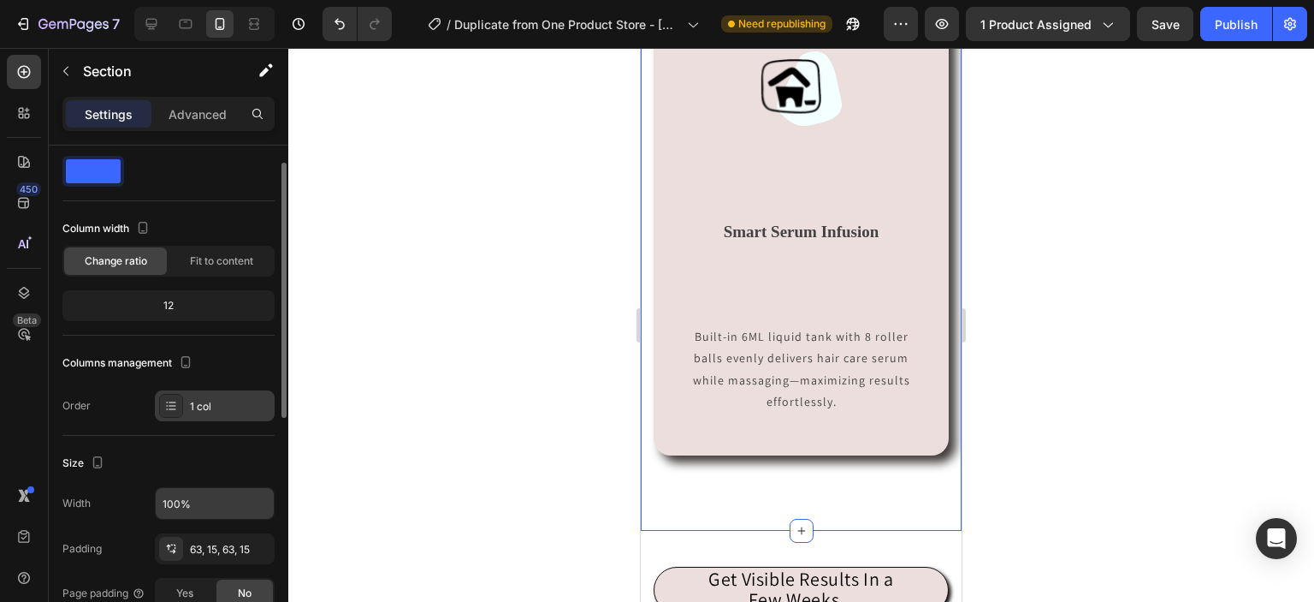
click at [207, 411] on div "1 col" at bounding box center [230, 406] width 80 height 15
click at [192, 362] on icon "button" at bounding box center [185, 361] width 17 height 17
click at [193, 417] on icon "button" at bounding box center [189, 420] width 17 height 17
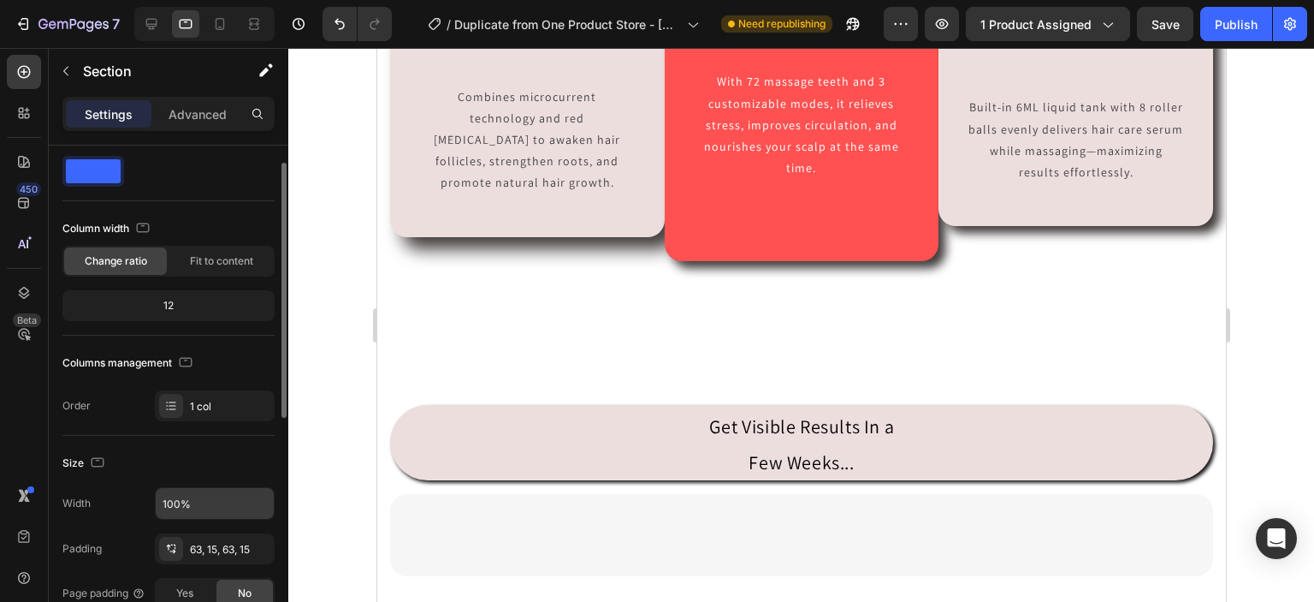
scroll to position [1186, 0]
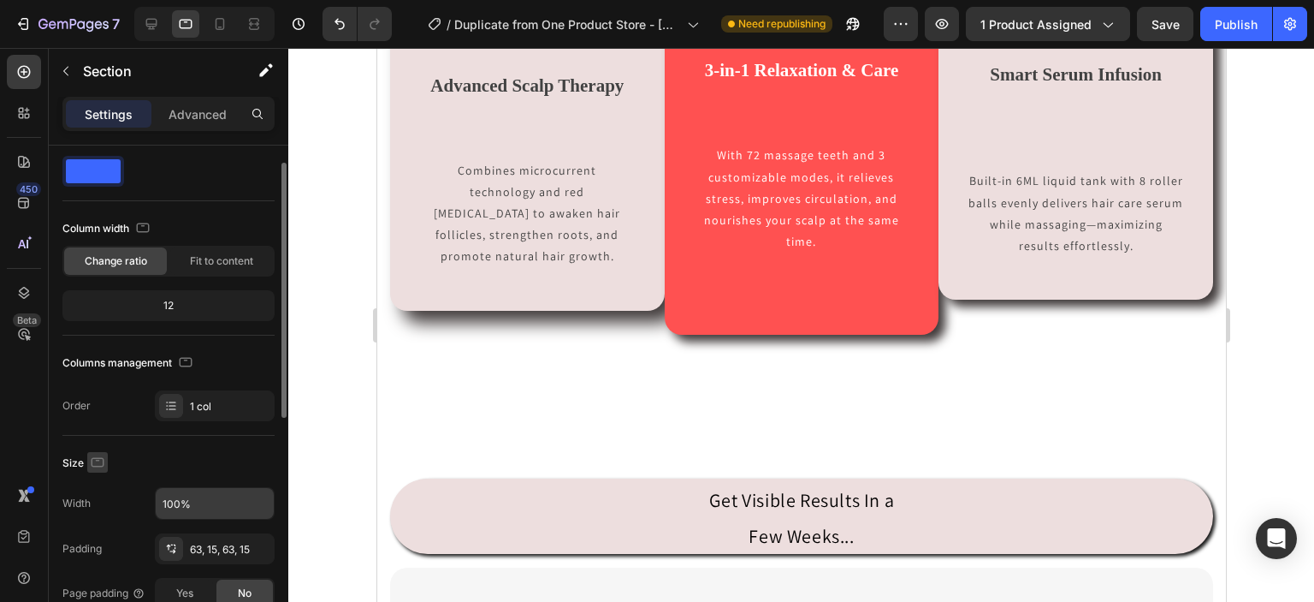
click at [98, 457] on icon "button" at bounding box center [97, 462] width 17 height 17
click at [104, 543] on icon "button" at bounding box center [100, 551] width 17 height 17
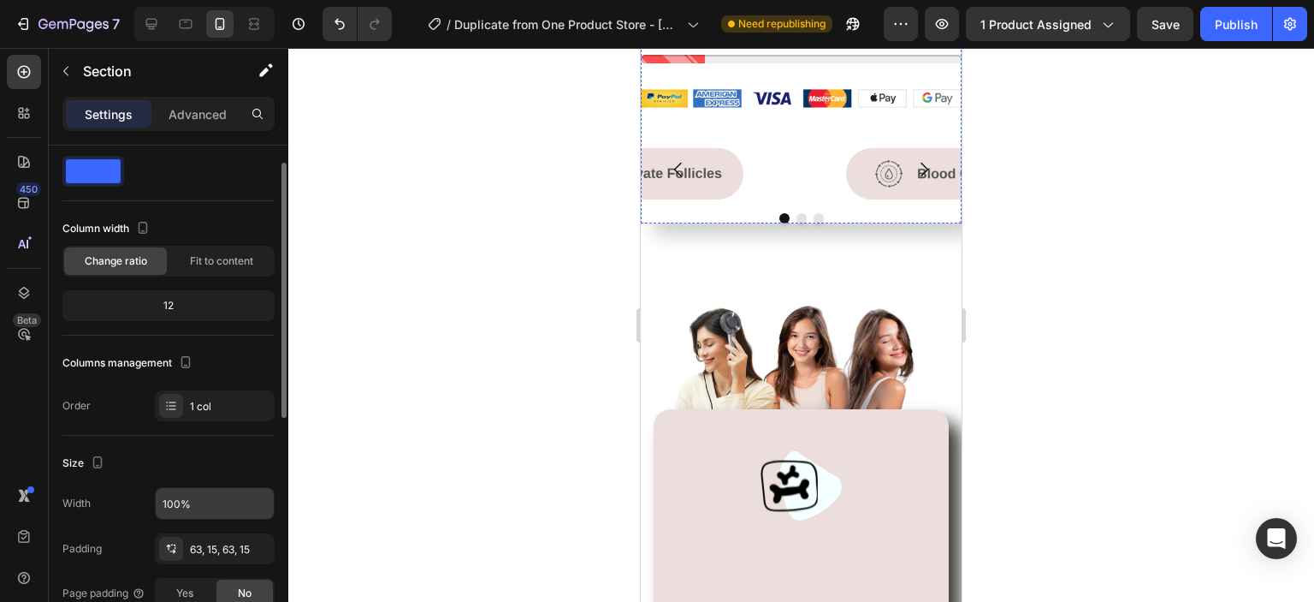
scroll to position [1130, 0]
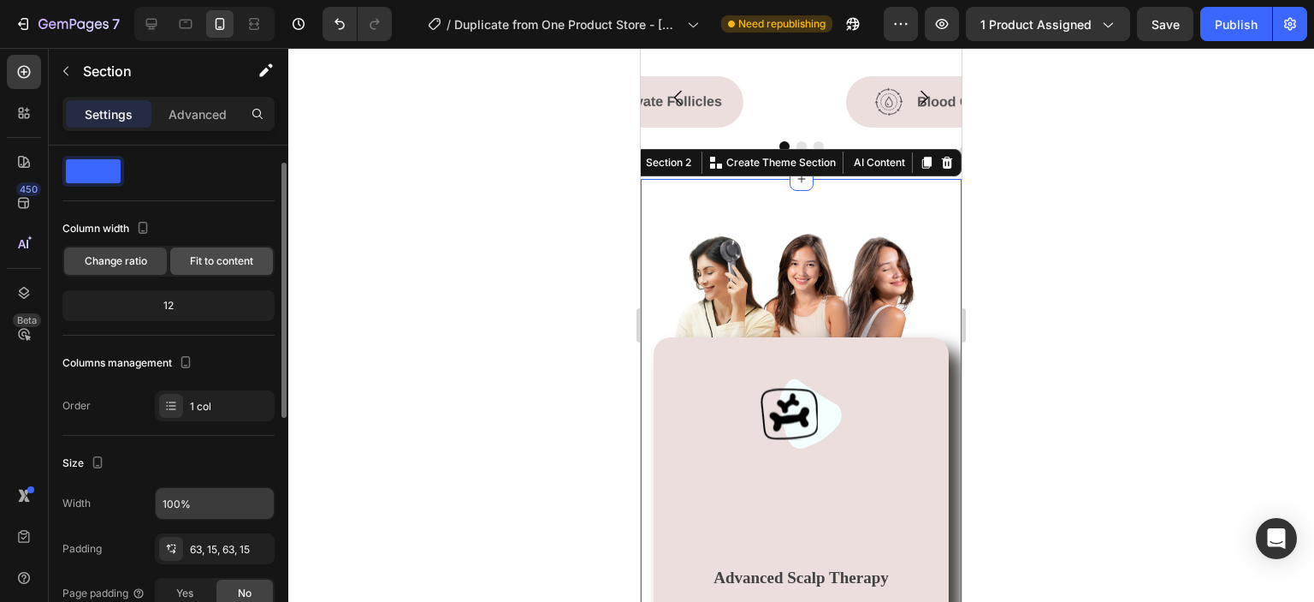
click at [246, 264] on span "Fit to content" at bounding box center [221, 260] width 63 height 15
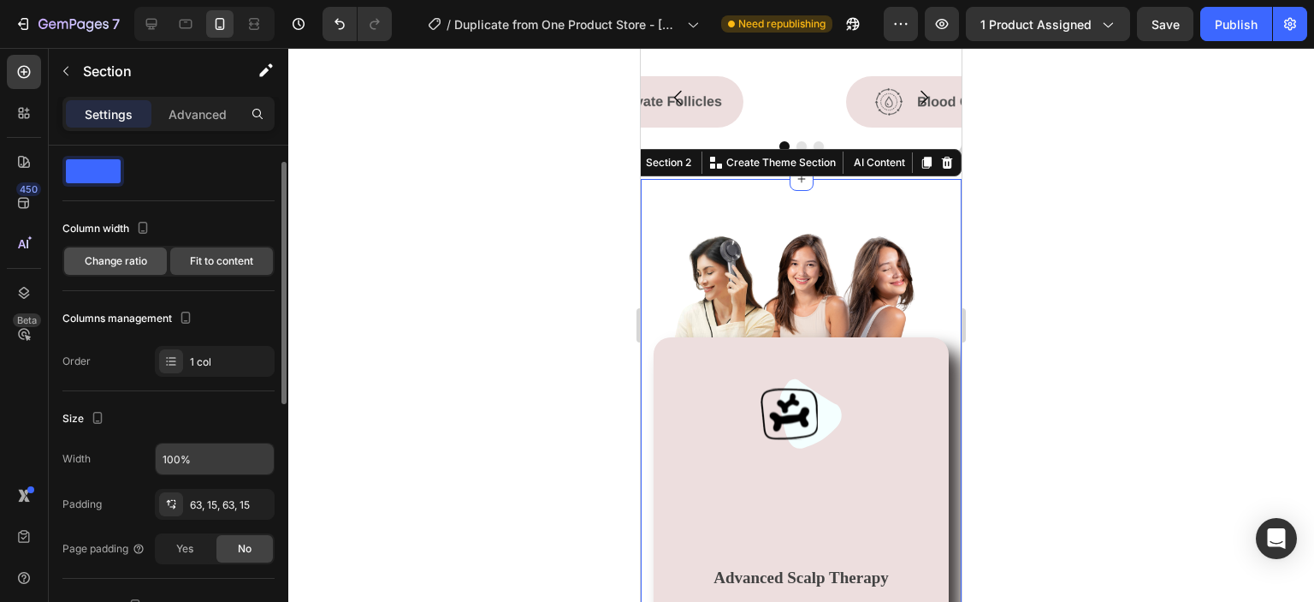
click at [142, 256] on span "Change ratio" at bounding box center [116, 260] width 62 height 15
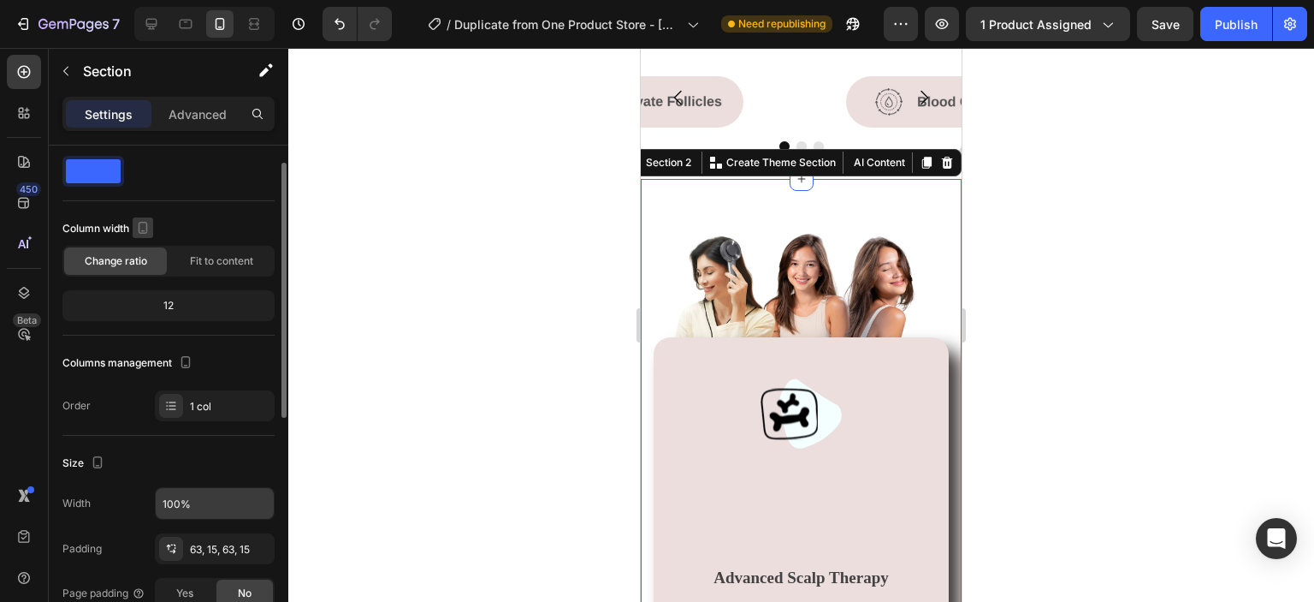
click at [147, 230] on icon "button" at bounding box center [143, 228] width 9 height 12
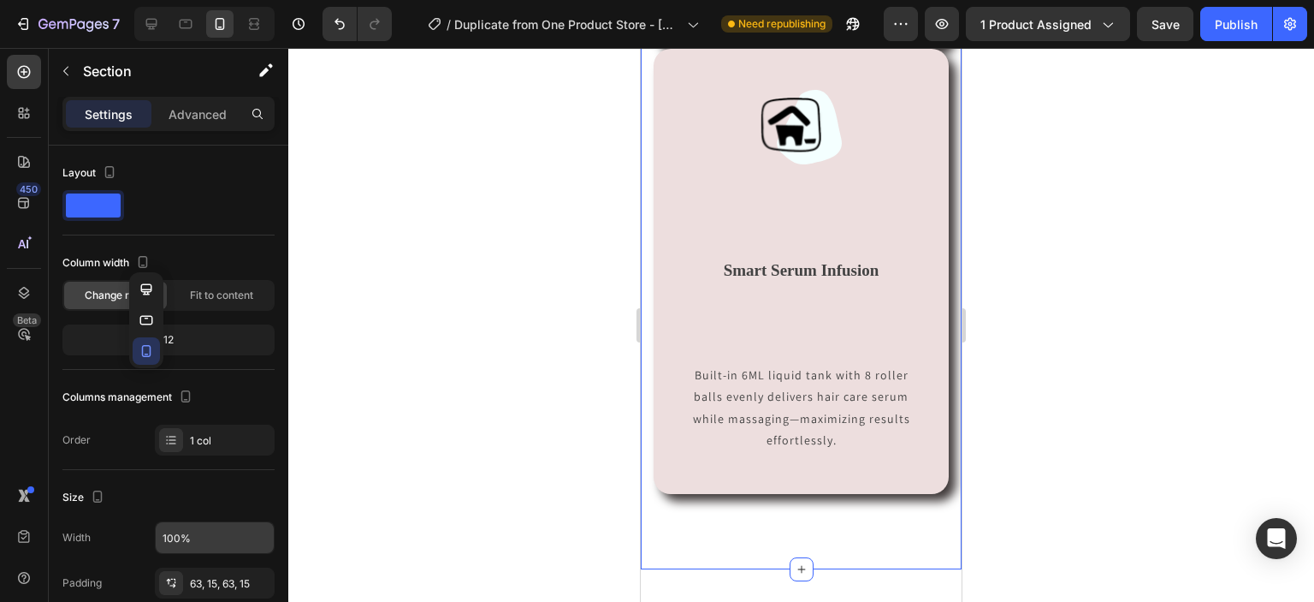
scroll to position [2393, 0]
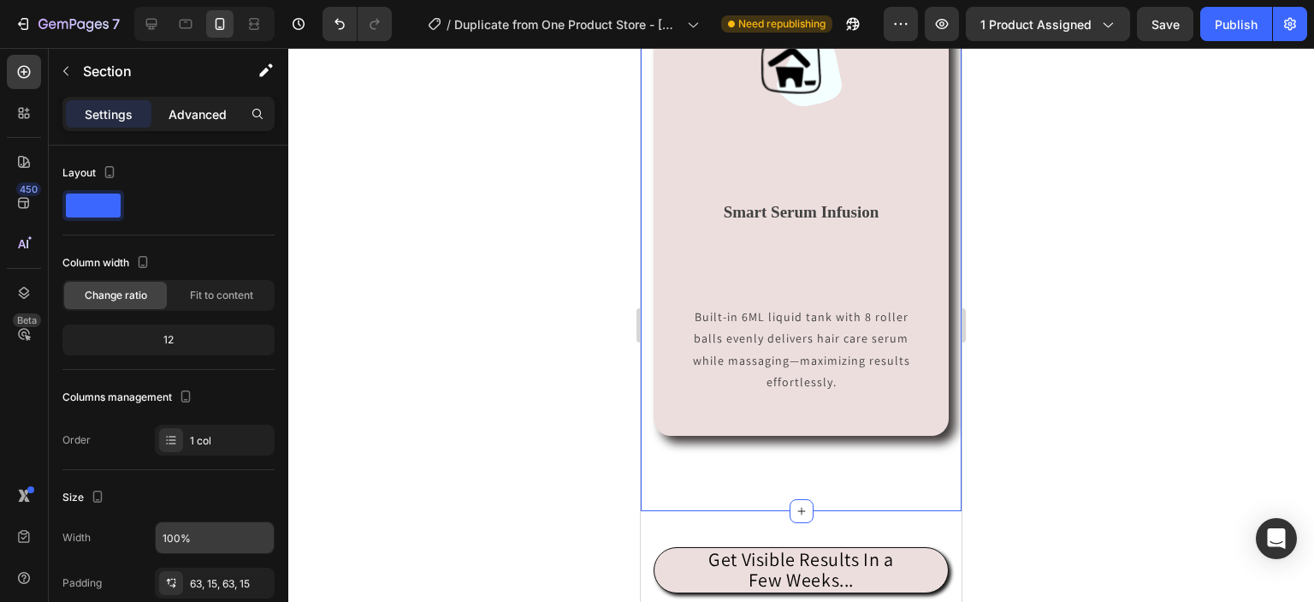
click at [199, 118] on p "Advanced" at bounding box center [198, 114] width 58 height 18
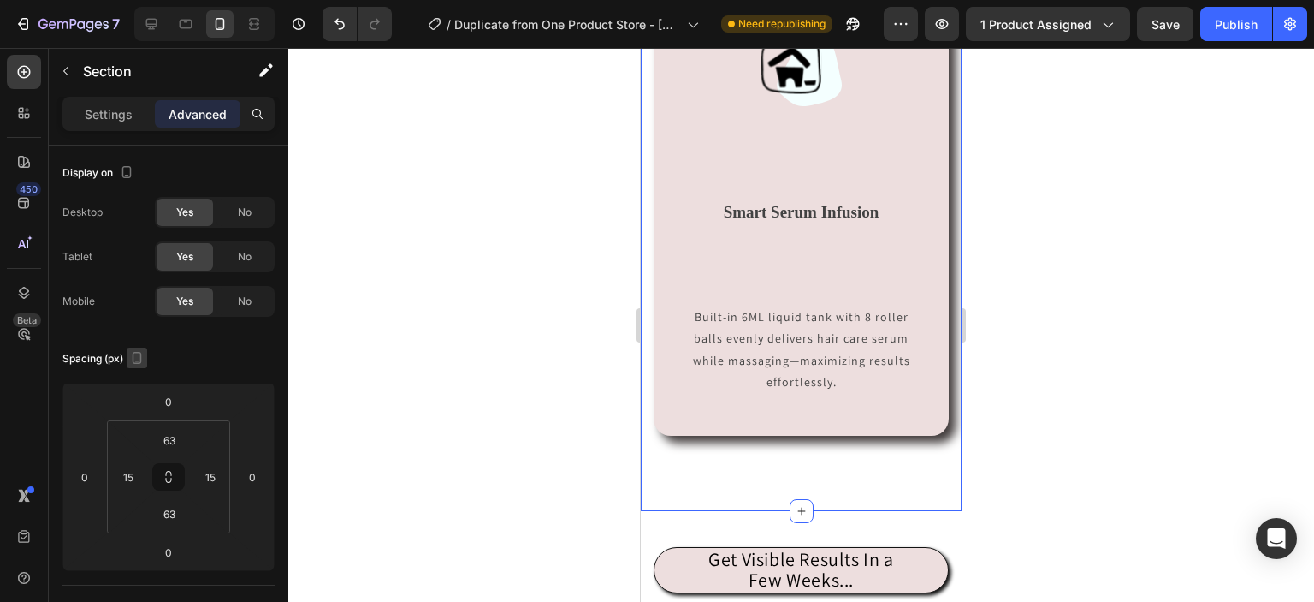
click at [142, 359] on icon "button" at bounding box center [137, 358] width 9 height 12
click at [140, 416] on icon "button" at bounding box center [140, 415] width 17 height 17
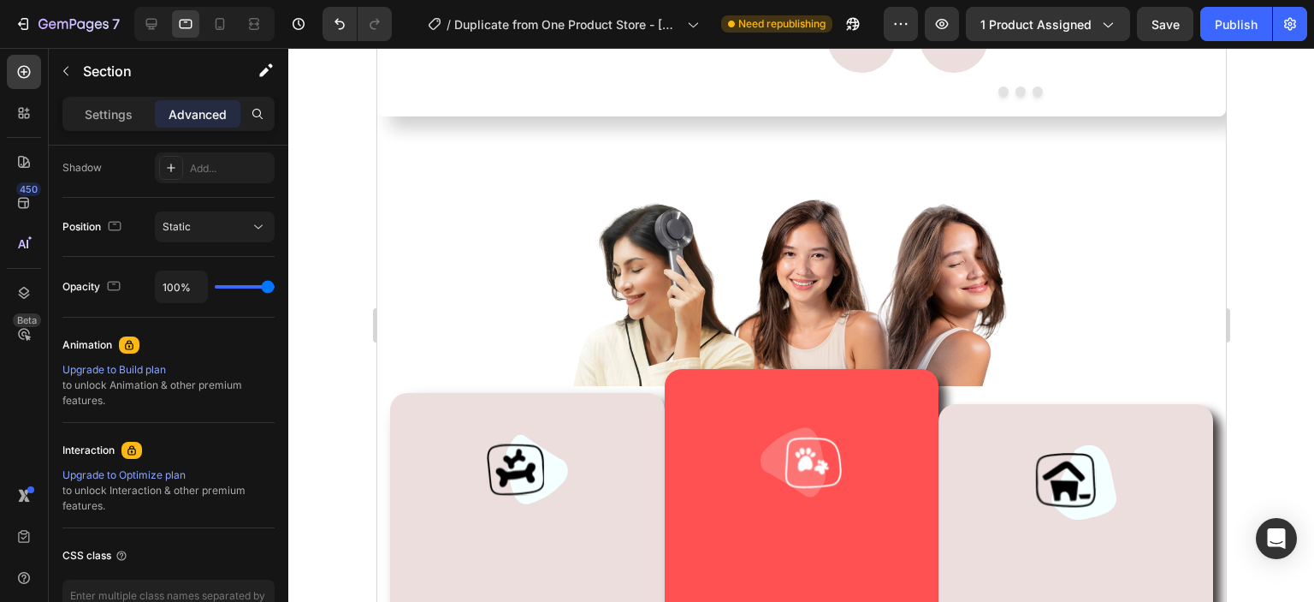
scroll to position [674, 0]
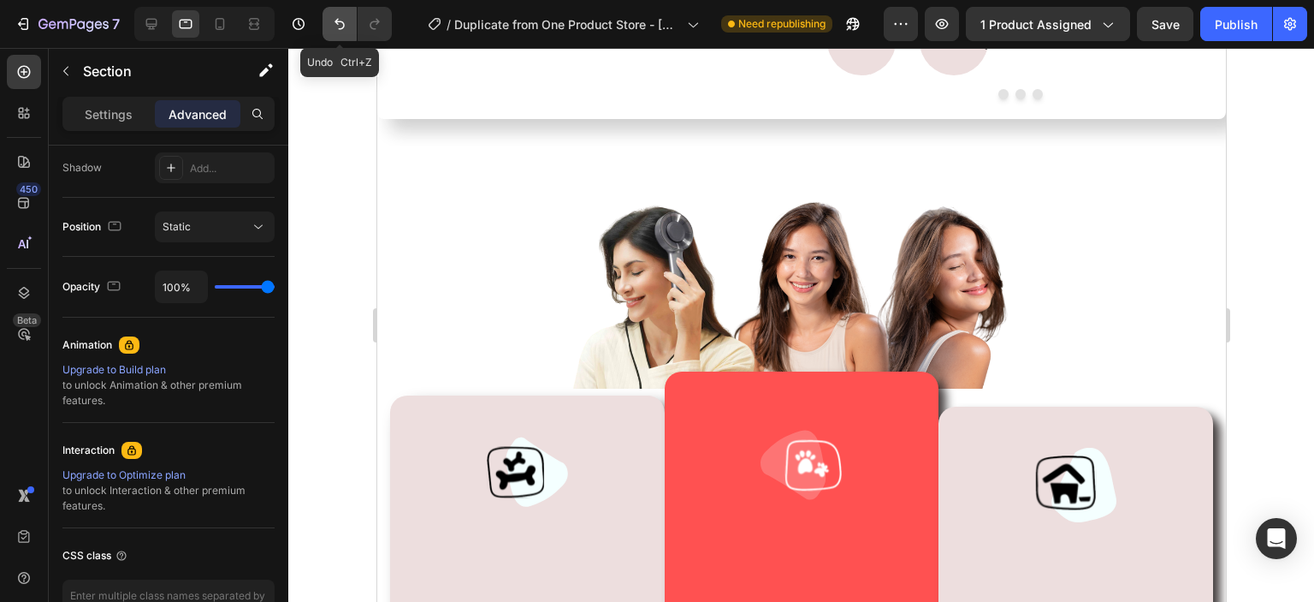
click at [339, 15] on icon "Undo/Redo" at bounding box center [339, 23] width 17 height 17
click at [340, 27] on icon "Undo/Redo" at bounding box center [339, 23] width 17 height 17
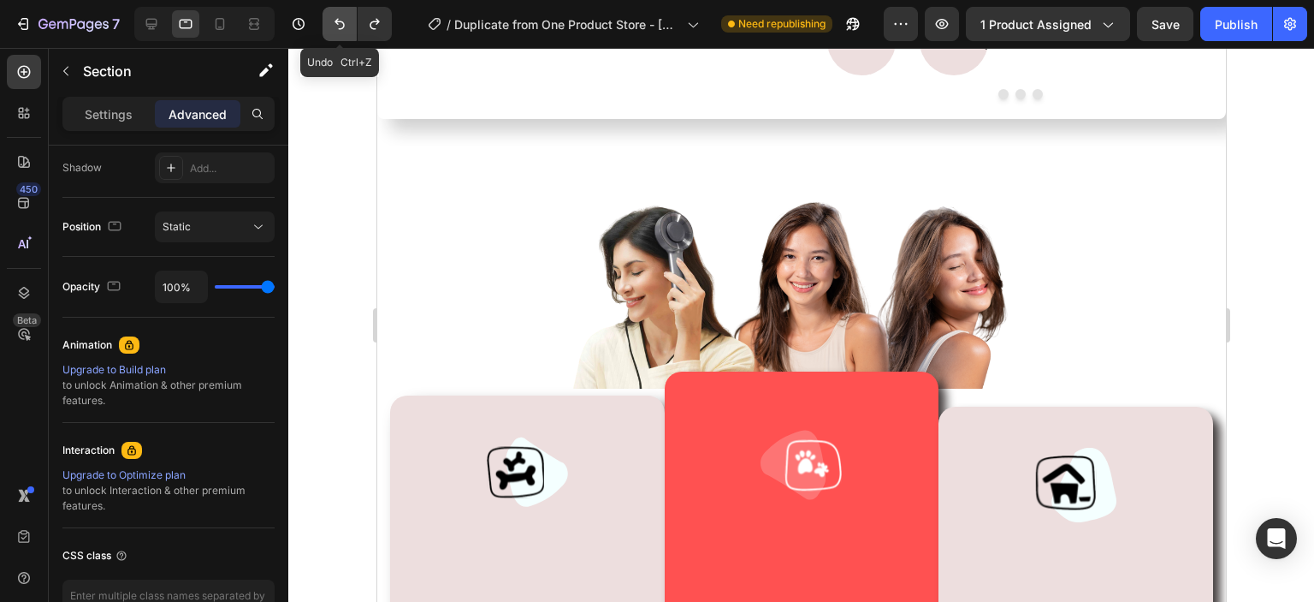
click at [340, 27] on icon "Undo/Redo" at bounding box center [339, 23] width 17 height 17
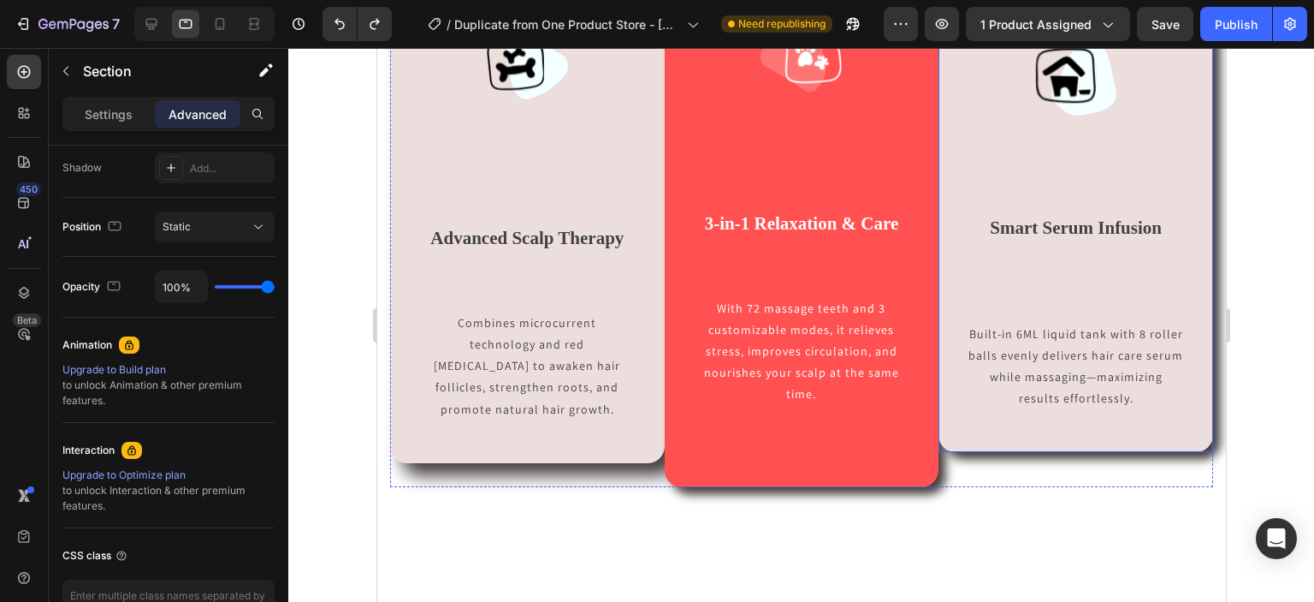
scroll to position [1082, 0]
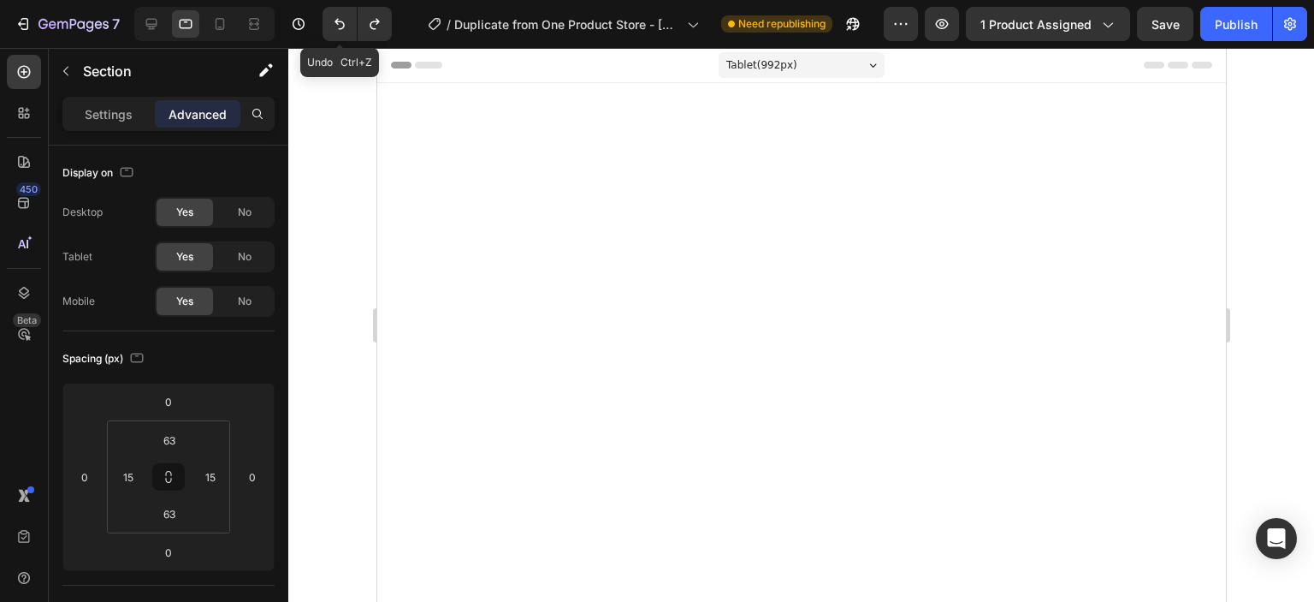
scroll to position [845, 0]
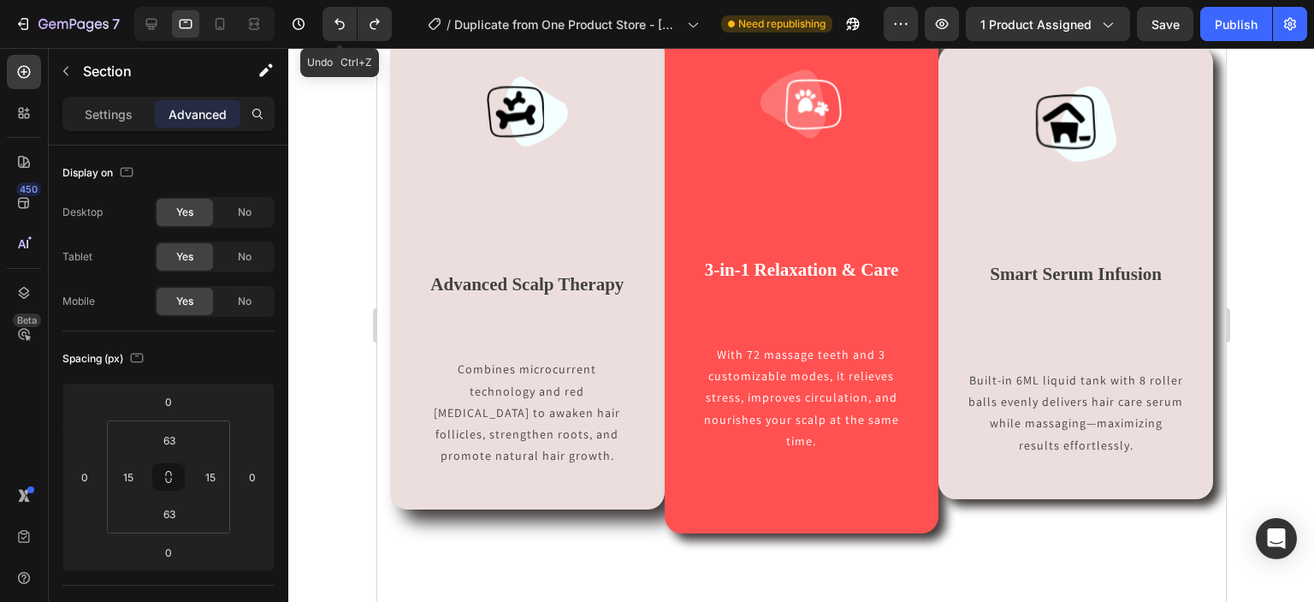
click at [337, 20] on icon "Undo/Redo" at bounding box center [340, 24] width 10 height 11
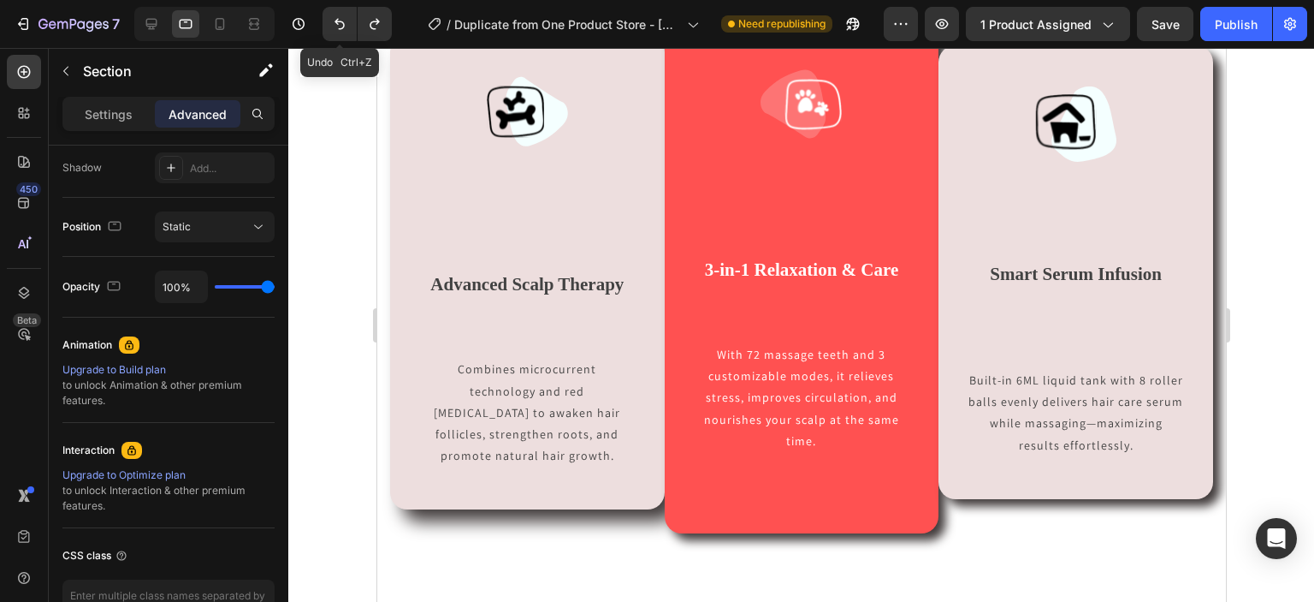
click at [337, 20] on icon "Undo/Redo" at bounding box center [340, 24] width 10 height 11
drag, startPoint x: 0, startPoint y: 0, endPoint x: 337, endPoint y: 20, distance: 337.7
click at [337, 20] on icon "Undo/Redo" at bounding box center [340, 24] width 10 height 11
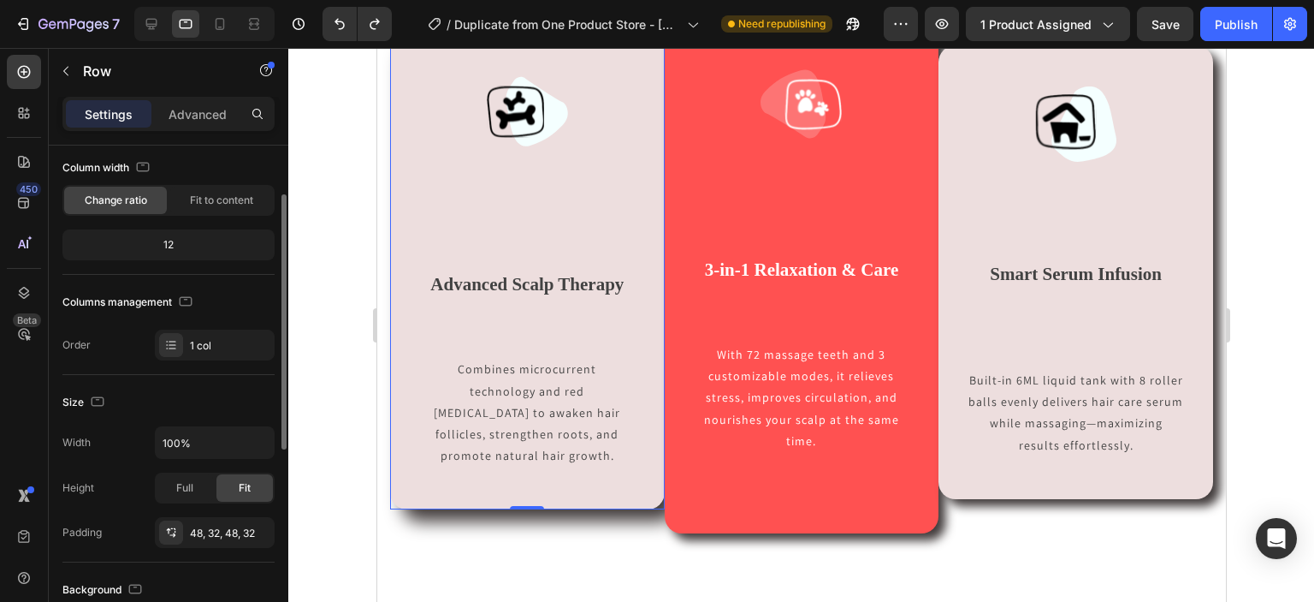
scroll to position [96, 0]
click at [192, 475] on div "Full" at bounding box center [185, 486] width 56 height 27
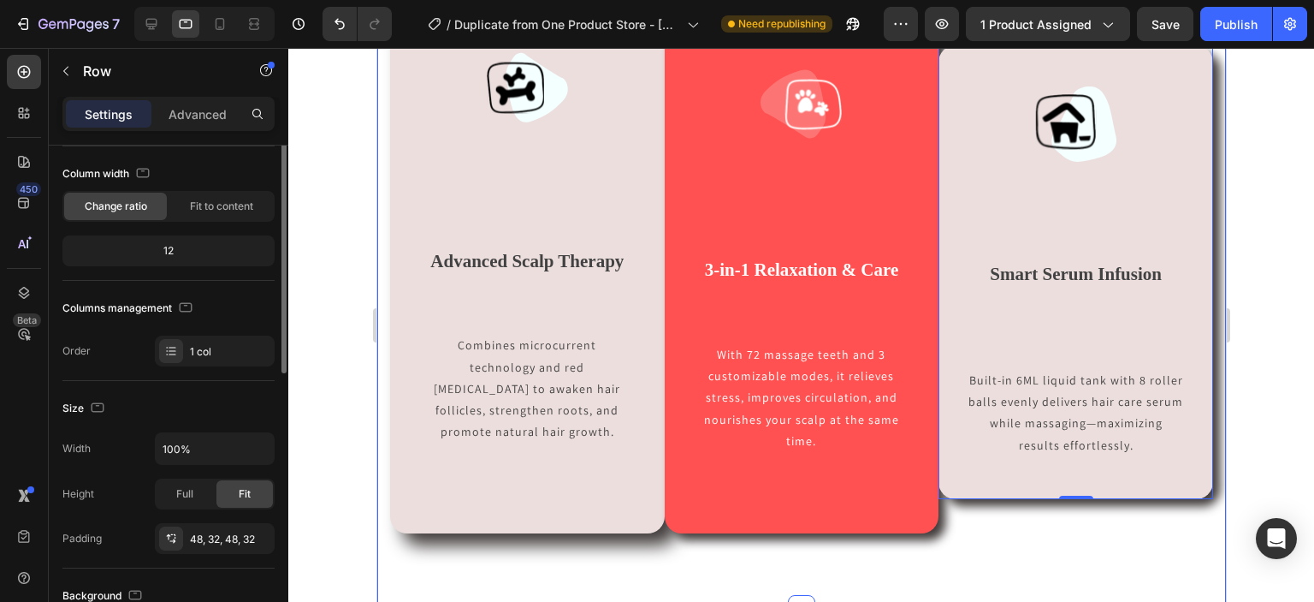
scroll to position [97, 0]
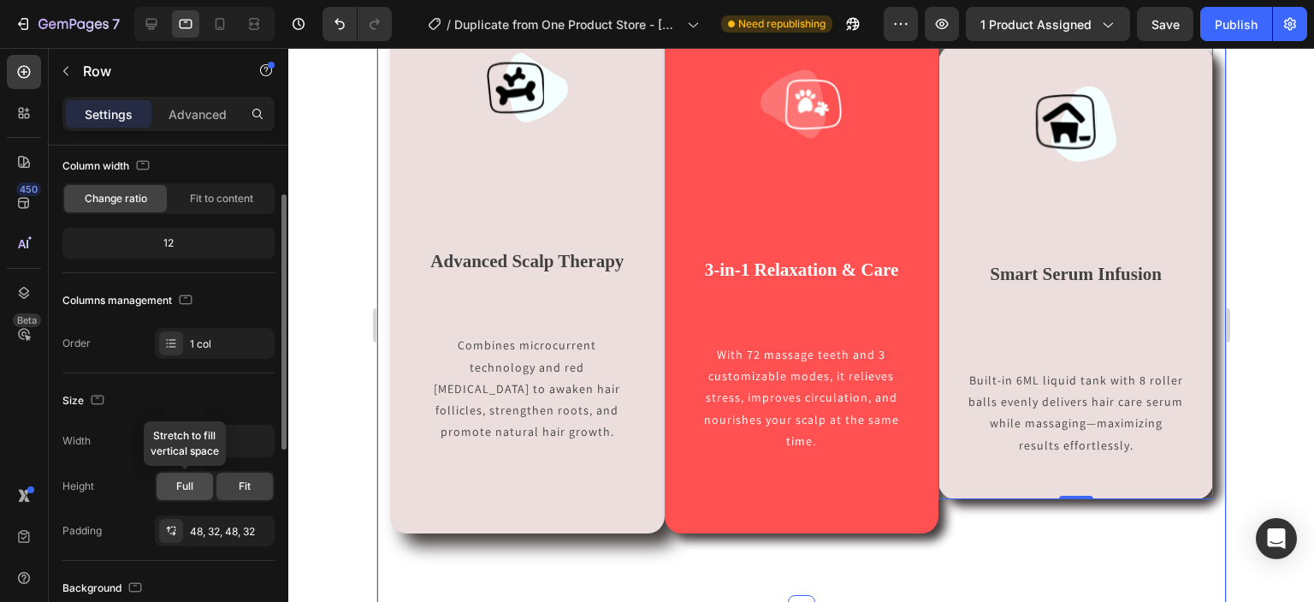
click at [197, 472] on div "Full" at bounding box center [185, 485] width 56 height 27
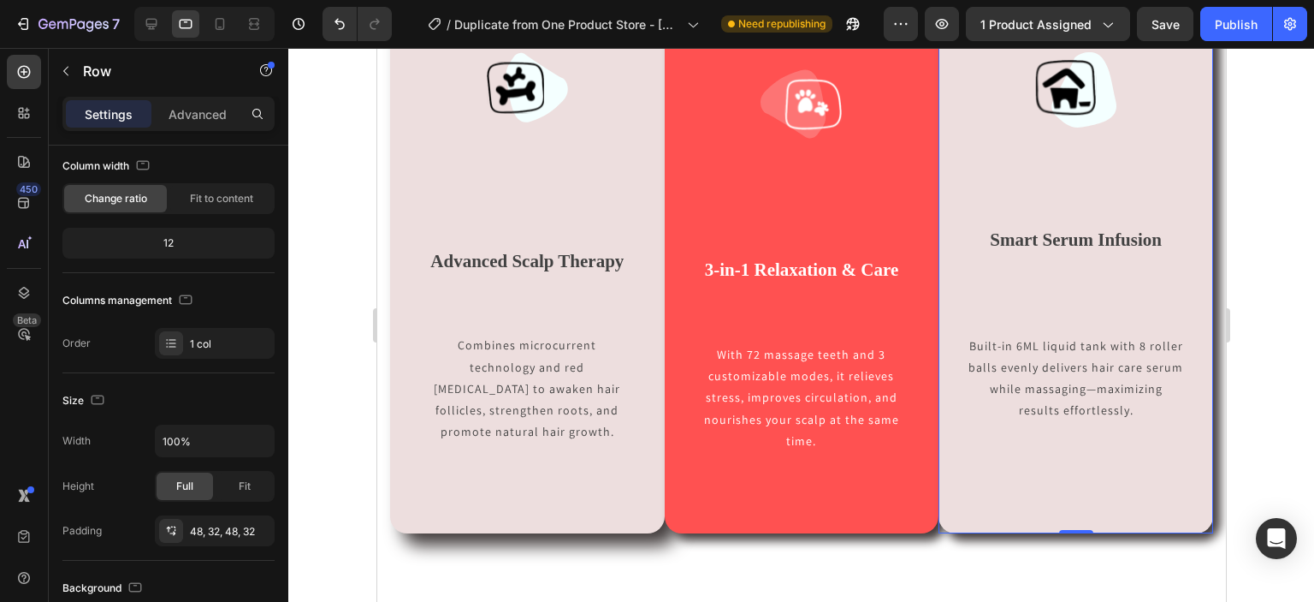
click at [1269, 272] on div at bounding box center [801, 325] width 1026 height 554
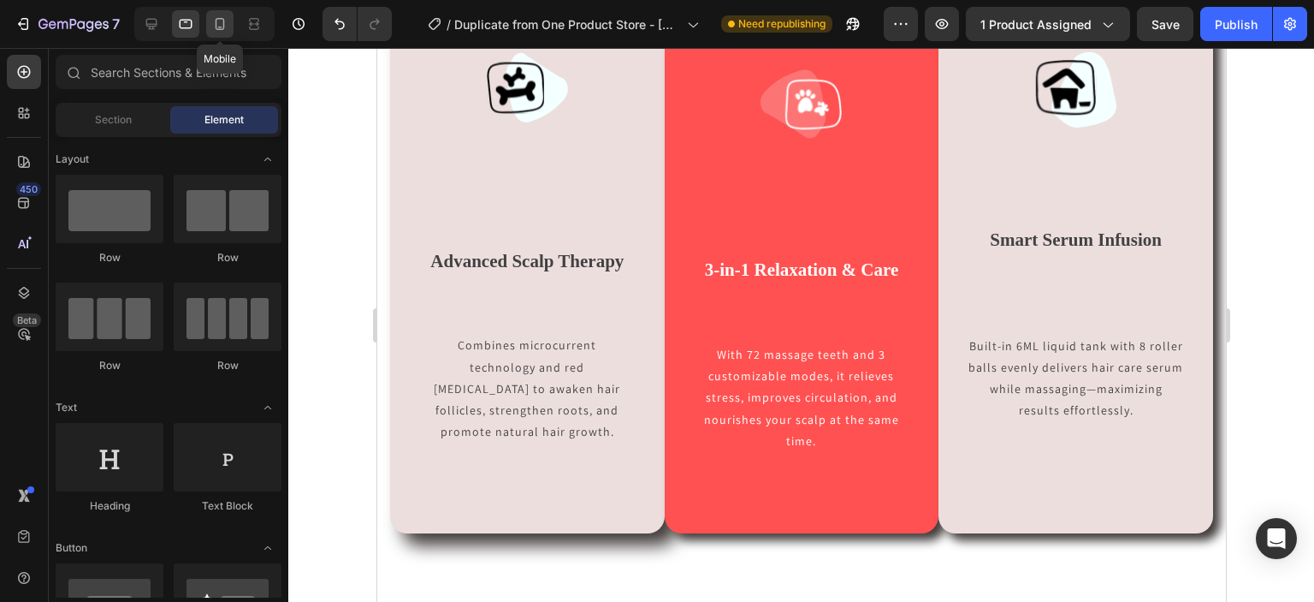
click at [223, 16] on icon at bounding box center [219, 23] width 17 height 17
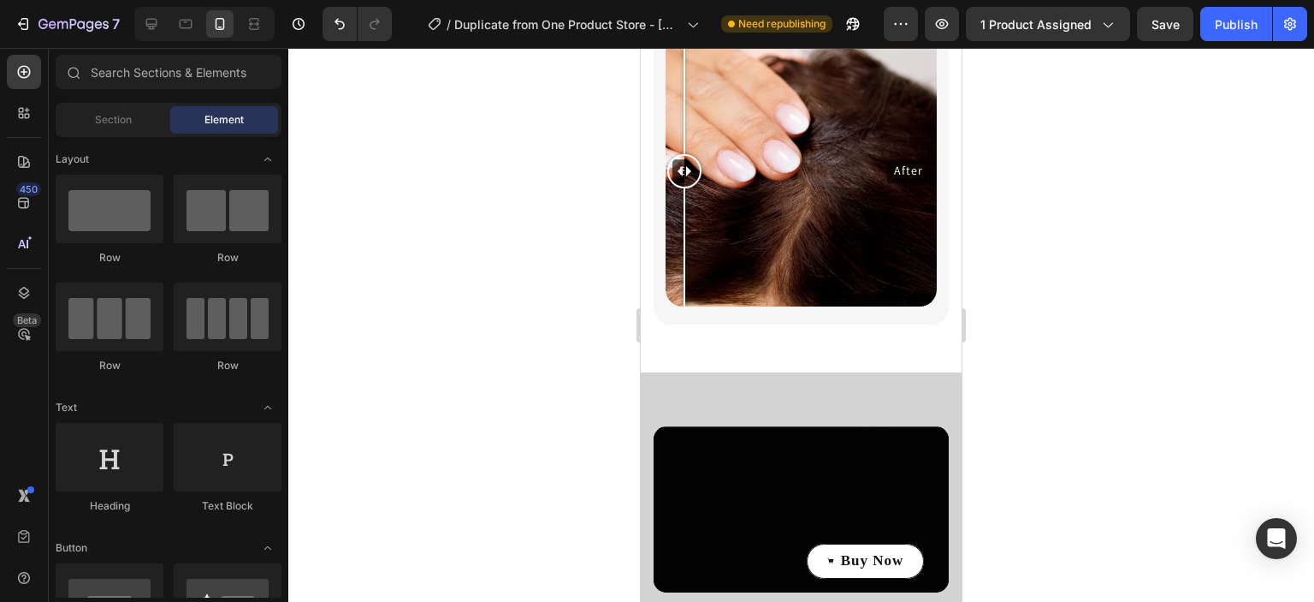
scroll to position [2508, 0]
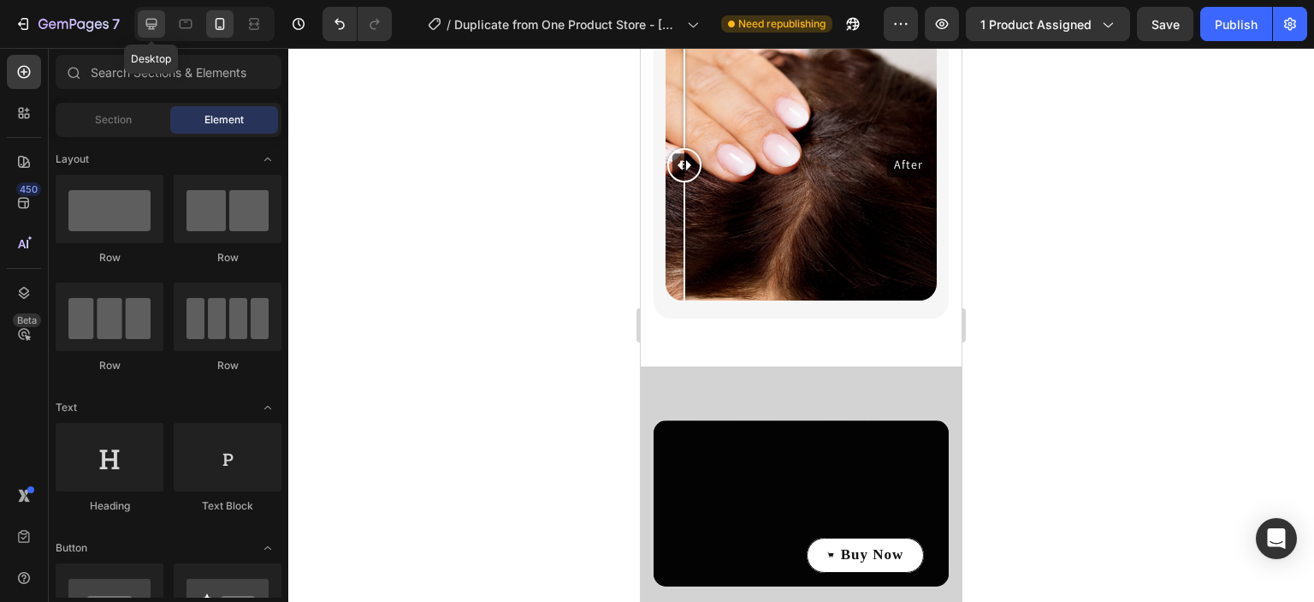
click at [162, 22] on div at bounding box center [151, 23] width 27 height 27
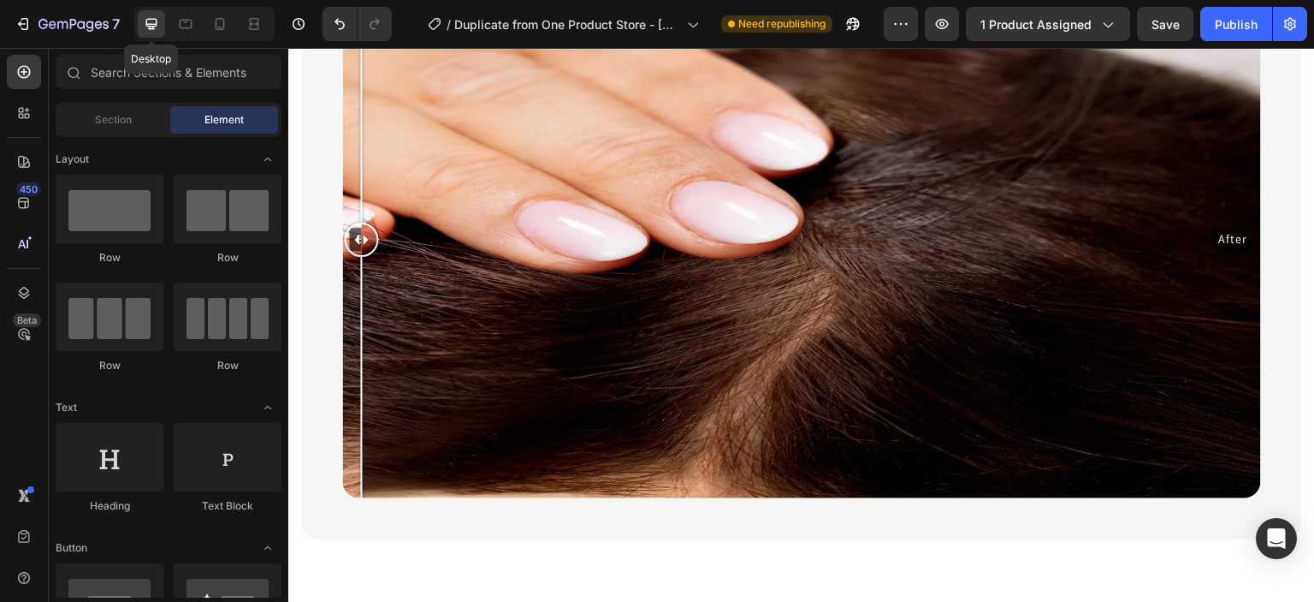
click at [162, 22] on div at bounding box center [151, 23] width 27 height 27
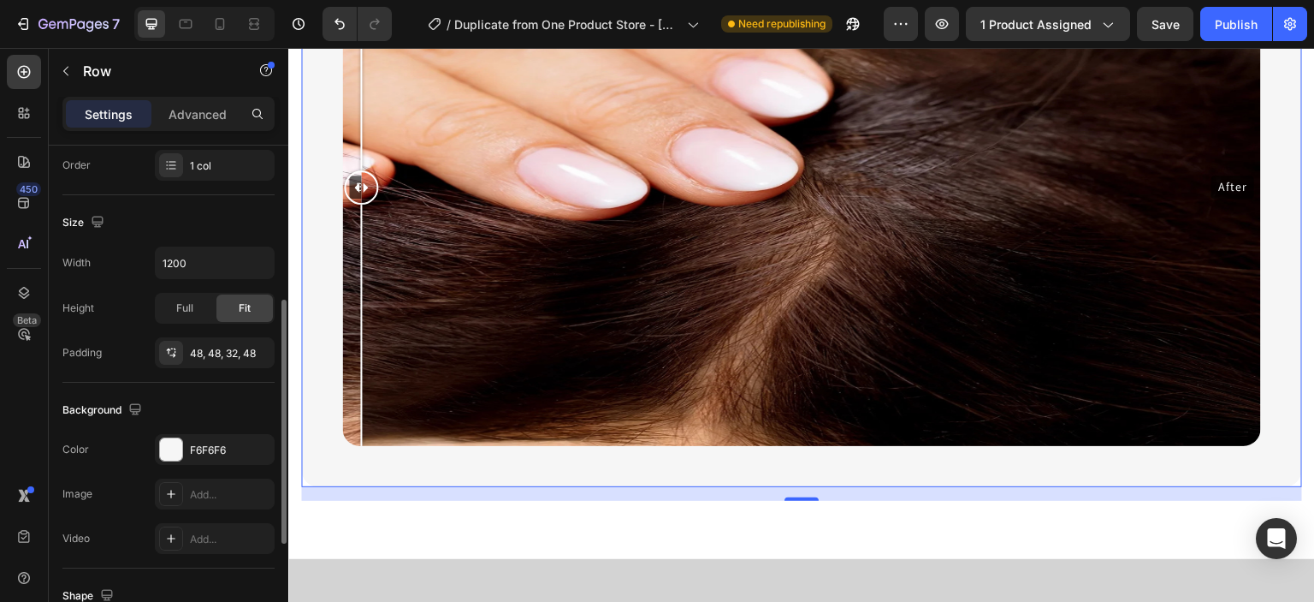
scroll to position [320, 0]
click at [192, 448] on div "F6F6F6" at bounding box center [215, 449] width 50 height 15
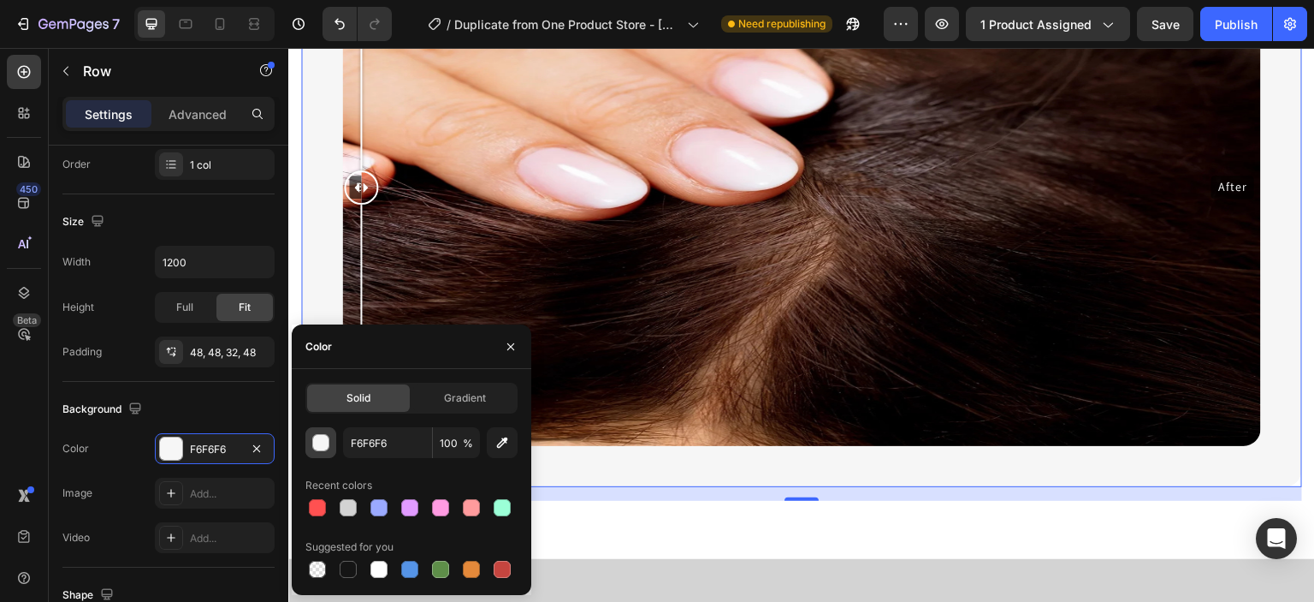
click at [325, 441] on div "button" at bounding box center [321, 443] width 17 height 17
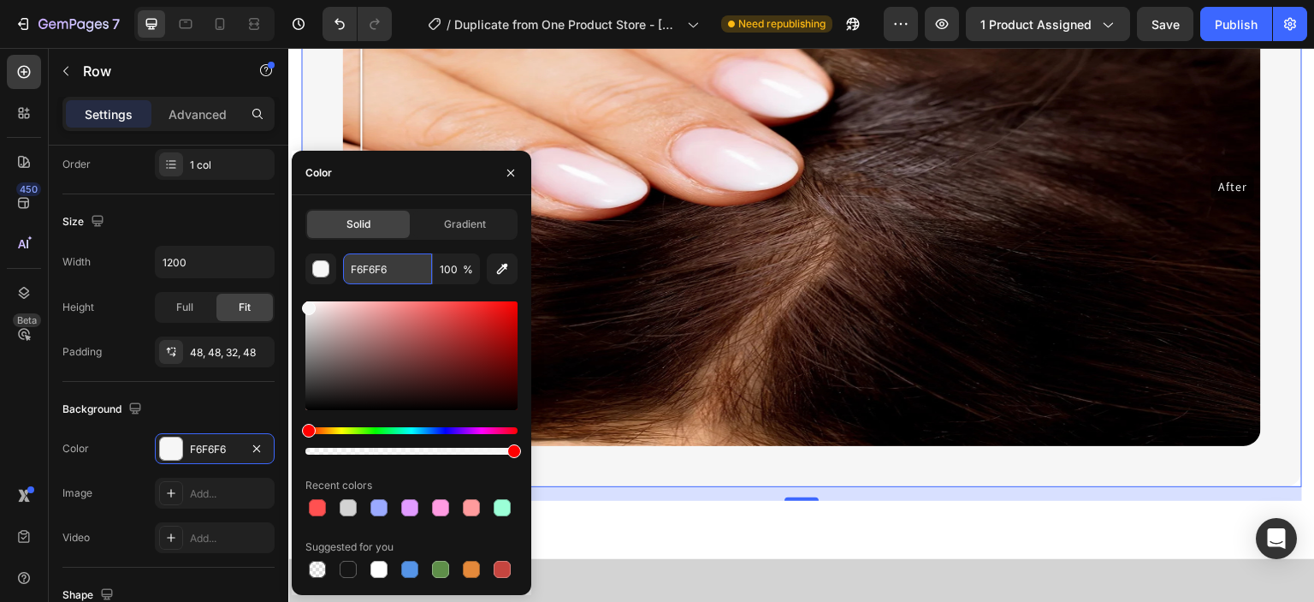
click at [396, 264] on input "F6F6F6" at bounding box center [387, 268] width 89 height 31
paste input "F0F2F5"
type input "F0F2F5"
click at [315, 267] on div "button" at bounding box center [321, 269] width 17 height 17
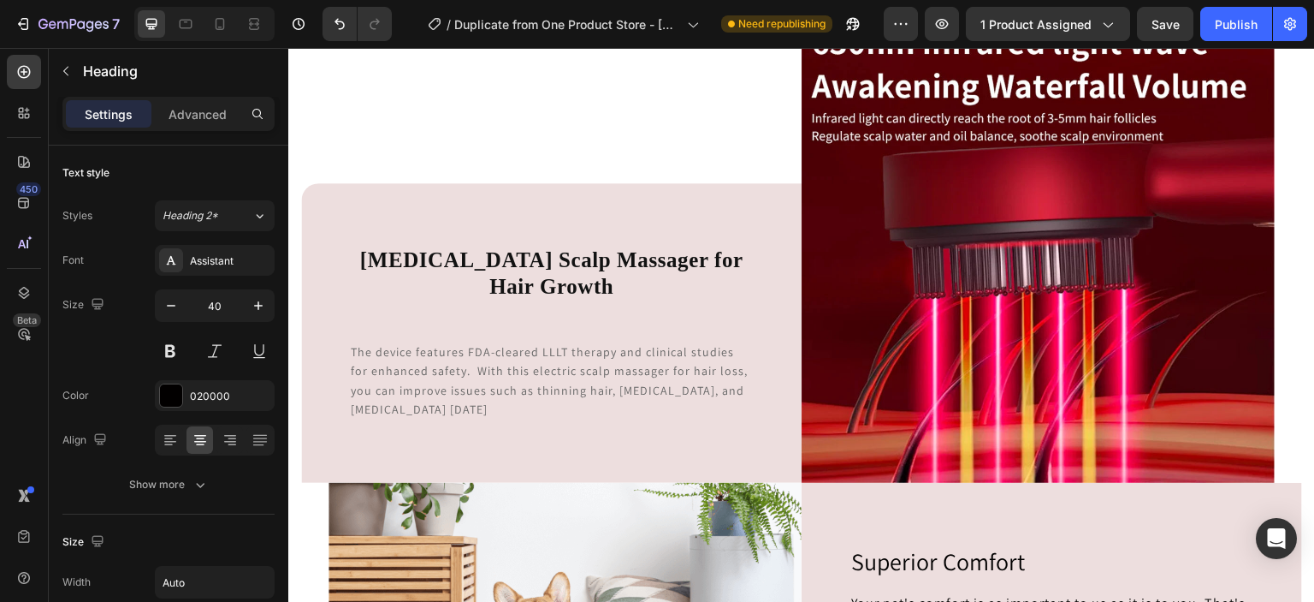
scroll to position [2655, 0]
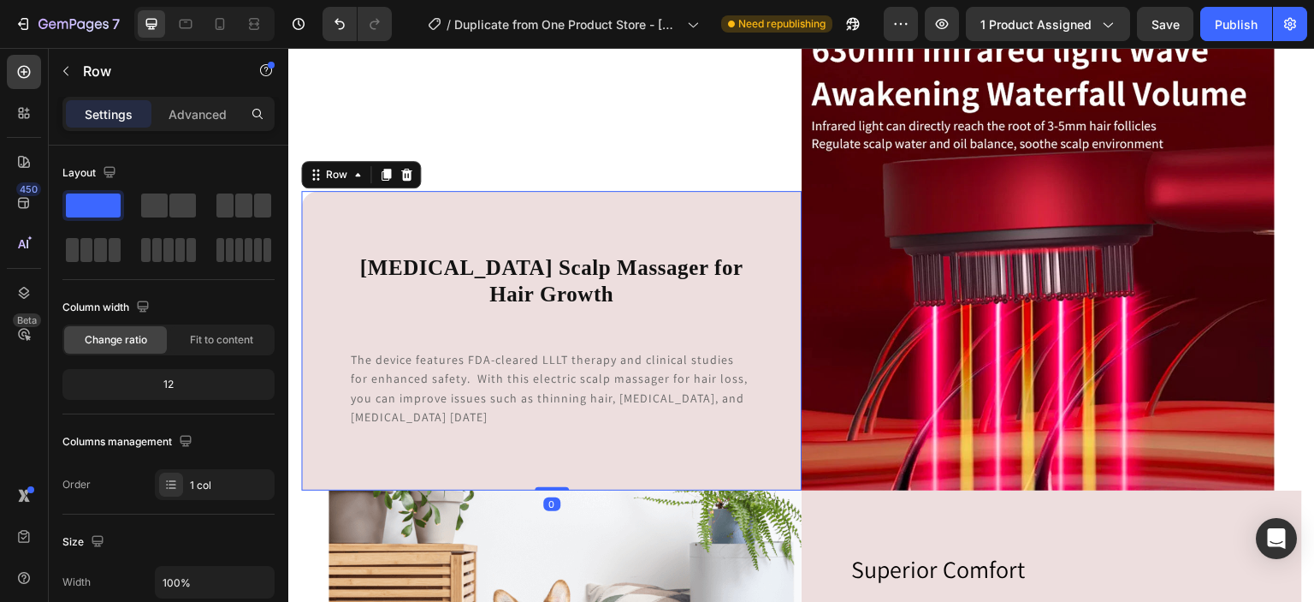
click at [724, 225] on div "Low-level Laser Therapy Scalp Massager for Hair Growth Heading The device featu…" at bounding box center [551, 240] width 501 height 501
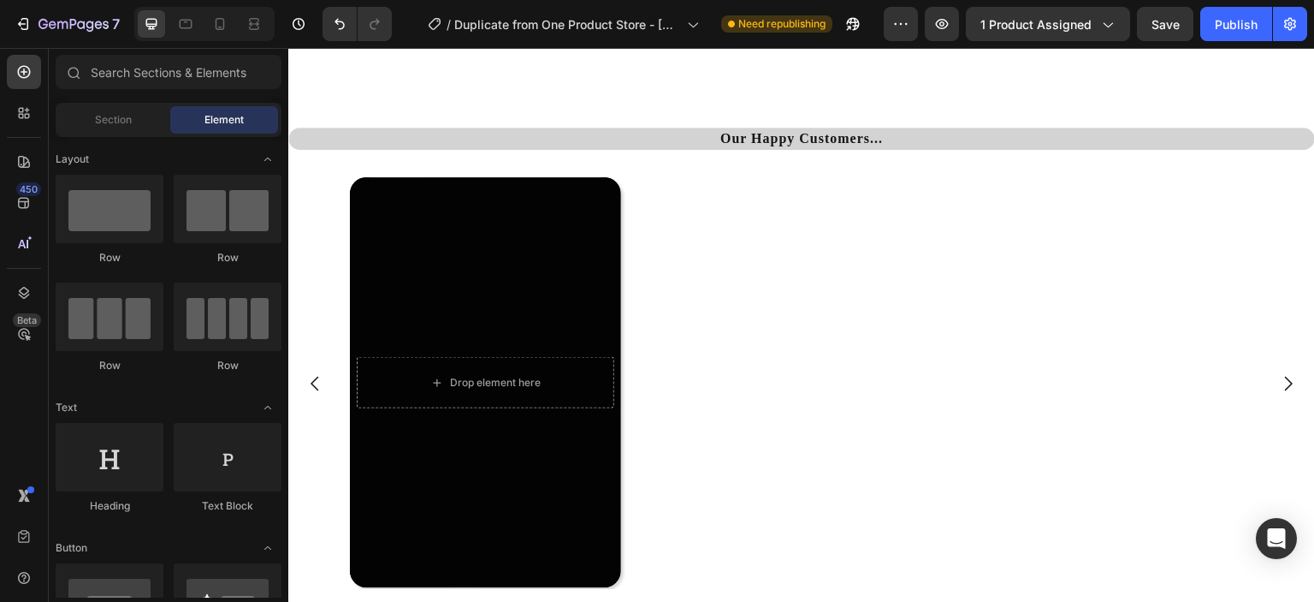
scroll to position [3194, 0]
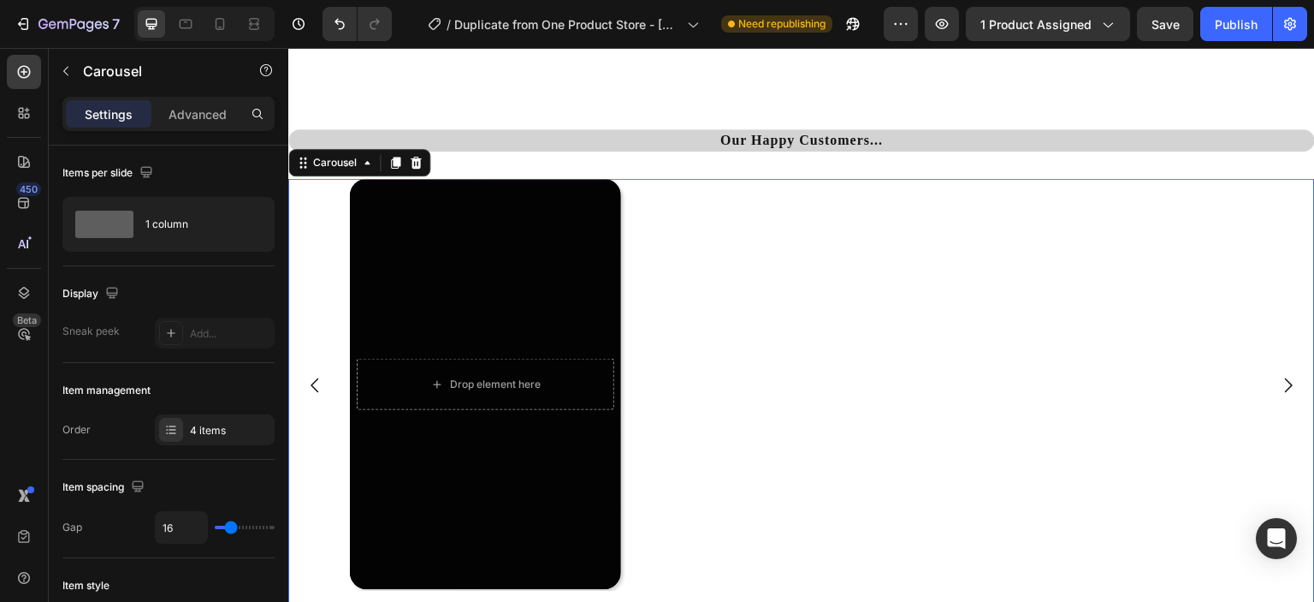
click at [1278, 390] on icon "Carousel Next Arrow" at bounding box center [1288, 385] width 21 height 21
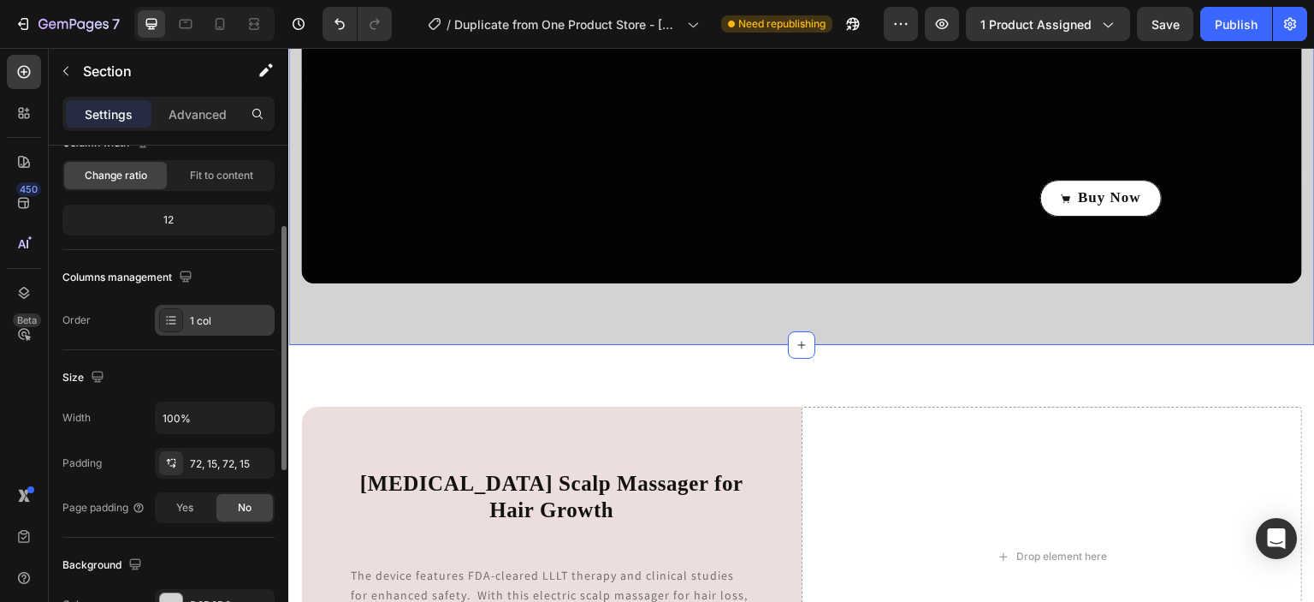
scroll to position [166, 0]
click at [175, 595] on div at bounding box center [171, 602] width 22 height 22
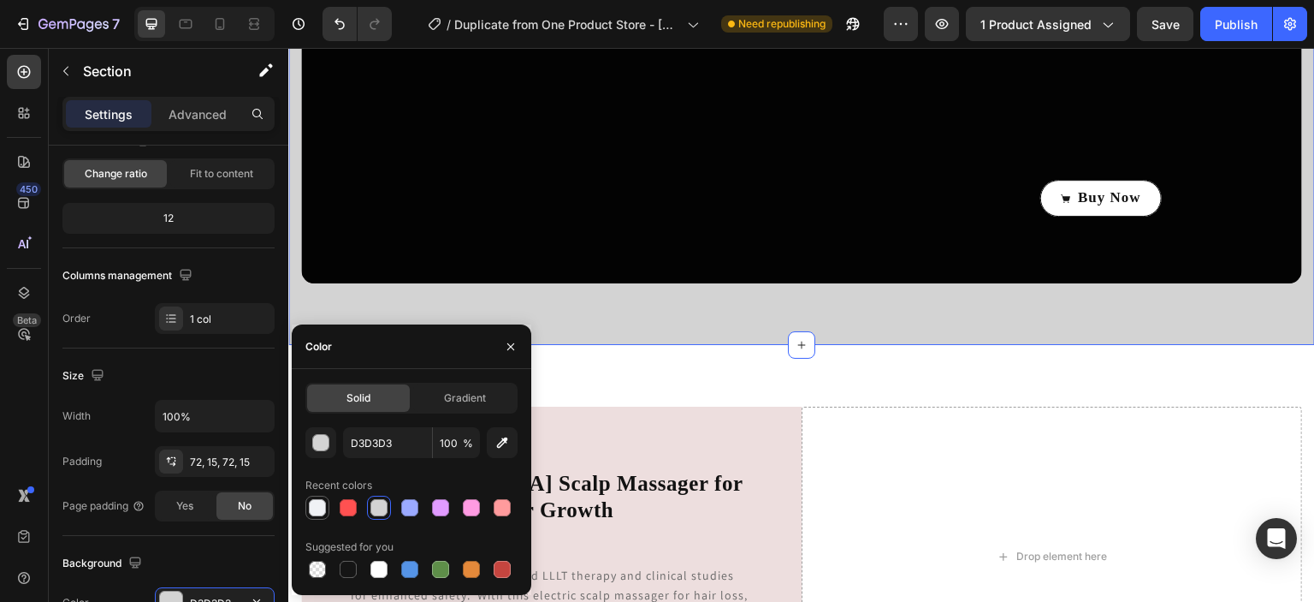
click at [325, 504] on div at bounding box center [317, 507] width 17 height 17
type input "F0F2F5"
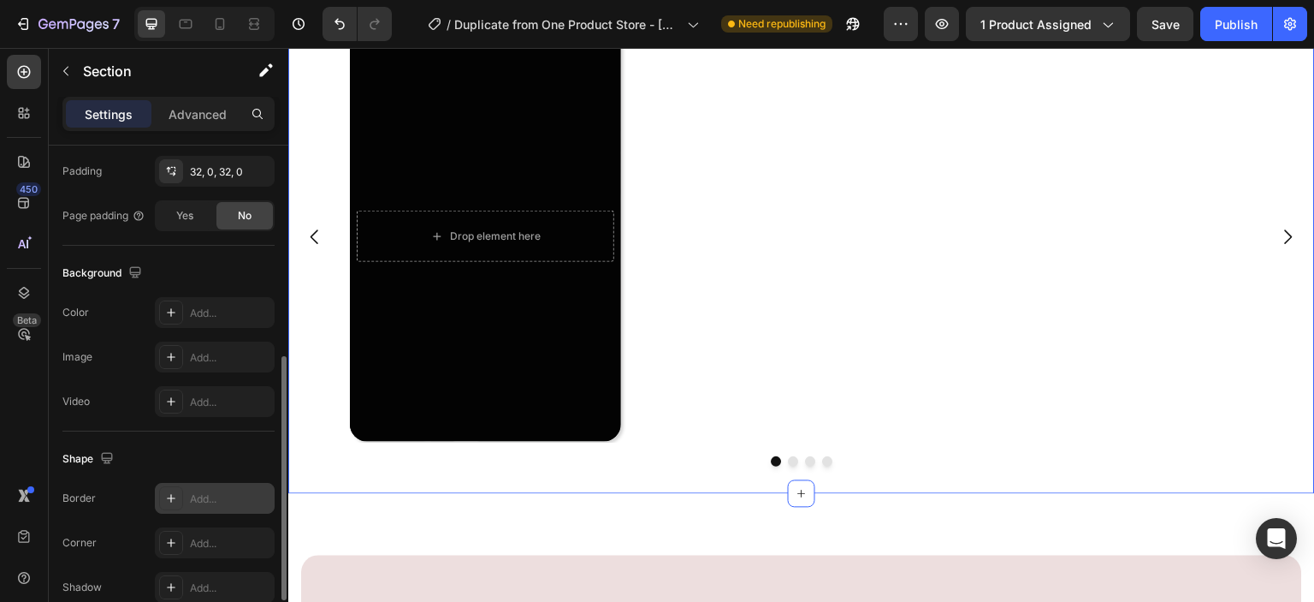
scroll to position [448, 0]
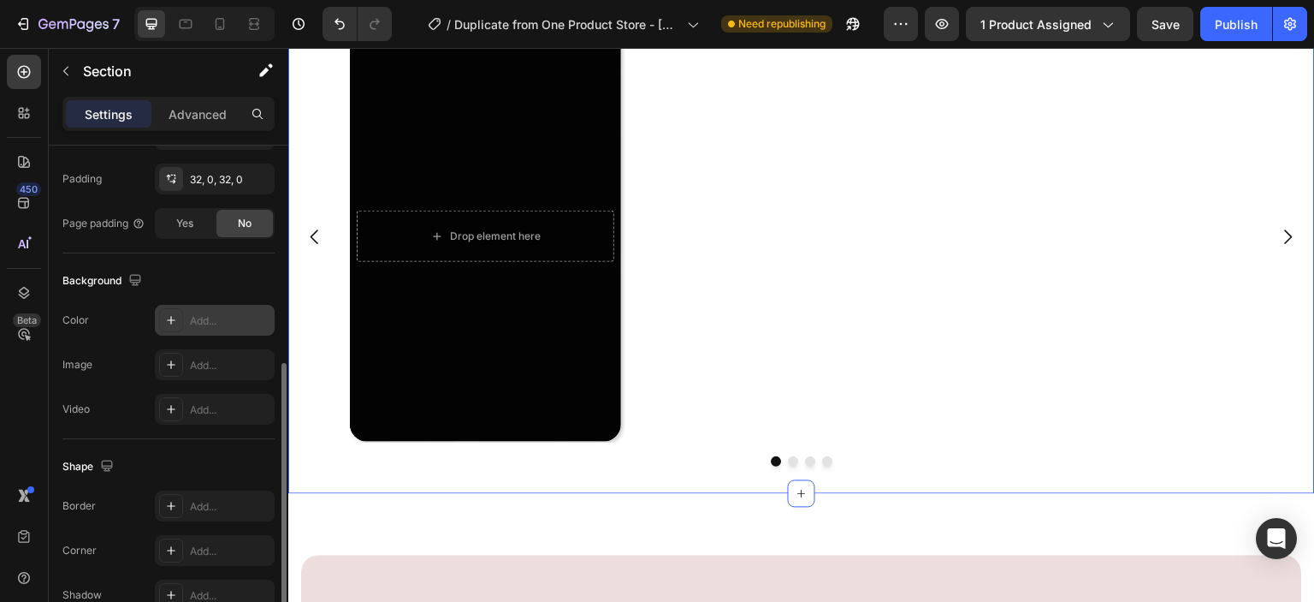
click at [171, 321] on icon at bounding box center [171, 320] width 9 height 9
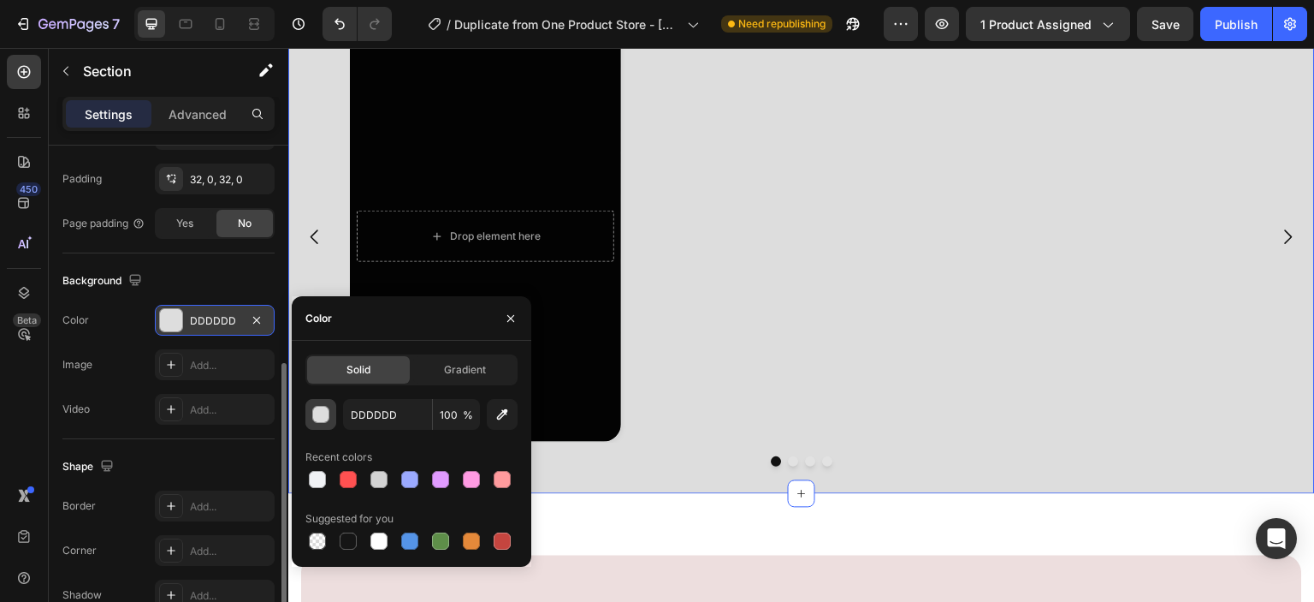
click at [323, 410] on div "button" at bounding box center [321, 414] width 17 height 17
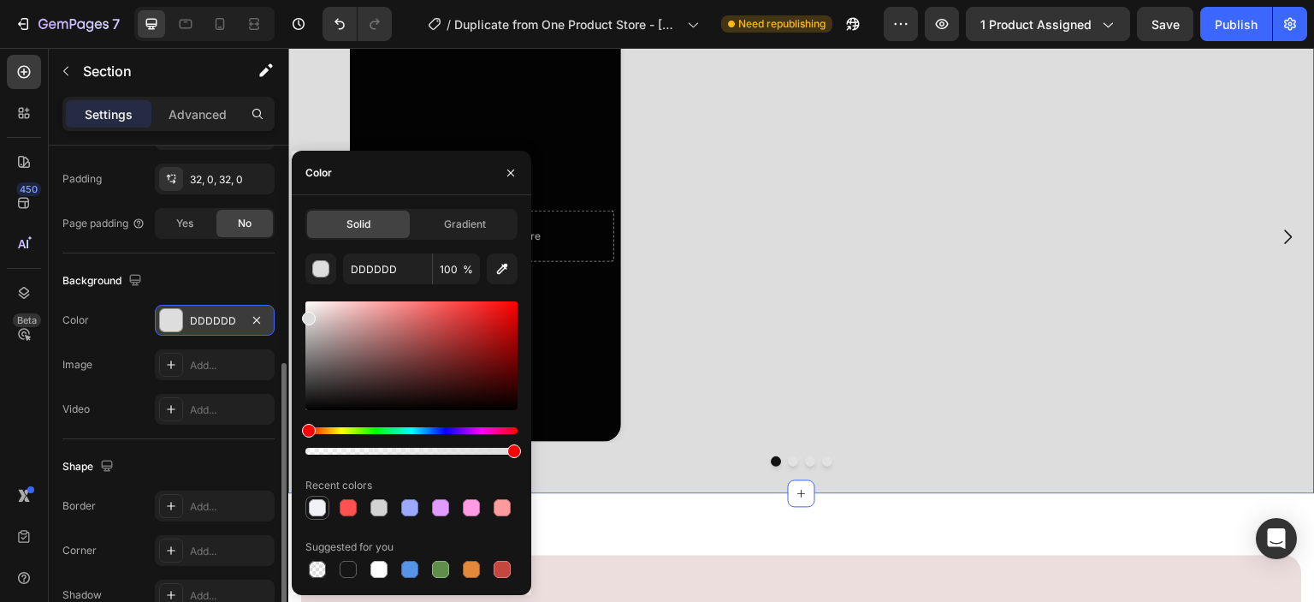
click at [325, 501] on div at bounding box center [317, 507] width 21 height 21
type input "F0F2F5"
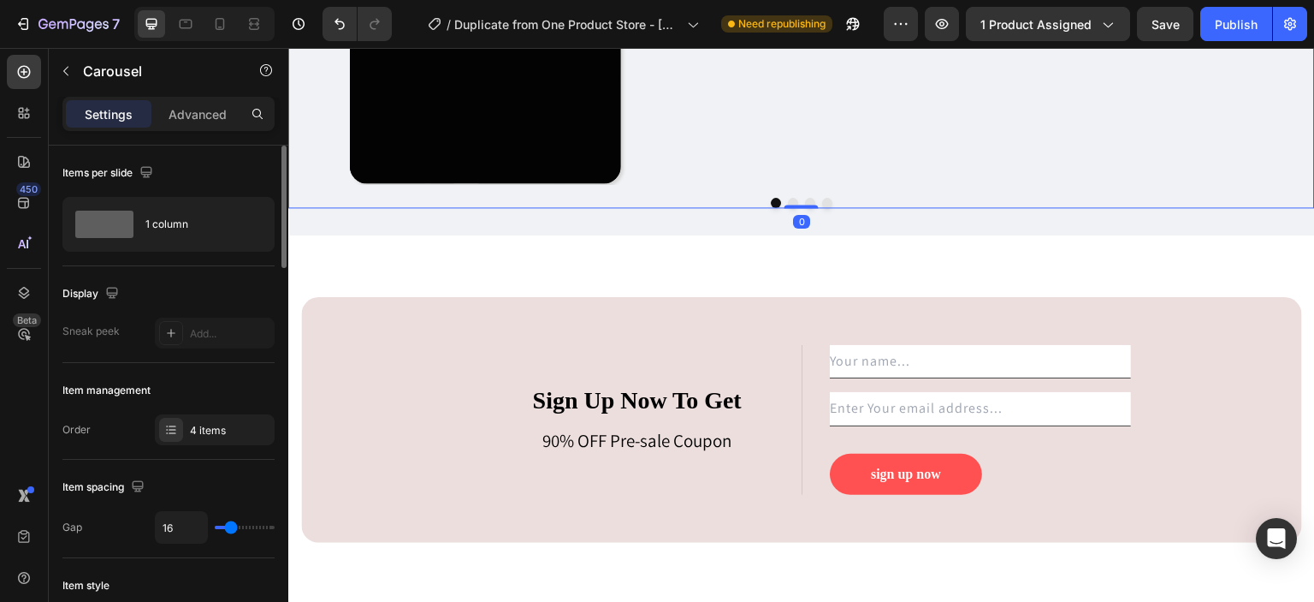
scroll to position [3523, 0]
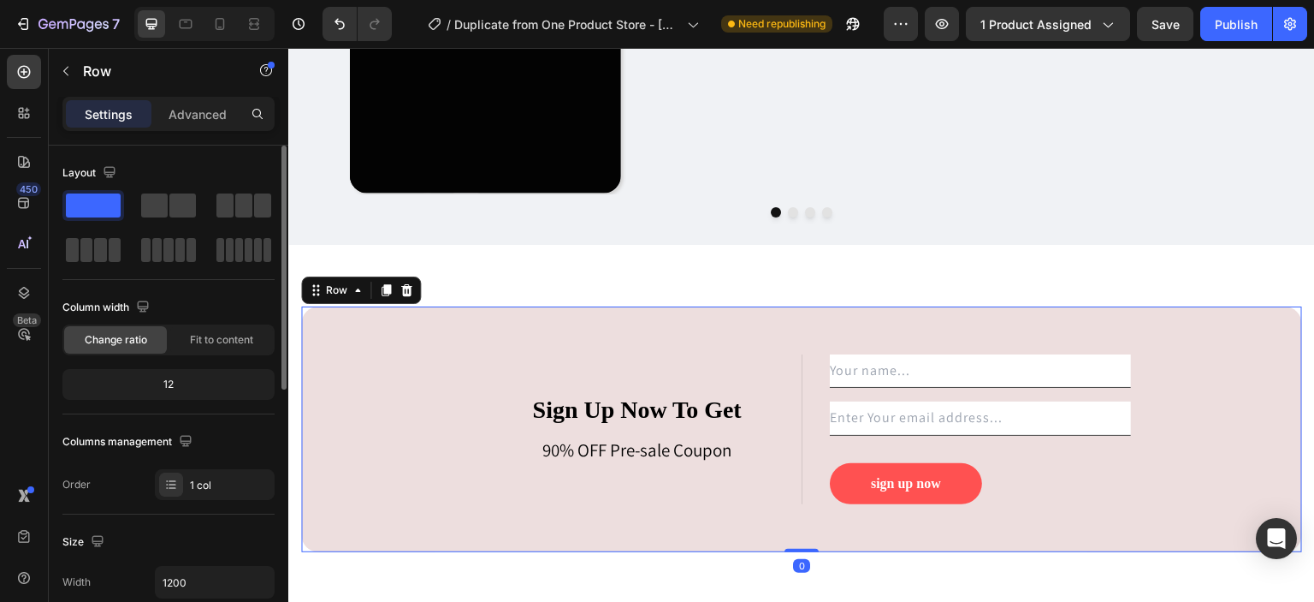
click at [709, 317] on div "Sign Up Now To Get Text block 90% OFF Pre-sale Coupon Text block Text Field Ema…" at bounding box center [801, 429] width 1001 height 246
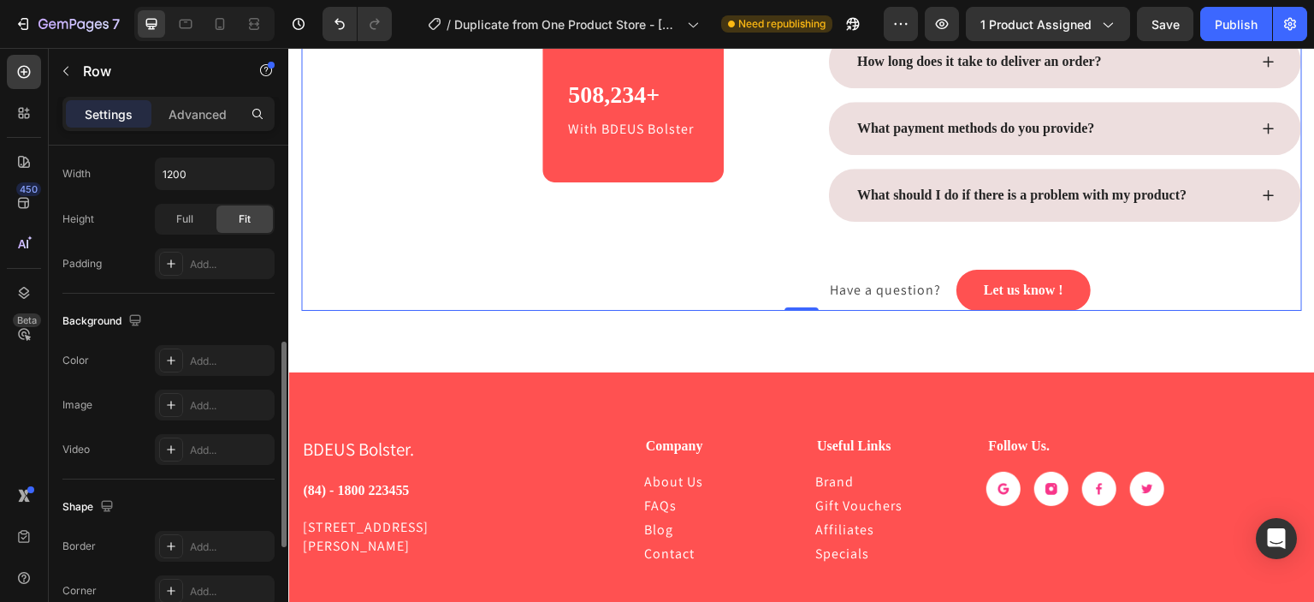
scroll to position [466, 0]
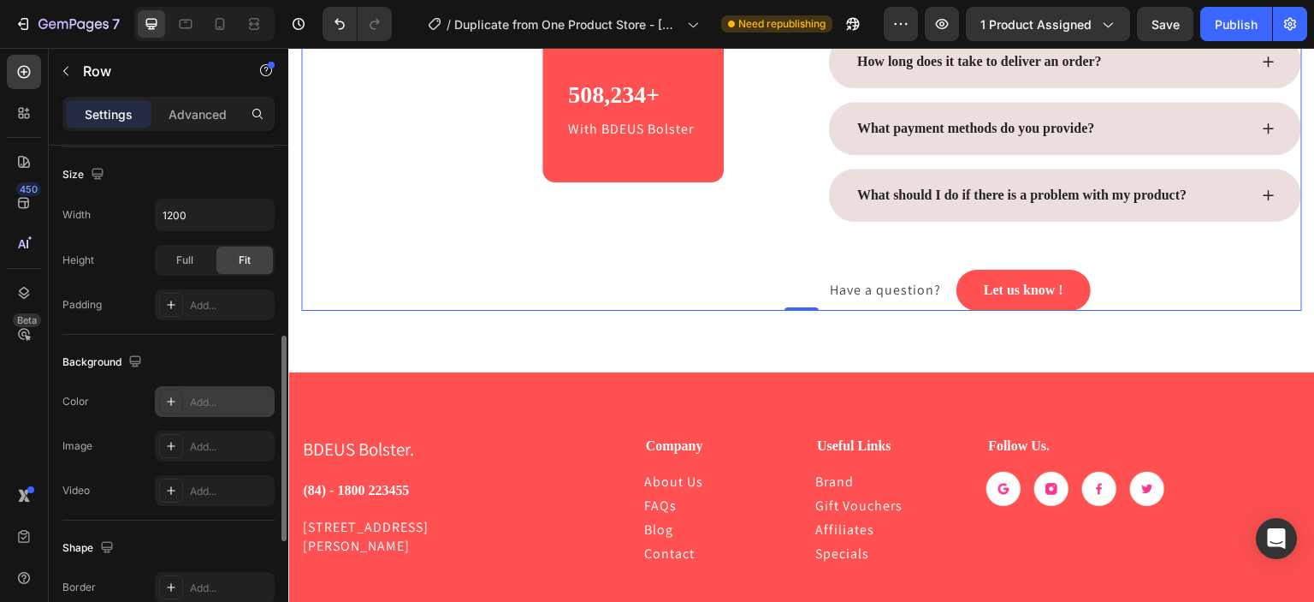
click at [178, 407] on div at bounding box center [171, 401] width 24 height 24
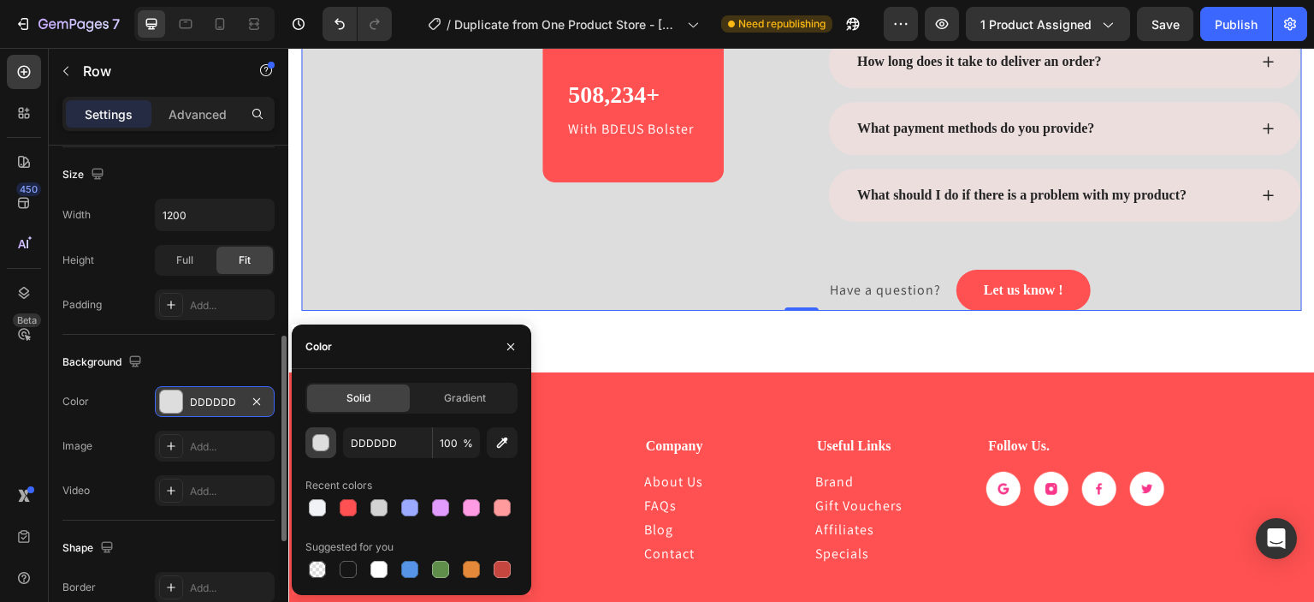
click at [321, 448] on div "button" at bounding box center [321, 443] width 17 height 17
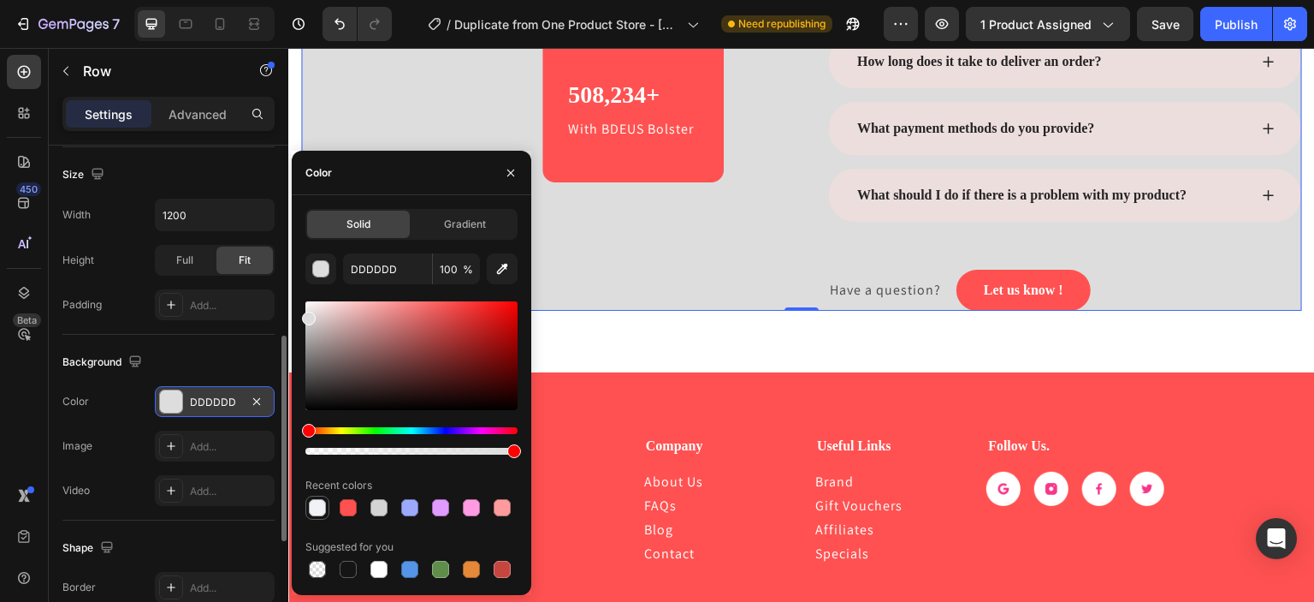
click at [324, 516] on div at bounding box center [317, 507] width 21 height 21
type input "F0F2F5"
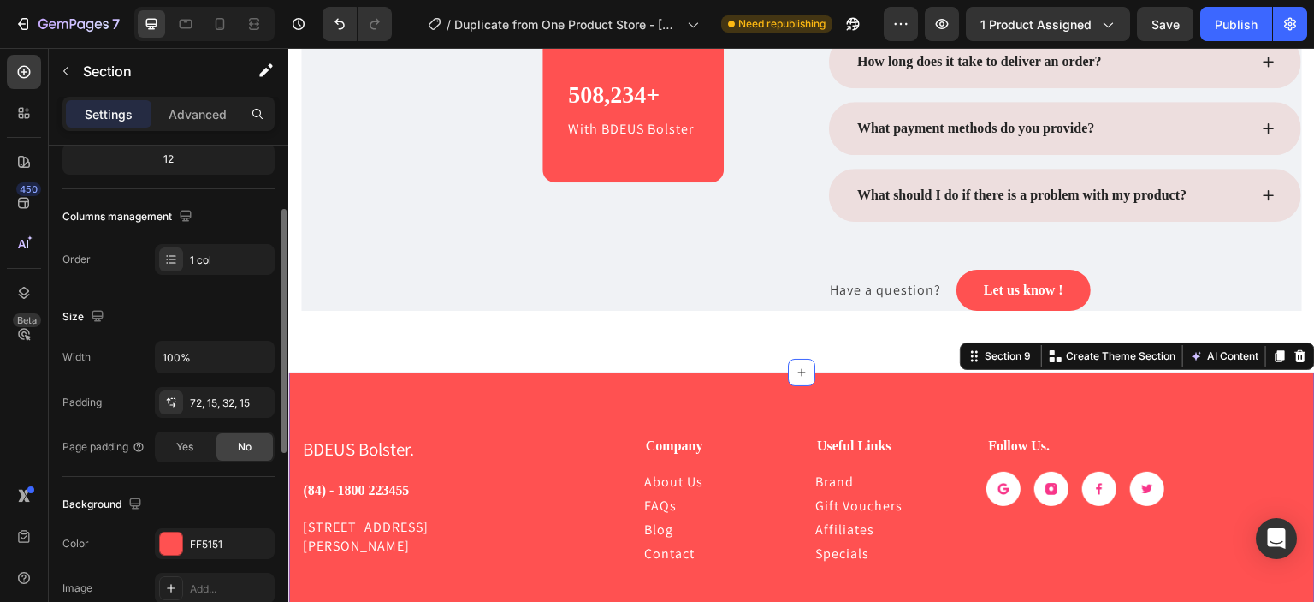
scroll to position [226, 0]
click at [169, 537] on div at bounding box center [171, 542] width 22 height 22
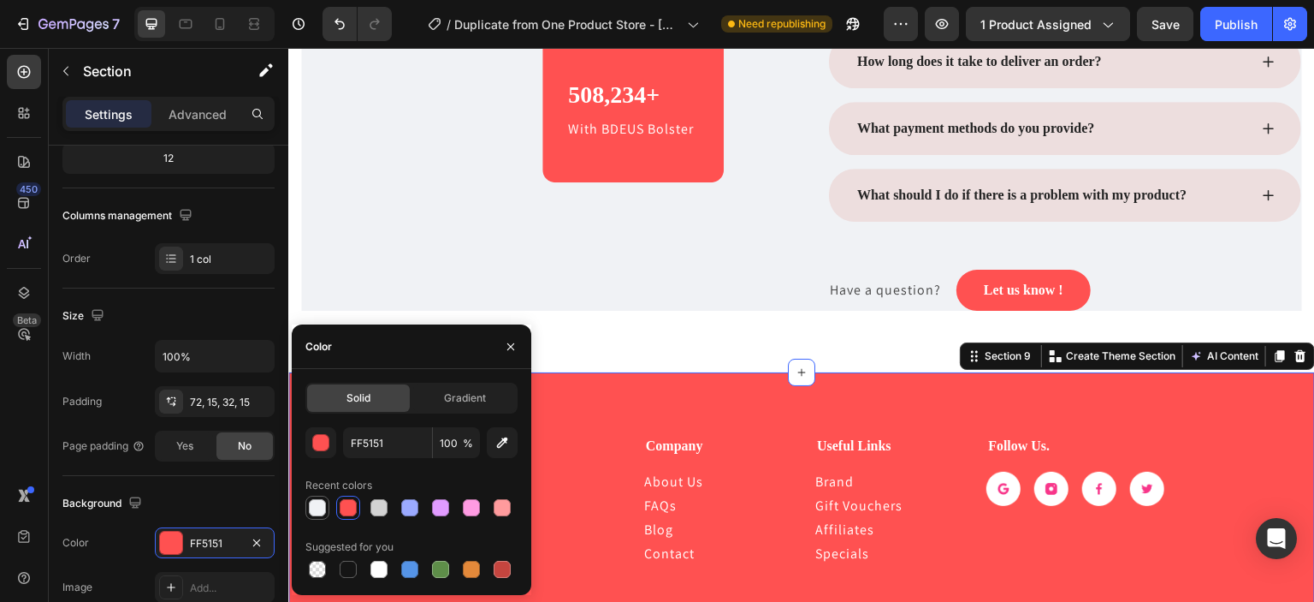
click at [312, 509] on div at bounding box center [317, 507] width 17 height 17
type input "F0F2F5"
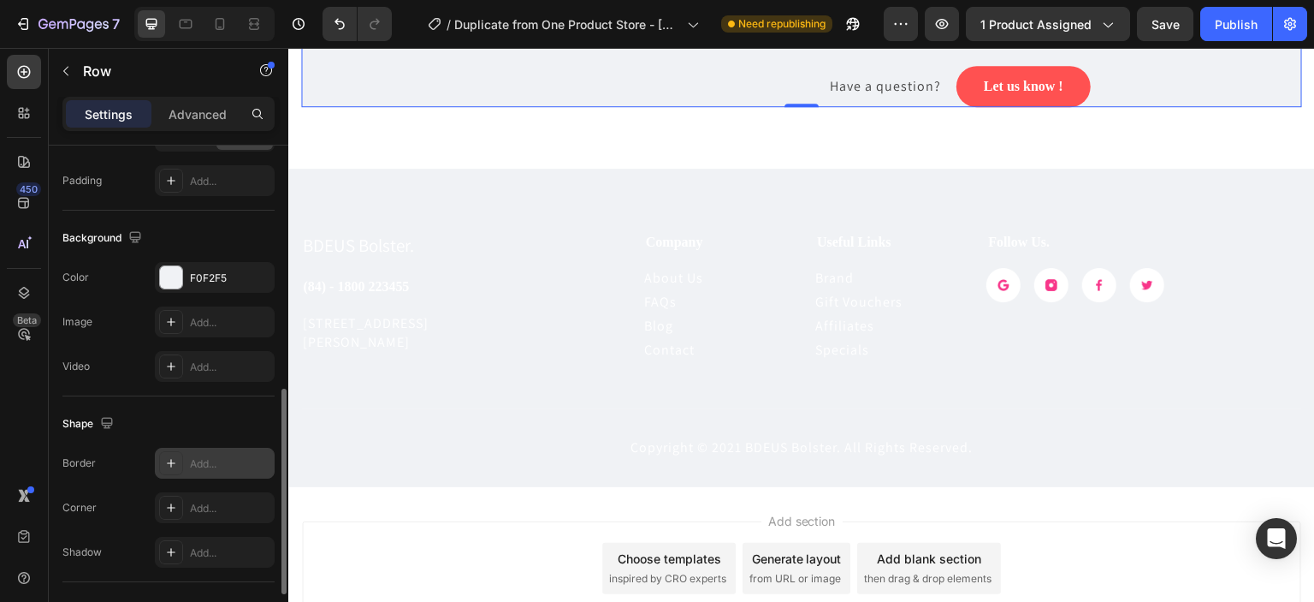
scroll to position [591, 0]
click at [172, 516] on div "Add..." at bounding box center [215, 505] width 120 height 31
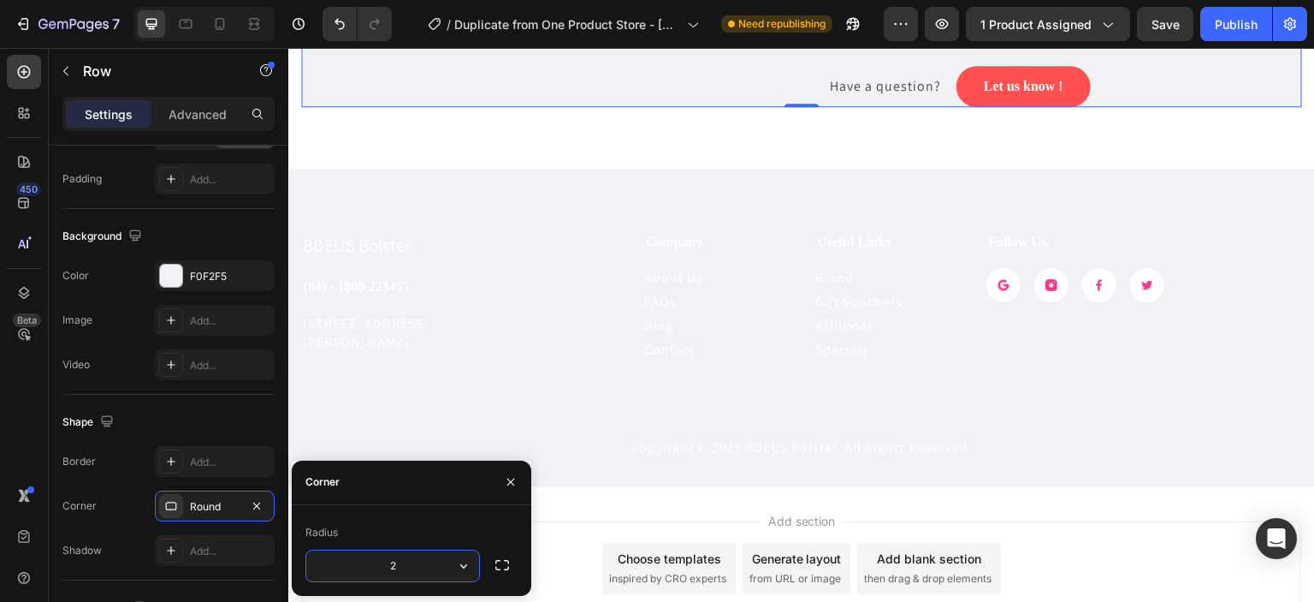
type input "20"
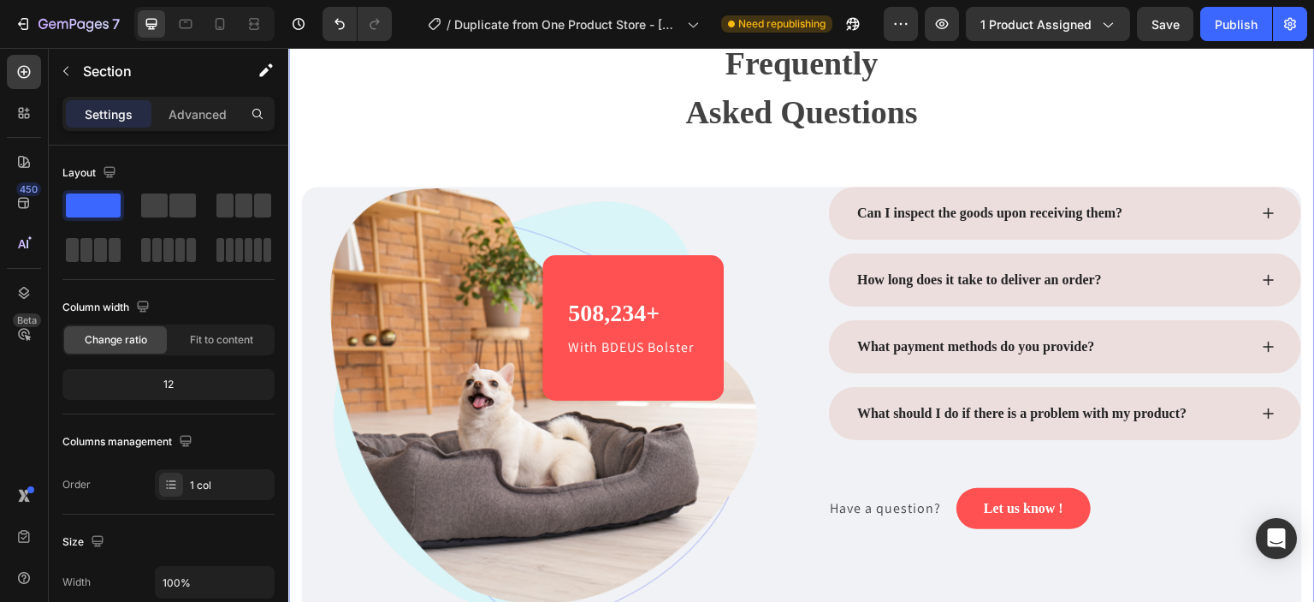
scroll to position [4159, 0]
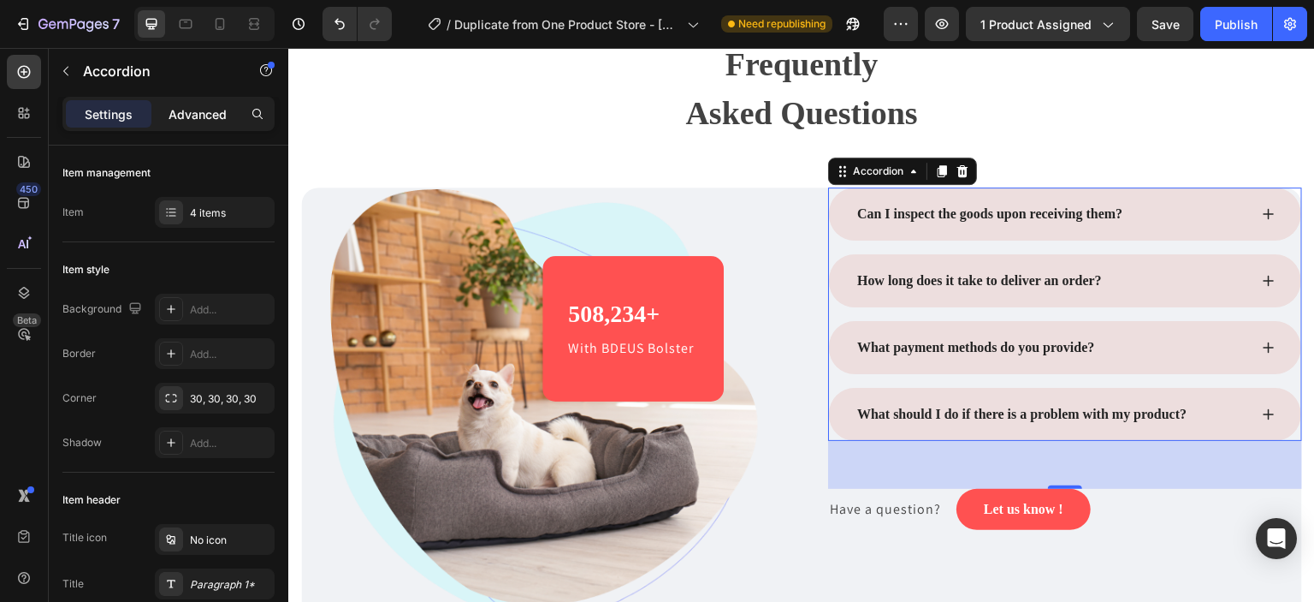
click at [219, 105] on p "Advanced" at bounding box center [198, 114] width 58 height 18
type input "100%"
type input "100"
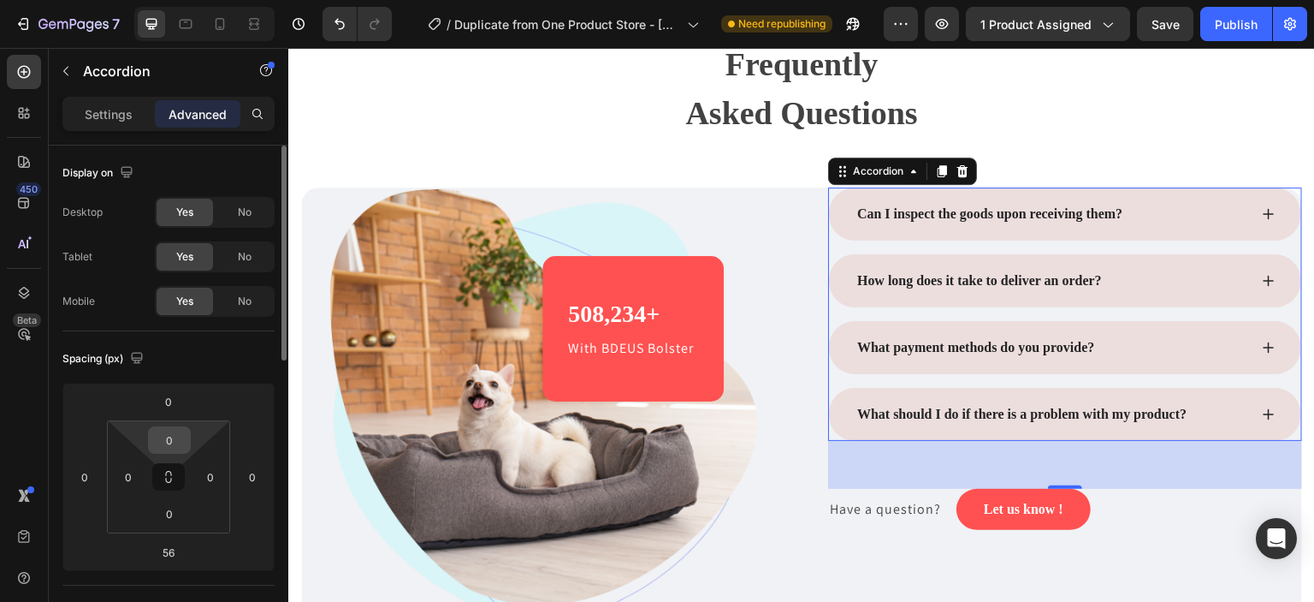
click at [181, 430] on input "0" at bounding box center [169, 440] width 34 height 26
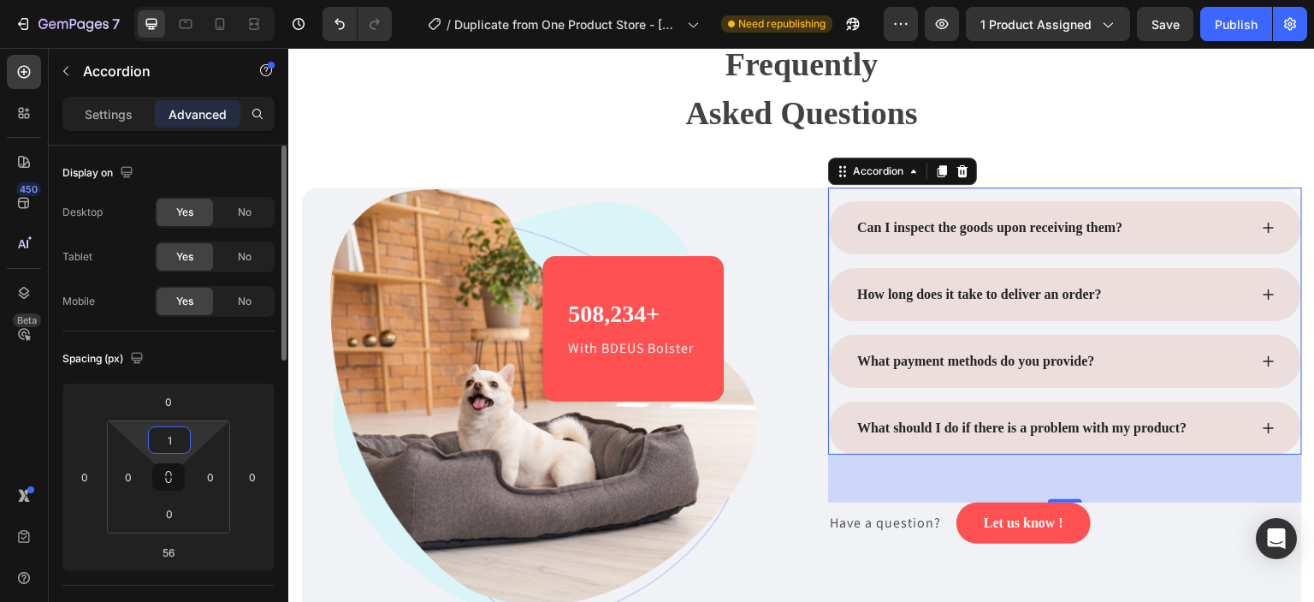
type input "16"
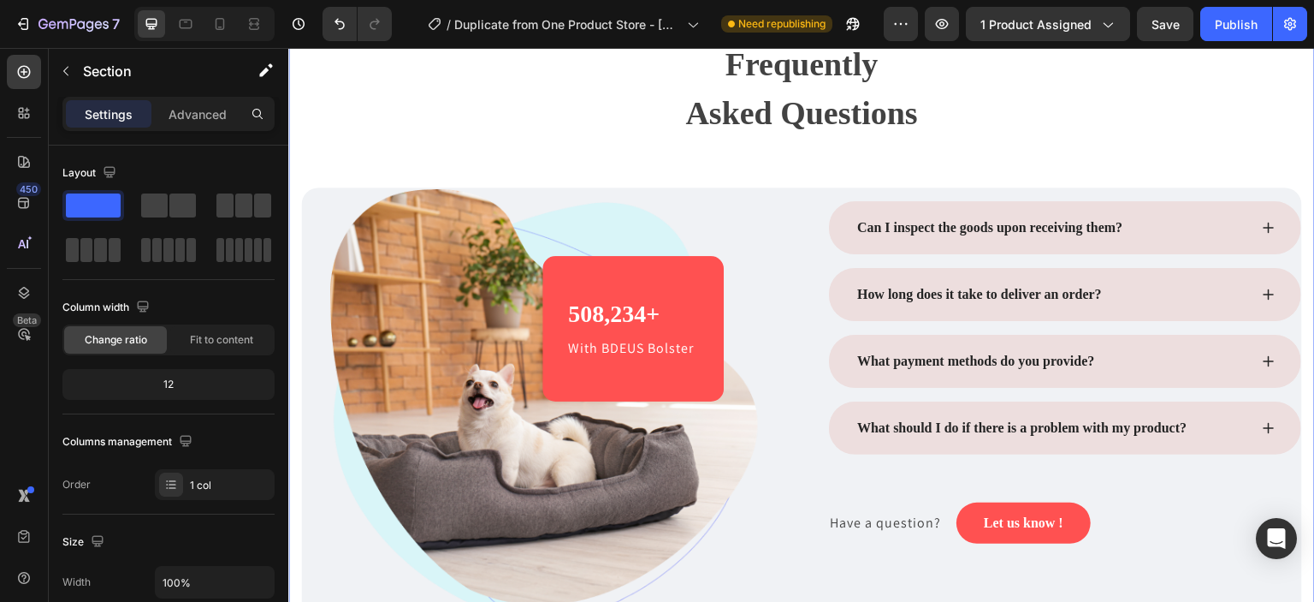
click at [561, 160] on div "Frequently Asked Questions Heading Row Image 508,234+ Heading With BDEUS Bolste…" at bounding box center [801, 345] width 1001 height 612
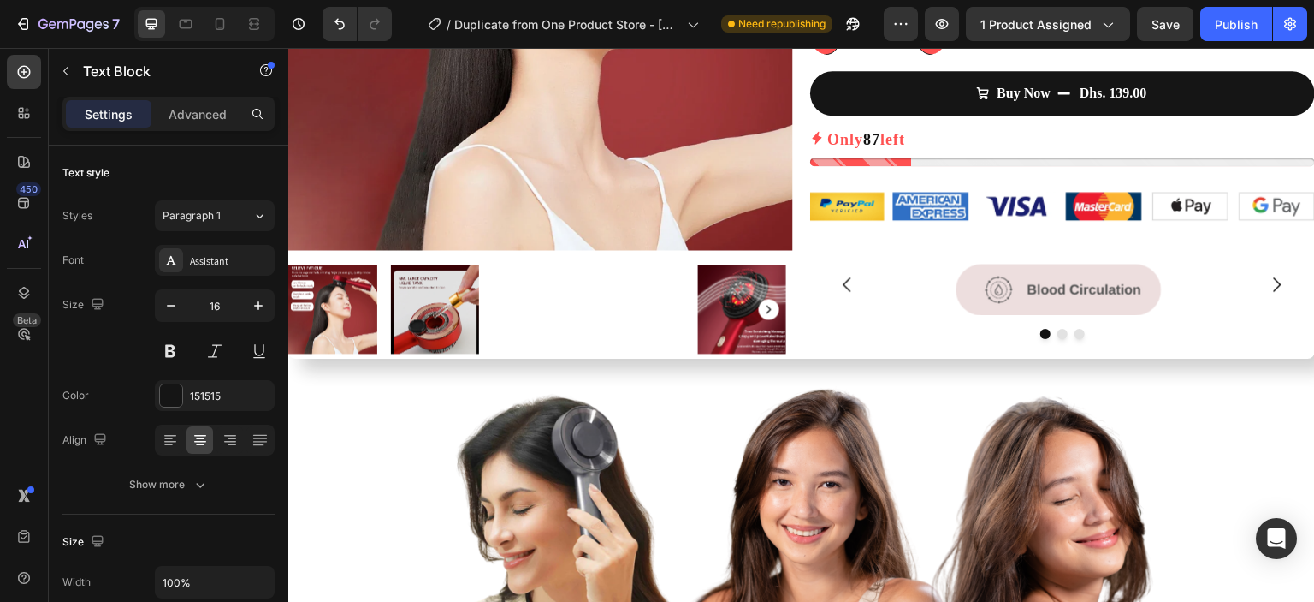
scroll to position [366, 0]
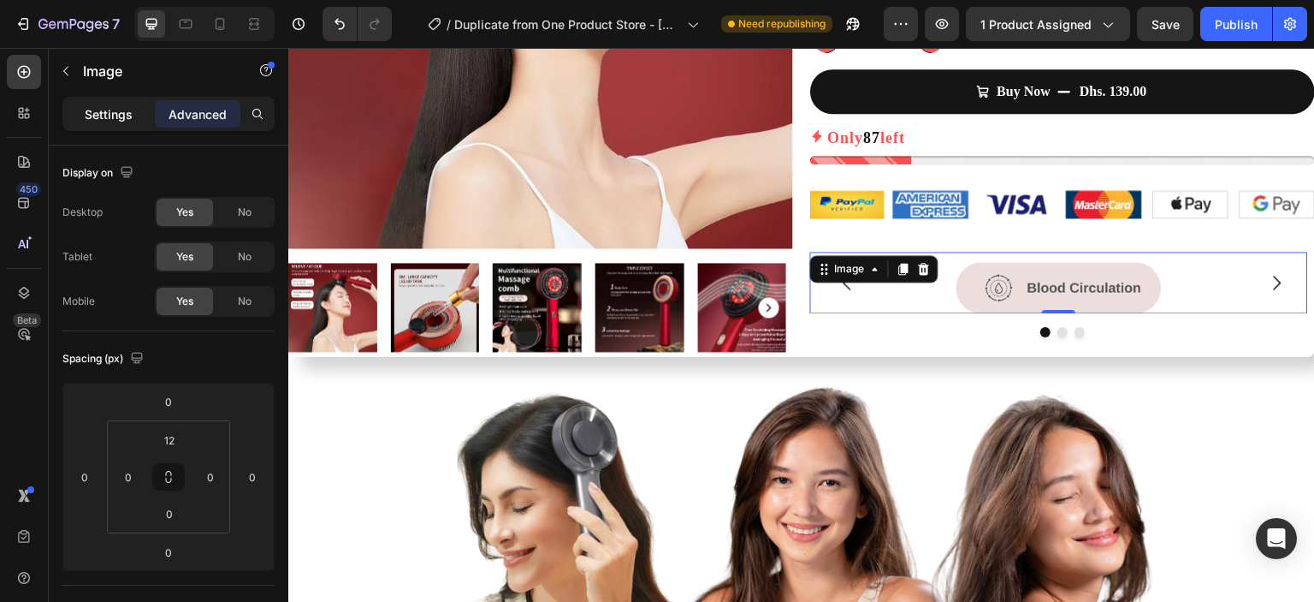
click at [122, 117] on p "Settings" at bounding box center [109, 114] width 48 height 18
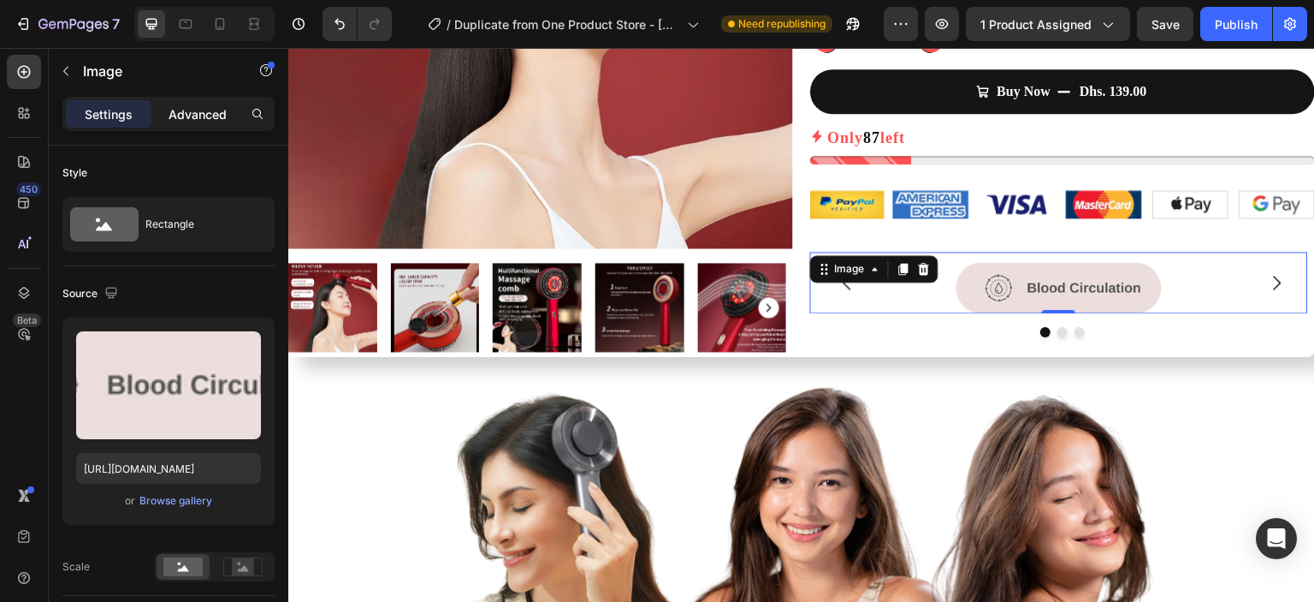
click at [173, 110] on p "Advanced" at bounding box center [198, 114] width 58 height 18
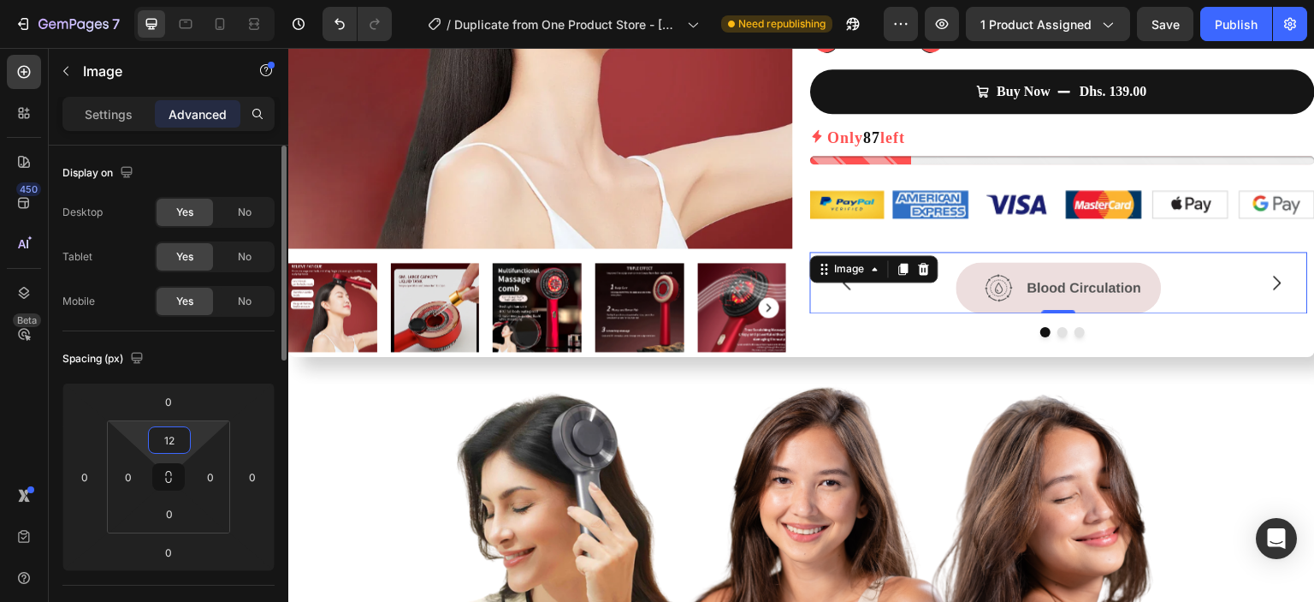
click at [178, 434] on input "12" at bounding box center [169, 440] width 34 height 26
type input "0"
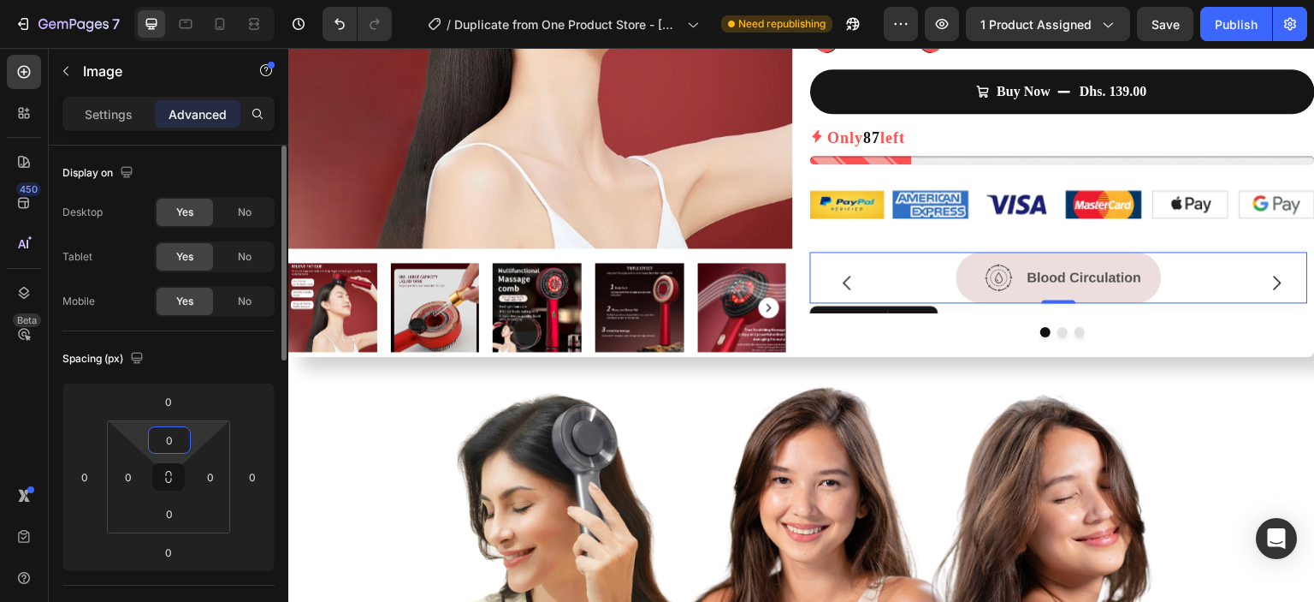
click at [183, 444] on input "0" at bounding box center [169, 440] width 34 height 26
type input "6"
type input "3"
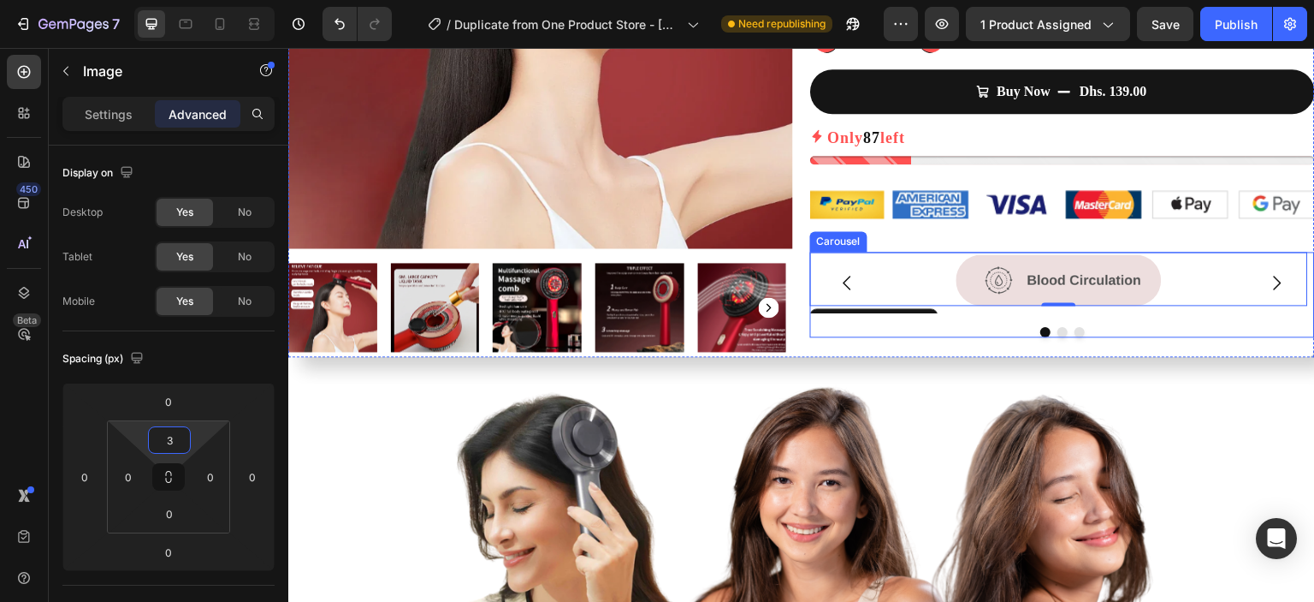
click at [845, 276] on icon "Carousel Back Arrow" at bounding box center [848, 282] width 21 height 21
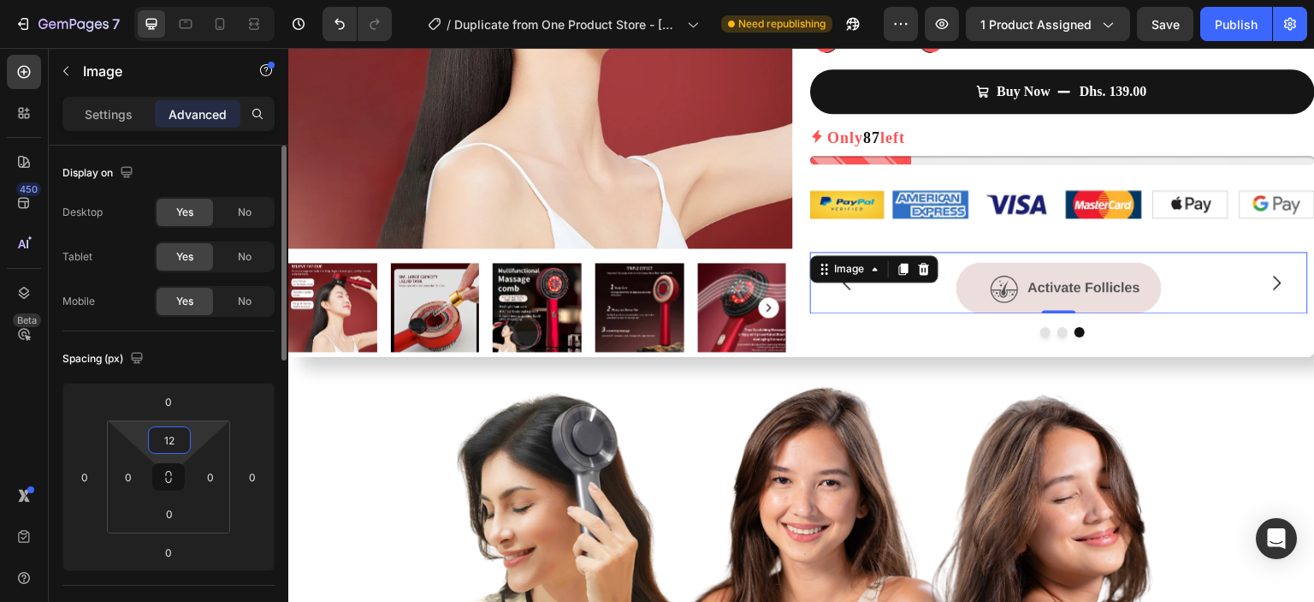
click at [183, 438] on input "12" at bounding box center [169, 440] width 34 height 26
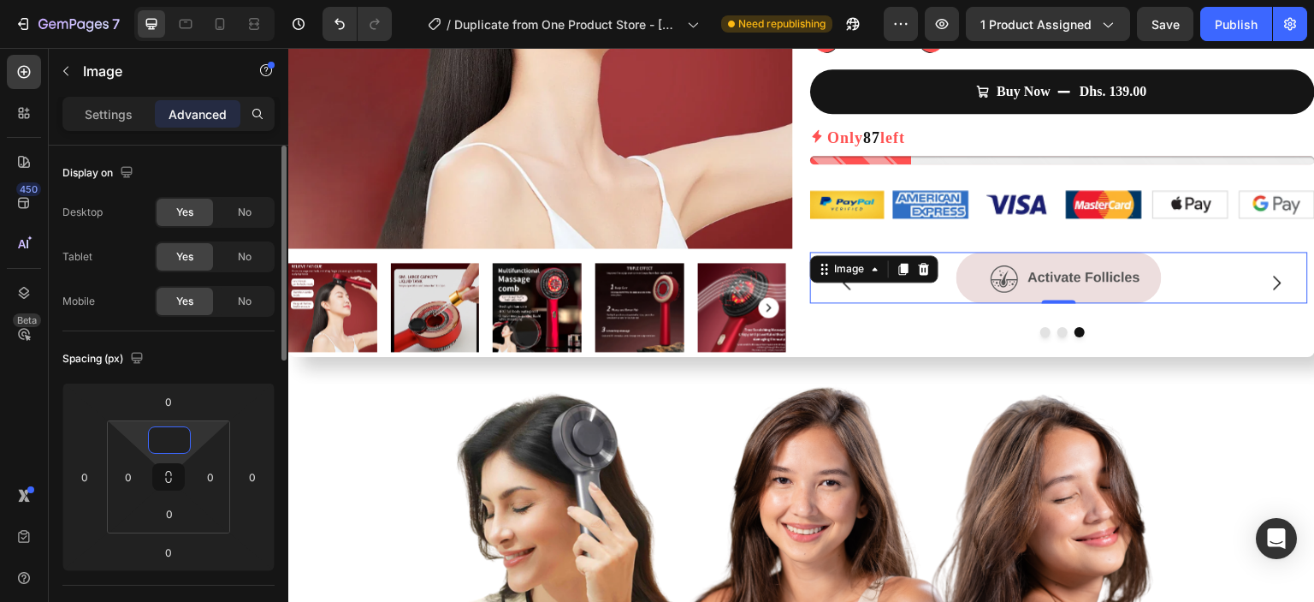
type input "3"
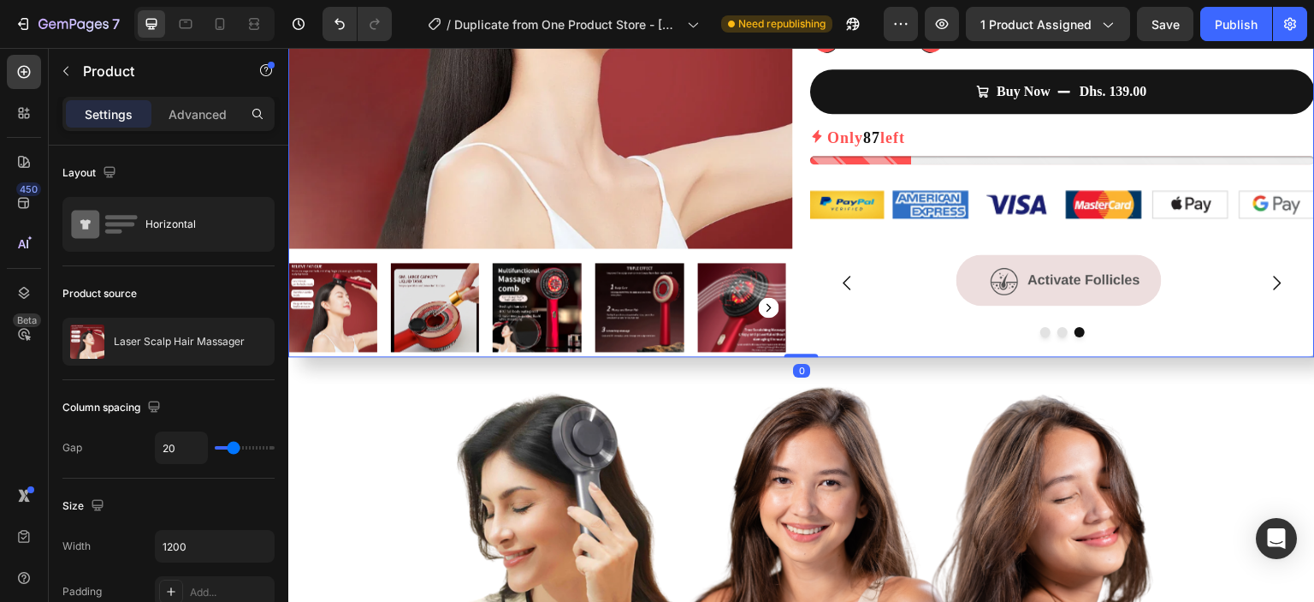
click at [975, 343] on div "Image Image Image Carousel" at bounding box center [1062, 304] width 505 height 105
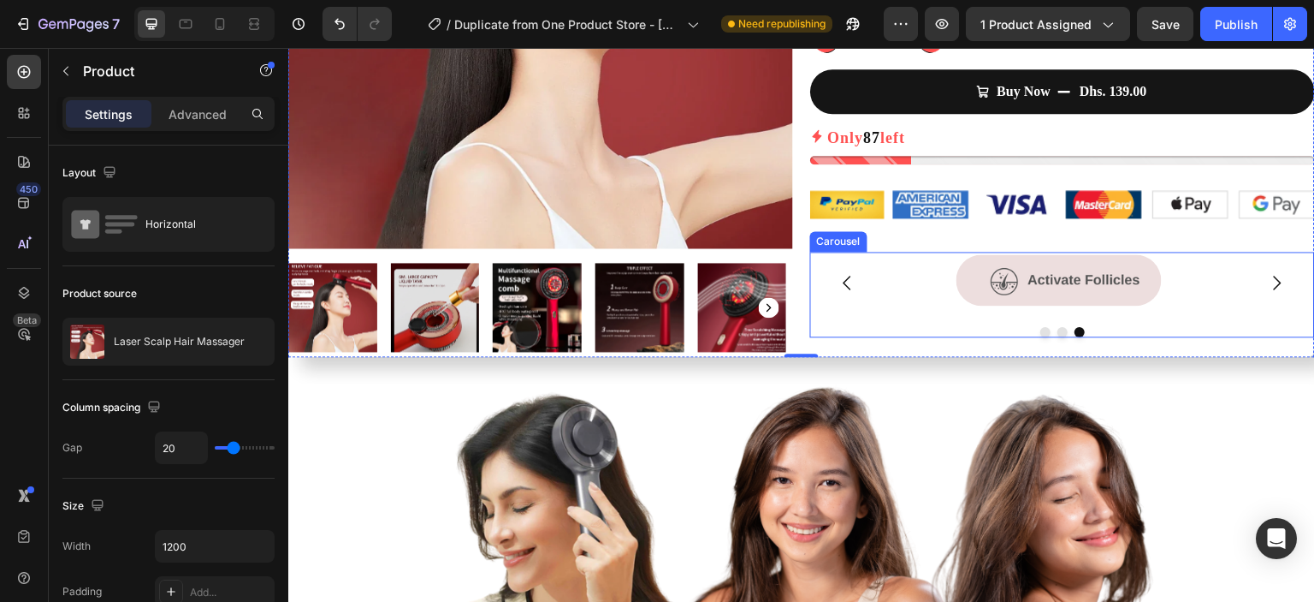
click at [838, 278] on icon "Carousel Back Arrow" at bounding box center [848, 282] width 21 height 21
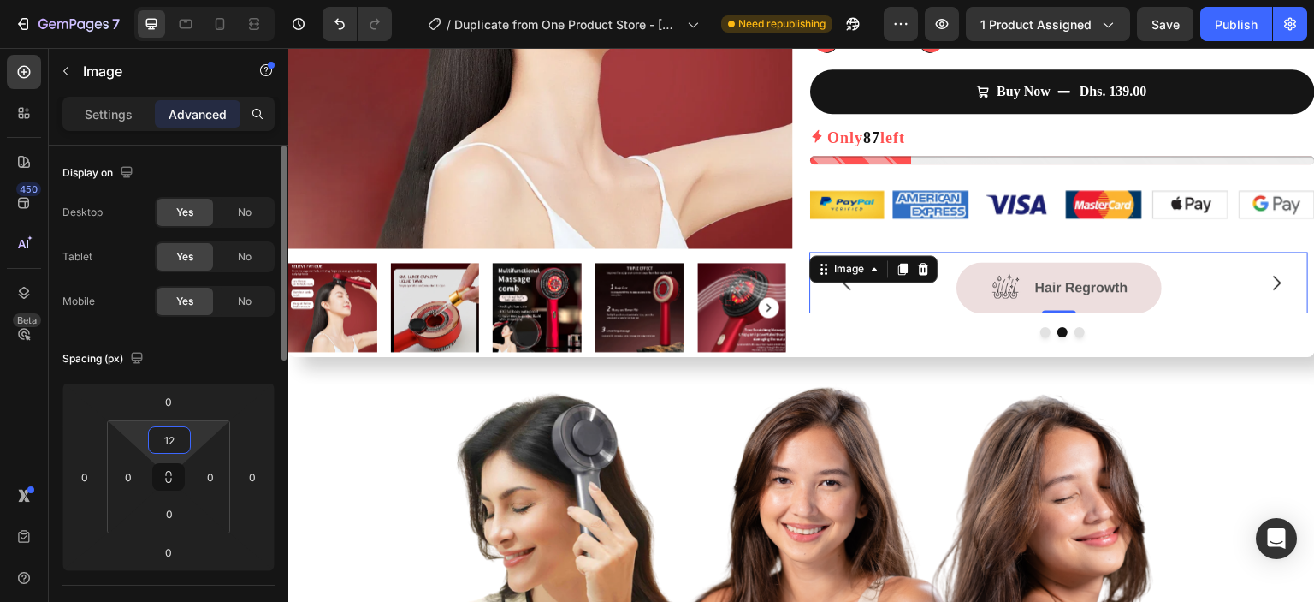
click at [178, 435] on input "12" at bounding box center [169, 440] width 34 height 26
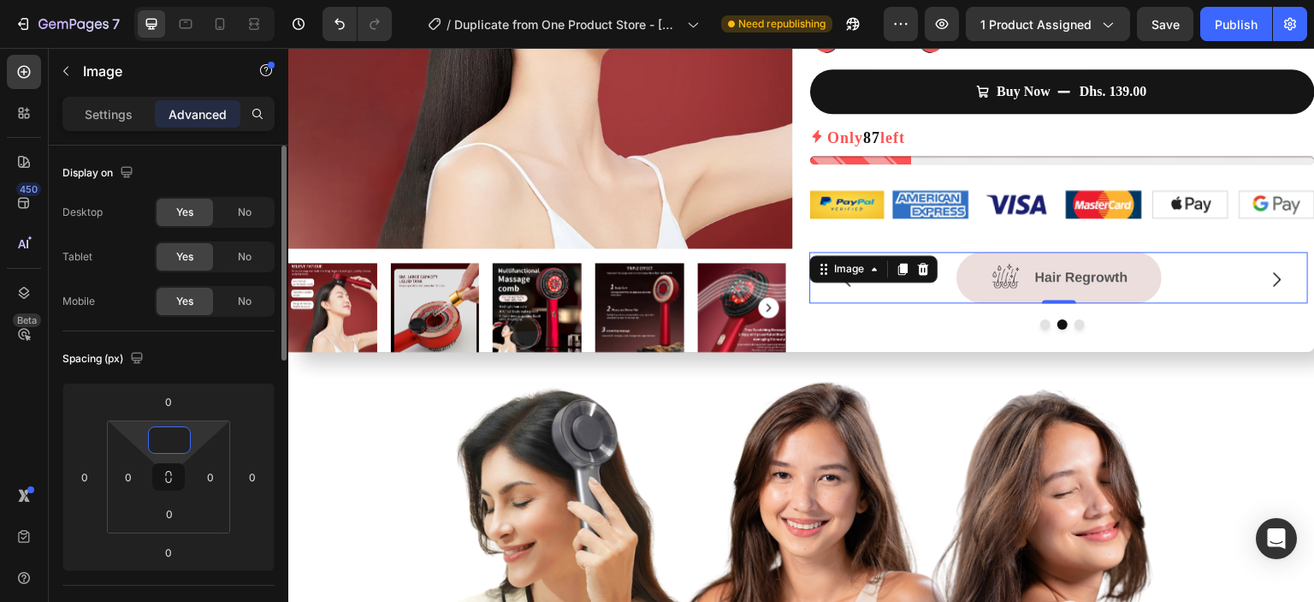
type input "3"
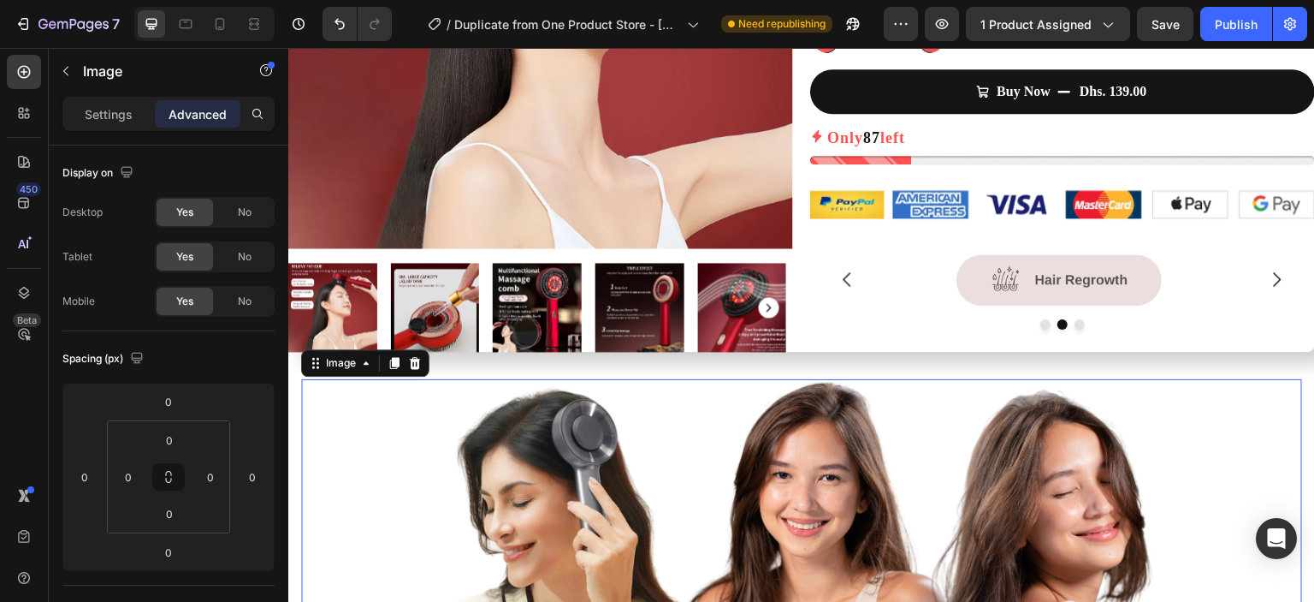
click at [431, 407] on img at bounding box center [802, 540] width 826 height 322
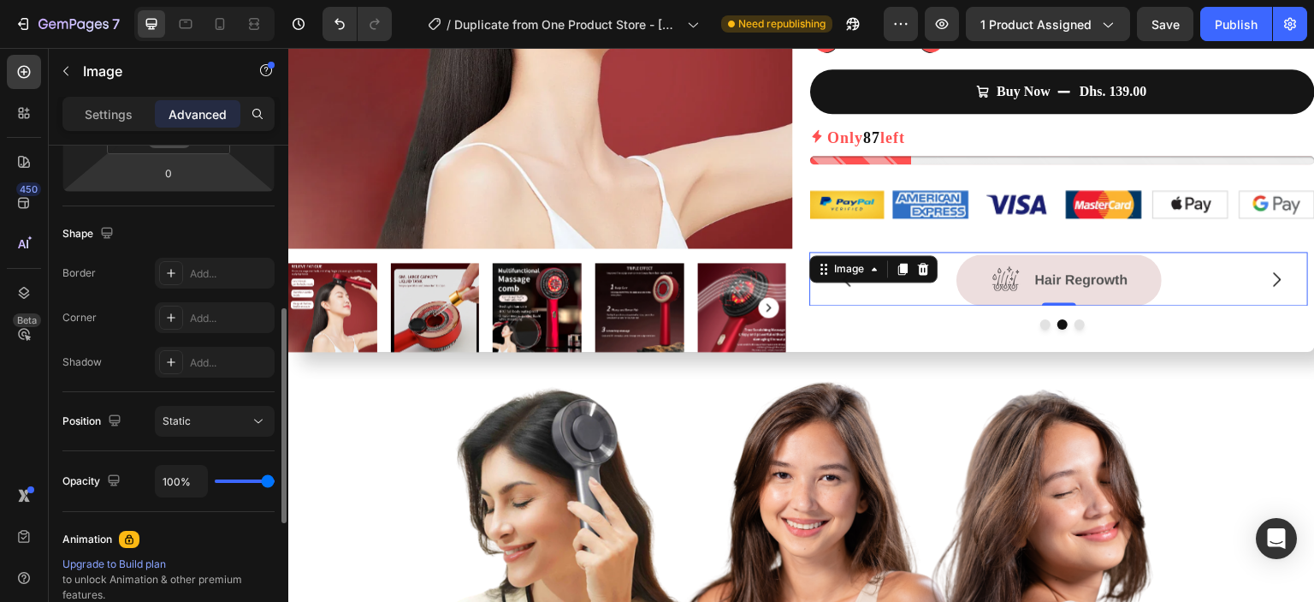
scroll to position [380, 0]
click at [168, 316] on icon at bounding box center [171, 316] width 9 height 9
click at [154, 315] on div "Corner Round" at bounding box center [168, 316] width 212 height 31
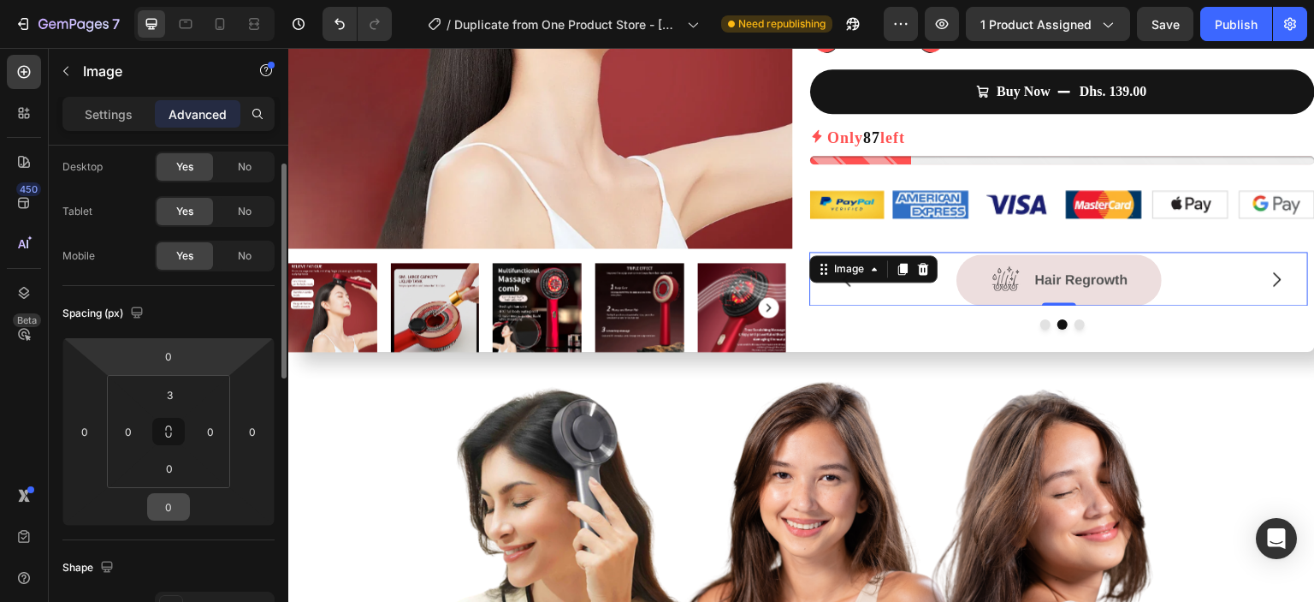
scroll to position [44, 0]
click at [114, 110] on p "Settings" at bounding box center [109, 114] width 48 height 18
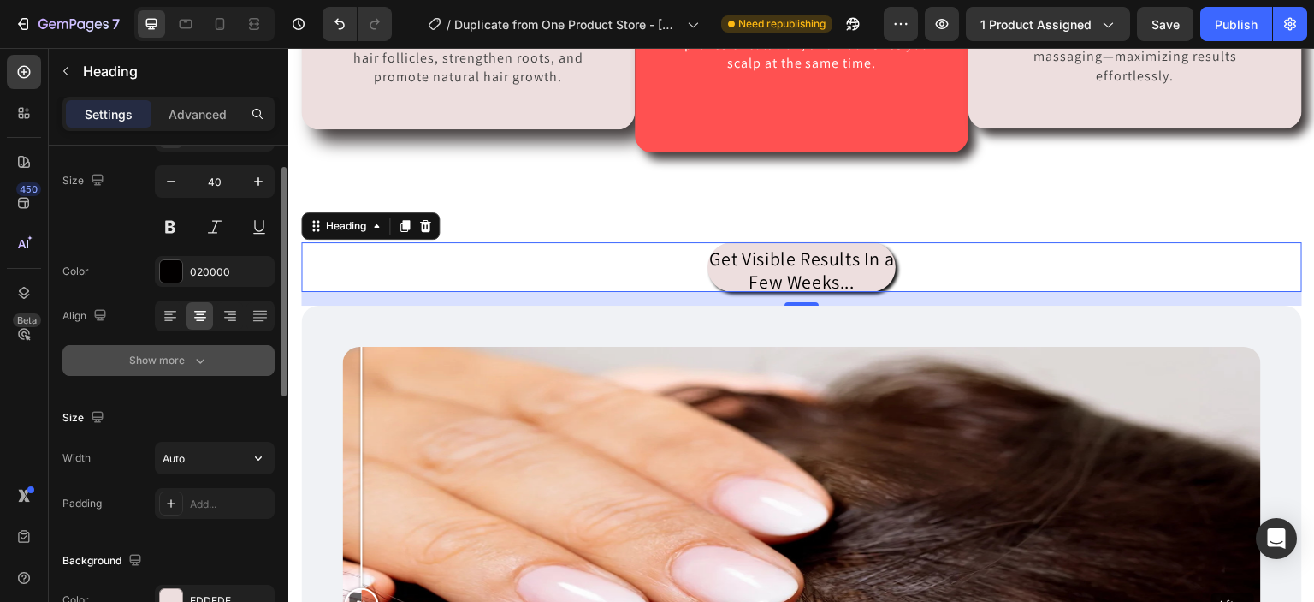
scroll to position [140, 0]
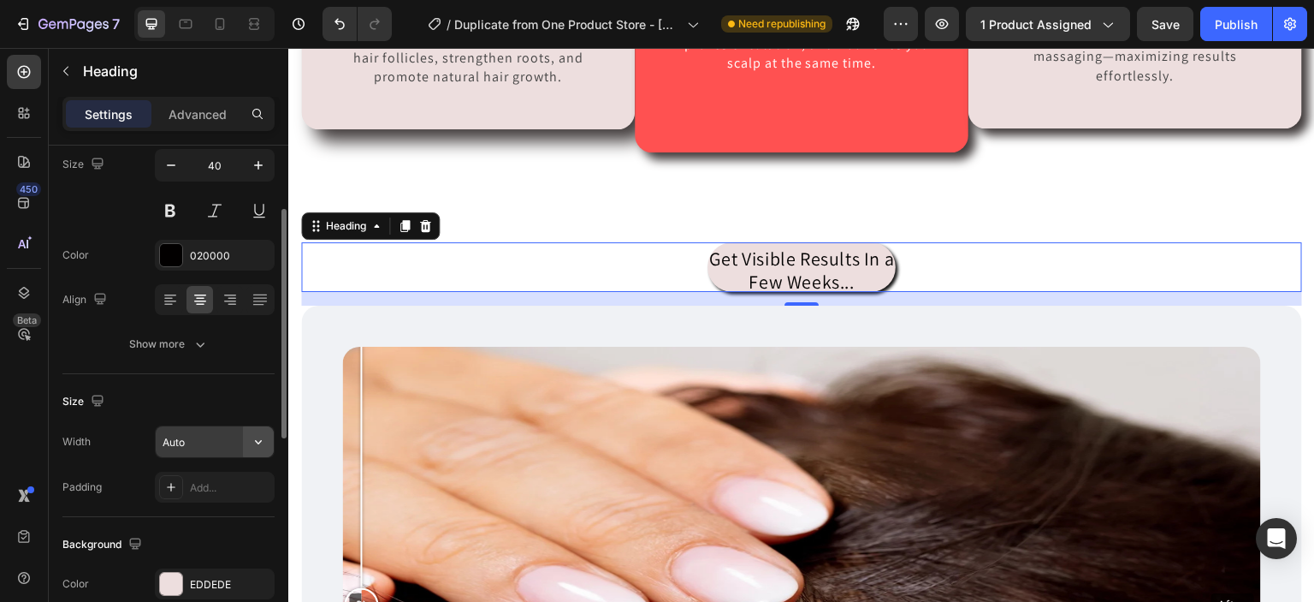
click at [246, 448] on button "button" at bounding box center [258, 441] width 31 height 31
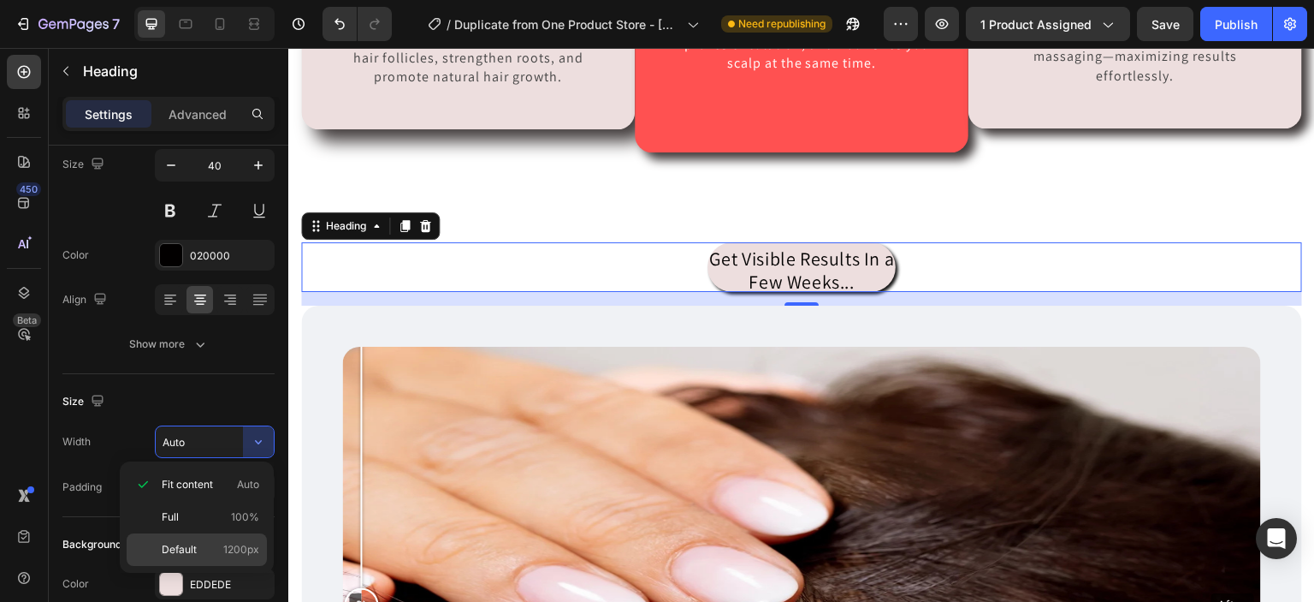
click at [222, 537] on div "Default 1200px" at bounding box center [197, 549] width 140 height 33
type input "1200"
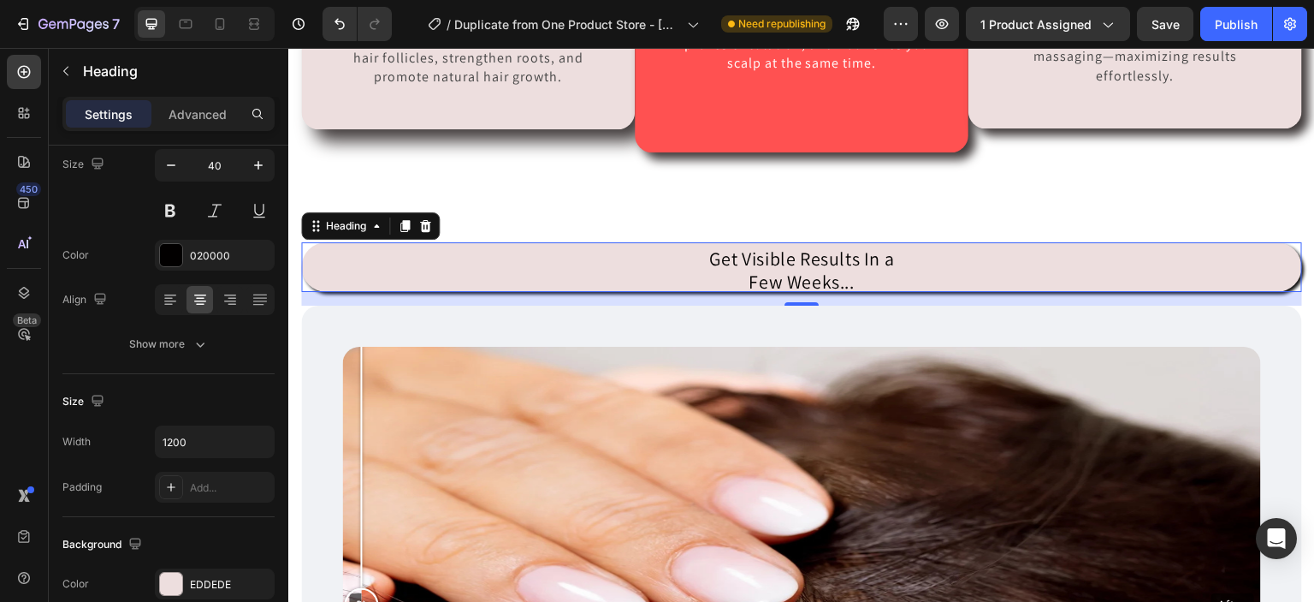
click at [534, 298] on div "16" at bounding box center [801, 299] width 1001 height 14
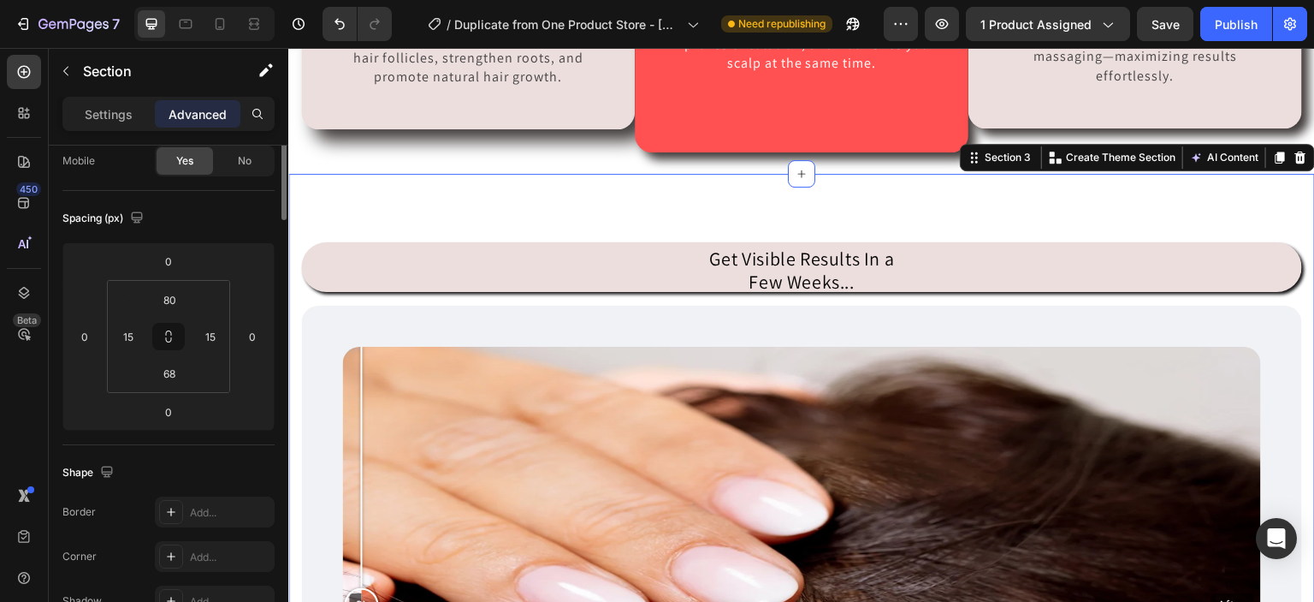
scroll to position [0, 0]
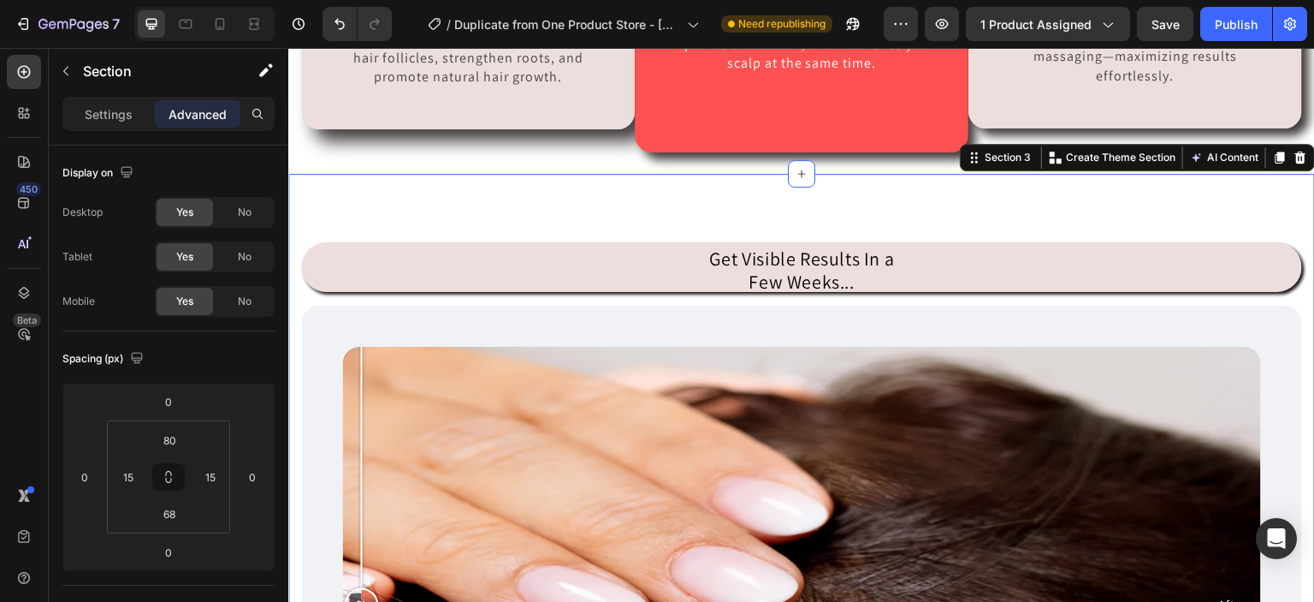
click at [113, 128] on div "Settings Advanced" at bounding box center [168, 114] width 212 height 34
click at [114, 116] on p "Settings" at bounding box center [109, 114] width 48 height 18
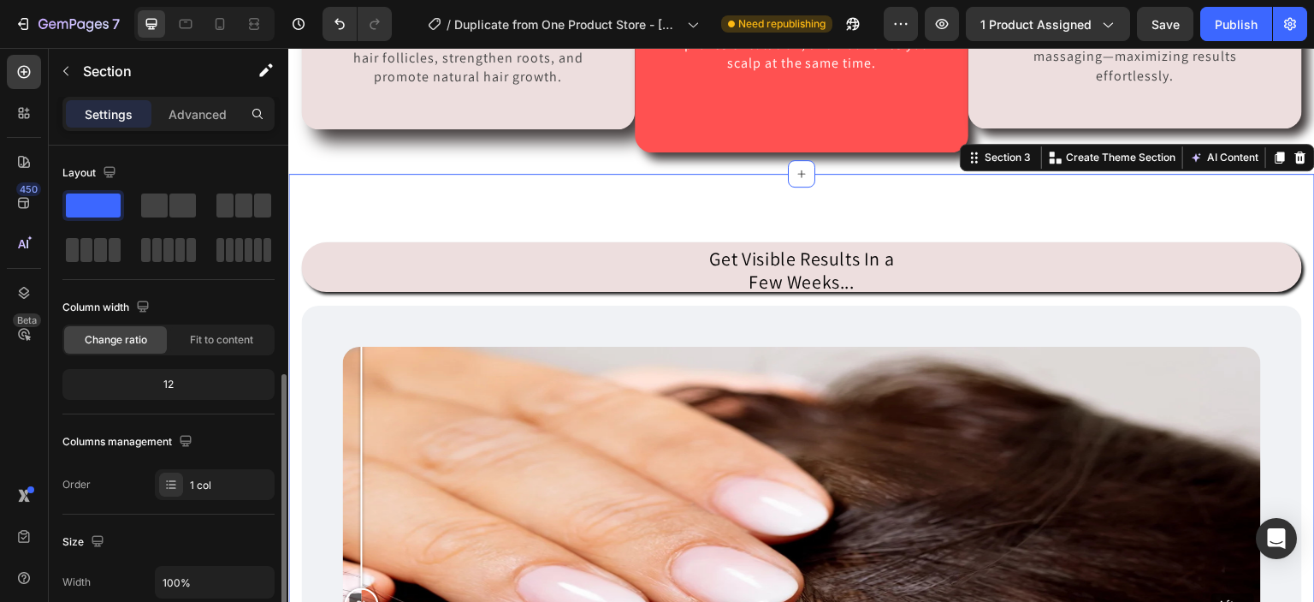
scroll to position [286, 0]
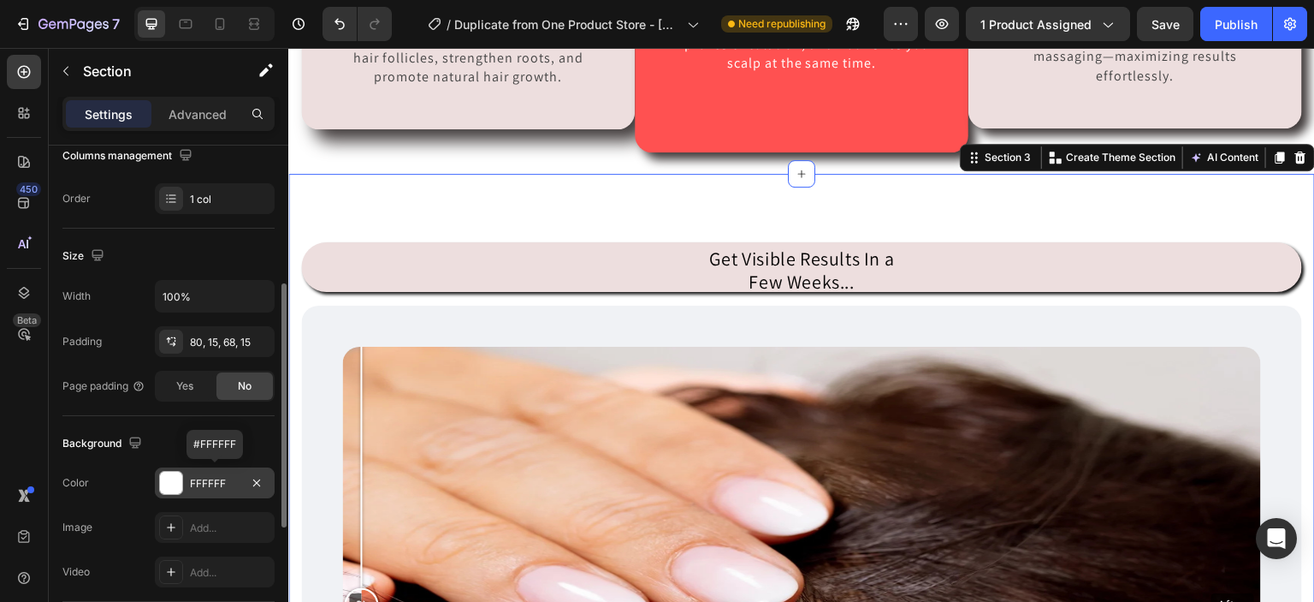
click at [172, 490] on div at bounding box center [171, 483] width 22 height 22
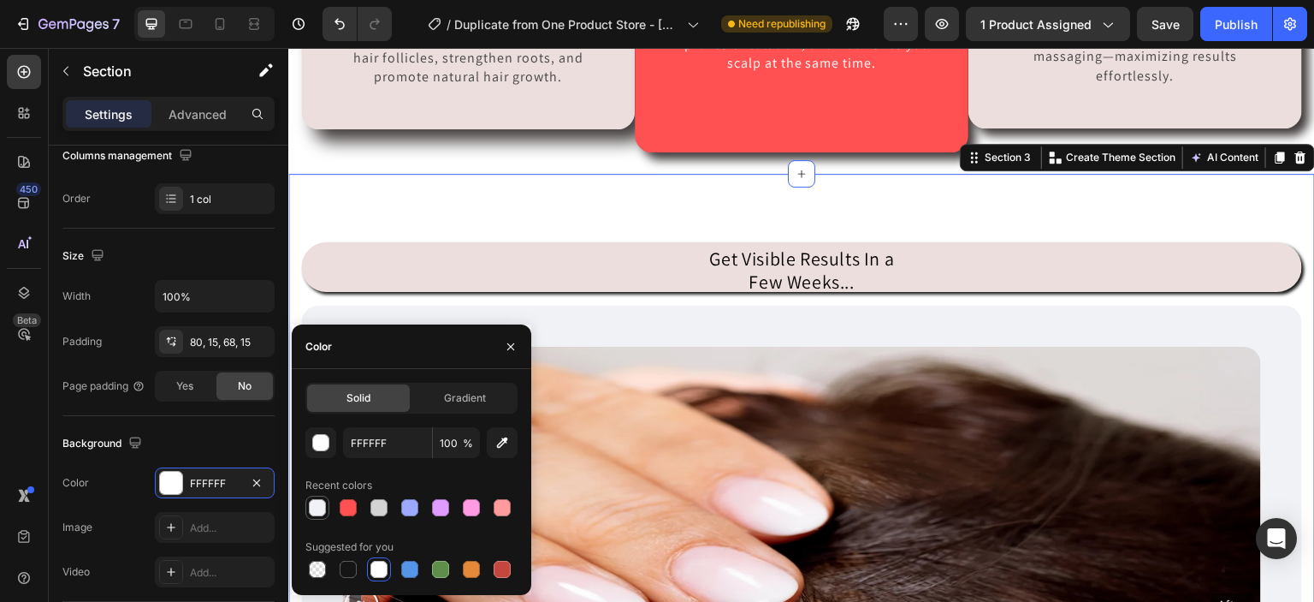
click at [322, 503] on div at bounding box center [317, 507] width 17 height 17
type input "F0F2F5"
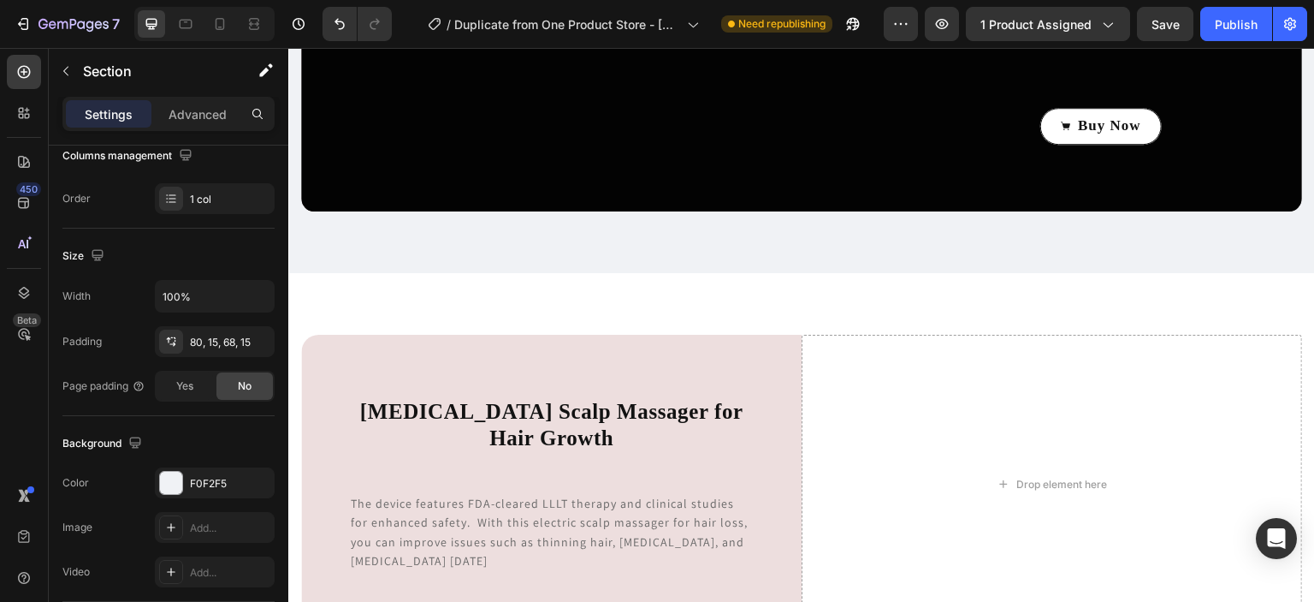
scroll to position [2796, 0]
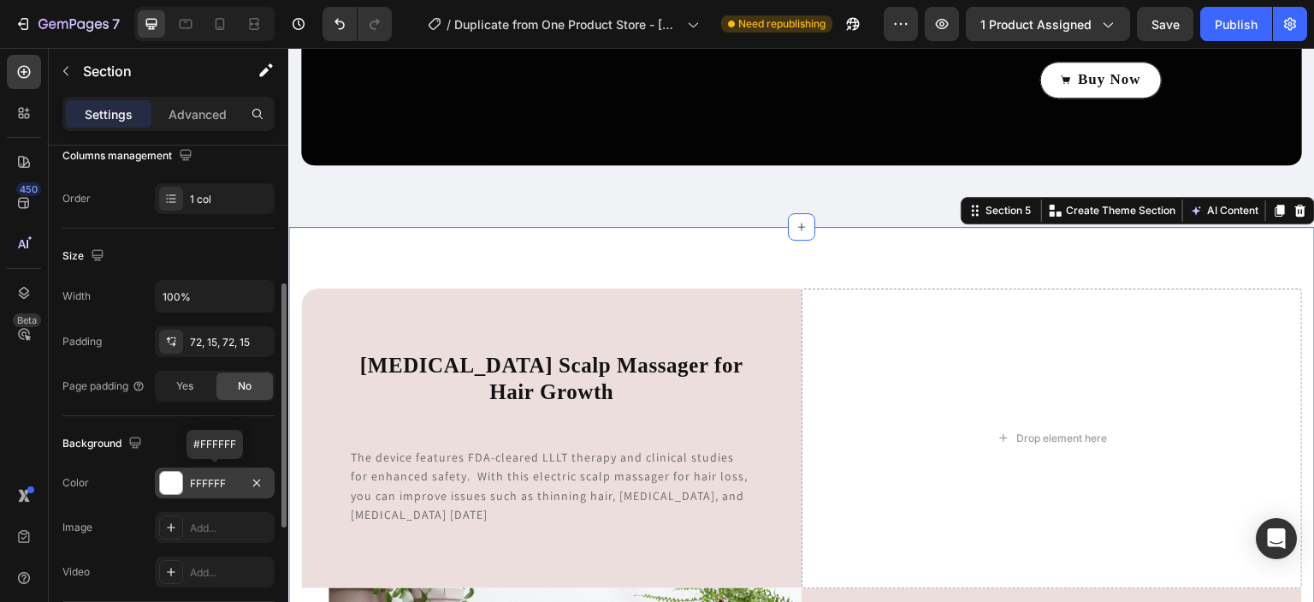
click at [173, 483] on div at bounding box center [171, 483] width 22 height 22
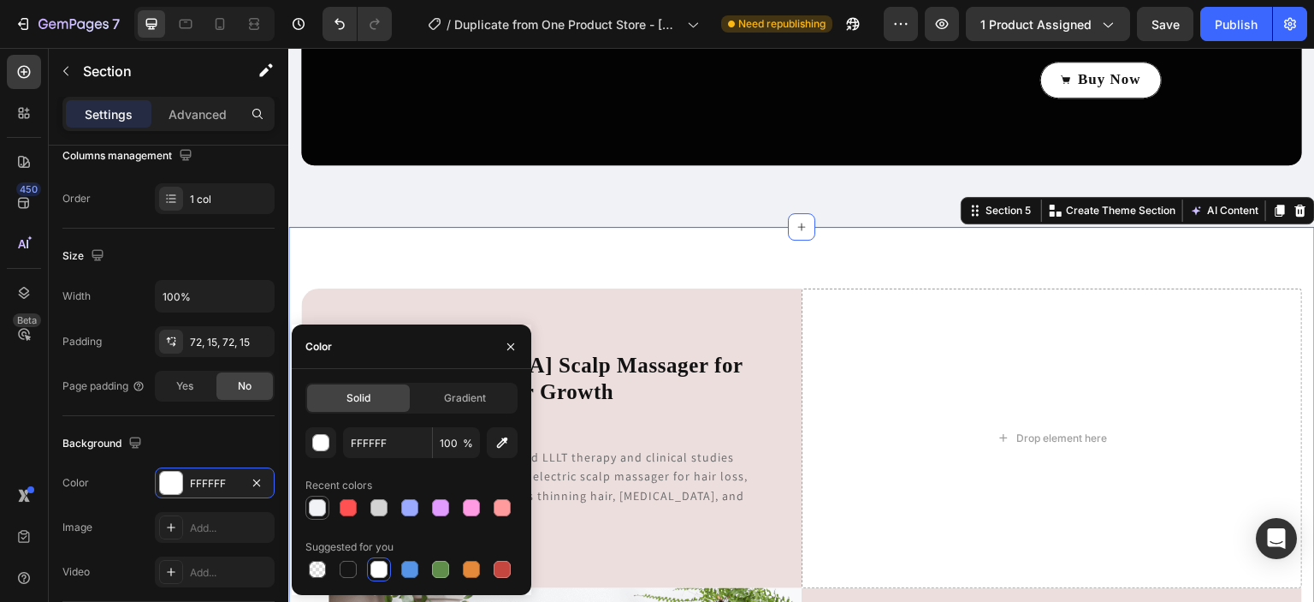
click at [320, 506] on div at bounding box center [317, 507] width 17 height 17
type input "F0F2F5"
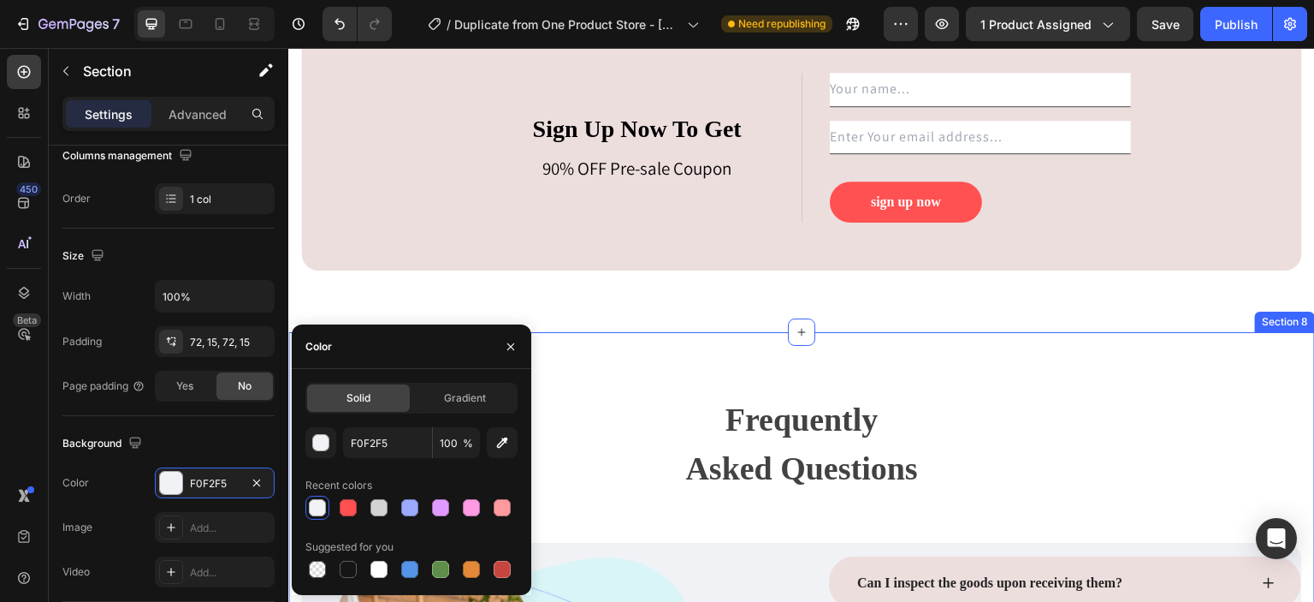
scroll to position [4177, 0]
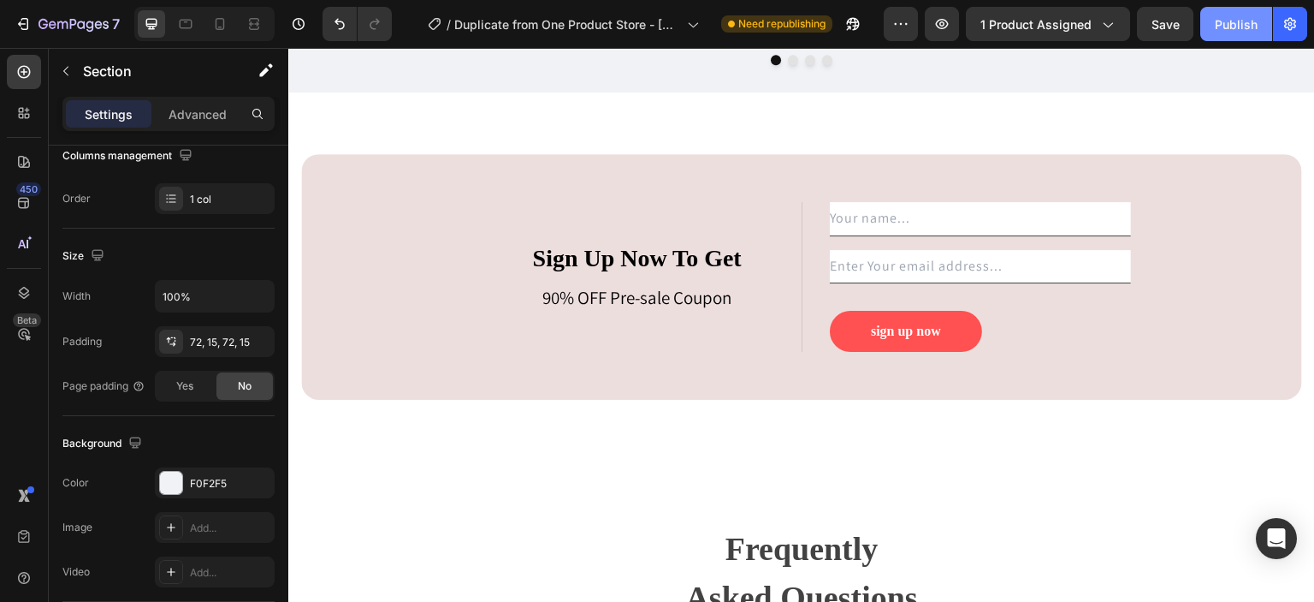
click at [1232, 17] on div "Publish" at bounding box center [1236, 24] width 43 height 18
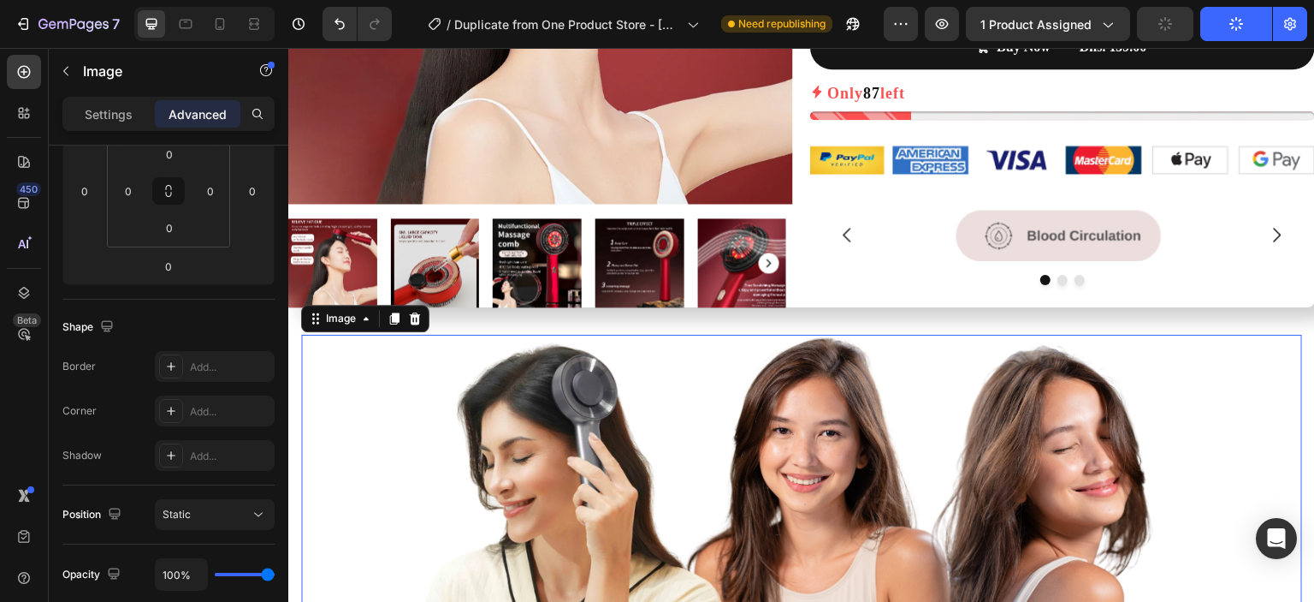
scroll to position [0, 0]
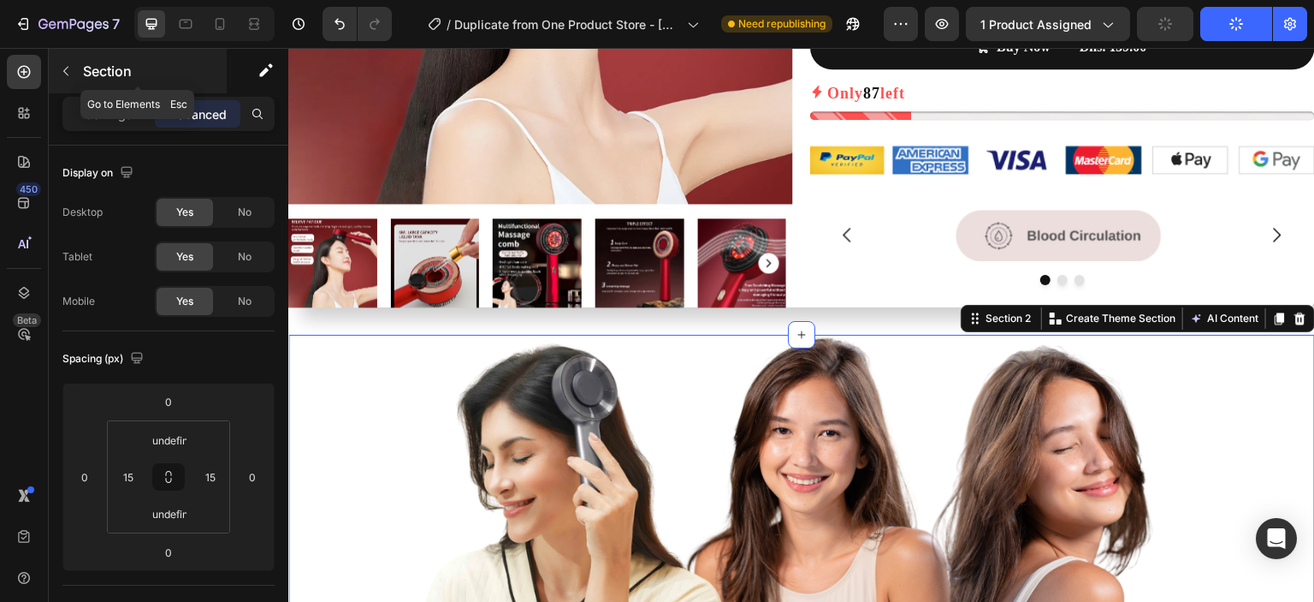
click at [68, 72] on icon "button" at bounding box center [66, 71] width 14 height 14
click at [121, 112] on p "Settings" at bounding box center [109, 114] width 48 height 18
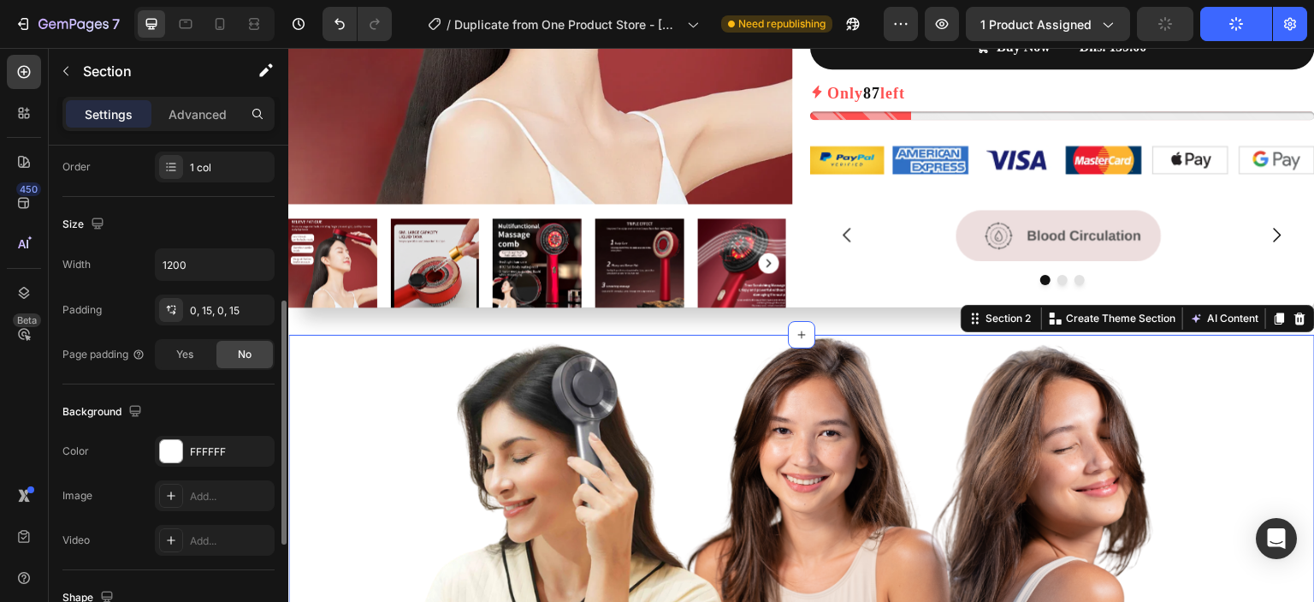
scroll to position [318, 0]
click at [185, 454] on div "FFFFFF" at bounding box center [215, 450] width 120 height 31
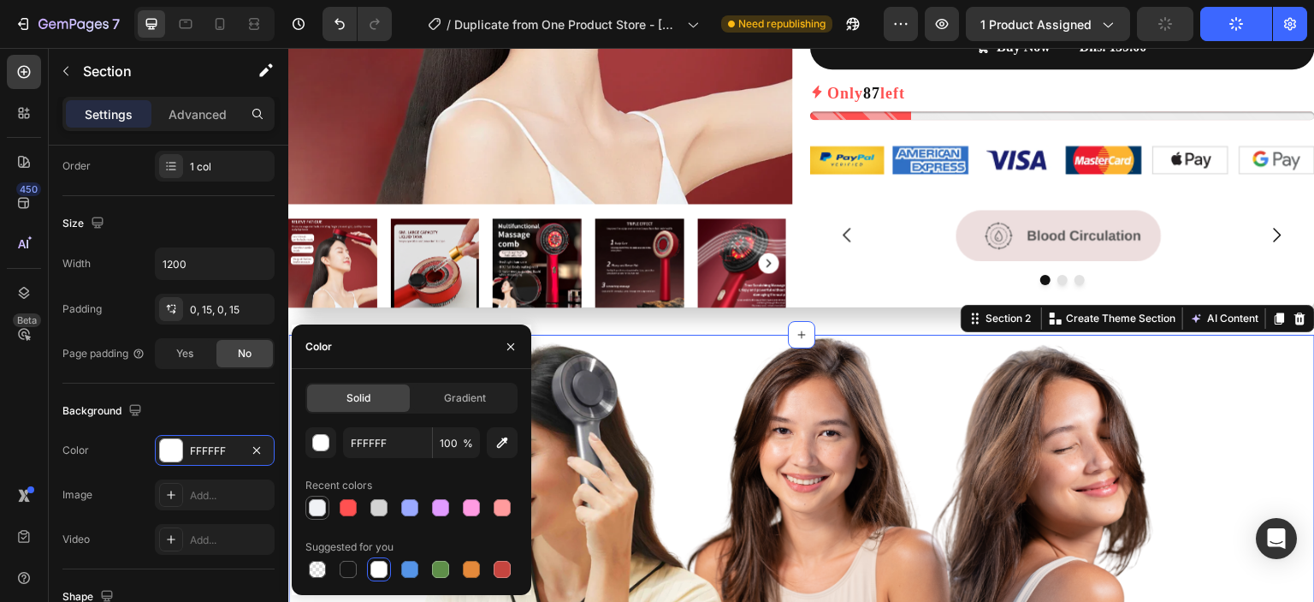
click at [320, 513] on div at bounding box center [317, 507] width 17 height 17
type input "F0F2F5"
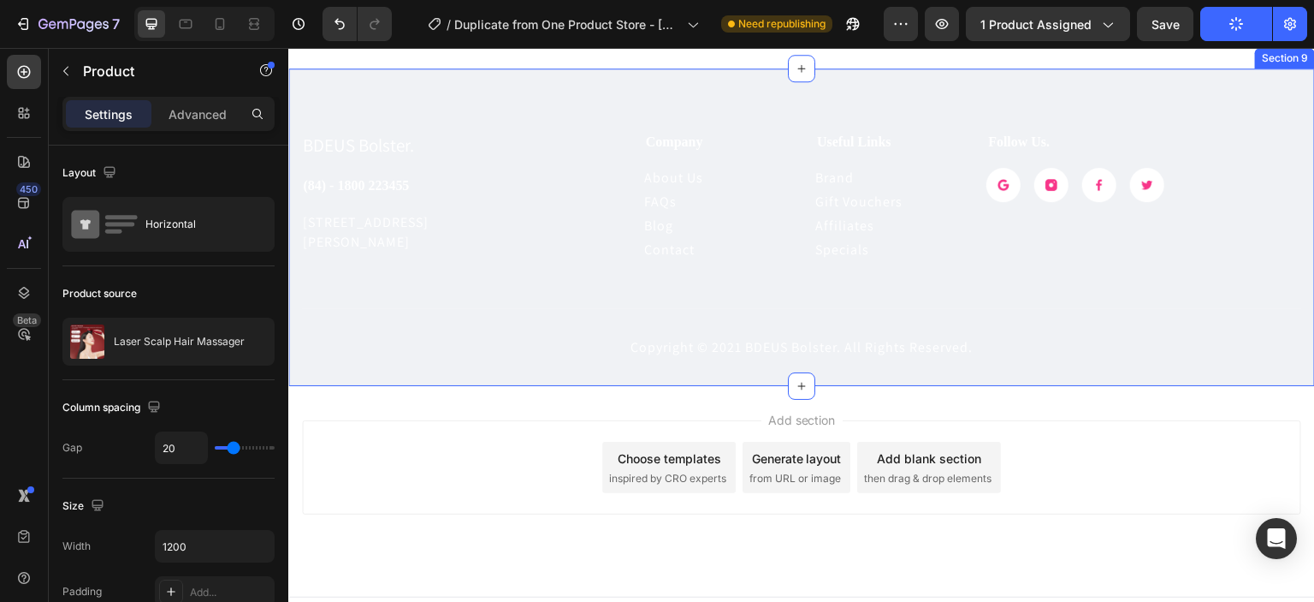
scroll to position [4818, 0]
